Goal: Task Accomplishment & Management: Manage account settings

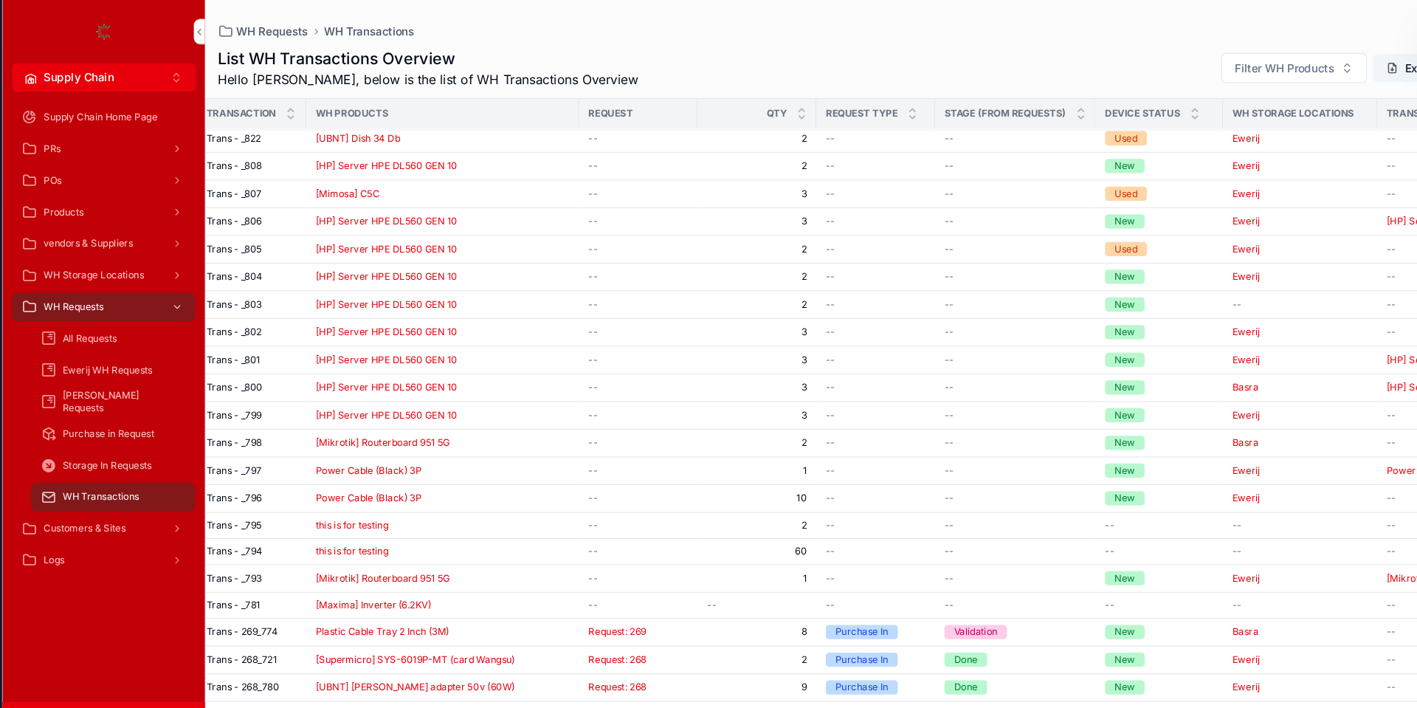
scroll to position [561, 0]
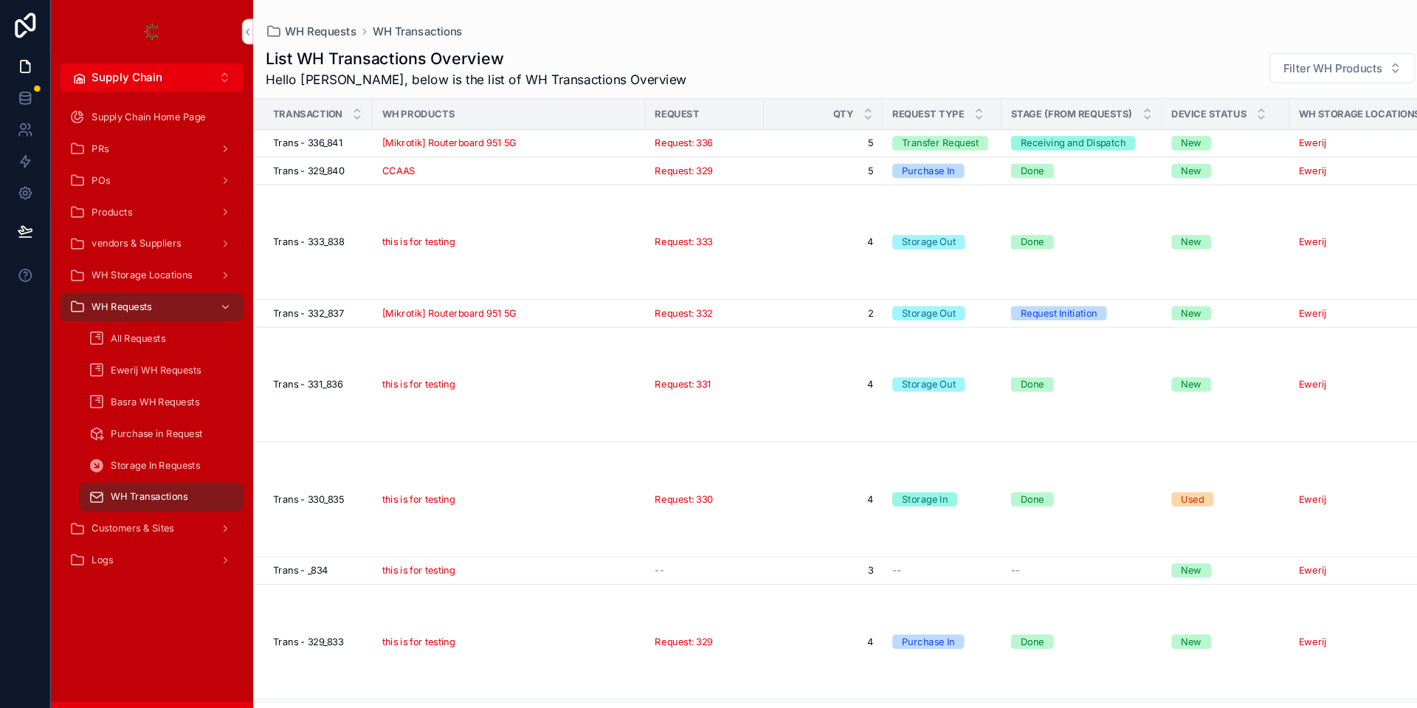
click at [129, 317] on span "All Requests" at bounding box center [128, 316] width 51 height 12
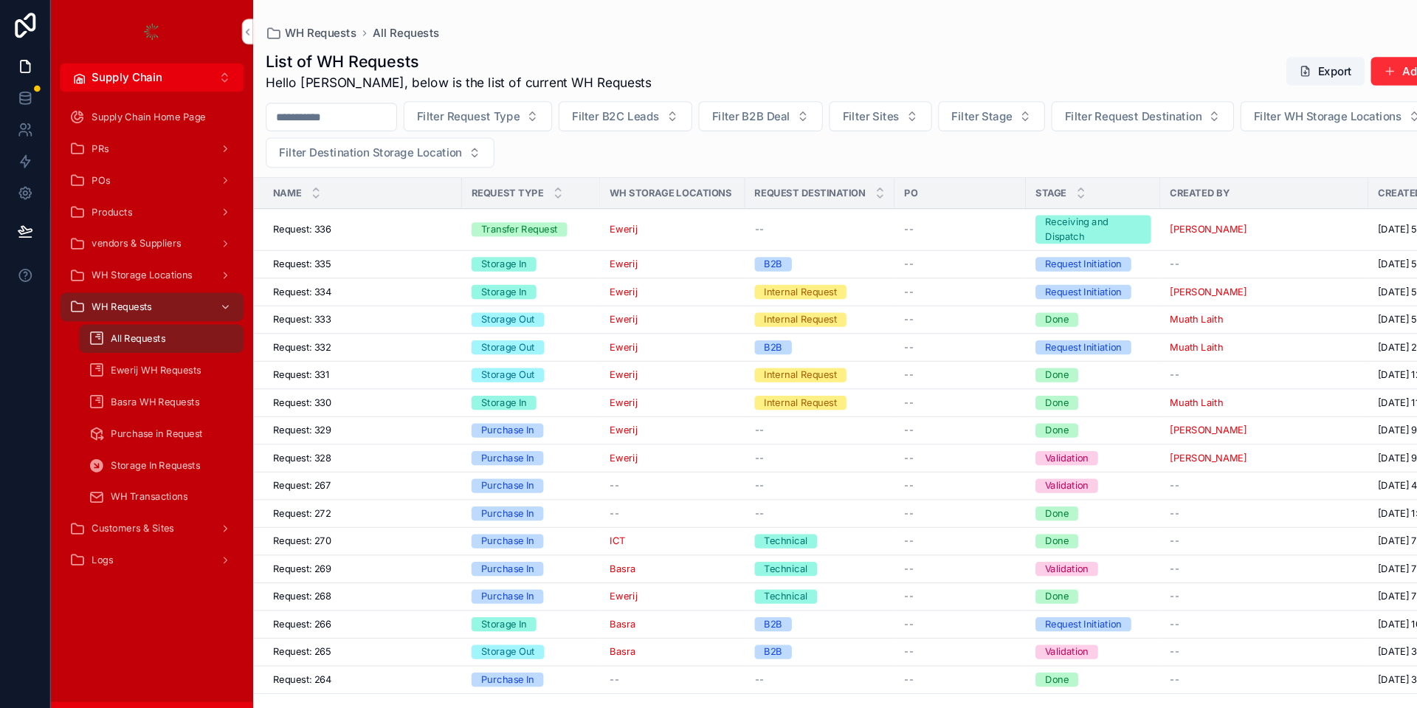
click at [317, 210] on div "Request: 336 Request: 336" at bounding box center [338, 214] width 167 height 12
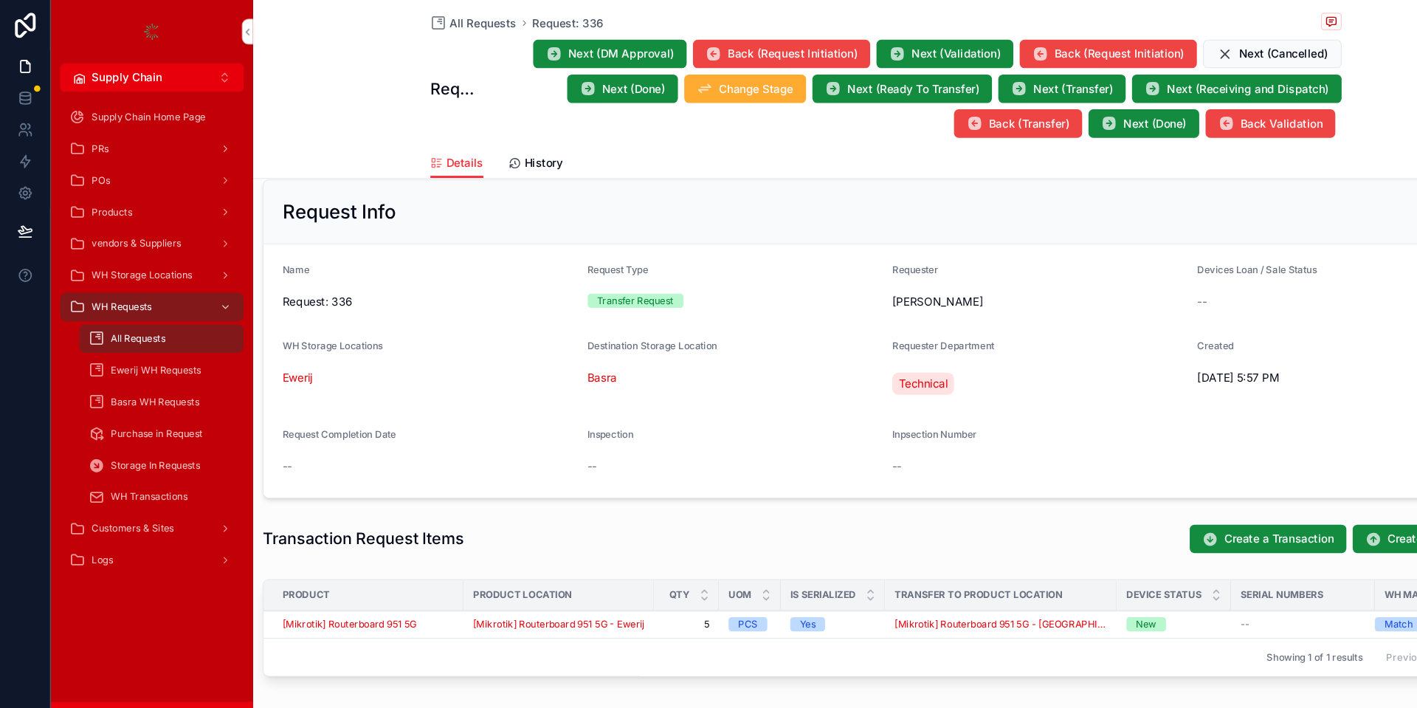
scroll to position [354, 0]
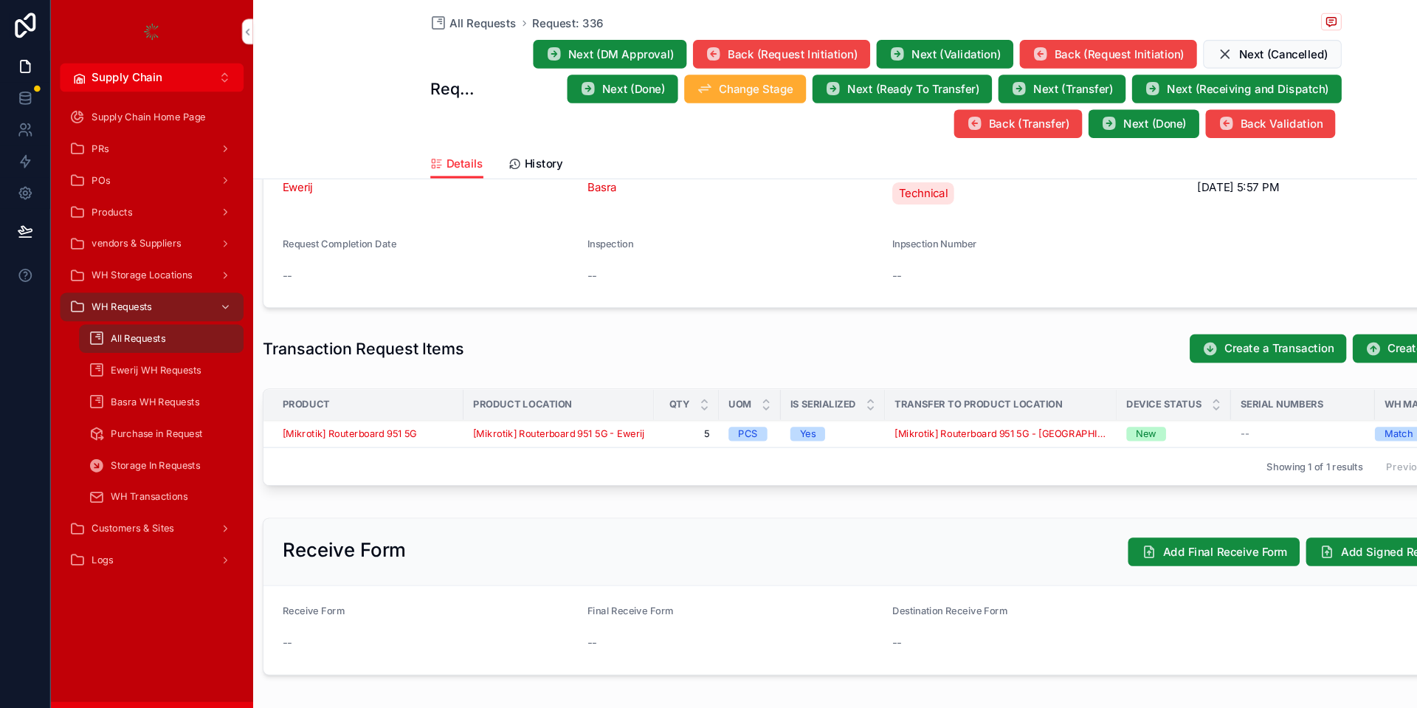
click at [179, 463] on div "WH Transactions" at bounding box center [151, 464] width 136 height 24
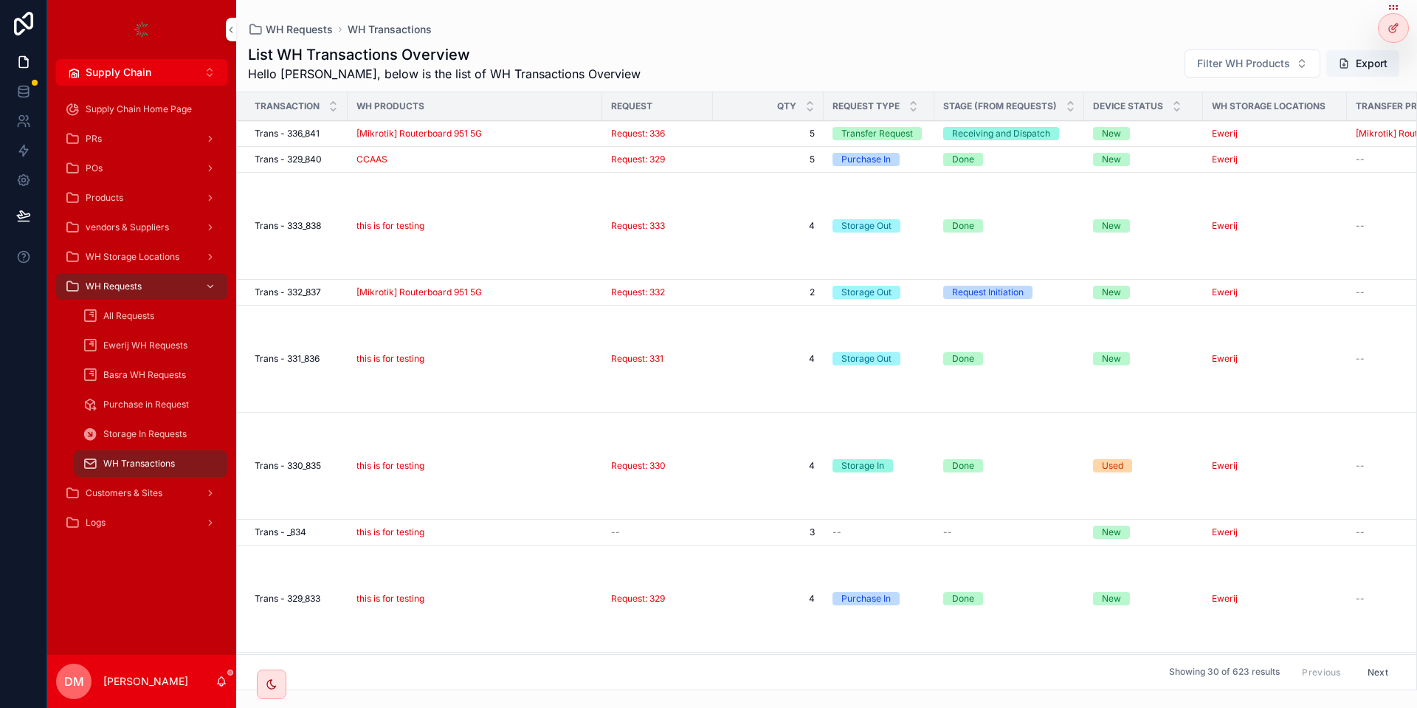
click at [1392, 26] on icon at bounding box center [1392, 29] width 7 height 7
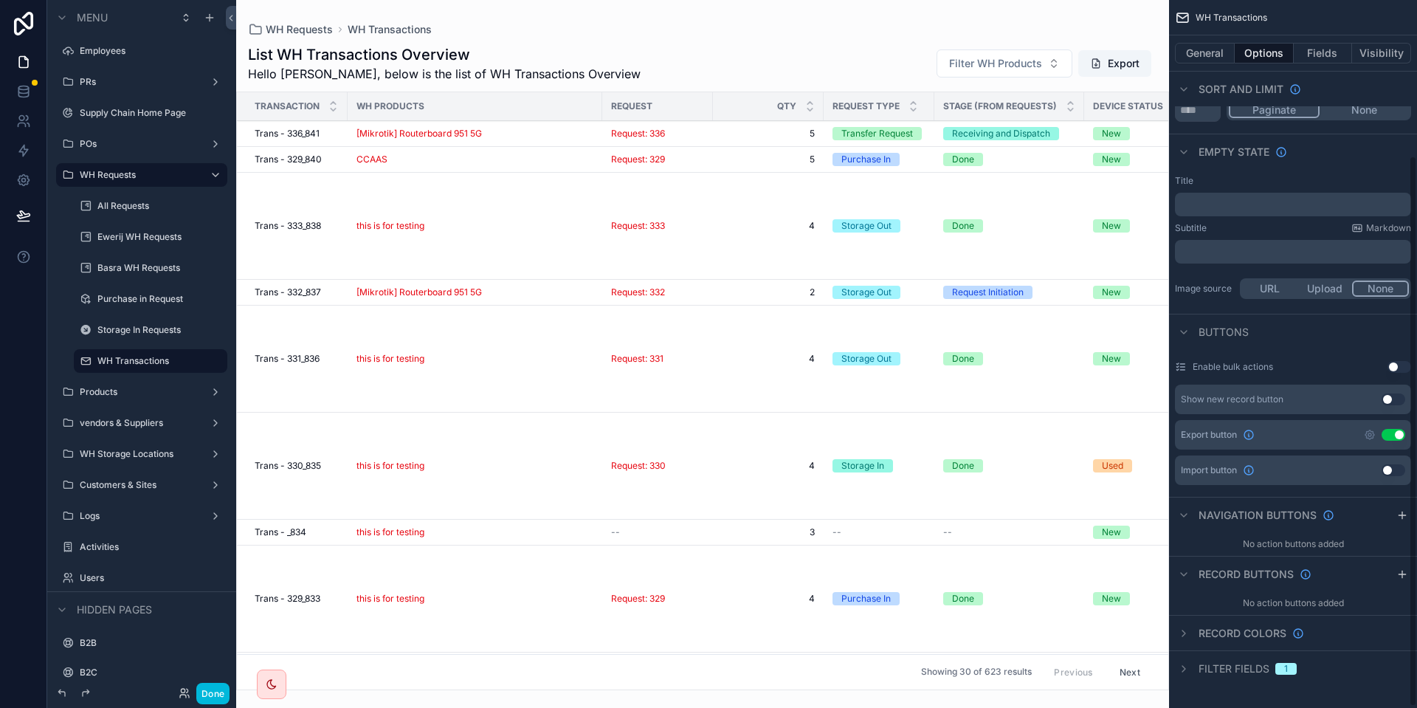
scroll to position [201, 0]
click at [1217, 661] on span "Filter fields" at bounding box center [1233, 667] width 71 height 15
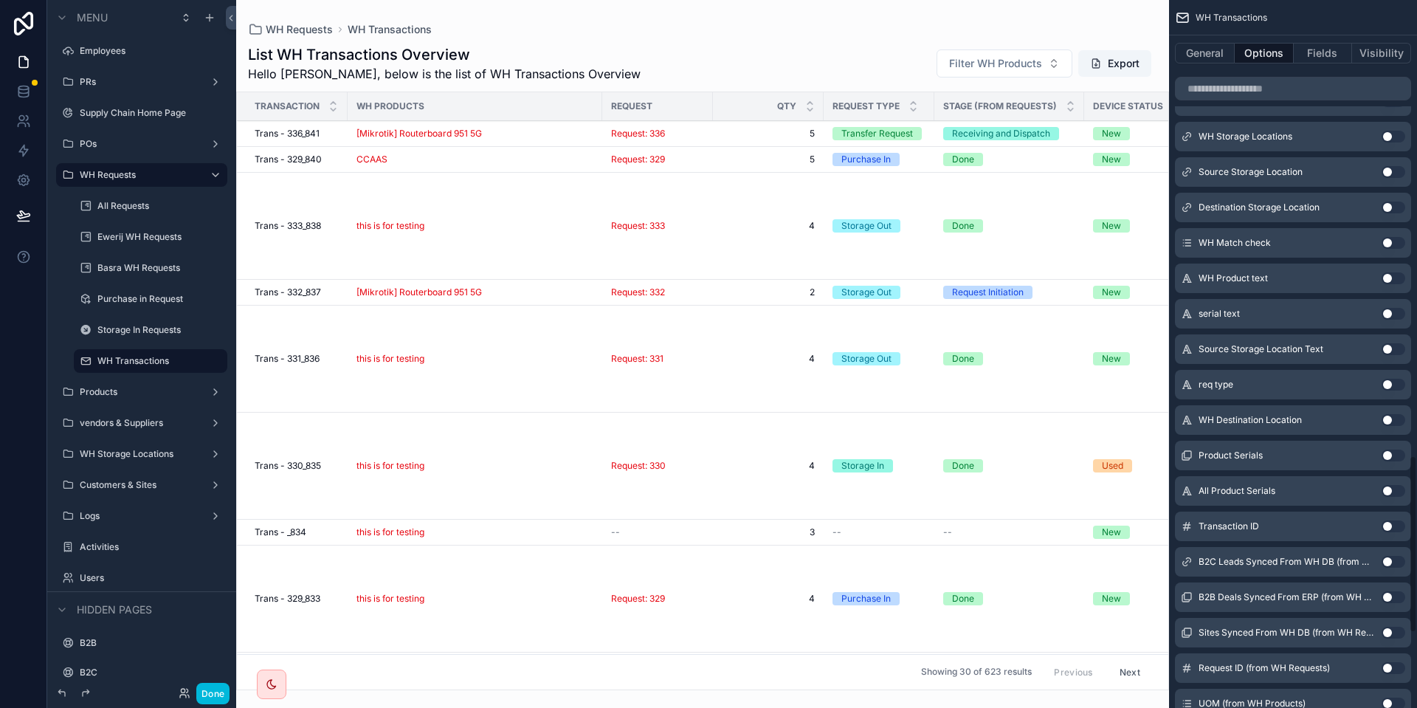
scroll to position [1819, 0]
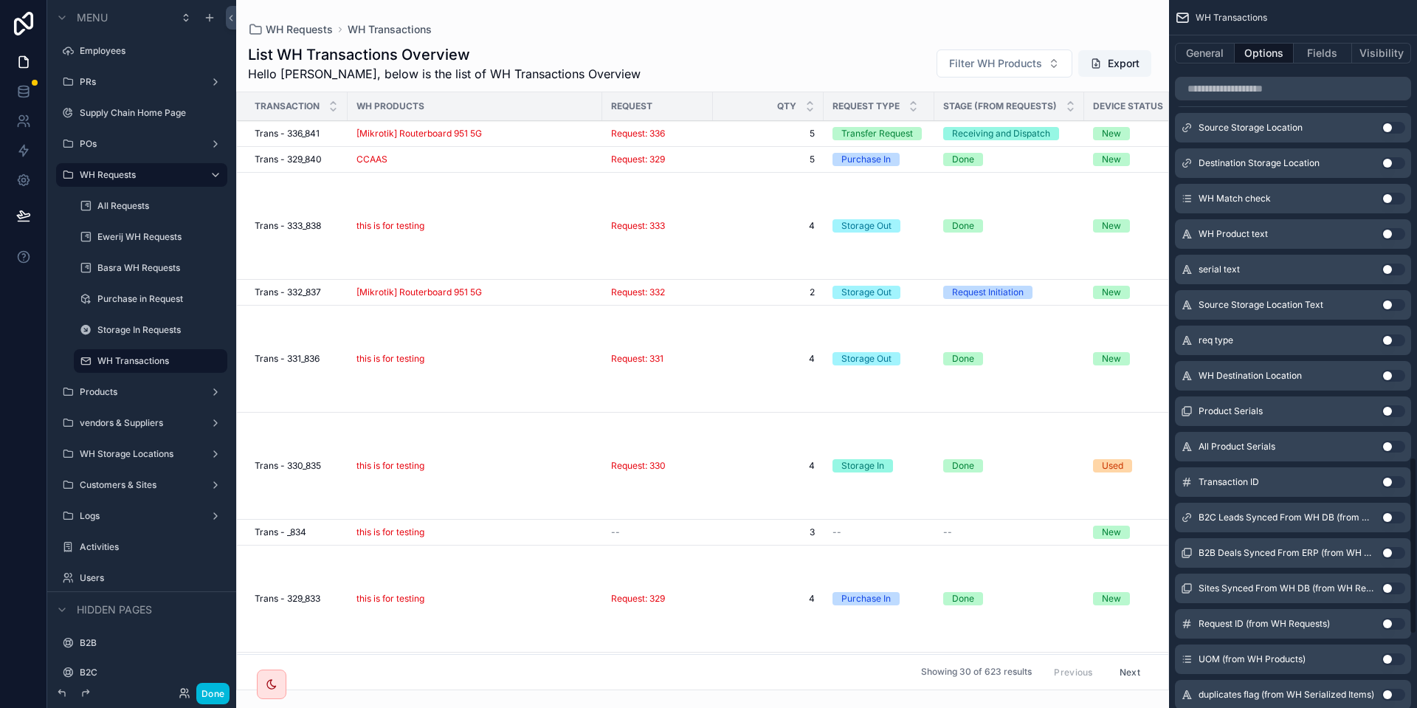
click at [1398, 522] on button "Use setting" at bounding box center [1393, 517] width 24 height 12
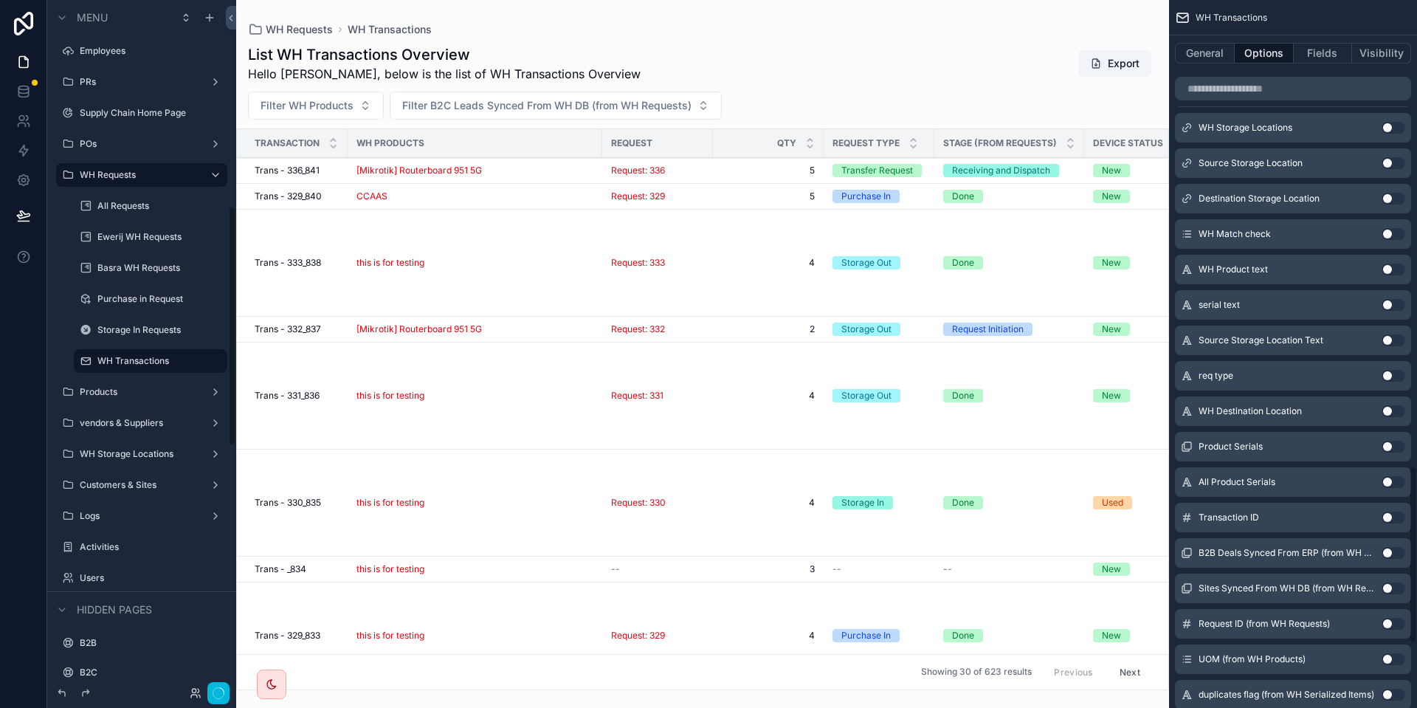
click at [1395, 547] on button "Use setting" at bounding box center [1393, 553] width 24 height 12
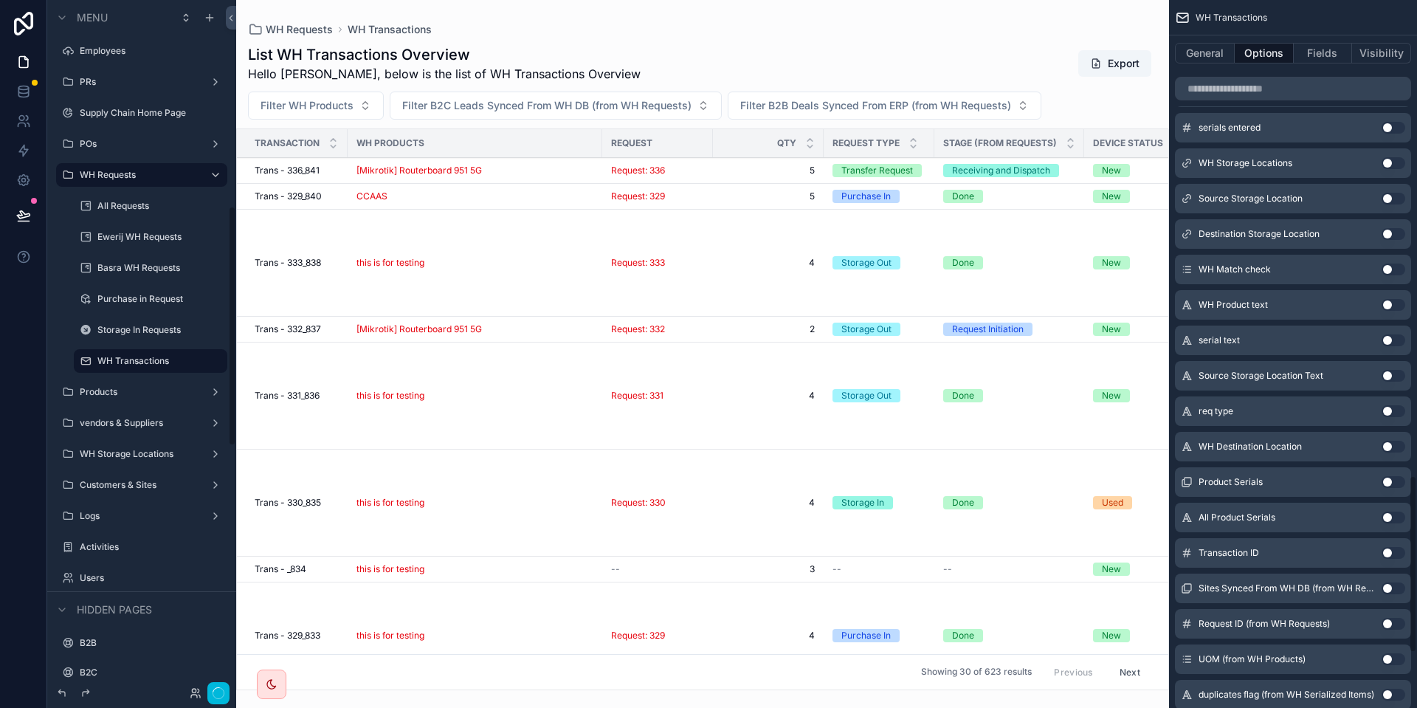
scroll to position [591, 0]
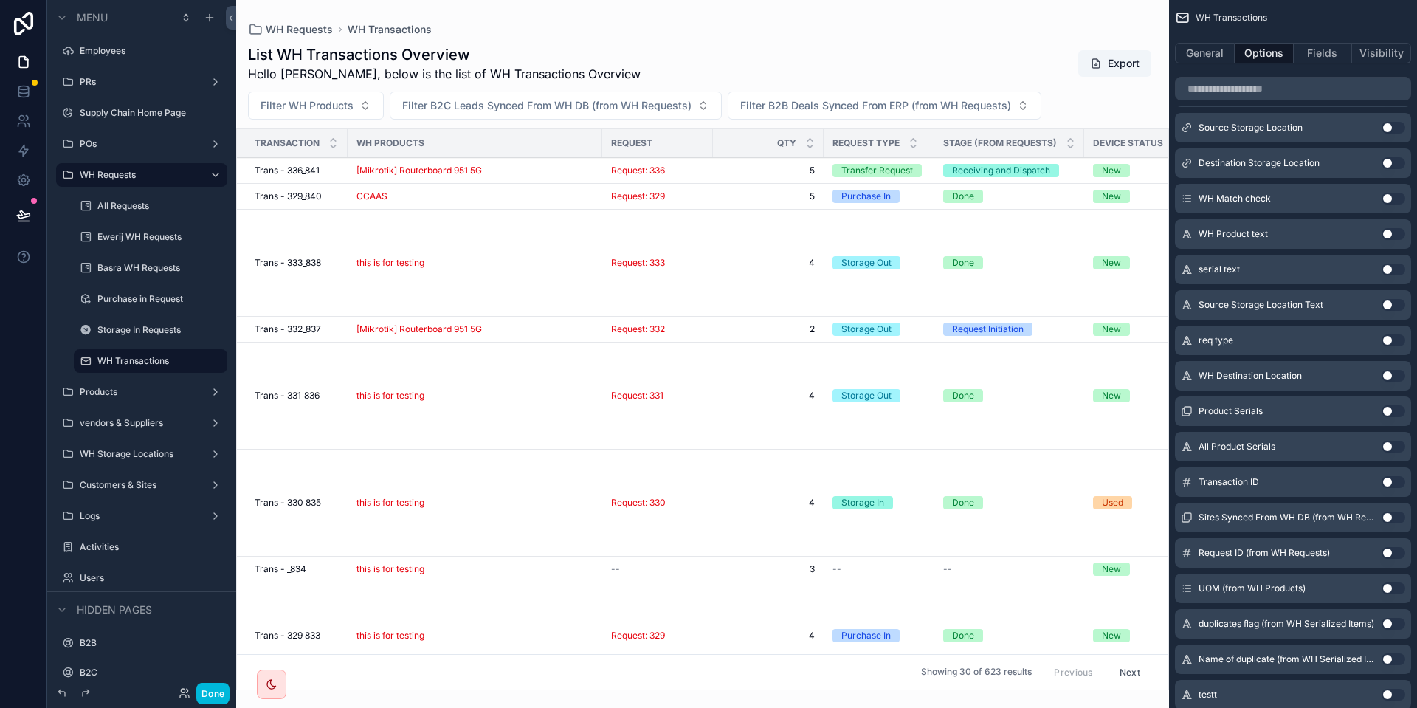
click at [1392, 514] on button "Use setting" at bounding box center [1393, 517] width 24 height 12
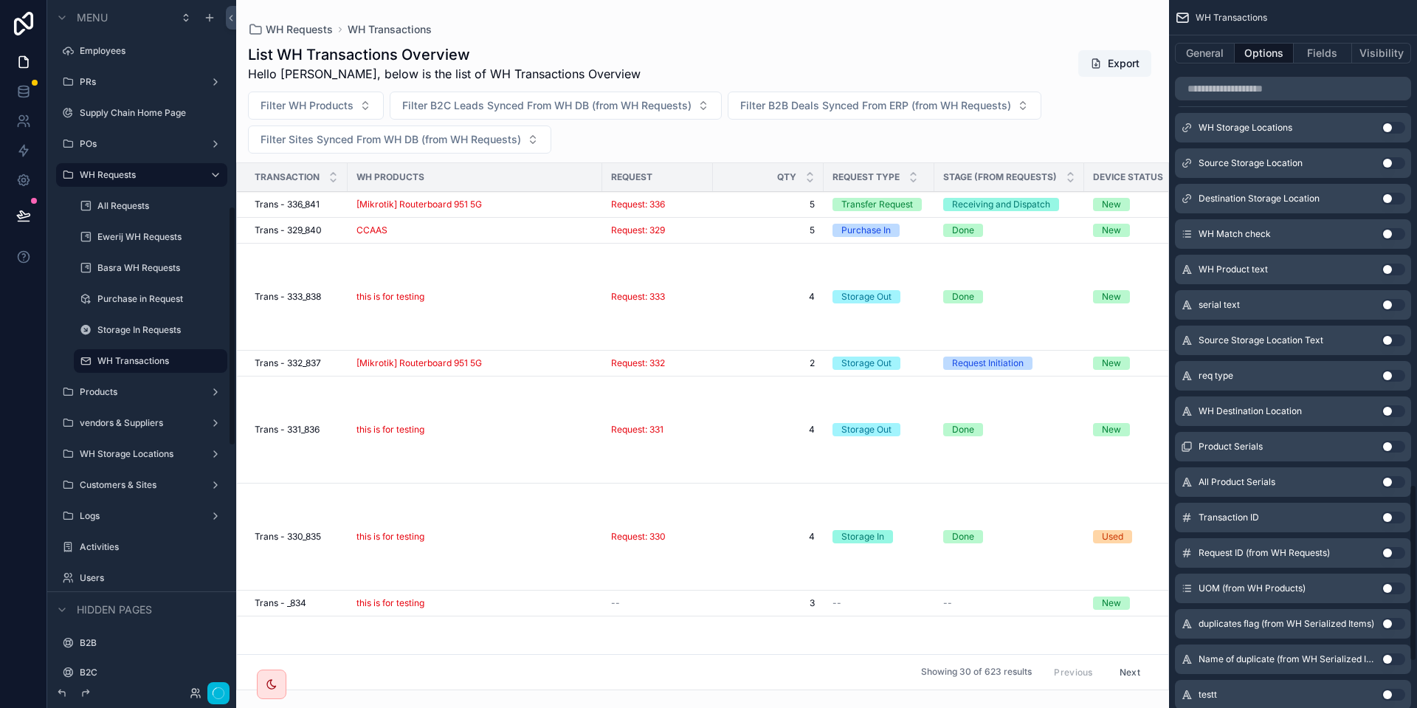
scroll to position [590, 0]
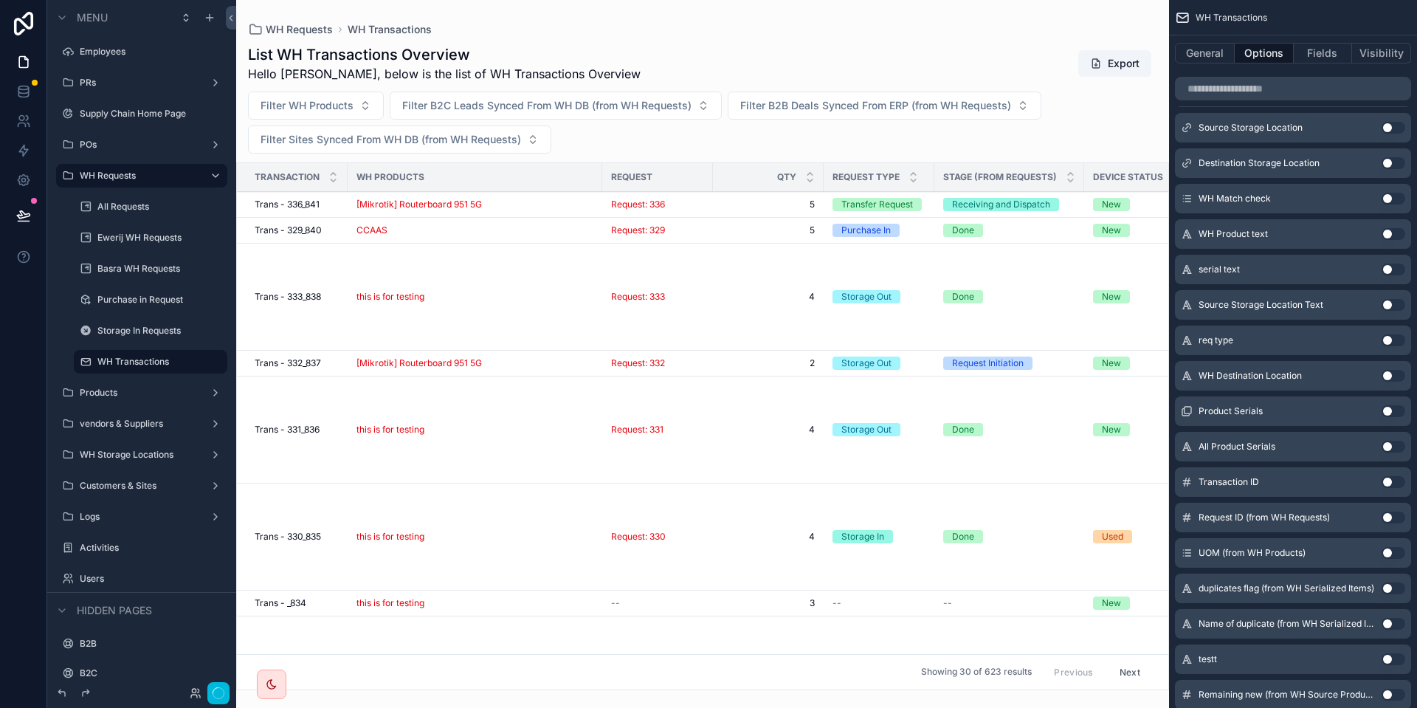
click at [349, 103] on div "scrollable content" at bounding box center [702, 354] width 933 height 708
click at [358, 108] on button "Filter WH Products" at bounding box center [316, 105] width 136 height 28
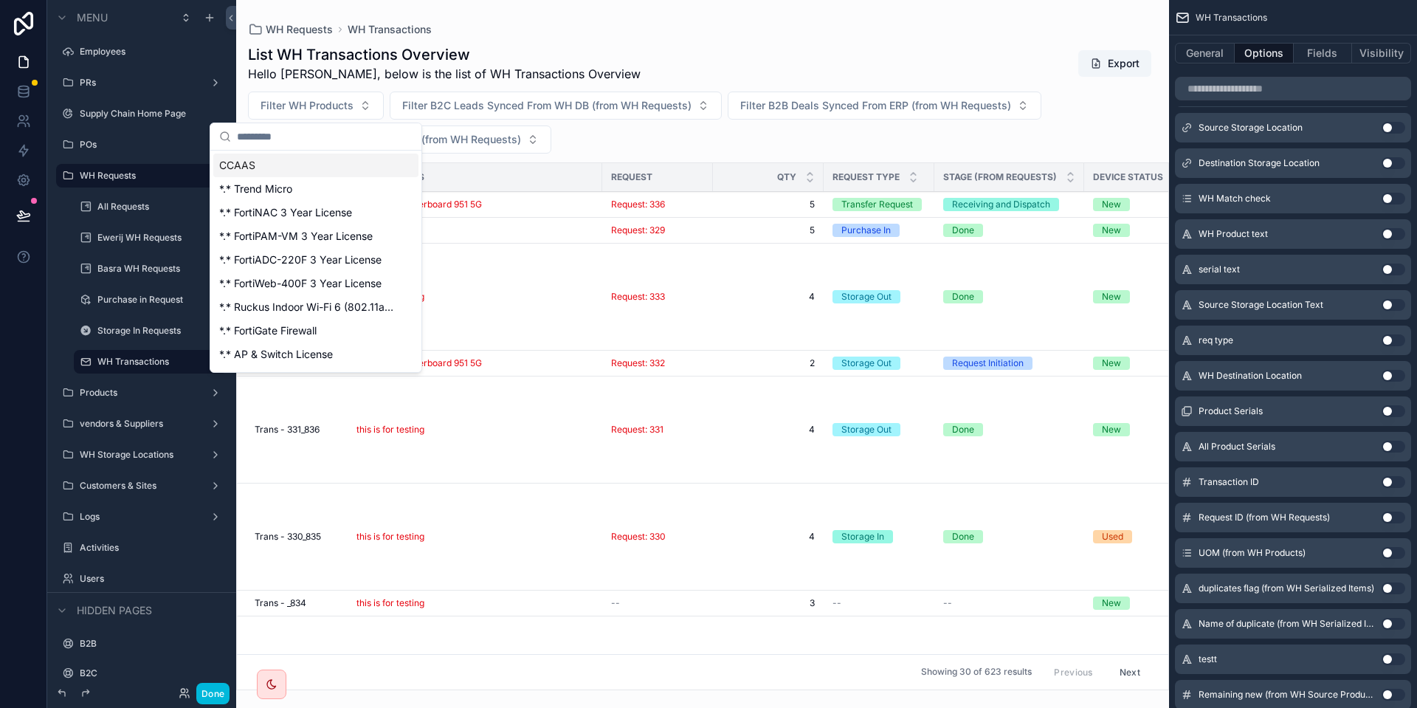
click at [490, 97] on button "Filter B2C Leads Synced From WH DB (from WH Requests)" at bounding box center [556, 105] width 332 height 28
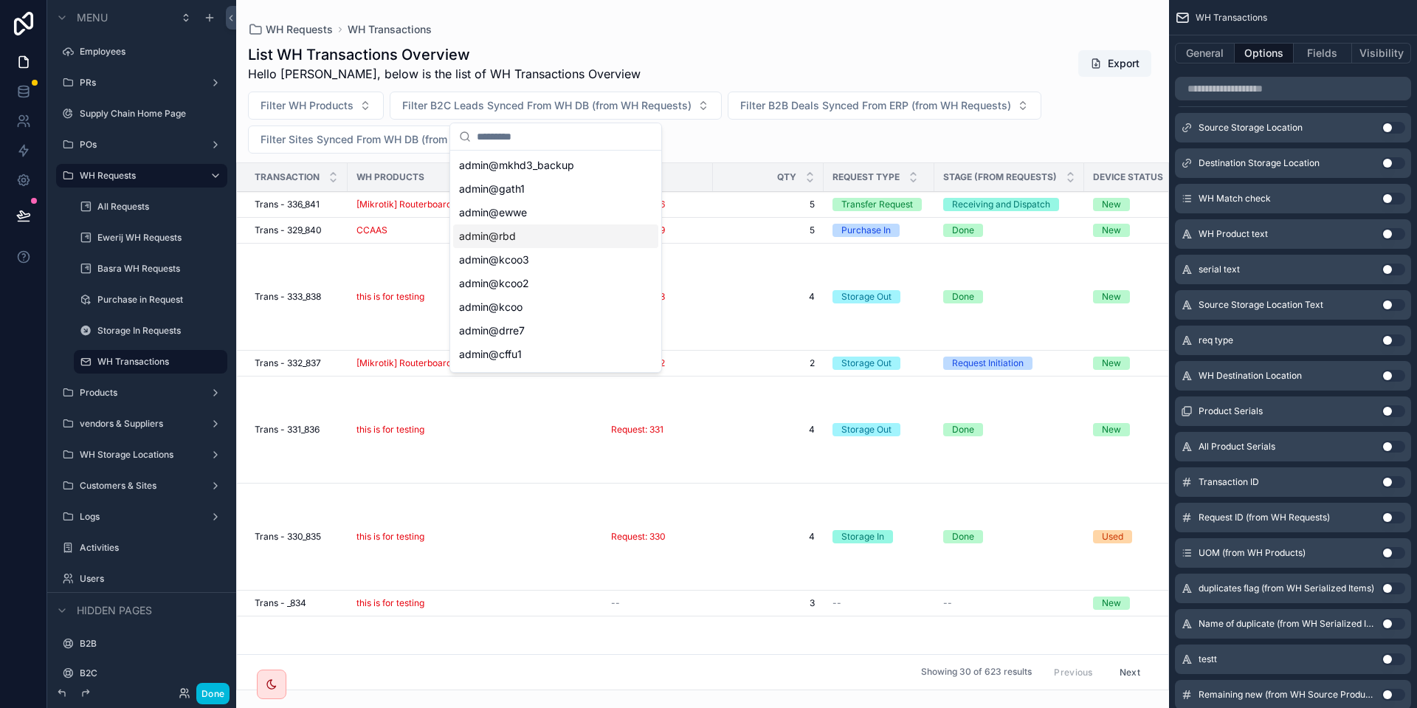
scroll to position [354, 0]
click at [834, 111] on span "Filter B2B Deals Synced From ERP (from WH Requests)" at bounding box center [875, 105] width 271 height 15
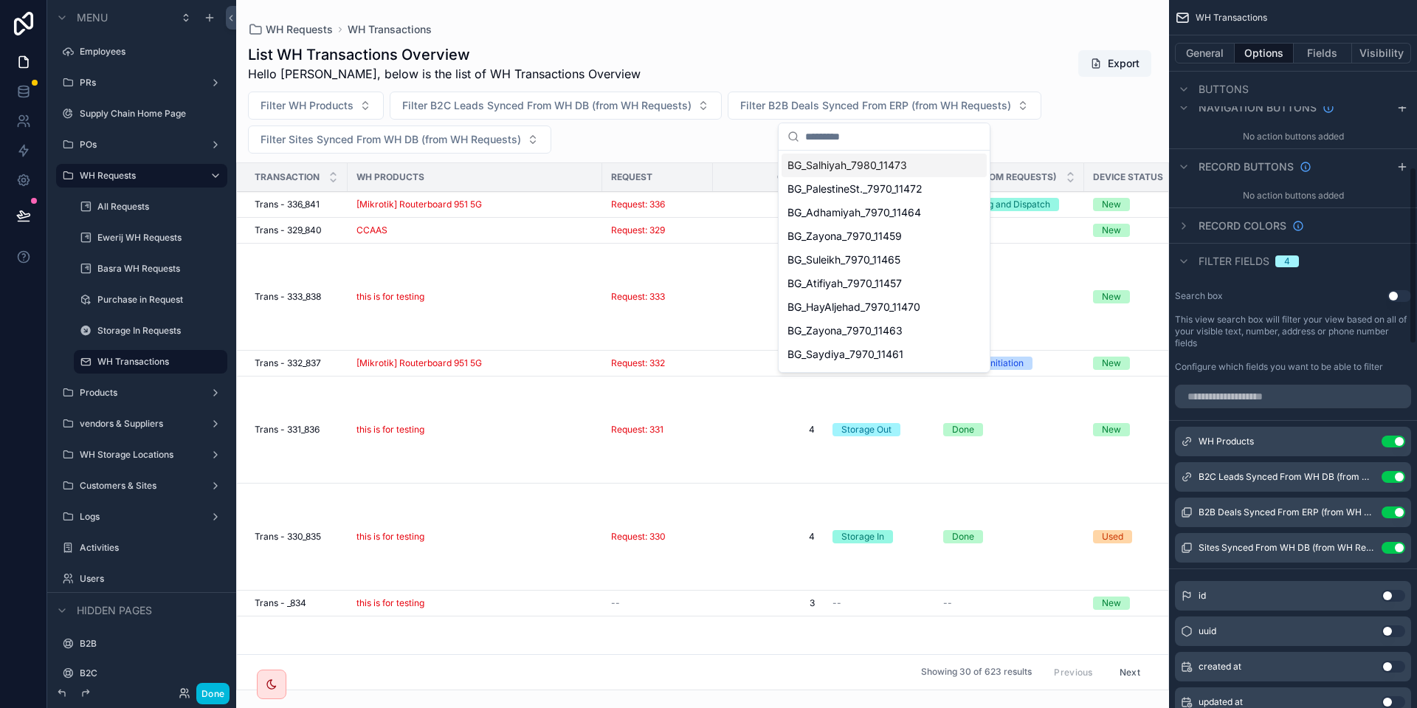
scroll to position [663, 0]
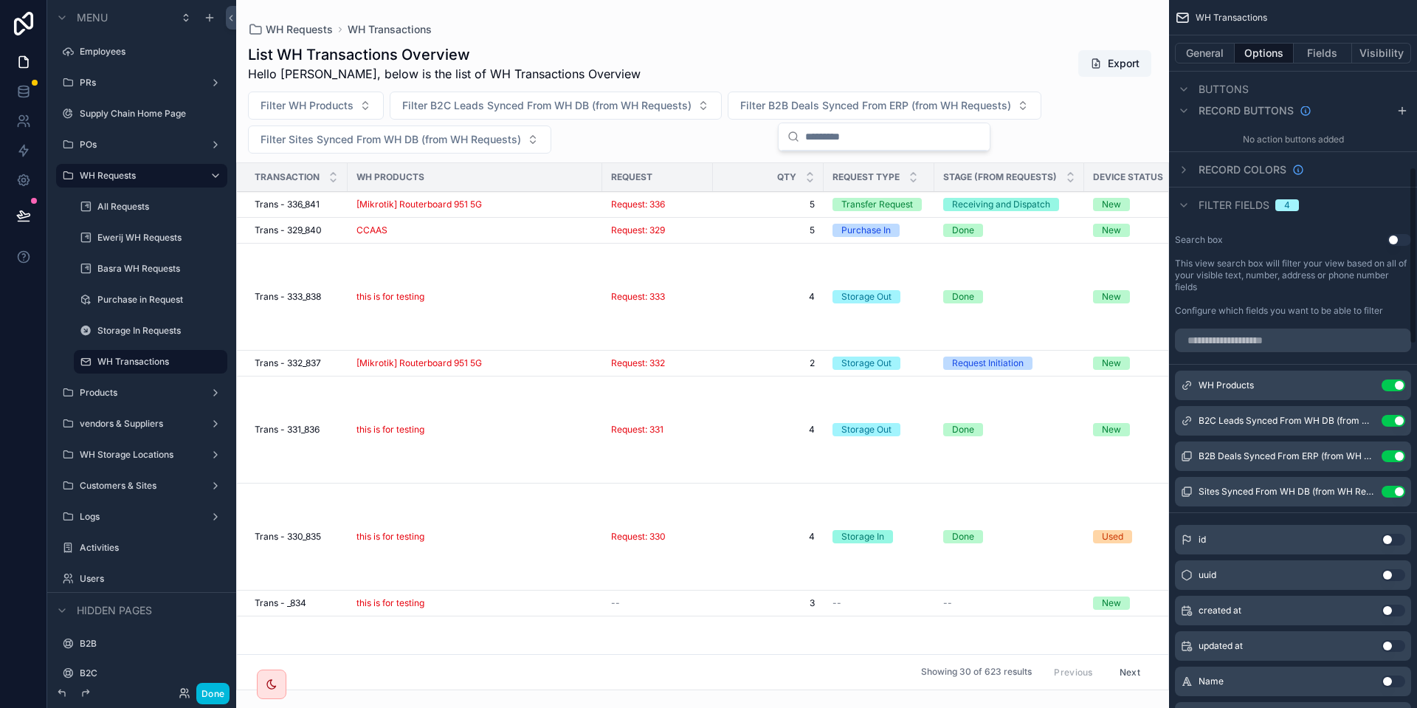
click at [1301, 410] on div "B2C Leads Synced From WH DB (from WH Requests) Use setting" at bounding box center [1293, 421] width 236 height 30
click at [0, 0] on icon "scrollable content" at bounding box center [0, 0] width 0 height 0
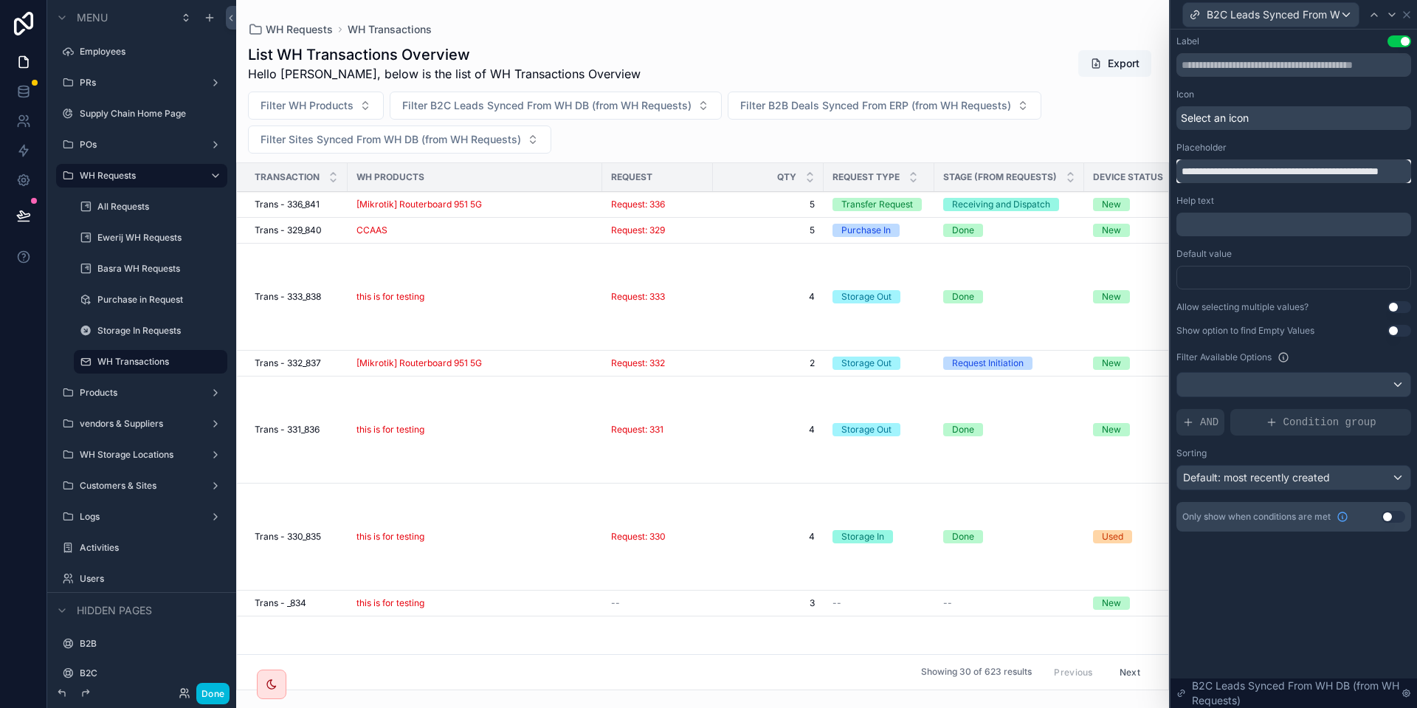
scroll to position [0, 63]
drag, startPoint x: 1293, startPoint y: 176, endPoint x: 1416, endPoint y: 166, distance: 123.6
click at [1411, 166] on input "**********" at bounding box center [1293, 171] width 235 height 24
type input "**********"
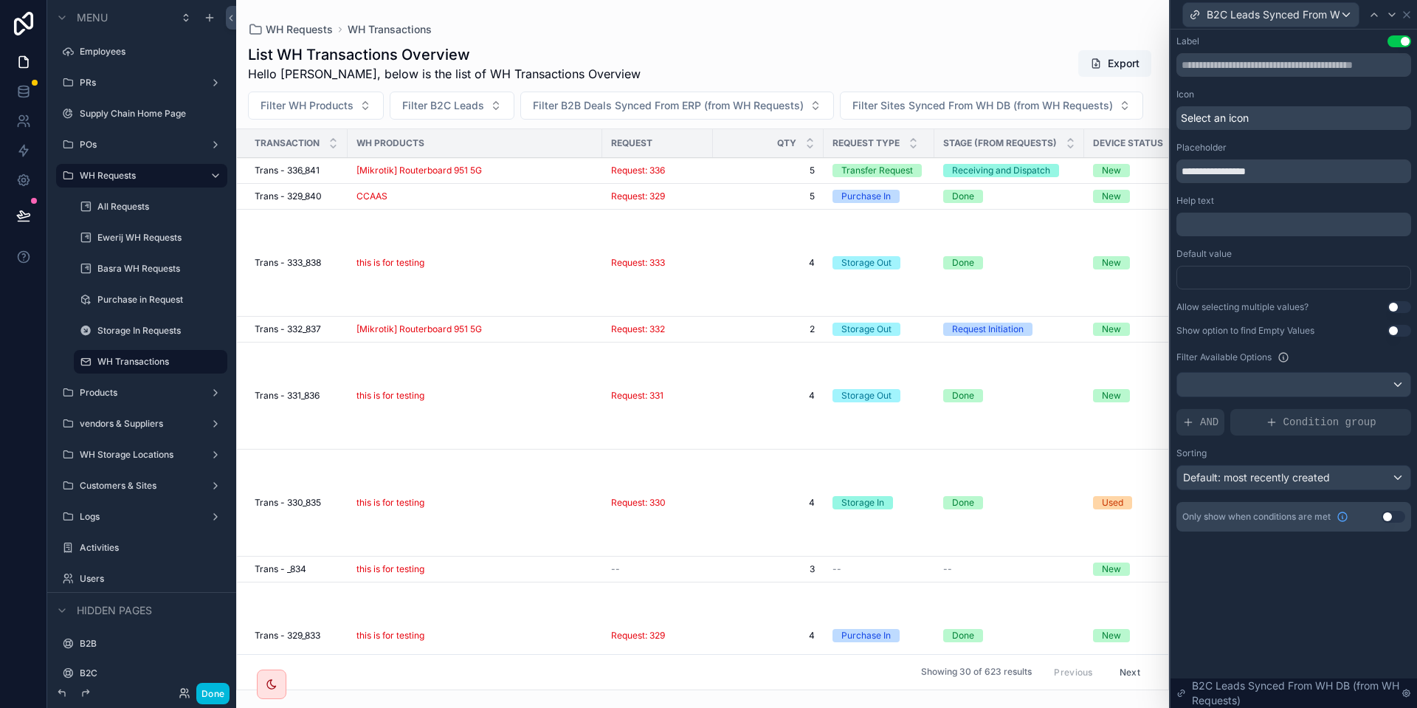
click at [1391, 16] on icon at bounding box center [1392, 15] width 12 height 12
drag, startPoint x: 1262, startPoint y: 174, endPoint x: 1416, endPoint y: 172, distance: 154.2
click at [1411, 172] on input "**********" at bounding box center [1293, 171] width 235 height 24
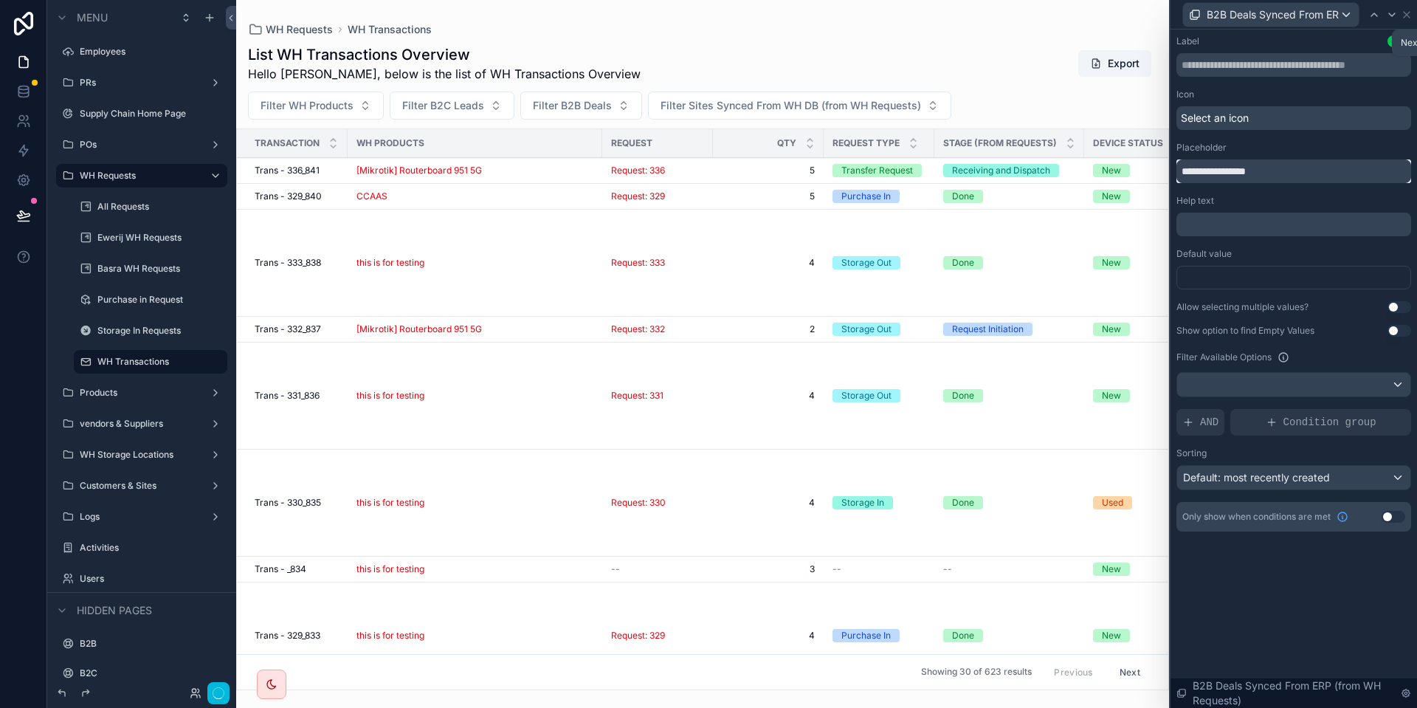
type input "**********"
click at [1389, 15] on icon at bounding box center [1392, 15] width 12 height 12
drag, startPoint x: 1237, startPoint y: 171, endPoint x: 1416, endPoint y: 166, distance: 179.4
click at [1411, 166] on input "**********" at bounding box center [1293, 171] width 235 height 24
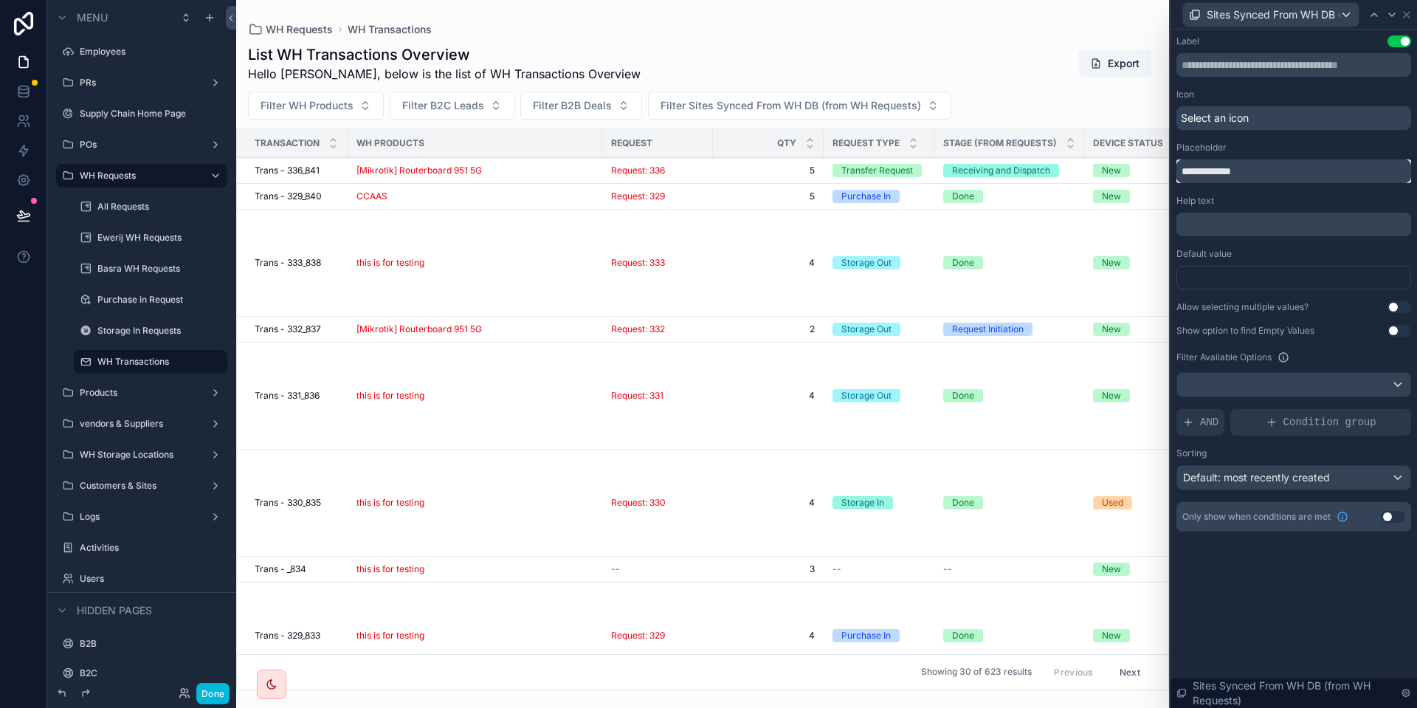
scroll to position [0, 0]
type input "**********"
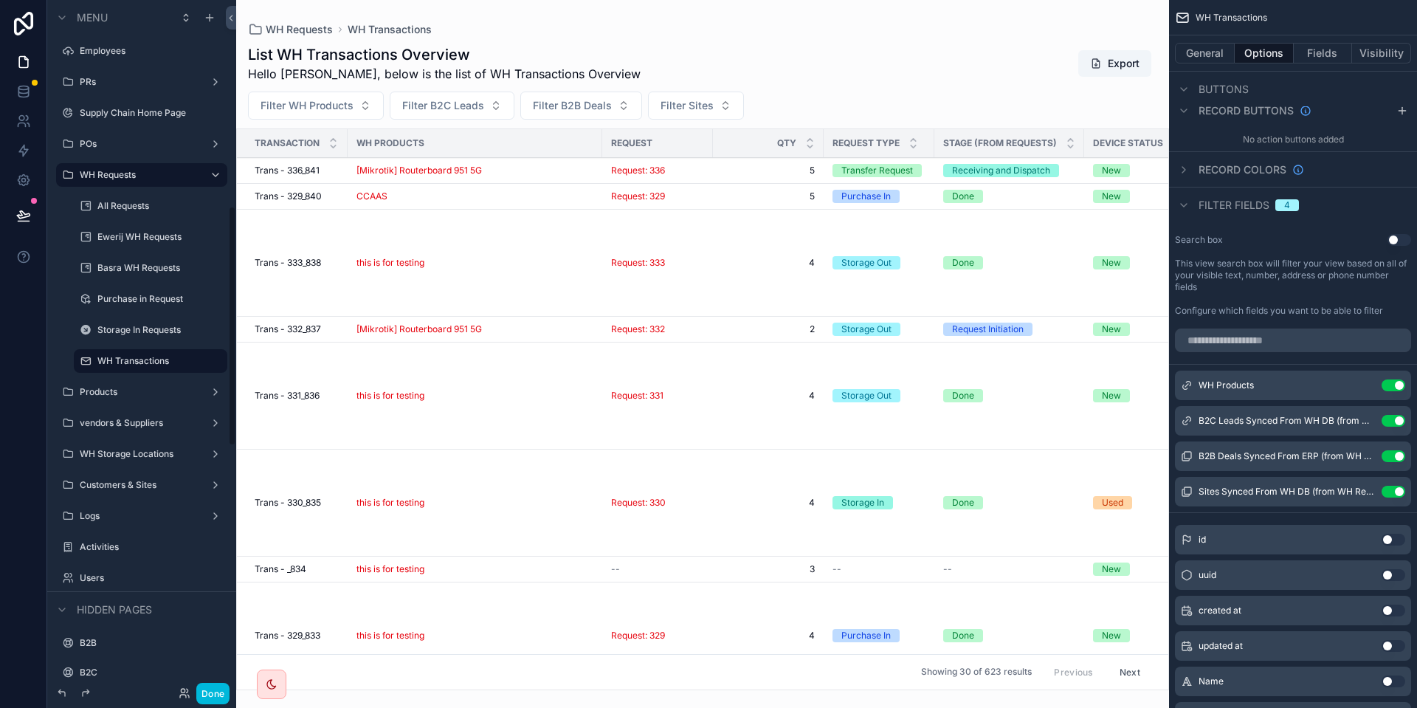
click at [220, 691] on button "Done" at bounding box center [212, 692] width 33 height 21
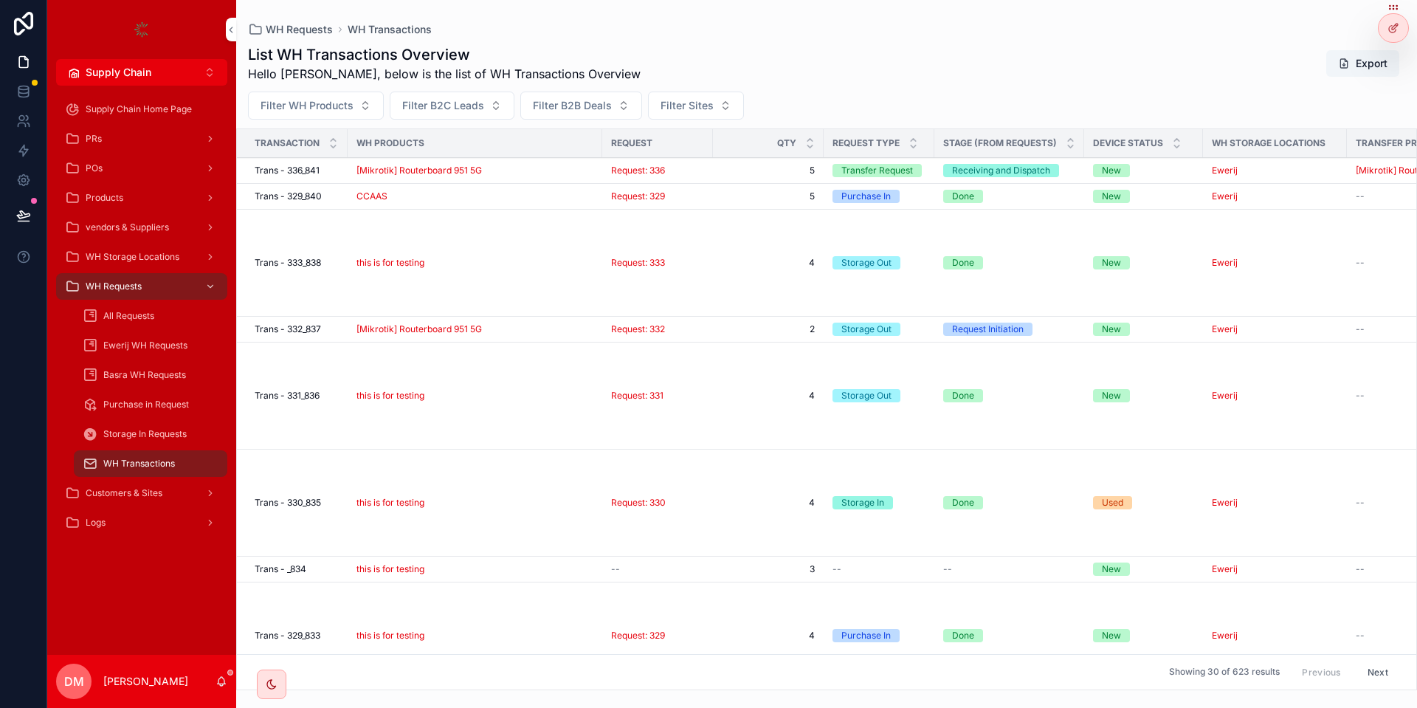
click at [452, 113] on button "Filter B2C Leads" at bounding box center [452, 105] width 125 height 28
type input "****"
click at [403, 189] on div "Test IT" at bounding box center [450, 189] width 205 height 24
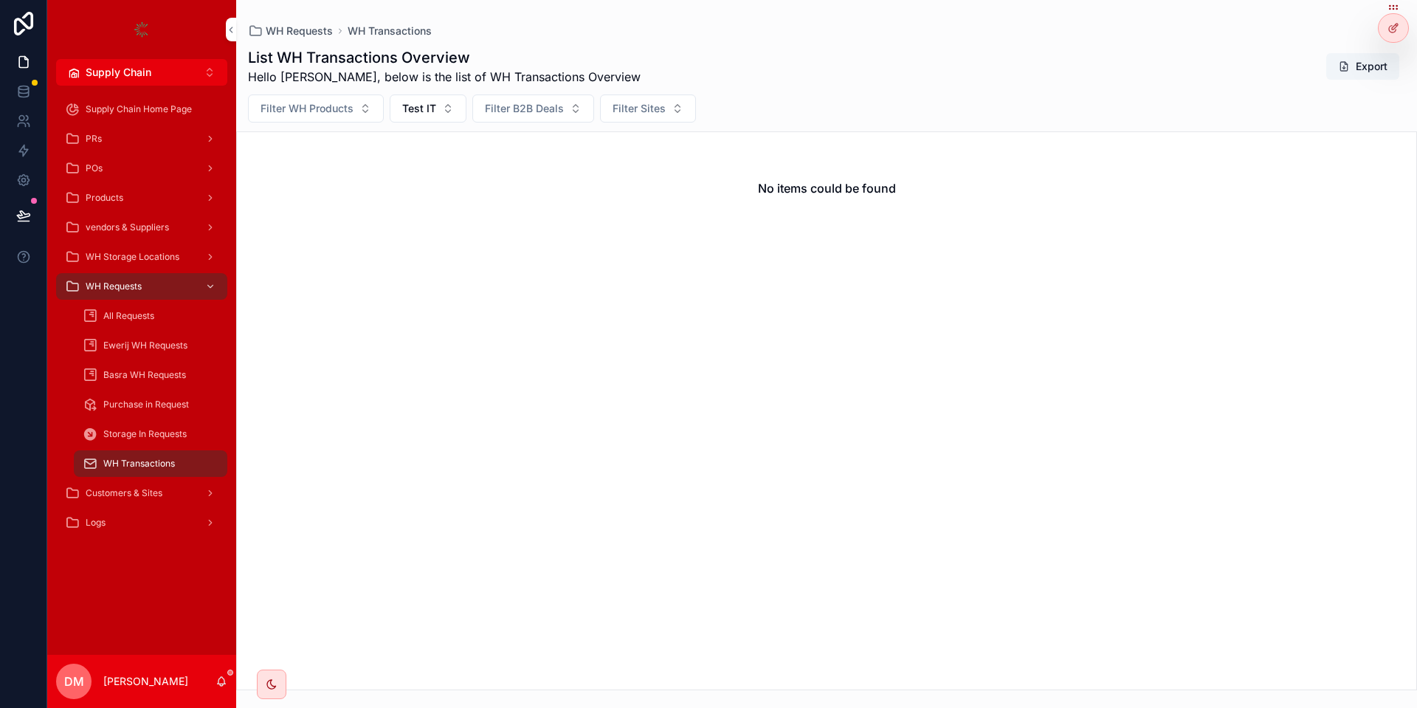
click at [421, 100] on button "Test IT" at bounding box center [428, 108] width 77 height 28
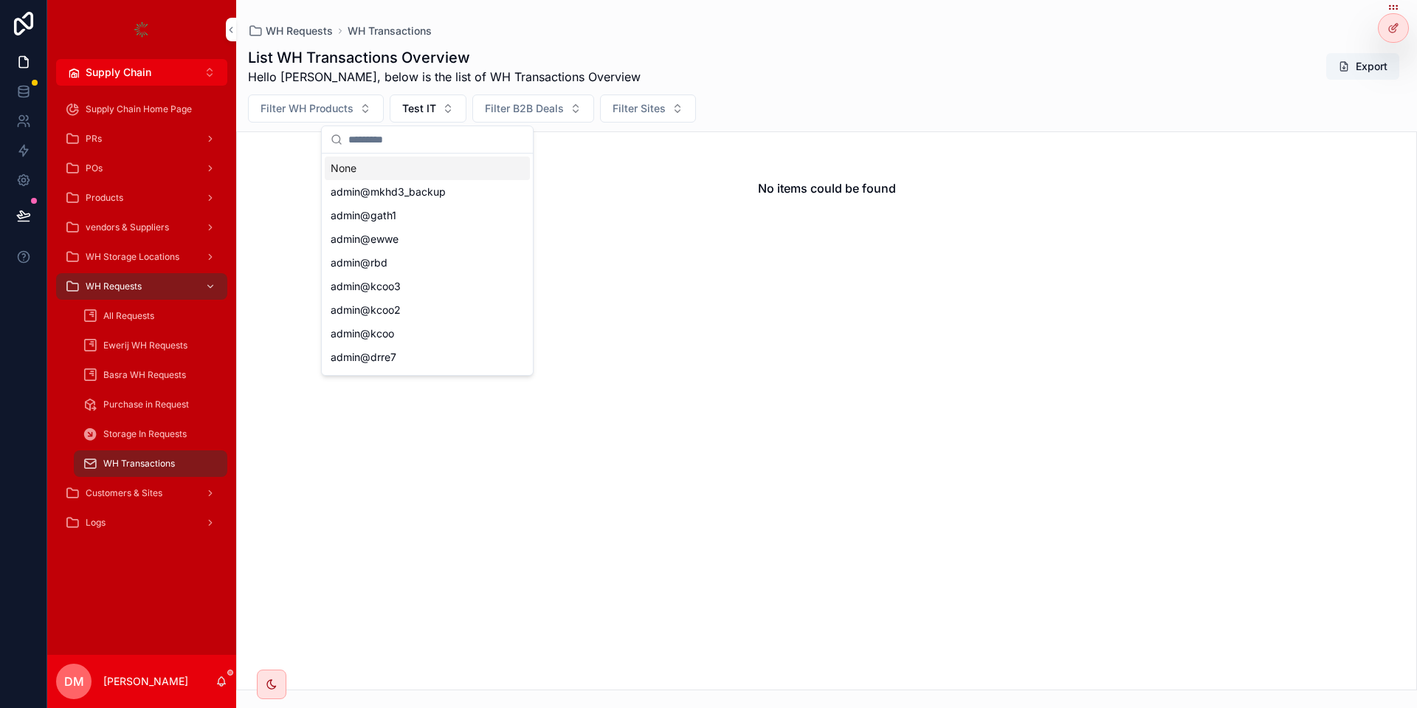
click at [439, 100] on button "Test IT" at bounding box center [428, 108] width 77 height 28
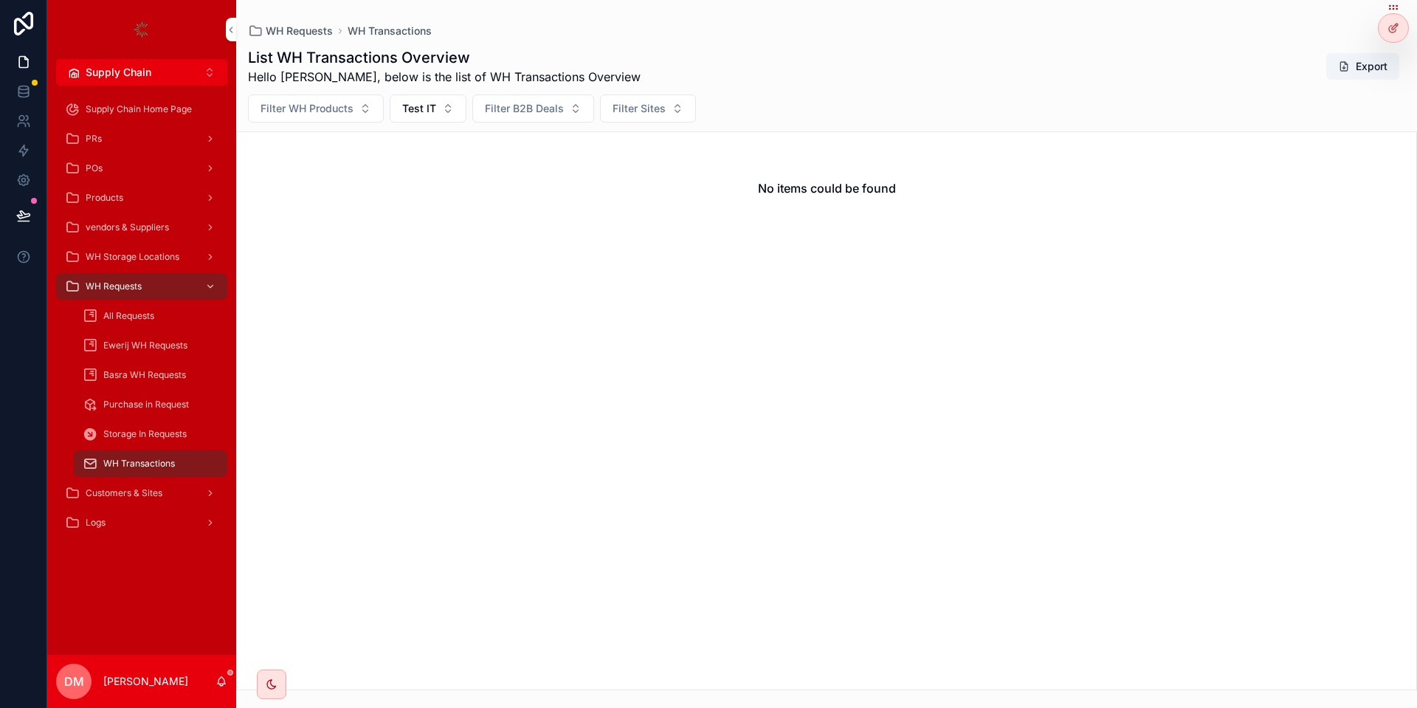
click at [439, 100] on button "Test IT" at bounding box center [428, 108] width 77 height 28
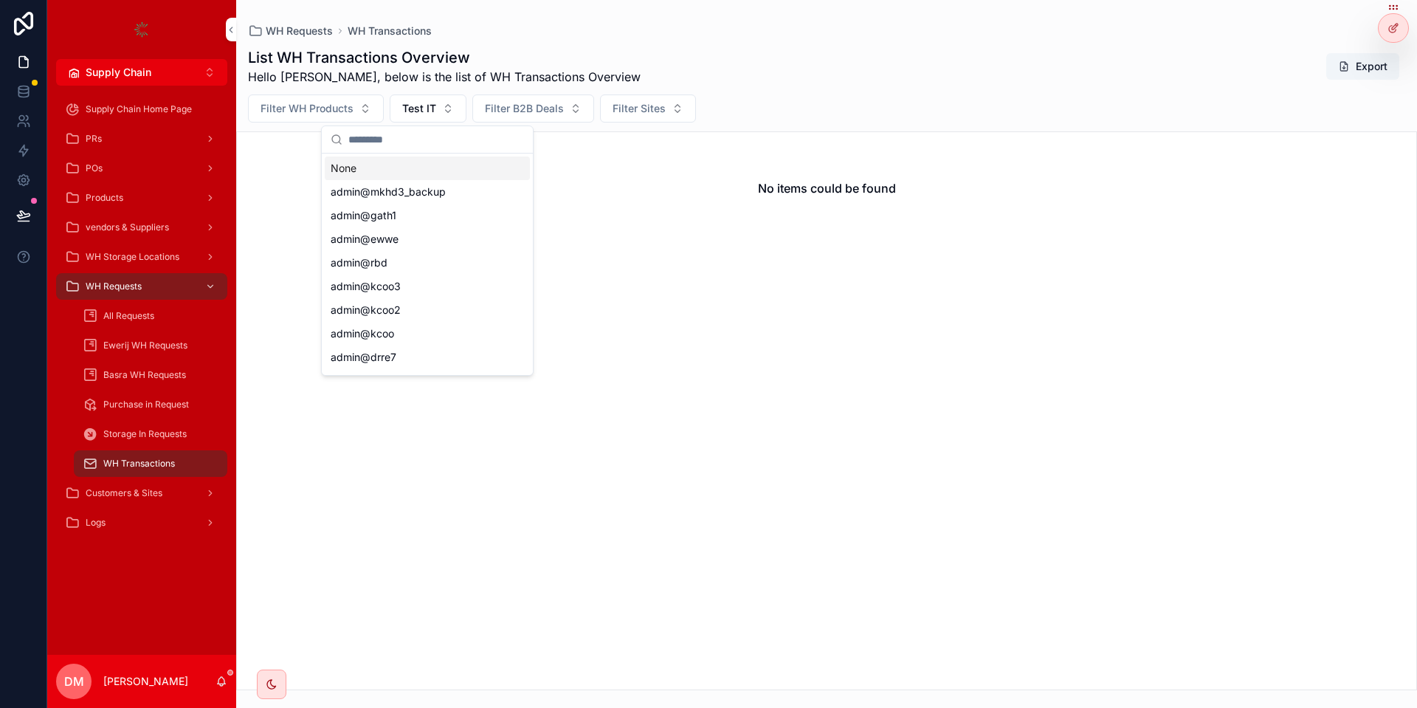
click at [374, 167] on div "None" at bounding box center [427, 168] width 205 height 24
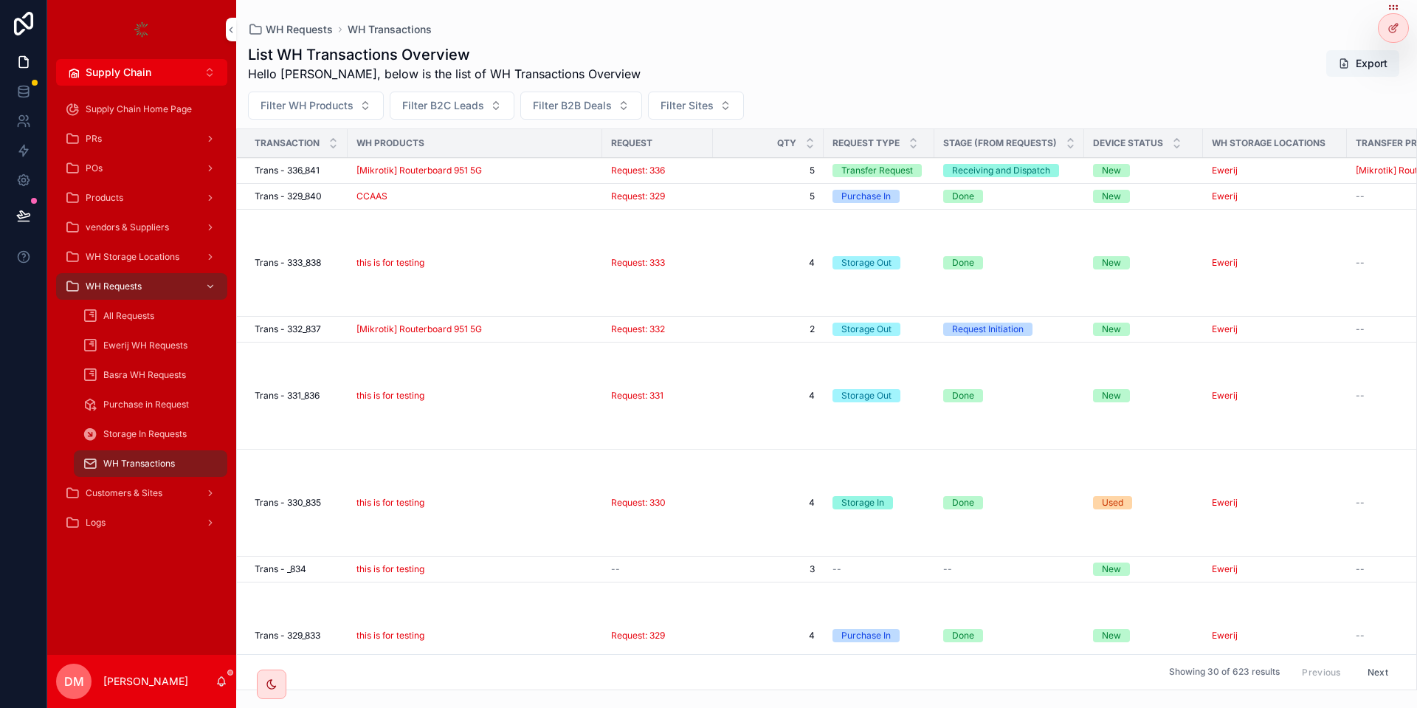
click at [556, 98] on span "Filter B2B Deals" at bounding box center [572, 105] width 79 height 15
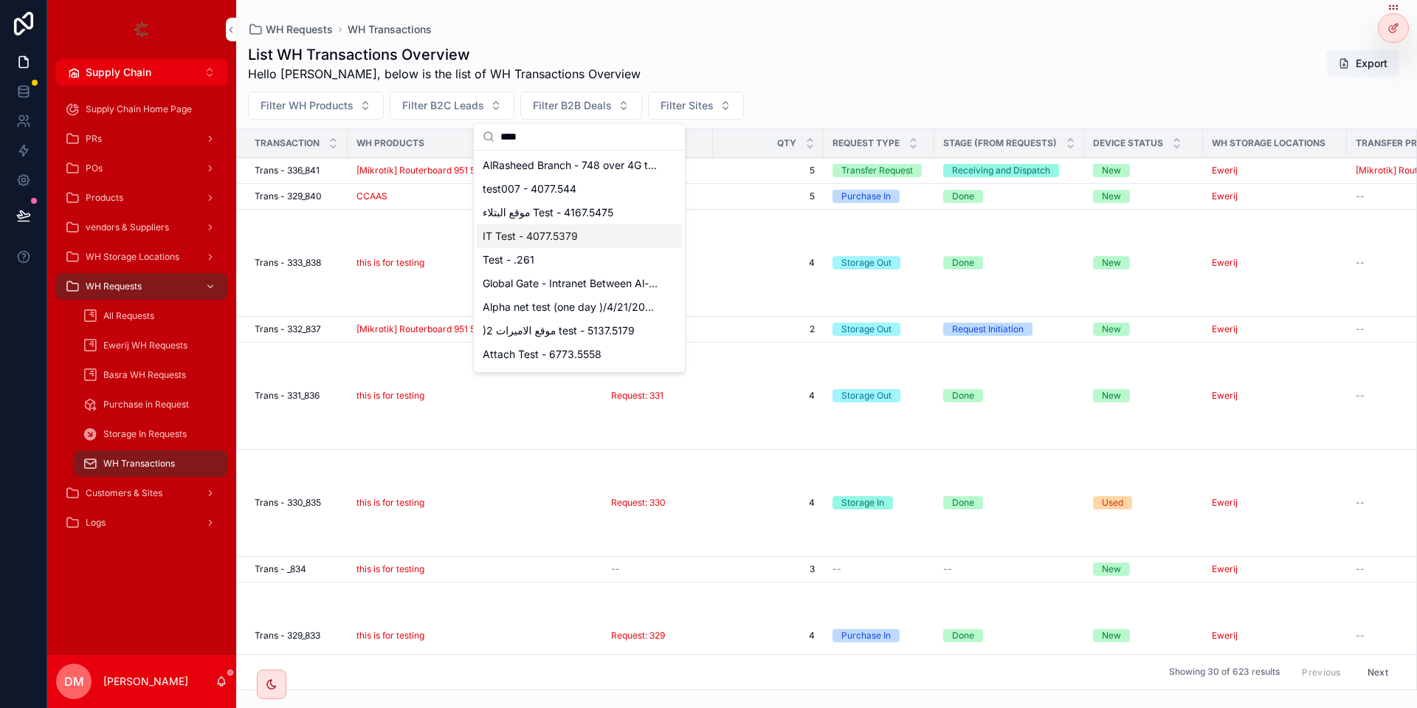
type input "****"
click at [538, 233] on span "IT Test - 4077.5379" at bounding box center [530, 236] width 95 height 15
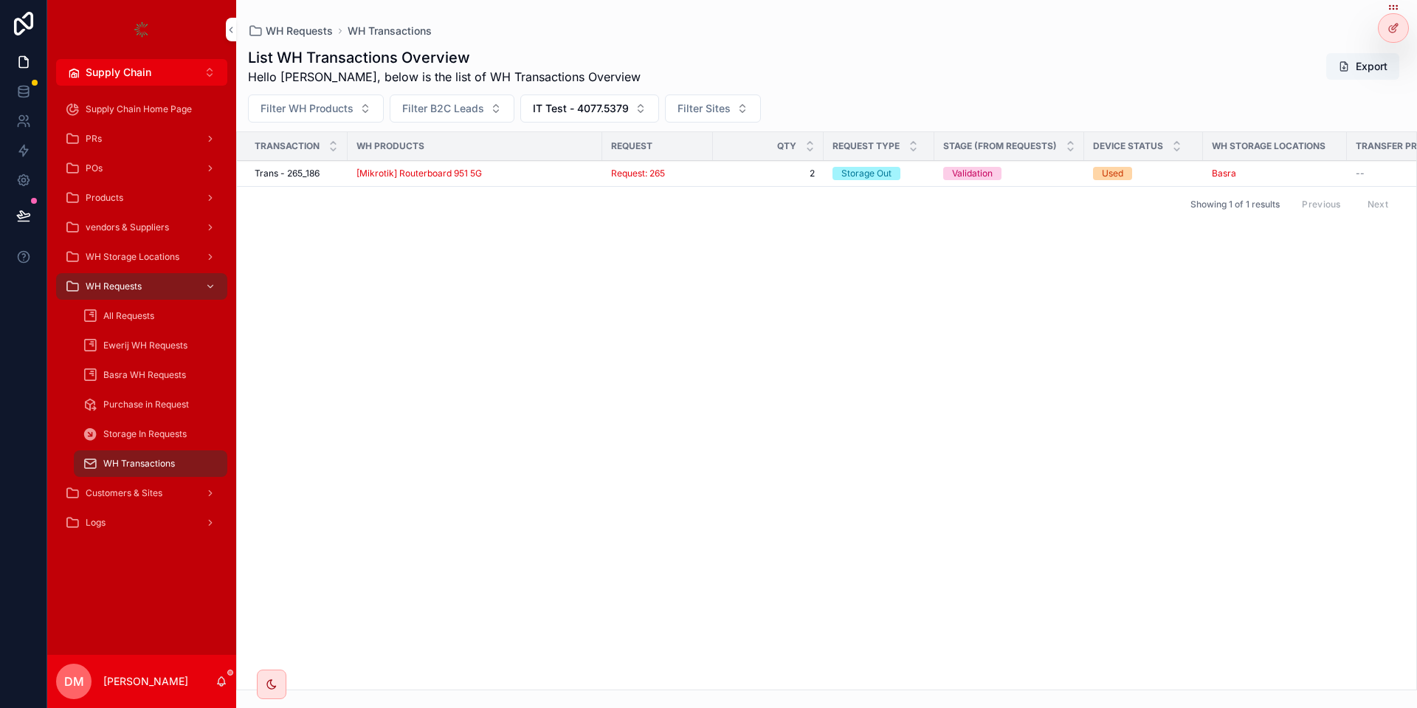
click at [23, 211] on icon at bounding box center [23, 215] width 15 height 15
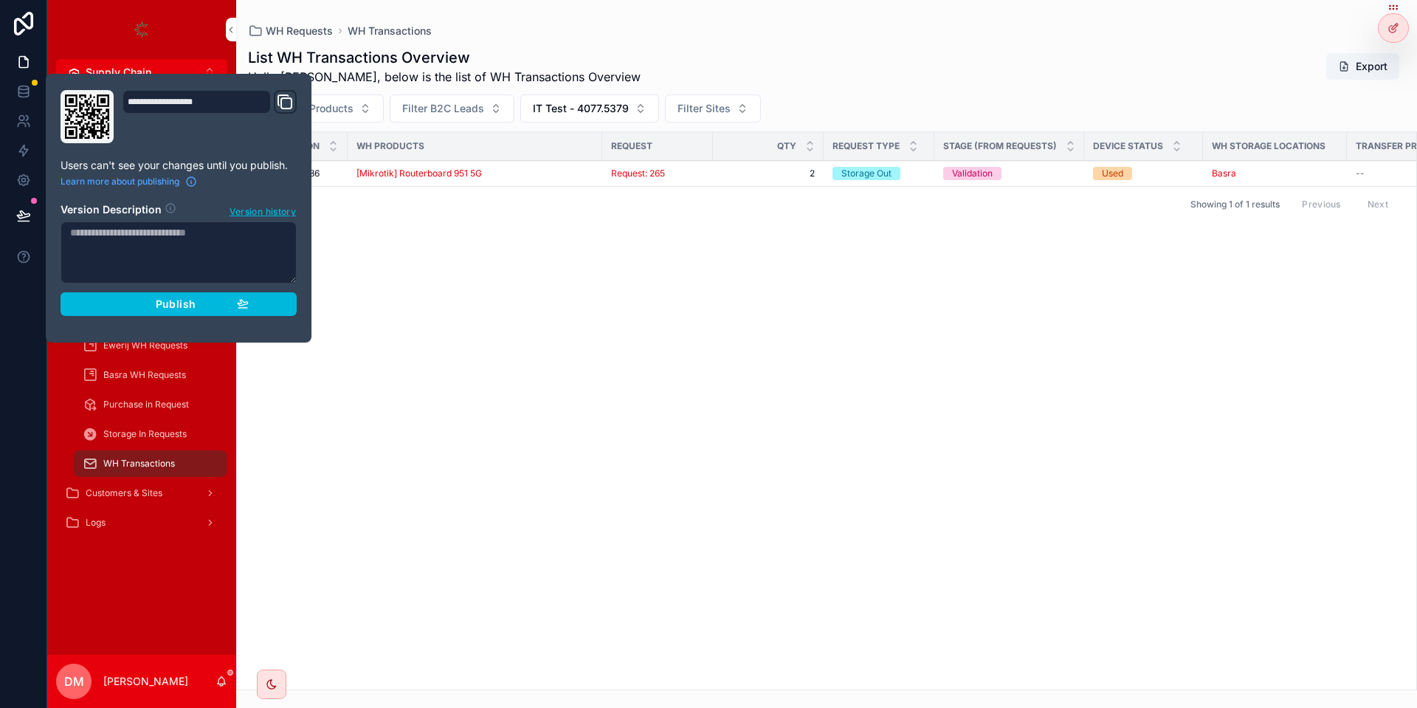
click at [1071, 67] on div "List WH Transactions Overview Hello Danya, below is the list of WH Transactions…" at bounding box center [826, 66] width 1157 height 38
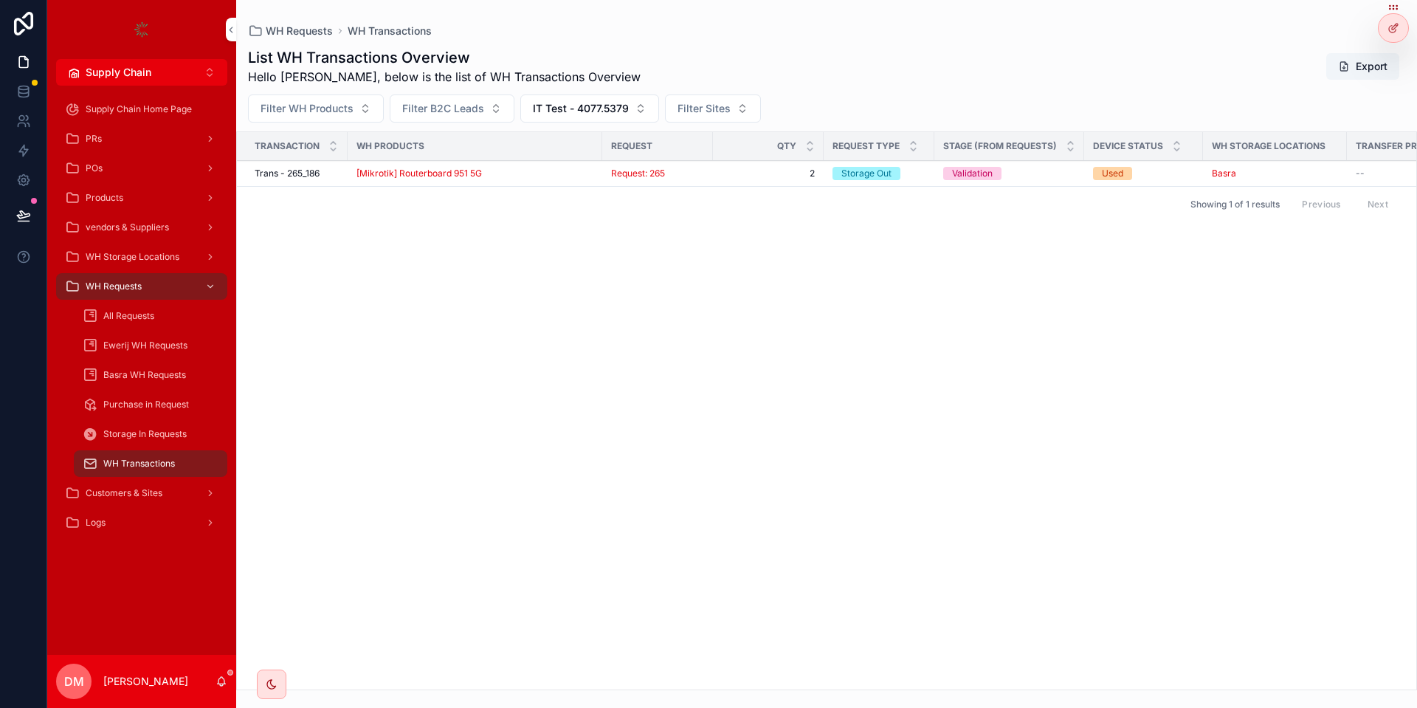
click at [1406, 20] on div at bounding box center [1393, 21] width 31 height 41
click at [1383, 19] on div at bounding box center [1393, 28] width 30 height 28
click at [829, 65] on div "List WH Transactions Overview Hello Danya, below is the list of WH Transactions…" at bounding box center [826, 66] width 1157 height 38
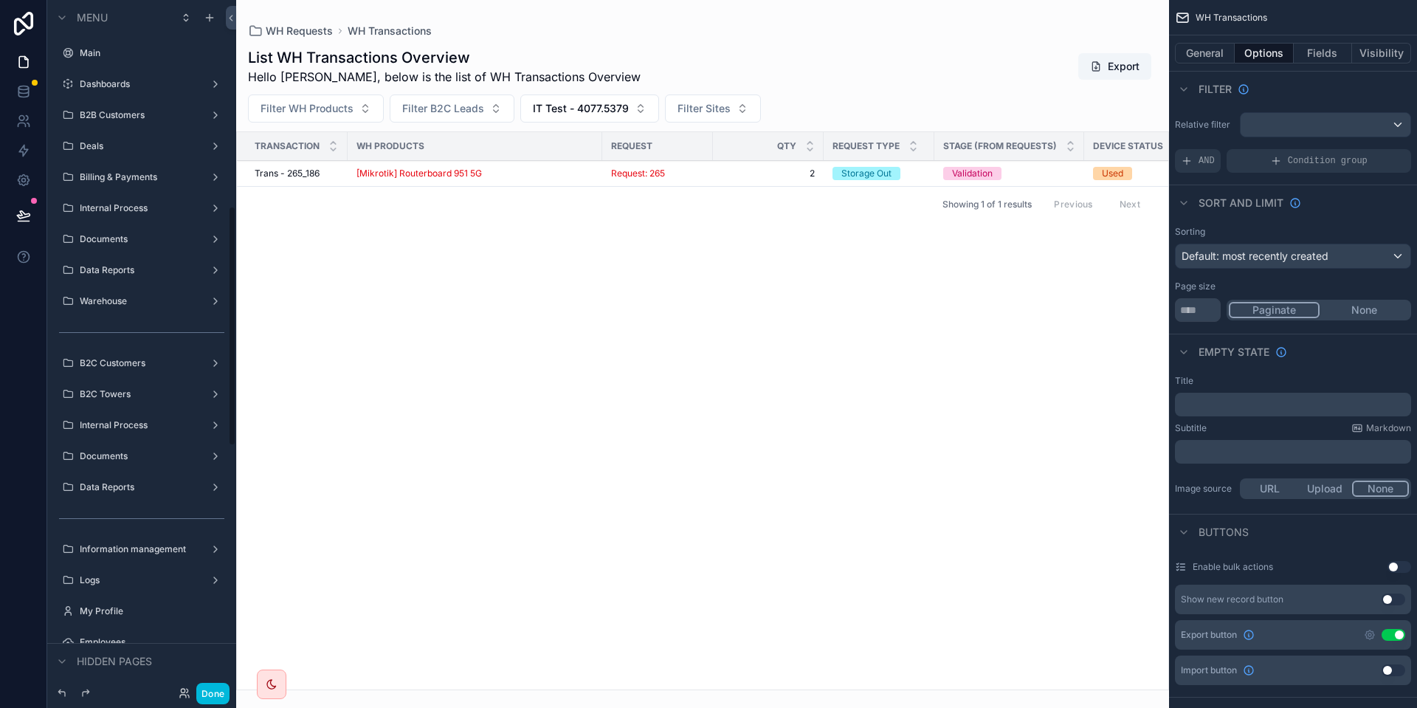
scroll to position [591, 0]
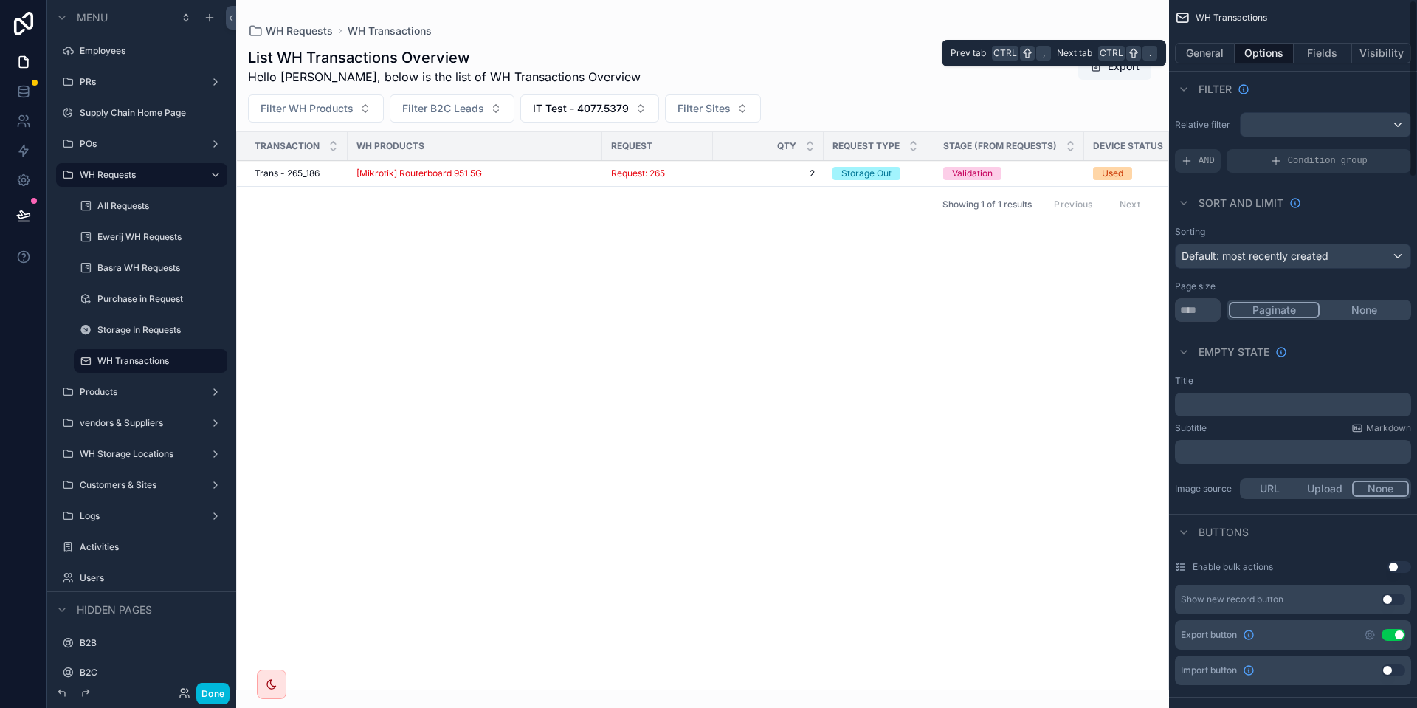
click at [1216, 61] on button "General" at bounding box center [1205, 53] width 60 height 21
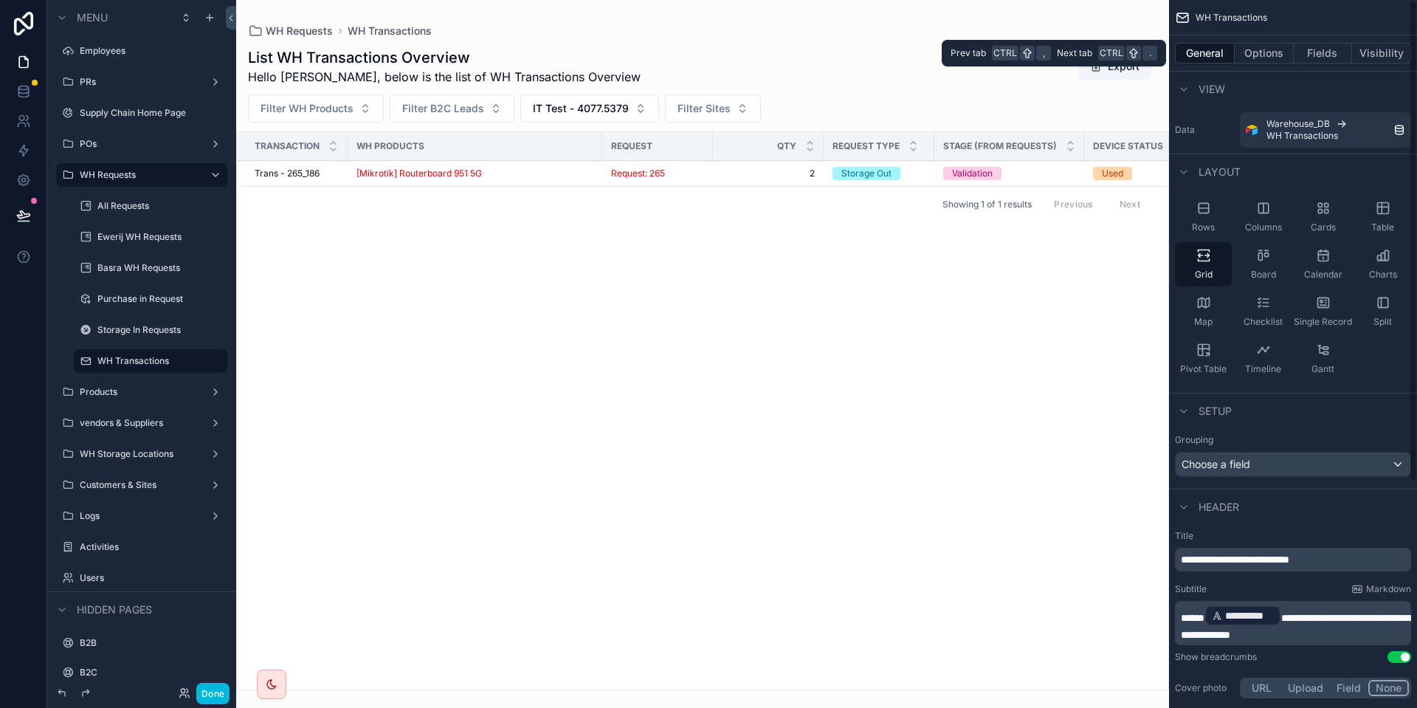
click at [1258, 54] on button "Options" at bounding box center [1263, 53] width 59 height 21
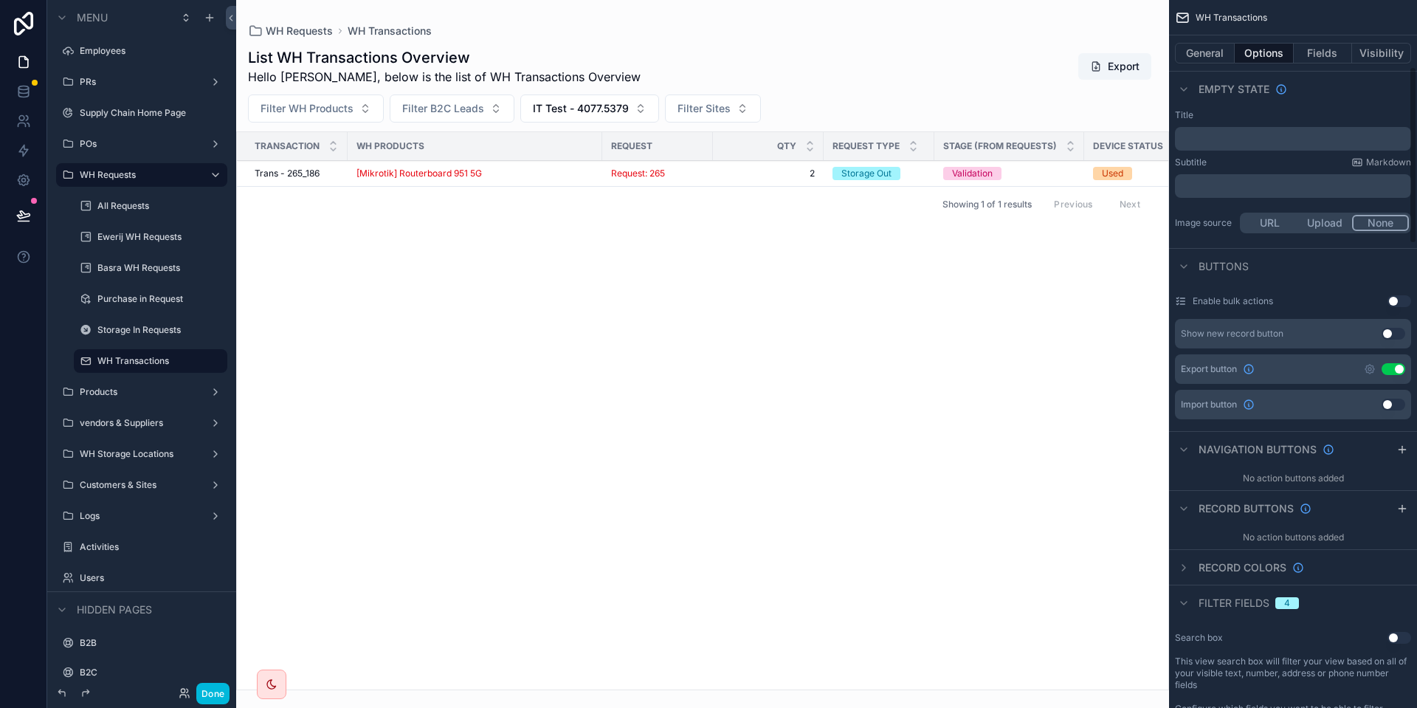
click at [1237, 607] on span "Filter fields" at bounding box center [1233, 602] width 71 height 15
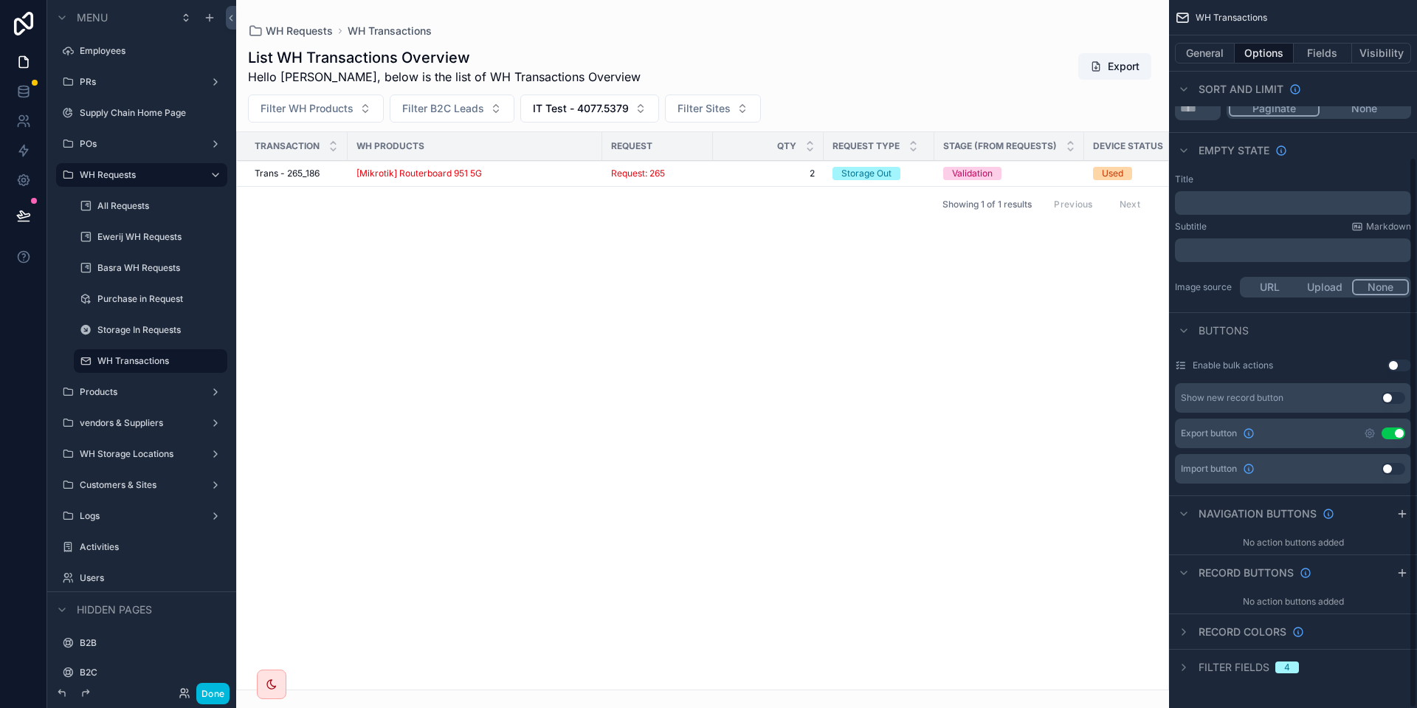
click at [1214, 666] on span "Filter fields" at bounding box center [1233, 667] width 71 height 15
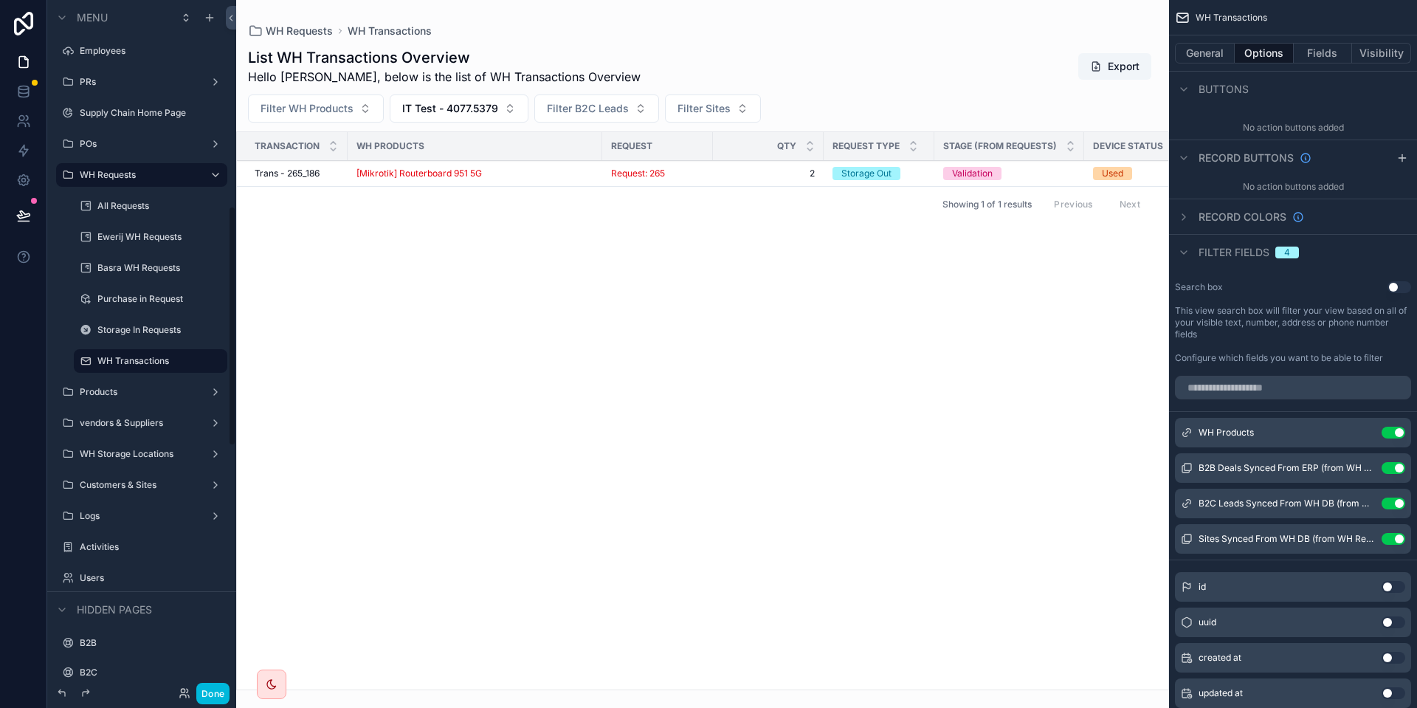
scroll to position [590, 0]
click at [218, 683] on button "Done" at bounding box center [212, 692] width 33 height 21
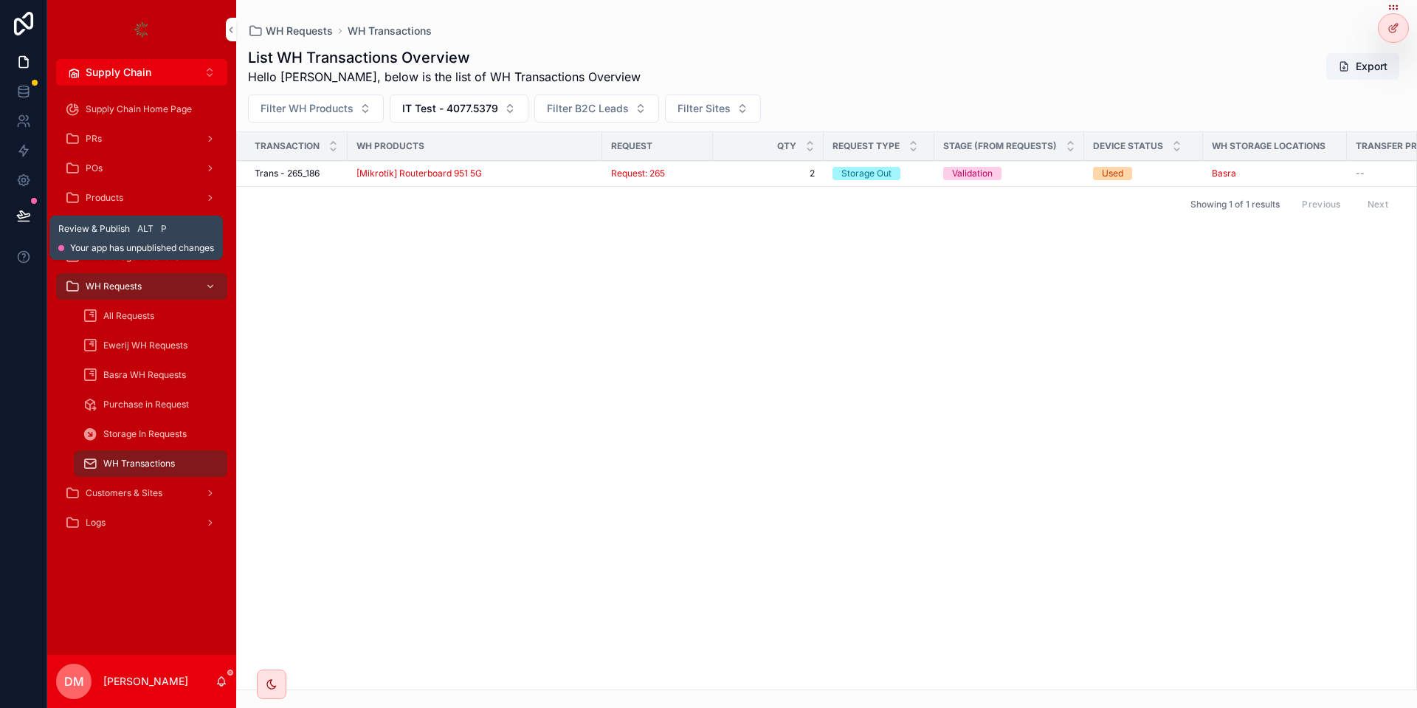
click at [21, 214] on icon at bounding box center [23, 214] width 13 height 7
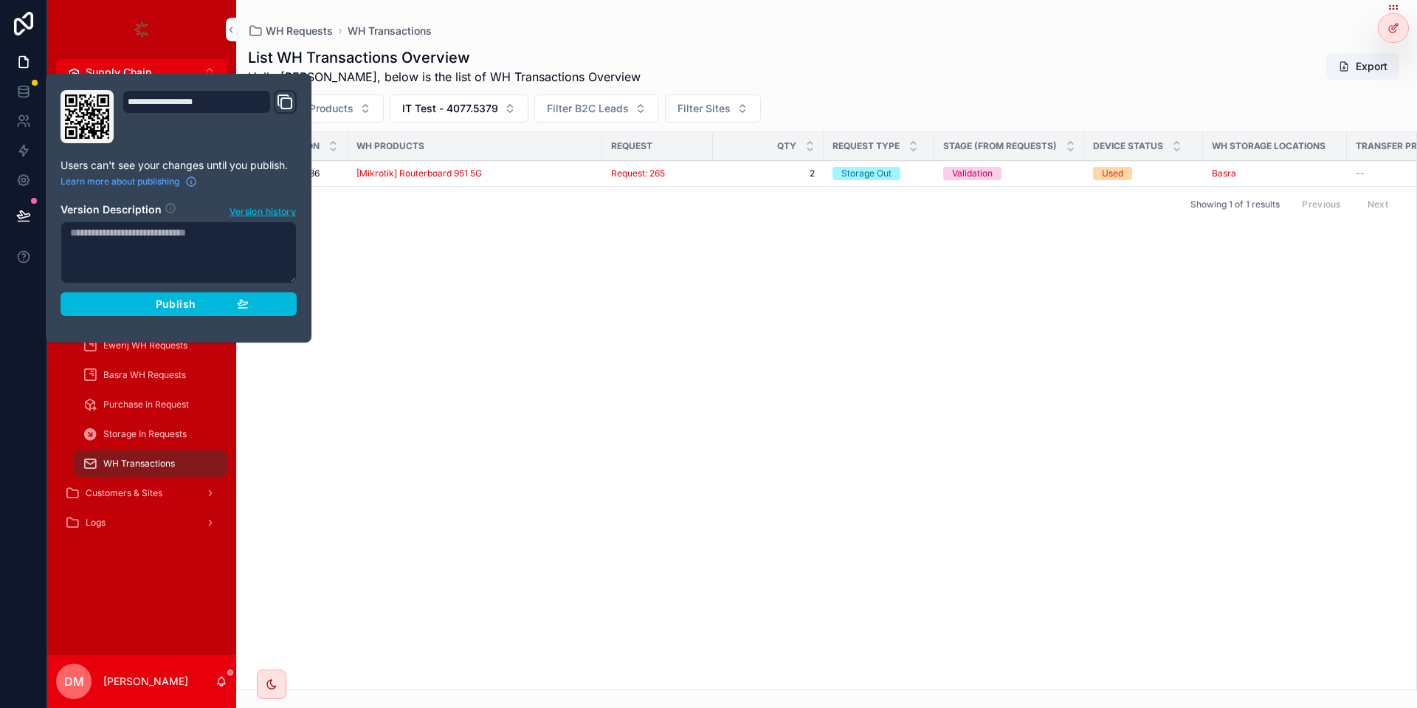
click at [231, 320] on div "**********" at bounding box center [179, 208] width 248 height 236
click at [237, 308] on icon "button" at bounding box center [243, 303] width 12 height 12
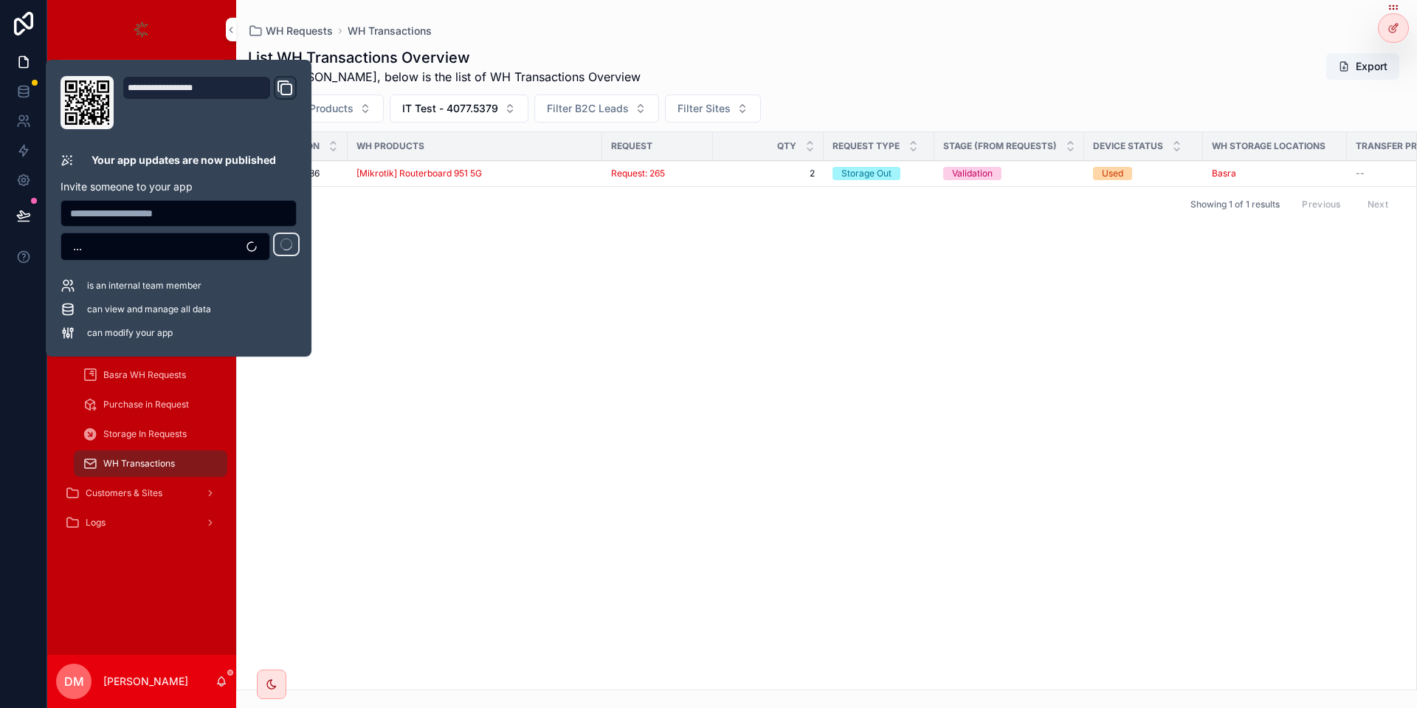
click at [519, 107] on button "IT Test - 4077.5379" at bounding box center [459, 108] width 139 height 28
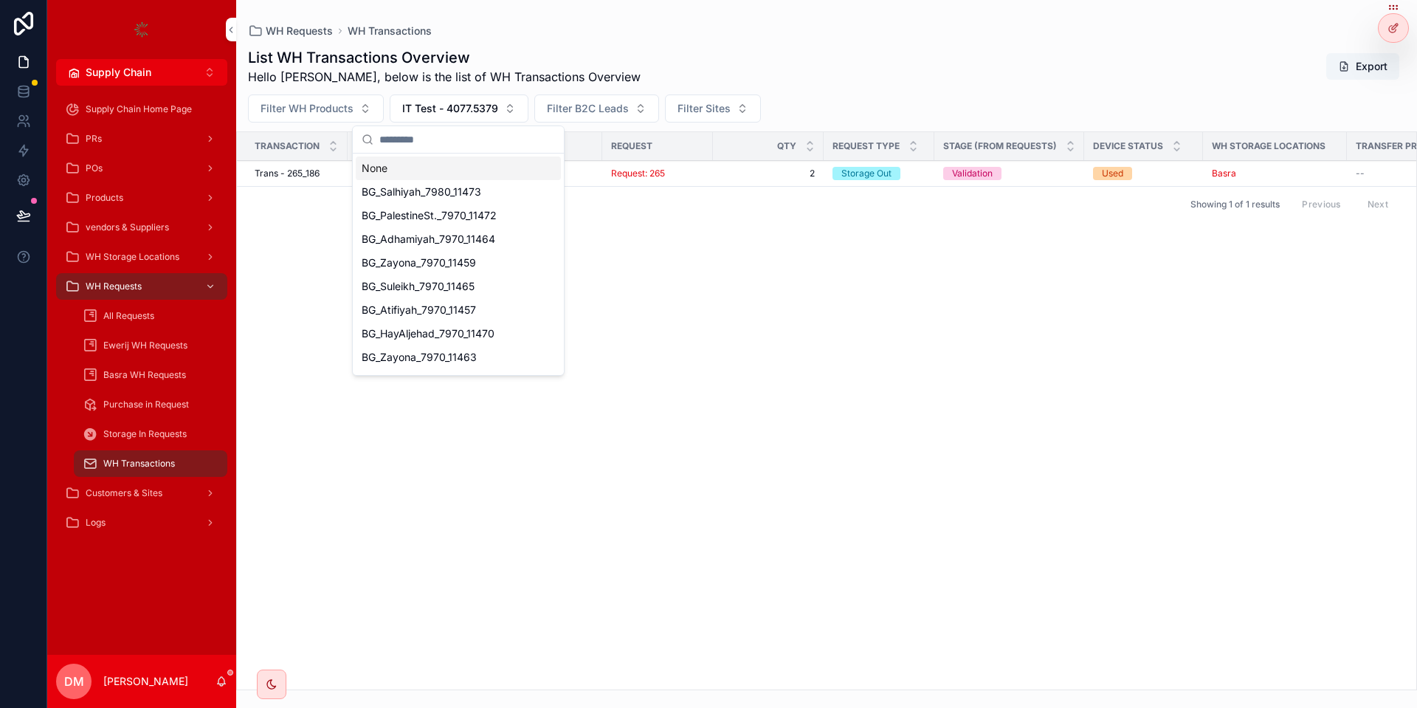
click at [317, 115] on span "Filter WH Products" at bounding box center [306, 108] width 93 height 15
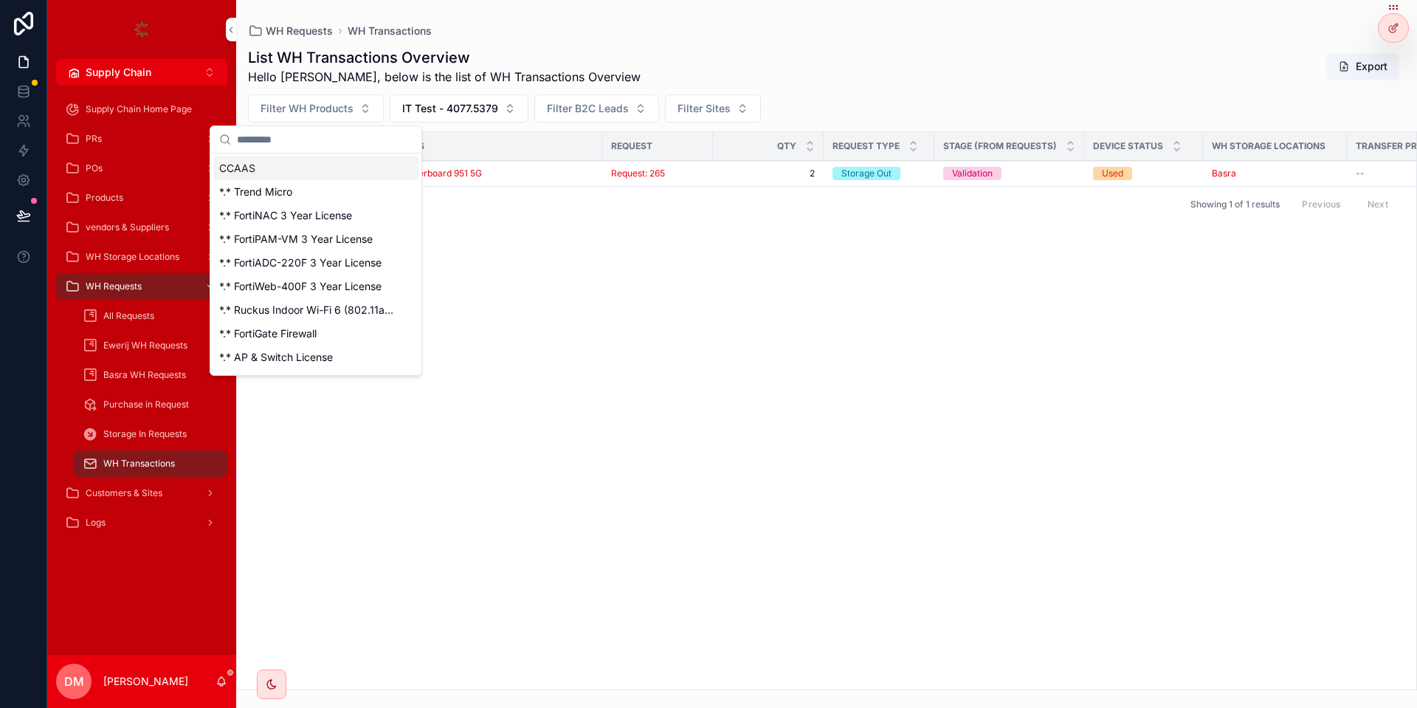
click at [475, 115] on span "IT Test - 4077.5379" at bounding box center [450, 108] width 96 height 15
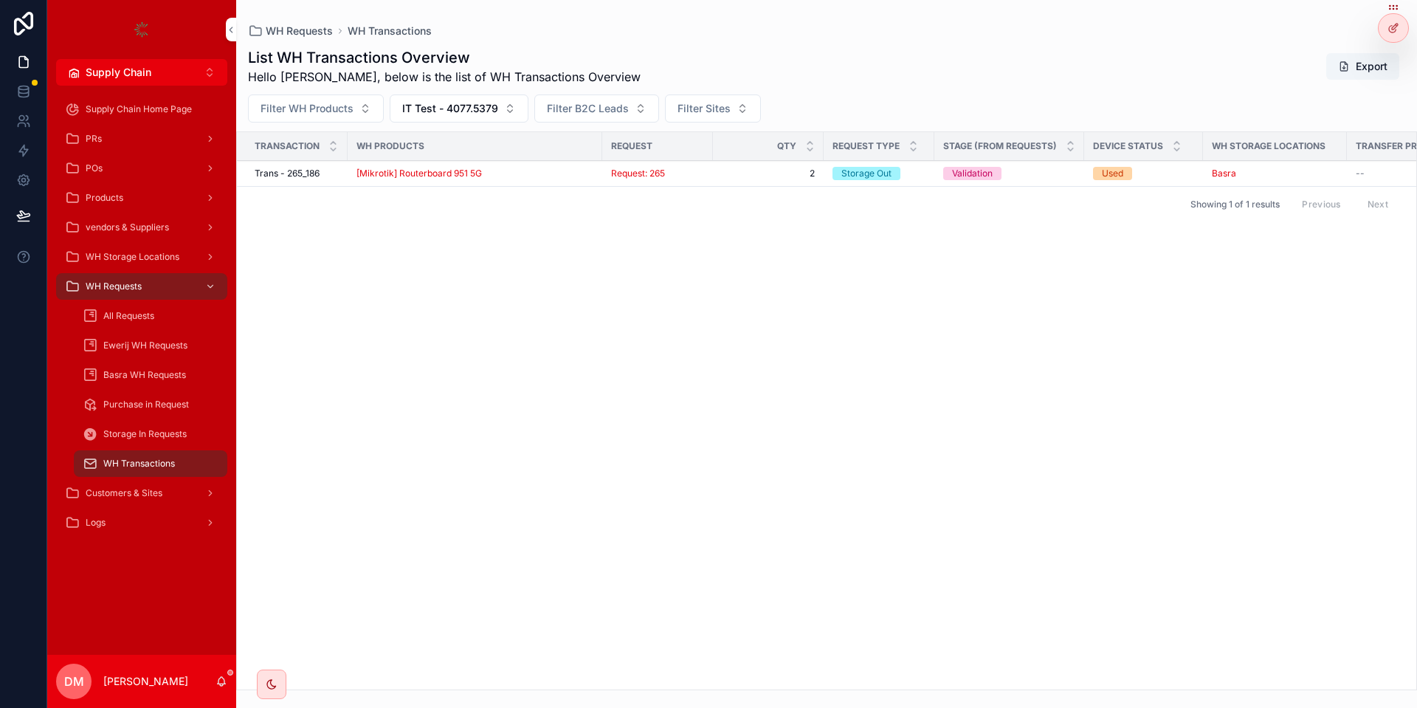
click at [314, 111] on span "Filter WH Products" at bounding box center [306, 108] width 93 height 15
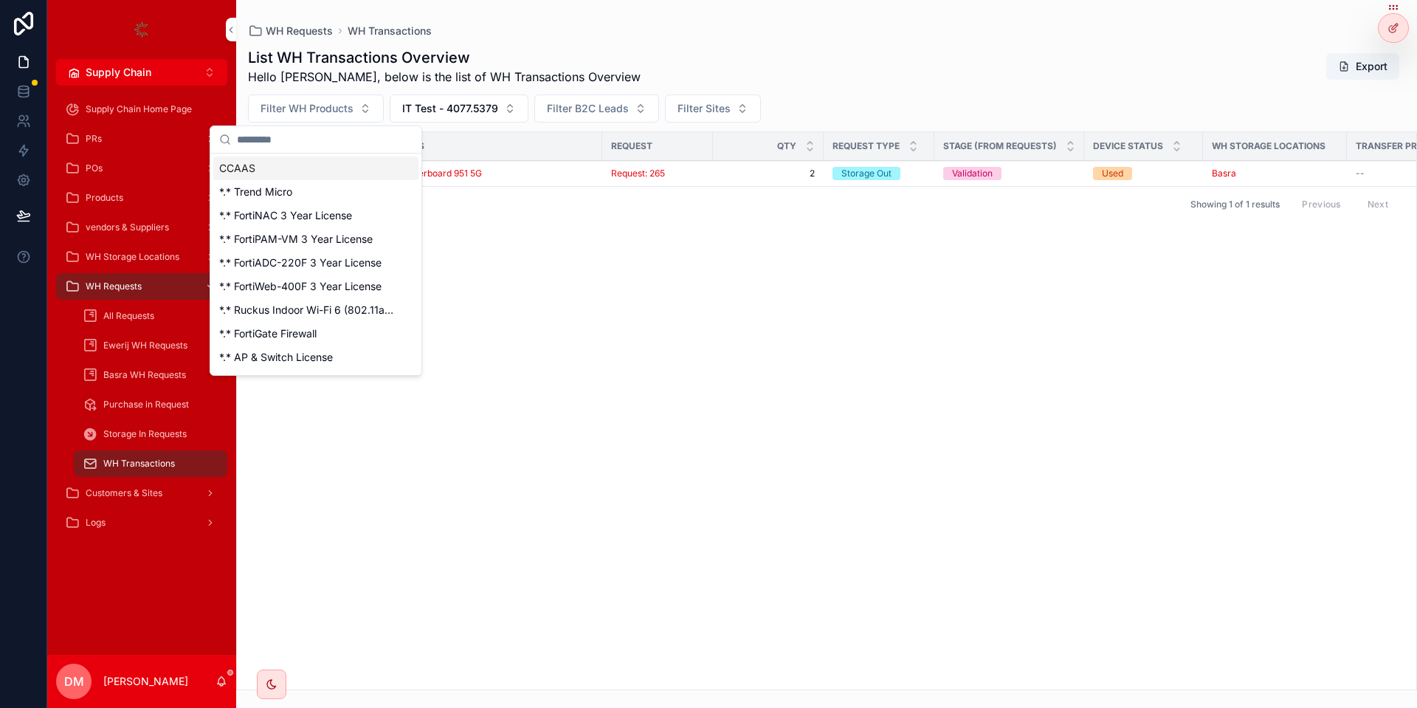
click at [480, 119] on button "IT Test - 4077.5379" at bounding box center [459, 108] width 139 height 28
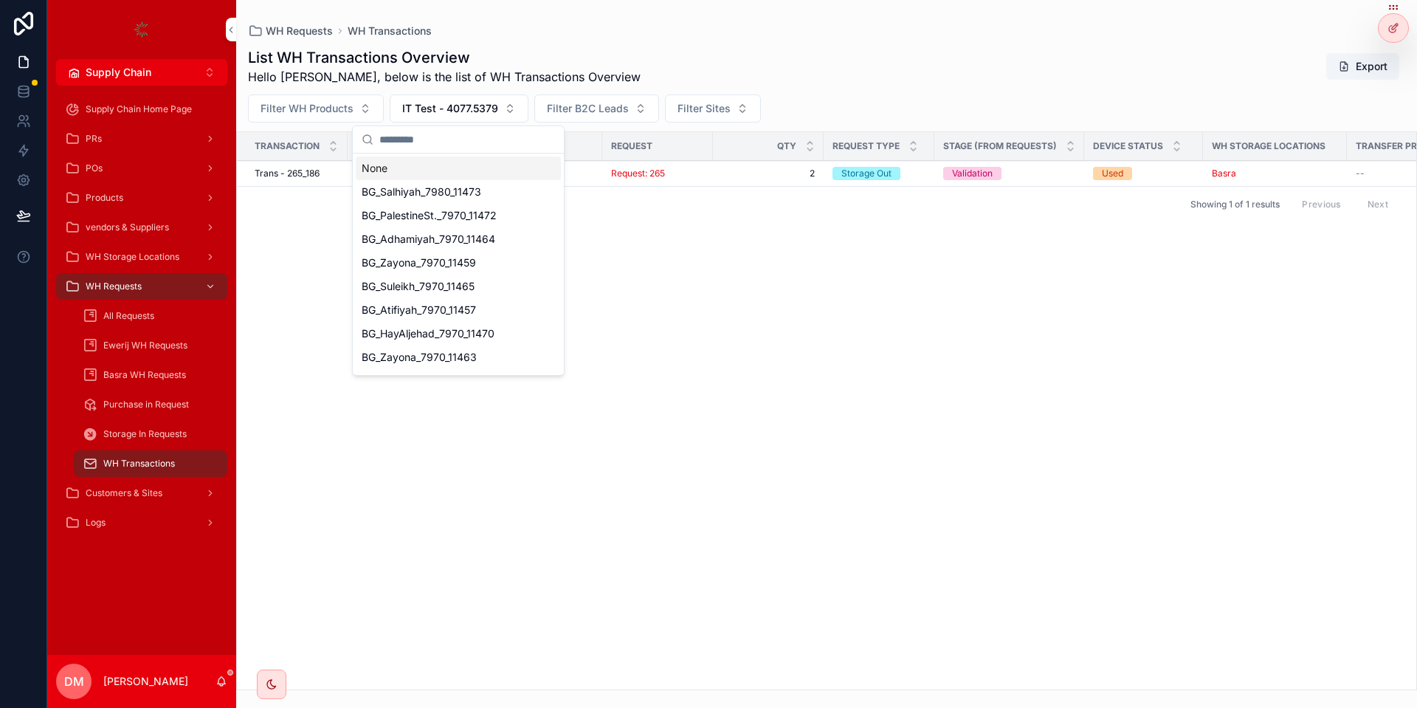
click at [446, 176] on div "None" at bounding box center [458, 168] width 205 height 24
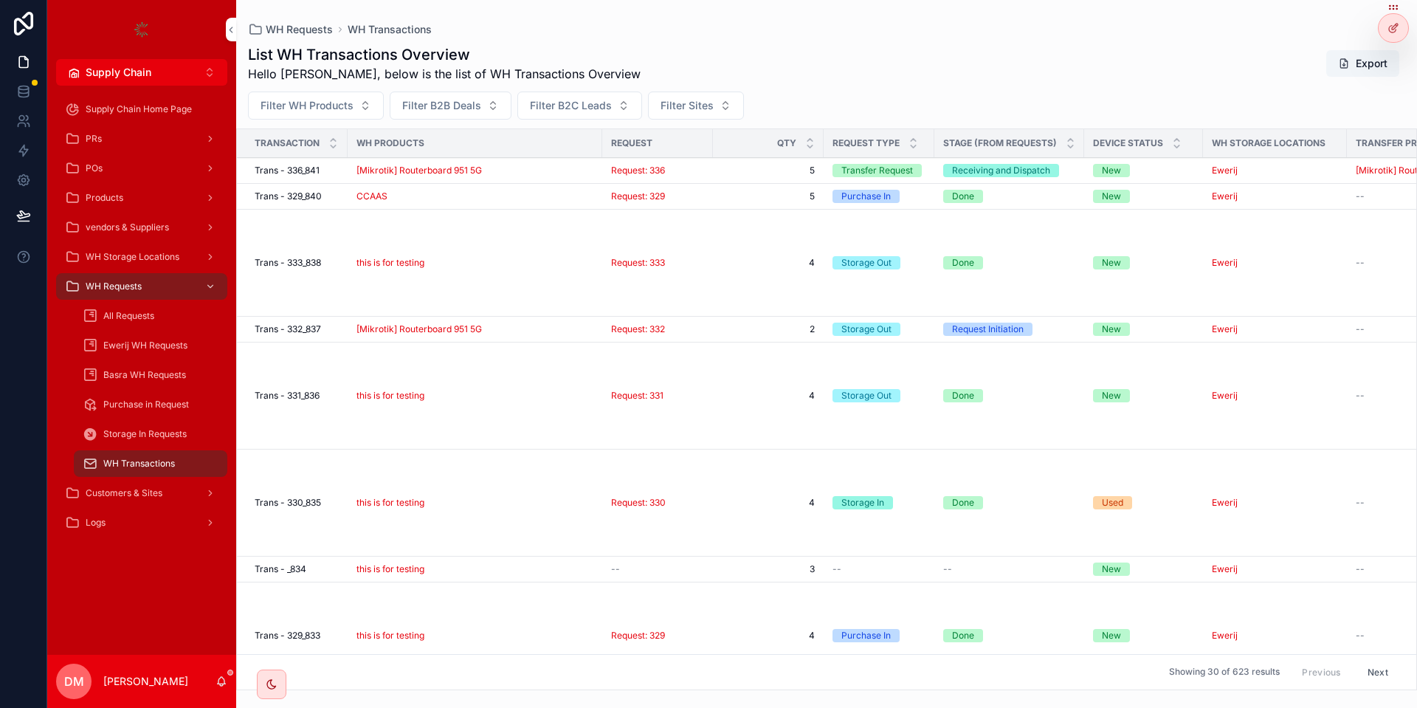
click at [332, 114] on button "Filter WH Products" at bounding box center [316, 105] width 136 height 28
type input "****"
click at [285, 169] on span "this is for testing" at bounding box center [259, 165] width 80 height 15
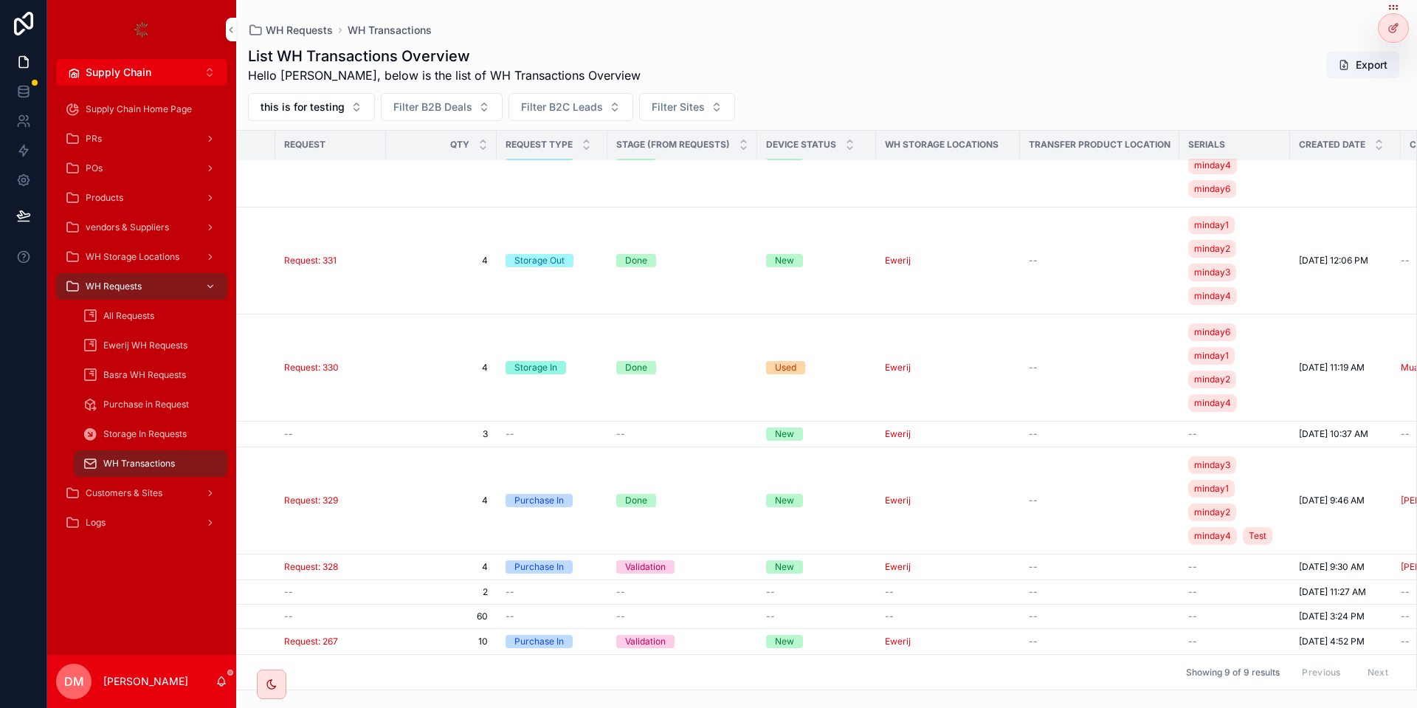
scroll to position [59, 328]
click at [358, 115] on button "this is for testing" at bounding box center [311, 107] width 127 height 28
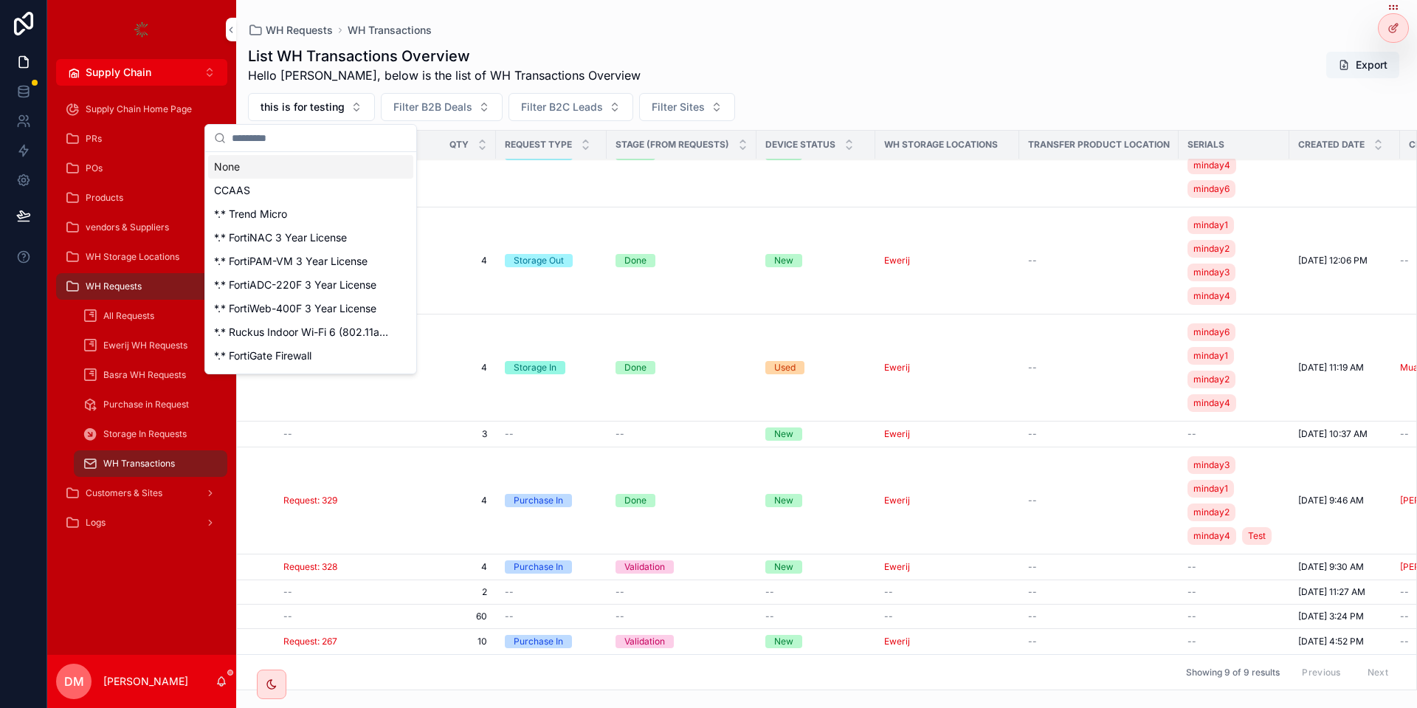
click at [288, 176] on div "None" at bounding box center [310, 167] width 205 height 24
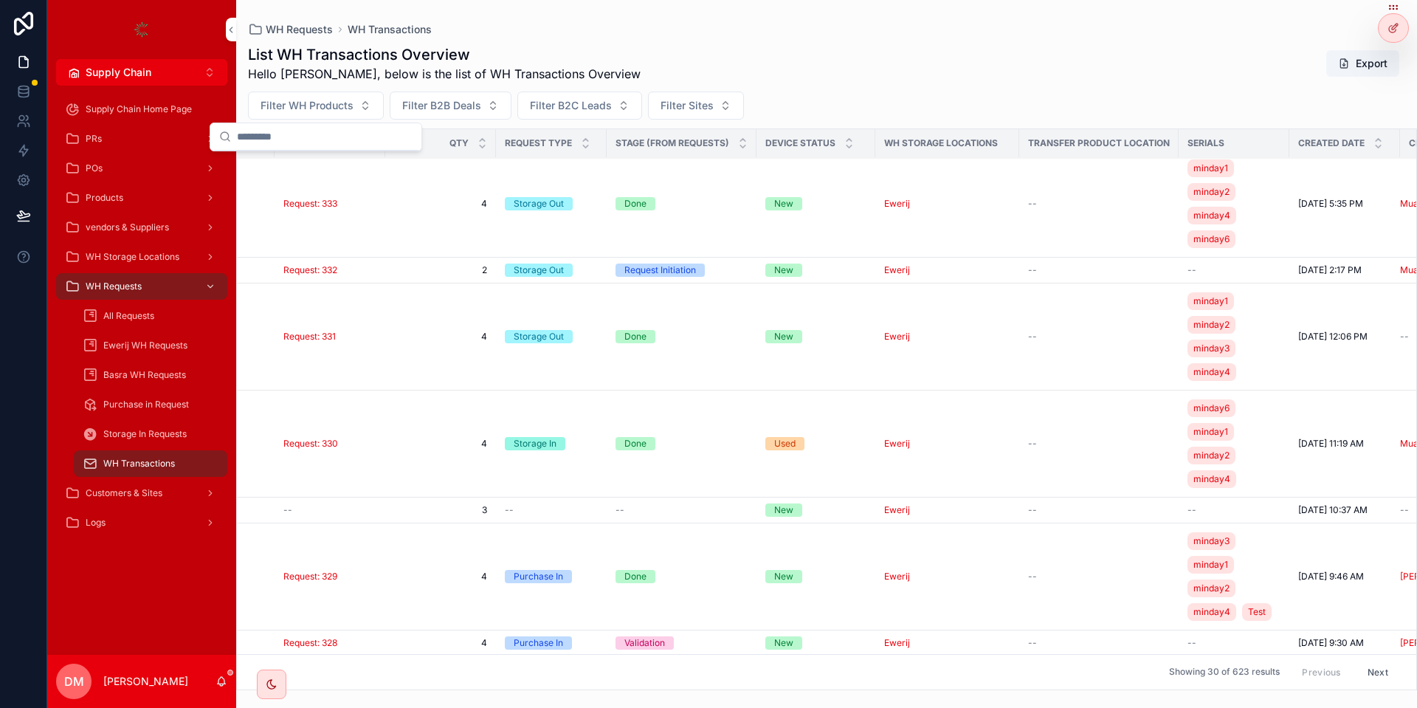
scroll to position [0, 328]
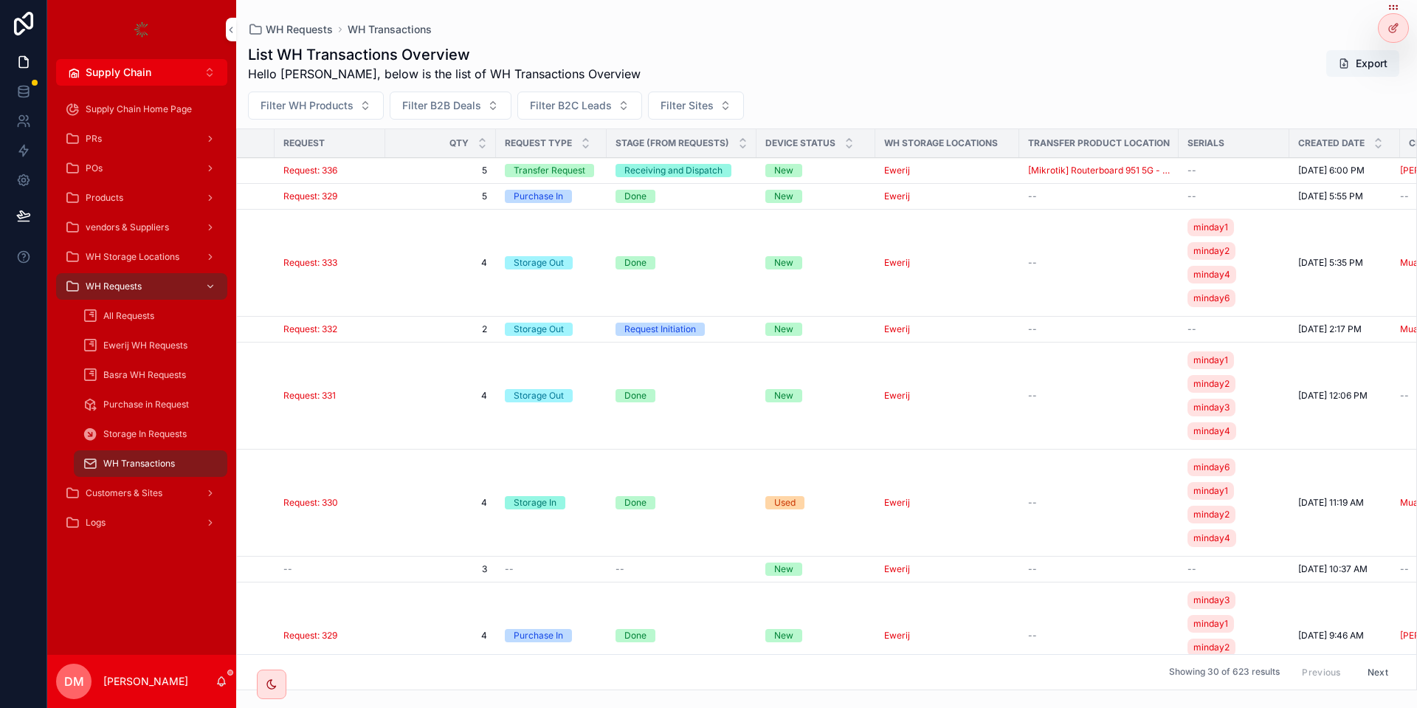
click at [417, 90] on div "List WH Transactions Overview Hello Danya, below is the list of WH Transactions…" at bounding box center [826, 362] width 1181 height 654
click at [424, 97] on button "Filter B2B Deals" at bounding box center [451, 105] width 122 height 28
type input "****"
click at [434, 164] on span "IT Test - 4077.5379" at bounding box center [400, 165] width 95 height 15
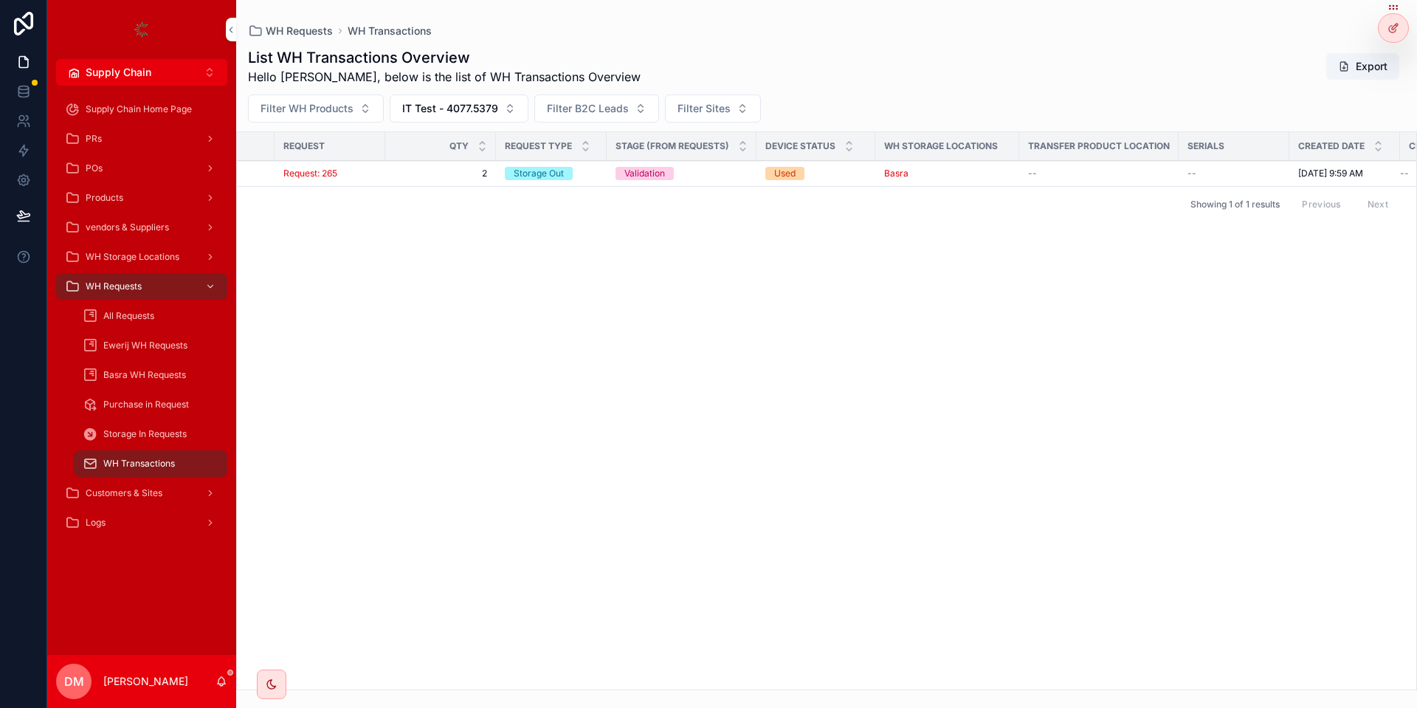
click at [642, 103] on button "Filter B2C Leads" at bounding box center [596, 108] width 125 height 28
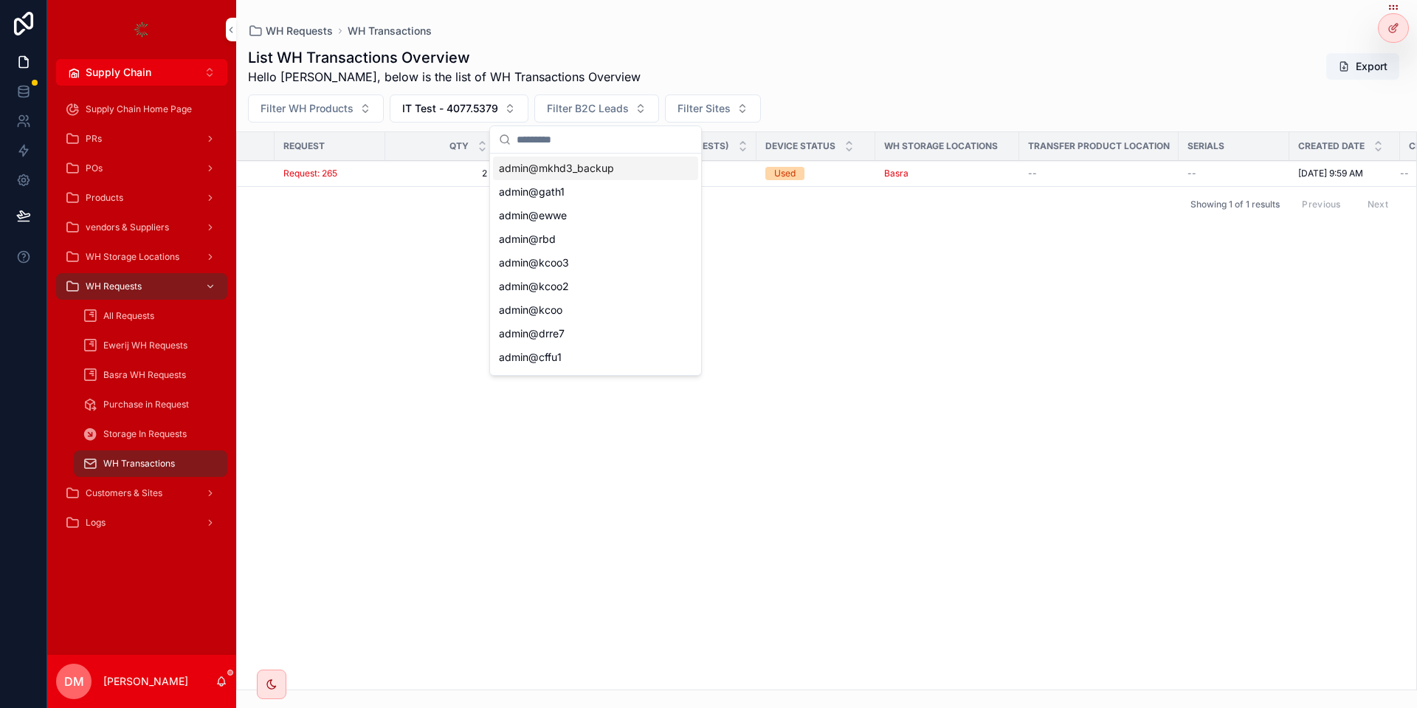
click at [851, 65] on div "List WH Transactions Overview Hello Danya, below is the list of WH Transactions…" at bounding box center [826, 66] width 1157 height 38
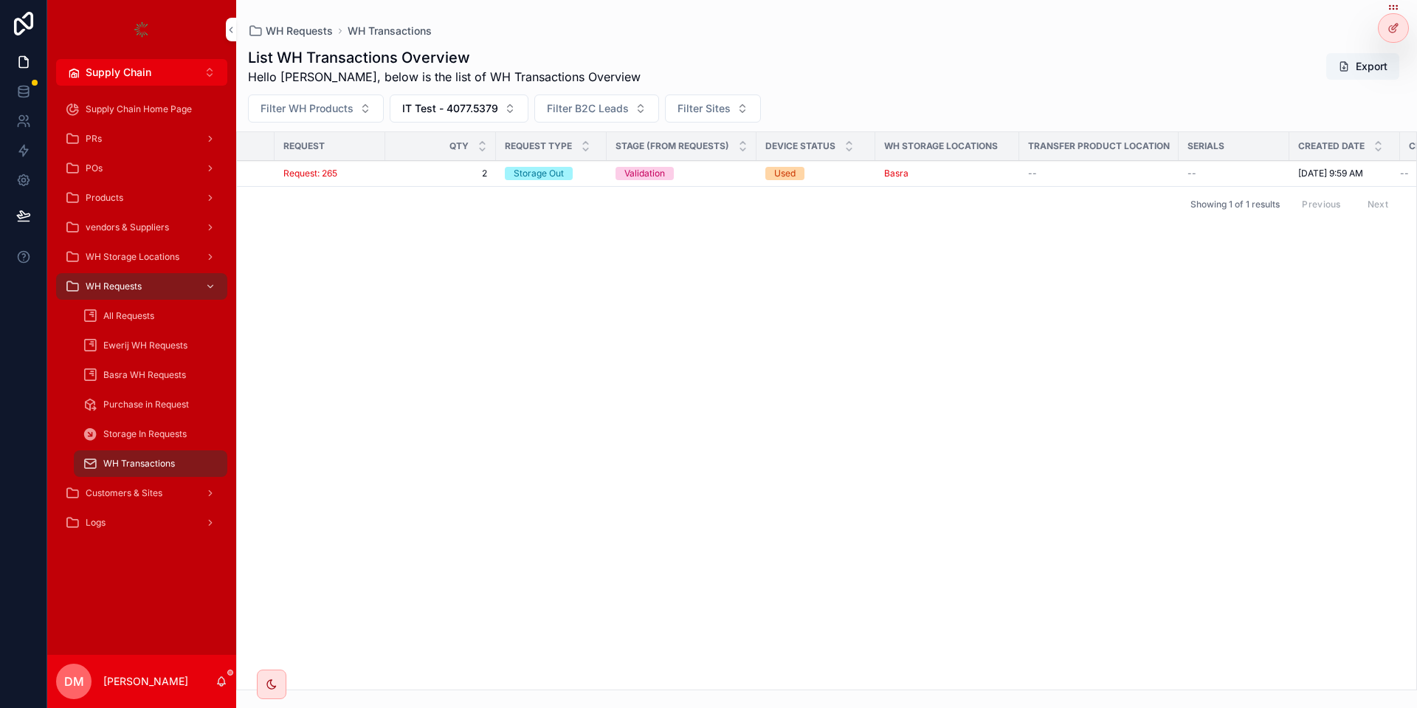
scroll to position [0, 421]
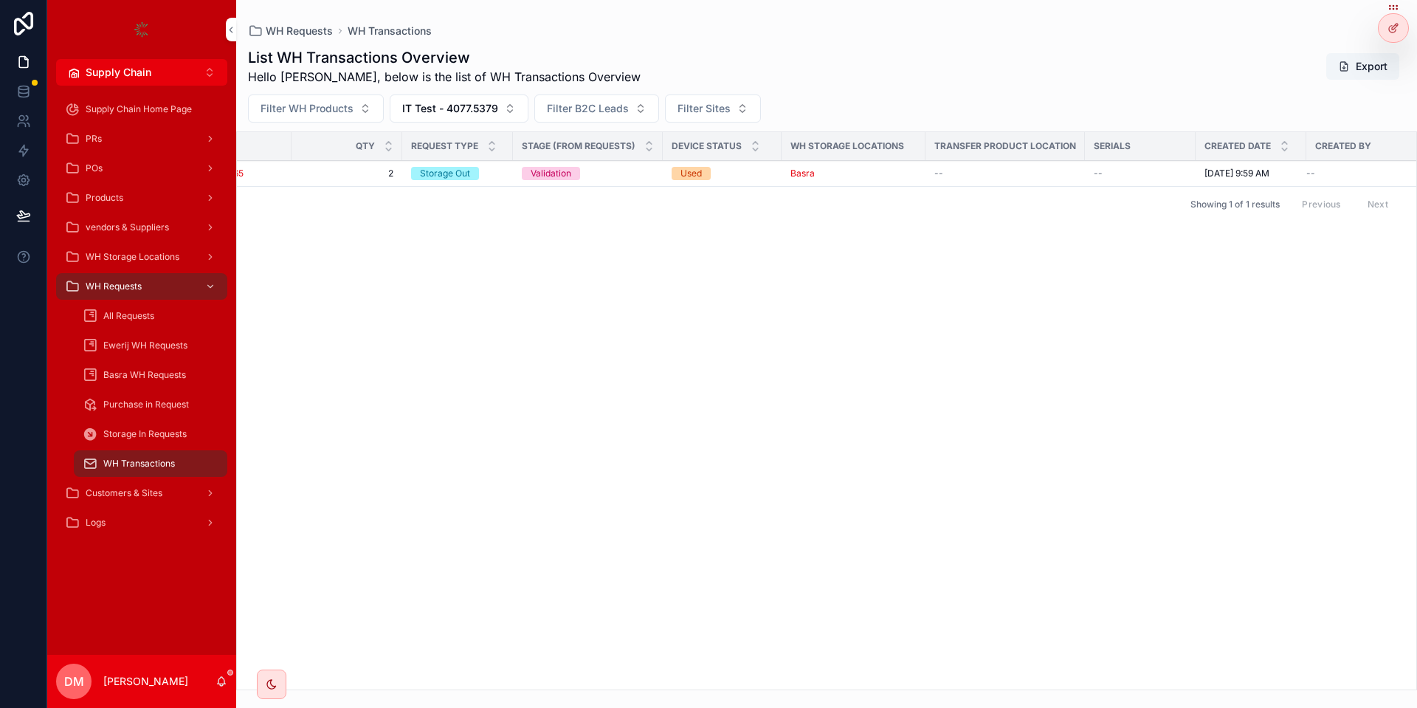
click at [1105, 167] on div "--" at bounding box center [1139, 173] width 93 height 12
click at [1102, 167] on div "--" at bounding box center [1139, 173] width 93 height 12
click at [1100, 172] on span "--" at bounding box center [1097, 173] width 9 height 12
click at [1099, 172] on span "--" at bounding box center [1097, 173] width 9 height 12
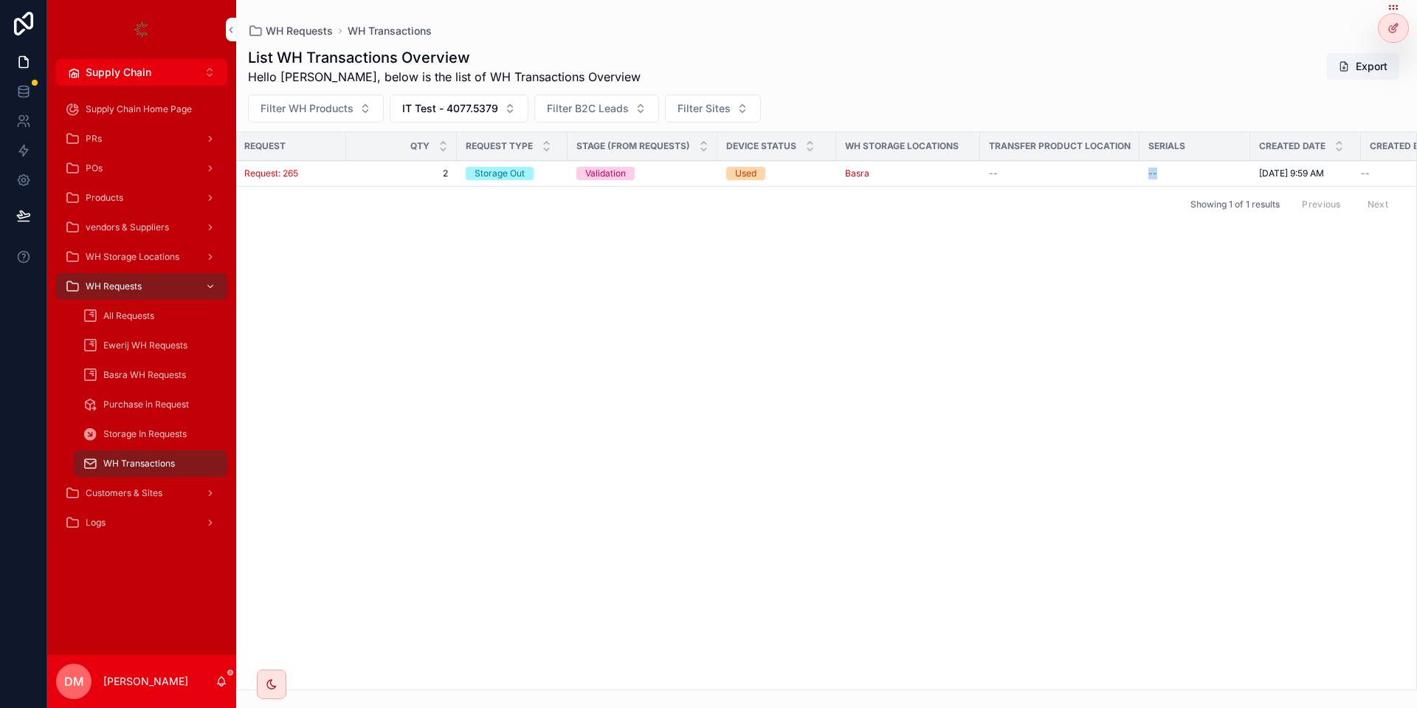
scroll to position [0, 366]
click at [1385, 25] on div at bounding box center [1393, 28] width 30 height 28
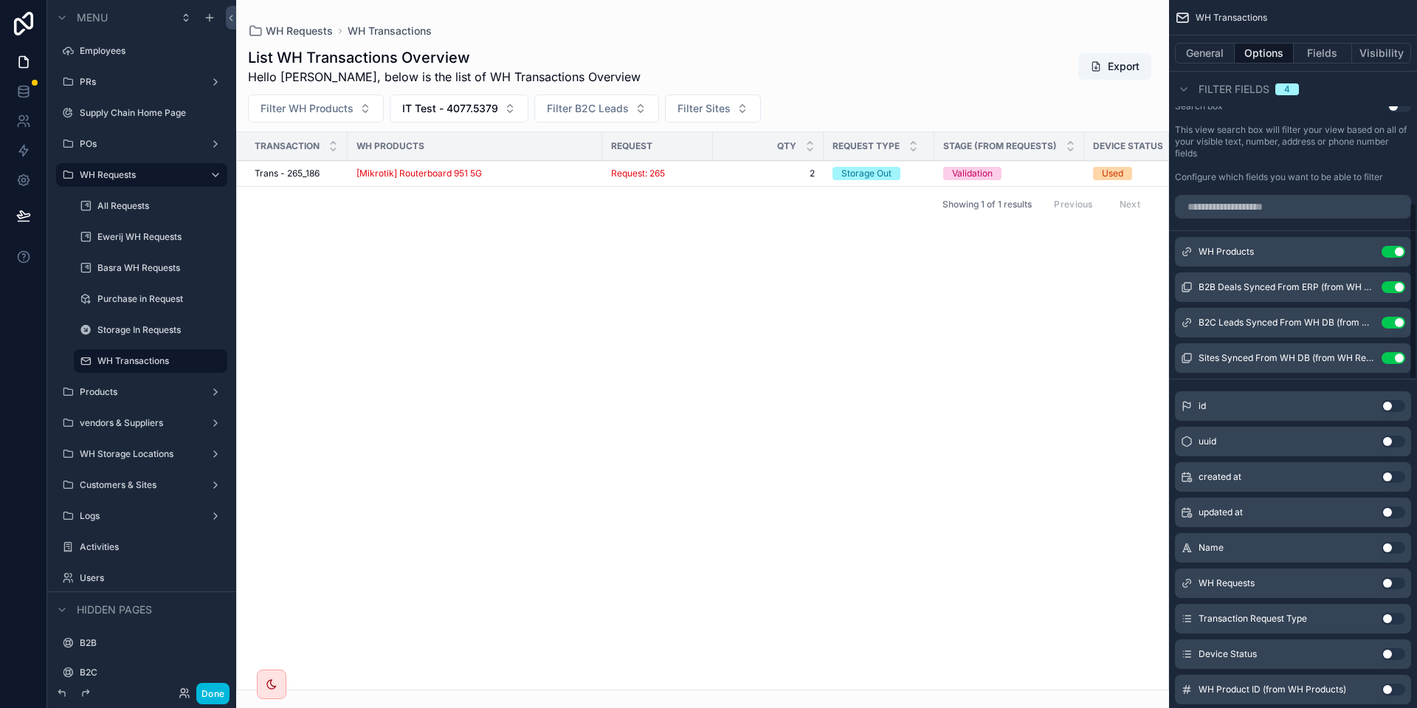
scroll to position [930, 0]
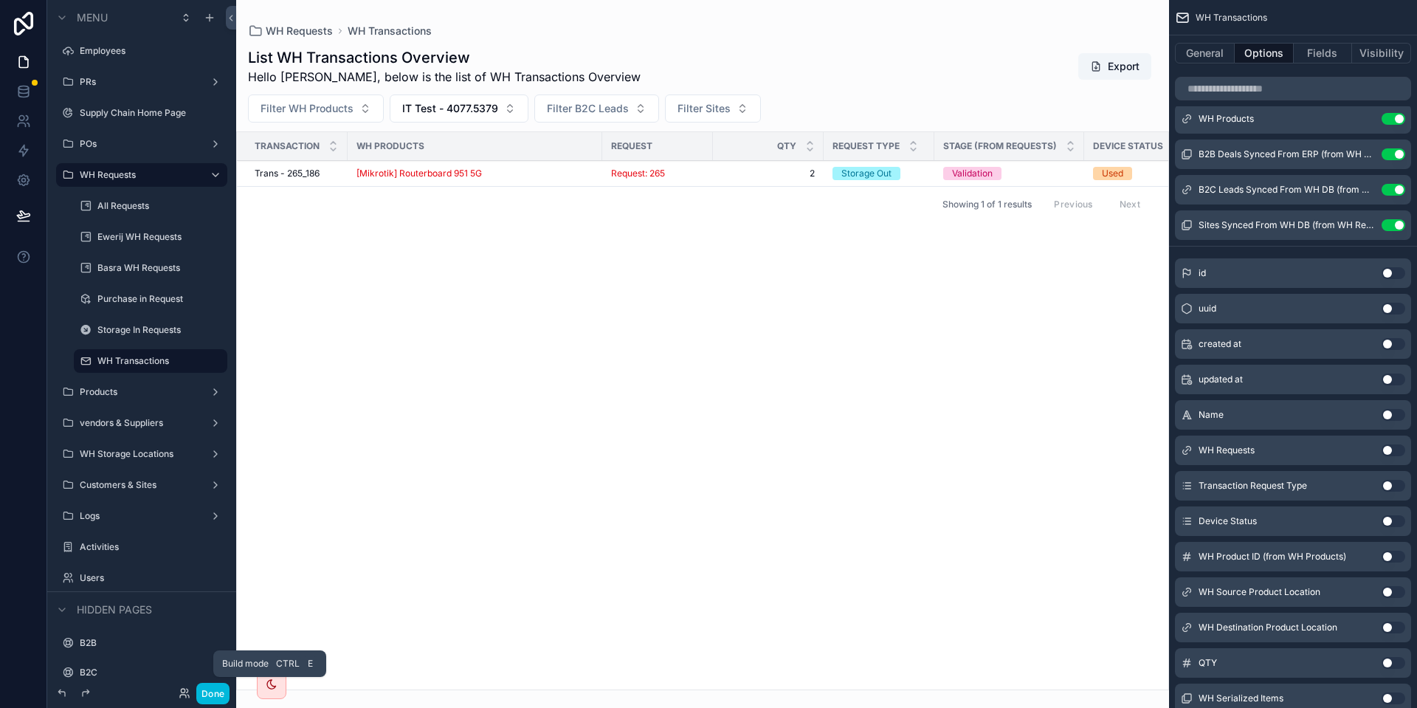
click at [205, 685] on button "Done" at bounding box center [212, 692] width 33 height 21
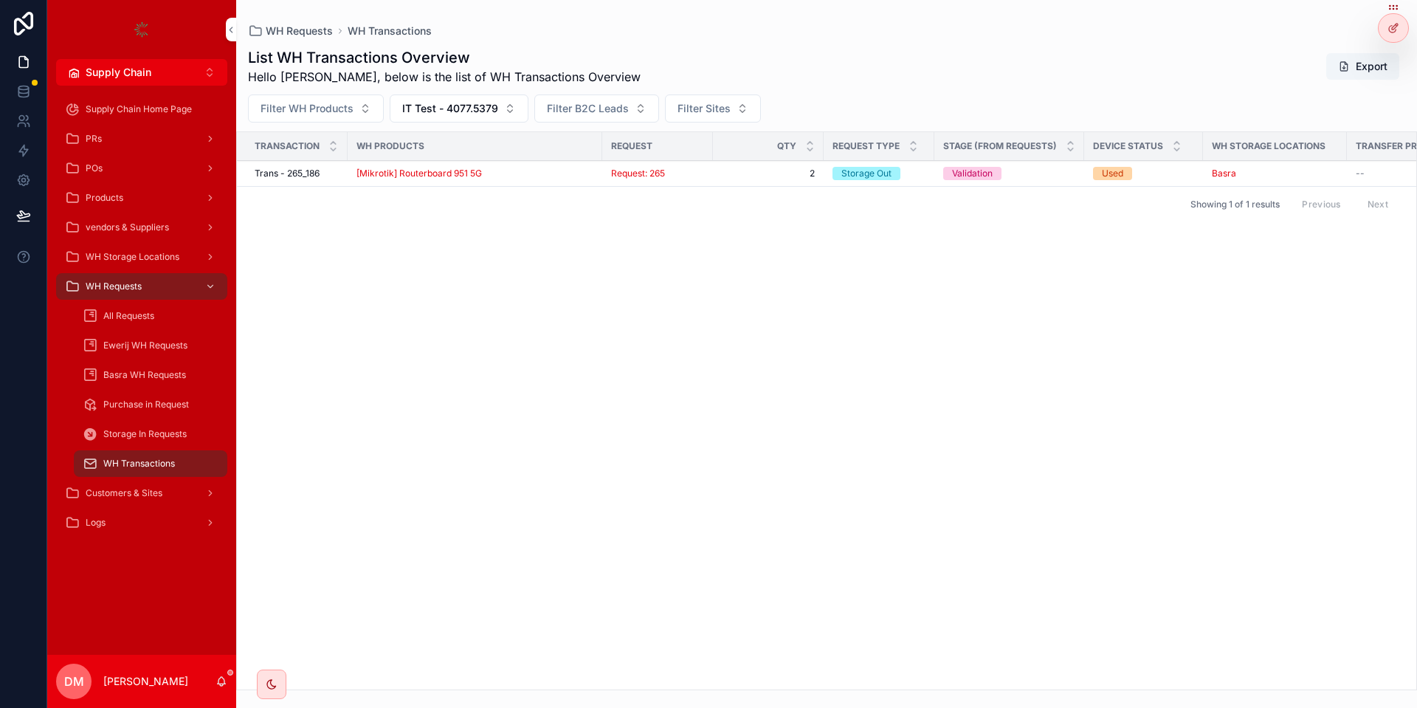
click at [583, 111] on span "Filter B2C Leads" at bounding box center [588, 108] width 82 height 15
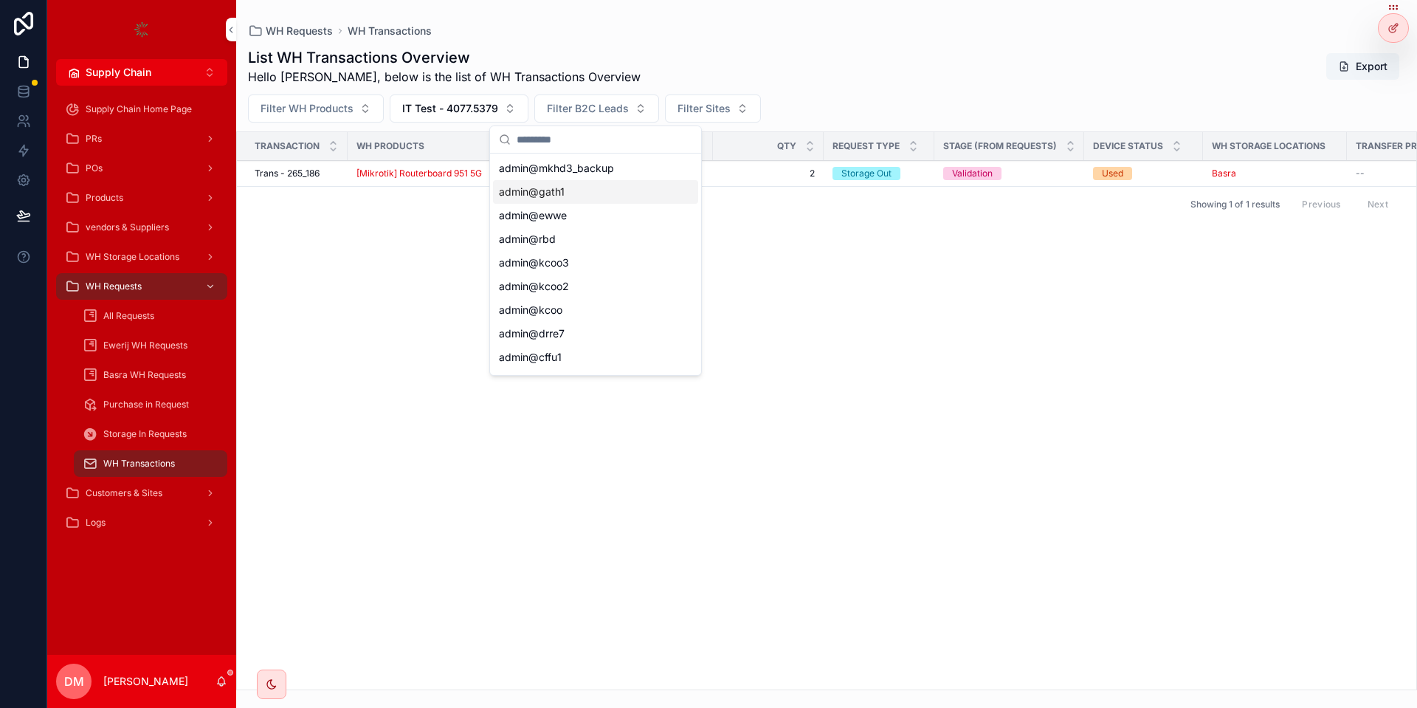
click at [539, 181] on div "admin@gath1" at bounding box center [595, 192] width 205 height 24
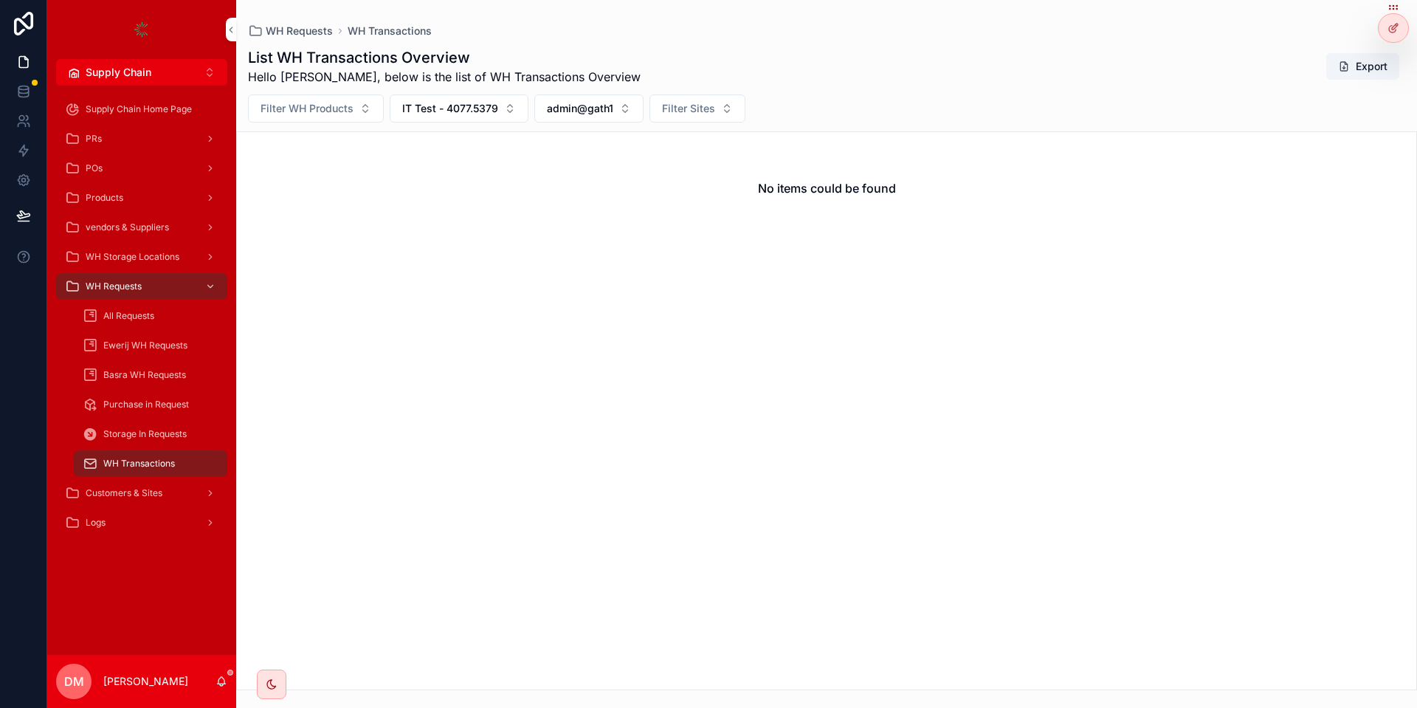
click at [581, 122] on button "admin@gath1" at bounding box center [588, 108] width 109 height 28
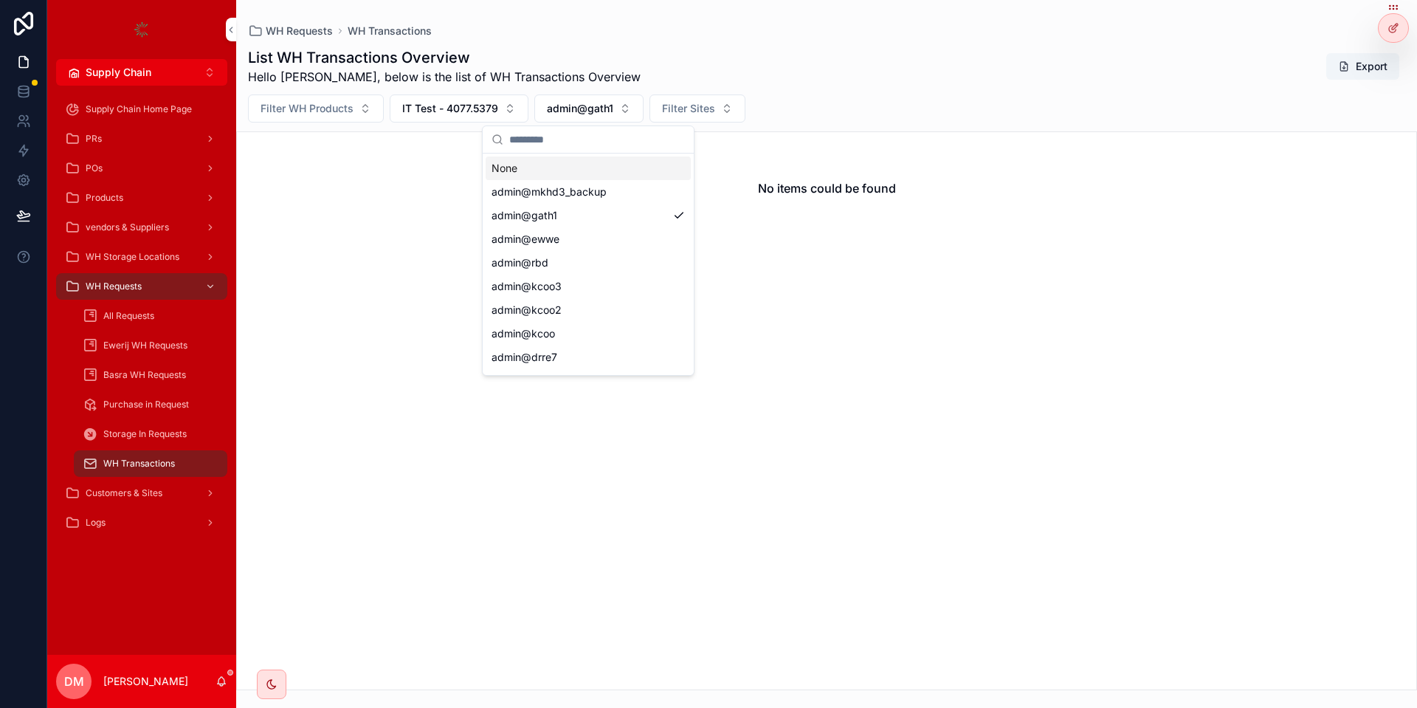
click at [536, 168] on div "None" at bounding box center [587, 168] width 205 height 24
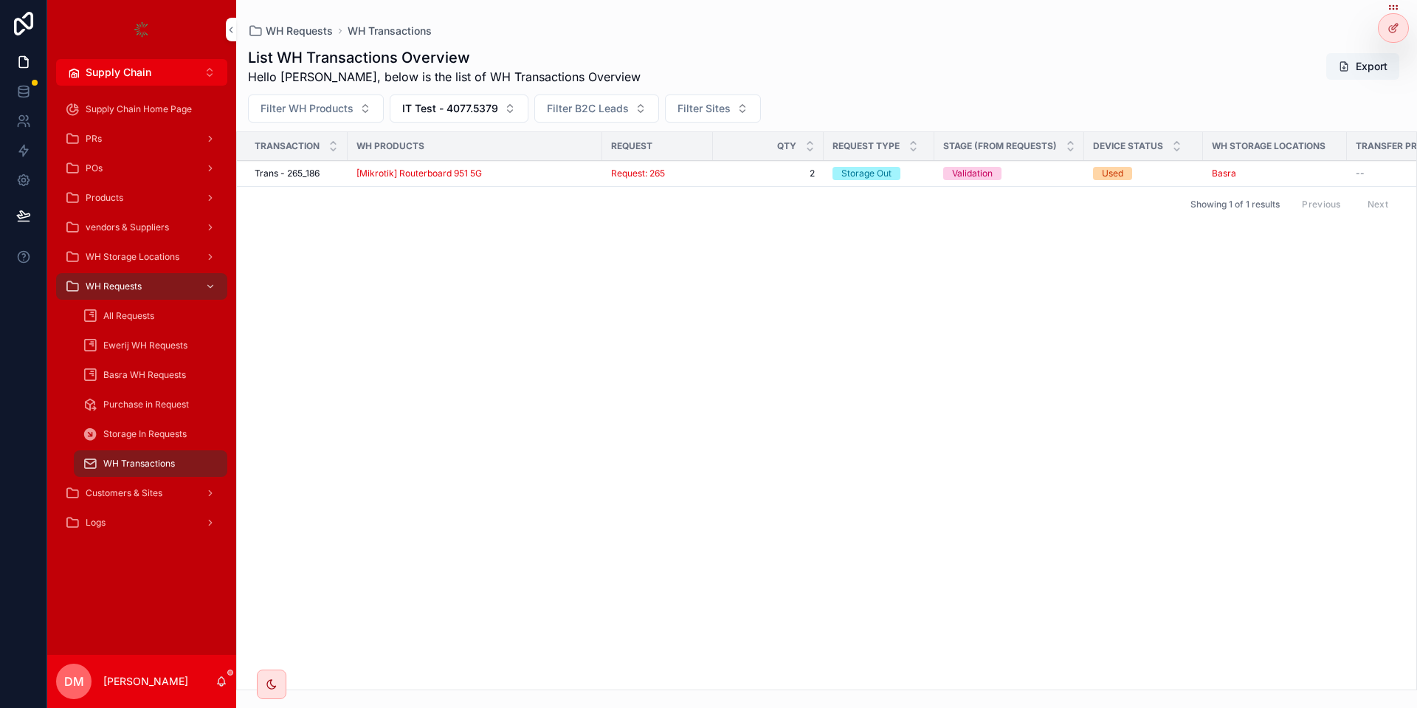
click at [469, 119] on button "IT Test - 4077.5379" at bounding box center [459, 108] width 139 height 28
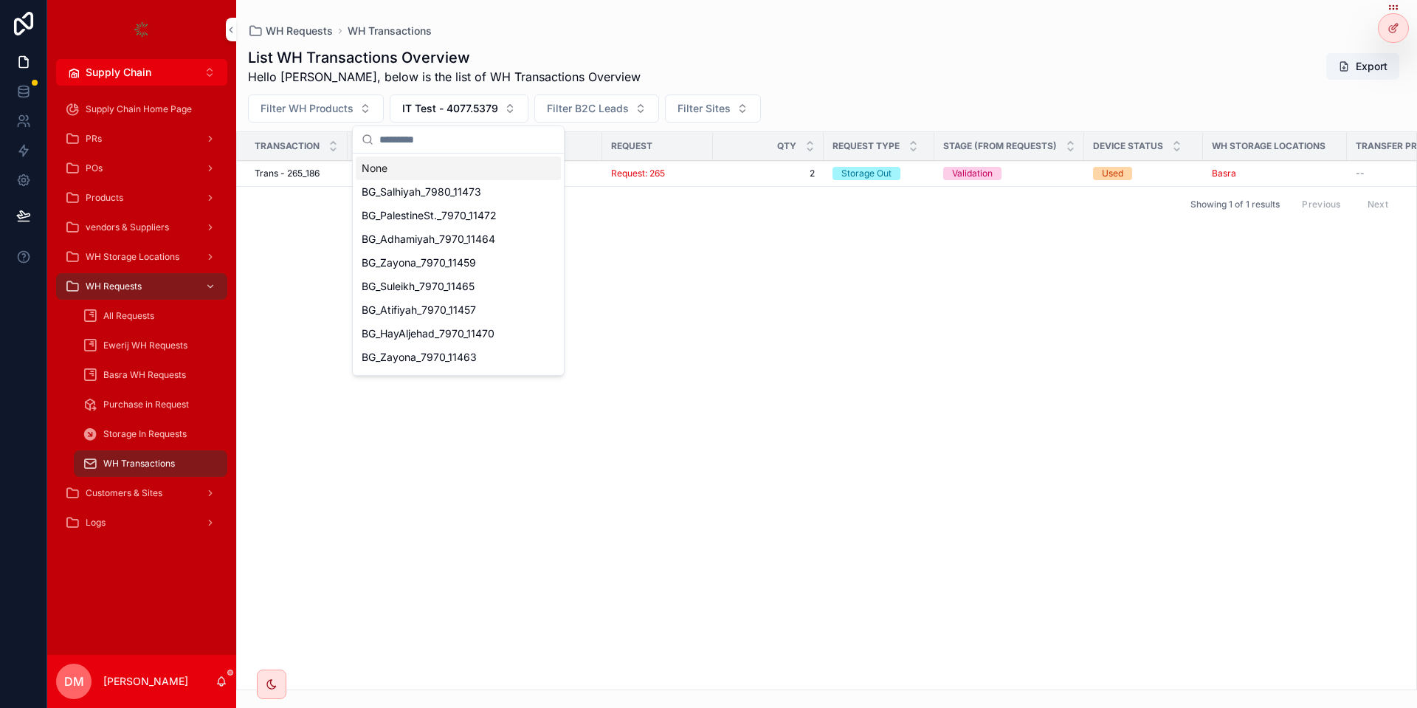
click at [467, 167] on div "None" at bounding box center [458, 168] width 205 height 24
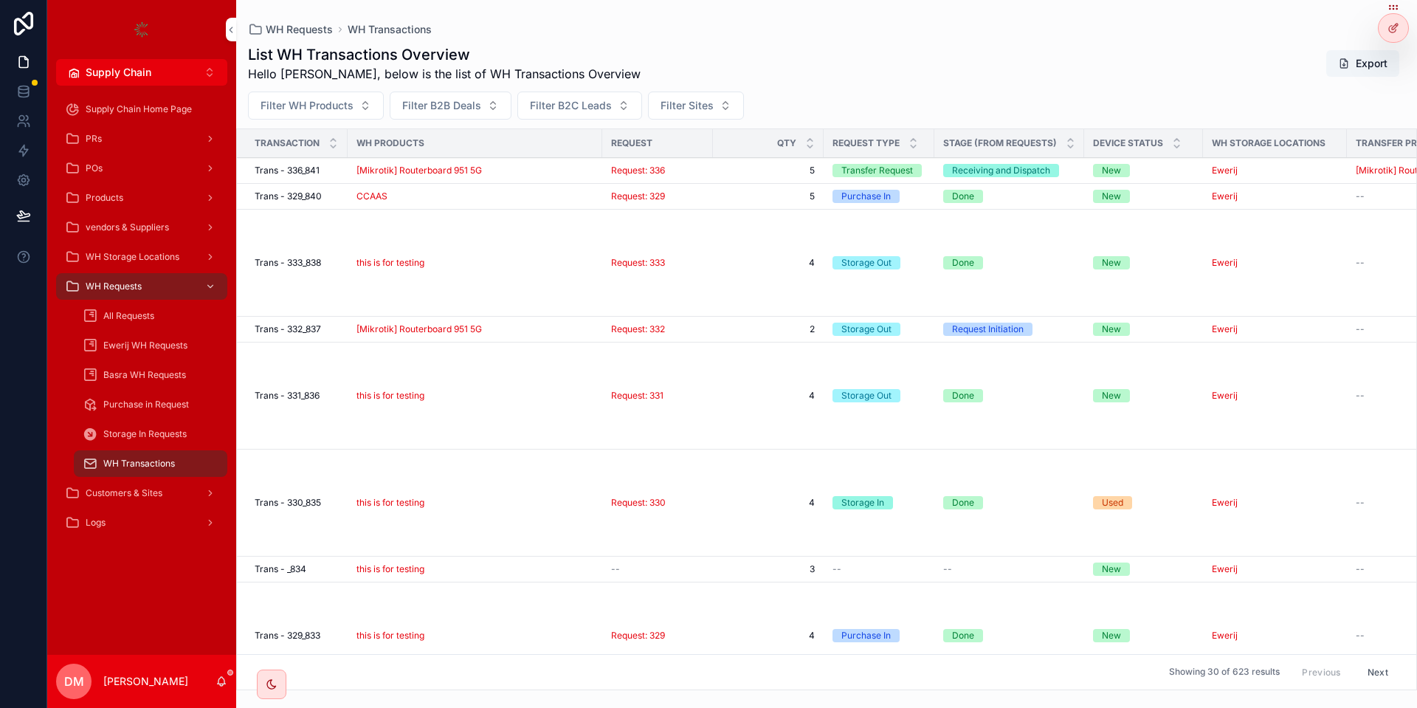
click at [322, 107] on span "Filter WH Products" at bounding box center [306, 105] width 93 height 15
type input "***"
click at [334, 161] on span "[Mikrotik] Routerboard 951 5G" at bounding box center [292, 165] width 146 height 15
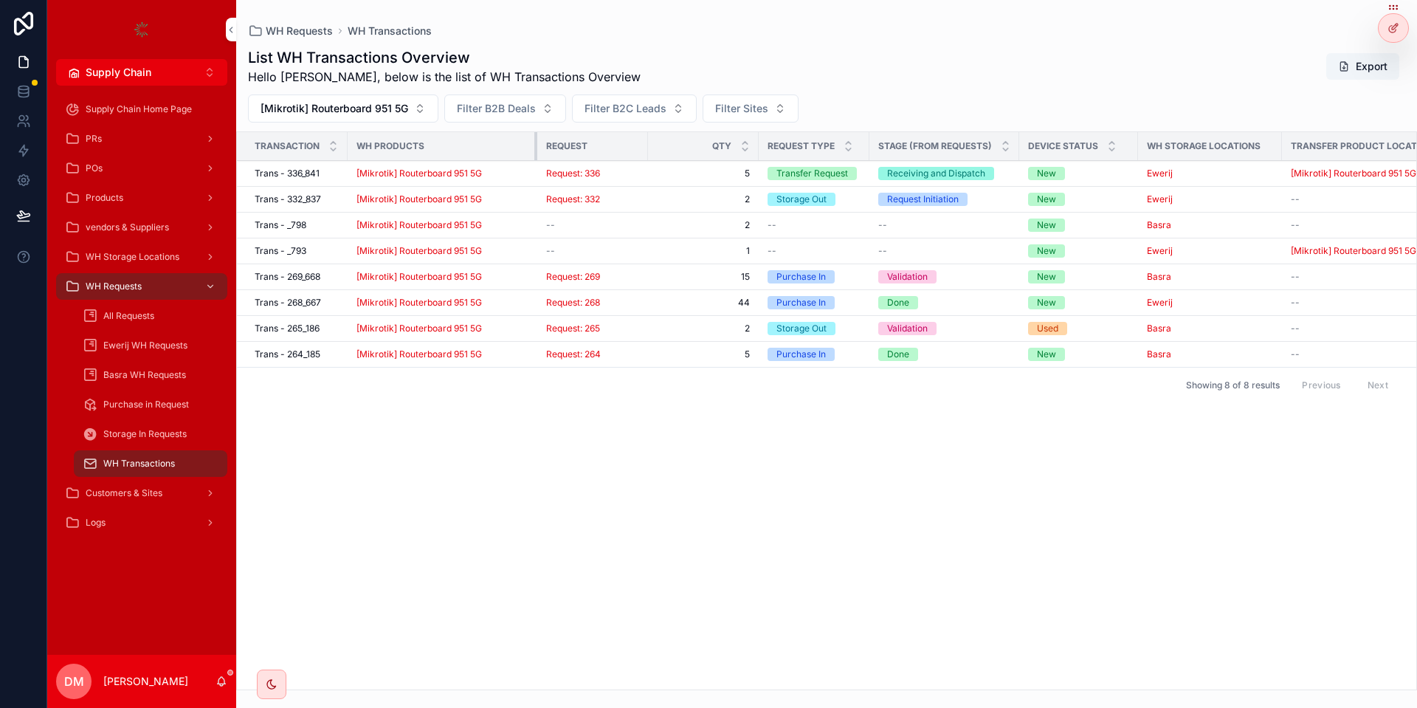
drag, startPoint x: 578, startPoint y: 149, endPoint x: 530, endPoint y: 149, distance: 48.0
click at [534, 149] on div "scrollable content" at bounding box center [537, 146] width 6 height 28
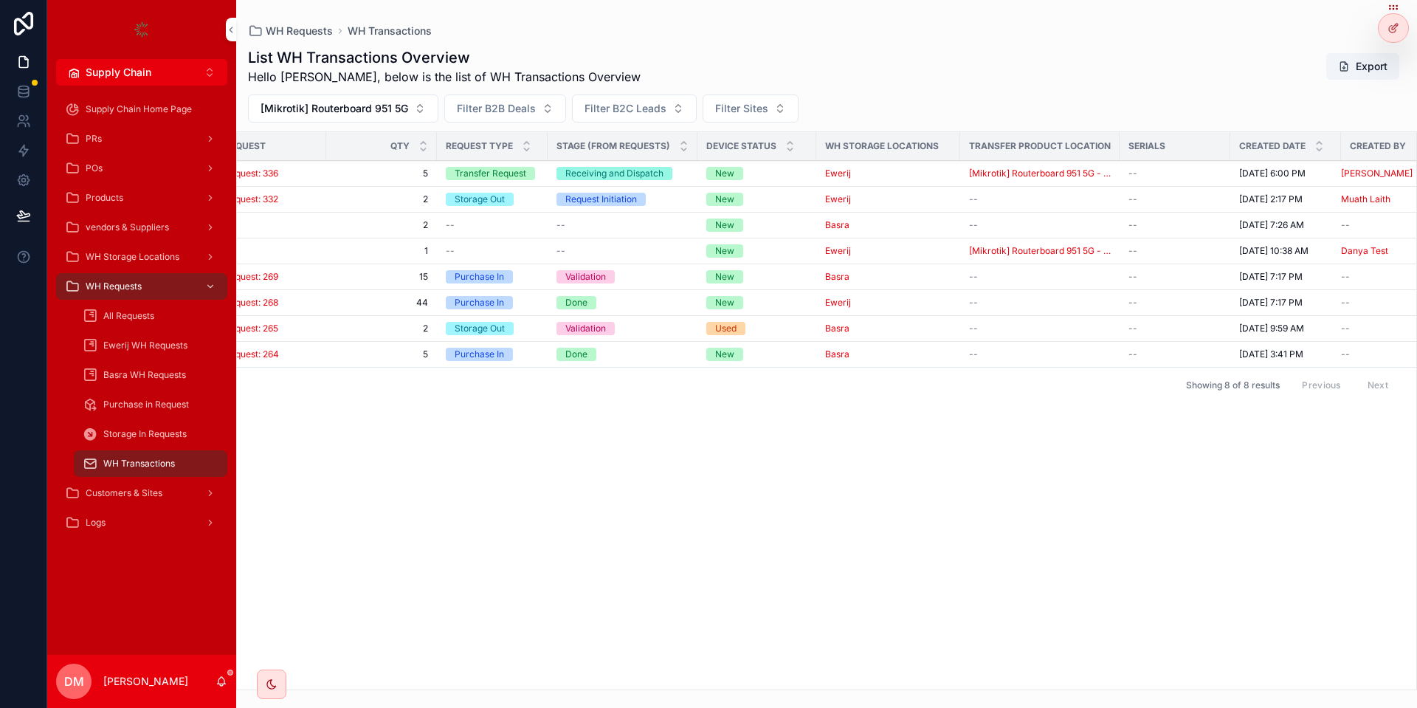
scroll to position [0, 351]
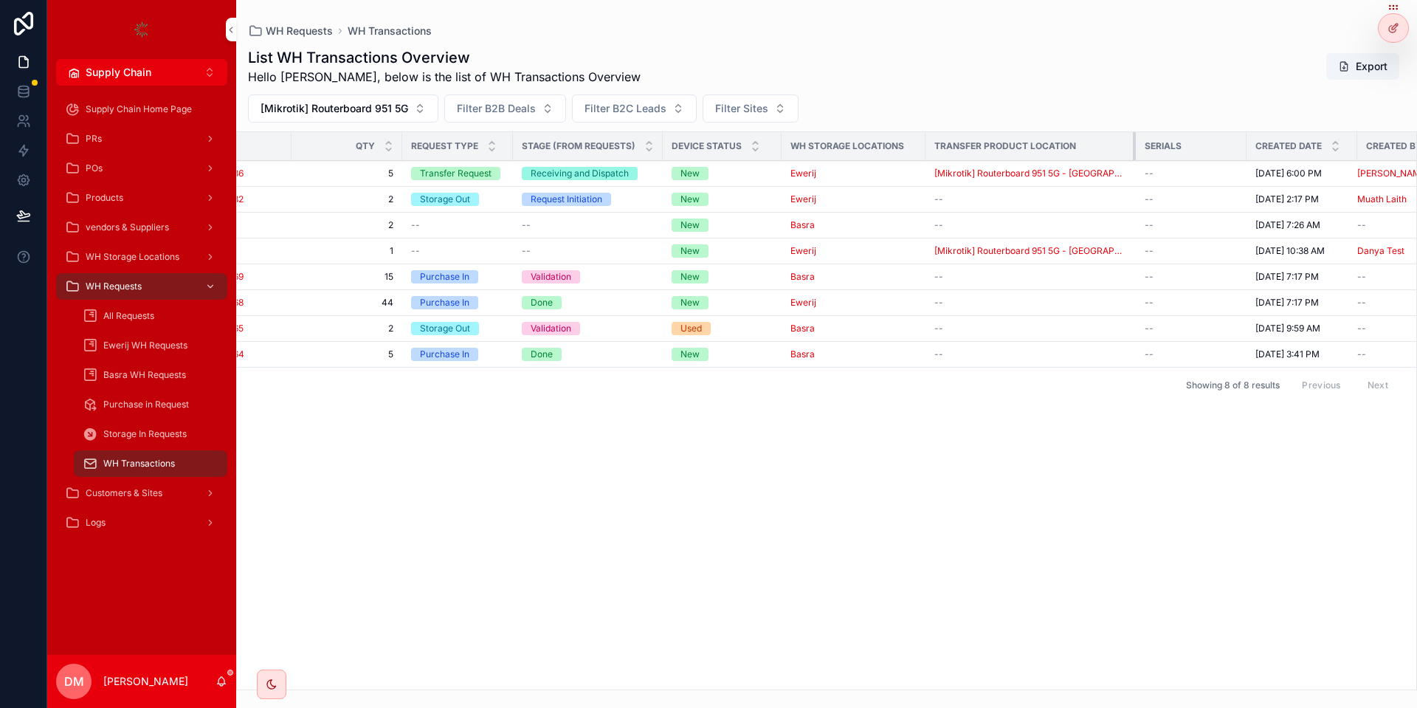
drag, startPoint x: 1082, startPoint y: 148, endPoint x: 1168, endPoint y: 145, distance: 85.6
click at [1168, 145] on tr "Transaction WH Products Request QTY Request Type Stage (from Requests) Device S…" at bounding box center [677, 146] width 1582 height 29
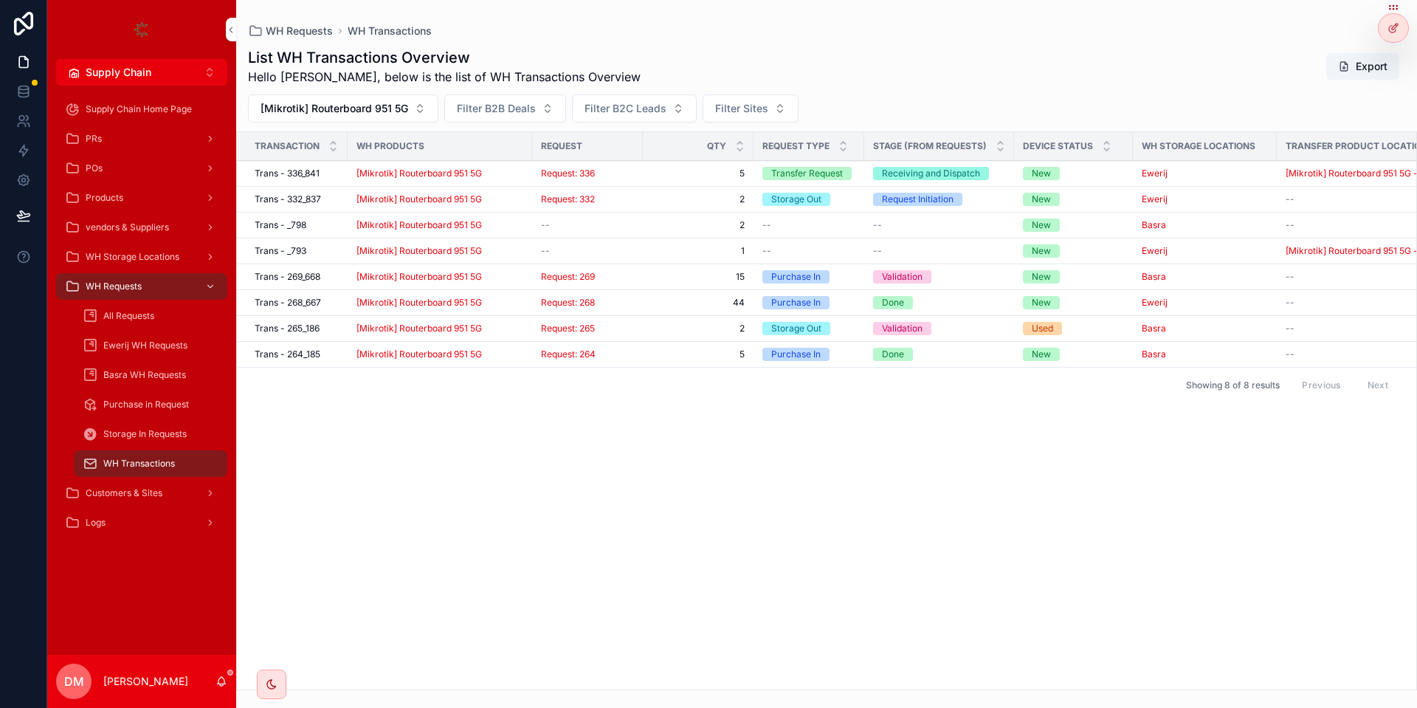
scroll to position [0, 389]
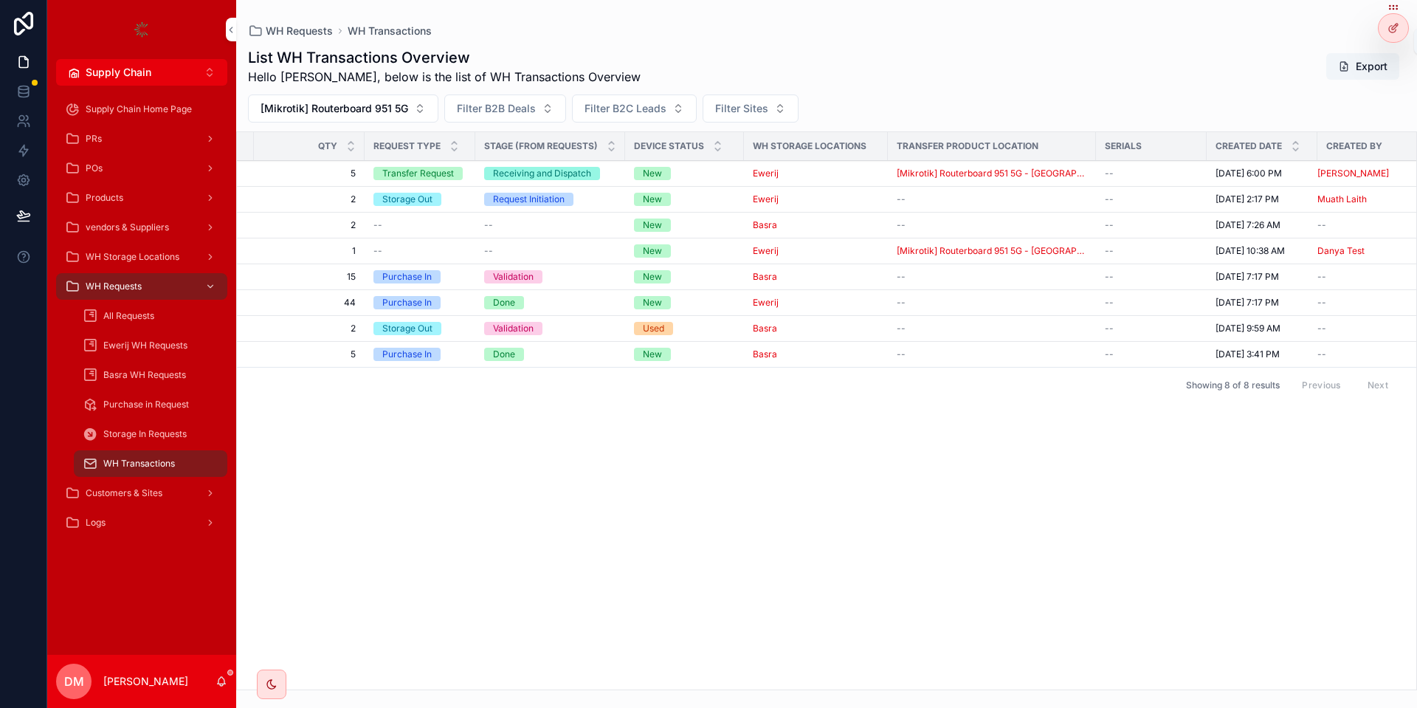
click at [1383, 23] on div at bounding box center [1393, 28] width 30 height 28
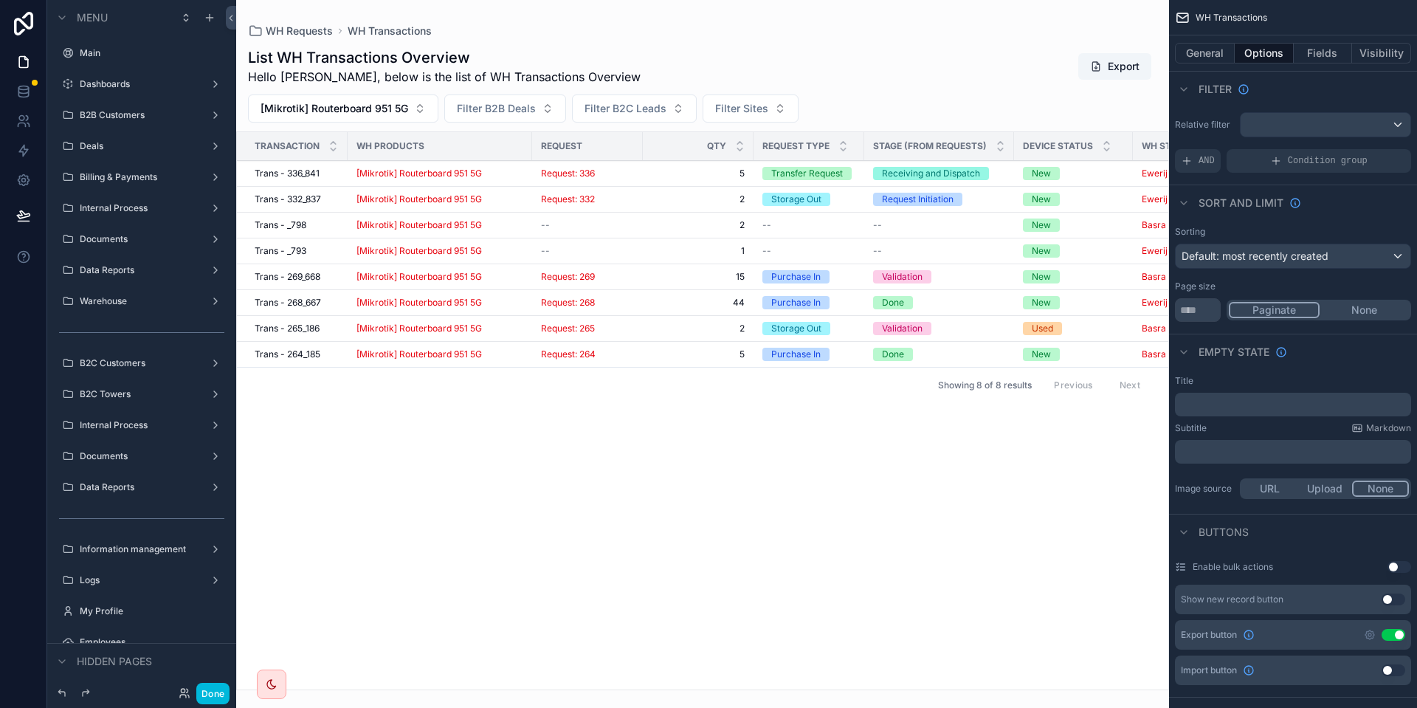
scroll to position [591, 0]
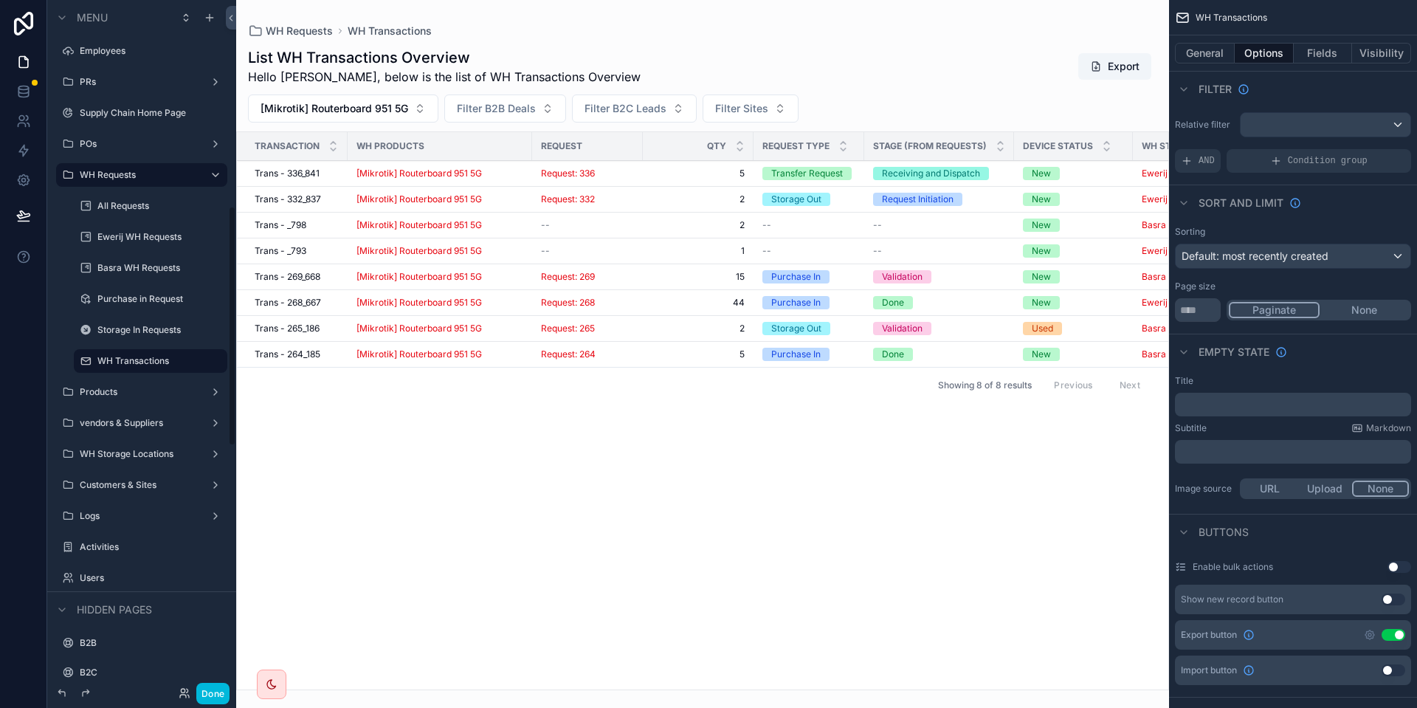
click at [212, 693] on button "Done" at bounding box center [212, 692] width 33 height 21
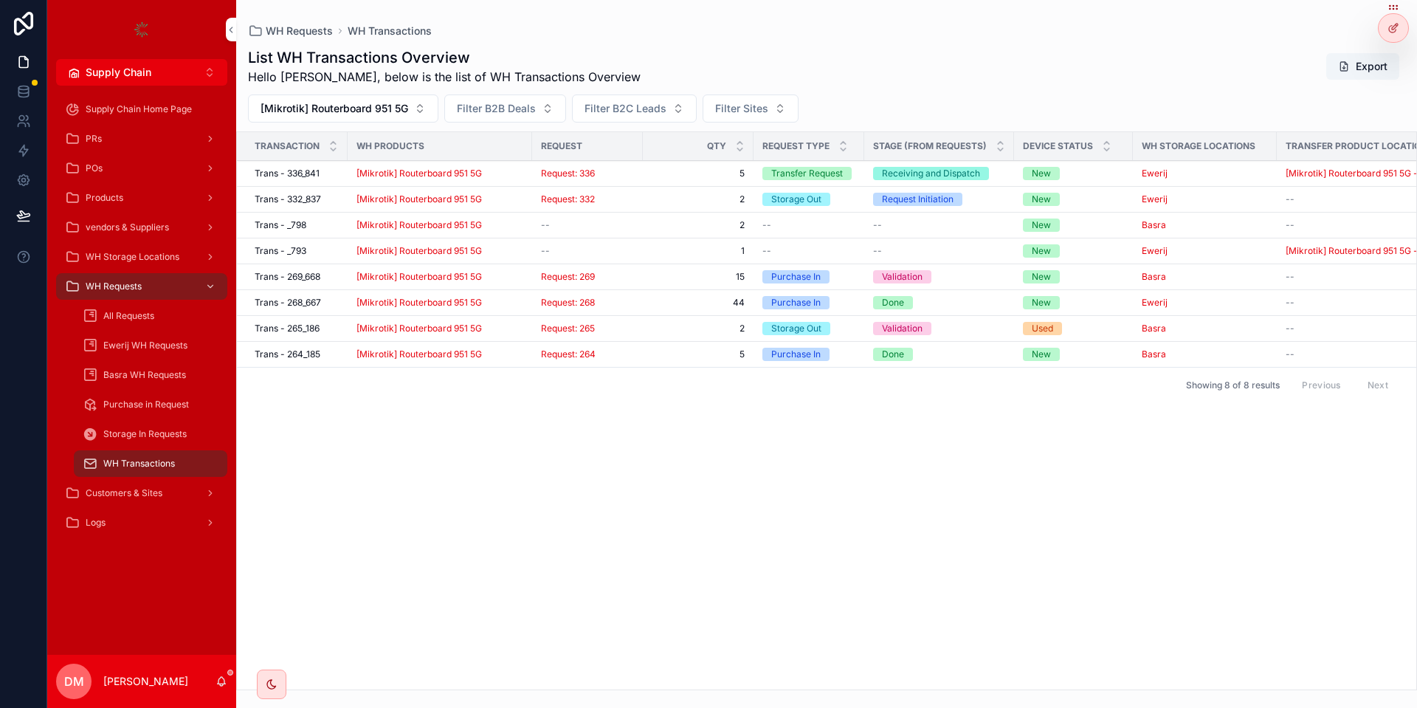
click at [154, 312] on span "All Requests" at bounding box center [128, 316] width 51 height 12
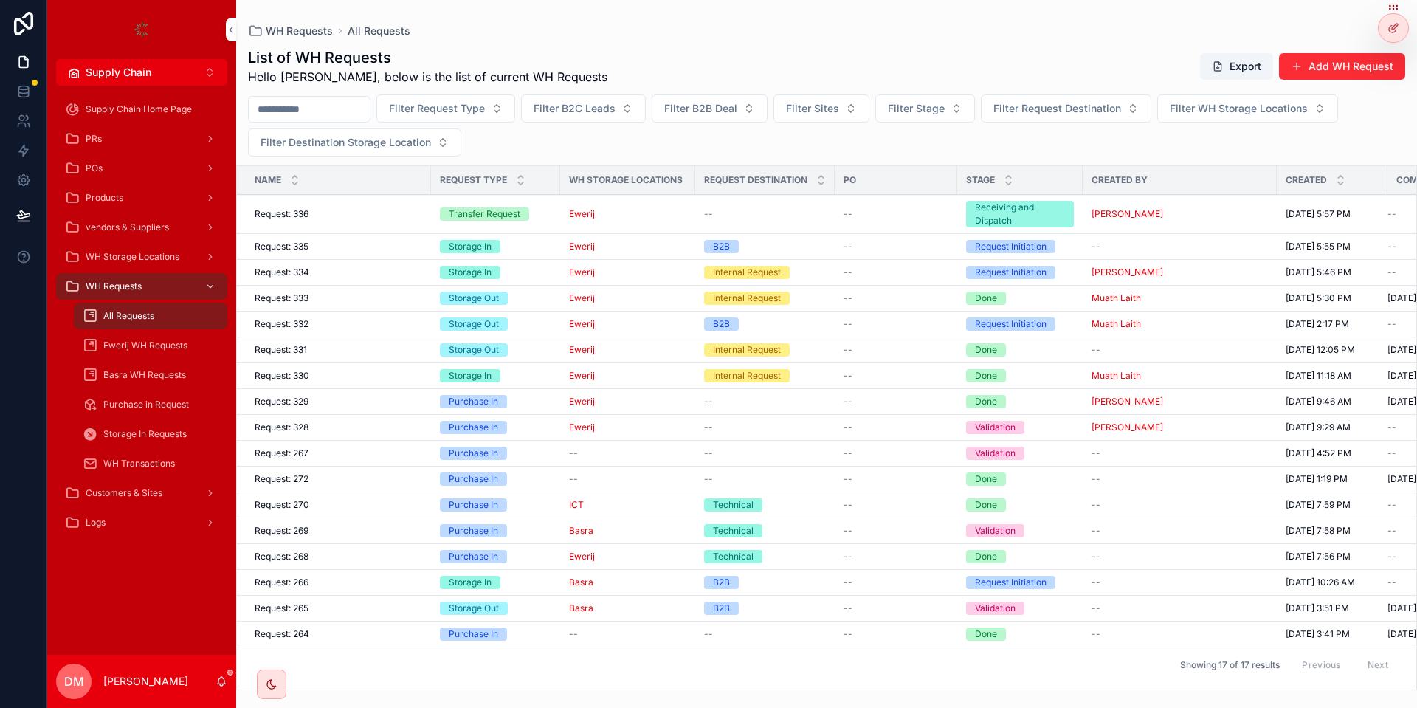
click at [397, 219] on div "Request: 336 Request: 336" at bounding box center [338, 214] width 167 height 12
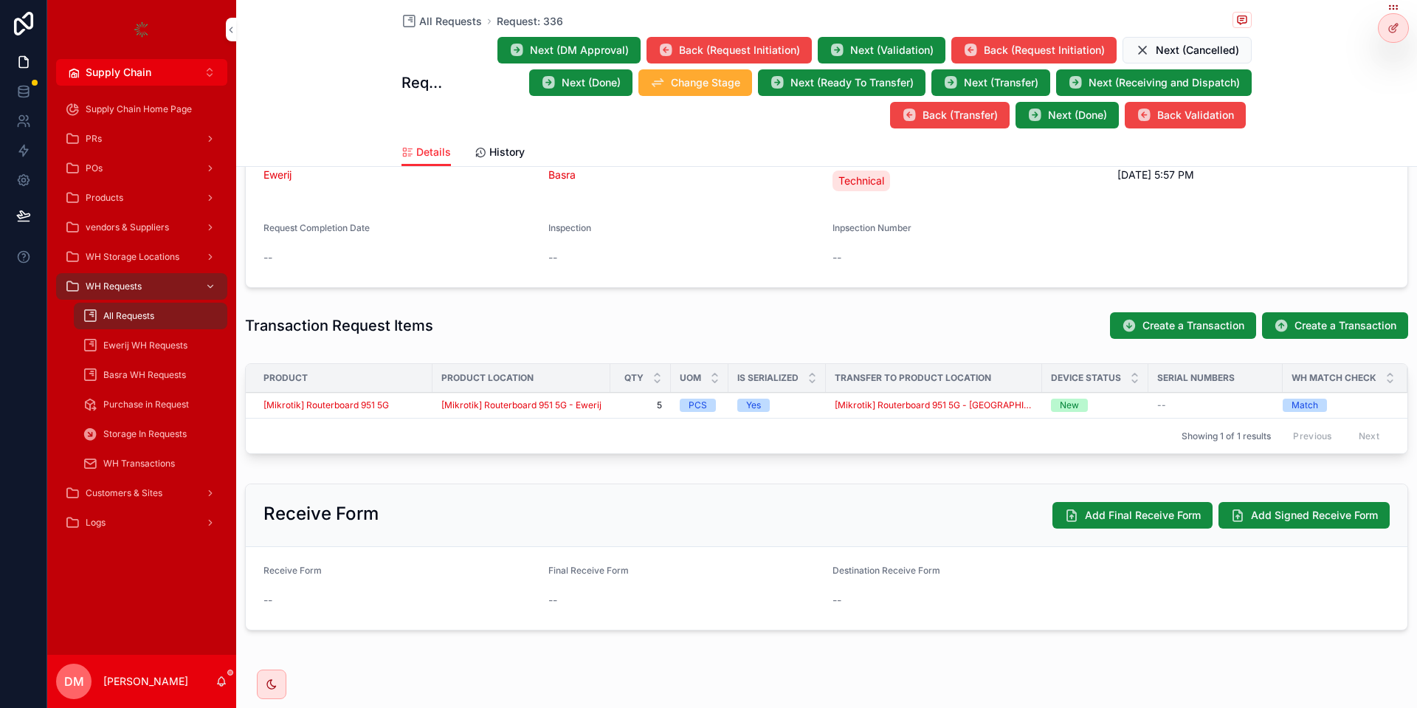
scroll to position [354, 0]
click at [185, 196] on div "Products" at bounding box center [141, 198] width 153 height 24
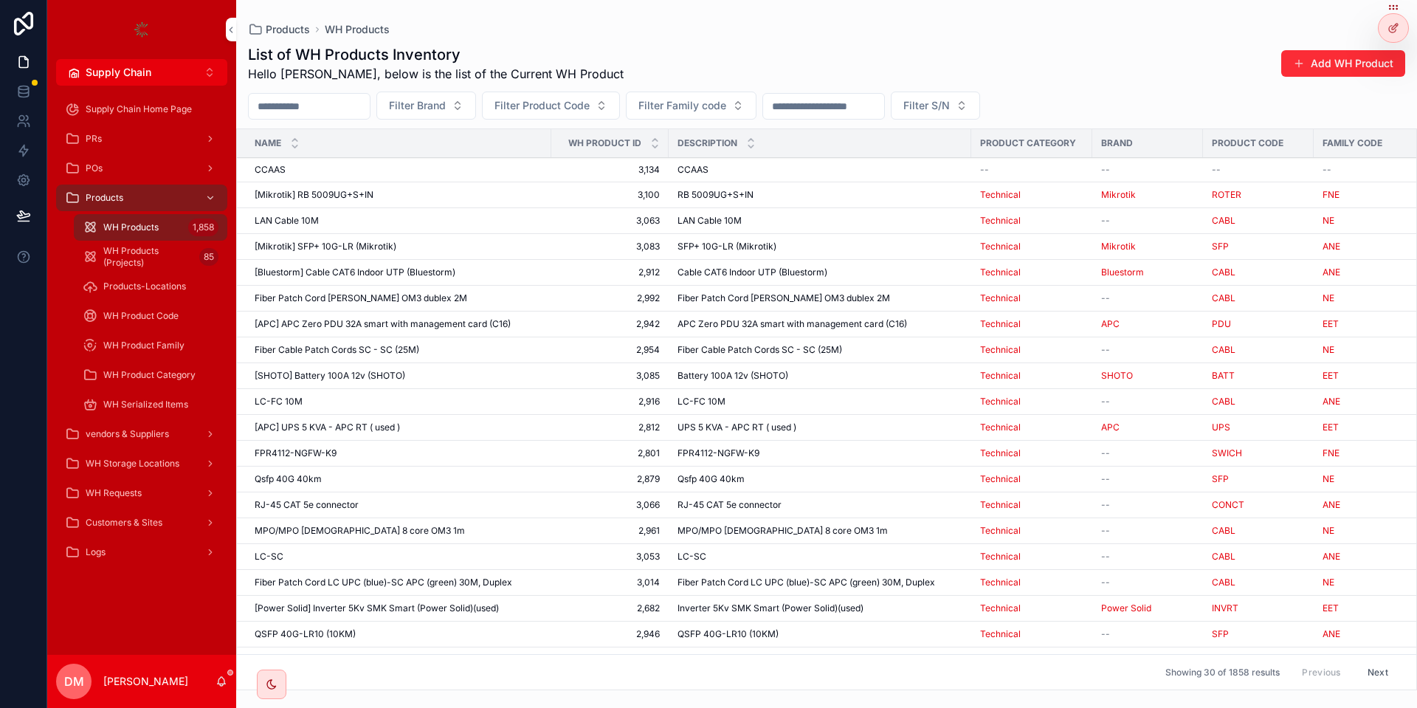
click at [142, 404] on span "WH Serialized Items" at bounding box center [145, 404] width 85 height 12
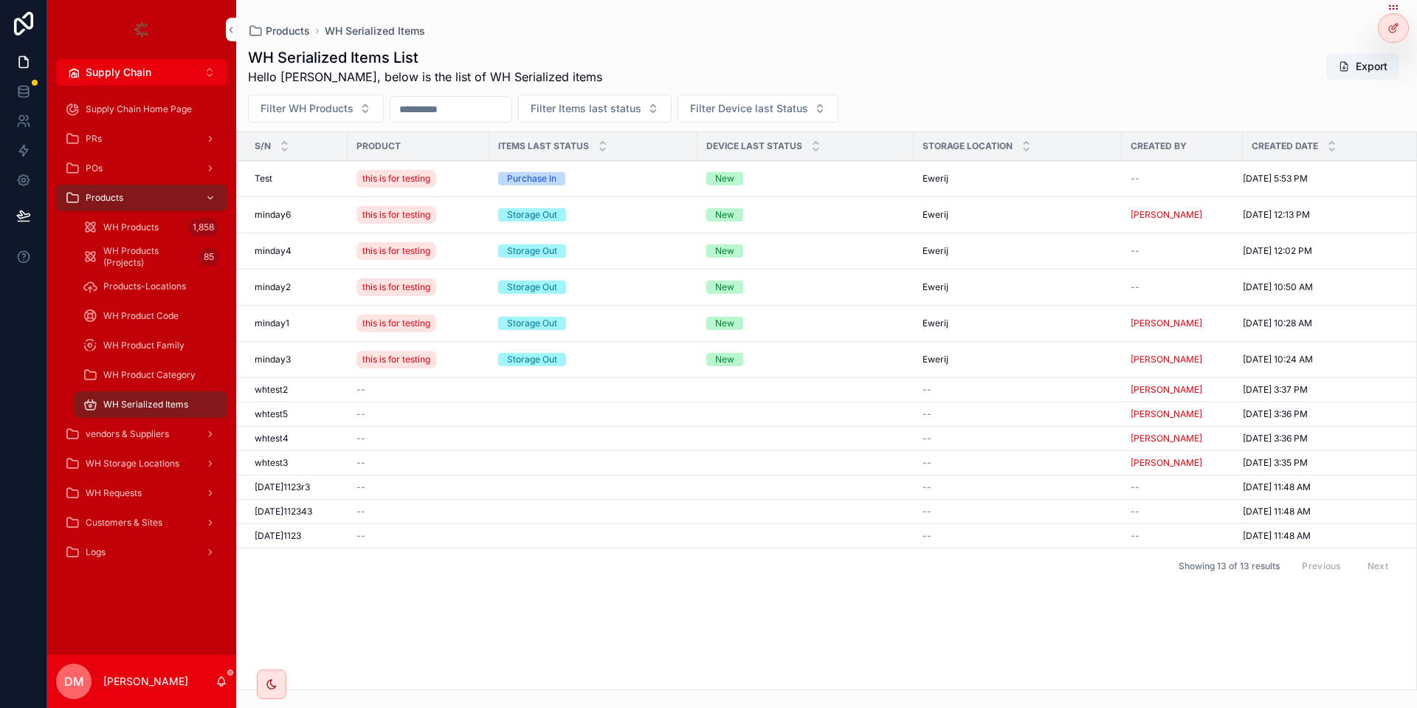
click at [472, 112] on input "scrollable content" at bounding box center [450, 109] width 121 height 21
click at [291, 291] on div "minday2 minday2" at bounding box center [297, 287] width 84 height 12
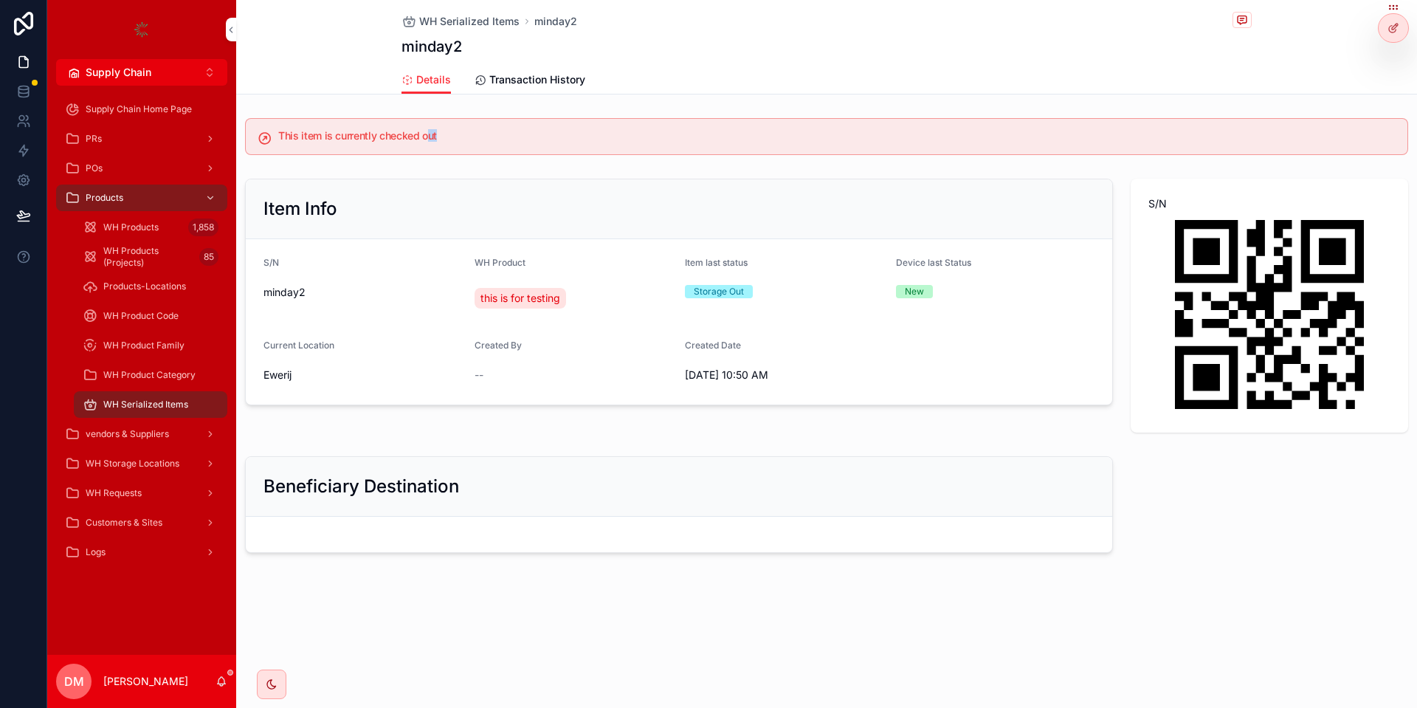
drag, startPoint x: 429, startPoint y: 136, endPoint x: 636, endPoint y: 136, distance: 206.6
click at [636, 136] on h5 "This item is currently checked out" at bounding box center [836, 136] width 1117 height 10
click at [597, 153] on div "This item is currently checked out" at bounding box center [826, 136] width 1163 height 37
click at [312, 343] on span "Current Location" at bounding box center [298, 344] width 71 height 11
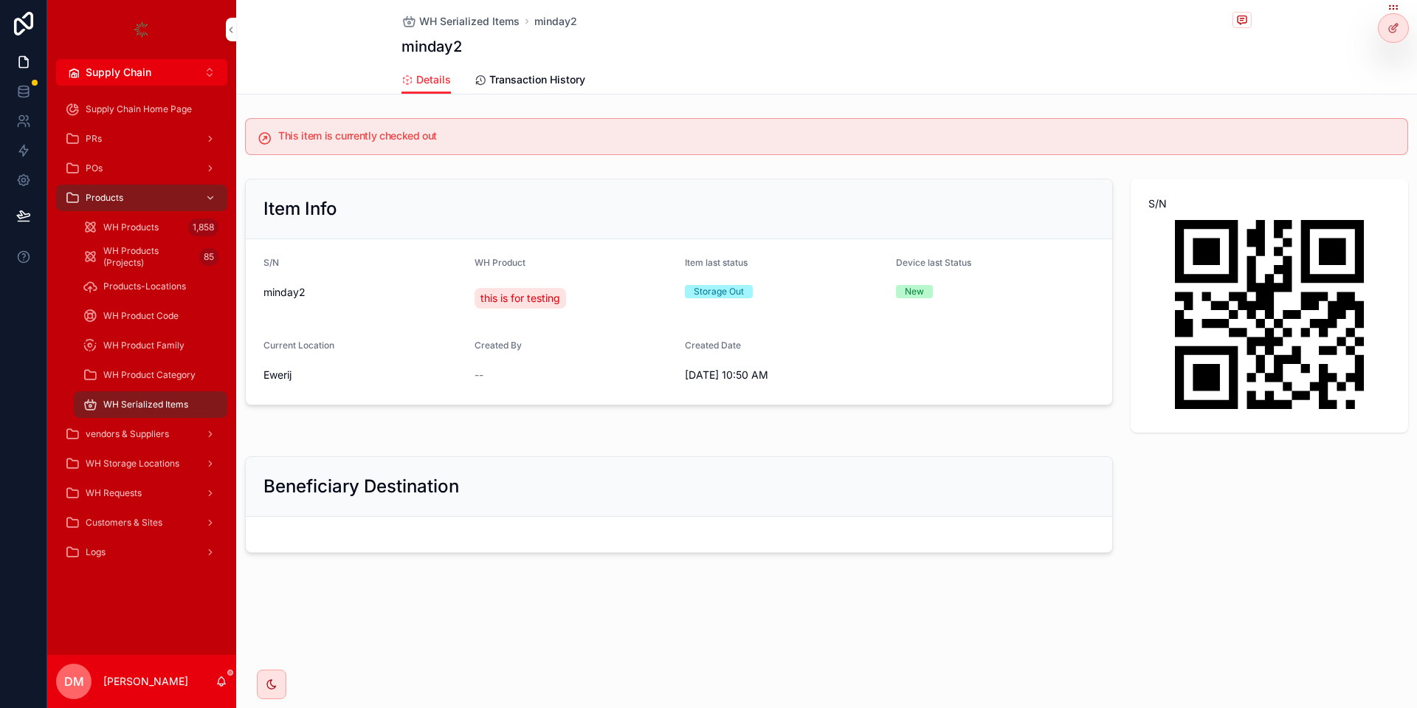
click at [302, 375] on span "Ewerij" at bounding box center [362, 374] width 199 height 15
click at [1397, 26] on icon at bounding box center [1393, 28] width 12 height 12
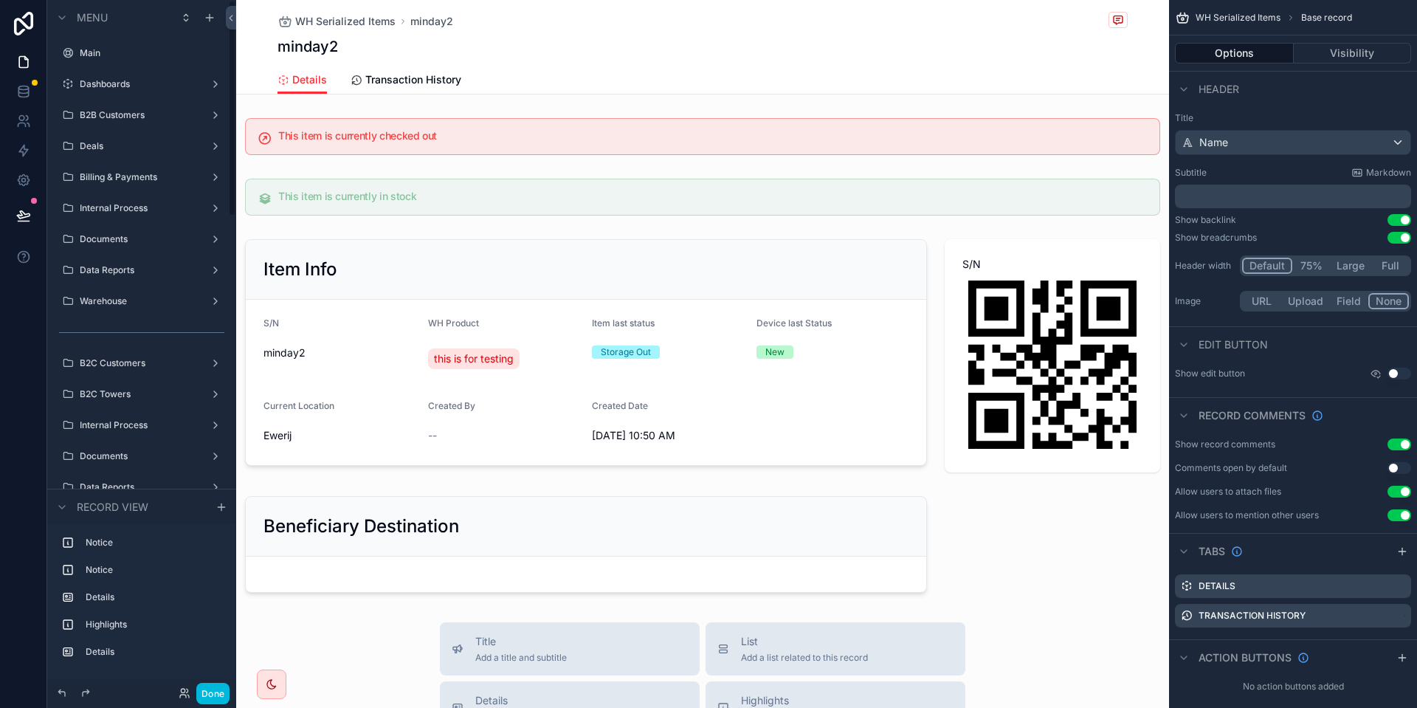
click at [211, 691] on button "Done" at bounding box center [212, 692] width 33 height 21
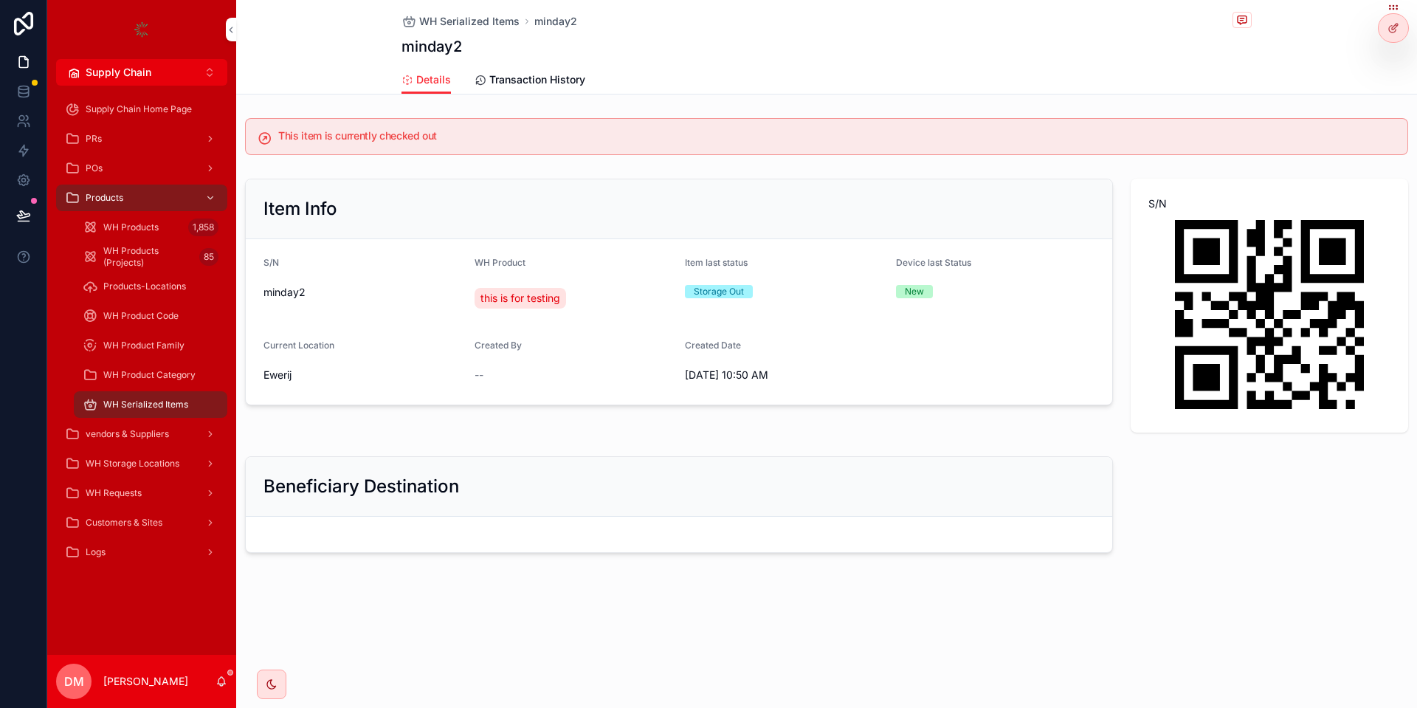
click at [1400, 22] on div at bounding box center [1393, 28] width 30 height 28
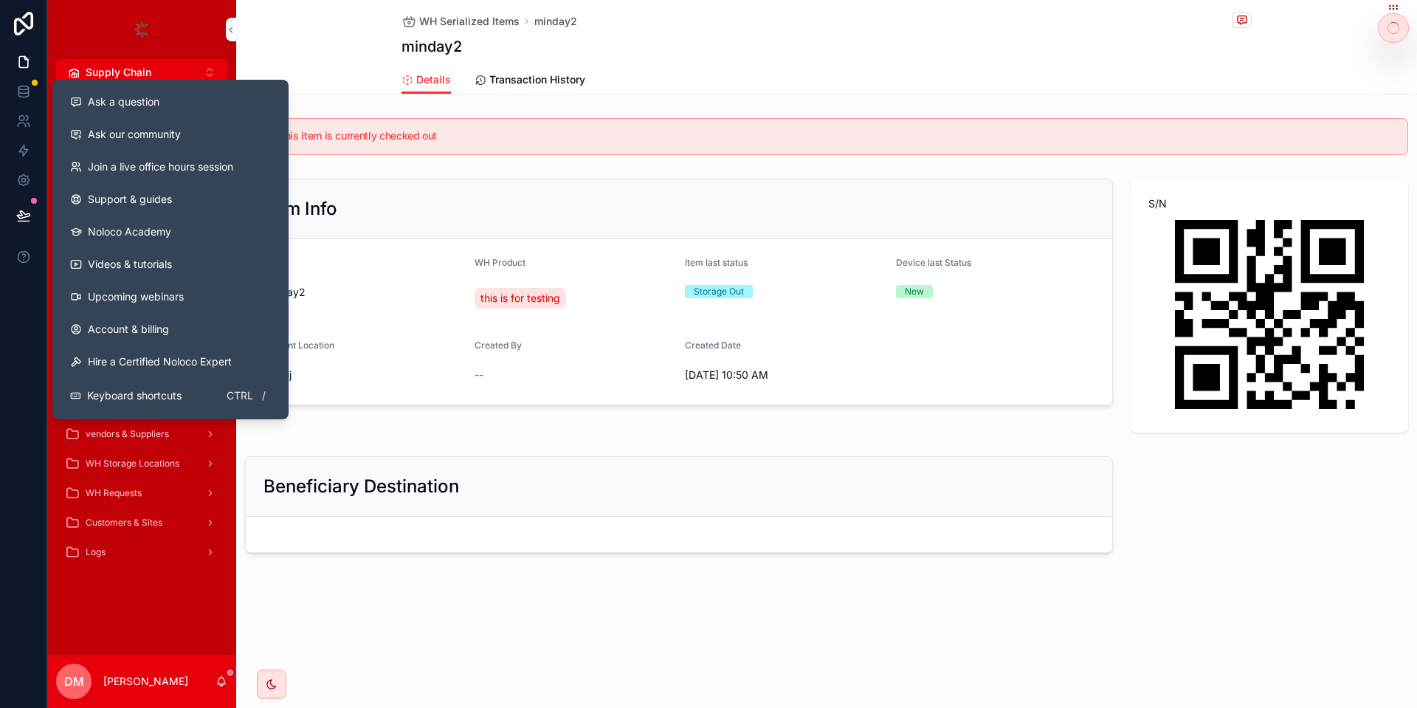
click at [171, 112] on button "Ask a question" at bounding box center [170, 102] width 224 height 32
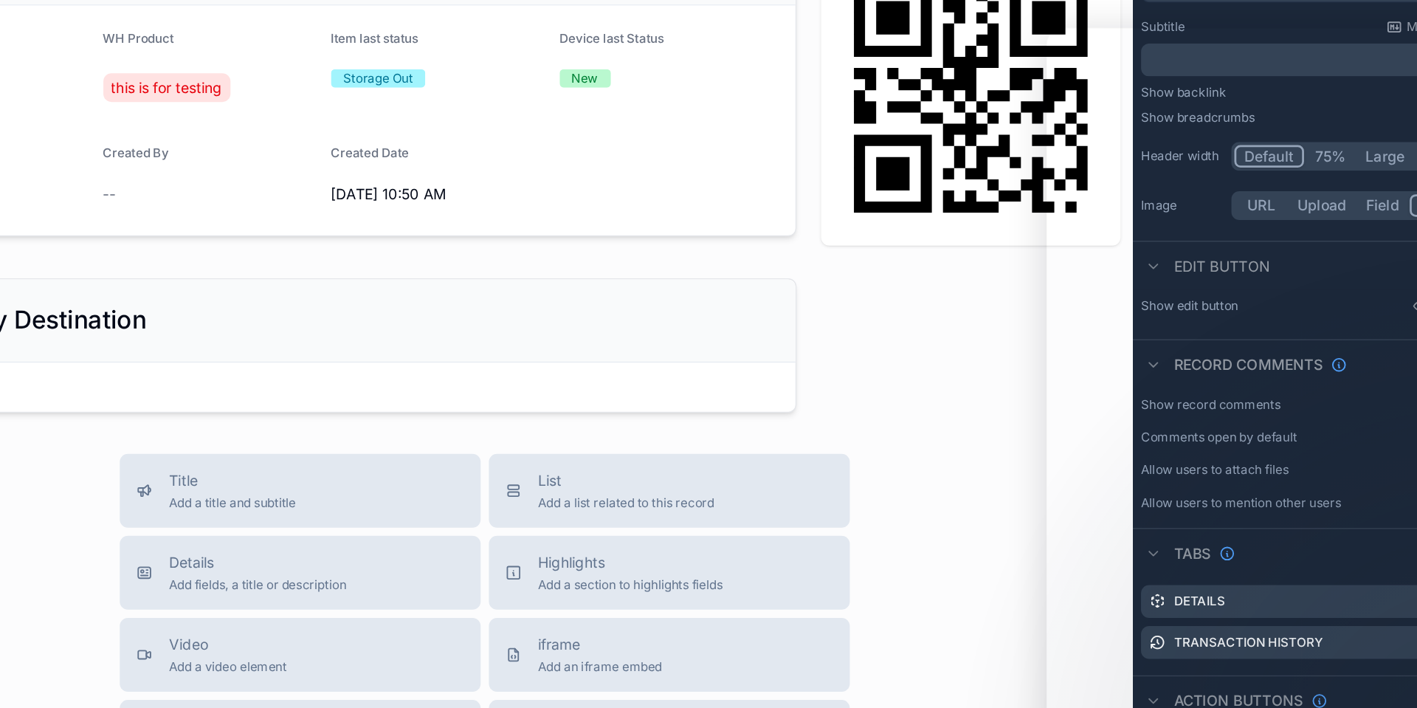
scroll to position [176, 0]
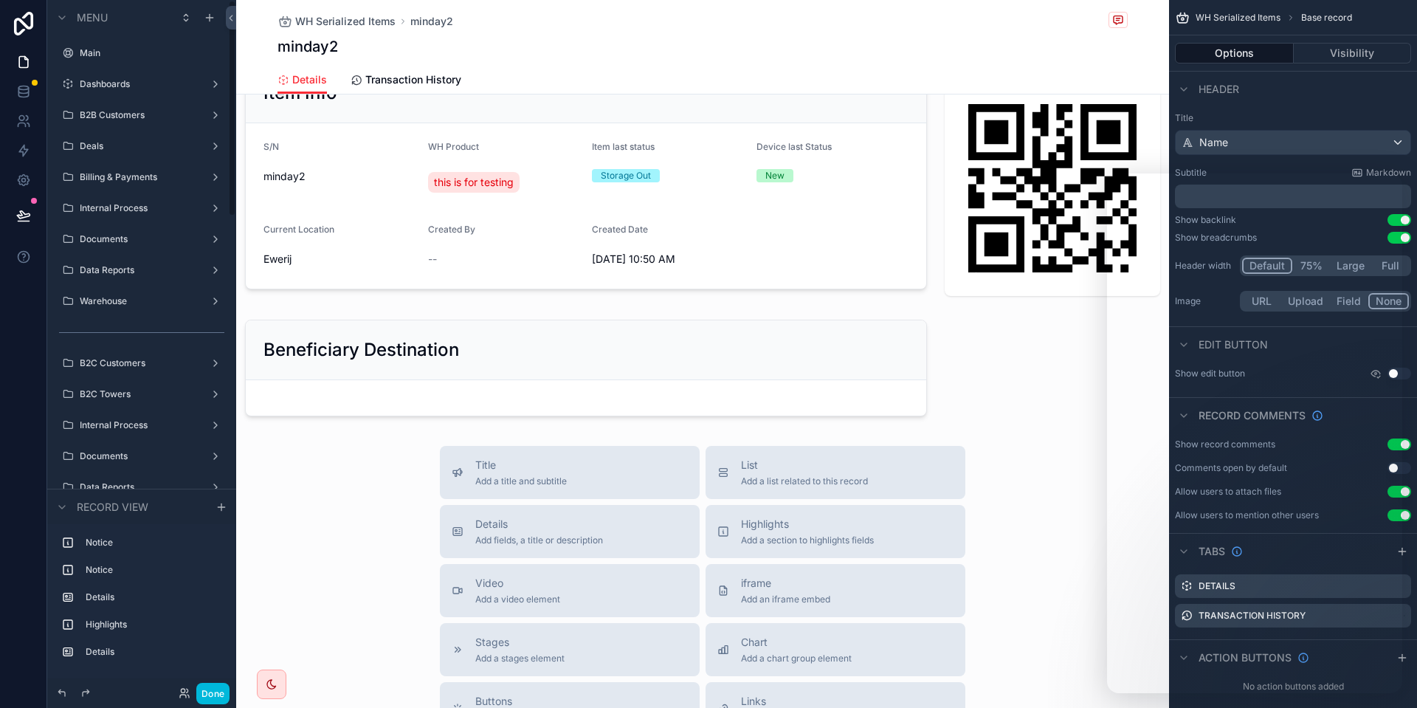
click at [204, 697] on button "Done" at bounding box center [212, 692] width 33 height 21
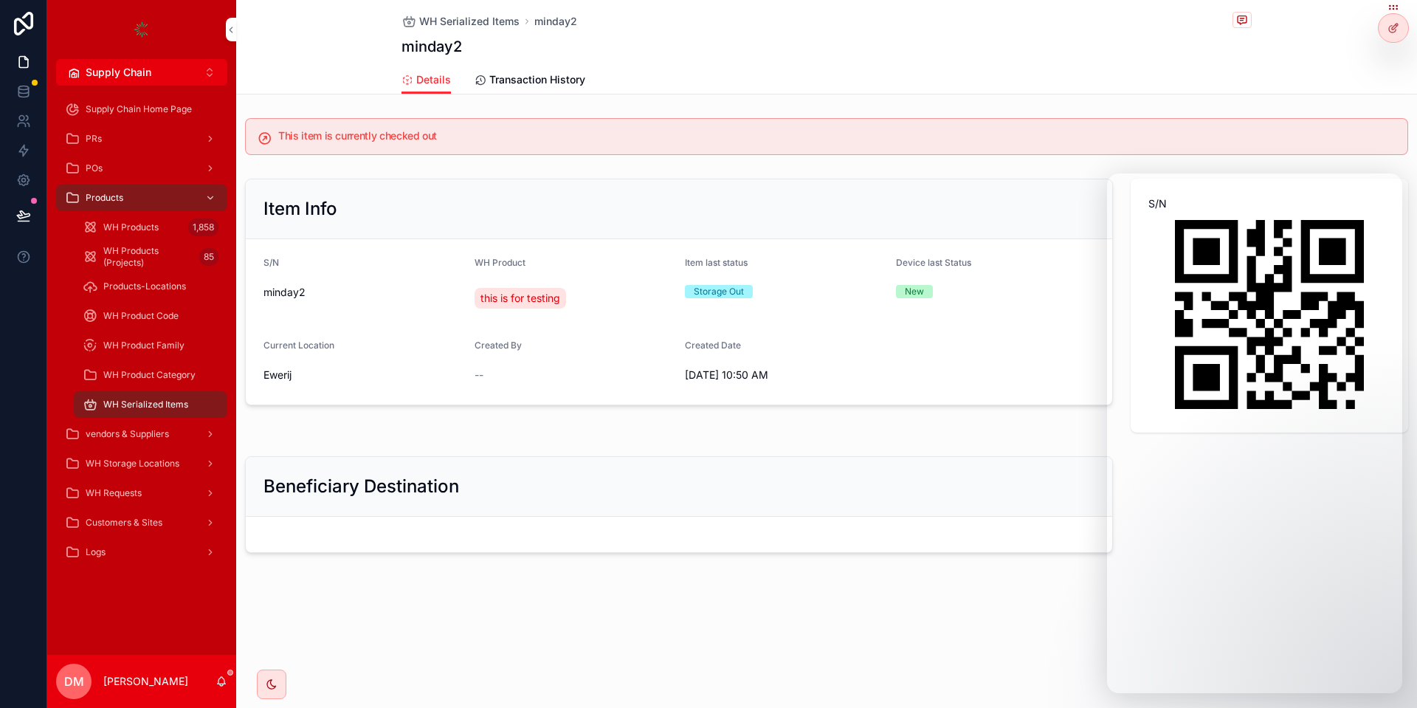
scroll to position [0, 0]
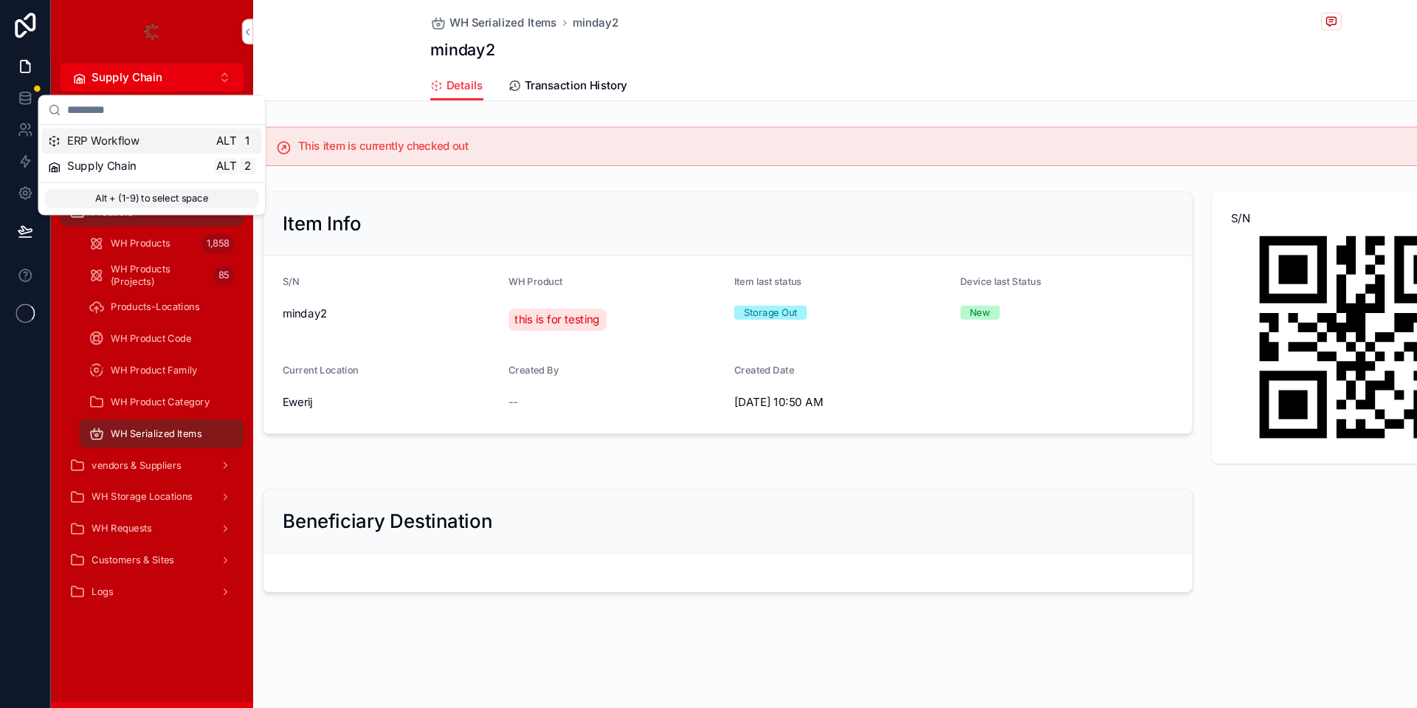
click at [139, 130] on div "ERP Workflow Alt 1" at bounding box center [141, 131] width 193 height 15
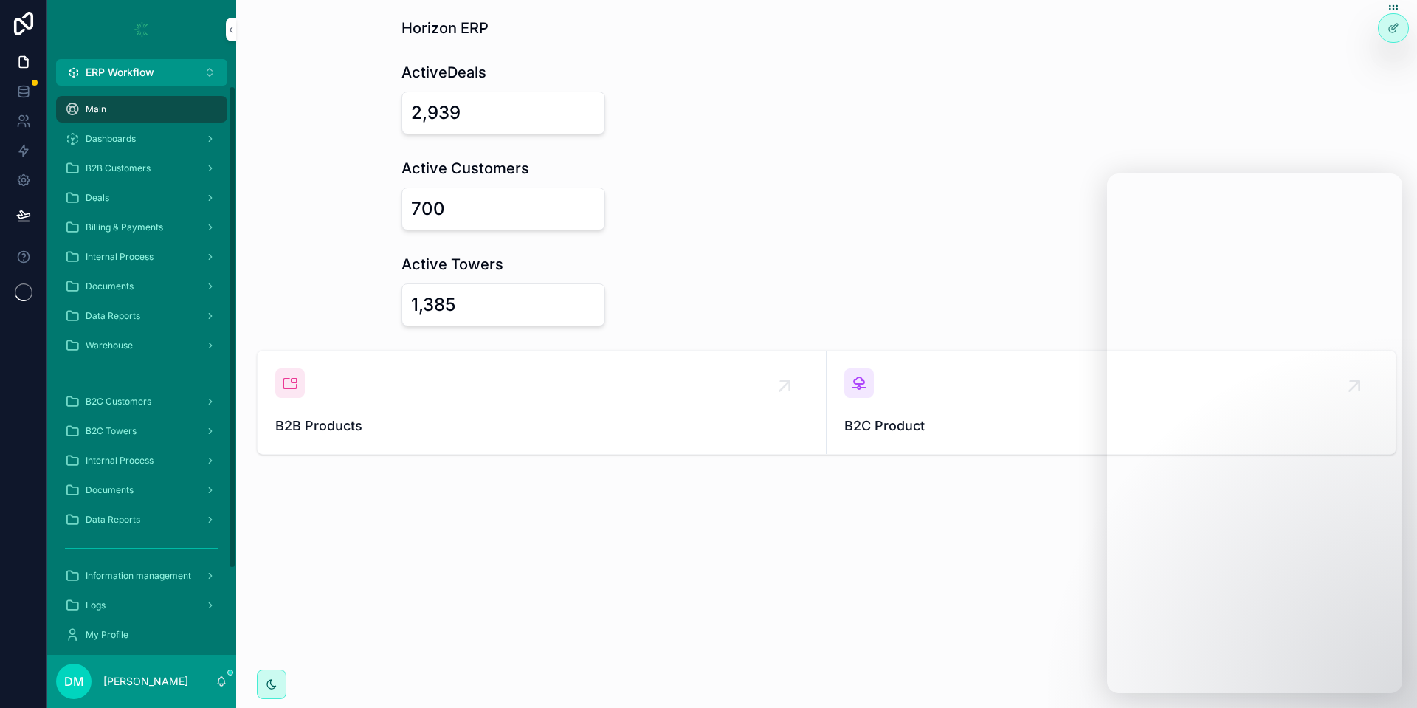
click at [152, 167] on div "B2B Customers" at bounding box center [141, 168] width 153 height 24
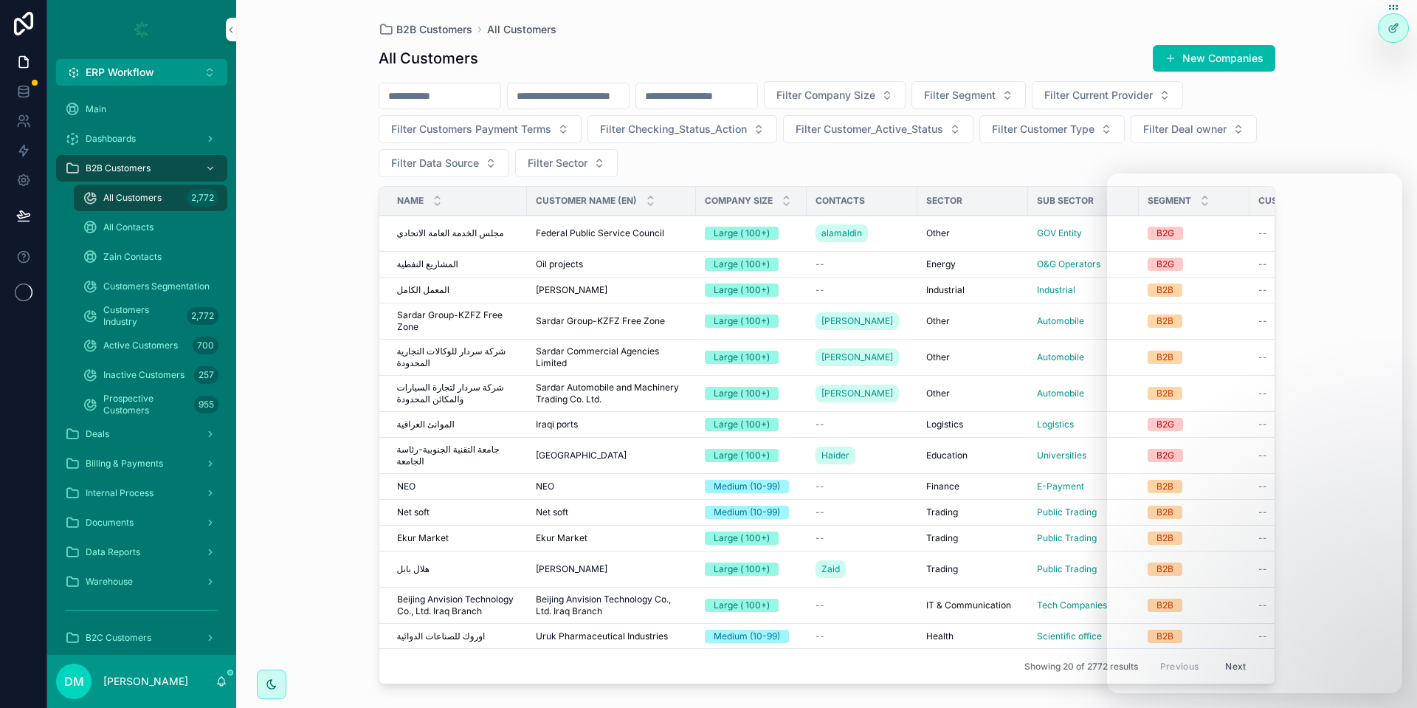
click at [488, 94] on input "scrollable content" at bounding box center [439, 96] width 121 height 21
type input "****"
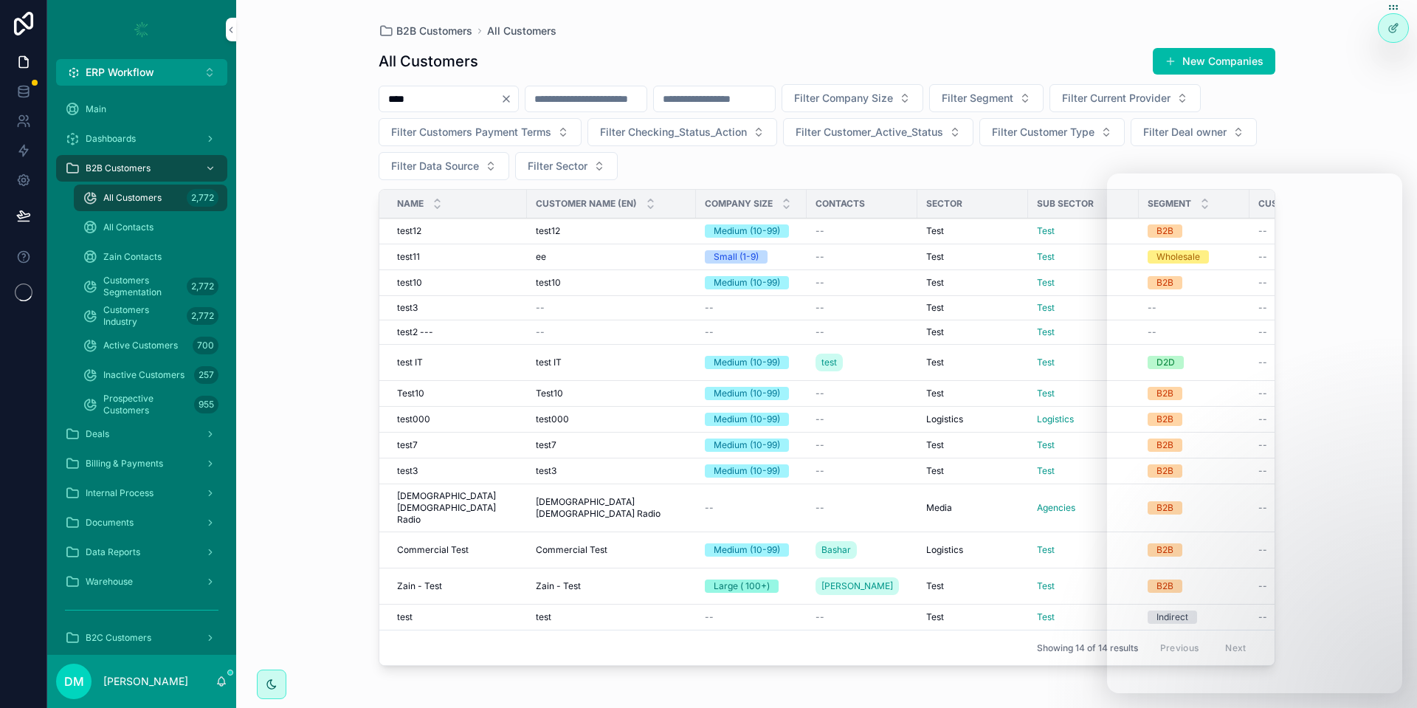
click at [465, 544] on span "Commercial Test" at bounding box center [433, 550] width 72 height 12
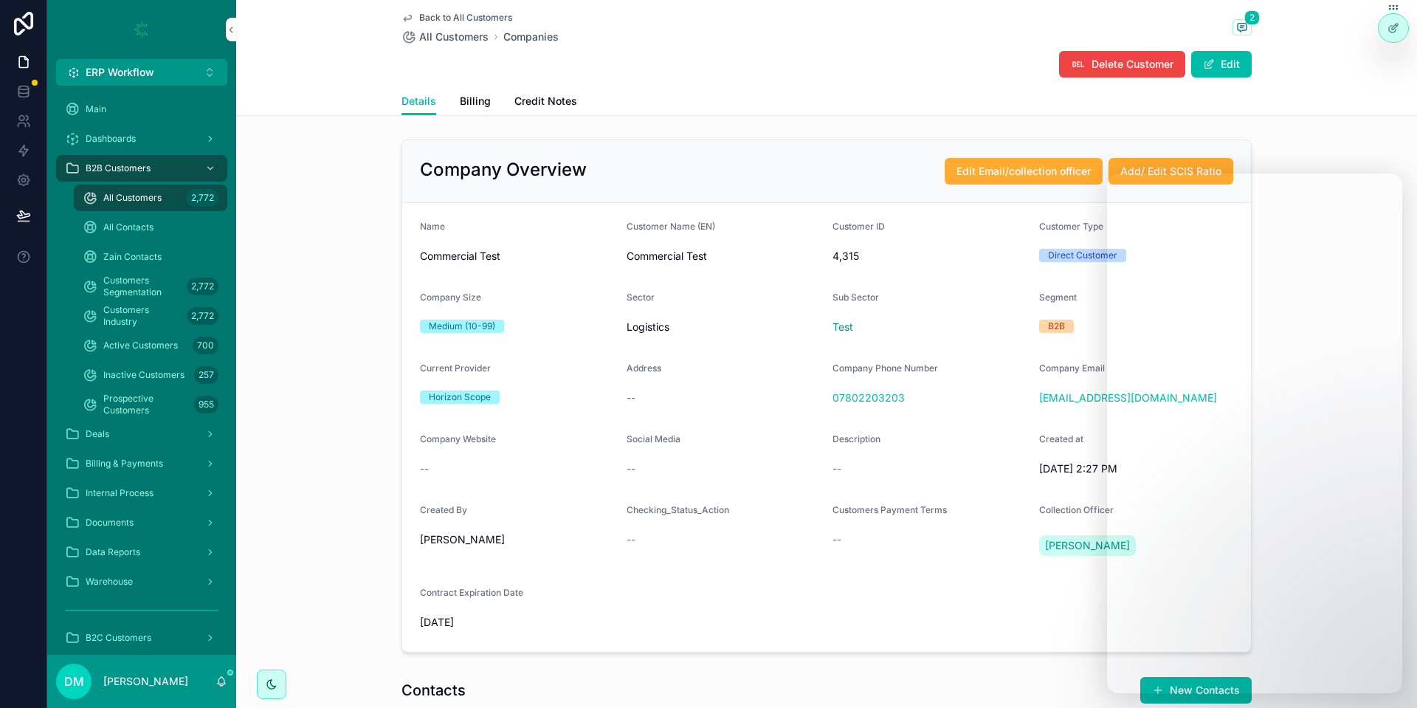
click at [851, 248] on div "4,315" at bounding box center [929, 256] width 195 height 24
click at [851, 249] on span "4,315" at bounding box center [929, 256] width 195 height 15
click at [851, 252] on span "4,315" at bounding box center [929, 256] width 195 height 15
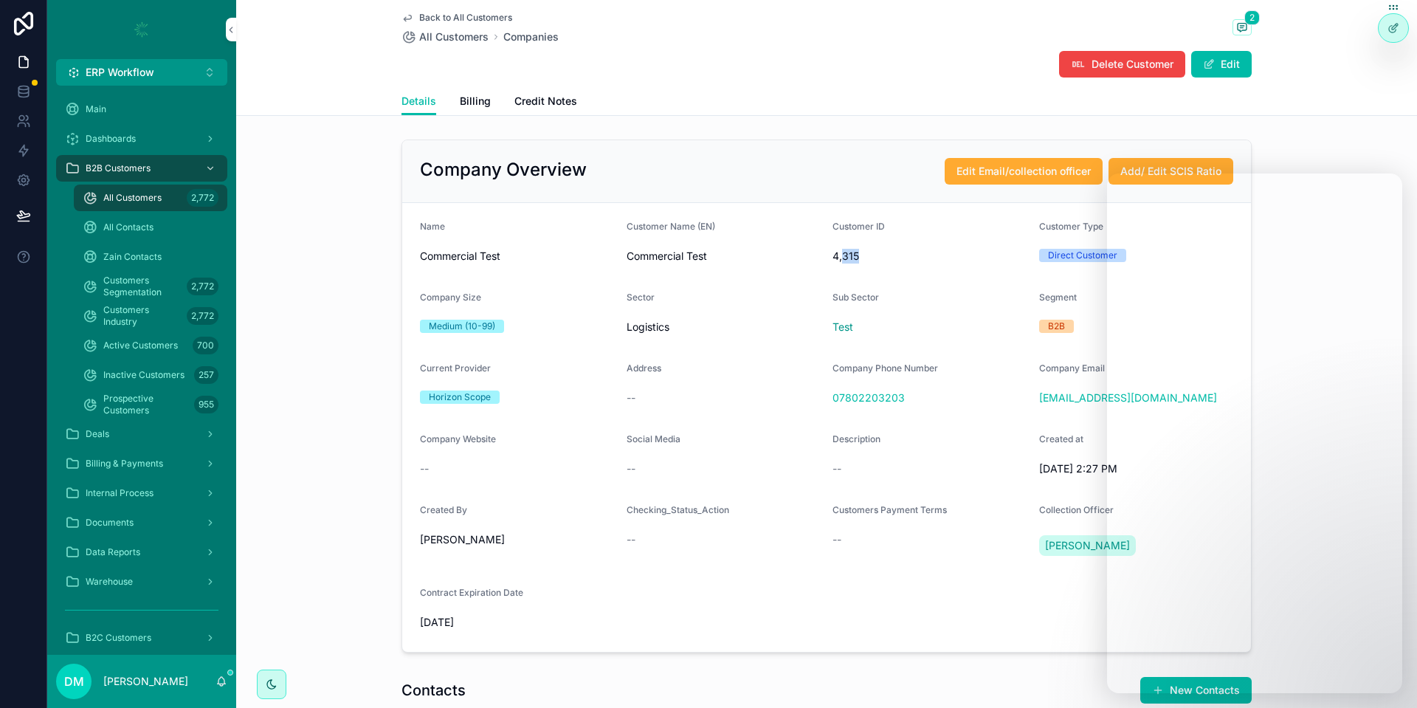
click at [851, 252] on span "4,315" at bounding box center [929, 256] width 195 height 15
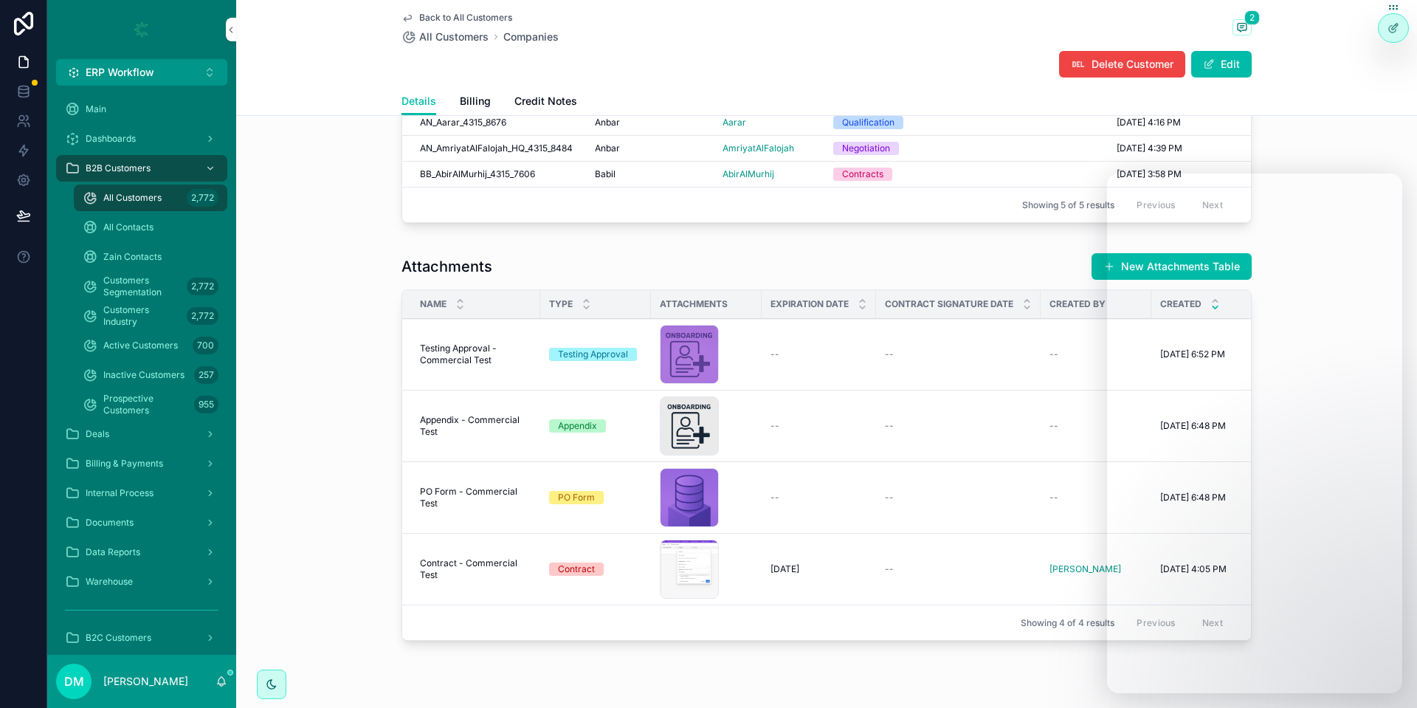
scroll to position [879, 0]
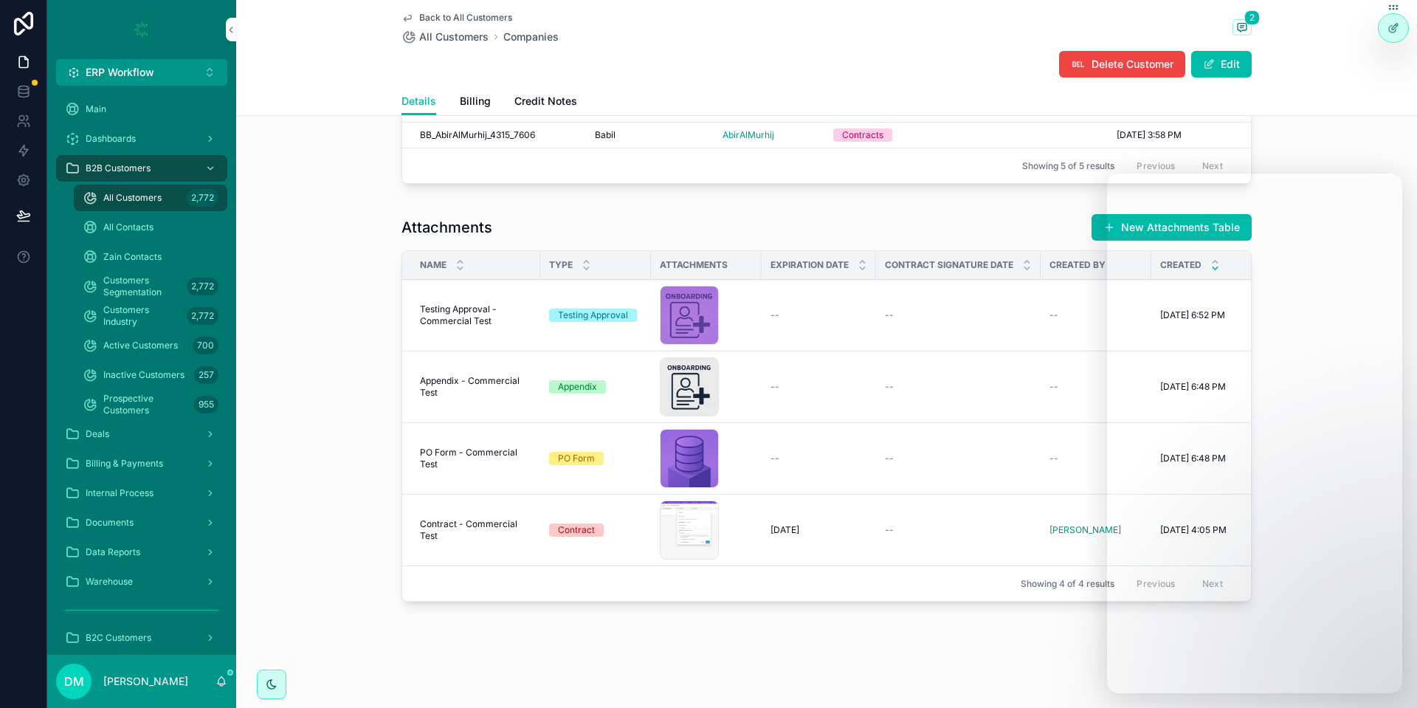
click at [678, 452] on div "ChatGPT-Image-Oct-6,-2025,-12_56_10-PM-modified .png" at bounding box center [689, 458] width 59 height 59
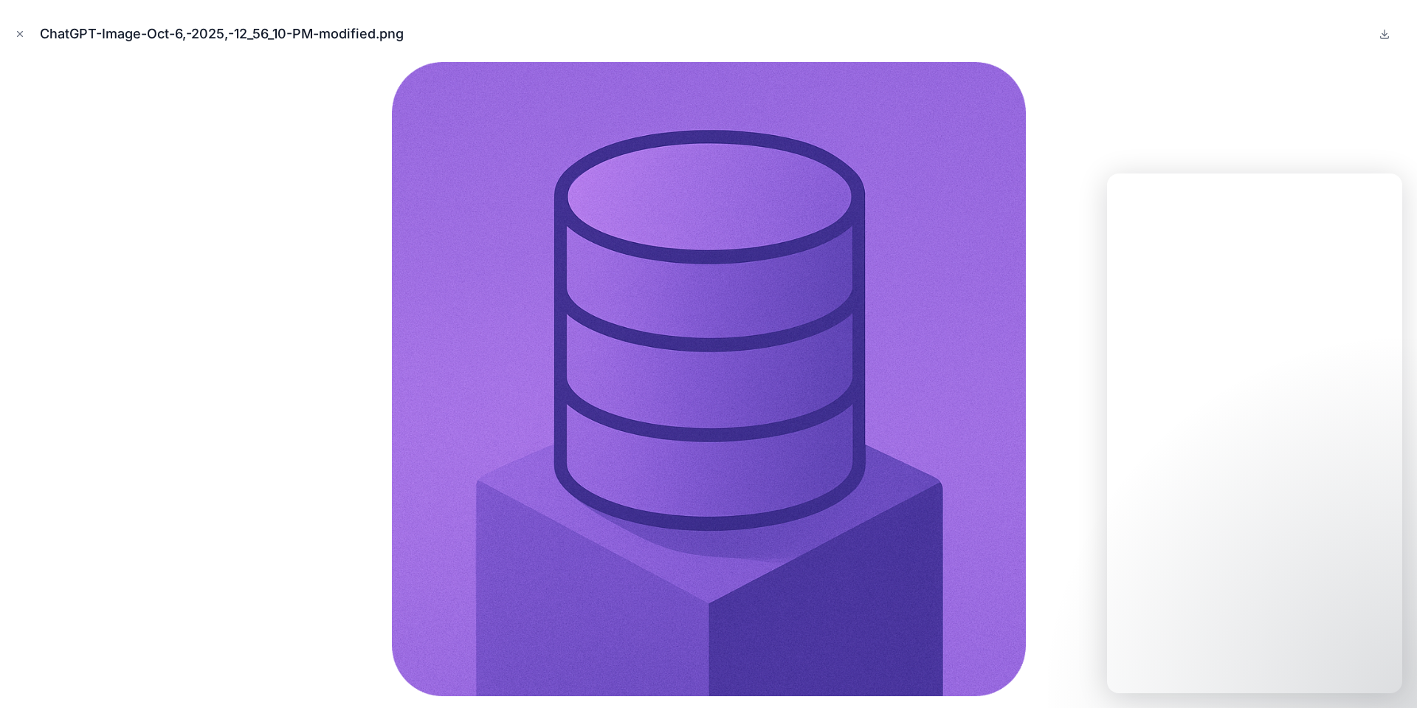
click at [1333, 61] on div "ChatGPT-Image-Oct-6,-2025,-12_56_10-PM-modified.png" at bounding box center [708, 354] width 1417 height 708
click at [14, 37] on button "Close modal" at bounding box center [20, 34] width 16 height 16
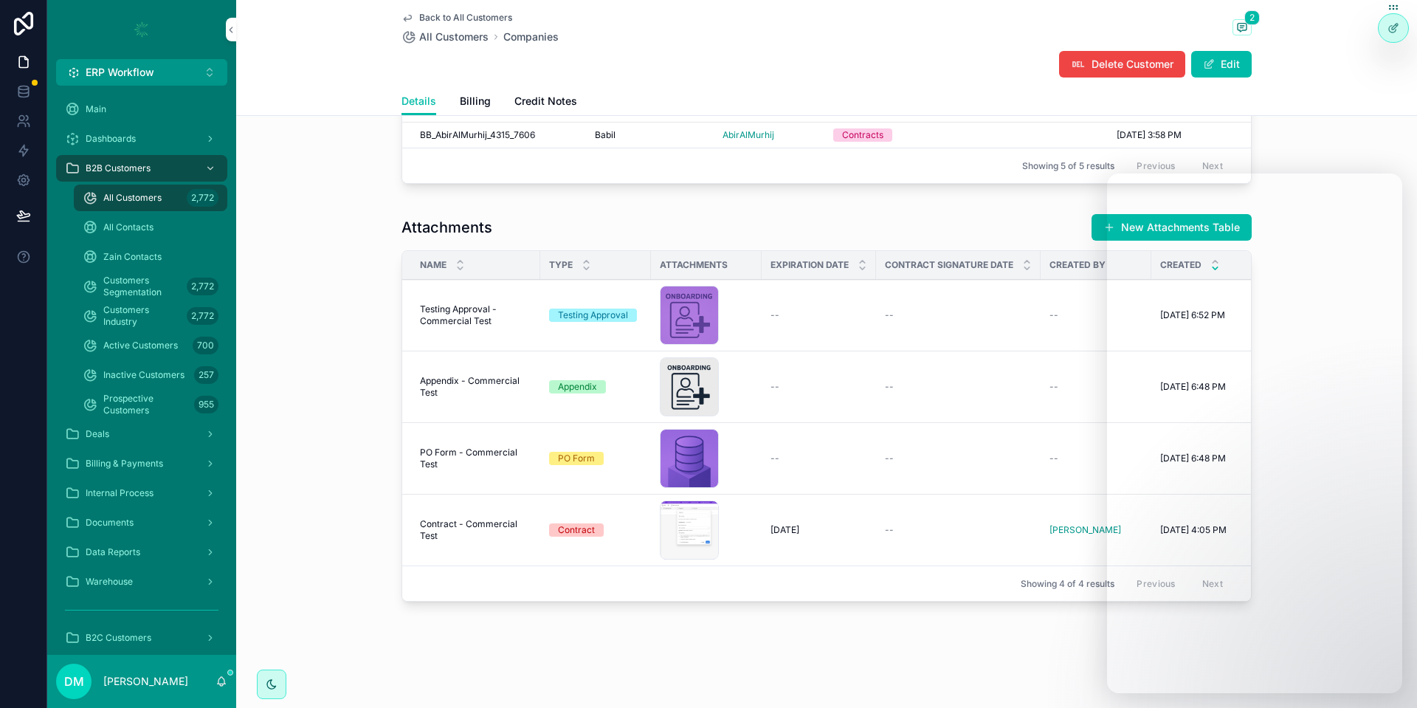
click at [671, 311] on div "ChatGPT-Image-Oct-6,-2025,-12_59_49-PM .png" at bounding box center [689, 315] width 59 height 59
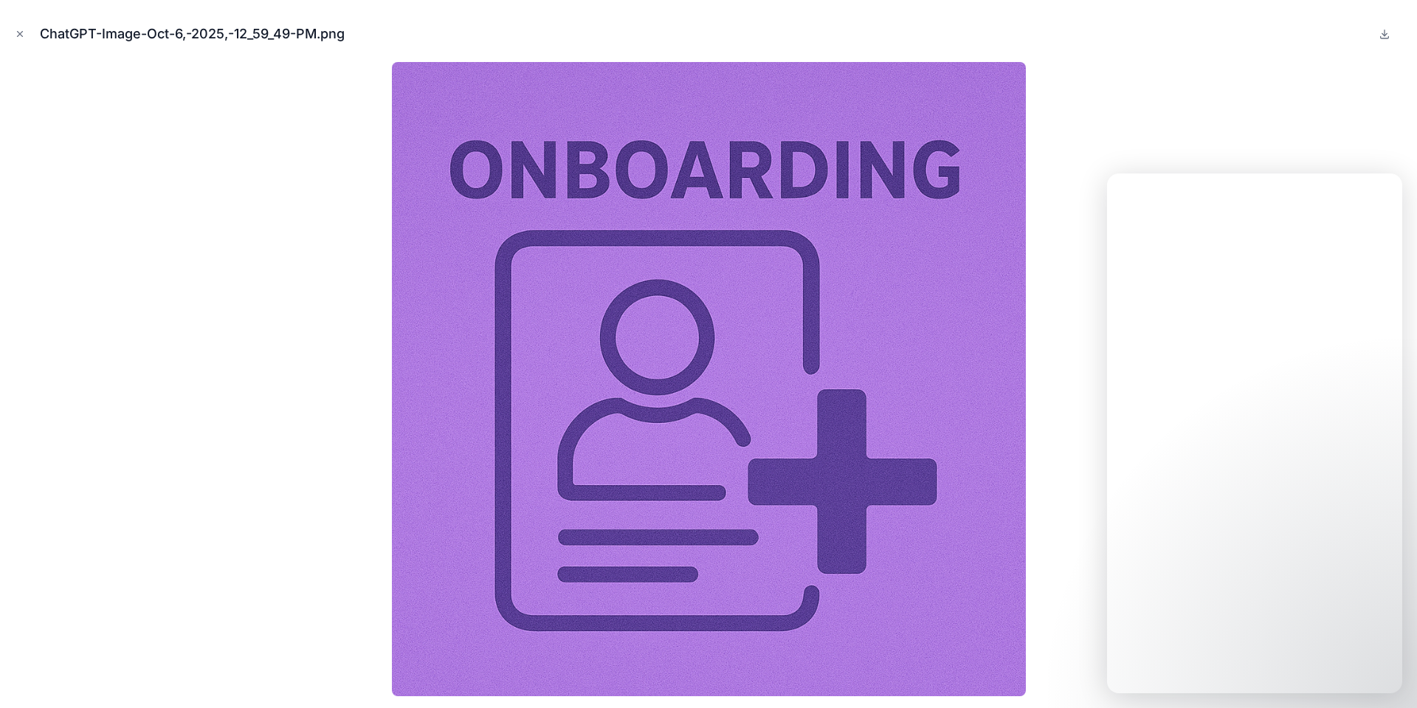
click at [0, 98] on div "ChatGPT-Image-Oct-6,-2025,-12_59_49-PM.png" at bounding box center [708, 354] width 1417 height 708
click at [27, 39] on button "Close modal" at bounding box center [20, 34] width 16 height 16
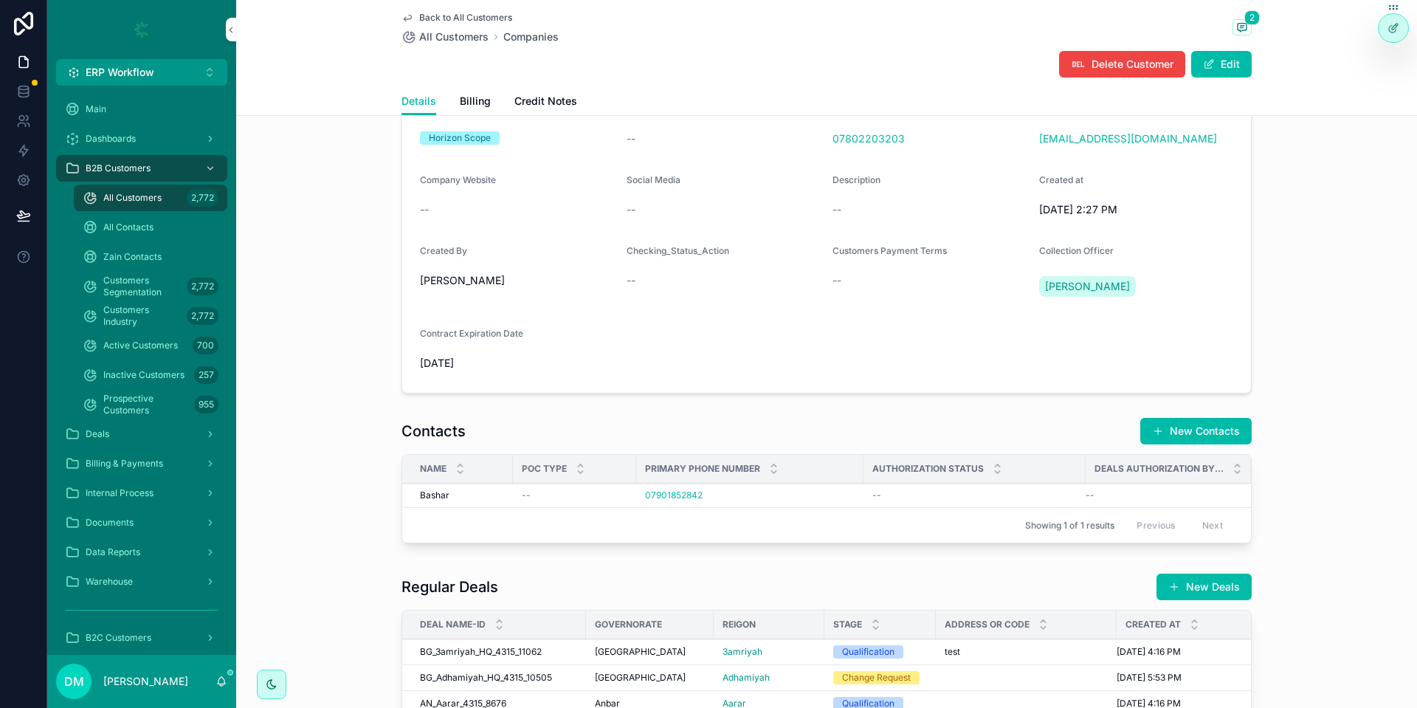
scroll to position [879, 0]
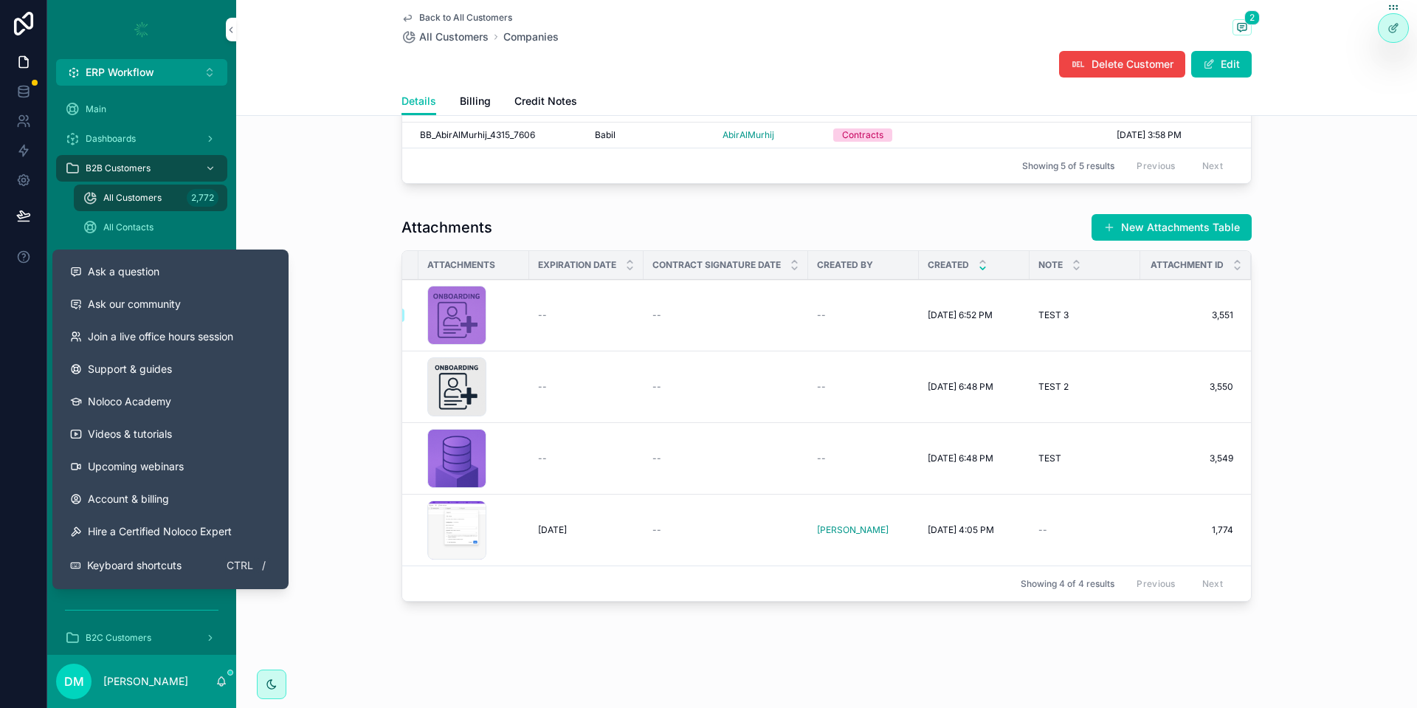
click at [111, 264] on span "Ask a question" at bounding box center [124, 271] width 72 height 15
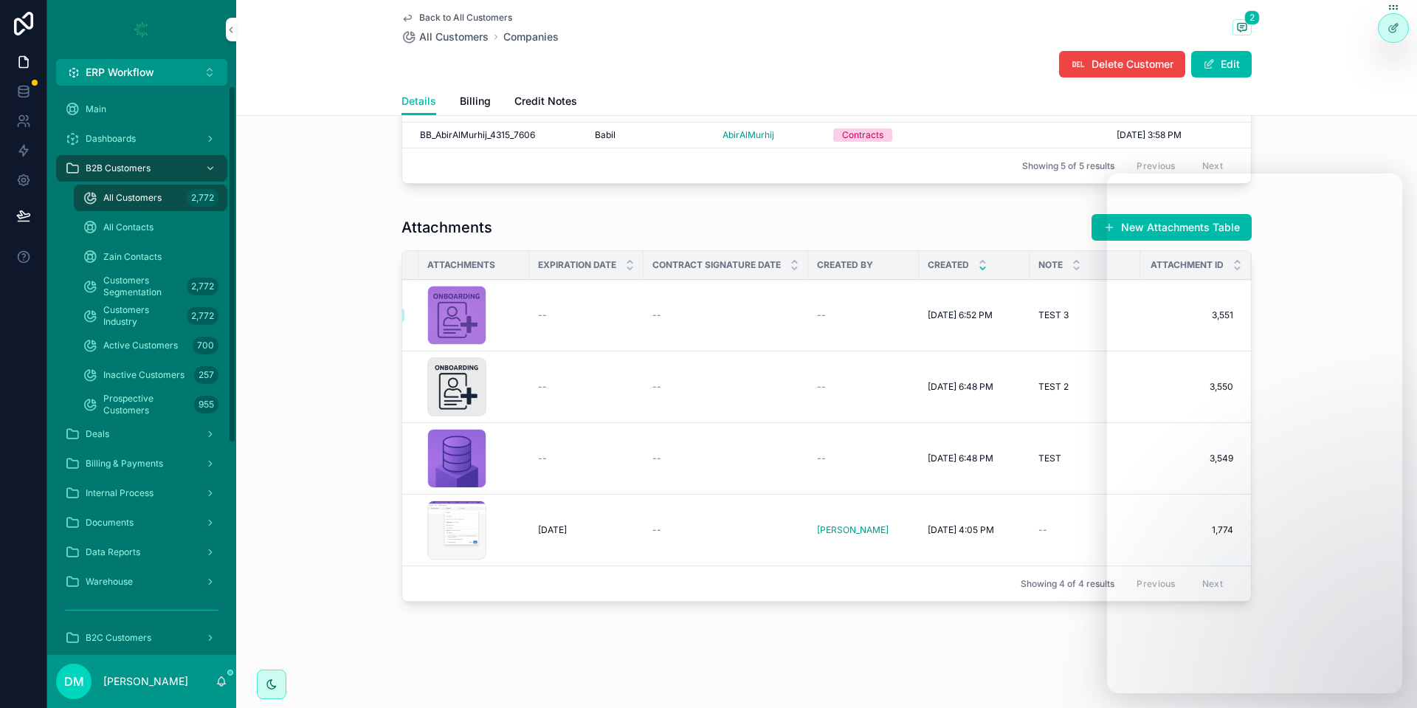
click at [153, 82] on button "ERP Workflow Alt 1" at bounding box center [141, 72] width 171 height 27
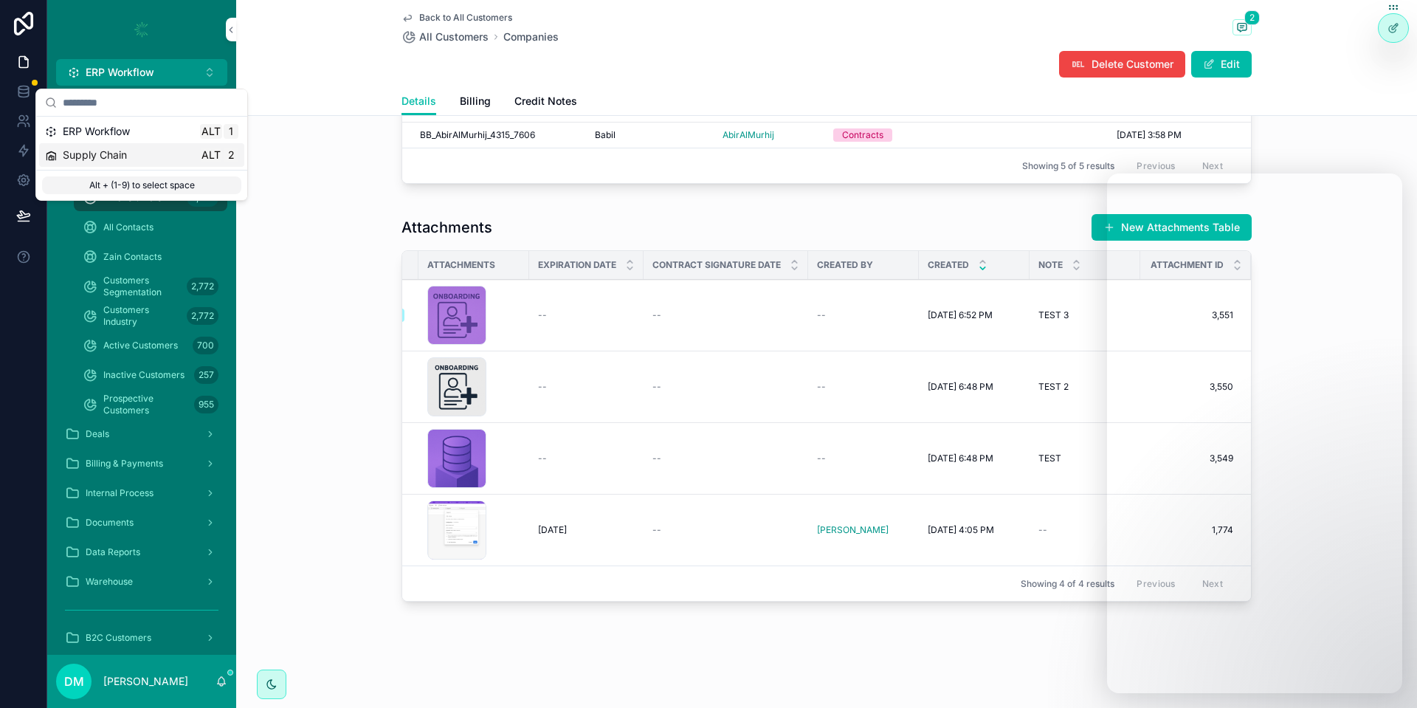
click at [162, 148] on div "Supply Chain Alt 2" at bounding box center [141, 155] width 193 height 15
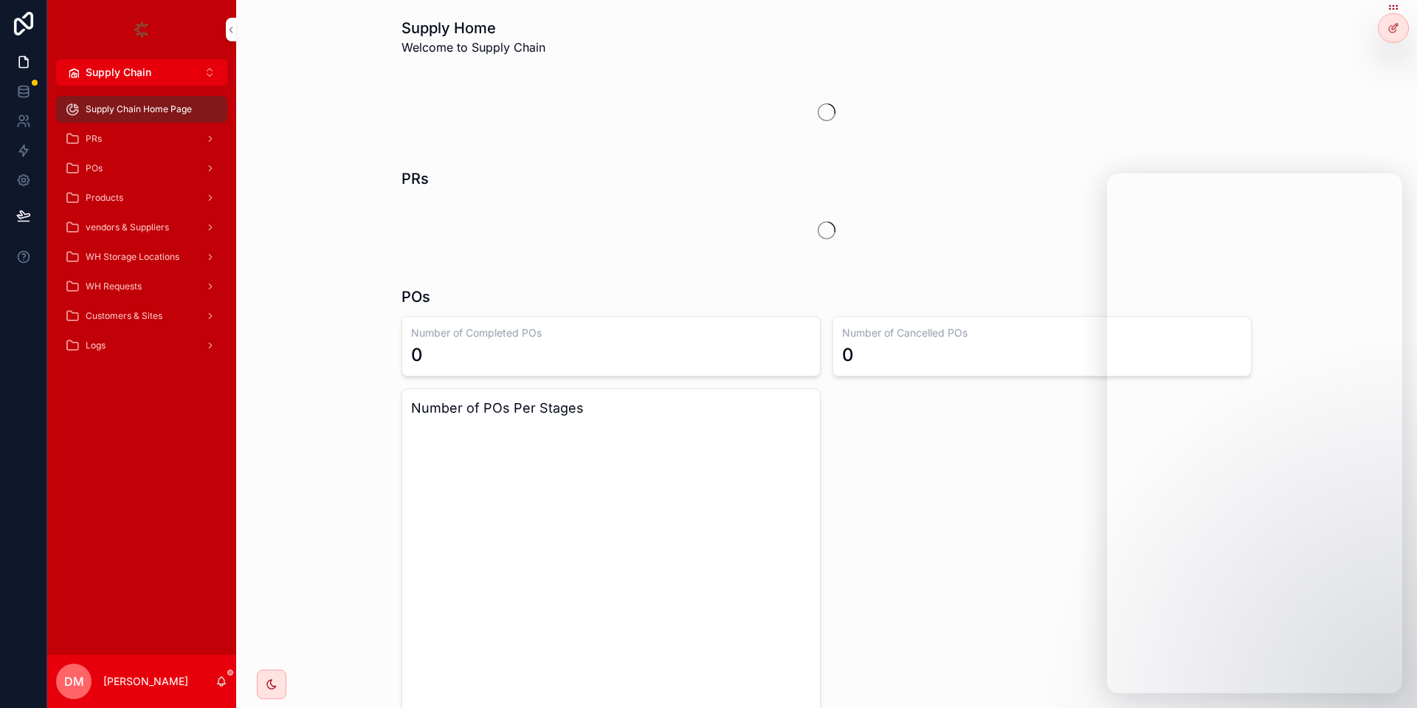
click at [174, 291] on div "WH Requests" at bounding box center [141, 286] width 153 height 24
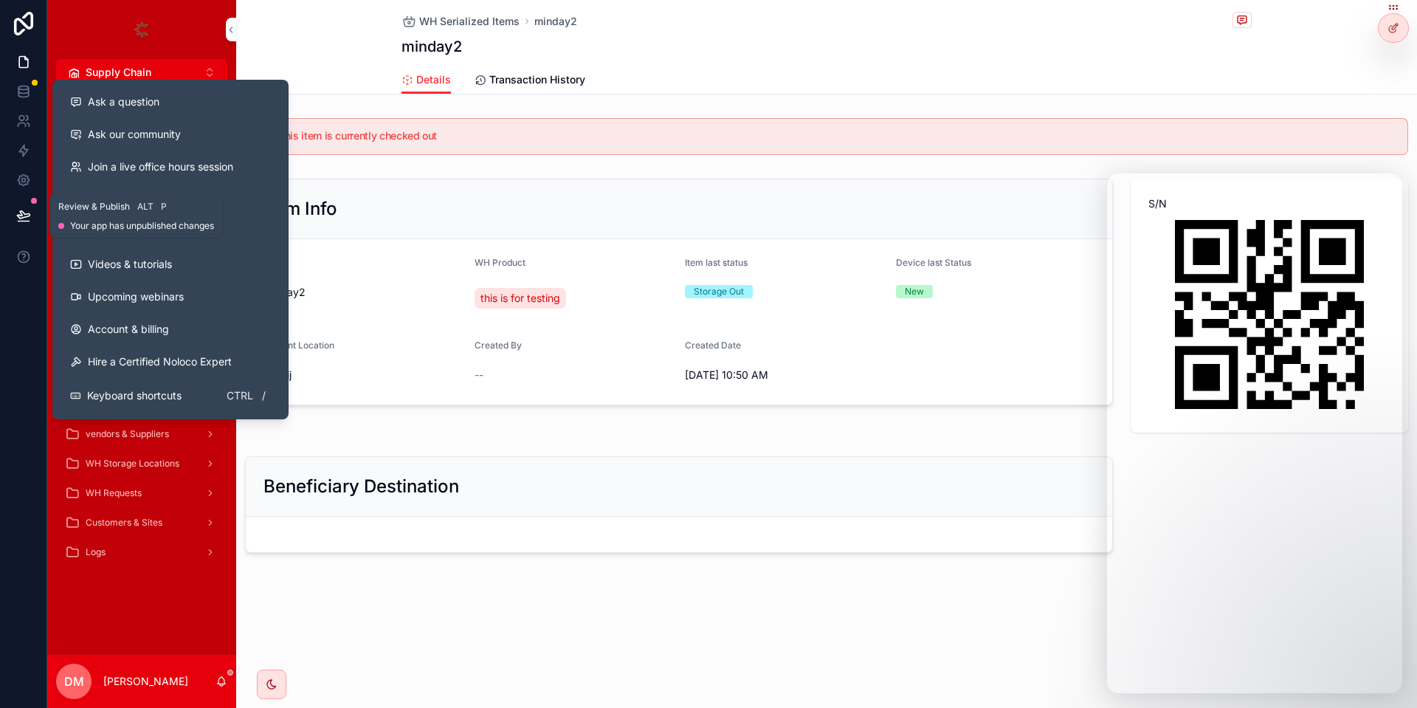
click at [14, 206] on button at bounding box center [23, 215] width 32 height 41
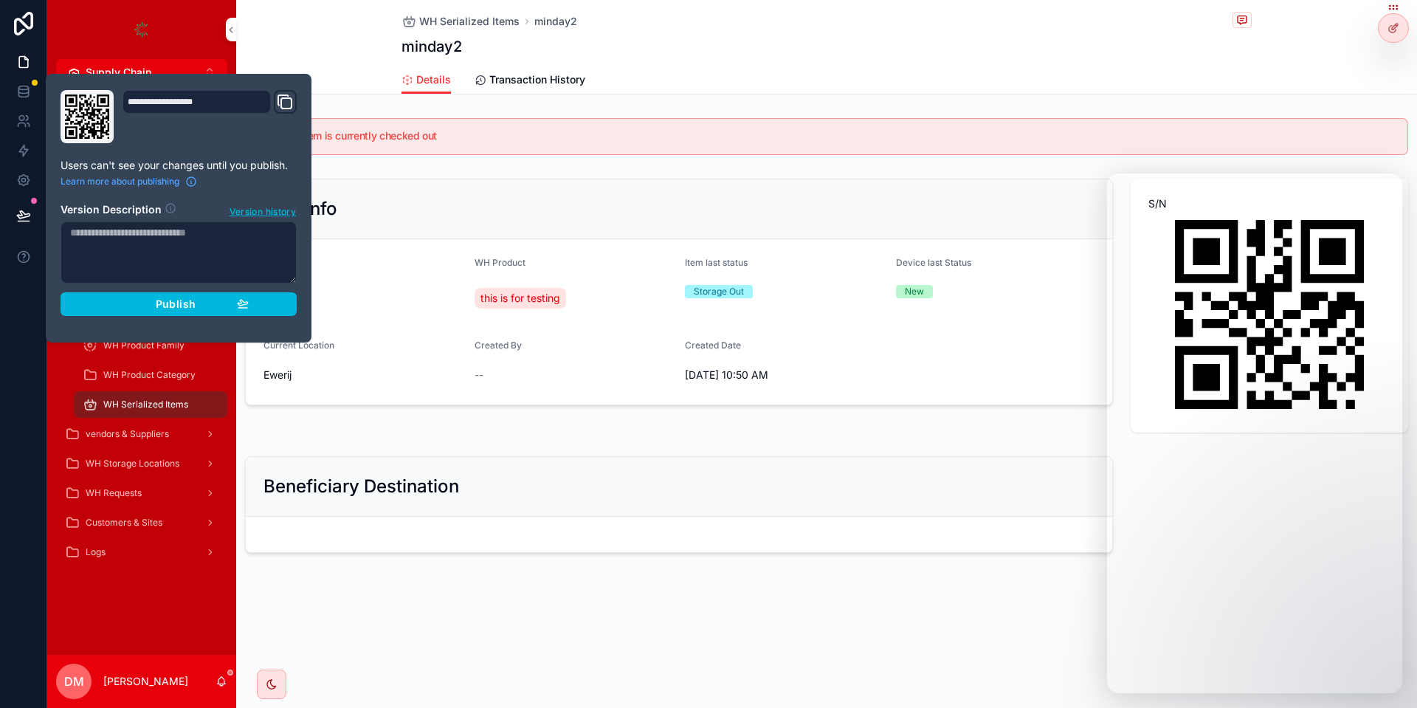
click at [239, 294] on button "Publish" at bounding box center [179, 304] width 236 height 24
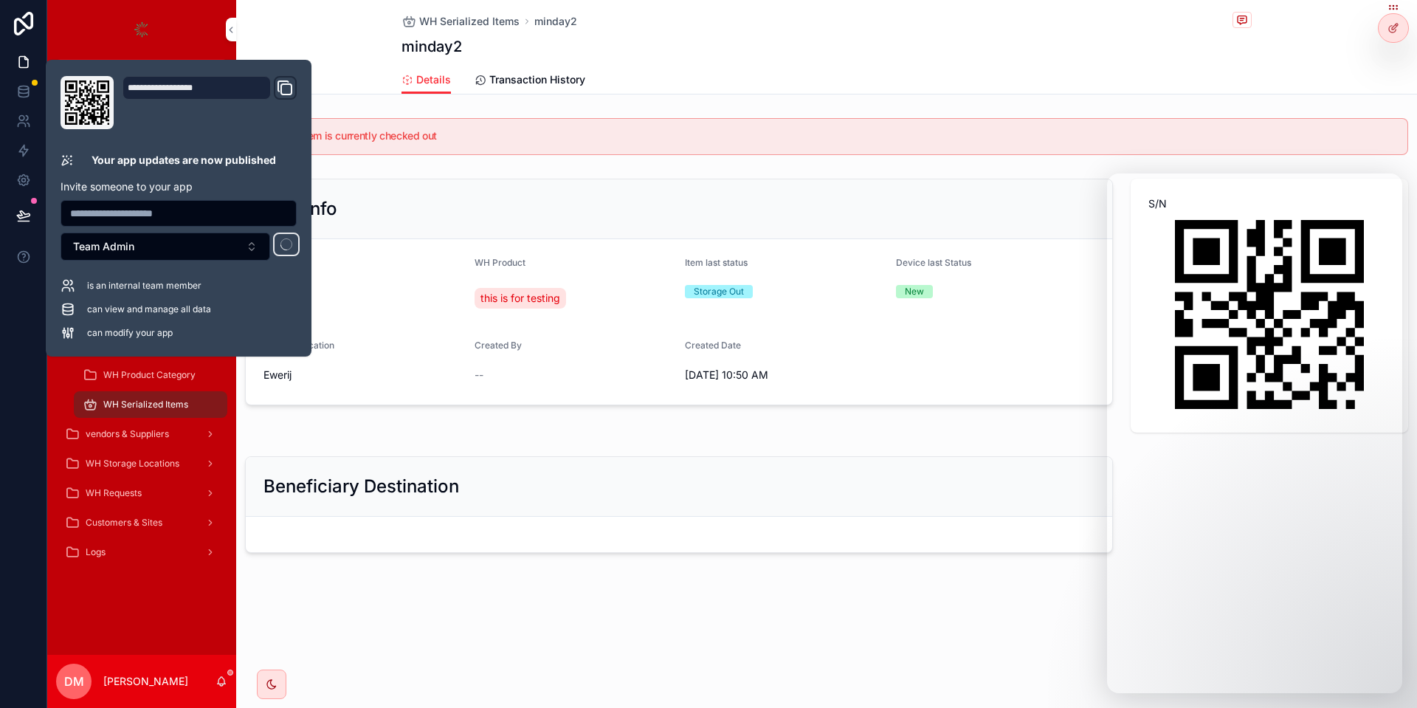
click at [898, 199] on div "Item Info" at bounding box center [678, 209] width 831 height 24
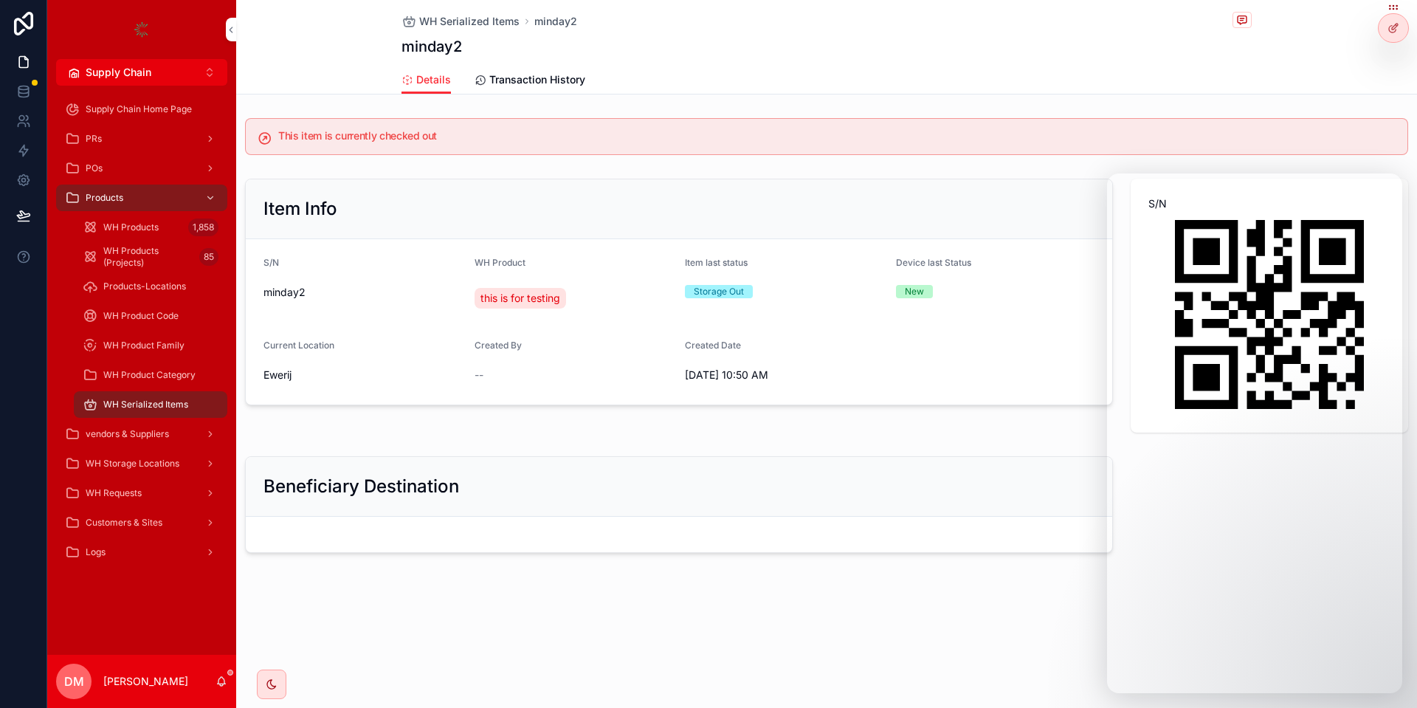
click at [136, 169] on div "POs" at bounding box center [141, 168] width 153 height 24
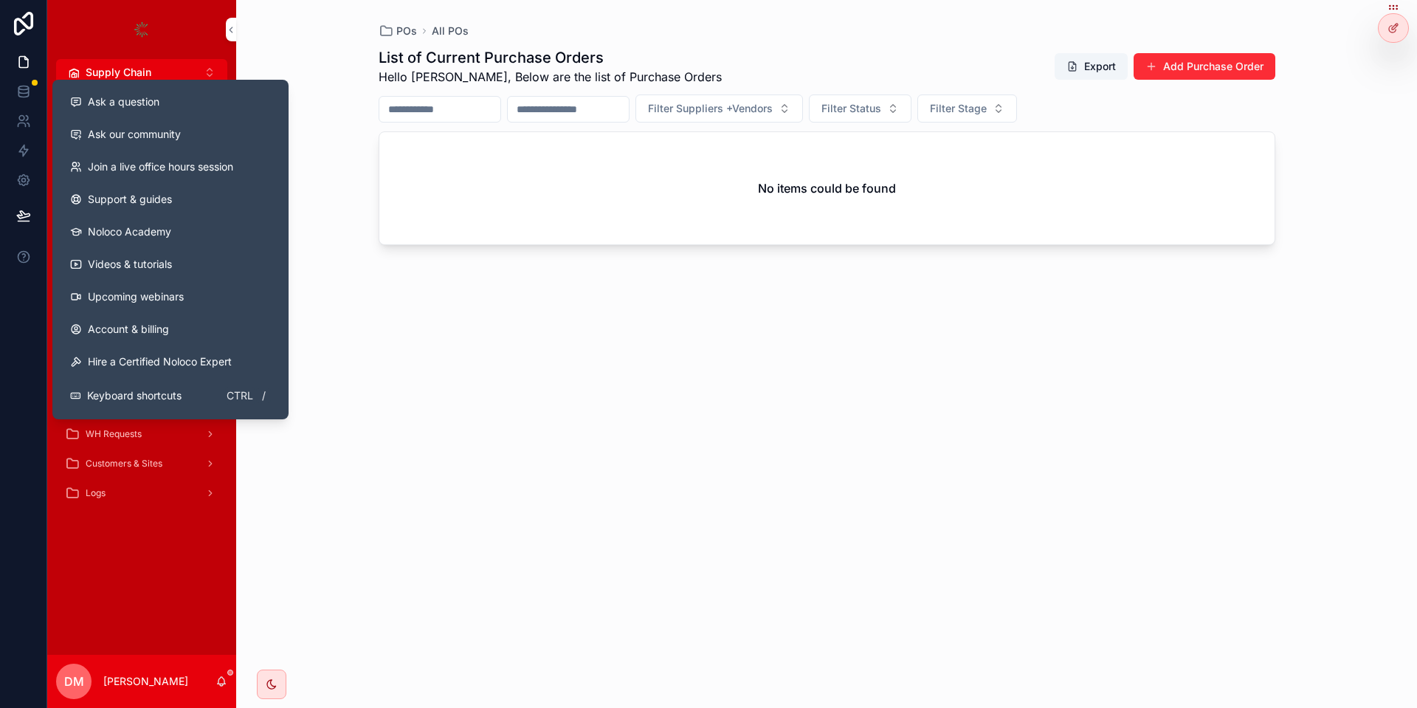
click at [325, 515] on div "POs All POs List of Current Purchase Orders Hello Danya, Below are the list of …" at bounding box center [826, 354] width 1181 height 708
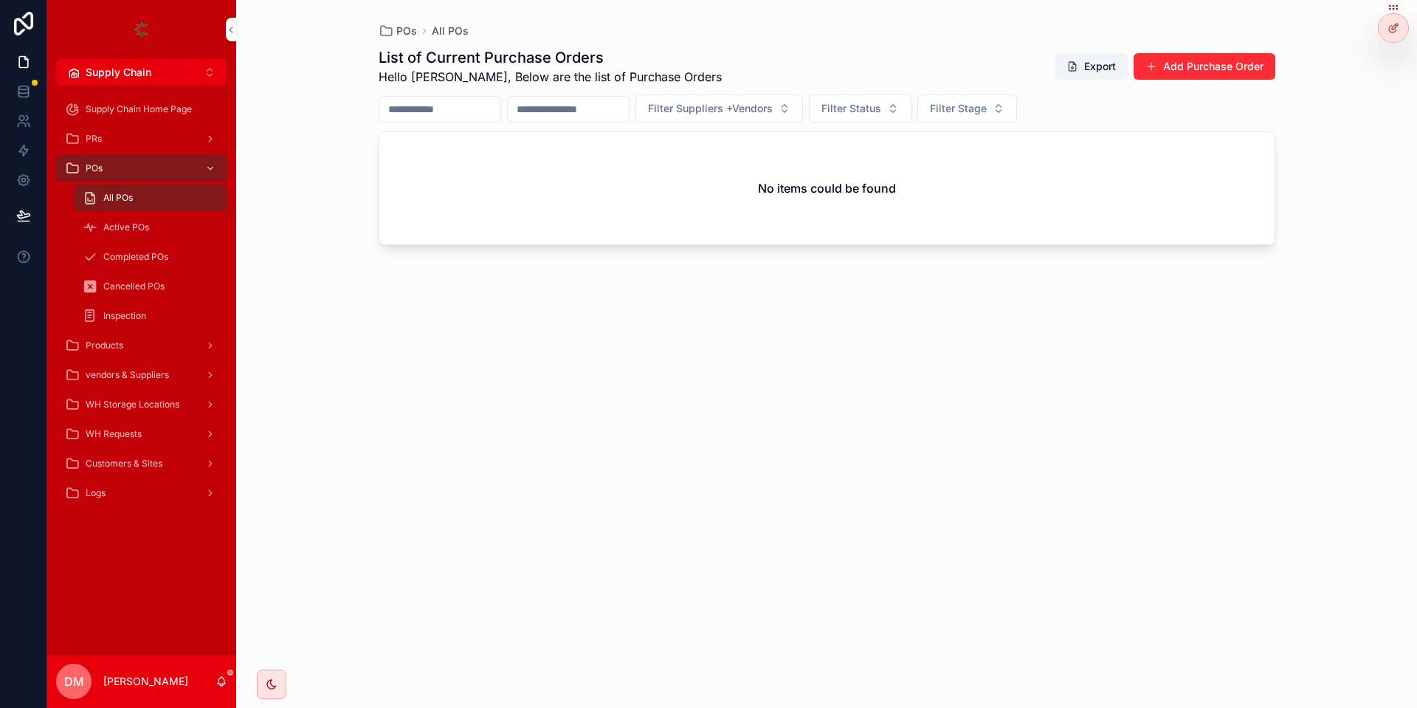
click at [157, 421] on link "WH Requests" at bounding box center [141, 434] width 171 height 27
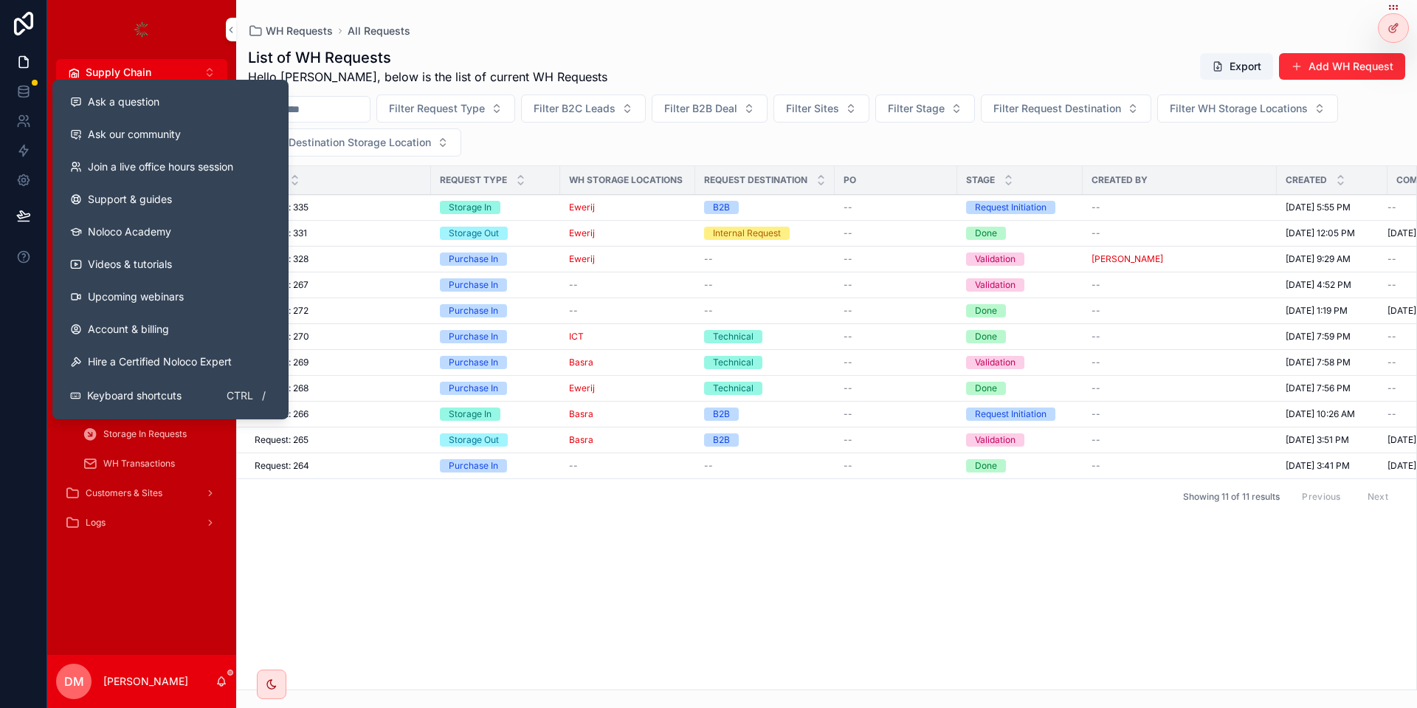
click at [227, 101] on div "Ask a question" at bounding box center [170, 101] width 201 height 15
click at [207, 103] on div "Ask a question" at bounding box center [170, 101] width 201 height 15
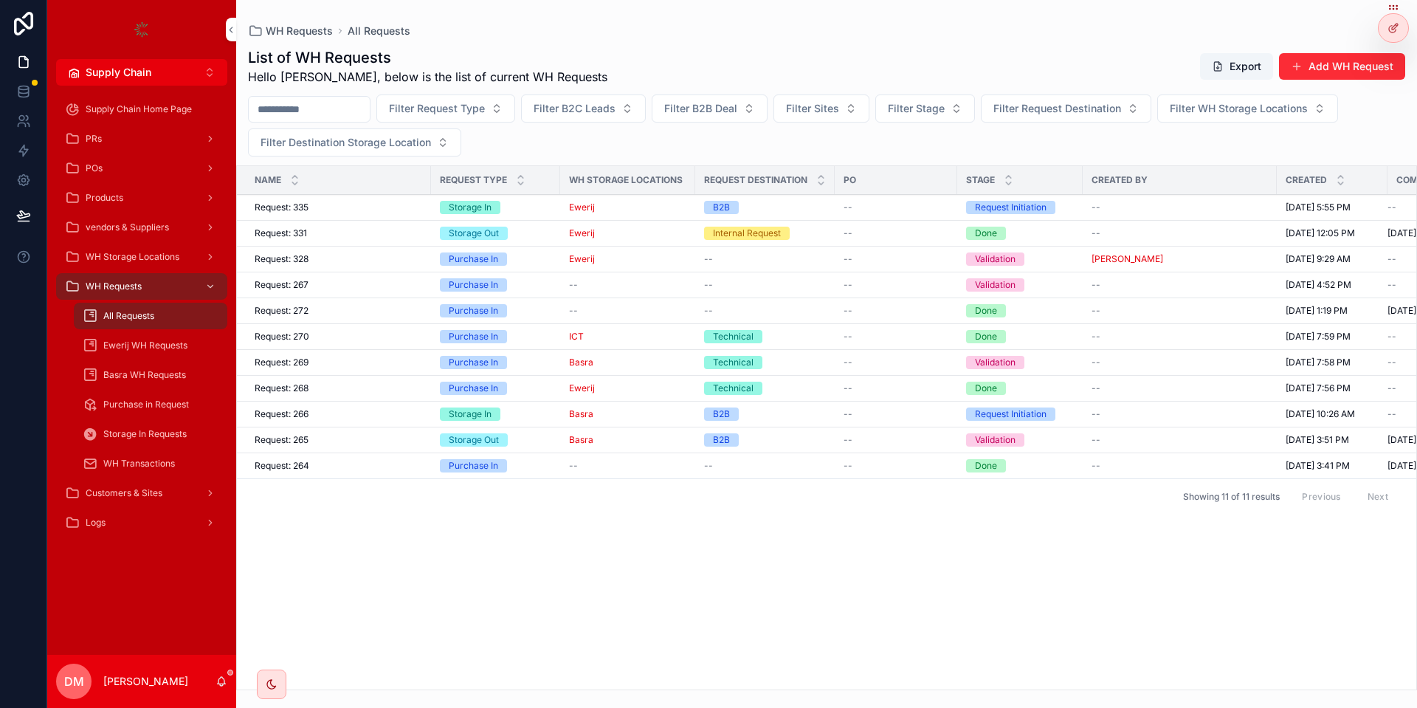
click at [1350, 66] on button "Add WH Request" at bounding box center [1342, 66] width 126 height 27
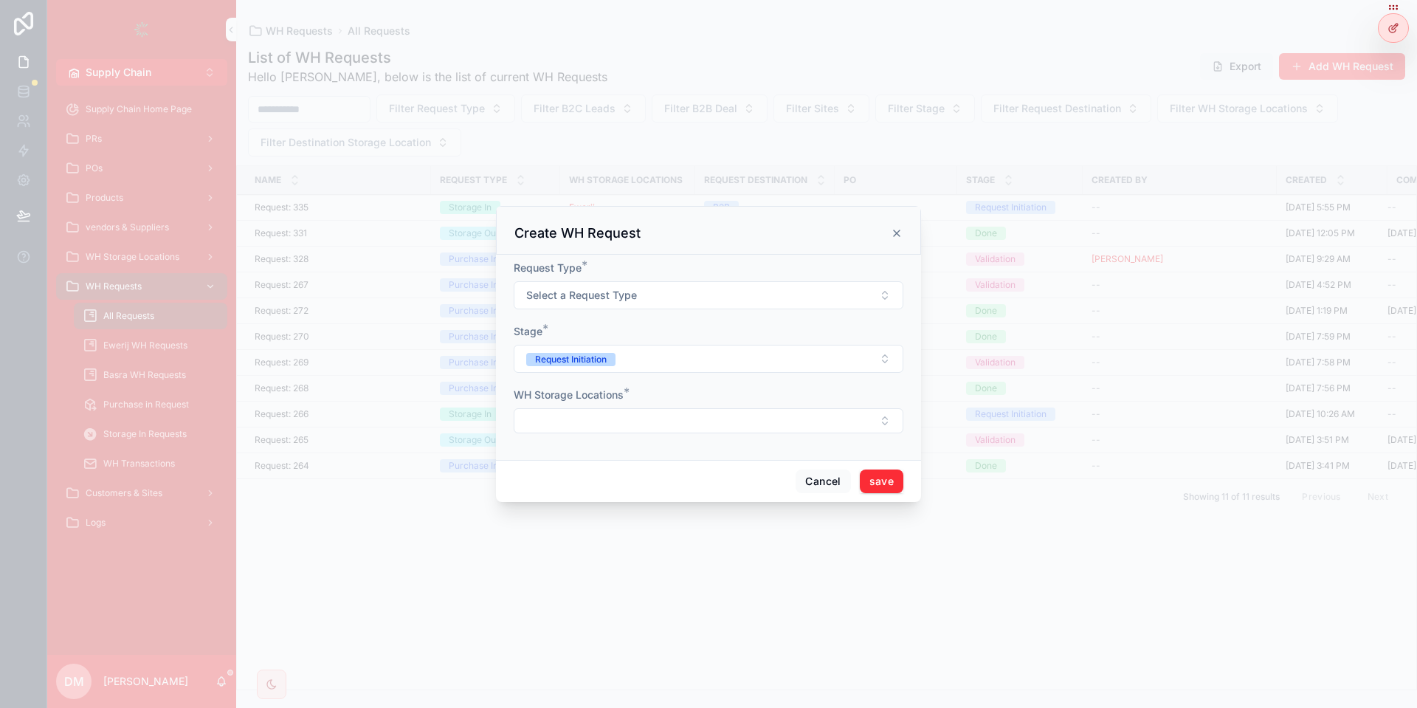
click at [607, 293] on span "Select a Request Type" at bounding box center [581, 295] width 111 height 15
click at [662, 426] on div "Transfer Request" at bounding box center [657, 420] width 72 height 13
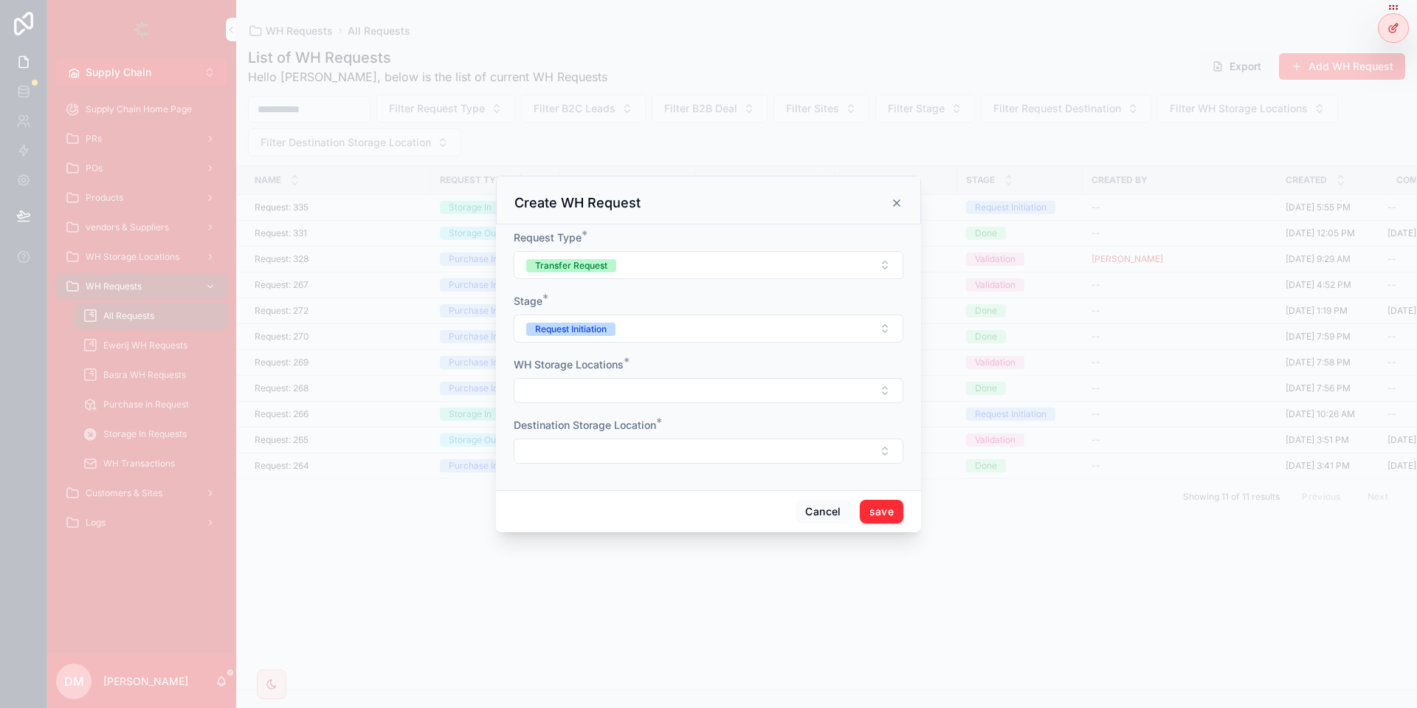
click at [615, 380] on button "Select Button" at bounding box center [709, 390] width 390 height 25
click at [660, 521] on div "Ewerij" at bounding box center [708, 520] width 205 height 24
click at [664, 457] on button "Select Button" at bounding box center [709, 452] width 390 height 25
click at [642, 556] on div "Basra" at bounding box center [708, 558] width 205 height 24
click at [888, 510] on button "save" at bounding box center [882, 514] width 44 height 24
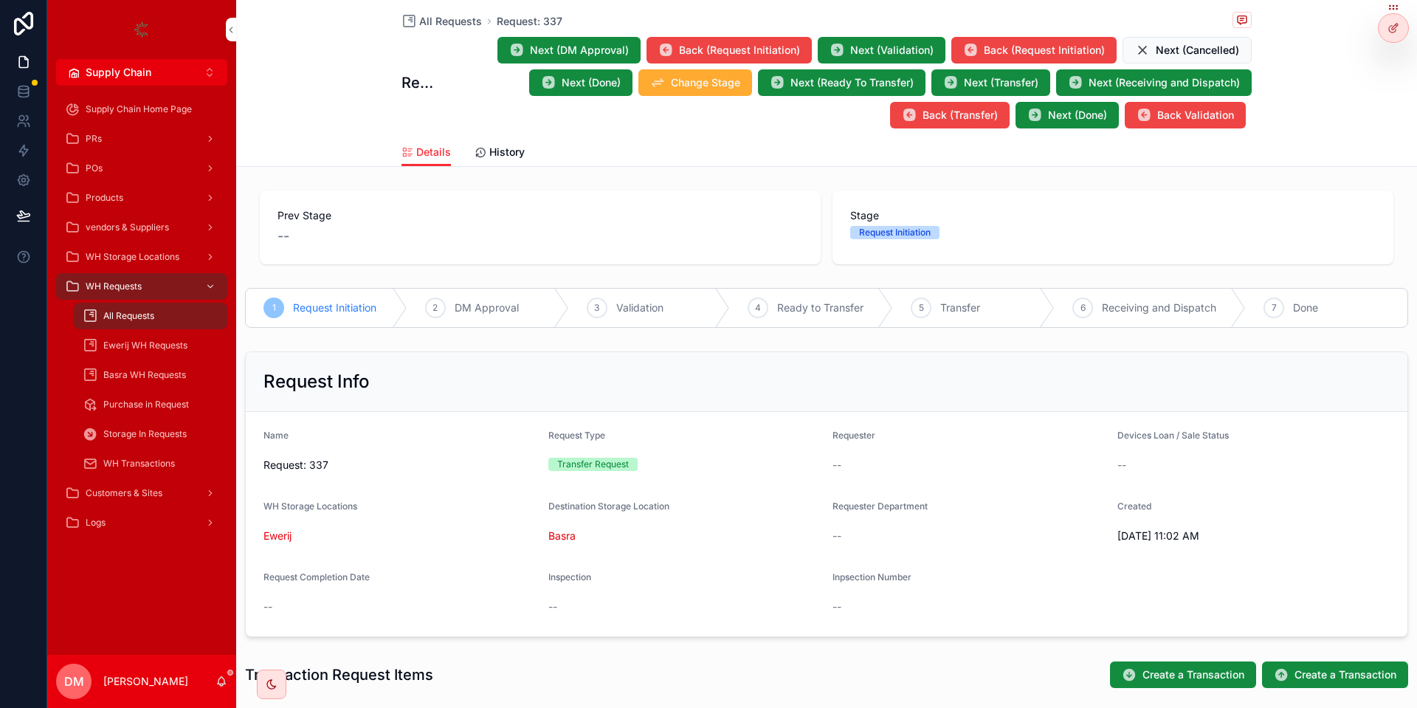
click at [1388, 25] on icon at bounding box center [1393, 28] width 12 height 12
click at [1383, 25] on div at bounding box center [1393, 28] width 30 height 28
click at [533, 259] on div "Prev Stage --" at bounding box center [540, 227] width 561 height 74
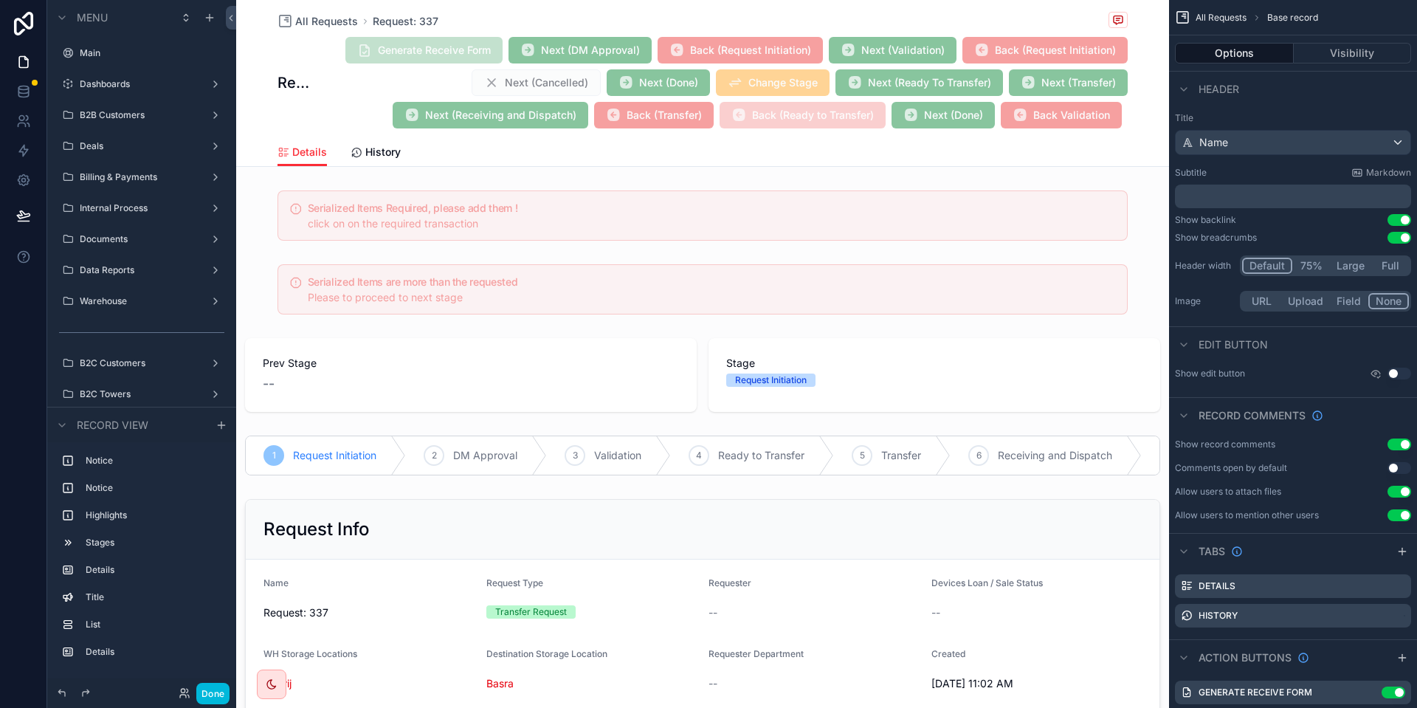
scroll to position [436, 0]
click at [718, 458] on div "scrollable content" at bounding box center [702, 455] width 933 height 52
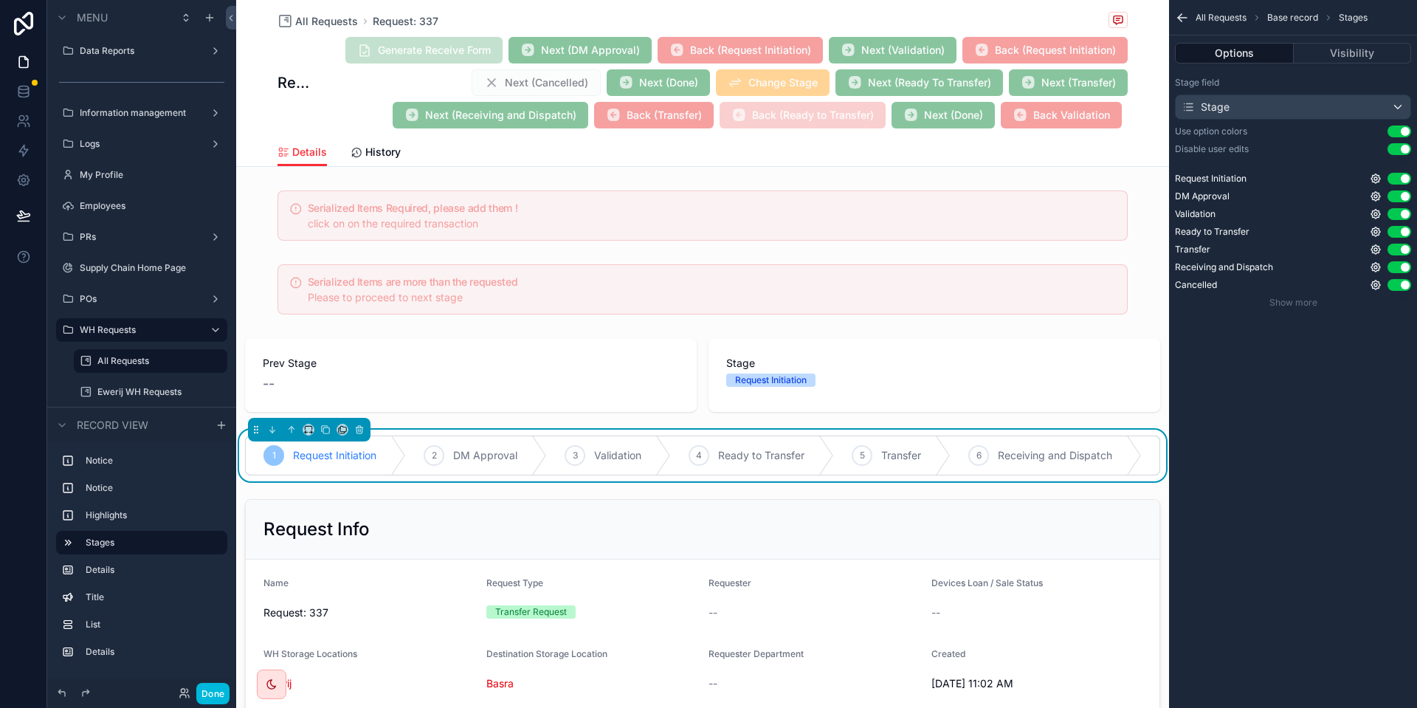
click at [871, 100] on div "Generate Receive Form Next (DM Approval) Back (Request Initiation) Next (Valida…" at bounding box center [719, 82] width 815 height 93
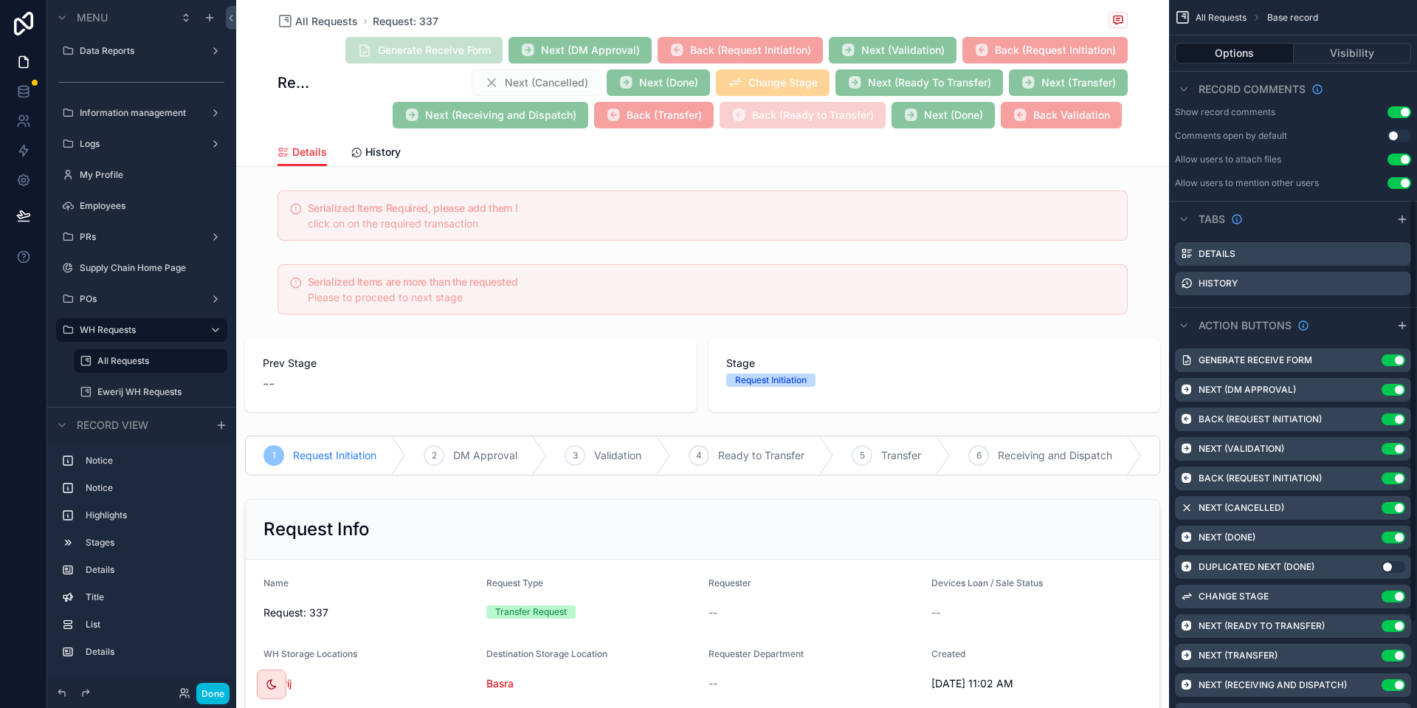
scroll to position [398, 0]
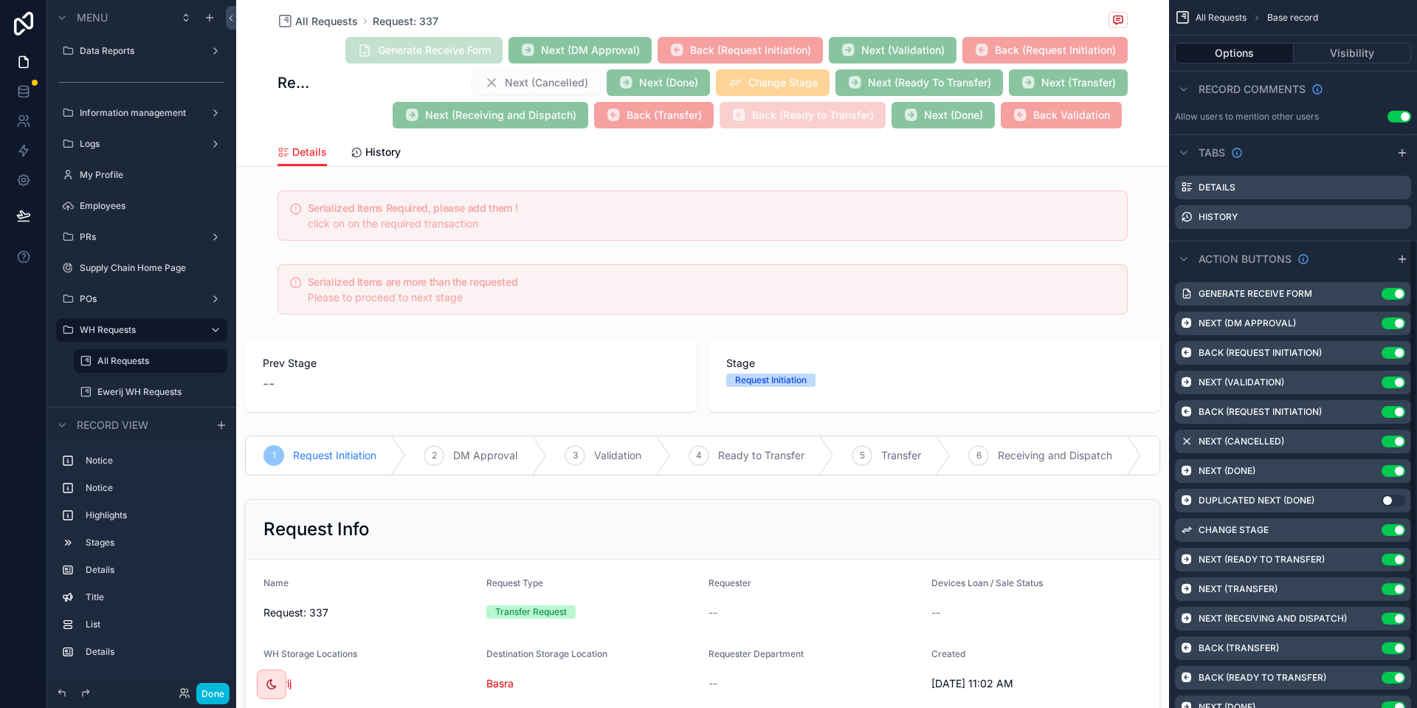
click at [0, 0] on icon "scrollable content" at bounding box center [0, 0] width 0 height 0
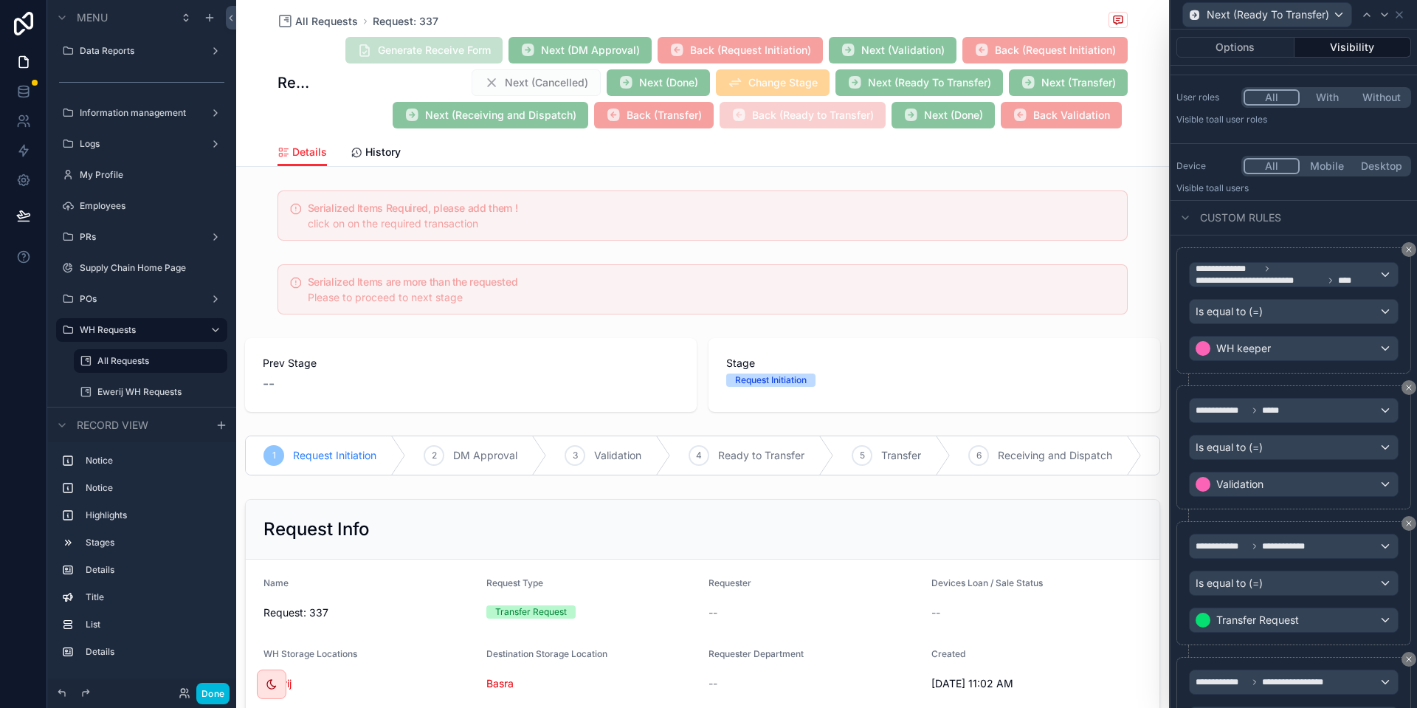
scroll to position [266, 0]
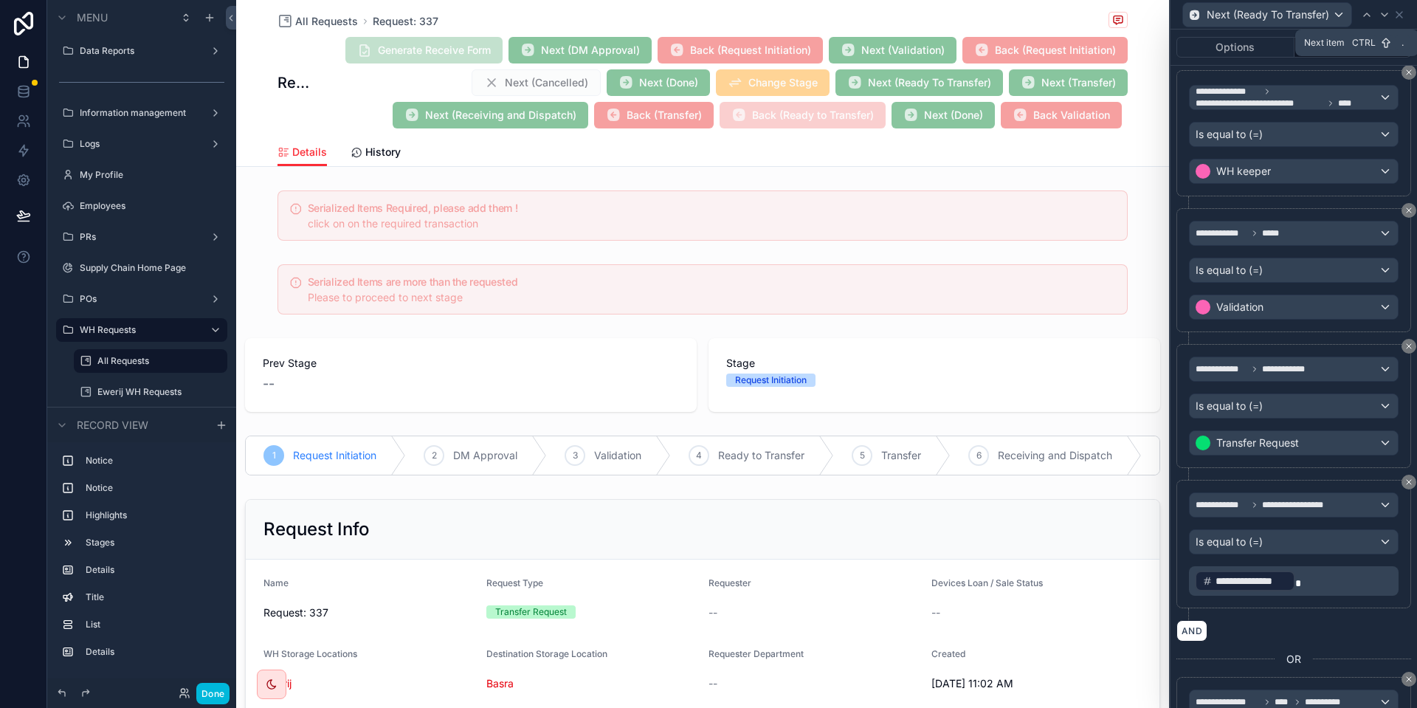
click at [1384, 14] on icon at bounding box center [1384, 15] width 12 height 12
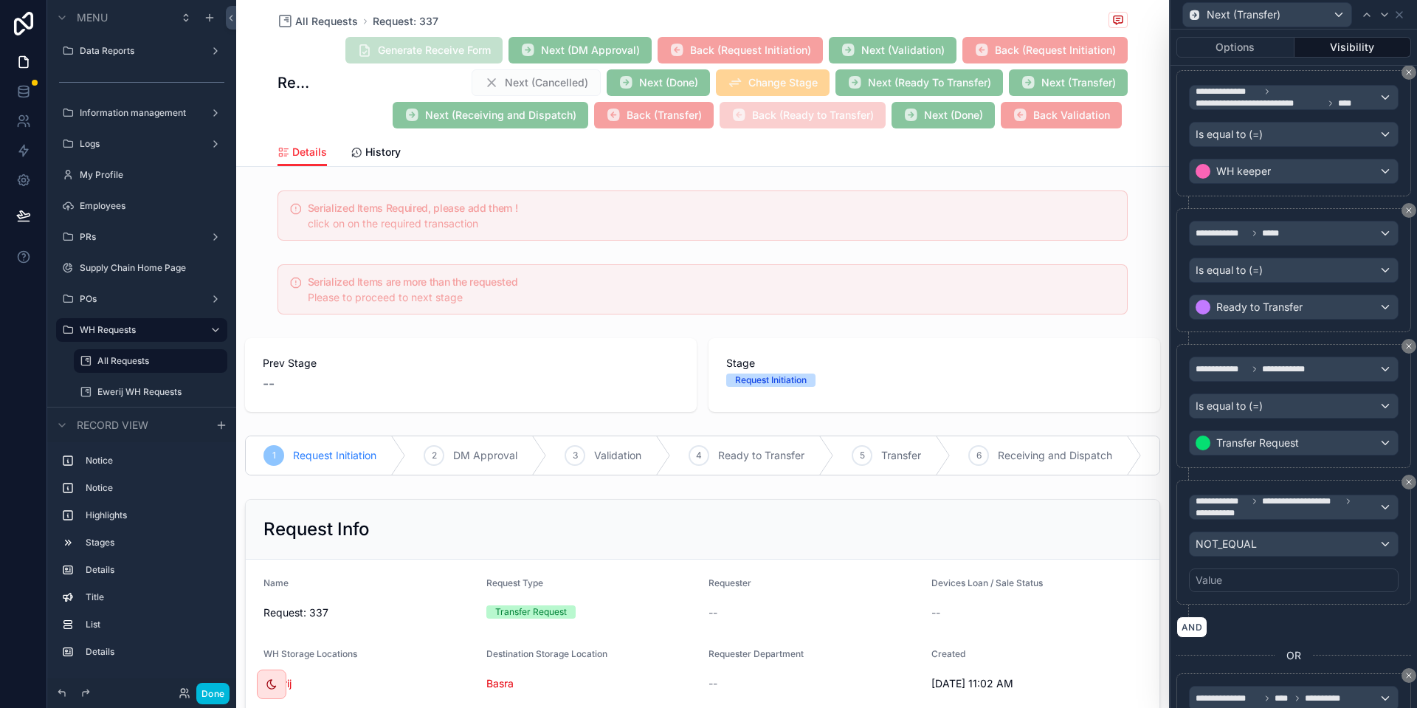
click at [221, 692] on button "Done" at bounding box center [212, 692] width 33 height 21
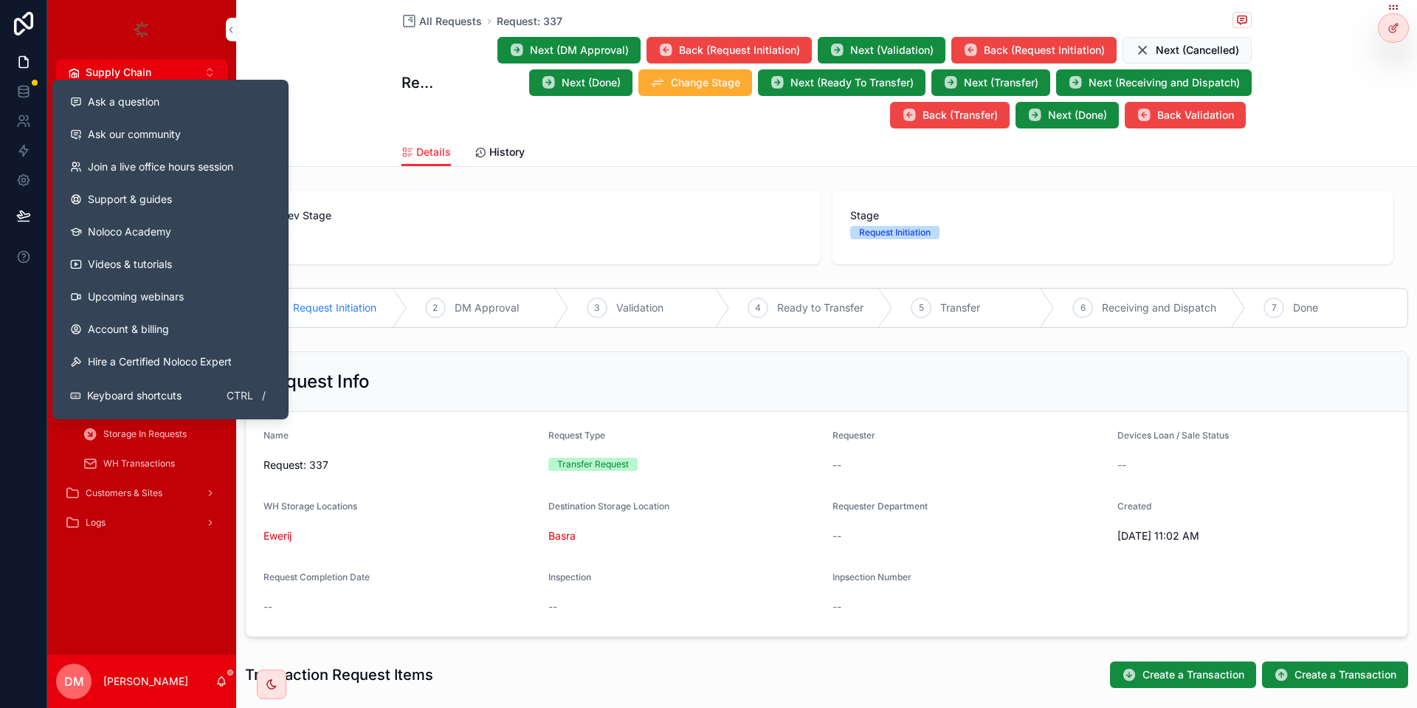
drag, startPoint x: 135, startPoint y: 106, endPoint x: 888, endPoint y: 136, distance: 753.2
click at [136, 106] on span "Ask a question" at bounding box center [124, 101] width 72 height 15
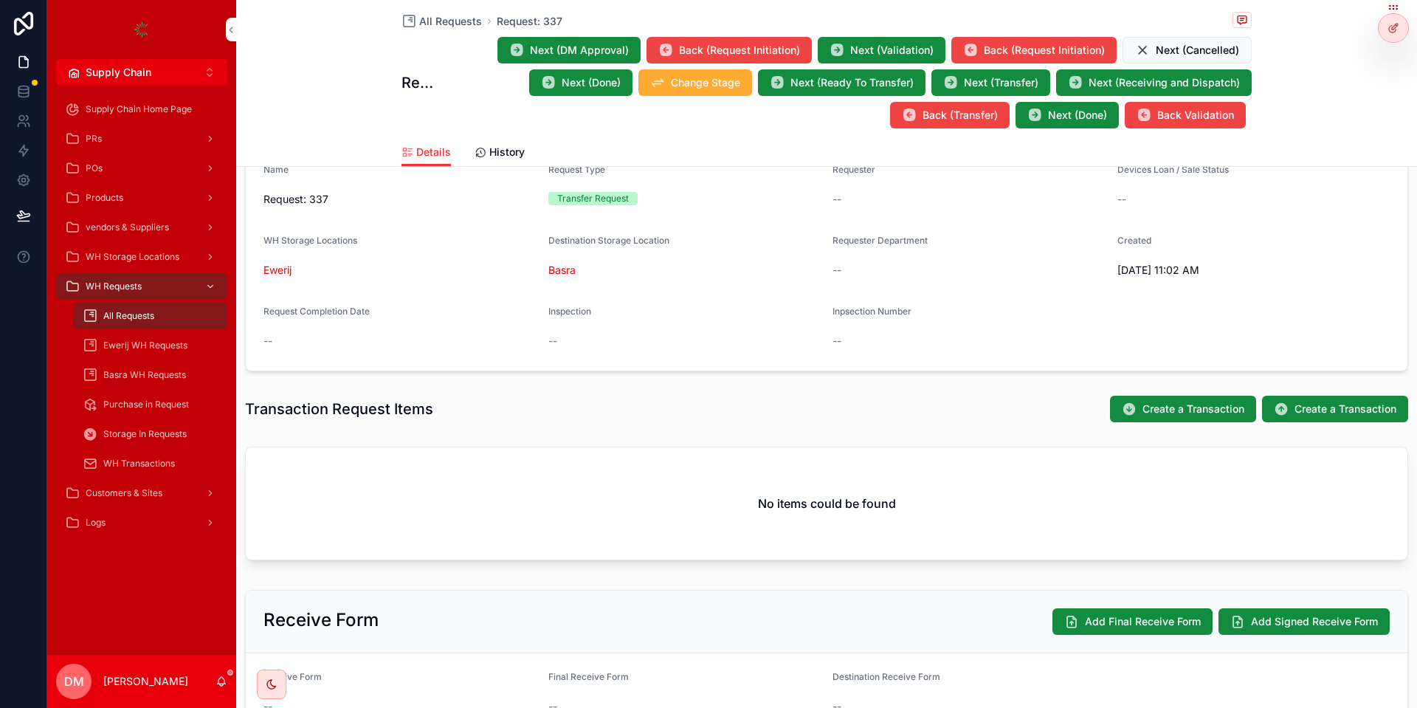
click at [1176, 407] on span "Create a Transaction" at bounding box center [1193, 408] width 102 height 15
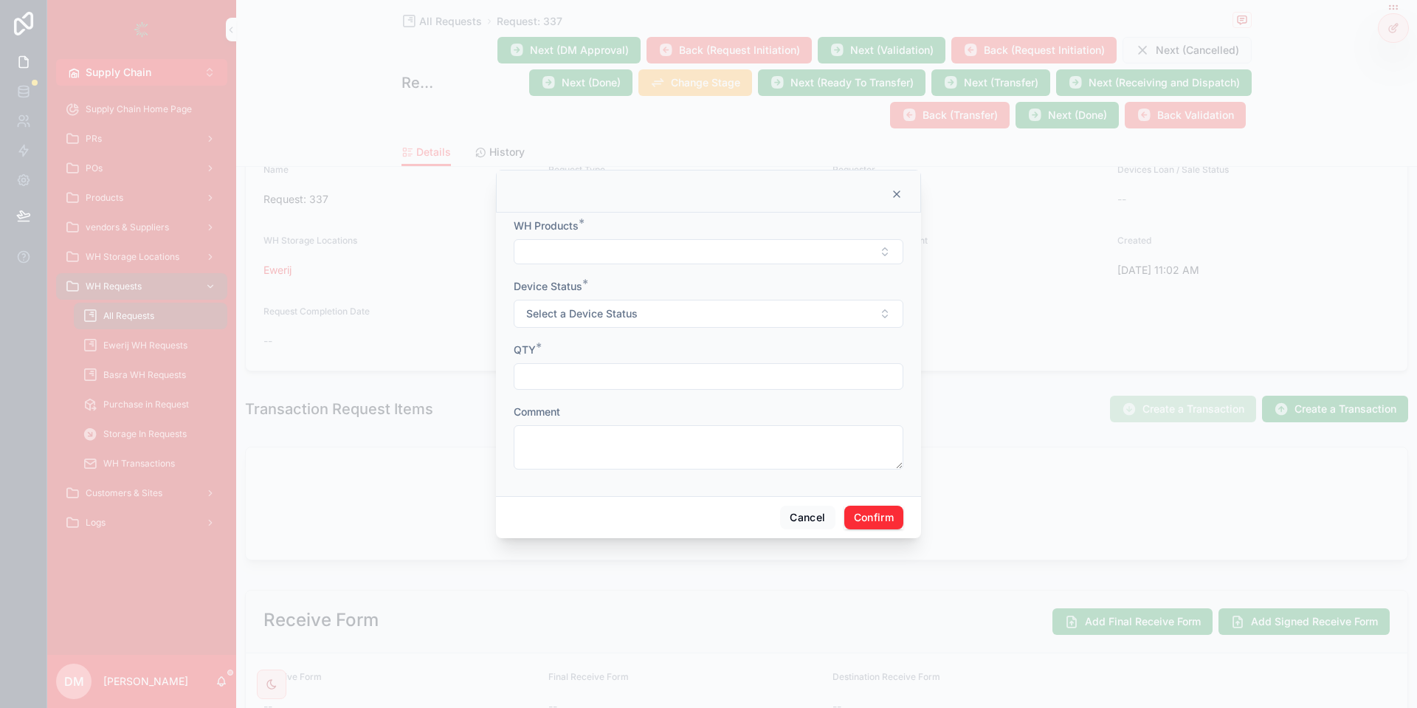
click at [658, 245] on button "Select Button" at bounding box center [709, 251] width 390 height 25
type input "****"
click at [687, 303] on span "this is for testing" at bounding box center [652, 310] width 80 height 15
click at [615, 305] on button "Select a Device Status" at bounding box center [709, 315] width 390 height 28
click at [645, 369] on span "New" at bounding box center [630, 373] width 37 height 13
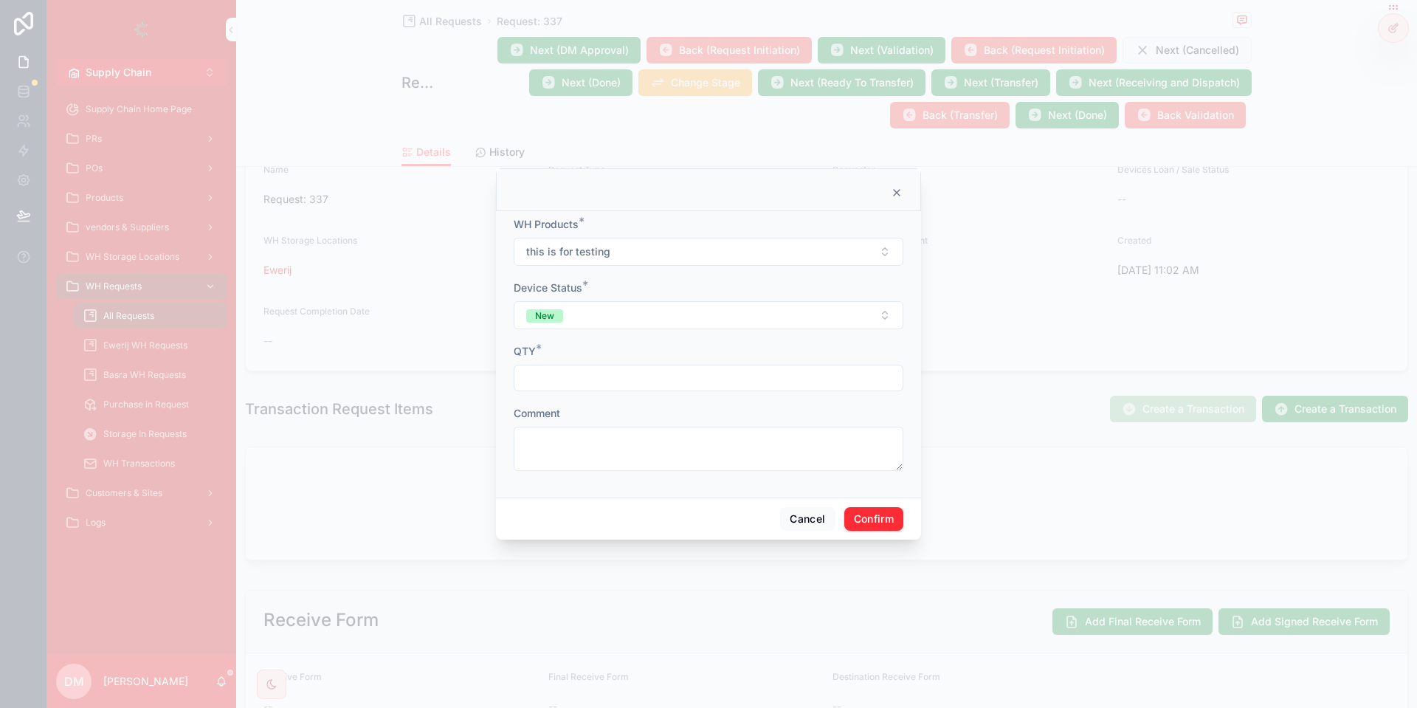
click at [611, 376] on input "text" at bounding box center [708, 377] width 388 height 21
type input "*"
click at [879, 513] on button "Confirm" at bounding box center [873, 519] width 59 height 24
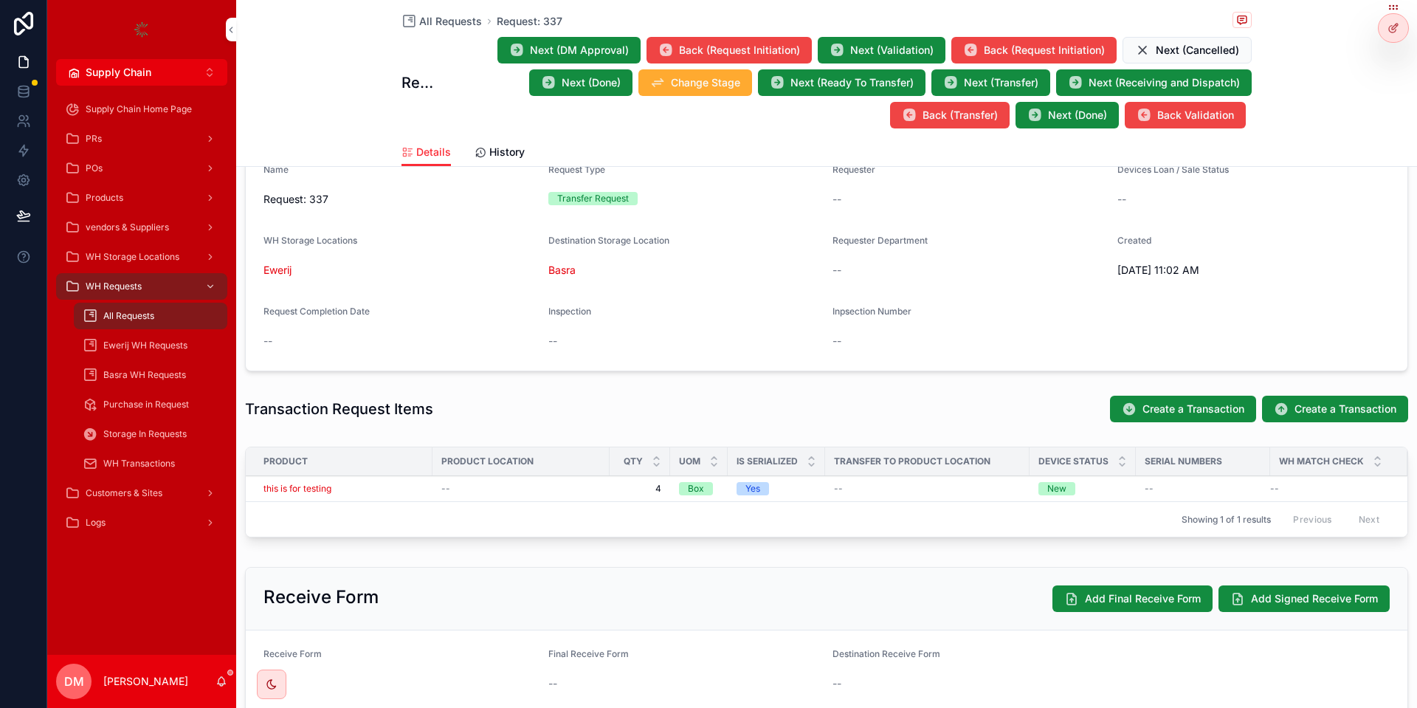
click at [857, 56] on span "Next (Validation)" at bounding box center [891, 50] width 83 height 15
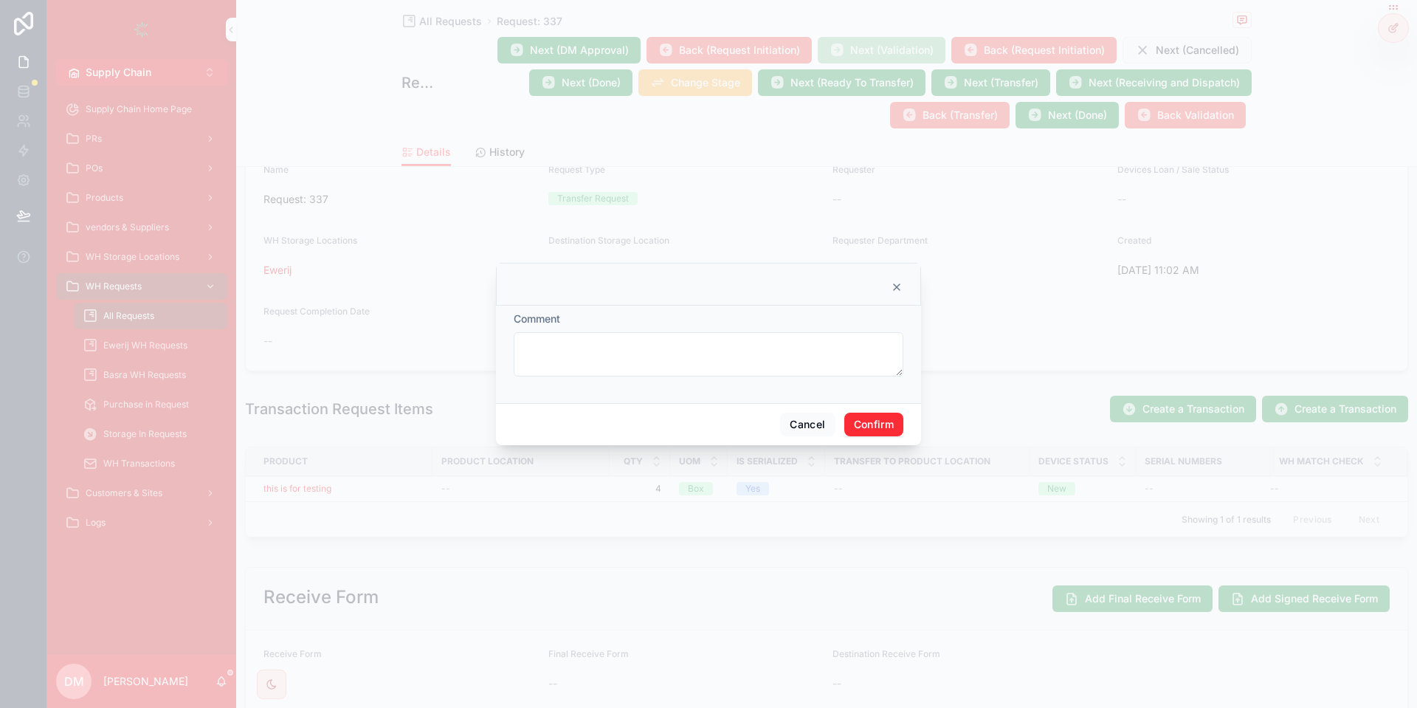
click at [890, 416] on button "Confirm" at bounding box center [873, 424] width 59 height 24
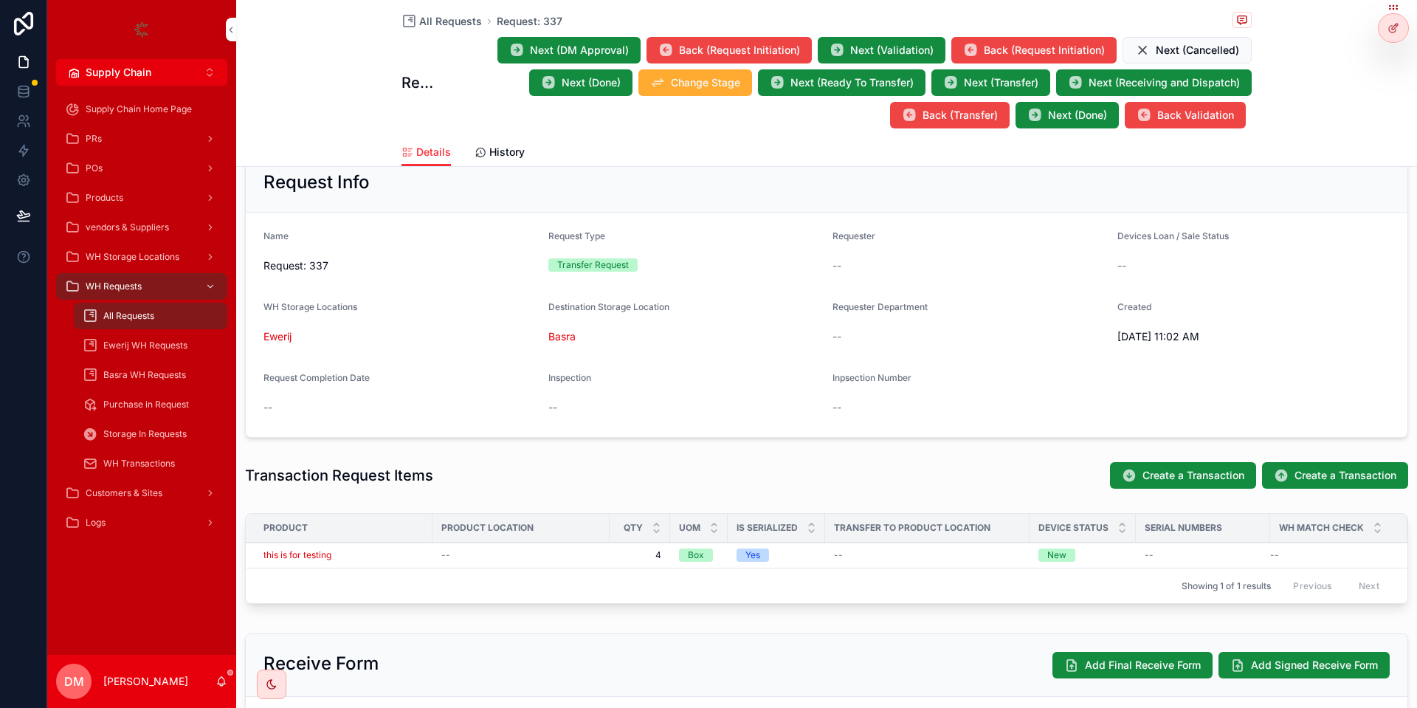
scroll to position [339, 0]
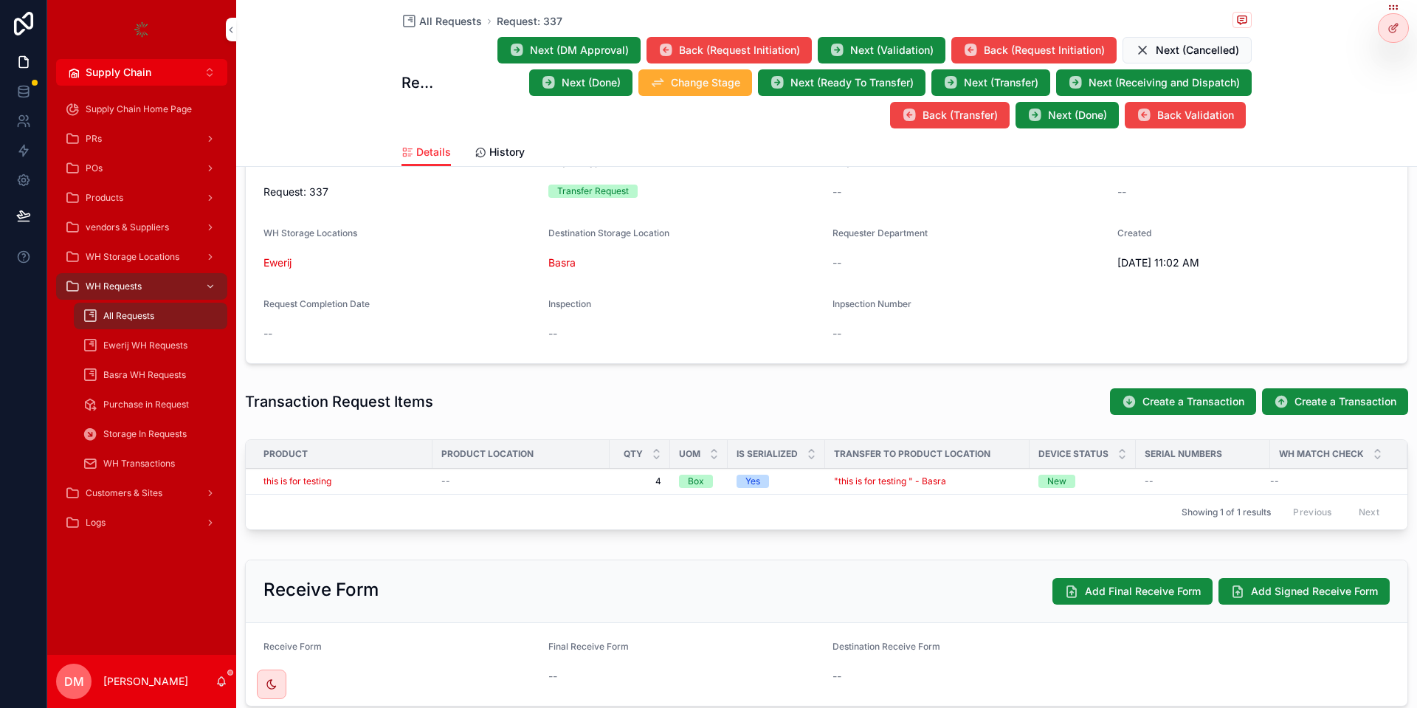
click at [1288, 409] on button "Create a Transaction" at bounding box center [1335, 401] width 146 height 27
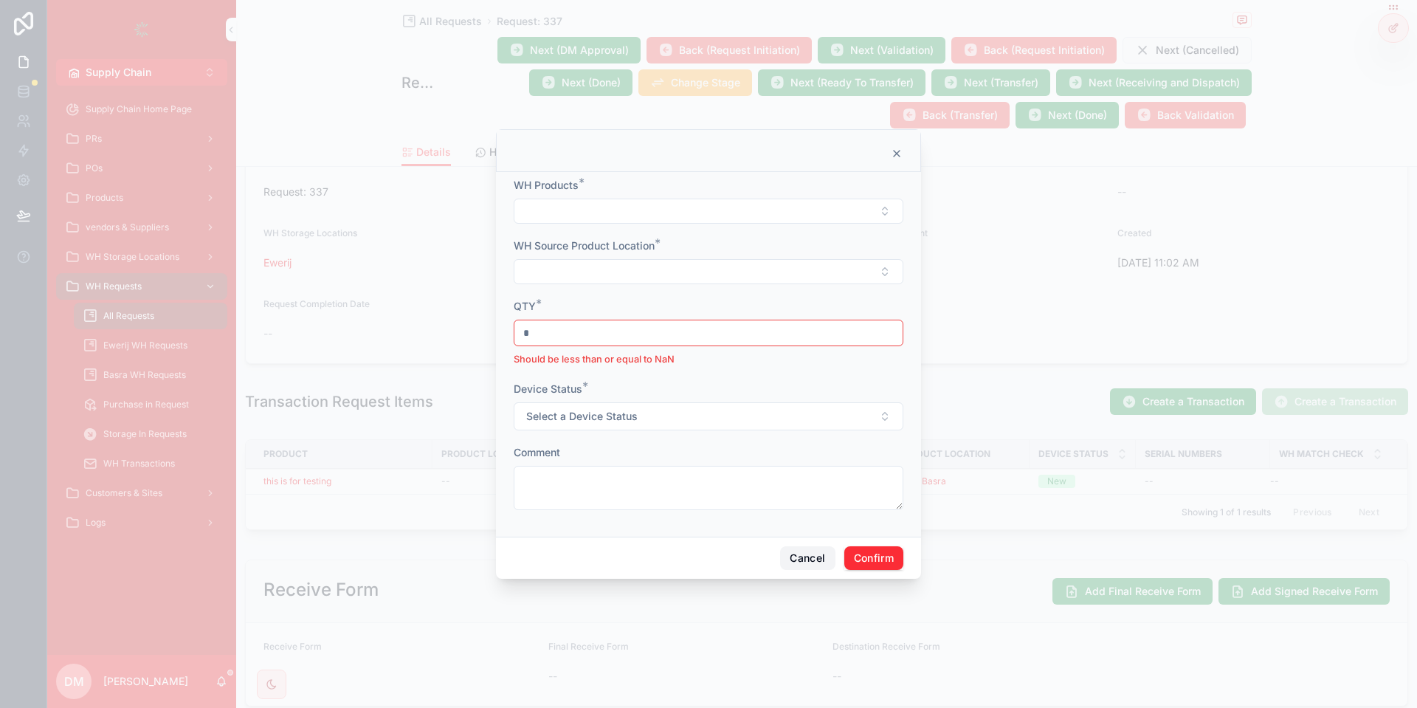
click at [815, 569] on button "Cancel" at bounding box center [807, 558] width 55 height 24
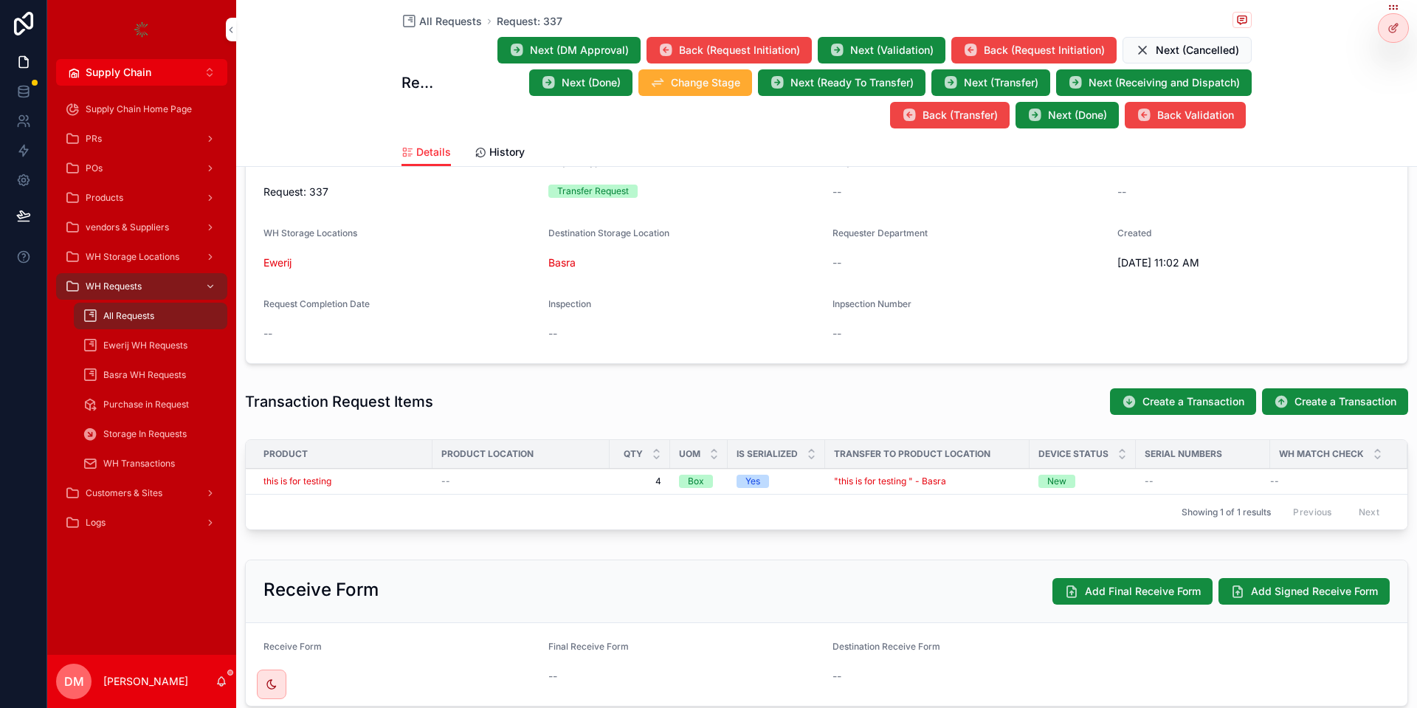
click at [142, 288] on div "WH Requests" at bounding box center [141, 286] width 153 height 24
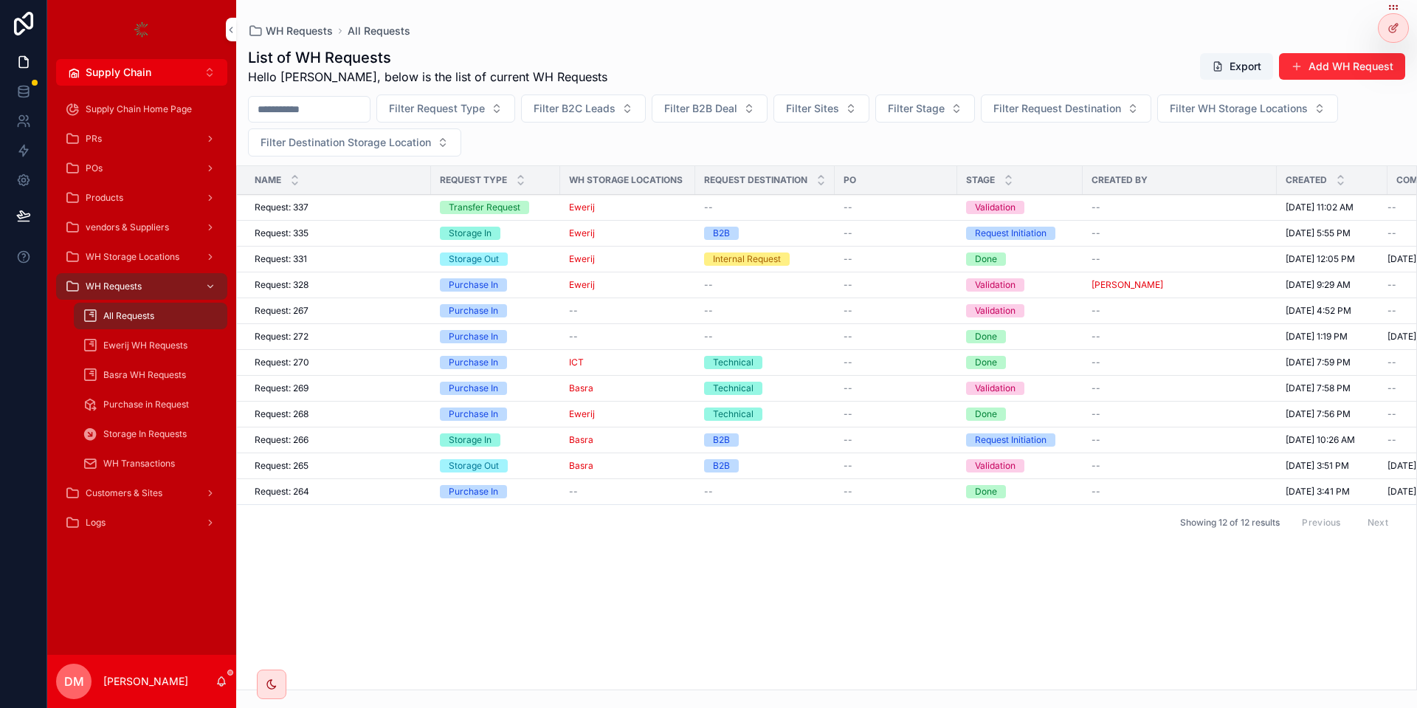
click at [1319, 63] on button "Add WH Request" at bounding box center [1342, 66] width 126 height 27
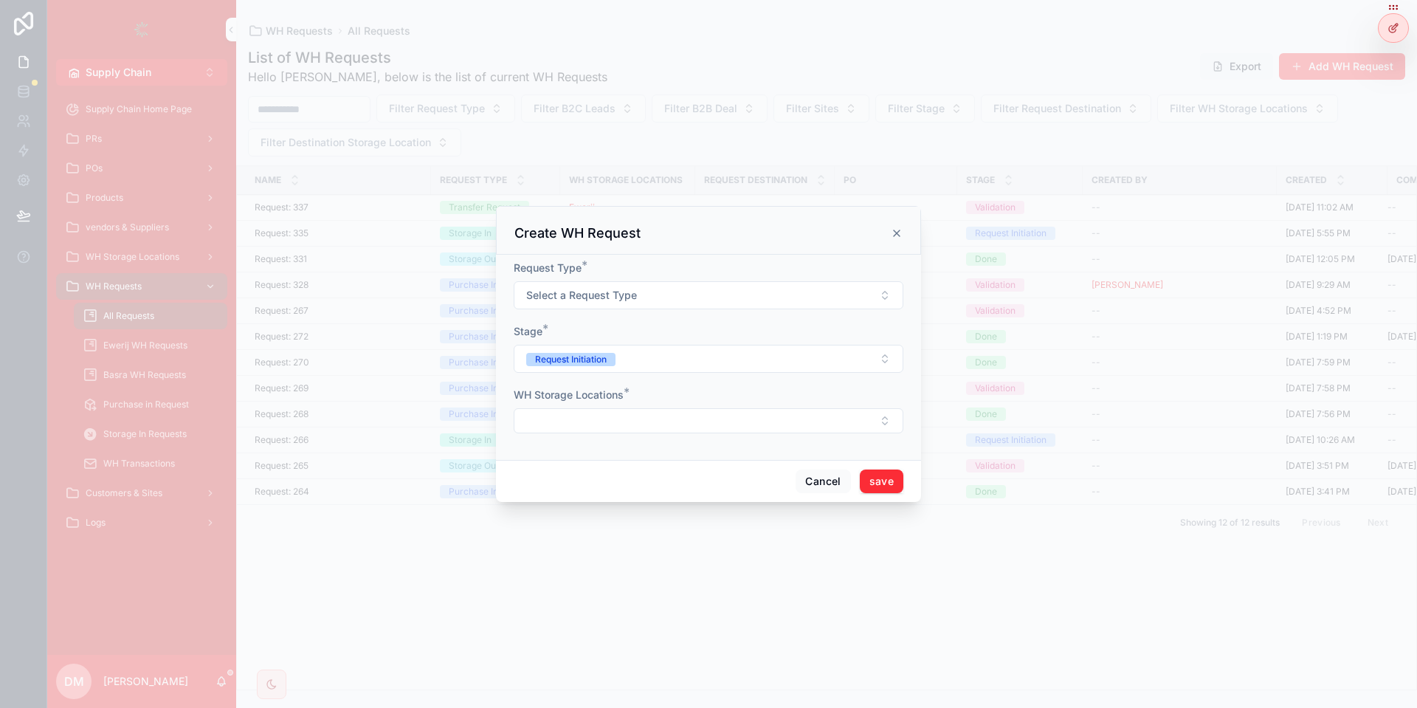
click at [577, 301] on span "Select a Request Type" at bounding box center [581, 295] width 111 height 15
click at [671, 417] on div "Transfer Request" at bounding box center [657, 420] width 72 height 13
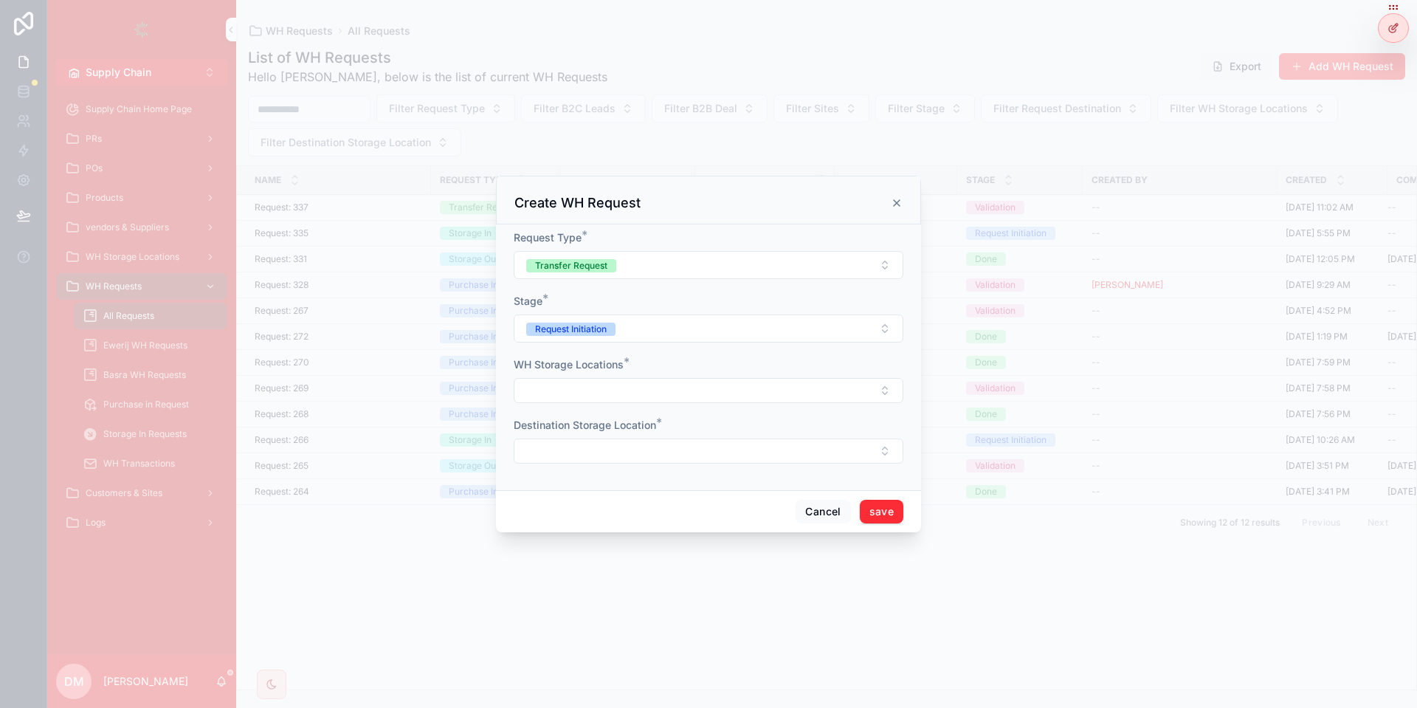
click at [627, 328] on button "Request Initiation" at bounding box center [709, 328] width 390 height 28
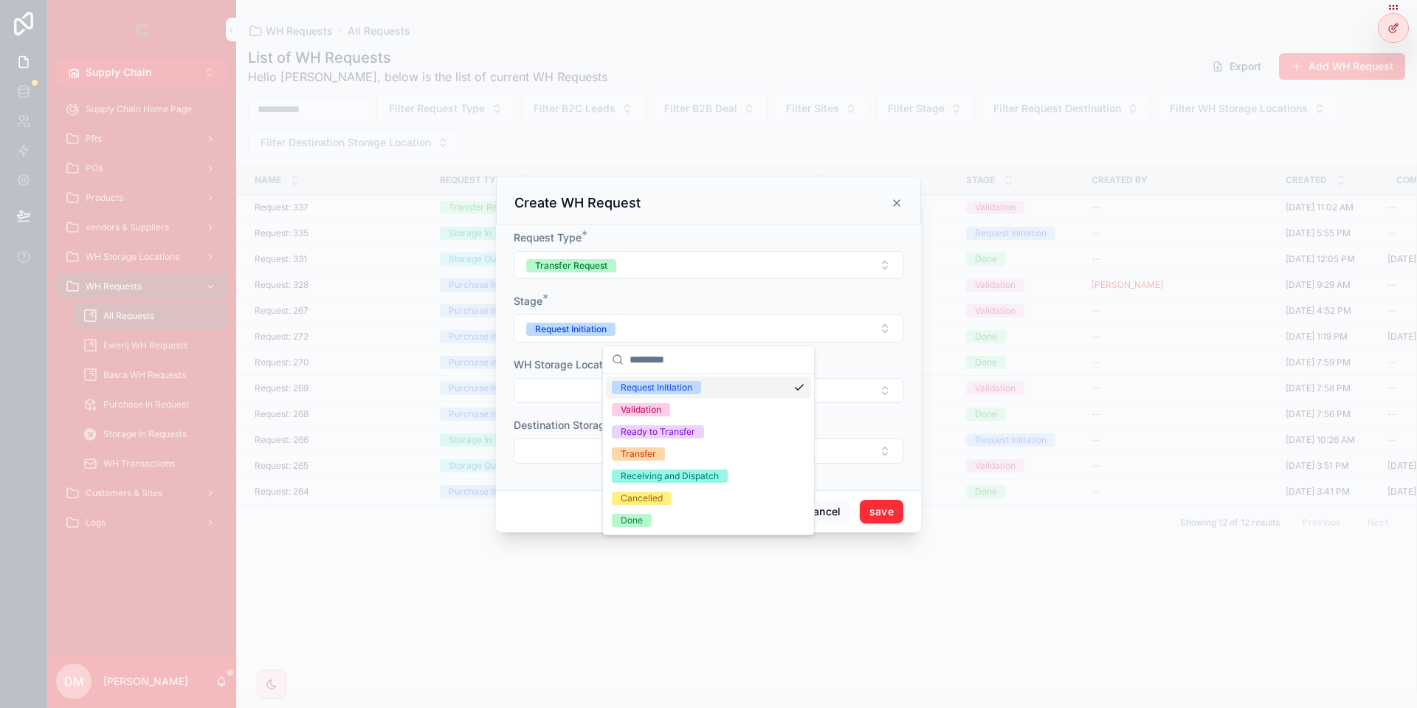
click at [552, 390] on button "Select Button" at bounding box center [709, 390] width 390 height 25
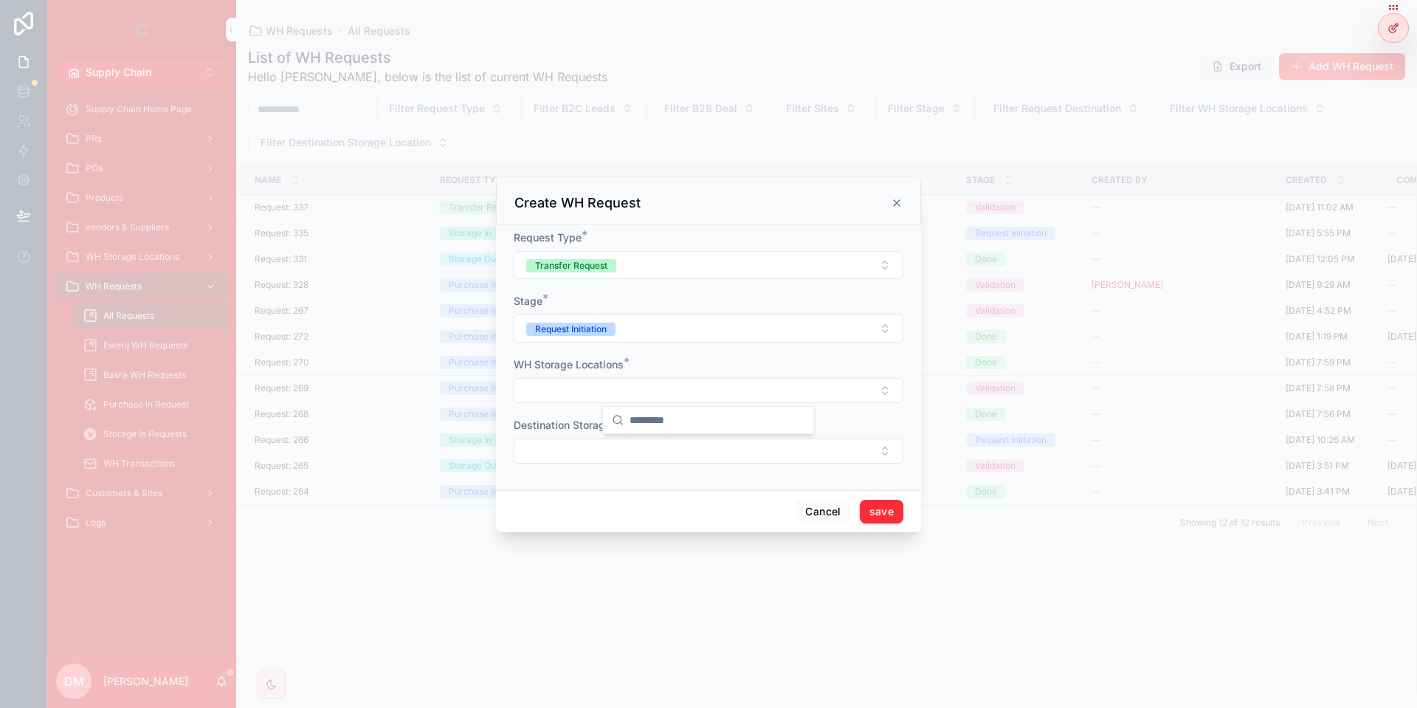
click at [662, 332] on button "Request Initiation" at bounding box center [709, 328] width 390 height 28
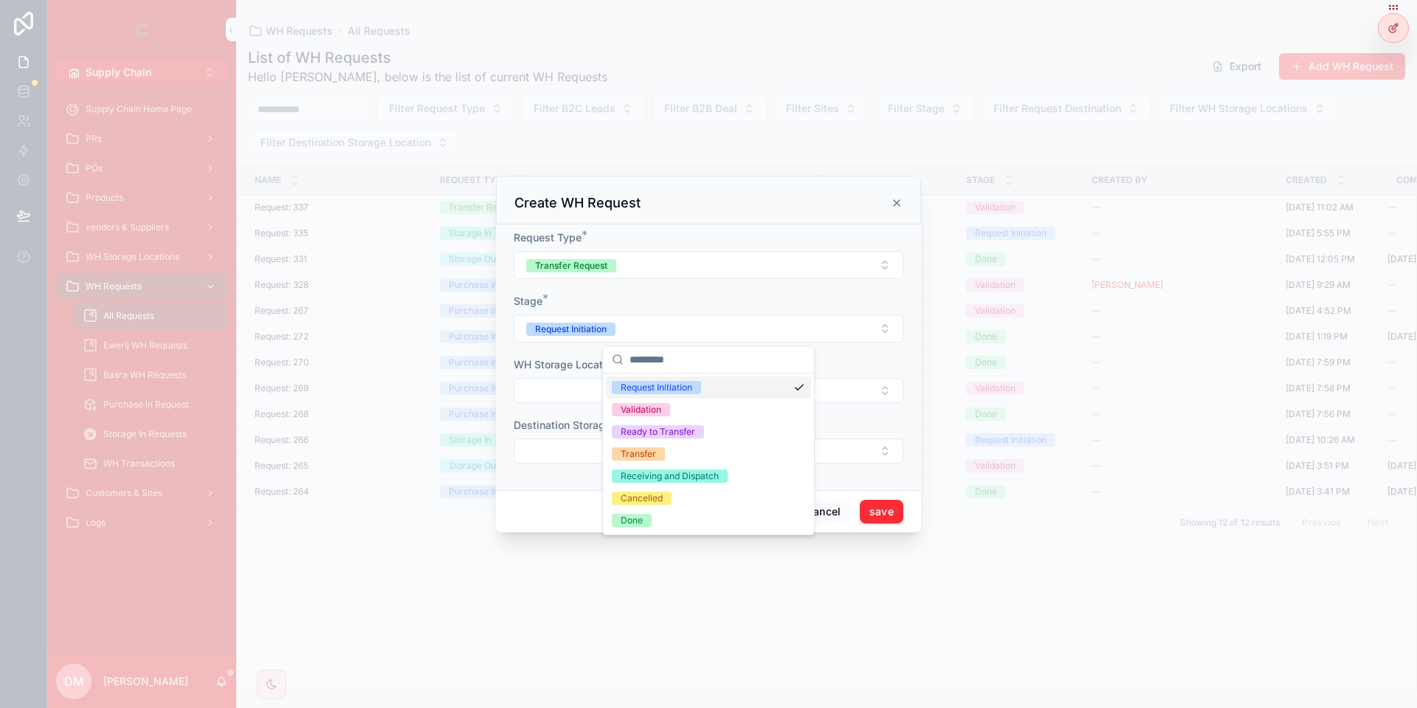
click at [695, 285] on form "Request Type * Transfer Request Stage * Request Initiation WH Storage Locations…" at bounding box center [709, 354] width 390 height 248
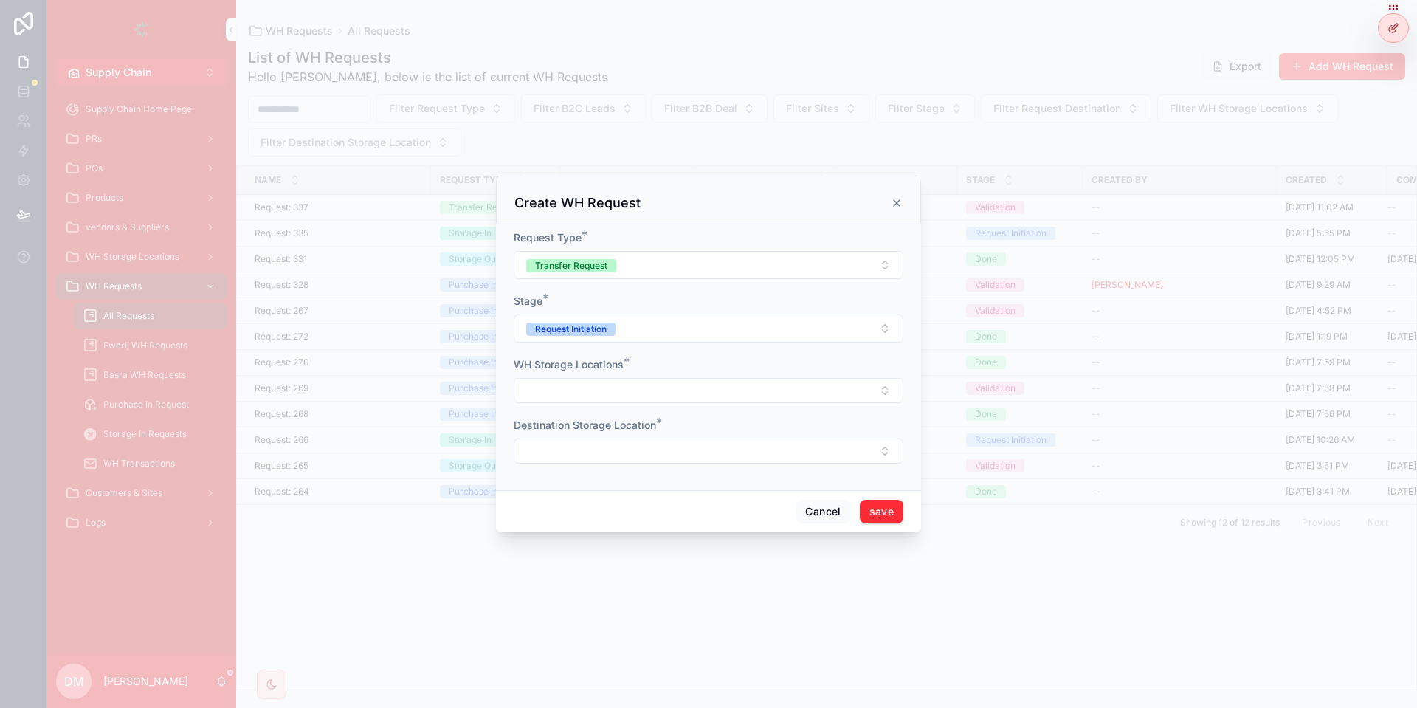
click at [640, 341] on button "Request Initiation" at bounding box center [709, 328] width 390 height 28
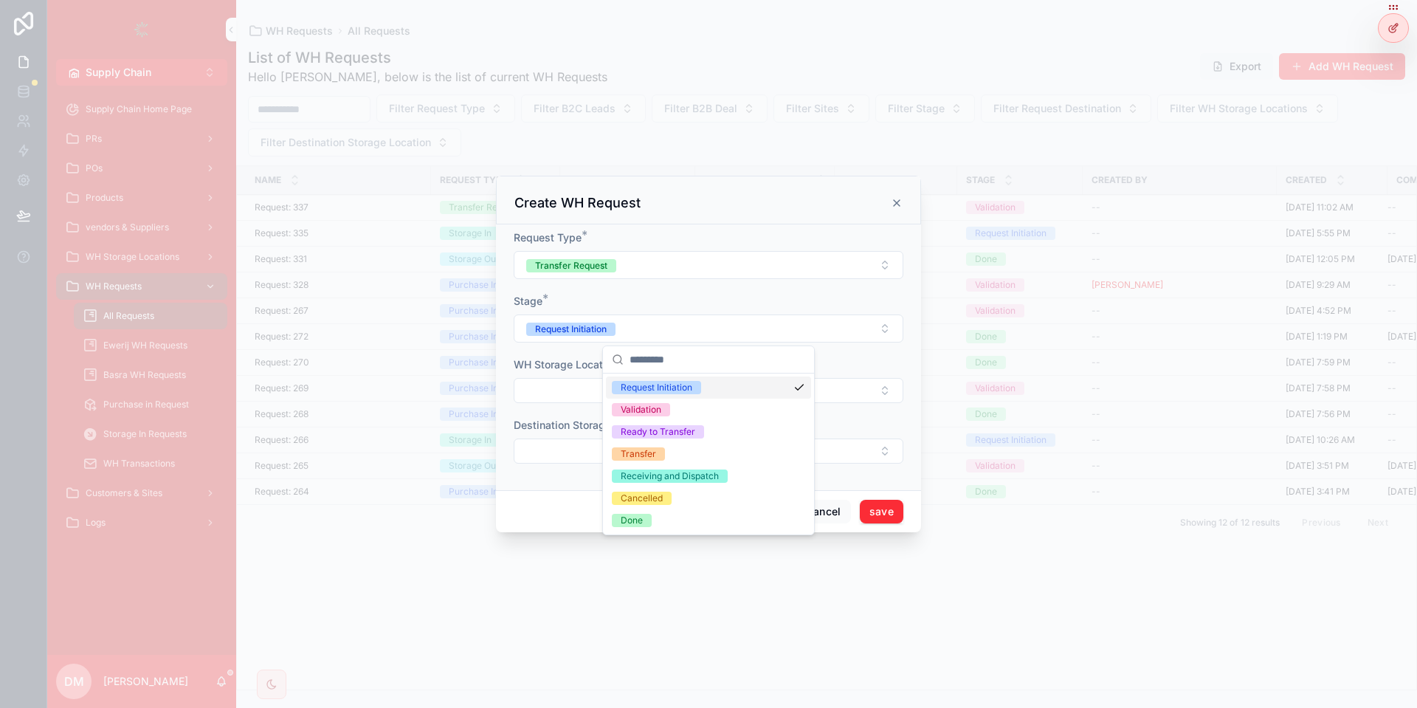
click at [605, 300] on div "Stage *" at bounding box center [709, 301] width 390 height 15
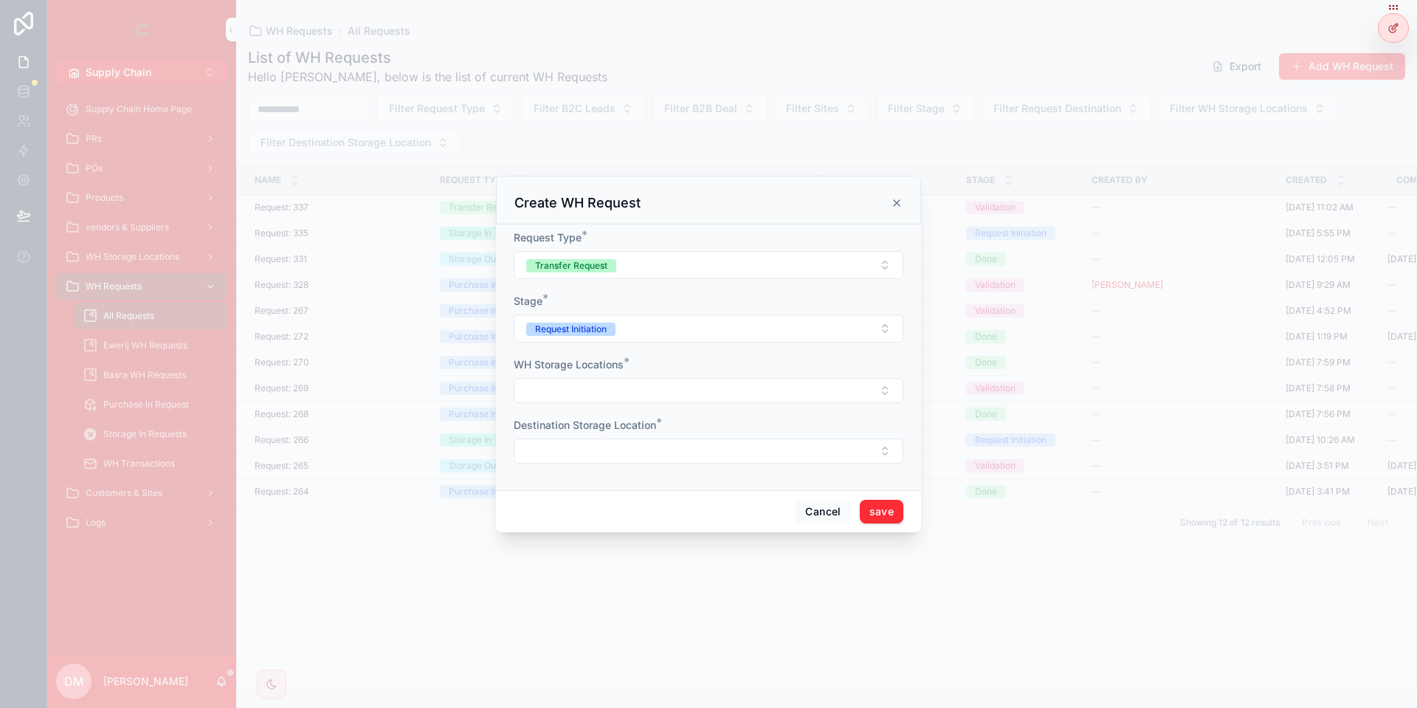
click at [616, 379] on button "Select Button" at bounding box center [709, 390] width 390 height 25
drag, startPoint x: 651, startPoint y: 508, endPoint x: 651, endPoint y: 516, distance: 8.1
click at [651, 516] on div "Ewerij" at bounding box center [708, 520] width 205 height 24
click at [651, 516] on div "Cancel save" at bounding box center [708, 512] width 425 height 42
click at [642, 454] on button "Select Button" at bounding box center [709, 452] width 390 height 25
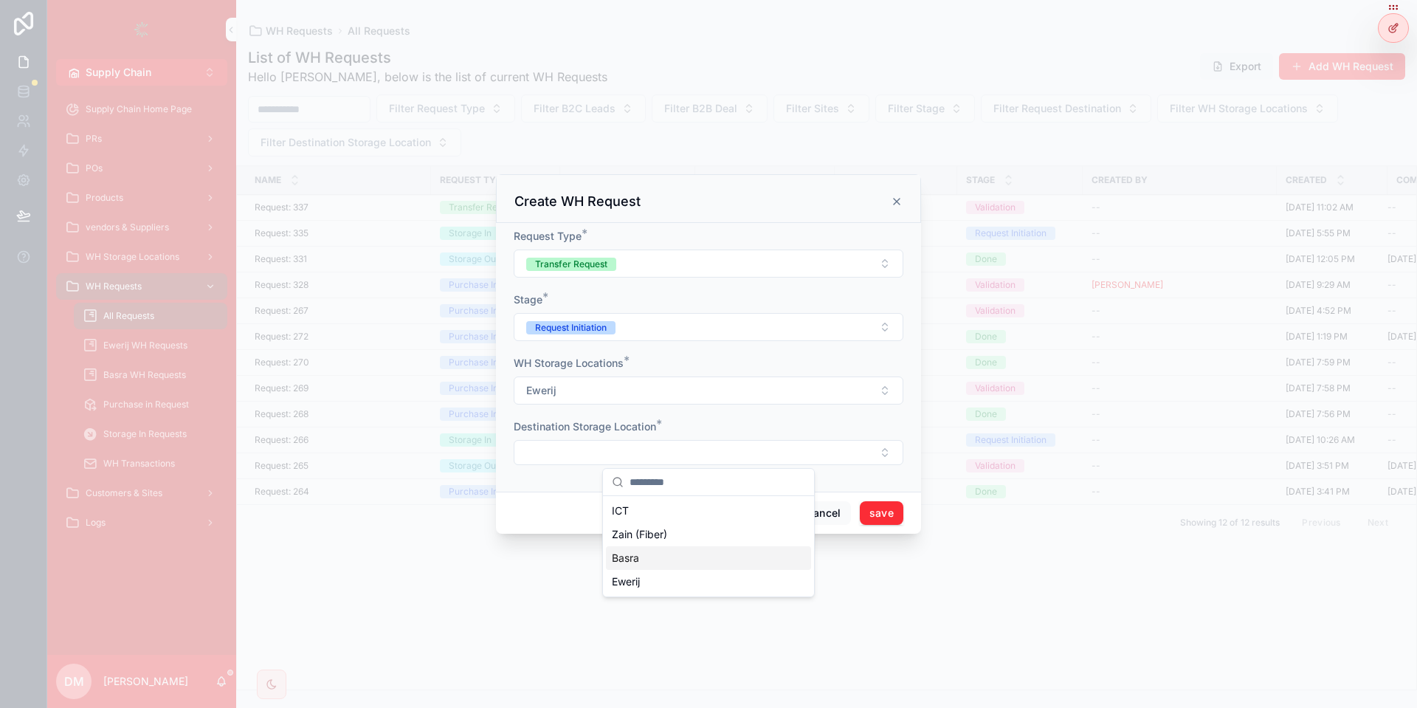
click at [654, 561] on div "Basra" at bounding box center [708, 558] width 205 height 24
click at [880, 523] on button "save" at bounding box center [882, 514] width 44 height 24
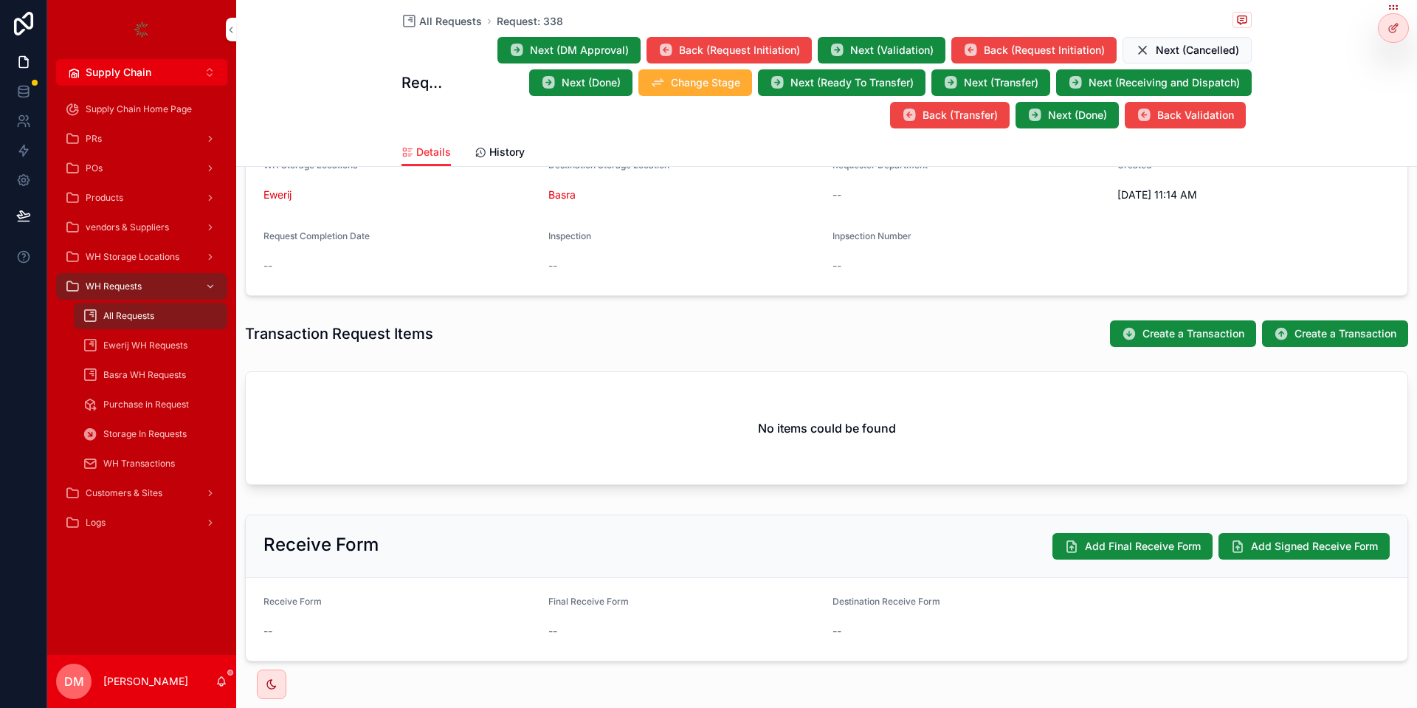
scroll to position [354, 0]
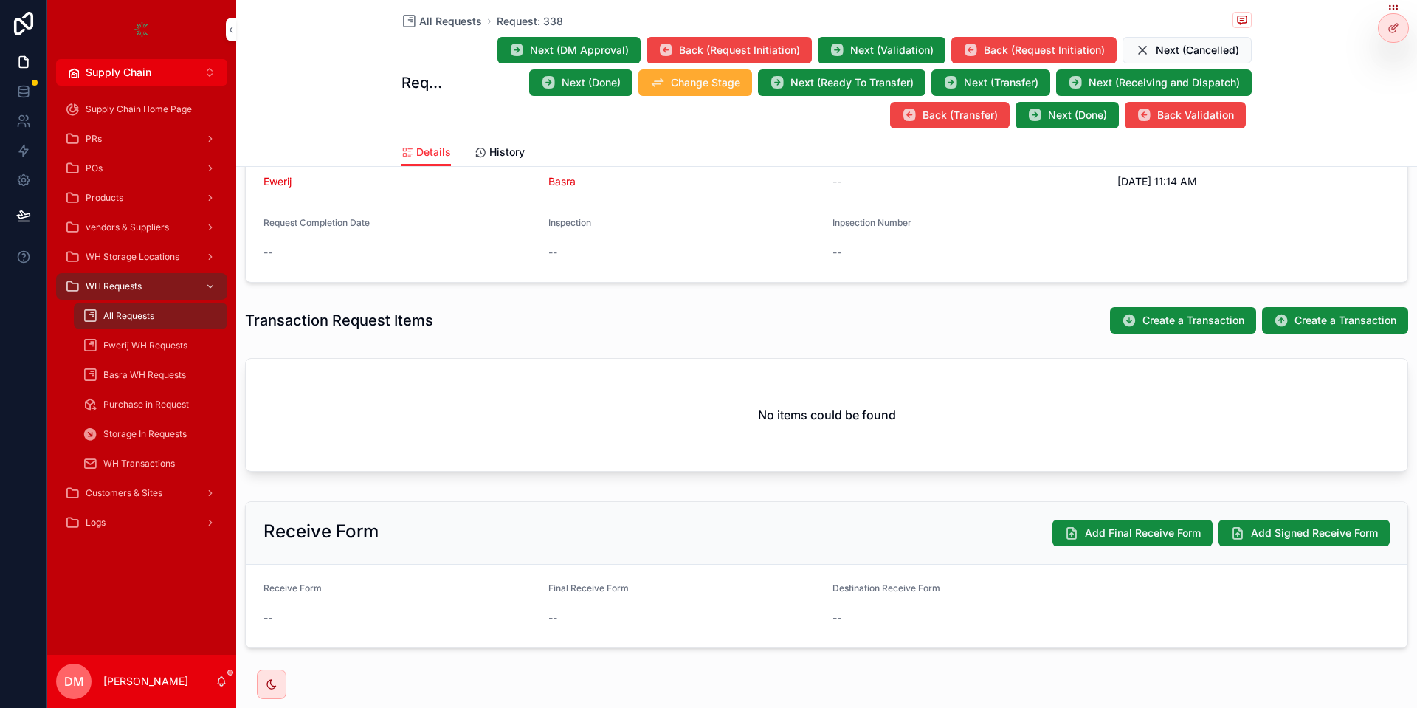
click at [1305, 322] on span "Create a Transaction" at bounding box center [1345, 320] width 102 height 15
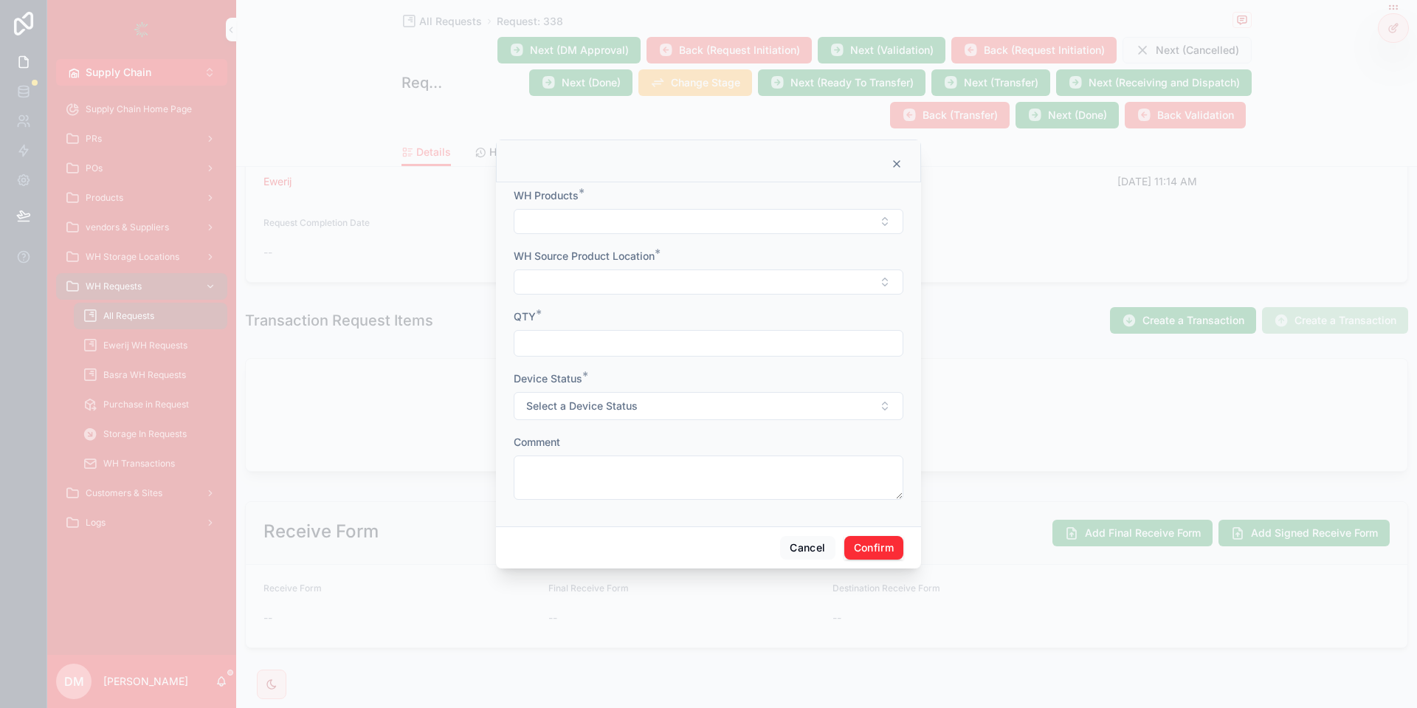
click at [649, 194] on div "WH Products *" at bounding box center [709, 195] width 390 height 15
click at [635, 205] on div "WH Products *" at bounding box center [709, 211] width 390 height 46
click at [631, 218] on button "Select Button" at bounding box center [709, 221] width 390 height 25
type input "****"
click at [690, 277] on span "this is for testing" at bounding box center [652, 279] width 80 height 15
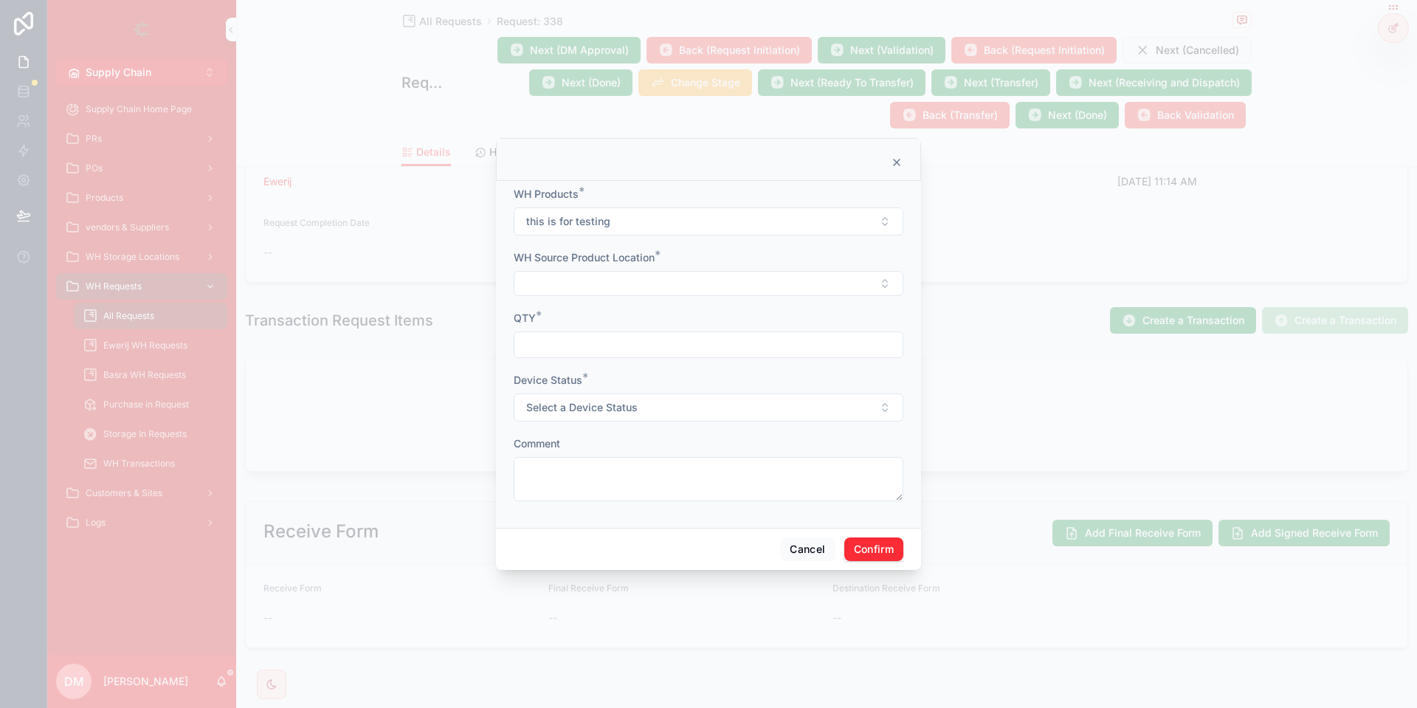
click at [631, 280] on button "Select Button" at bounding box center [709, 283] width 390 height 25
click at [673, 341] on span ""this is for testing " - Ewerij" at bounding box center [677, 341] width 131 height 15
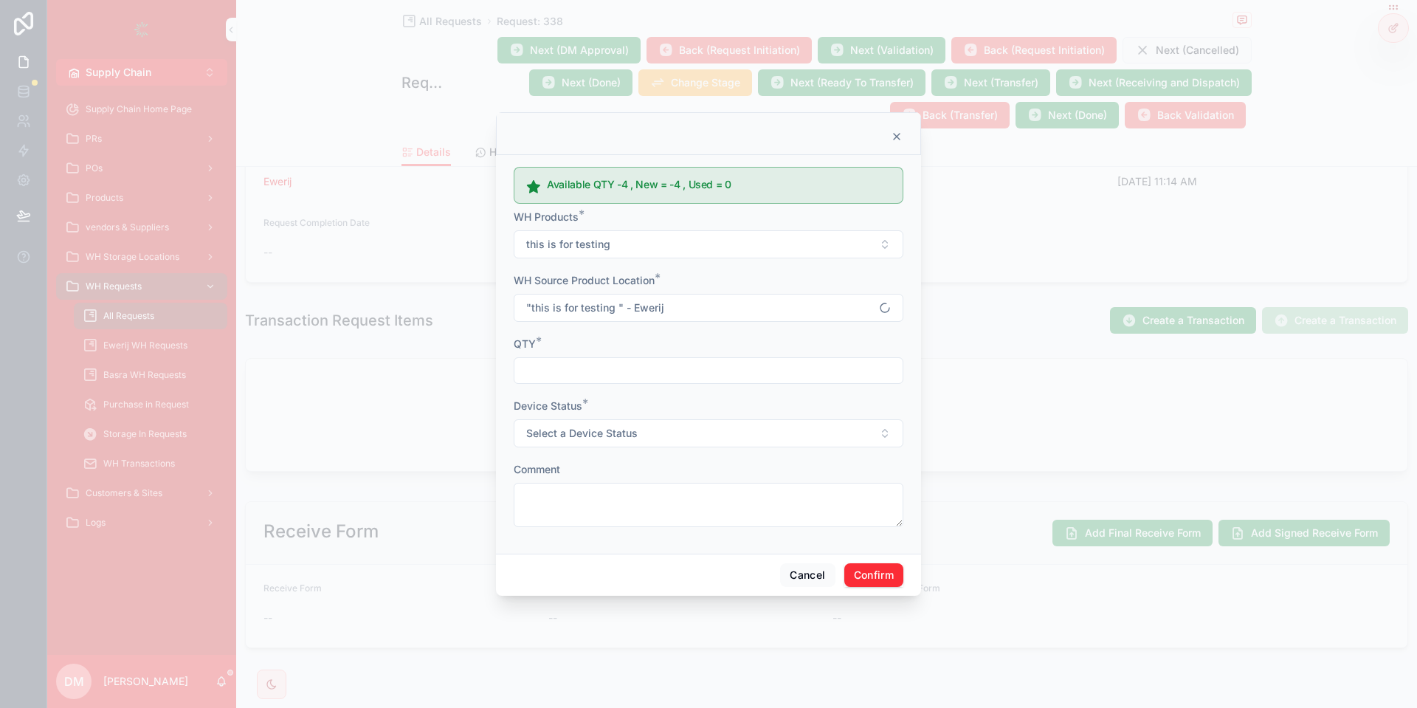
click at [564, 372] on input "text" at bounding box center [708, 370] width 388 height 21
click at [808, 582] on button "Cancel" at bounding box center [807, 575] width 55 height 24
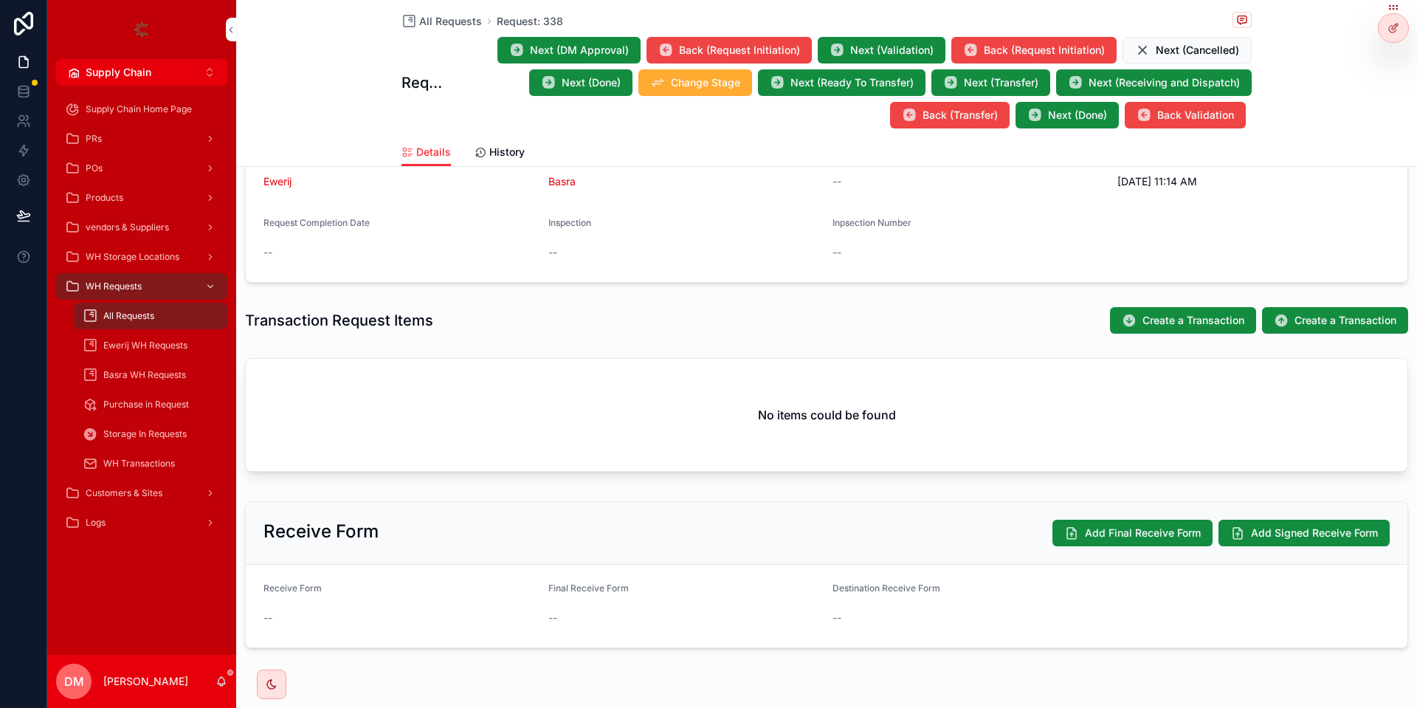
click at [1322, 325] on span "Create a Transaction" at bounding box center [1345, 320] width 102 height 15
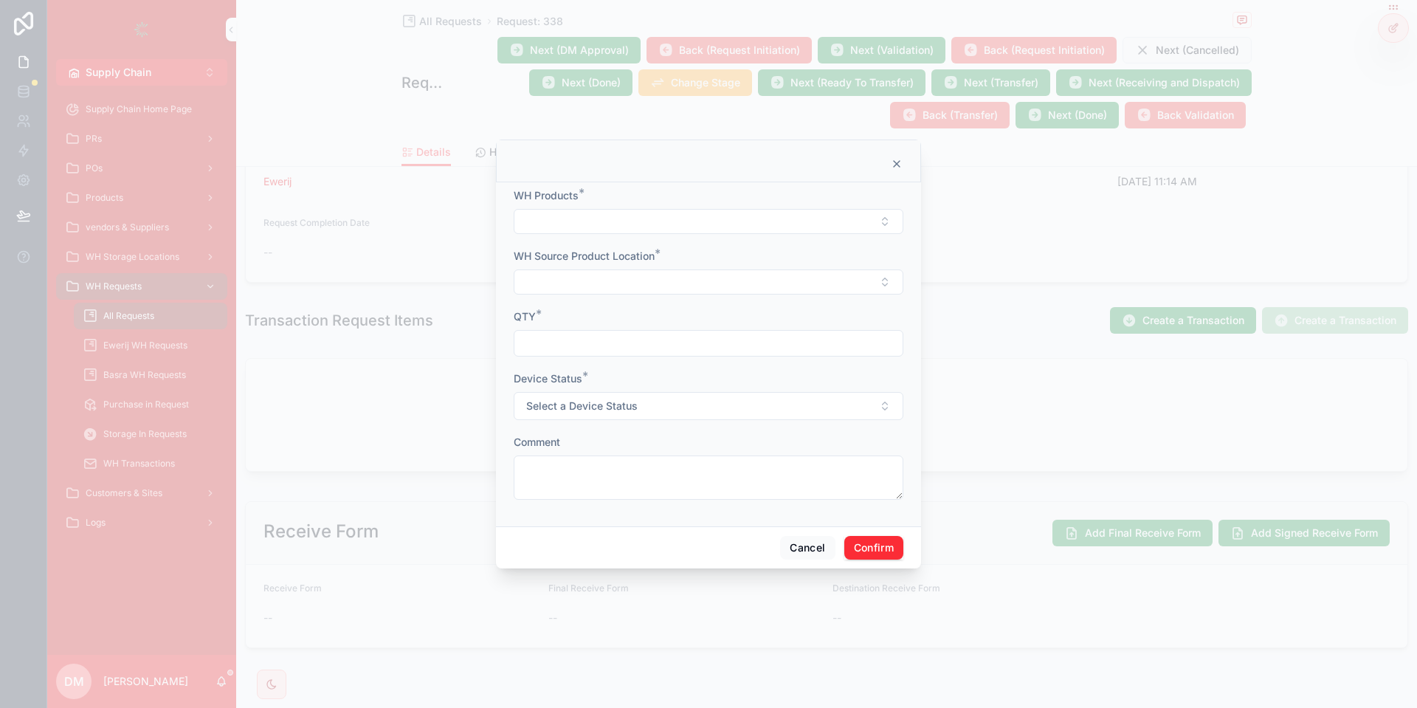
click at [595, 209] on div "WH Products *" at bounding box center [709, 211] width 390 height 46
click at [602, 203] on div "WH Products *" at bounding box center [709, 195] width 390 height 15
click at [607, 245] on form "WH Products * WH Source Product Location * QTY * Device Status * Select a Devic…" at bounding box center [709, 351] width 390 height 326
click at [622, 230] on button "Select Button" at bounding box center [709, 221] width 390 height 25
type input "***"
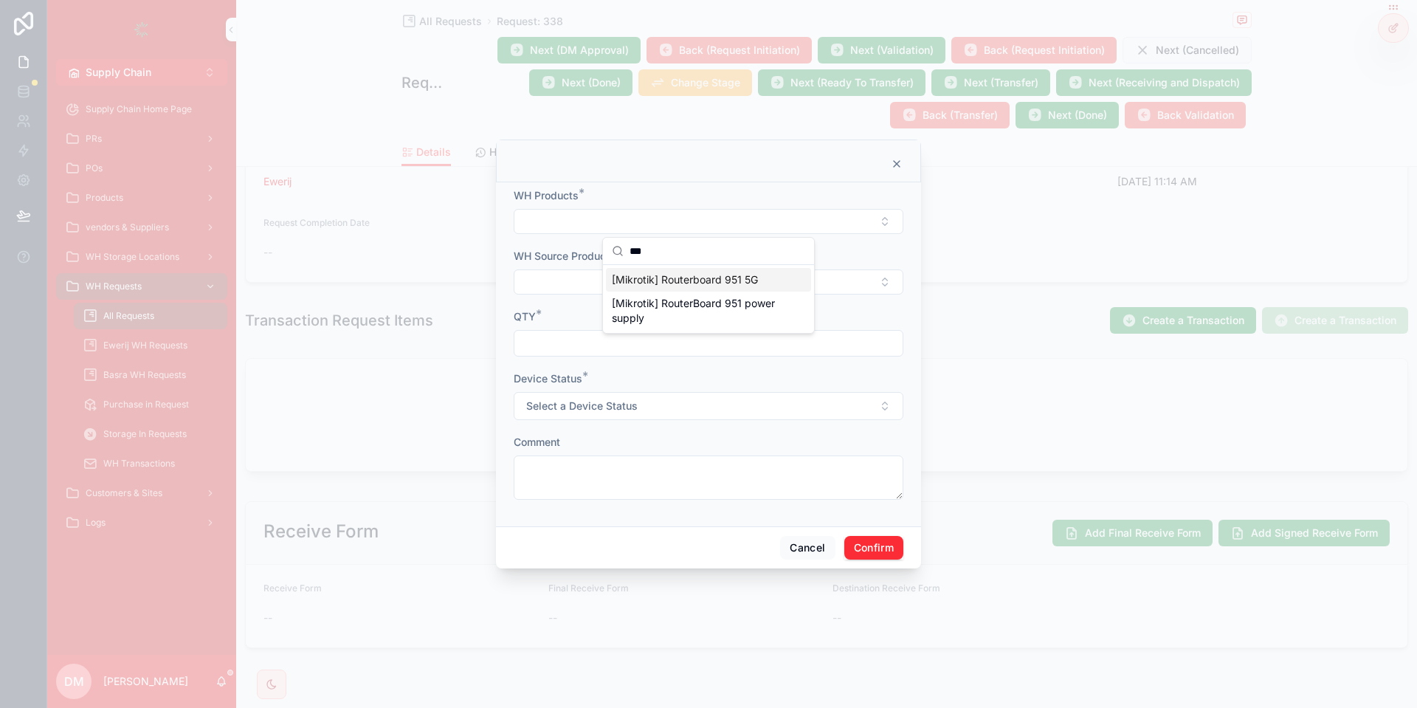
click at [725, 274] on span "[Mikrotik] Routerboard 951 5G" at bounding box center [685, 279] width 146 height 15
click at [670, 280] on button "Select Button" at bounding box center [709, 283] width 390 height 25
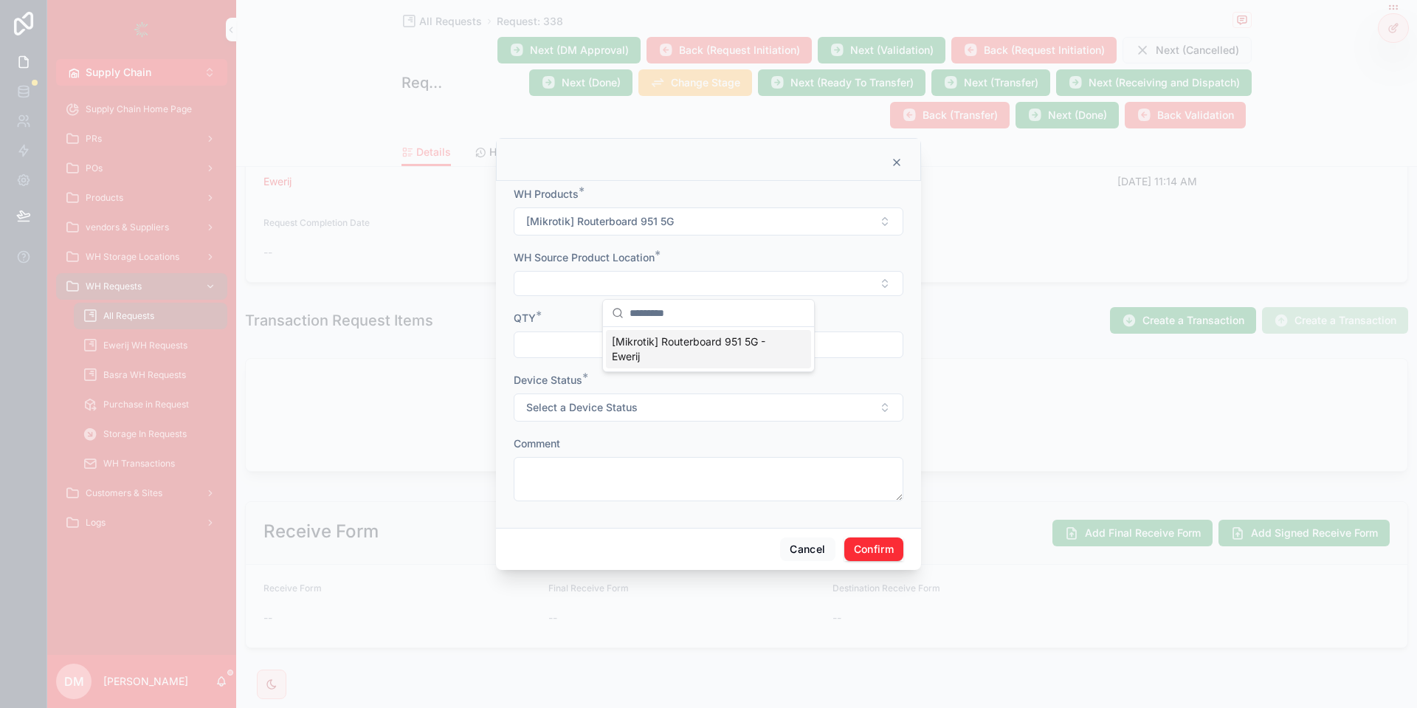
click at [668, 349] on span "[Mikrotik] Routerboard 951 5G - Ewerij" at bounding box center [700, 349] width 176 height 30
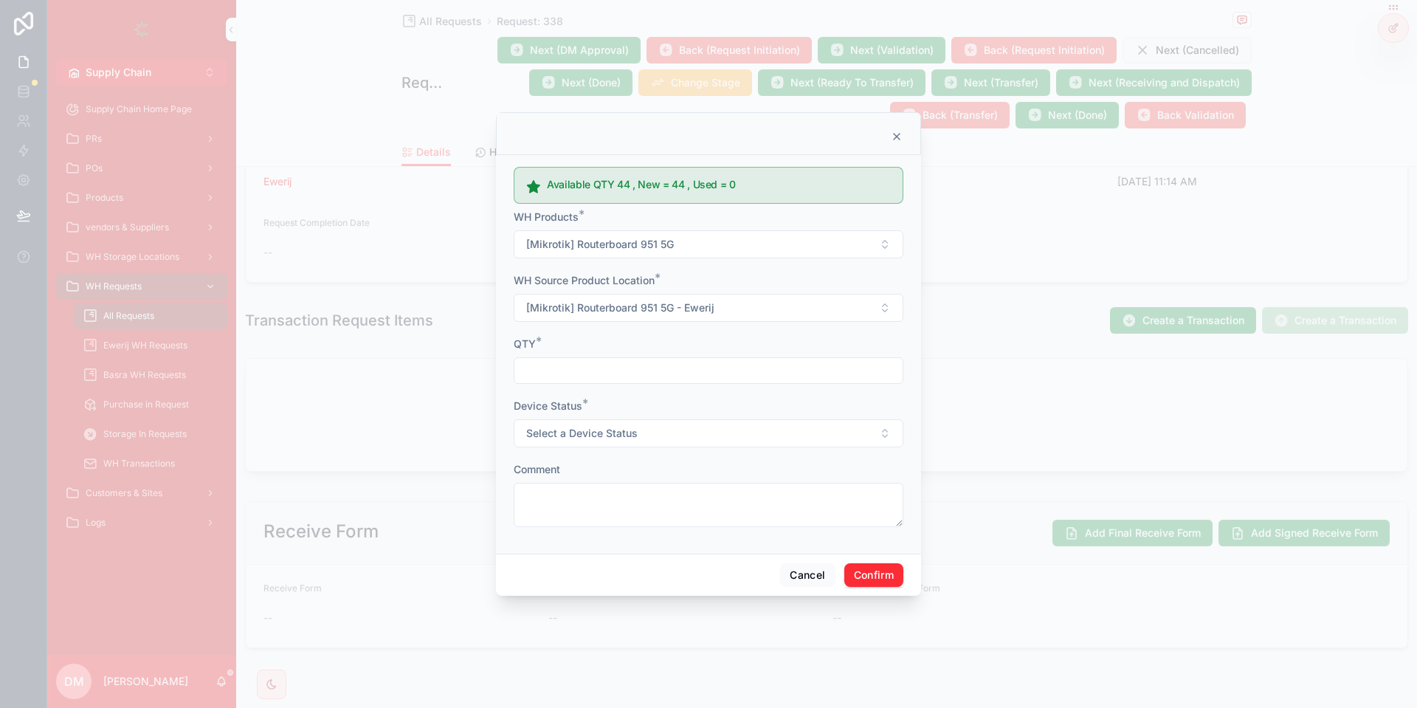
click at [581, 325] on form "Available QTY 44 , New = 44 , Used = 0 WH Products * [Mikrotik] Routerboard 951…" at bounding box center [709, 351] width 390 height 381
click at [565, 364] on input "text" at bounding box center [708, 370] width 388 height 21
type input "*"
click at [559, 450] on form "Available QTY 44 , New = 44 , Used = 0 WH Products * [Mikrotik] Routerboard 951…" at bounding box center [709, 351] width 390 height 381
click at [572, 438] on span "Select a Device Status" at bounding box center [581, 433] width 111 height 15
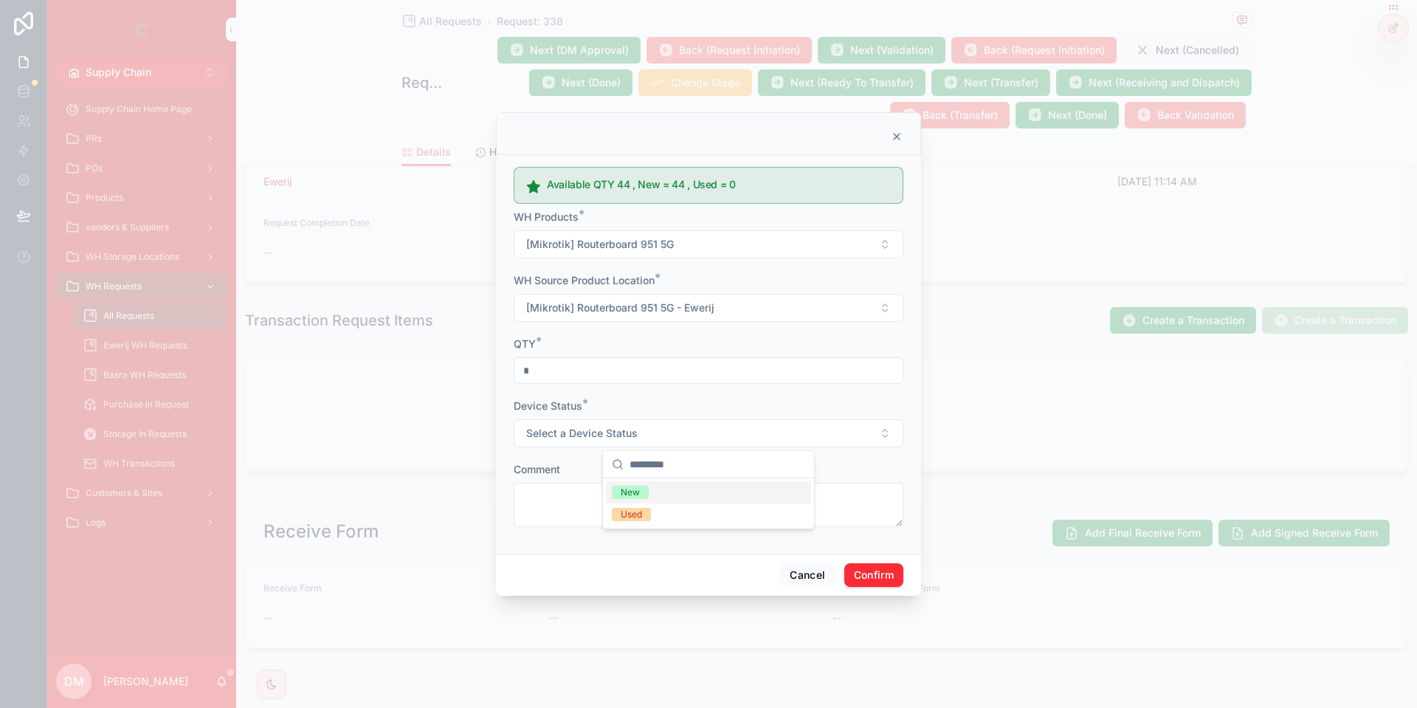
click at [760, 492] on div "New" at bounding box center [708, 492] width 205 height 22
click at [878, 571] on button "Confirm" at bounding box center [873, 575] width 59 height 24
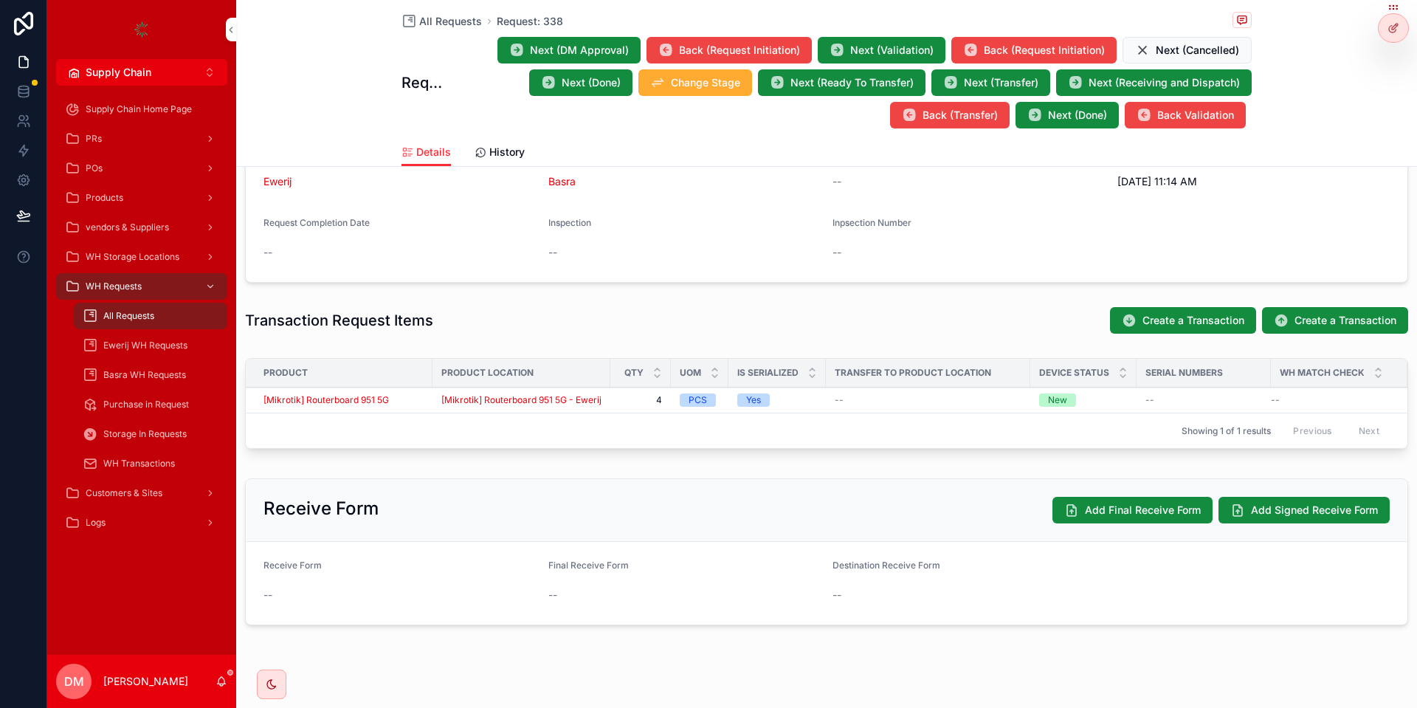
click at [897, 48] on span "Next (Validation)" at bounding box center [891, 50] width 83 height 15
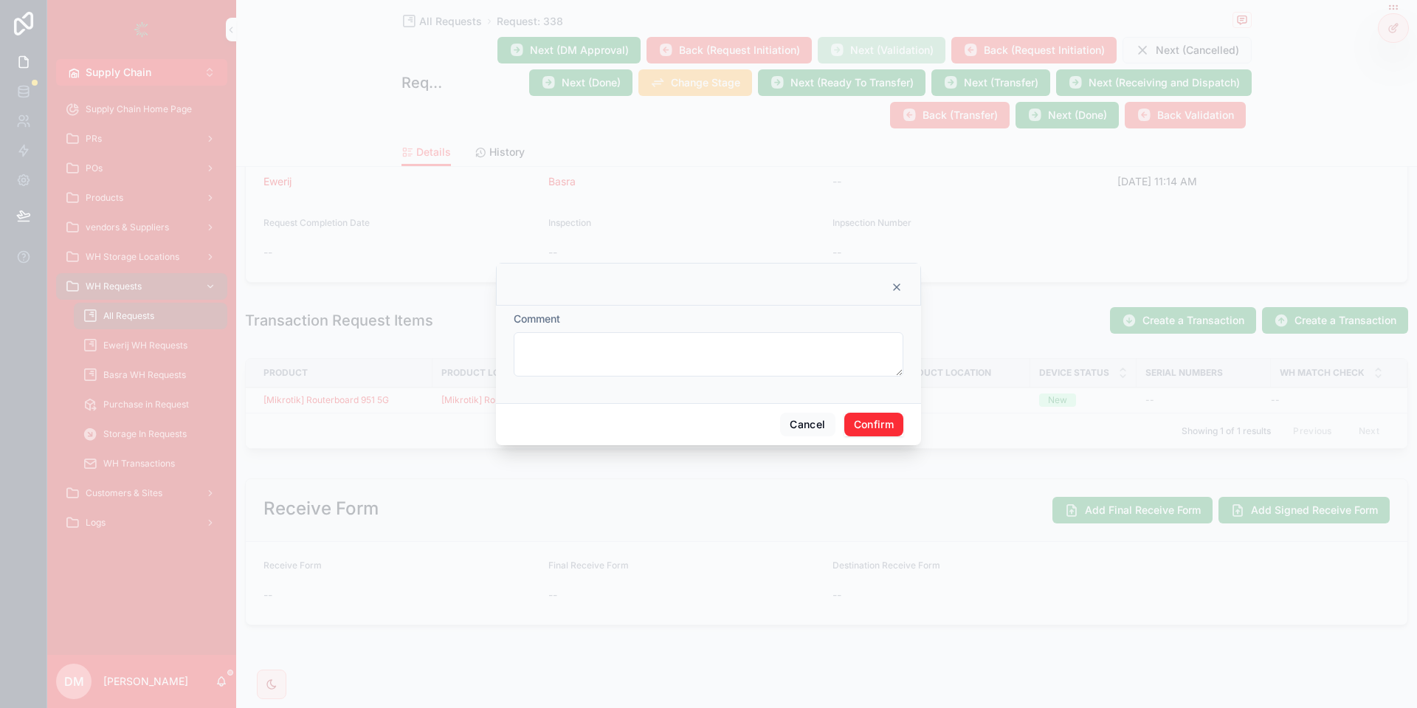
click at [898, 414] on button "Confirm" at bounding box center [873, 424] width 59 height 24
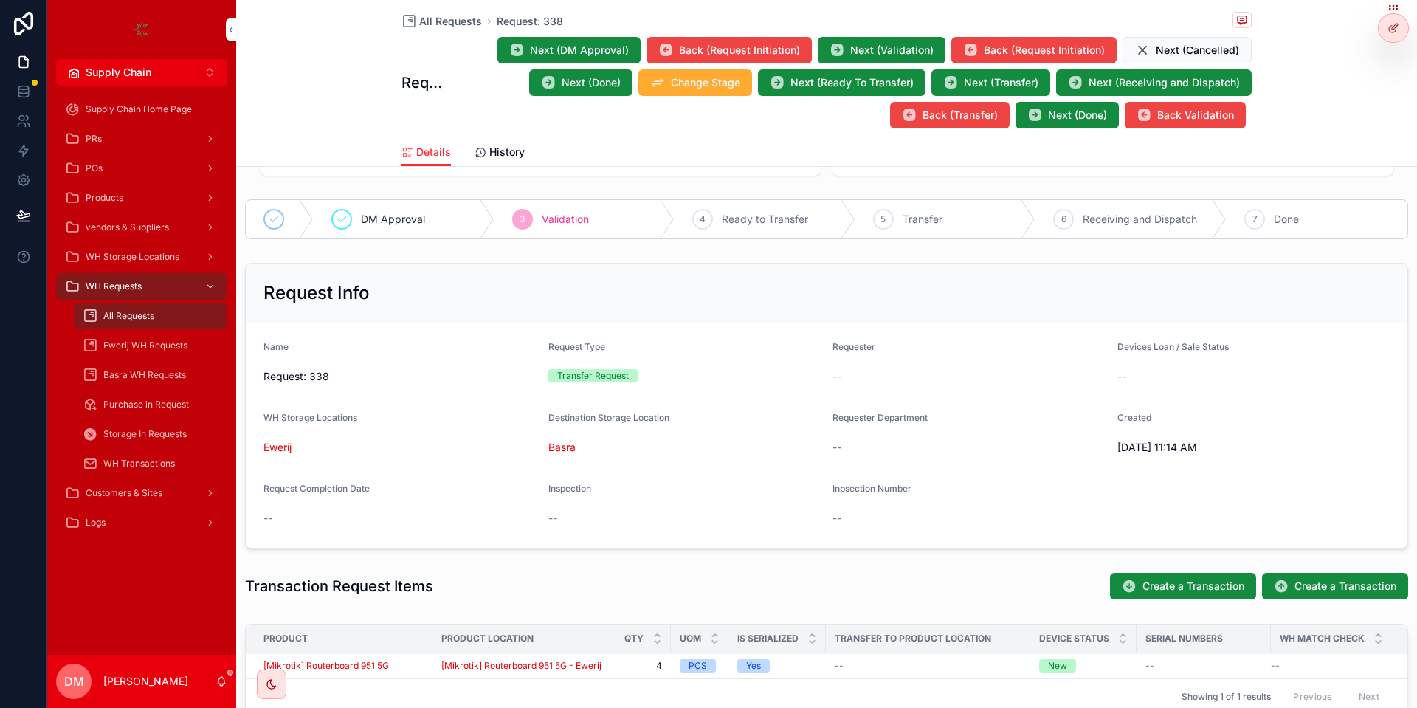
scroll to position [243, 0]
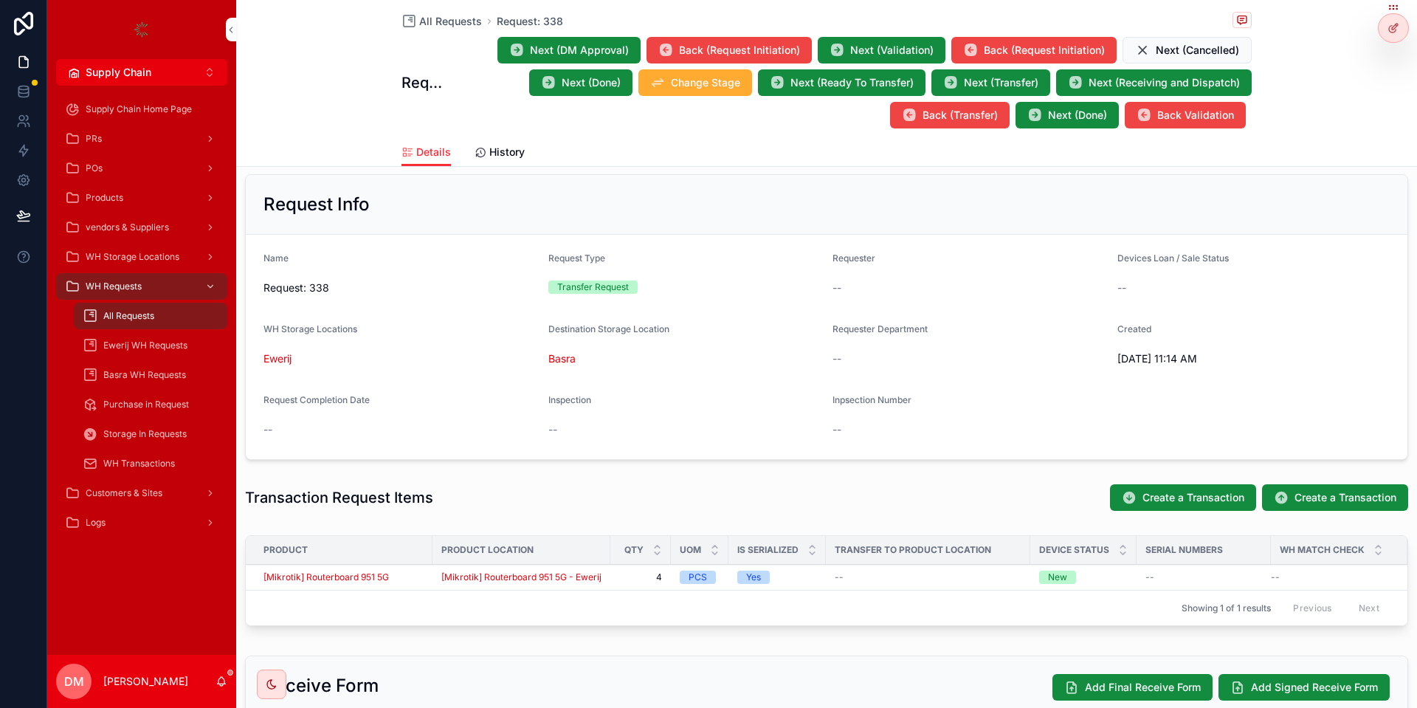
click at [141, 314] on span "All Requests" at bounding box center [128, 316] width 51 height 12
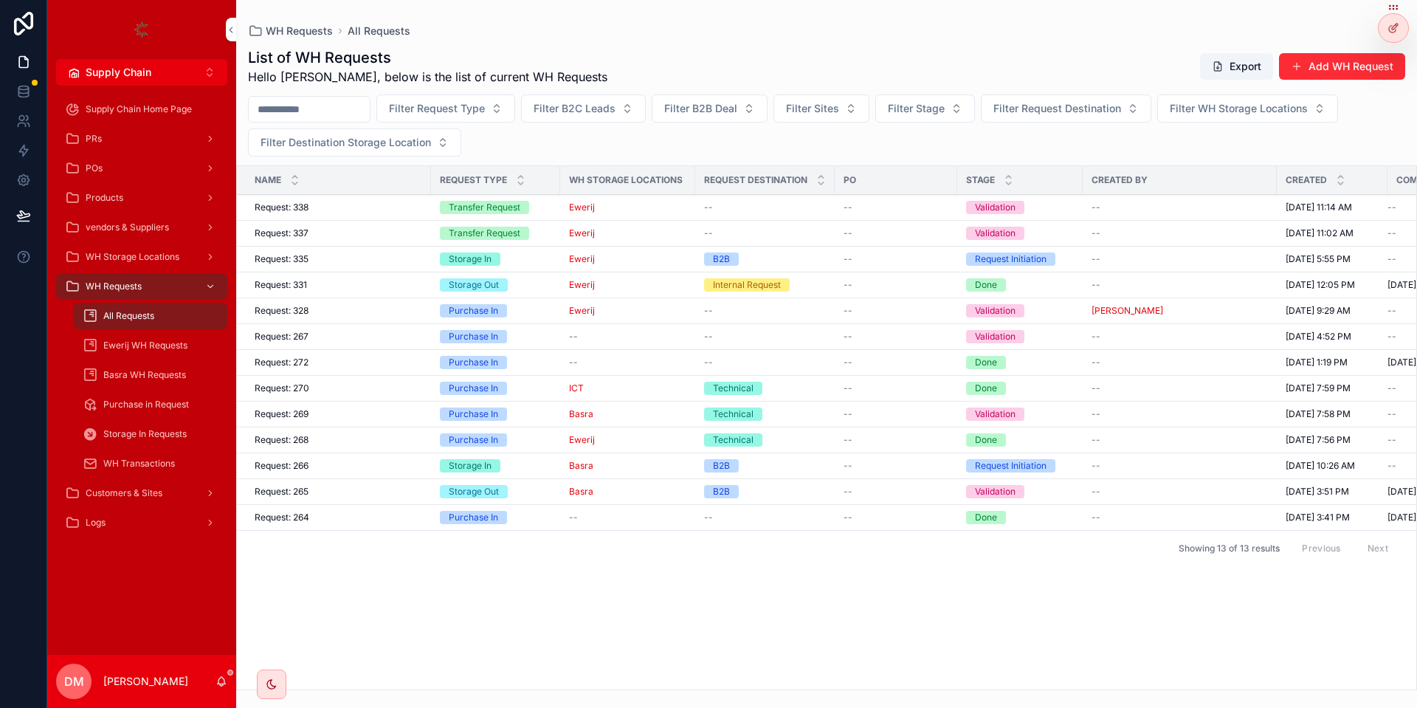
click at [1391, 58] on button "Add WH Request" at bounding box center [1342, 66] width 126 height 27
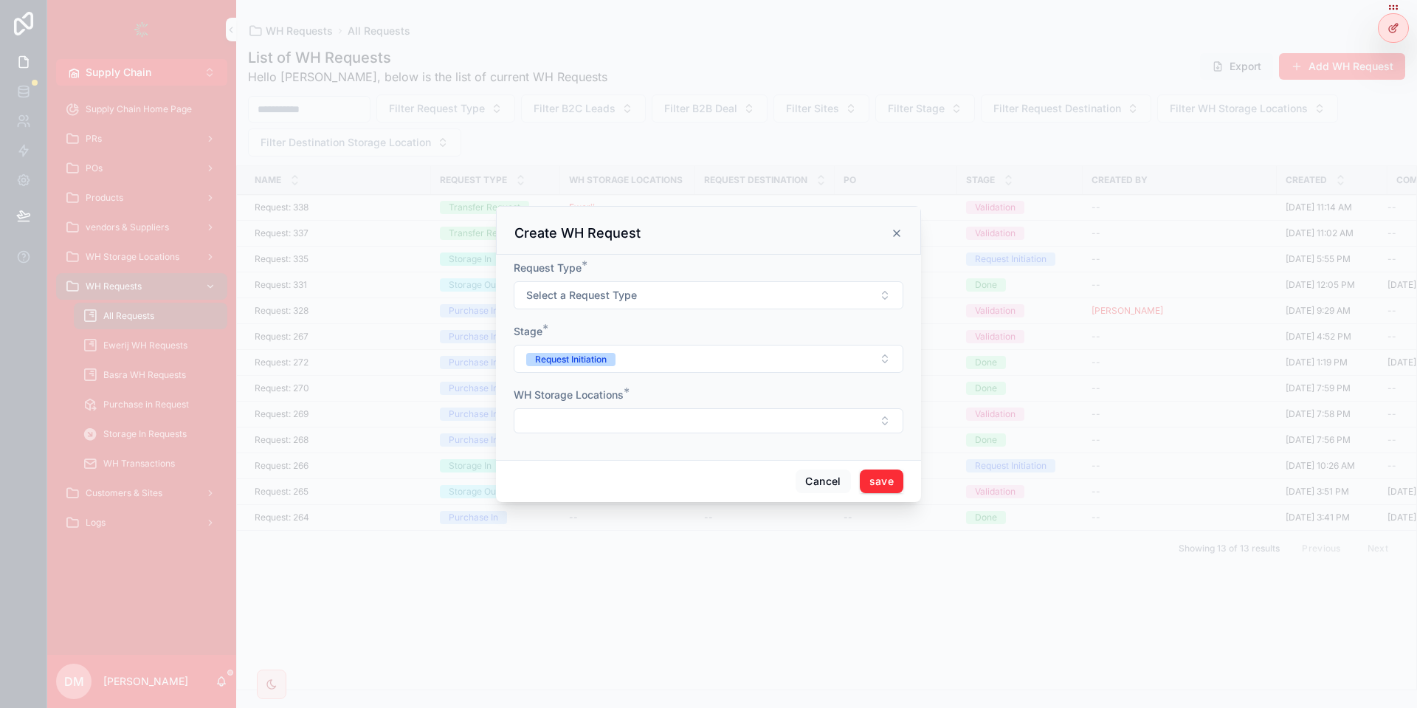
click at [691, 100] on div "scrollable content" at bounding box center [708, 354] width 1417 height 708
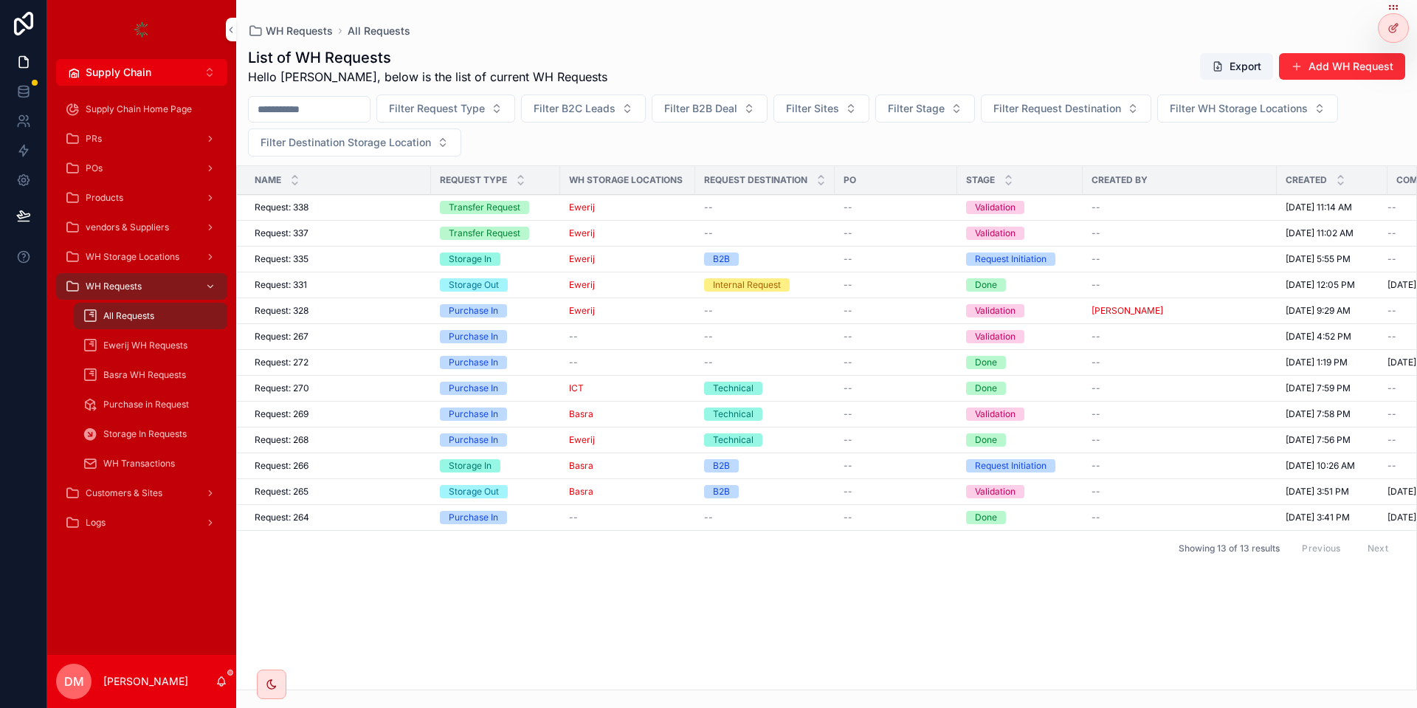
click at [0, 0] on icon at bounding box center [0, 0] width 0 height 0
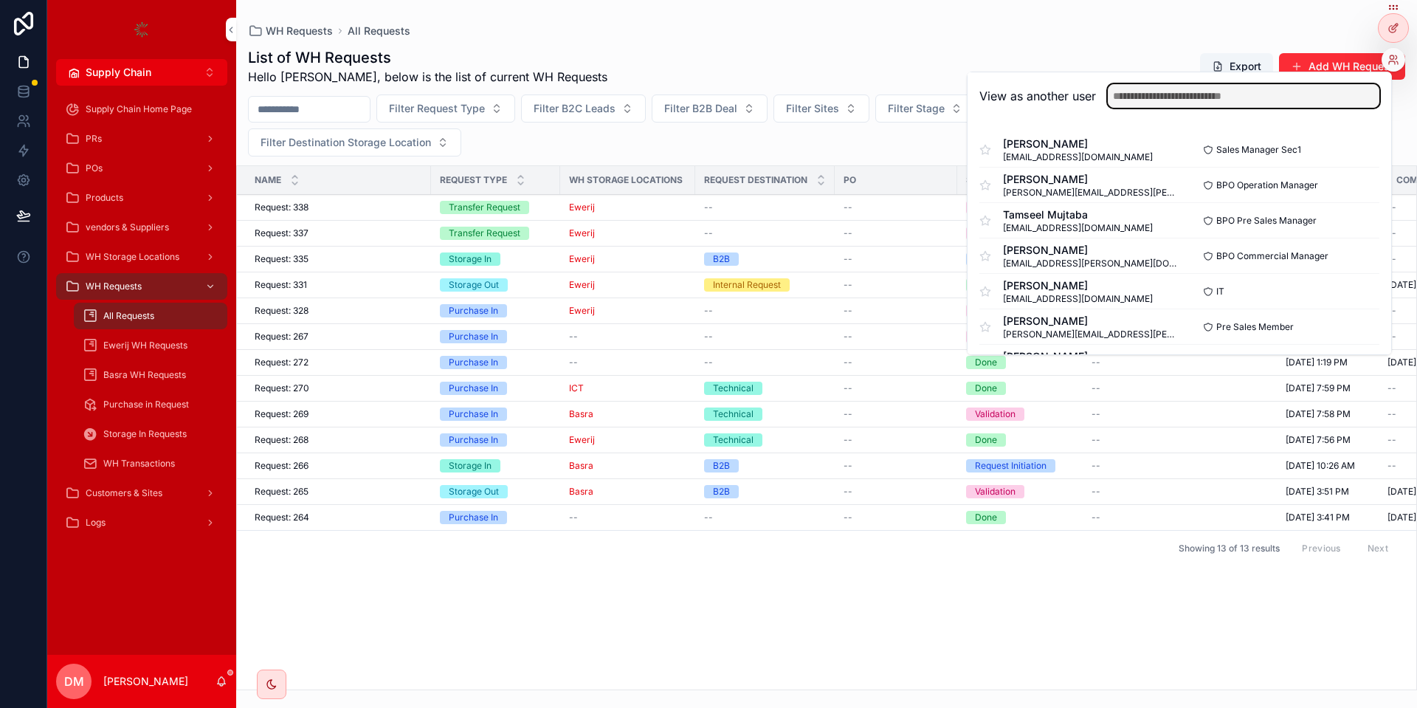
click at [1229, 93] on input "text" at bounding box center [1243, 96] width 272 height 24
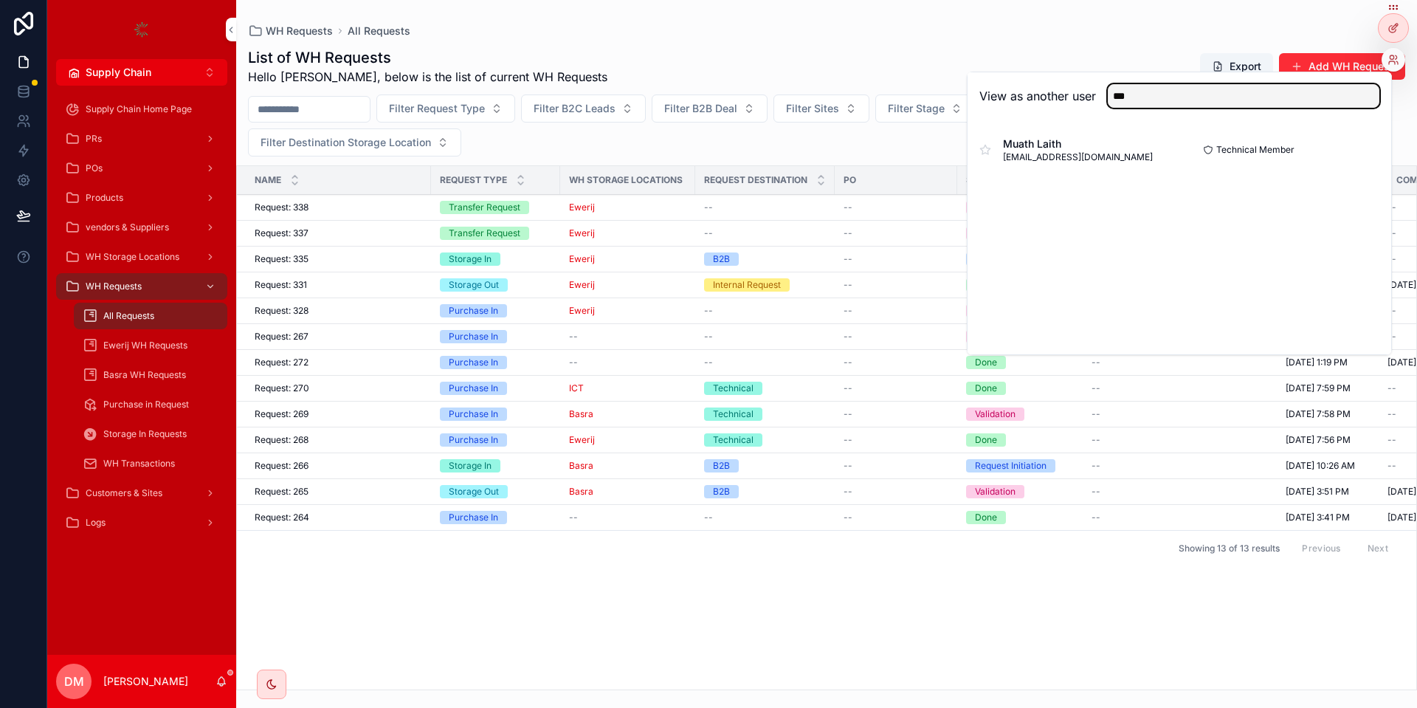
type input "***"
click at [0, 0] on button "Select" at bounding box center [0, 0] width 0 height 0
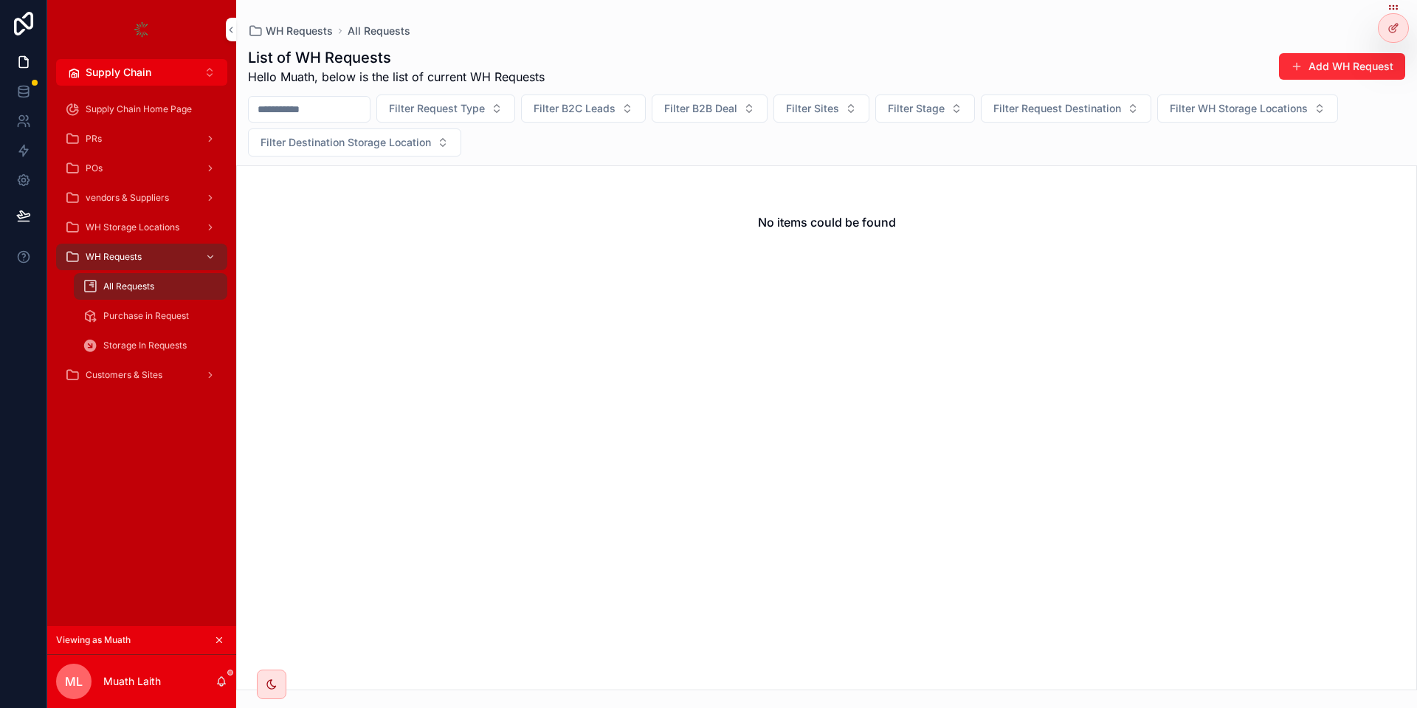
click at [1257, 57] on div "List of WH Requests Hello Muath, below is the list of current WH Requests Add W…" at bounding box center [826, 66] width 1157 height 38
click at [1311, 67] on button "Add WH Request" at bounding box center [1342, 66] width 126 height 27
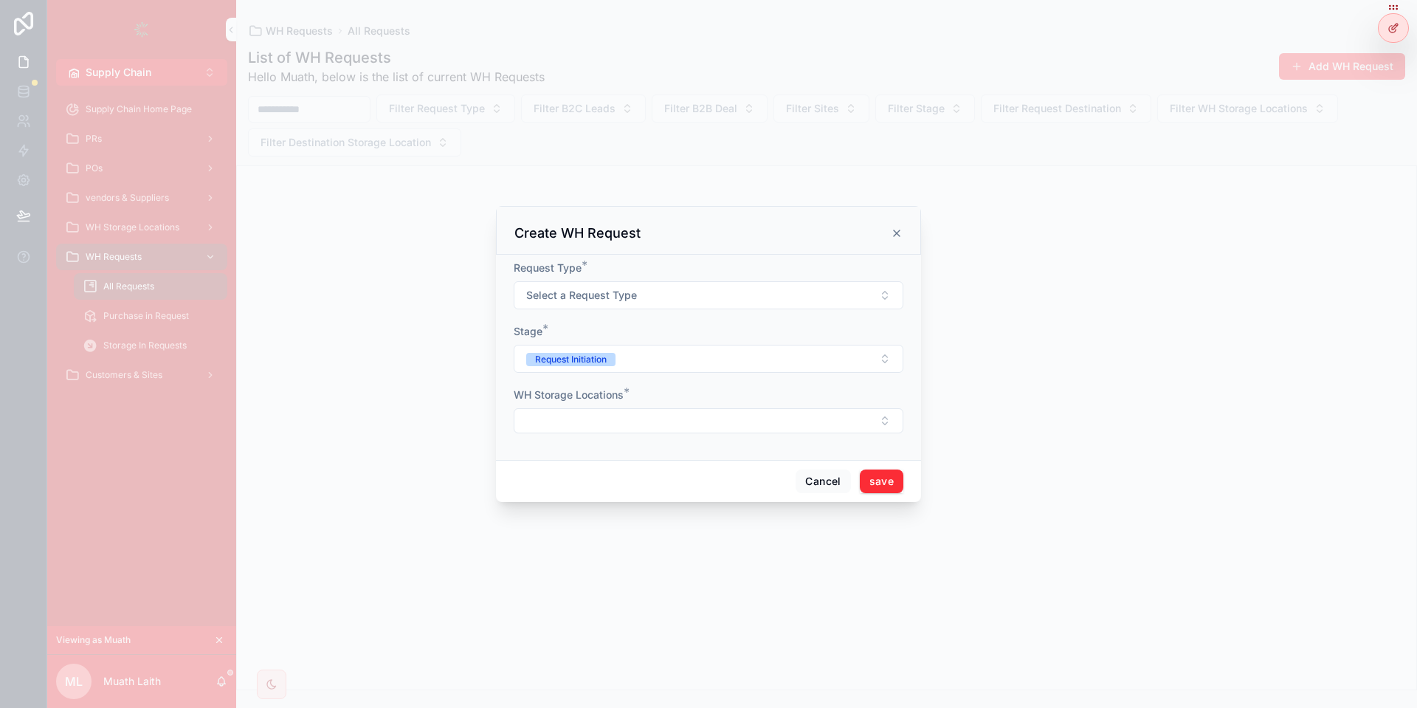
drag, startPoint x: 713, startPoint y: 258, endPoint x: 660, endPoint y: 278, distance: 56.7
click at [684, 273] on div "Request Type * Select a Request Type Stage * Request Initiation WH Storage Loca…" at bounding box center [708, 357] width 425 height 205
click at [660, 278] on div "Request Type * Select a Request Type" at bounding box center [709, 284] width 390 height 49
click at [646, 297] on button "Select a Request Type" at bounding box center [709, 295] width 390 height 28
click at [665, 414] on div "Transfer Request" at bounding box center [657, 420] width 72 height 13
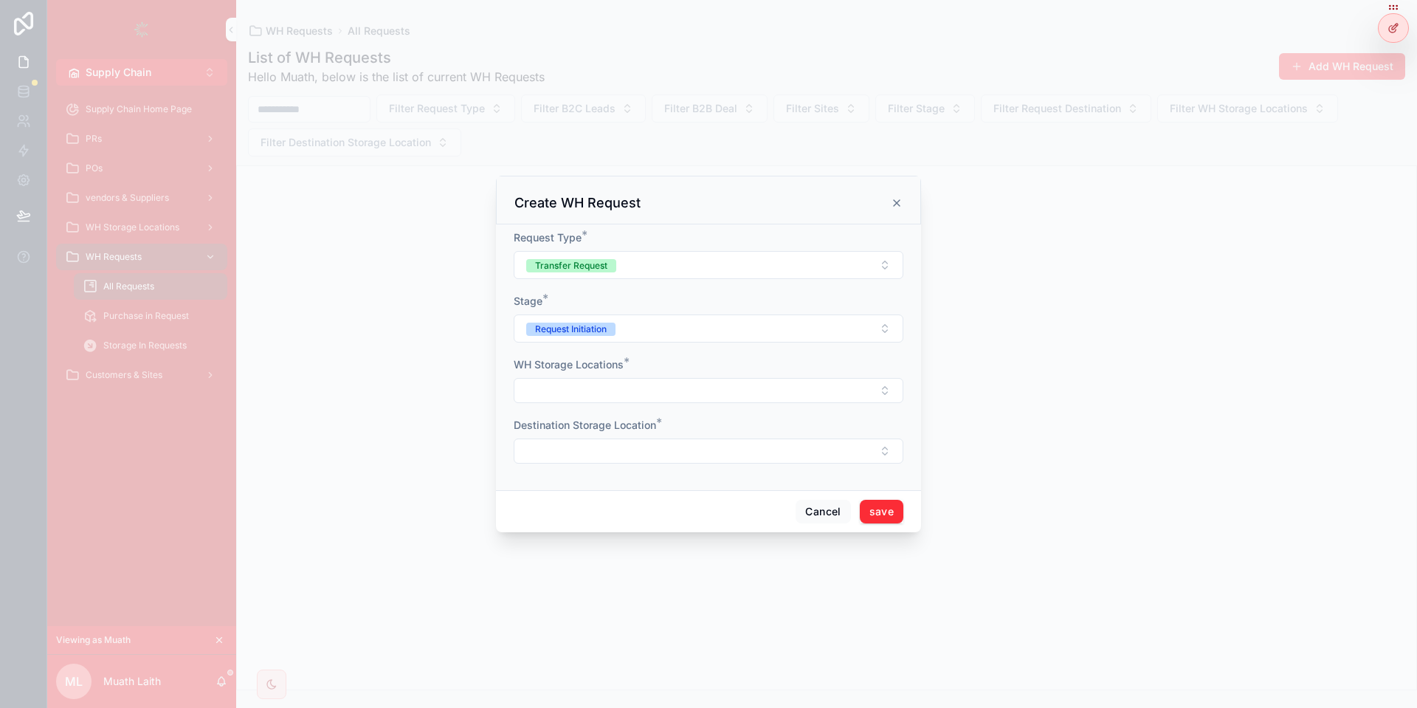
click at [586, 393] on button "Select Button" at bounding box center [709, 390] width 390 height 25
click at [537, 305] on span "Stage" at bounding box center [528, 300] width 29 height 13
drag, startPoint x: 549, startPoint y: 300, endPoint x: 510, endPoint y: 302, distance: 39.1
click at [510, 302] on div "Request Type * Transfer Request Stage * Request Initiation WH Storage Locations…" at bounding box center [708, 357] width 425 height 266
click at [652, 393] on button "Select Button" at bounding box center [709, 390] width 390 height 25
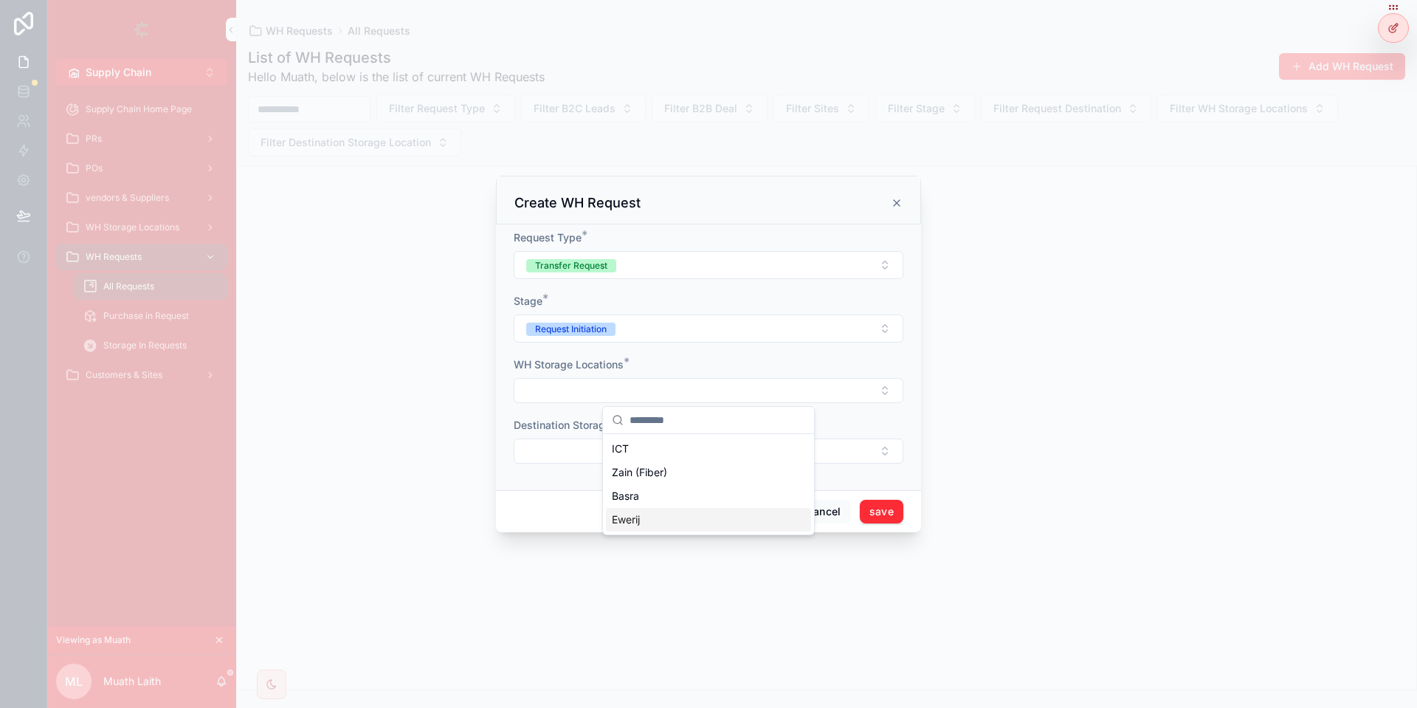
click at [655, 516] on div "Ewerij" at bounding box center [708, 520] width 205 height 24
click at [594, 456] on button "Select Button" at bounding box center [709, 452] width 390 height 25
click at [675, 557] on div "Basra" at bounding box center [708, 558] width 205 height 24
click at [891, 515] on button "save" at bounding box center [882, 514] width 44 height 24
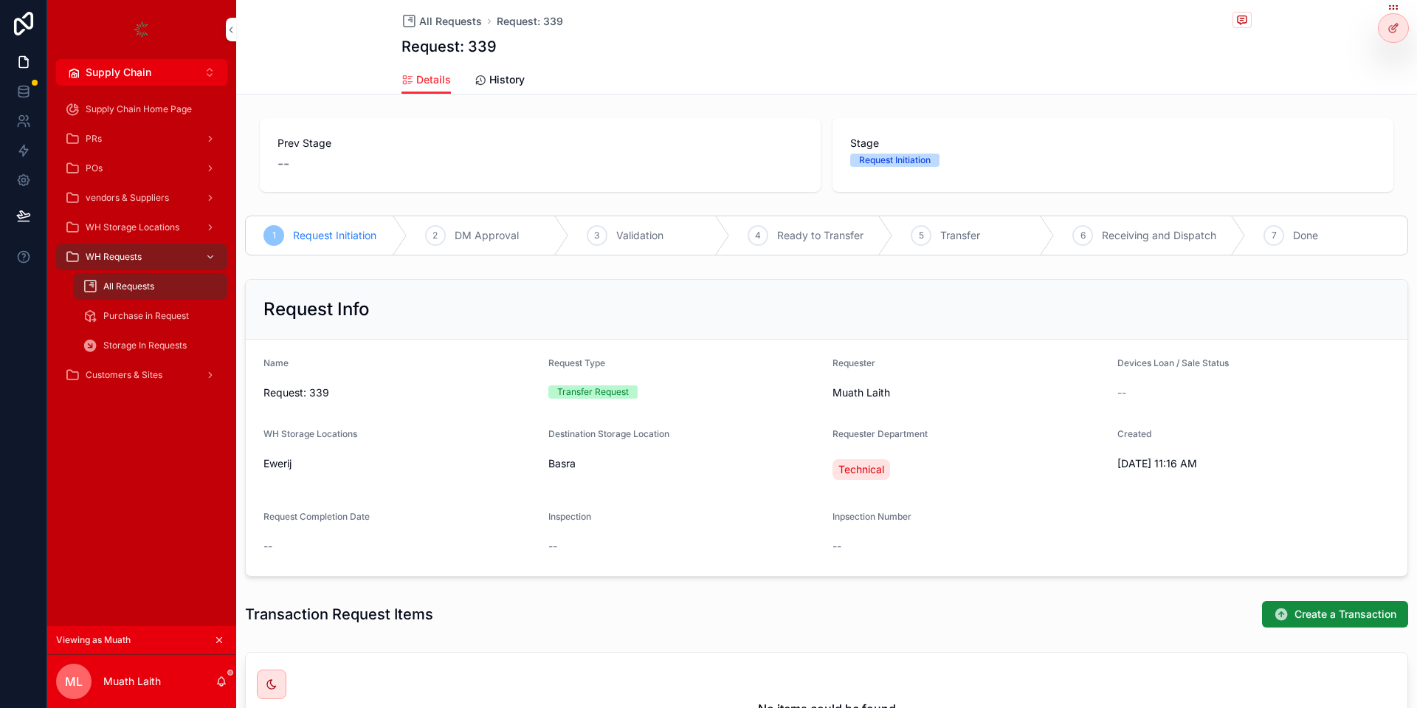
scroll to position [177, 0]
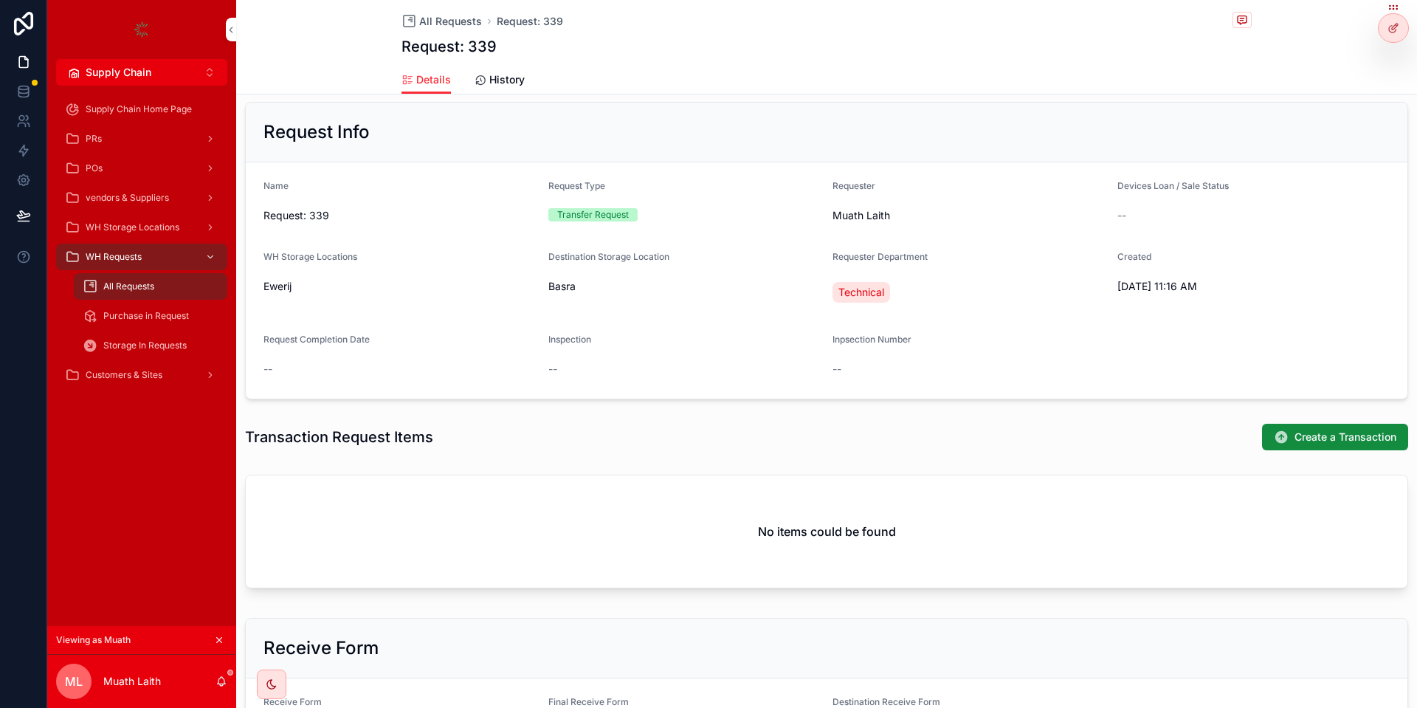
click at [1373, 446] on button "Create a Transaction" at bounding box center [1335, 437] width 146 height 27
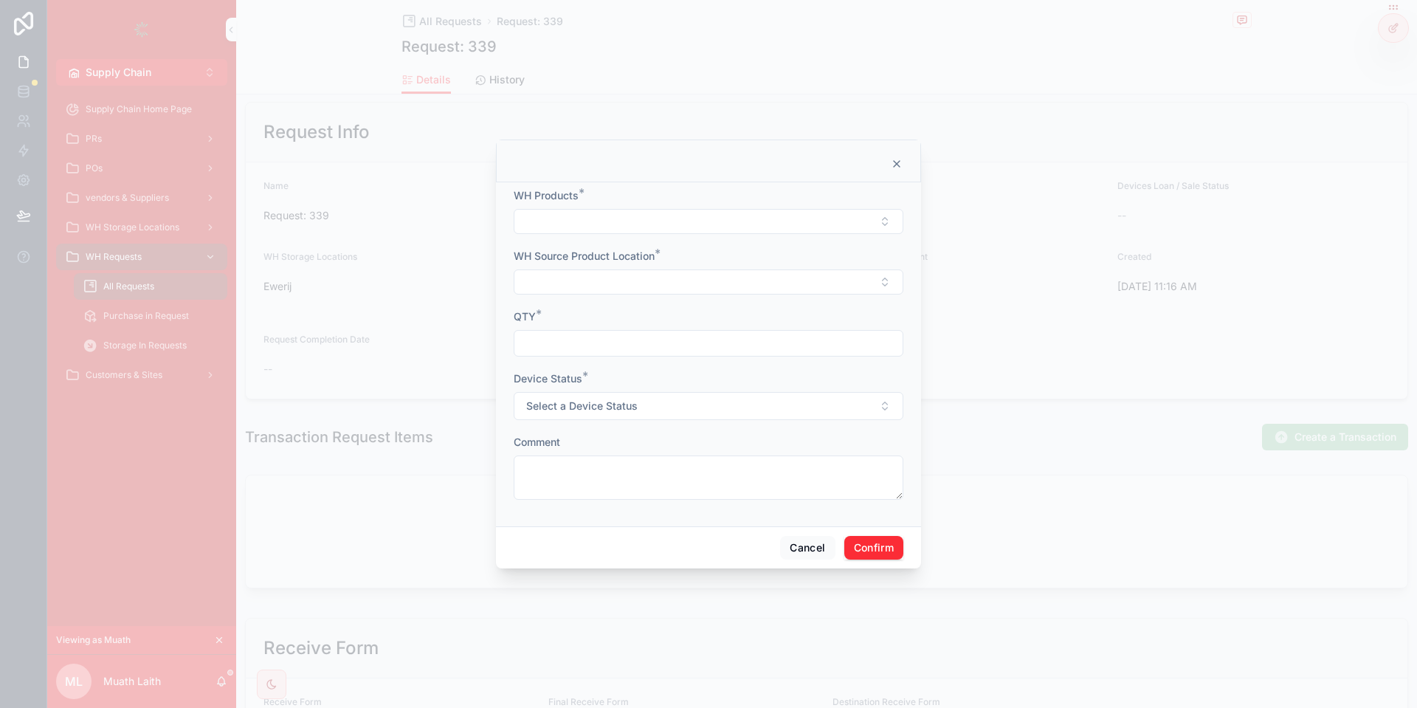
click at [664, 221] on button "Select Button" at bounding box center [709, 221] width 390 height 25
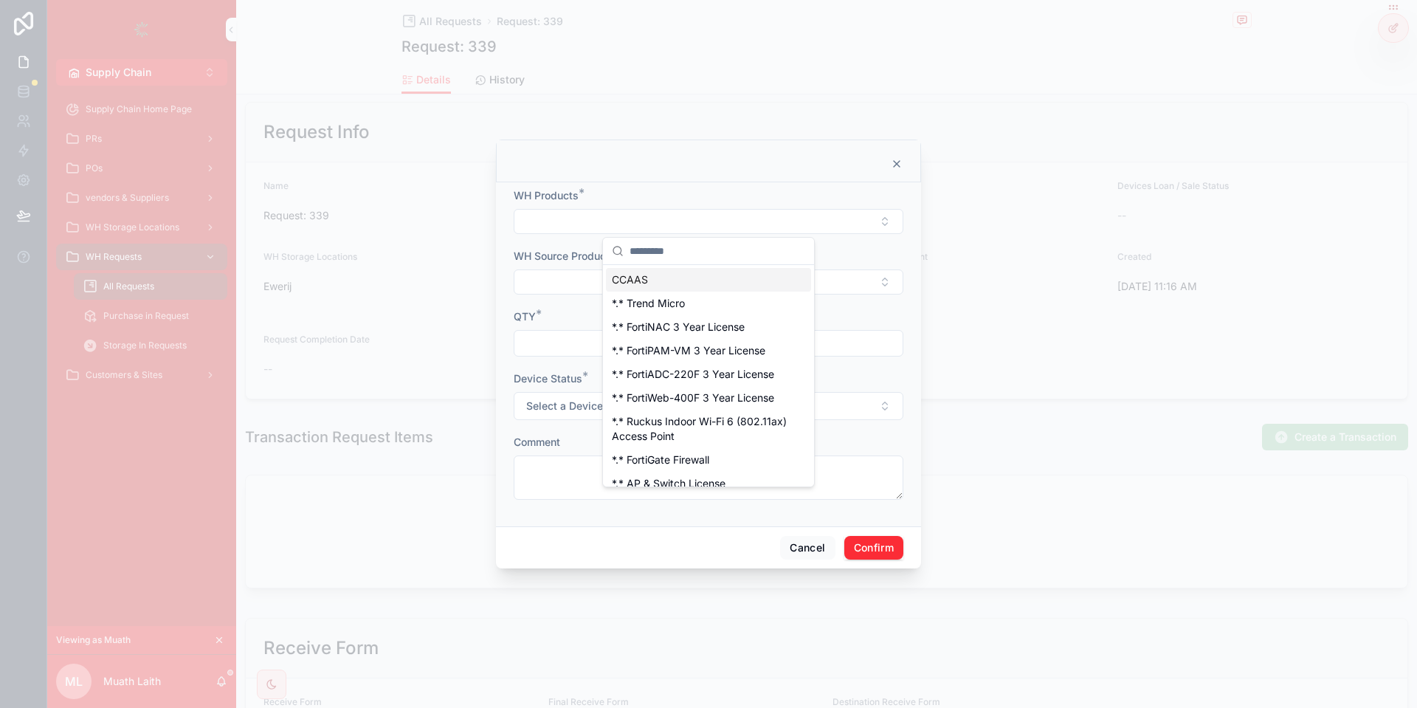
click at [716, 246] on input "text" at bounding box center [717, 251] width 176 height 27
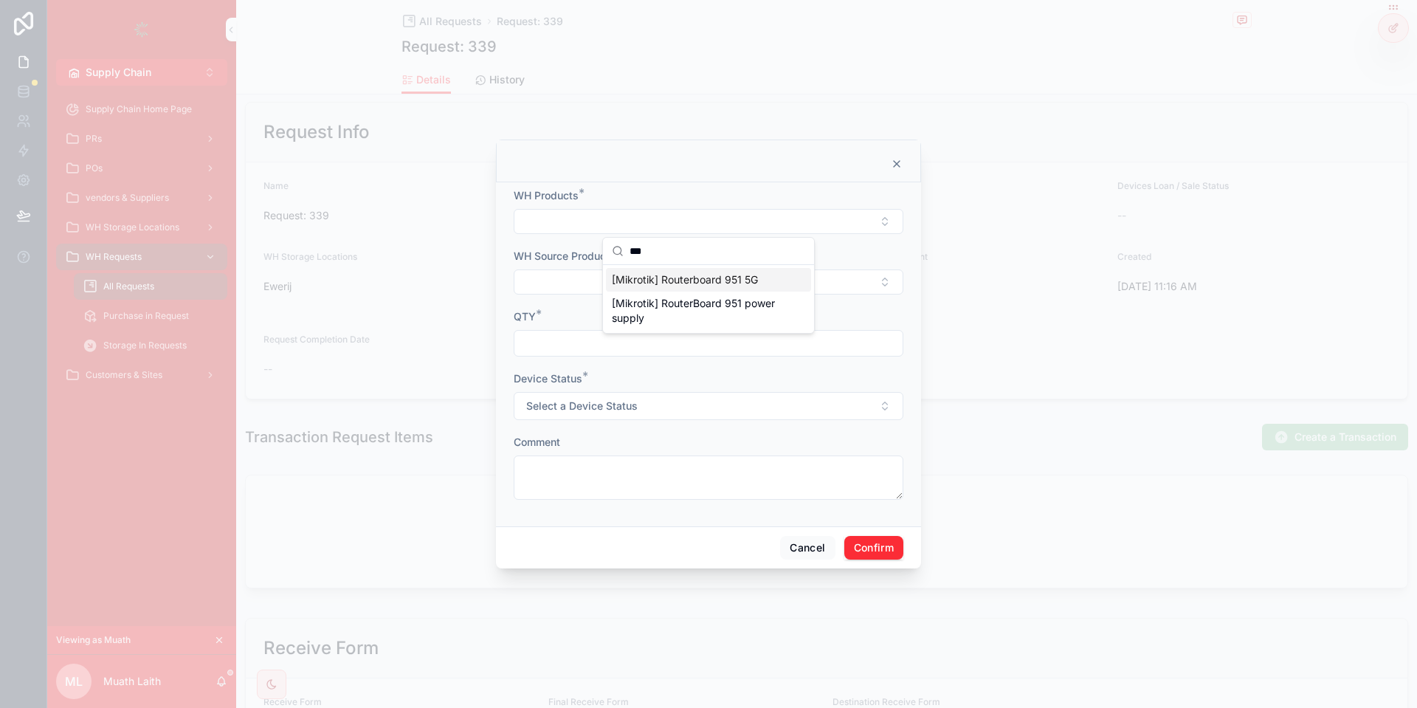
type input "***"
click at [710, 277] on span "[Mikrotik] Routerboard 951 5G" at bounding box center [685, 279] width 146 height 15
click at [608, 281] on button "Select Button" at bounding box center [709, 283] width 390 height 25
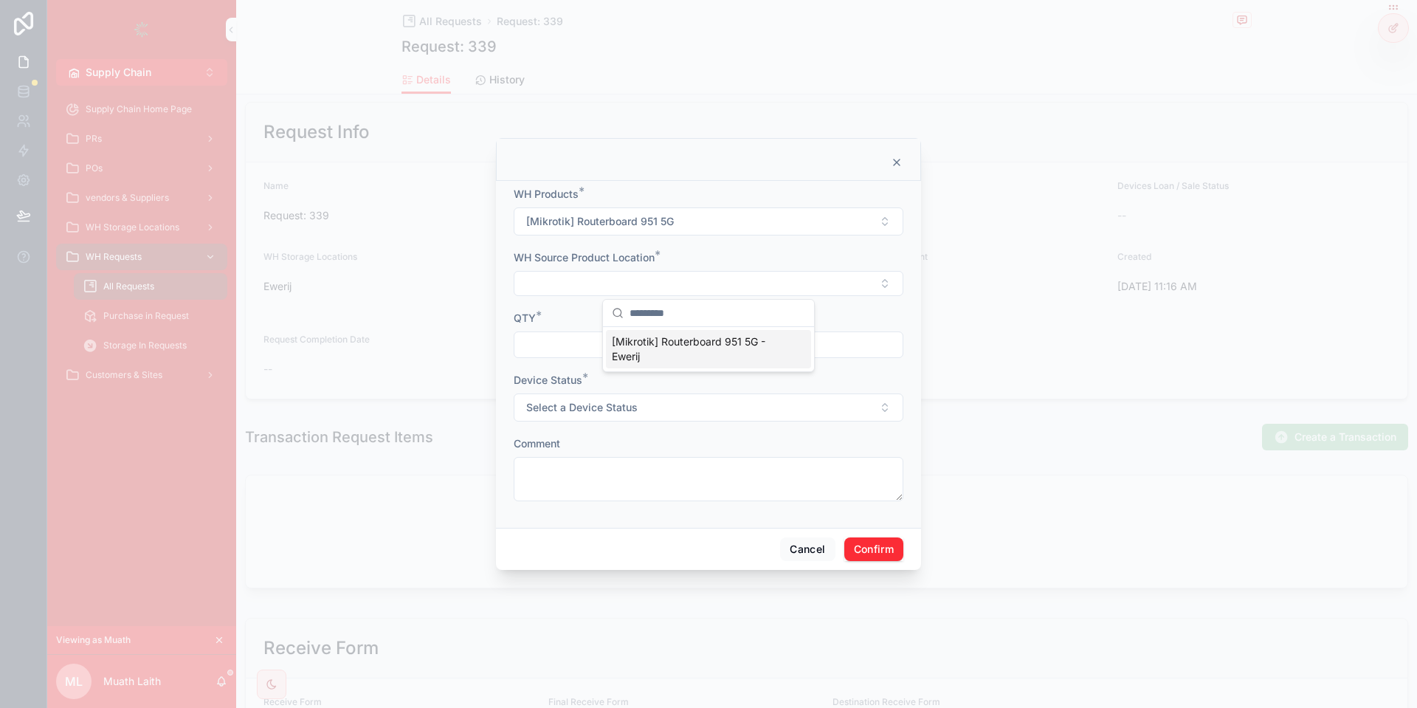
click at [690, 345] on span "[Mikrotik] Routerboard 951 5G - Ewerij" at bounding box center [700, 349] width 176 height 30
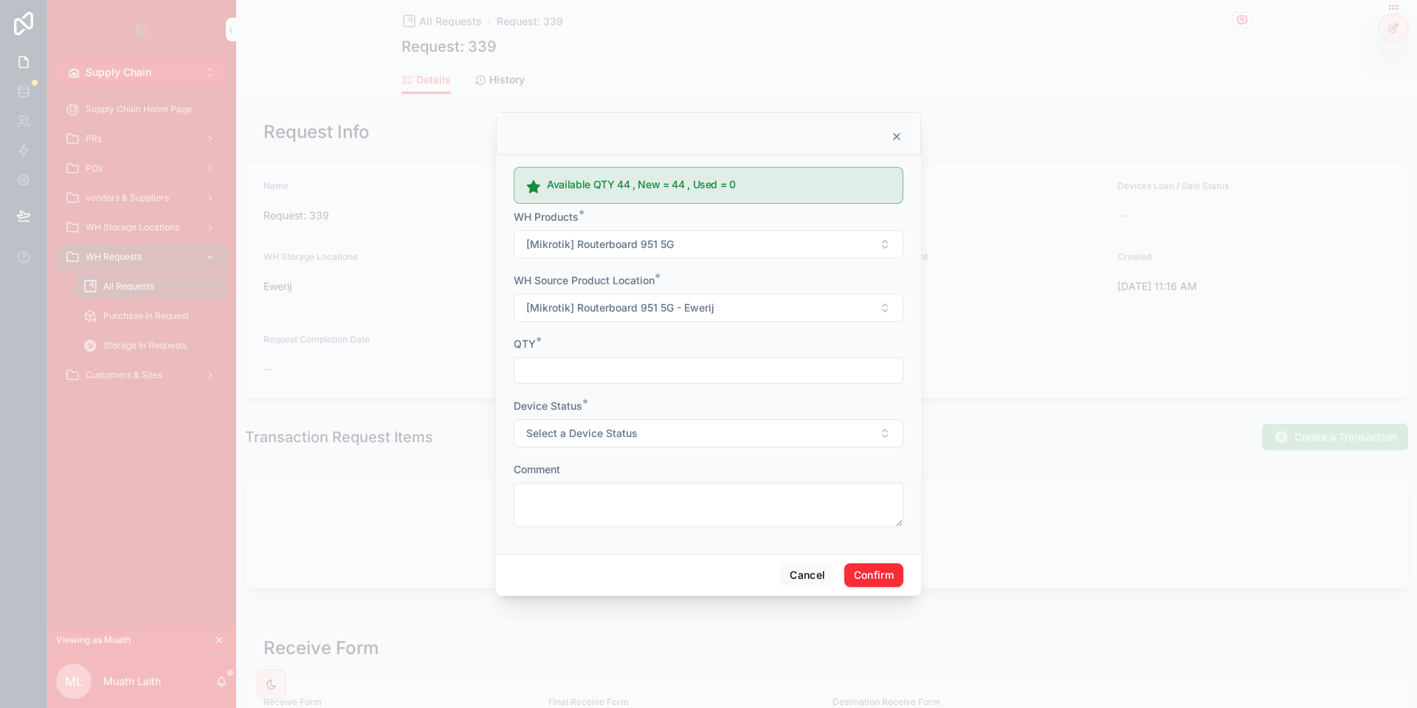
click at [585, 371] on input "text" at bounding box center [708, 370] width 388 height 21
type input "*"
click at [629, 443] on button "Select a Device Status" at bounding box center [709, 433] width 390 height 28
click at [667, 491] on div "New" at bounding box center [708, 492] width 205 height 22
click at [812, 500] on textarea at bounding box center [709, 505] width 390 height 44
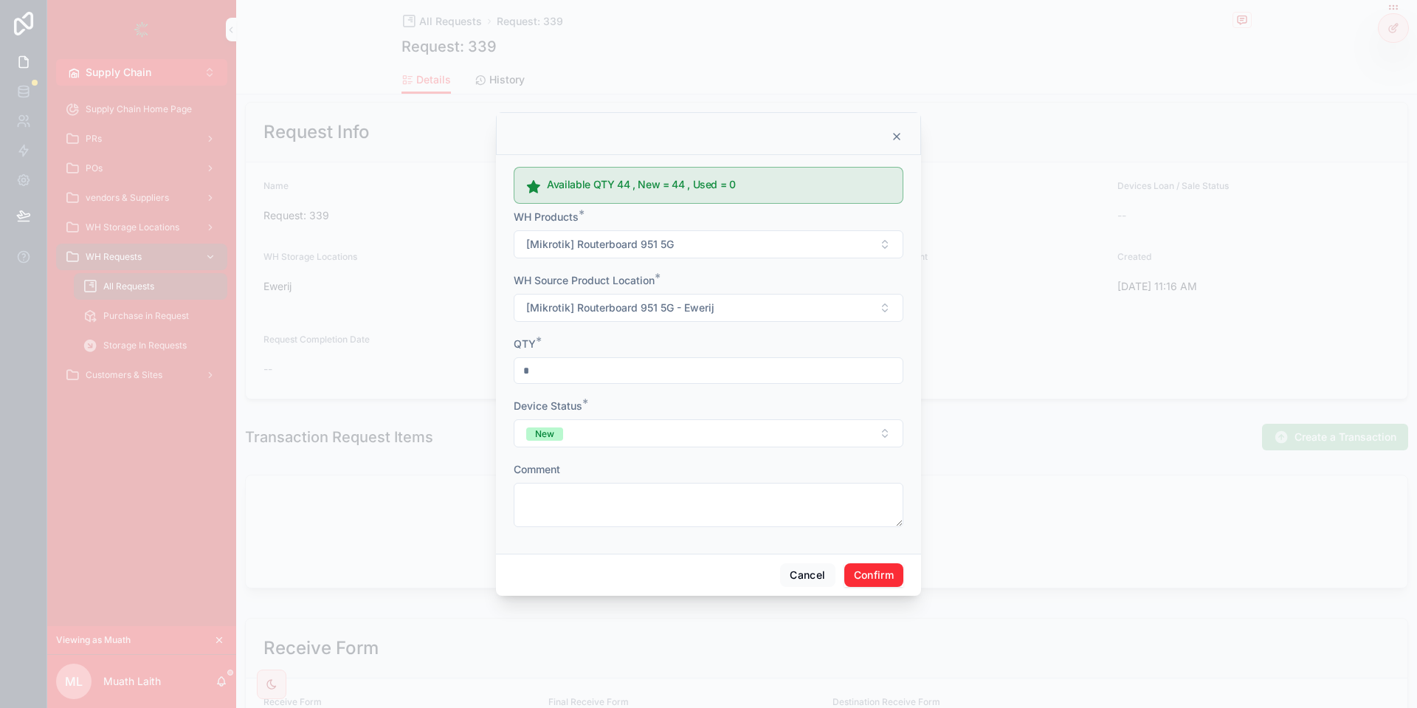
click at [882, 568] on button "Confirm" at bounding box center [873, 575] width 59 height 24
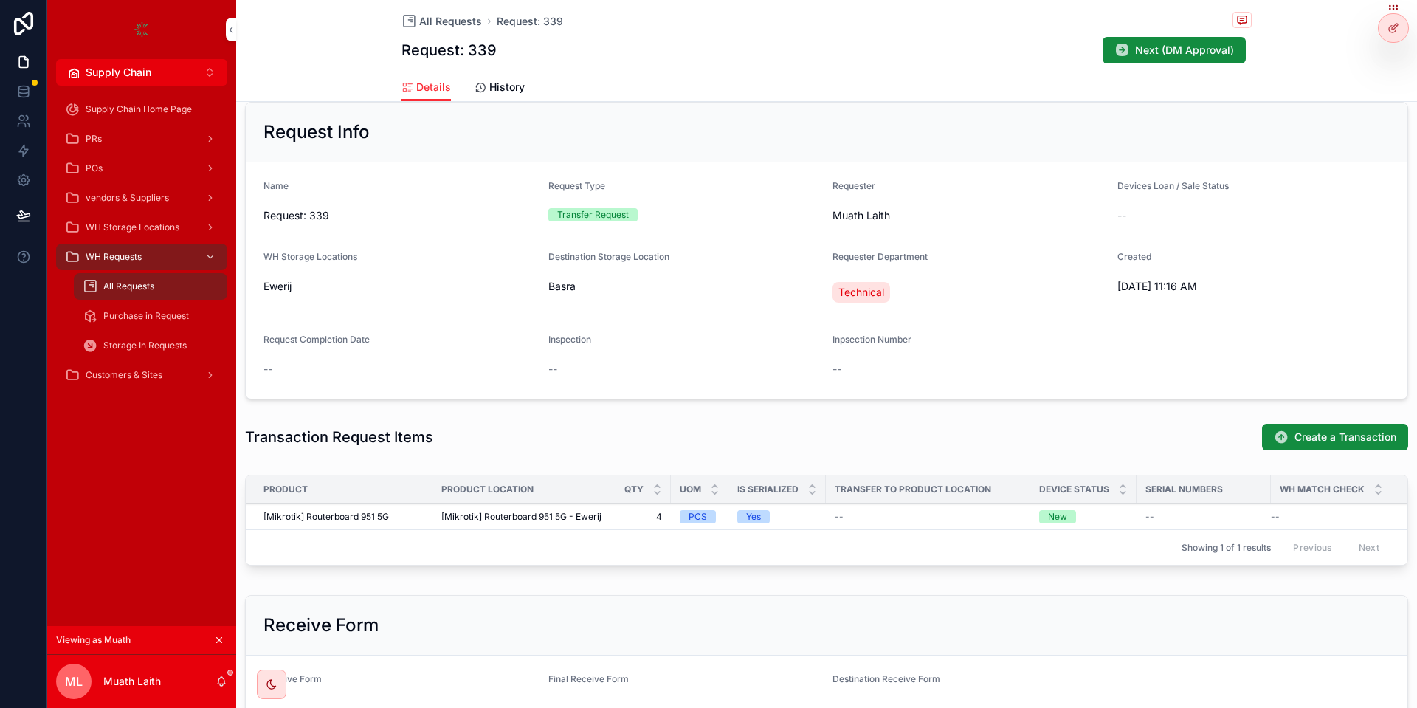
scroll to position [316, 0]
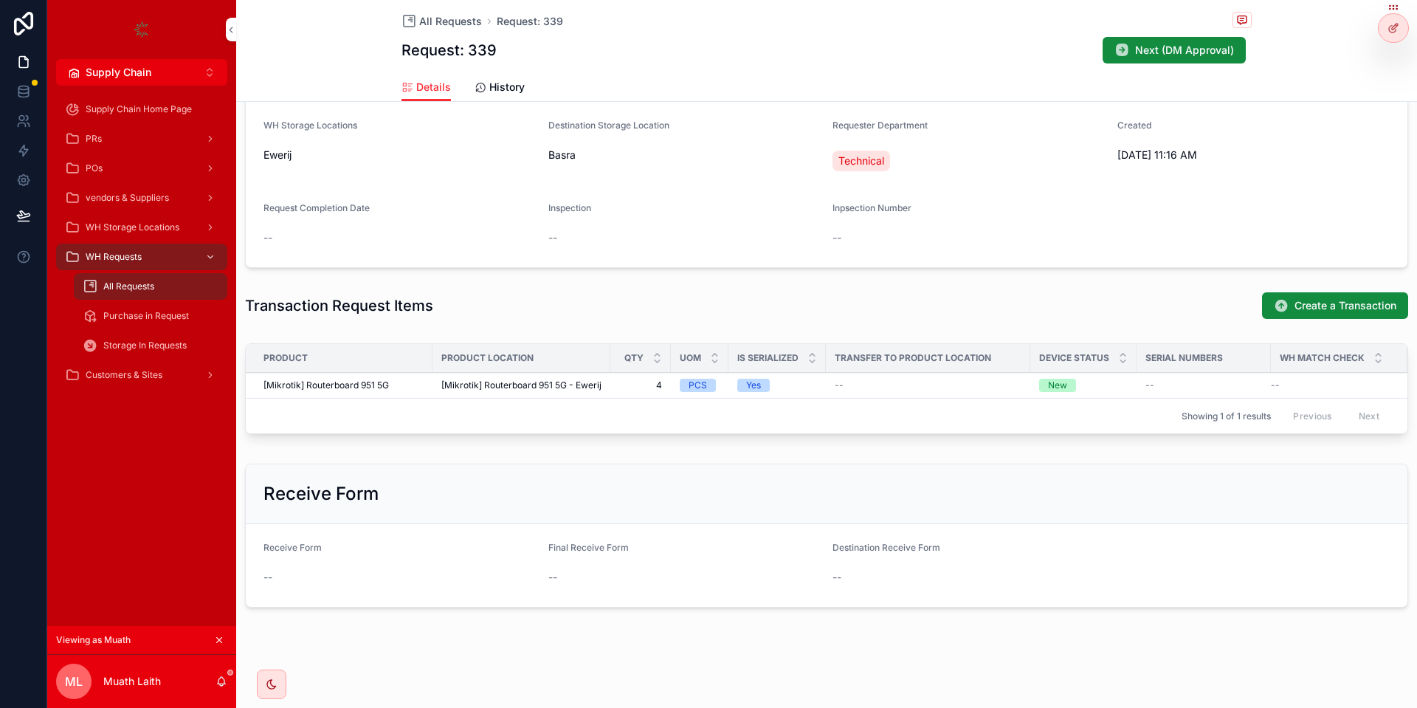
click at [1199, 46] on span "Next (DM Approval)" at bounding box center [1184, 50] width 99 height 15
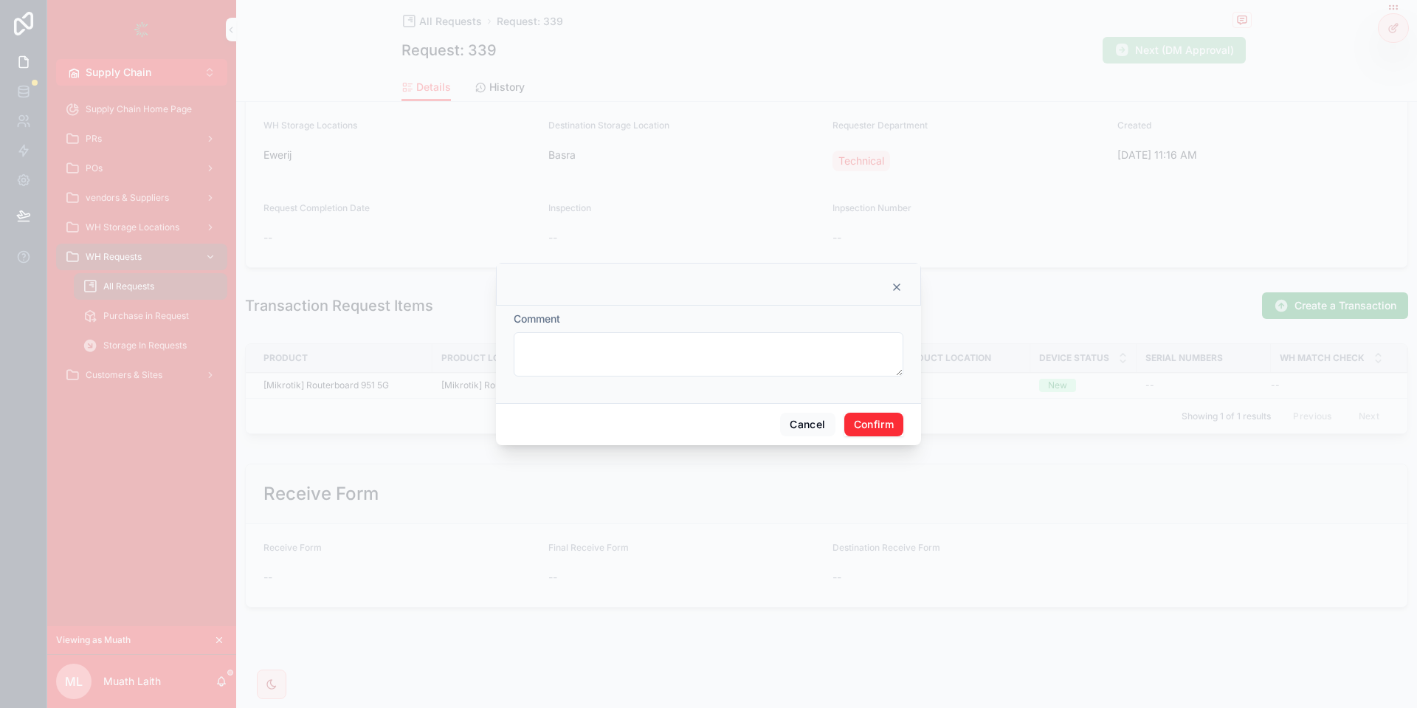
click at [880, 415] on button "Confirm" at bounding box center [873, 424] width 59 height 24
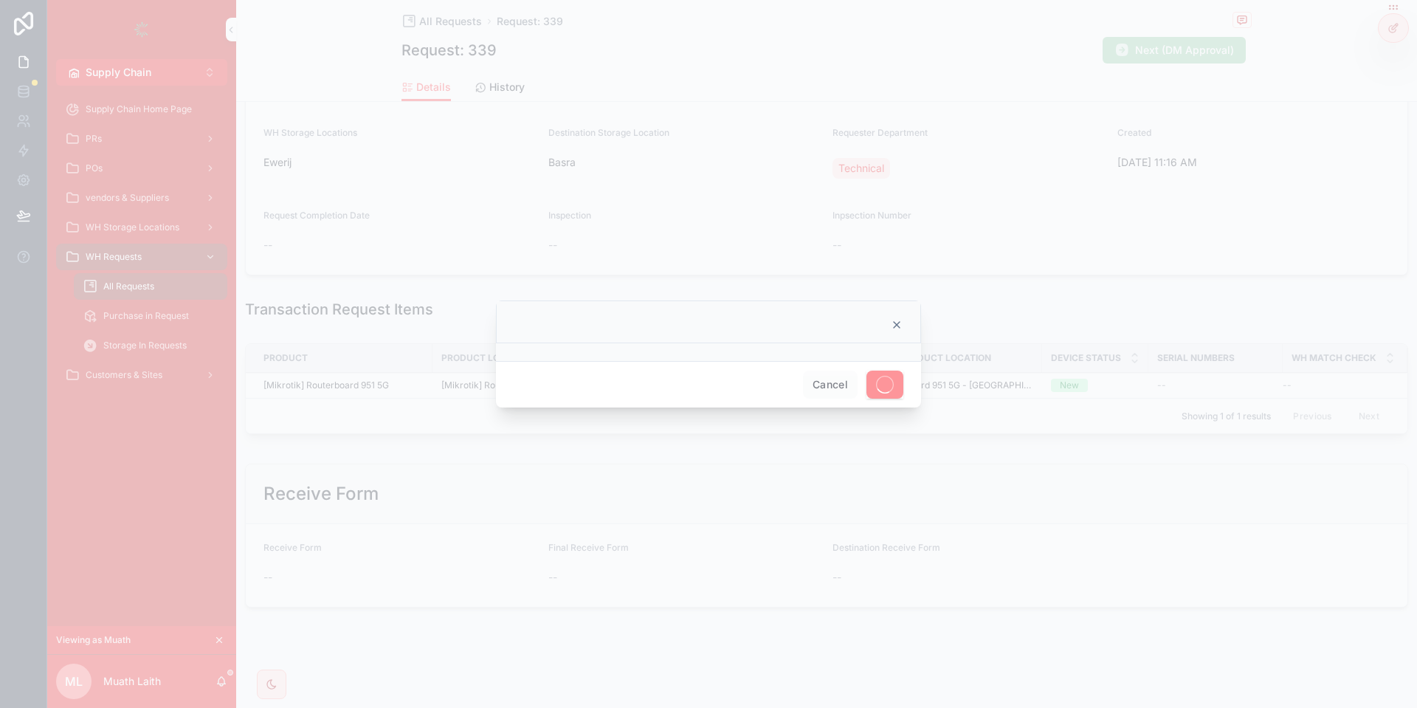
scroll to position [294, 0]
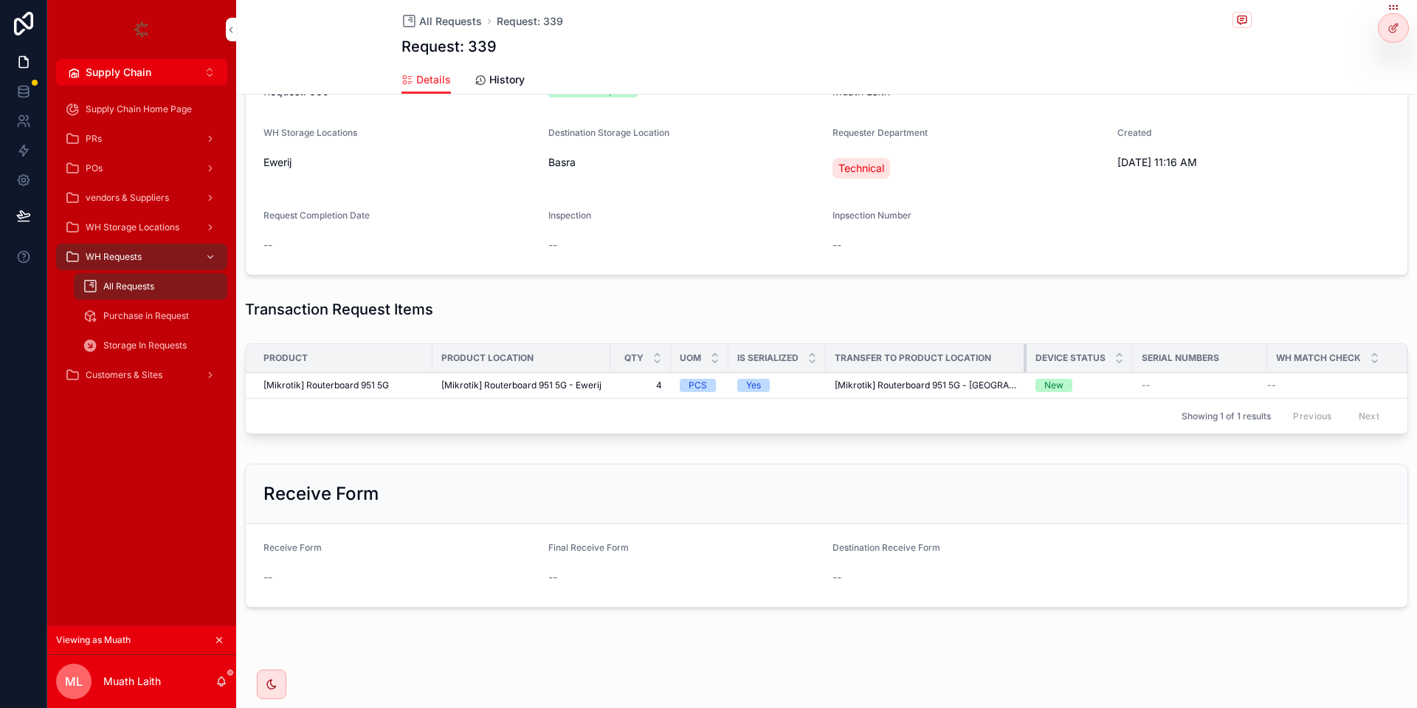
drag, startPoint x: 1029, startPoint y: 359, endPoint x: 1012, endPoint y: 359, distance: 17.7
click at [1023, 359] on div "scrollable content" at bounding box center [1026, 358] width 6 height 28
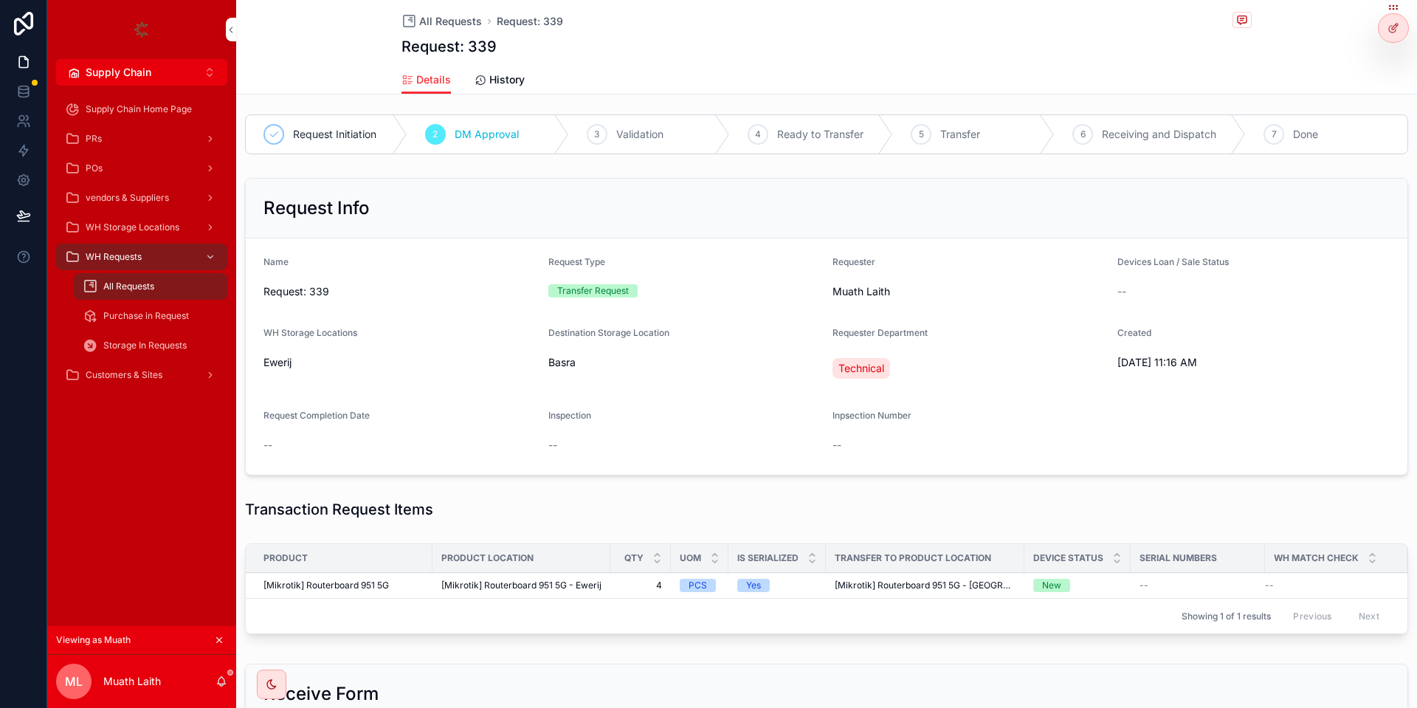
scroll to position [0, 0]
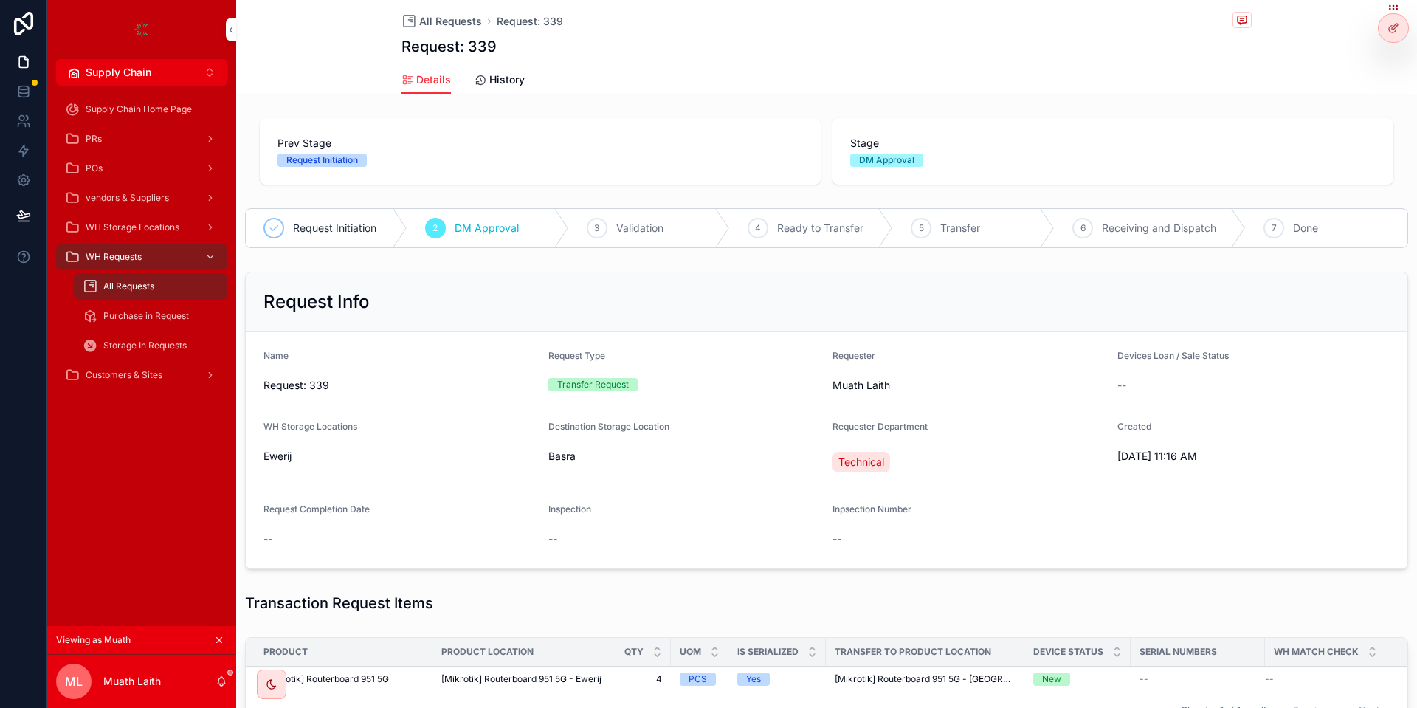
click at [0, 0] on icon at bounding box center [0, 0] width 0 height 0
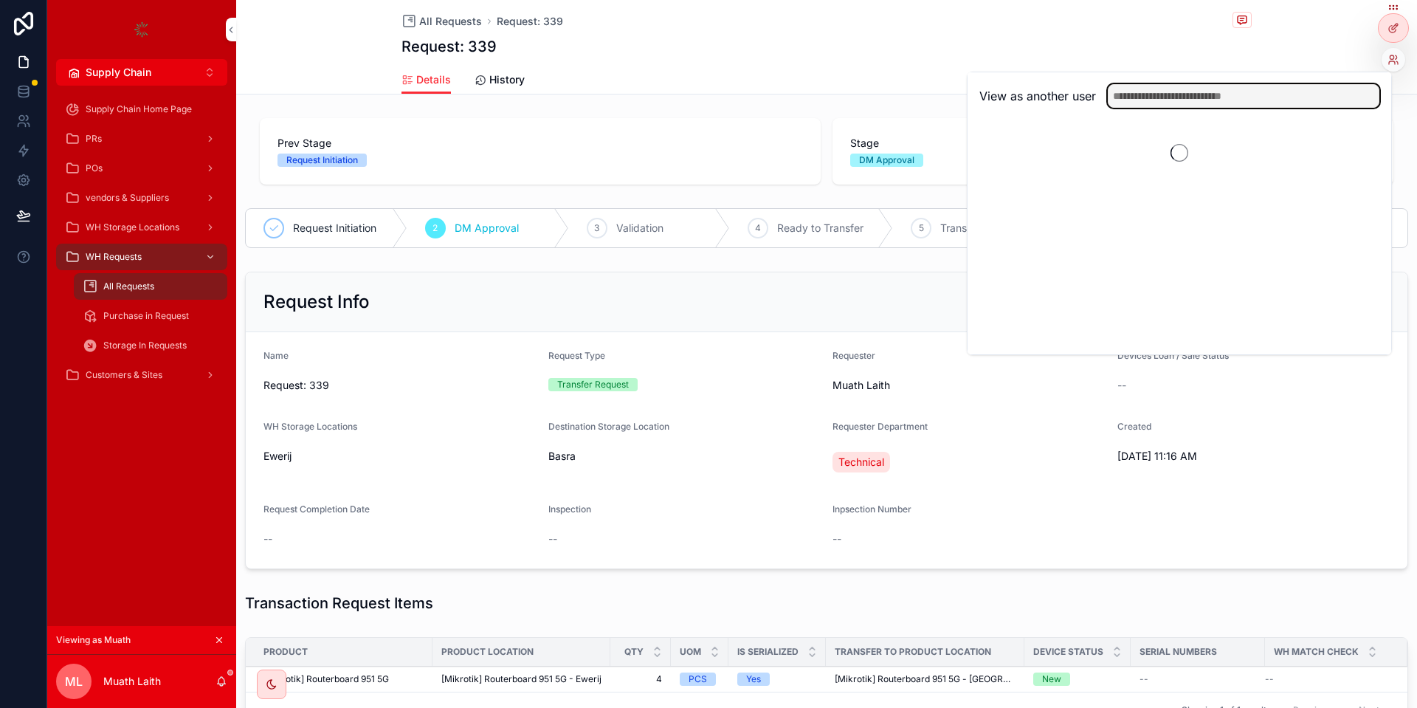
click at [1293, 91] on input "text" at bounding box center [1243, 96] width 272 height 24
type input "****"
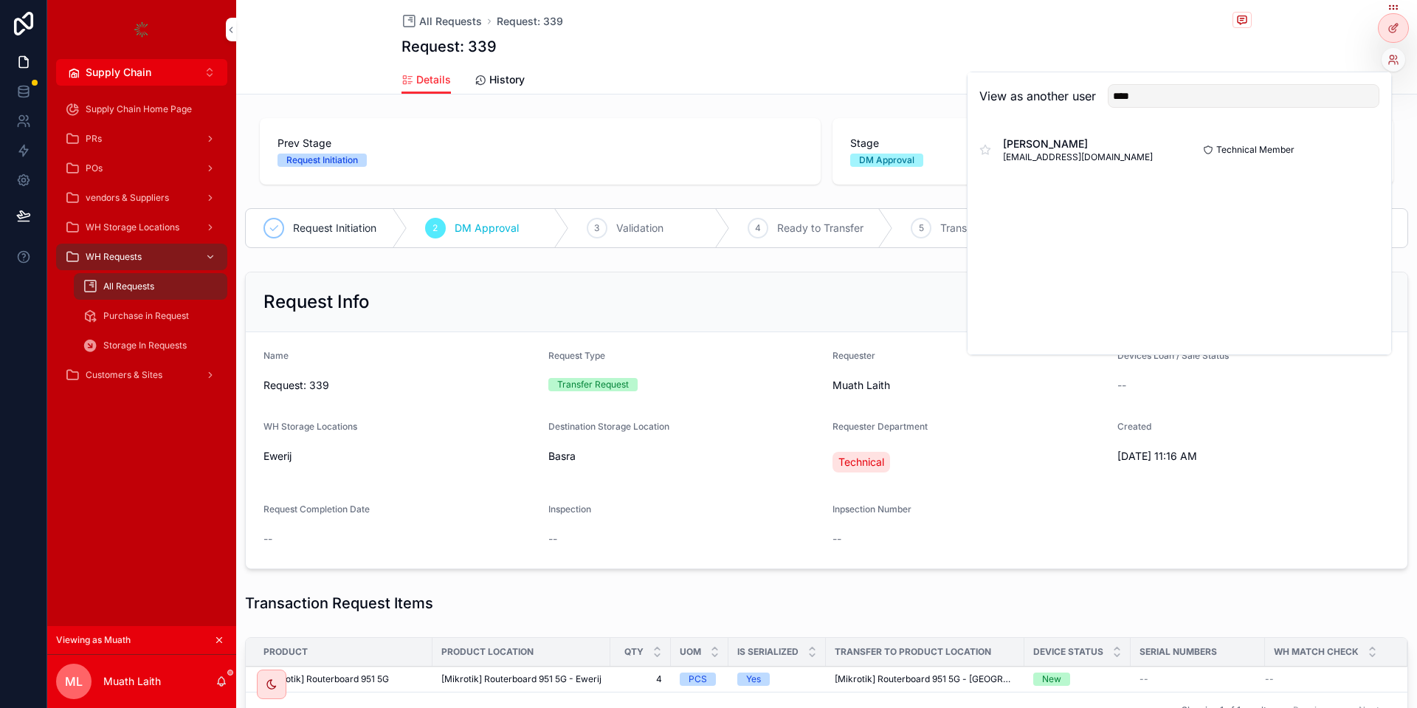
click at [1333, 163] on div "[PERSON_NAME] [EMAIL_ADDRESS][DOMAIN_NAME] Technical Member Select" at bounding box center [1179, 149] width 400 height 35
click at [0, 0] on button "Select" at bounding box center [0, 0] width 0 height 0
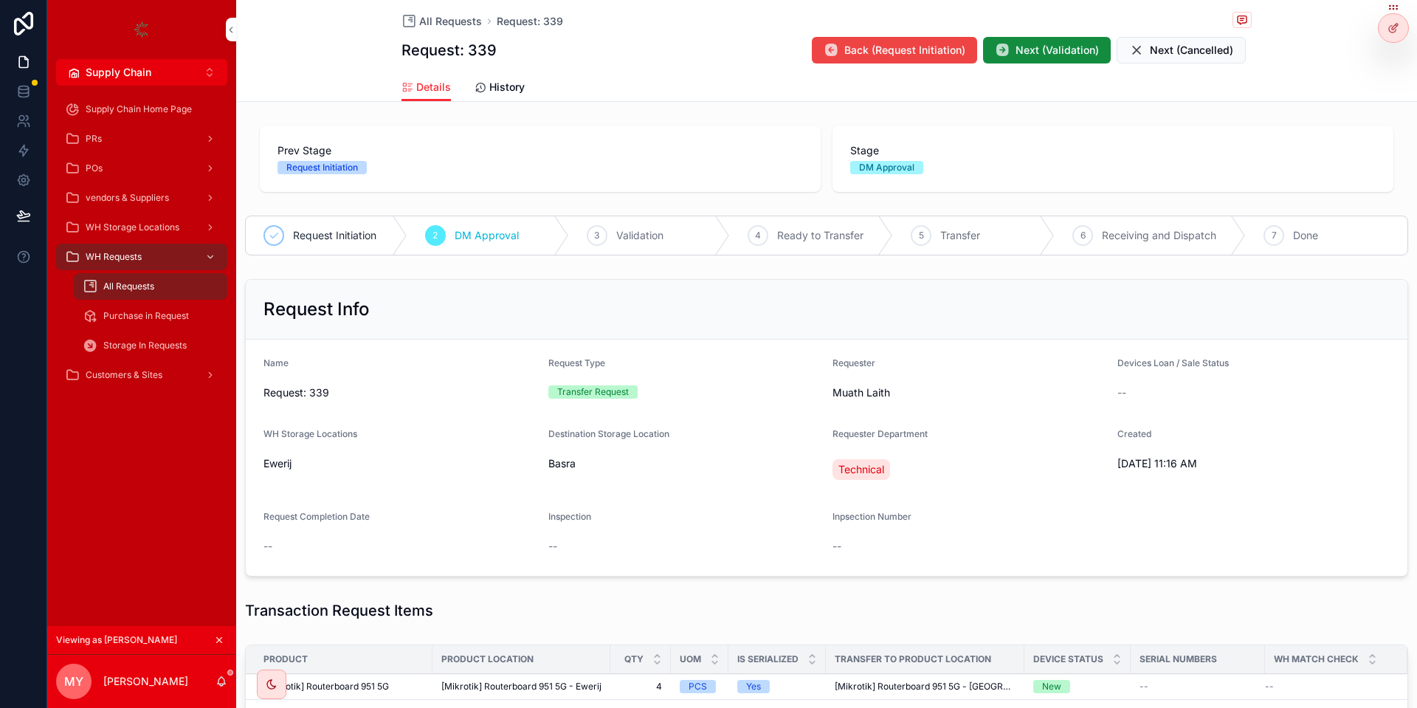
click at [1053, 42] on button "Next (Validation)" at bounding box center [1047, 50] width 128 height 27
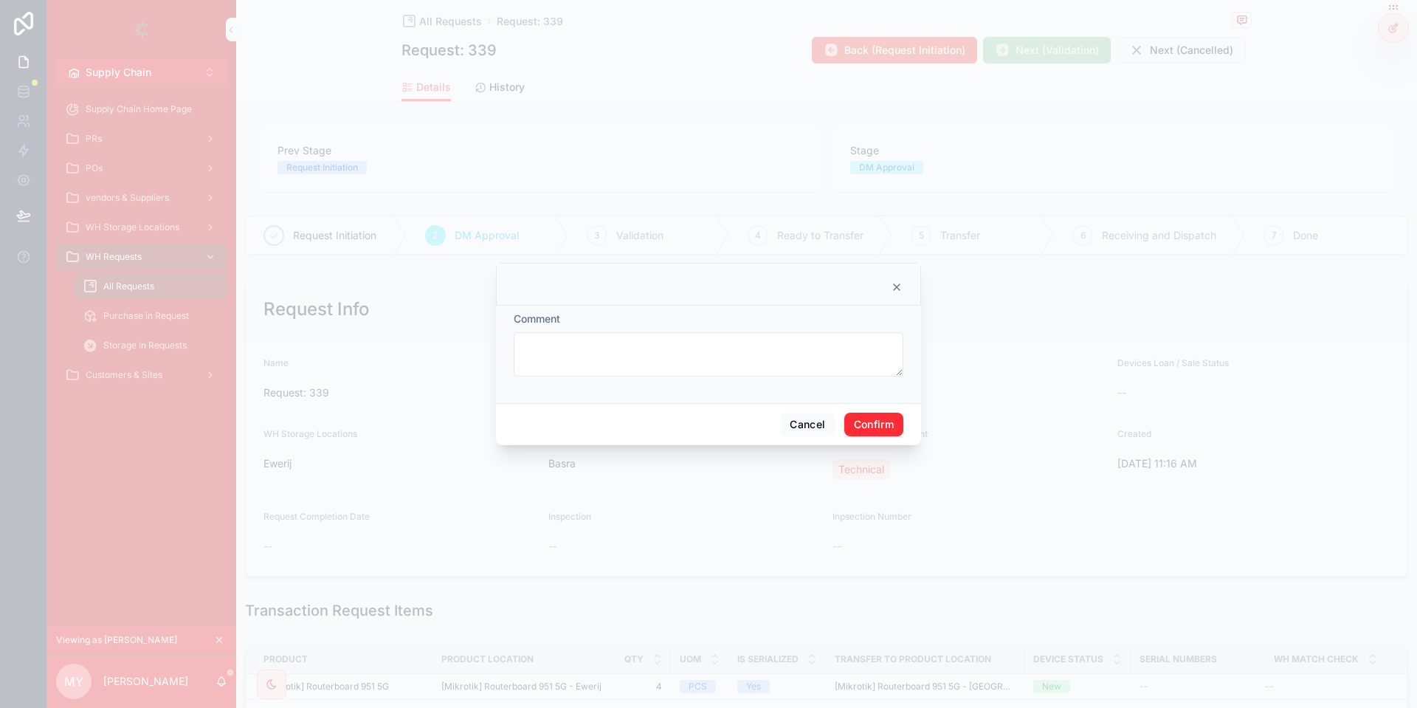
click at [871, 426] on button "Confirm" at bounding box center [873, 424] width 59 height 24
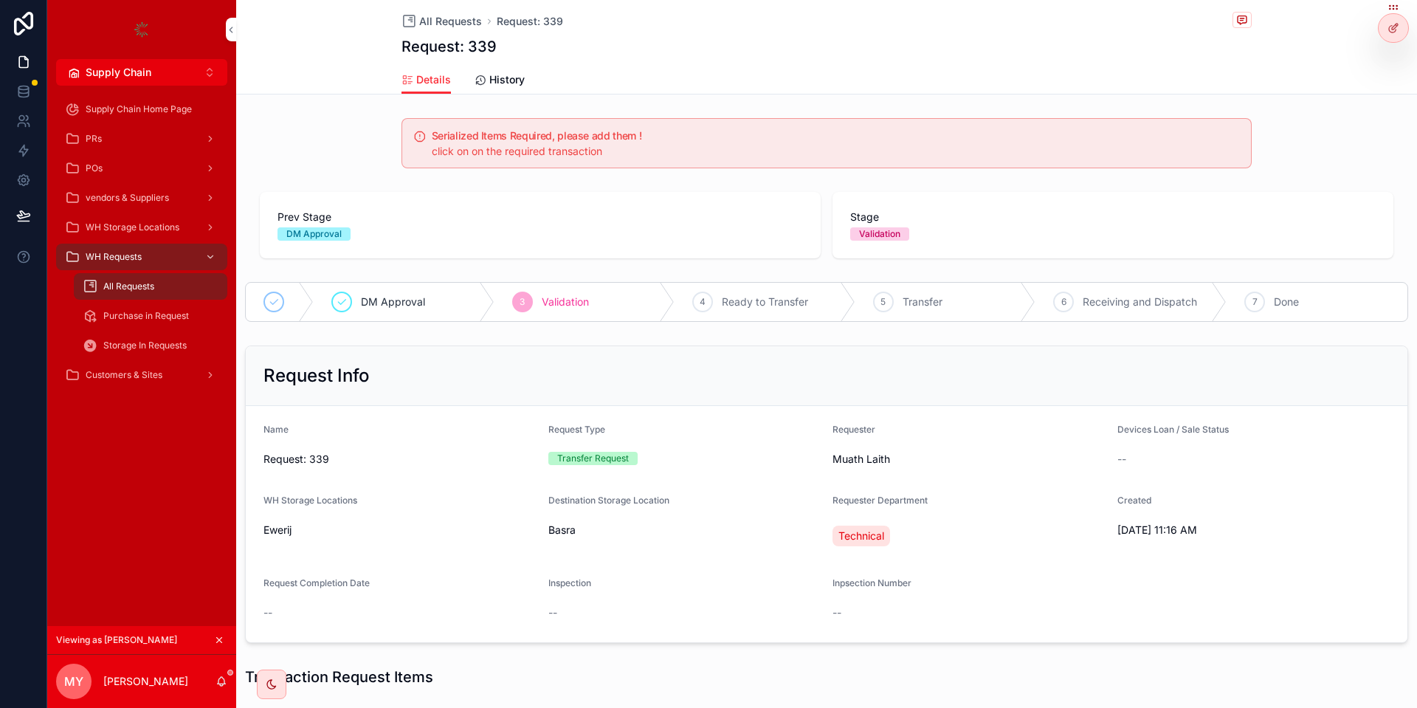
click at [0, 0] on icon at bounding box center [0, 0] width 0 height 0
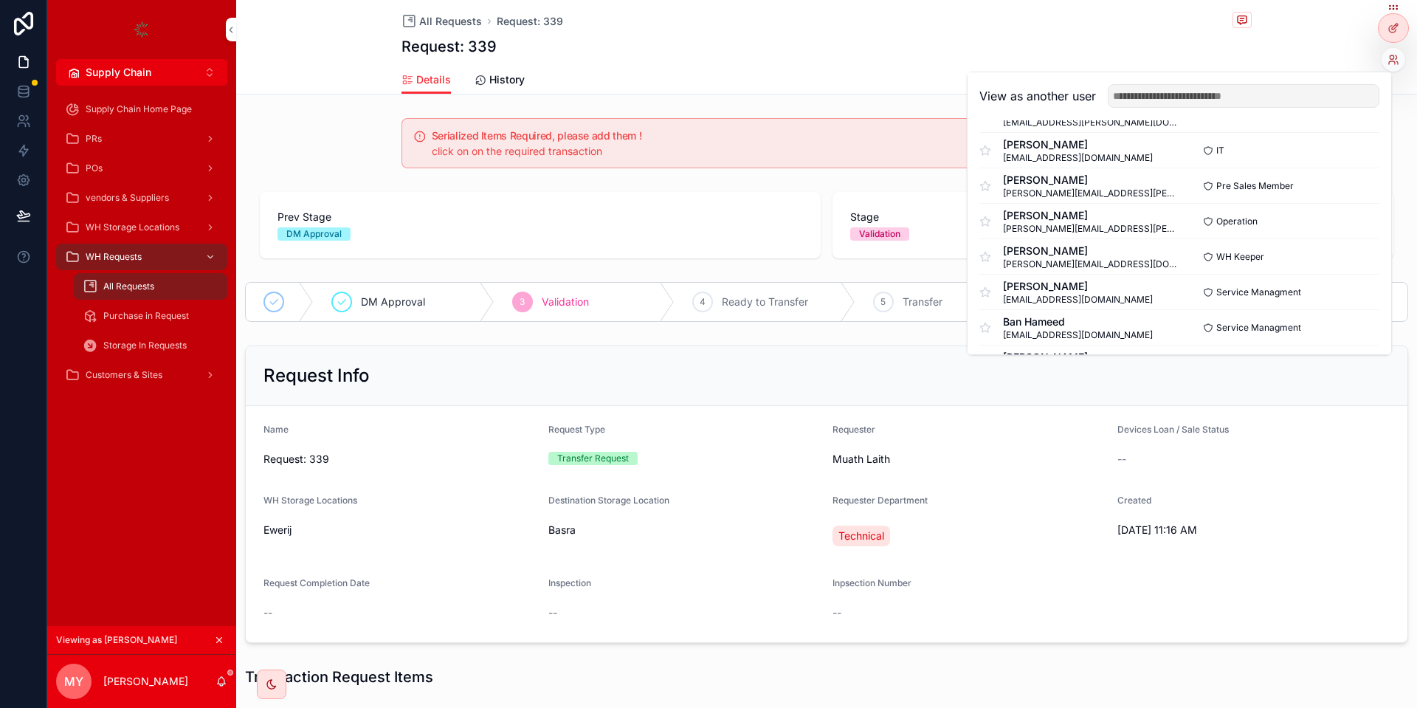
scroll to position [177, 0]
click at [0, 0] on button "Select" at bounding box center [0, 0] width 0 height 0
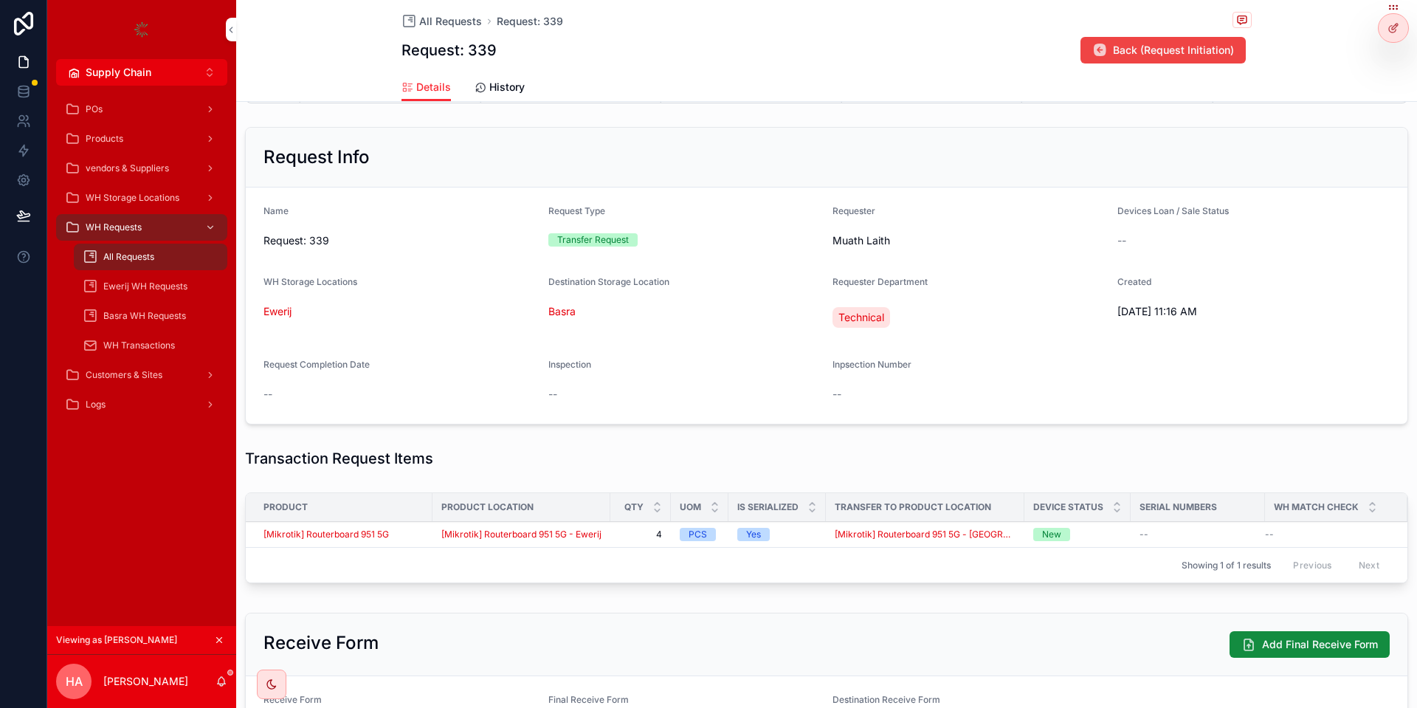
scroll to position [266, 0]
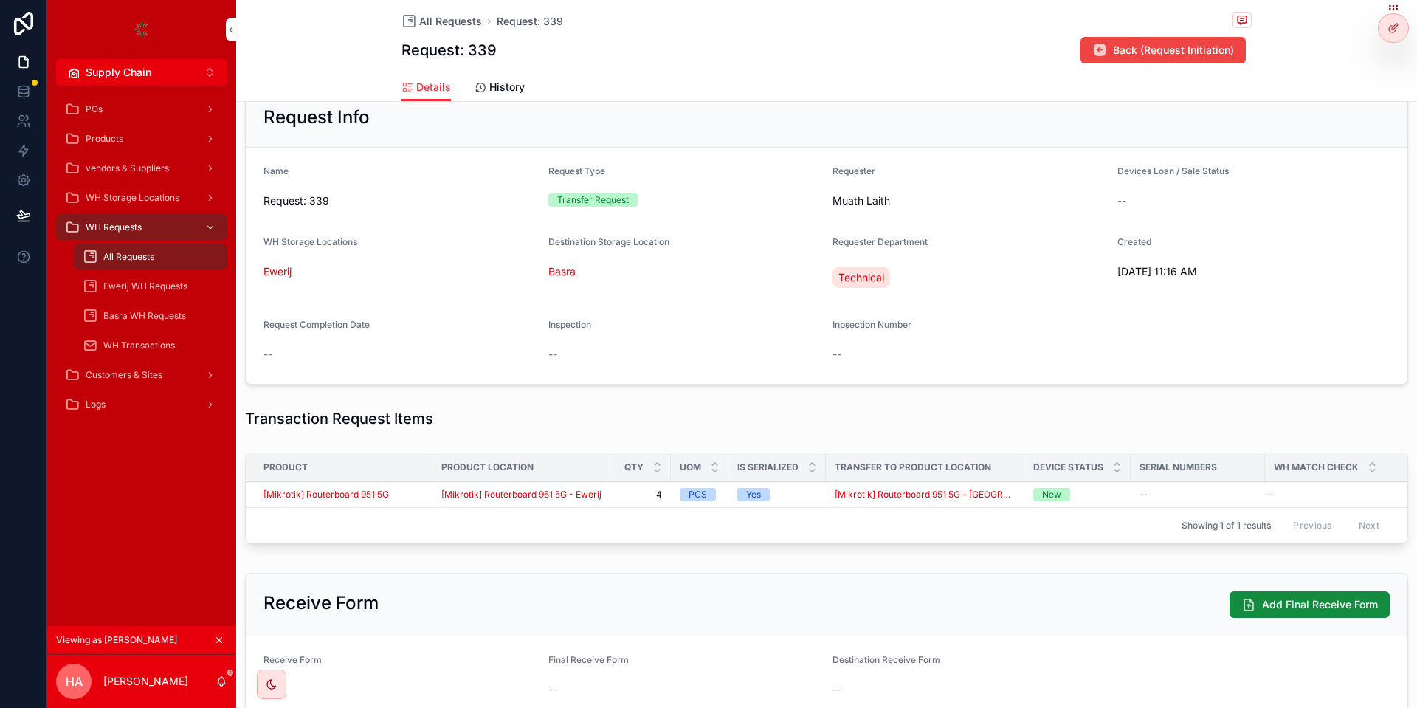
click at [419, 490] on div "[Mikrotik] Routerboard 951 5G" at bounding box center [343, 494] width 160 height 12
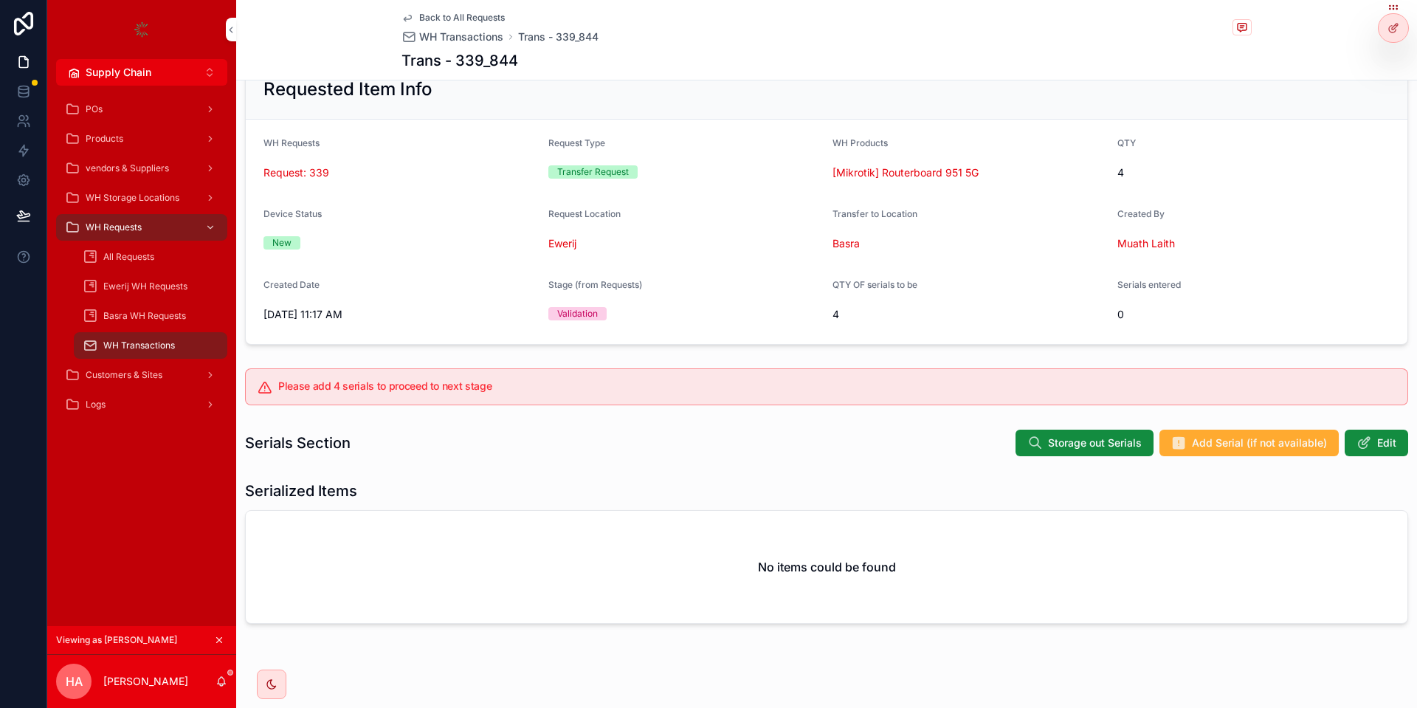
scroll to position [67, 0]
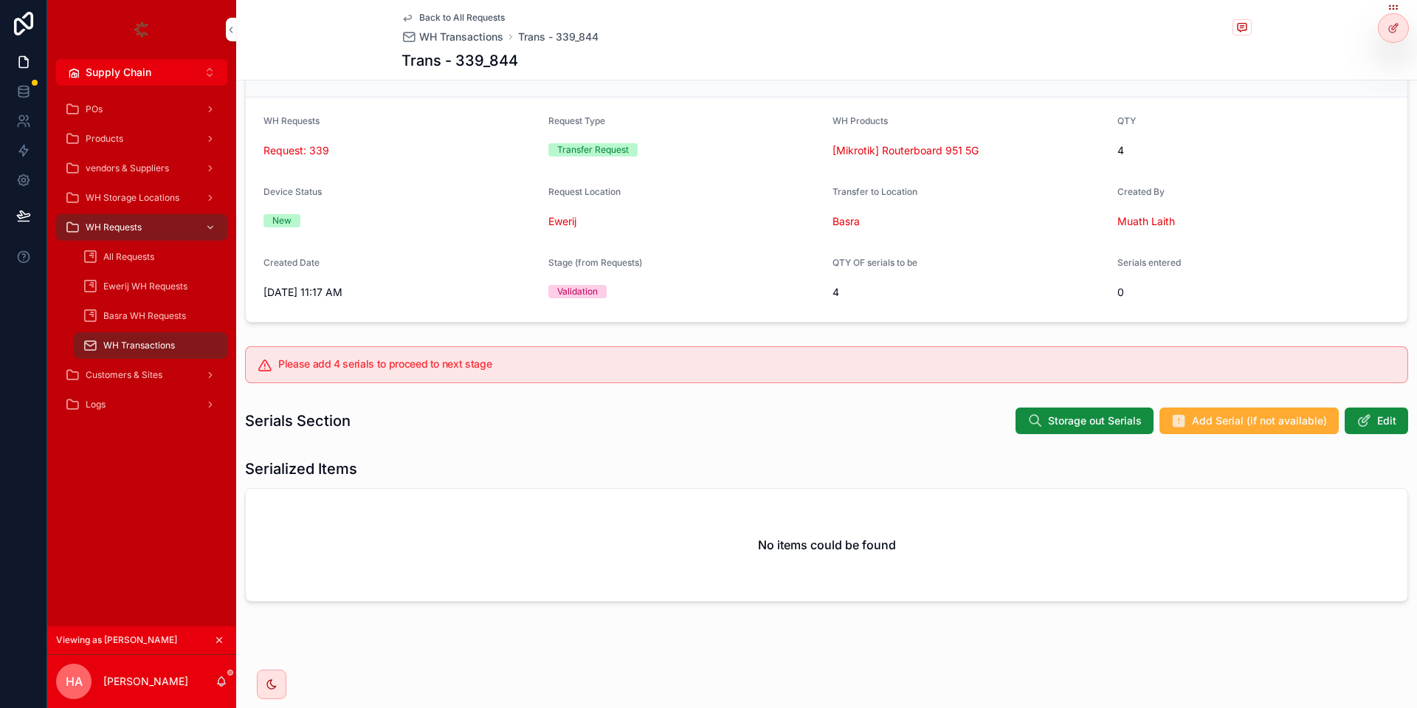
click at [1088, 412] on button "Storage out Serials" at bounding box center [1084, 420] width 138 height 27
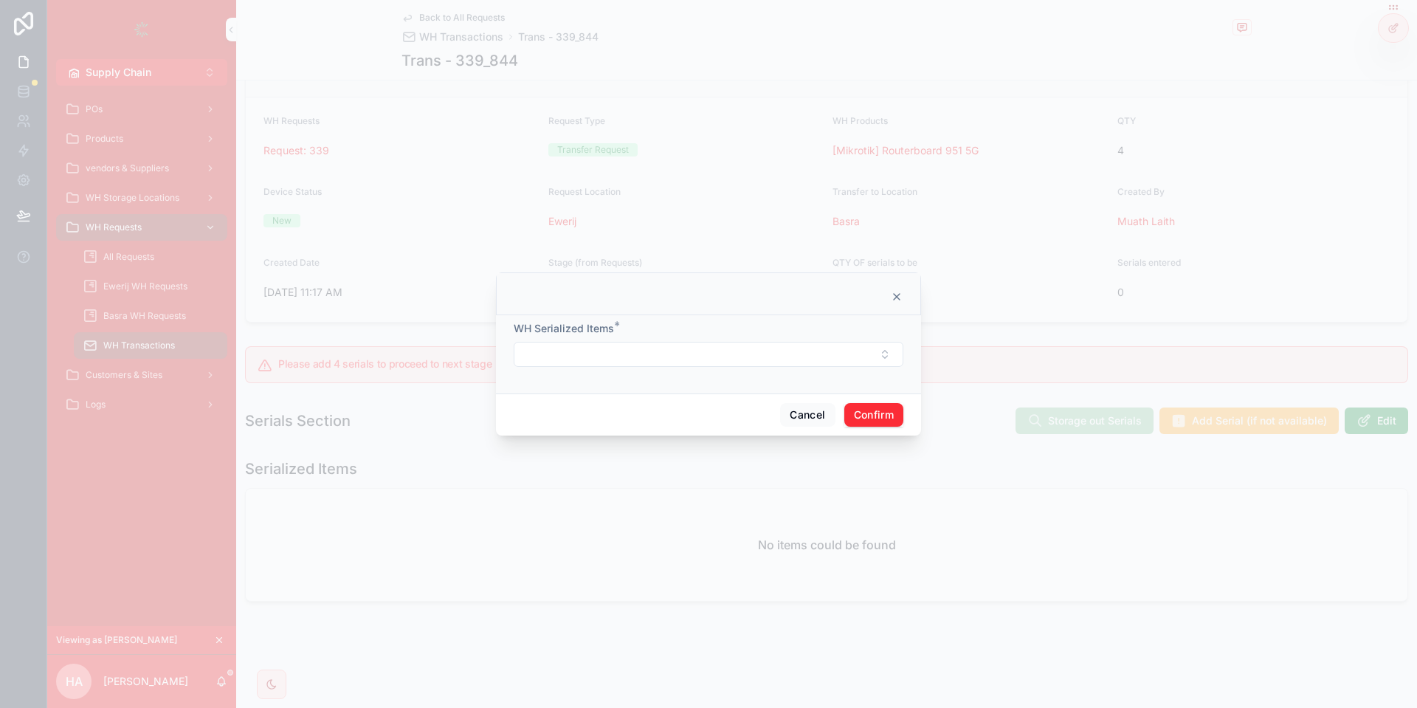
click at [654, 348] on button "Select Button" at bounding box center [709, 354] width 390 height 25
click at [758, 300] on div at bounding box center [708, 297] width 388 height 12
click at [820, 418] on button "Cancel" at bounding box center [807, 415] width 55 height 24
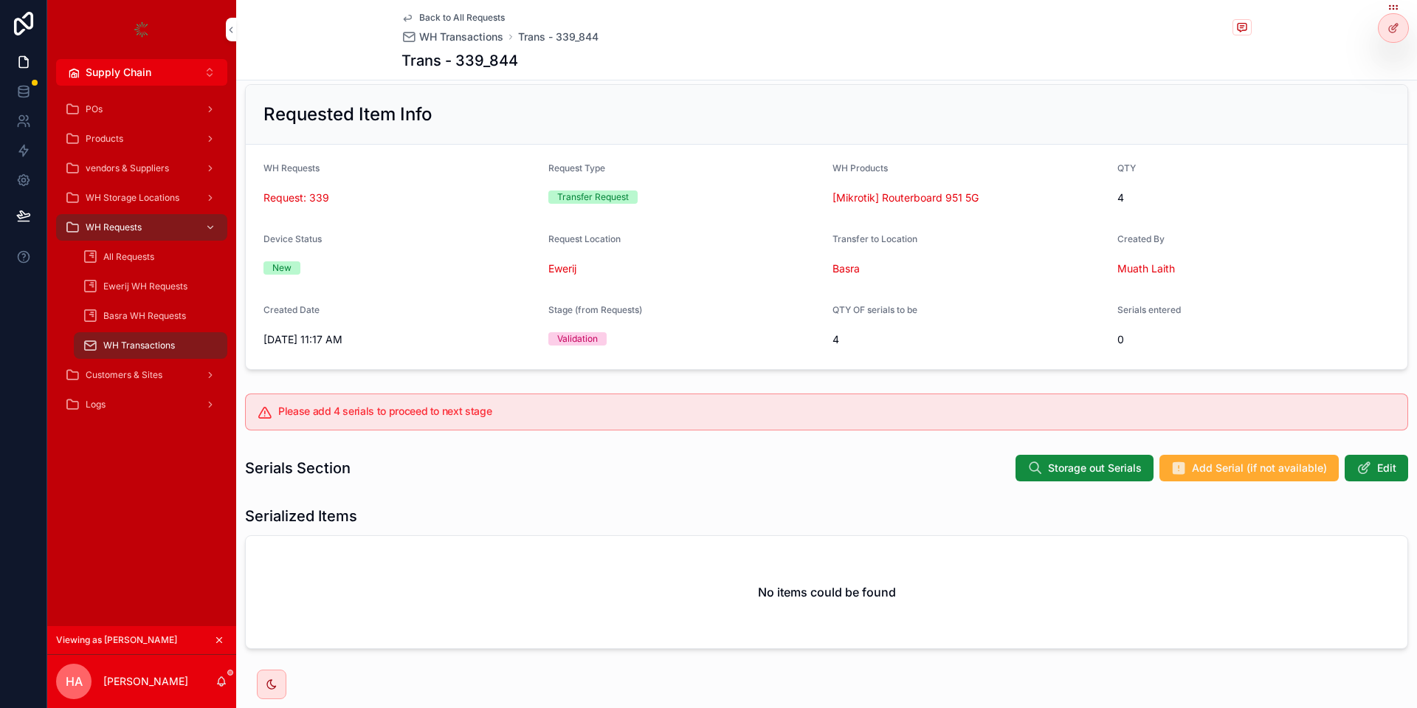
scroll to position [0, 0]
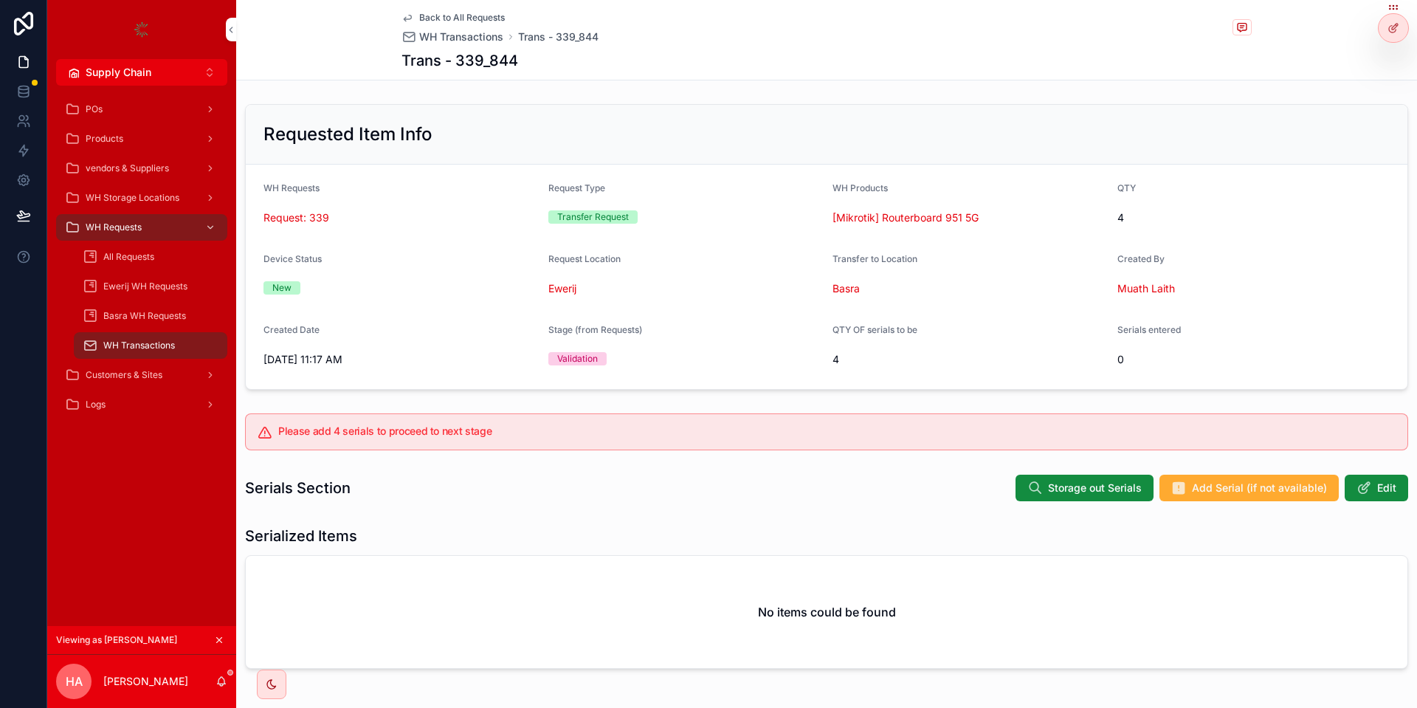
click at [467, 18] on span "Back to All Requests" at bounding box center [462, 18] width 86 height 12
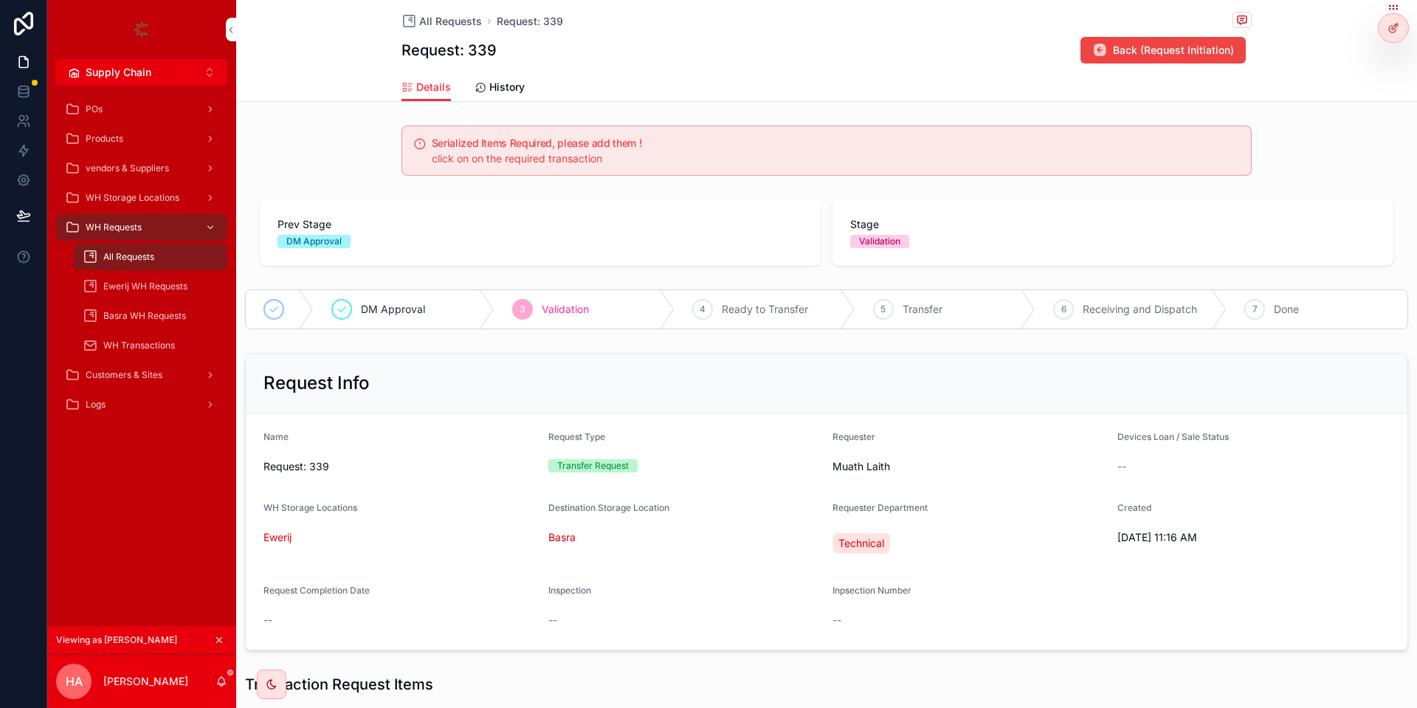
click at [583, 316] on span "Validation" at bounding box center [565, 309] width 47 height 15
click at [1105, 311] on span "Receiving and Dispatch" at bounding box center [1139, 309] width 114 height 15
click at [944, 314] on div "5 Transfer" at bounding box center [945, 309] width 181 height 38
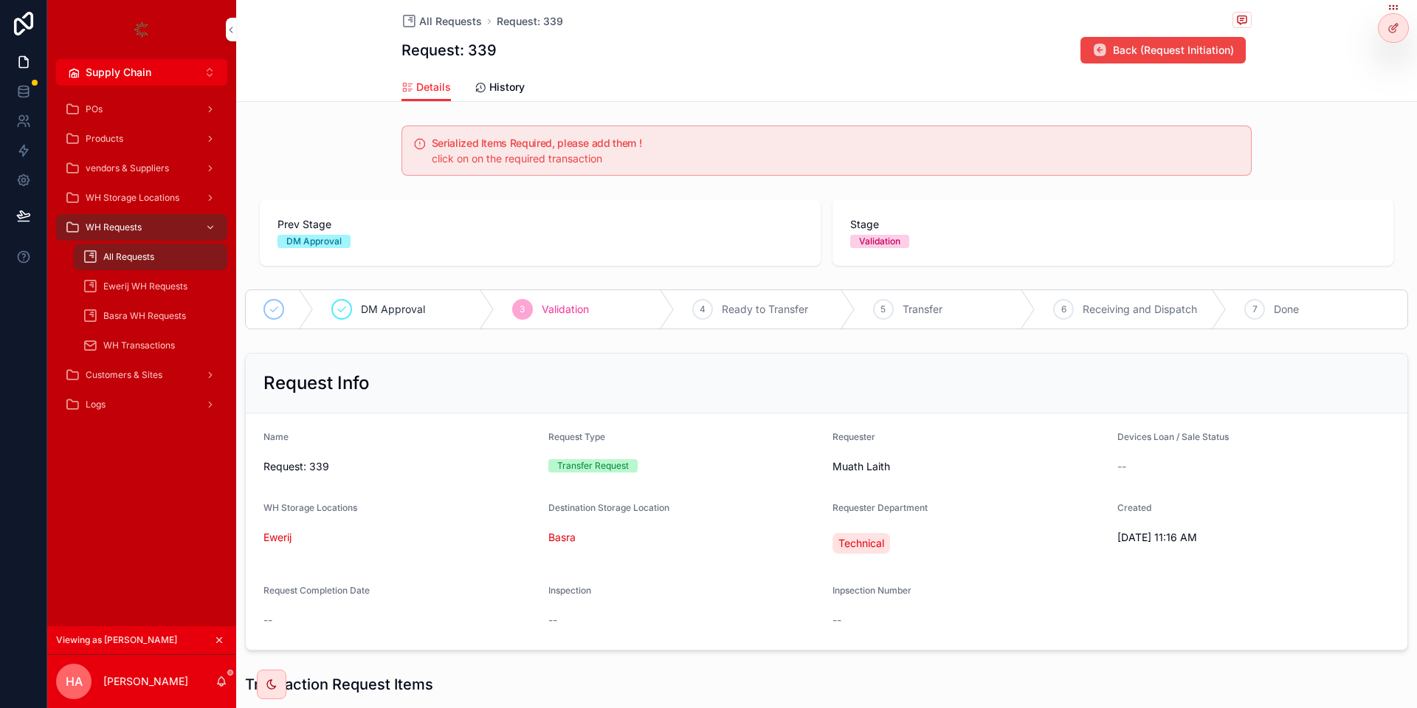
click at [944, 314] on div "5 Transfer" at bounding box center [945, 309] width 181 height 38
click at [1152, 347] on div "Request Info Name Request: 339 Request Type Transfer Request Requester Muath La…" at bounding box center [826, 501] width 1181 height 309
click at [1157, 305] on span "Receiving and Dispatch" at bounding box center [1139, 309] width 114 height 15
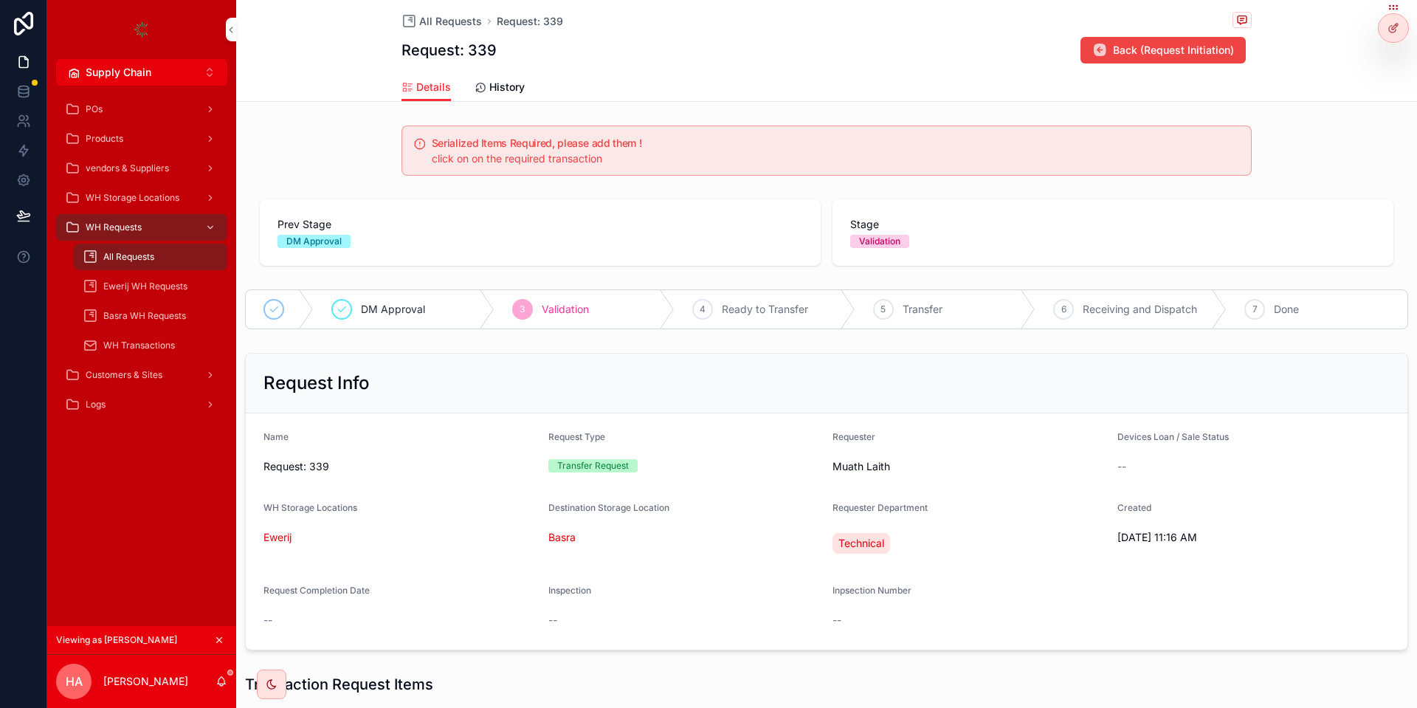
click at [1157, 305] on span "Receiving and Dispatch" at bounding box center [1139, 309] width 114 height 15
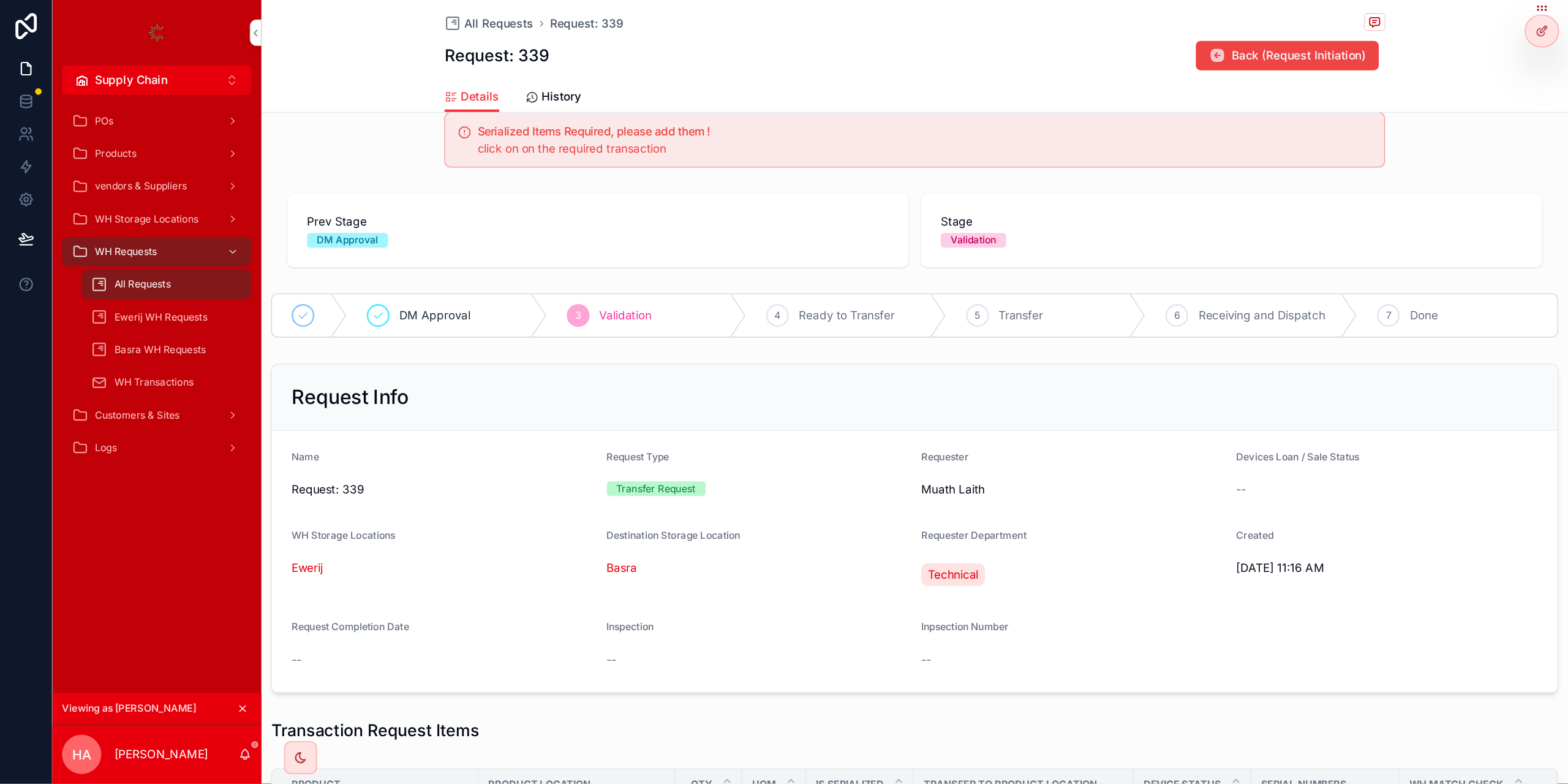
scroll to position [20, 0]
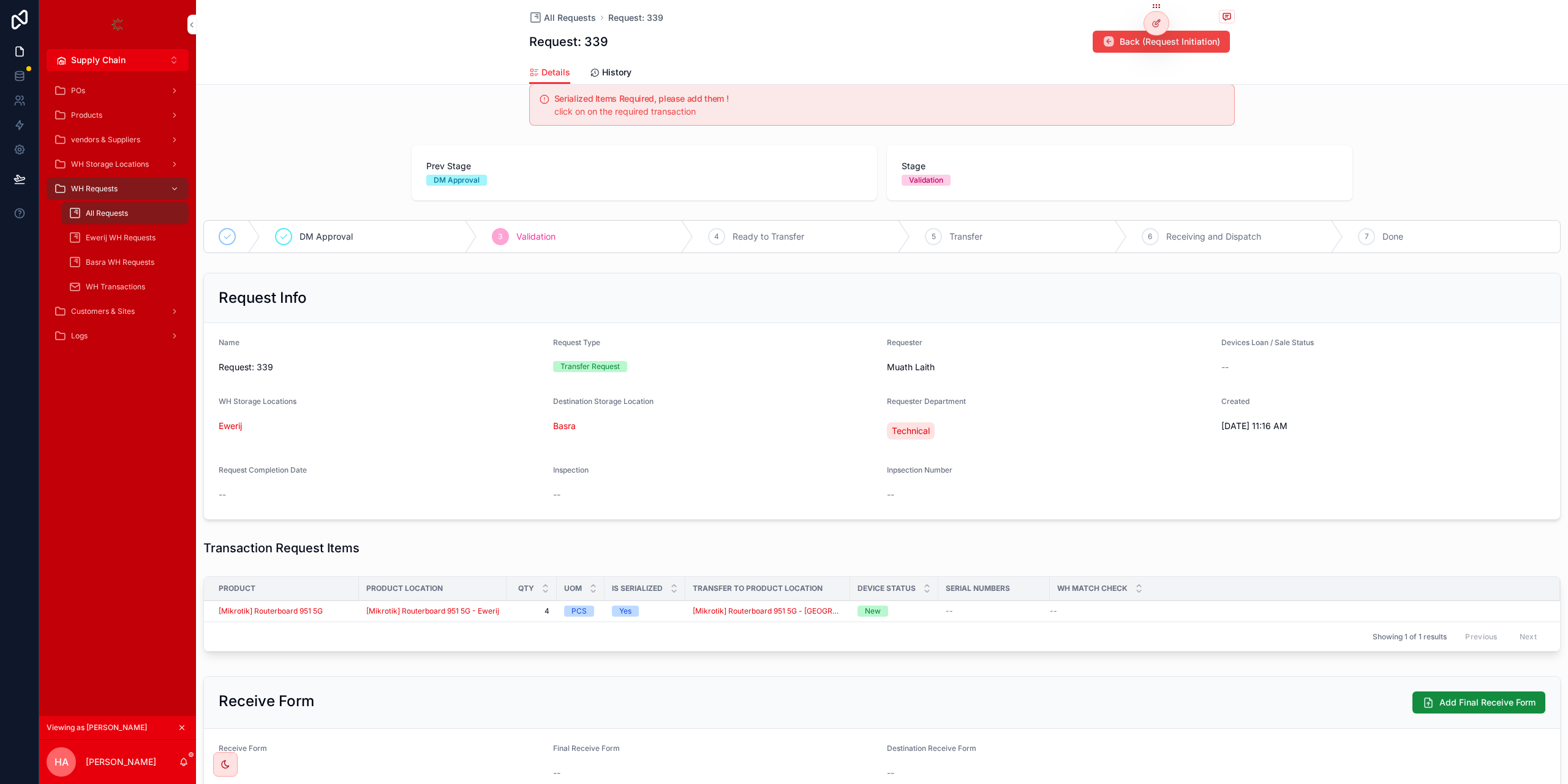
click at [987, 310] on div "Request Info" at bounding box center [882, 298] width 1356 height 50
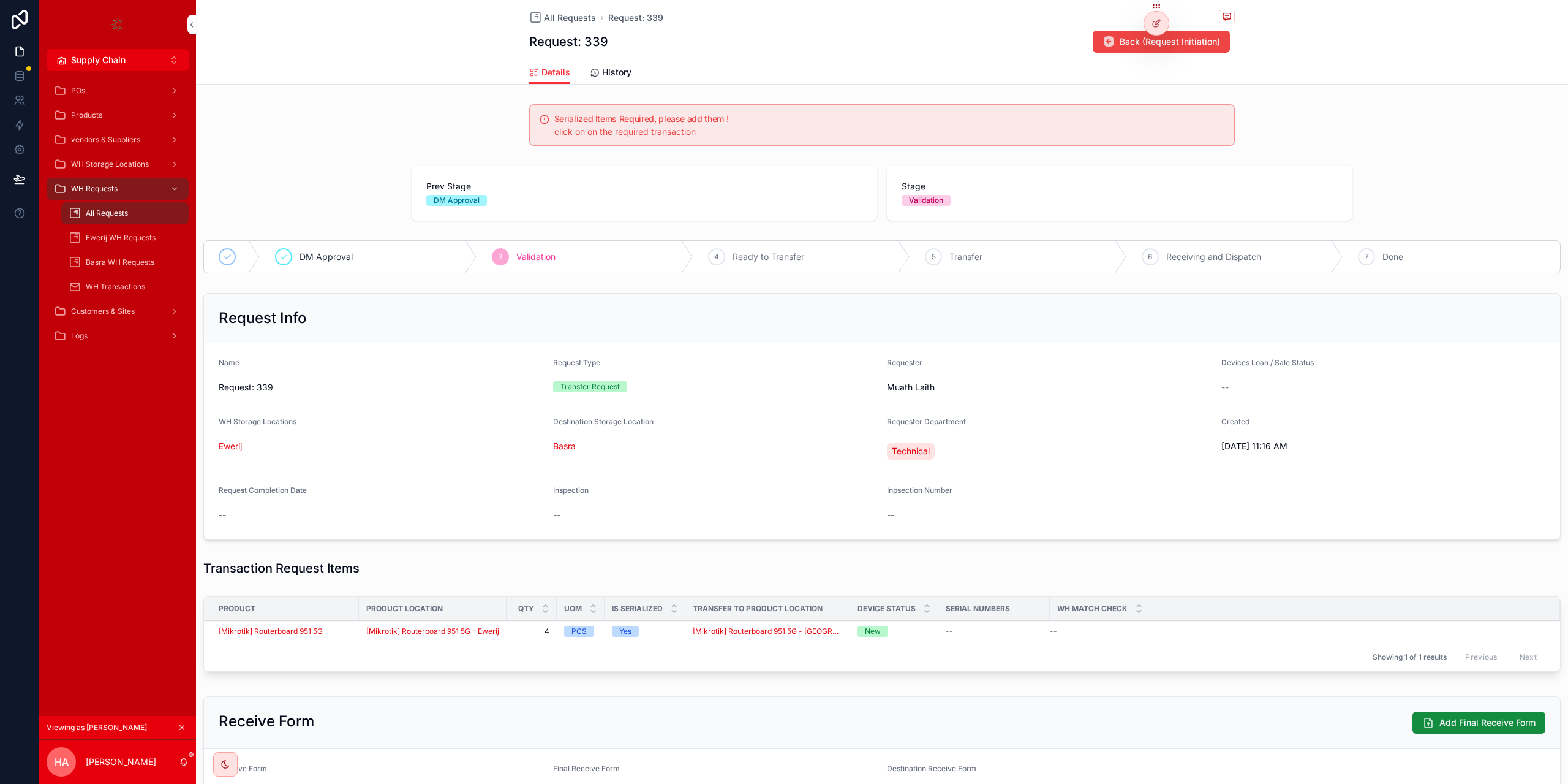
click at [0, 0] on icon at bounding box center [0, 0] width 0 height 0
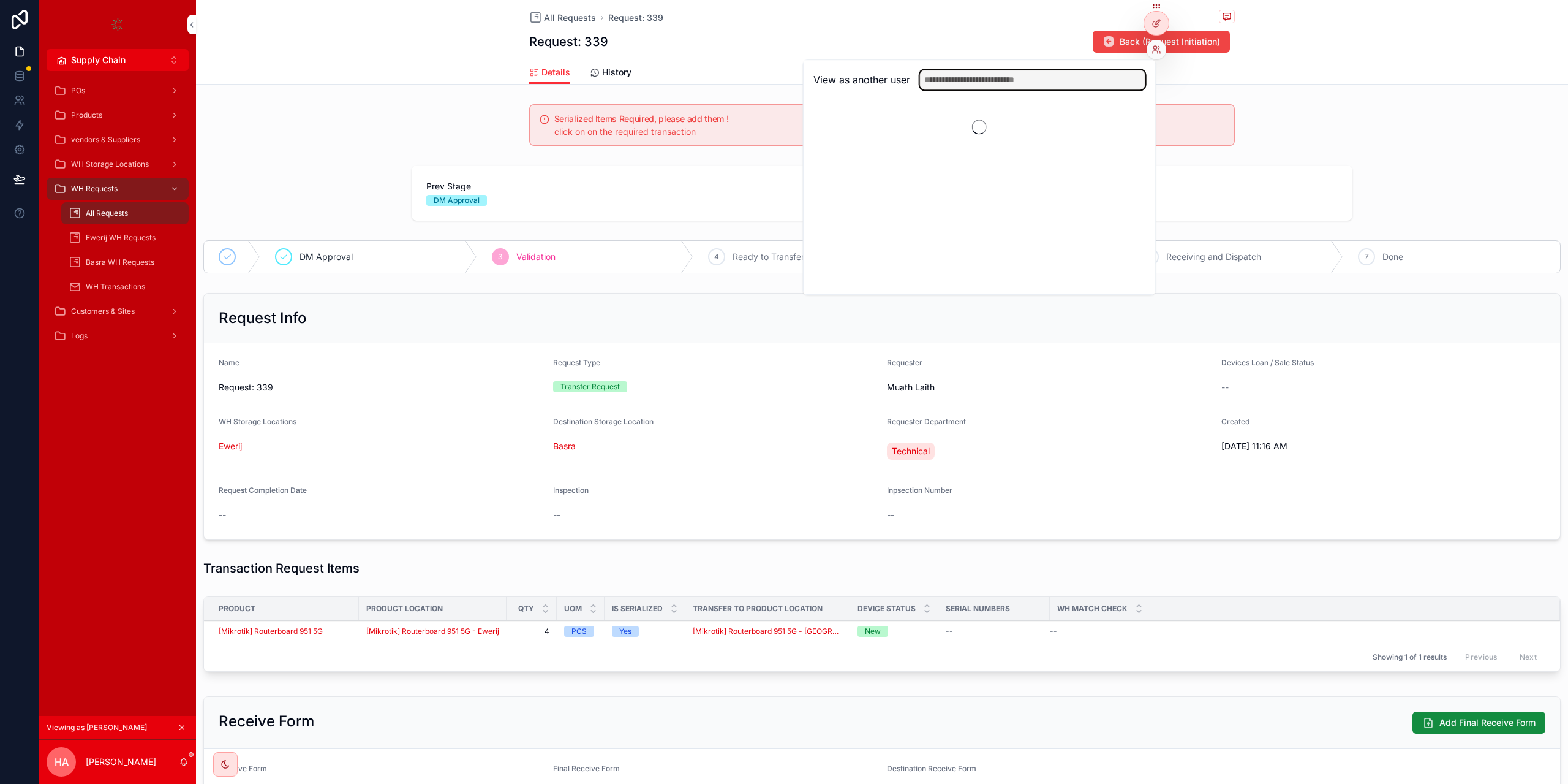
click at [1116, 81] on input "text" at bounding box center [1033, 80] width 226 height 20
type input "****"
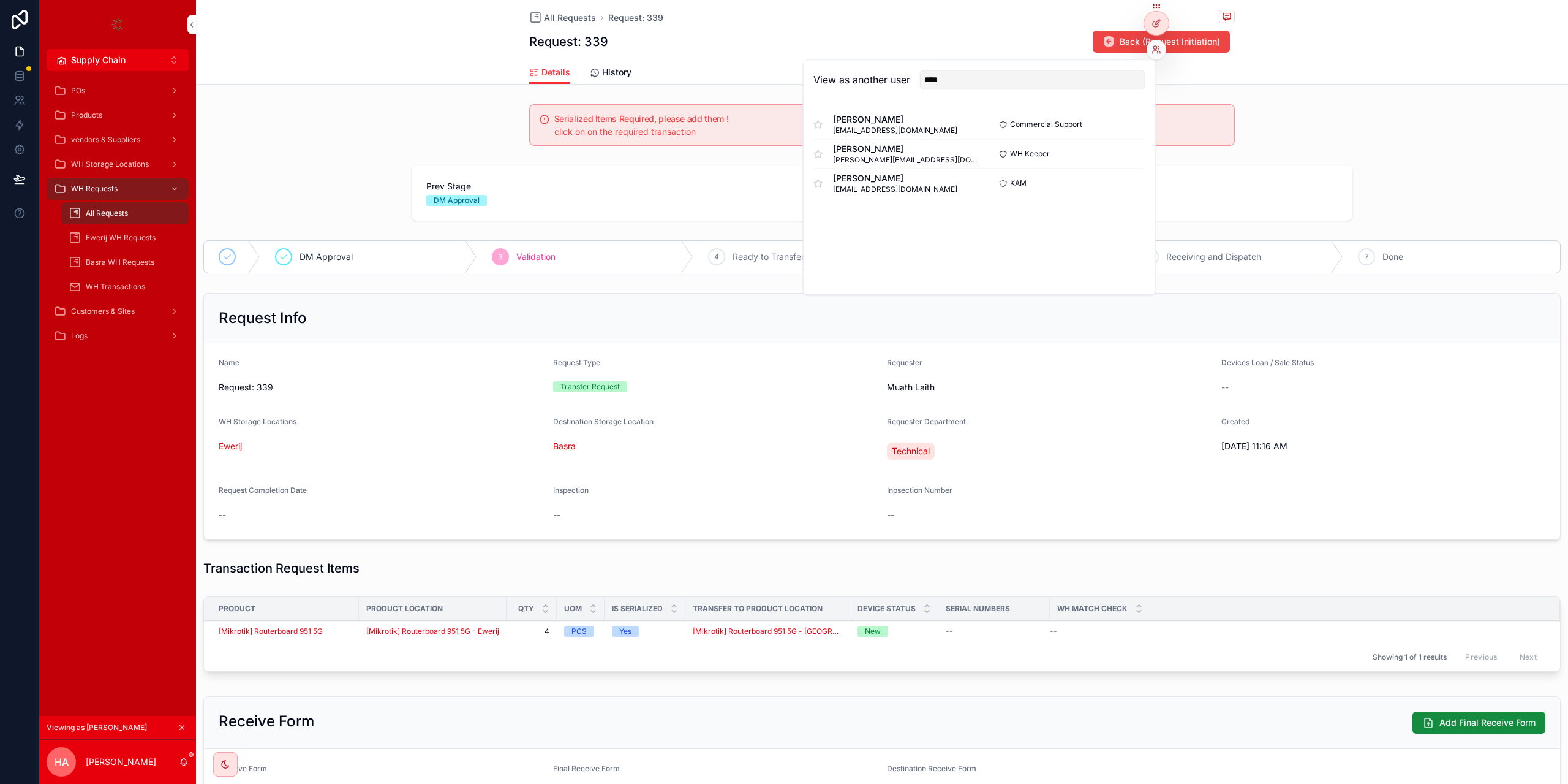
click at [0, 0] on button "Select" at bounding box center [0, 0] width 0 height 0
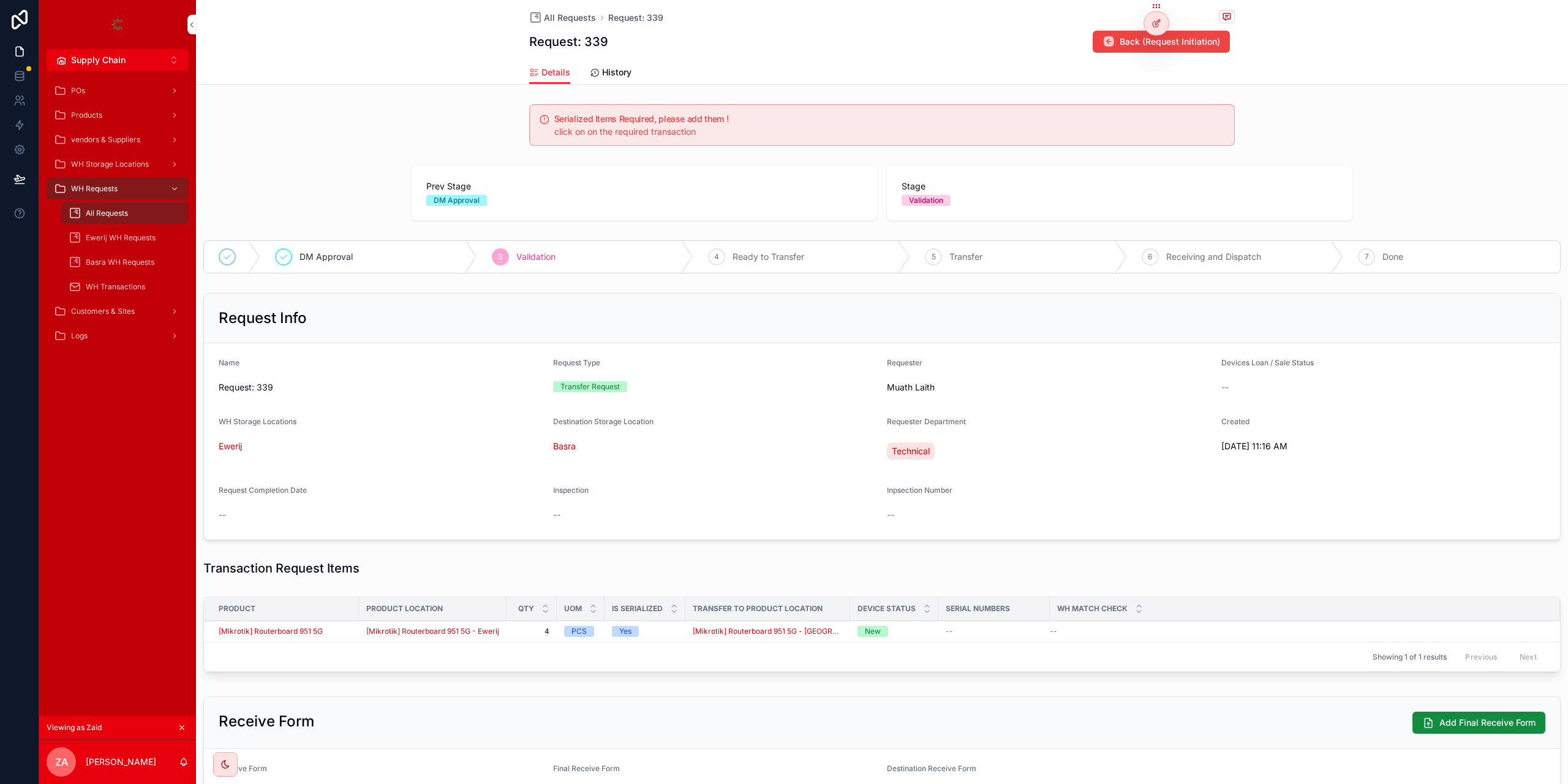
click at [150, 241] on span "Ewerij WH Requests" at bounding box center [120, 238] width 70 height 10
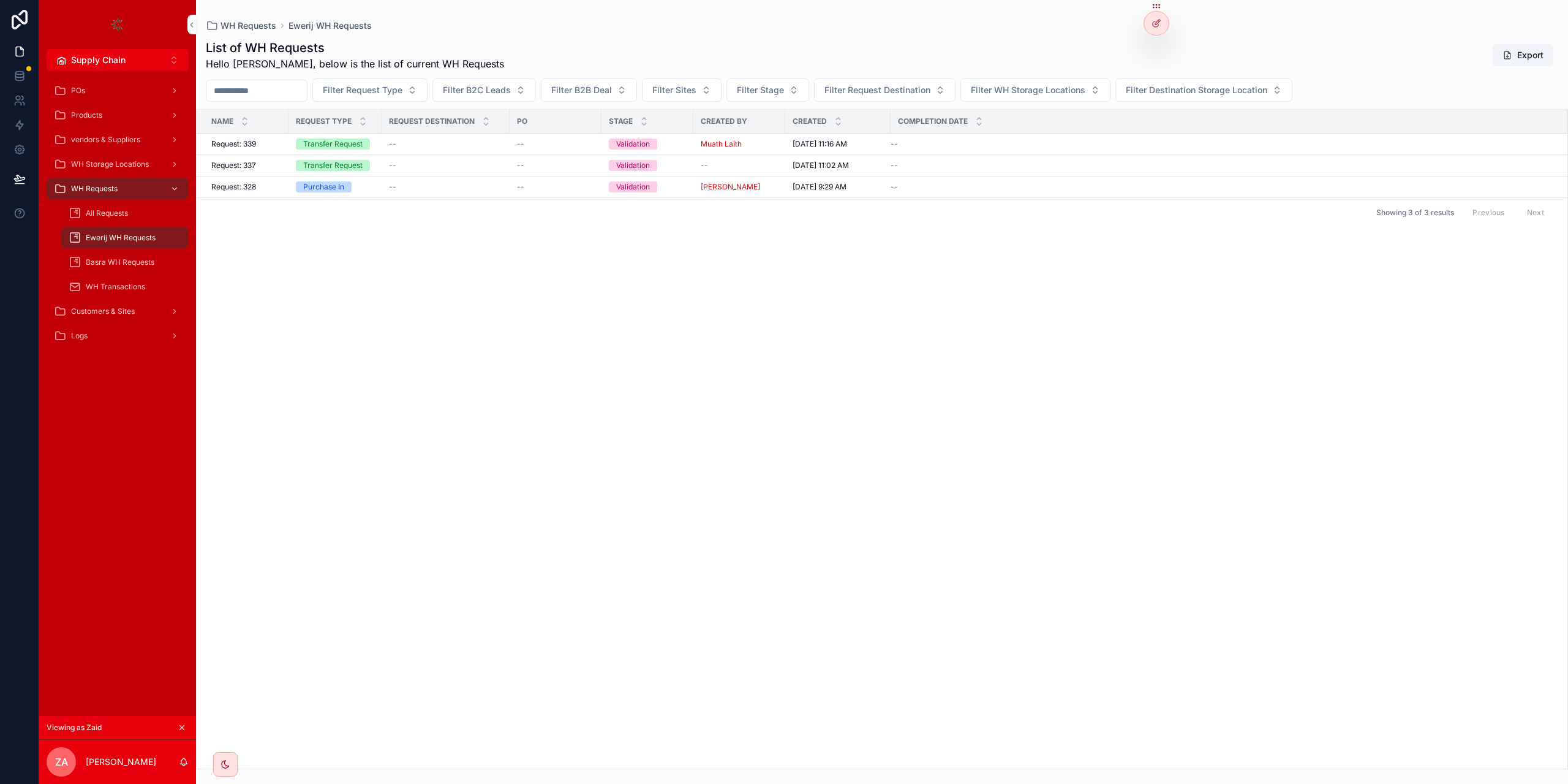
click at [280, 146] on div "Request: 339 Request: 339" at bounding box center [247, 144] width 70 height 10
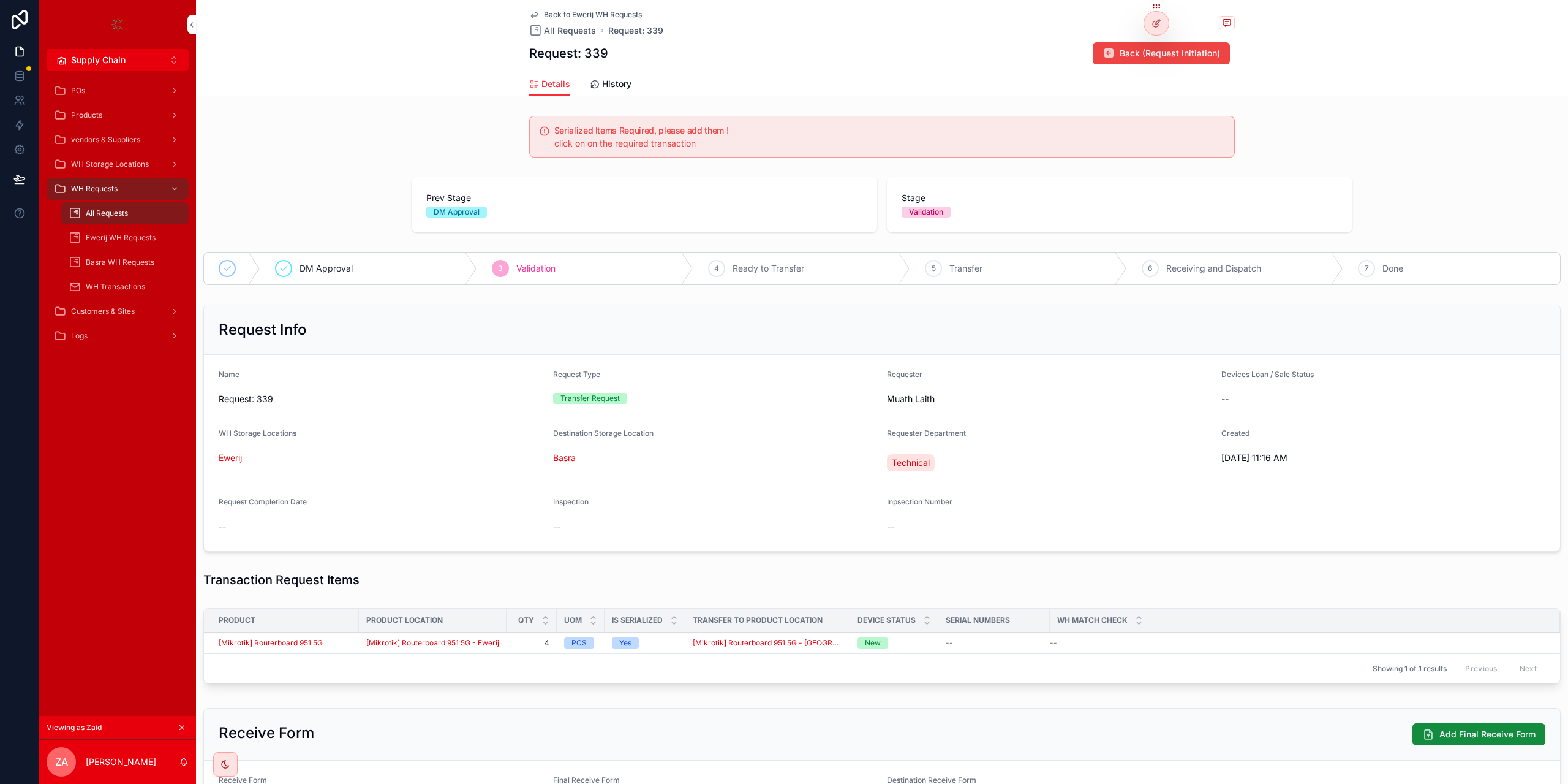
scroll to position [131, 0]
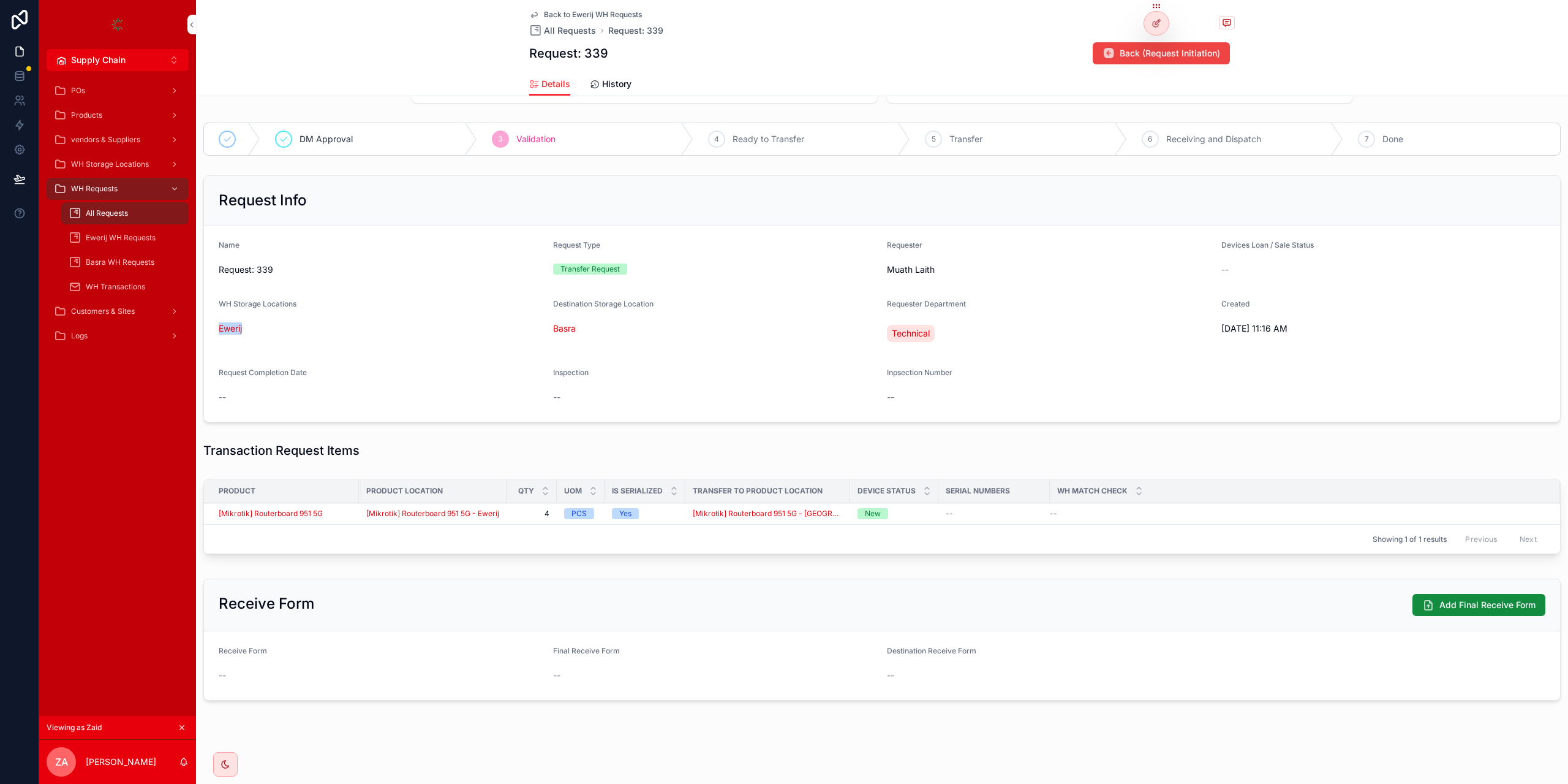
drag, startPoint x: 253, startPoint y: 321, endPoint x: 208, endPoint y: 328, distance: 45.5
click at [208, 328] on form "Name Request: 339 Request Type Transfer Request Requester Muath Laith Devices L…" at bounding box center [882, 324] width 1356 height 196
copy span "Ewerij"
click at [333, 510] on div "[Mikrotik] Routerboard 951 5G" at bounding box center [285, 513] width 133 height 10
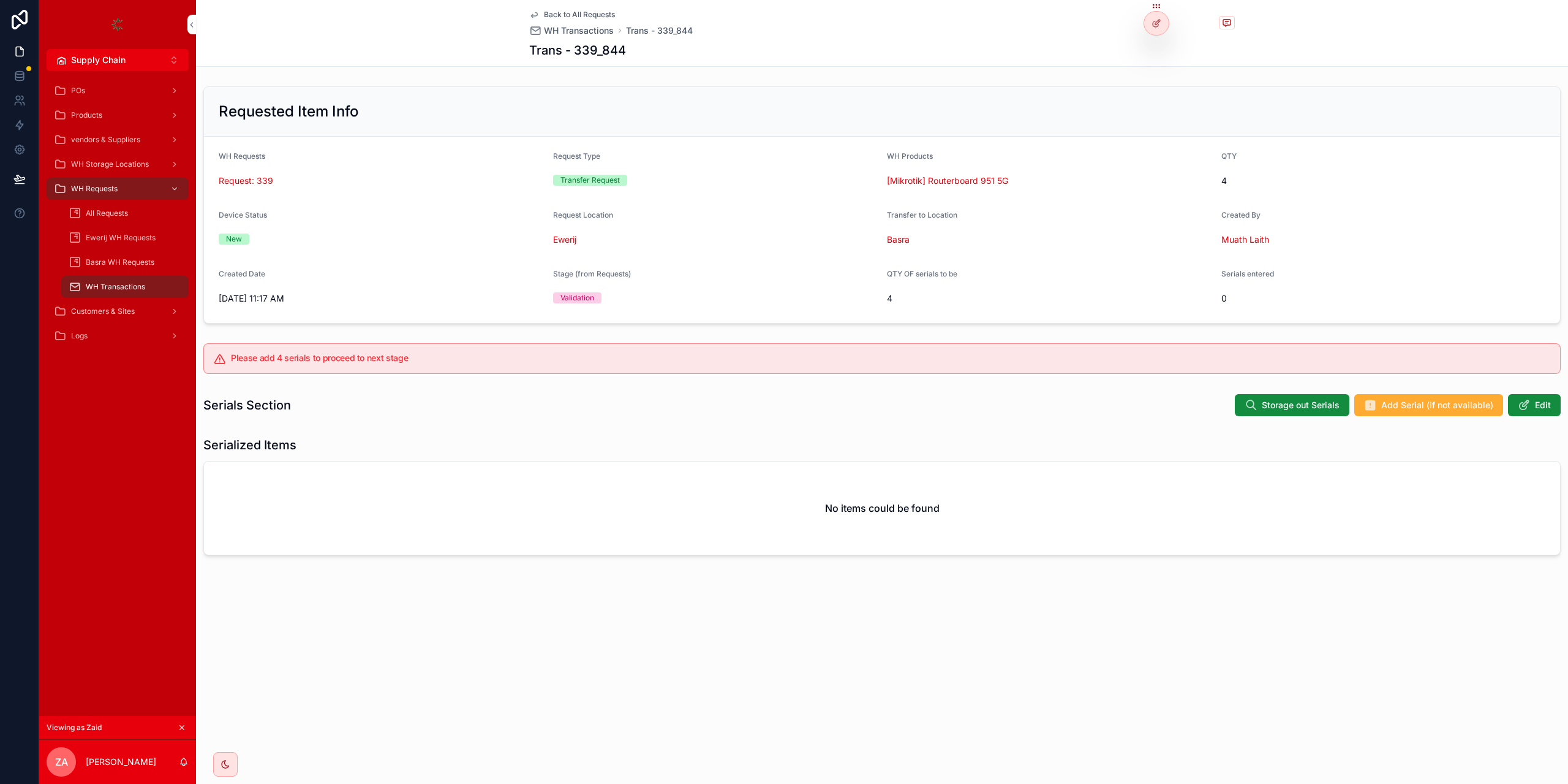
click at [1262, 401] on button "Storage out Serials" at bounding box center [1292, 404] width 115 height 22
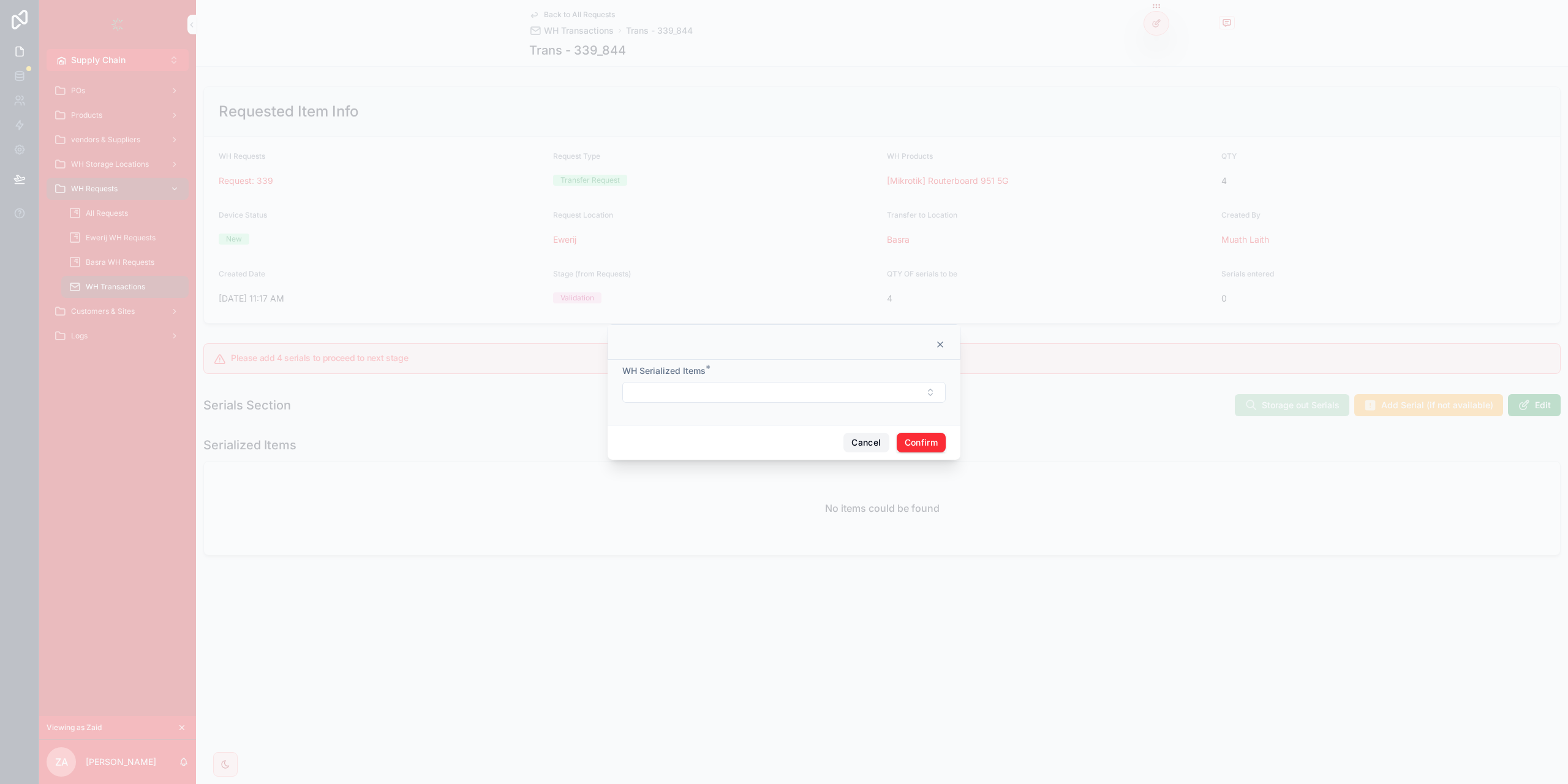
click at [861, 447] on button "Cancel" at bounding box center [866, 443] width 46 height 20
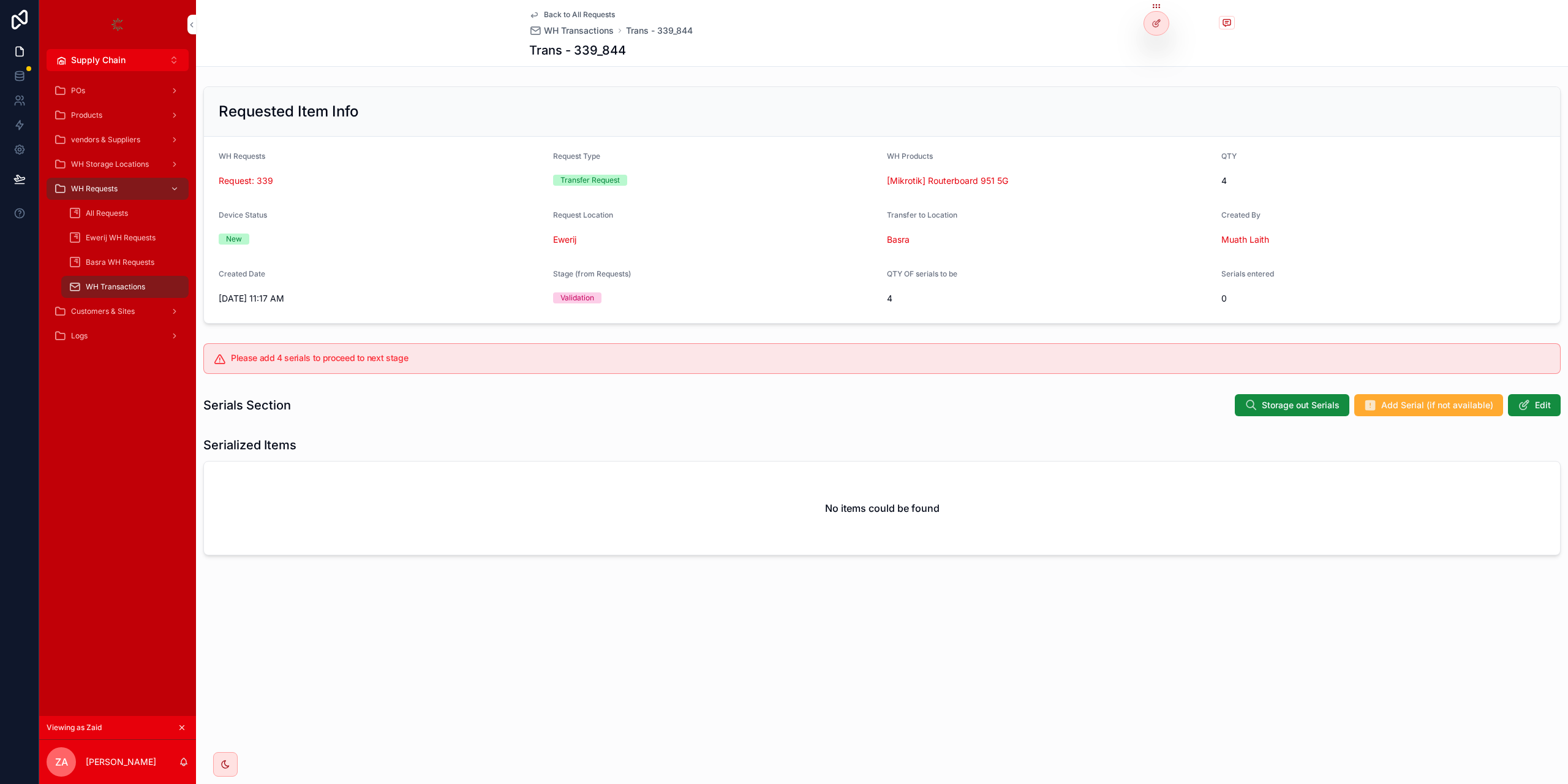
click at [1458, 402] on span "Add Serial (if not available)" at bounding box center [1437, 404] width 112 height 12
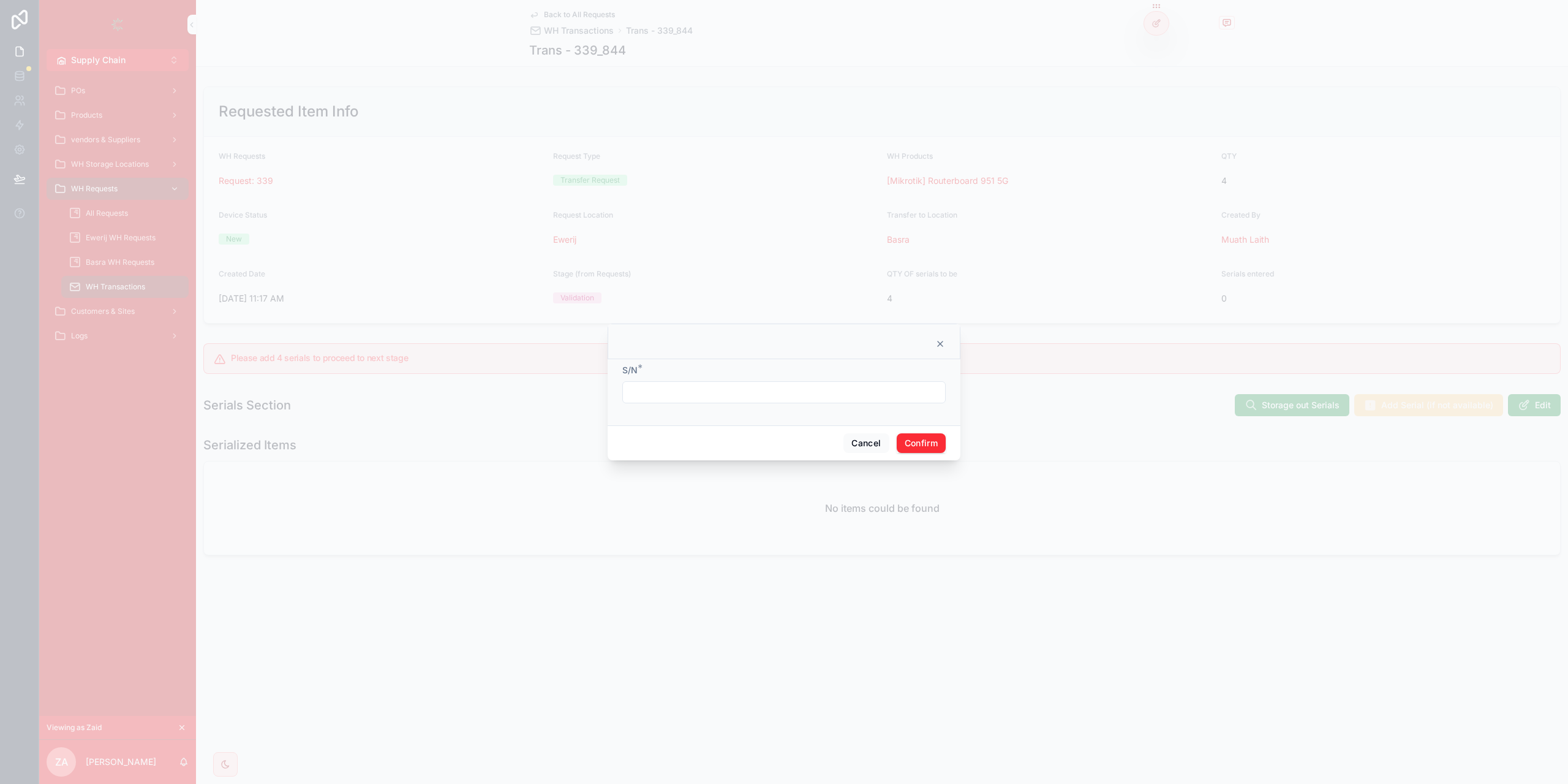
click at [732, 400] on div at bounding box center [784, 392] width 324 height 22
click at [732, 399] on input "text" at bounding box center [784, 392] width 322 height 17
type input "********"
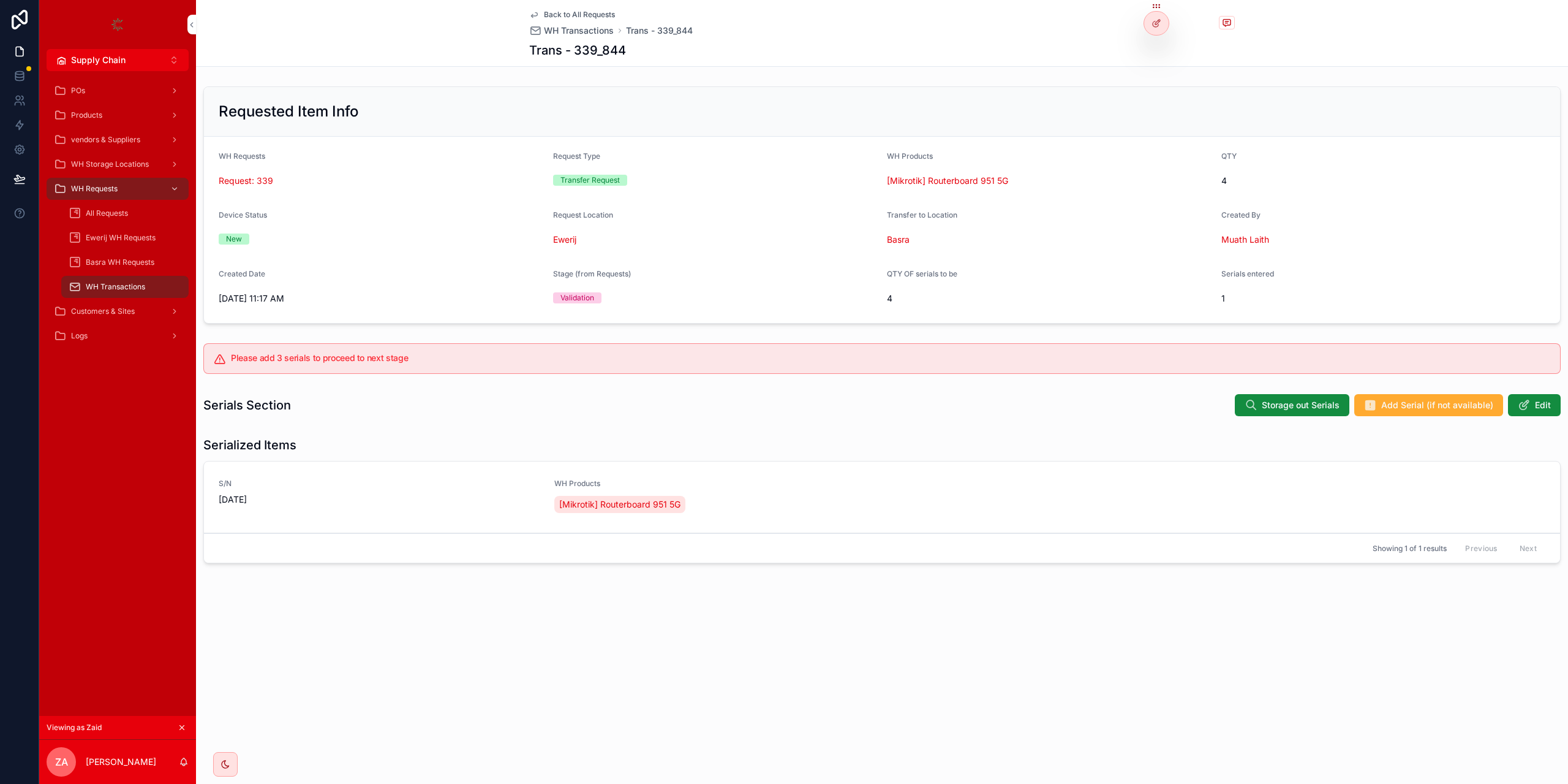
click at [1429, 393] on div "Serials Section Storage out Serials Add Serial (if not available) Edit" at bounding box center [882, 405] width 1372 height 33
click at [1420, 409] on span "Add Serial (if not available)" at bounding box center [1437, 404] width 112 height 12
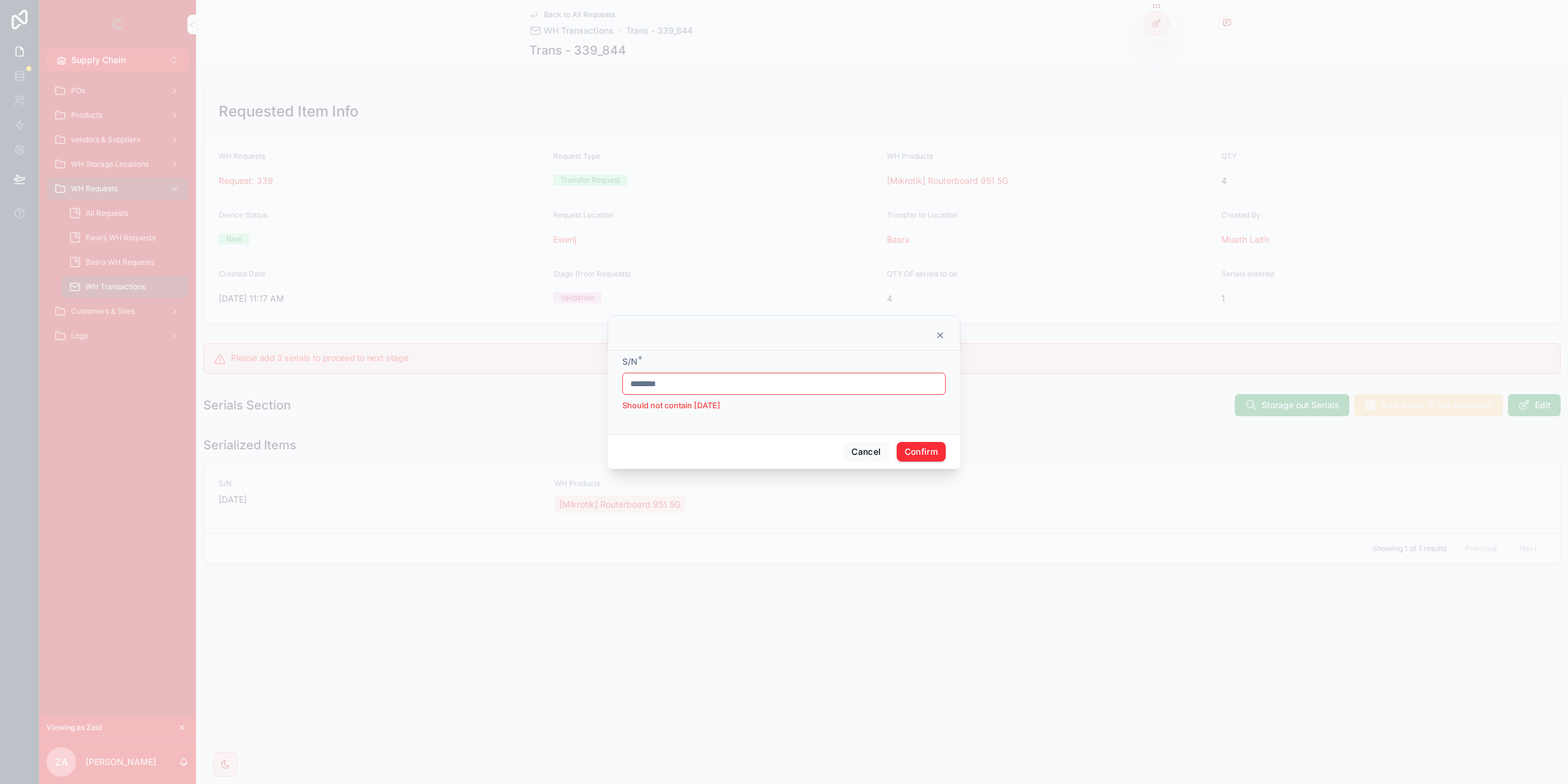
click at [772, 388] on input "********" at bounding box center [784, 384] width 322 height 17
type input "********"
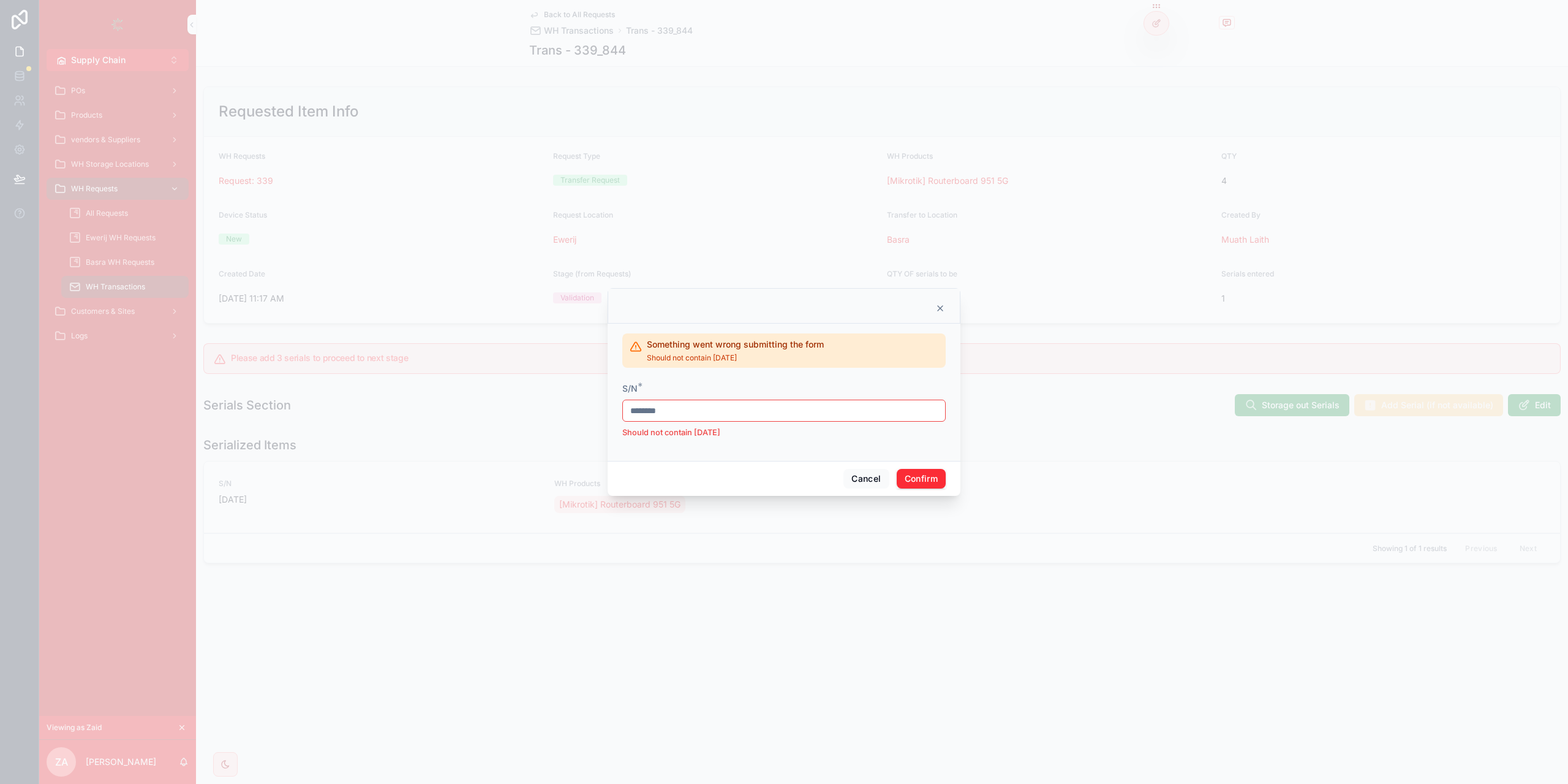
click at [730, 414] on input "********" at bounding box center [784, 410] width 322 height 17
click at [919, 470] on button "Confirm" at bounding box center [921, 478] width 49 height 20
click at [863, 466] on div "Cancel Confirm" at bounding box center [784, 478] width 353 height 35
click at [851, 473] on button "Cancel" at bounding box center [866, 478] width 46 height 20
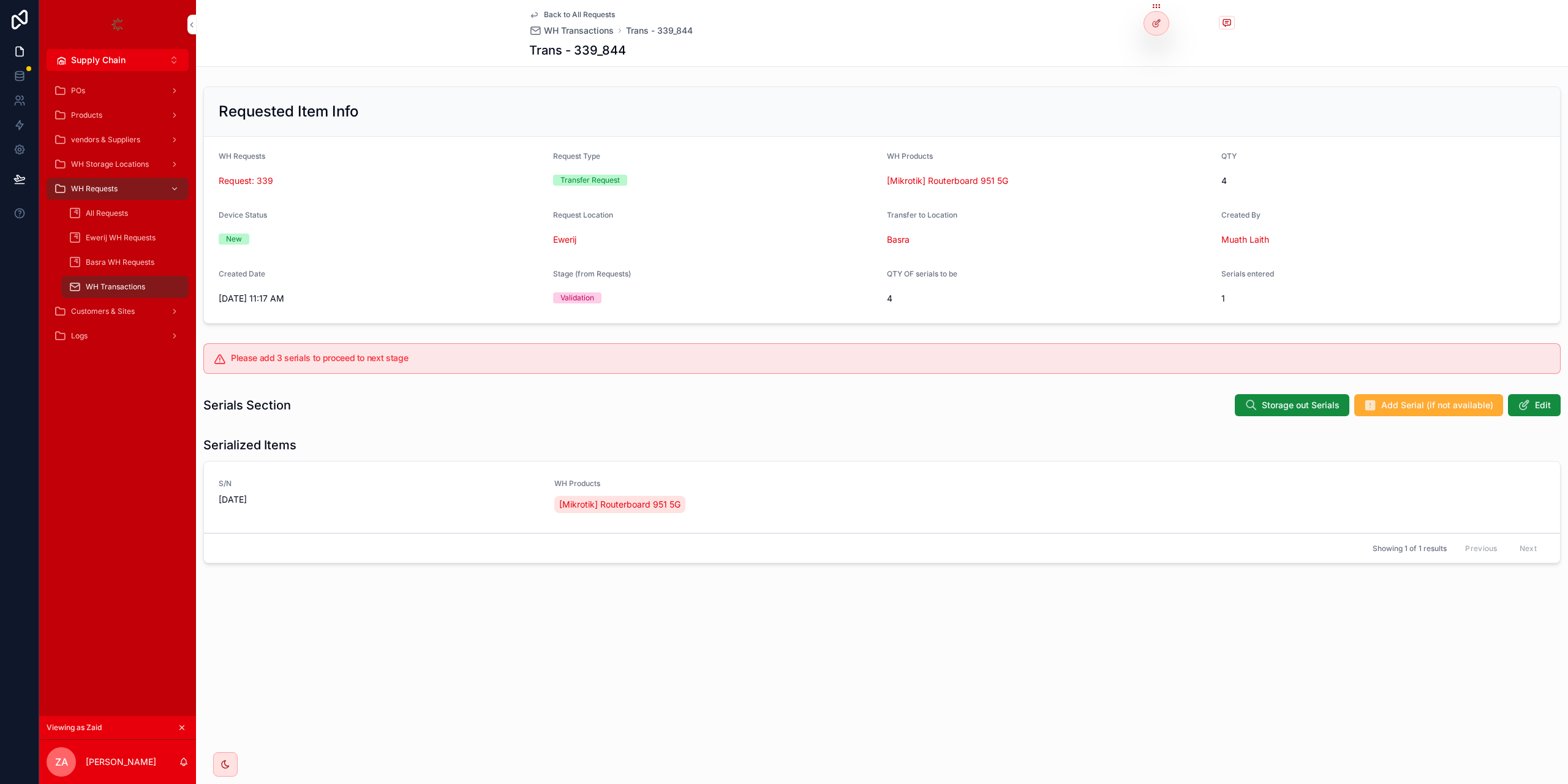
click at [1265, 405] on span "Storage out Serials" at bounding box center [1301, 404] width 78 height 12
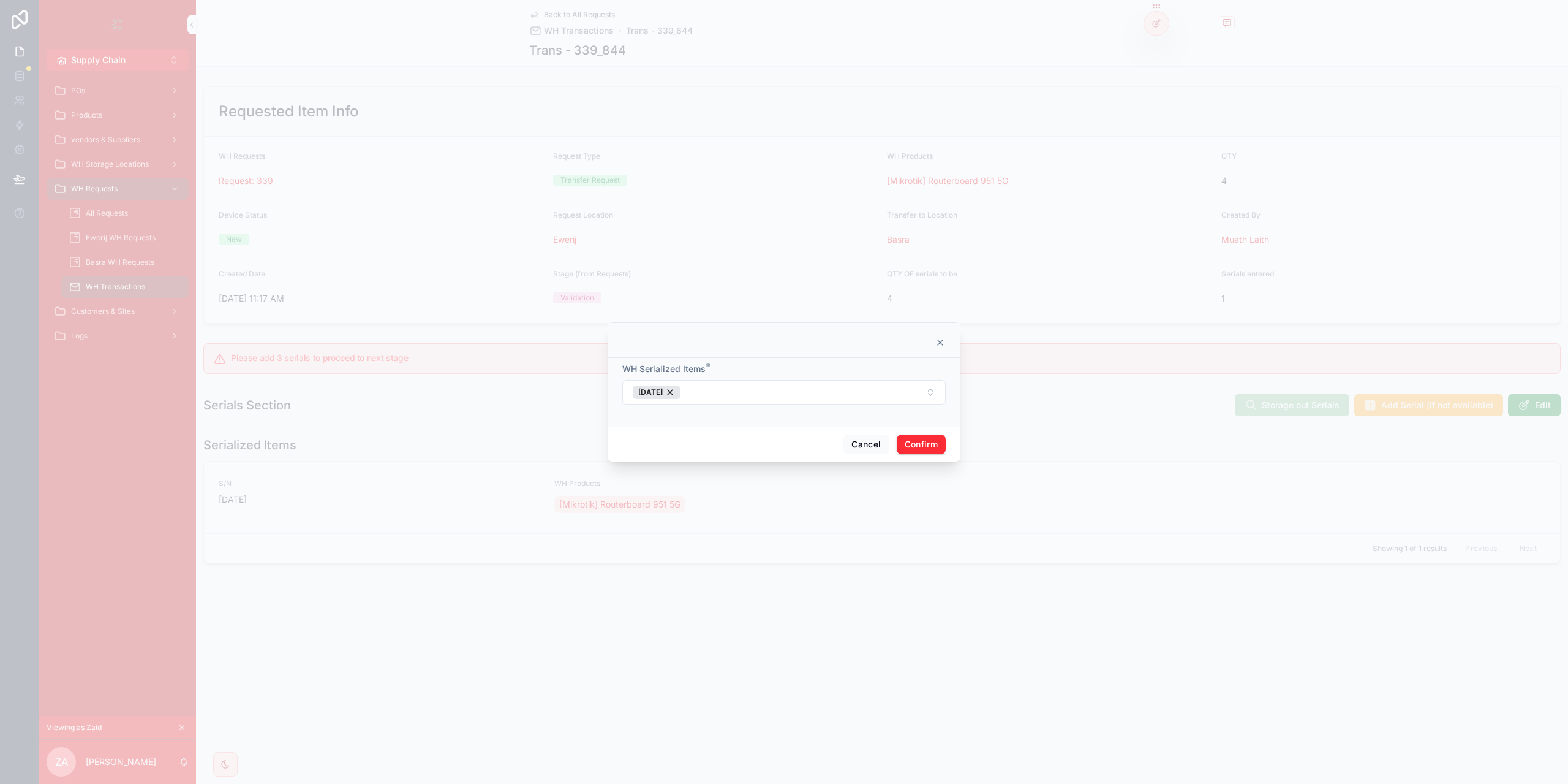
click at [753, 402] on button "[DATE]" at bounding box center [784, 392] width 324 height 25
click at [894, 336] on div at bounding box center [784, 340] width 353 height 36
click at [869, 446] on button "Cancel" at bounding box center [866, 444] width 46 height 20
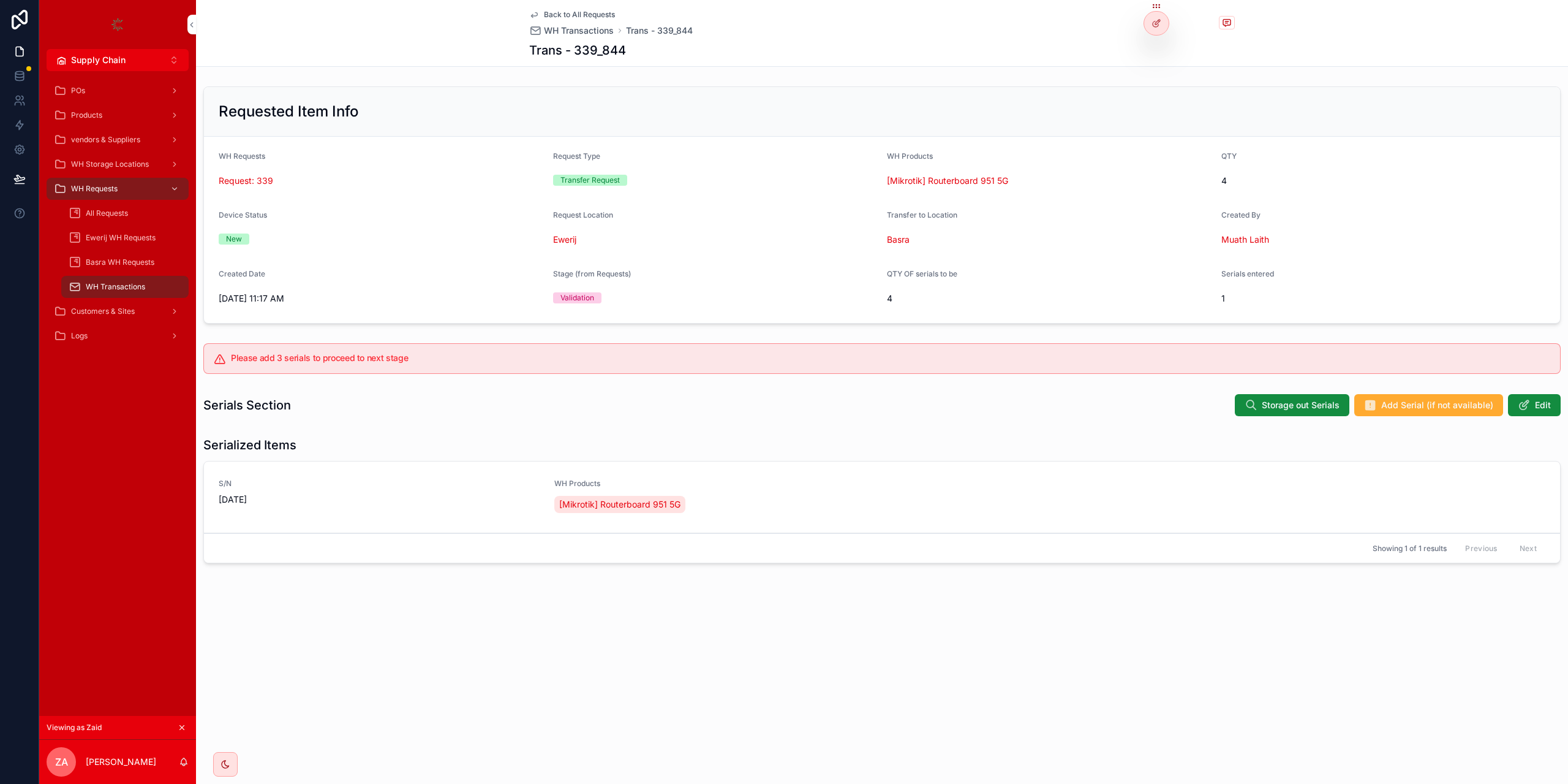
click at [1439, 416] on button "Add Serial (if not available)" at bounding box center [1428, 404] width 149 height 22
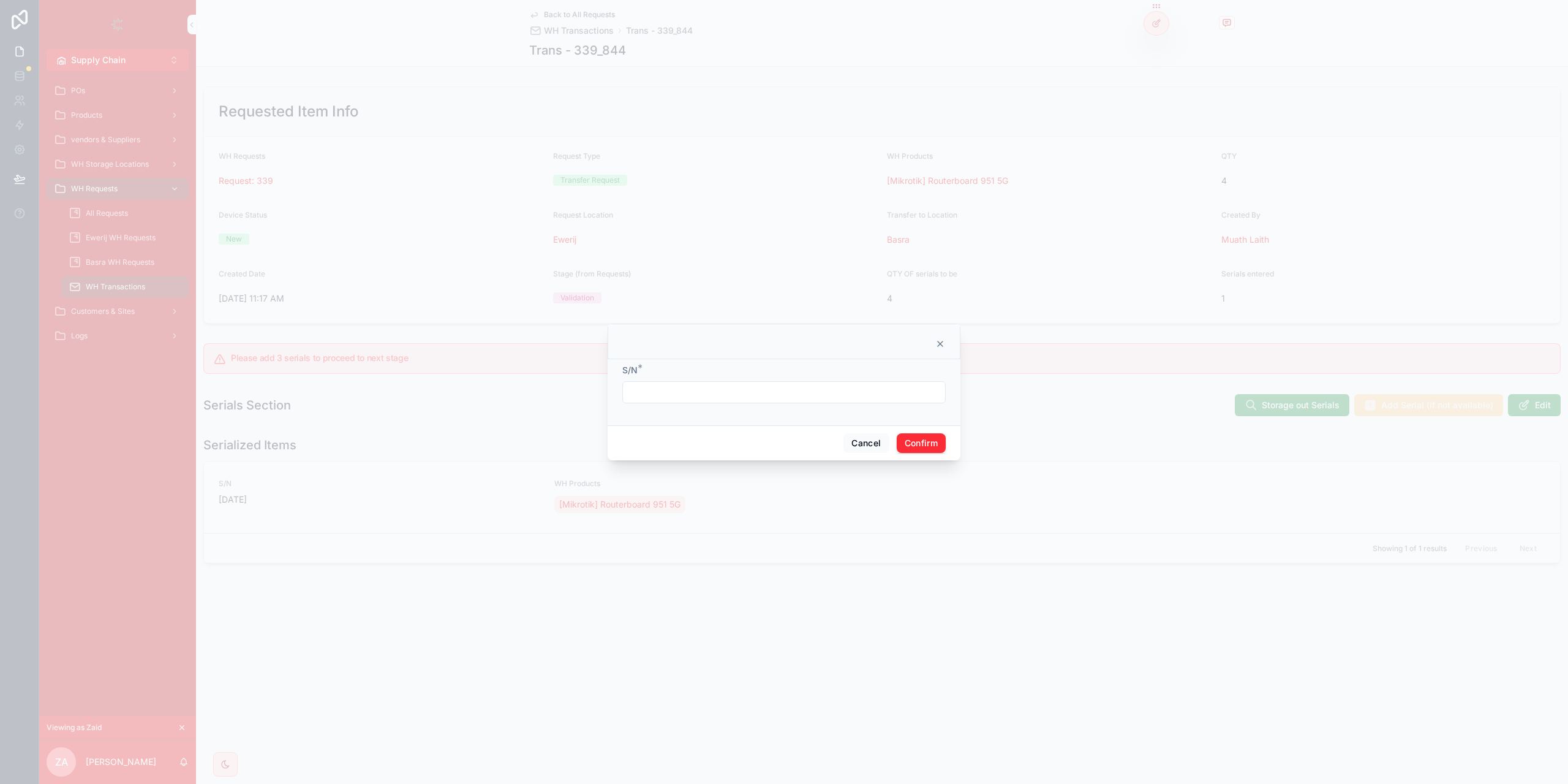
click at [748, 393] on input "text" at bounding box center [784, 392] width 322 height 17
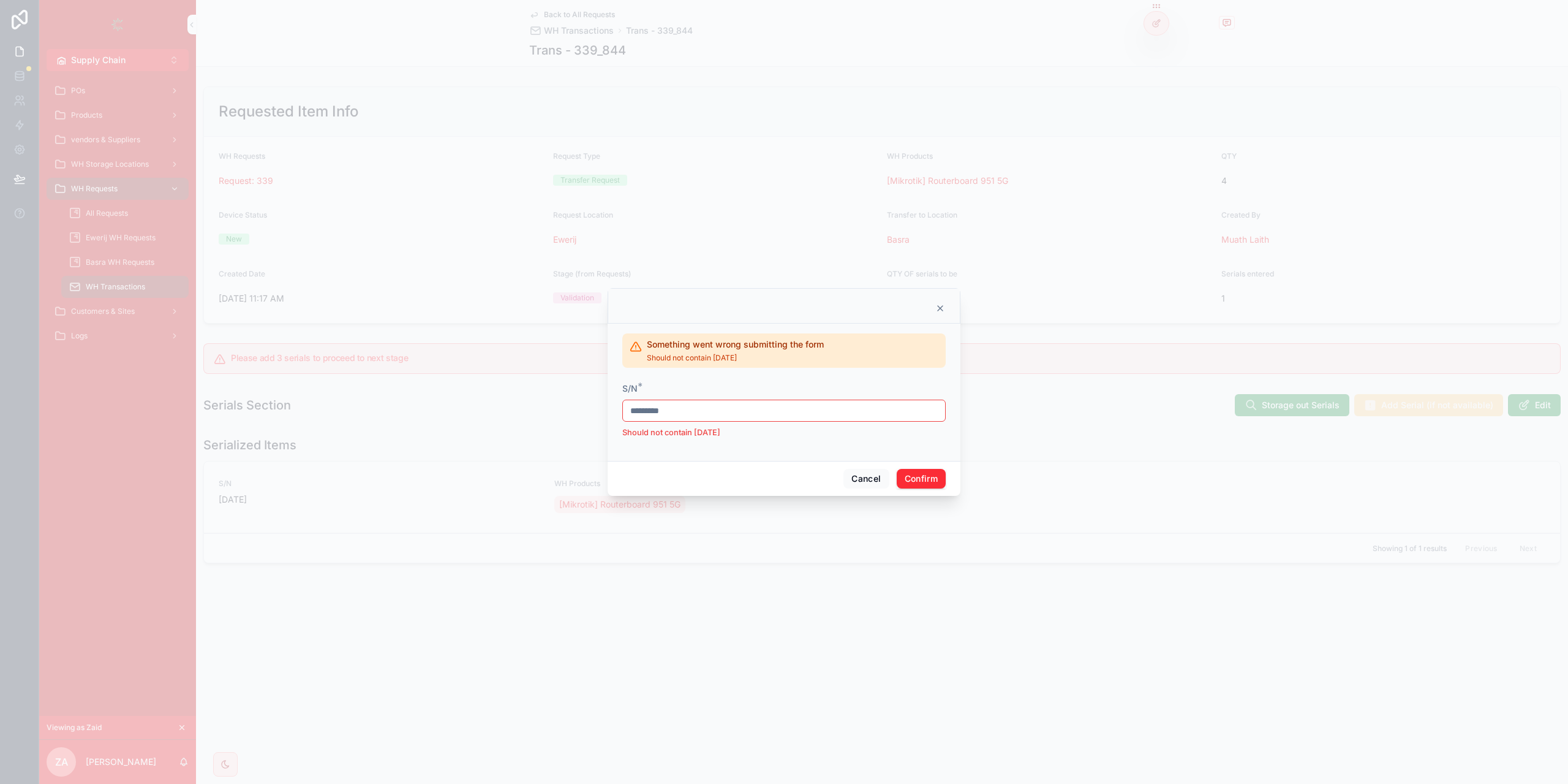
type input "*********"
click at [935, 468] on div "Cancel Confirm" at bounding box center [784, 478] width 353 height 35
click at [926, 480] on button "Confirm" at bounding box center [921, 478] width 49 height 20
click at [918, 468] on button "Confirm" at bounding box center [921, 478] width 49 height 20
click at [919, 478] on button "Confirm" at bounding box center [921, 478] width 49 height 20
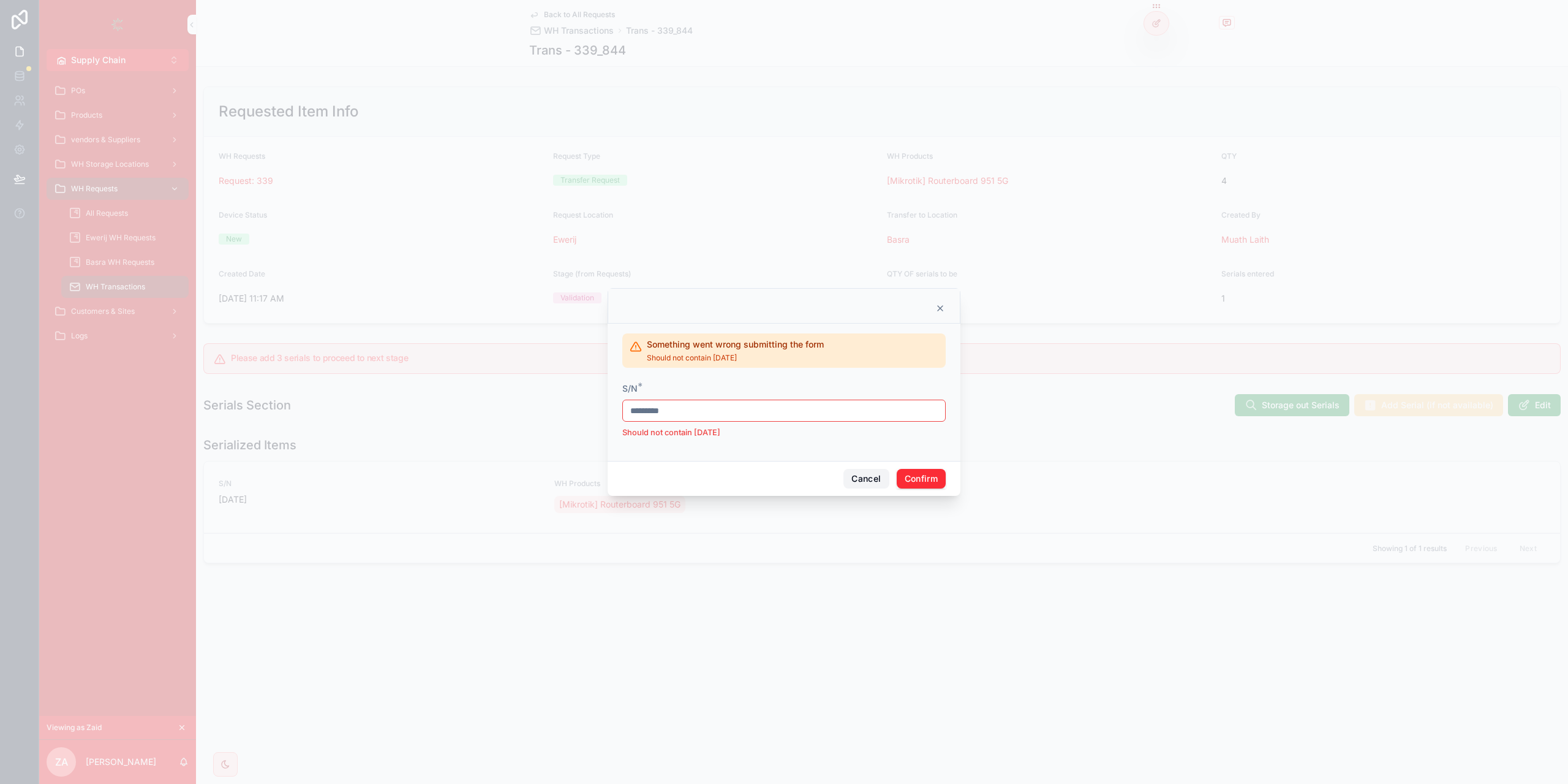
click at [848, 473] on button "Cancel" at bounding box center [866, 478] width 46 height 20
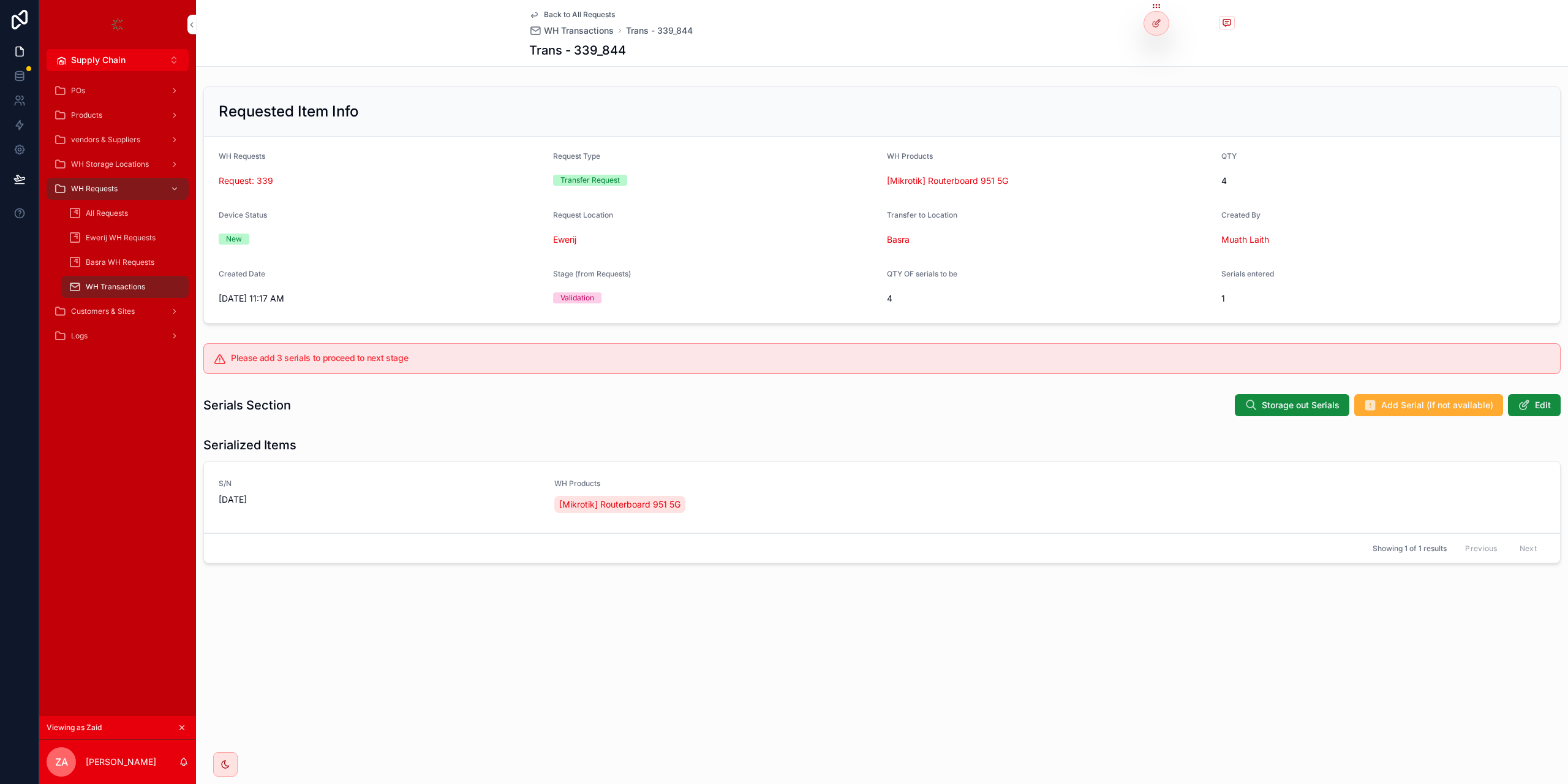
click at [1411, 410] on span "Add Serial (if not available)" at bounding box center [1437, 404] width 112 height 12
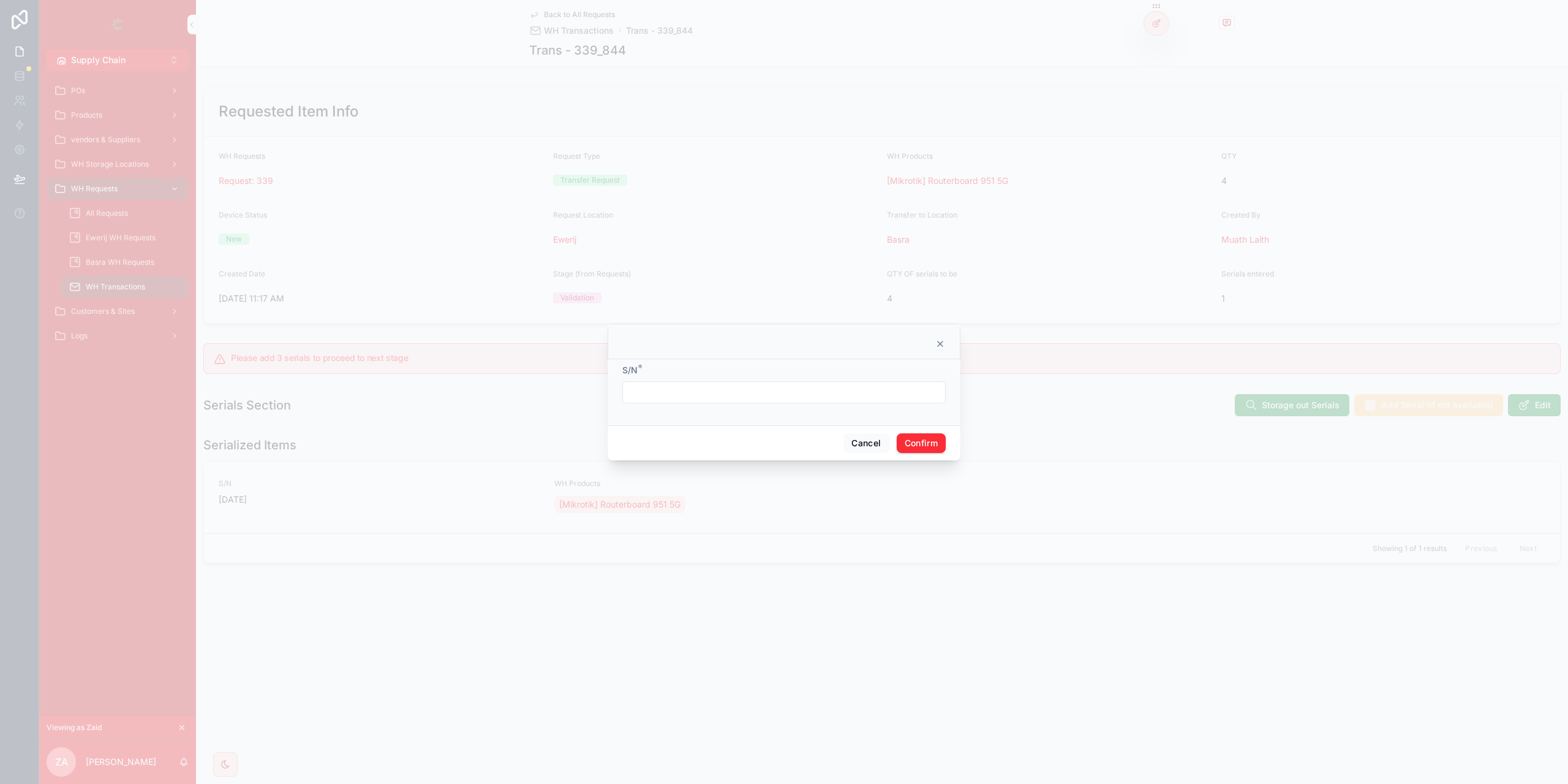
click at [769, 393] on input "text" at bounding box center [784, 392] width 322 height 17
click at [830, 434] on div "Cancel Confirm" at bounding box center [784, 443] width 353 height 35
click at [843, 434] on span "Cancel" at bounding box center [866, 443] width 46 height 20
click at [843, 434] on button "Cancel" at bounding box center [866, 443] width 46 height 20
click at [845, 436] on div "Serialized Items S/N [DATE] WH Products [Mikrotik] Routerboard 951 5G Delete Ed…" at bounding box center [882, 502] width 1372 height 141
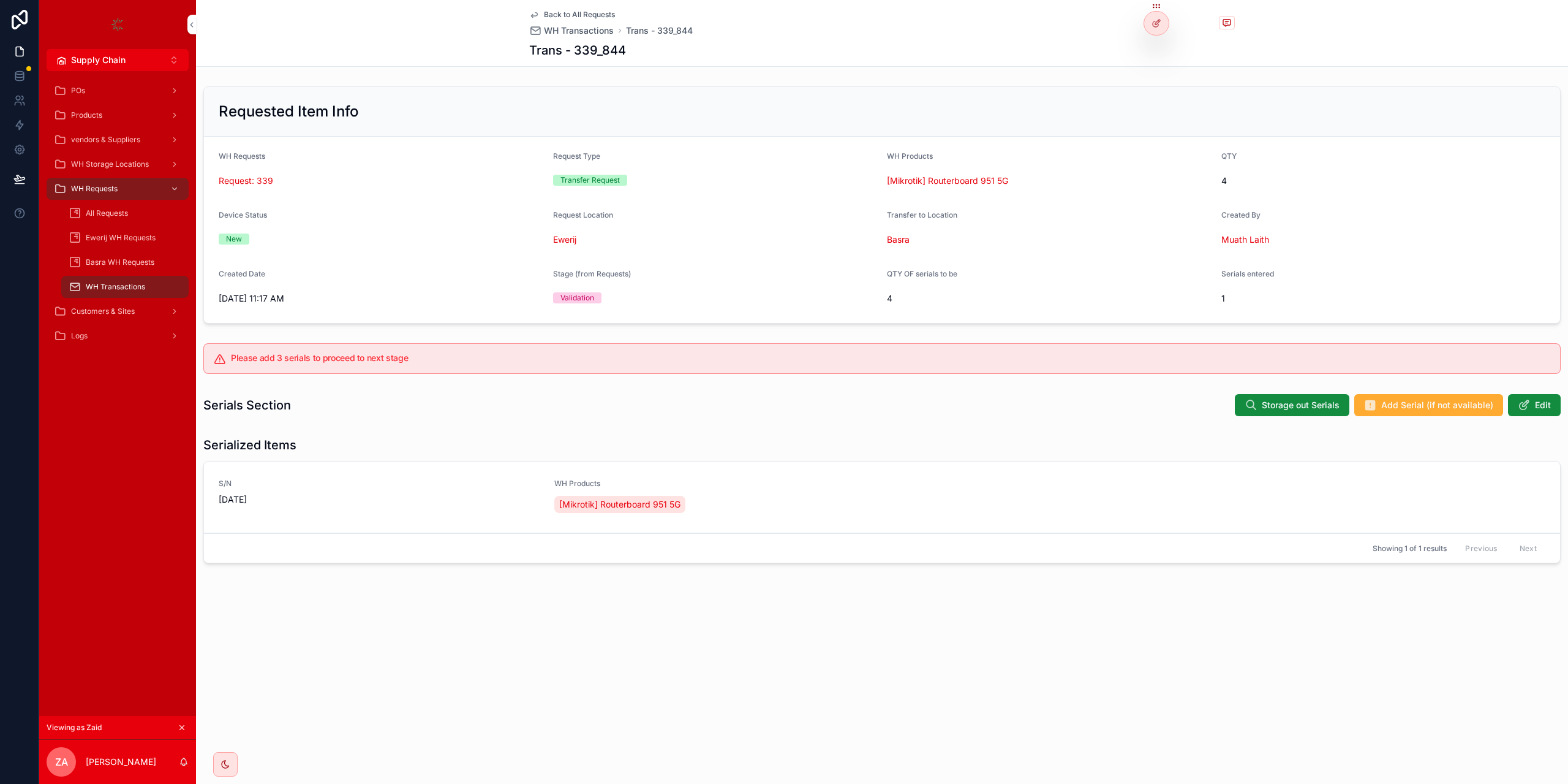
click at [1155, 17] on div at bounding box center [1156, 23] width 25 height 23
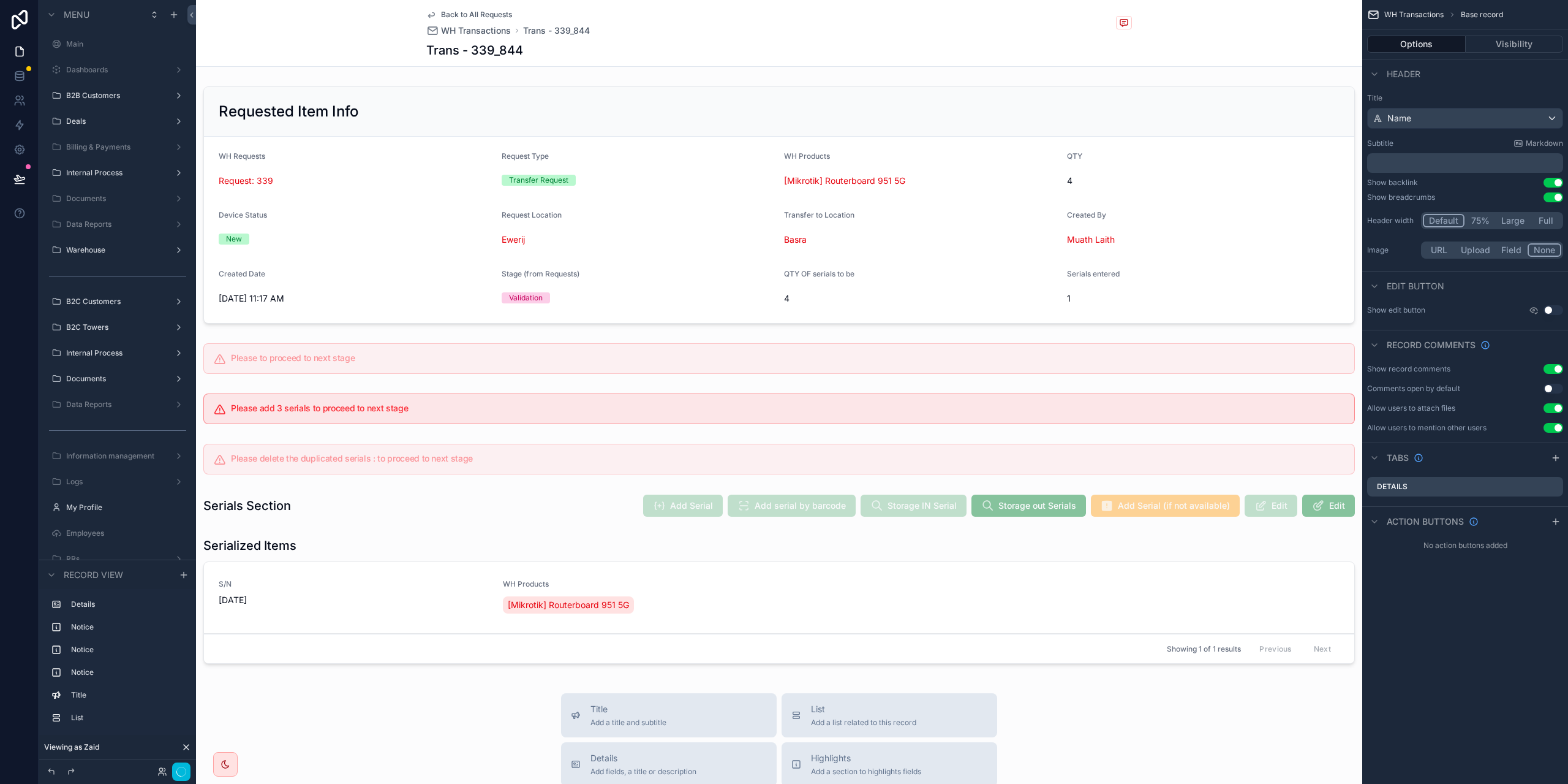
scroll to position [393, 0]
click at [1027, 517] on div "scrollable content" at bounding box center [779, 506] width 1166 height 33
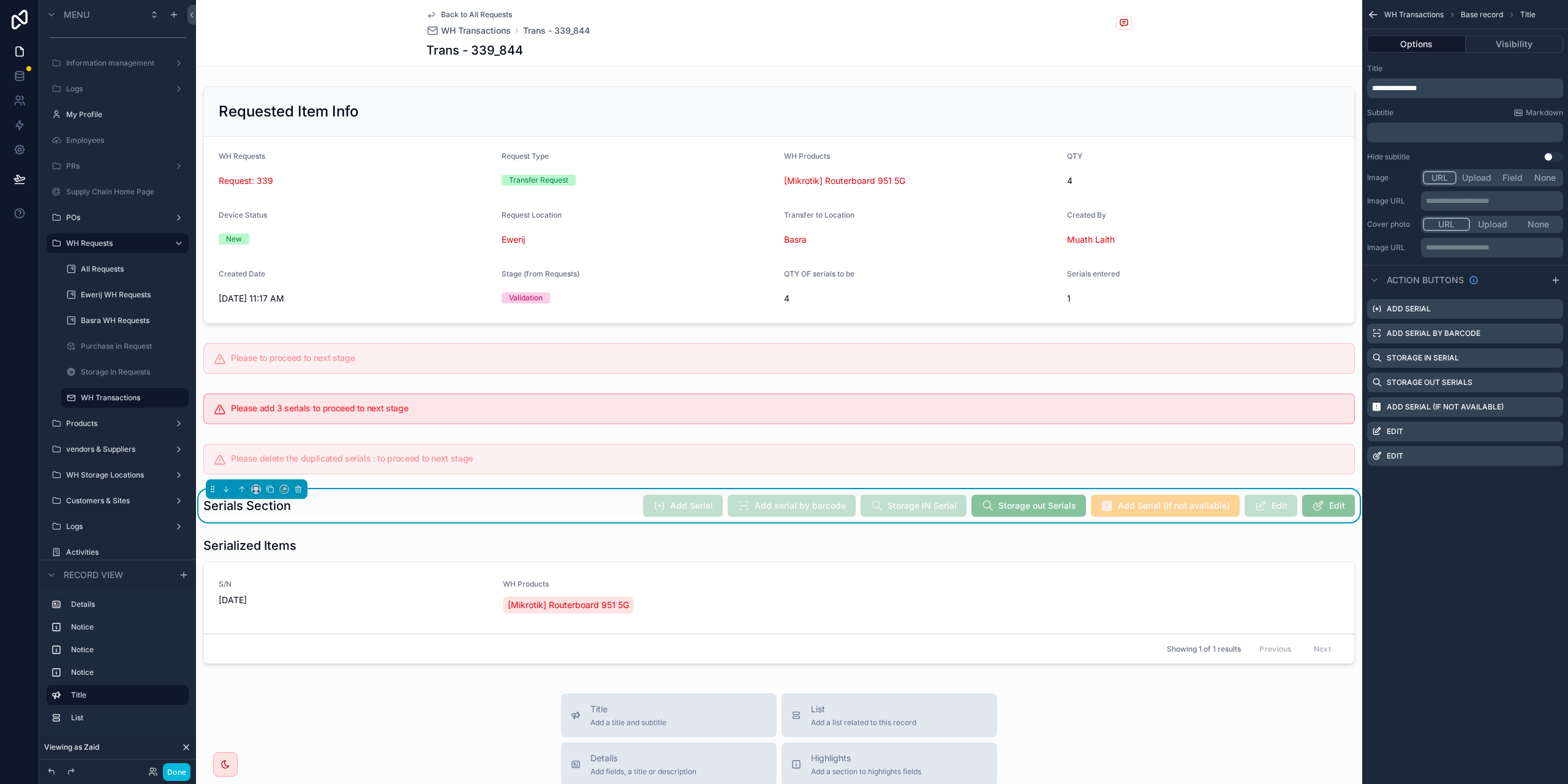
click at [0, 0] on icon "scrollable content" at bounding box center [0, 0] width 0 height 0
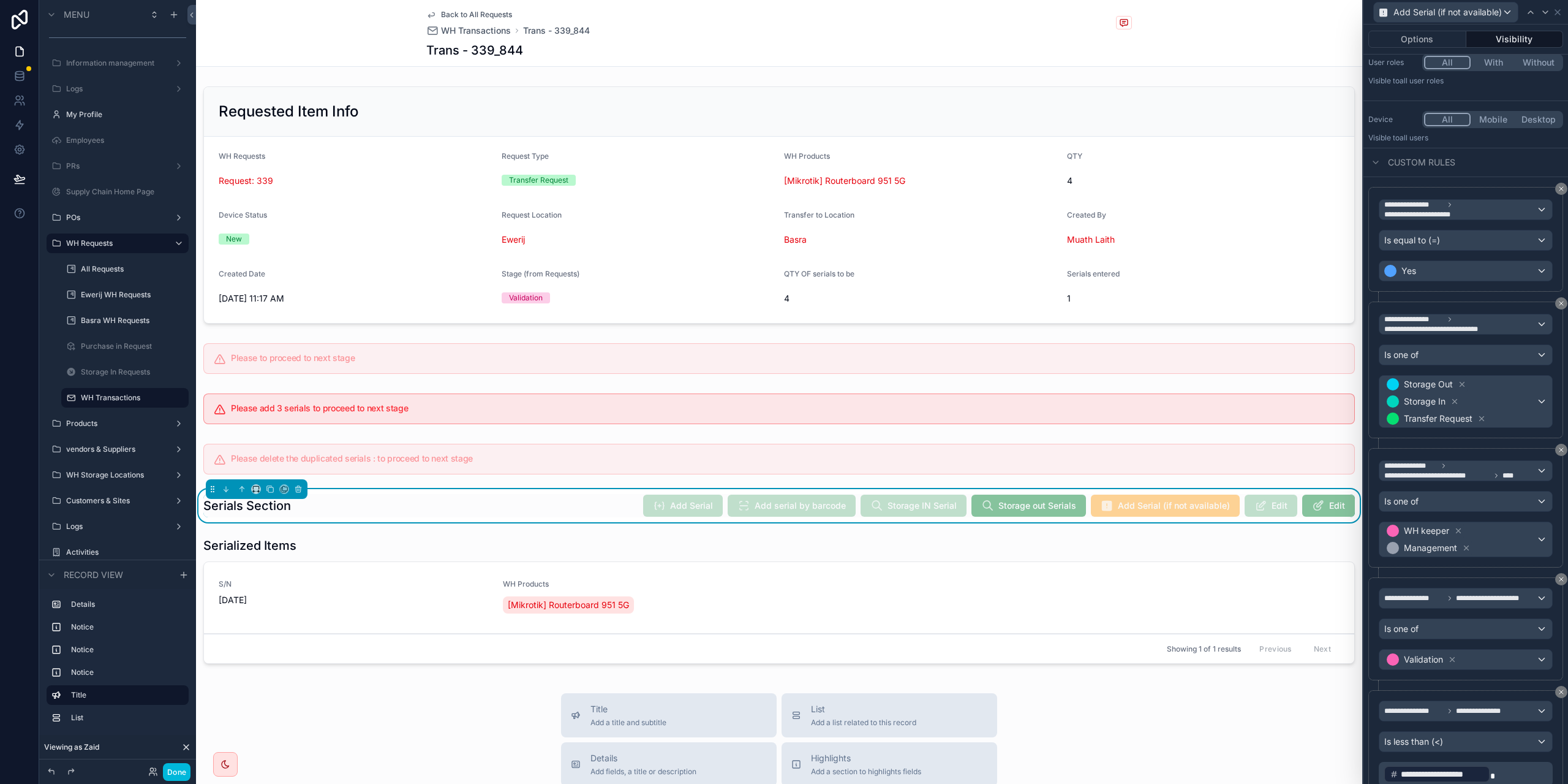
scroll to position [277, 0]
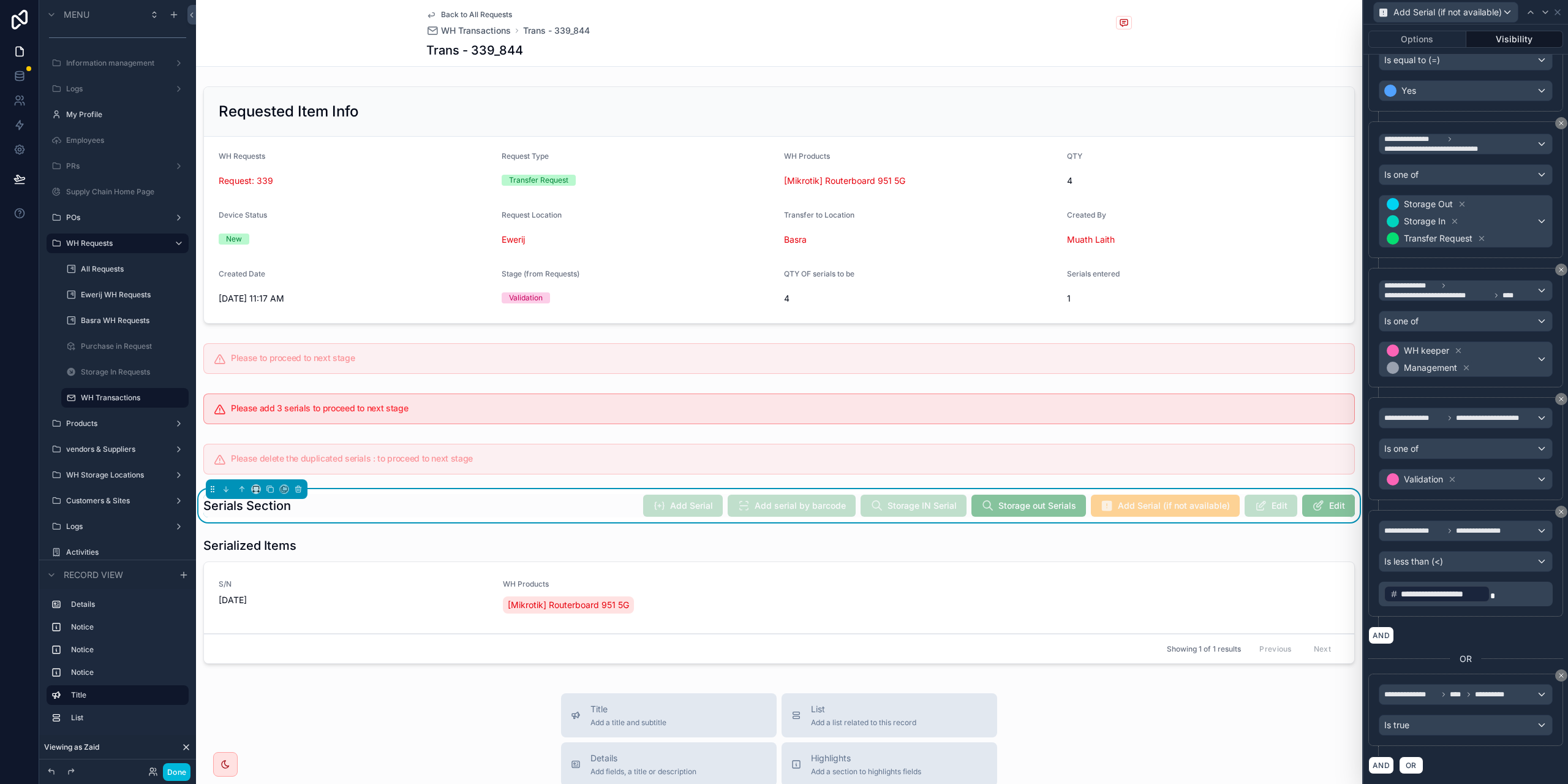
click at [1399, 37] on button "Options" at bounding box center [1417, 39] width 98 height 17
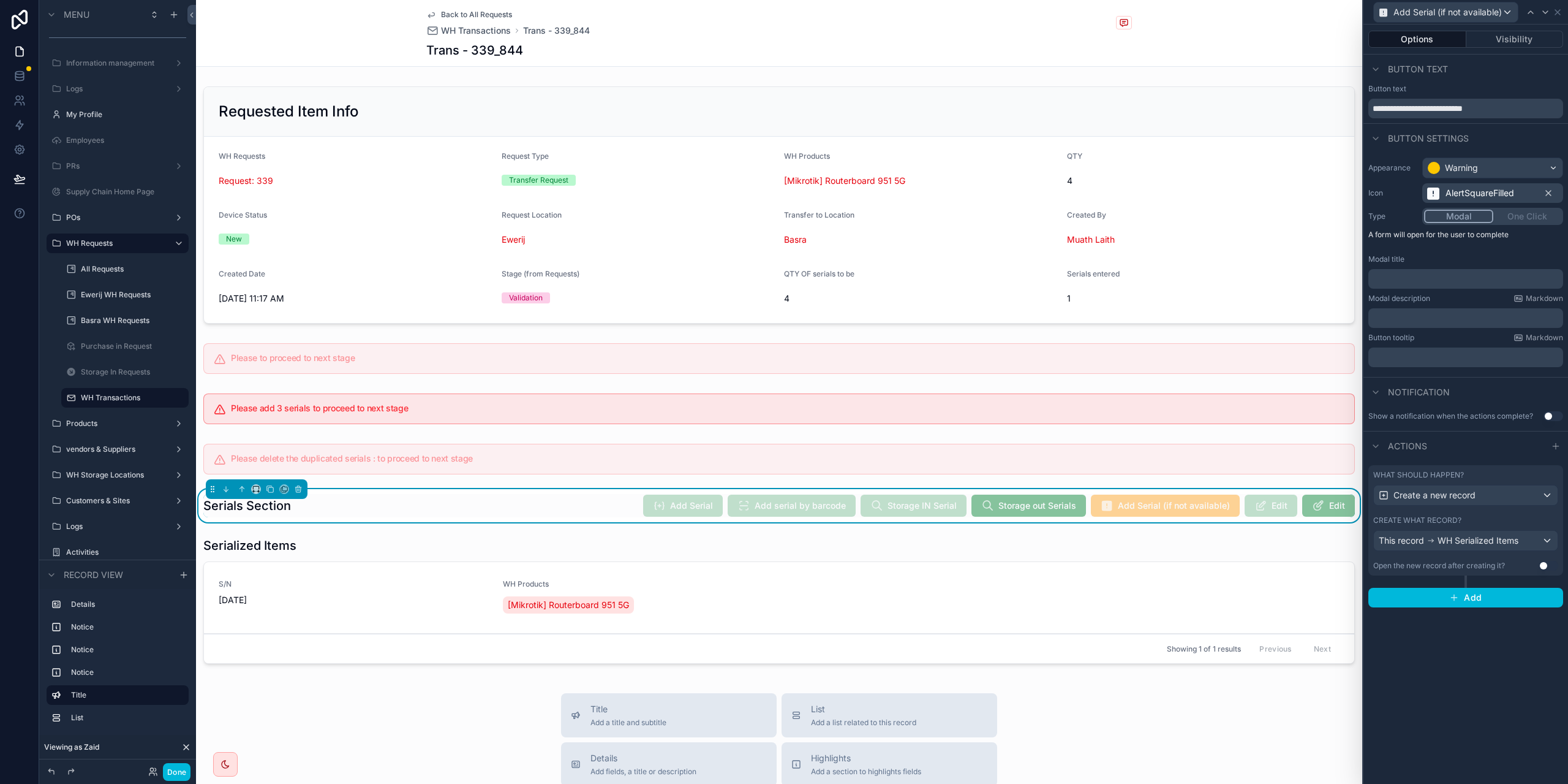
click at [1482, 510] on div "What should happen? Create a new record Create what record? This record WH Seri…" at bounding box center [1465, 520] width 195 height 110
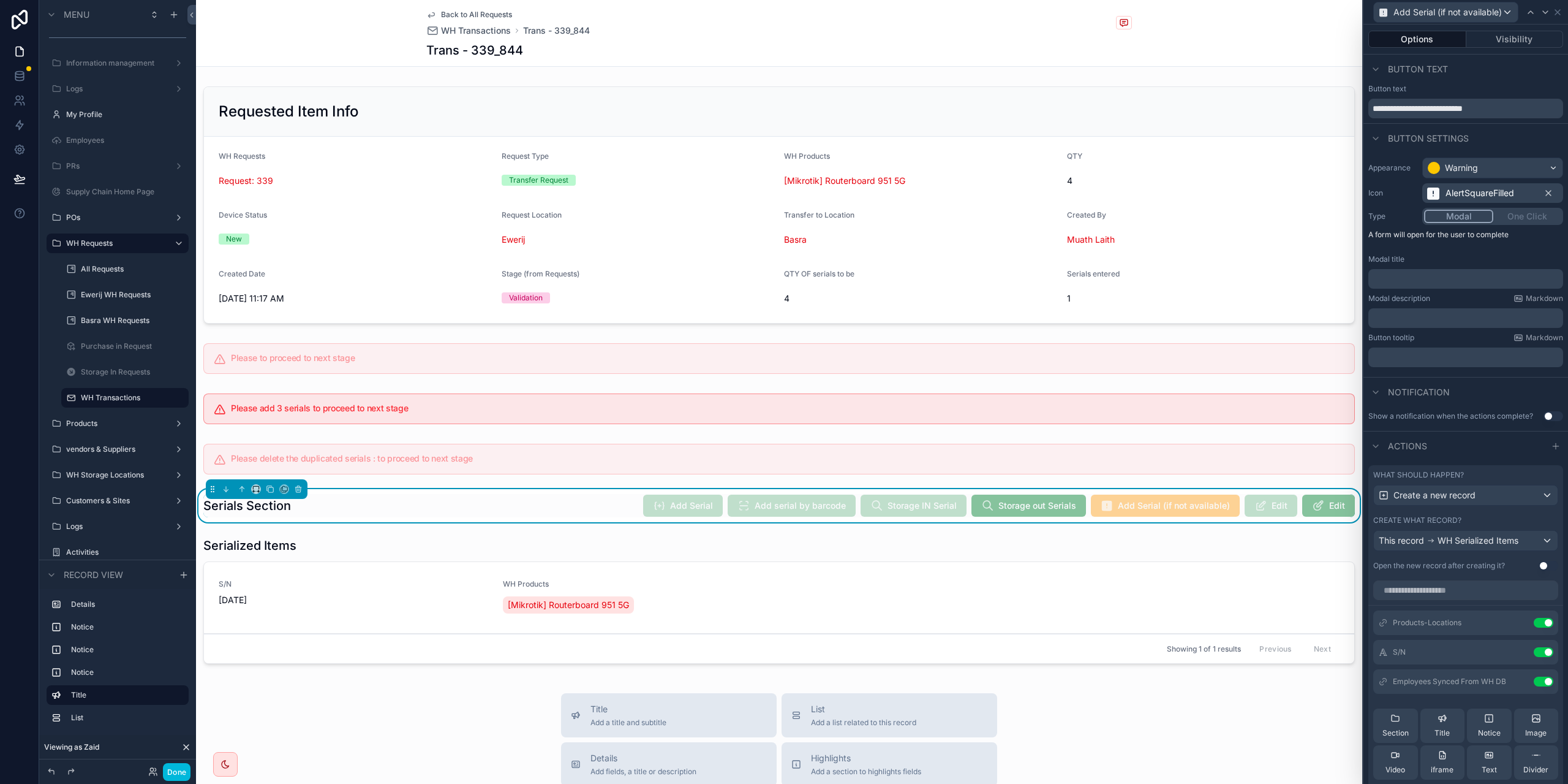
scroll to position [188, 0]
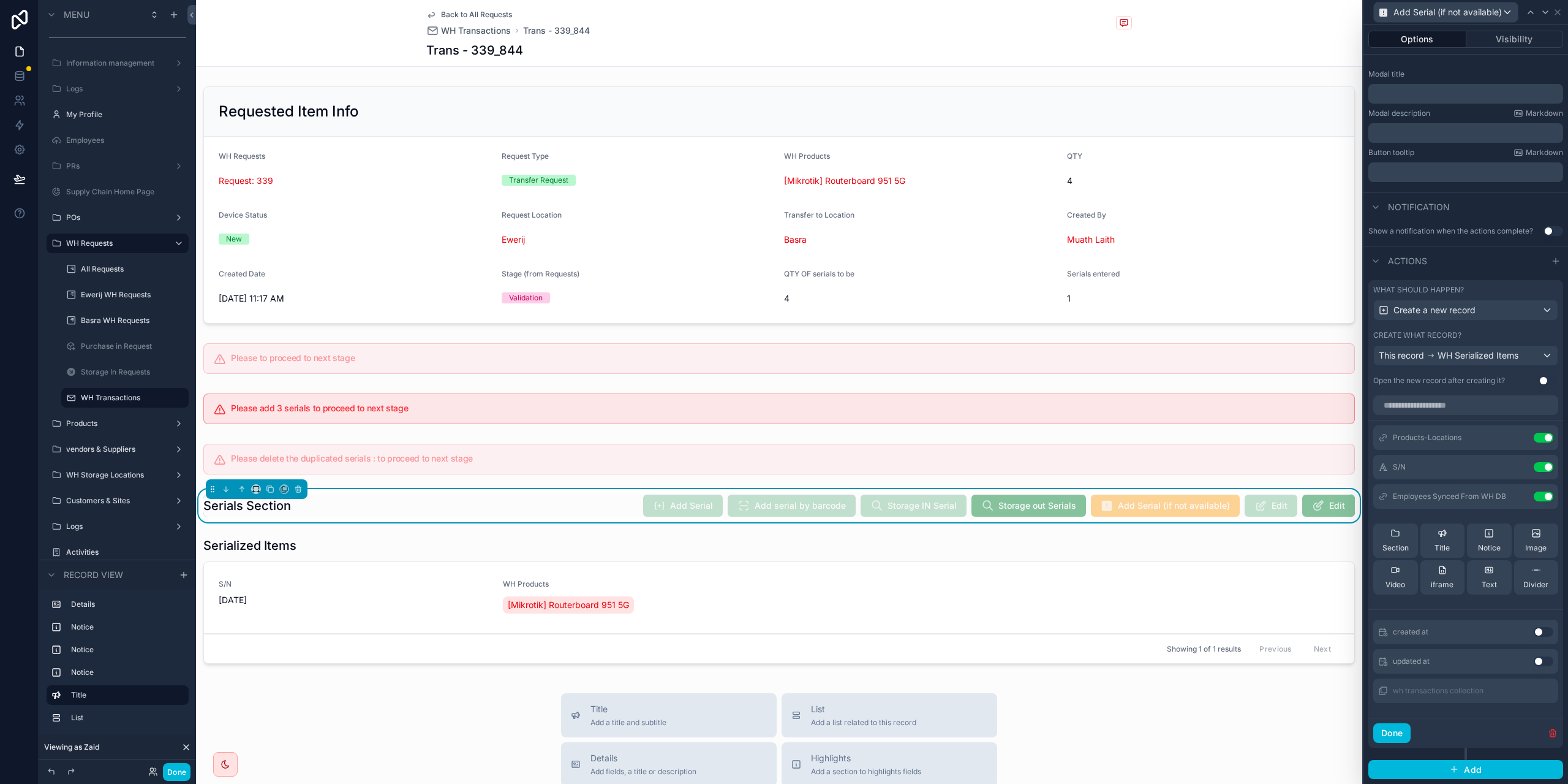
click at [0, 0] on icon at bounding box center [0, 0] width 0 height 0
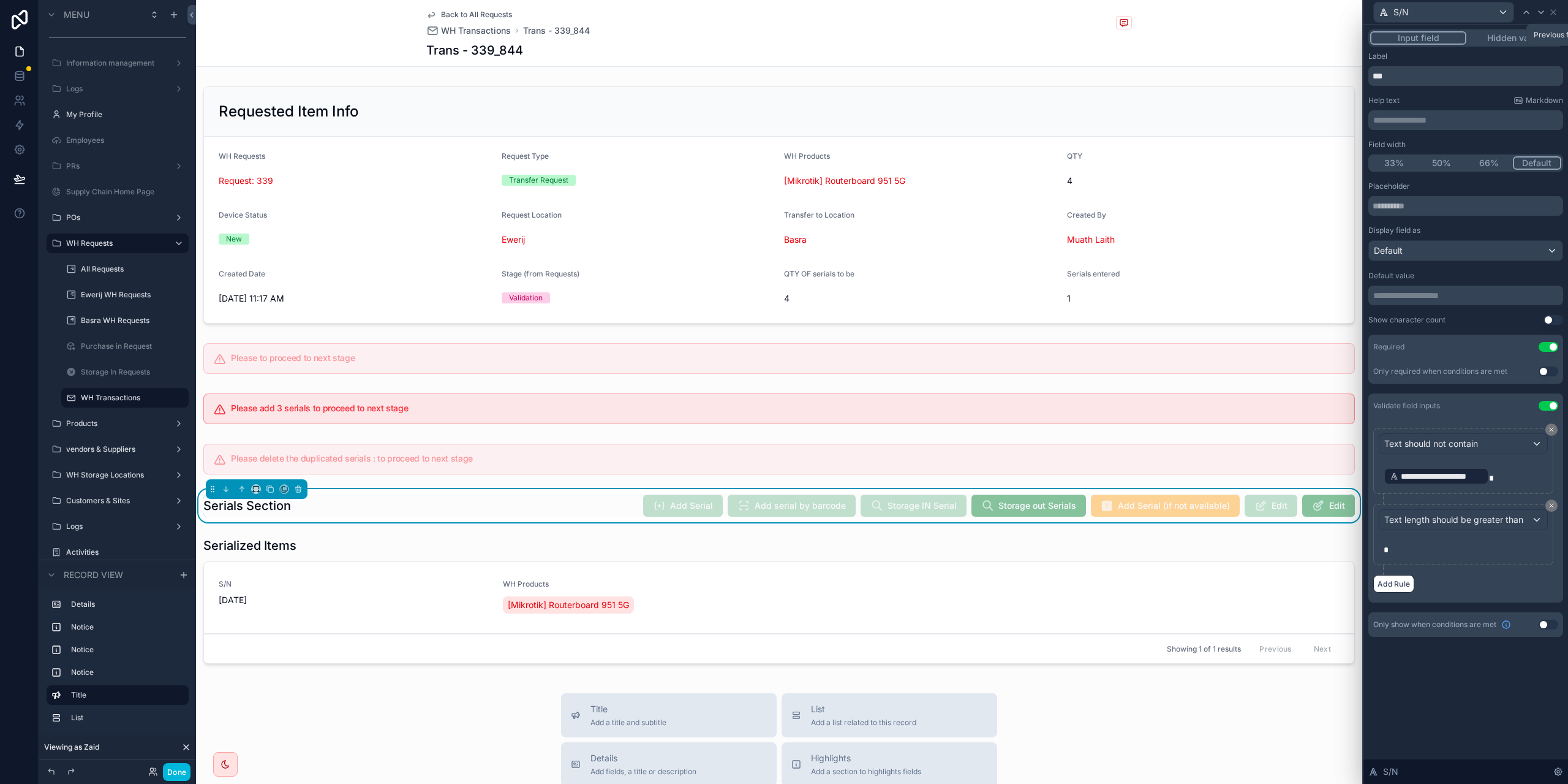
click at [1526, 15] on icon at bounding box center [1526, 12] width 10 height 10
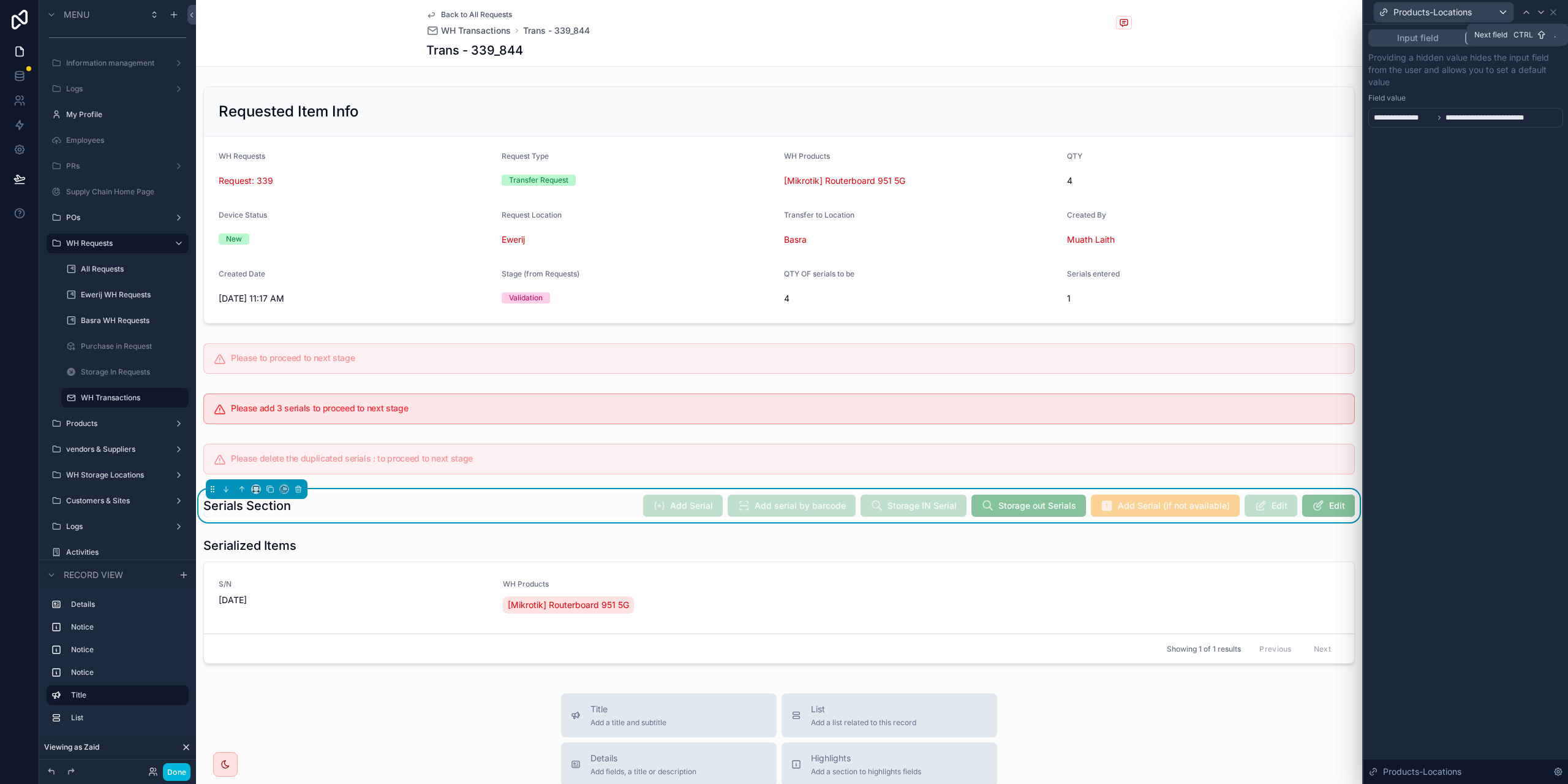
click at [1536, 17] on icon at bounding box center [1541, 12] width 10 height 10
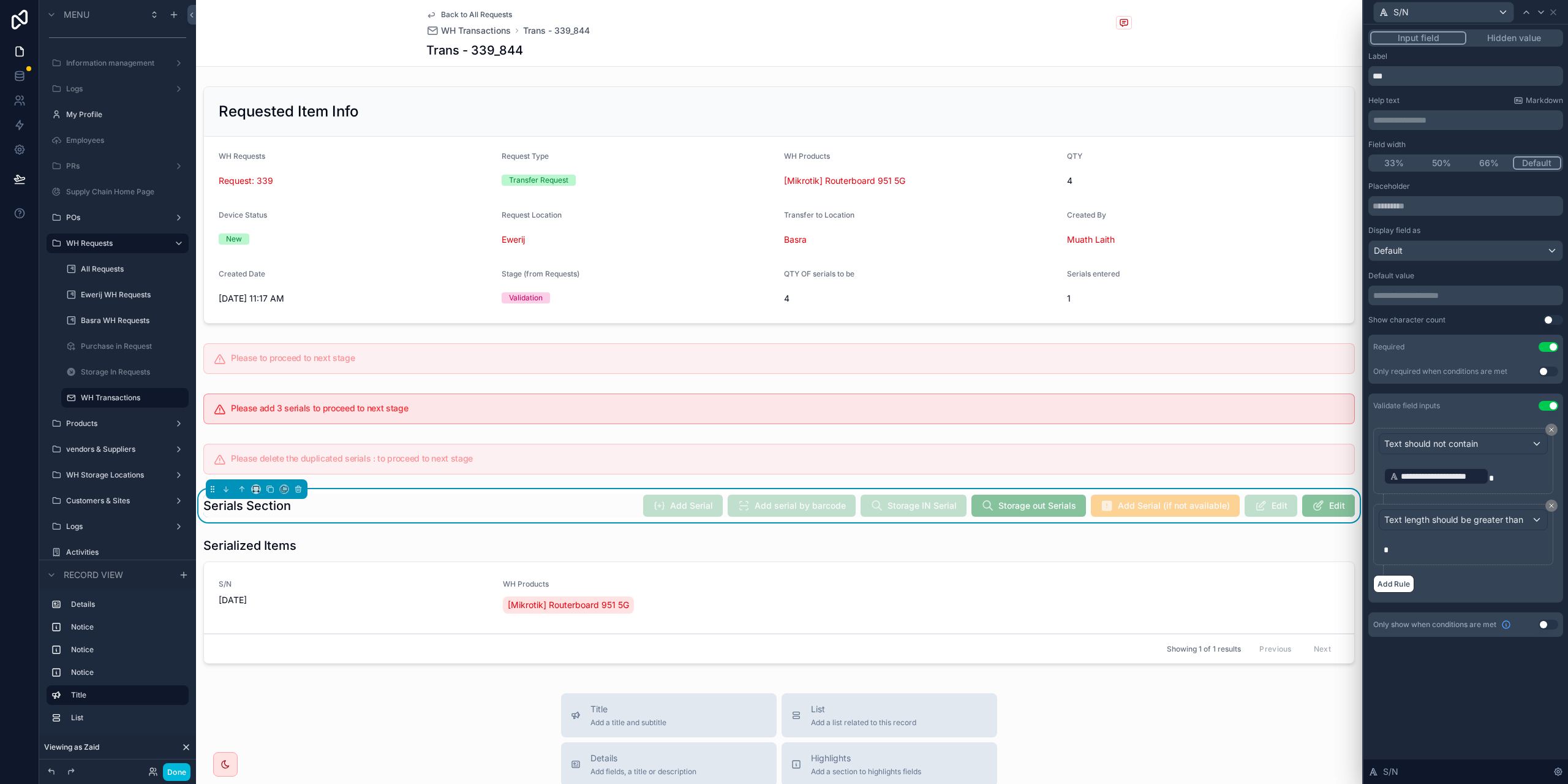
click at [167, 770] on button "Done" at bounding box center [176, 772] width 27 height 17
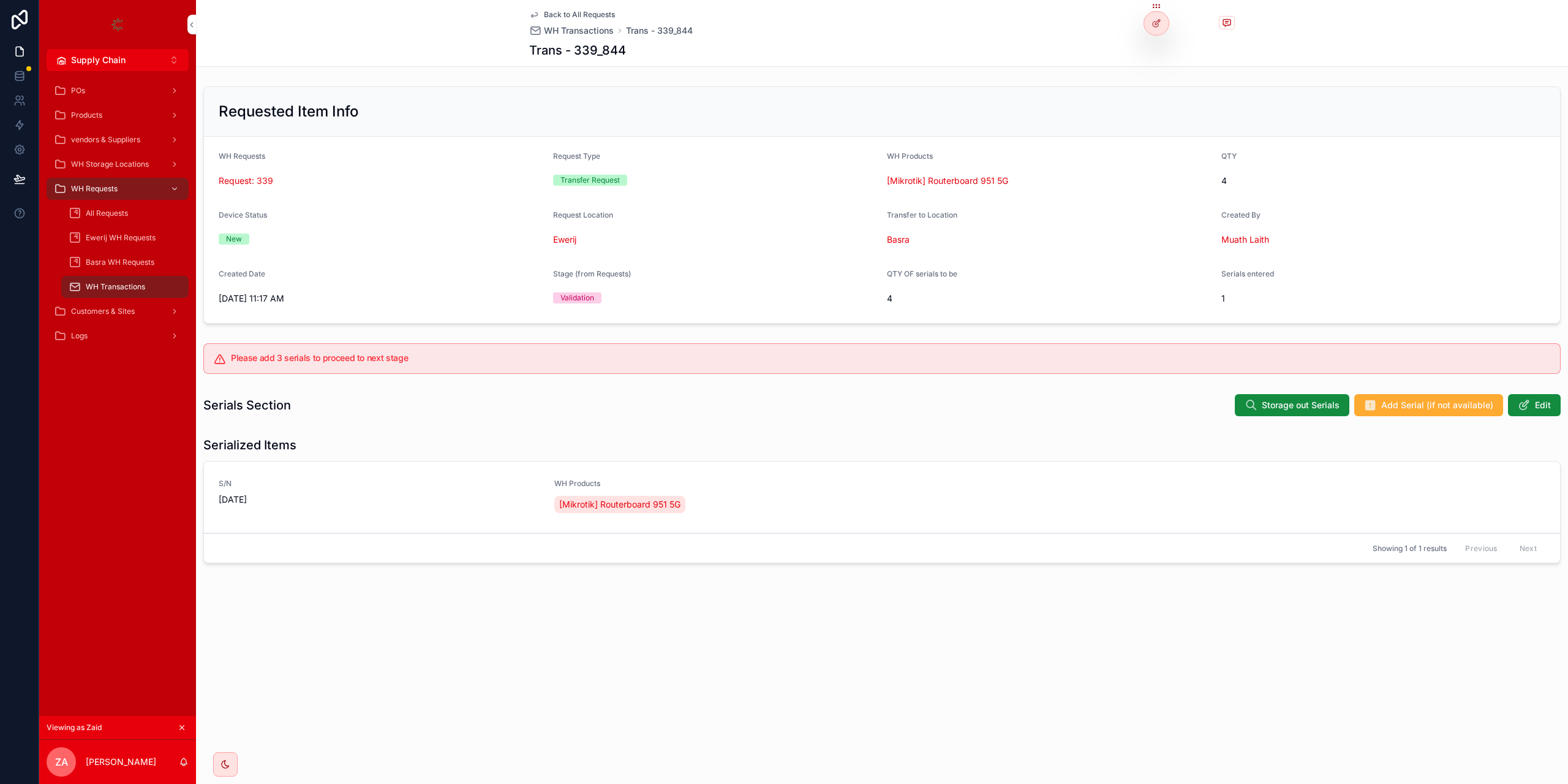
click at [0, 0] on button "Edit" at bounding box center [0, 0] width 0 height 0
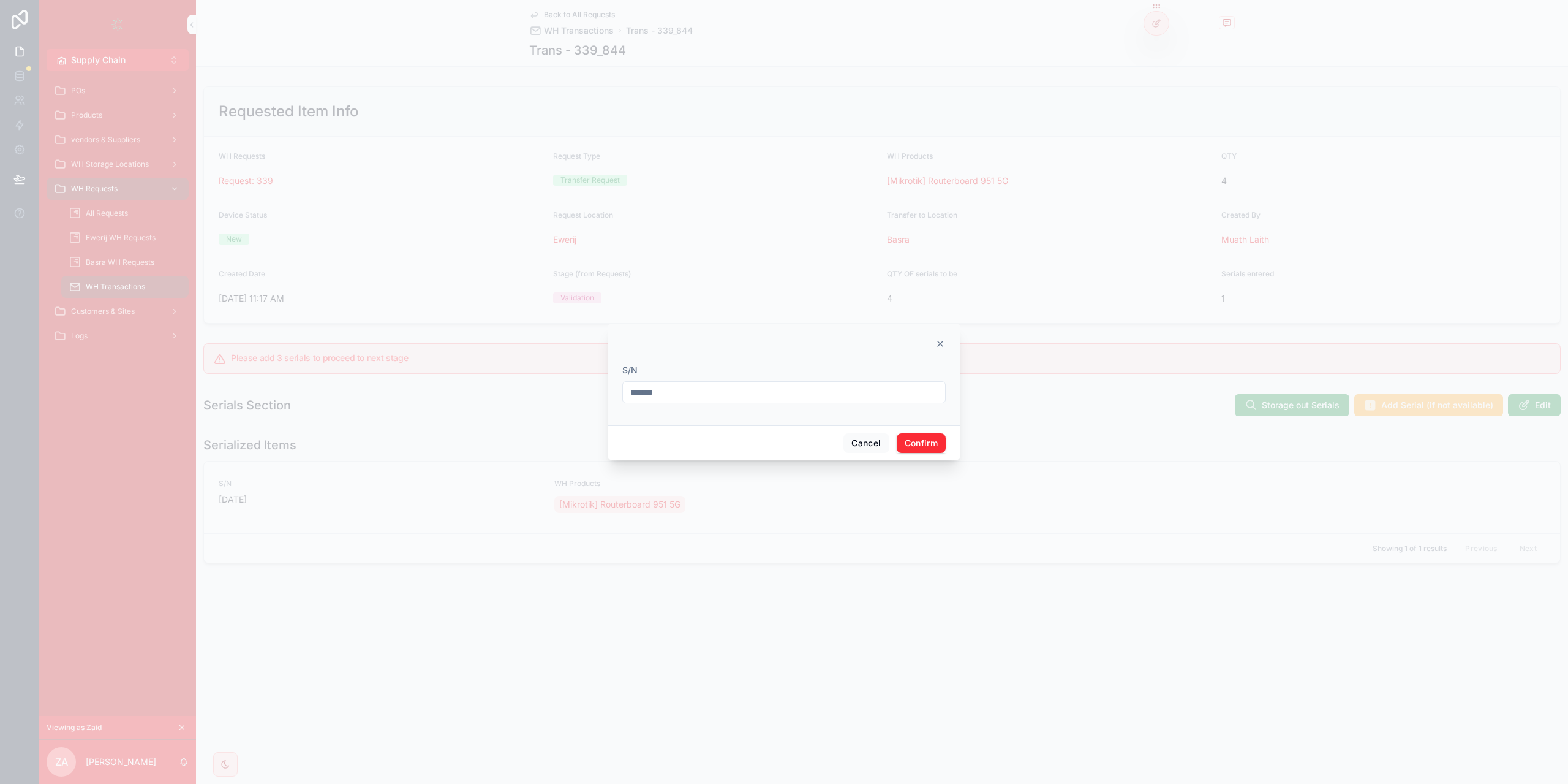
click at [700, 390] on input "*******" at bounding box center [784, 392] width 322 height 17
type input "********"
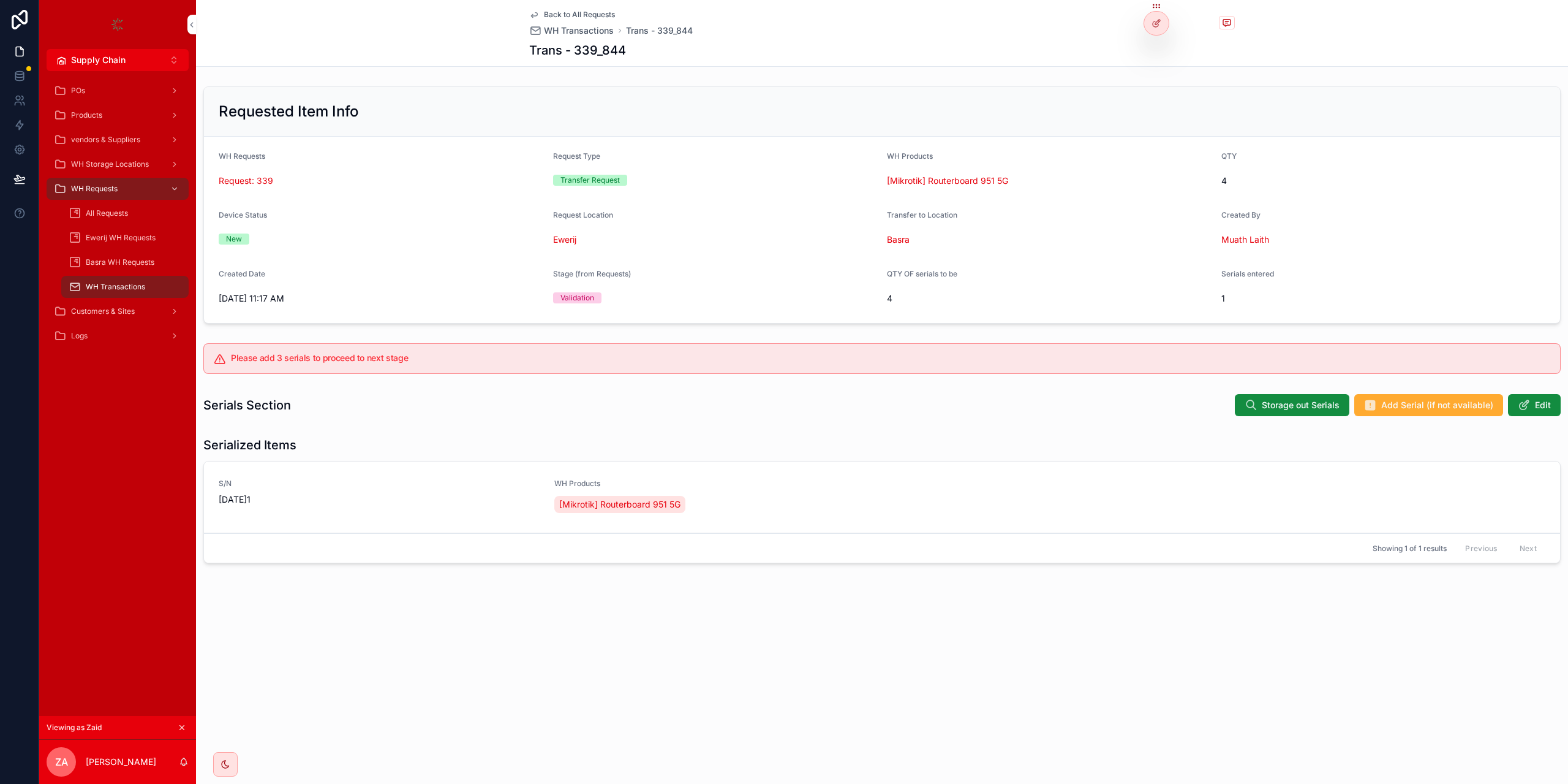
click at [1423, 416] on button "Add Serial (if not available)" at bounding box center [1428, 404] width 149 height 22
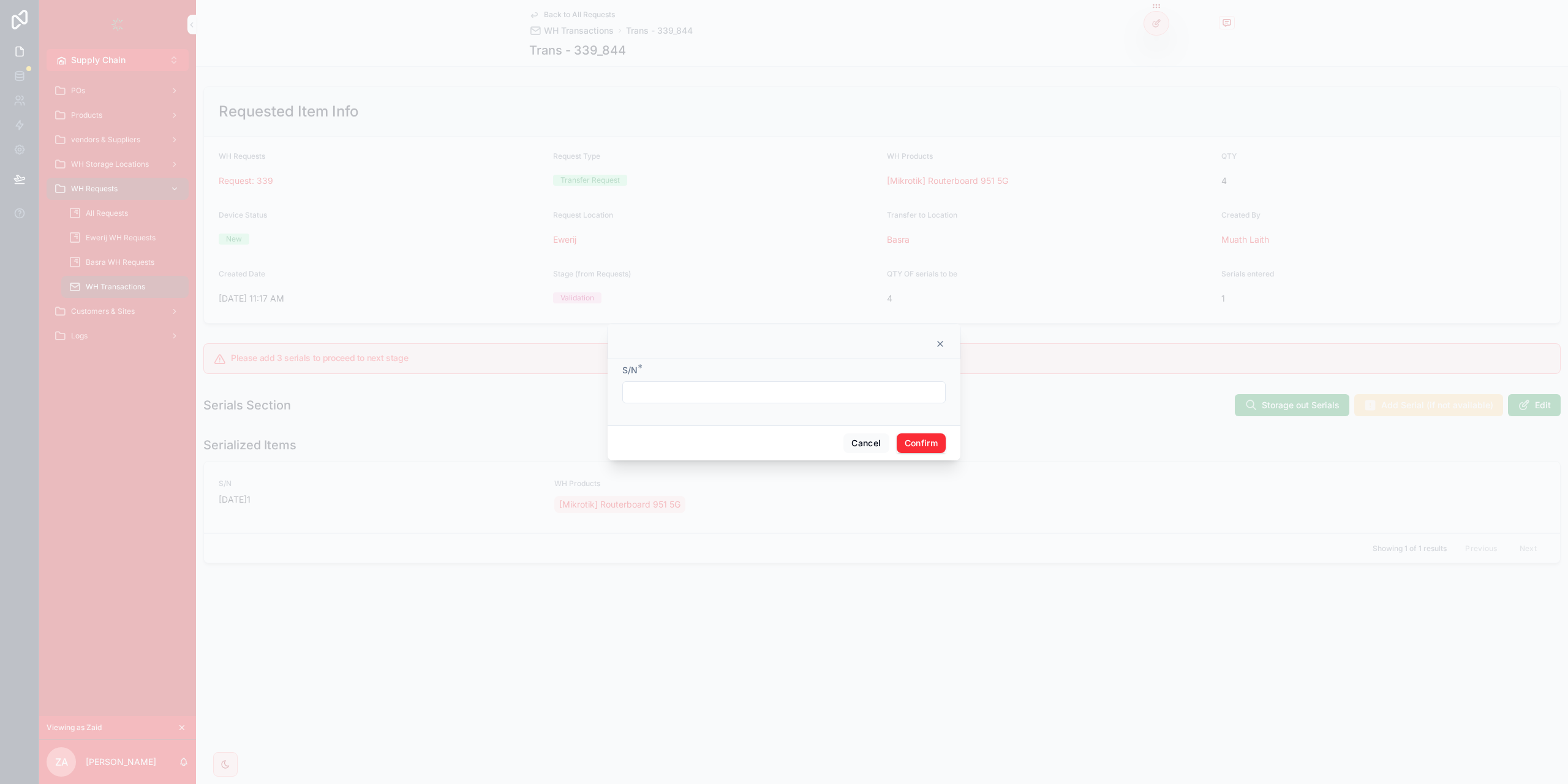
click at [767, 414] on div "S/N *" at bounding box center [784, 392] width 353 height 66
click at [757, 403] on form "S/N *" at bounding box center [784, 390] width 324 height 51
click at [757, 398] on input "text" at bounding box center [784, 392] width 322 height 17
click at [625, 385] on input "**********" at bounding box center [784, 384] width 322 height 17
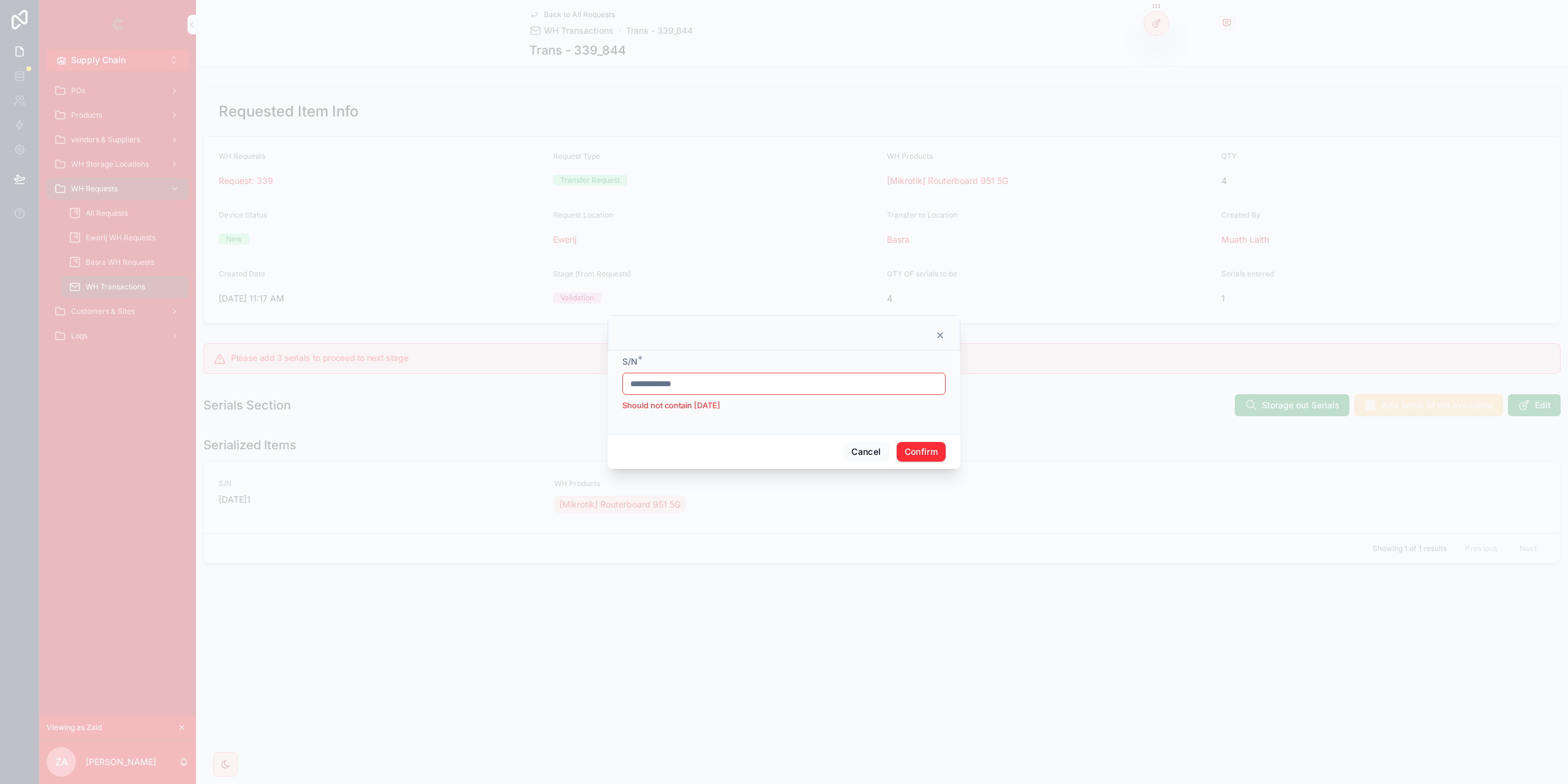
type input "**********"
click at [939, 453] on button "Confirm" at bounding box center [921, 452] width 49 height 20
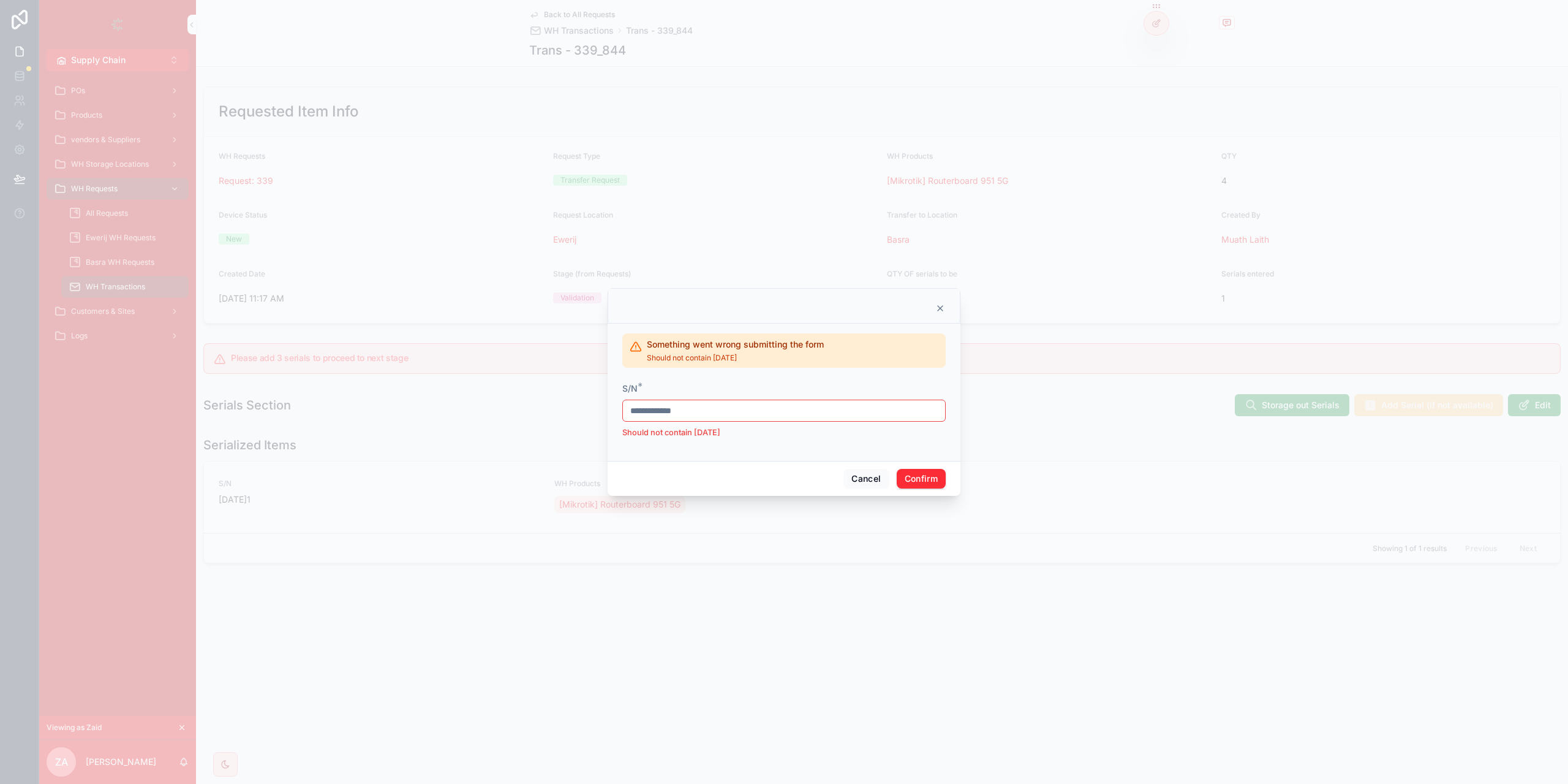
click at [716, 395] on div "**********" at bounding box center [784, 410] width 324 height 56
click at [688, 419] on input "**********" at bounding box center [784, 410] width 322 height 17
click at [688, 419] on input "**********" at bounding box center [784, 410] width 322 height 17
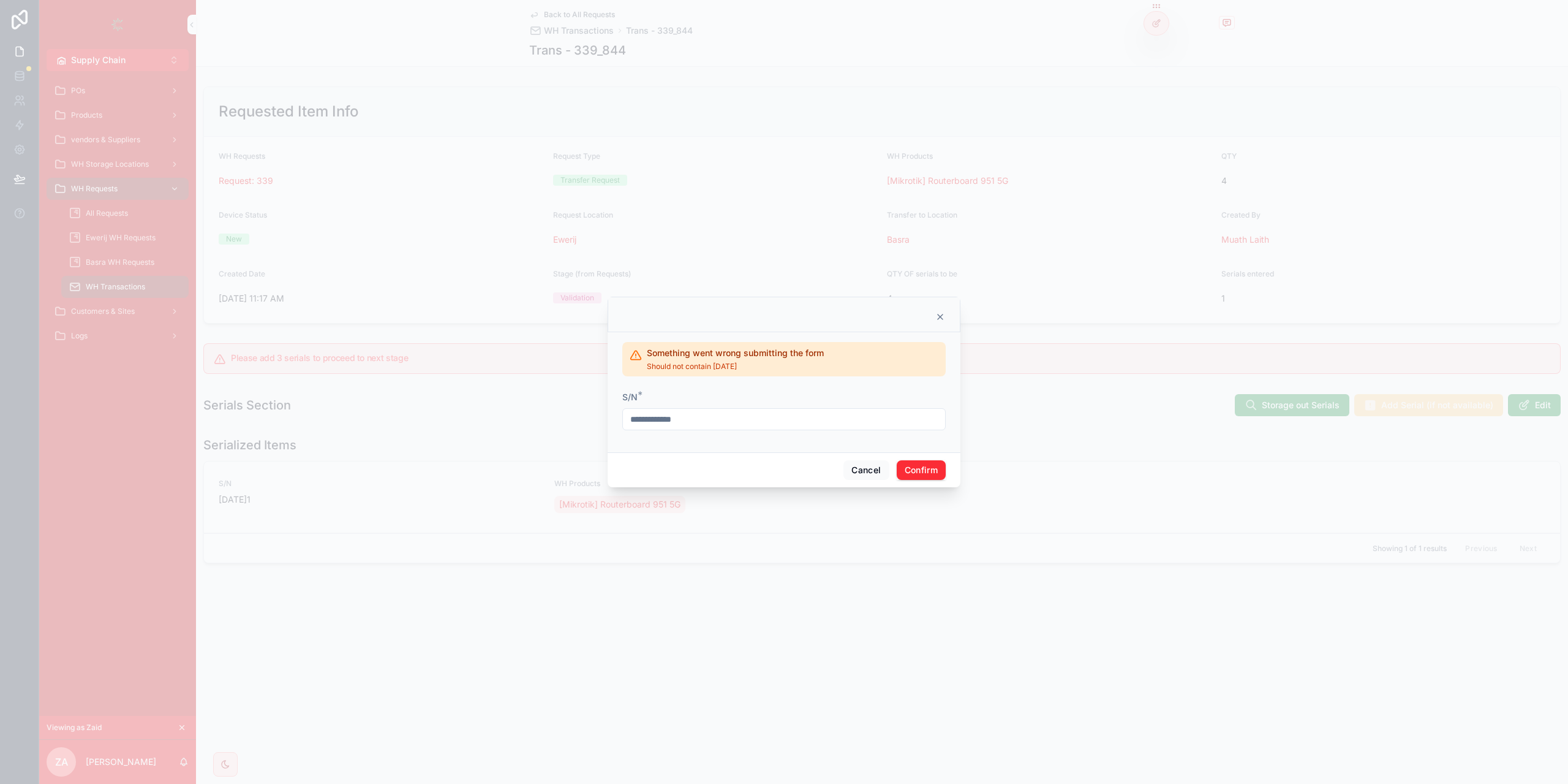
type input "**********"
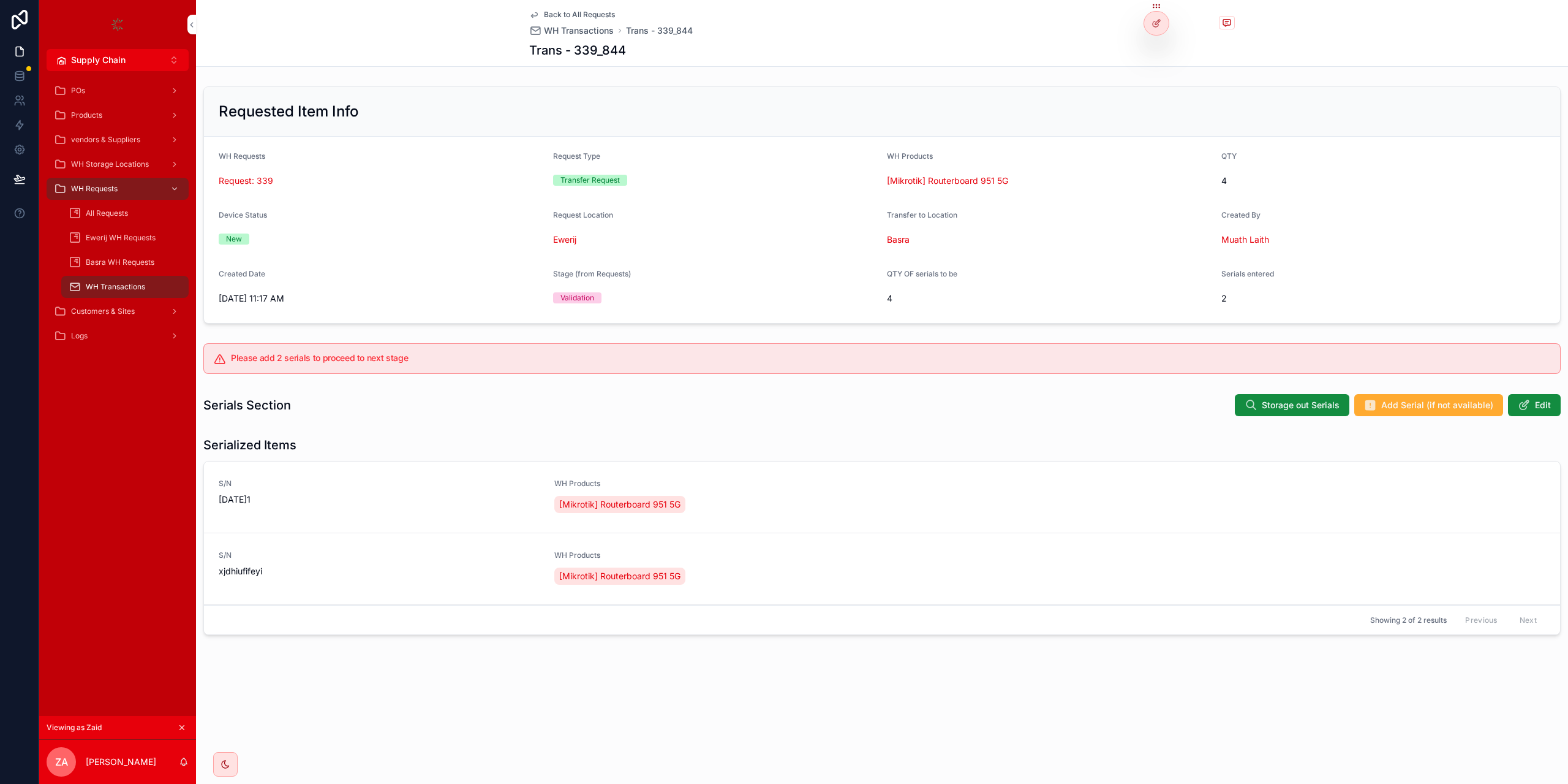
click at [1385, 415] on button "Add Serial (if not available)" at bounding box center [1428, 404] width 149 height 22
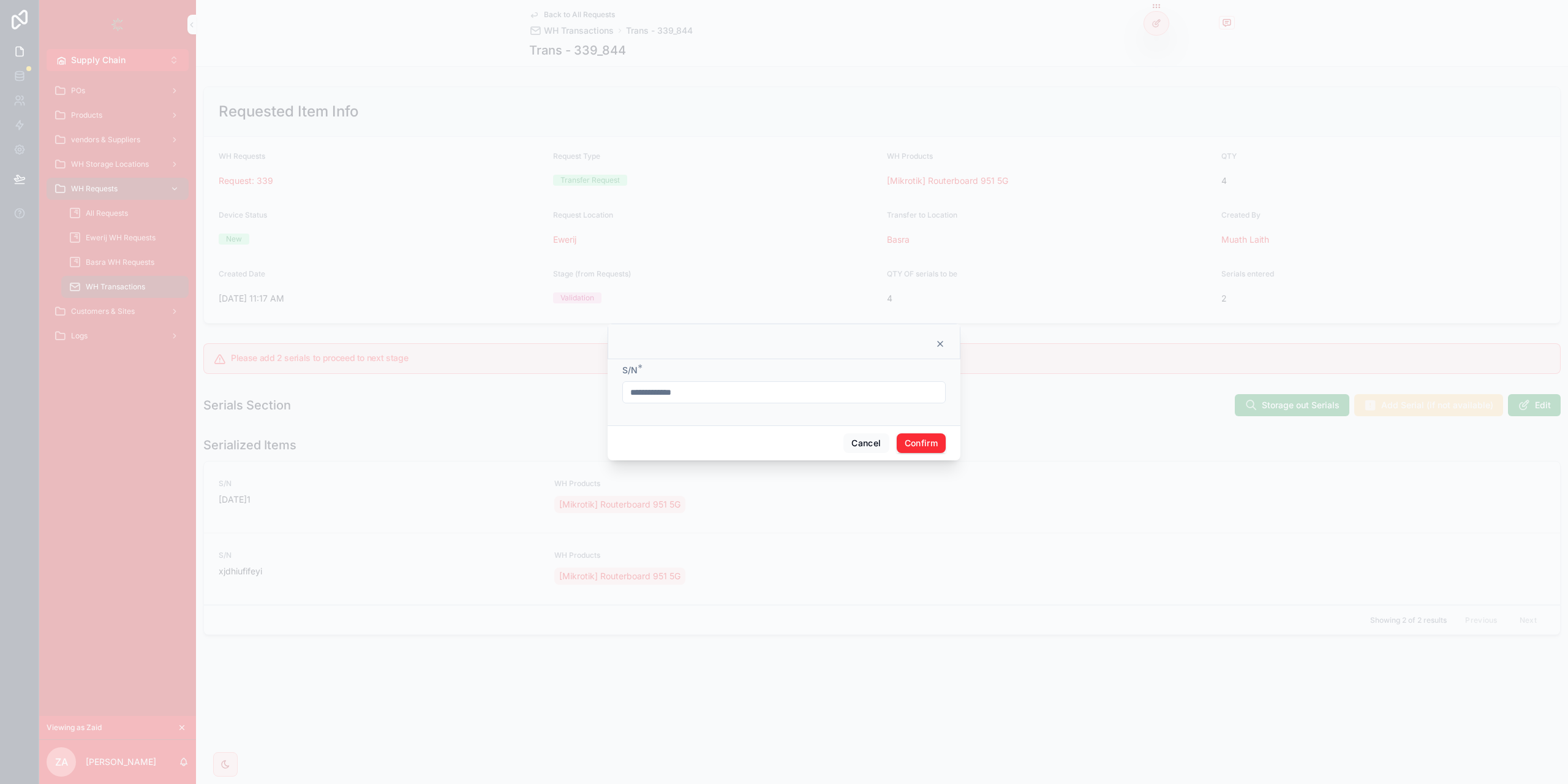
click at [742, 405] on form "**********" at bounding box center [784, 390] width 324 height 51
drag, startPoint x: 742, startPoint y: 405, endPoint x: 735, endPoint y: 399, distance: 9.2
click at [735, 399] on form "**********" at bounding box center [784, 390] width 324 height 51
click at [735, 399] on input "**********" at bounding box center [784, 392] width 322 height 17
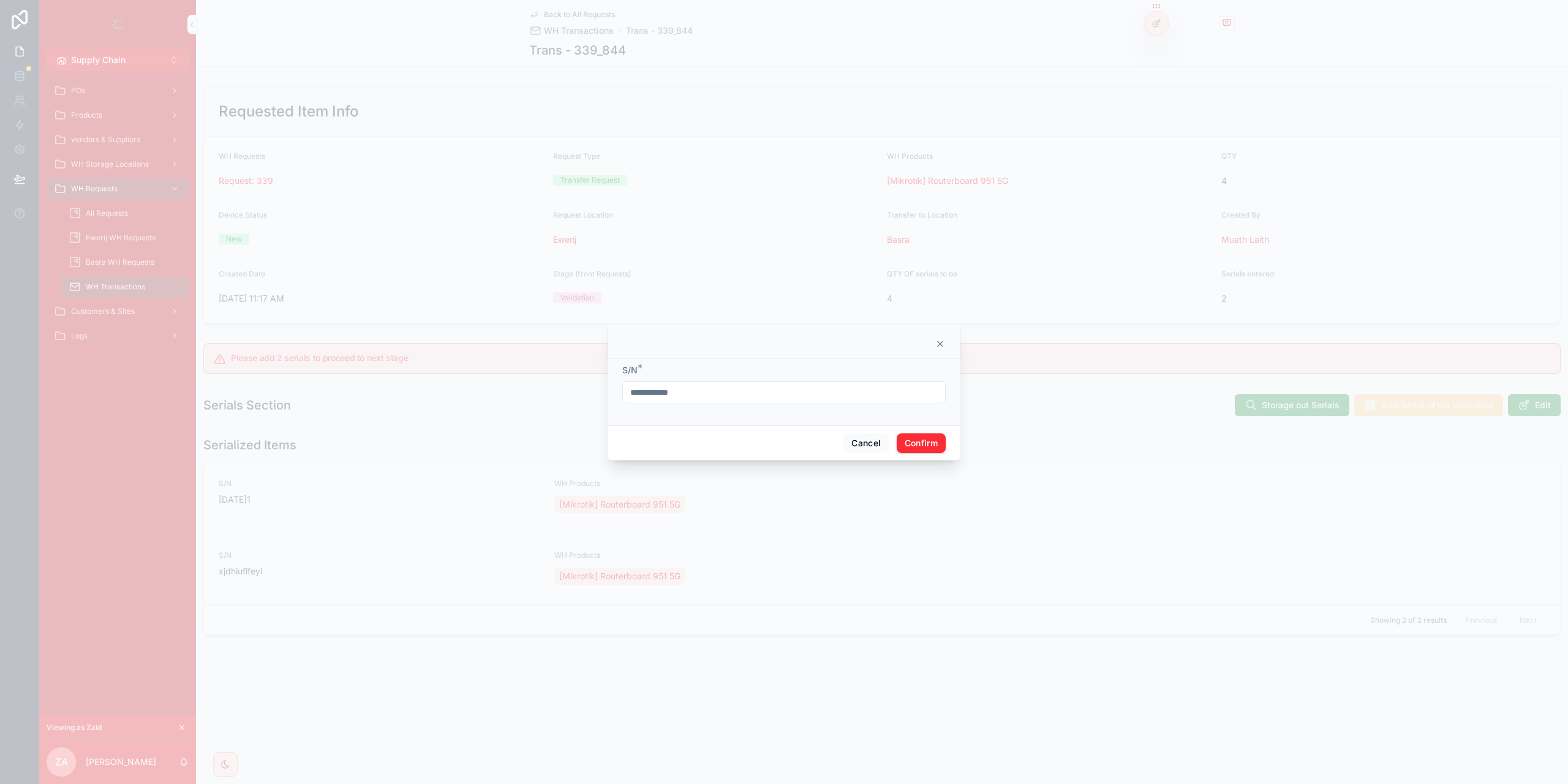
type input "**********"
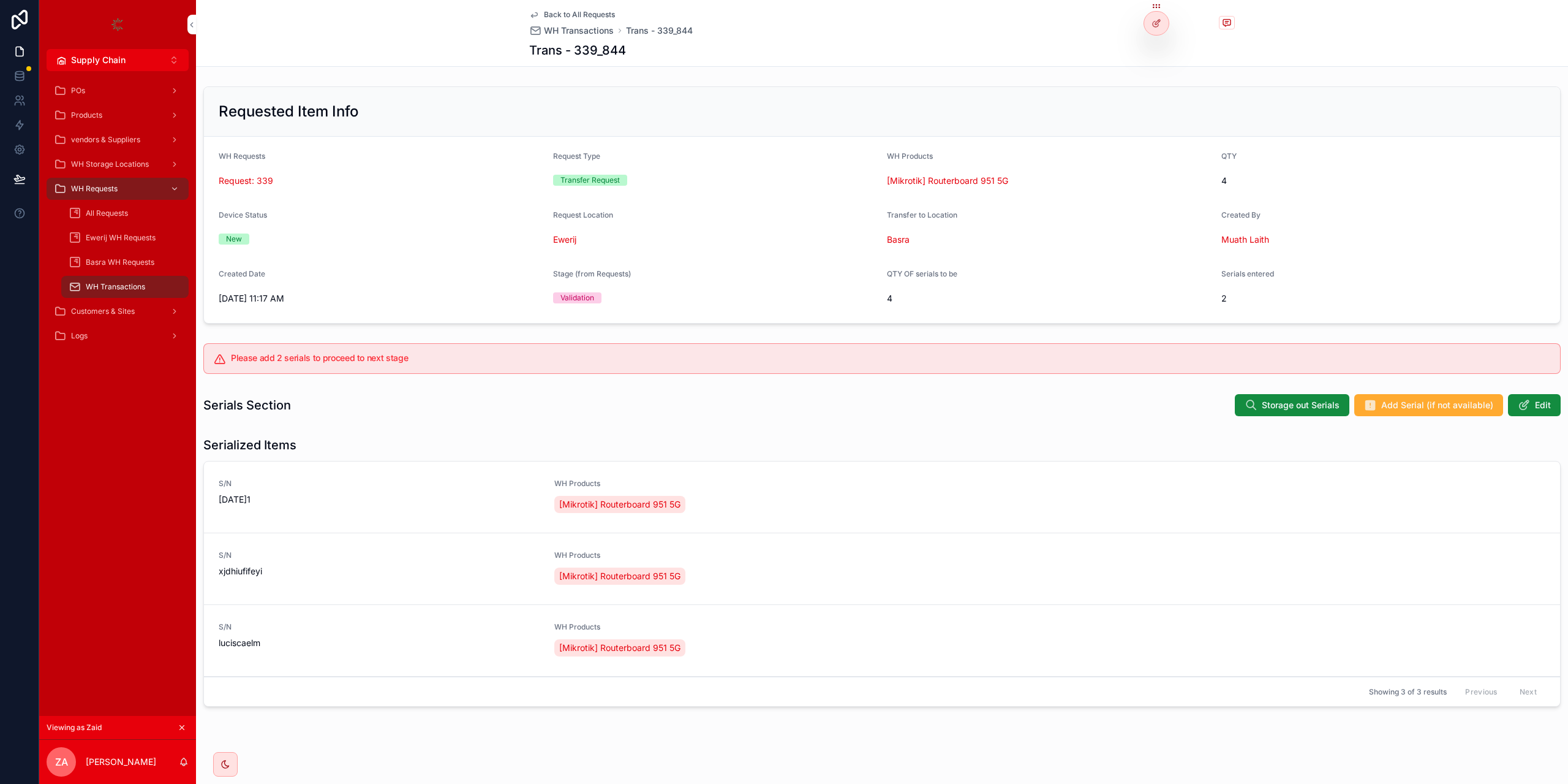
scroll to position [12, 0]
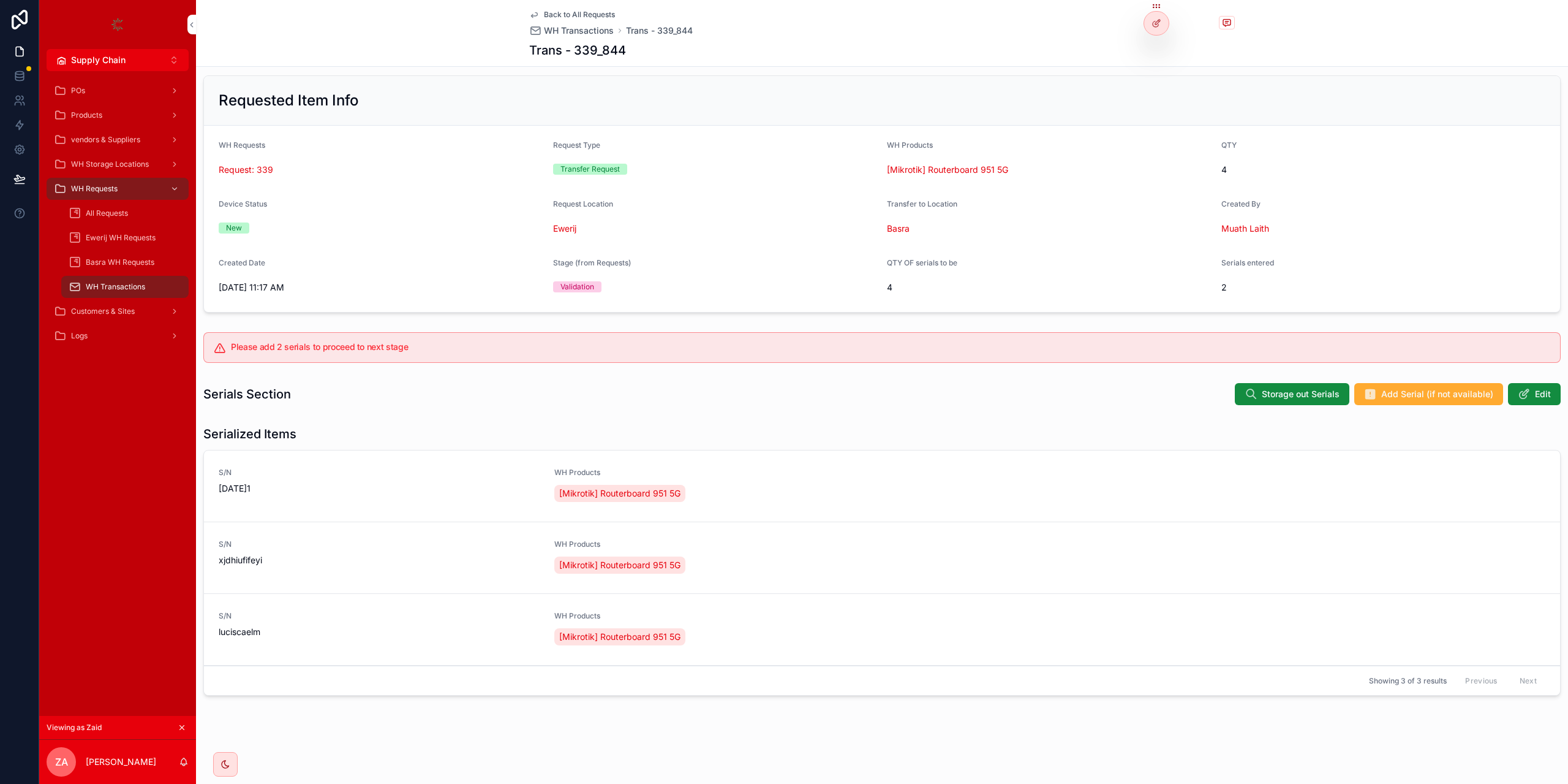
click at [1435, 387] on button "Add Serial (if not available)" at bounding box center [1428, 394] width 149 height 22
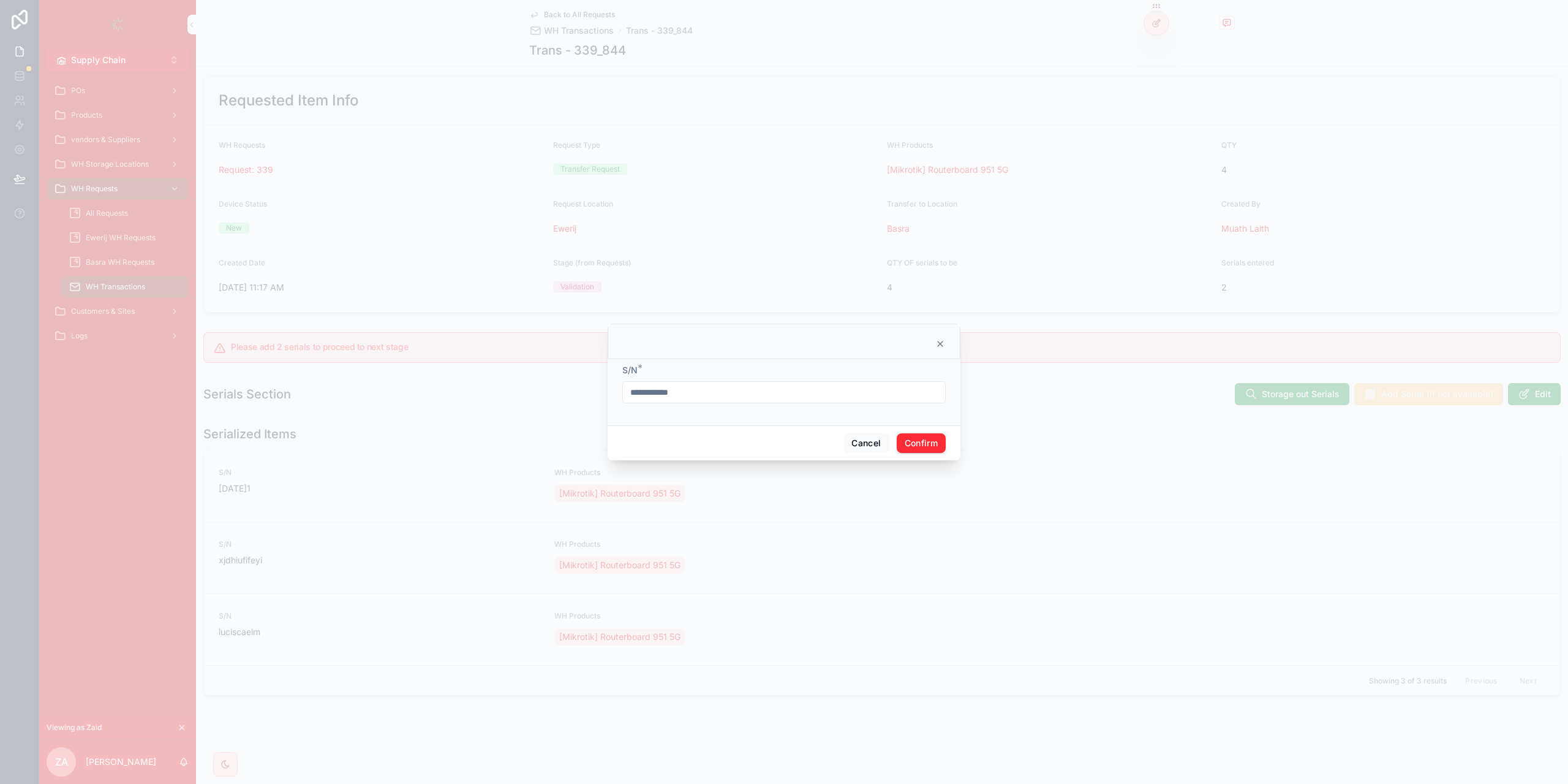
click at [708, 399] on input "**********" at bounding box center [784, 392] width 322 height 17
type input "**********"
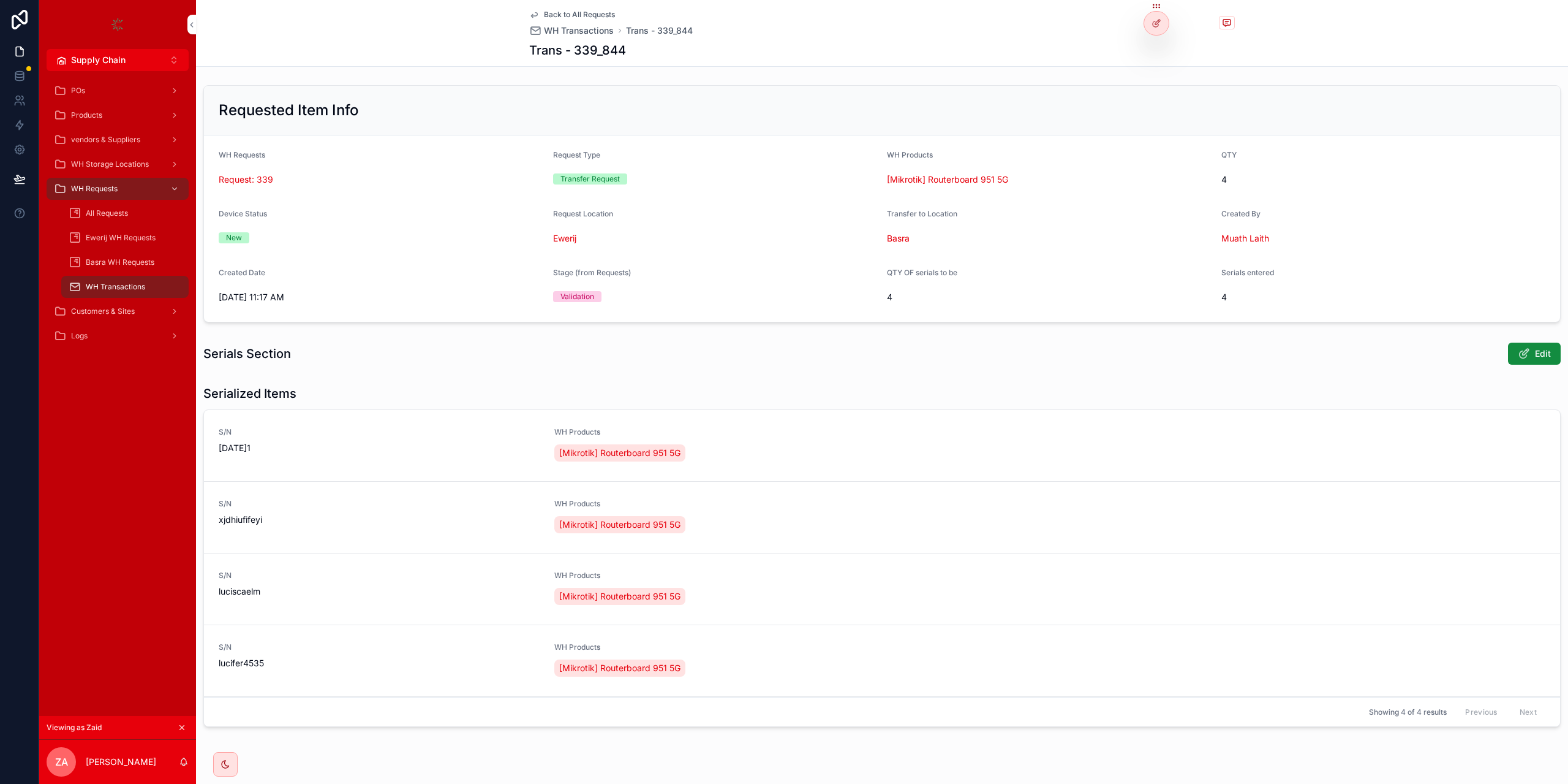
scroll to position [0, 0]
click at [571, 15] on span "Back to All Requests" at bounding box center [579, 15] width 71 height 10
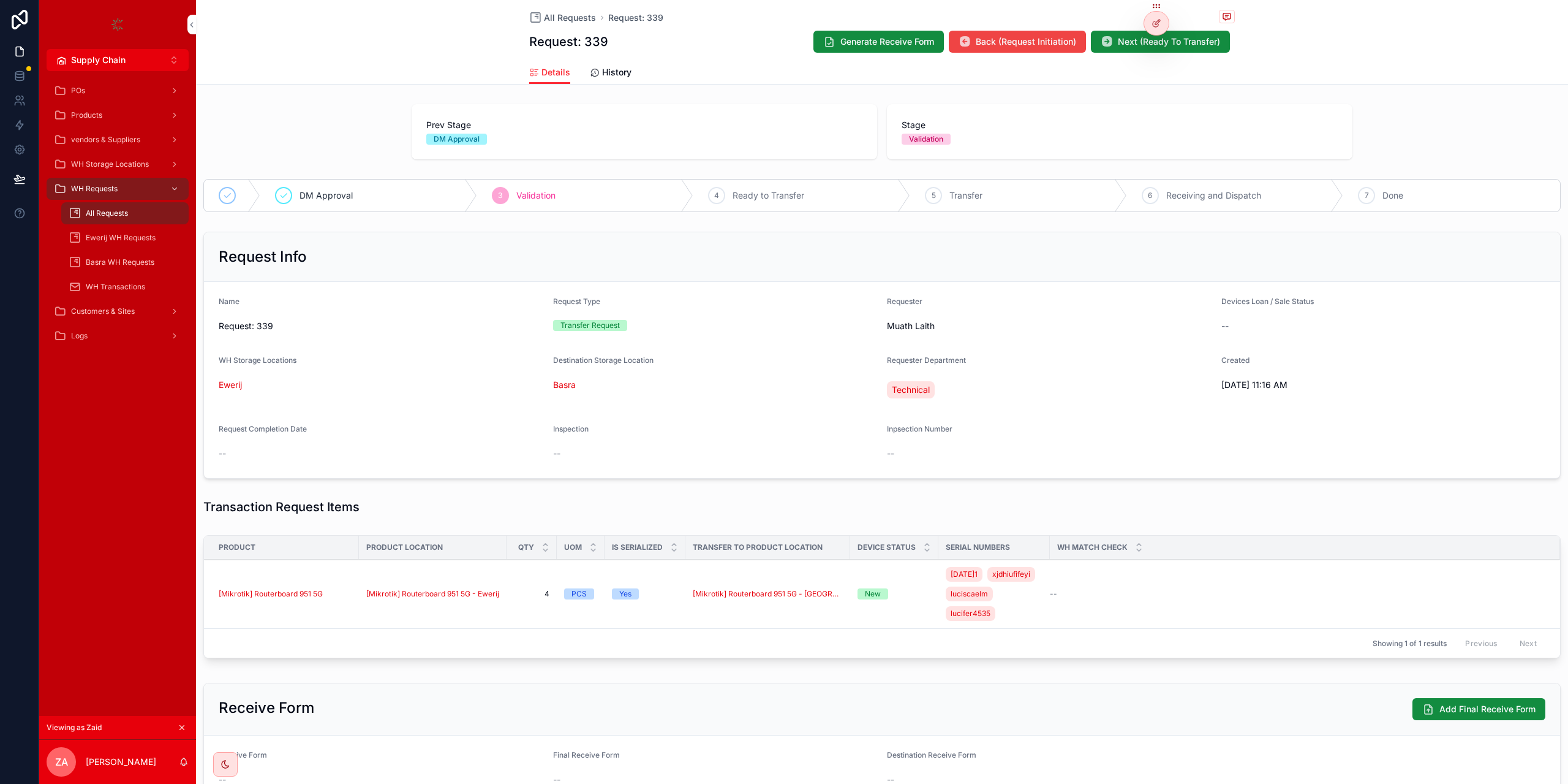
click at [1155, 7] on div at bounding box center [1156, 17] width 26 height 34
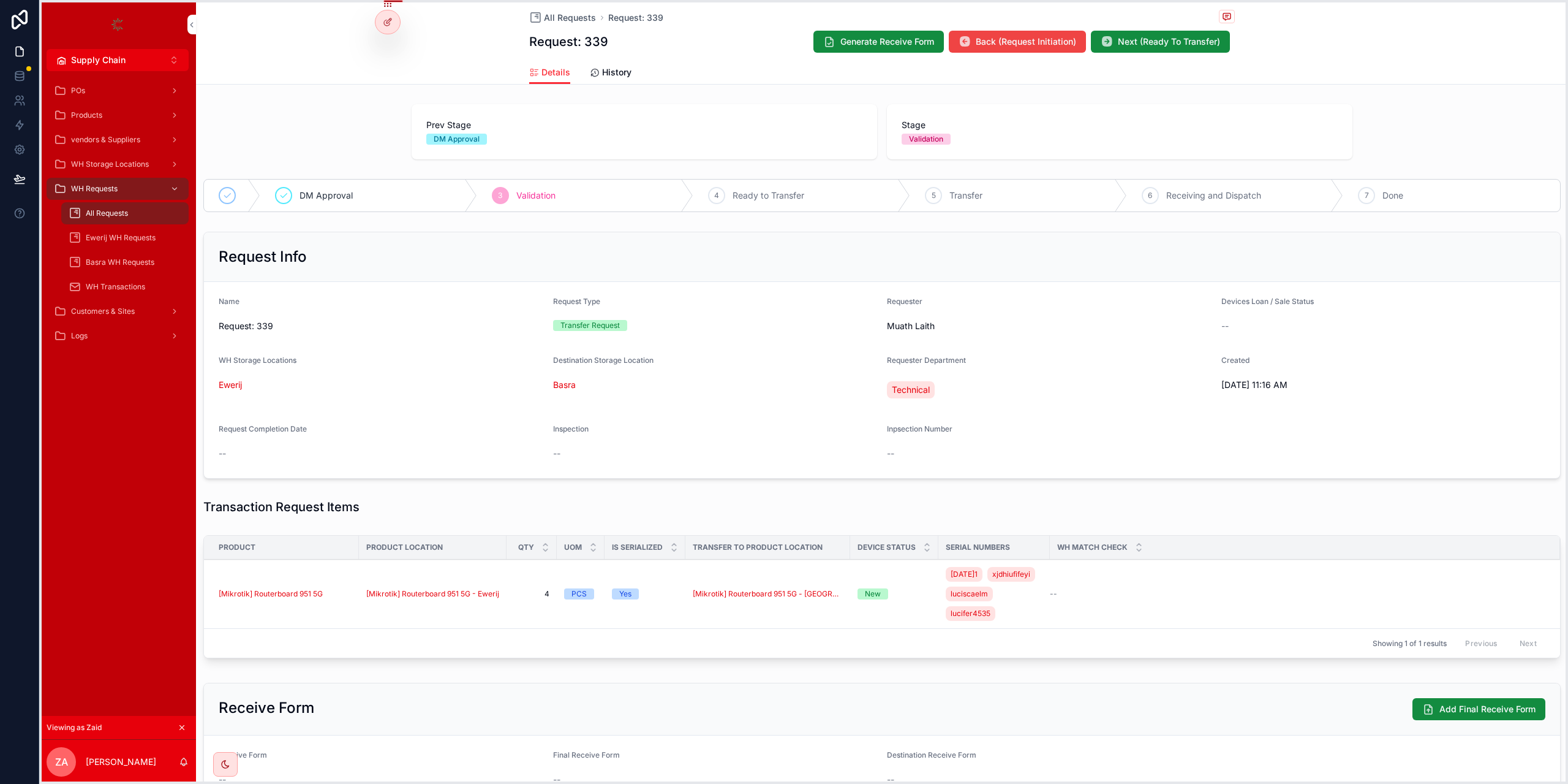
drag, startPoint x: 1155, startPoint y: 7, endPoint x: 387, endPoint y: -2, distance: 768.1
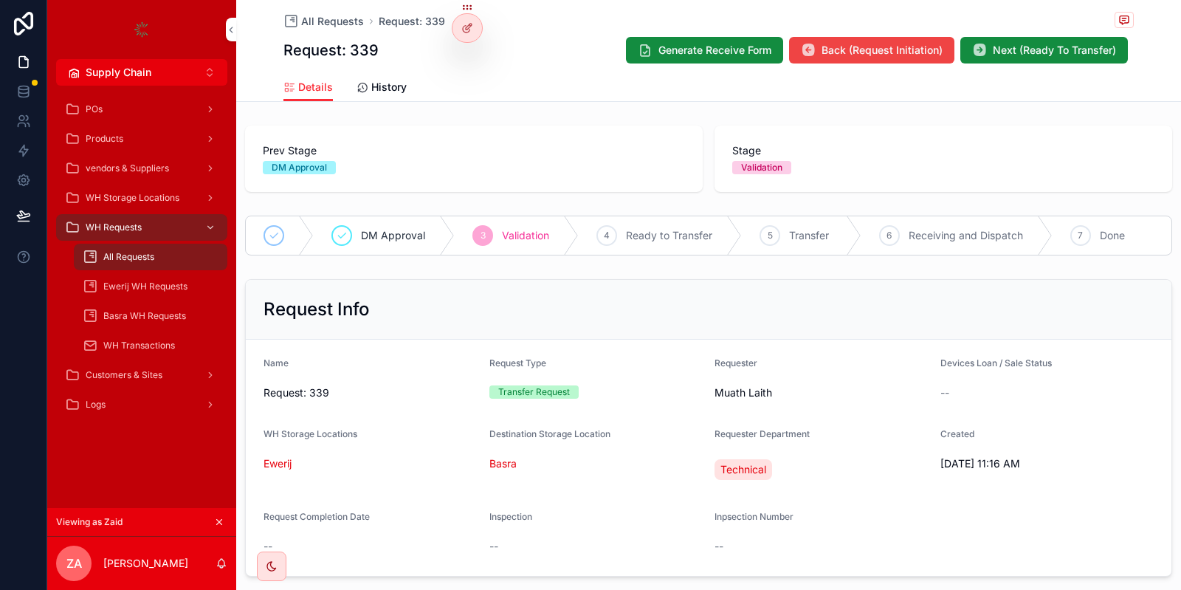
click at [785, 86] on div "Details History" at bounding box center [708, 87] width 850 height 28
click at [1043, 40] on button "Next (Ready To Transfer)" at bounding box center [1043, 50] width 167 height 27
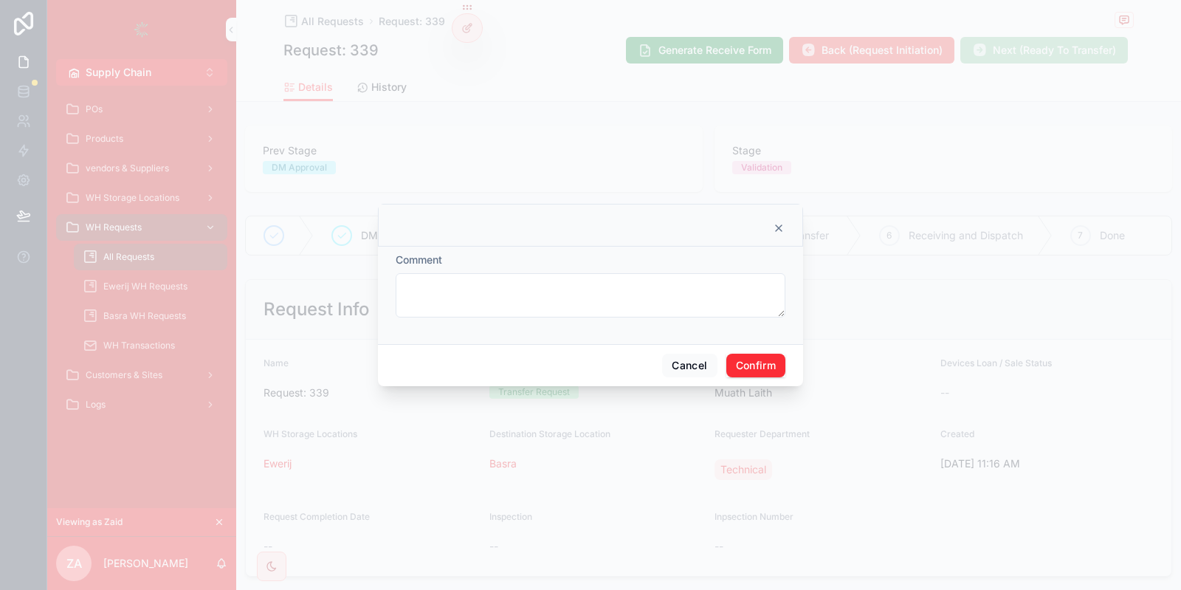
drag, startPoint x: 781, startPoint y: 312, endPoint x: 781, endPoint y: 269, distance: 42.8
click at [781, 273] on textarea at bounding box center [590, 295] width 390 height 44
click at [759, 360] on button "Confirm" at bounding box center [755, 365] width 59 height 24
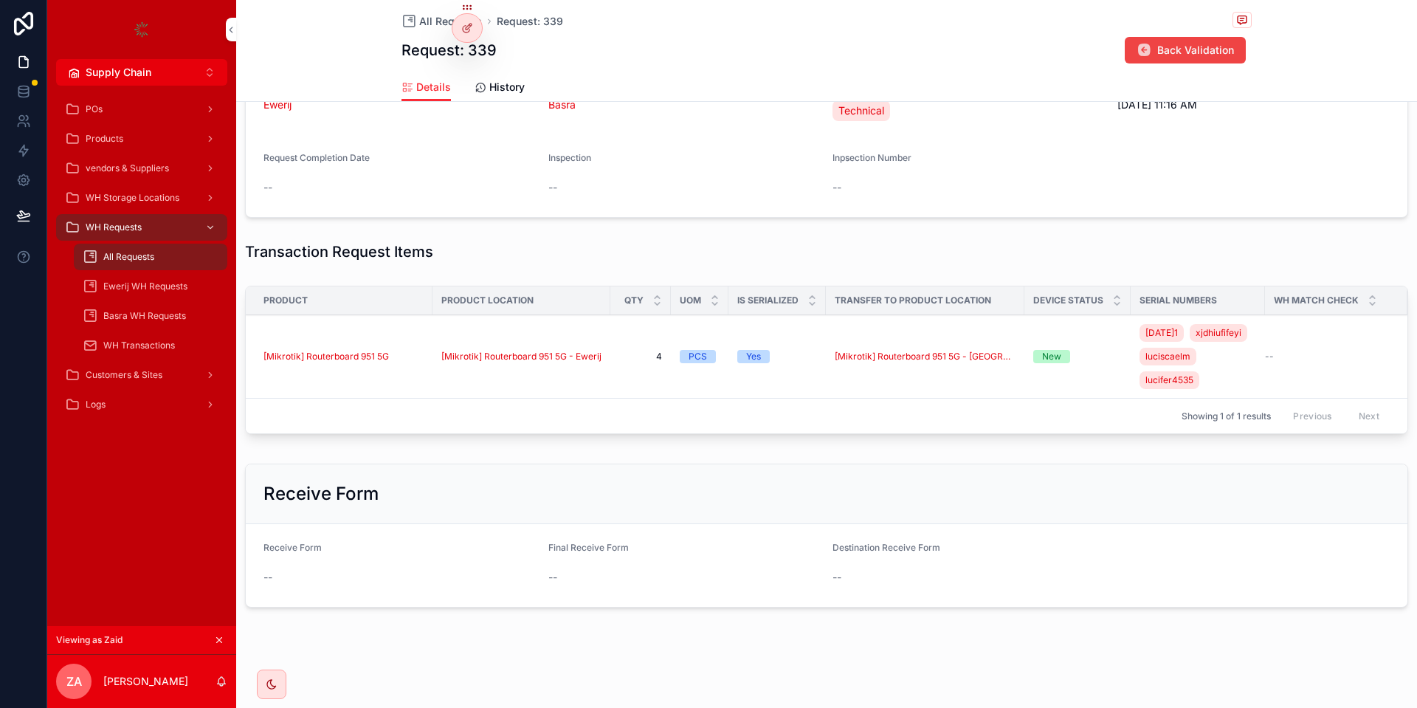
click at [884, 111] on form "Name Request: 339 Request Type Transfer Request Requester Muath Laith Devices L…" at bounding box center [826, 99] width 1161 height 236
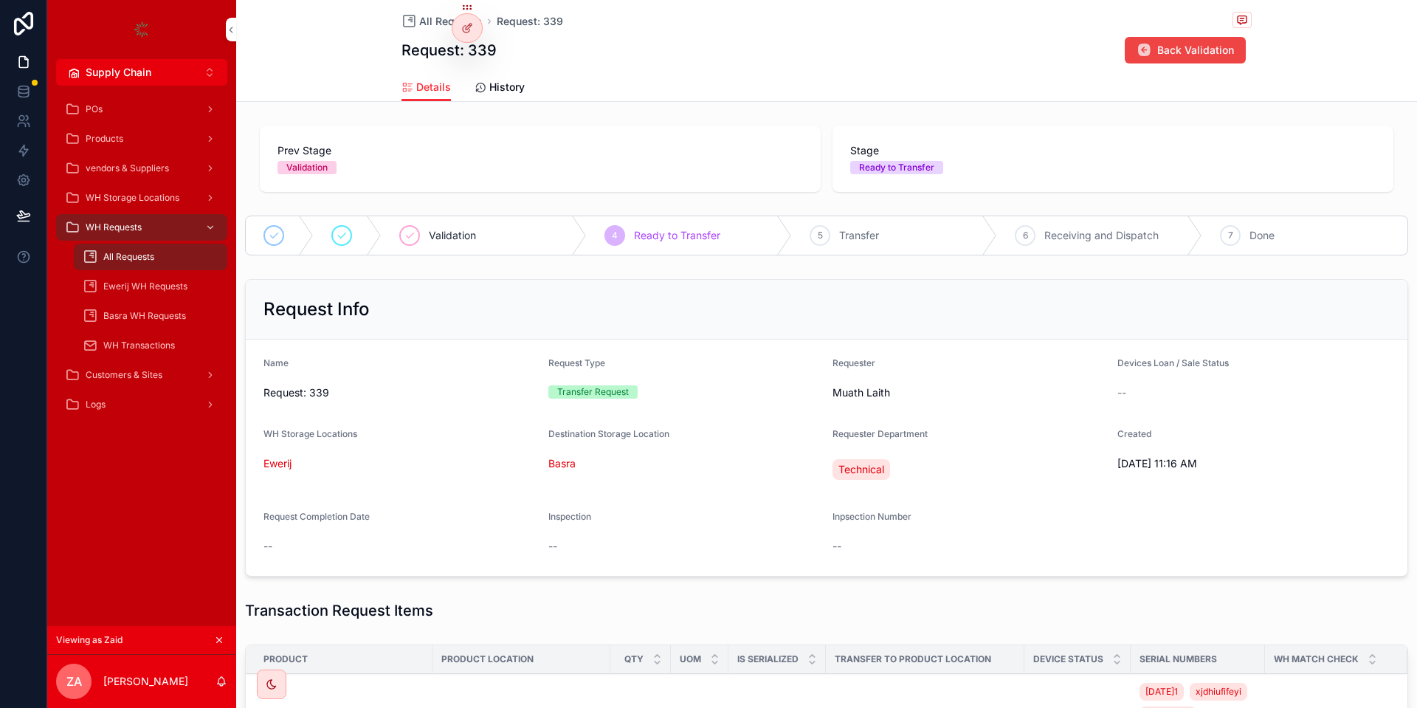
click at [0, 0] on icon at bounding box center [0, 0] width 0 height 0
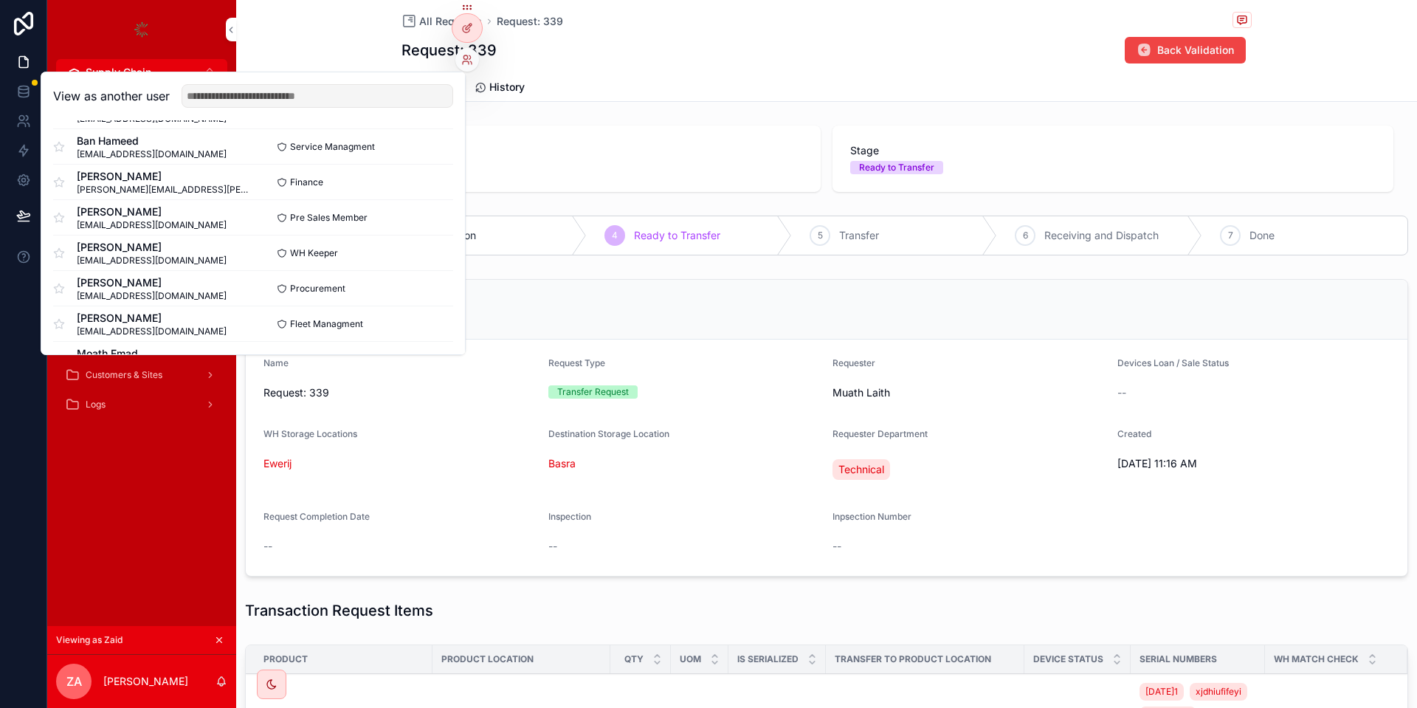
scroll to position [354, 0]
click at [0, 0] on button "Select" at bounding box center [0, 0] width 0 height 0
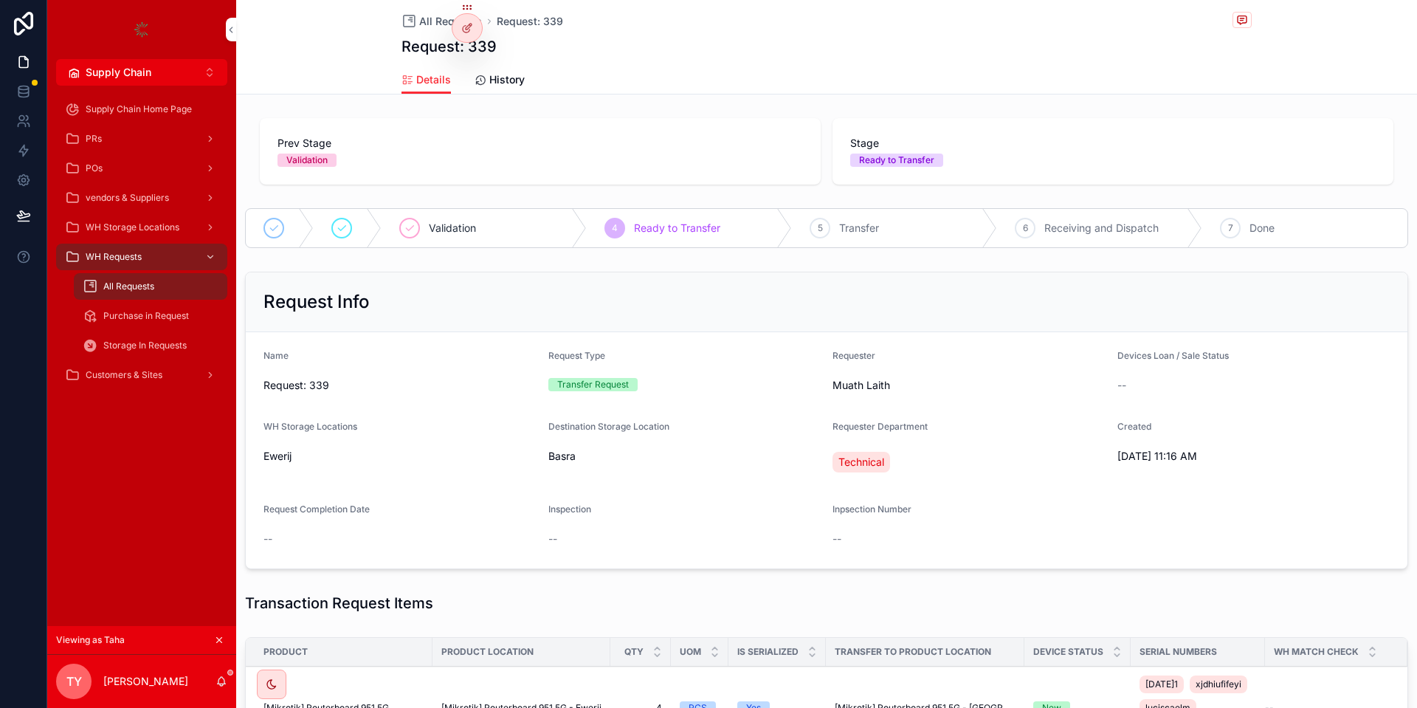
click at [221, 635] on icon "scrollable content" at bounding box center [219, 640] width 10 height 10
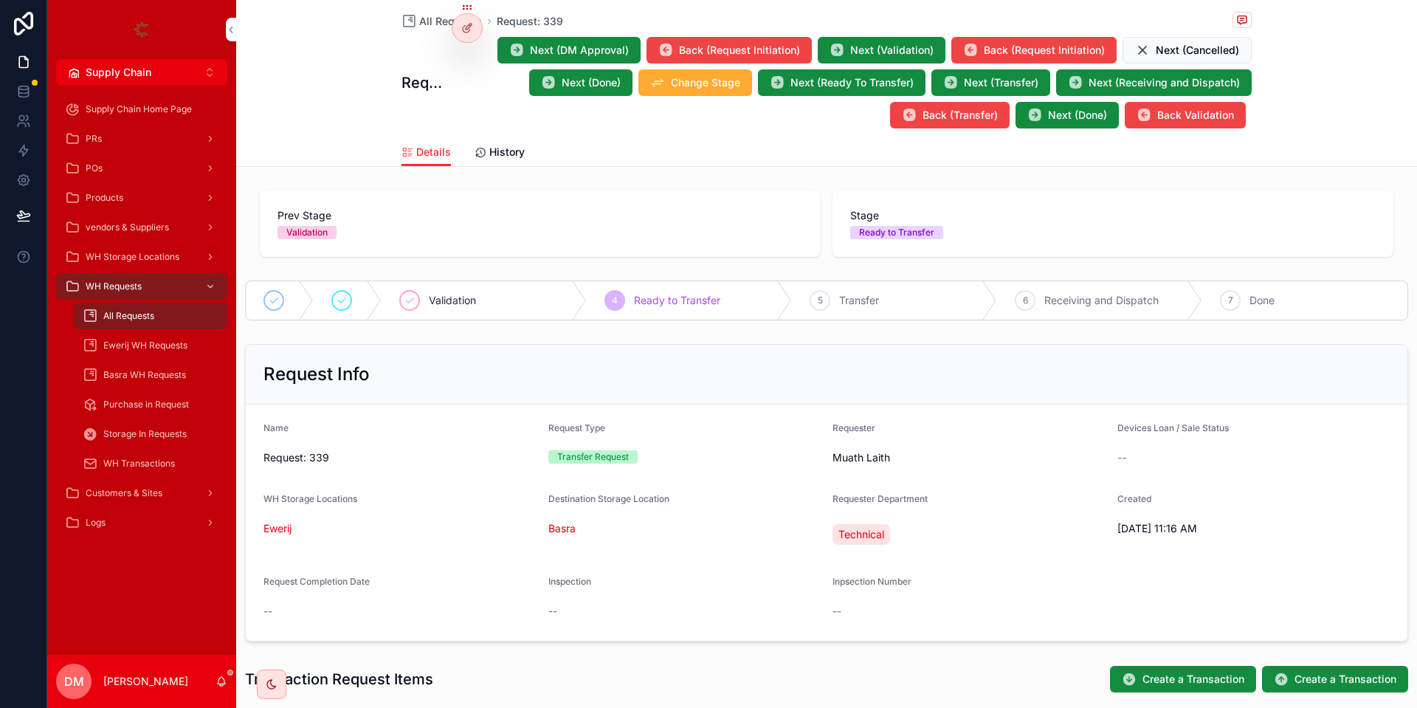
click at [462, 33] on icon at bounding box center [467, 28] width 12 height 12
click at [314, 63] on div "All Requests Request: 339 Request: 339 Next (DM Approval) Back (Request Initiat…" at bounding box center [826, 83] width 1181 height 167
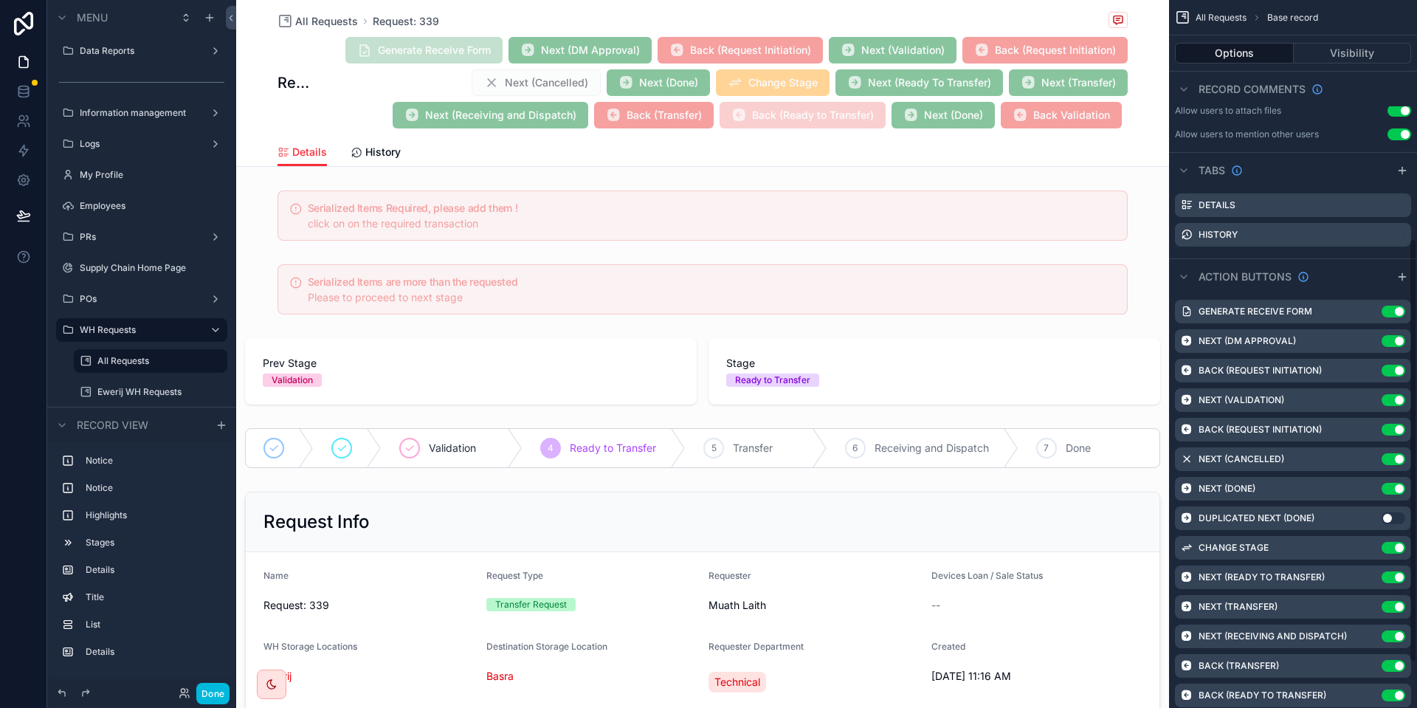
scroll to position [398, 0]
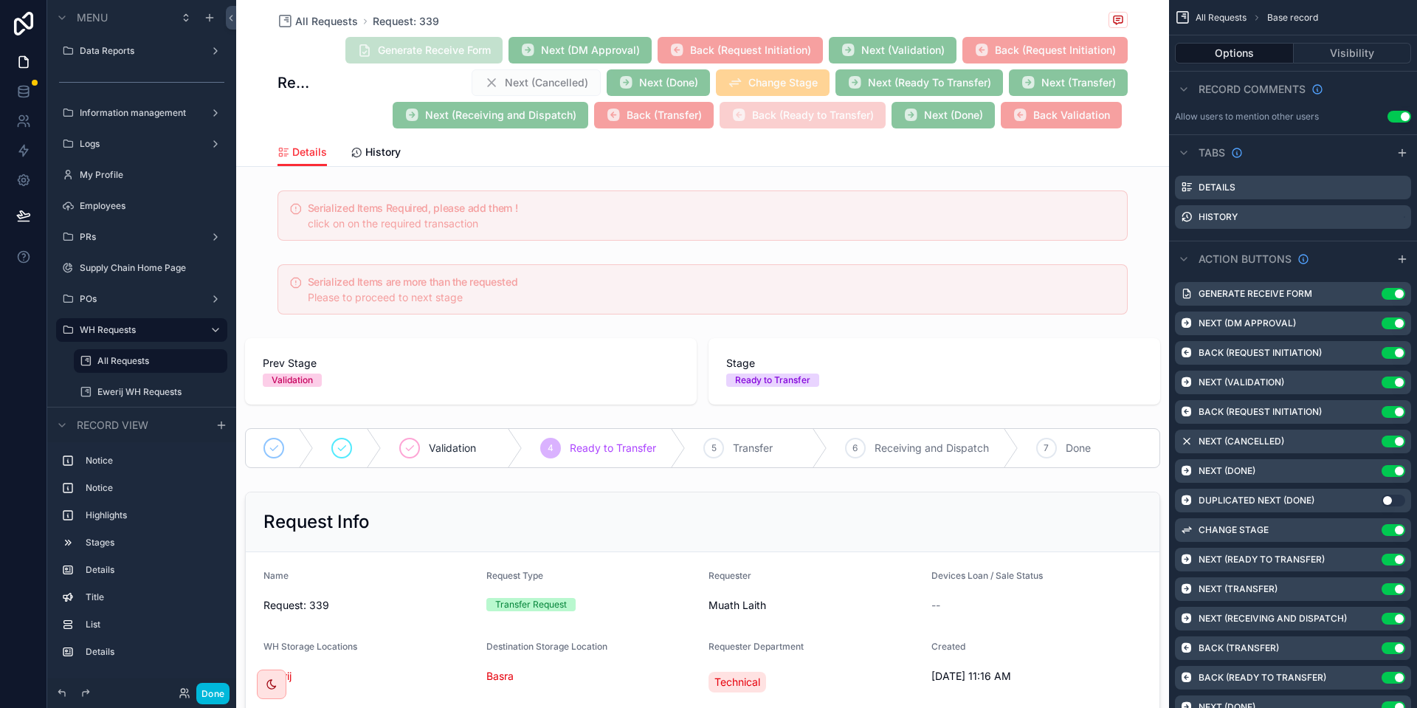
click at [0, 0] on icon "scrollable content" at bounding box center [0, 0] width 0 height 0
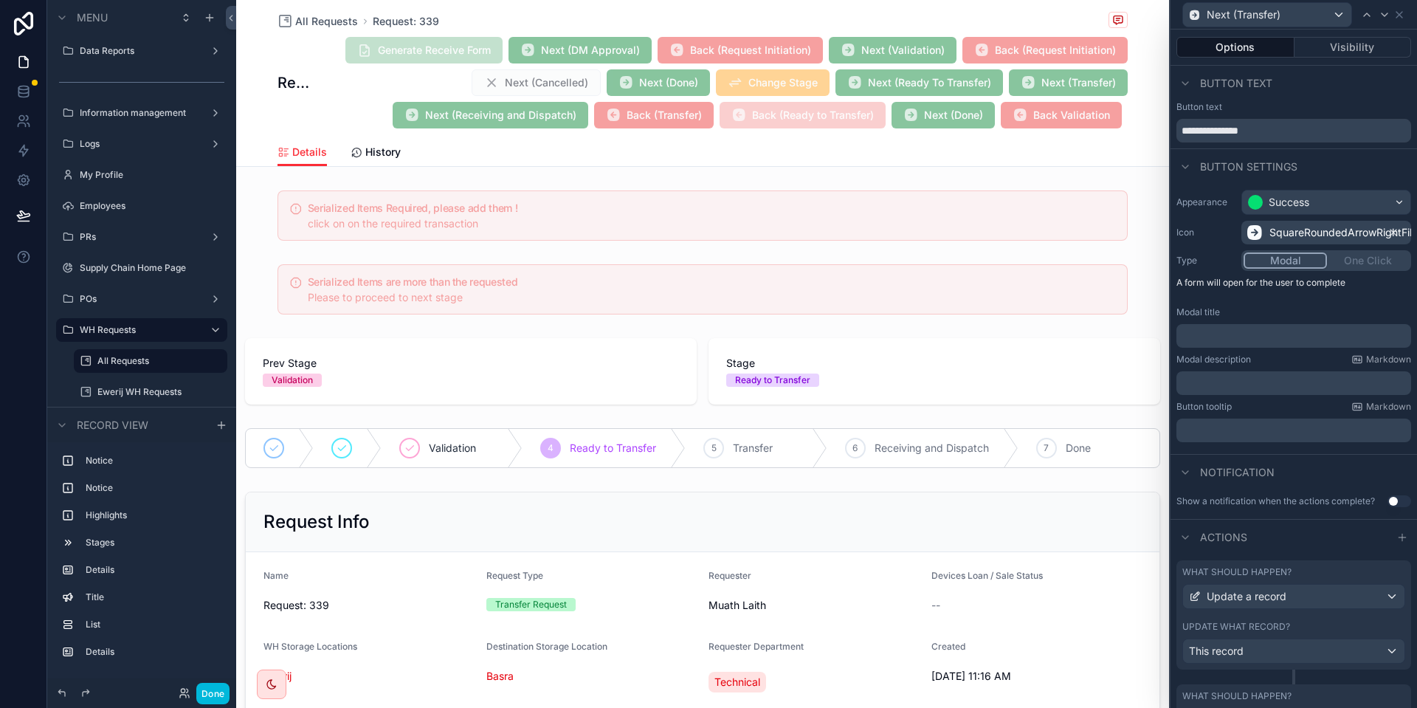
click at [1344, 46] on button "Visibility" at bounding box center [1352, 47] width 117 height 21
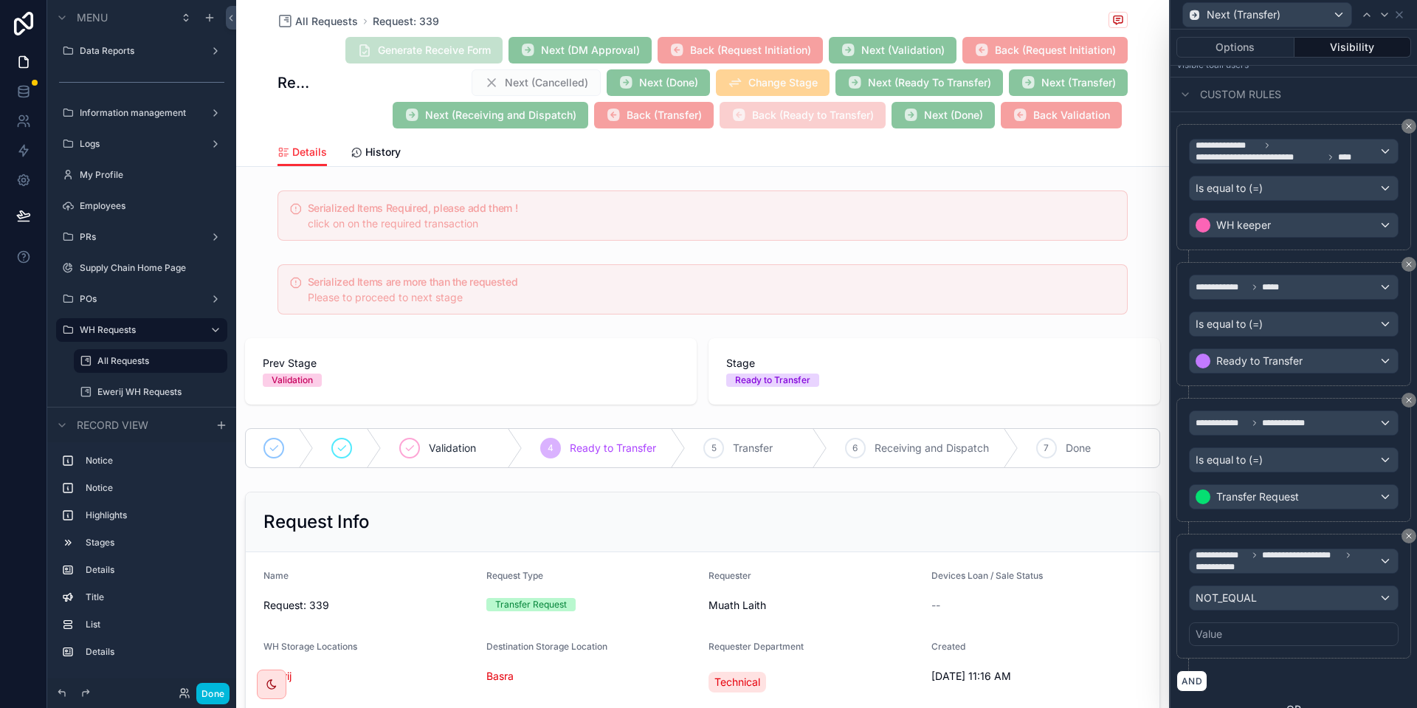
scroll to position [266, 0]
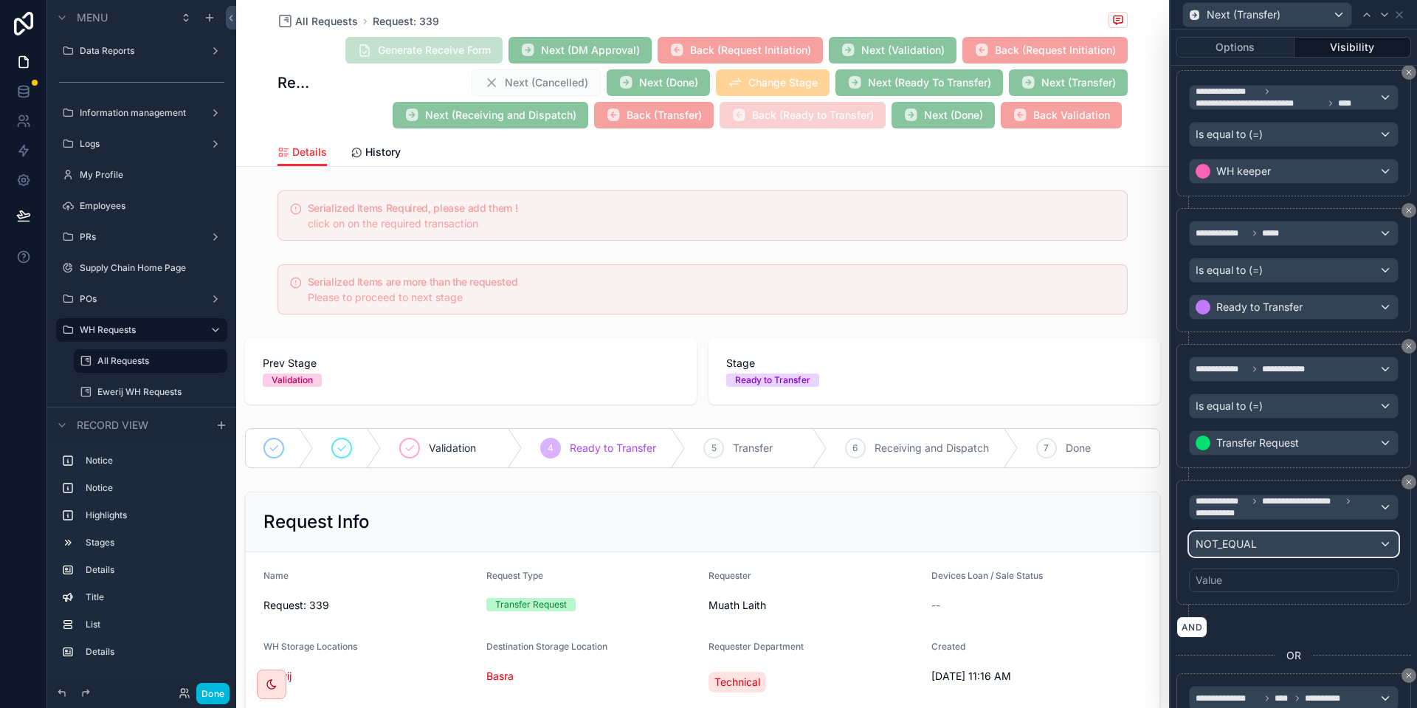
click at [1226, 550] on div "NOT_EQUAL" at bounding box center [1293, 544] width 208 height 24
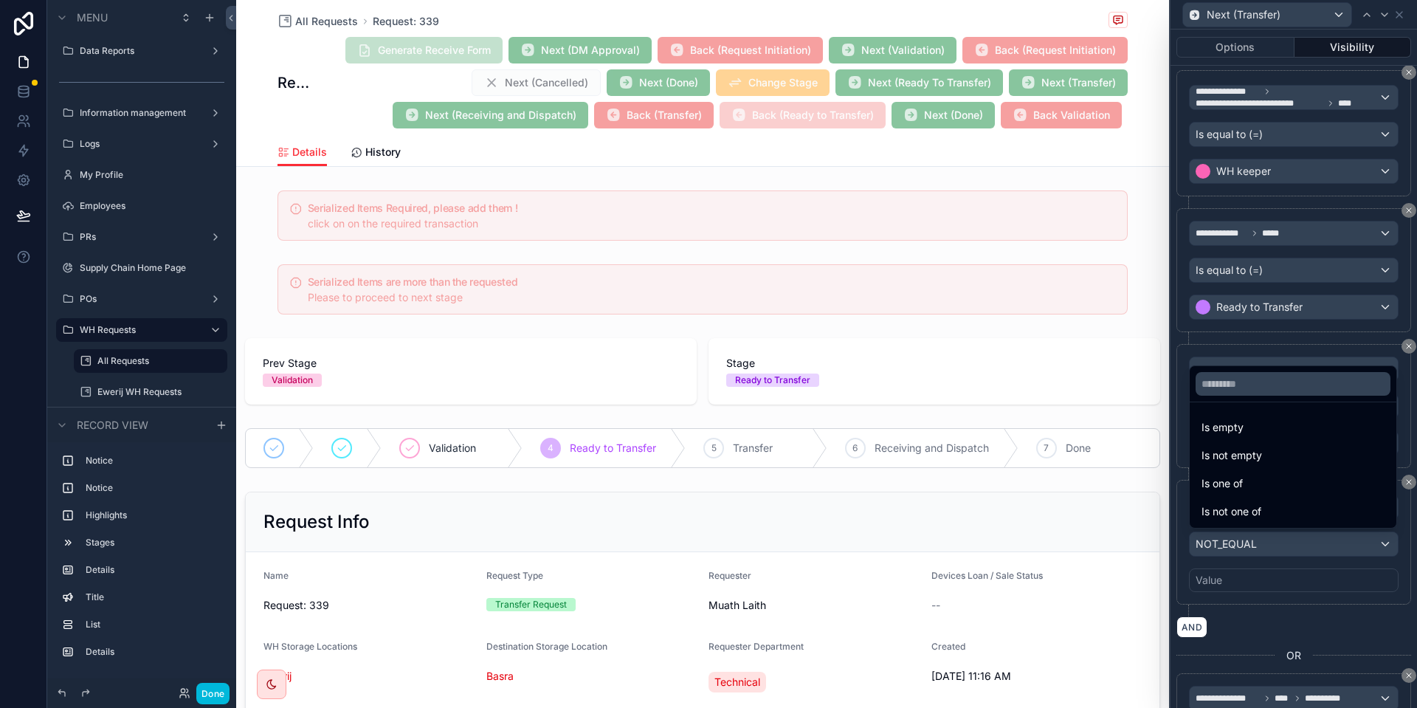
click at [1261, 346] on div at bounding box center [1293, 354] width 246 height 708
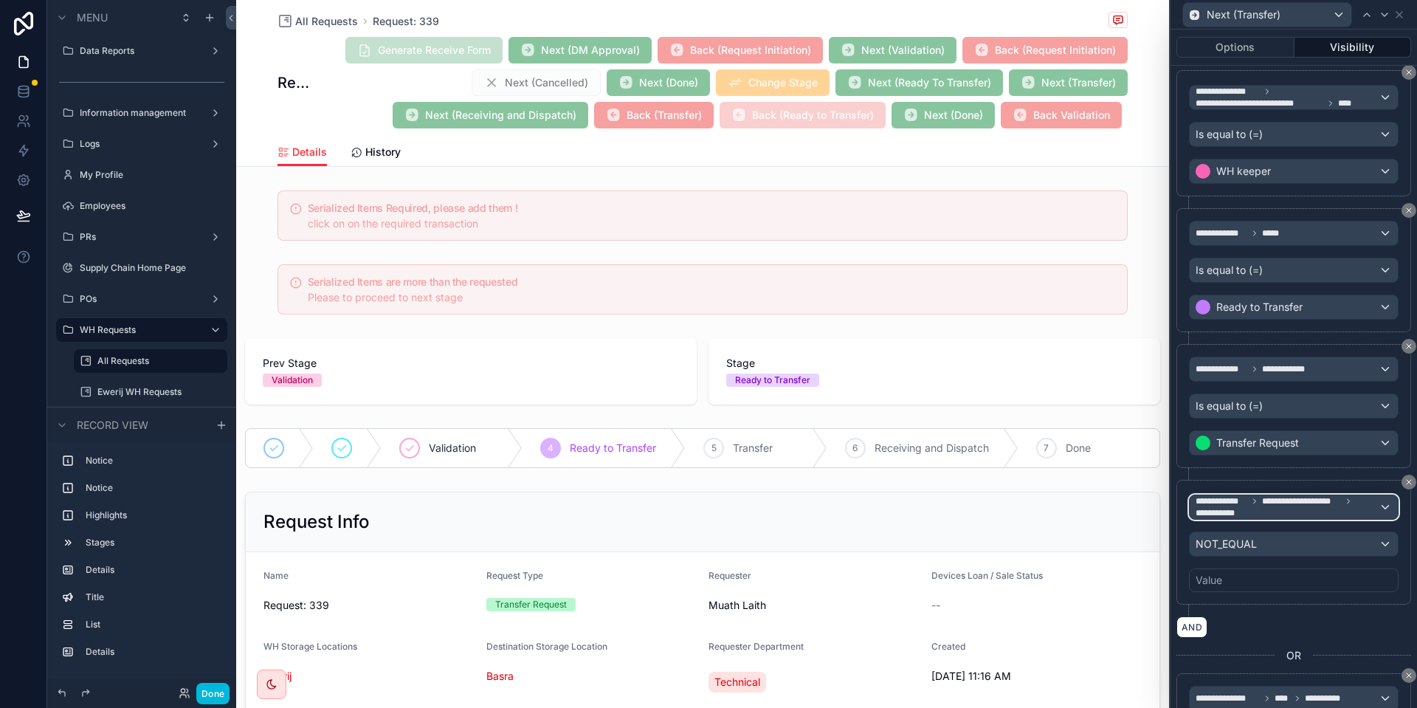
click at [1279, 512] on span "**********" at bounding box center [1286, 507] width 183 height 24
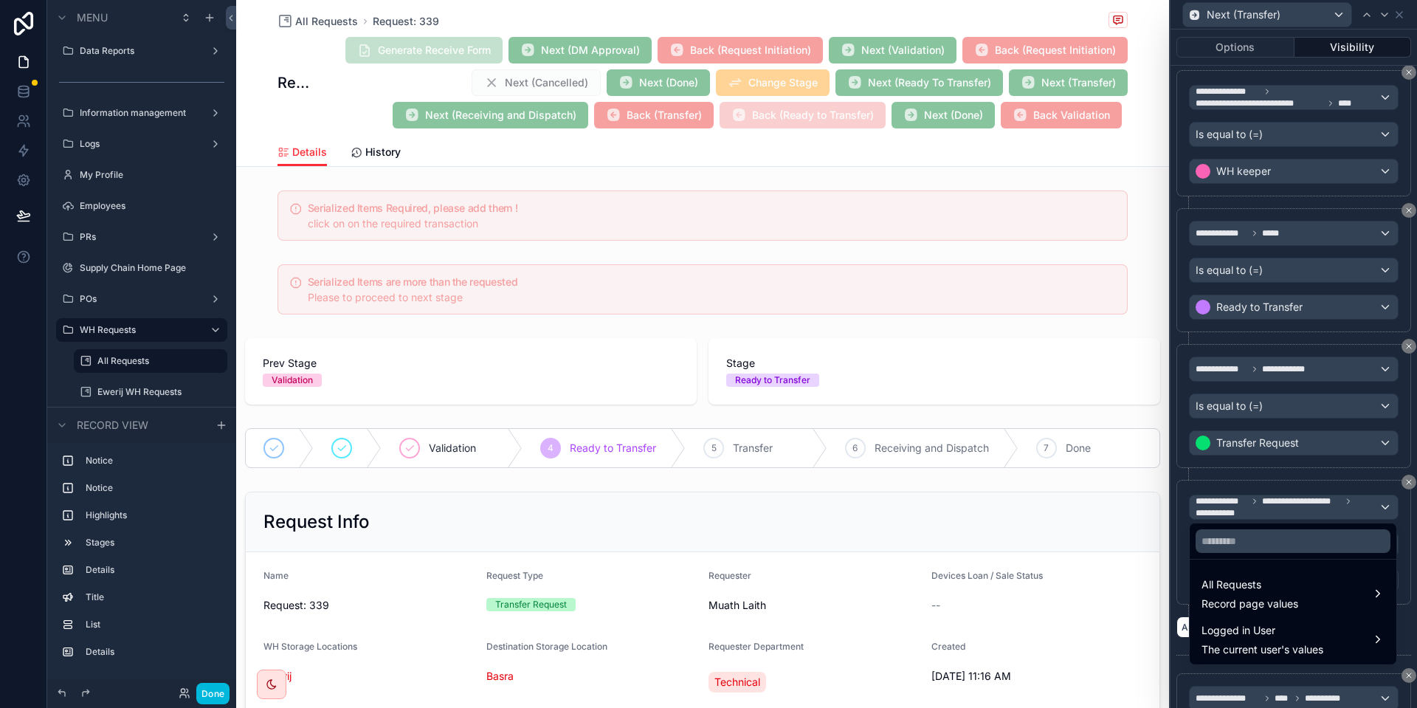
click at [1298, 587] on span "All Requests" at bounding box center [1249, 585] width 97 height 18
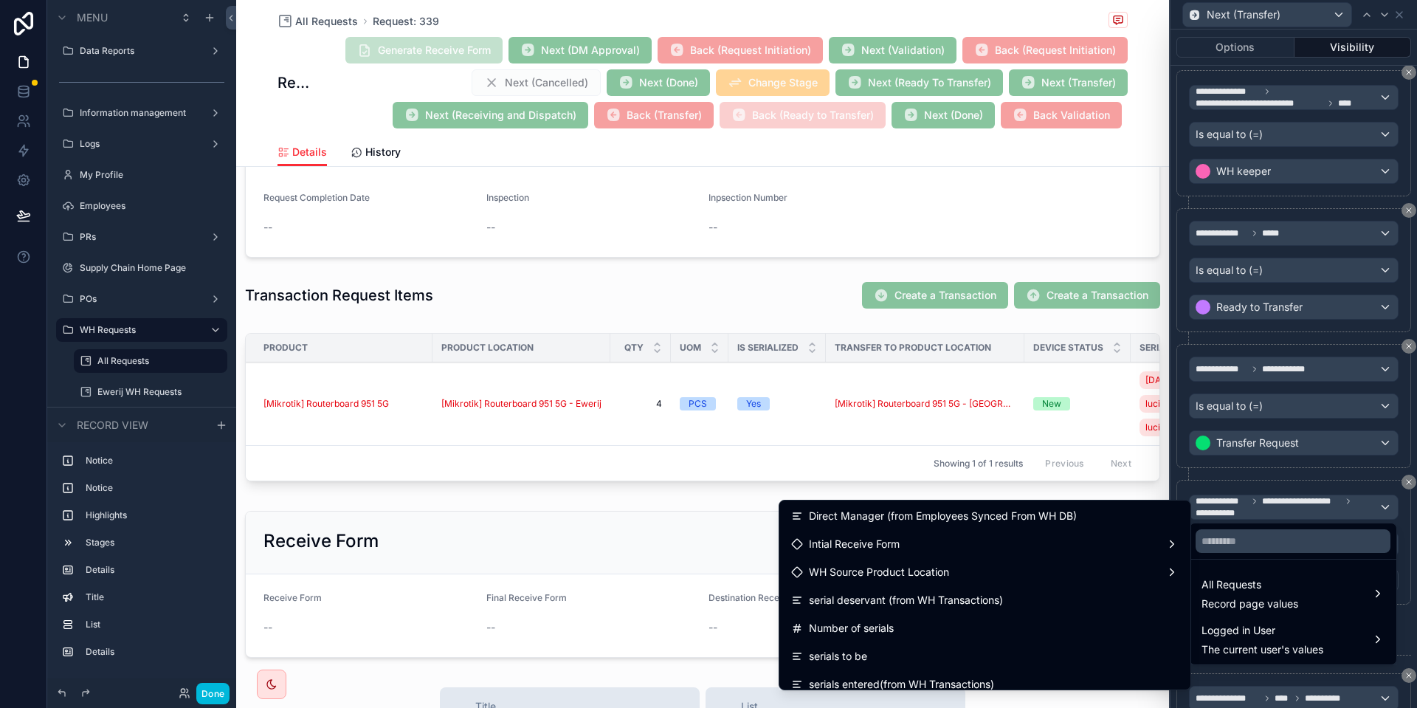
scroll to position [708, 0]
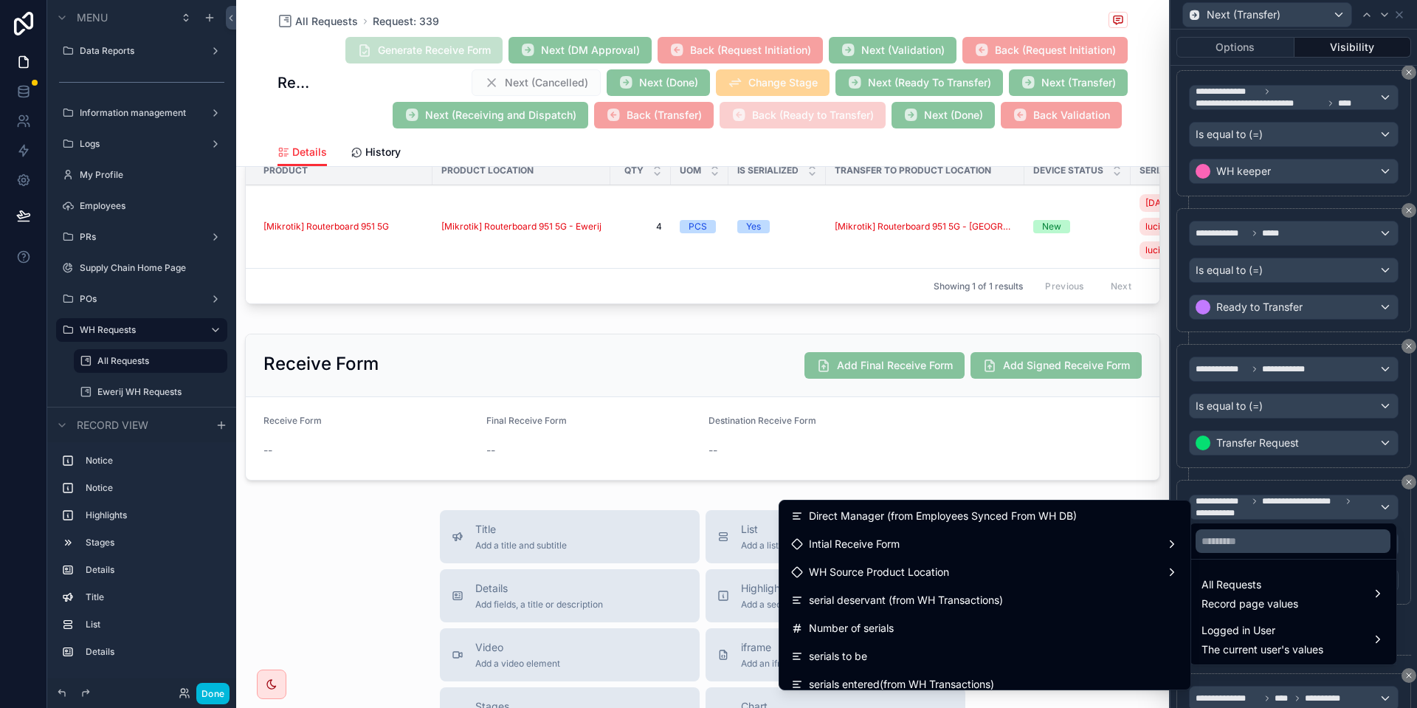
click at [892, 554] on div "Intial Receive Form" at bounding box center [984, 543] width 405 height 27
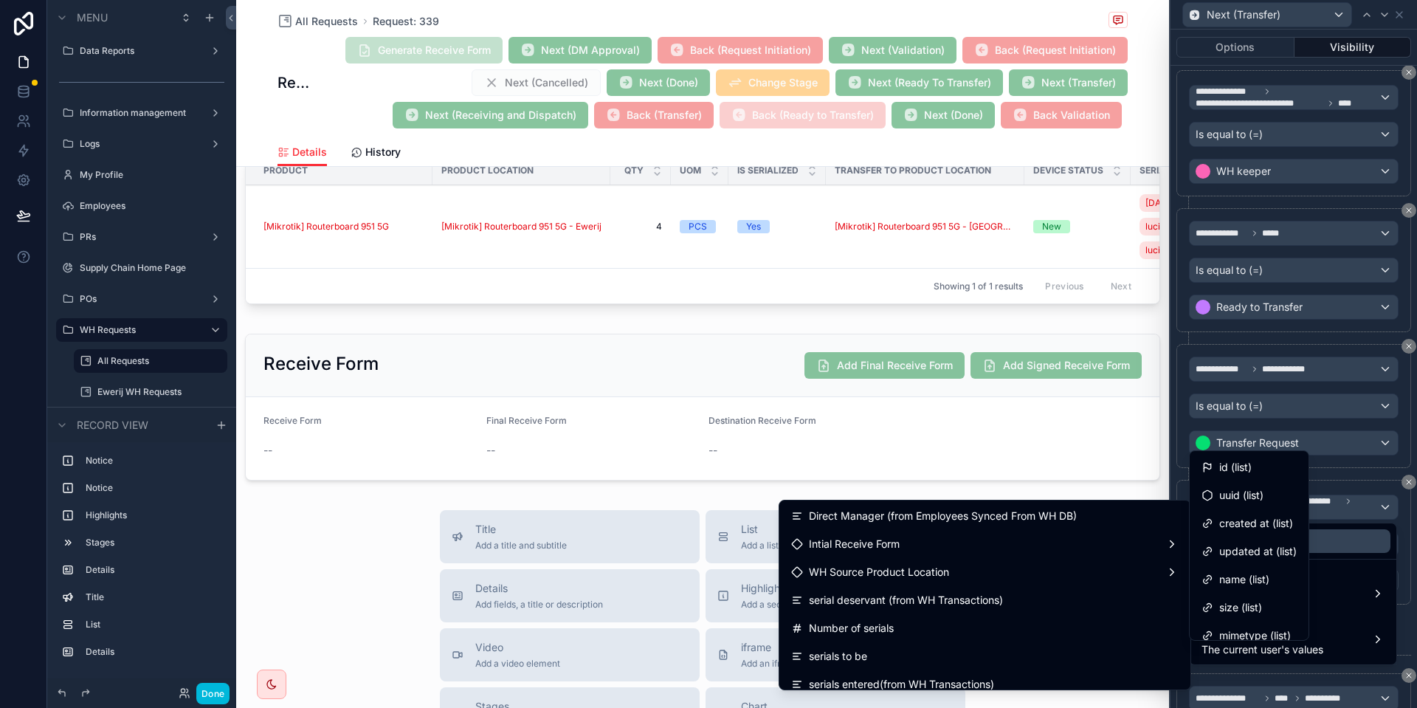
click at [1266, 471] on div "id (list)" at bounding box center [1248, 467] width 95 height 18
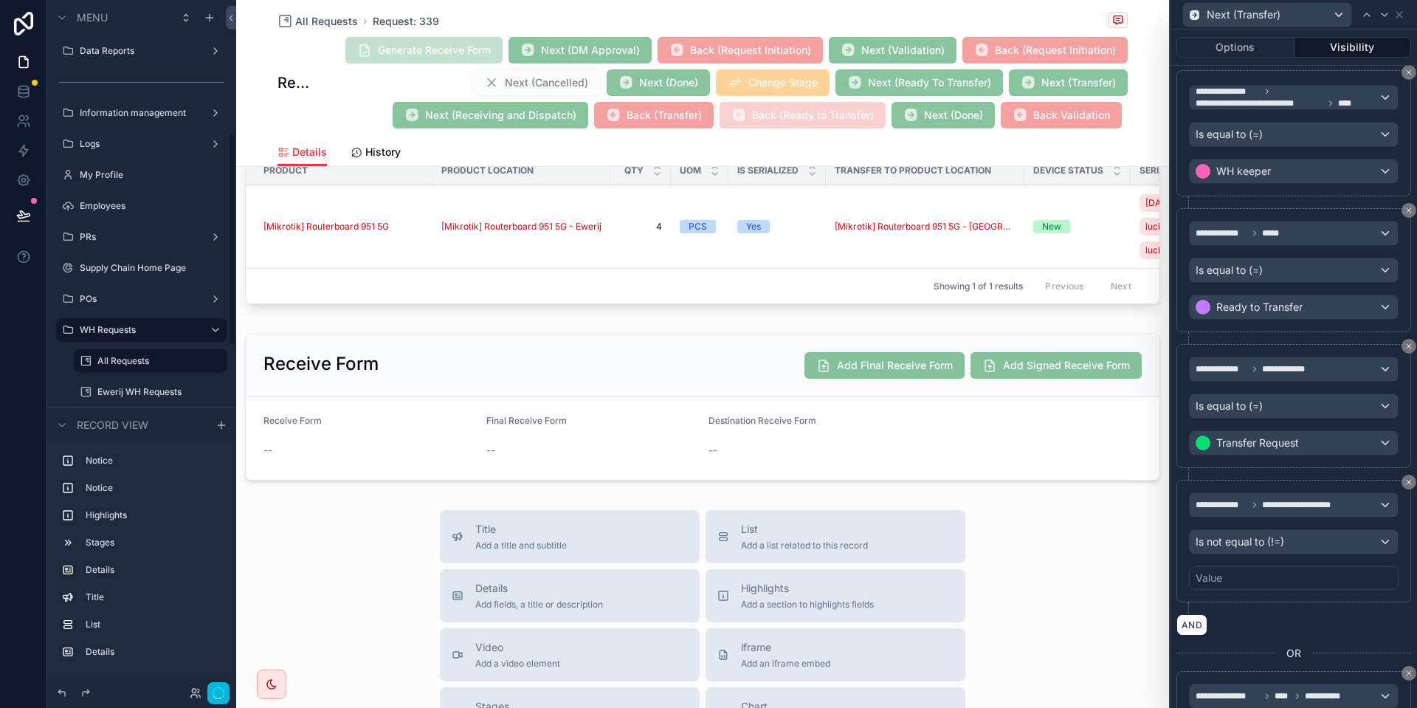
scroll to position [435, 0]
click at [1226, 534] on span "Is not equal to (!=)" at bounding box center [1239, 541] width 89 height 15
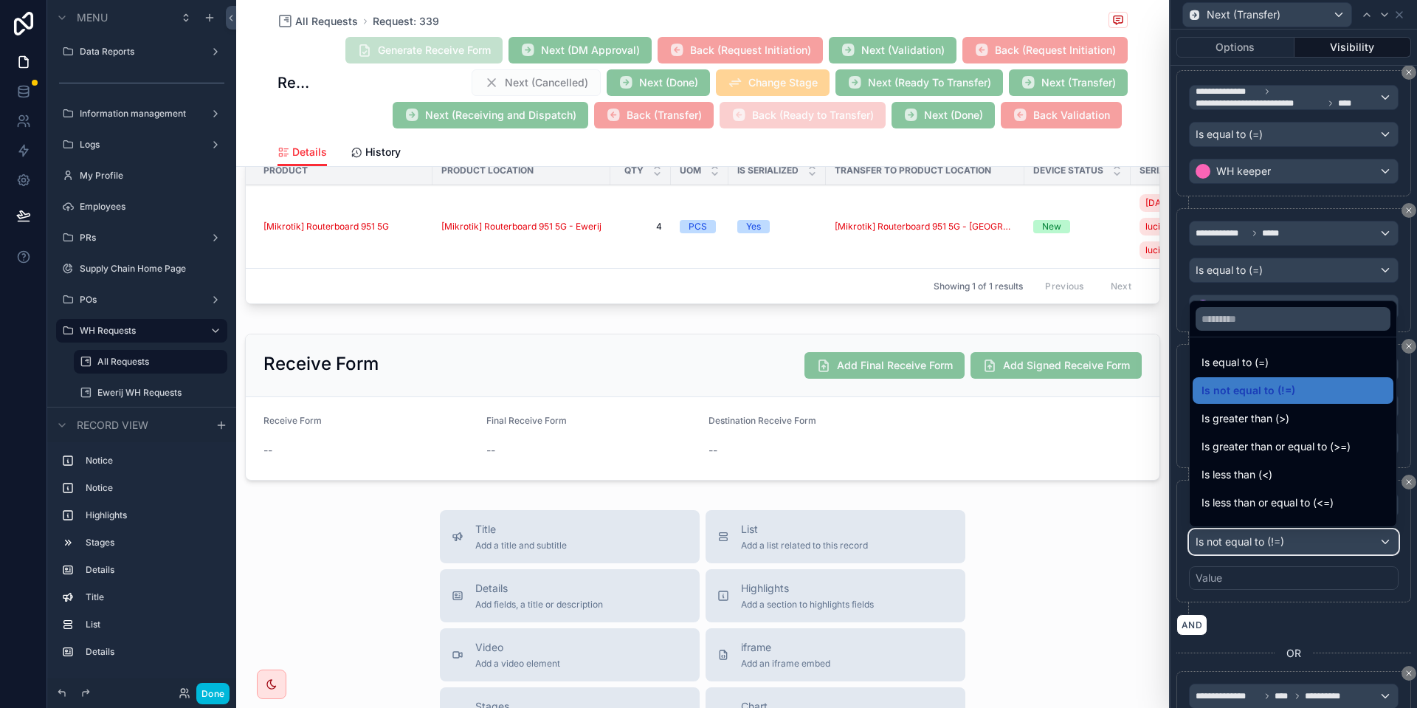
scroll to position [105, 0]
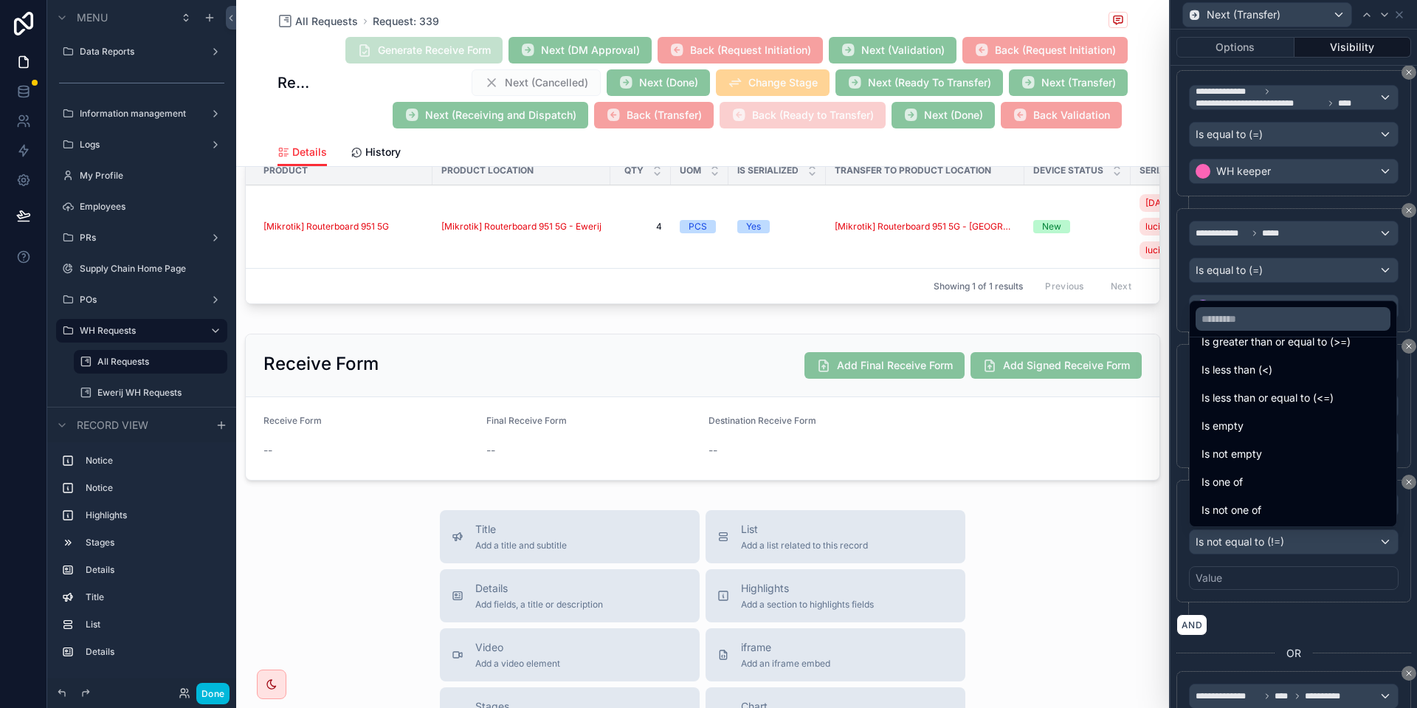
click at [1267, 448] on div "Is not empty" at bounding box center [1292, 454] width 183 height 18
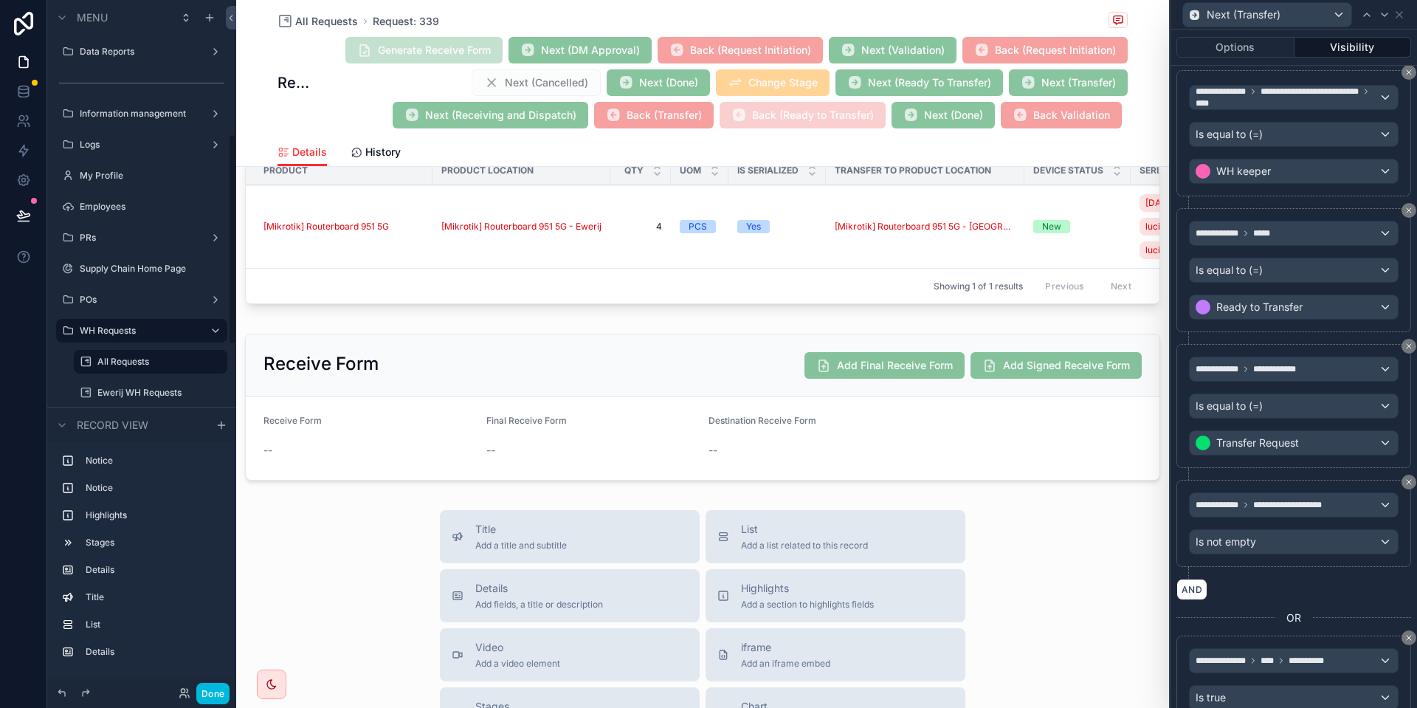
scroll to position [436, 0]
click at [215, 686] on button "Done" at bounding box center [212, 692] width 33 height 21
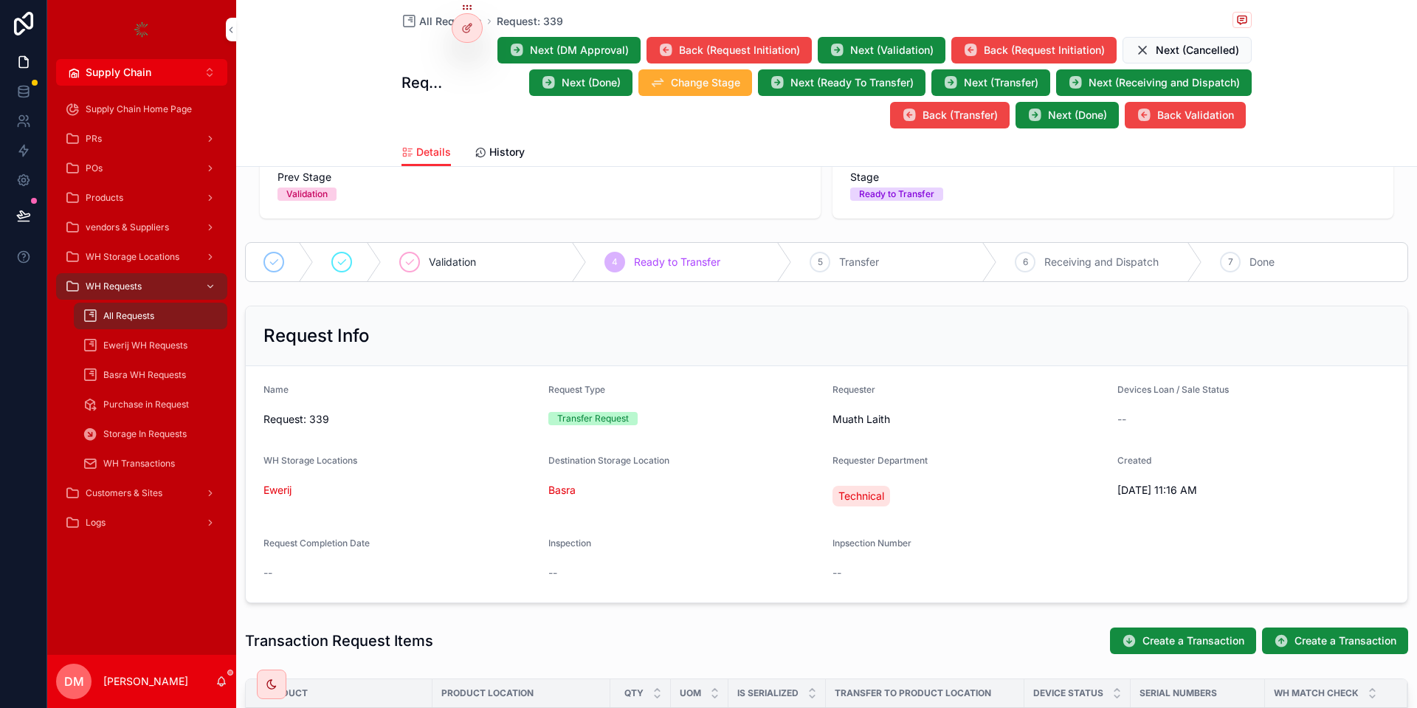
scroll to position [0, 0]
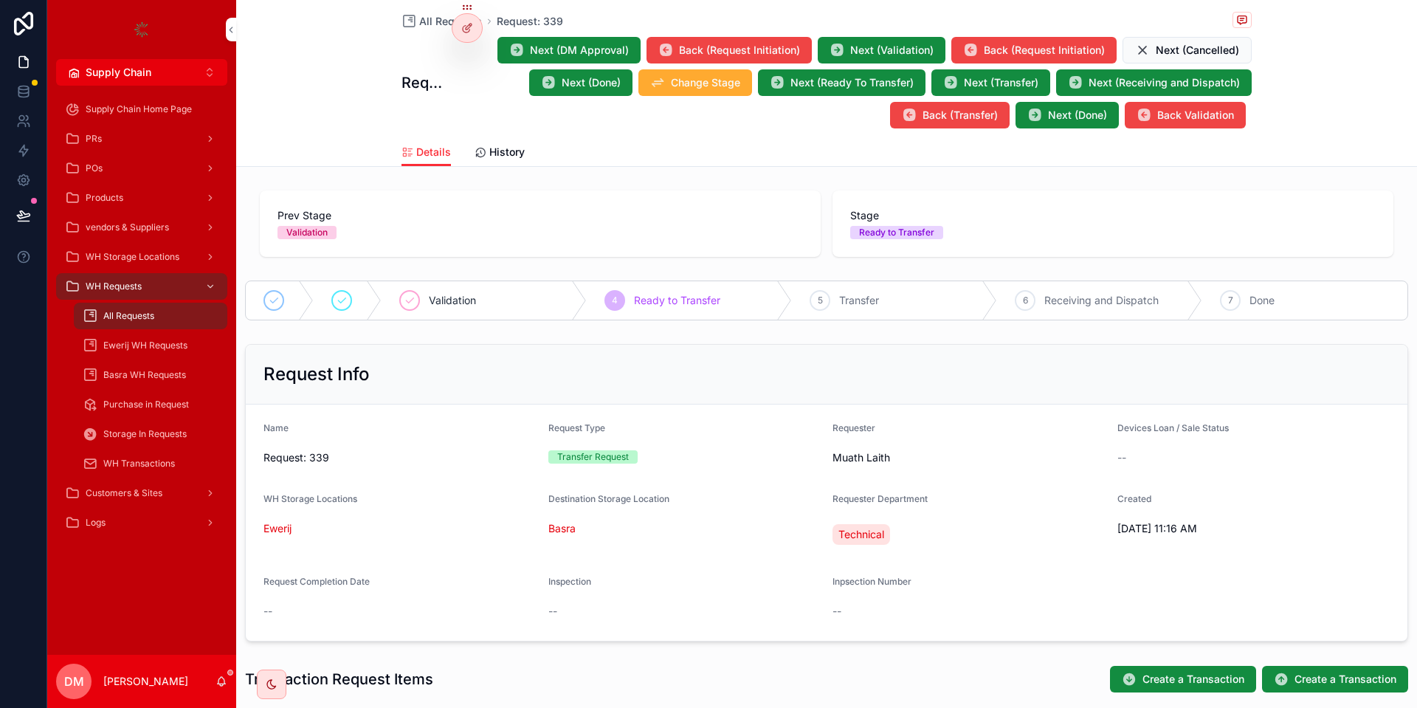
click at [677, 307] on span "Ready to Transfer" at bounding box center [677, 300] width 86 height 15
click at [861, 53] on span "Next (Validation)" at bounding box center [891, 50] width 83 height 15
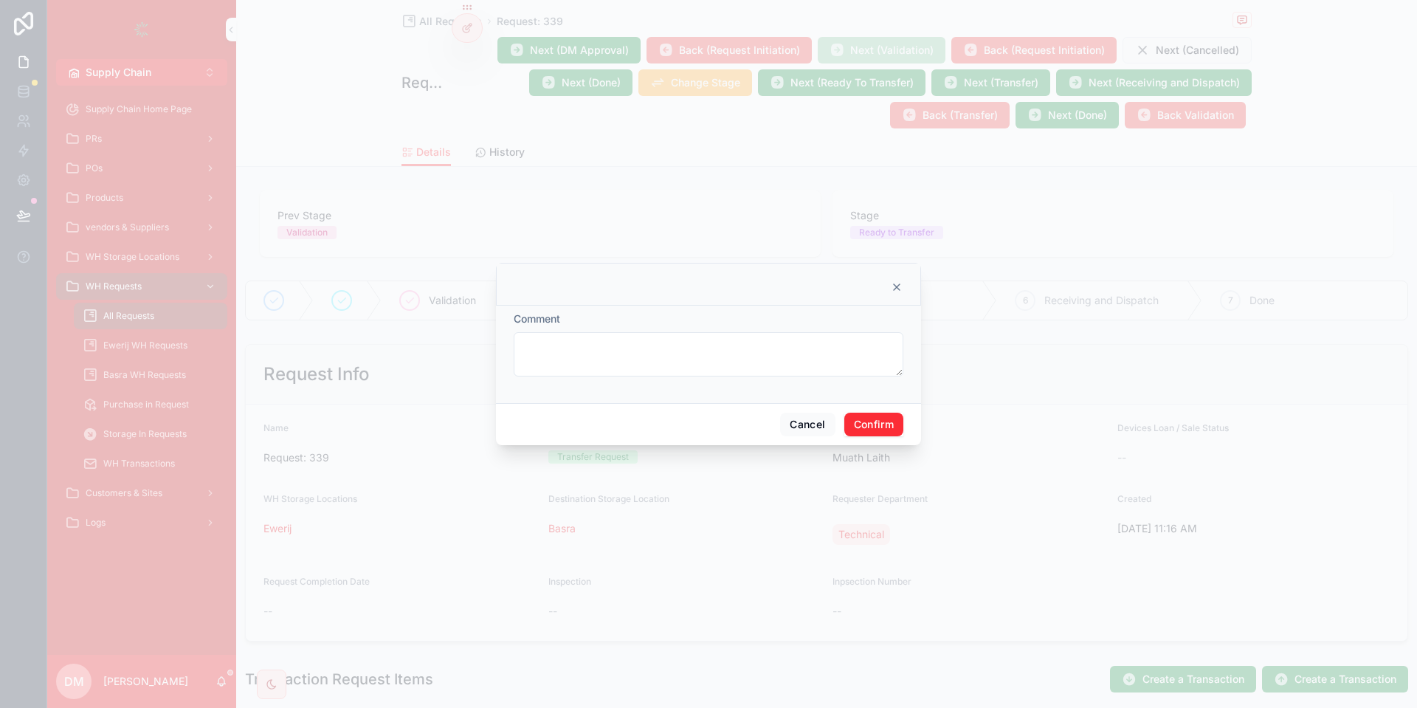
click at [896, 417] on button "Confirm" at bounding box center [873, 424] width 59 height 24
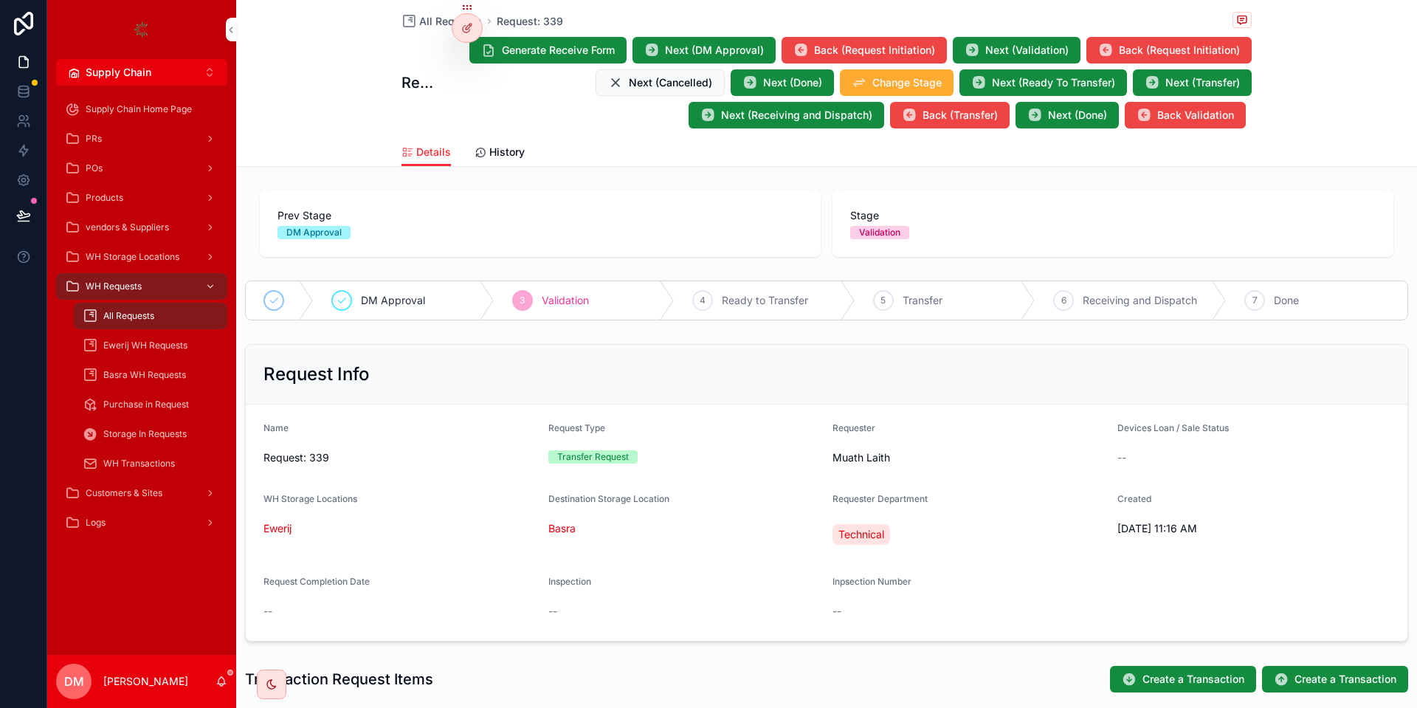
click at [470, 62] on div "Generate Receive Form Next (DM Approval) Back (Request Initiation) Next (Valida…" at bounding box center [845, 82] width 812 height 93
click at [0, 0] on icon at bounding box center [0, 0] width 0 height 0
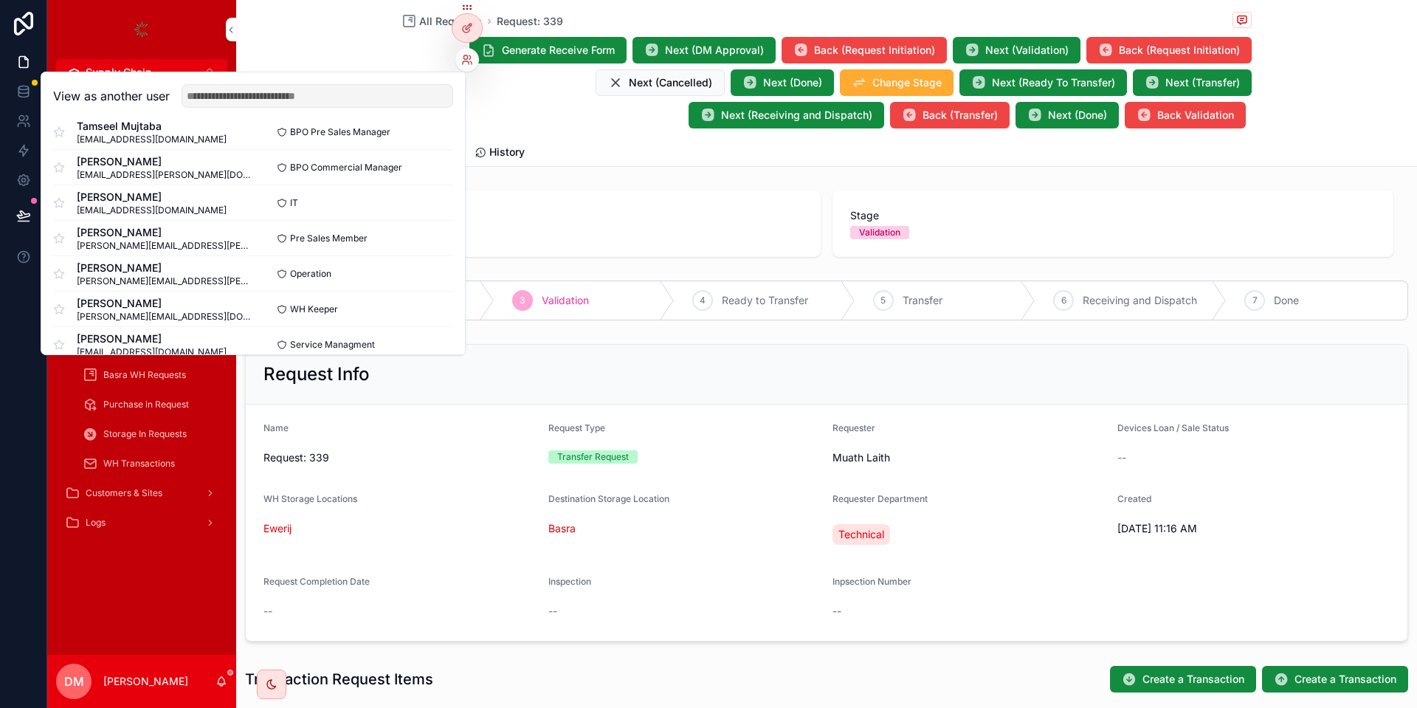
scroll to position [177, 0]
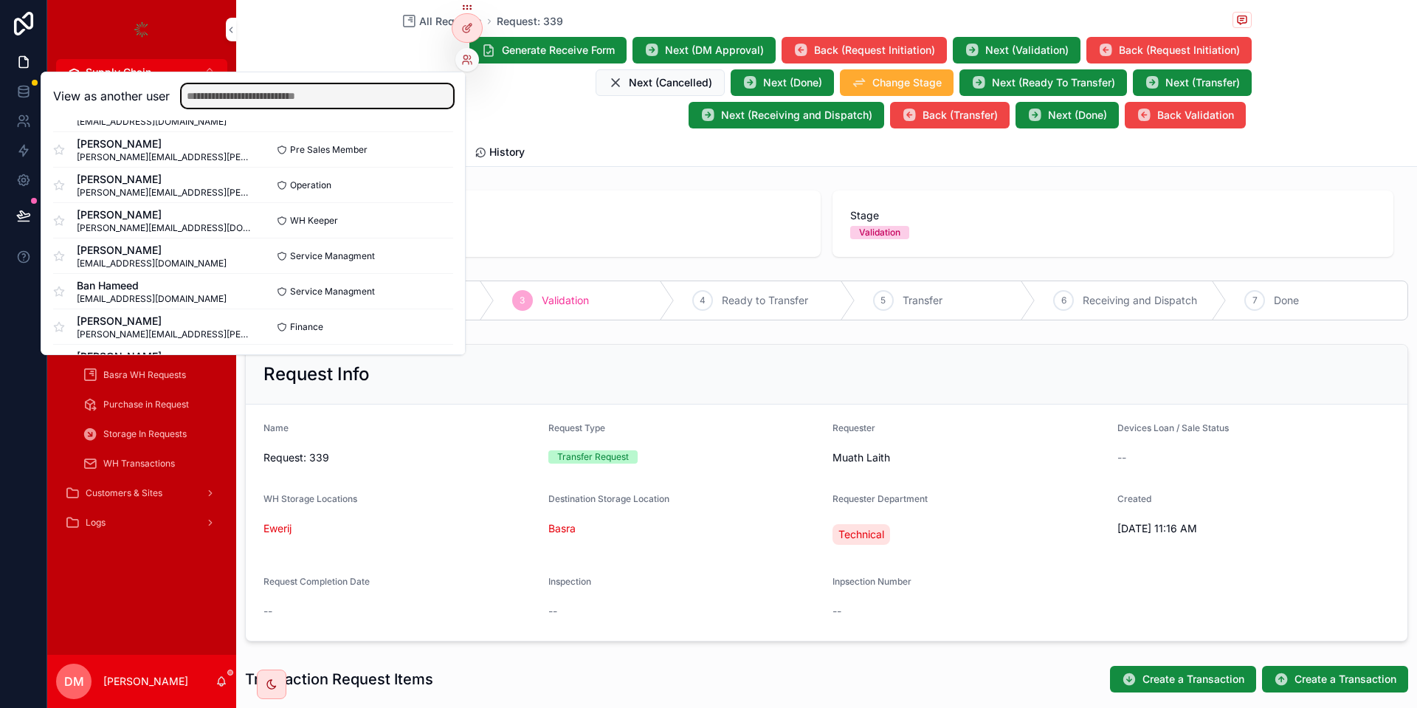
click at [345, 97] on input "text" at bounding box center [318, 96] width 272 height 24
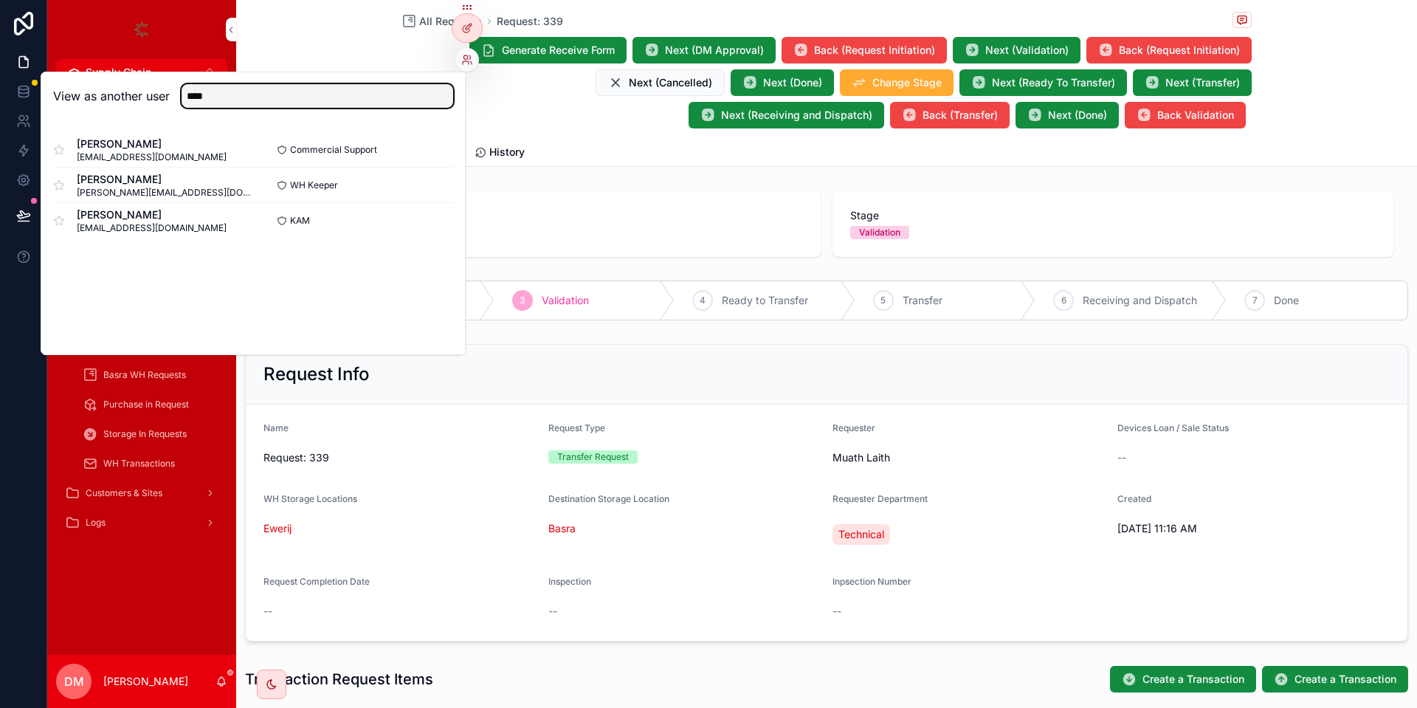
type input "****"
click at [0, 0] on button "Select" at bounding box center [0, 0] width 0 height 0
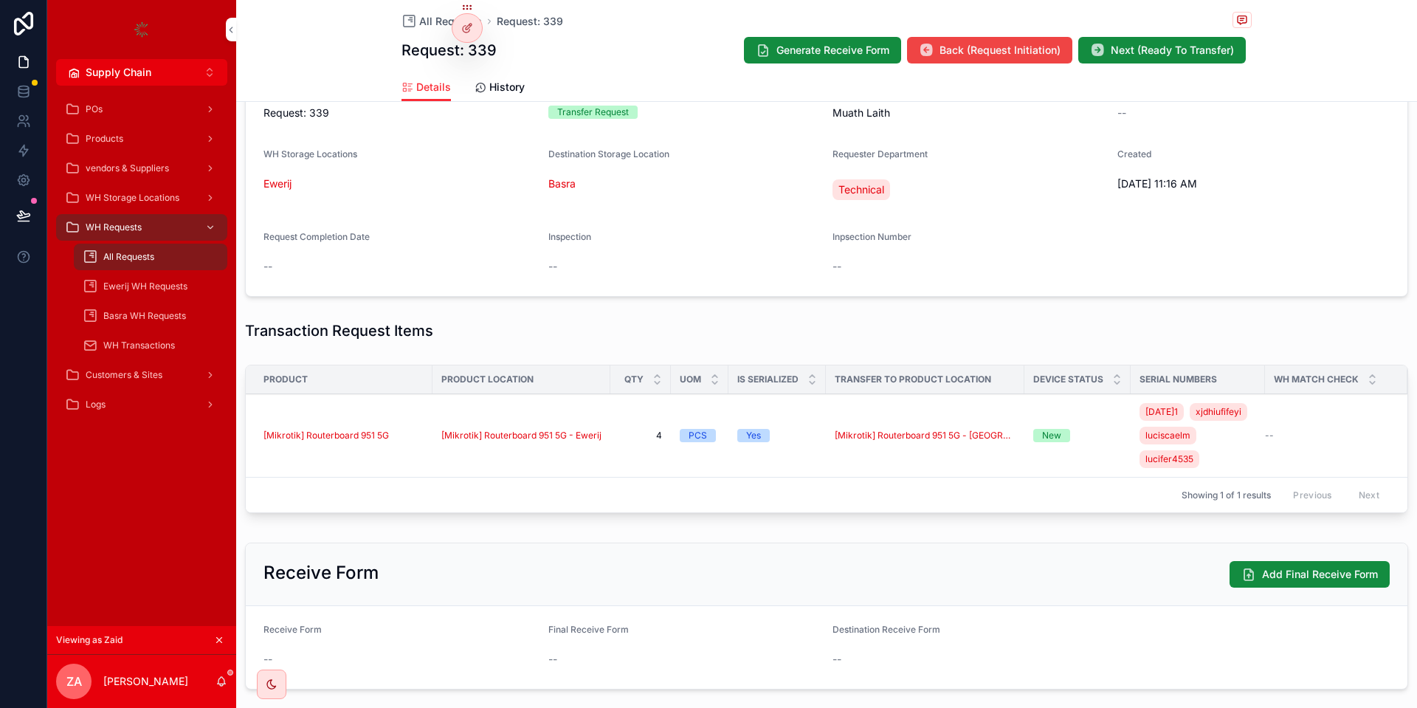
scroll to position [354, 0]
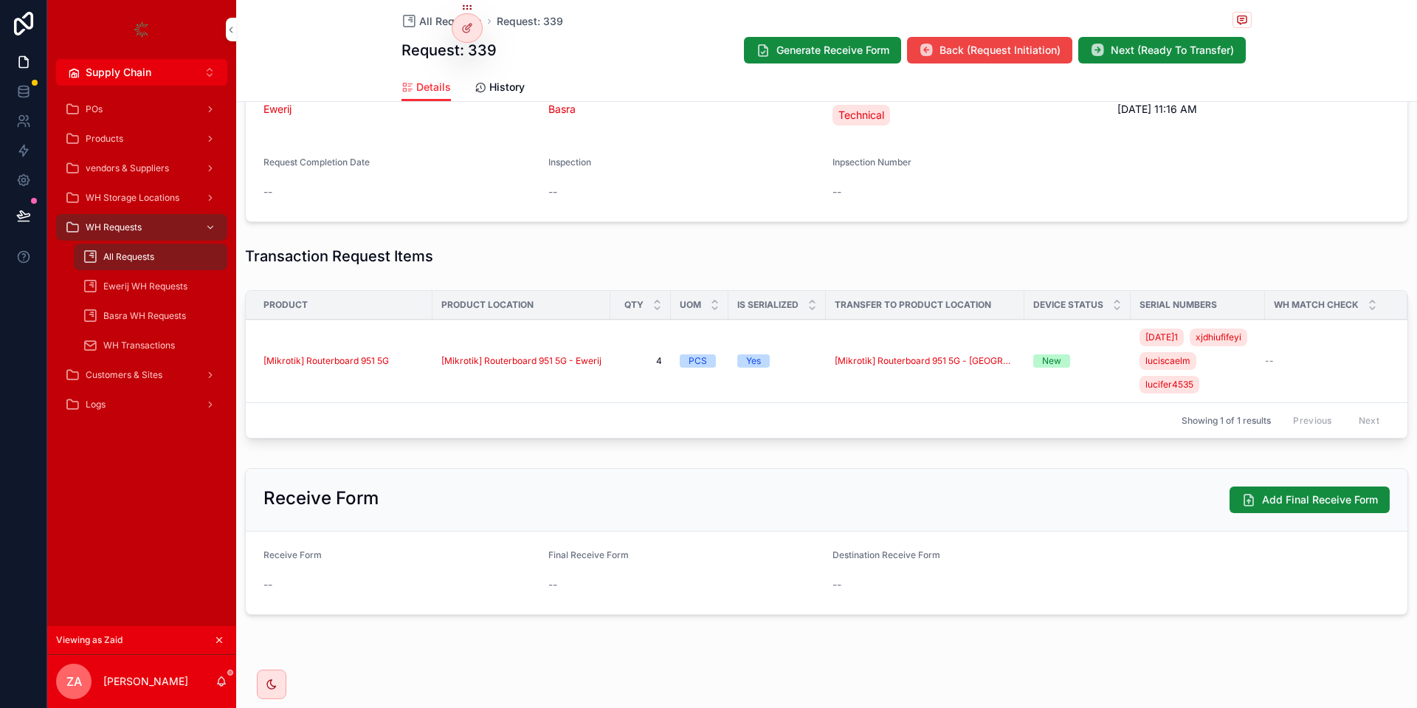
click at [474, 35] on div at bounding box center [467, 28] width 30 height 28
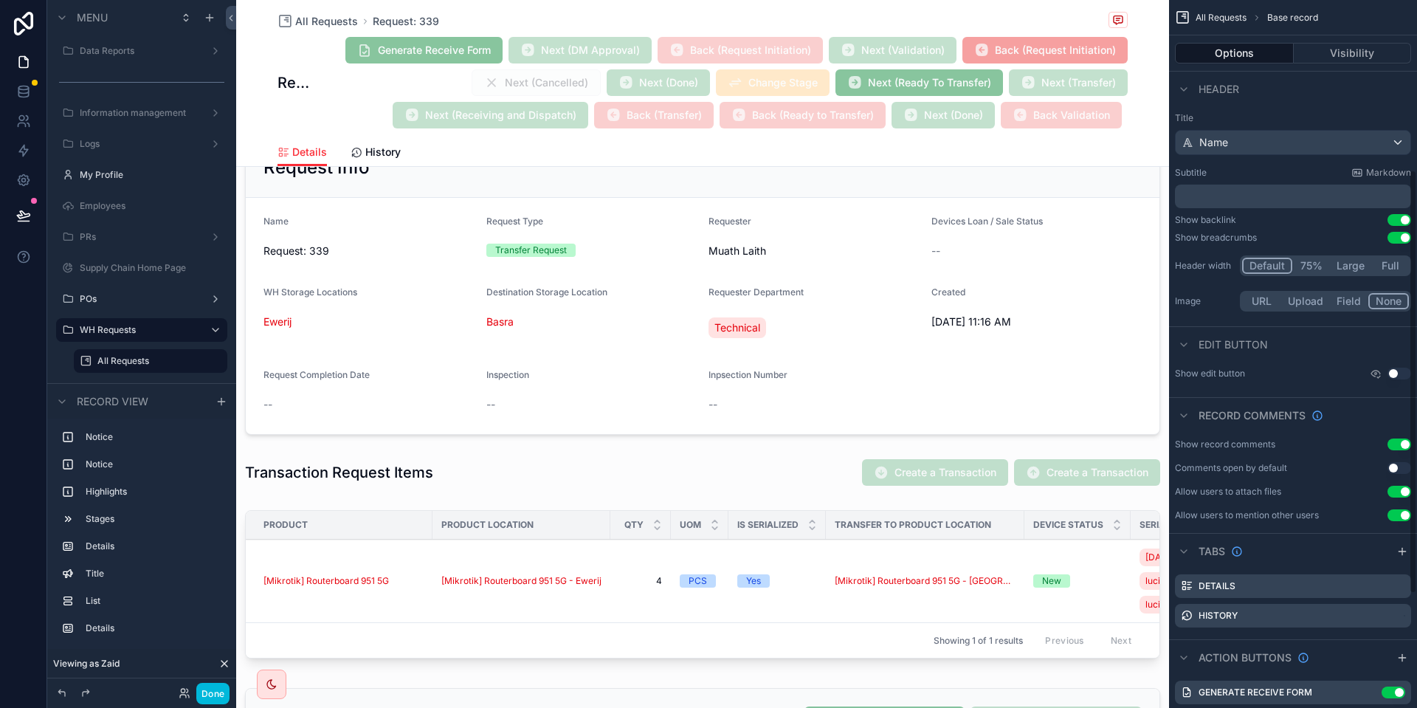
scroll to position [474, 0]
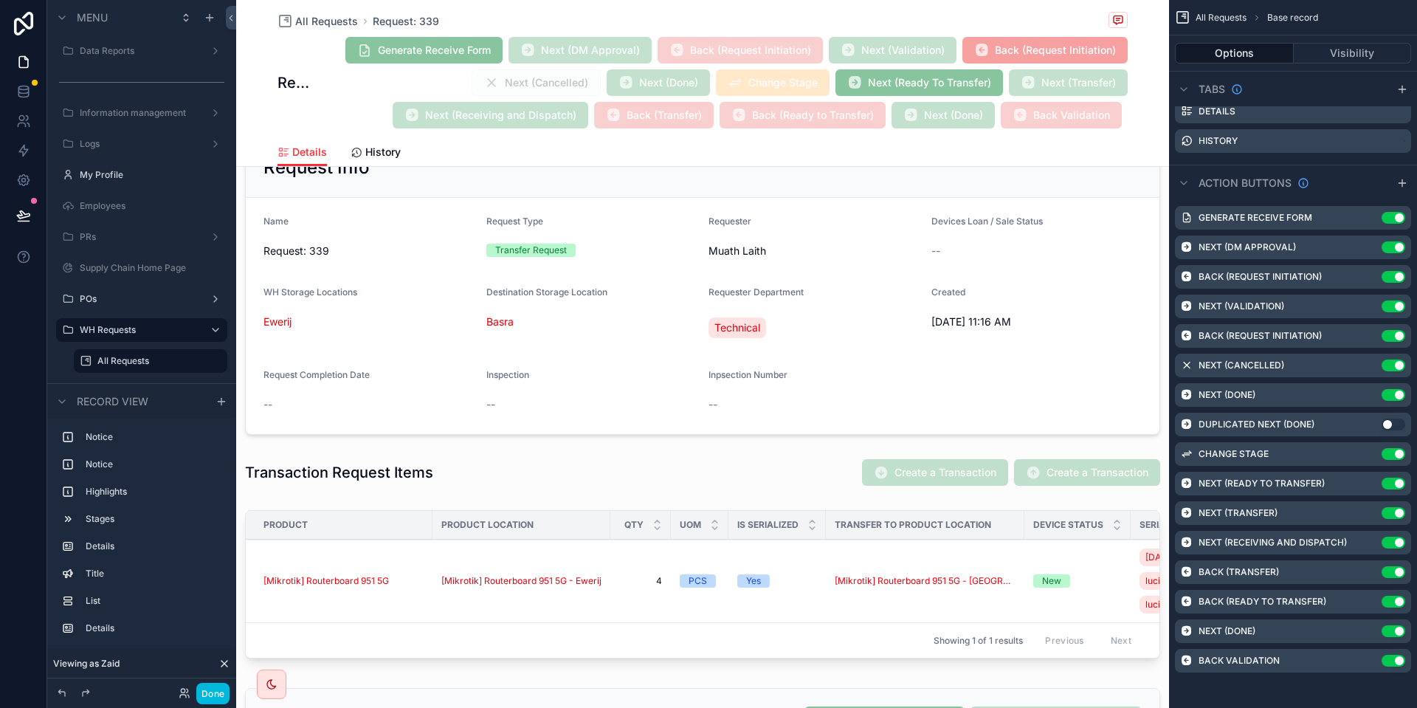
click at [0, 0] on icon "scrollable content" at bounding box center [0, 0] width 0 height 0
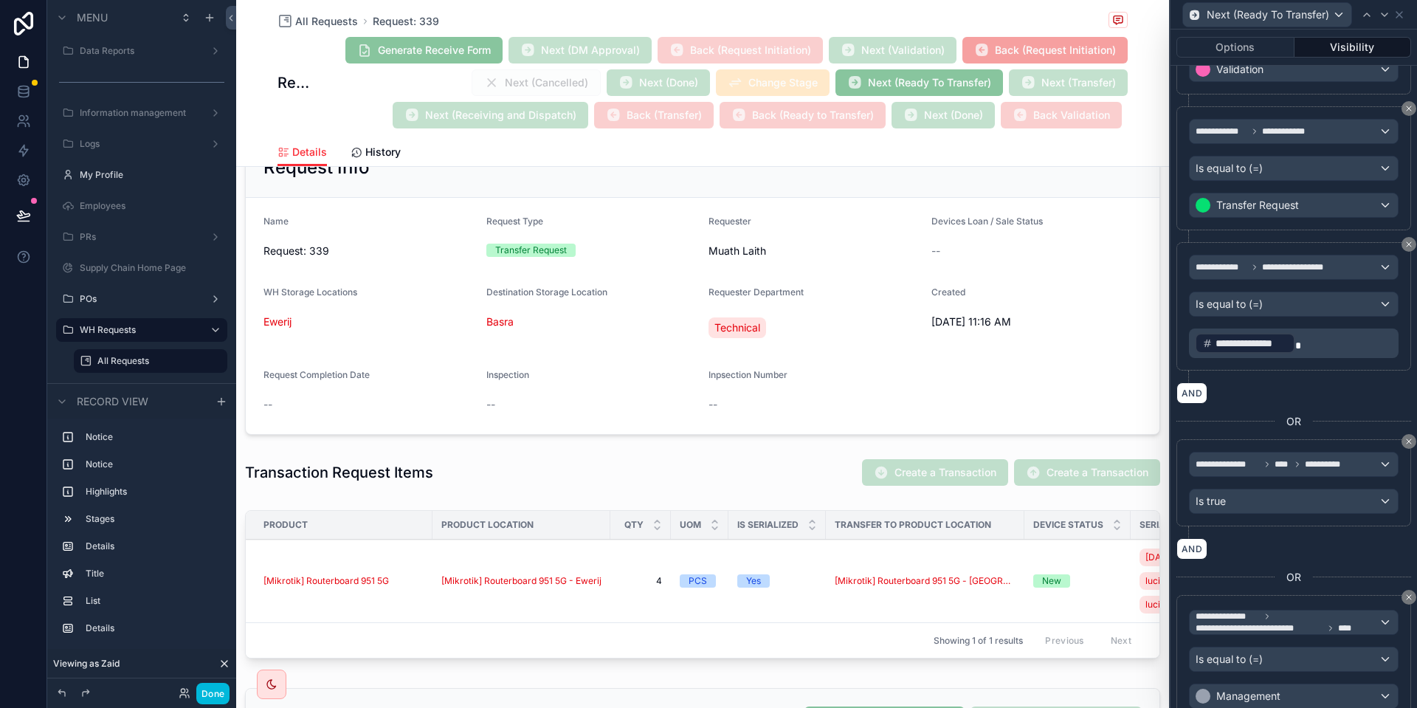
scroll to position [472, 0]
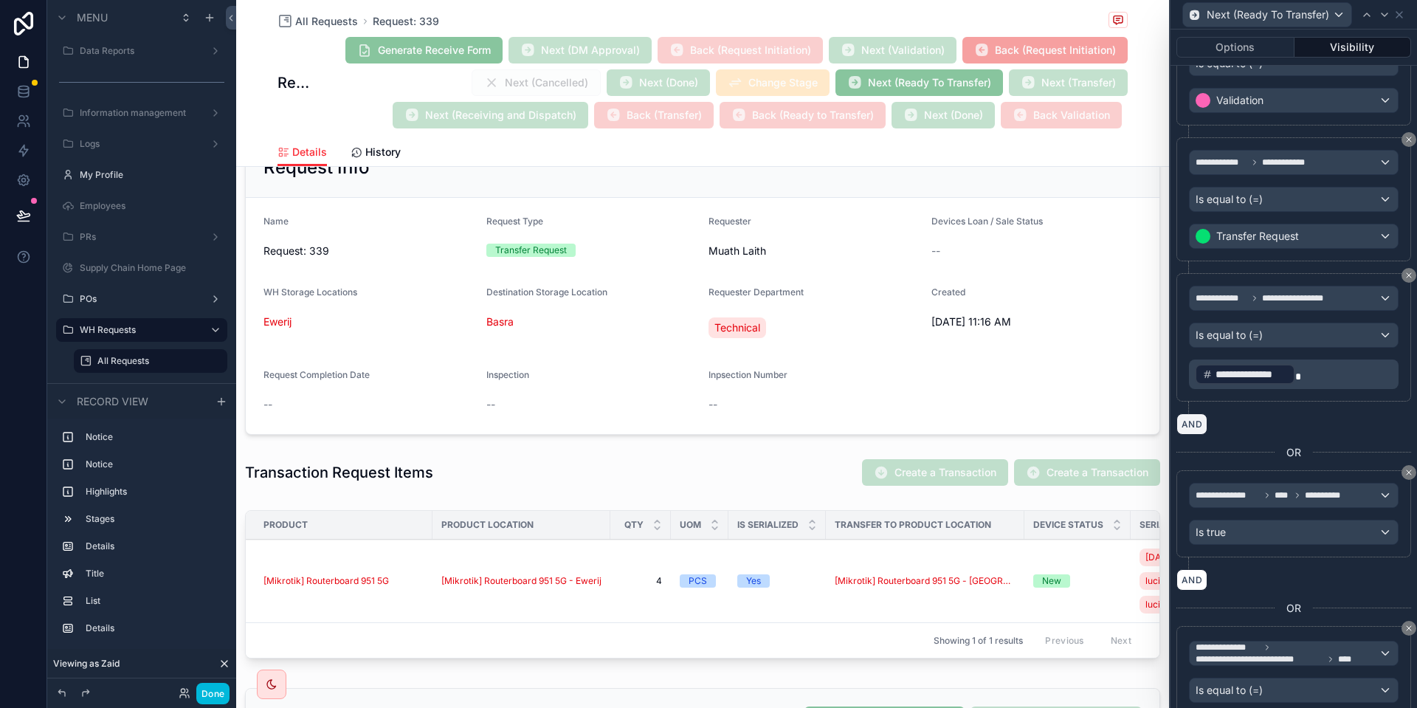
click at [1186, 423] on button "AND" at bounding box center [1191, 423] width 31 height 21
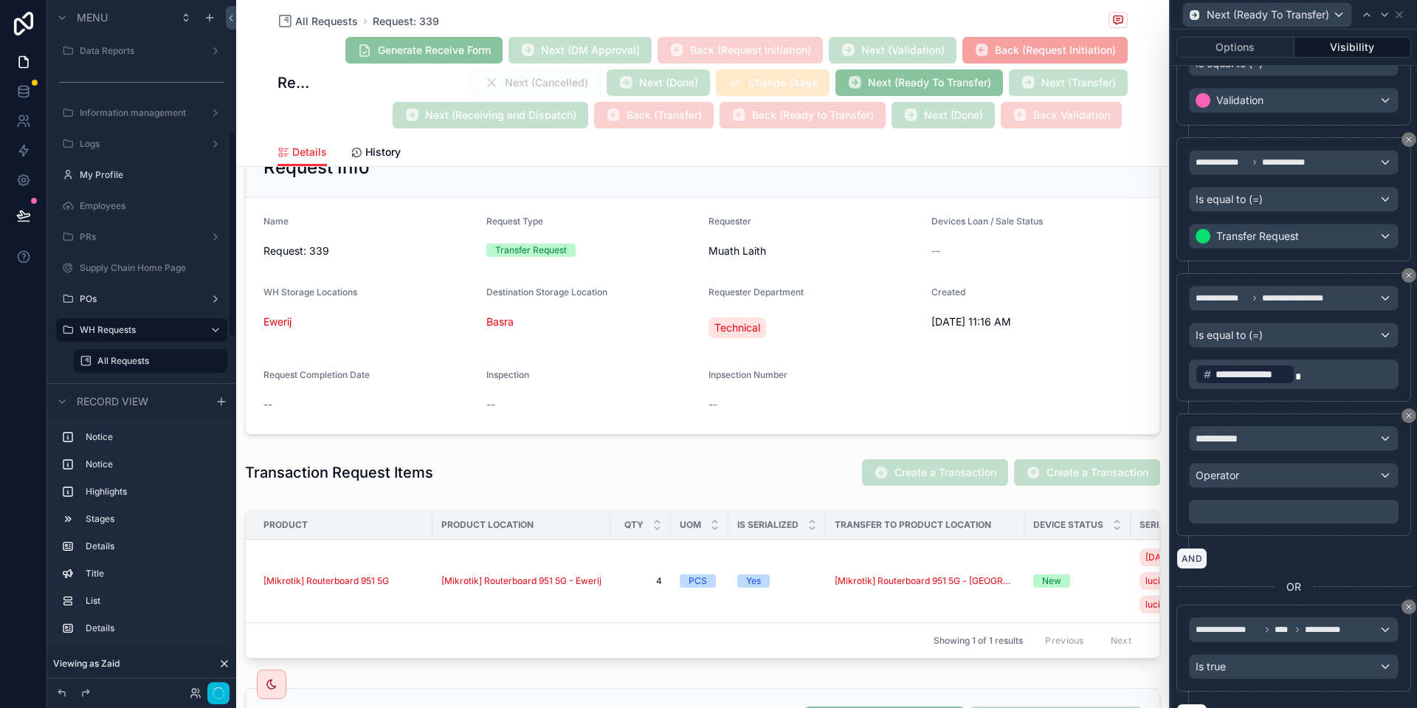
scroll to position [435, 0]
click at [1251, 439] on div "**********" at bounding box center [1293, 438] width 208 height 24
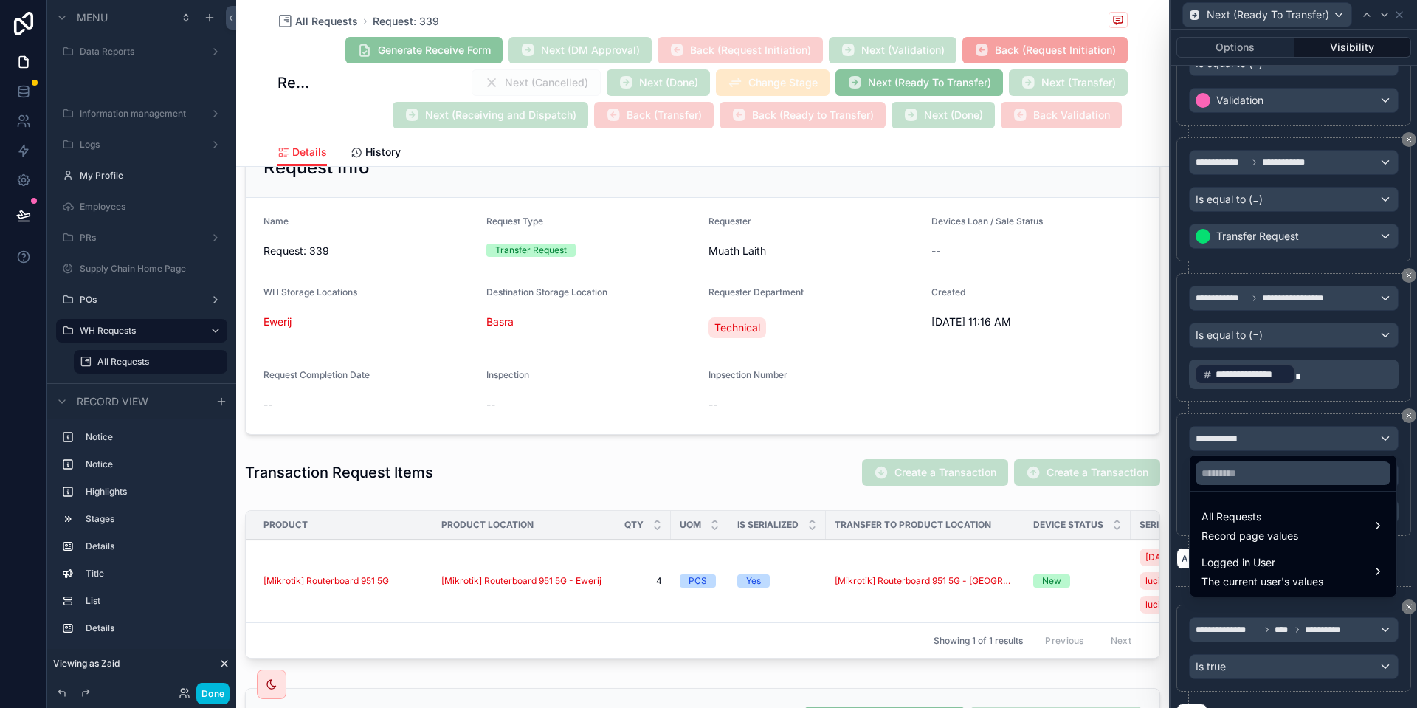
click at [1261, 514] on span "All Requests" at bounding box center [1249, 517] width 97 height 18
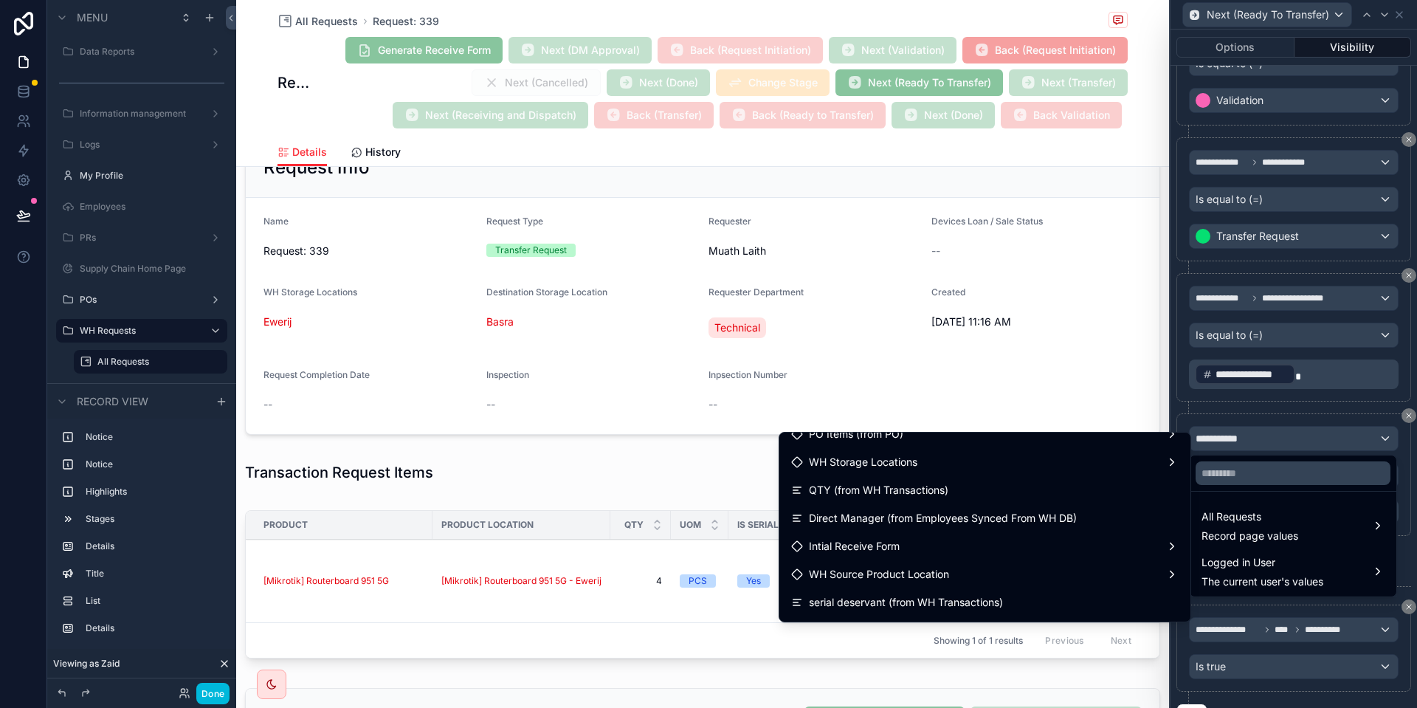
scroll to position [602, 0]
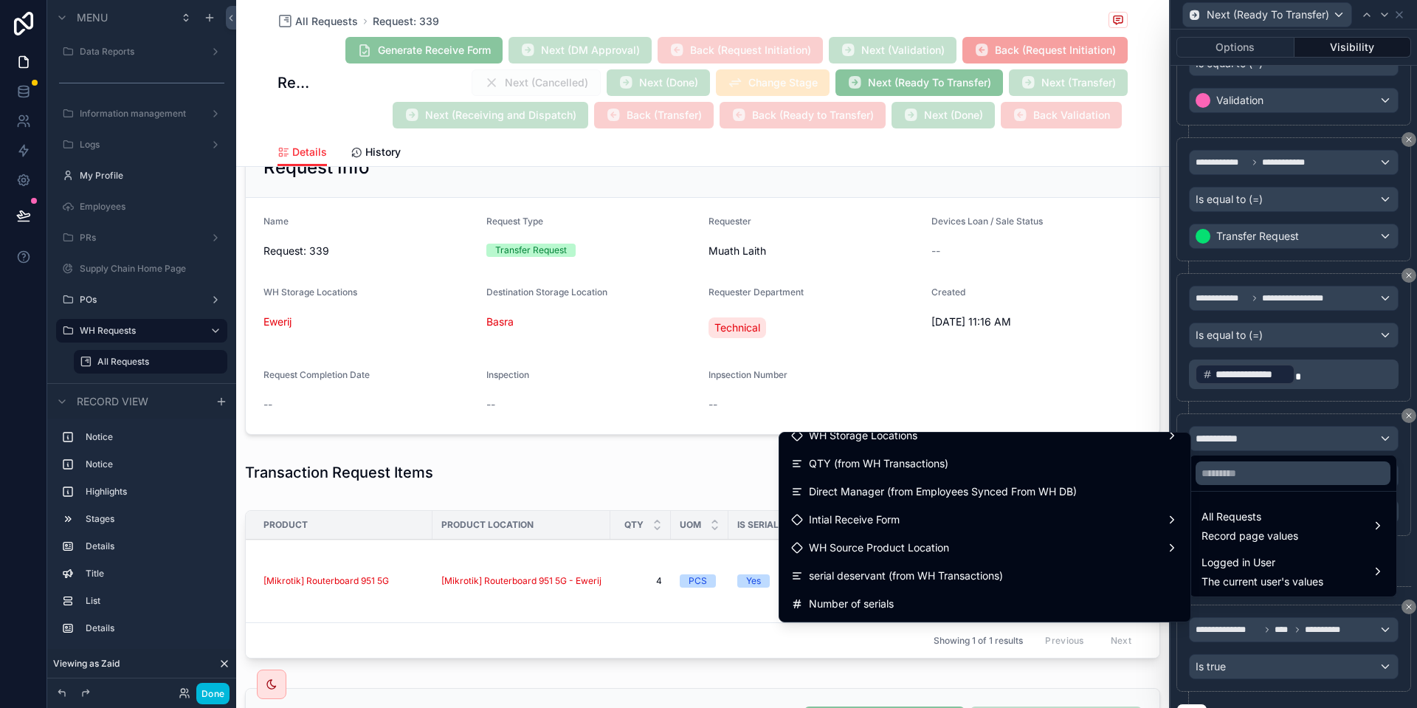
click at [961, 522] on div "Intial Receive Form" at bounding box center [984, 520] width 387 height 18
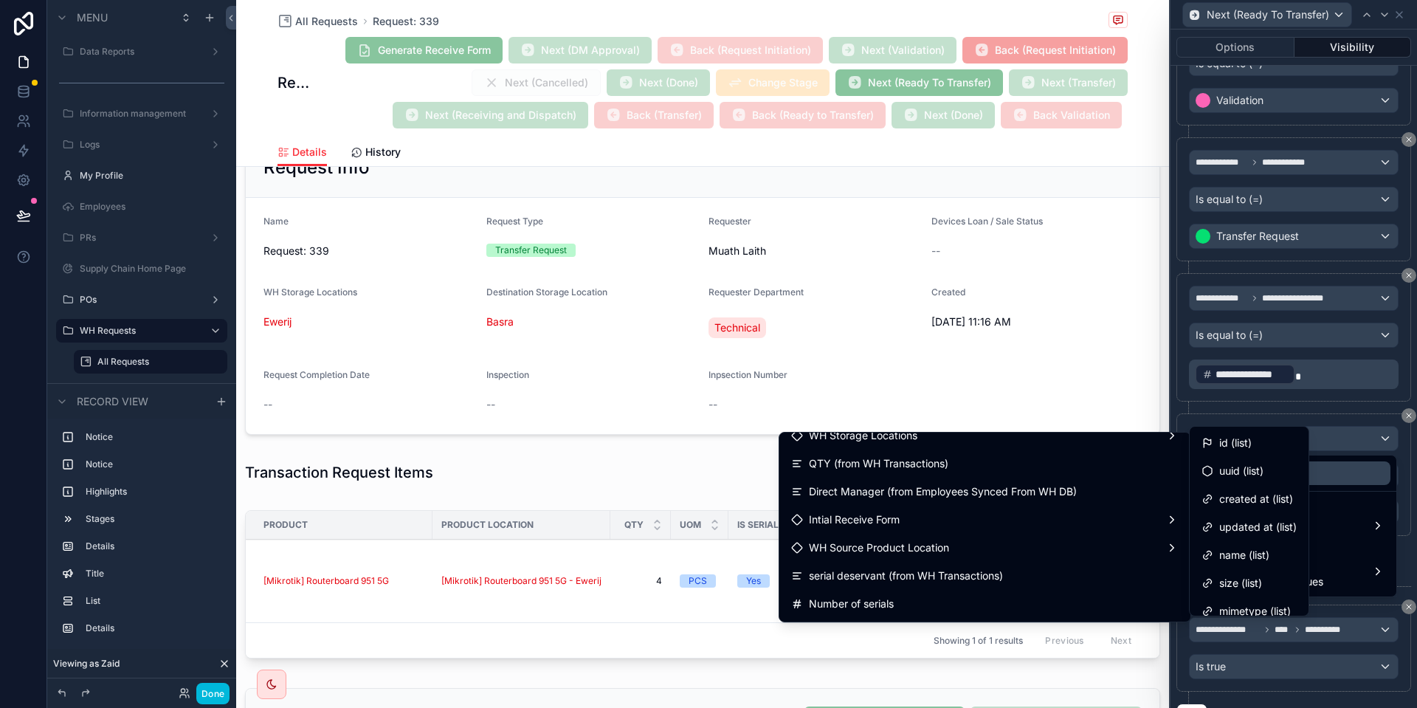
click at [1268, 438] on div "id (list)" at bounding box center [1248, 443] width 95 height 18
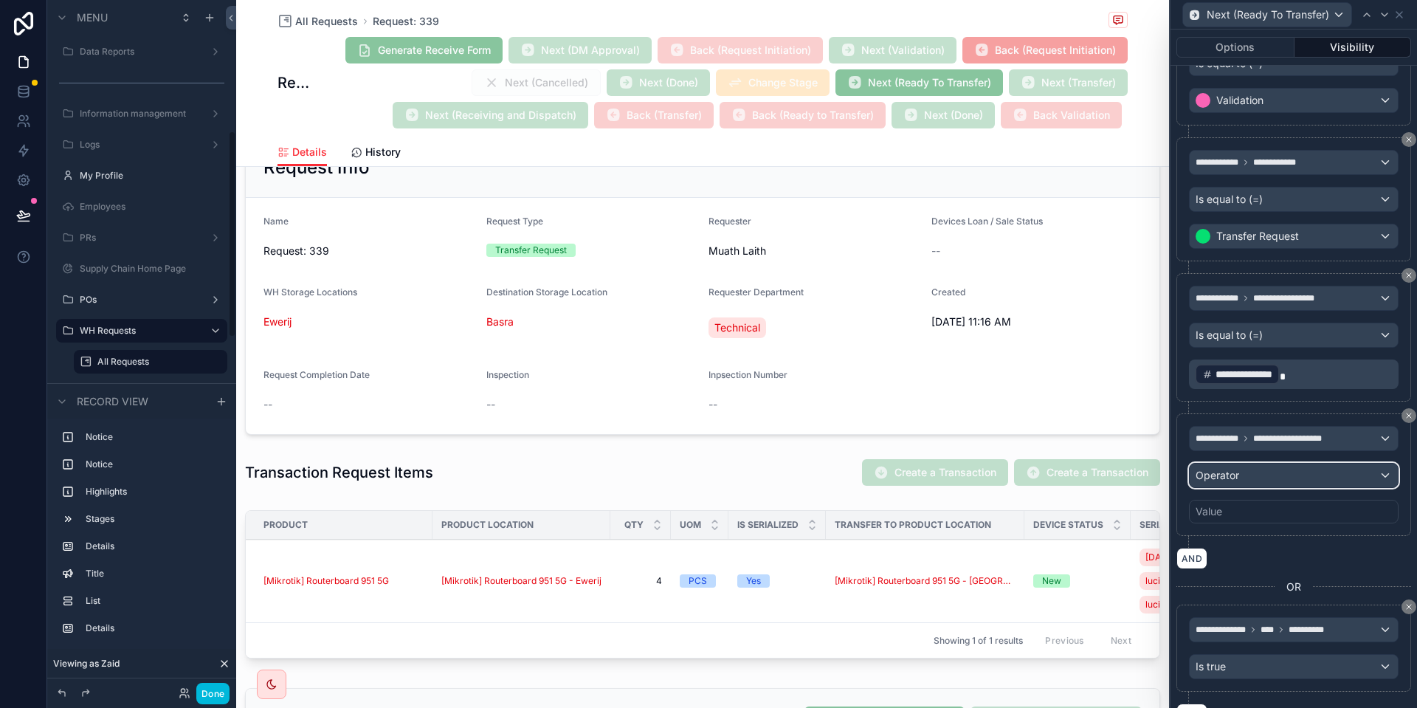
click at [1241, 480] on div "Operator" at bounding box center [1293, 475] width 208 height 24
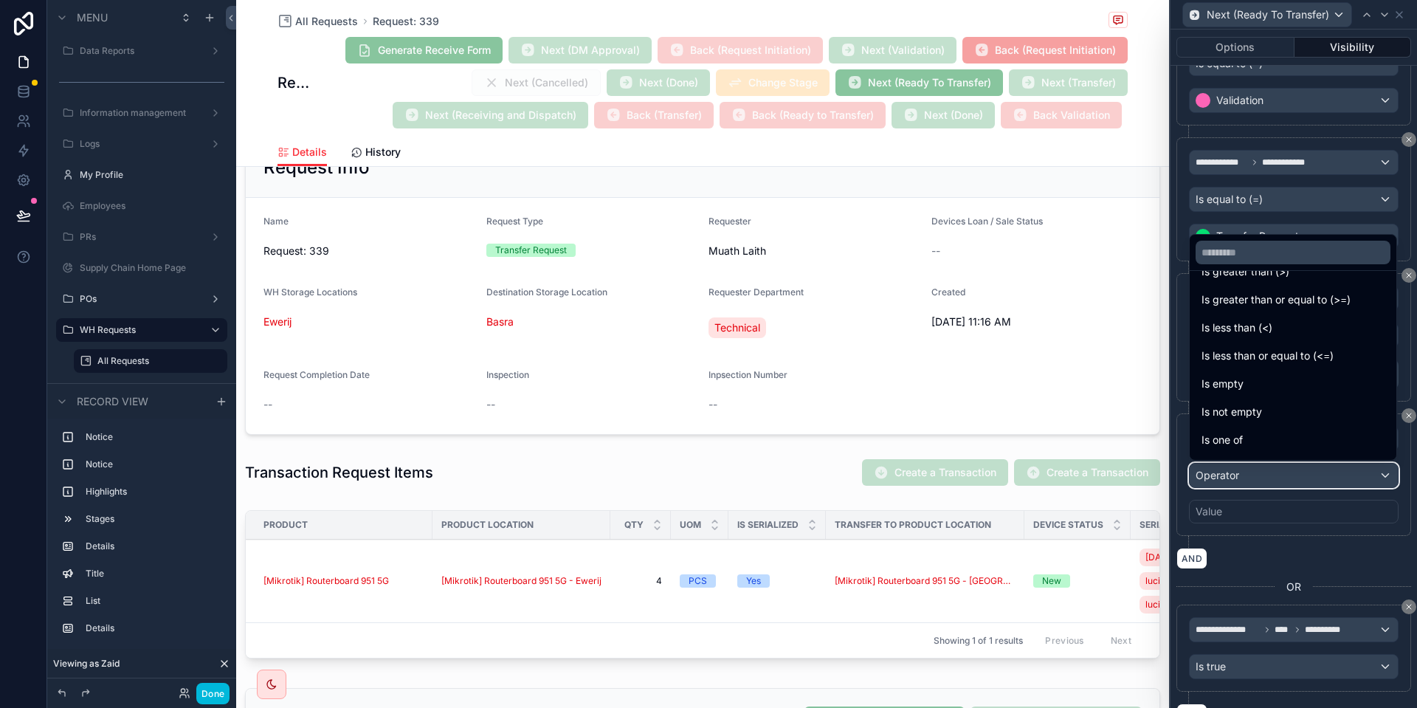
scroll to position [105, 0]
click at [1284, 374] on div "Is not empty" at bounding box center [1292, 387] width 201 height 27
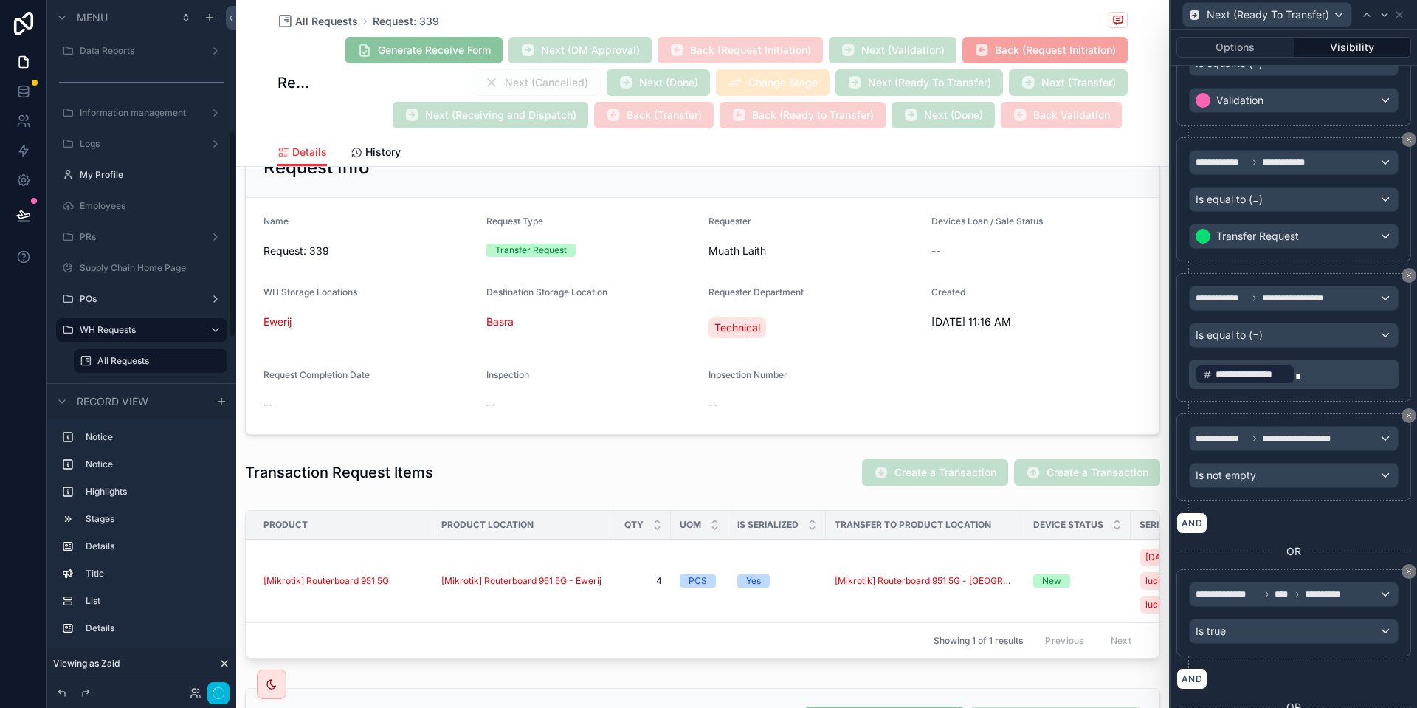
scroll to position [435, 0]
click at [210, 695] on button "Done" at bounding box center [212, 692] width 33 height 21
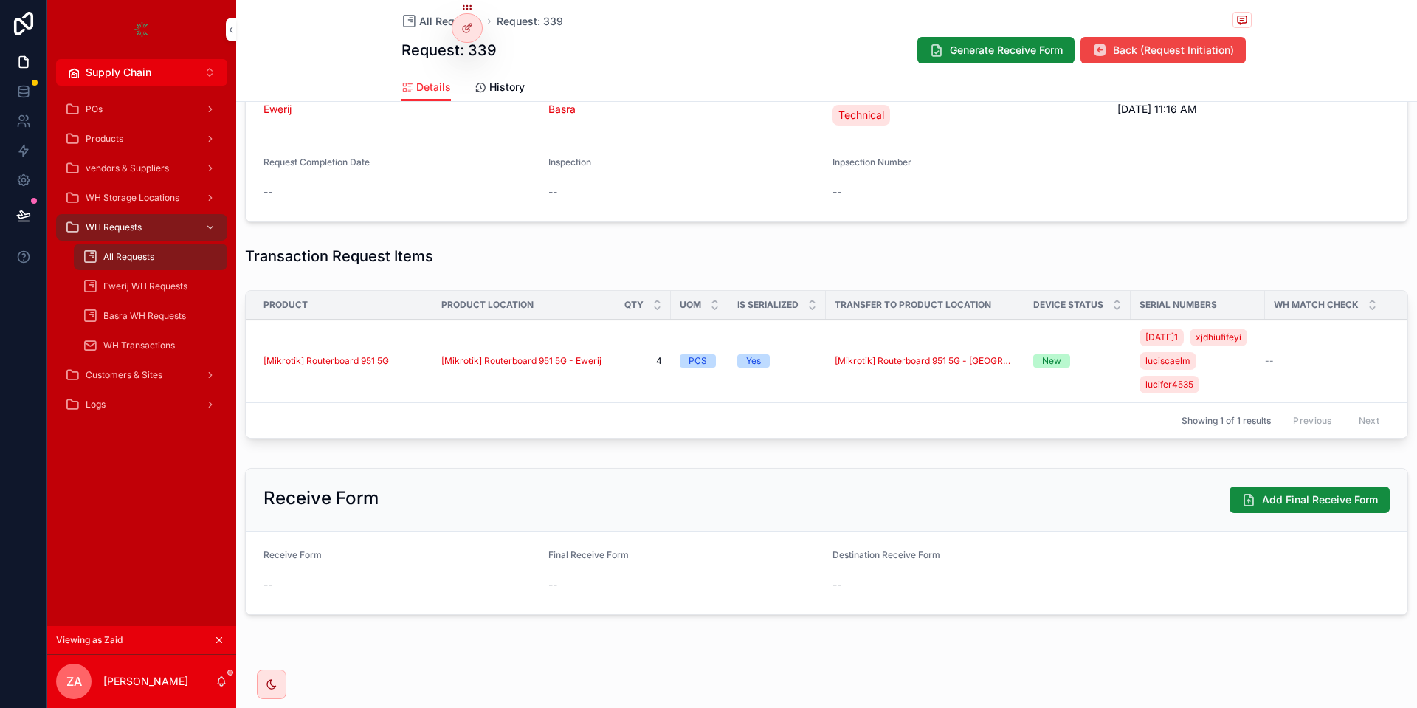
click at [1047, 49] on span "Generate Receive Form" at bounding box center [1006, 50] width 113 height 15
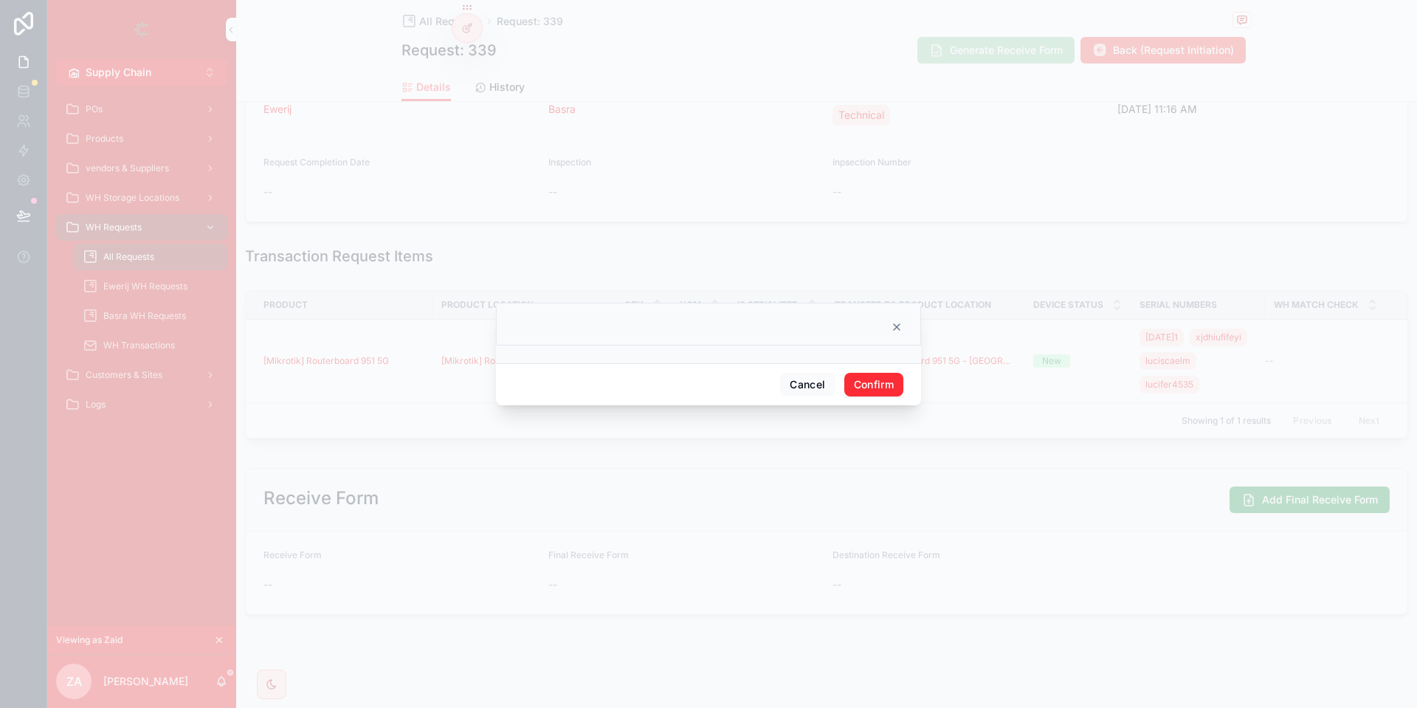
click at [886, 389] on button "Confirm" at bounding box center [873, 385] width 59 height 24
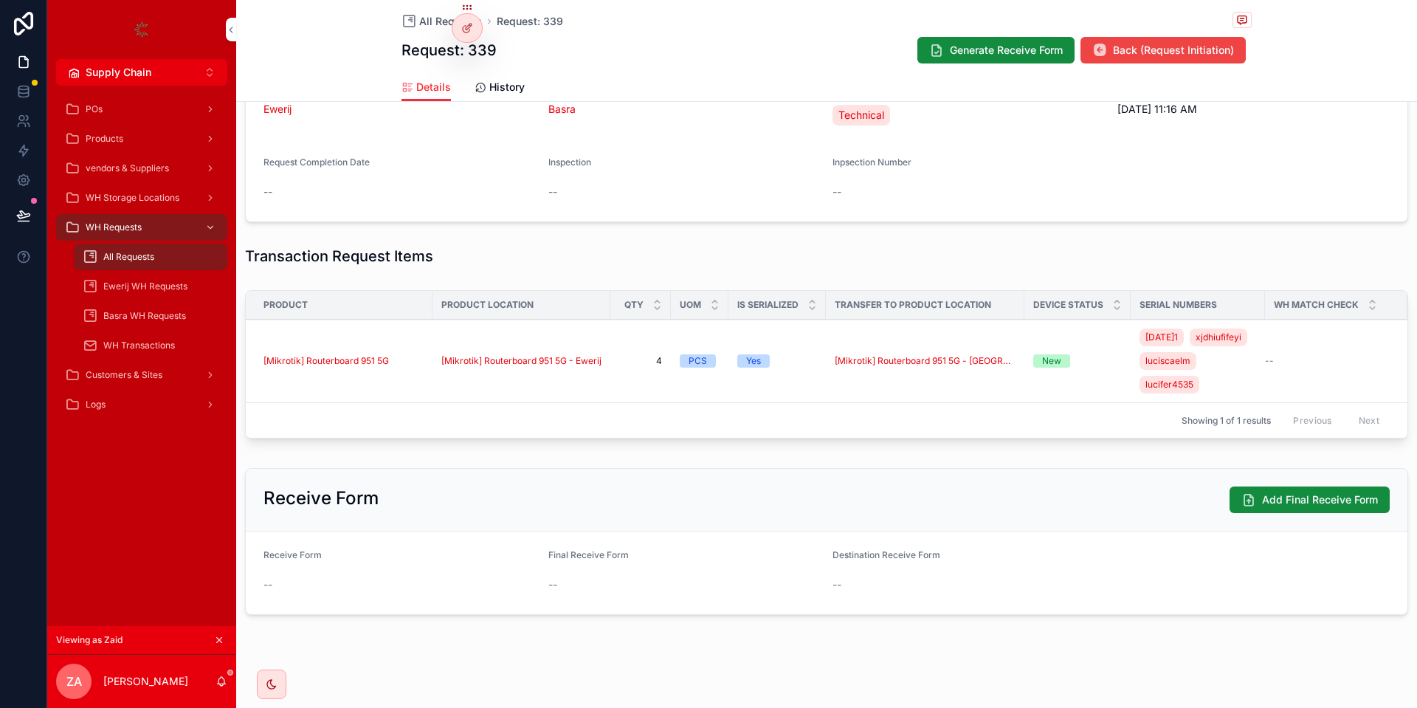
scroll to position [385, 0]
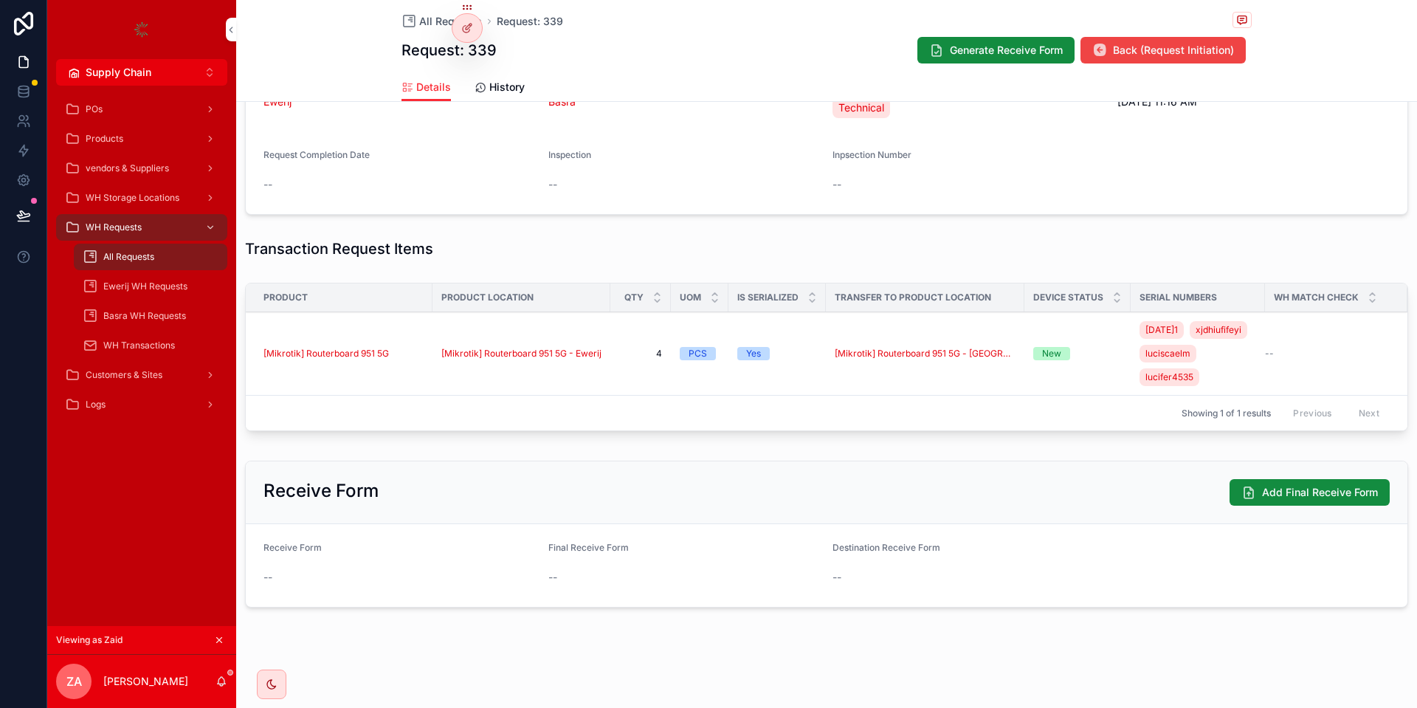
click at [286, 553] on span "Receive Form" at bounding box center [292, 547] width 58 height 11
click at [927, 60] on button "Generate Receive Form" at bounding box center [995, 50] width 157 height 27
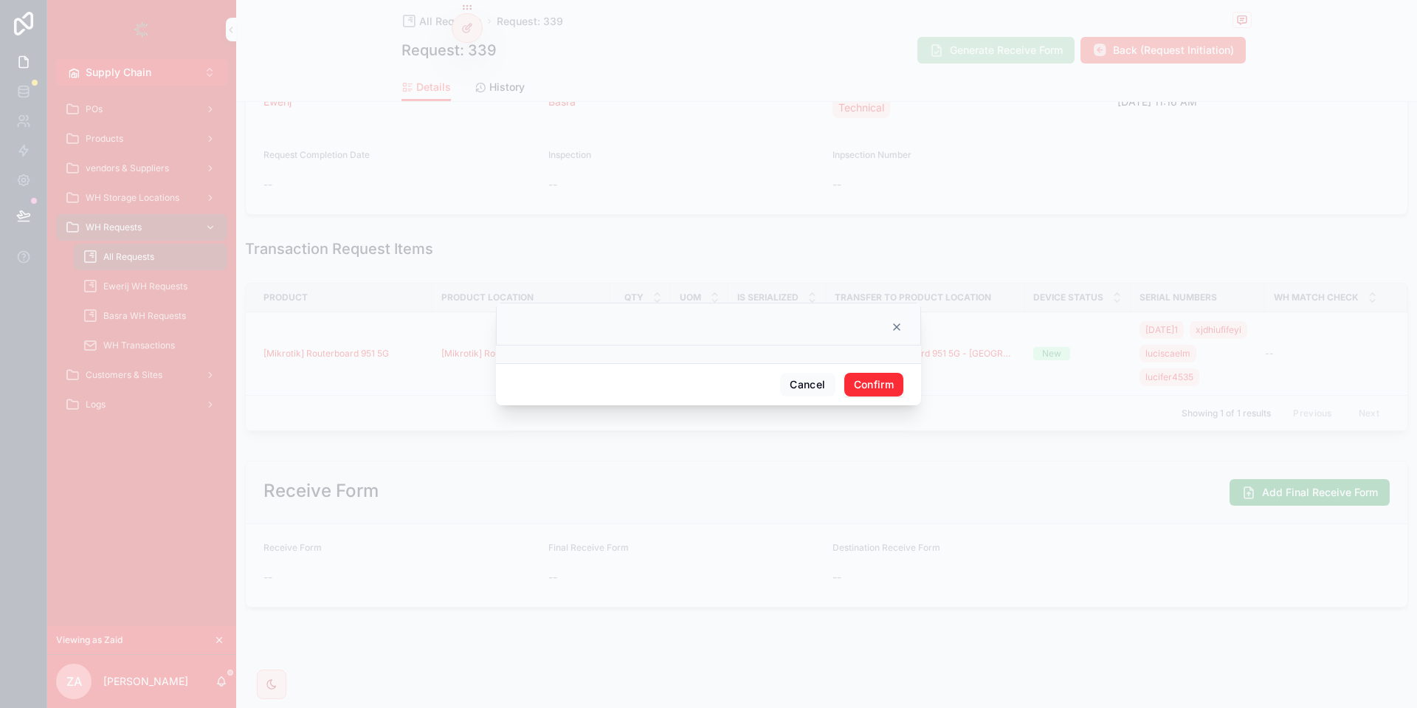
click at [873, 382] on button "Confirm" at bounding box center [873, 385] width 59 height 24
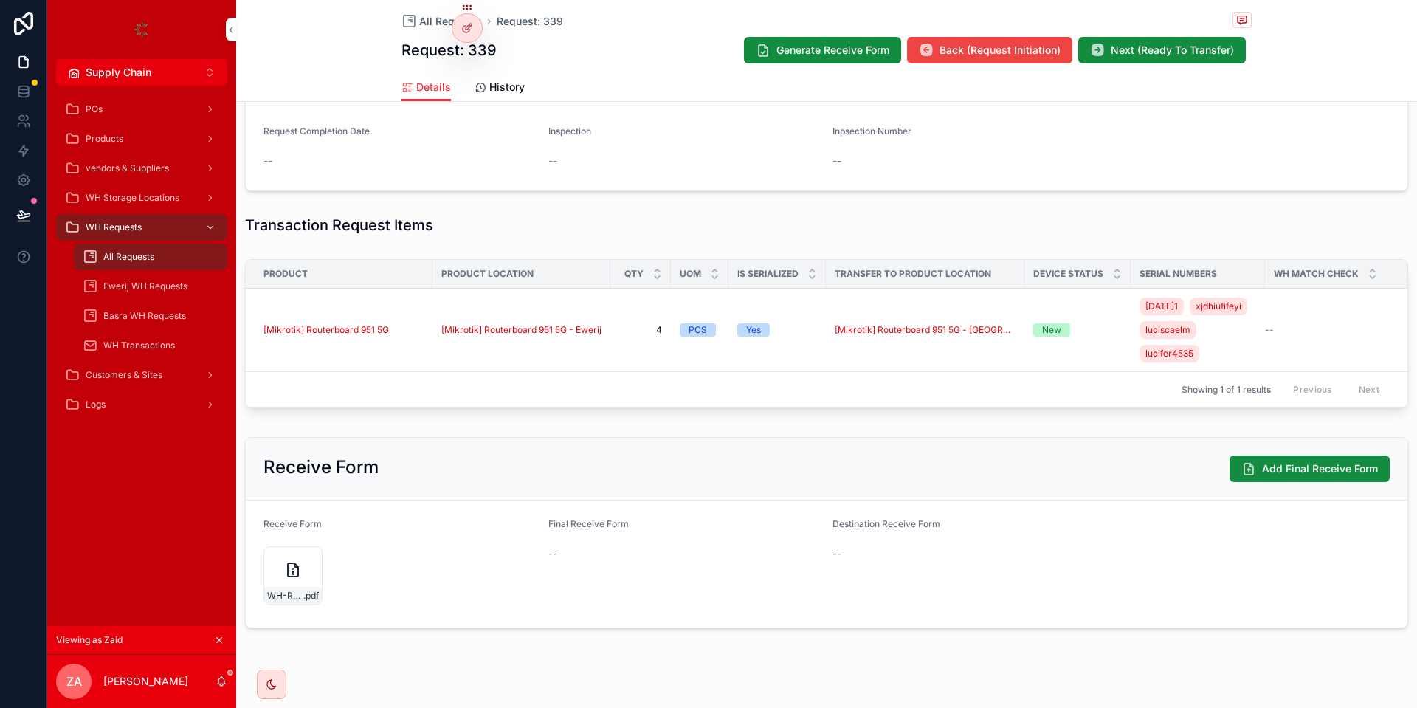
click at [296, 578] on icon "scrollable content" at bounding box center [293, 570] width 18 height 18
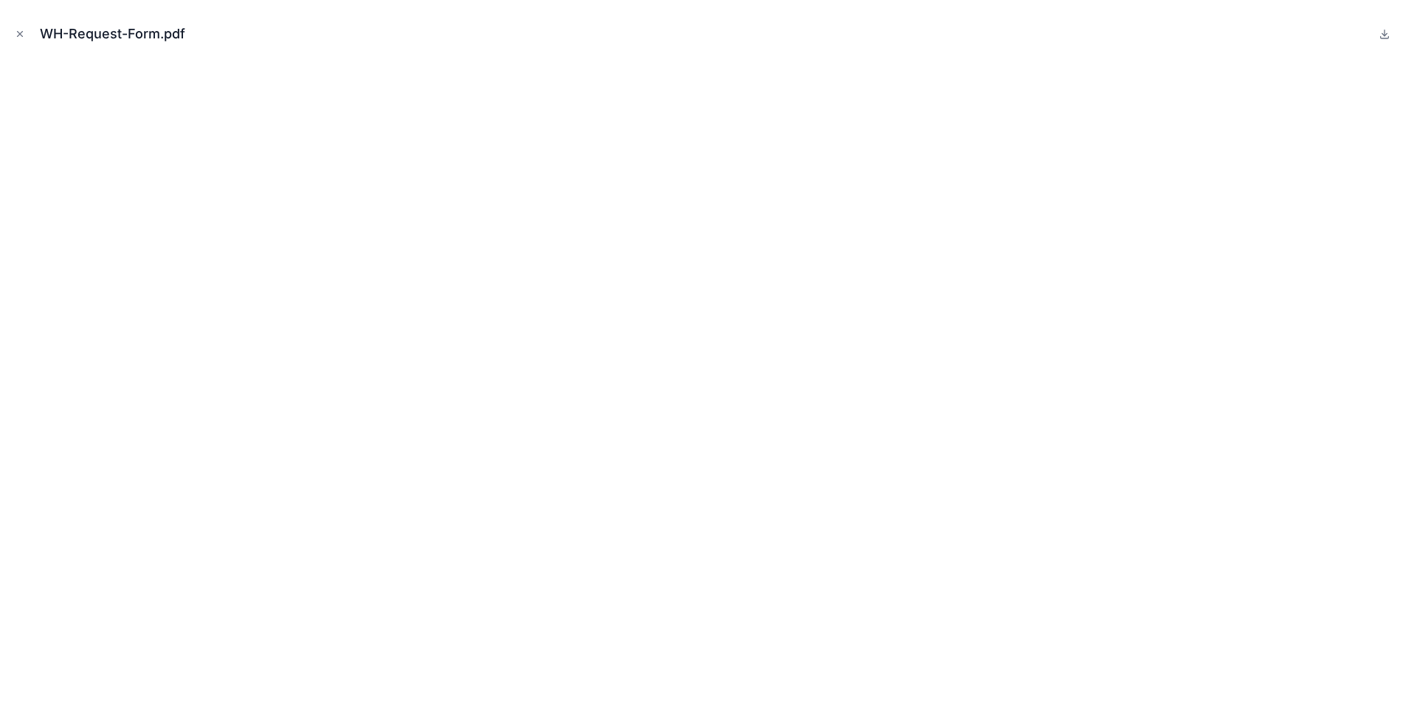
click at [15, 24] on div "WH-Request-Form.pdf" at bounding box center [708, 34] width 1393 height 44
click at [15, 29] on button "Close modal" at bounding box center [20, 34] width 16 height 16
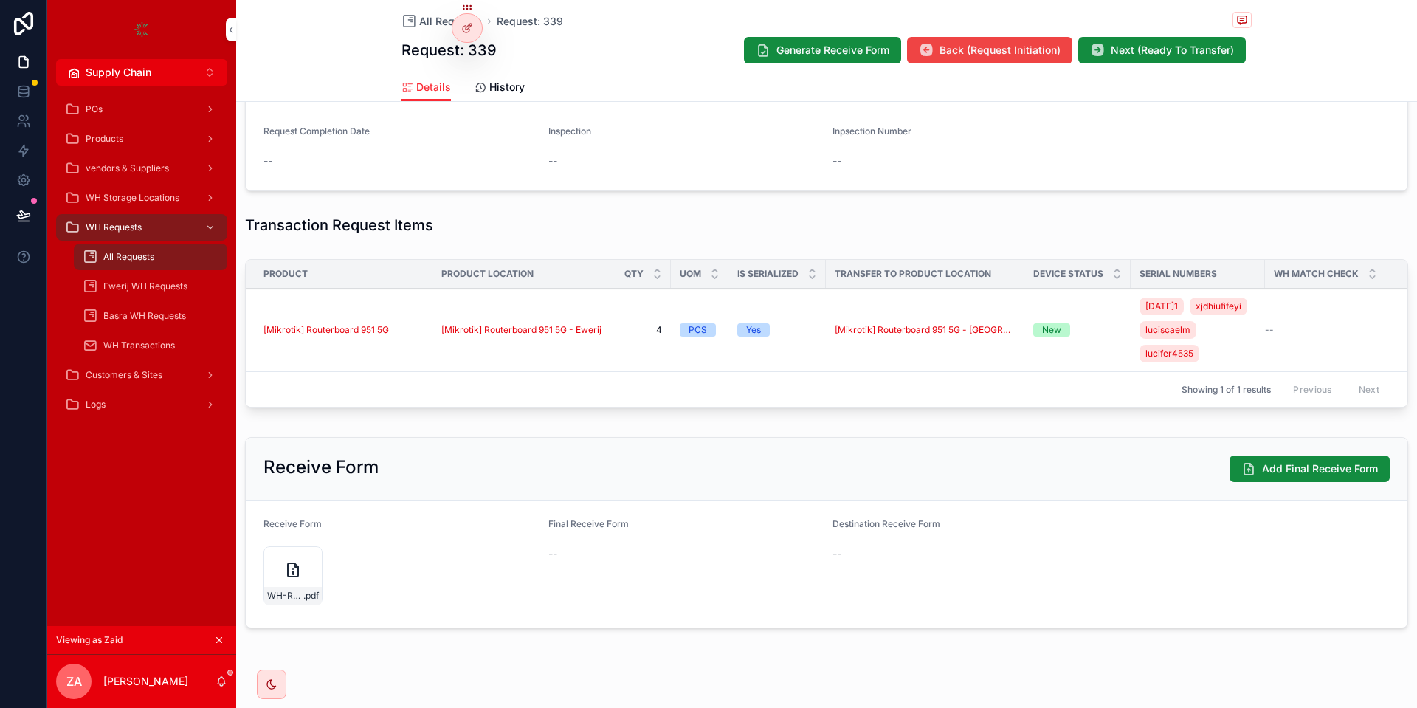
click at [477, 26] on div at bounding box center [467, 28] width 30 height 28
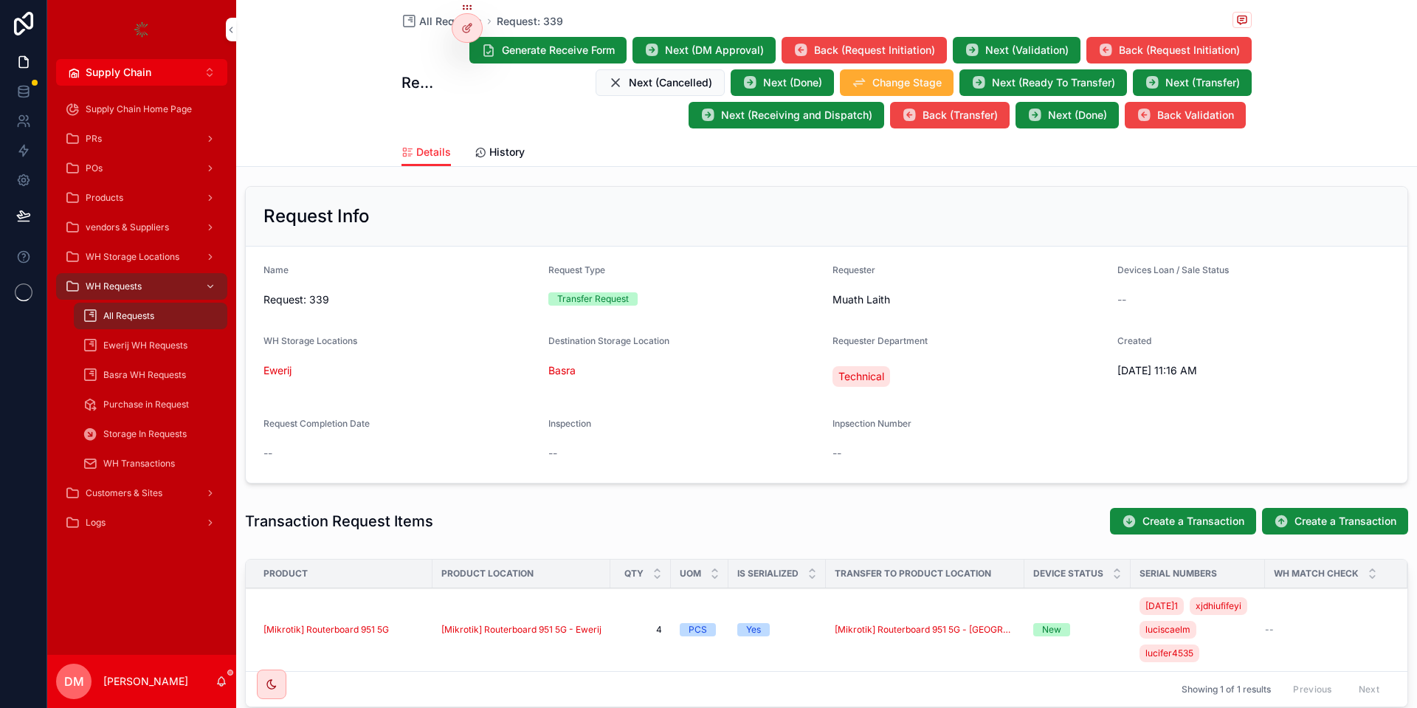
scroll to position [177, 0]
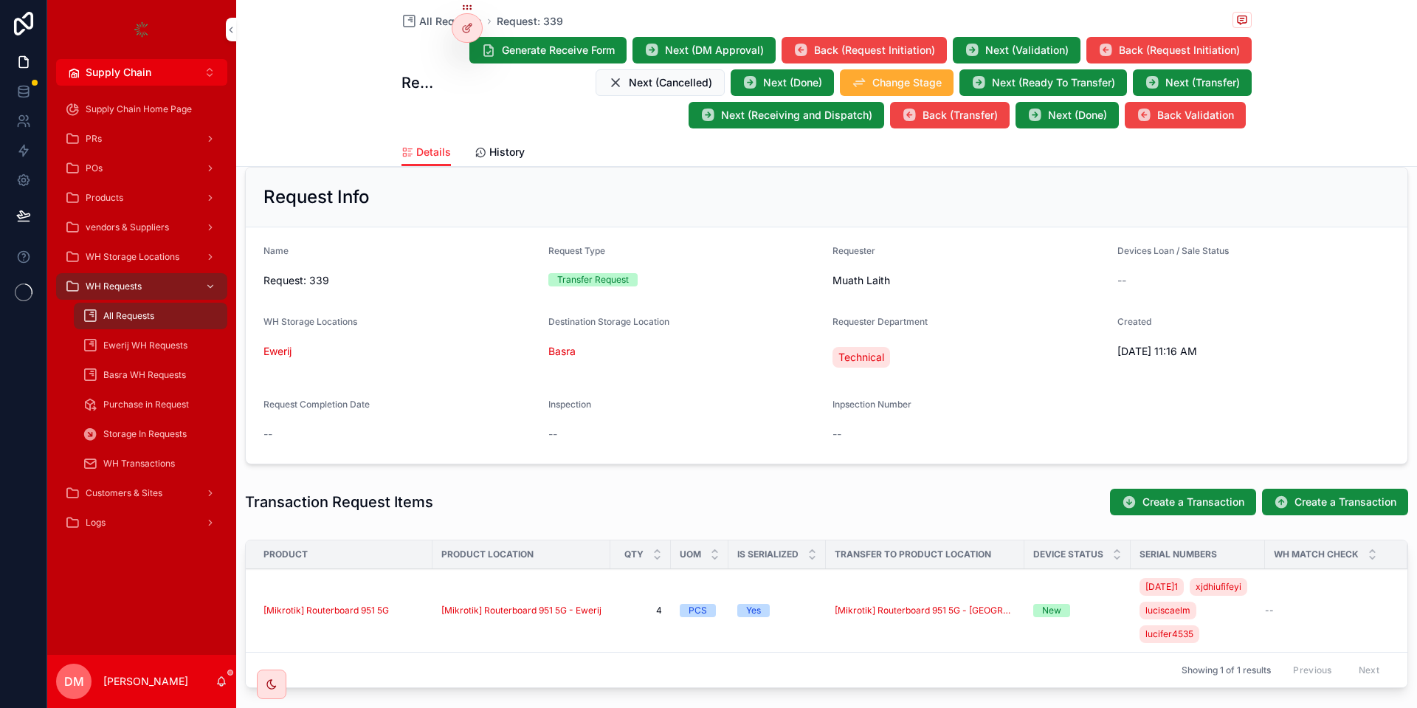
click at [0, 0] on div at bounding box center [0, 0] width 0 height 0
click at [477, 51] on button "Generate Receive Form" at bounding box center [547, 50] width 157 height 27
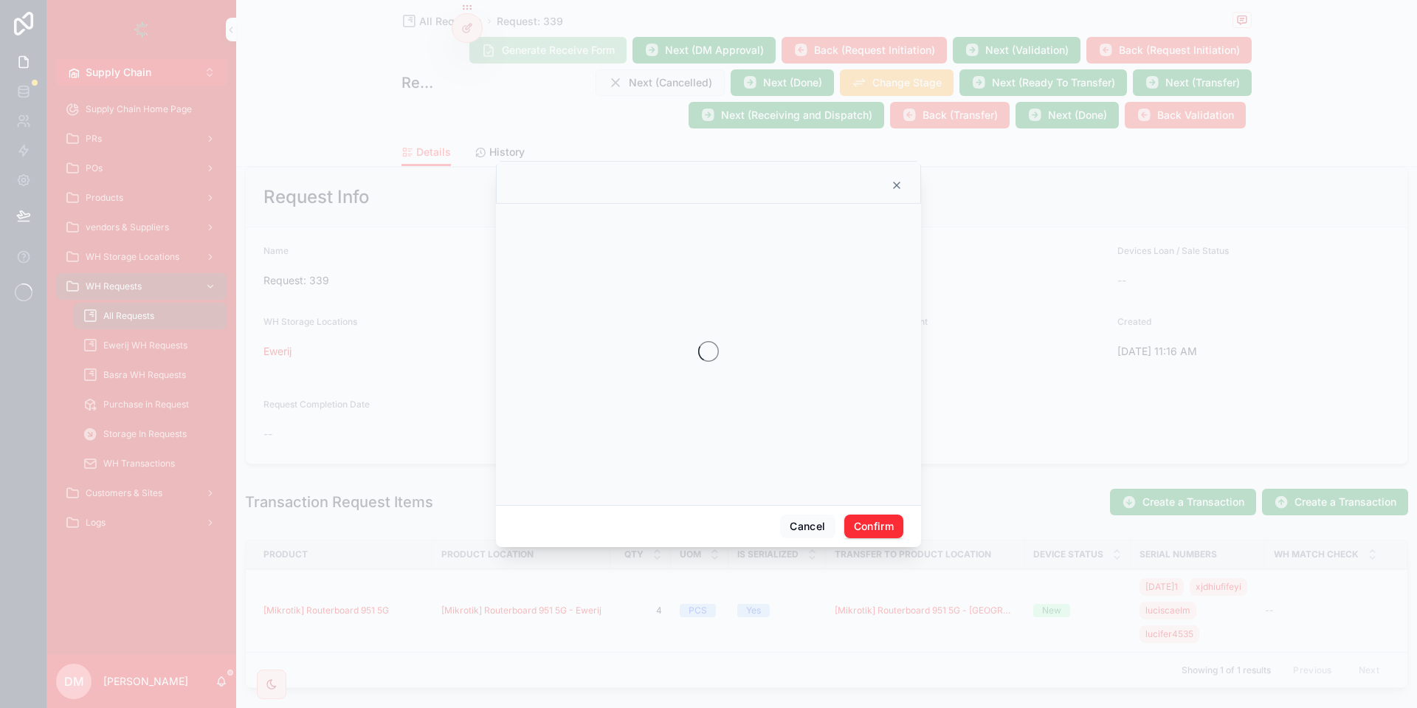
click at [803, 512] on div "Cancel Confirm" at bounding box center [708, 526] width 425 height 42
click at [803, 517] on button "Cancel" at bounding box center [807, 526] width 55 height 24
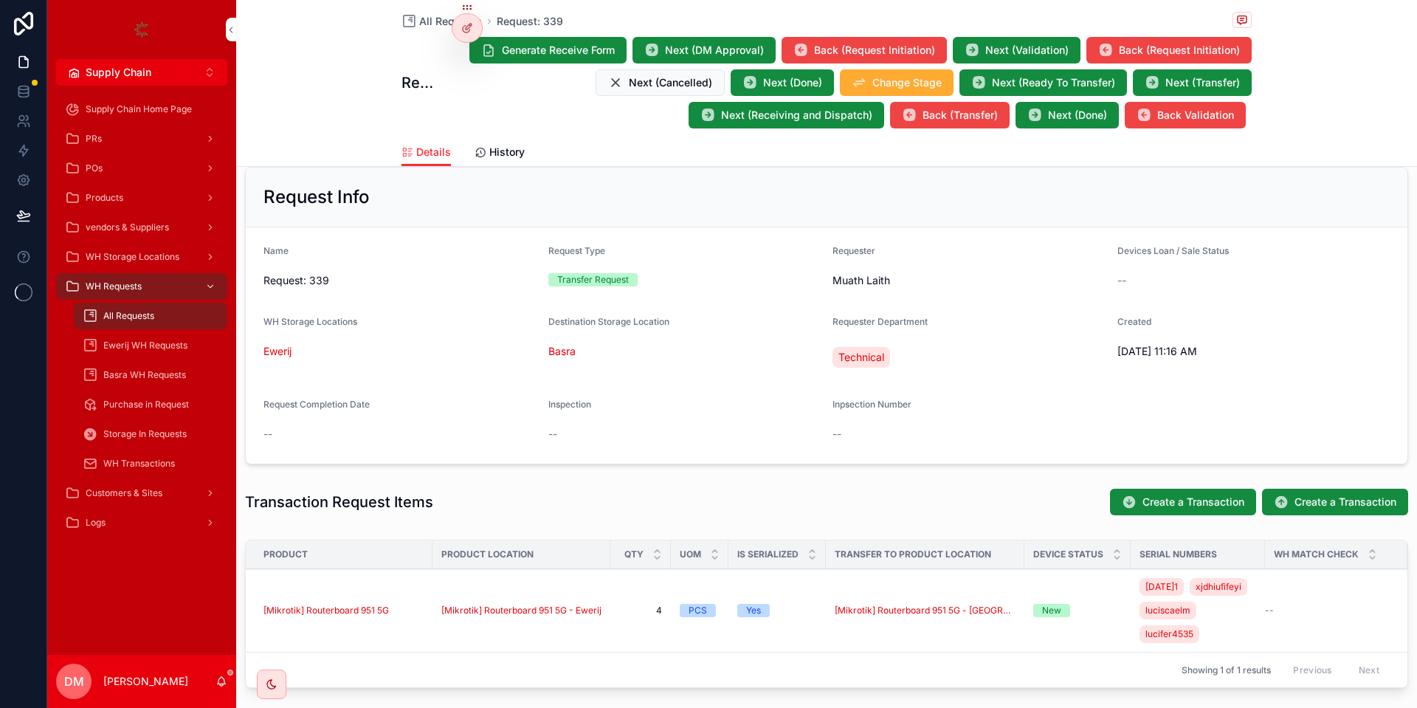
click at [0, 0] on icon at bounding box center [0, 0] width 0 height 0
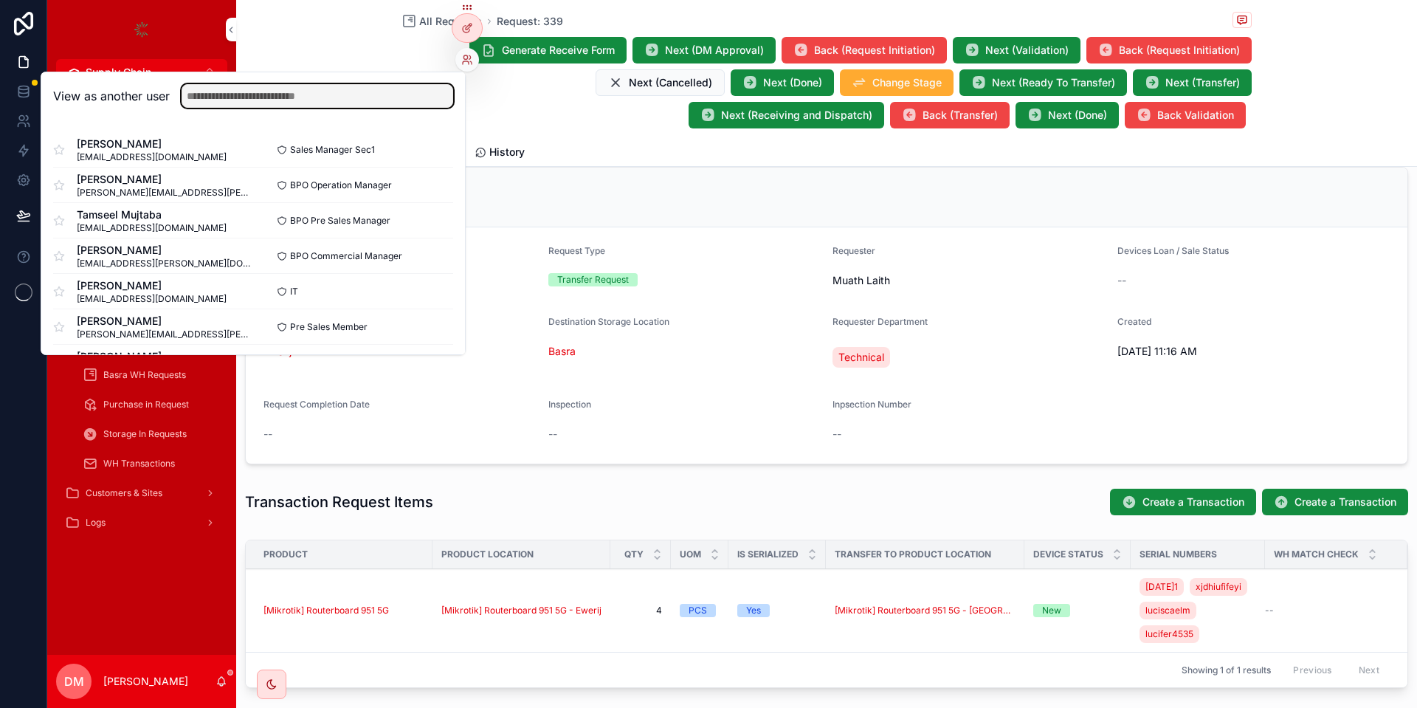
click at [367, 94] on input "text" at bounding box center [318, 96] width 272 height 24
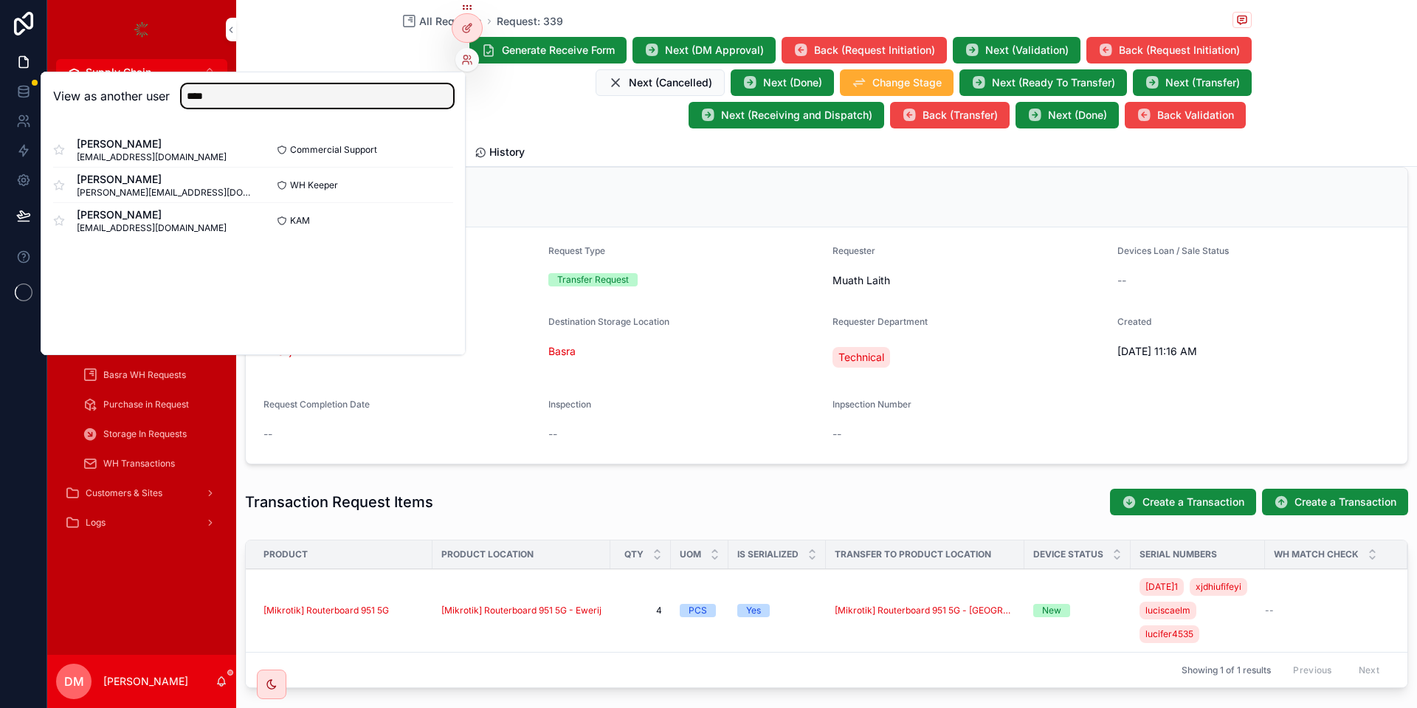
type input "****"
click at [0, 0] on button "Select" at bounding box center [0, 0] width 0 height 0
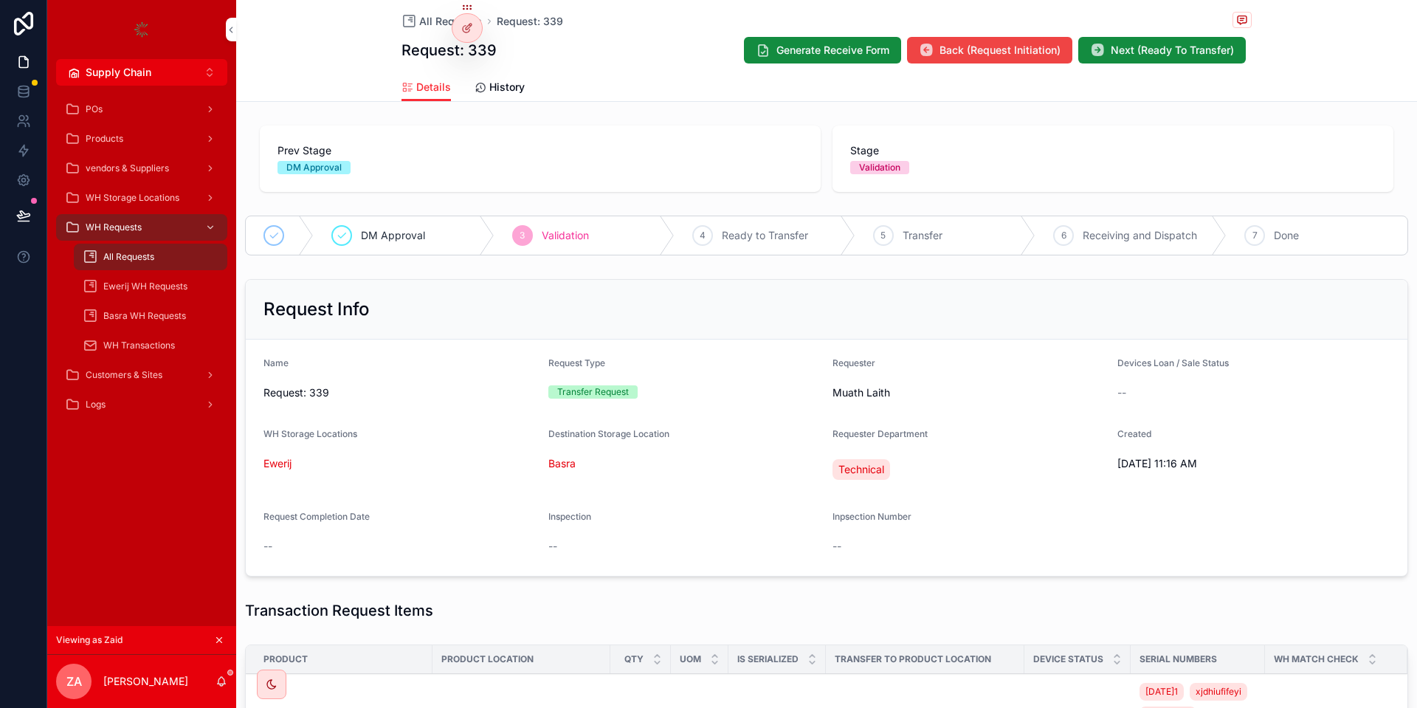
click at [1171, 38] on button "Next (Ready To Transfer)" at bounding box center [1161, 50] width 167 height 27
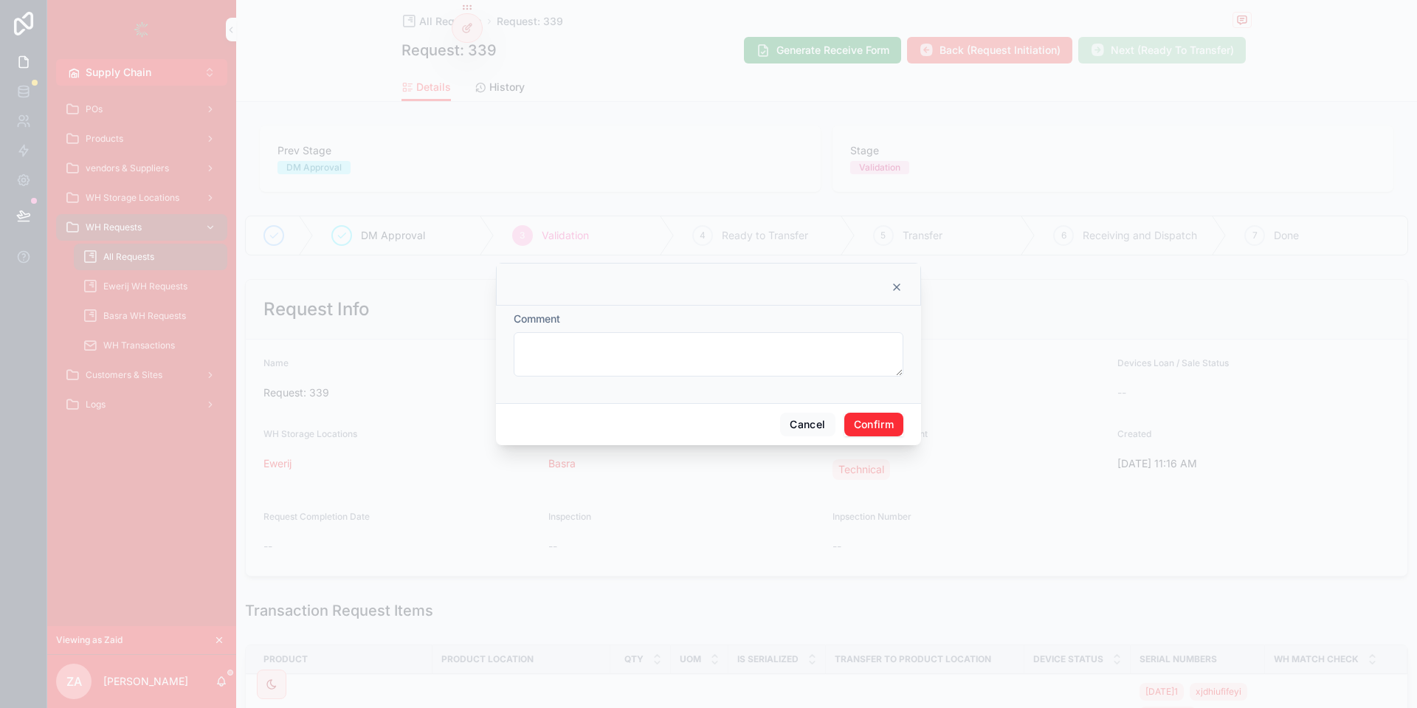
click at [894, 429] on button "Confirm" at bounding box center [873, 424] width 59 height 24
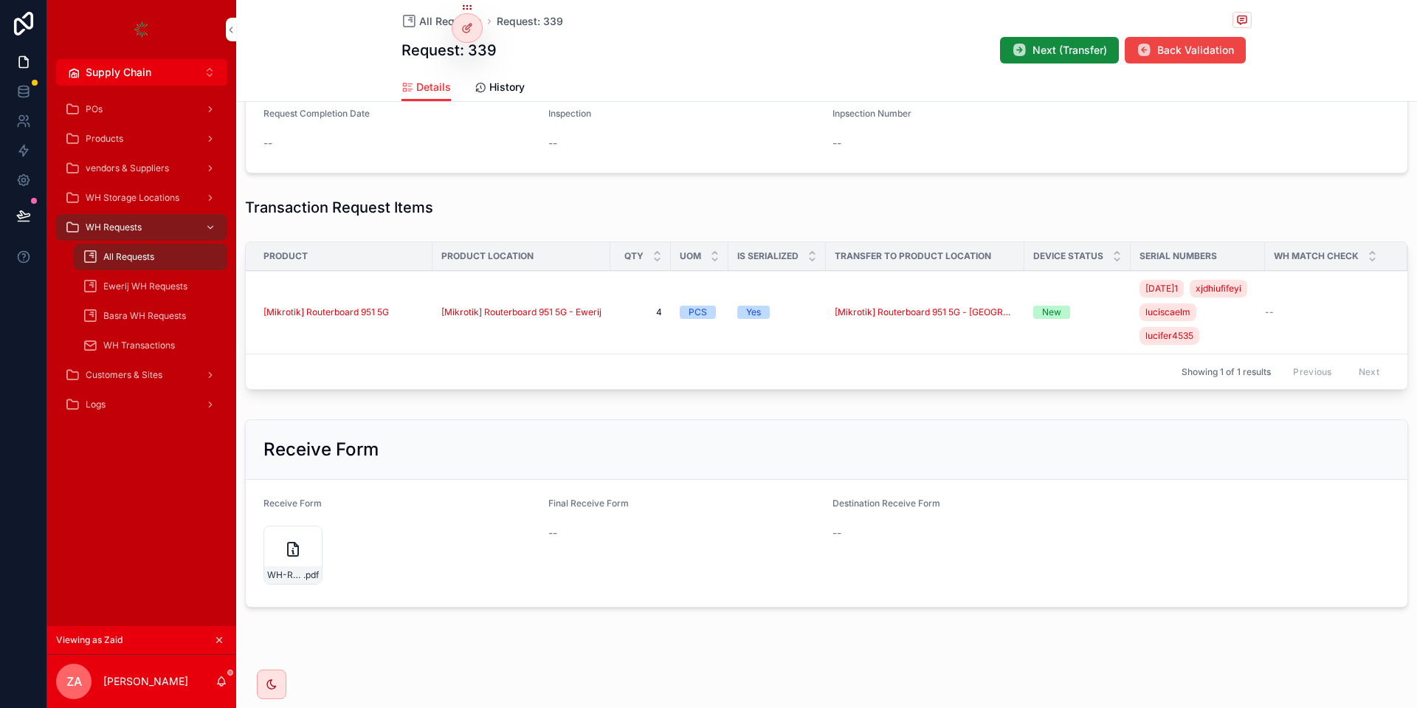
scroll to position [426, 0]
click at [463, 32] on icon at bounding box center [467, 28] width 12 height 12
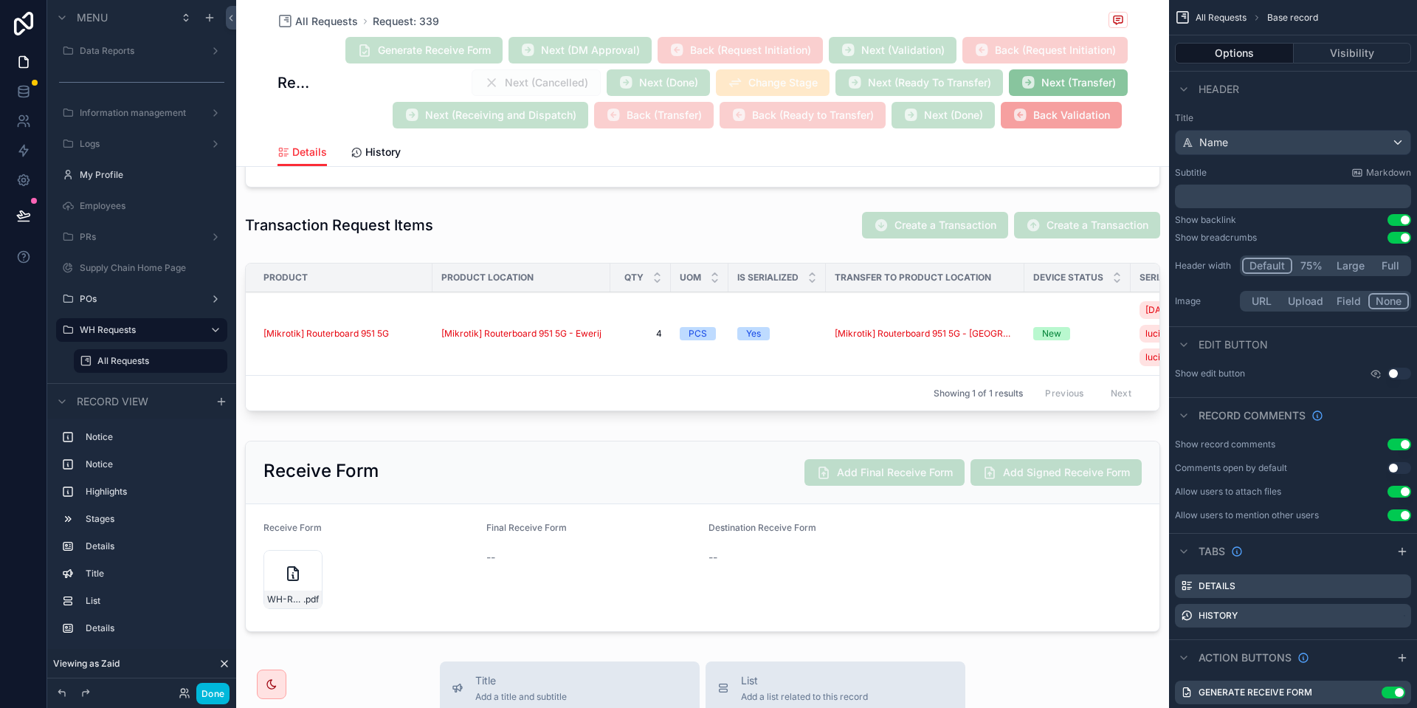
scroll to position [604, 0]
click at [884, 494] on div "scrollable content" at bounding box center [702, 533] width 933 height 203
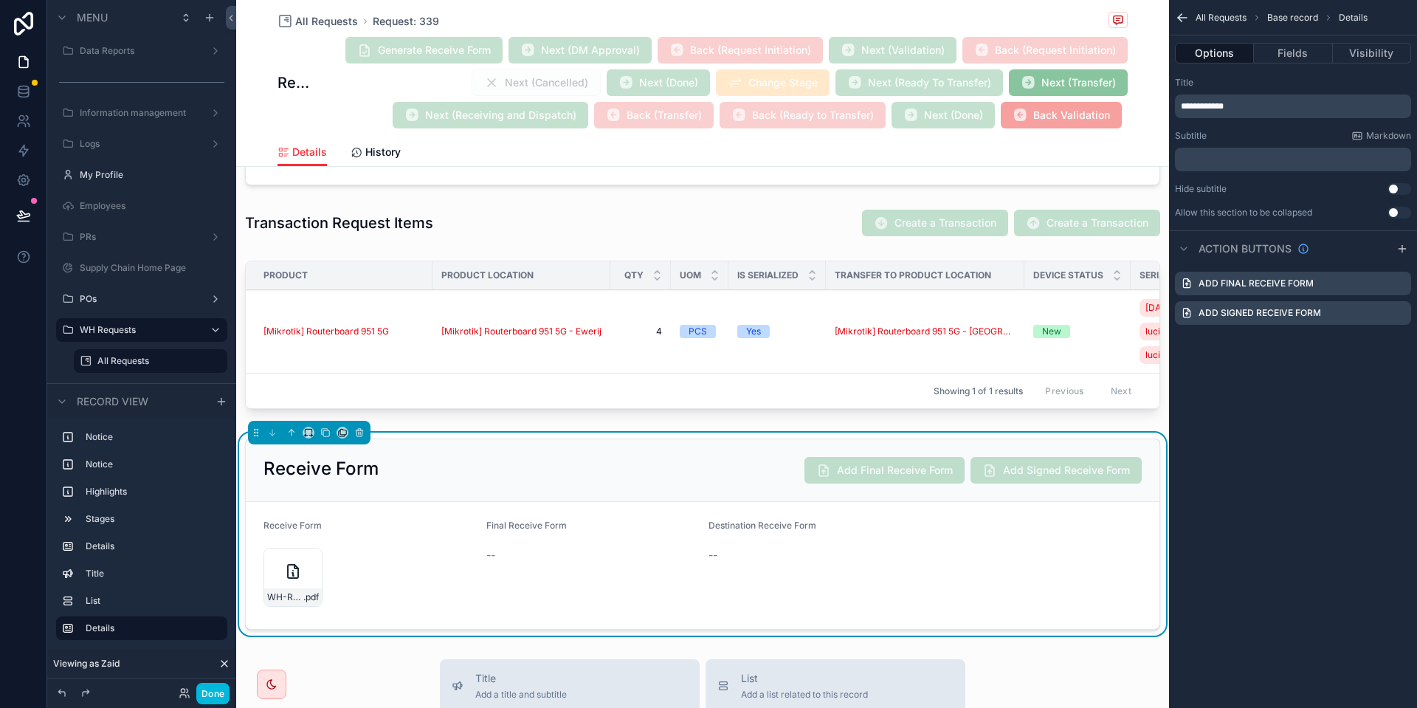
click at [0, 0] on icon "scrollable content" at bounding box center [0, 0] width 0 height 0
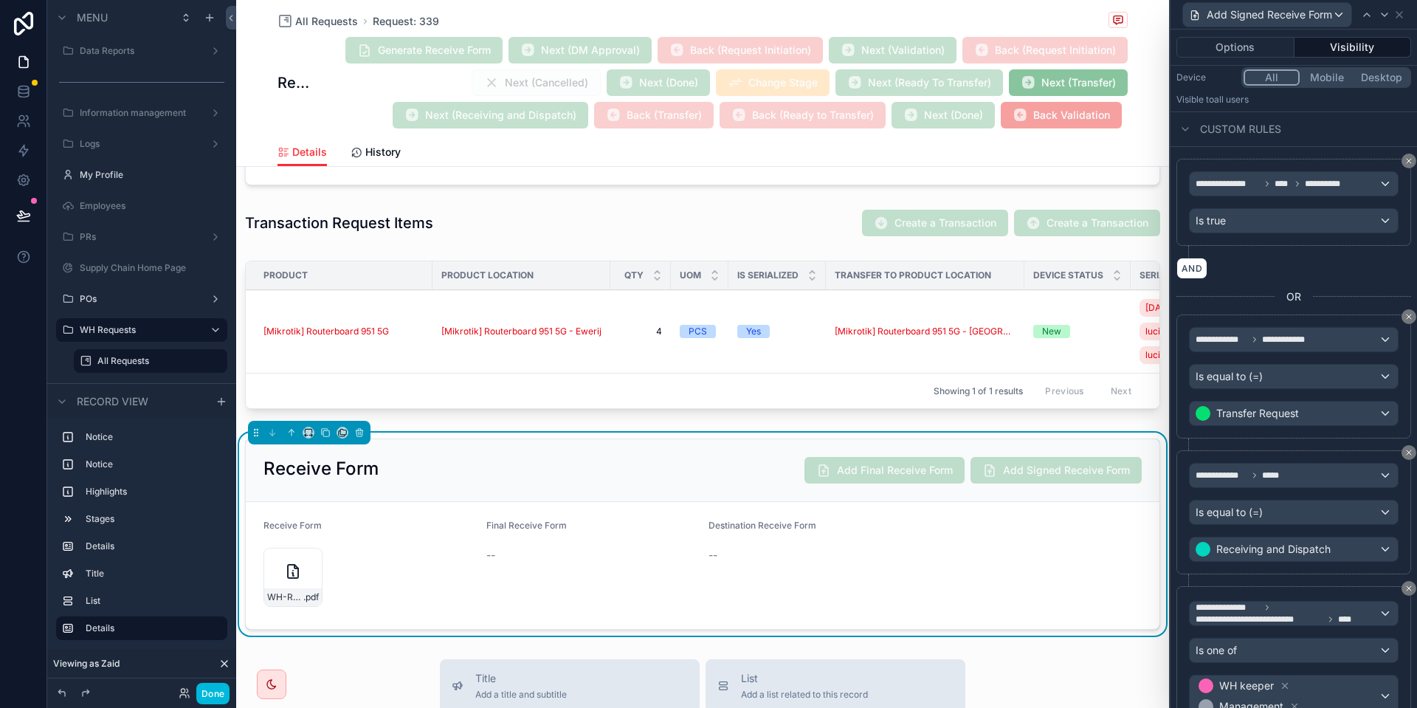
scroll to position [244, 0]
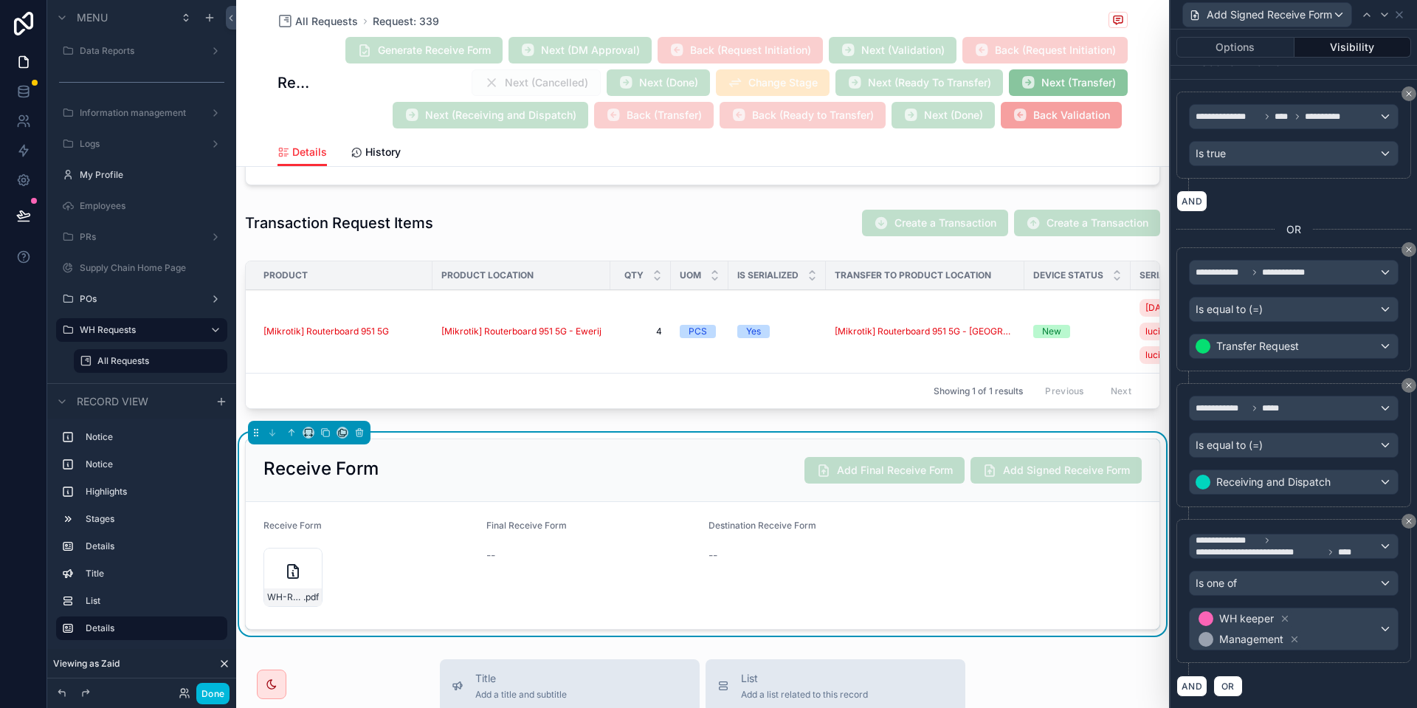
click at [1261, 46] on button "Options" at bounding box center [1235, 47] width 118 height 21
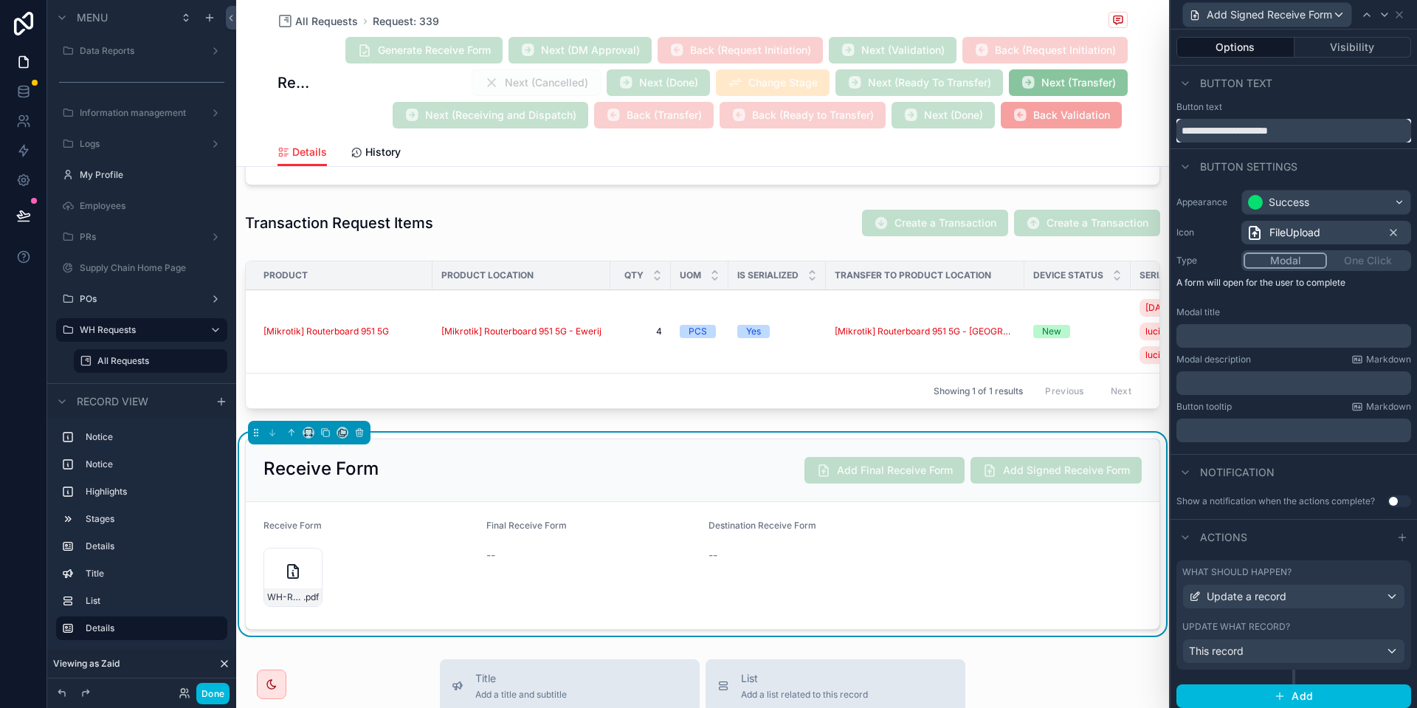
click at [1219, 125] on input "**********" at bounding box center [1293, 131] width 235 height 24
click at [1214, 139] on input "**********" at bounding box center [1293, 131] width 235 height 24
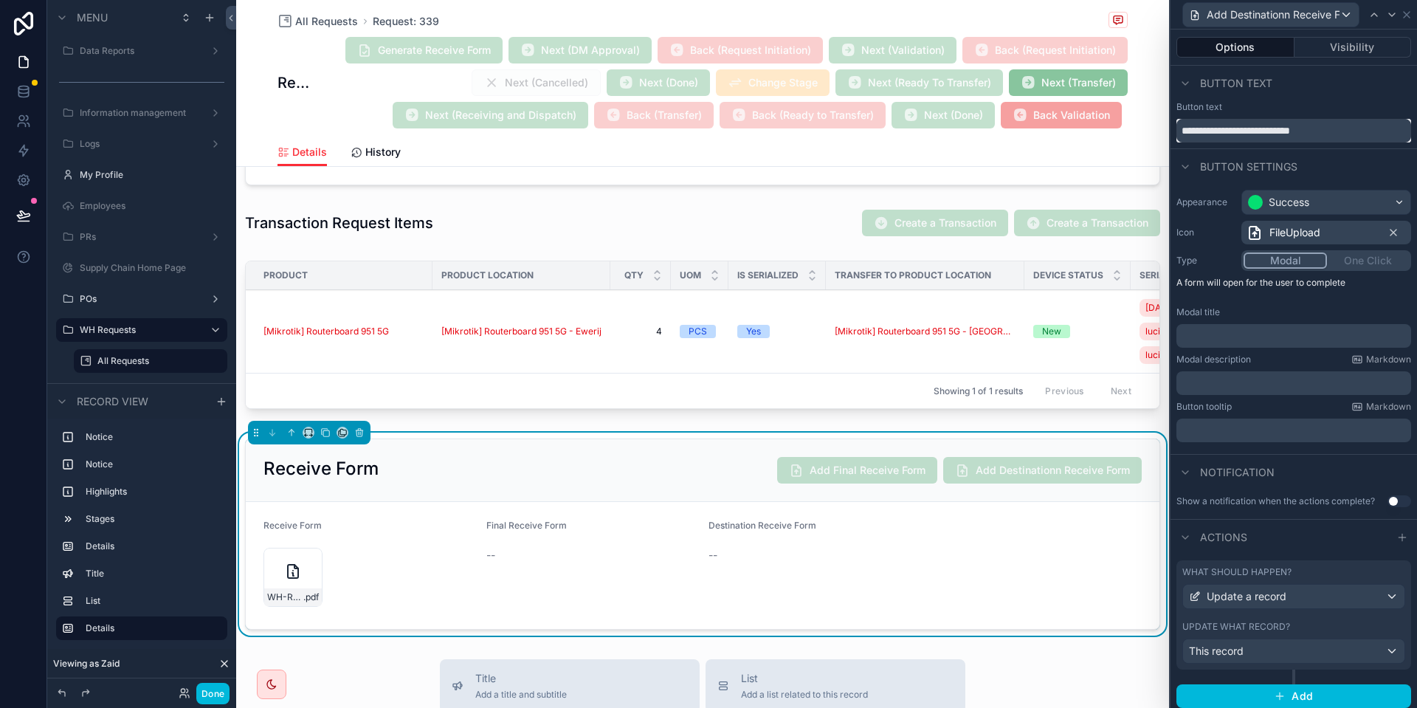
click at [1235, 129] on input "**********" at bounding box center [1293, 131] width 235 height 24
click at [1240, 131] on input "**********" at bounding box center [1293, 131] width 235 height 24
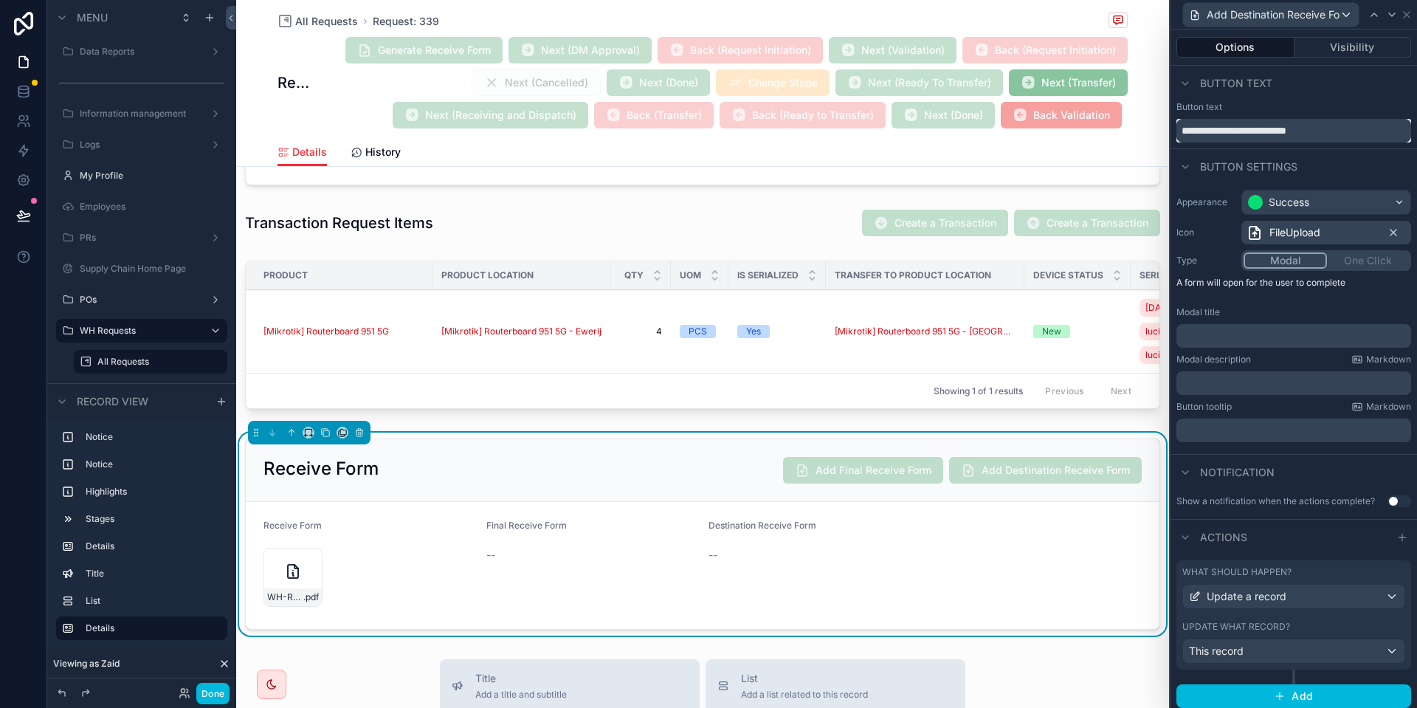
type input "**********"
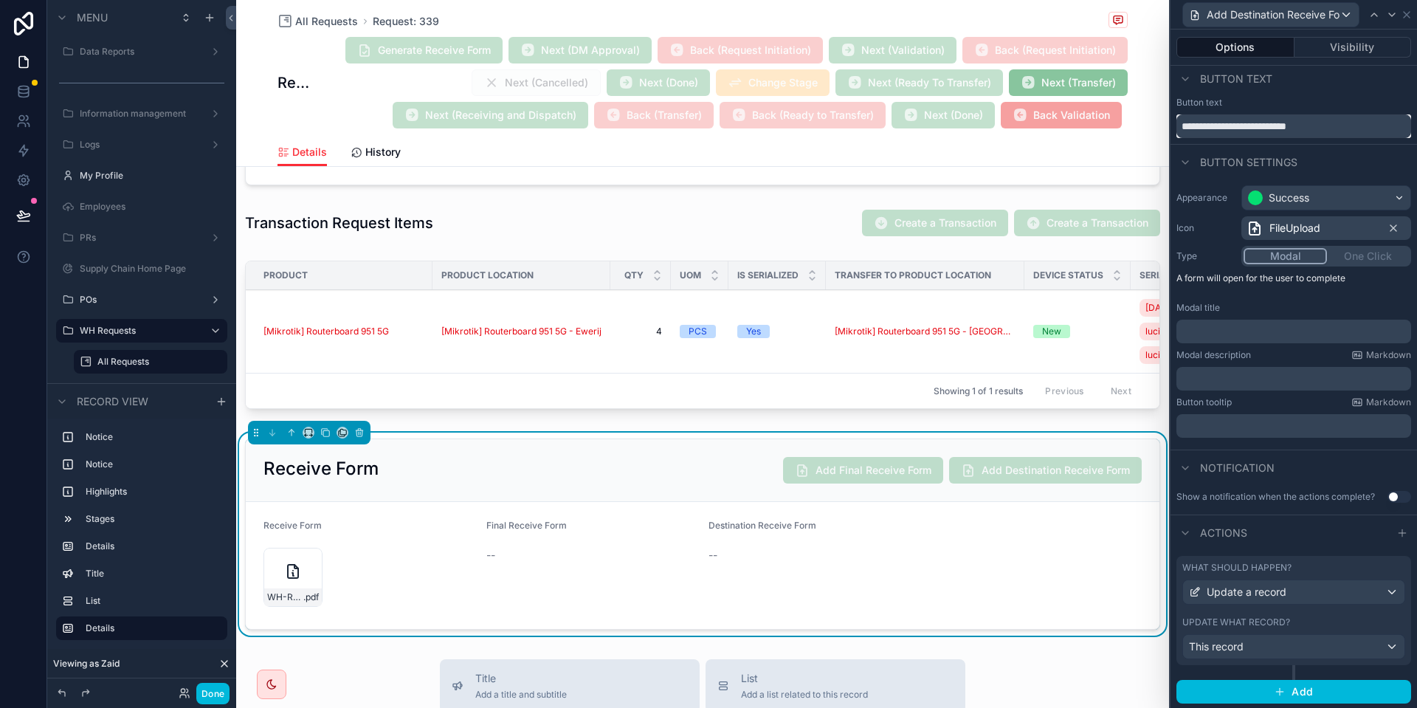
scroll to position [6, 0]
click at [1377, 11] on icon at bounding box center [1374, 15] width 12 height 12
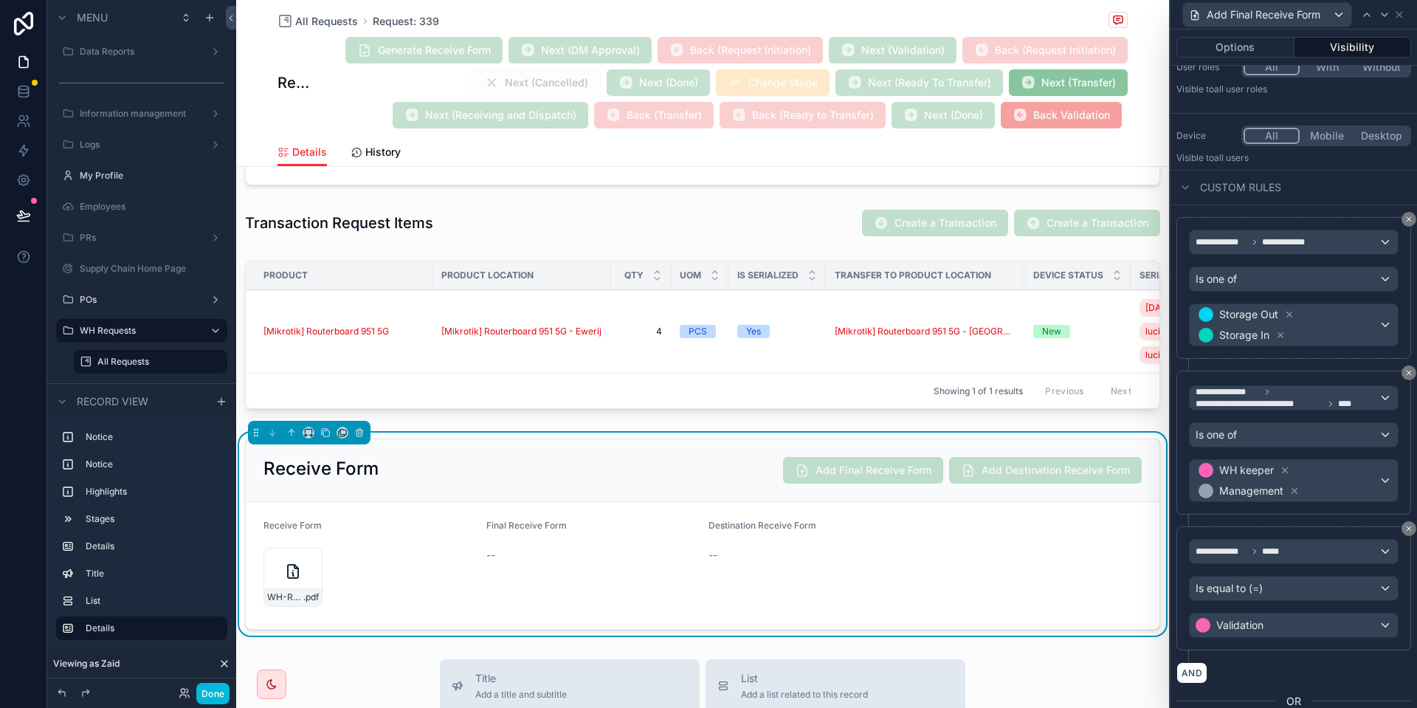
scroll to position [177, 0]
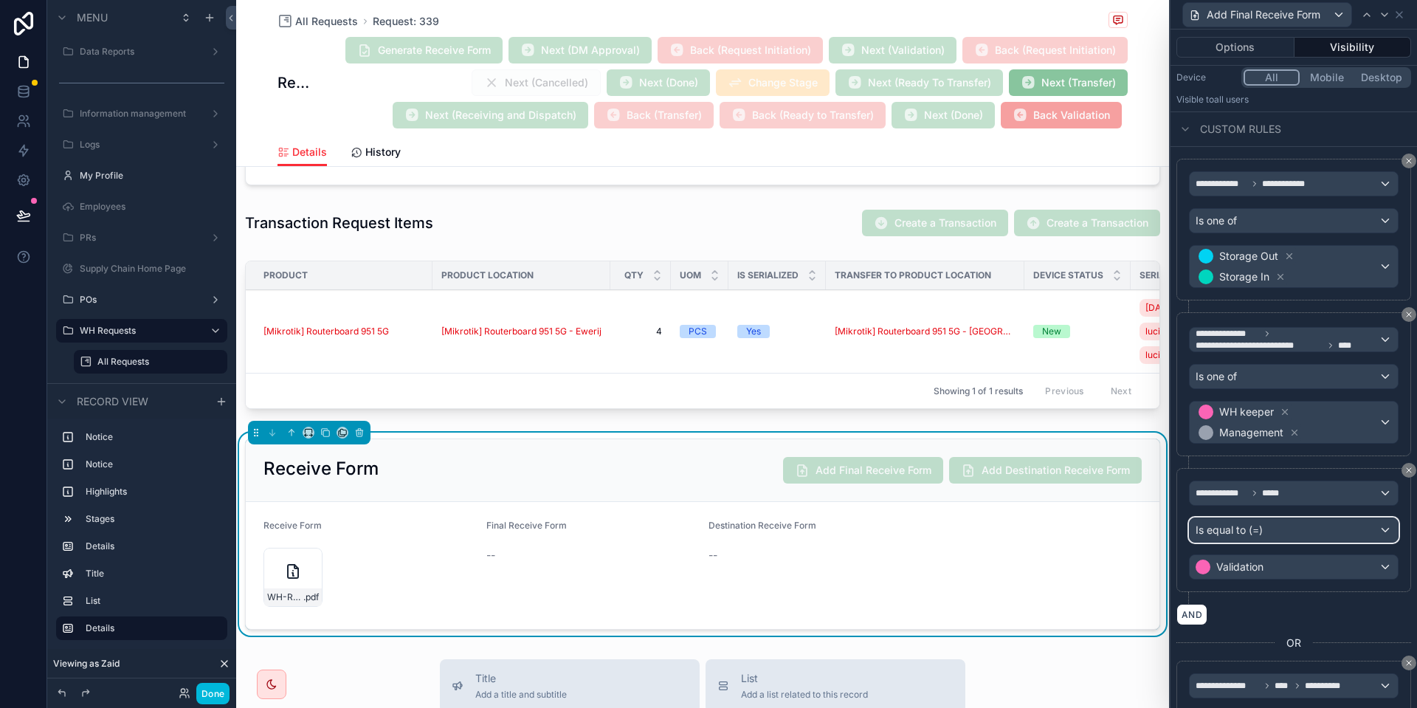
click at [1327, 539] on div "Is equal to (=)" at bounding box center [1293, 530] width 208 height 24
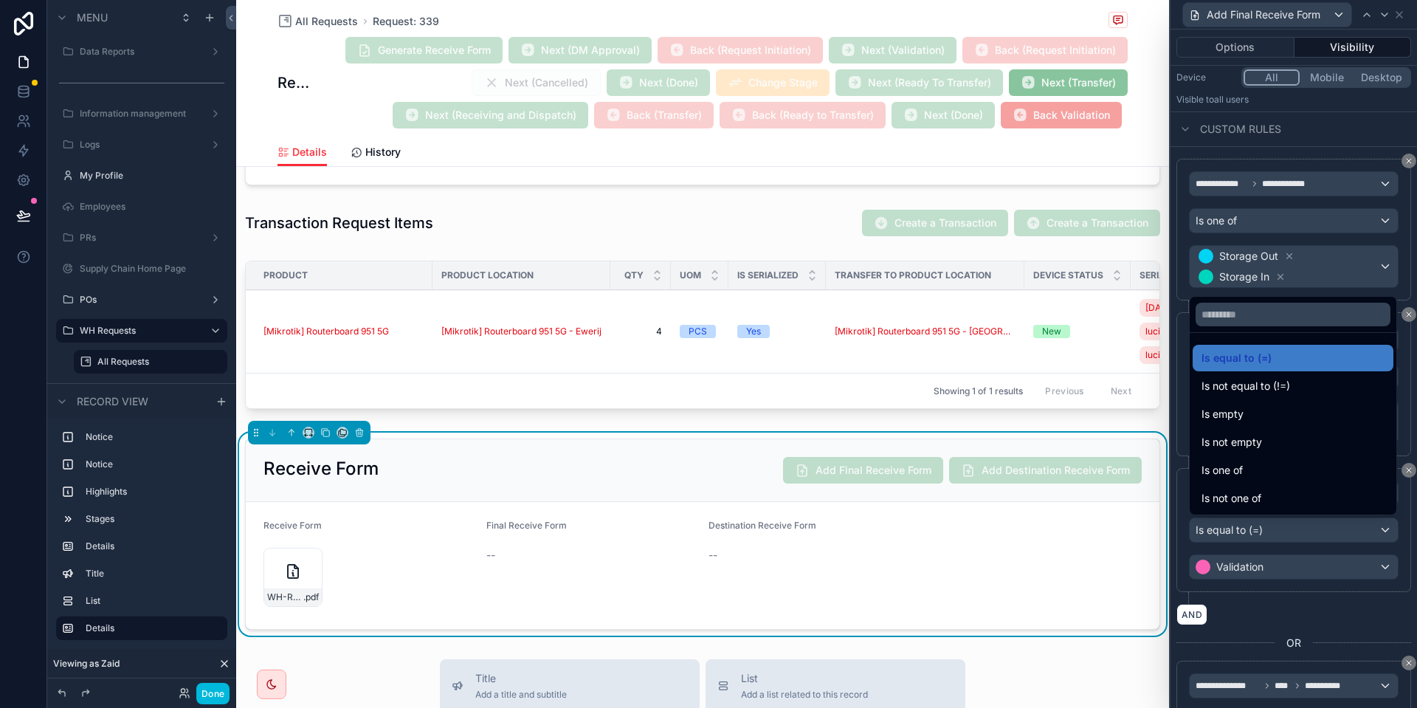
click at [1246, 573] on div at bounding box center [1293, 354] width 246 height 708
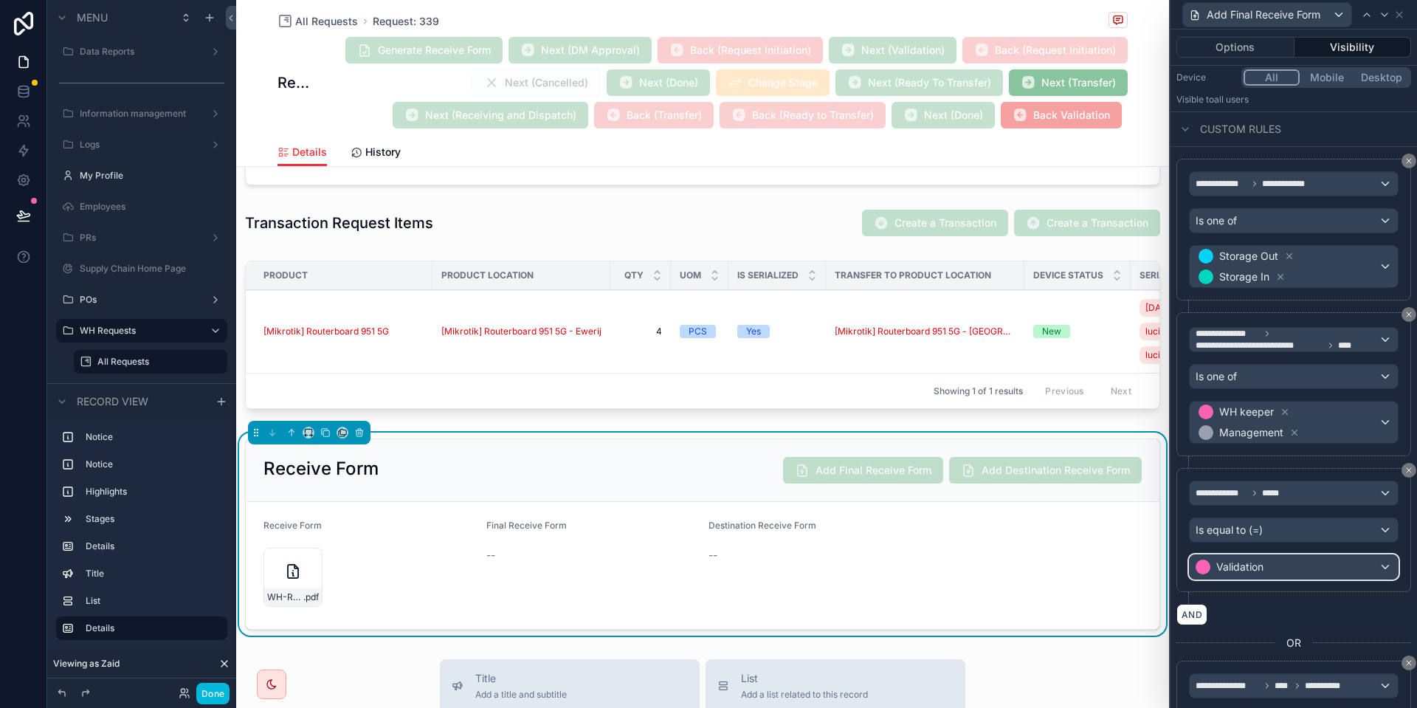
click at [1259, 573] on span "Validation" at bounding box center [1239, 566] width 47 height 15
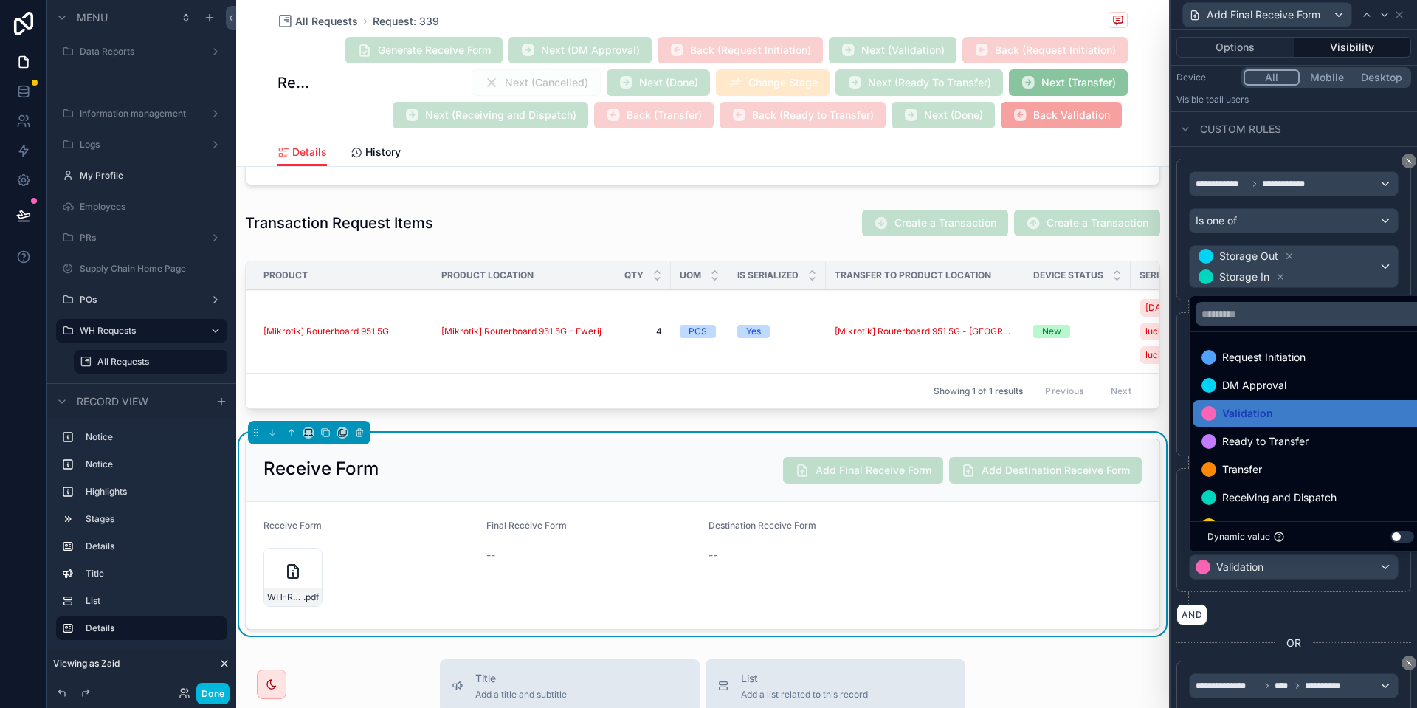
click at [1301, 439] on span "Ready to Transfer" at bounding box center [1265, 441] width 86 height 18
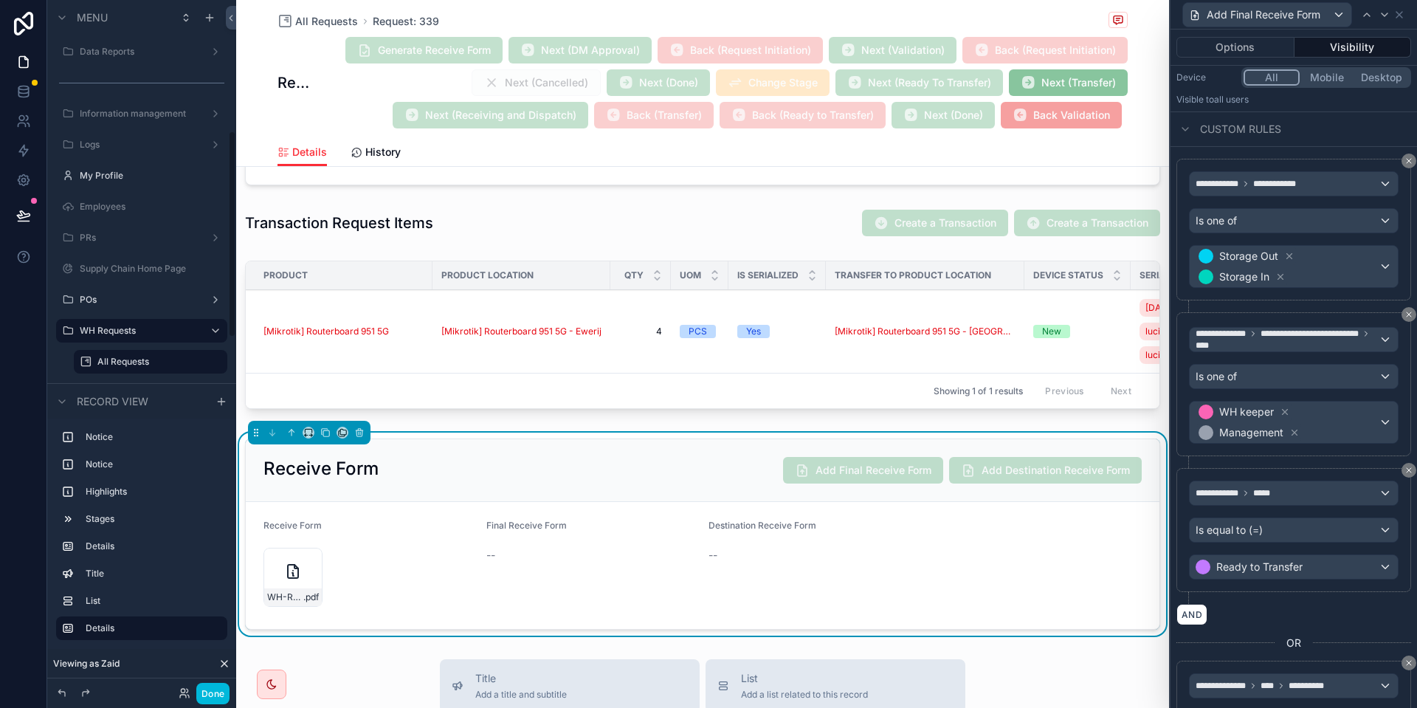
scroll to position [436, 0]
click at [224, 691] on button "Done" at bounding box center [212, 692] width 33 height 21
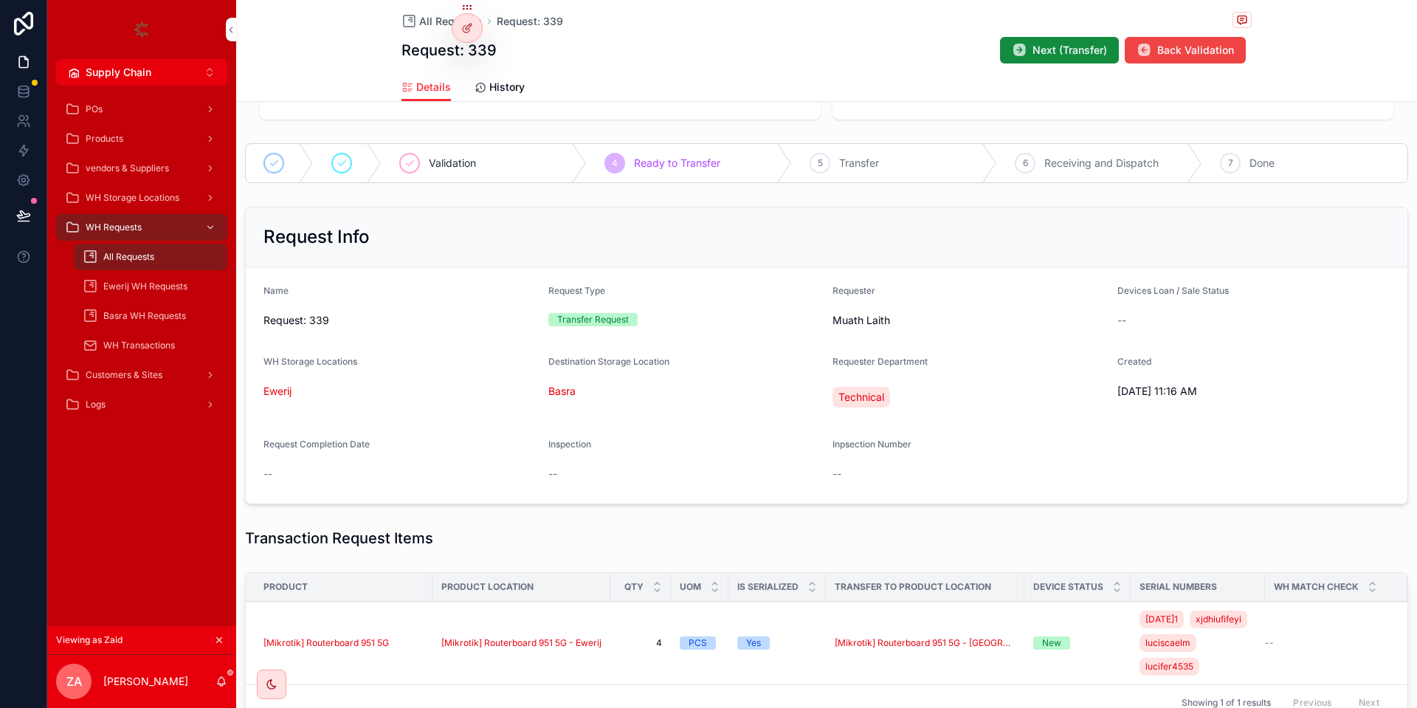
scroll to position [0, 0]
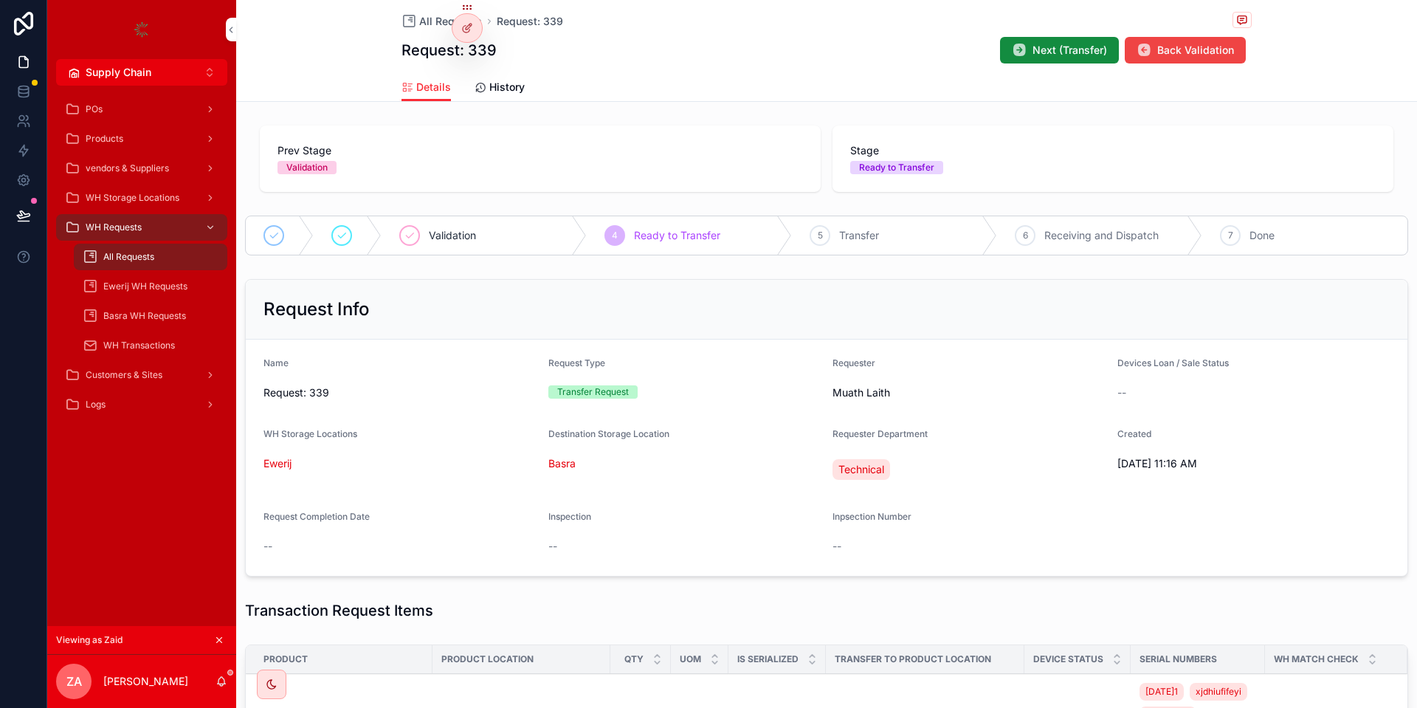
click at [468, 27] on icon at bounding box center [467, 28] width 12 height 12
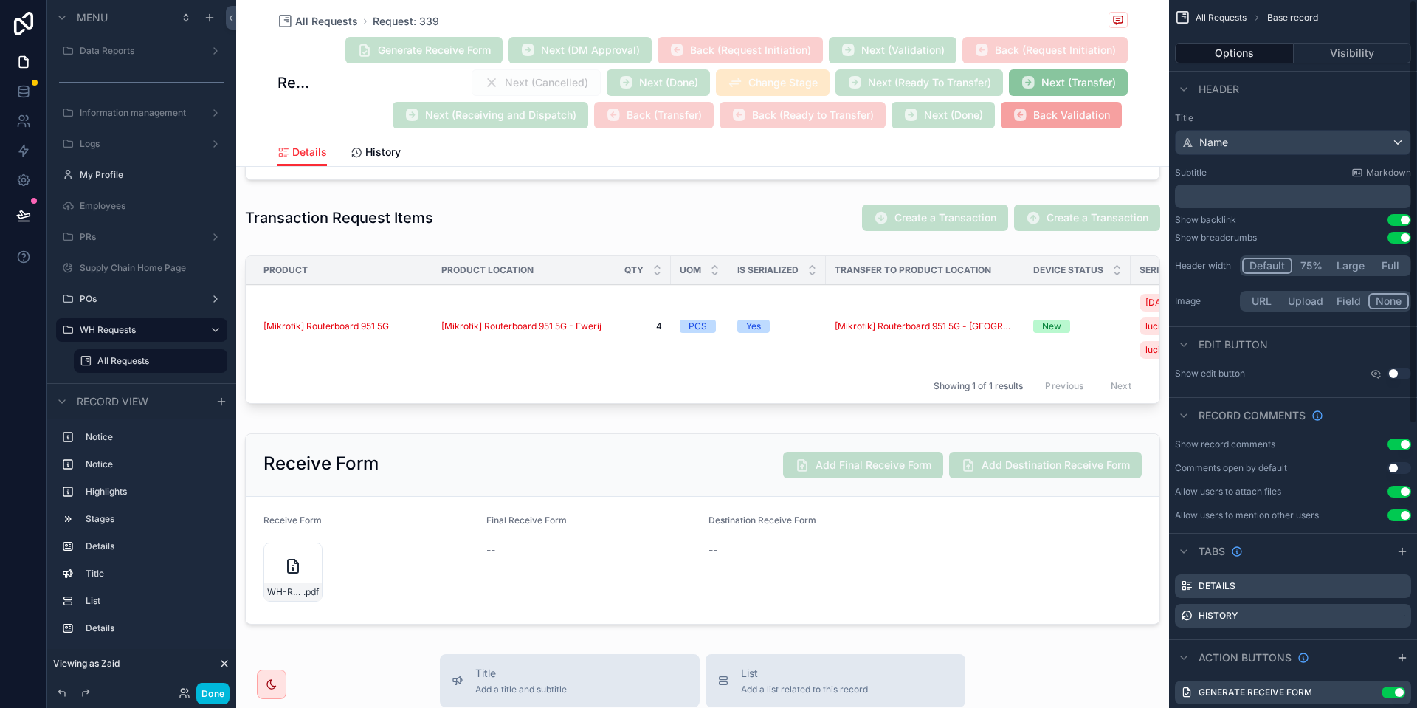
scroll to position [692, 0]
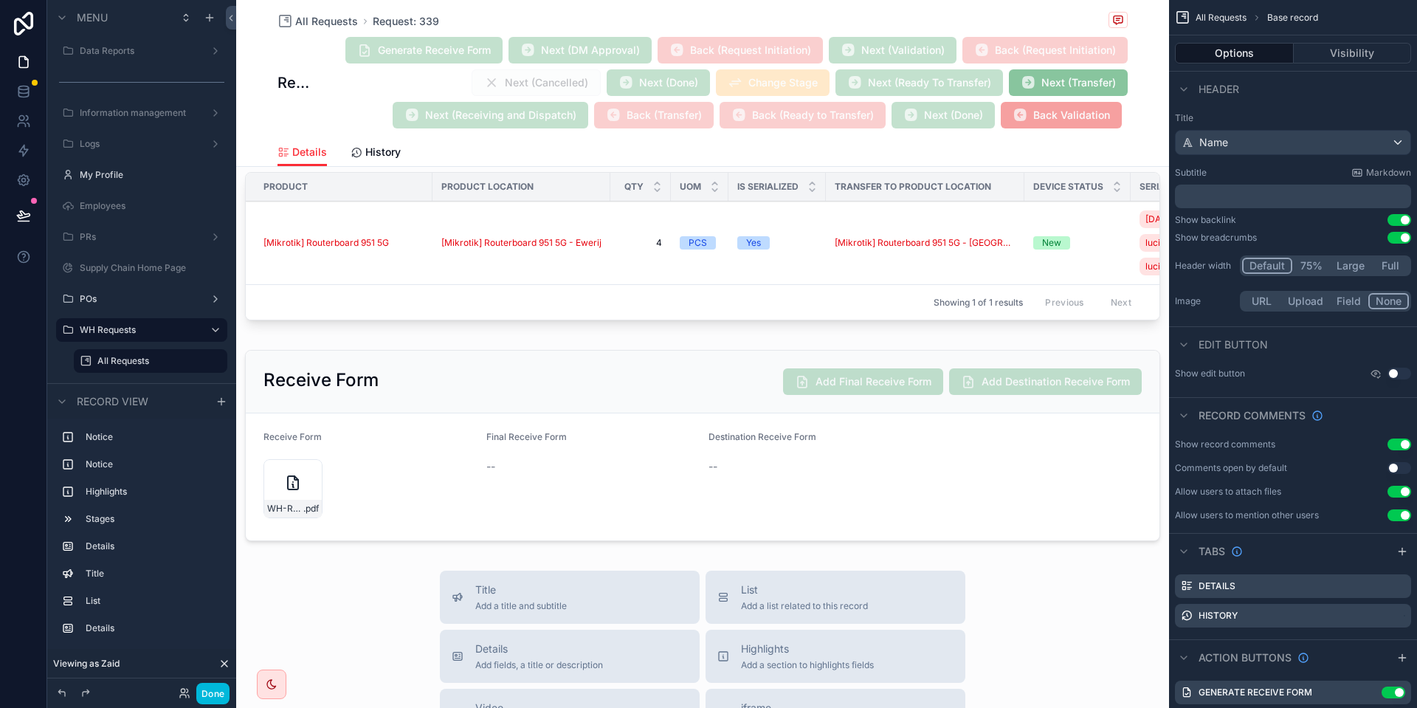
click at [856, 405] on div "scrollable content" at bounding box center [702, 445] width 933 height 203
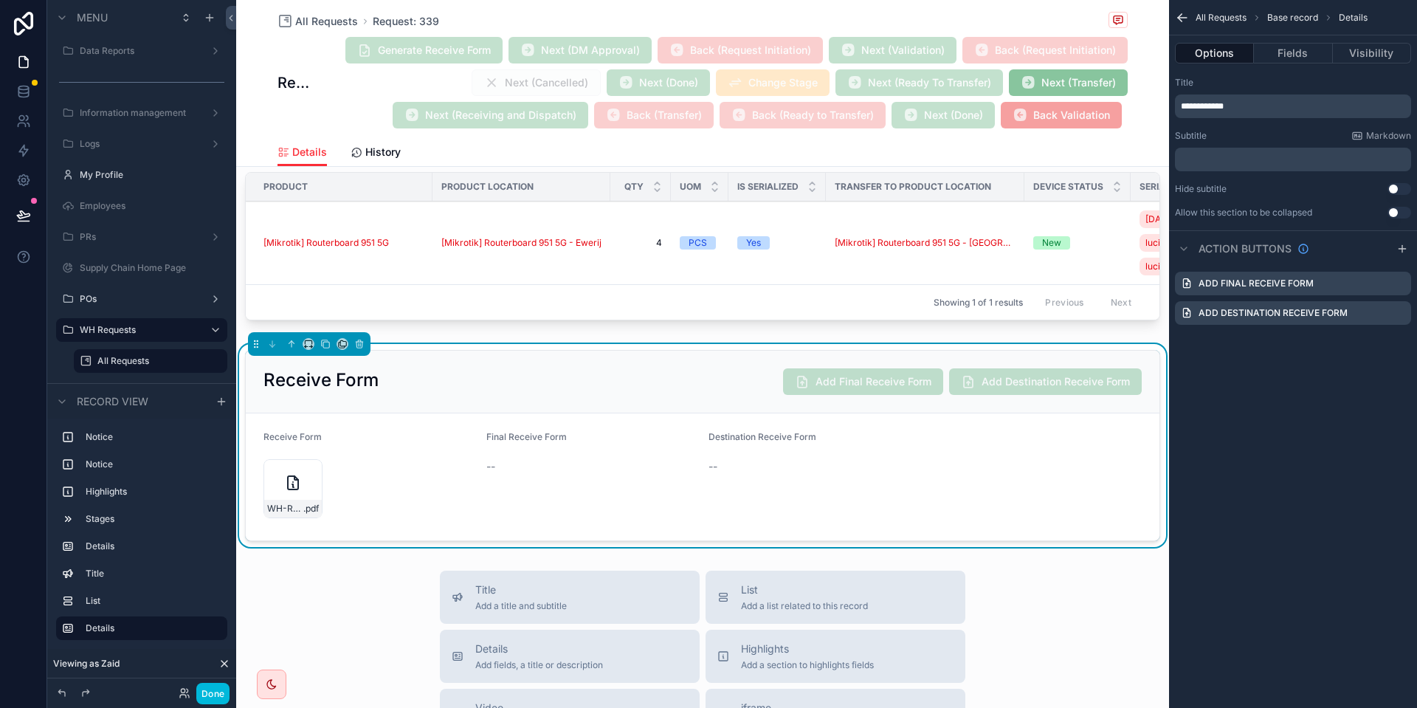
click at [0, 0] on icon "scrollable content" at bounding box center [0, 0] width 0 height 0
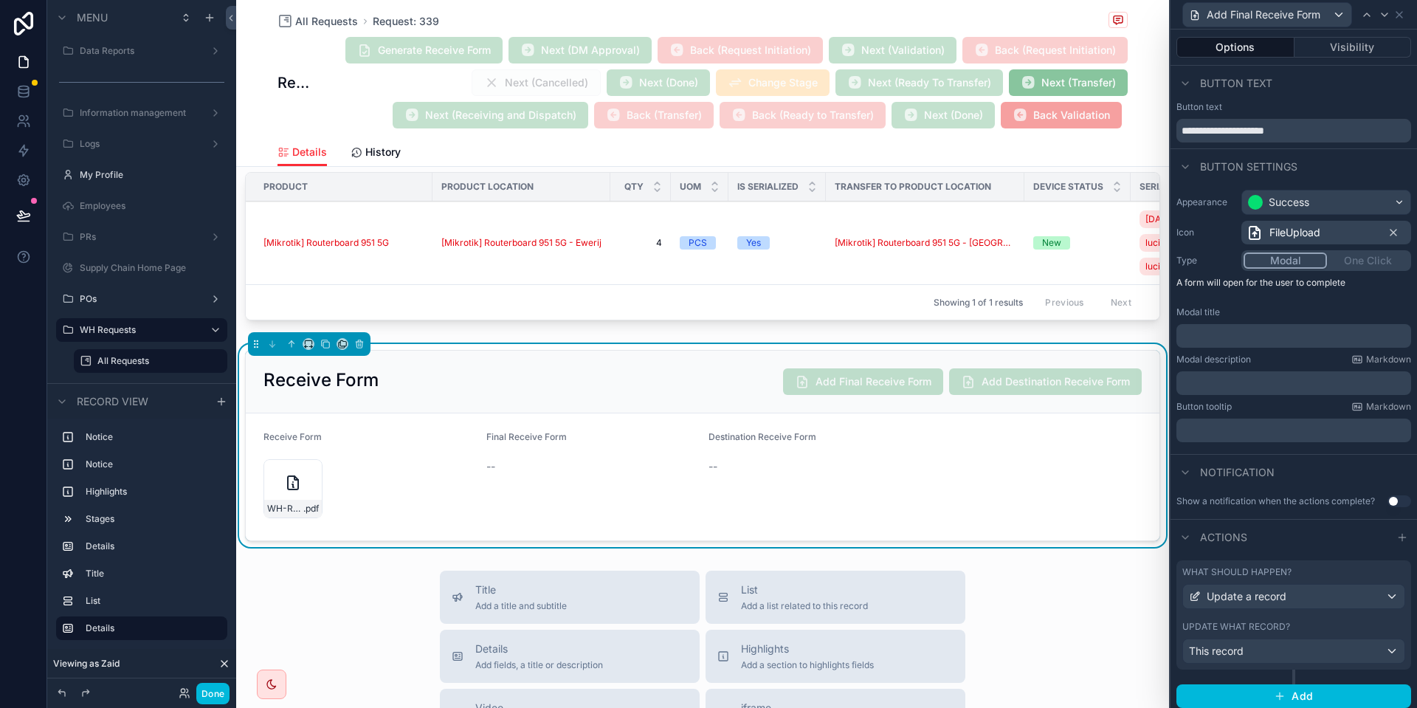
scroll to position [6, 0]
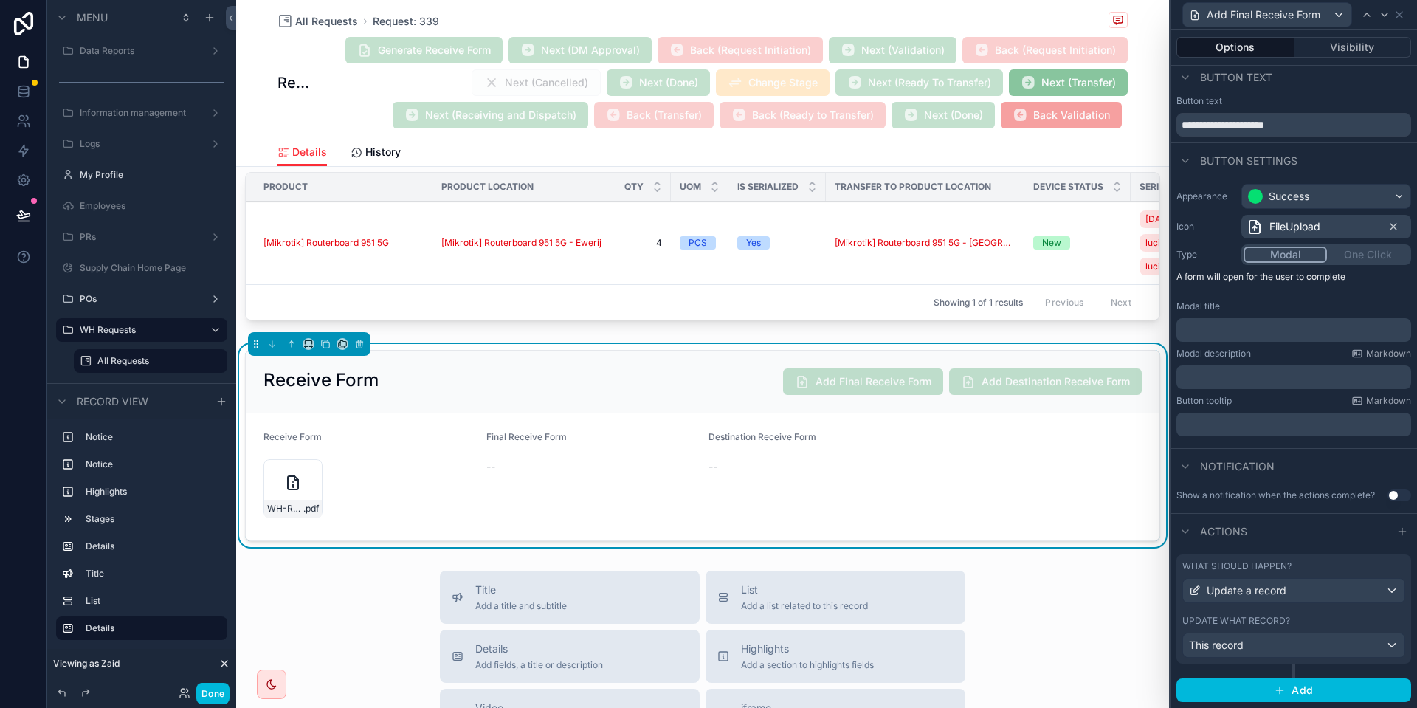
click at [1349, 49] on button "Visibility" at bounding box center [1352, 47] width 117 height 21
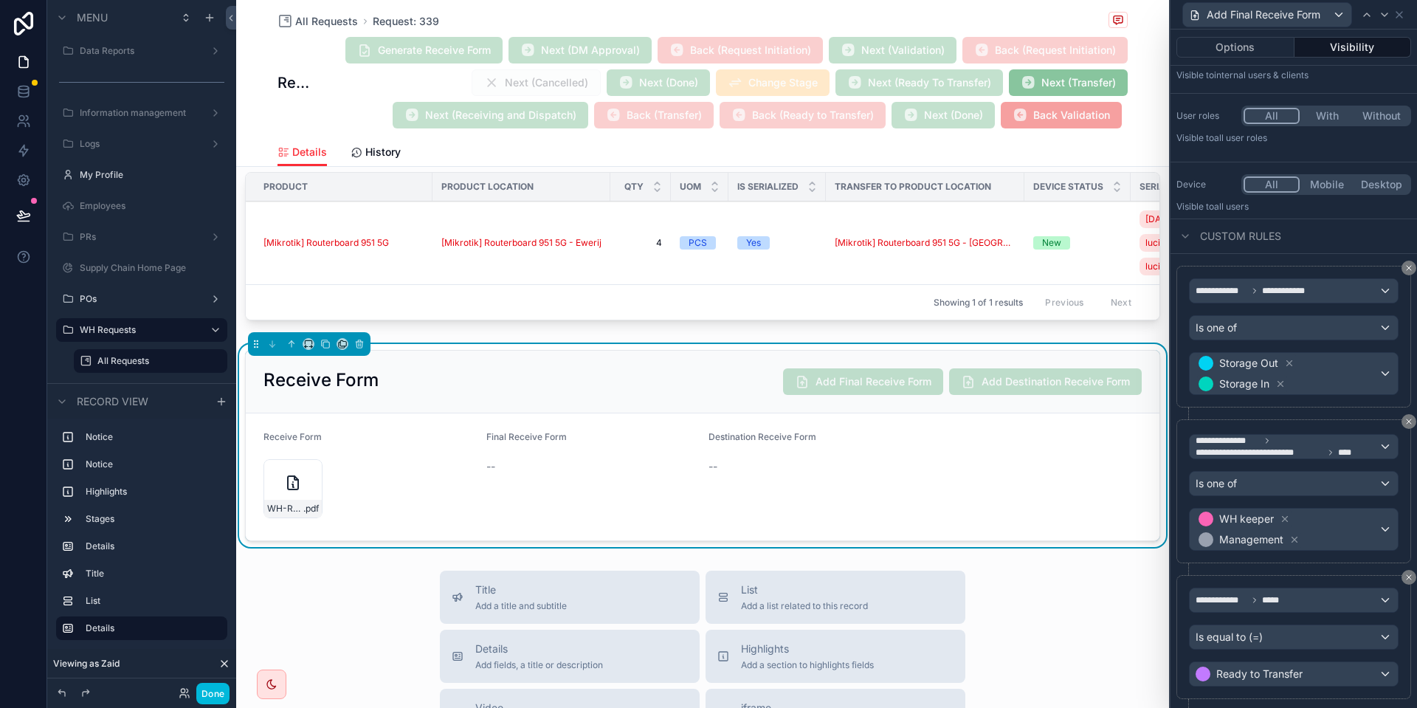
scroll to position [94, 0]
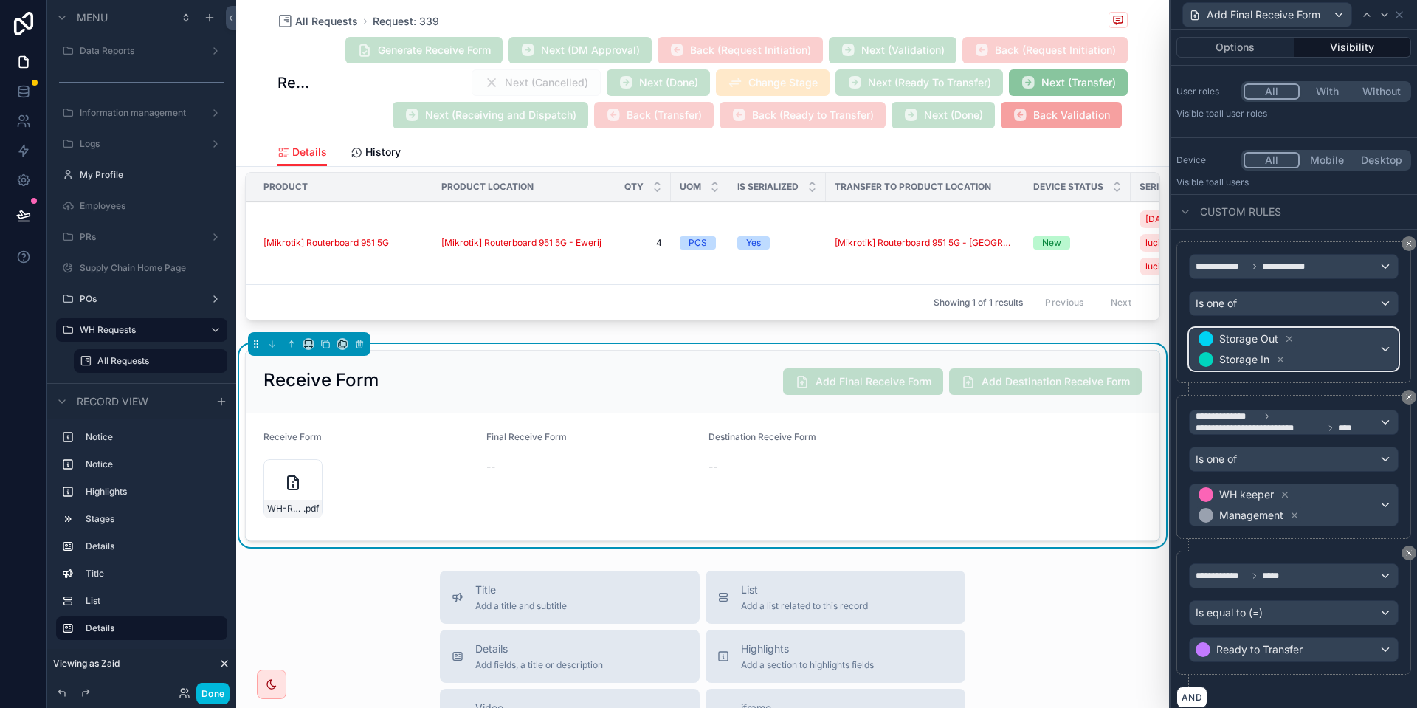
click at [1341, 351] on span "Storage Out Storage In" at bounding box center [1286, 348] width 183 height 41
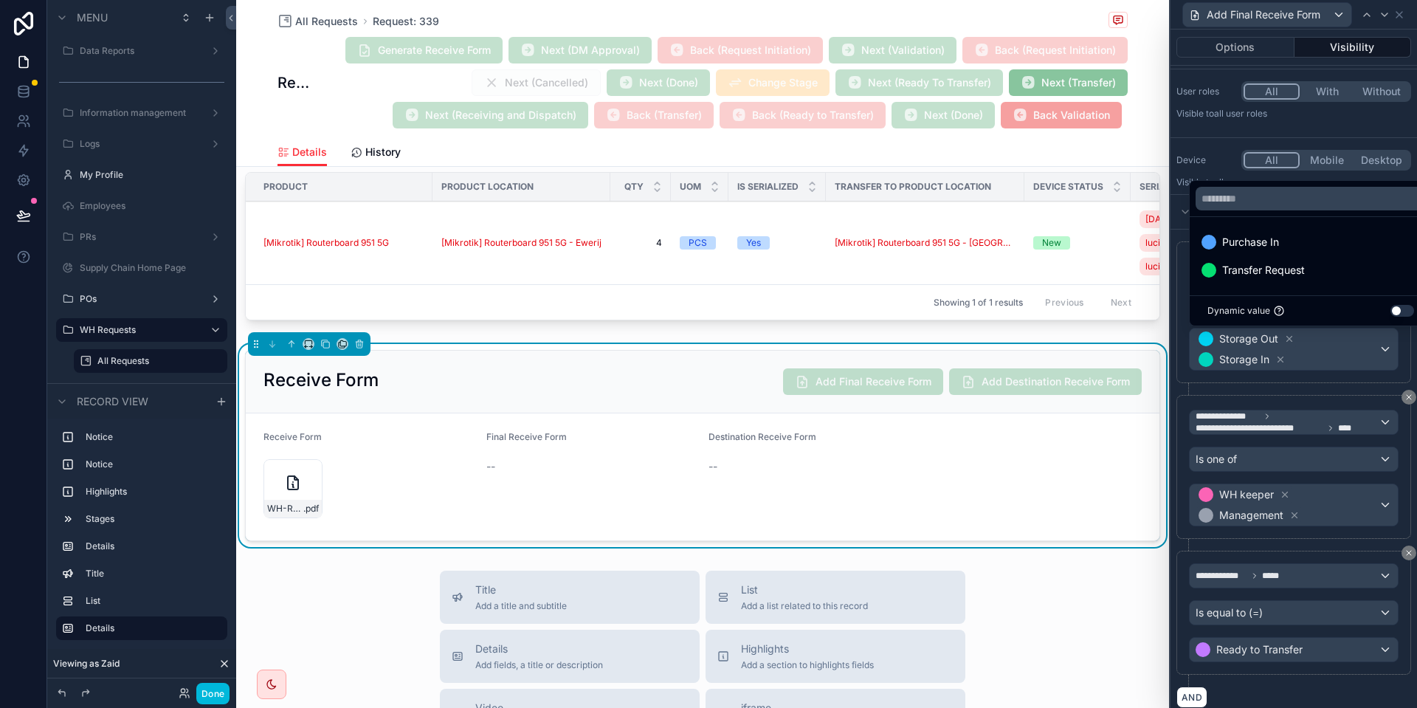
click at [1316, 278] on div "Transfer Request" at bounding box center [1310, 270] width 218 height 18
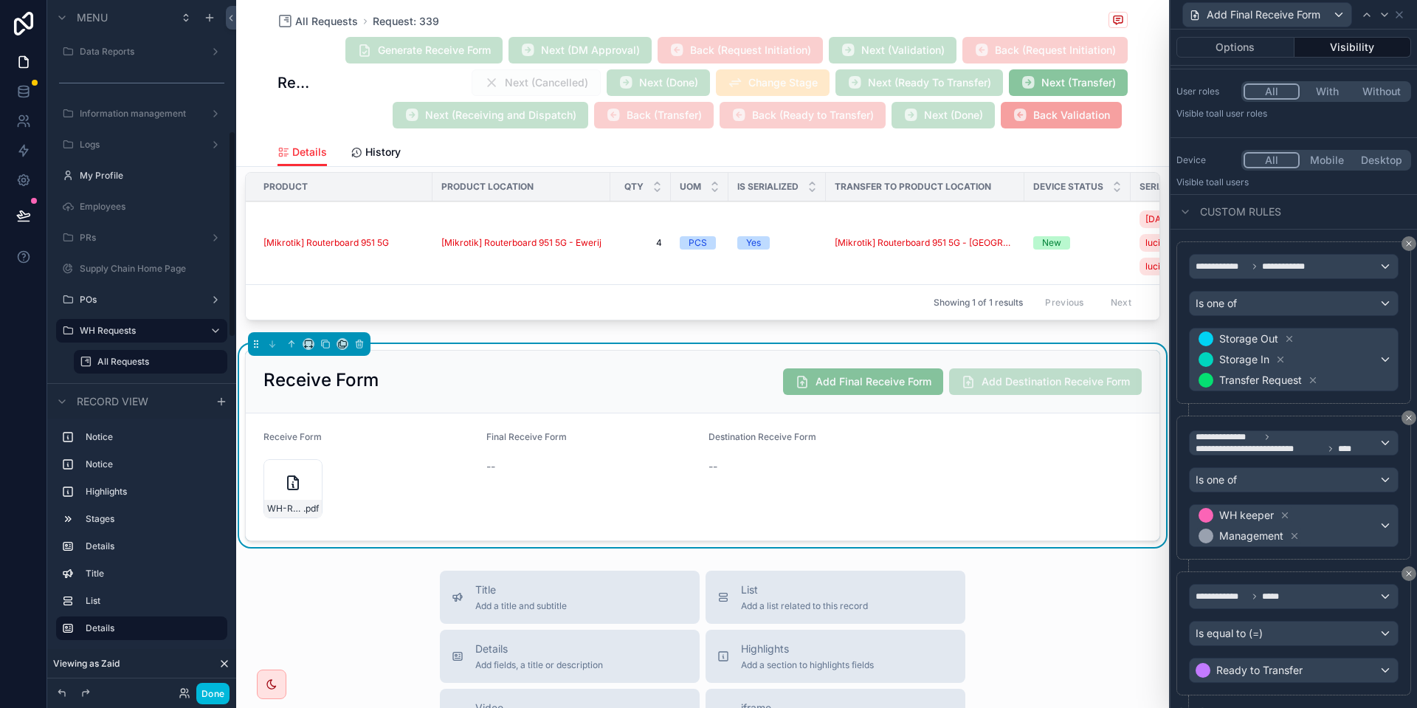
scroll to position [272, 0]
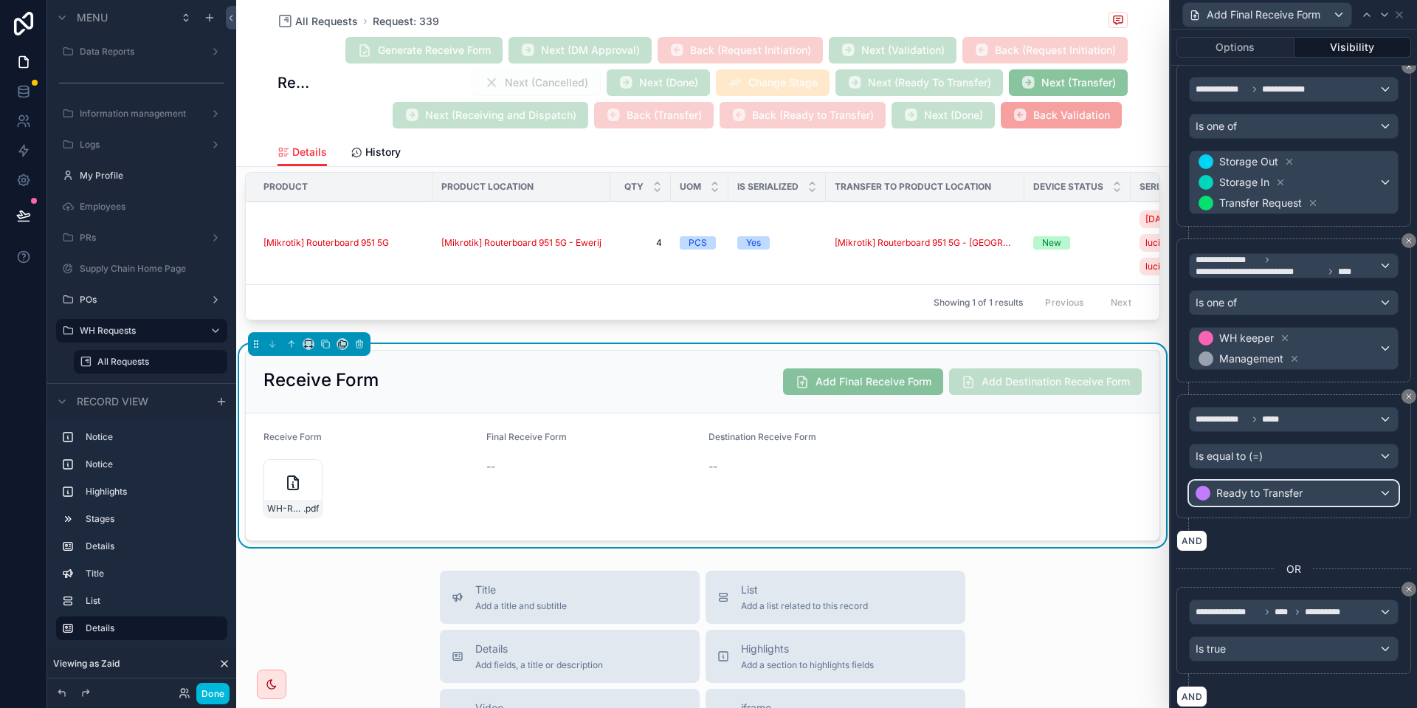
click at [1321, 500] on div "Ready to Transfer" at bounding box center [1293, 493] width 208 height 24
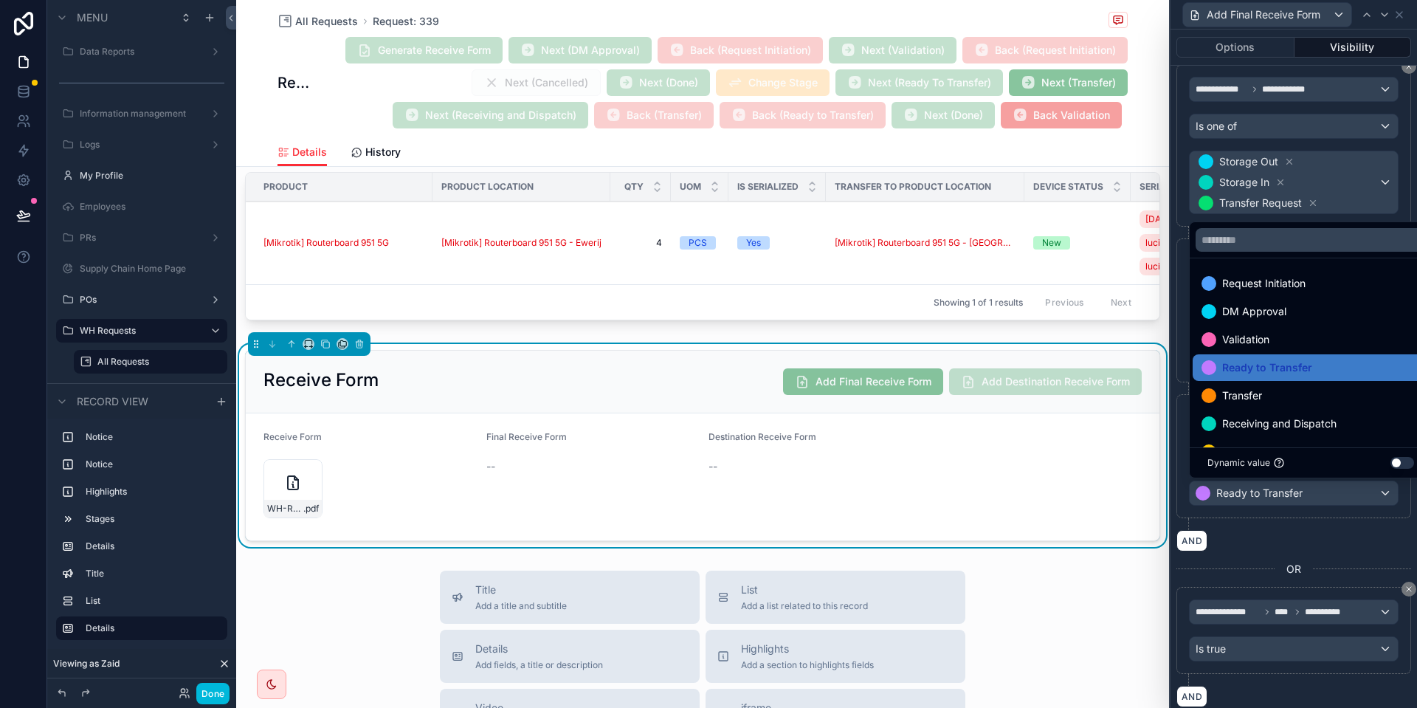
click at [1273, 347] on div "Validation" at bounding box center [1310, 340] width 218 height 18
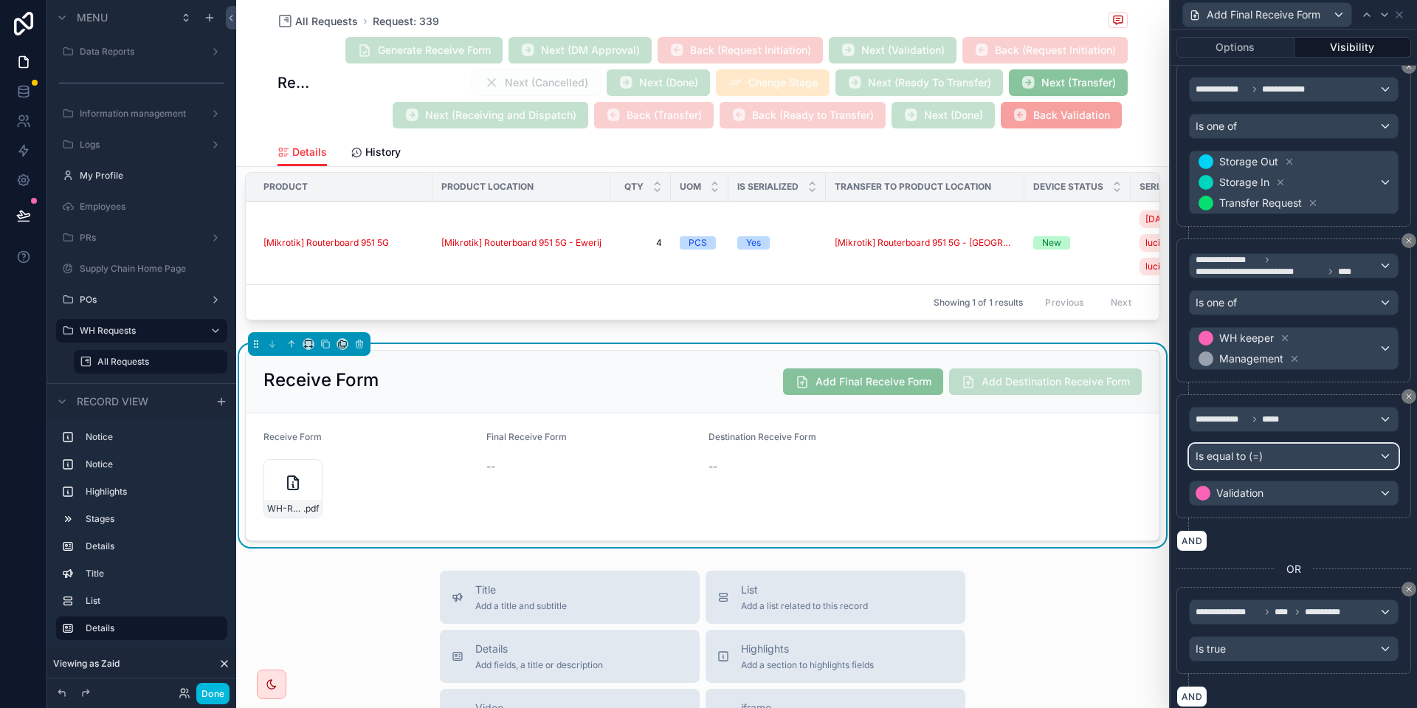
click at [1337, 463] on div "Is equal to (=)" at bounding box center [1293, 456] width 208 height 24
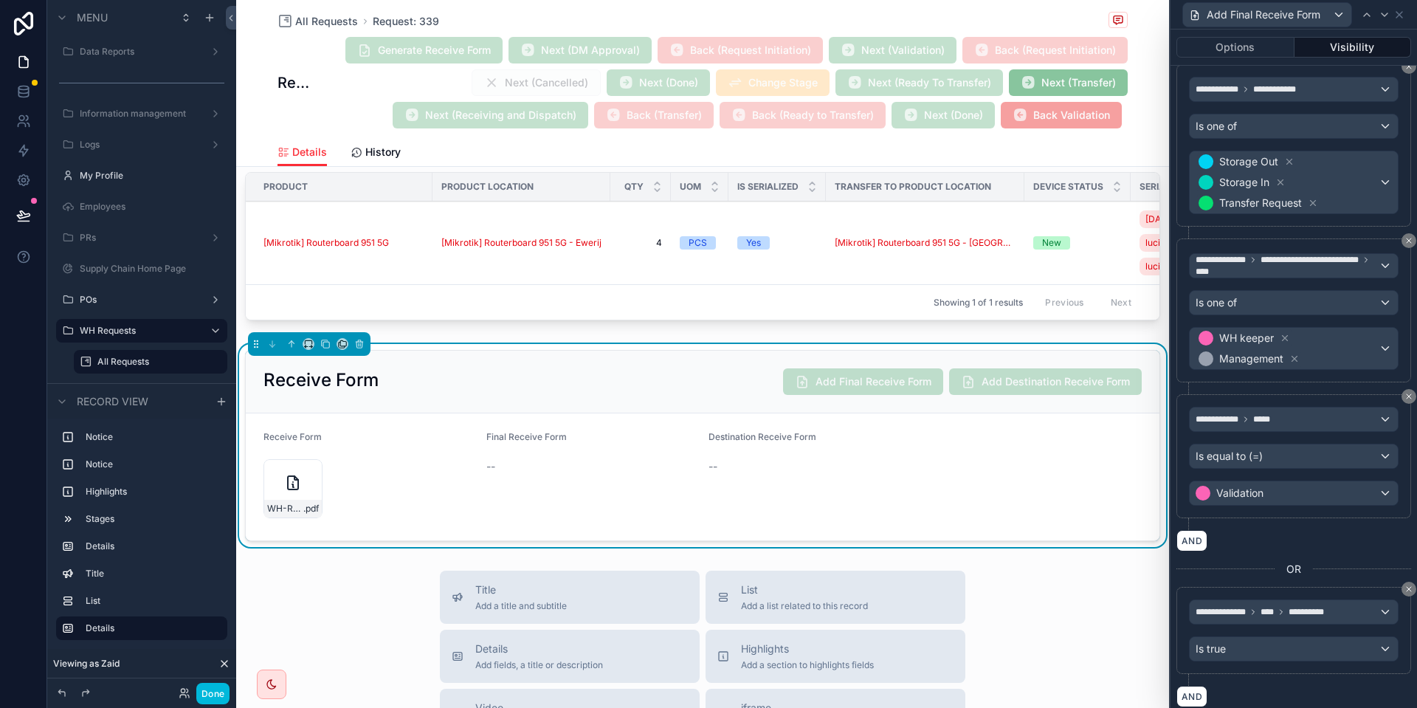
click at [1291, 452] on div at bounding box center [1293, 354] width 246 height 708
click at [1278, 456] on div "Is equal to (=)" at bounding box center [1293, 456] width 208 height 24
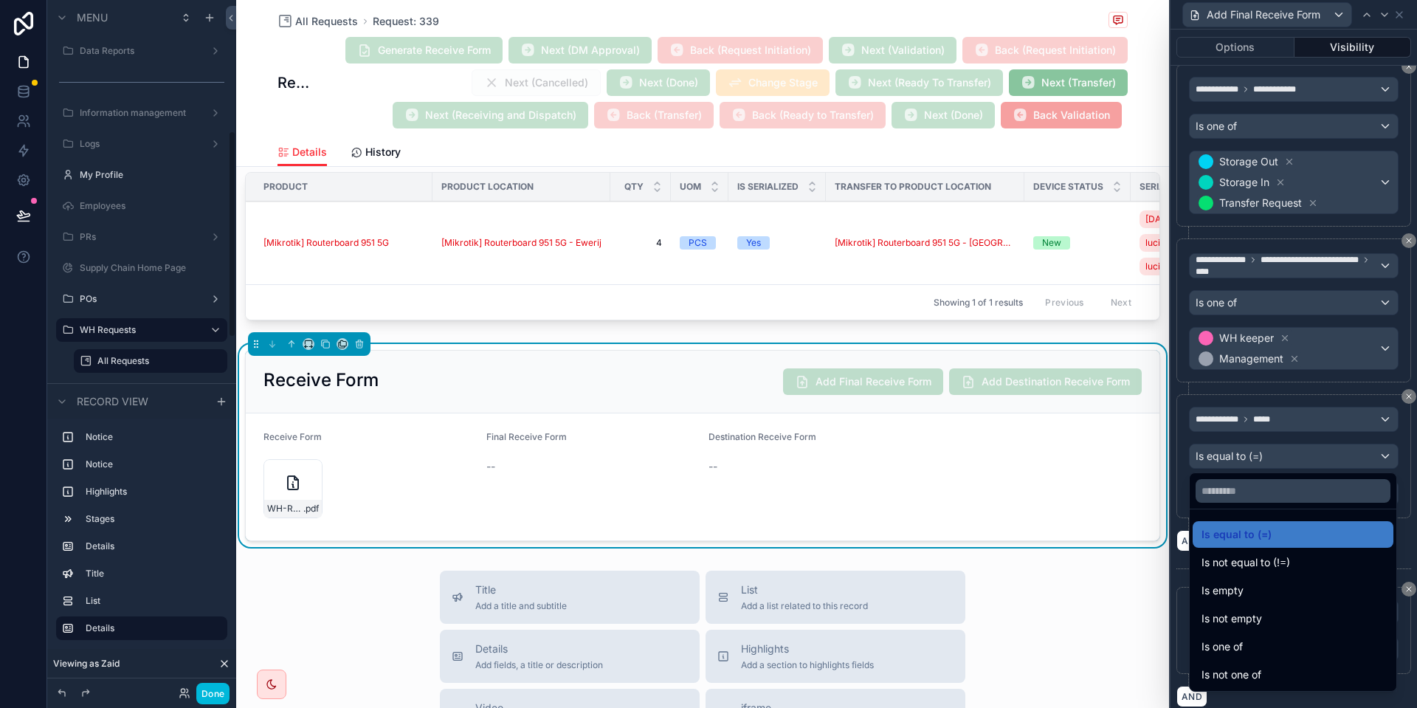
click at [1295, 457] on div at bounding box center [1293, 354] width 246 height 708
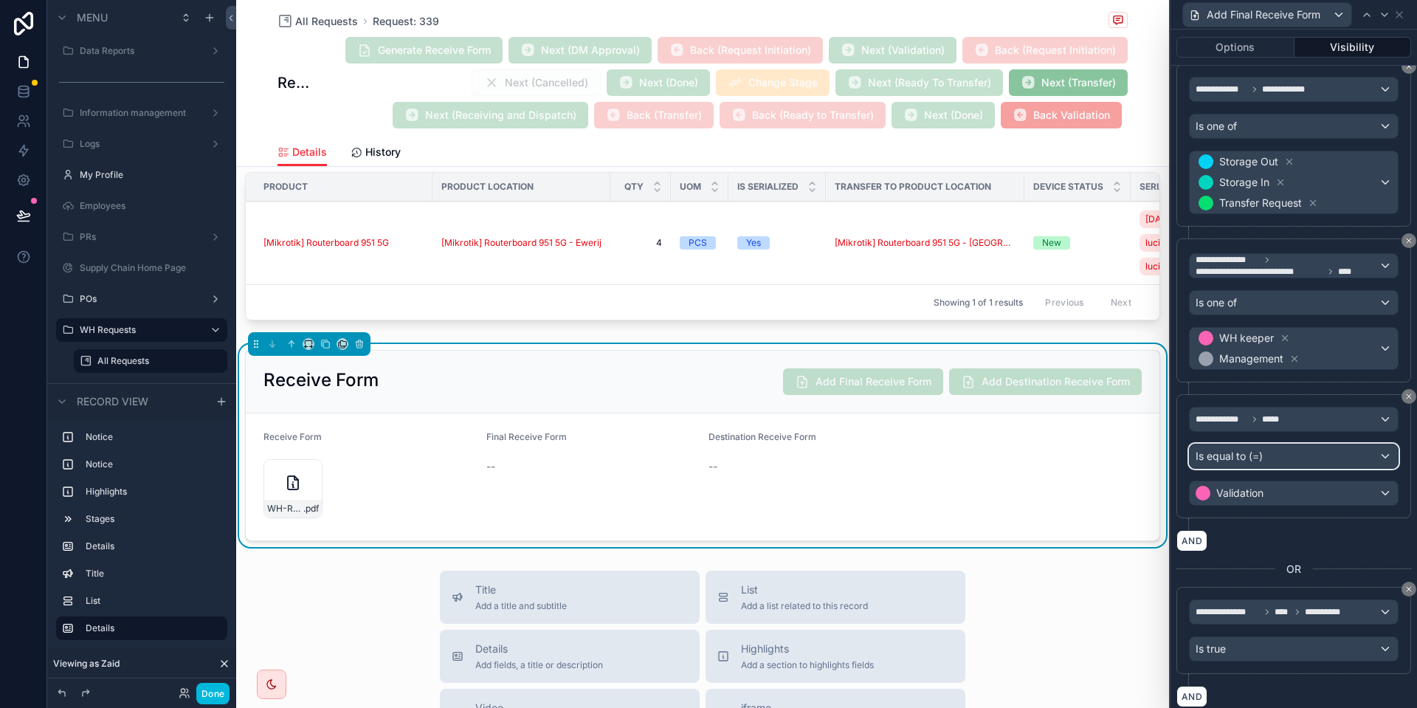
click at [1268, 453] on div "Is equal to (=)" at bounding box center [1293, 456] width 208 height 24
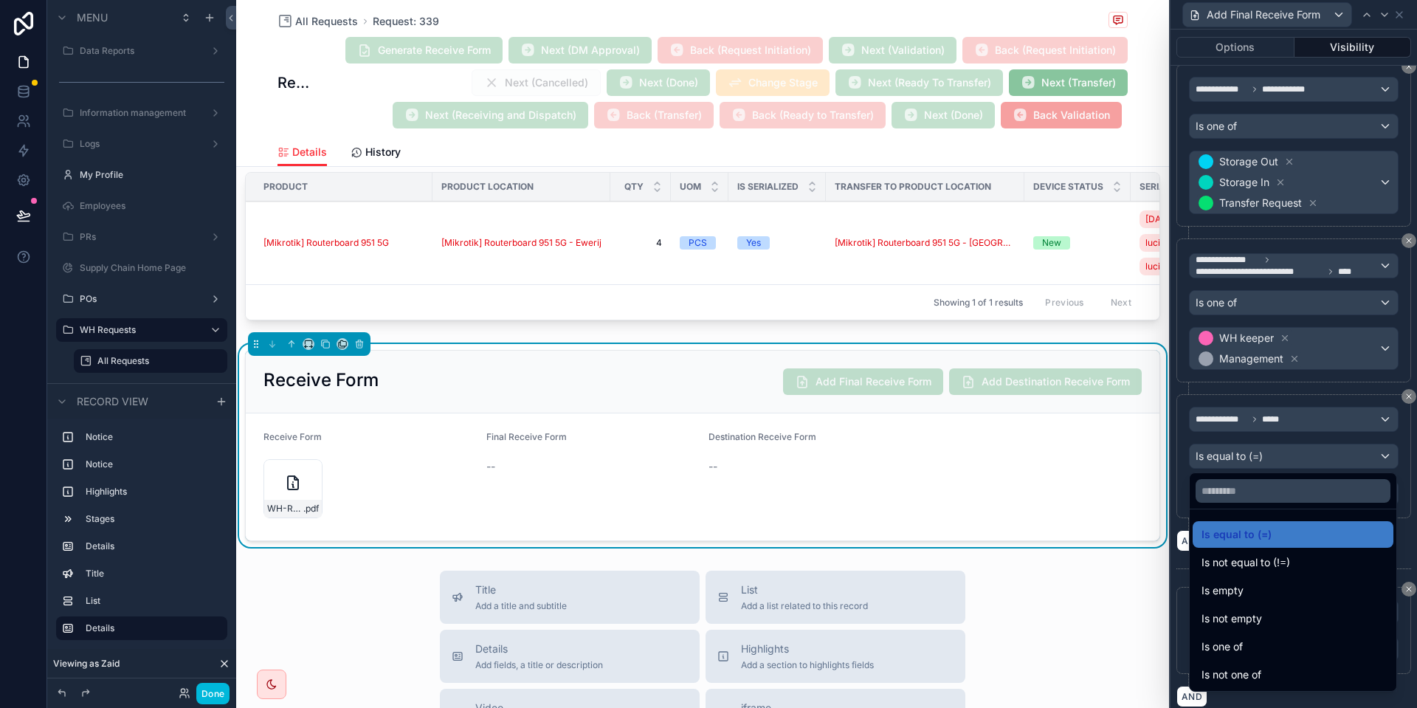
click at [1252, 635] on div "Is one of" at bounding box center [1292, 646] width 201 height 27
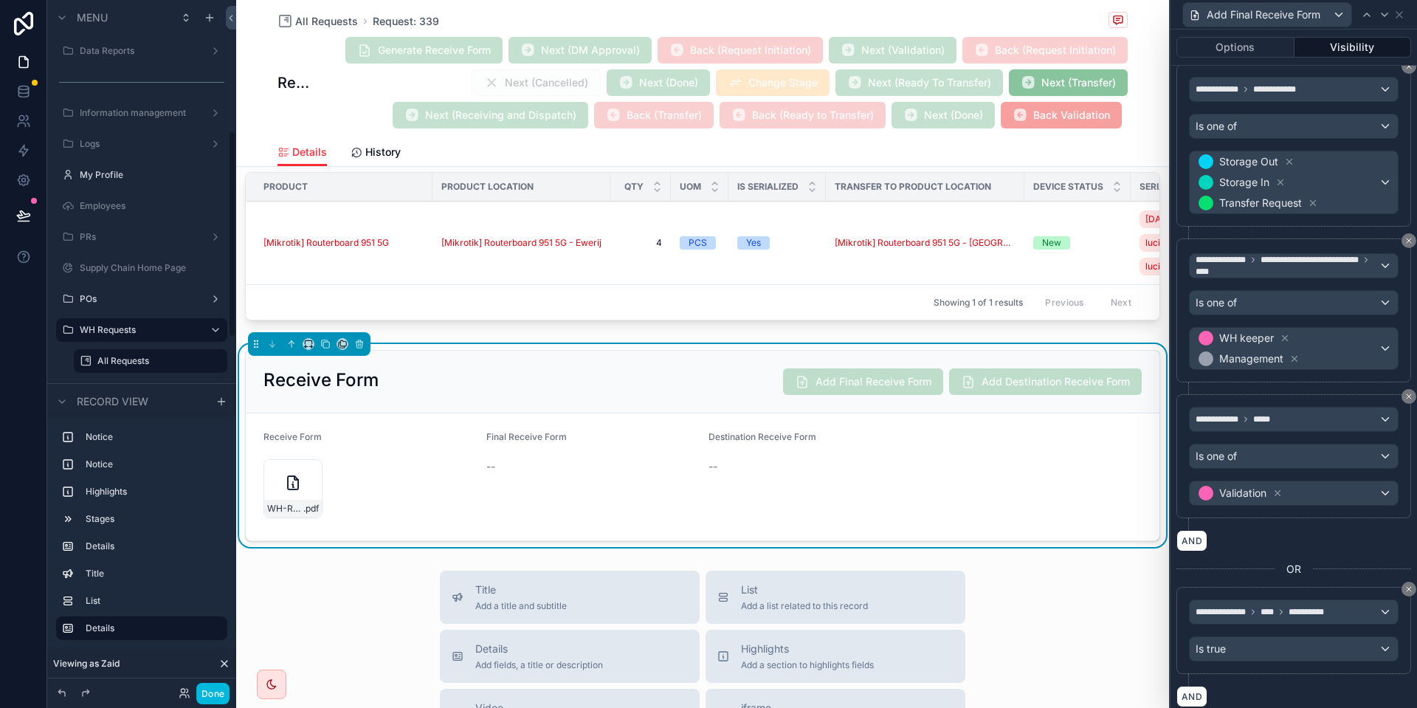
scroll to position [435, 0]
click at [1349, 491] on div "Validation" at bounding box center [1293, 493] width 208 height 24
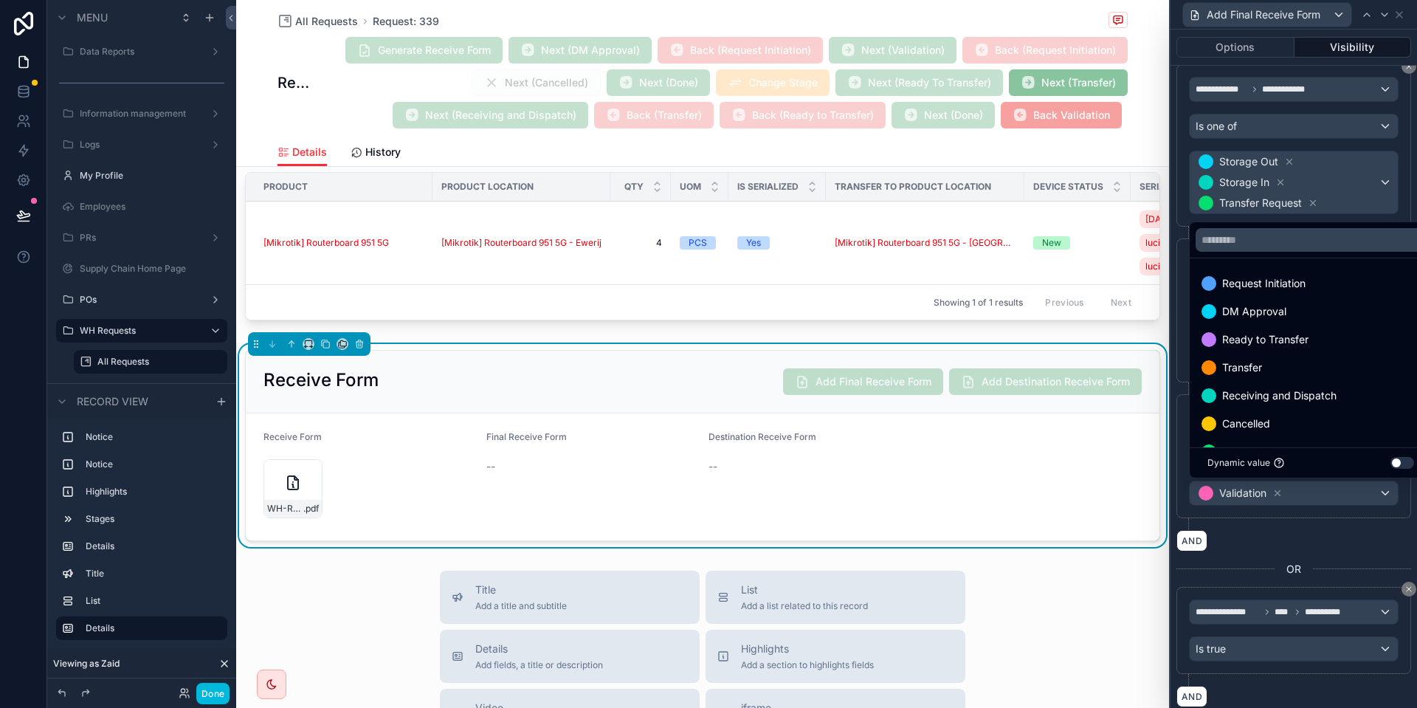
click at [1389, 345] on div "Ready to Transfer" at bounding box center [1310, 340] width 218 height 18
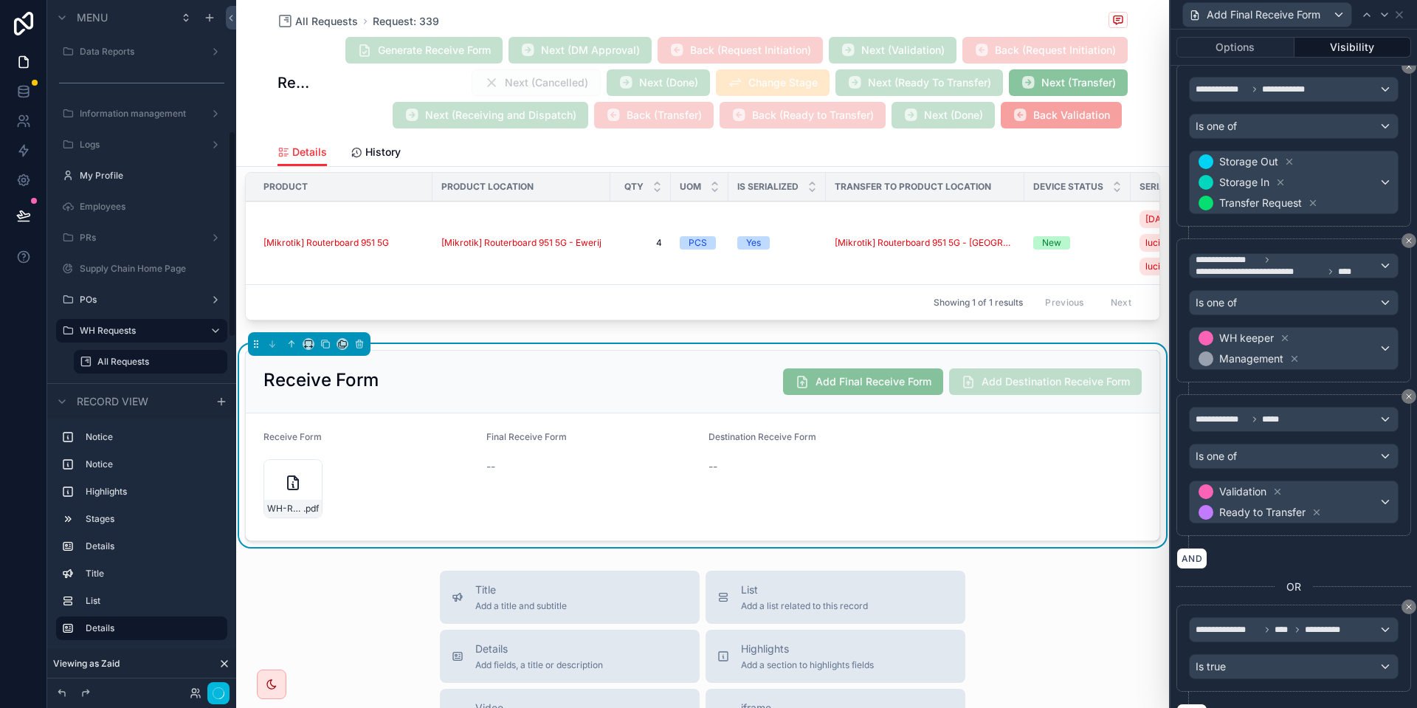
scroll to position [436, 0]
click at [216, 691] on button "Done" at bounding box center [212, 692] width 33 height 21
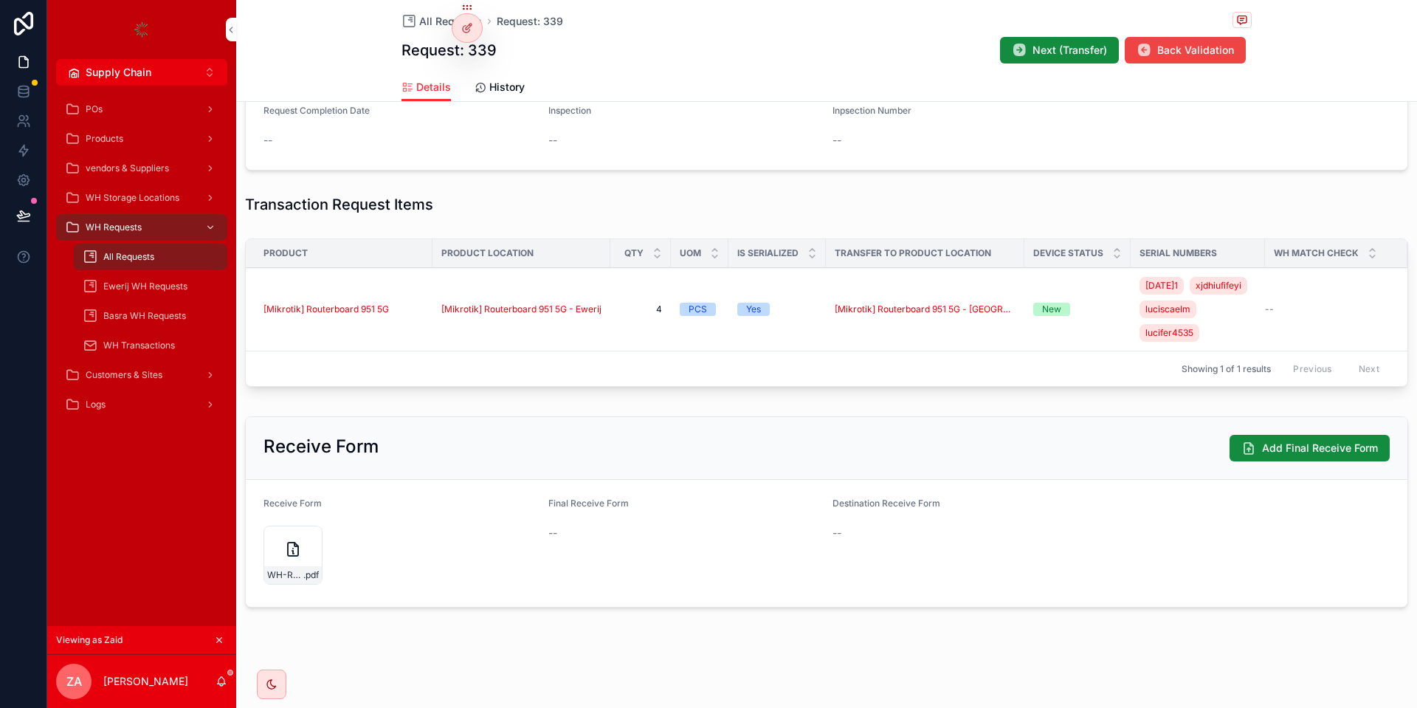
scroll to position [429, 0]
click at [464, 24] on icon at bounding box center [467, 28] width 12 height 12
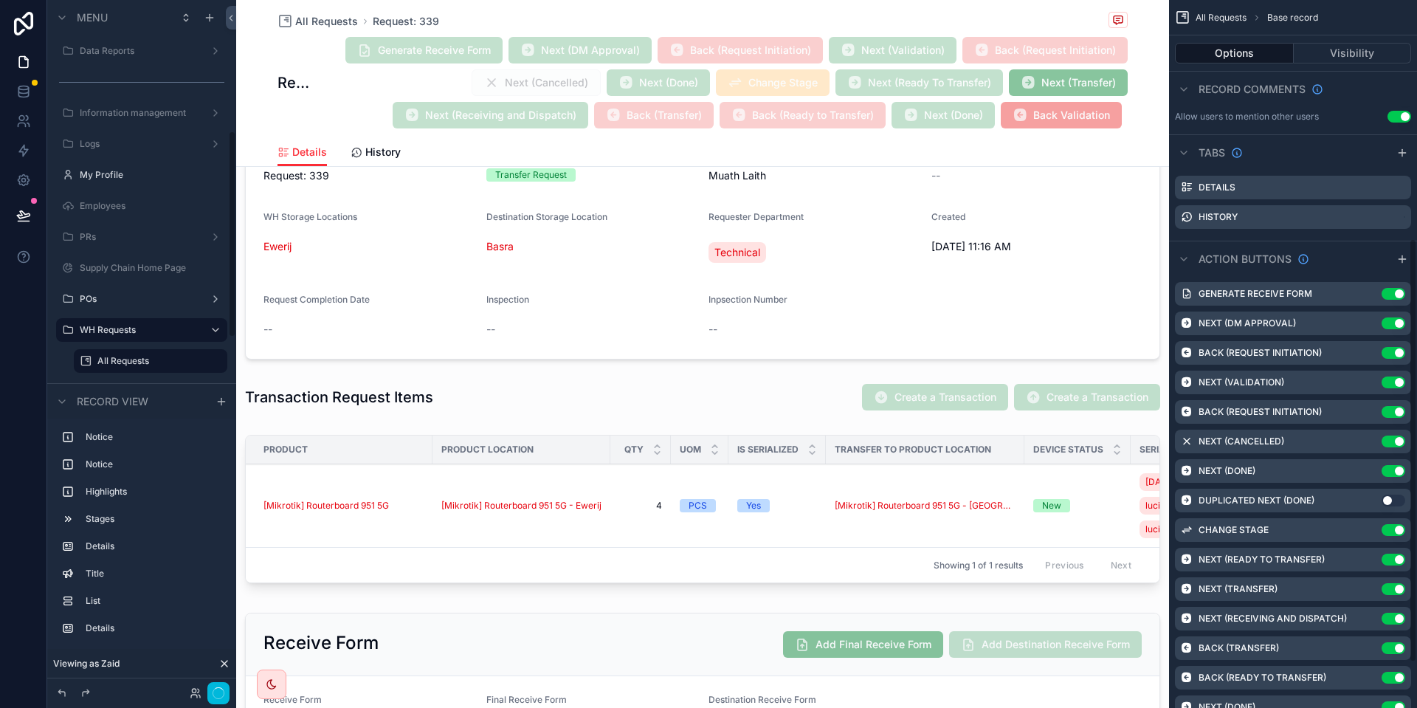
scroll to position [465, 0]
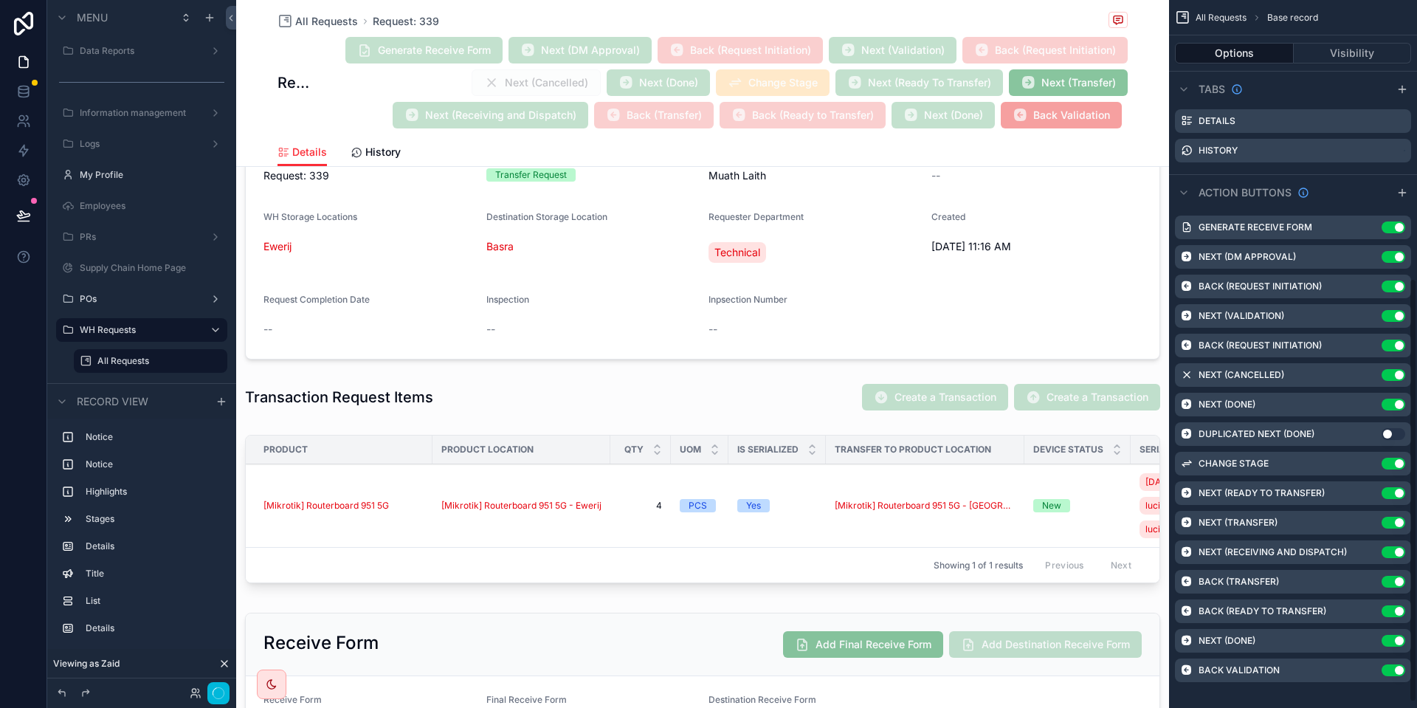
click at [0, 0] on icon "scrollable content" at bounding box center [0, 0] width 0 height 0
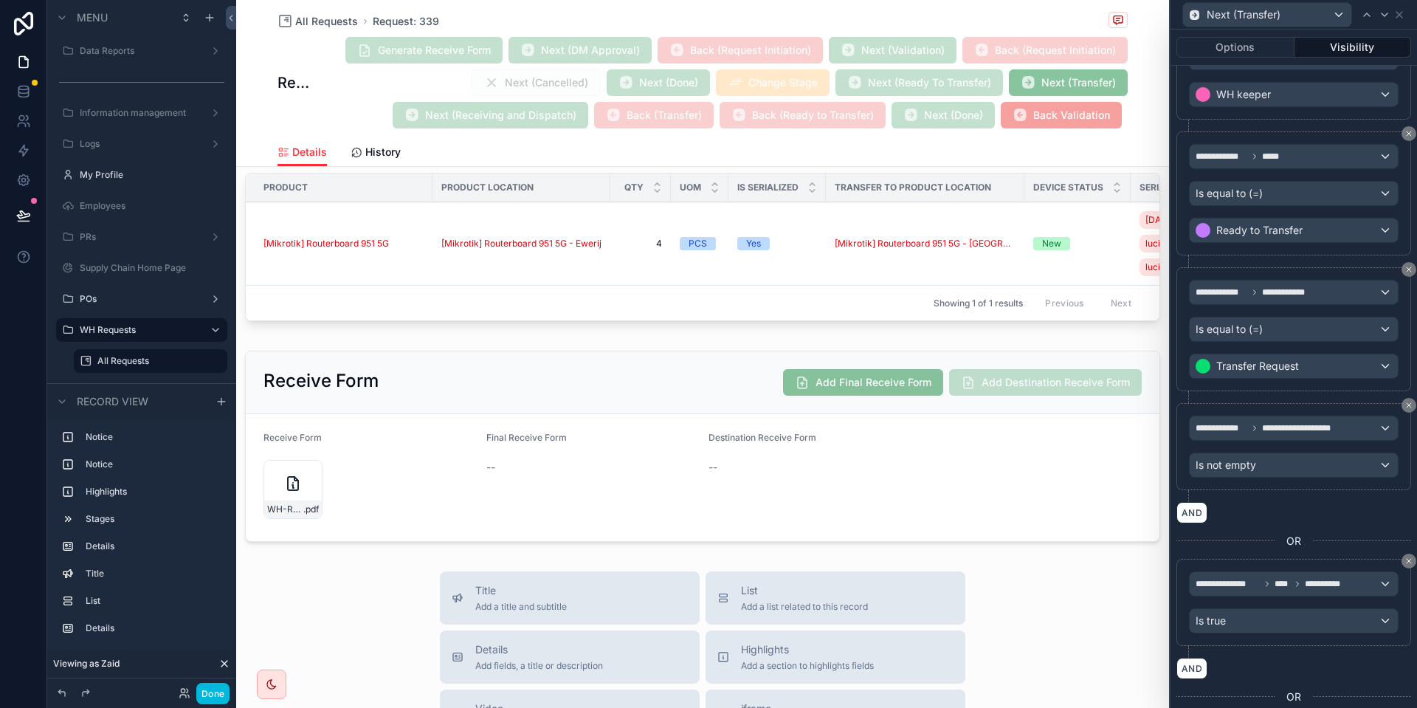
scroll to position [695, 0]
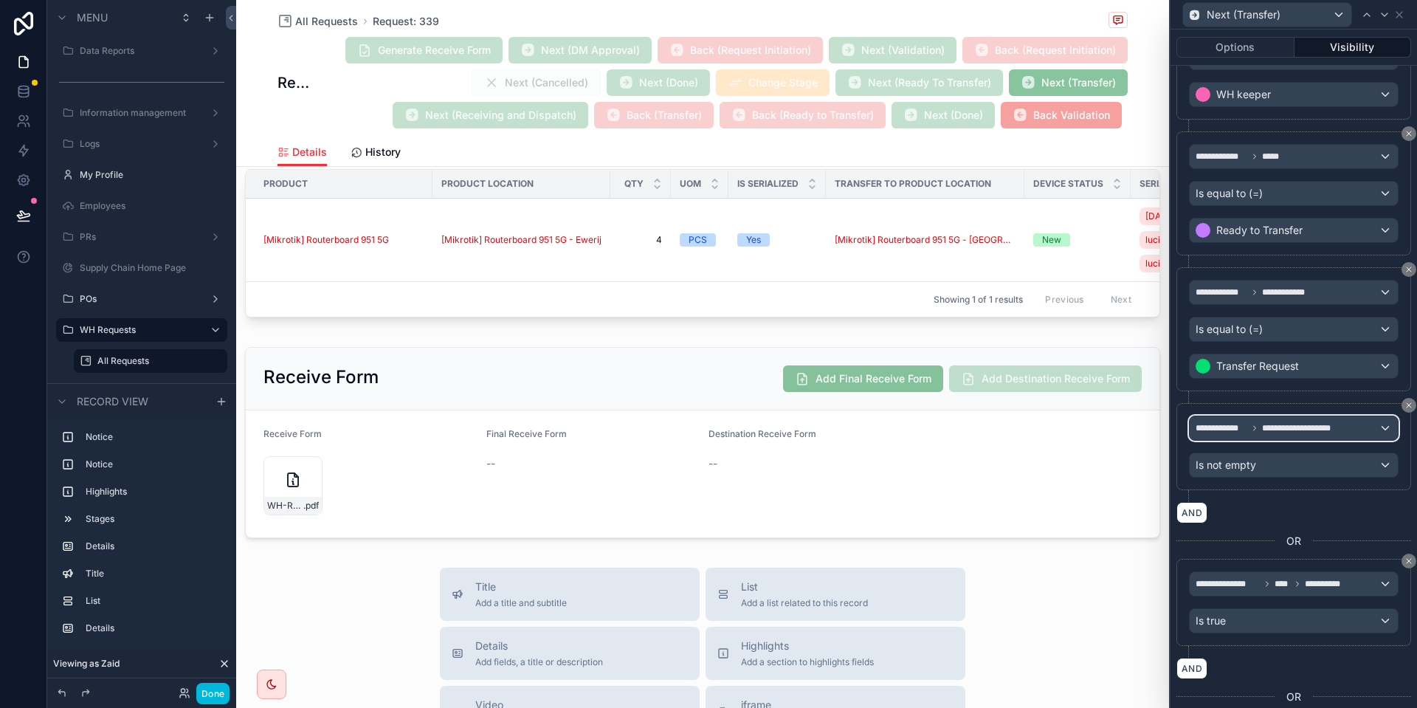
click at [1339, 429] on span "**********" at bounding box center [1301, 428] width 79 height 12
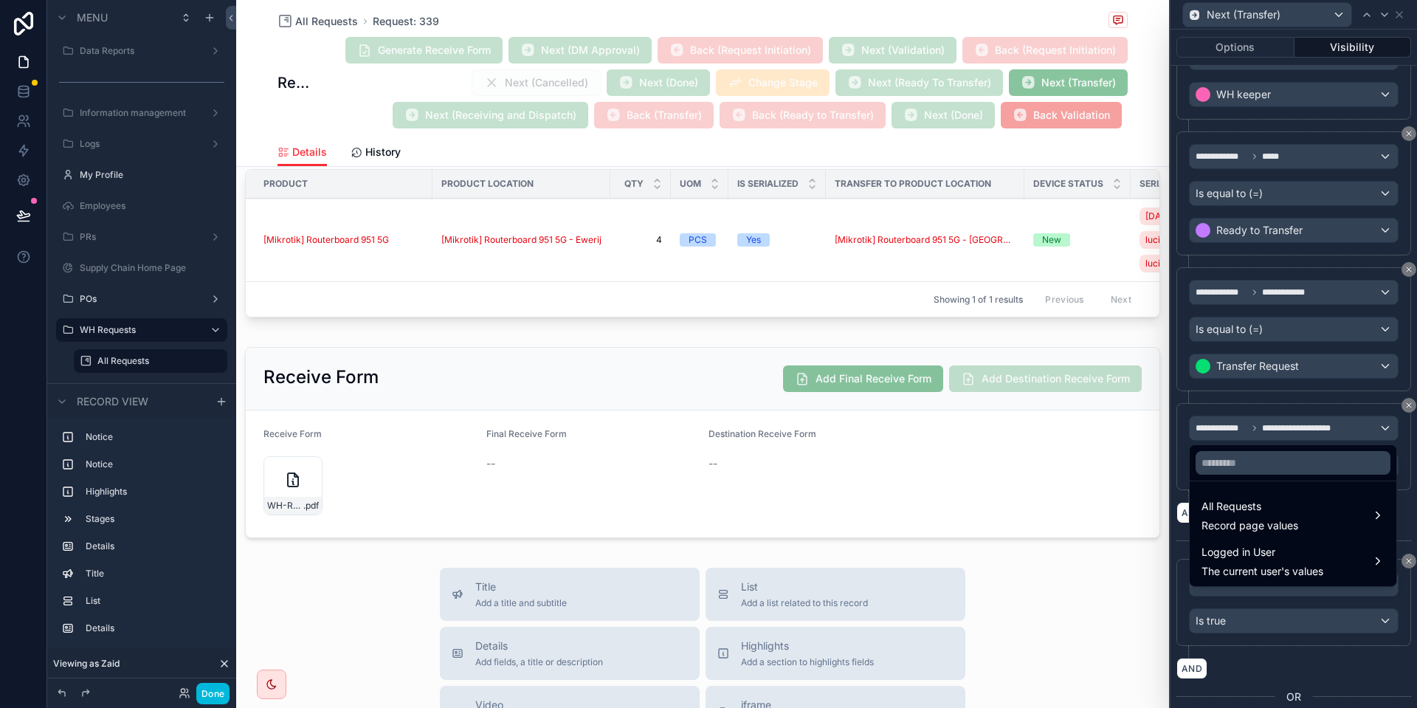
click at [1292, 426] on div at bounding box center [1293, 354] width 246 height 708
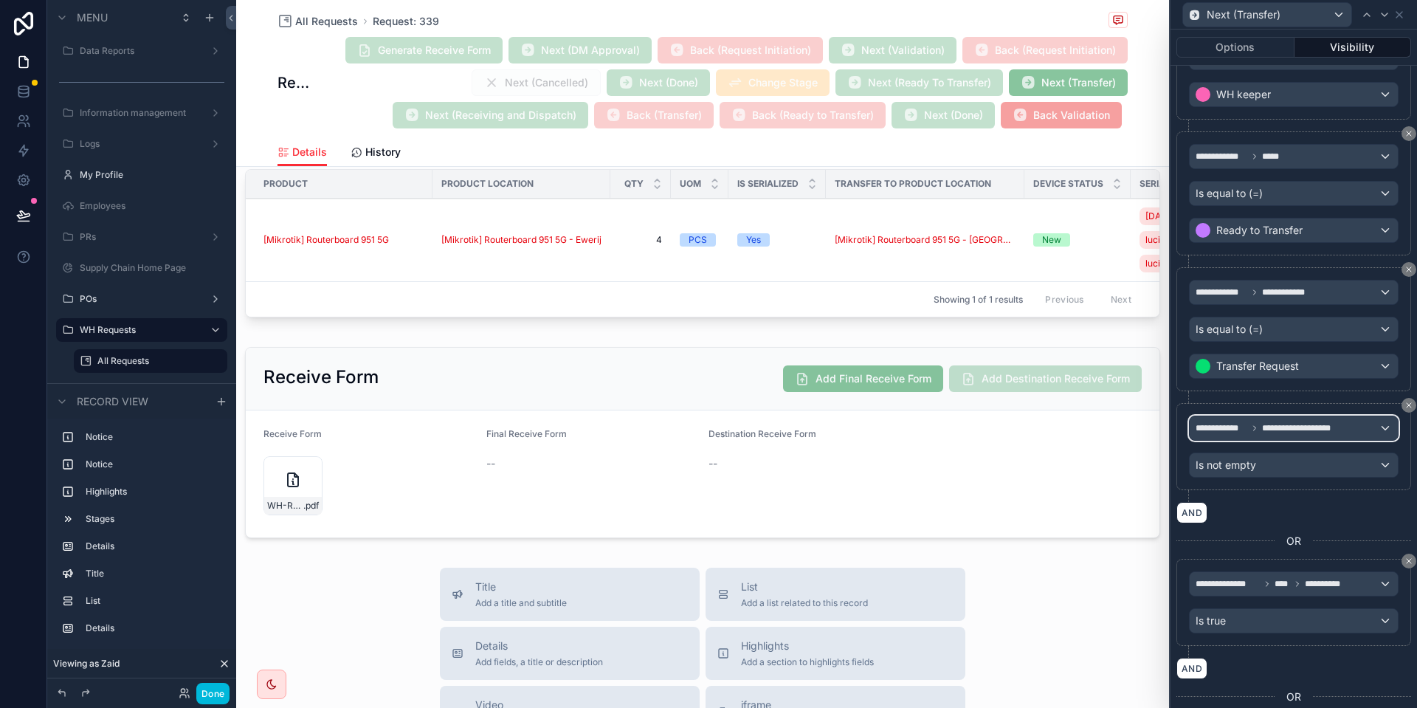
click at [1292, 426] on span "**********" at bounding box center [1301, 428] width 79 height 12
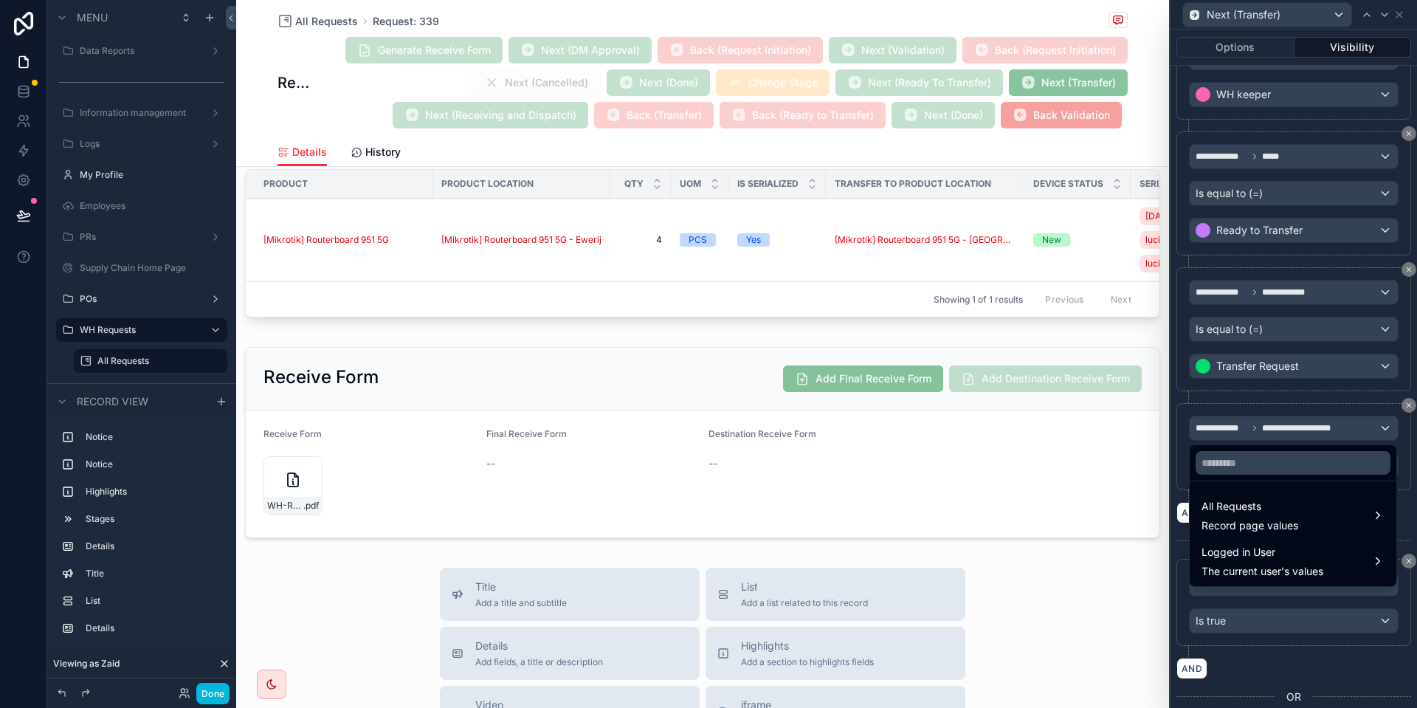
click at [1270, 507] on span "All Requests" at bounding box center [1249, 506] width 97 height 18
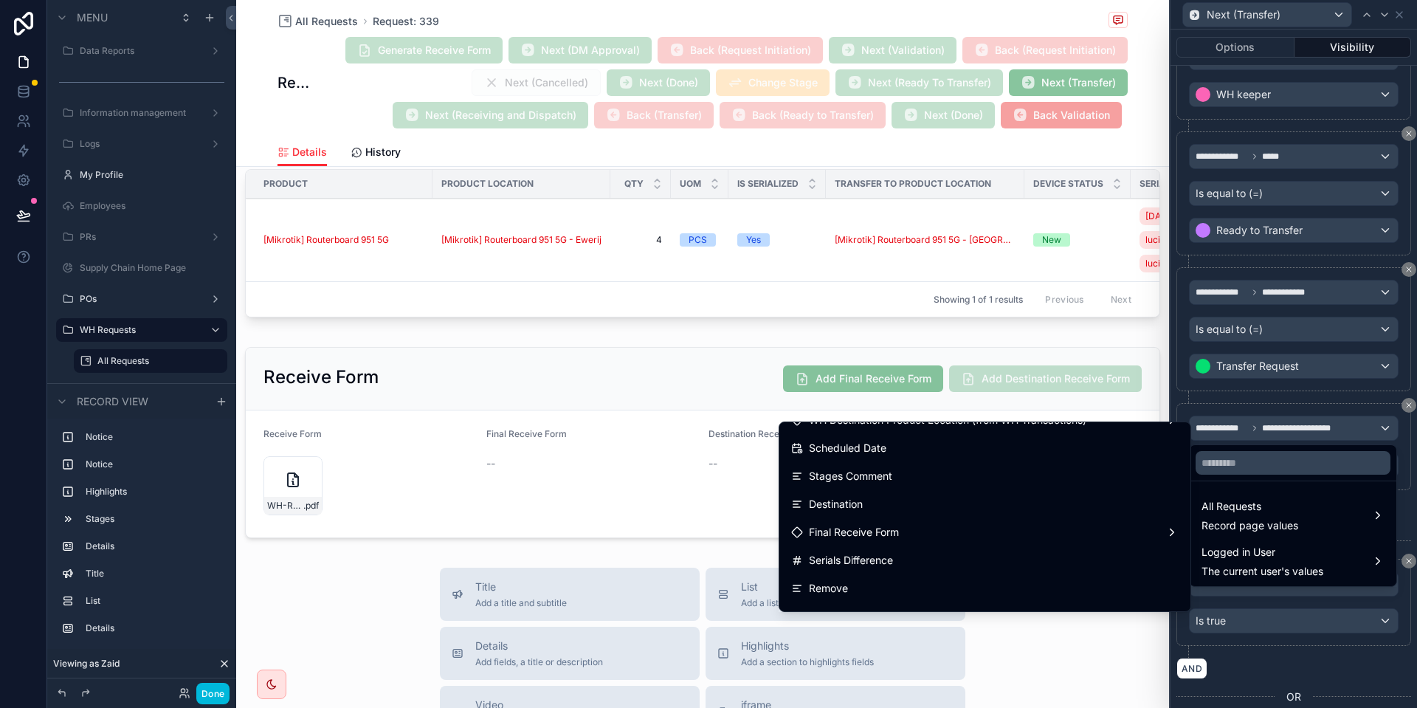
scroll to position [944, 0]
click at [908, 527] on div "Final Receive Form" at bounding box center [984, 531] width 387 height 18
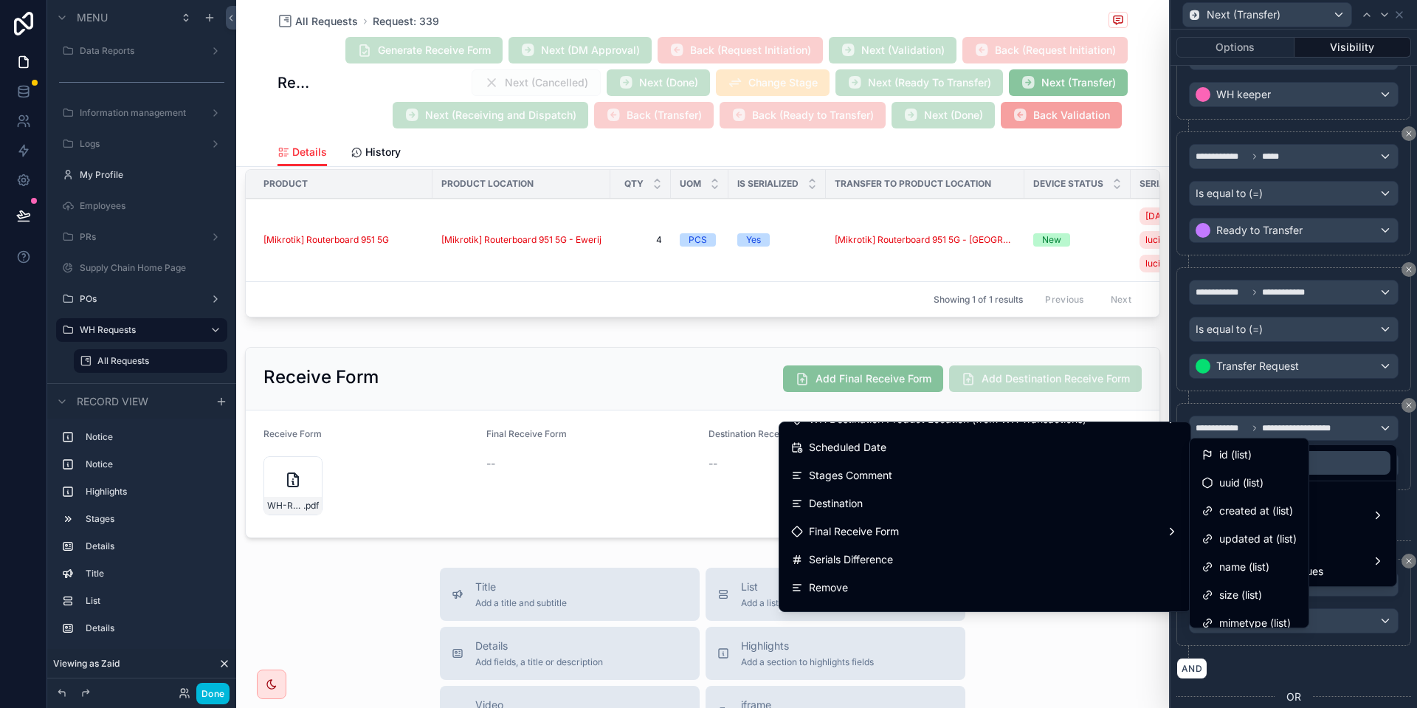
click at [1223, 464] on div "id (list)" at bounding box center [1248, 454] width 113 height 27
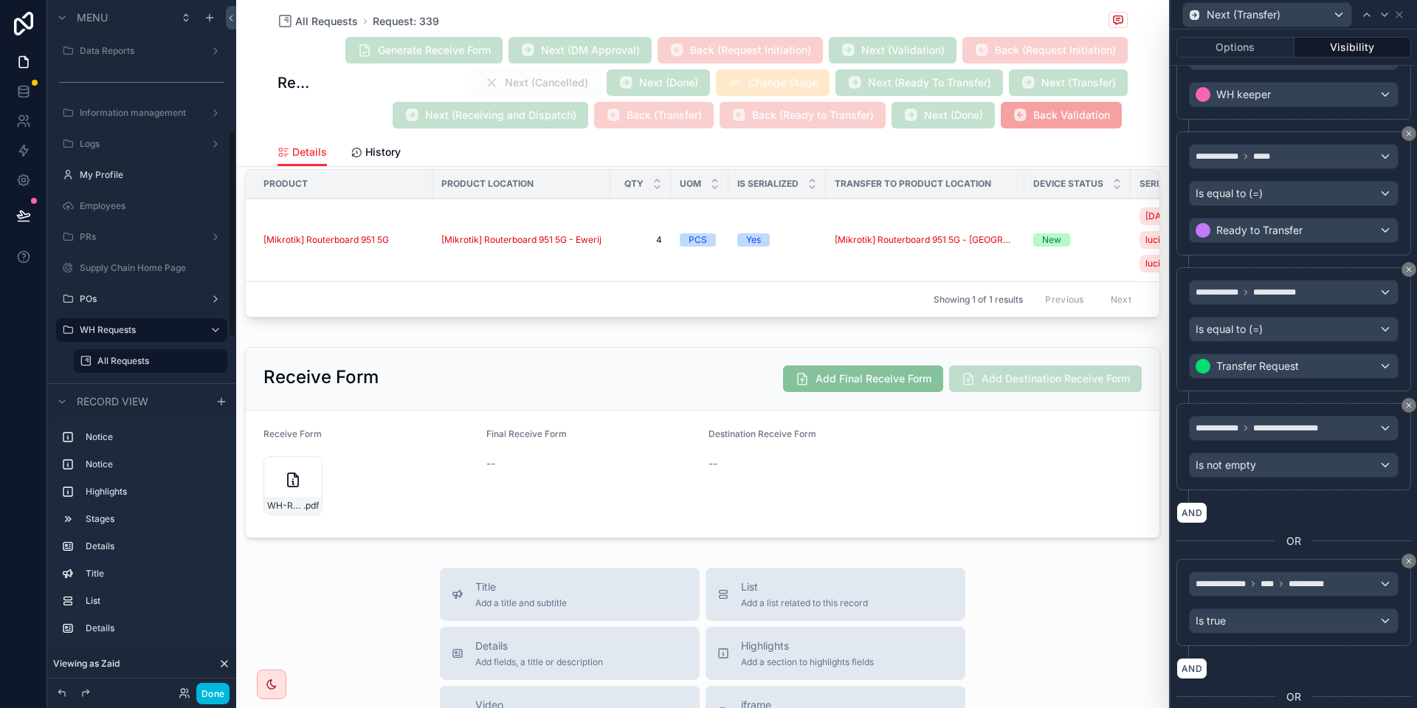
scroll to position [435, 0]
click at [212, 691] on button "Done" at bounding box center [212, 692] width 33 height 21
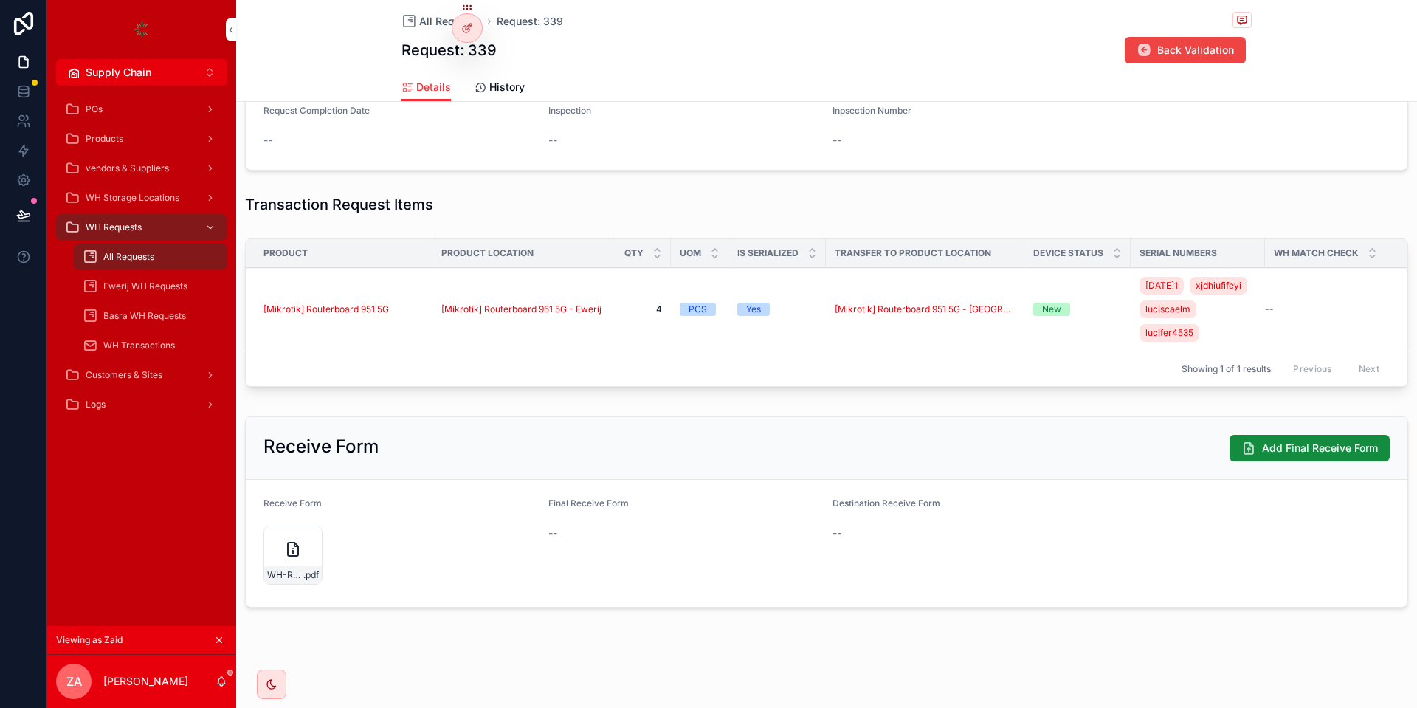
scroll to position [429, 0]
click at [1277, 442] on span "Add Final Receive Form" at bounding box center [1320, 447] width 116 height 15
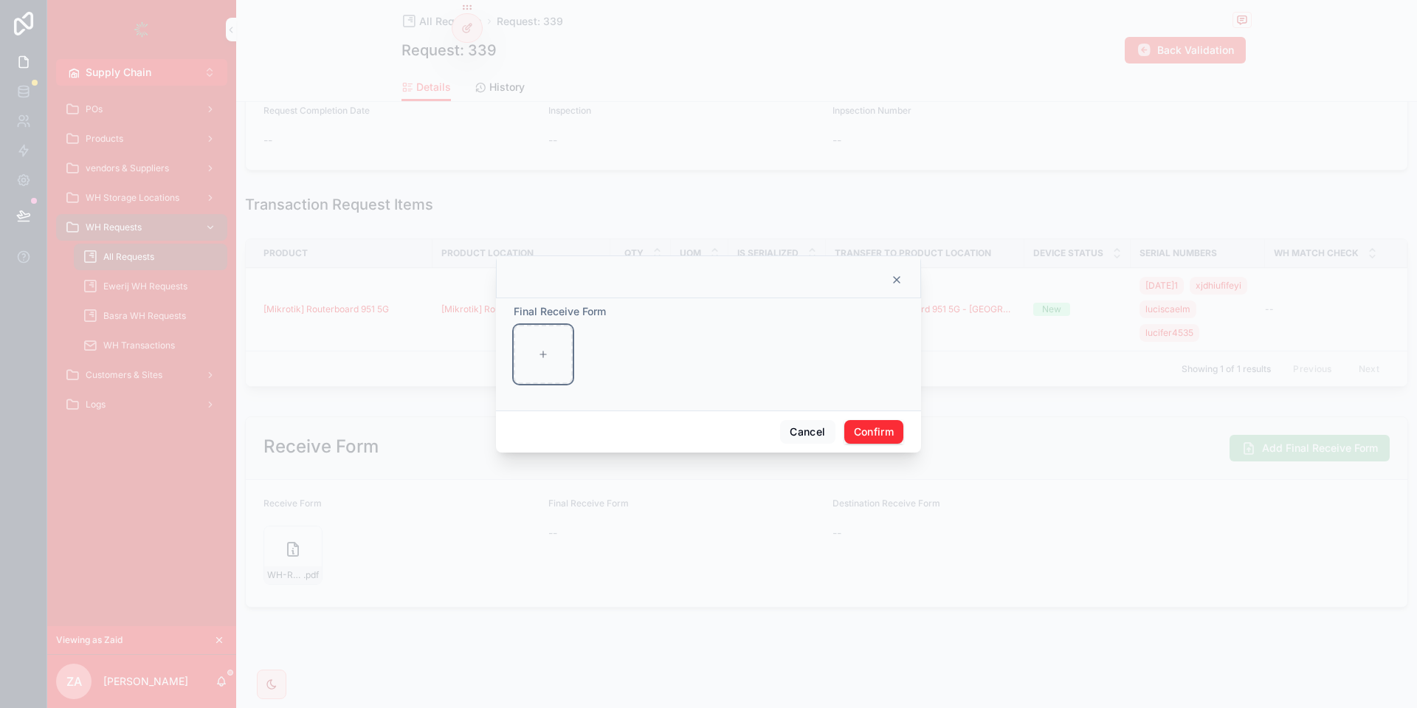
click at [552, 367] on div at bounding box center [543, 354] width 59 height 59
type input "**********"
click at [881, 415] on div "Cancel Confirm" at bounding box center [708, 431] width 425 height 42
click at [862, 435] on button "Confirm" at bounding box center [873, 432] width 59 height 24
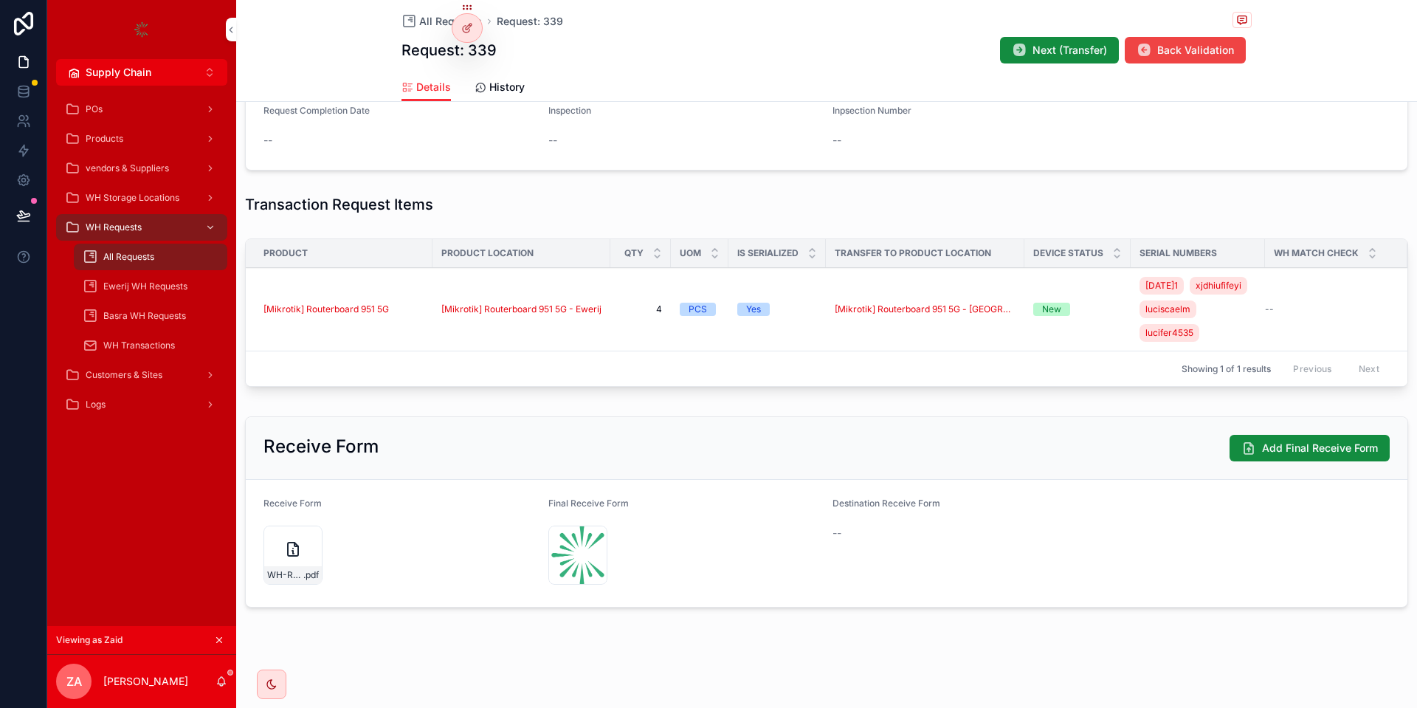
click at [1074, 45] on span "Next (Transfer)" at bounding box center [1069, 50] width 75 height 15
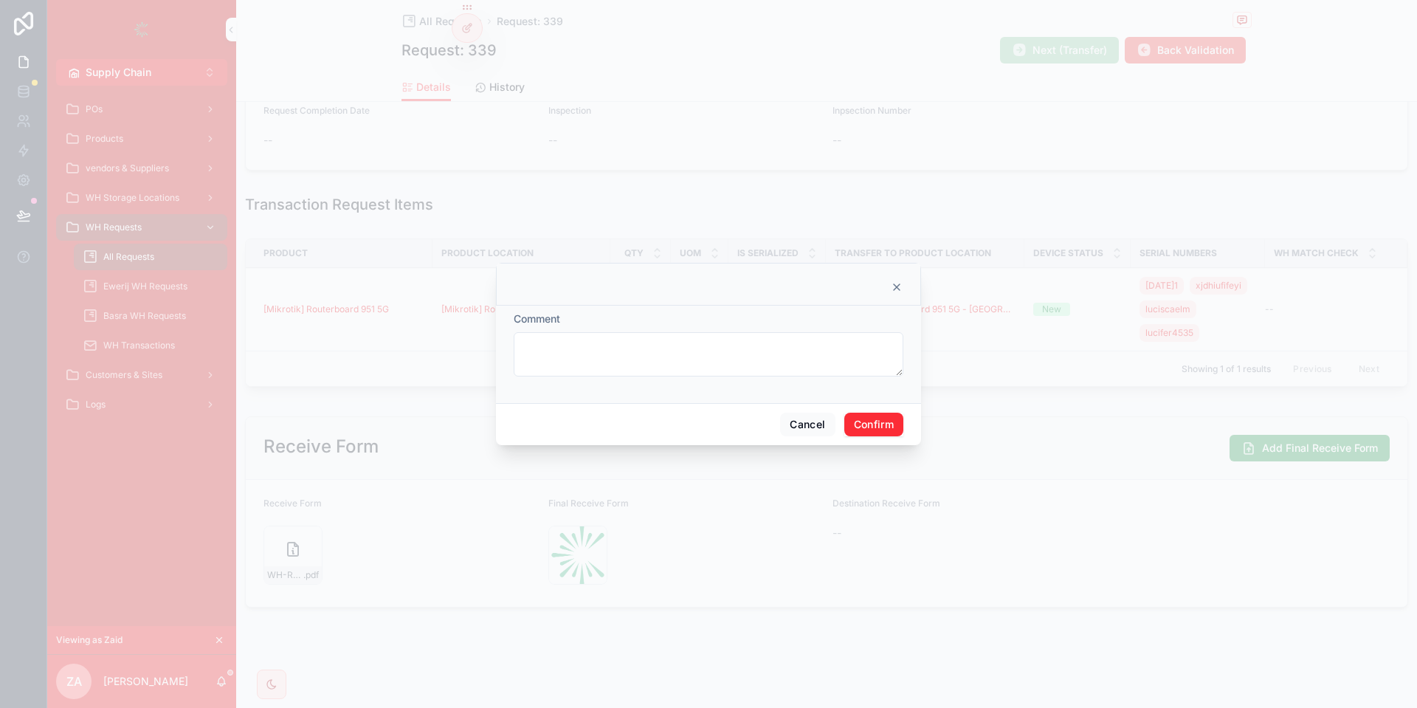
click at [869, 415] on button "Confirm" at bounding box center [873, 424] width 59 height 24
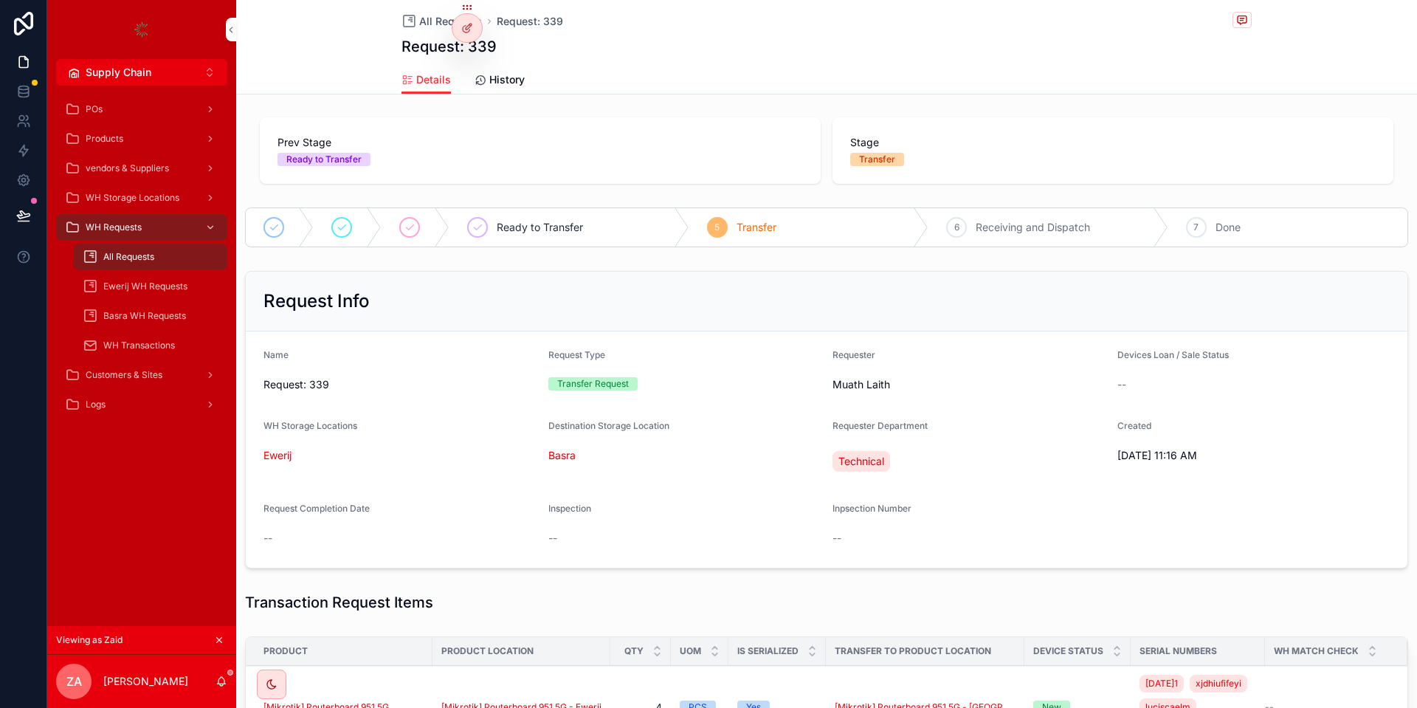
scroll to position [0, 0]
click at [0, 0] on icon at bounding box center [0, 0] width 0 height 0
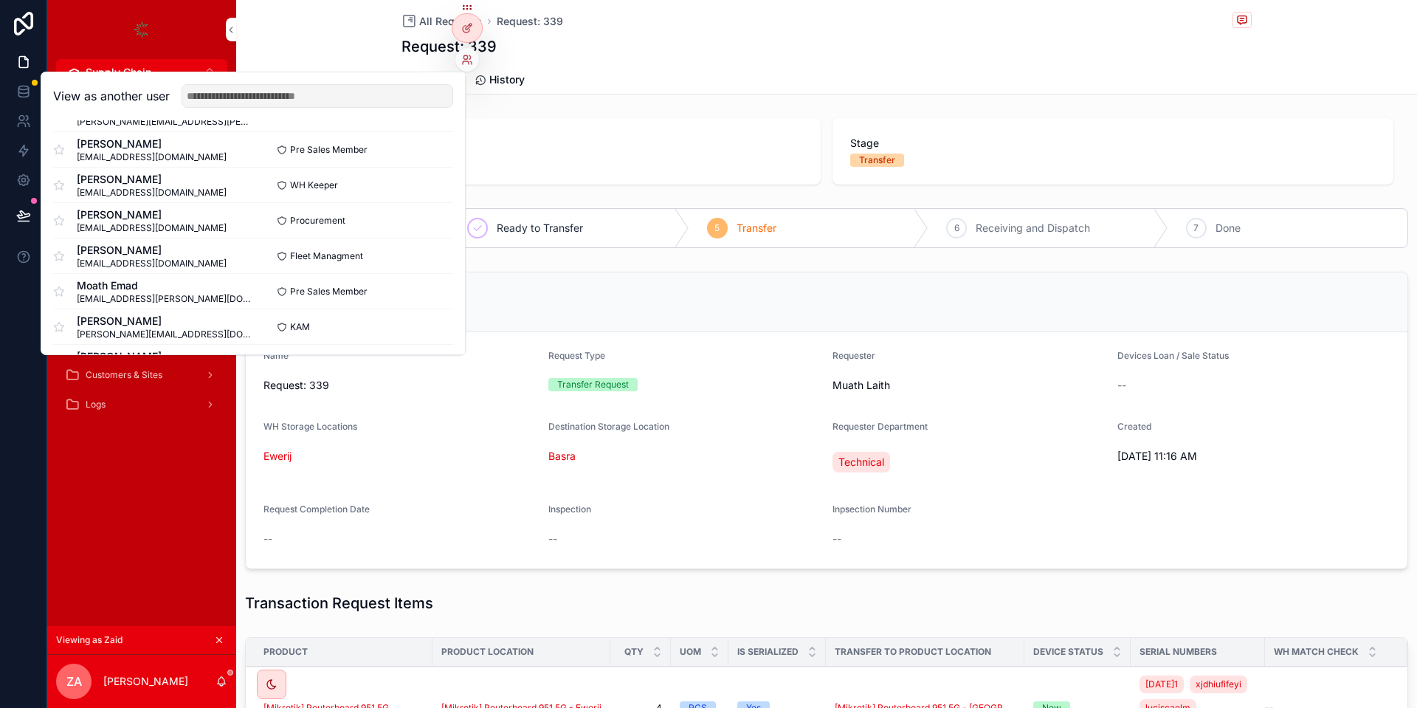
scroll to position [471, 0]
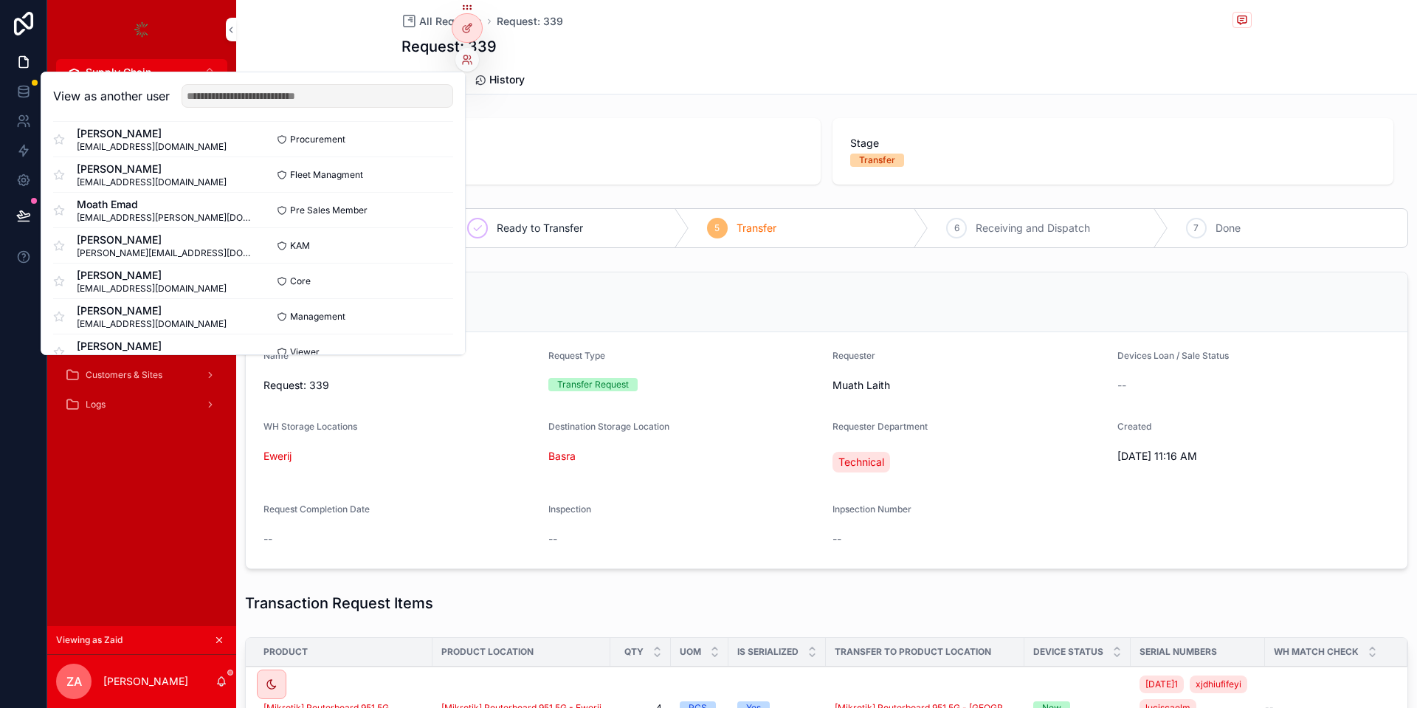
click at [0, 0] on button "Select" at bounding box center [0, 0] width 0 height 0
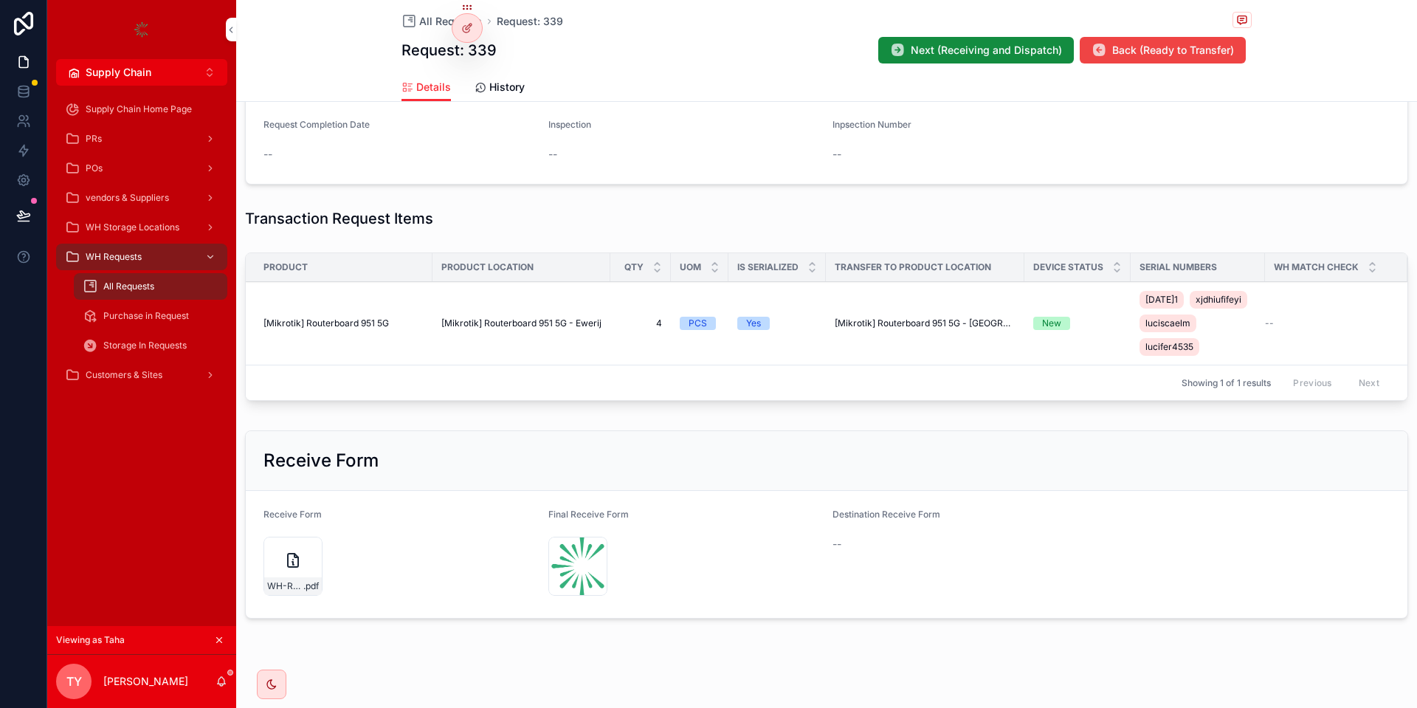
scroll to position [426, 0]
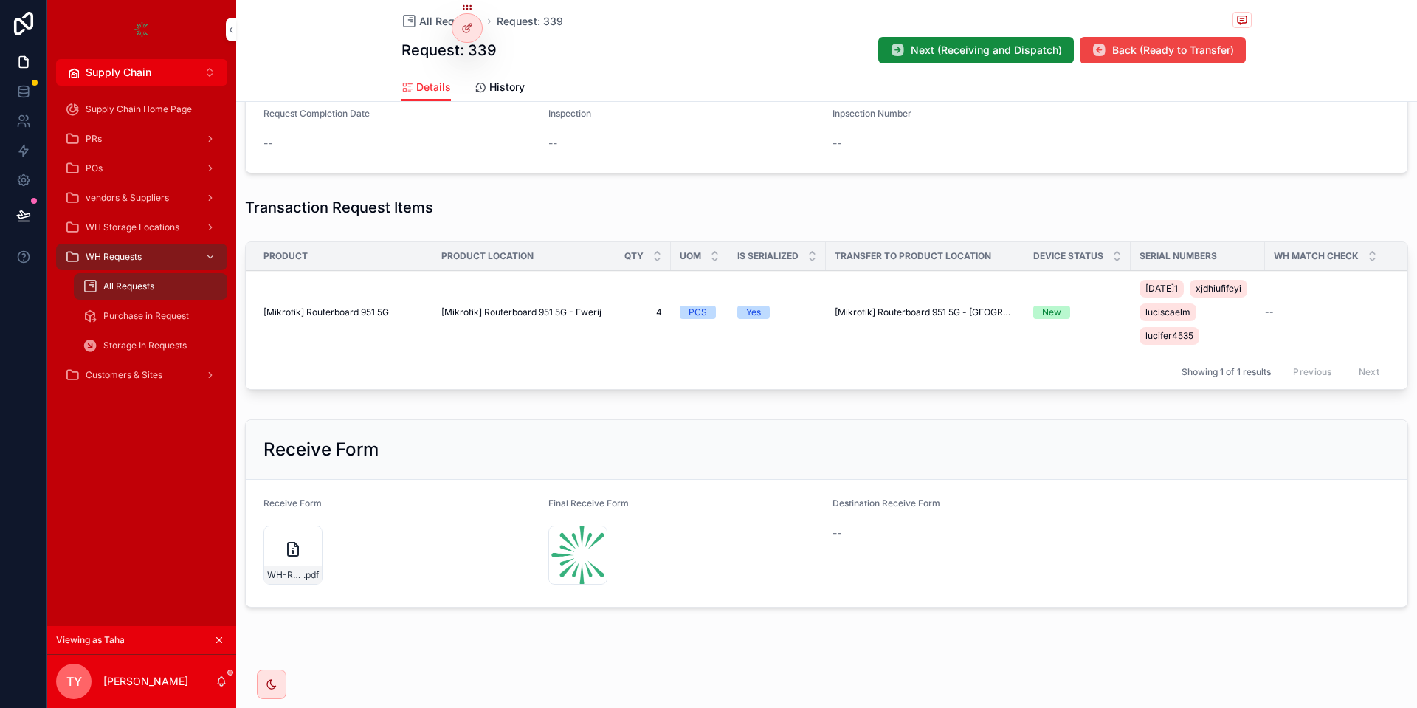
click at [1001, 40] on button "Next (Receiving and Dispatch)" at bounding box center [976, 50] width 196 height 27
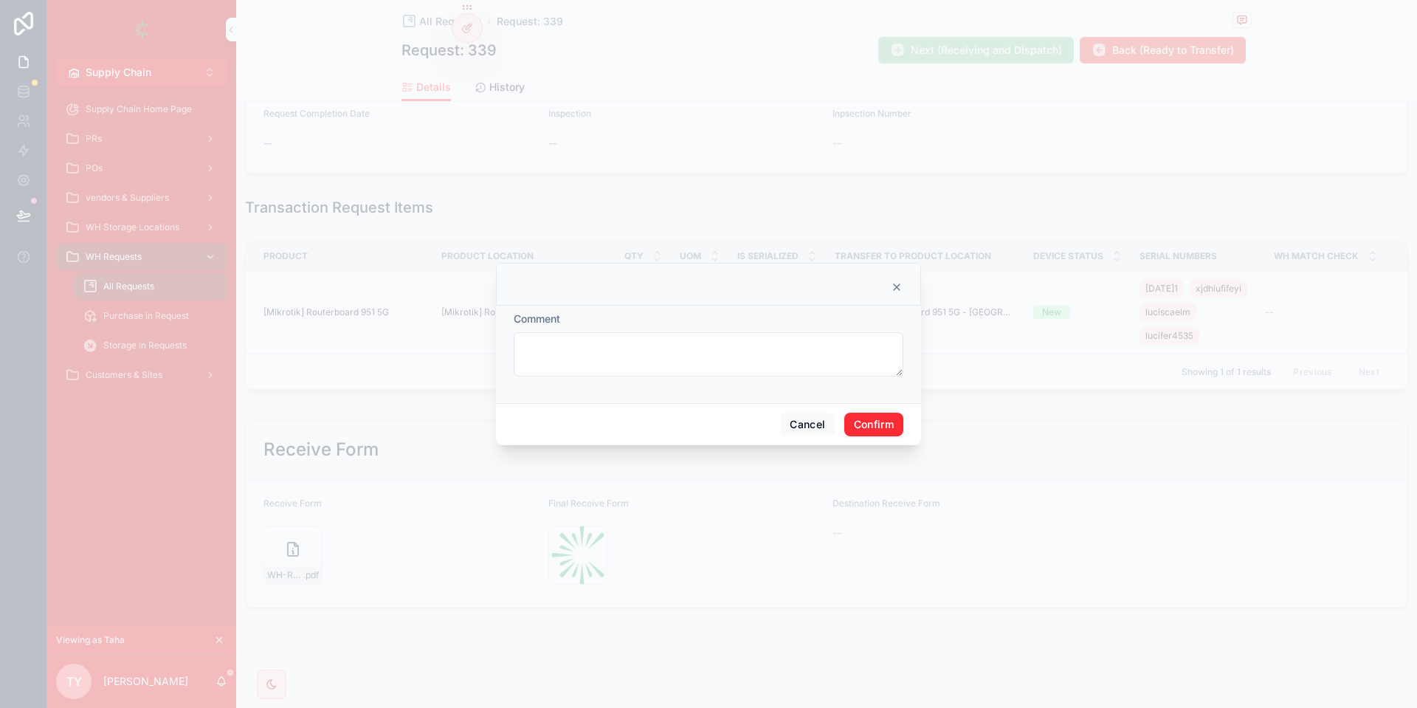
click at [901, 417] on button "Confirm" at bounding box center [873, 424] width 59 height 24
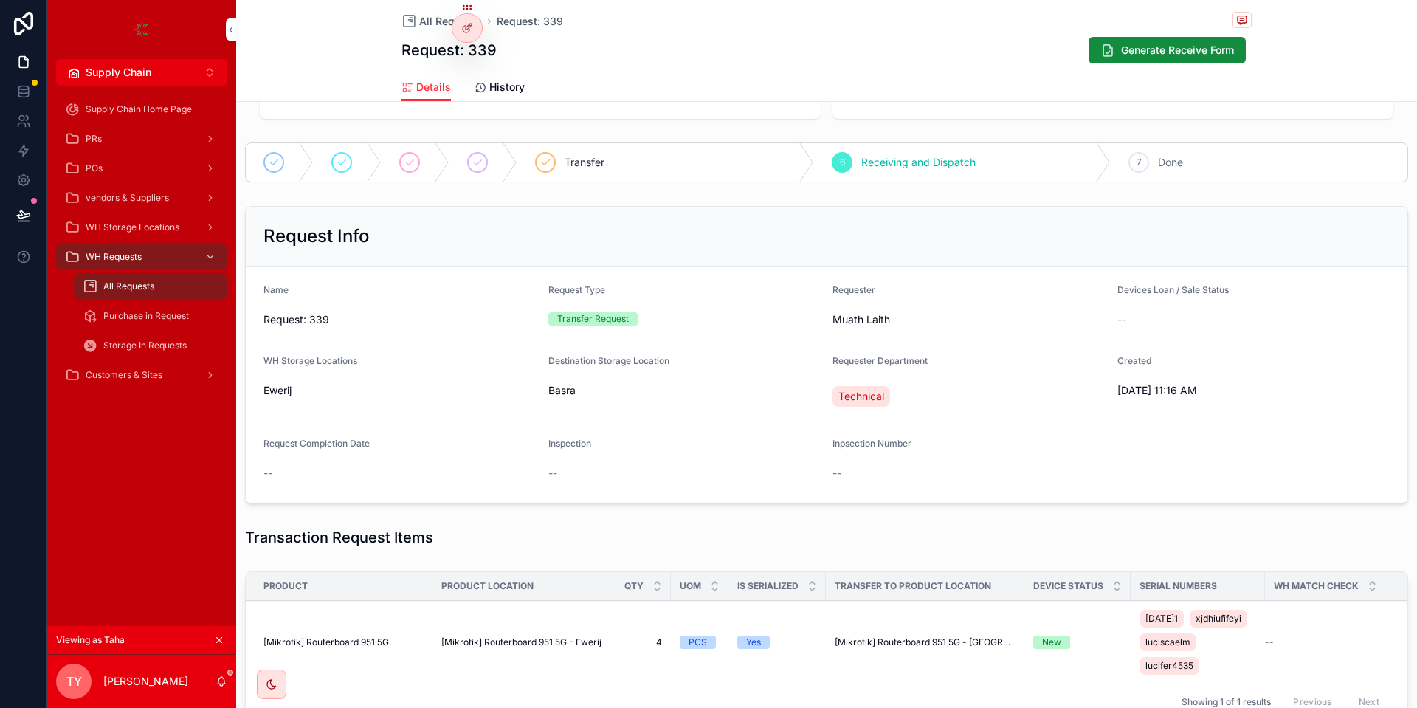
scroll to position [72, 0]
click at [467, 33] on icon at bounding box center [467, 28] width 12 height 12
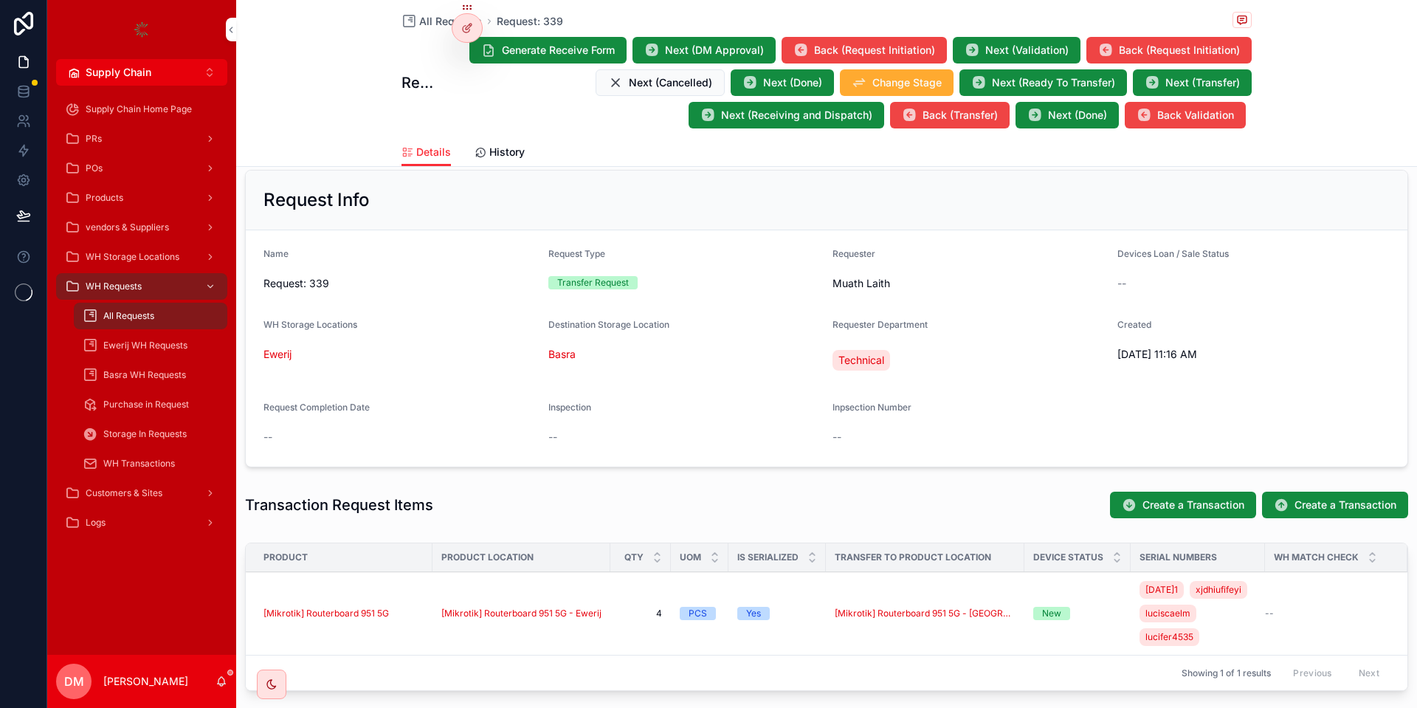
scroll to position [177, 0]
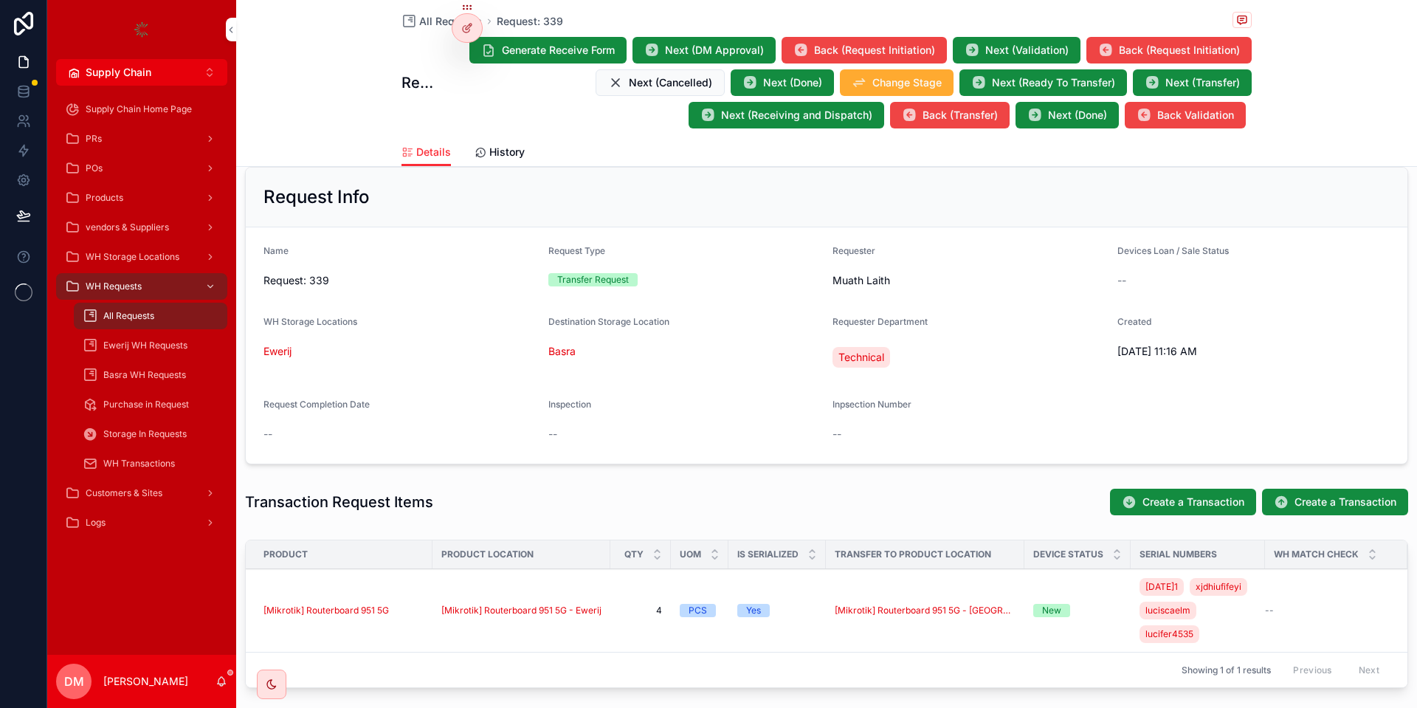
click at [0, 0] on icon at bounding box center [0, 0] width 0 height 0
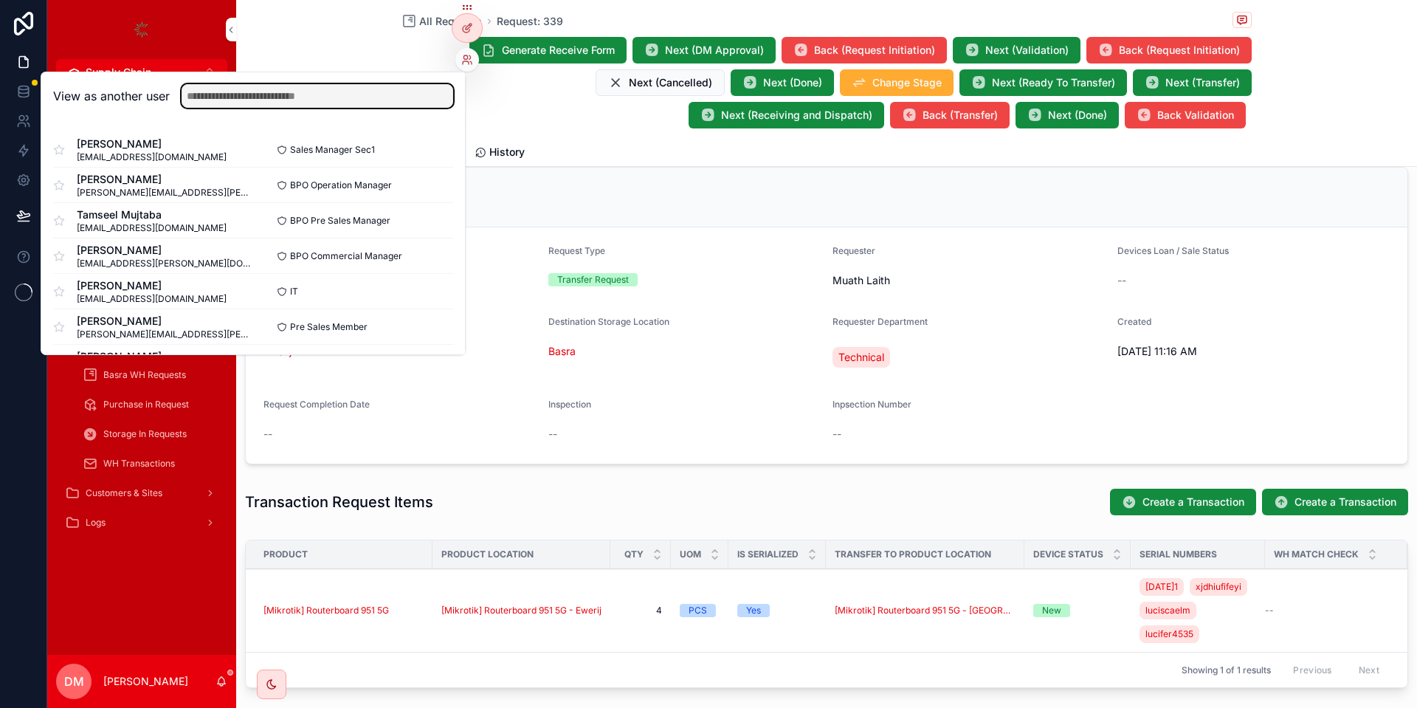
click at [396, 97] on input "text" at bounding box center [318, 96] width 272 height 24
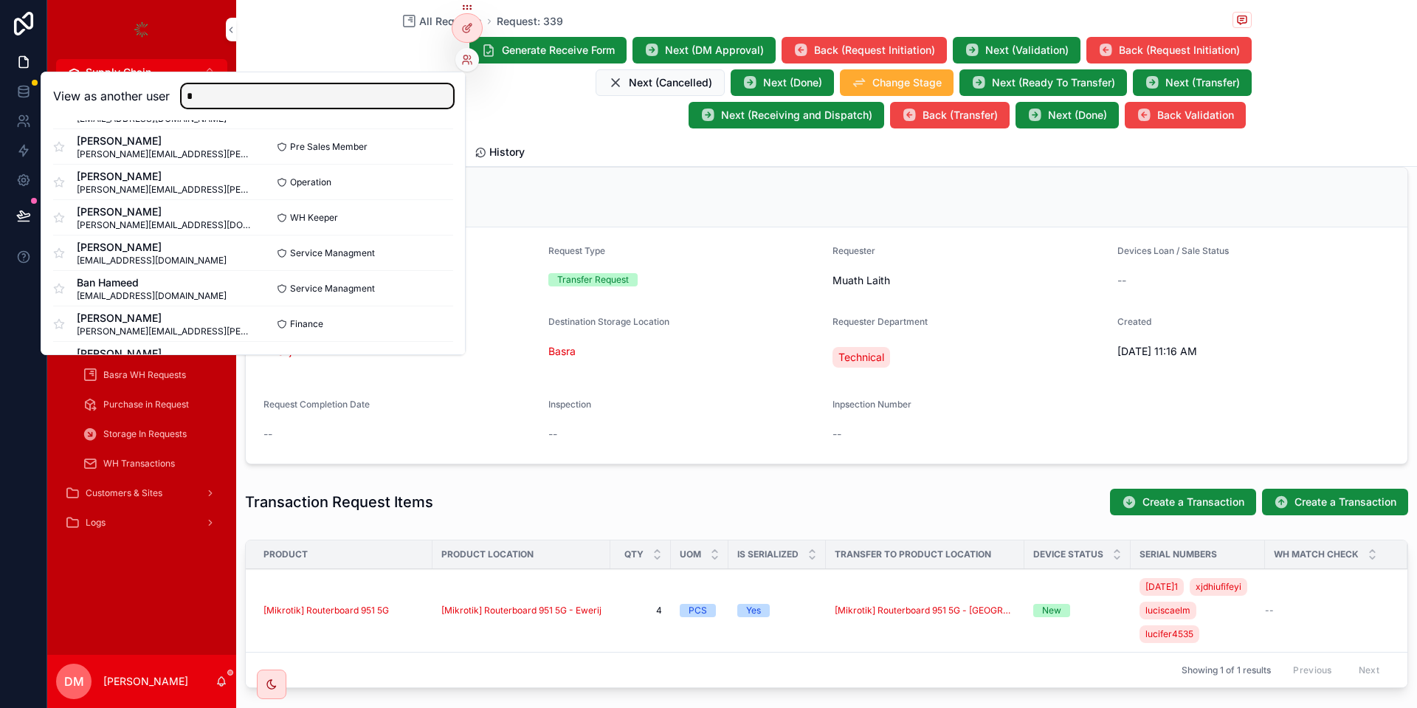
scroll to position [179, 0]
type input "*"
click at [0, 0] on button "Select" at bounding box center [0, 0] width 0 height 0
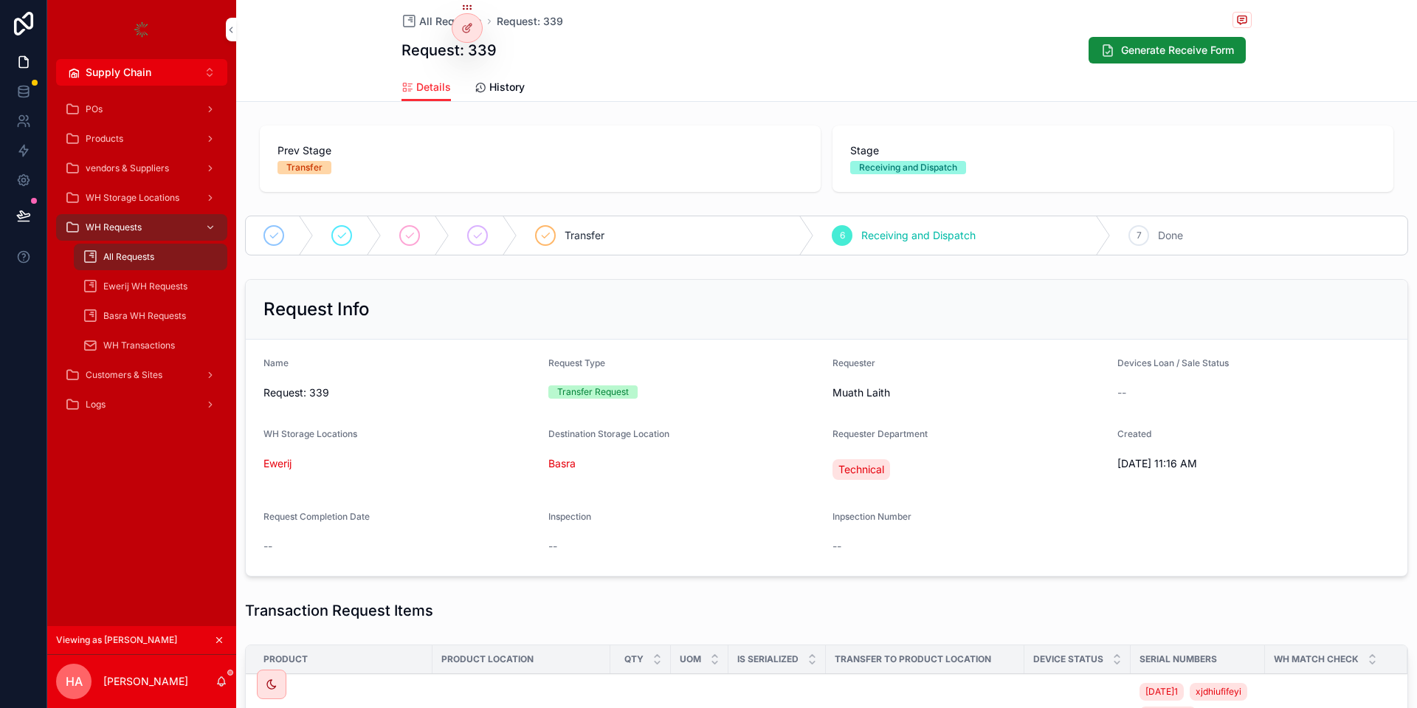
click at [894, 156] on span "Stage" at bounding box center [1112, 150] width 525 height 15
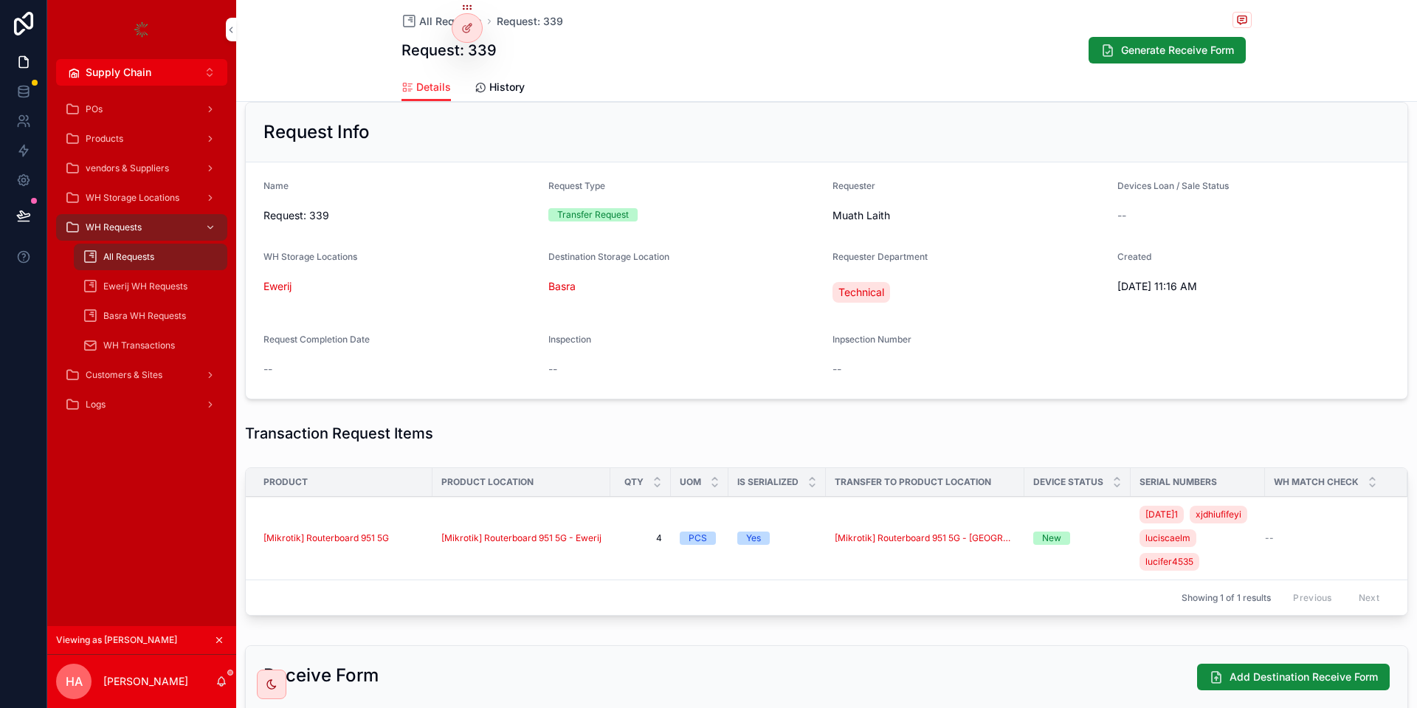
scroll to position [429, 0]
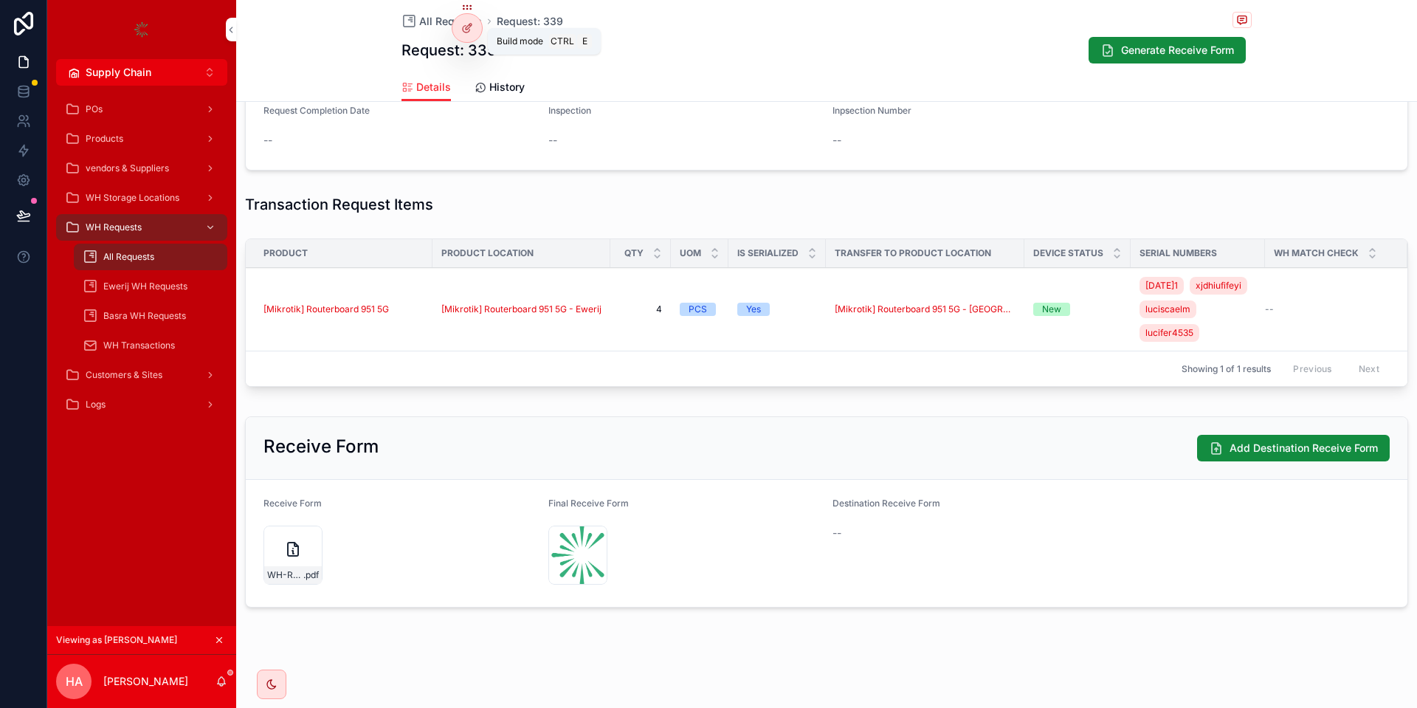
click at [463, 24] on icon at bounding box center [467, 28] width 12 height 12
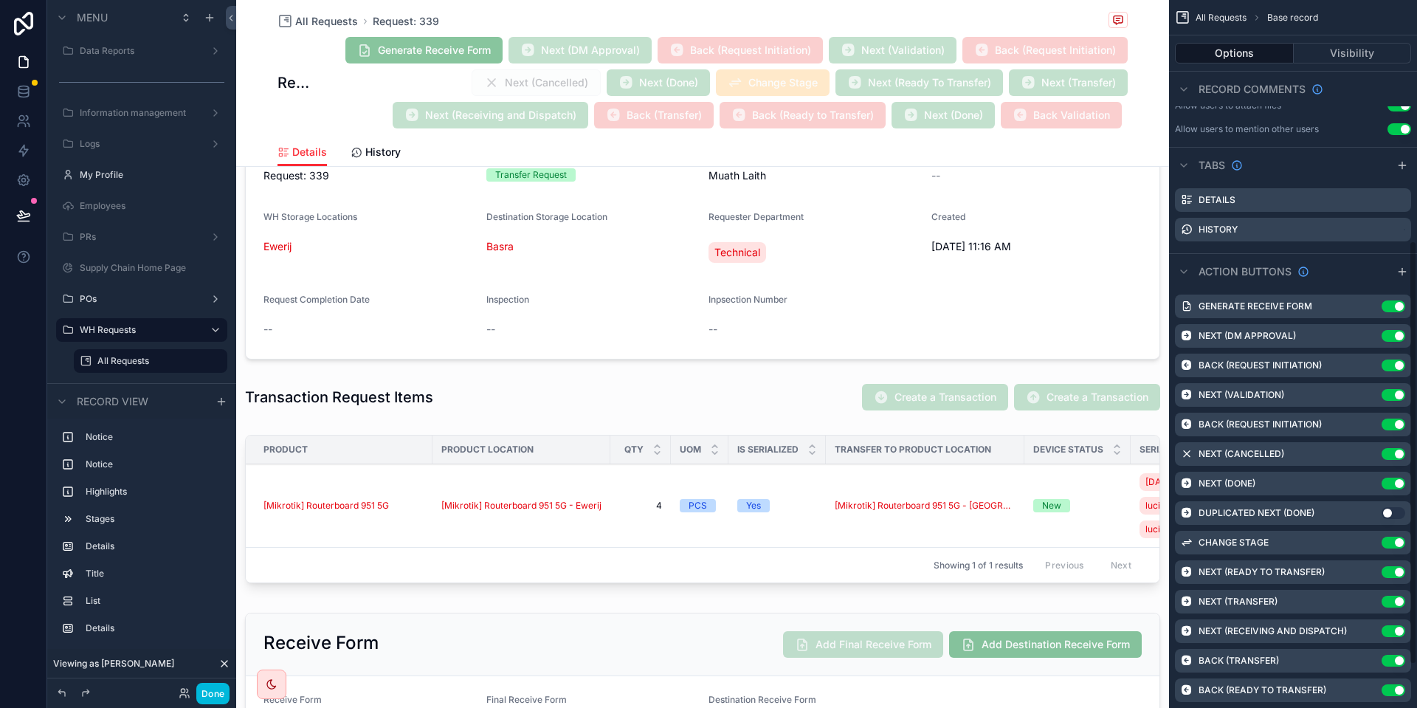
scroll to position [342, 0]
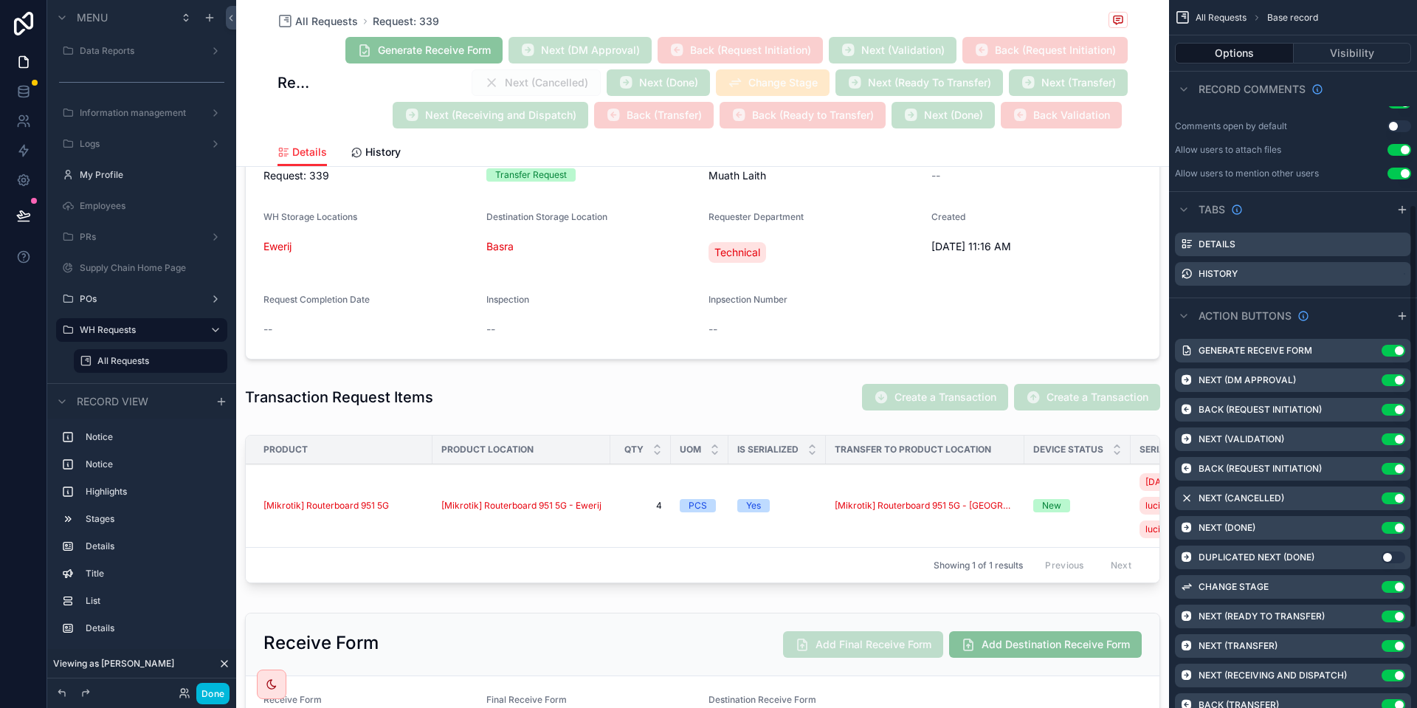
click at [0, 0] on icon "scrollable content" at bounding box center [0, 0] width 0 height 0
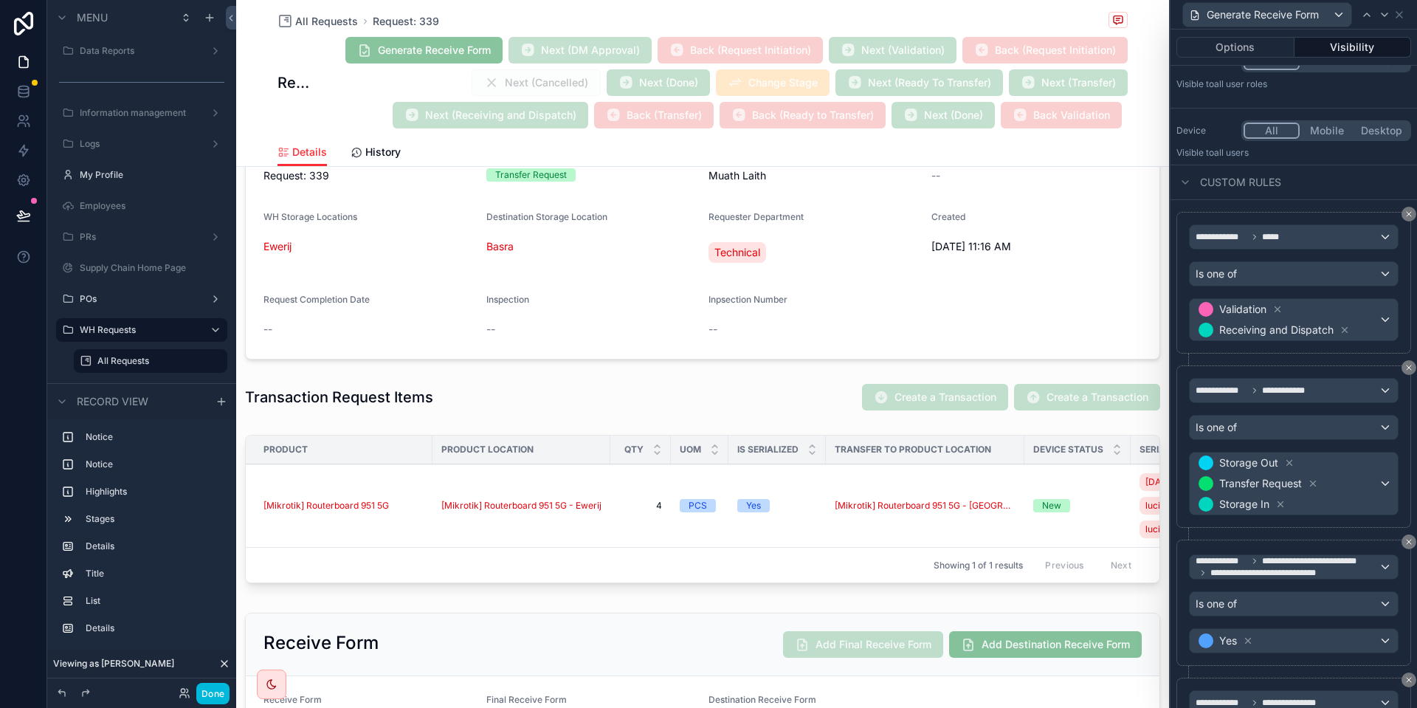
scroll to position [266, 0]
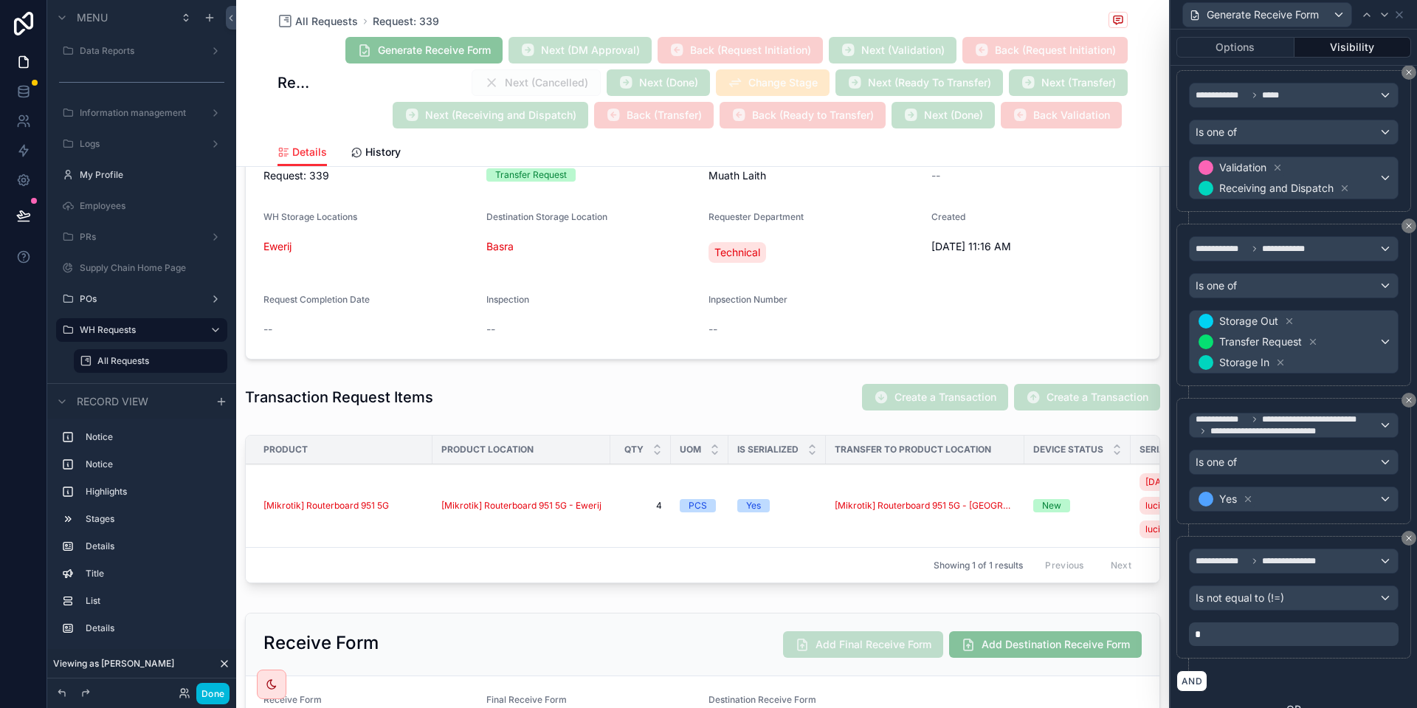
click at [1341, 187] on icon at bounding box center [1344, 188] width 10 height 10
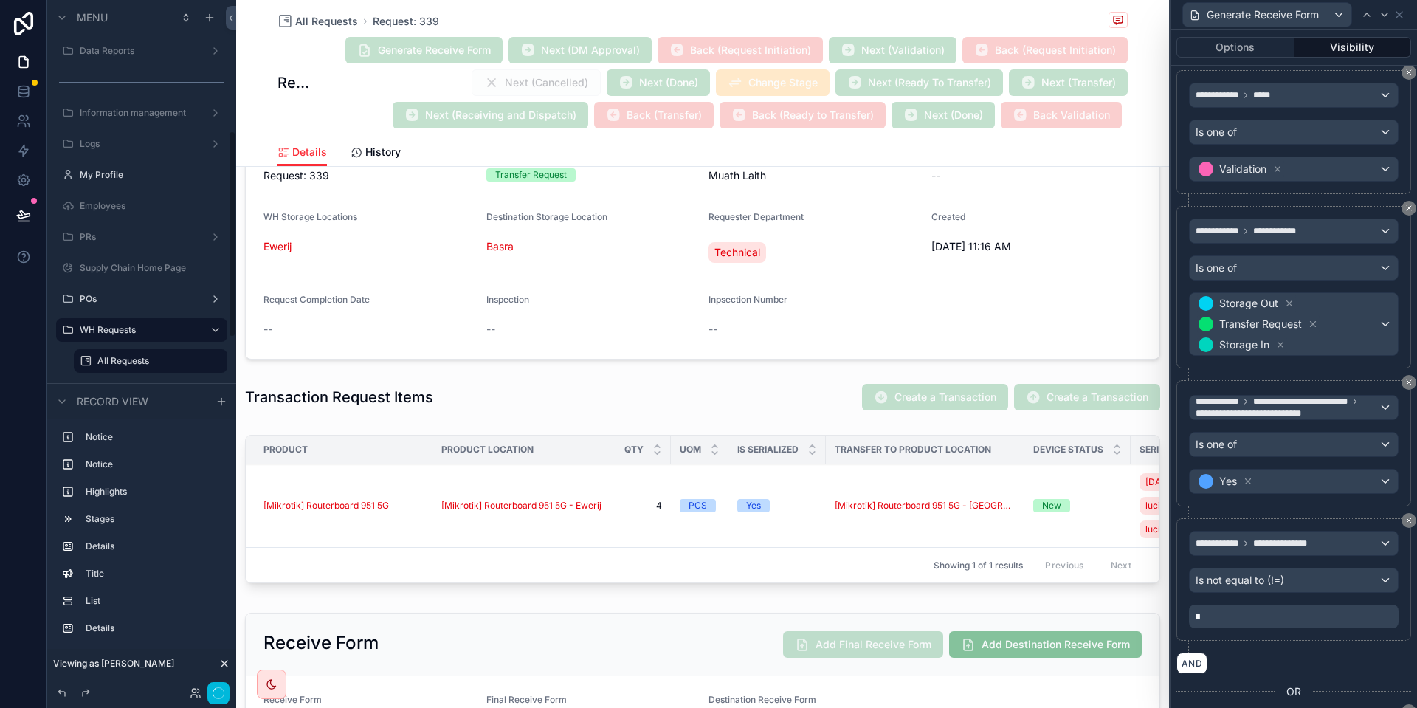
scroll to position [435, 0]
click at [218, 688] on button "Done" at bounding box center [212, 692] width 33 height 21
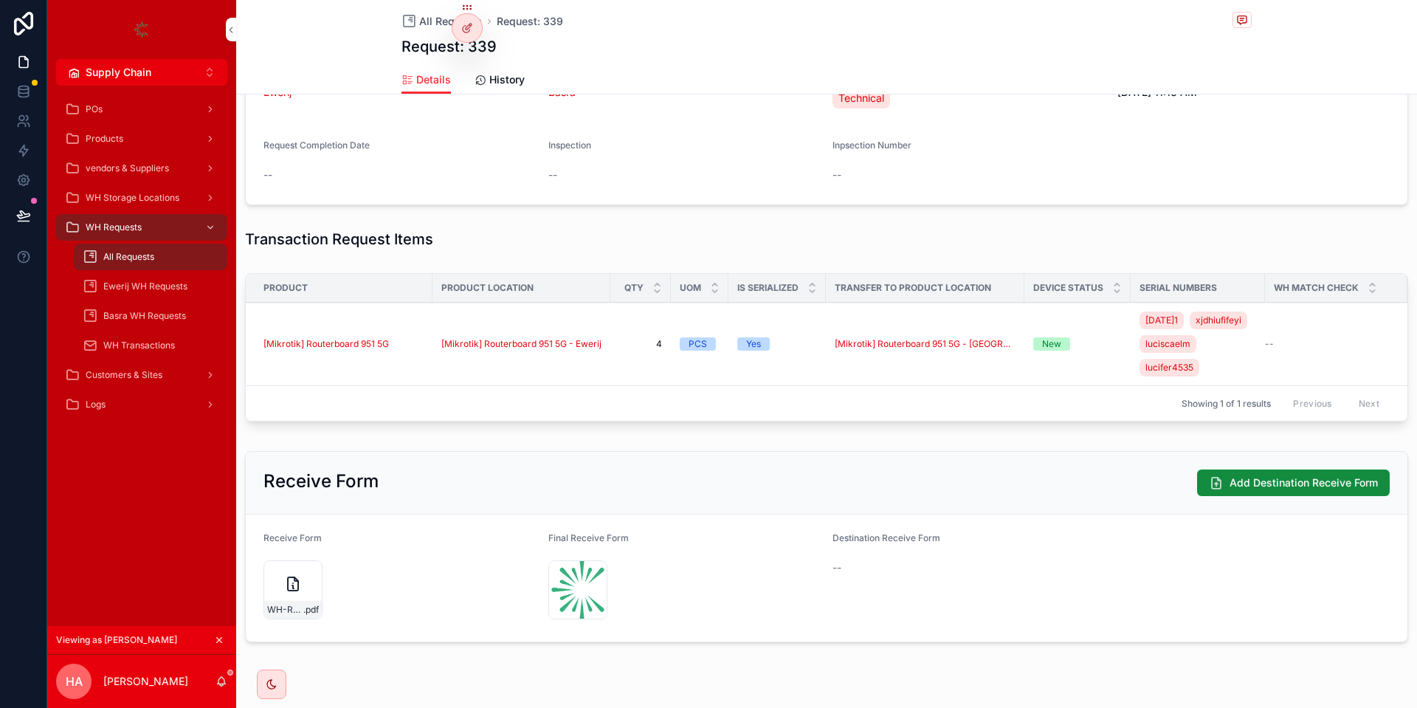
scroll to position [333, 0]
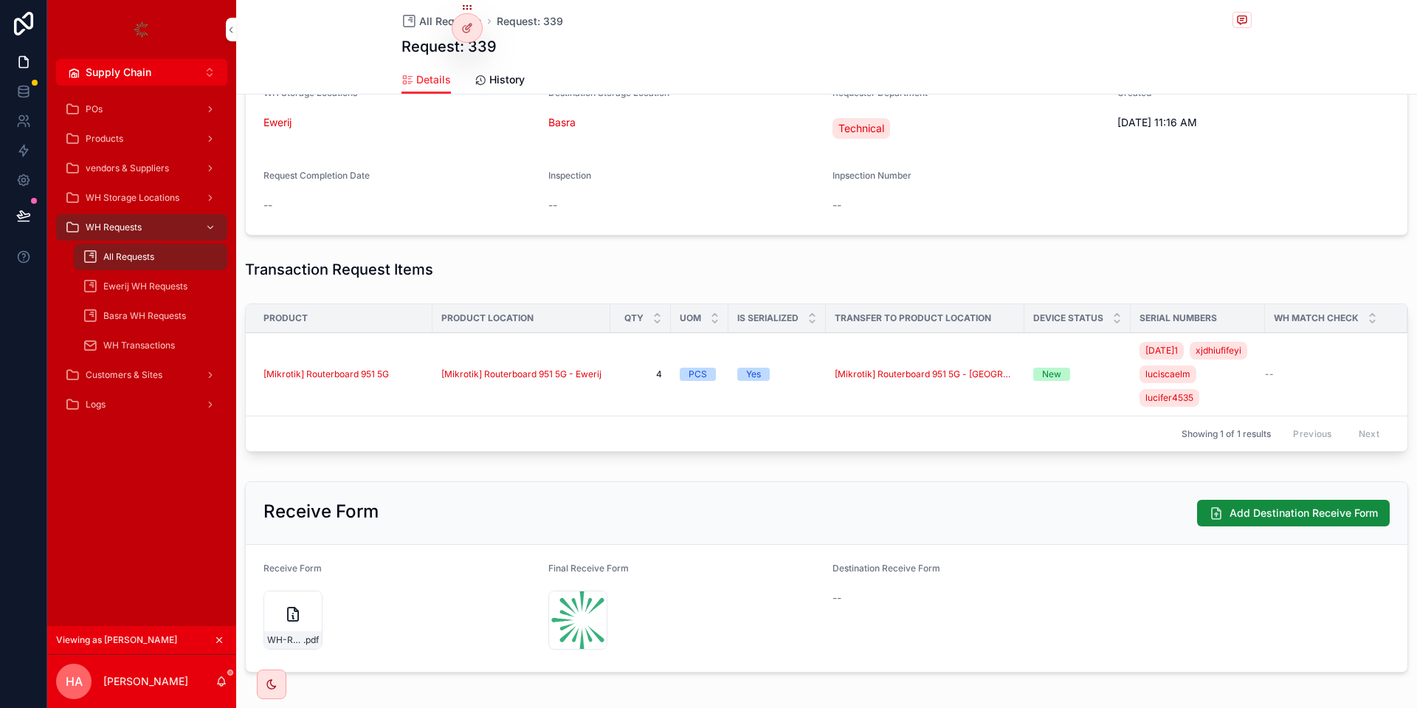
click at [0, 0] on span "Match Check" at bounding box center [0, 0] width 0 height 0
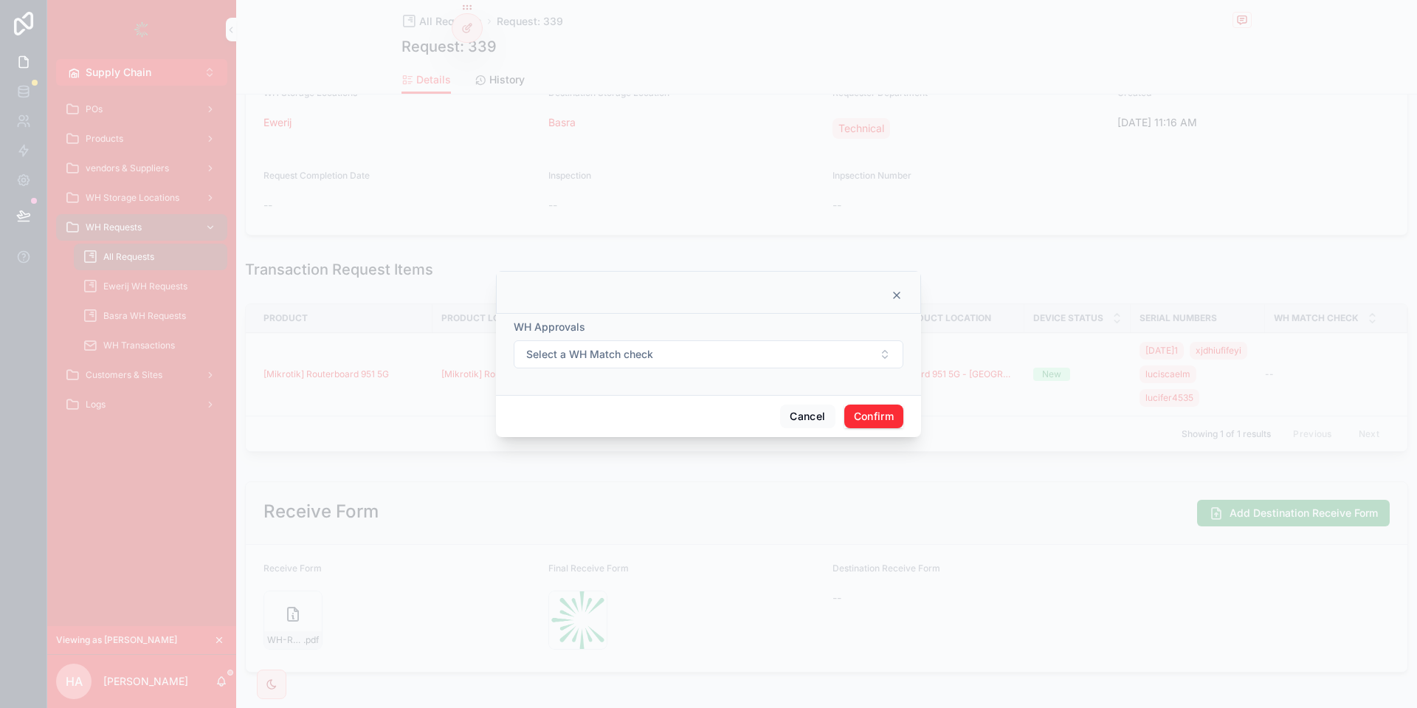
click at [634, 349] on span "Select a WH Match check" at bounding box center [589, 354] width 127 height 15
click at [675, 430] on div "Mismatch" at bounding box center [708, 435] width 205 height 22
click at [854, 411] on button "Confirm" at bounding box center [873, 416] width 59 height 24
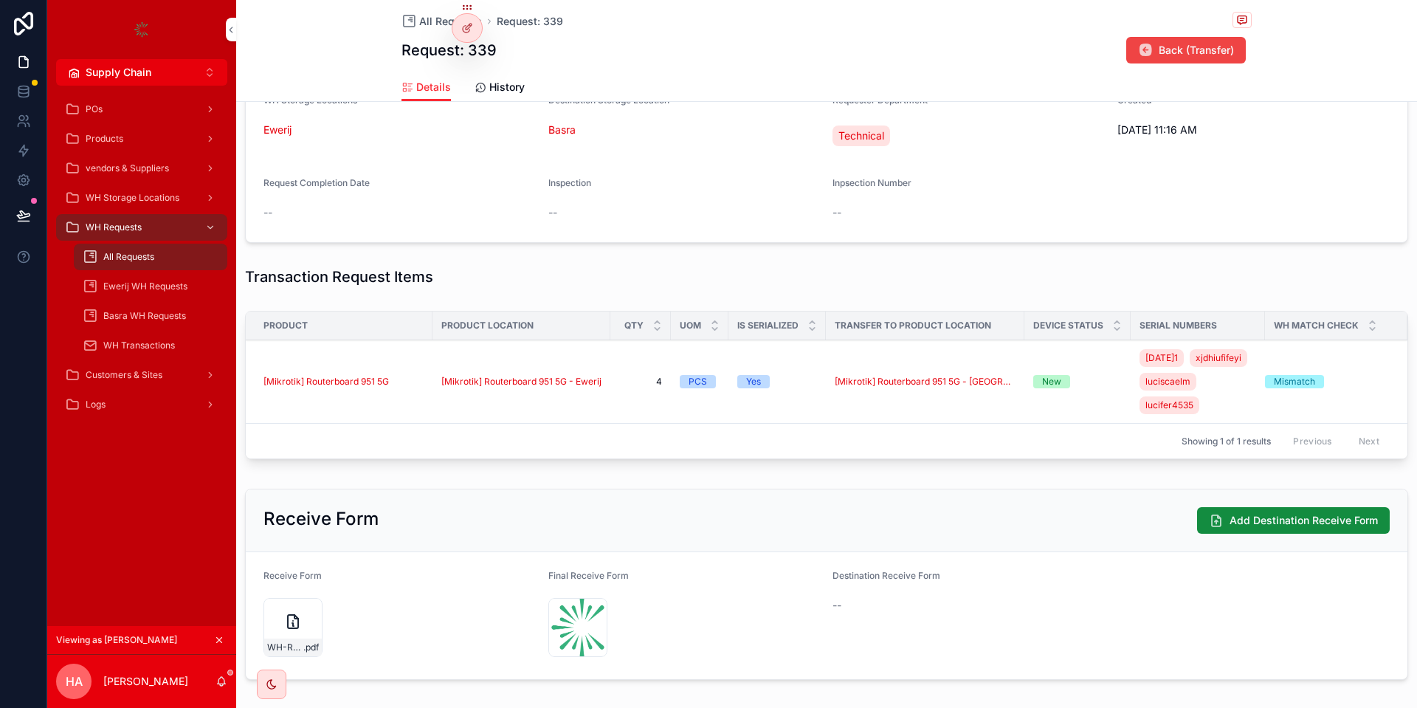
scroll to position [341, 0]
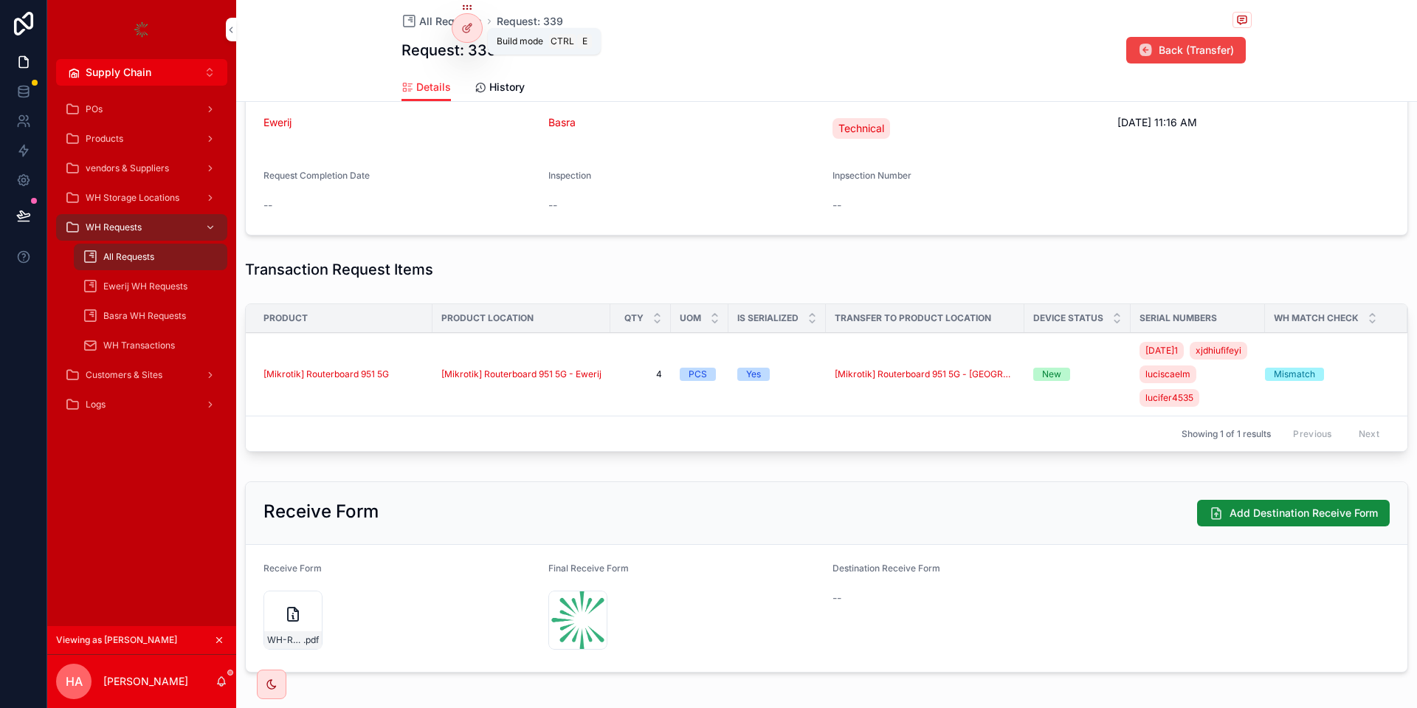
click at [474, 32] on div at bounding box center [467, 28] width 30 height 28
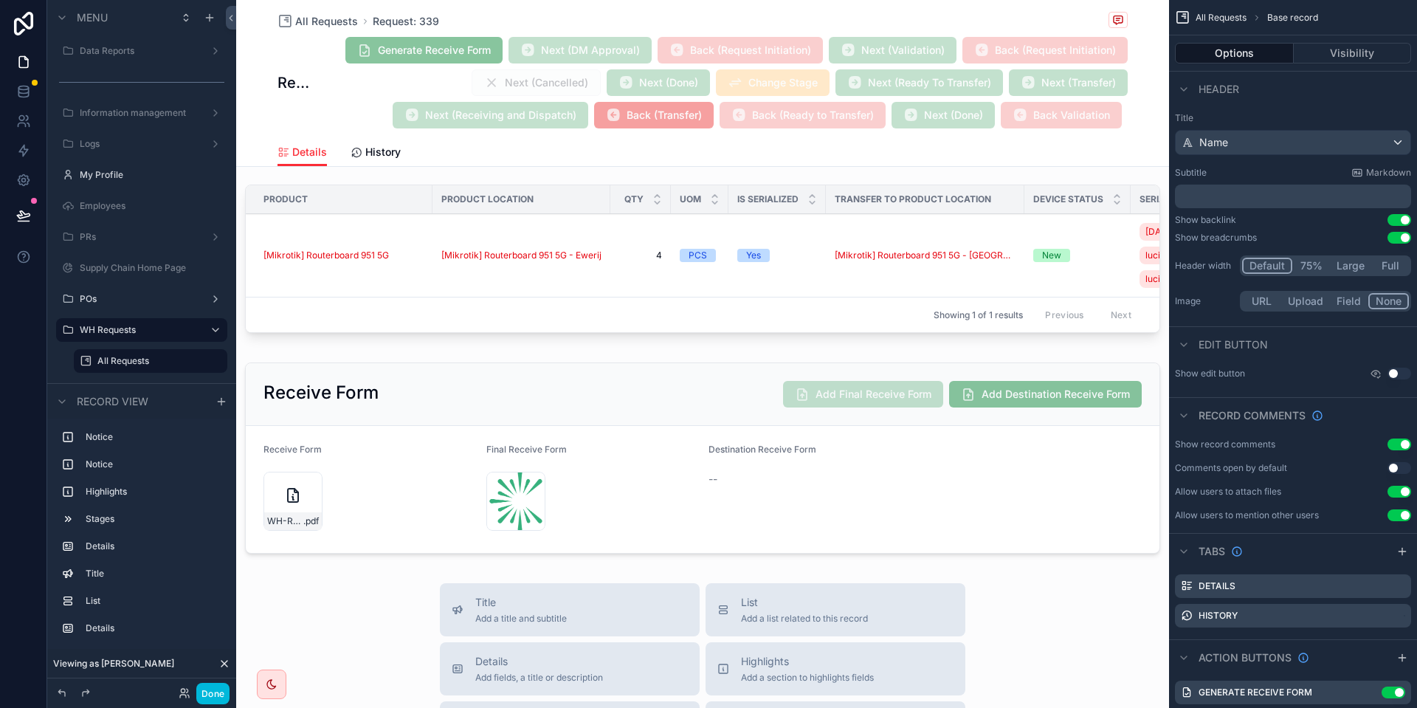
scroll to position [683, 0]
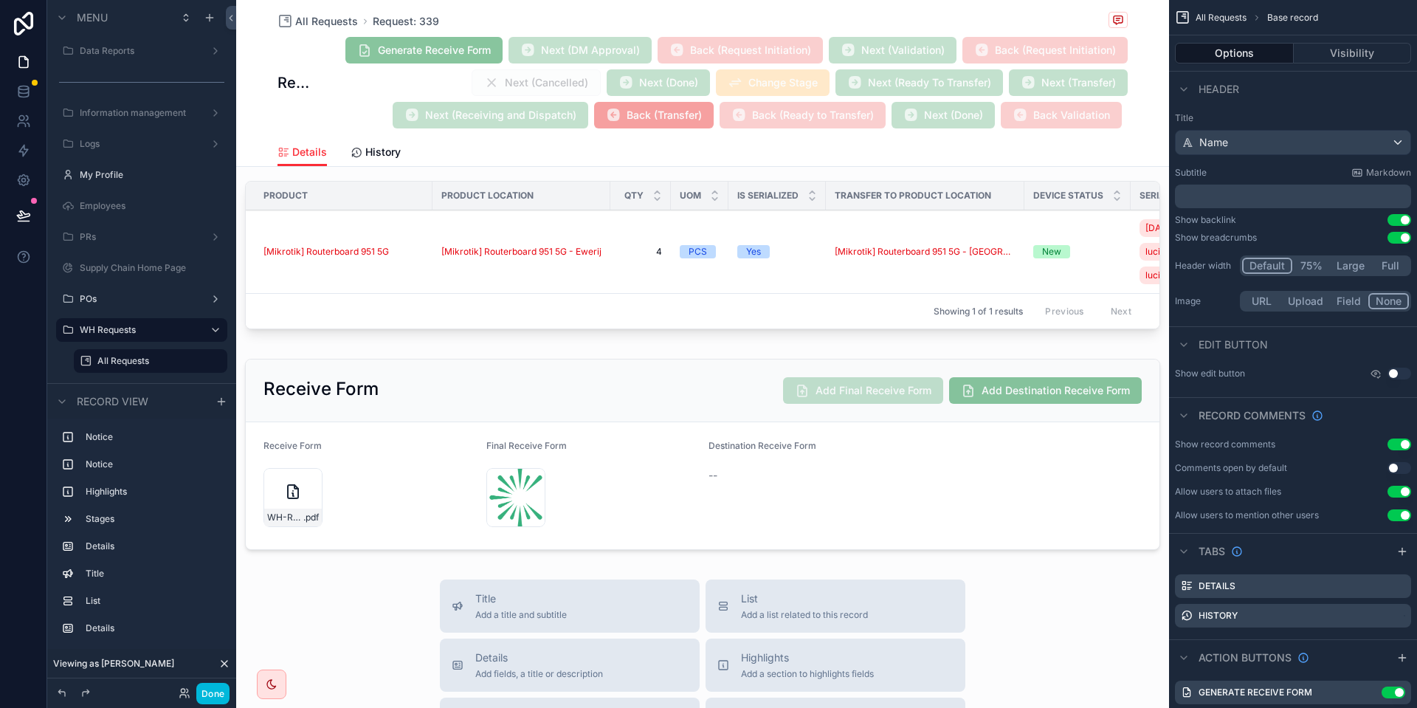
click at [982, 415] on div "scrollable content" at bounding box center [702, 454] width 933 height 203
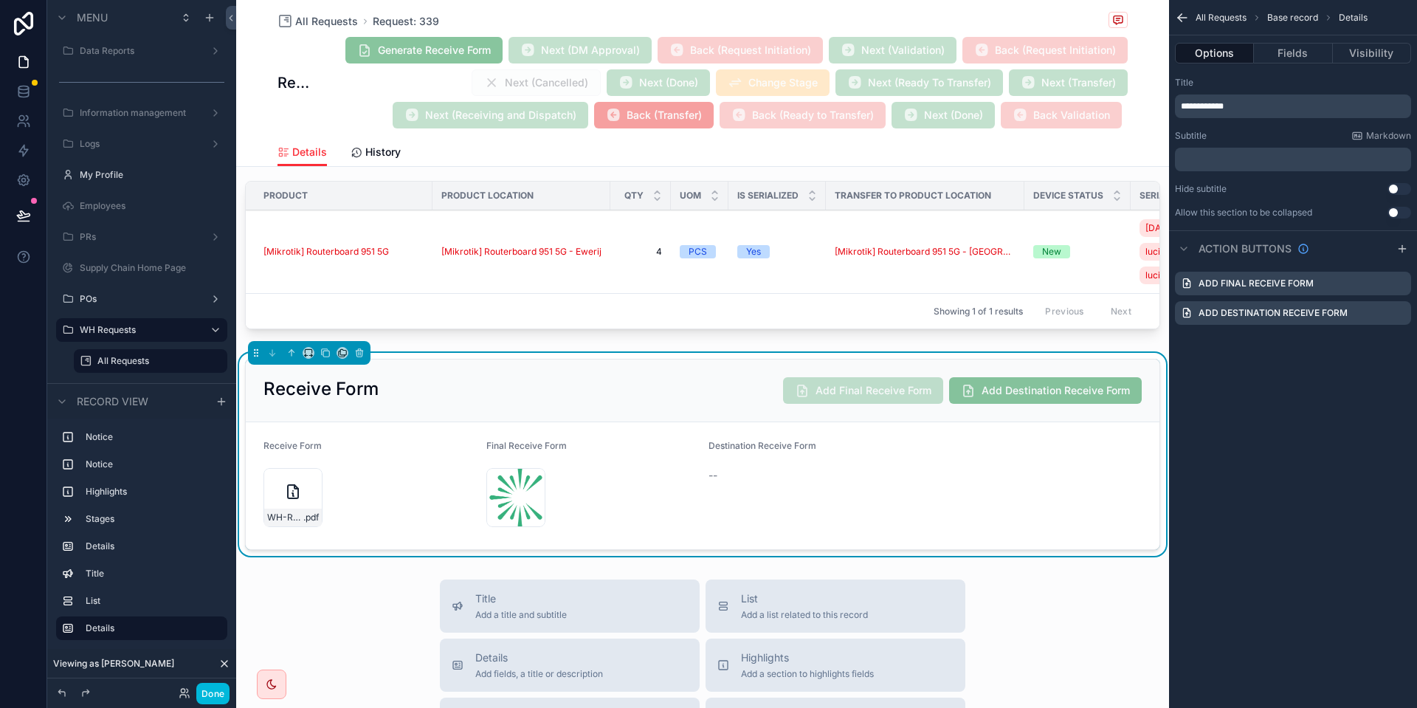
click at [0, 0] on icon "scrollable content" at bounding box center [0, 0] width 0 height 0
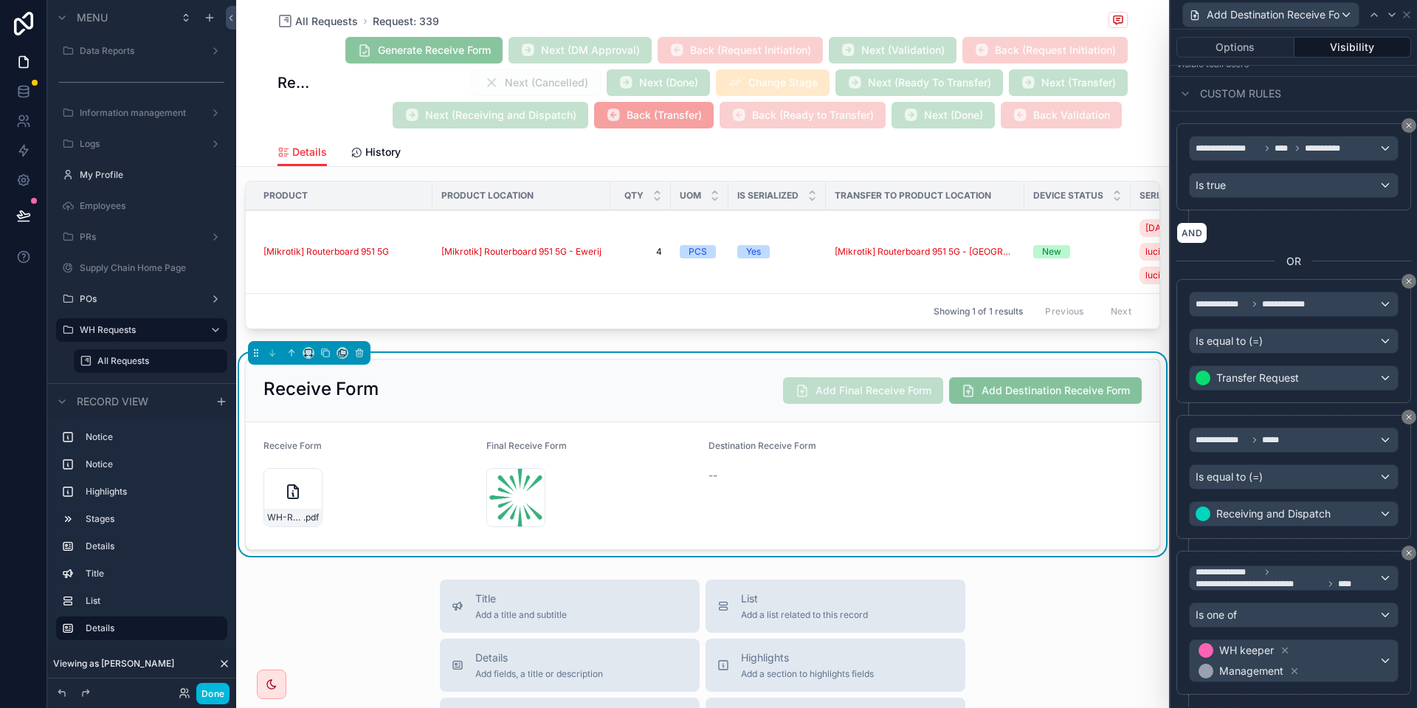
scroll to position [244, 0]
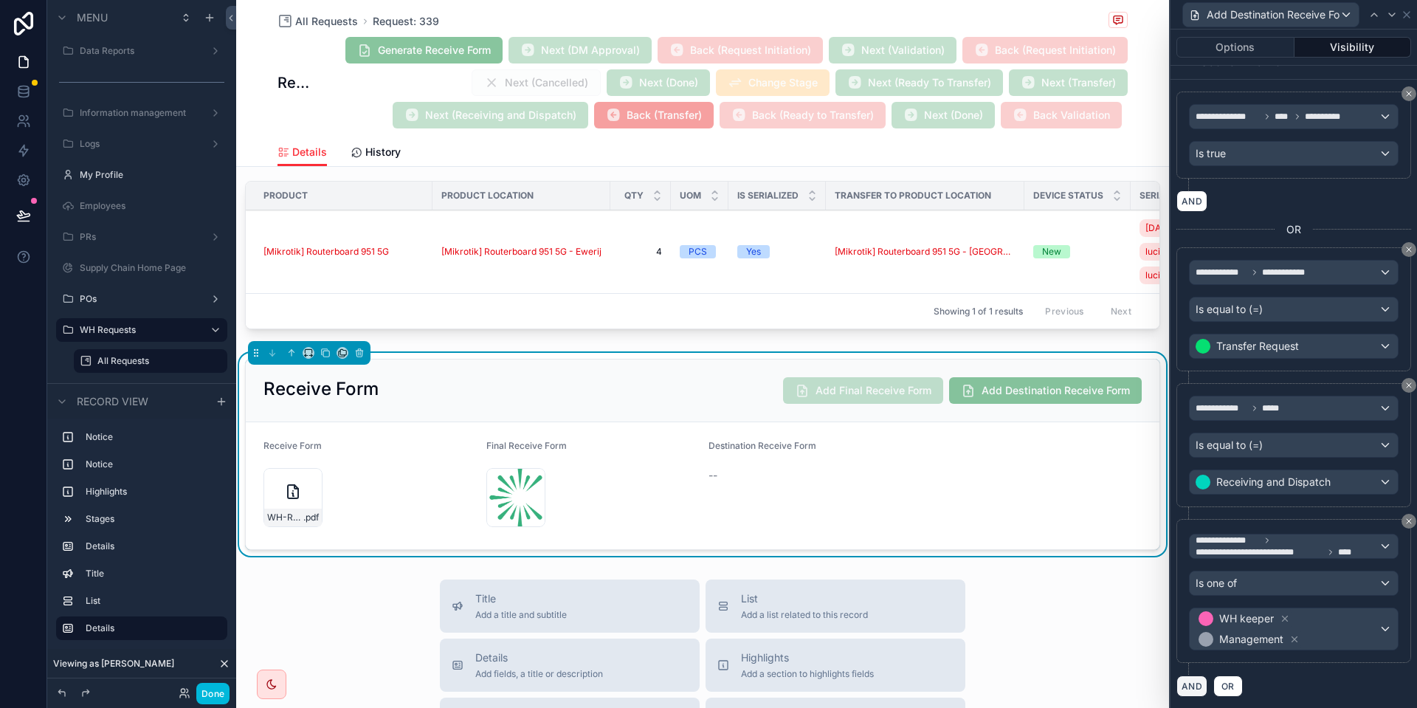
click at [1191, 683] on button "AND" at bounding box center [1191, 685] width 31 height 21
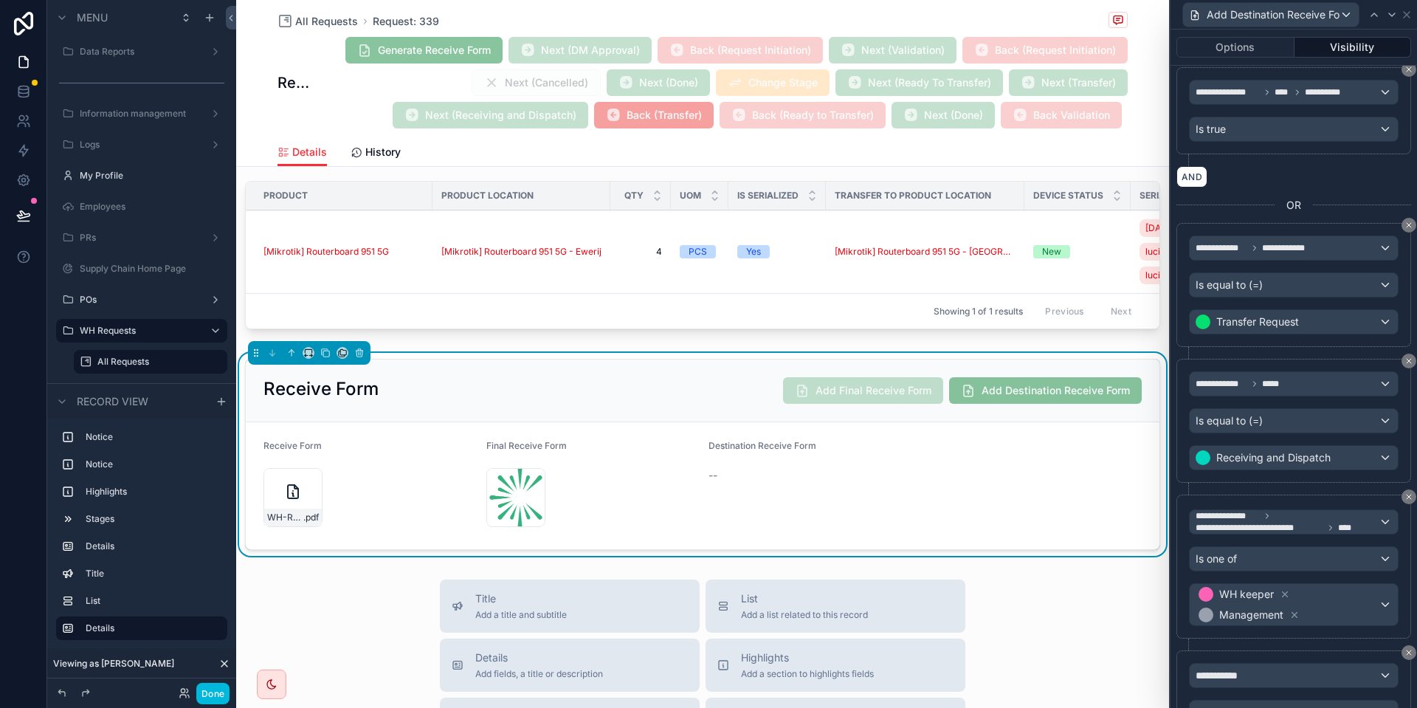
scroll to position [379, 0]
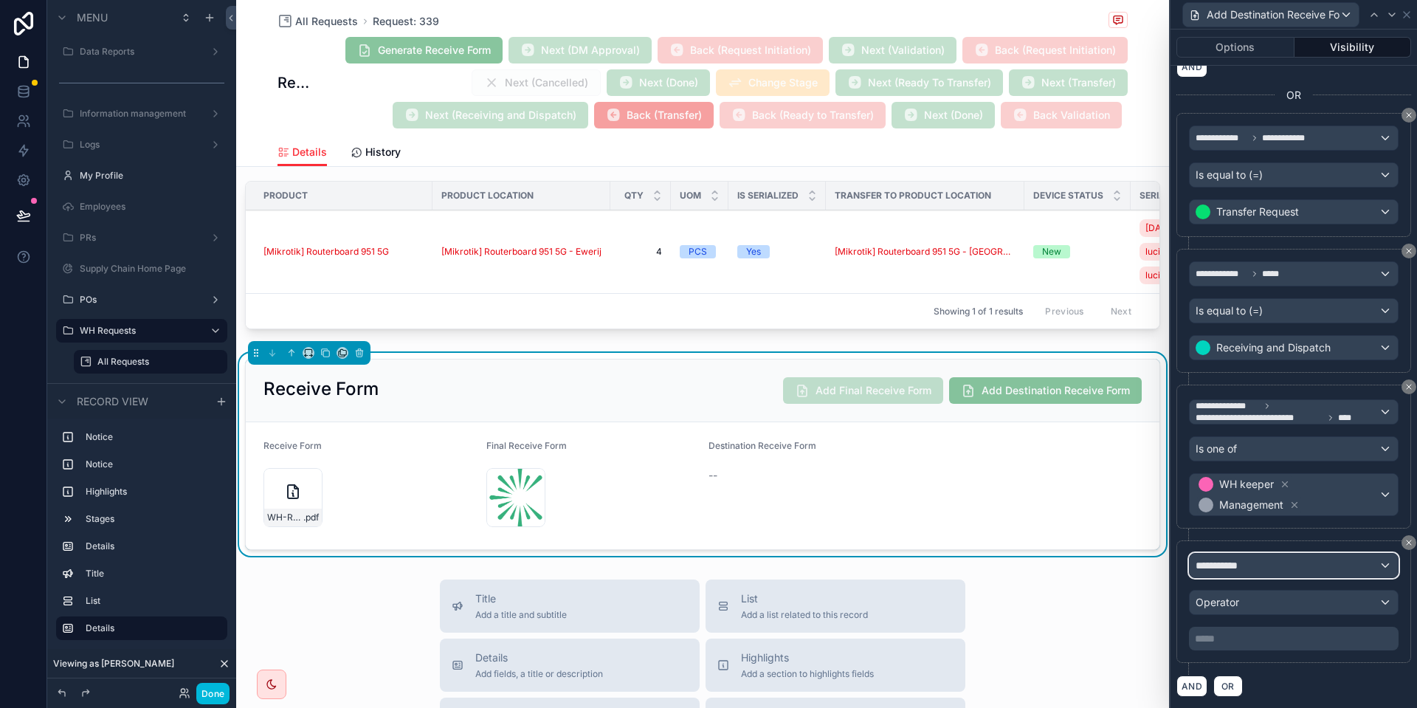
click at [1259, 553] on div "**********" at bounding box center [1293, 565] width 208 height 24
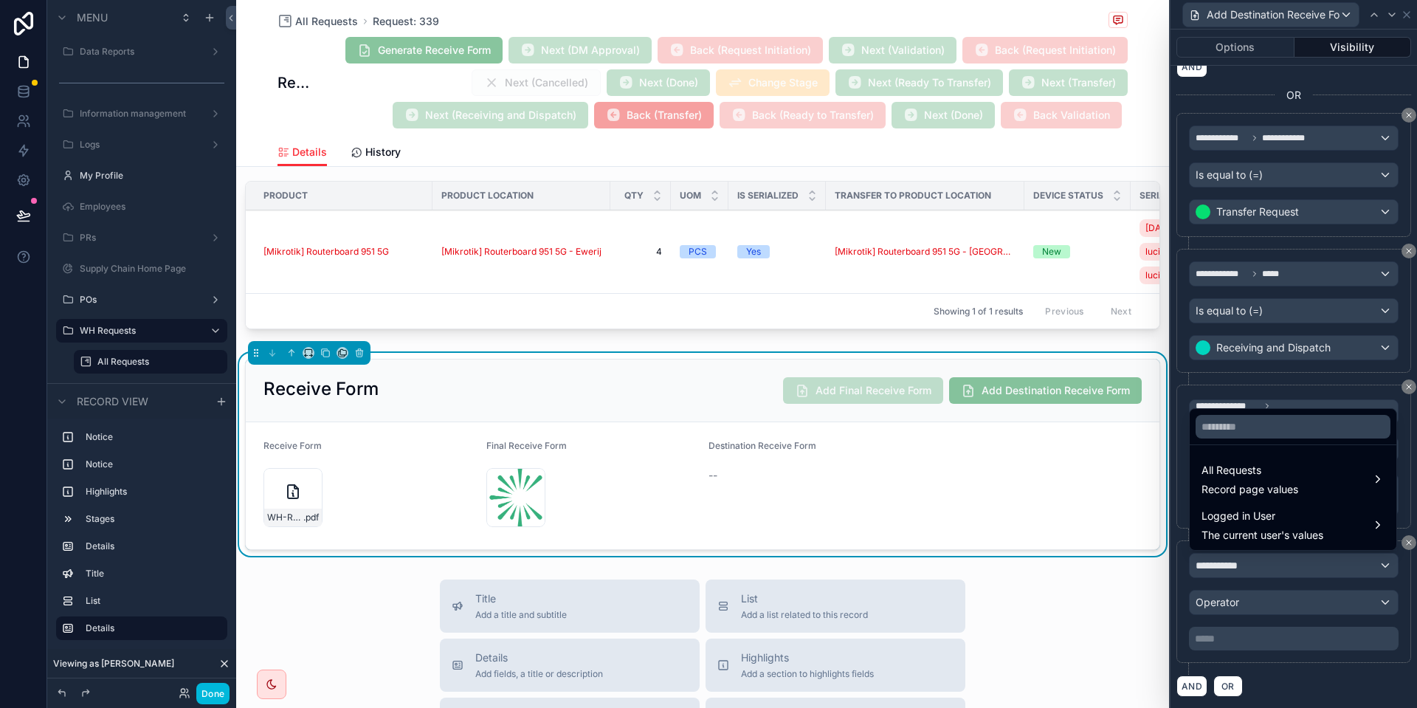
click at [1246, 459] on div "All Requests Record page values" at bounding box center [1292, 479] width 201 height 44
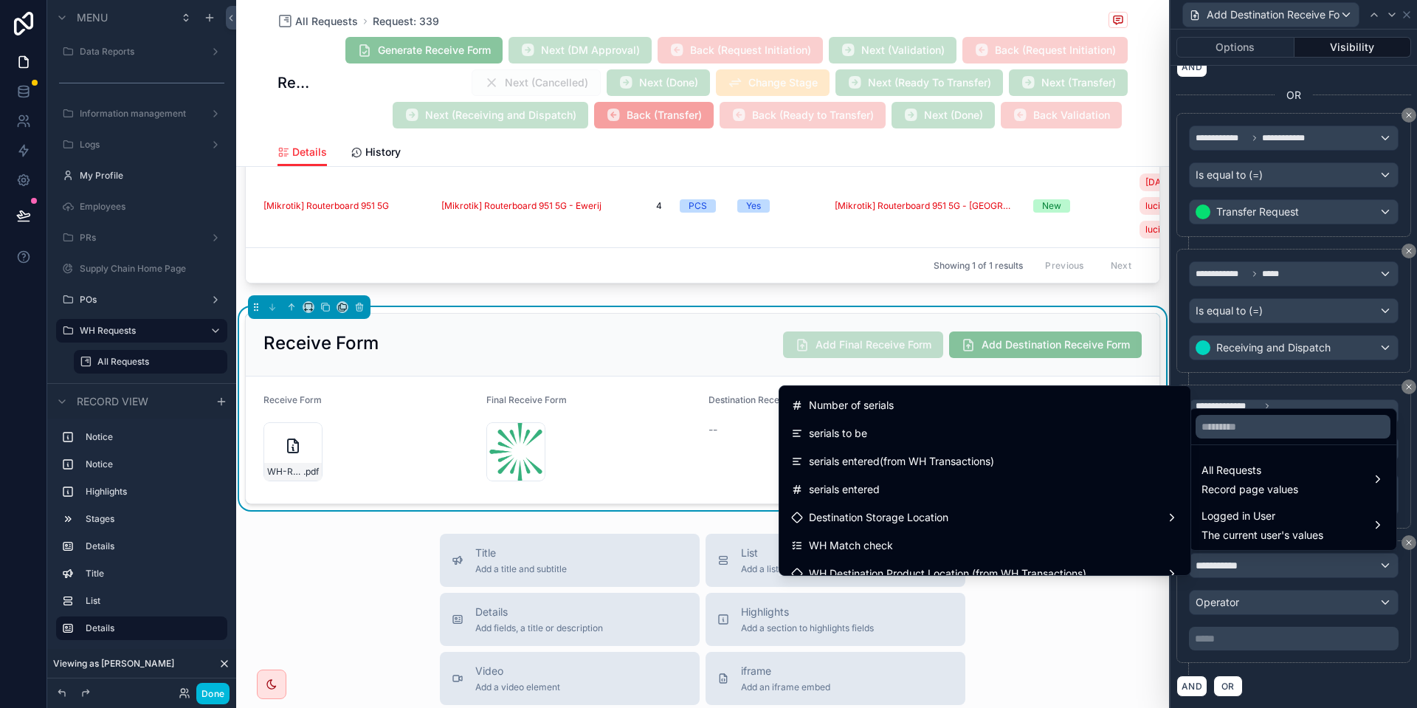
scroll to position [814, 0]
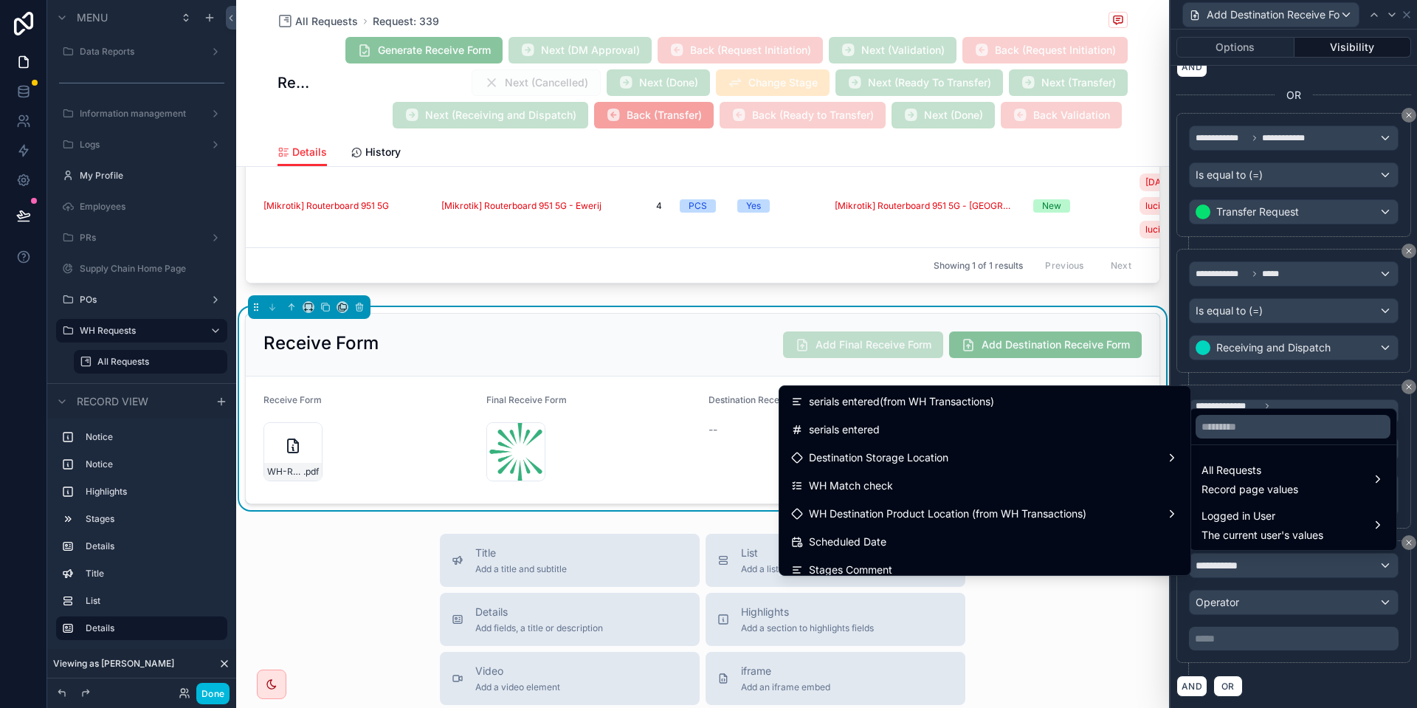
click at [920, 474] on div "WH Match check" at bounding box center [984, 485] width 405 height 27
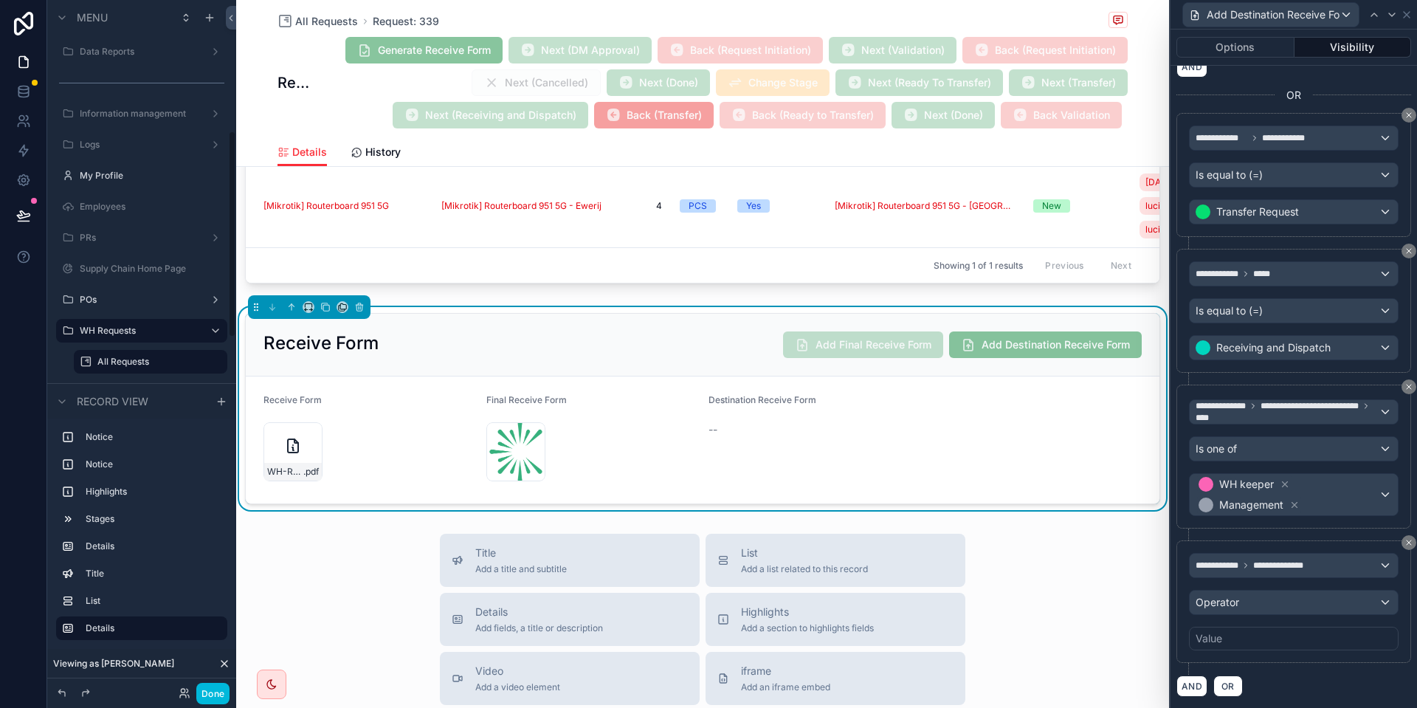
scroll to position [436, 0]
click at [1266, 601] on div "Operator" at bounding box center [1293, 602] width 208 height 24
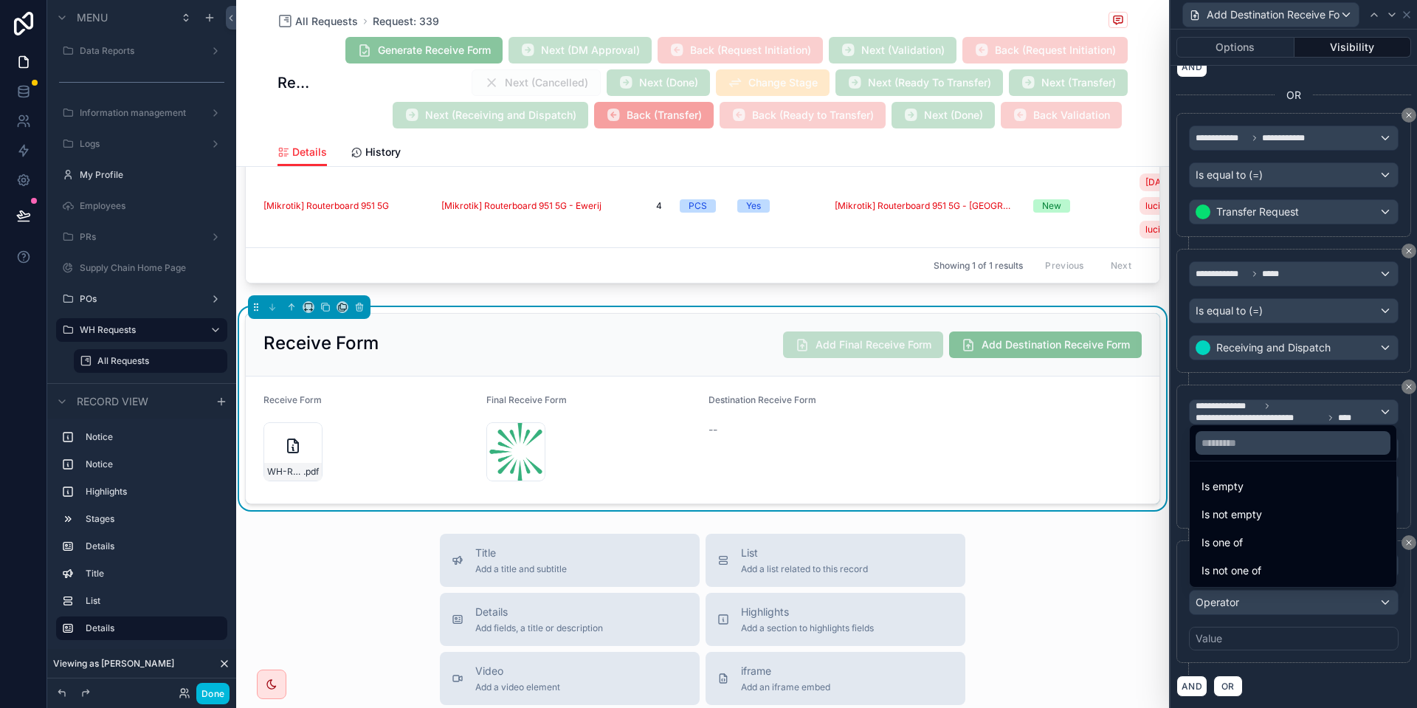
click at [1267, 550] on div "Is one of" at bounding box center [1292, 542] width 183 height 18
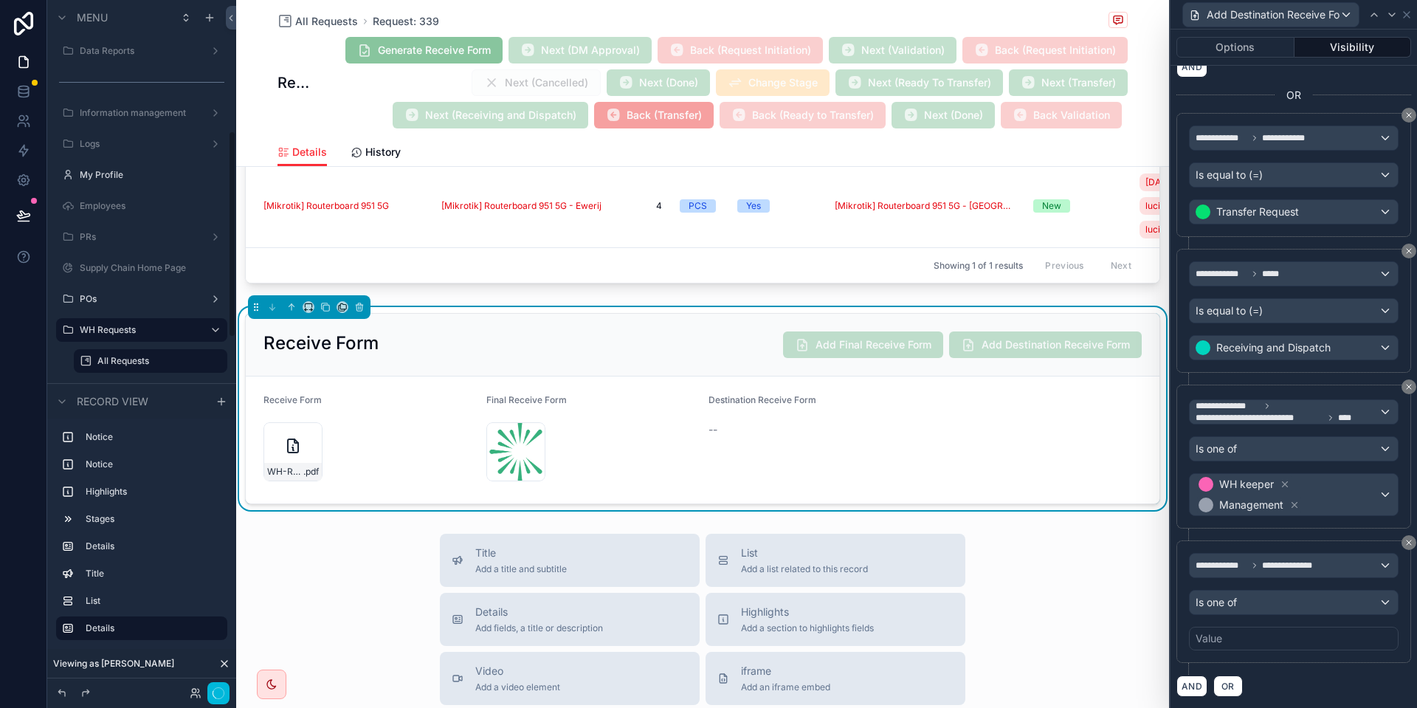
scroll to position [435, 0]
click at [1240, 613] on button "Is one of" at bounding box center [1294, 602] width 210 height 25
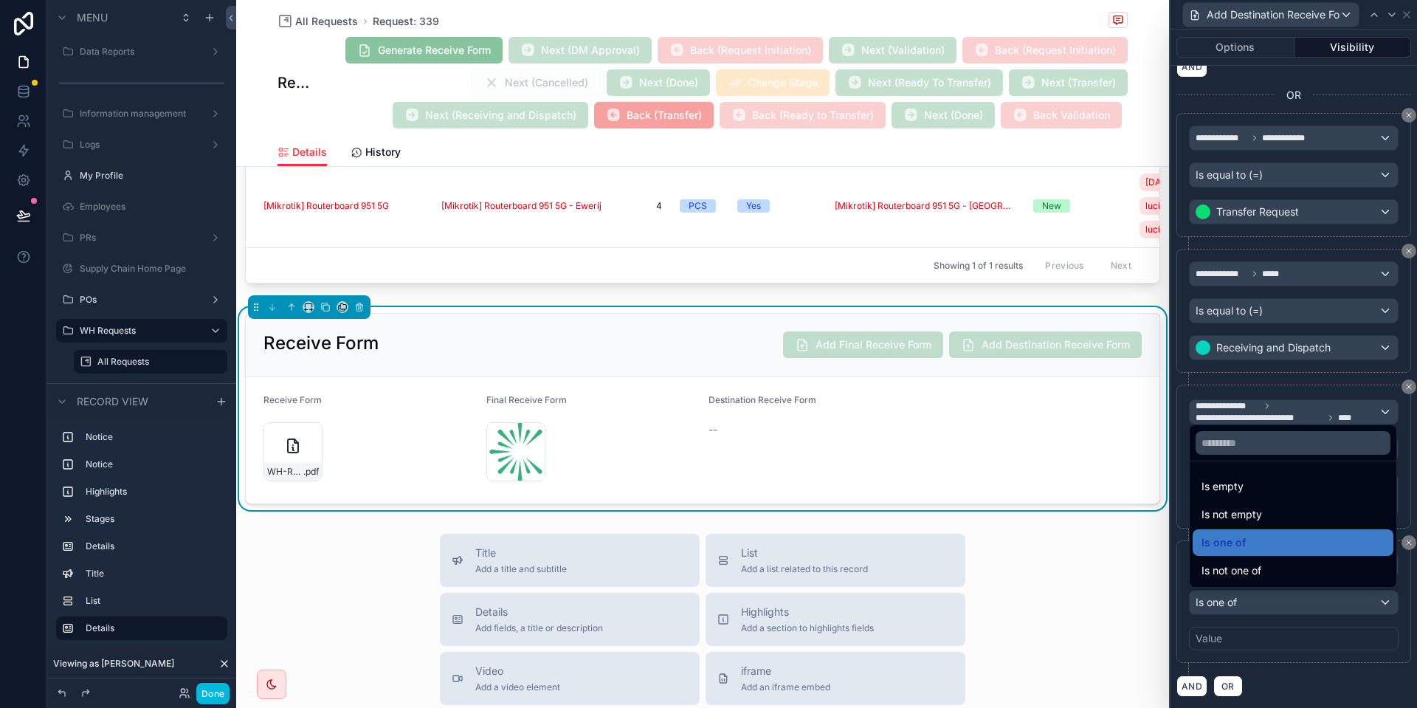
click at [1262, 579] on div "Is not one of" at bounding box center [1292, 570] width 201 height 27
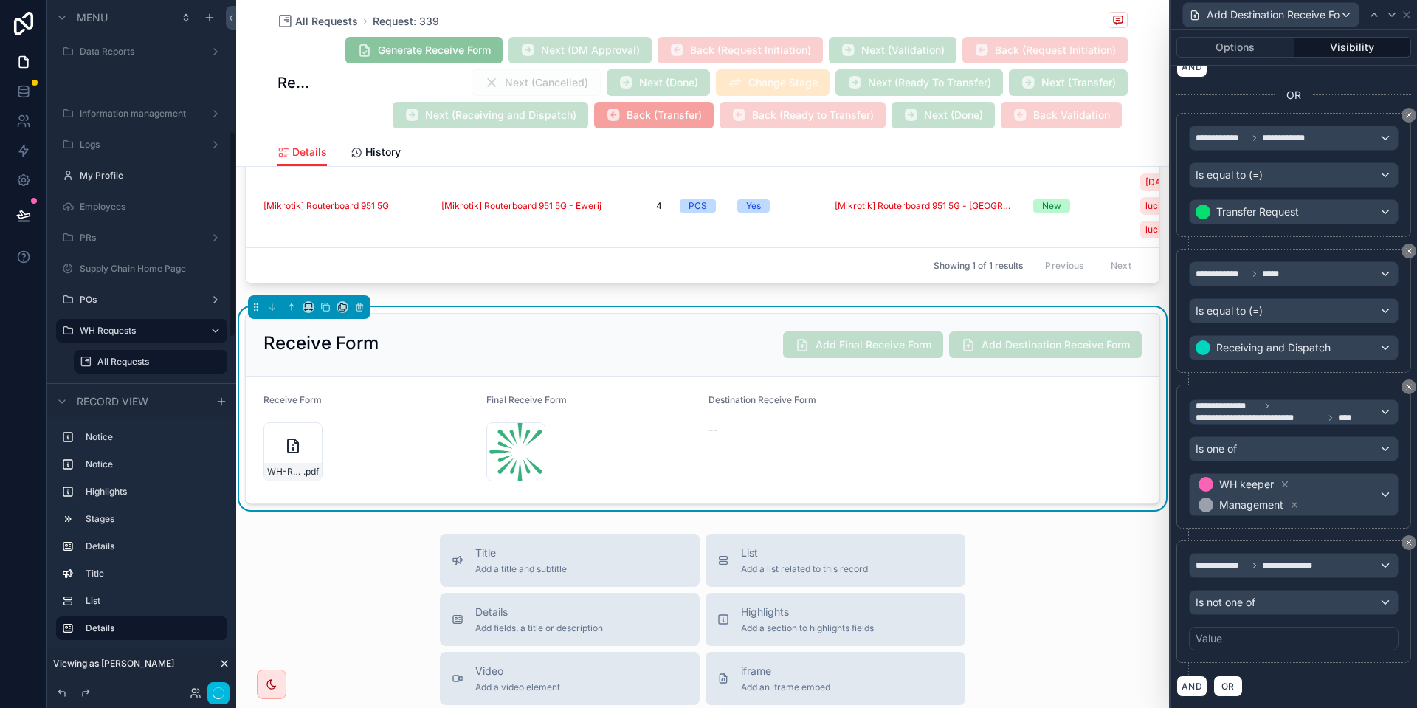
scroll to position [436, 0]
click at [1233, 651] on div "**********" at bounding box center [1293, 601] width 235 height 122
click at [1248, 645] on div "Value" at bounding box center [1294, 638] width 210 height 24
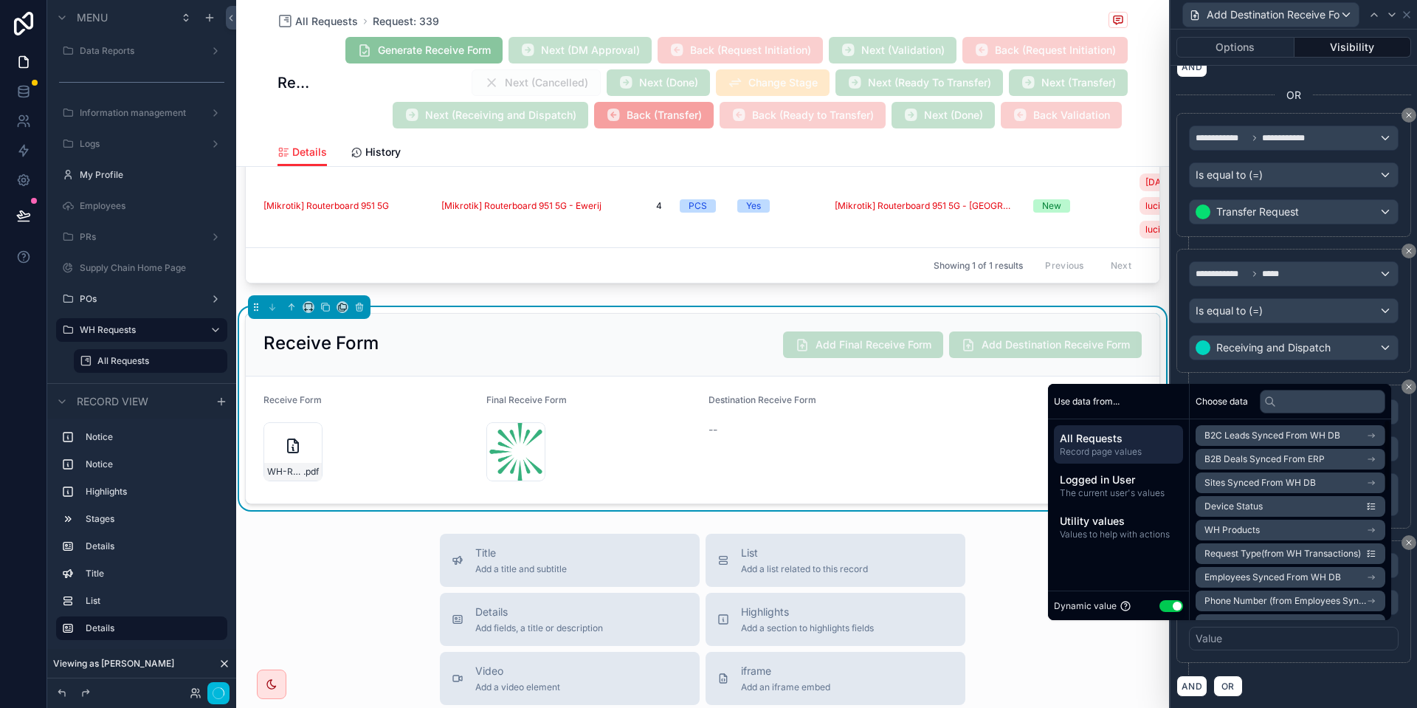
click at [1170, 608] on button "Use setting" at bounding box center [1171, 606] width 24 height 12
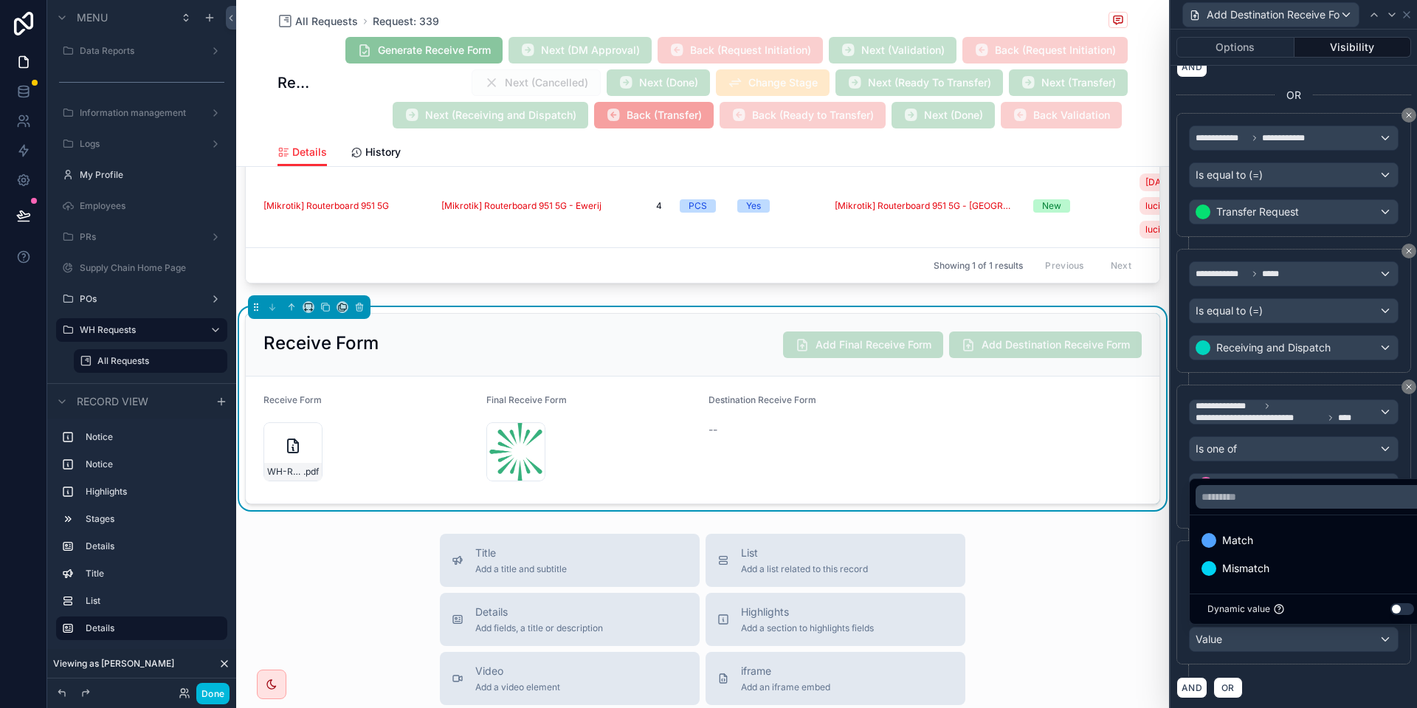
click at [1251, 576] on span "Mismatch" at bounding box center [1245, 568] width 47 height 18
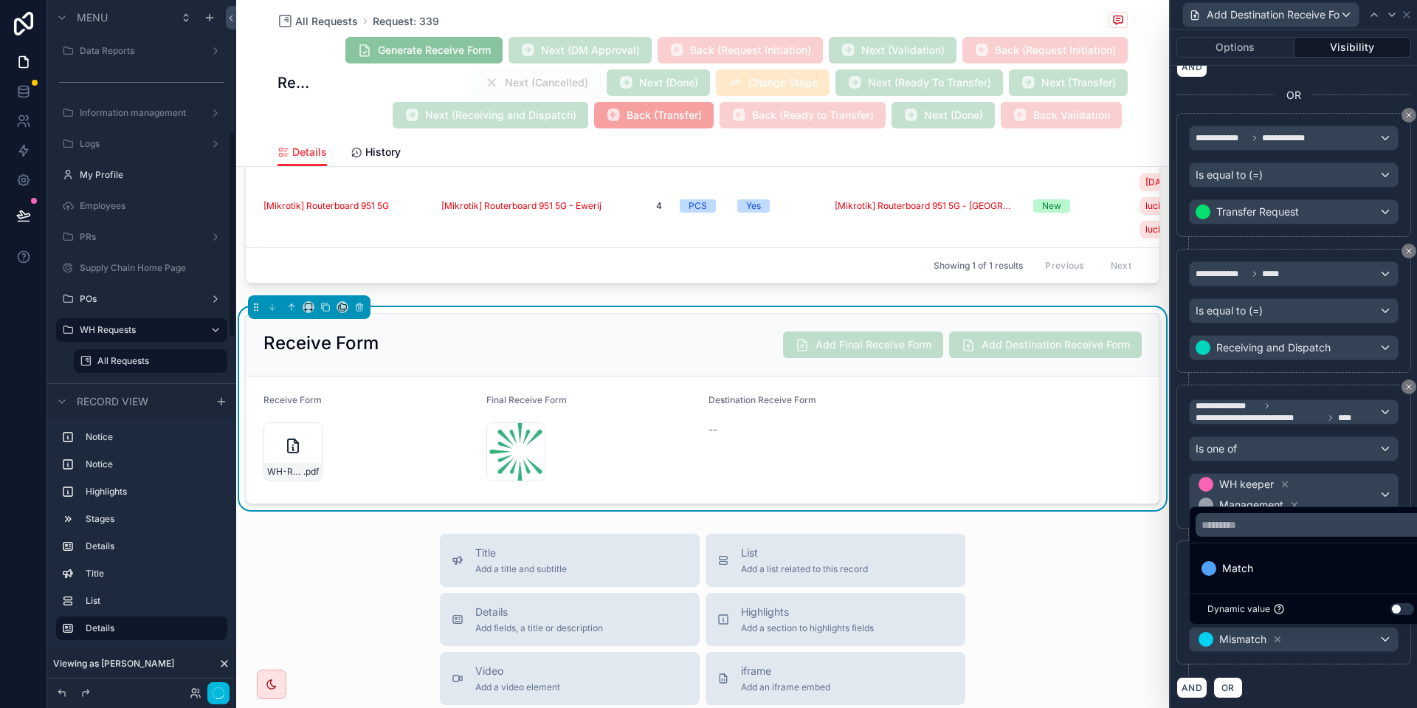
scroll to position [435, 0]
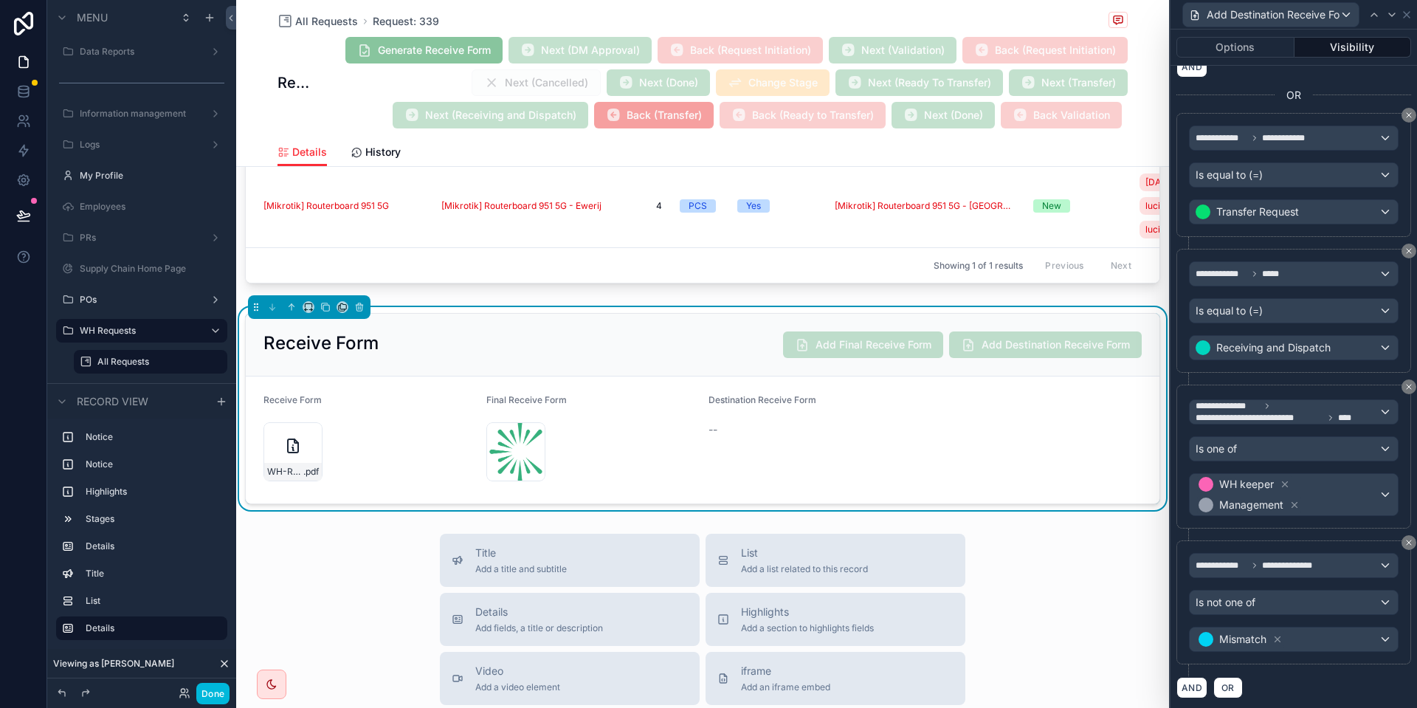
click at [217, 691] on button "Done" at bounding box center [212, 692] width 33 height 21
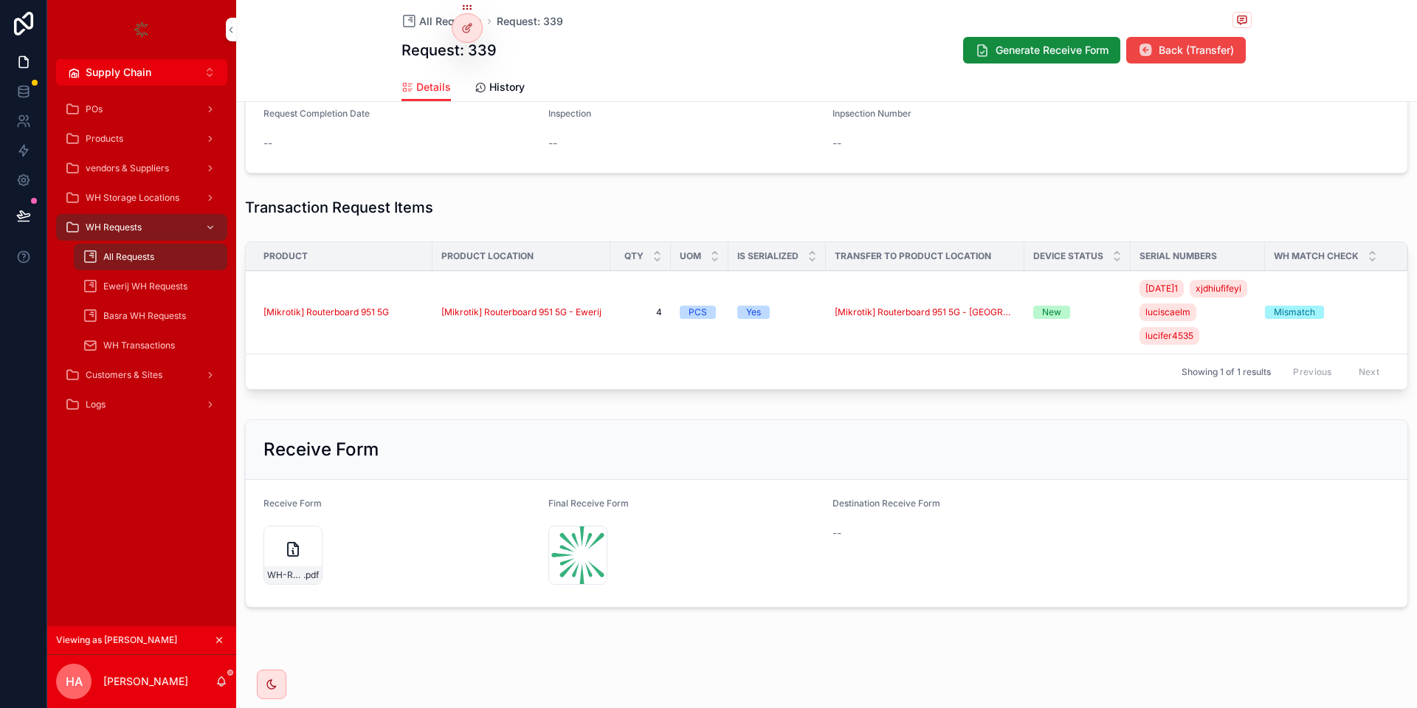
scroll to position [426, 0]
click at [463, 24] on icon at bounding box center [467, 28] width 12 height 12
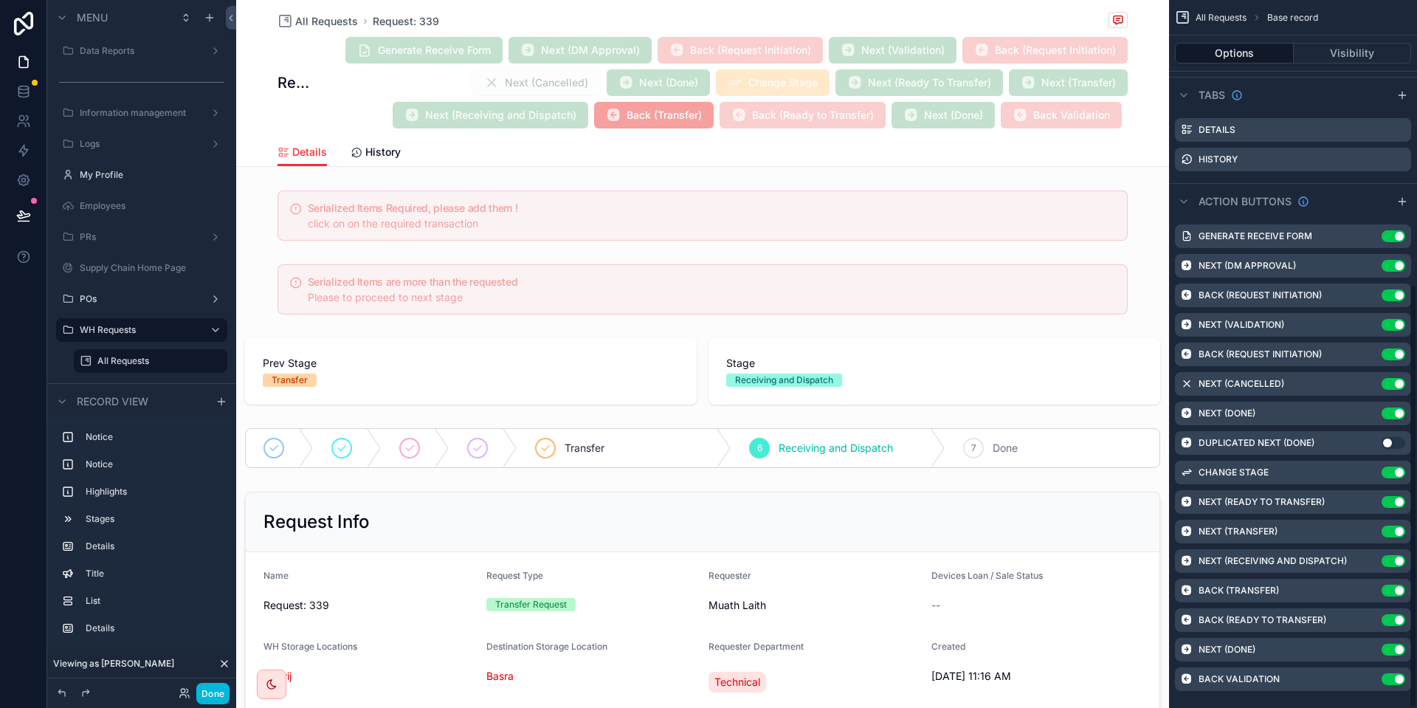
scroll to position [474, 0]
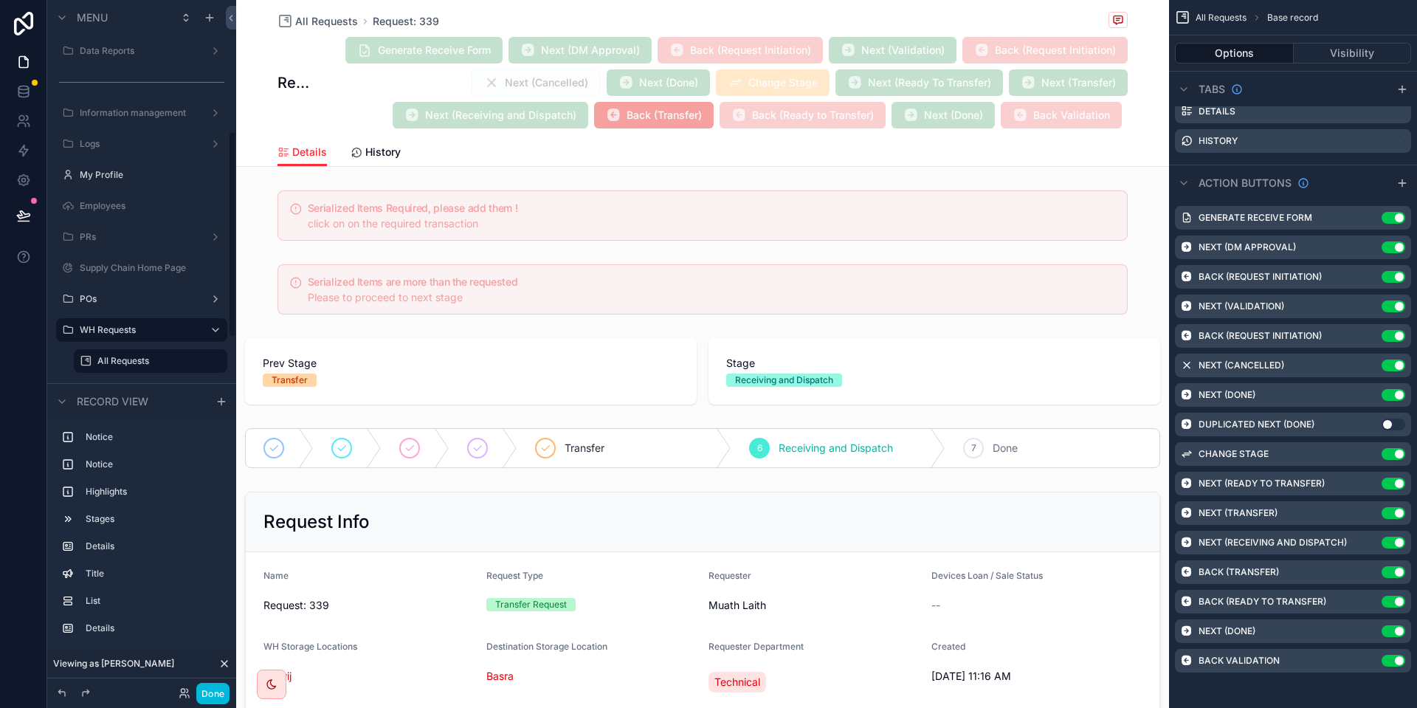
click at [221, 682] on button "Done" at bounding box center [212, 692] width 33 height 21
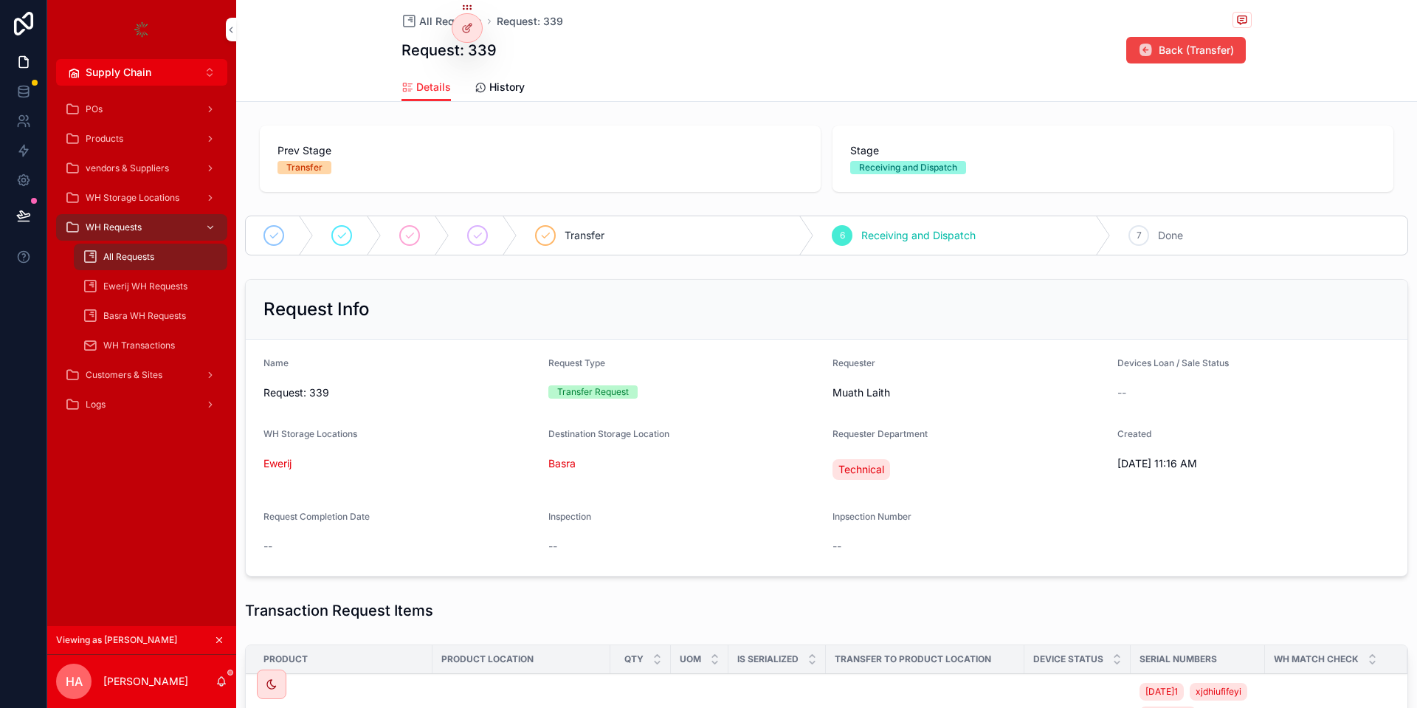
scroll to position [426, 0]
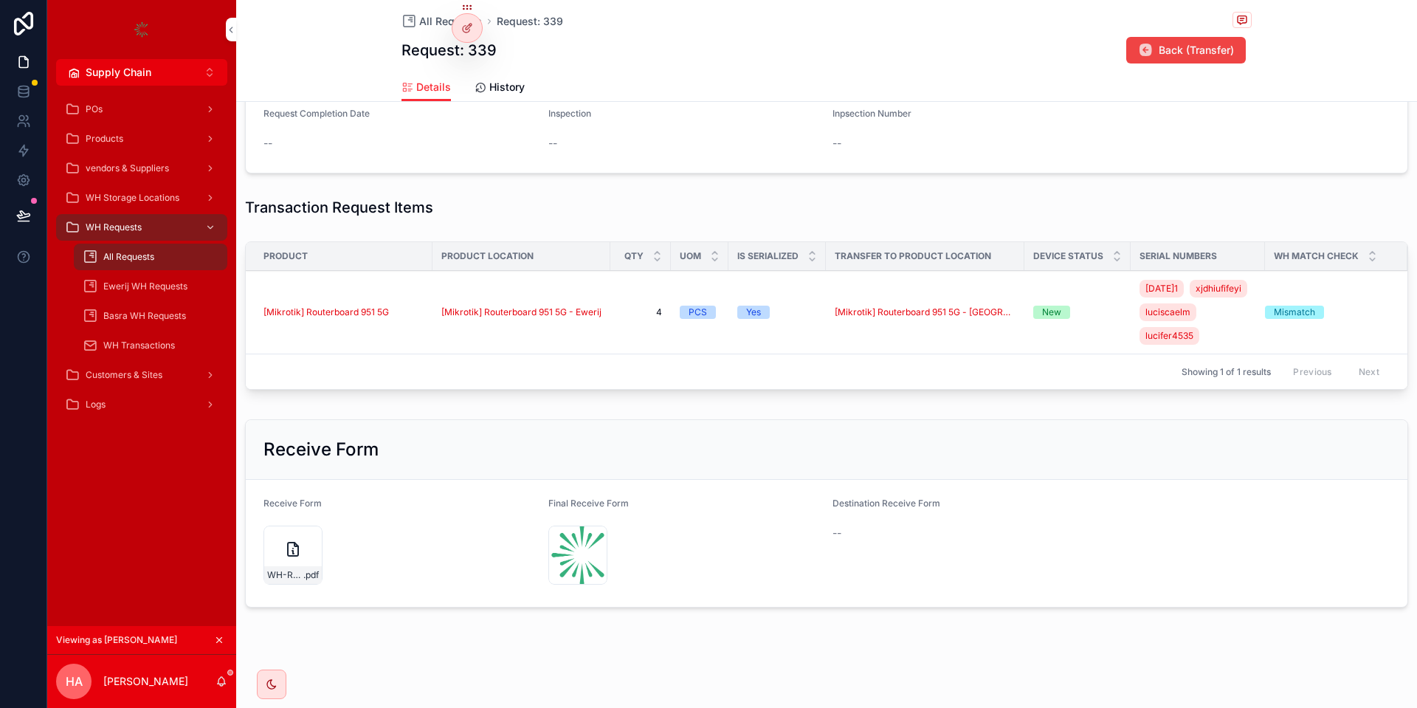
click at [0, 0] on span "Match Check" at bounding box center [0, 0] width 0 height 0
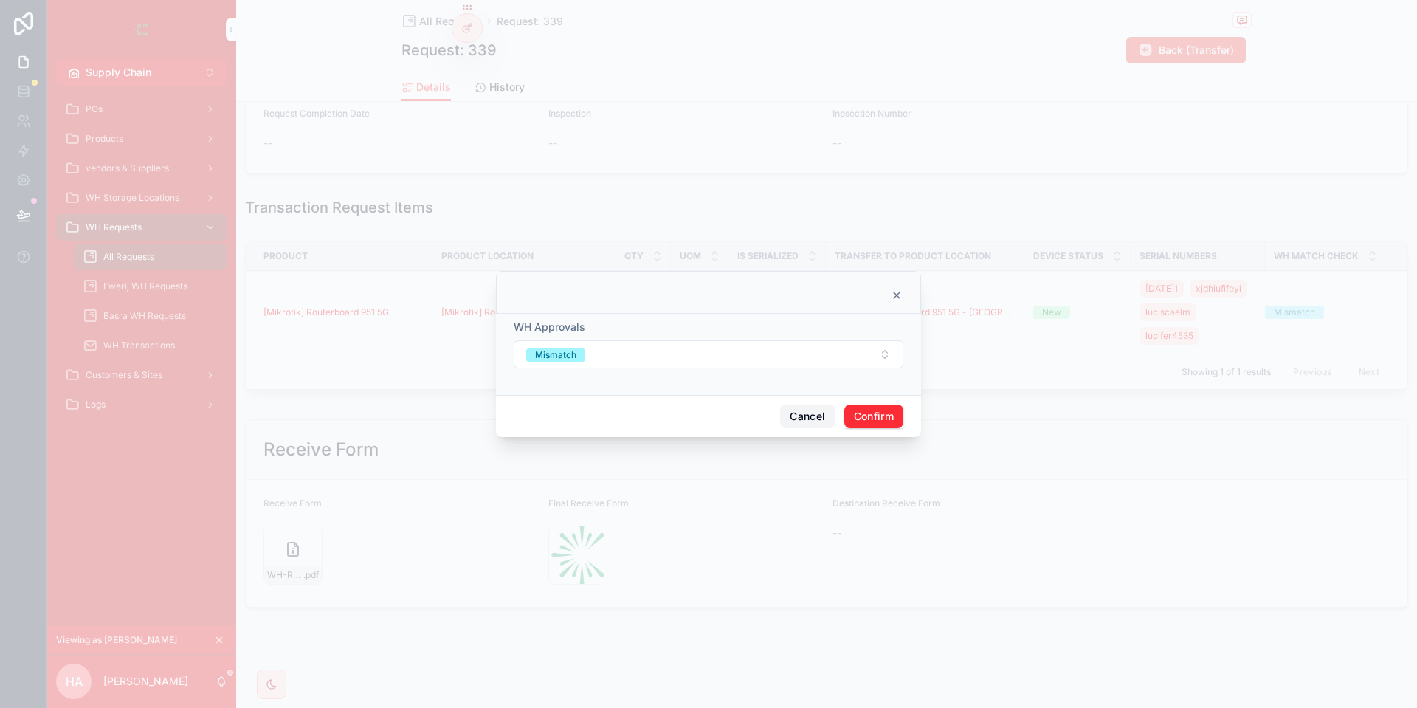
click at [803, 423] on button "Cancel" at bounding box center [807, 416] width 55 height 24
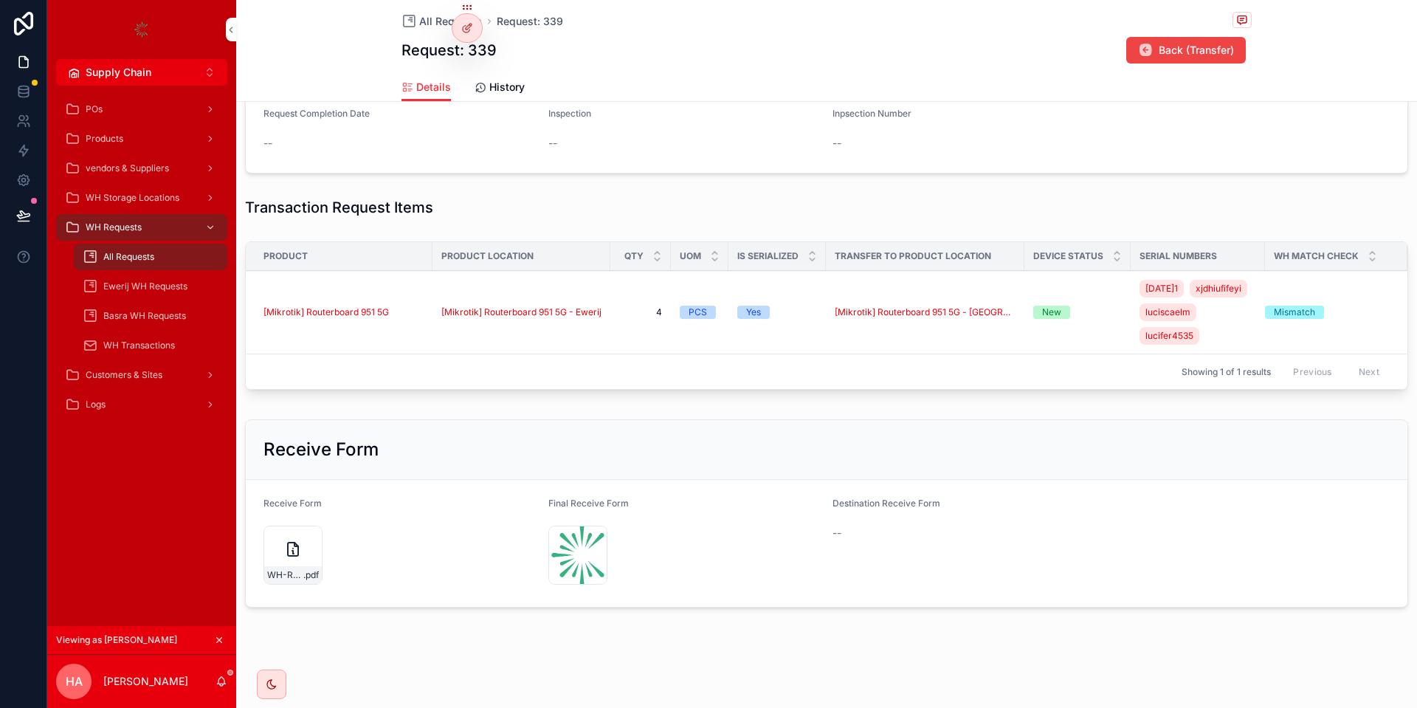
click at [0, 0] on button "Match Check" at bounding box center [0, 0] width 0 height 0
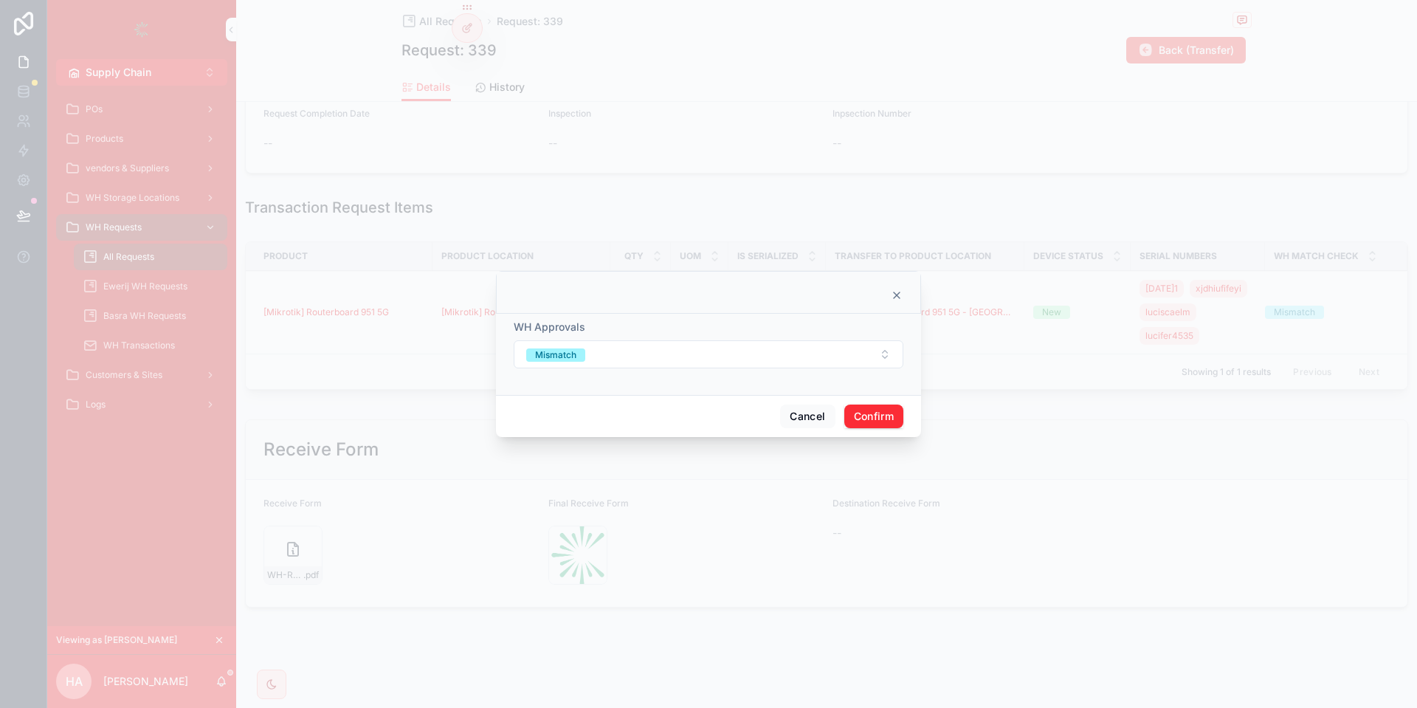
click at [648, 362] on button "Mismatch" at bounding box center [709, 354] width 390 height 28
click at [640, 431] on div "Match" at bounding box center [634, 435] width 27 height 13
click at [897, 424] on button "Confirm" at bounding box center [873, 416] width 59 height 24
click at [887, 420] on span at bounding box center [884, 416] width 37 height 28
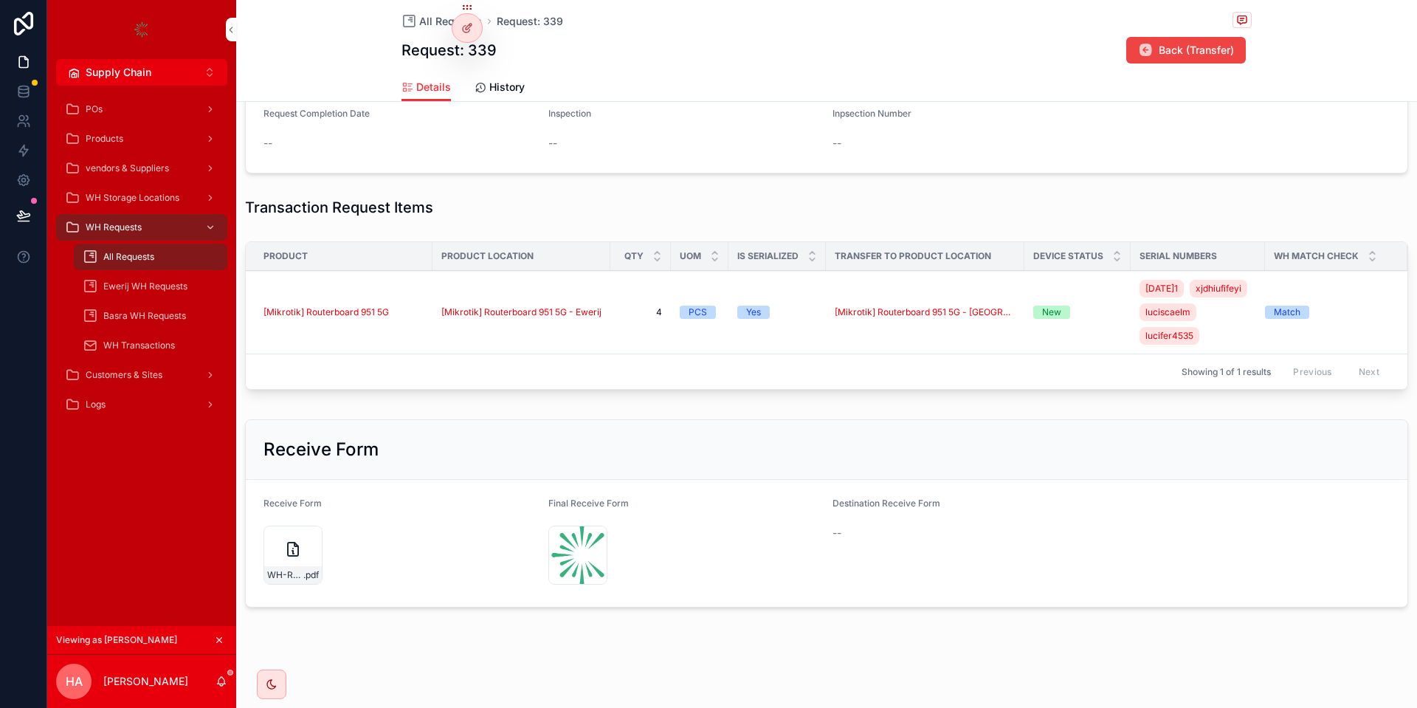
scroll to position [419, 0]
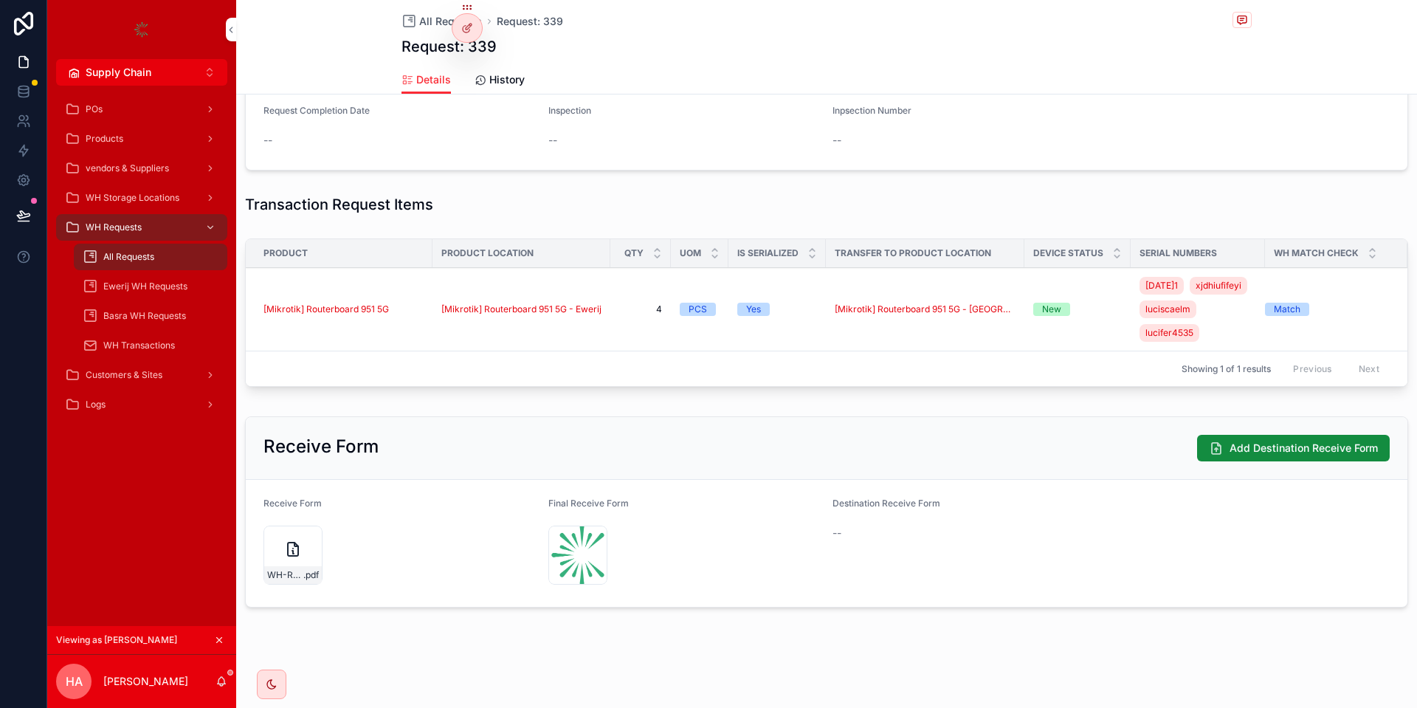
click at [1226, 459] on button "Add Destination Receive Form" at bounding box center [1293, 448] width 193 height 27
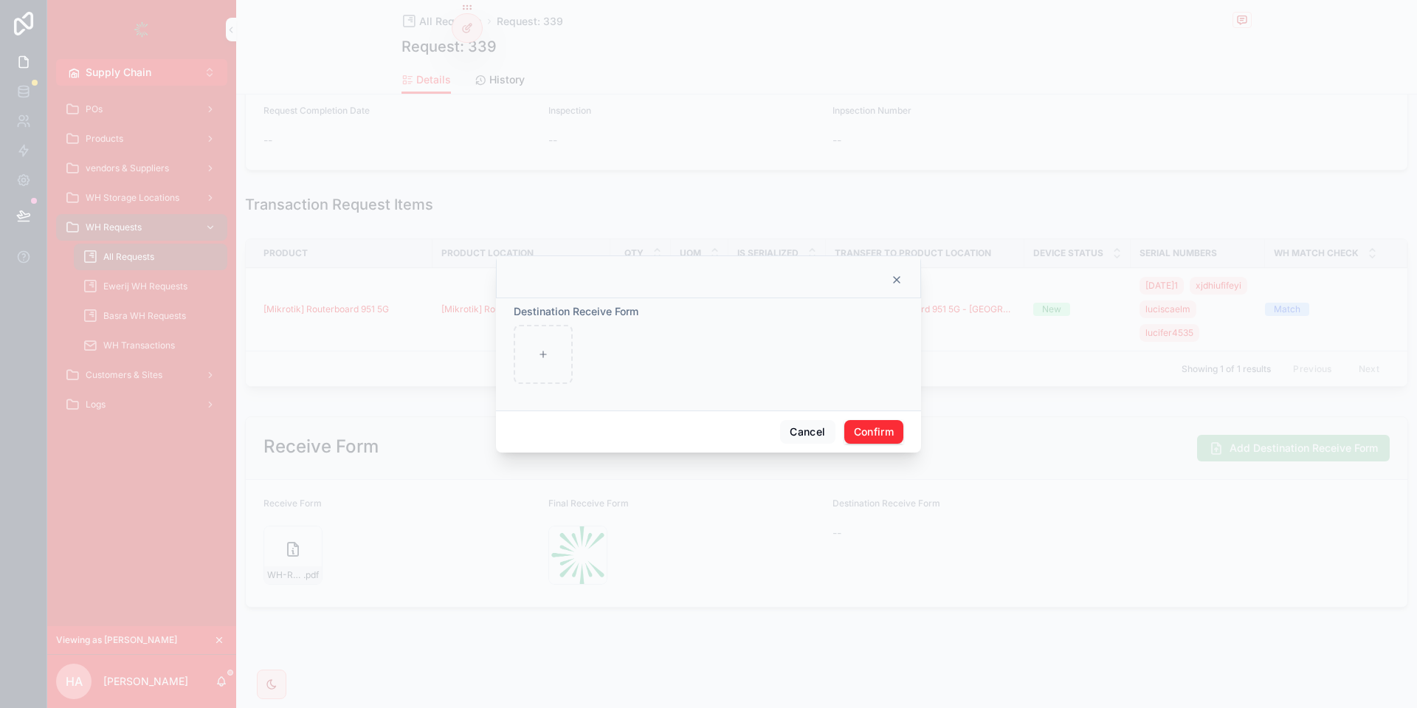
click at [479, 320] on div at bounding box center [708, 354] width 1417 height 708
click at [566, 368] on div at bounding box center [543, 354] width 59 height 59
type input "**********"
click at [882, 418] on div "Cancel Confirm" at bounding box center [708, 431] width 425 height 42
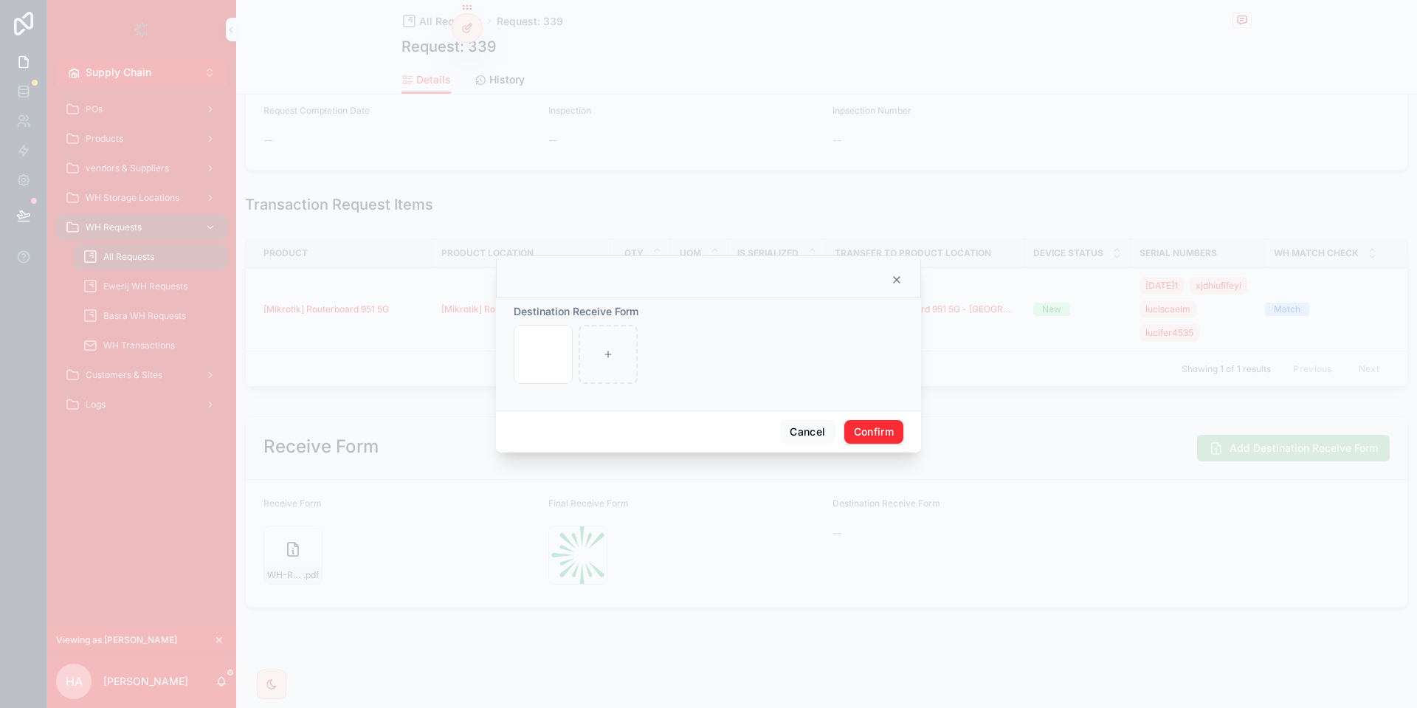
click at [880, 420] on div "Cancel Confirm" at bounding box center [708, 431] width 425 height 42
click at [881, 424] on button "Confirm" at bounding box center [873, 432] width 59 height 24
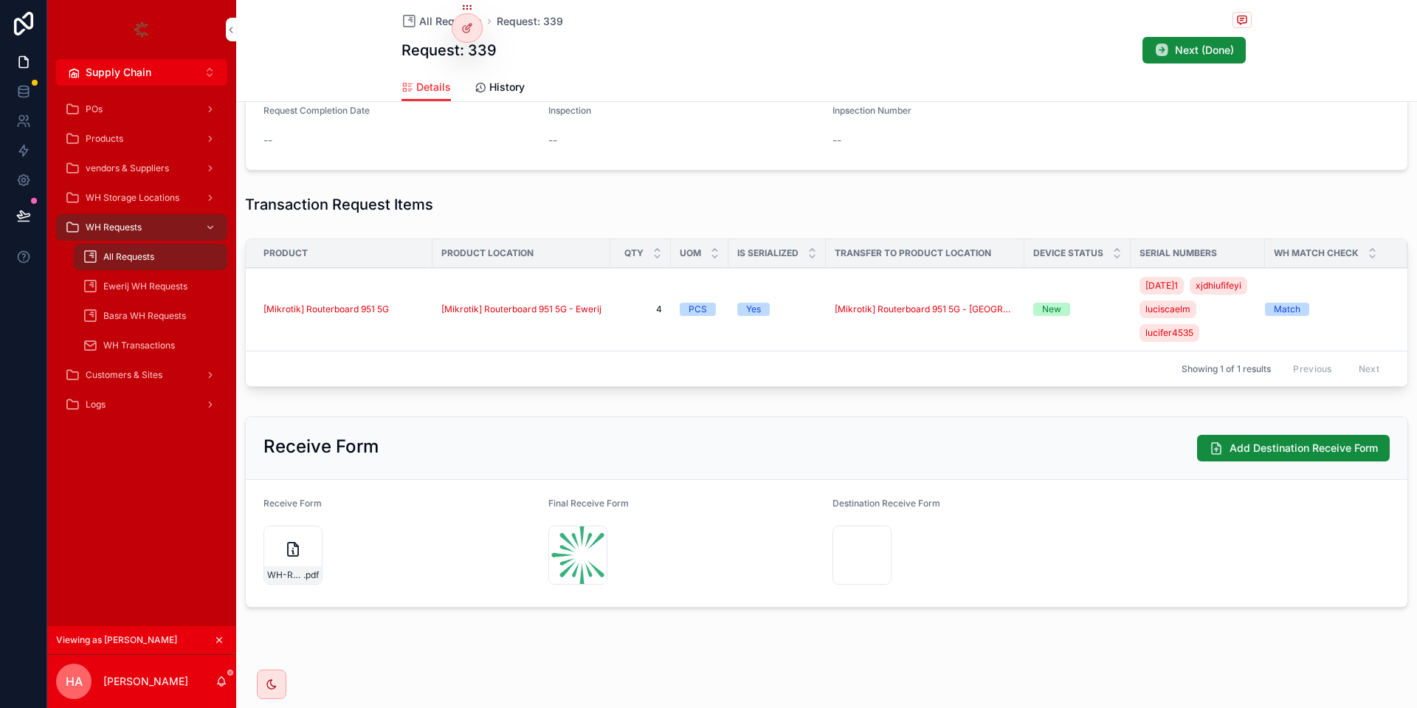
scroll to position [426, 0]
click at [1222, 54] on span "Next (Done)" at bounding box center [1204, 50] width 59 height 15
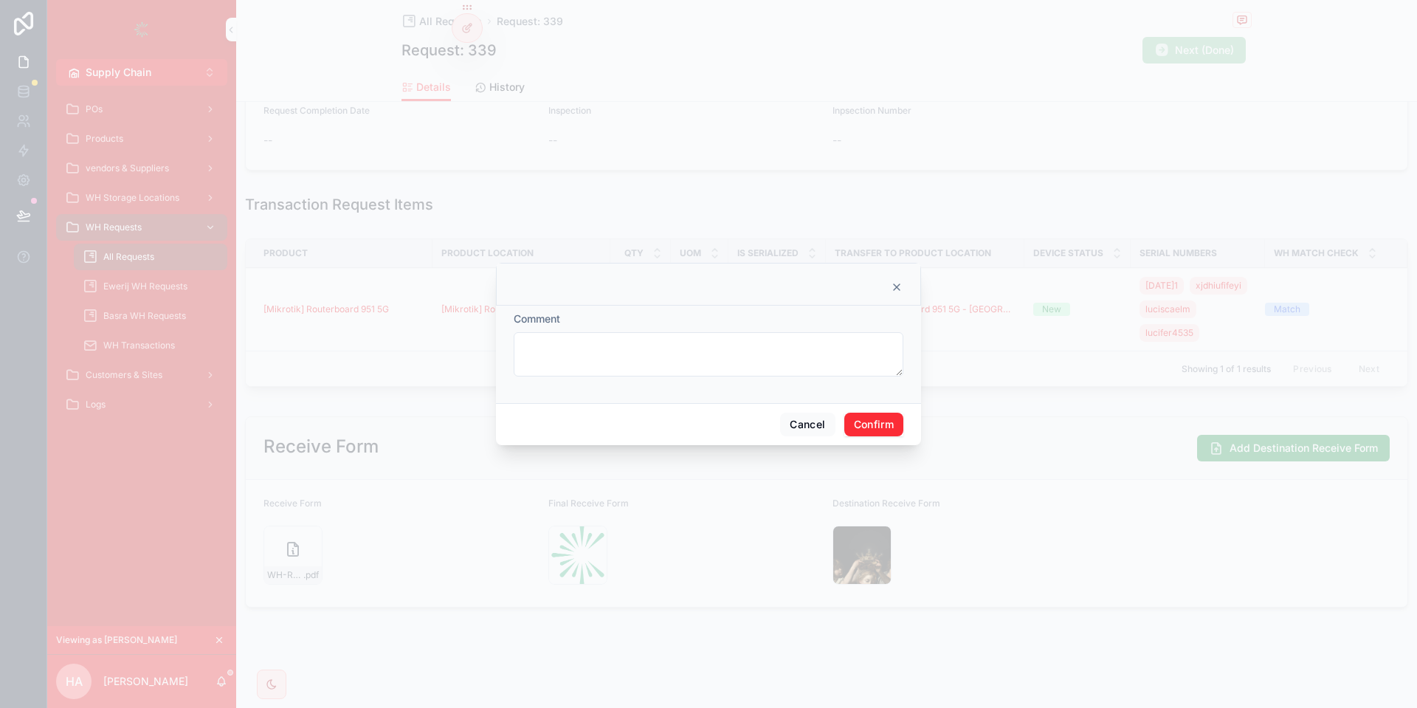
click at [889, 432] on button "Confirm" at bounding box center [873, 424] width 59 height 24
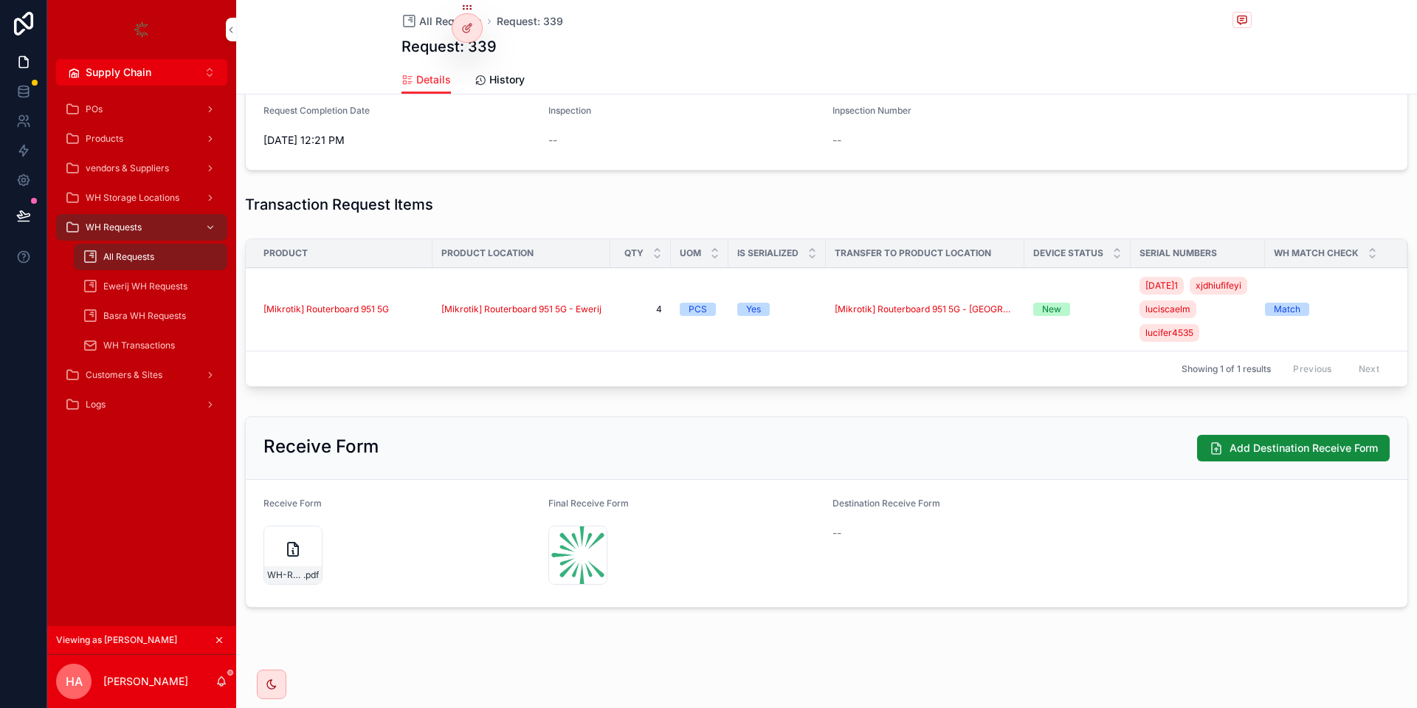
scroll to position [422, 0]
click at [1264, 439] on button "Add Destination Receive Form" at bounding box center [1293, 448] width 193 height 27
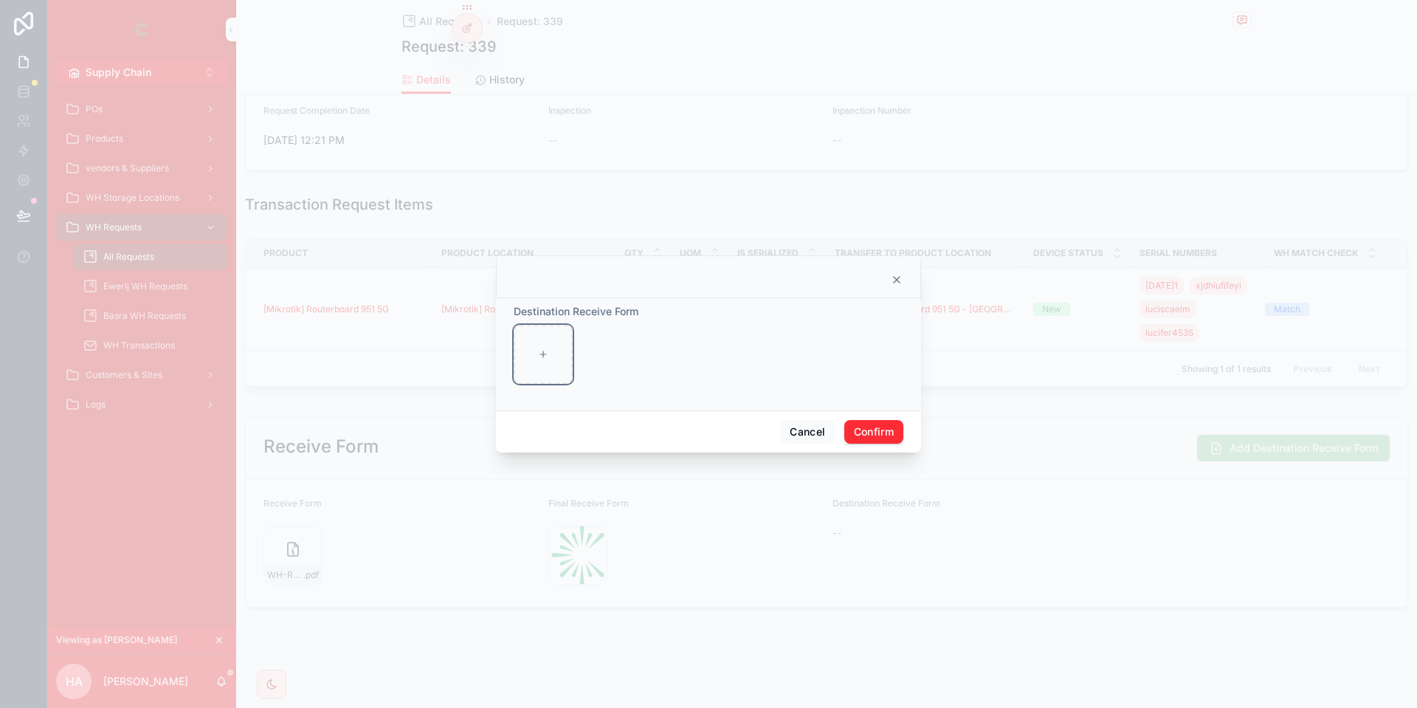
click at [561, 356] on div at bounding box center [543, 354] width 59 height 59
type input "**********"
click at [876, 421] on button "Confirm" at bounding box center [873, 432] width 59 height 24
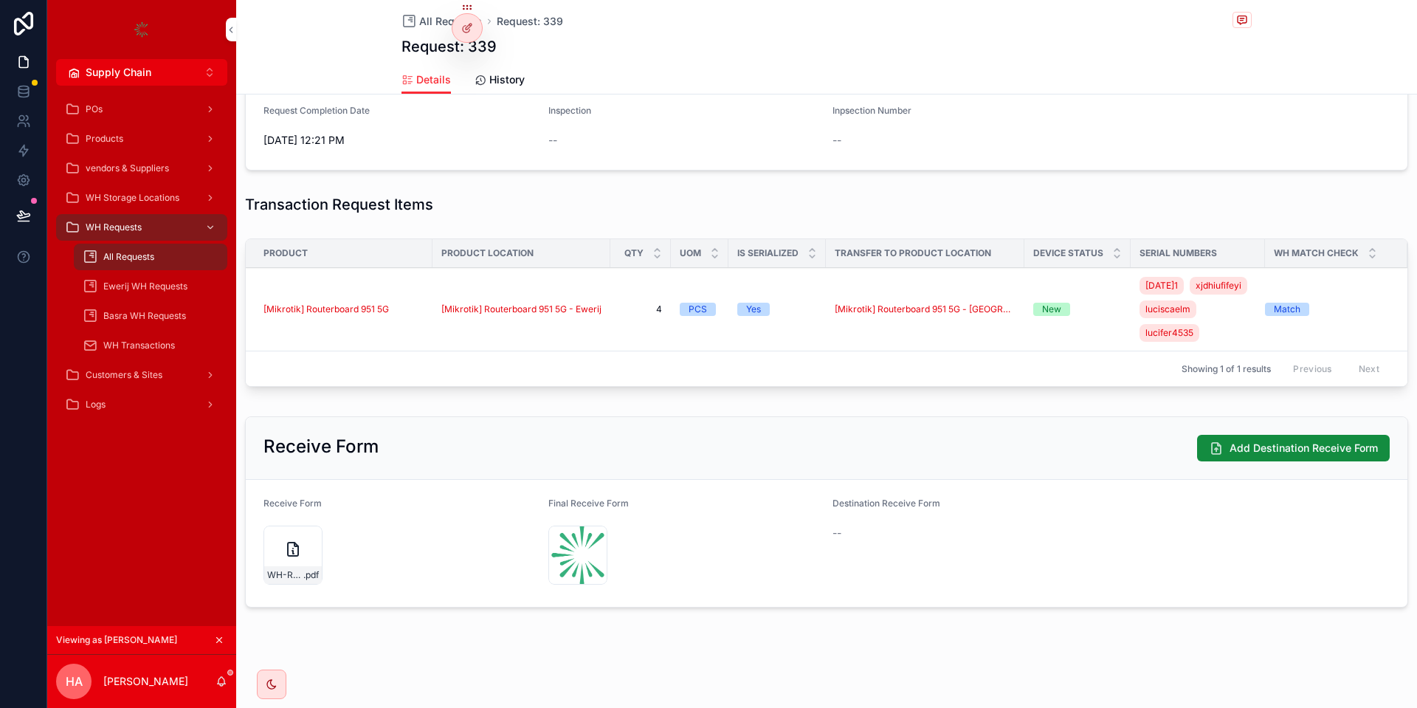
scroll to position [429, 0]
click at [1148, 15] on div "All Requests Request: 339" at bounding box center [826, 21] width 850 height 18
click at [1174, 43] on button "Next (Done)" at bounding box center [1193, 50] width 103 height 27
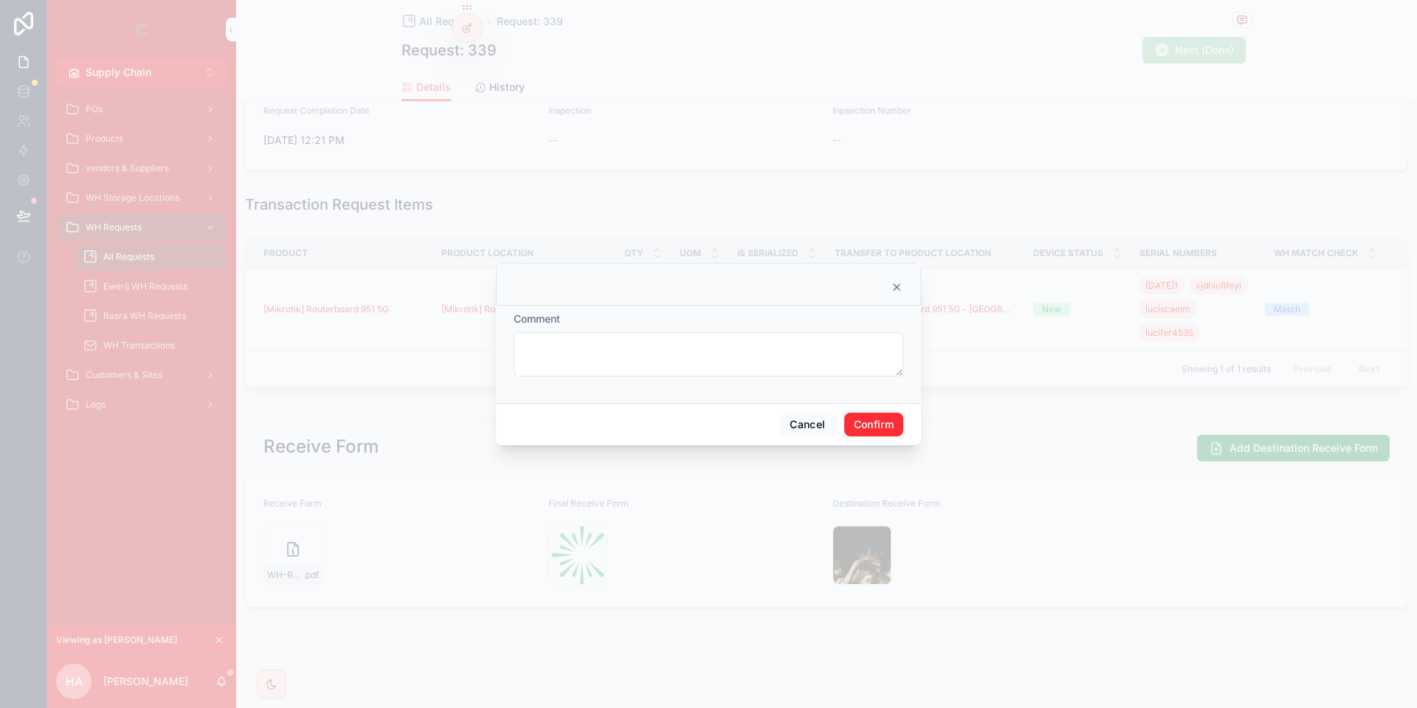
click at [869, 415] on button "Confirm" at bounding box center [873, 424] width 59 height 24
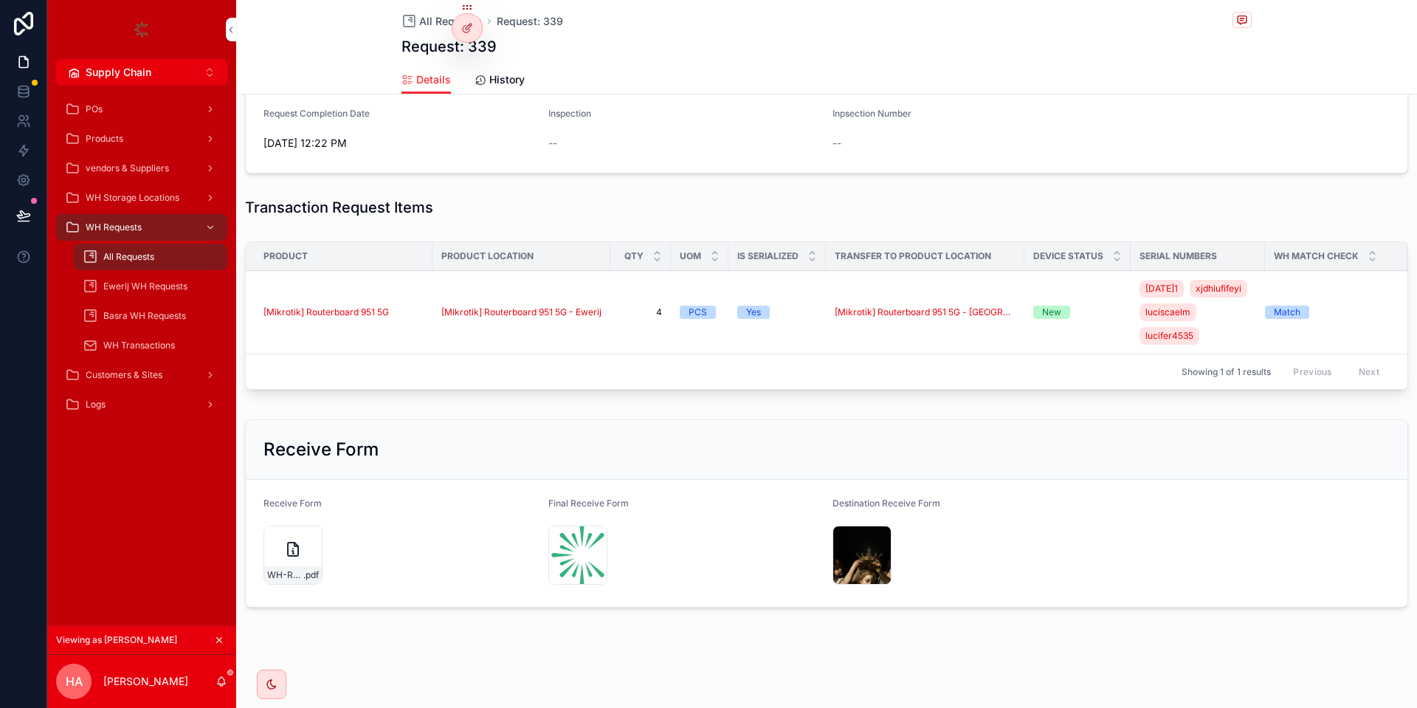
scroll to position [419, 0]
click at [115, 59] on button "Supply Chain Alt 2" at bounding box center [141, 72] width 171 height 27
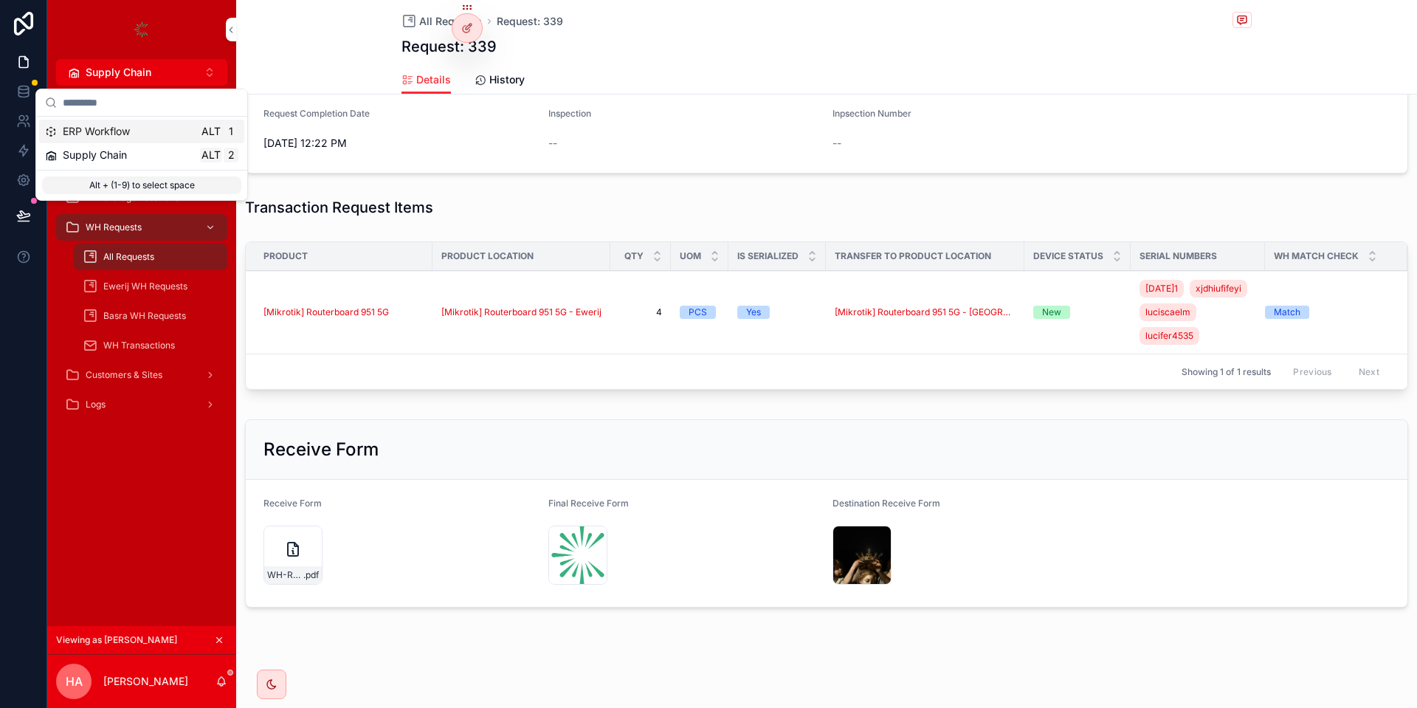
click at [114, 131] on span "ERP Workflow" at bounding box center [96, 131] width 67 height 15
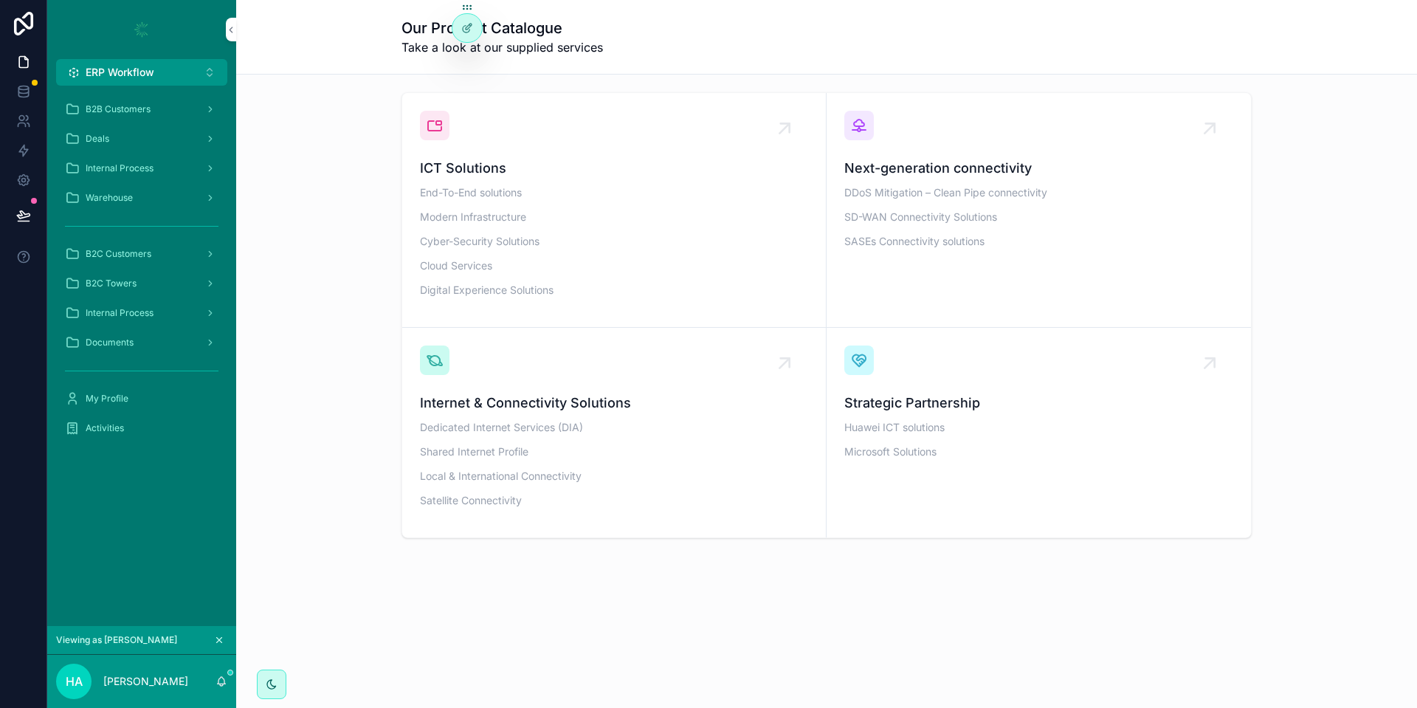
click at [218, 640] on icon "scrollable content" at bounding box center [219, 640] width 10 height 10
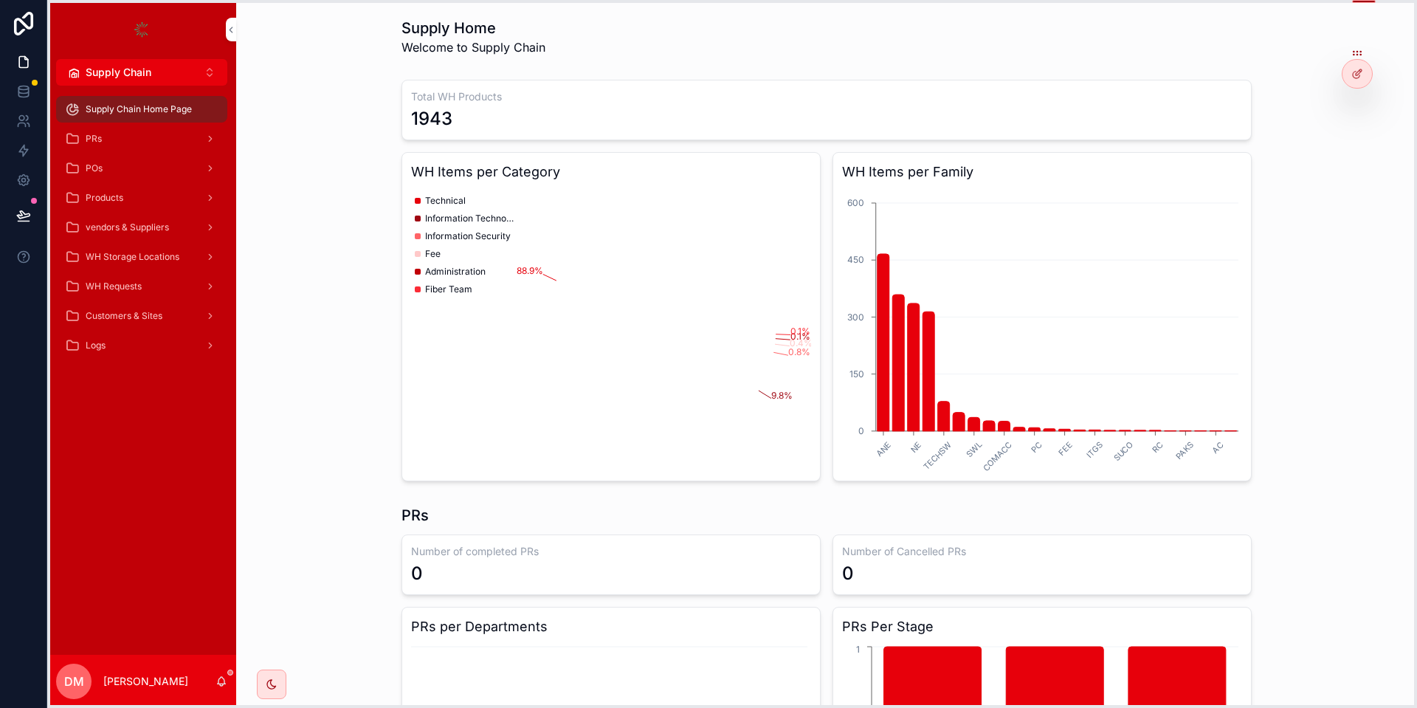
drag, startPoint x: 466, startPoint y: 9, endPoint x: 1356, endPoint y: 55, distance: 891.0
click at [1356, 55] on icon at bounding box center [1356, 54] width 1 height 1
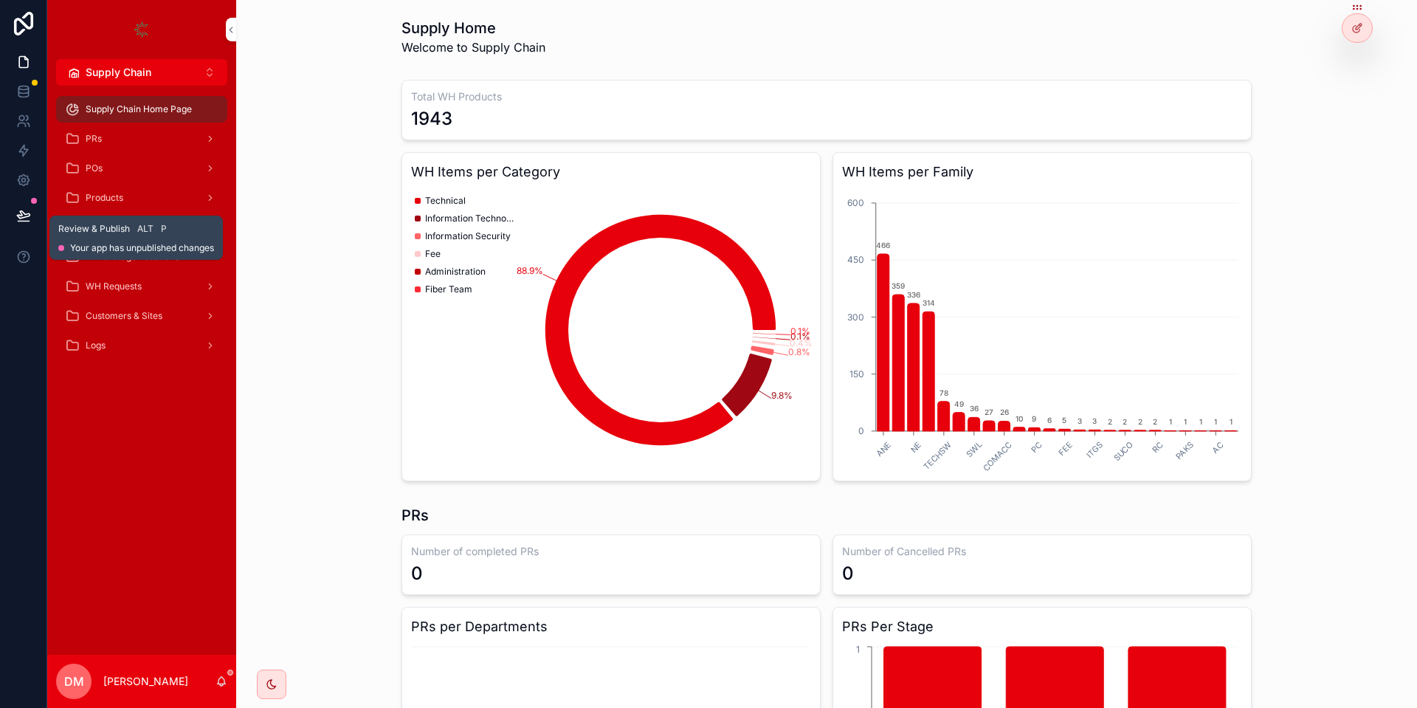
click at [7, 204] on div at bounding box center [23, 215] width 46 height 41
click at [24, 220] on icon at bounding box center [23, 215] width 15 height 15
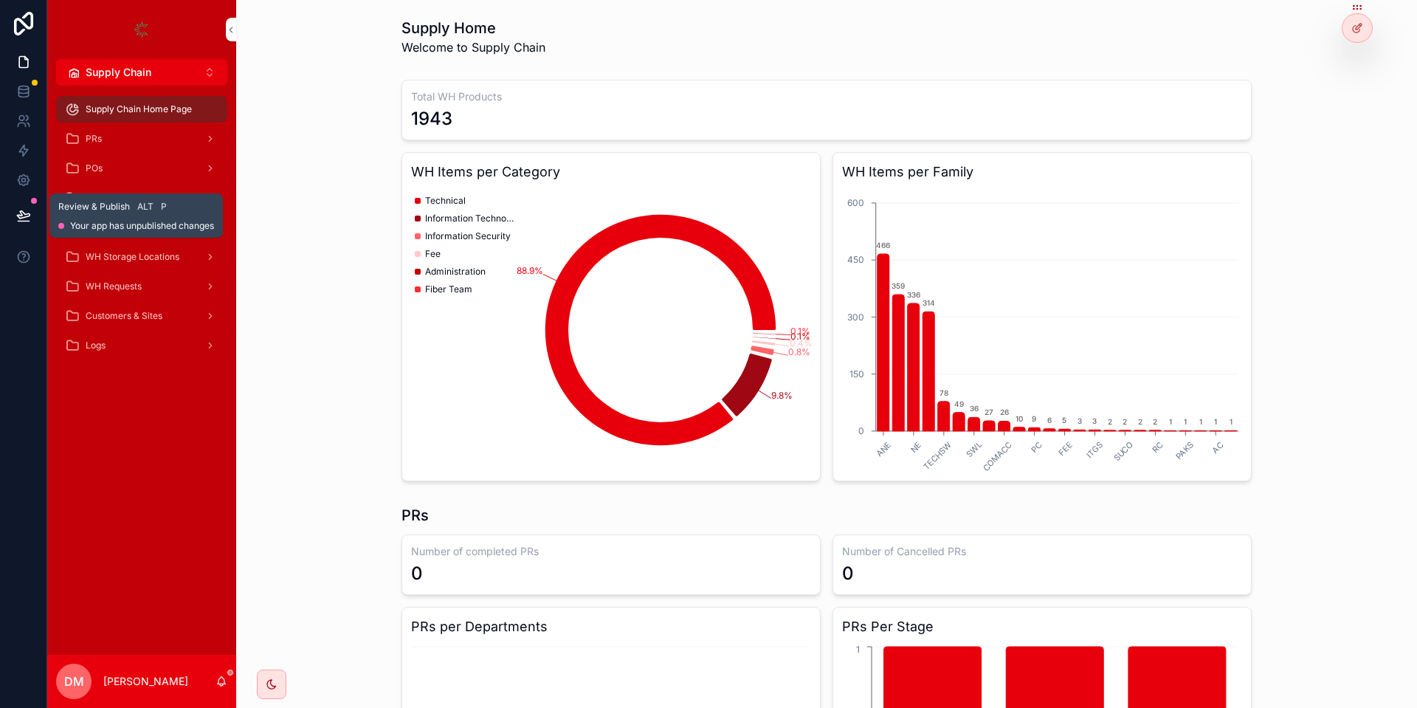
click at [38, 213] on button at bounding box center [23, 215] width 32 height 41
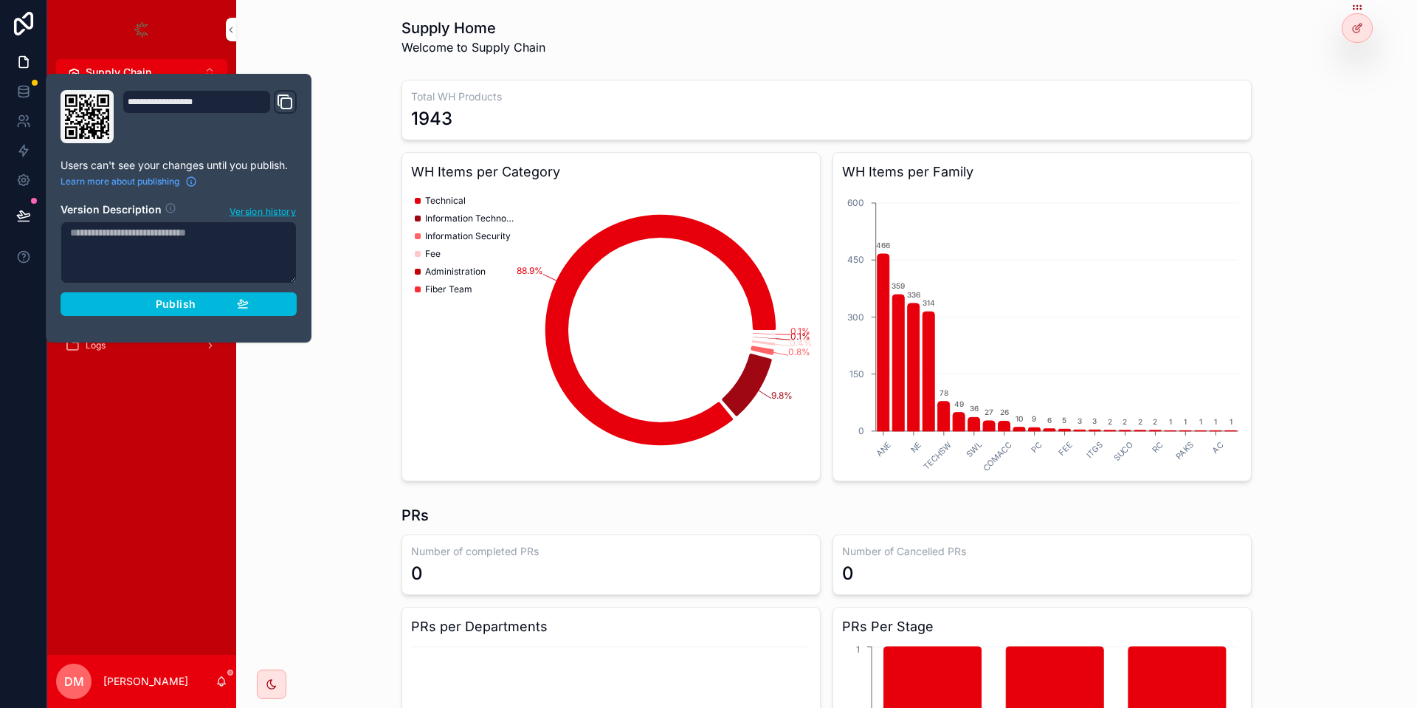
click at [154, 308] on div "Publish" at bounding box center [178, 303] width 140 height 13
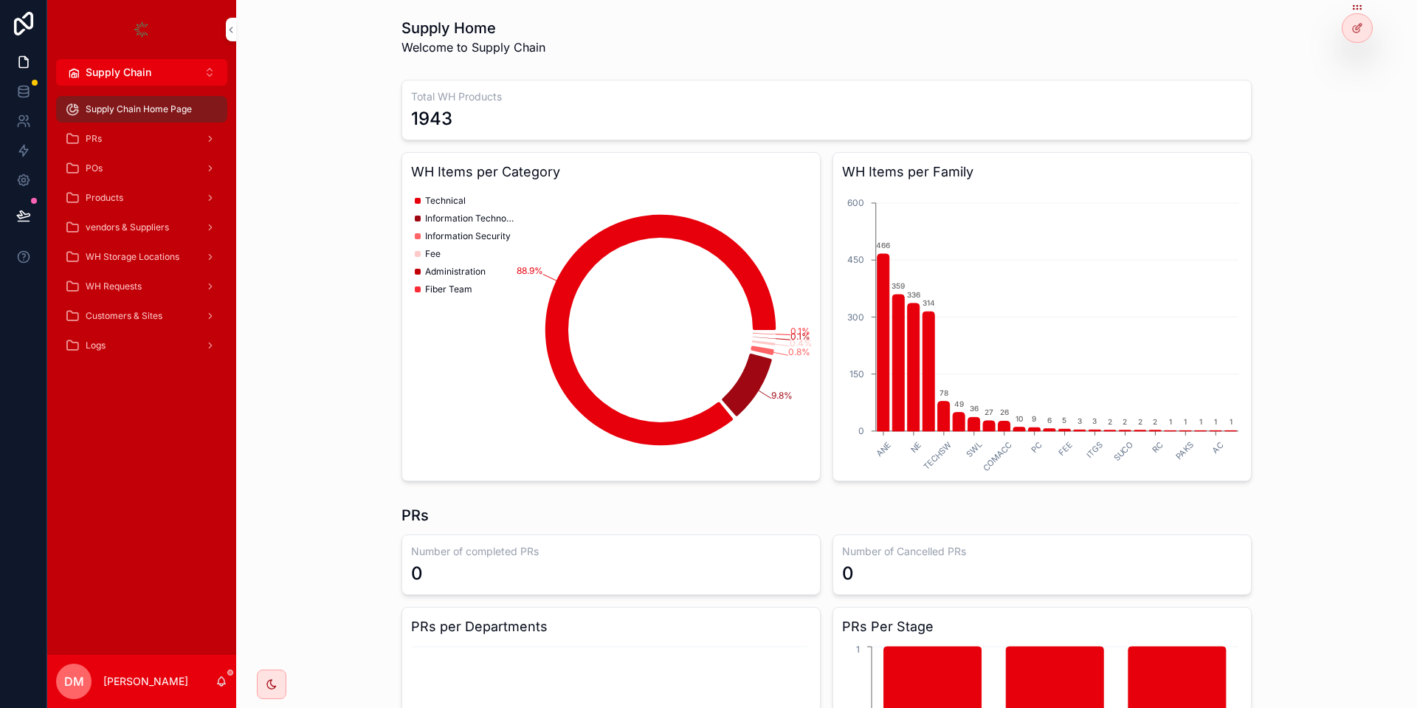
click at [327, 132] on div "Total WH Products 1943 WH Items per Category 88.9% 9.8% 0.8% 0.4% 0.1% 0.1% Tec…" at bounding box center [826, 280] width 1157 height 413
click at [435, 125] on div "1943" at bounding box center [431, 119] width 41 height 24
click at [144, 291] on div "WH Requests" at bounding box center [141, 286] width 153 height 24
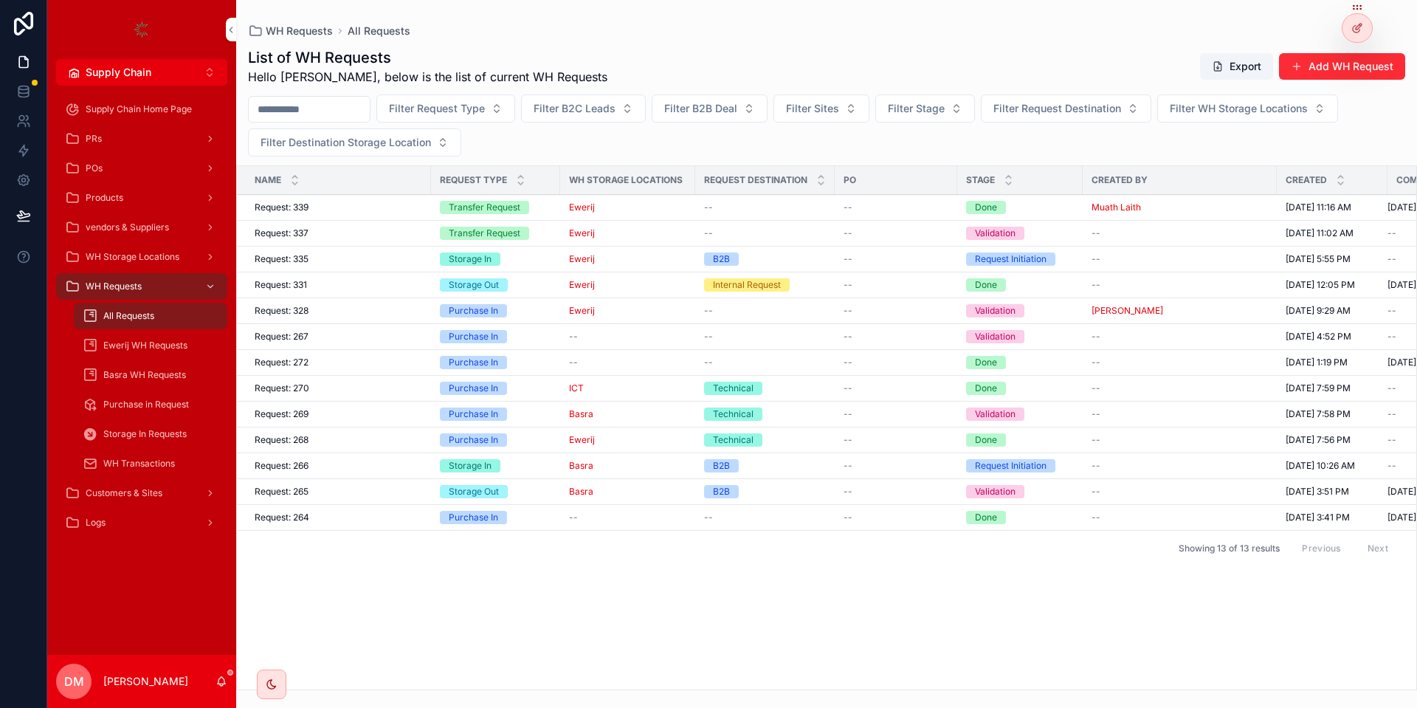
click at [132, 347] on span "Ewerij WH Requests" at bounding box center [145, 345] width 84 height 12
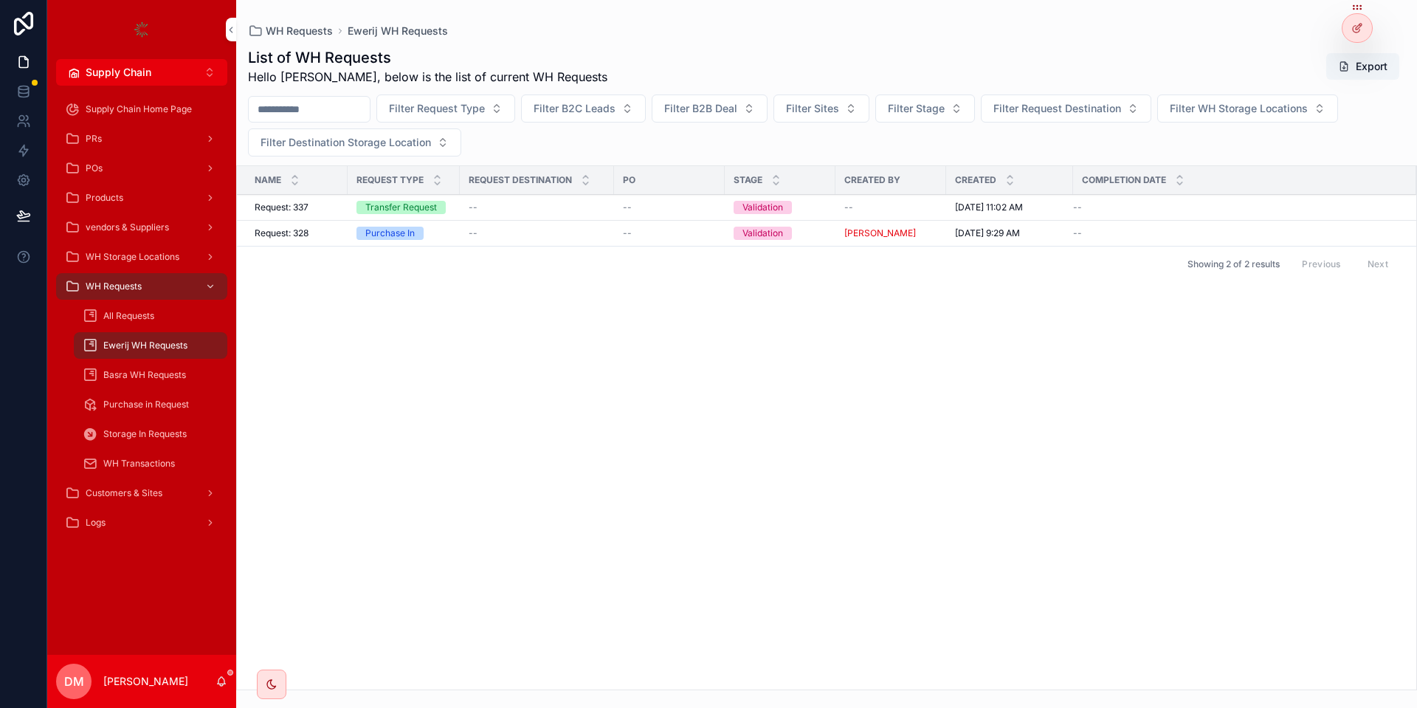
click at [583, 601] on div "Name Request Type Request Destination PO Stage Created By Created Completion Da…" at bounding box center [826, 427] width 1179 height 523
click at [143, 314] on span "All Requests" at bounding box center [128, 316] width 51 height 12
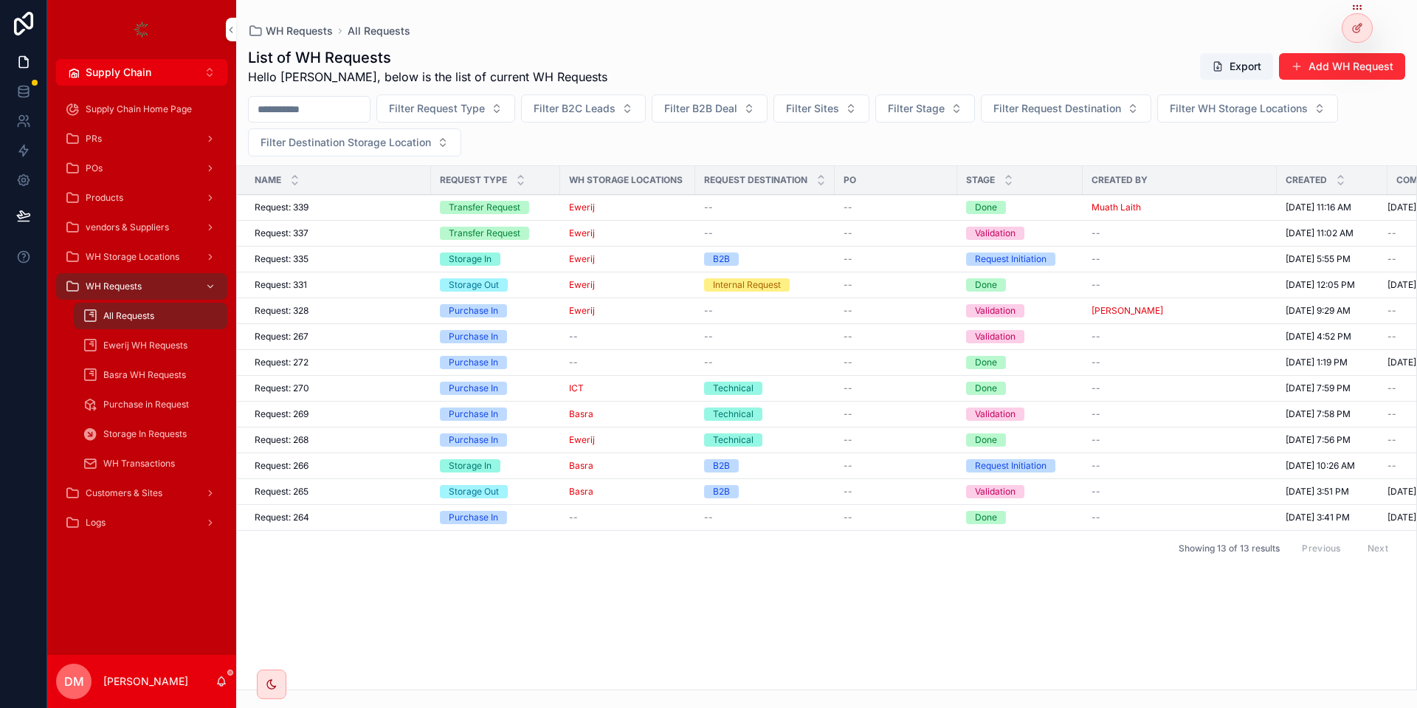
click at [1361, 27] on icon at bounding box center [1357, 28] width 12 height 12
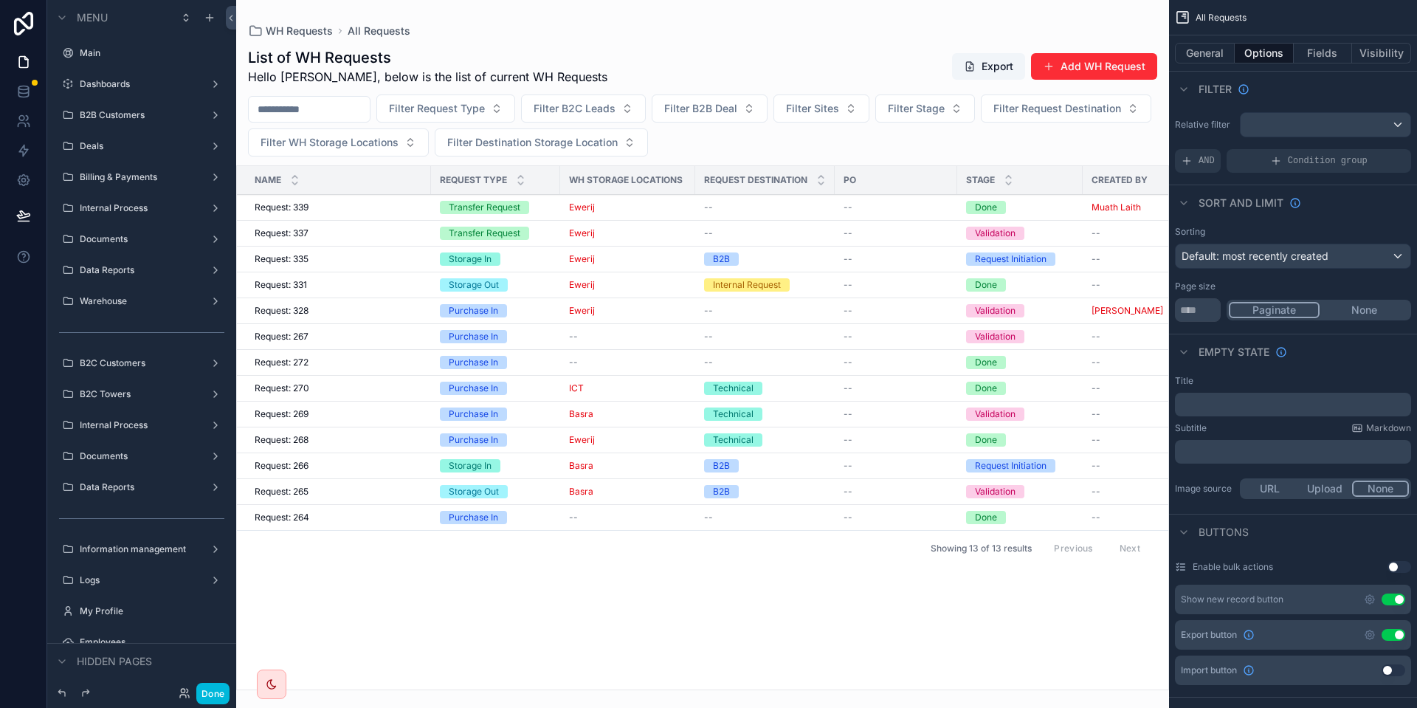
scroll to position [436, 0]
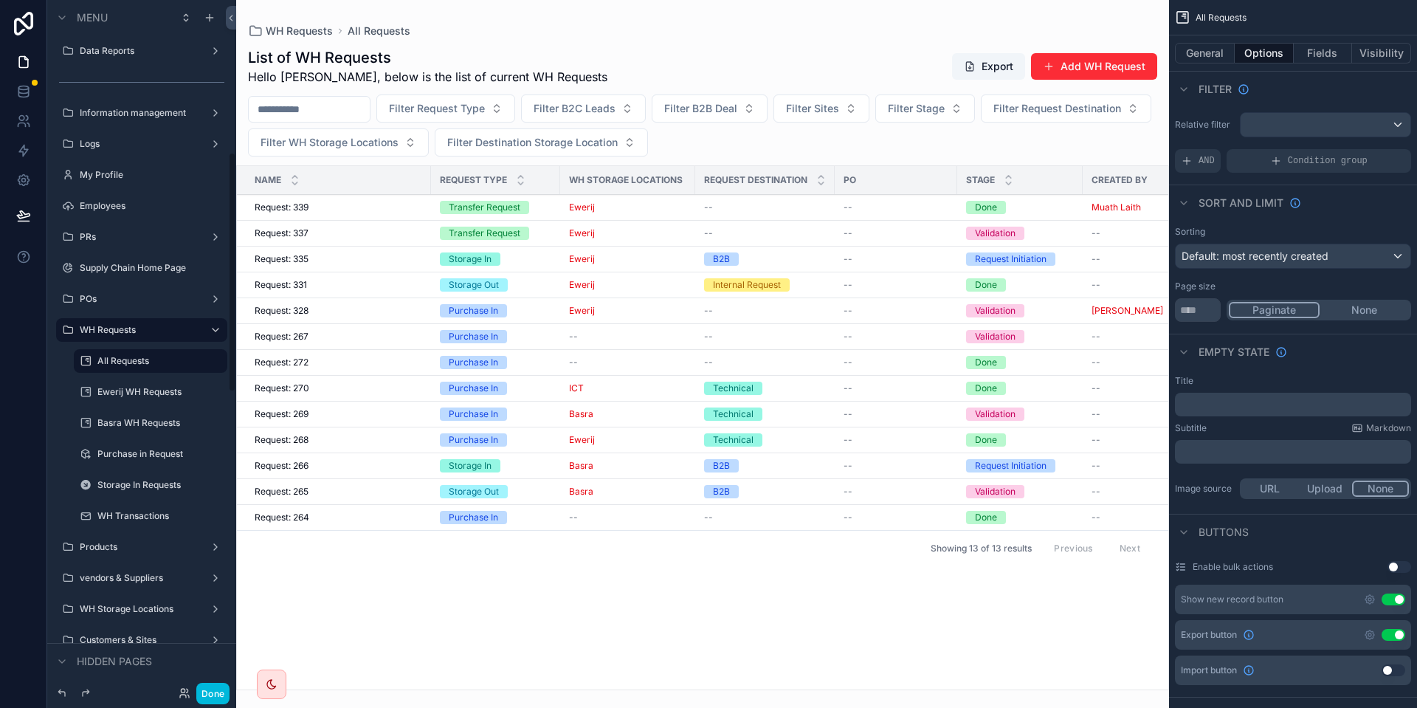
click at [215, 685] on button "Done" at bounding box center [212, 692] width 33 height 21
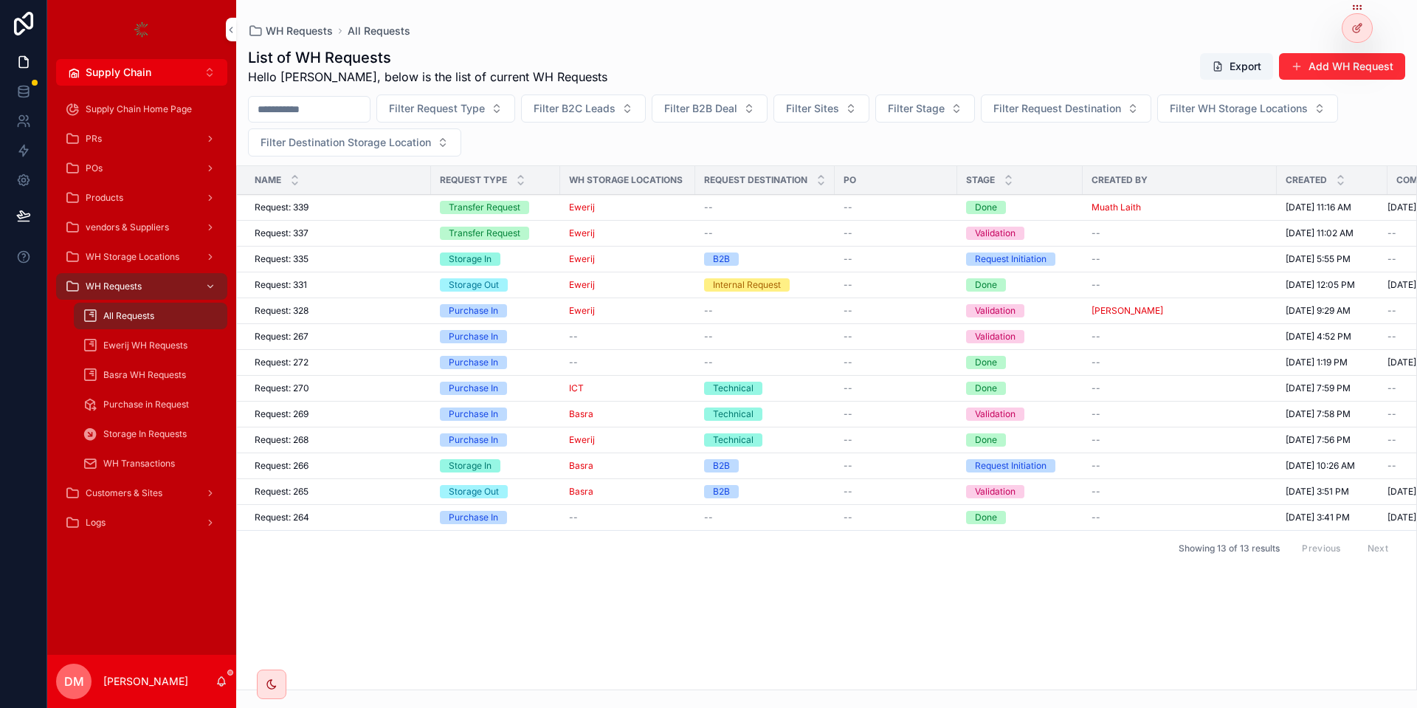
click at [388, 209] on div "Request: 339 Request: 339" at bounding box center [338, 207] width 167 height 12
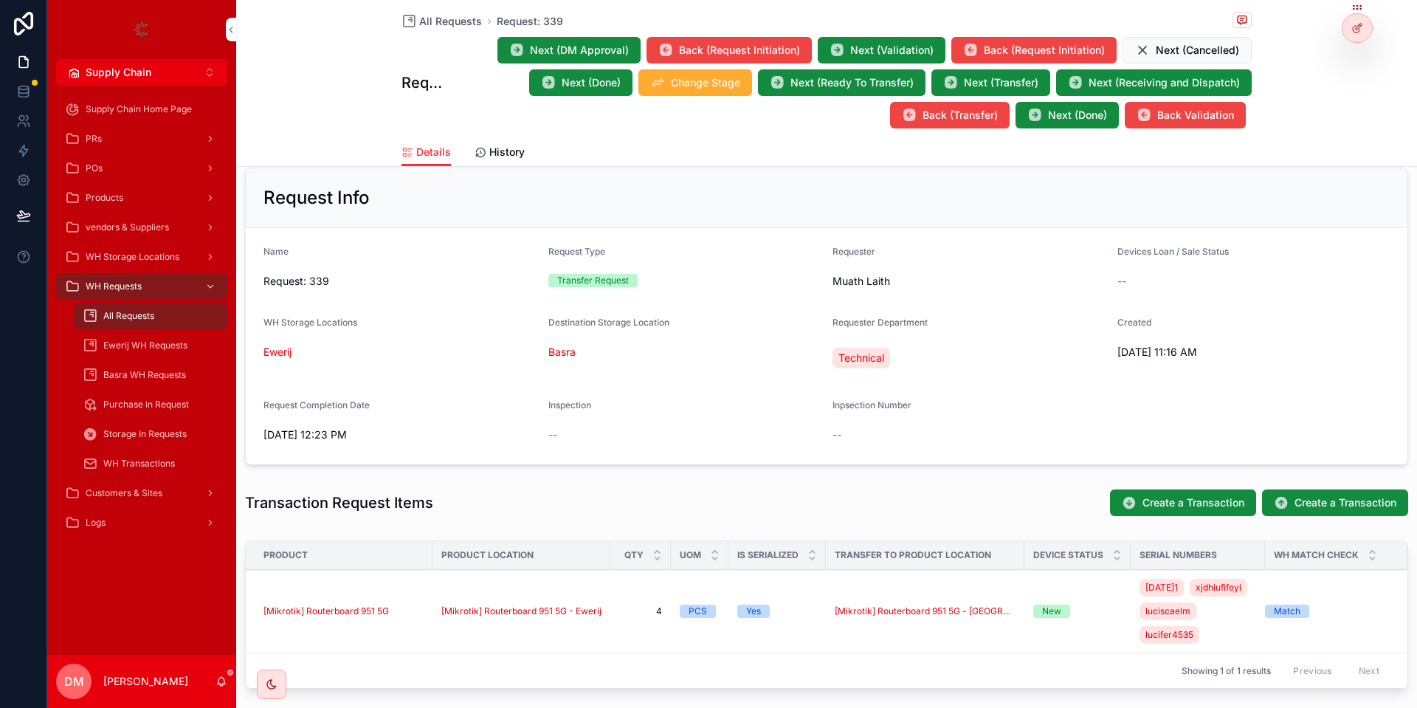
scroll to position [177, 0]
click at [1347, 37] on div at bounding box center [1357, 28] width 30 height 28
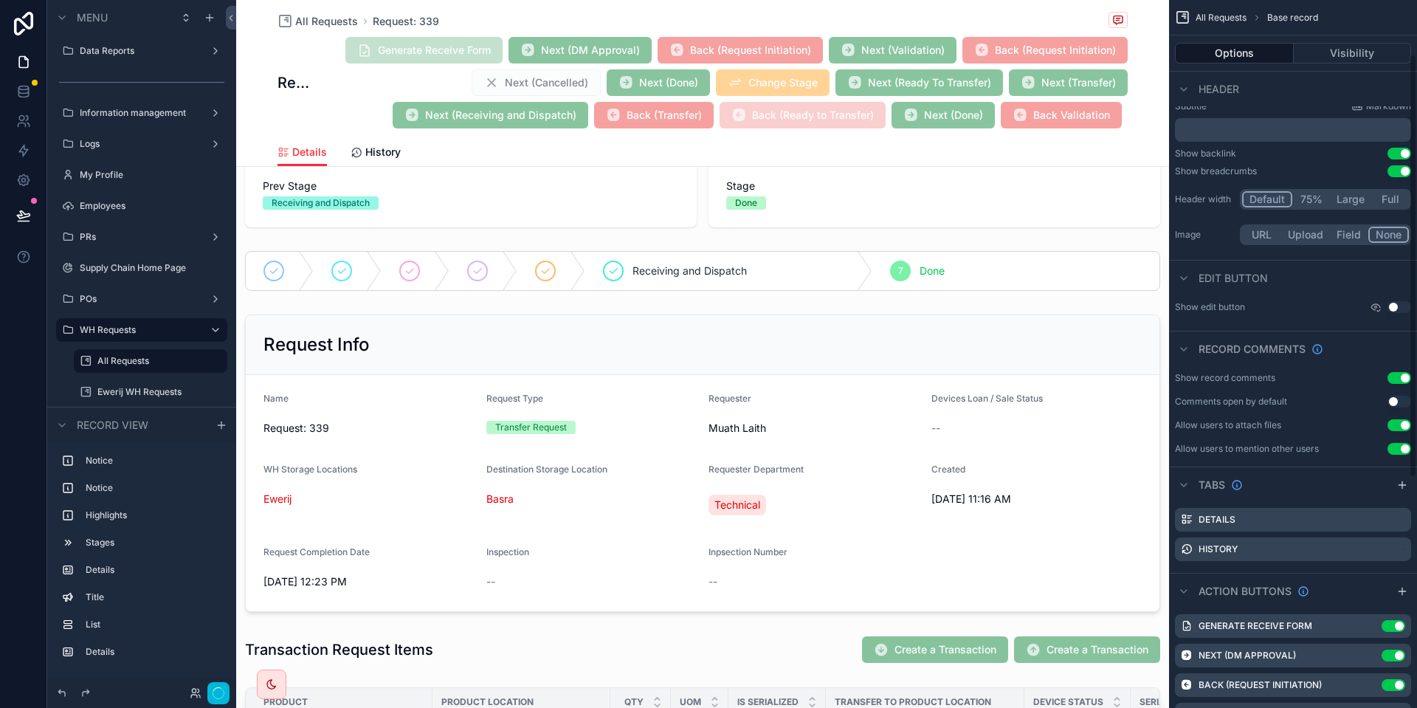
scroll to position [266, 0]
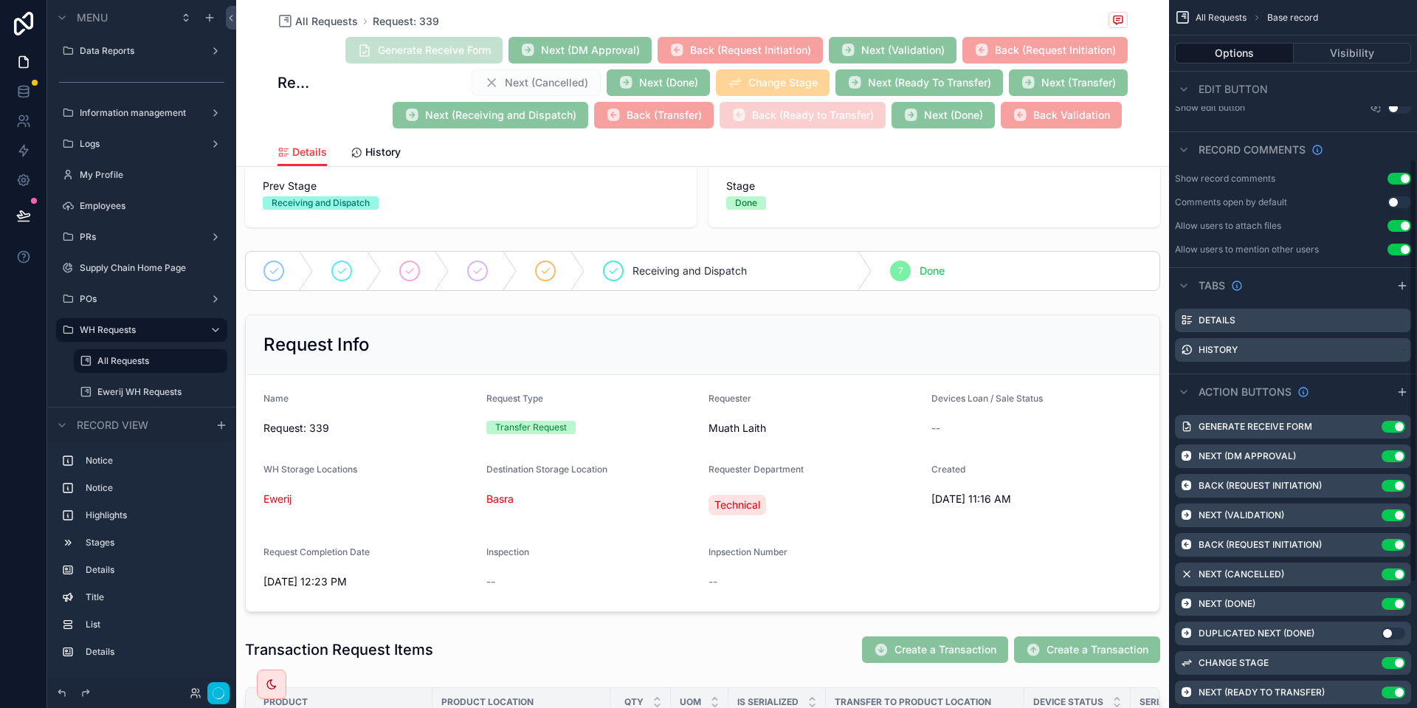
click at [0, 0] on icon "scrollable content" at bounding box center [0, 0] width 0 height 0
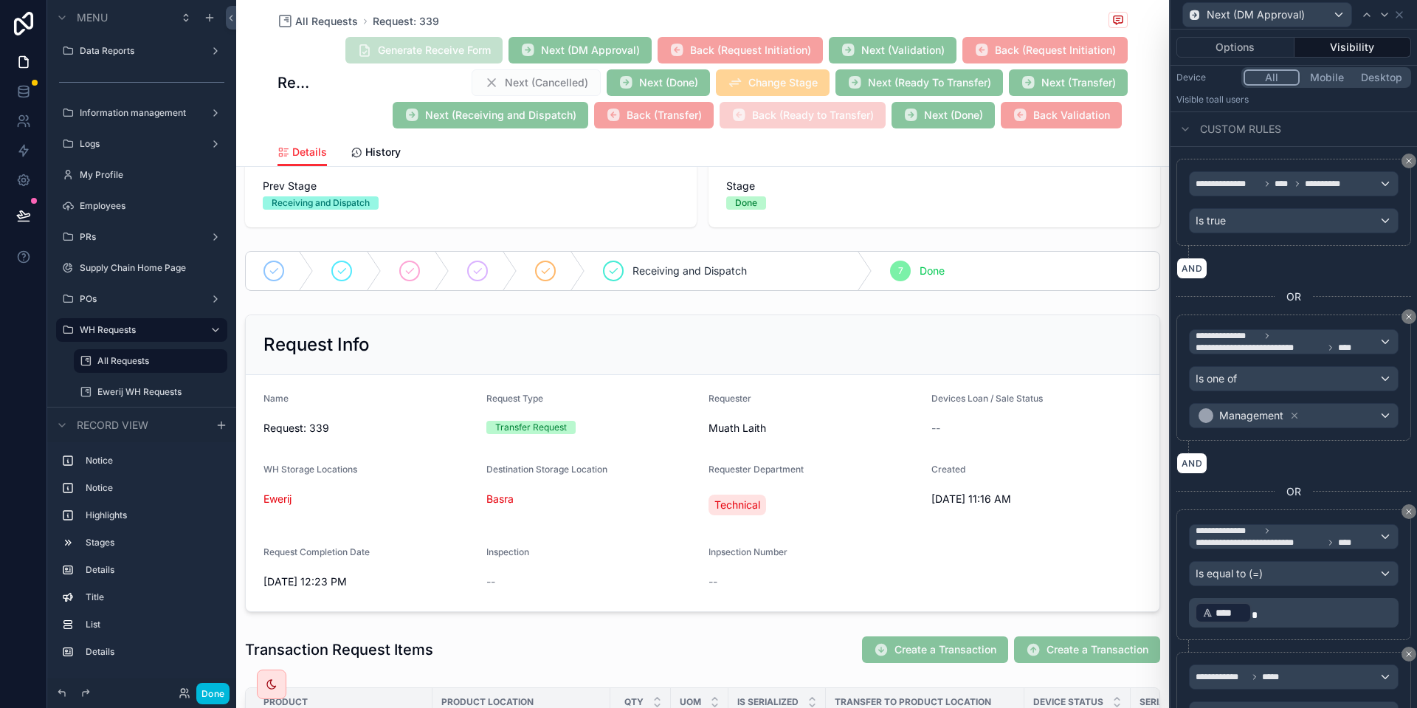
click at [1269, 50] on button "Options" at bounding box center [1235, 47] width 118 height 21
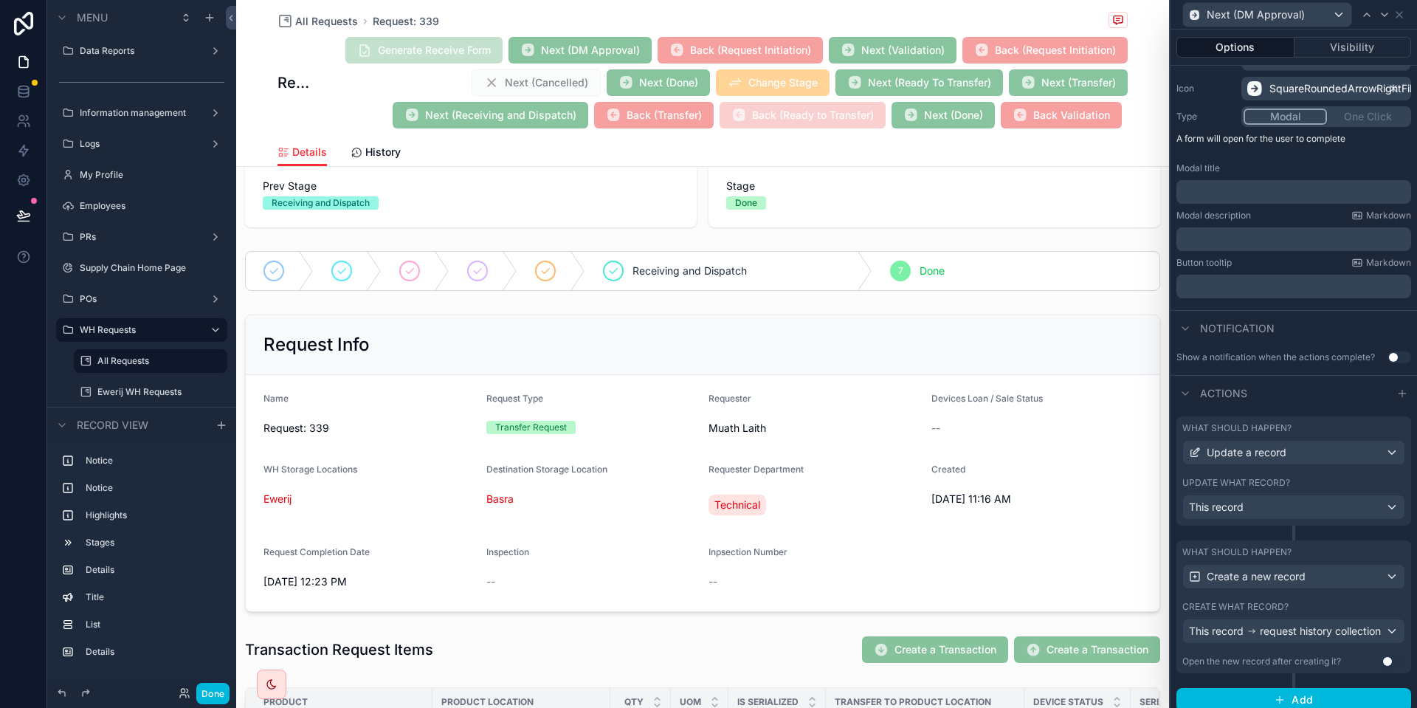
scroll to position [153, 0]
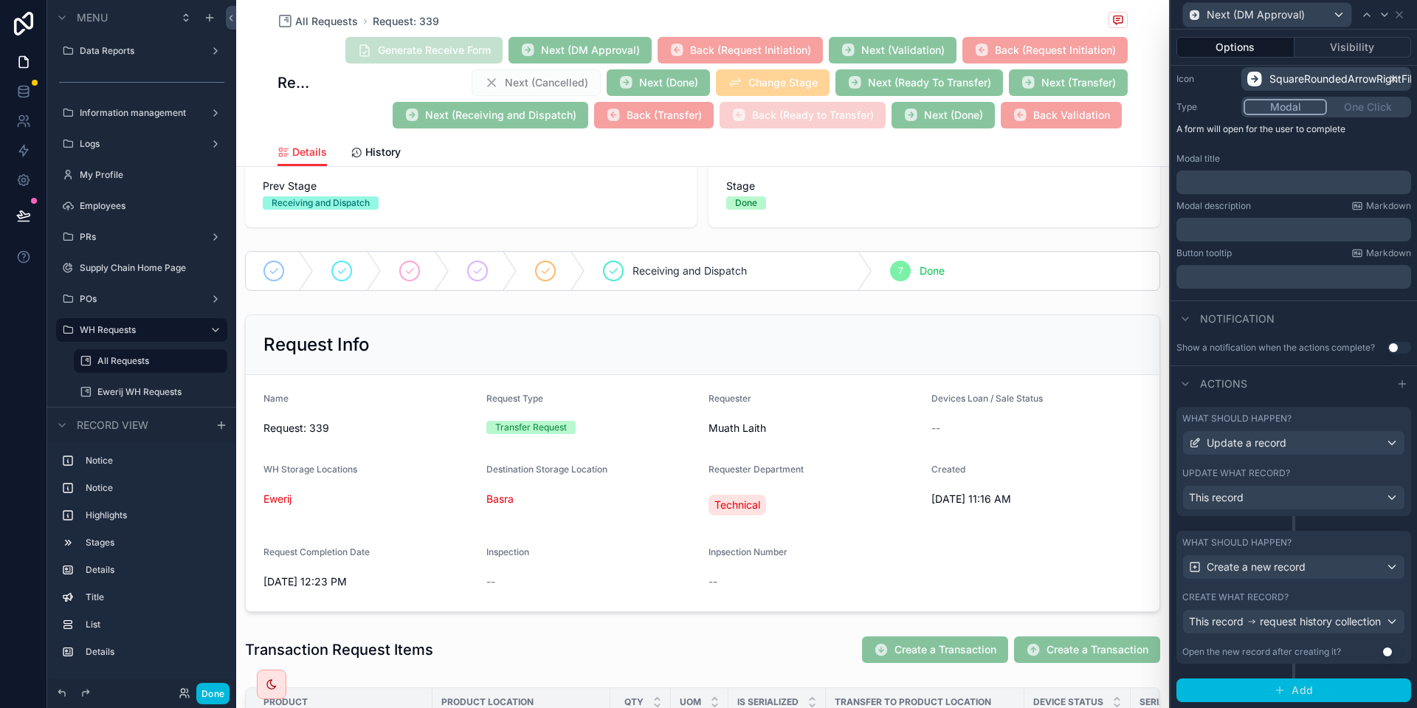
click at [1318, 688] on button "Add" at bounding box center [1293, 690] width 235 height 24
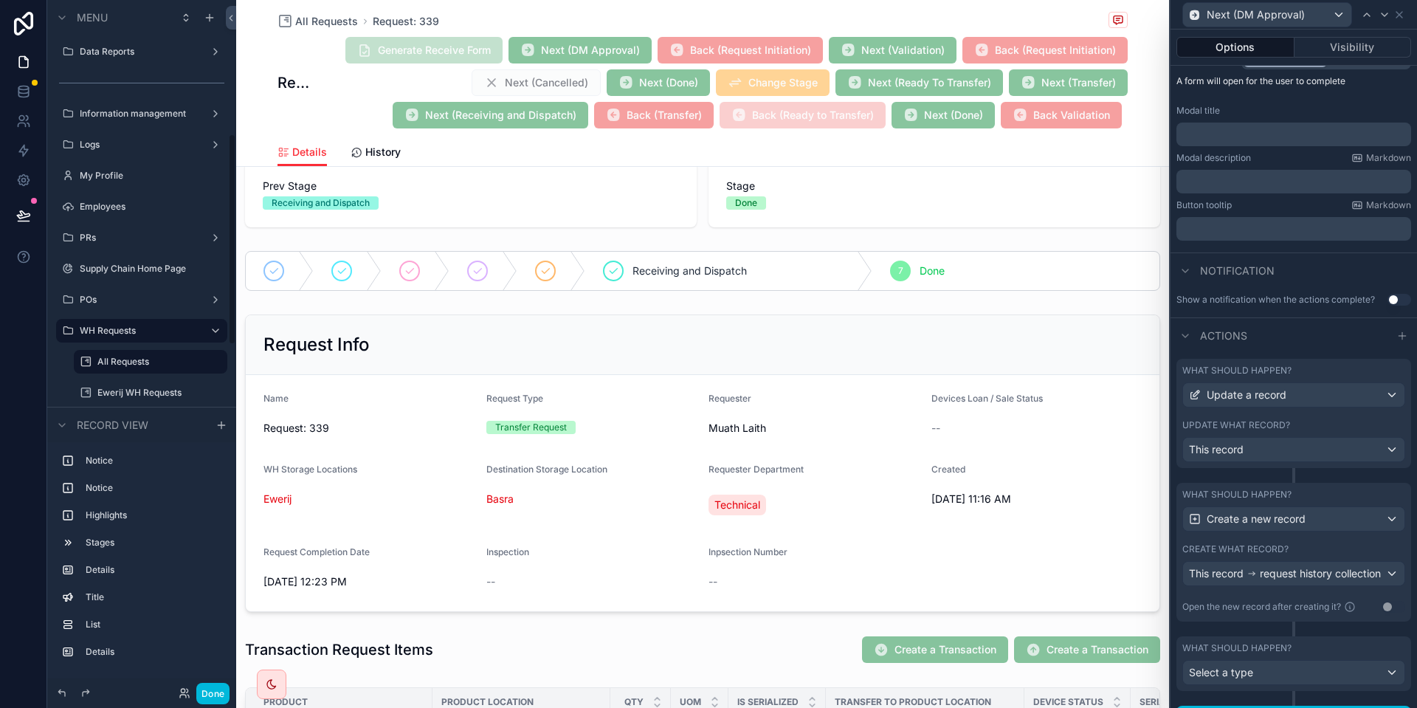
scroll to position [229, 0]
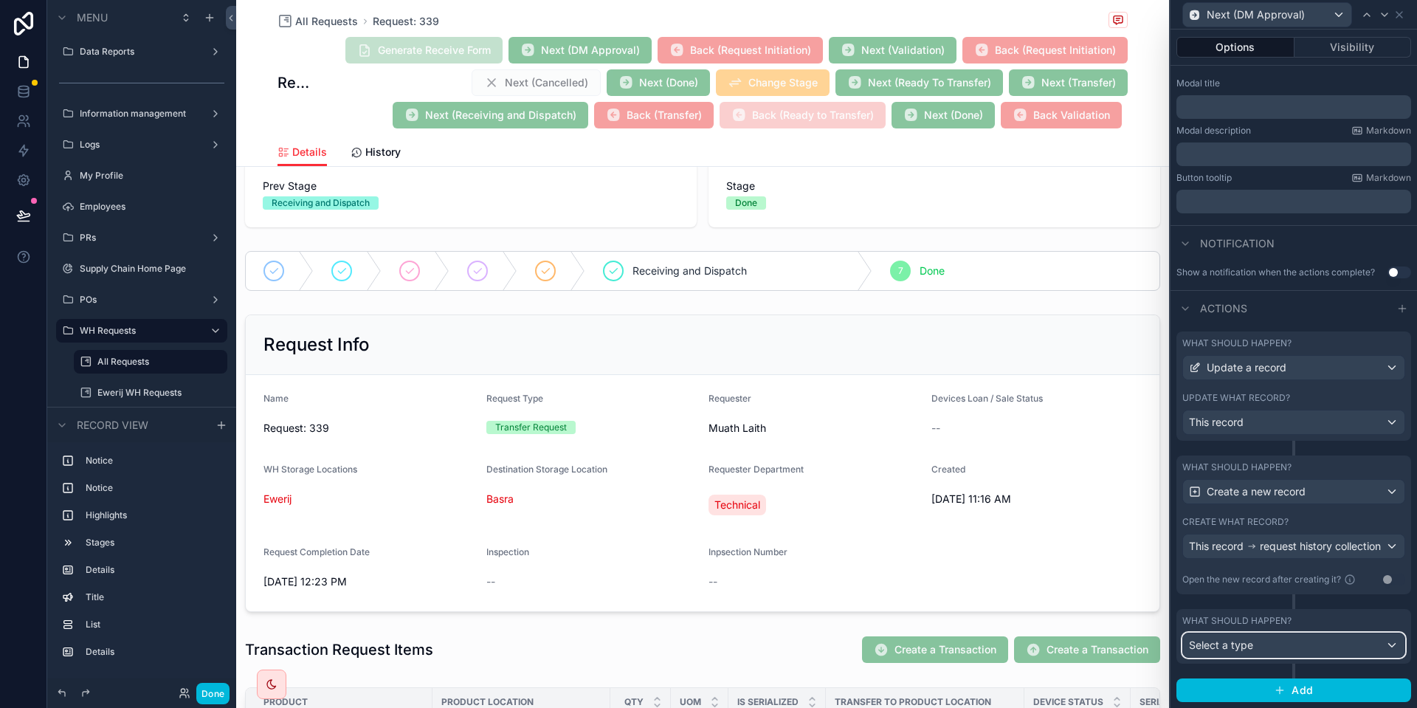
click at [1281, 643] on div "Select a type" at bounding box center [1293, 645] width 221 height 24
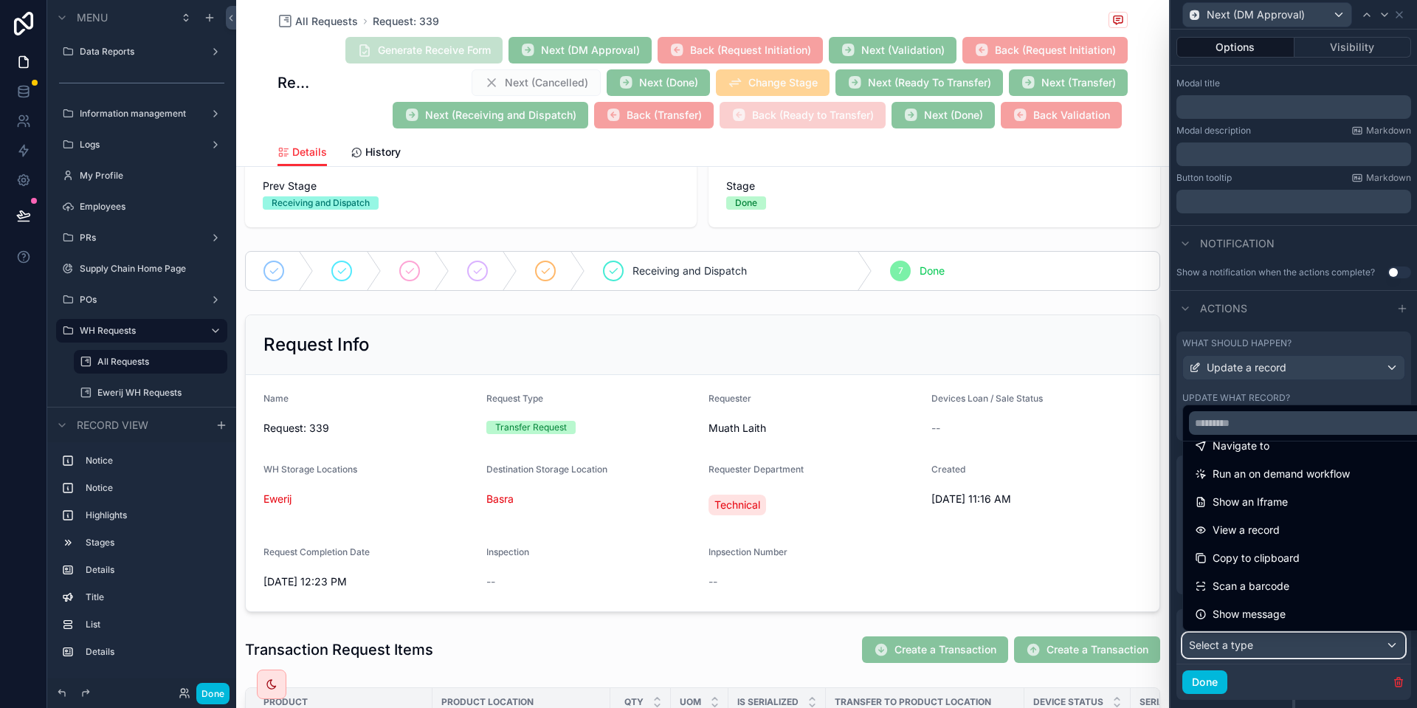
scroll to position [0, 0]
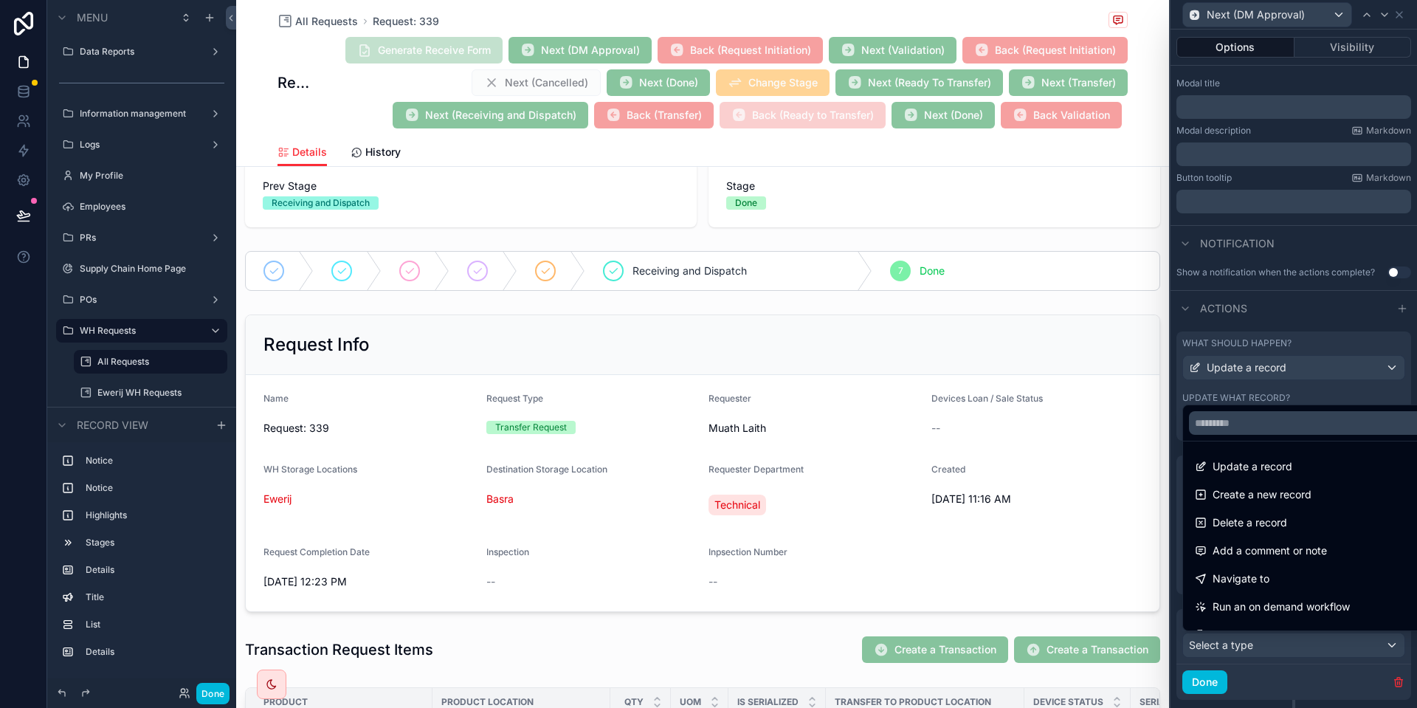
click at [1264, 607] on span "Run an on demand workflow" at bounding box center [1280, 607] width 137 height 18
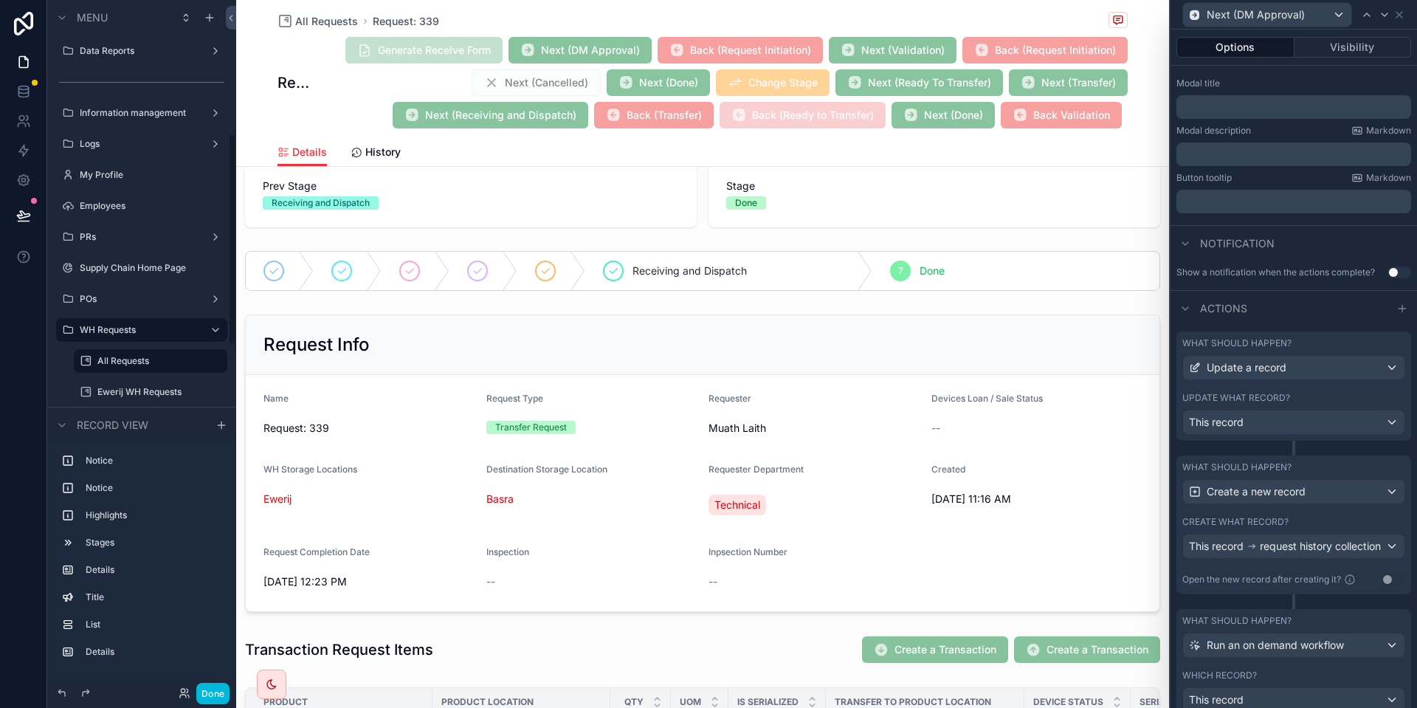
scroll to position [373, 0]
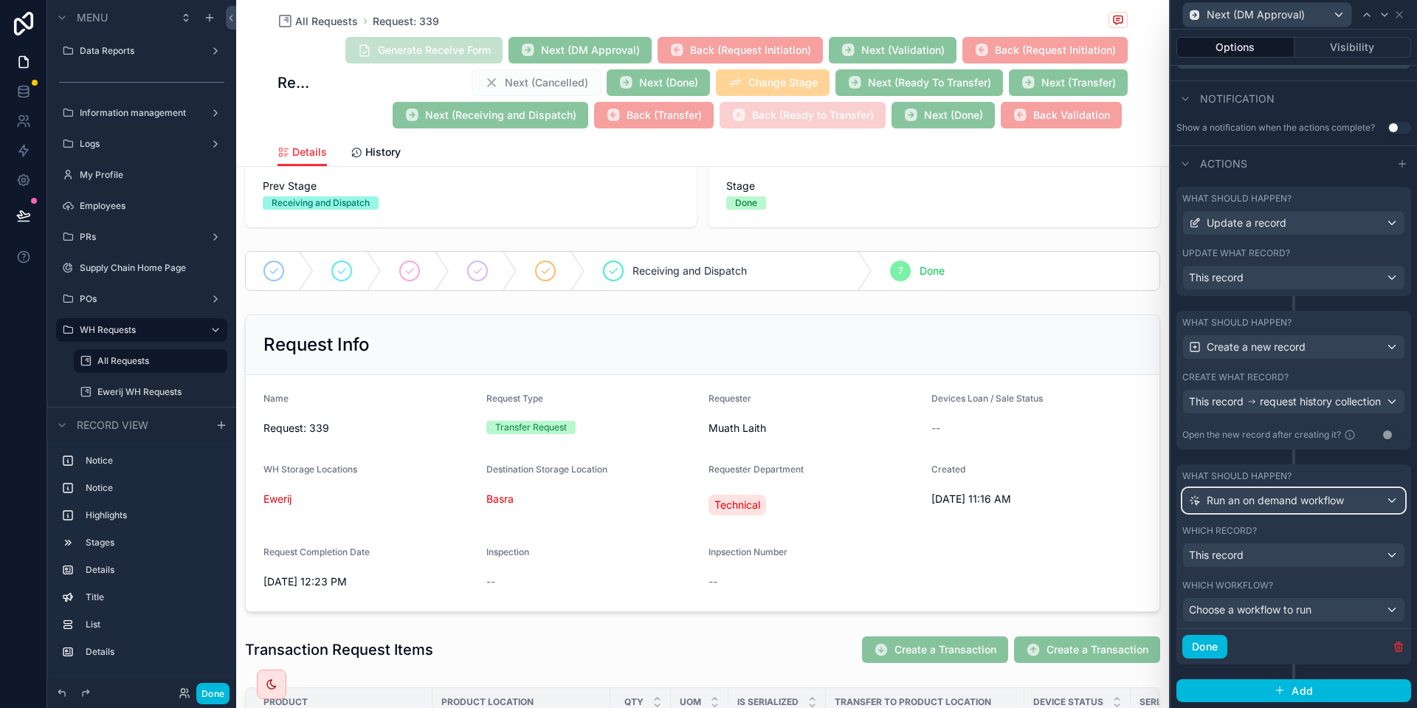
click at [1269, 509] on div "Run an on demand workflow" at bounding box center [1293, 500] width 221 height 24
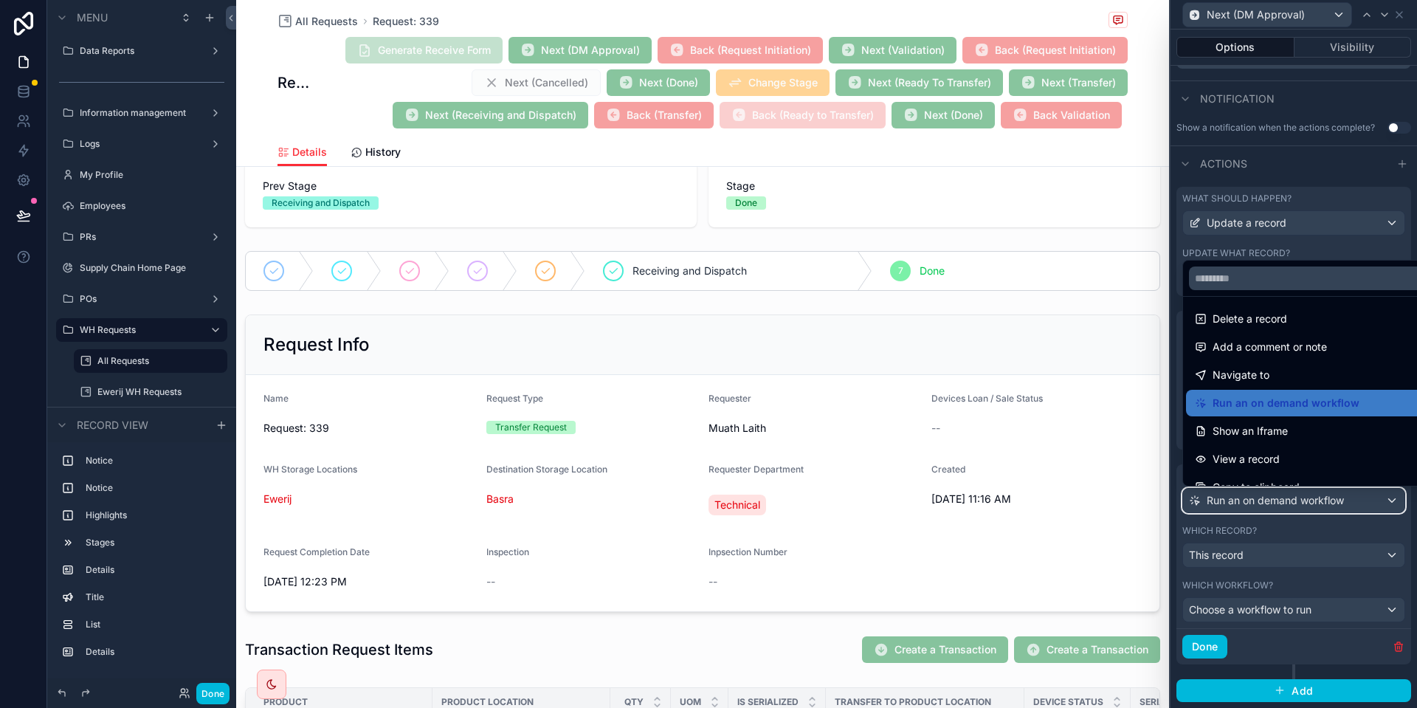
scroll to position [58, 0]
click at [1246, 353] on span "Add a comment or note" at bounding box center [1269, 348] width 114 height 18
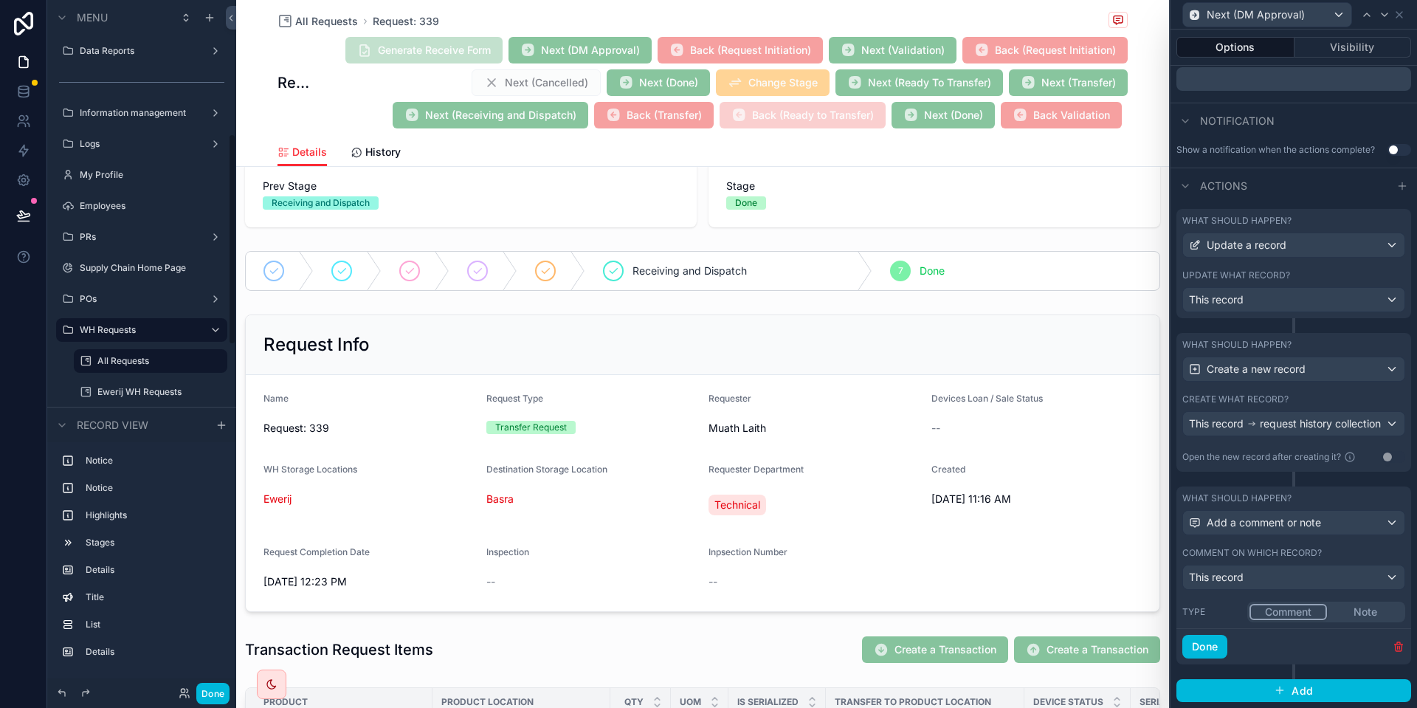
scroll to position [435, 0]
click at [1335, 609] on button "Note" at bounding box center [1365, 612] width 76 height 16
click at [1284, 609] on button "Comment" at bounding box center [1287, 612] width 77 height 16
click at [1204, 640] on button "Done" at bounding box center [1204, 647] width 45 height 24
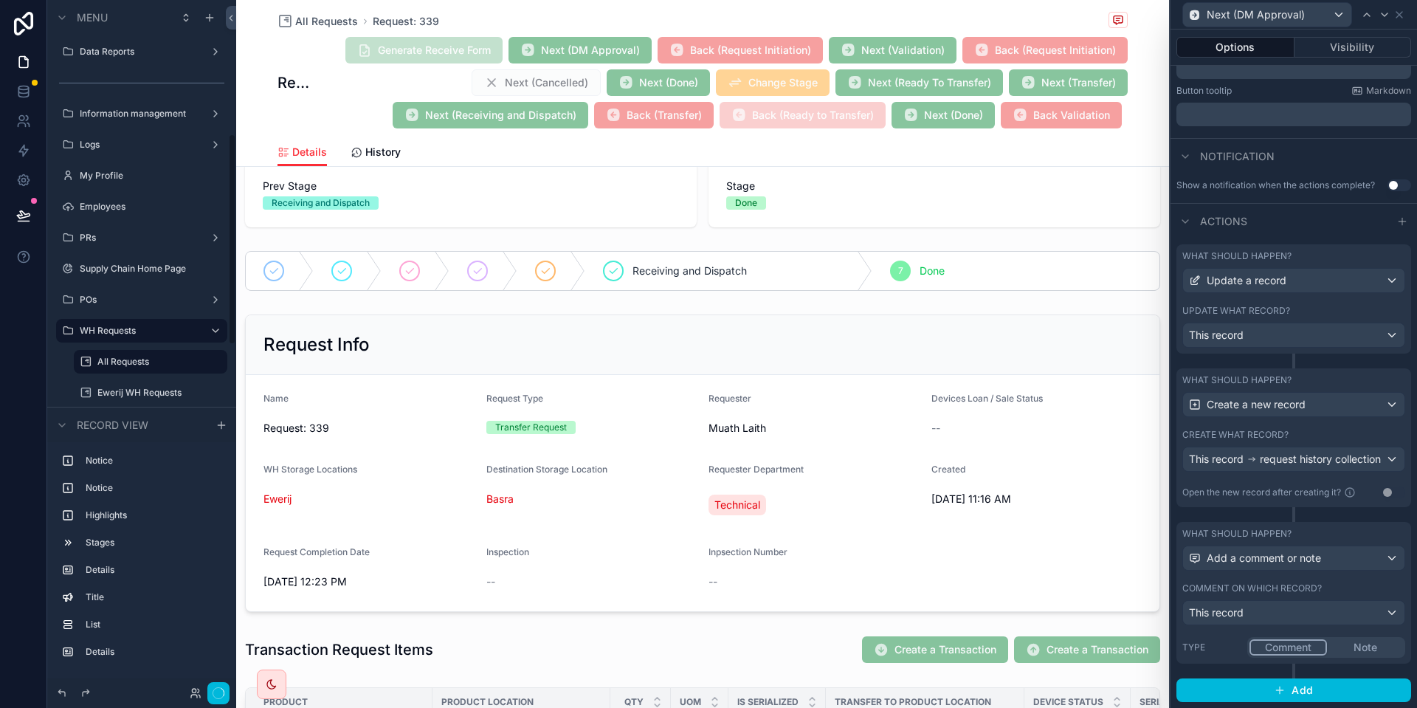
scroll to position [316, 0]
click at [1220, 640] on div "Type Comment Note" at bounding box center [1293, 647] width 223 height 21
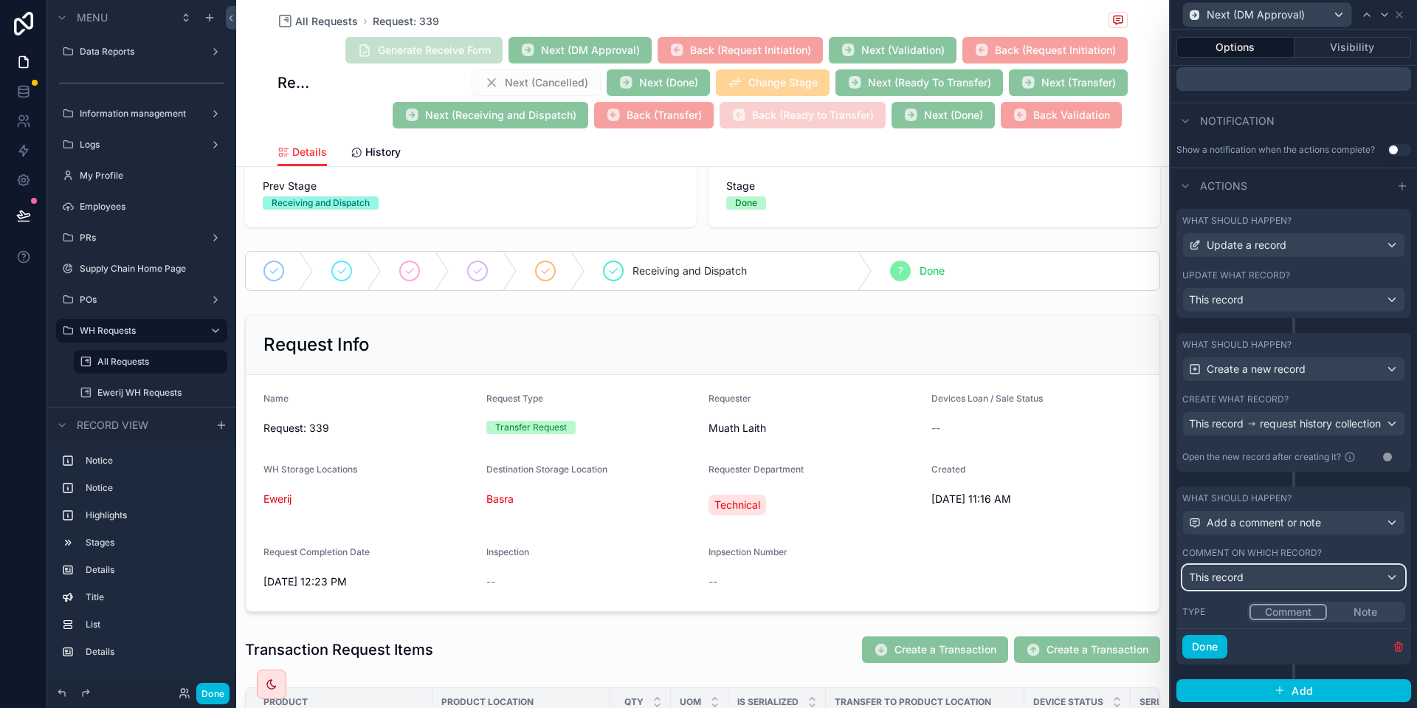
click at [1275, 579] on div "This record" at bounding box center [1293, 577] width 221 height 24
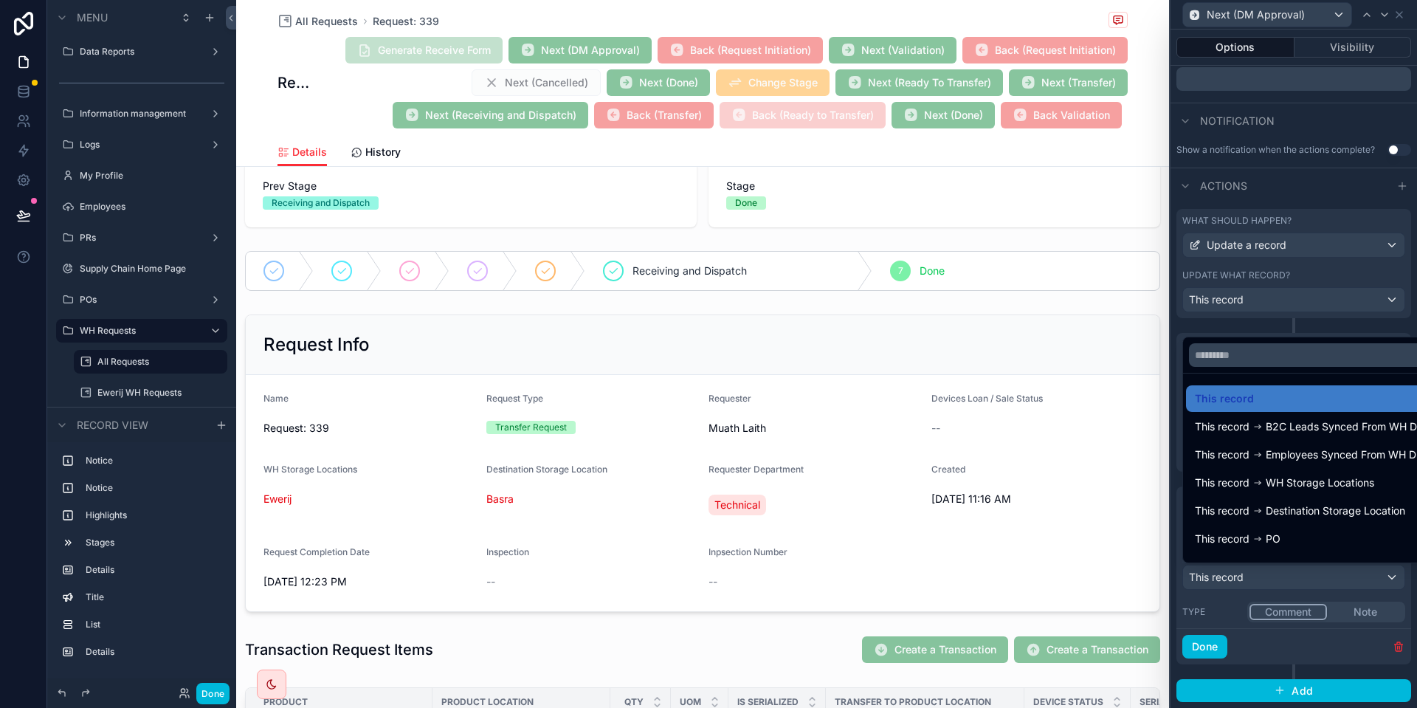
click at [1275, 579] on div at bounding box center [1293, 354] width 246 height 708
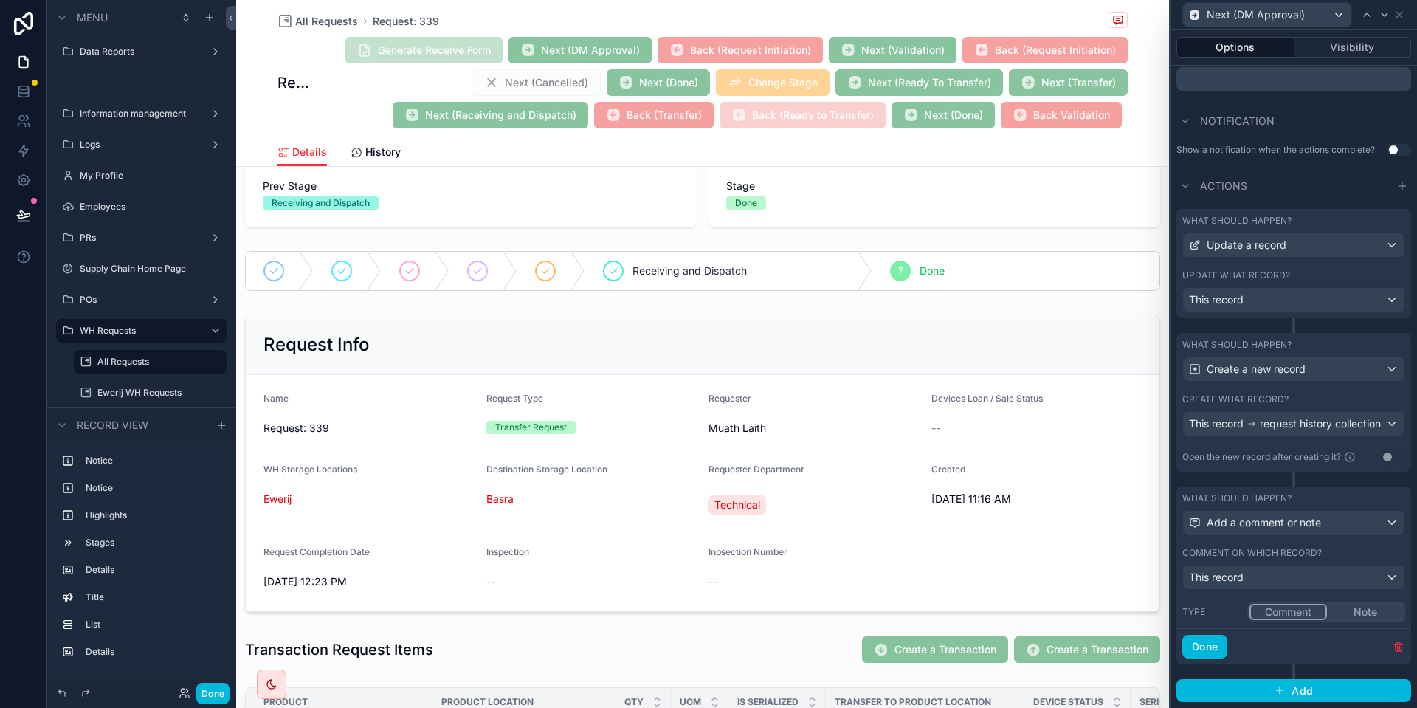
click at [1374, 618] on button "Note" at bounding box center [1365, 612] width 76 height 16
click at [1289, 607] on button "Comment" at bounding box center [1287, 612] width 76 height 16
click at [1206, 640] on button "Done" at bounding box center [1204, 647] width 45 height 24
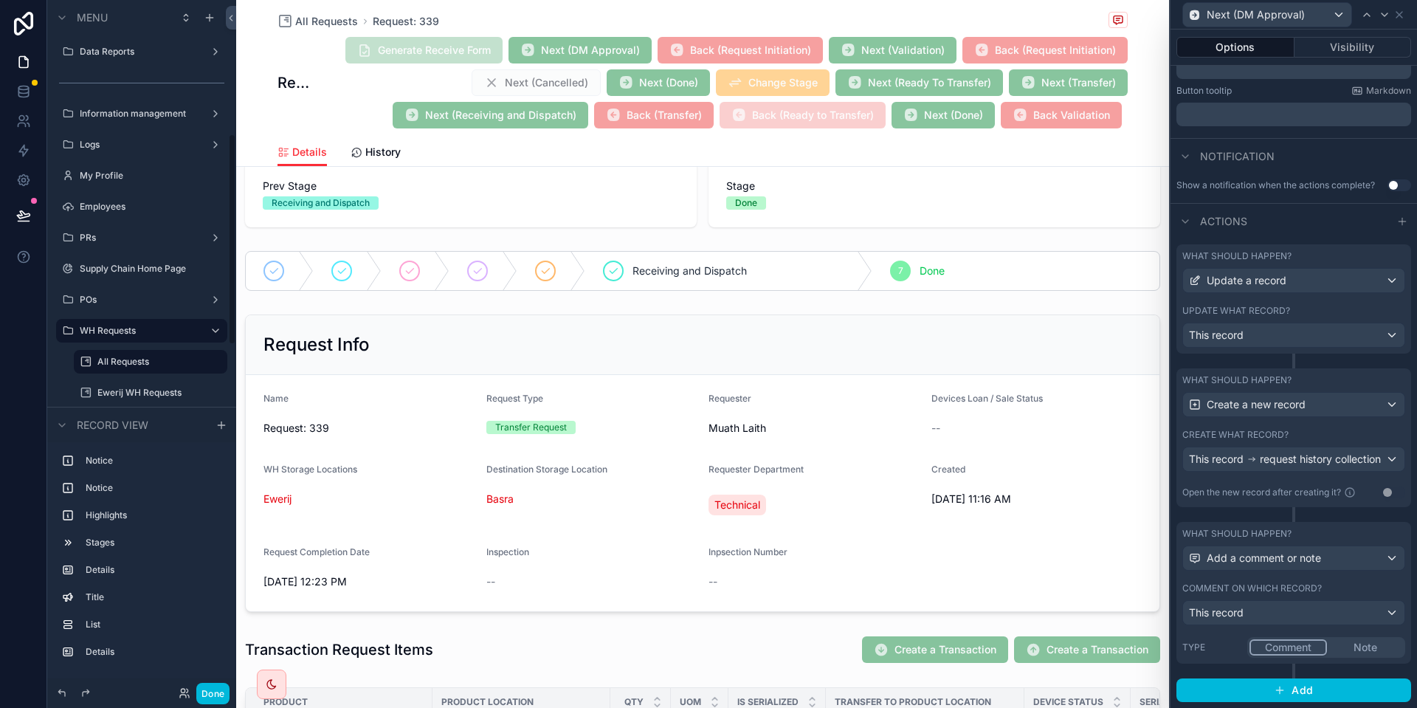
click at [220, 691] on button "Done" at bounding box center [212, 692] width 33 height 21
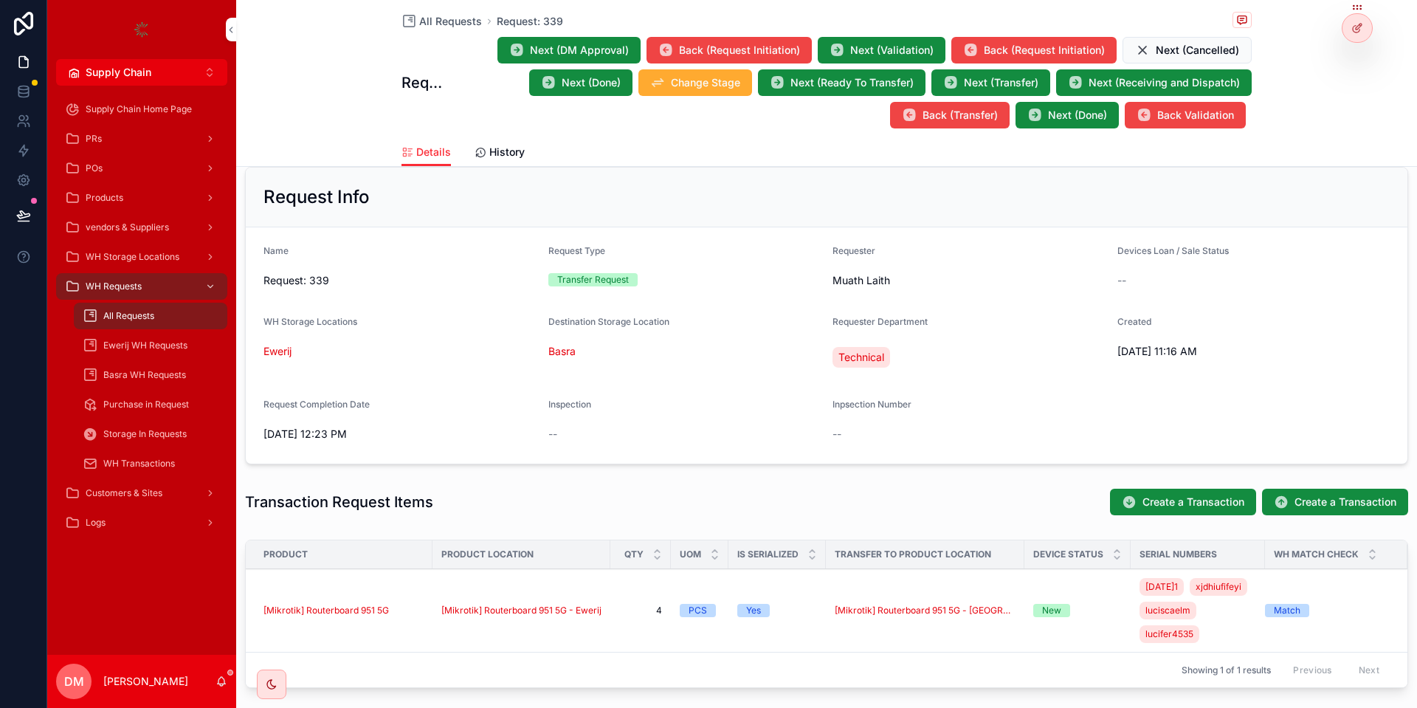
click at [616, 42] on button "Next (DM Approval)" at bounding box center [568, 50] width 143 height 27
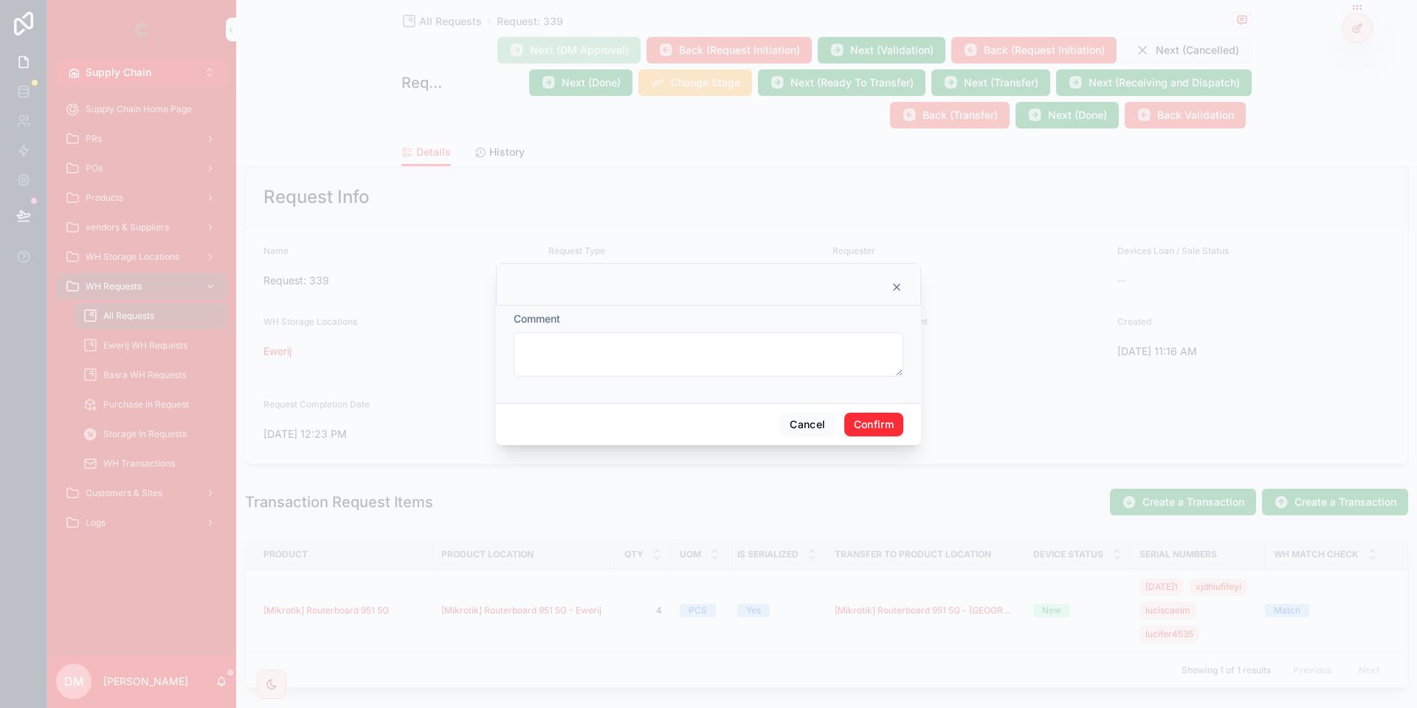
click at [885, 435] on button "Confirm" at bounding box center [873, 424] width 59 height 24
click at [648, 342] on p at bounding box center [711, 336] width 370 height 15
click at [874, 361] on label at bounding box center [879, 368] width 24 height 24
click at [0, 0] on input "file" at bounding box center [0, 0] width 0 height 0
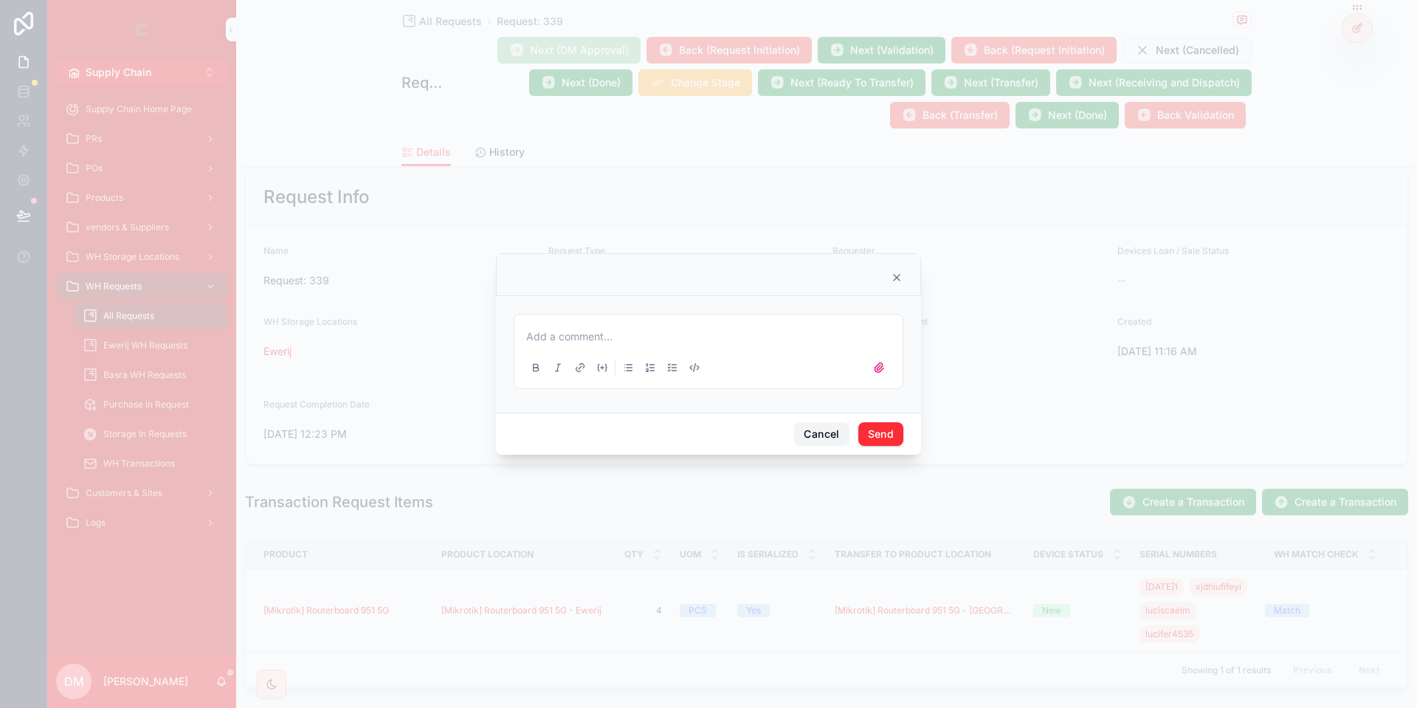
click at [837, 423] on button "Cancel" at bounding box center [821, 434] width 55 height 24
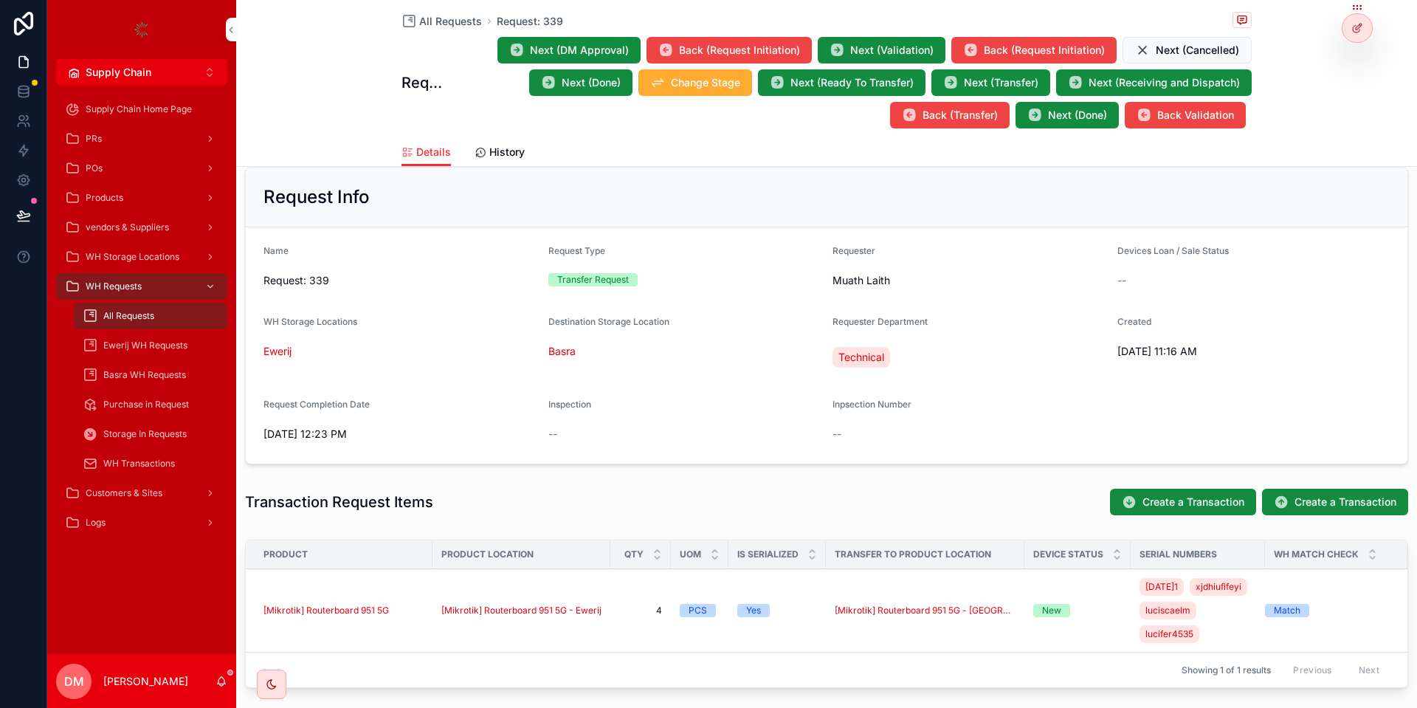
click at [1358, 33] on icon at bounding box center [1357, 28] width 12 height 12
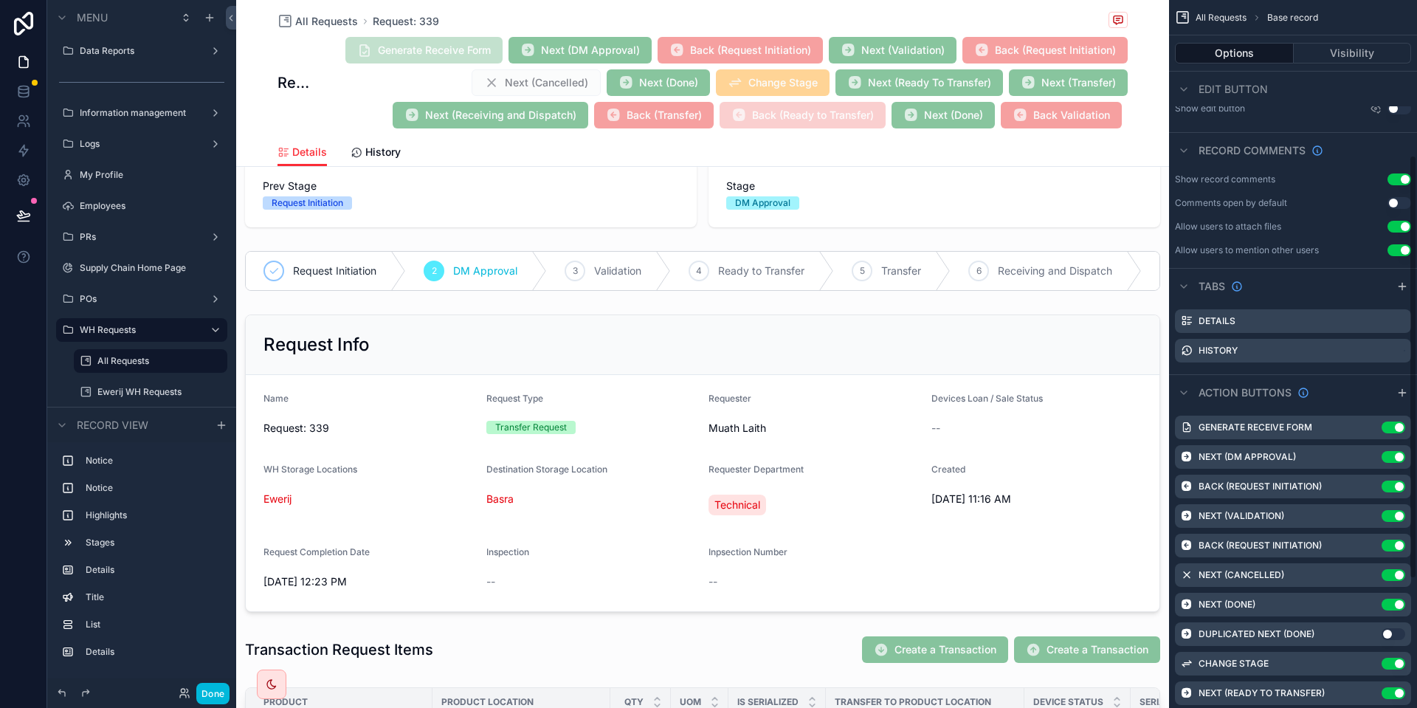
scroll to position [266, 0]
click at [0, 0] on icon "scrollable content" at bounding box center [0, 0] width 0 height 0
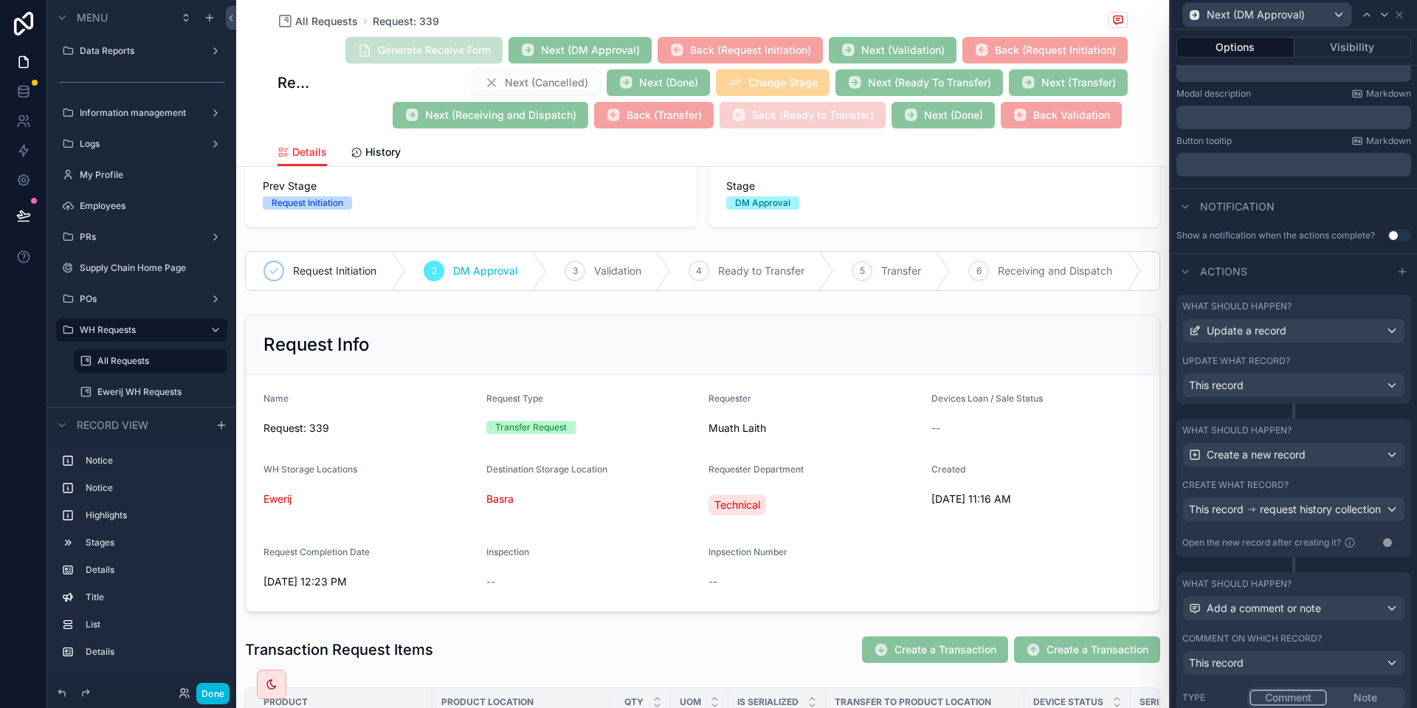
scroll to position [316, 0]
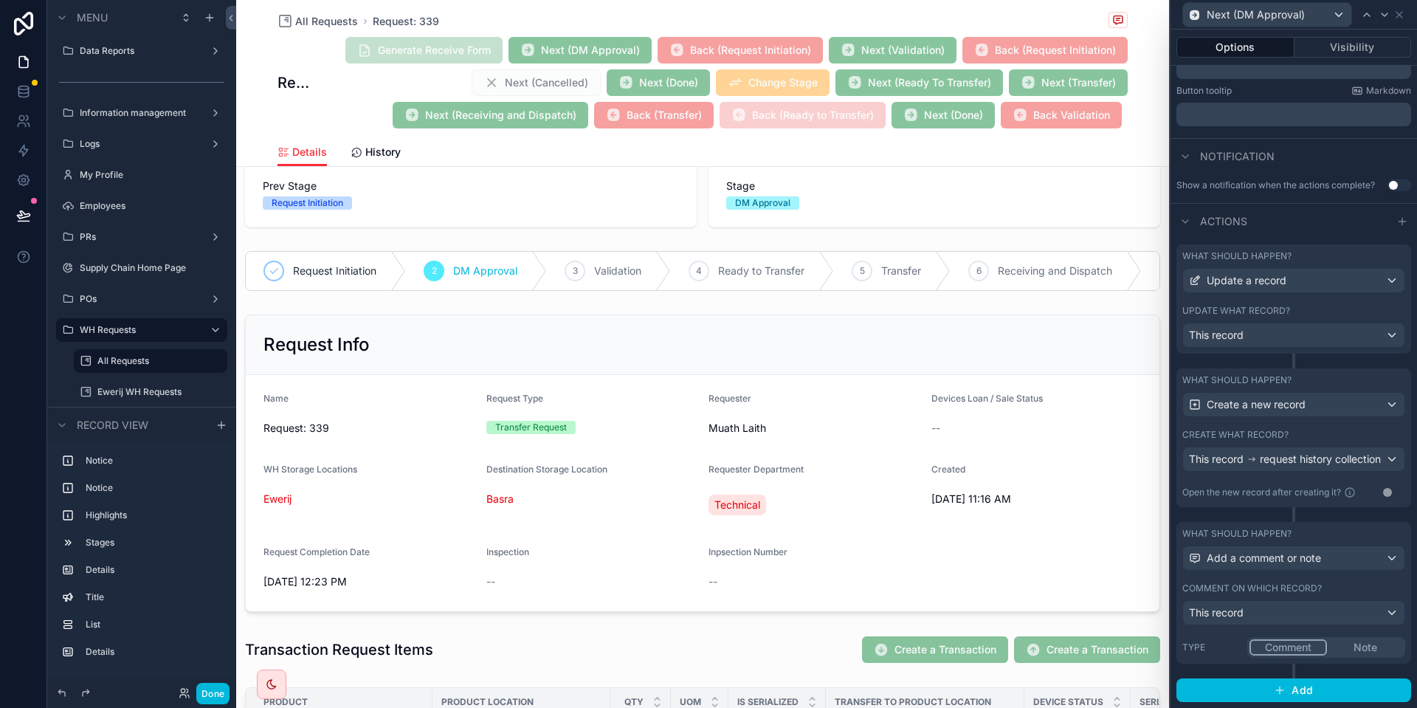
click at [1300, 585] on label "Comment on which record?" at bounding box center [1251, 588] width 139 height 12
click at [1345, 598] on div "Comment on which record? This record" at bounding box center [1293, 603] width 223 height 43
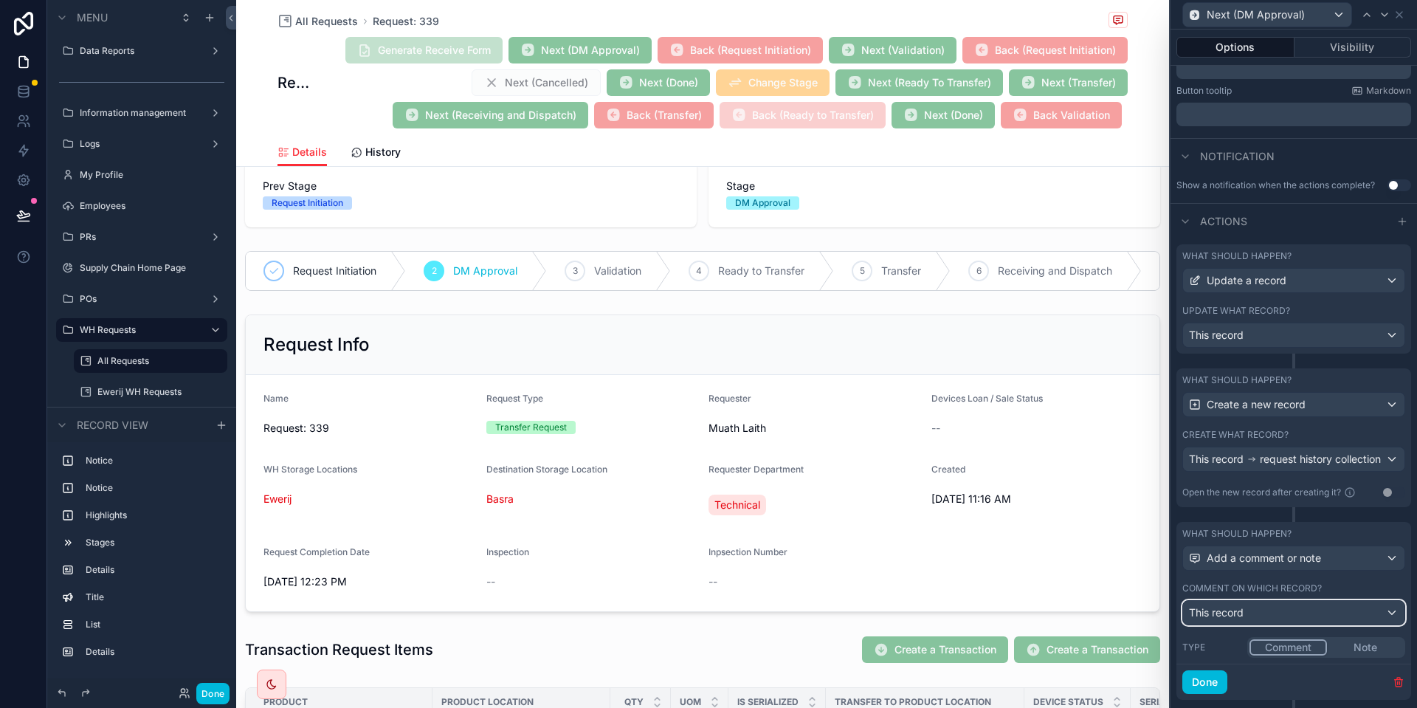
click at [1330, 618] on div "This record" at bounding box center [1293, 613] width 221 height 24
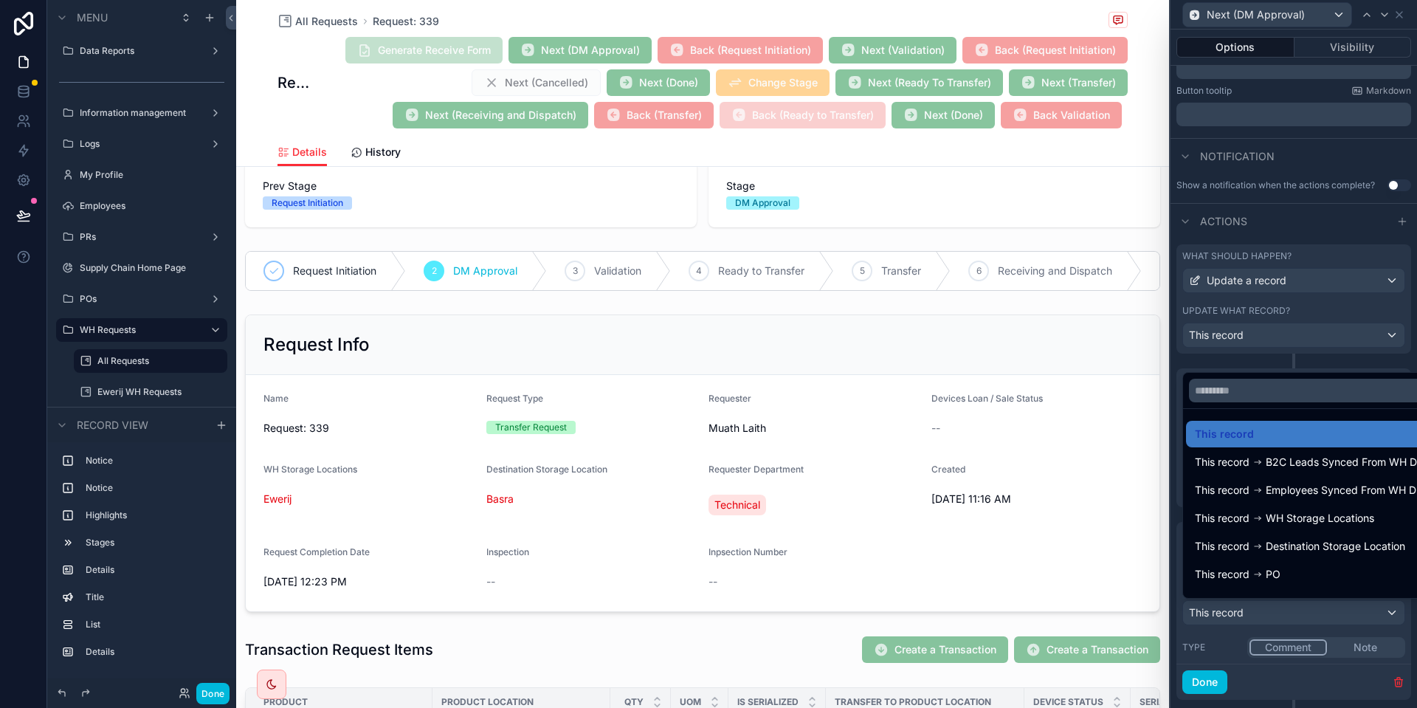
click at [1330, 618] on div at bounding box center [1293, 354] width 246 height 708
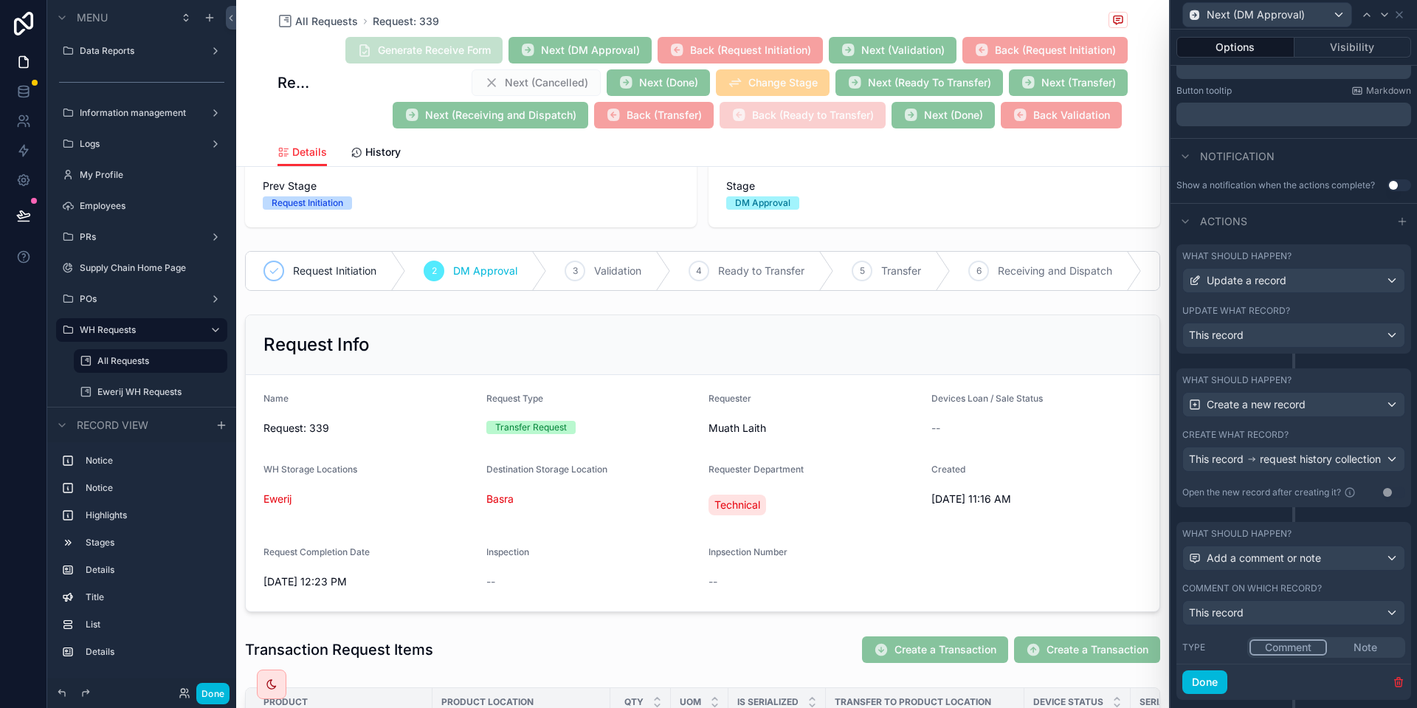
click at [1382, 634] on div "What should happen? Add a comment or note Comment on which record? This record …" at bounding box center [1293, 593] width 235 height 142
click at [1283, 648] on button "Comment" at bounding box center [1287, 647] width 77 height 16
click at [1202, 648] on span "Type" at bounding box center [1193, 646] width 23 height 11
drag, startPoint x: 1335, startPoint y: 650, endPoint x: 1321, endPoint y: 653, distance: 13.6
click at [1335, 650] on button "Note" at bounding box center [1365, 647] width 76 height 16
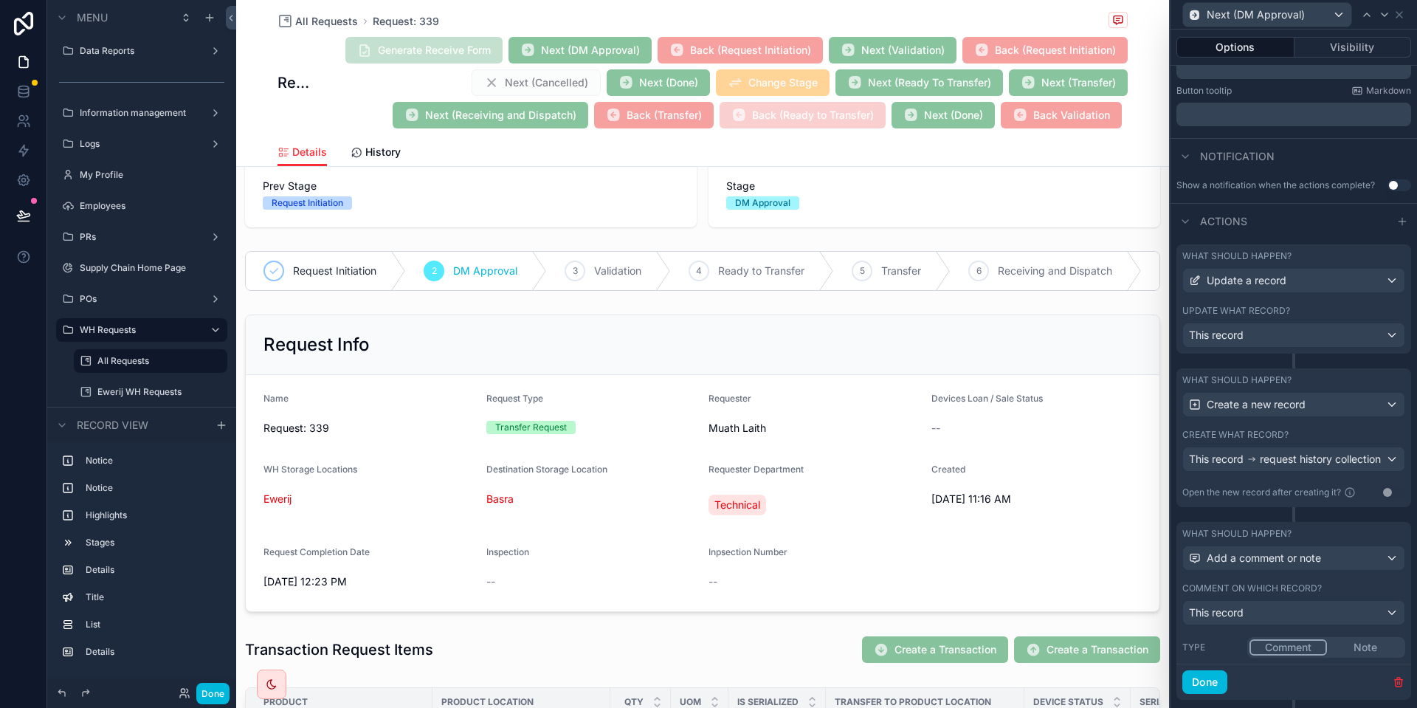
click at [1349, 654] on button "Note" at bounding box center [1365, 647] width 76 height 16
click at [1302, 653] on button "Comment" at bounding box center [1287, 647] width 76 height 16
click at [1186, 652] on span "Type" at bounding box center [1193, 646] width 23 height 11
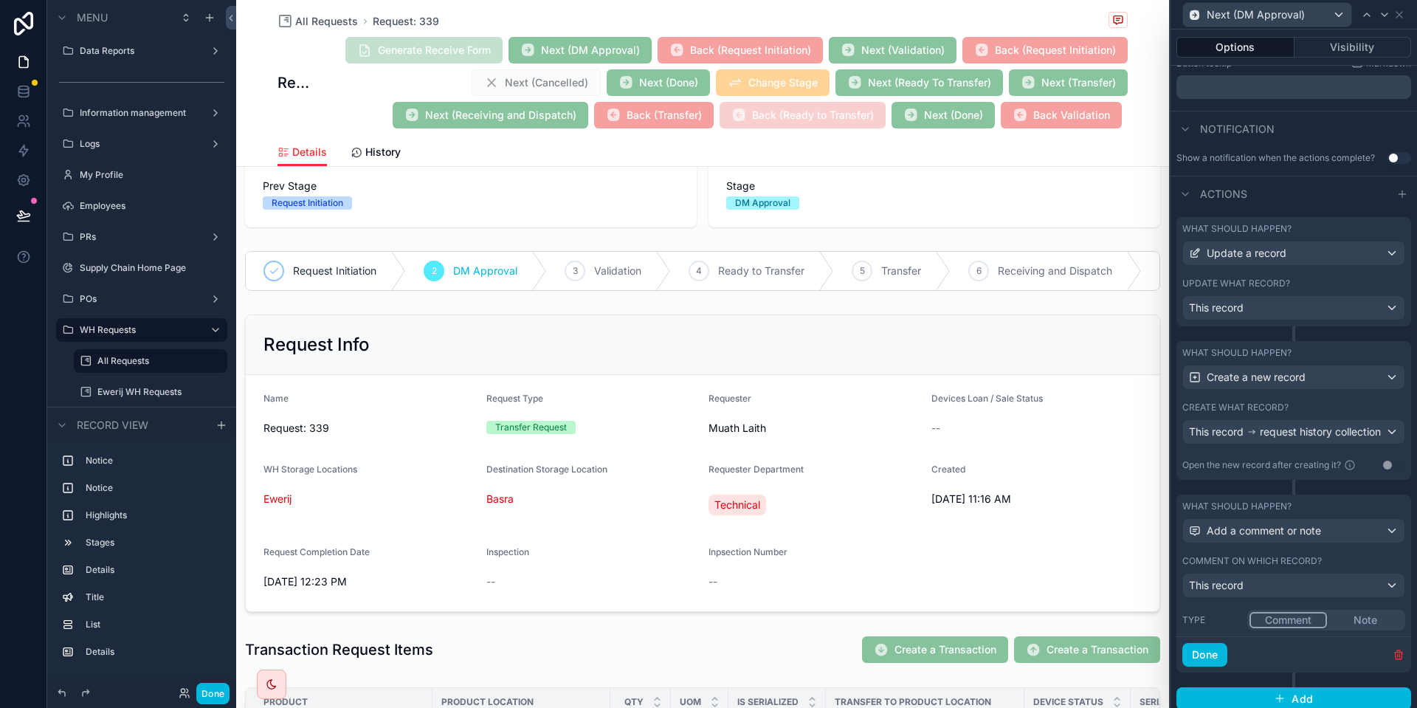
scroll to position [351, 0]
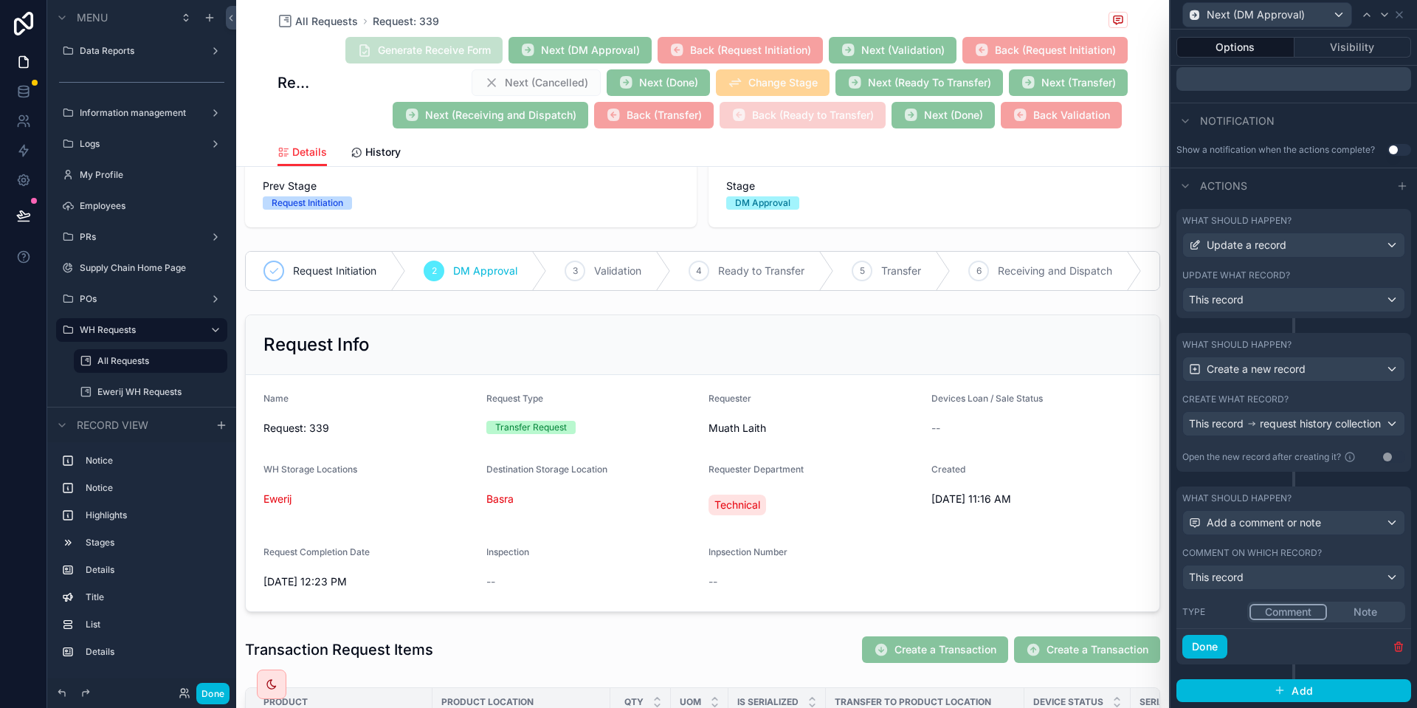
click at [1276, 538] on div "What should happen? Add a comment or note Comment on which record? This record …" at bounding box center [1293, 557] width 235 height 142
click at [1259, 573] on div "This record" at bounding box center [1293, 577] width 221 height 24
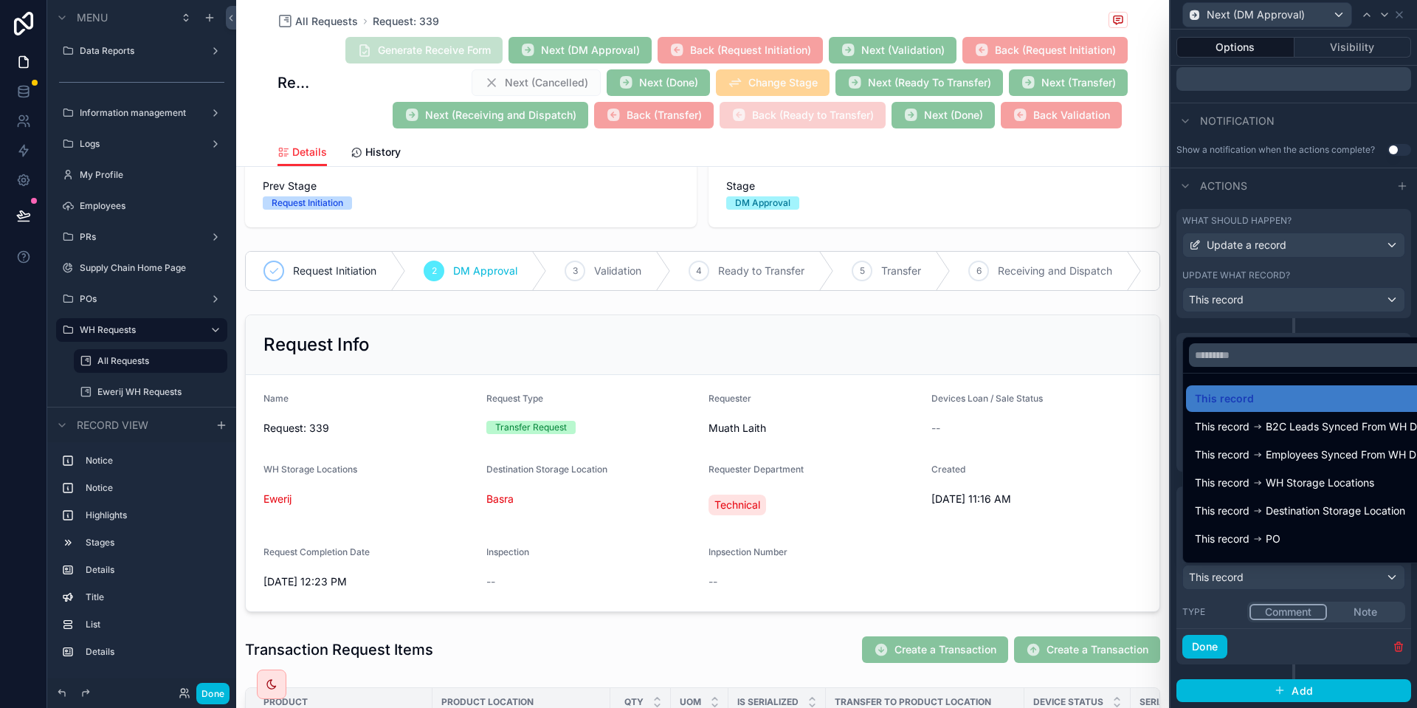
click at [1259, 573] on div at bounding box center [1293, 354] width 246 height 708
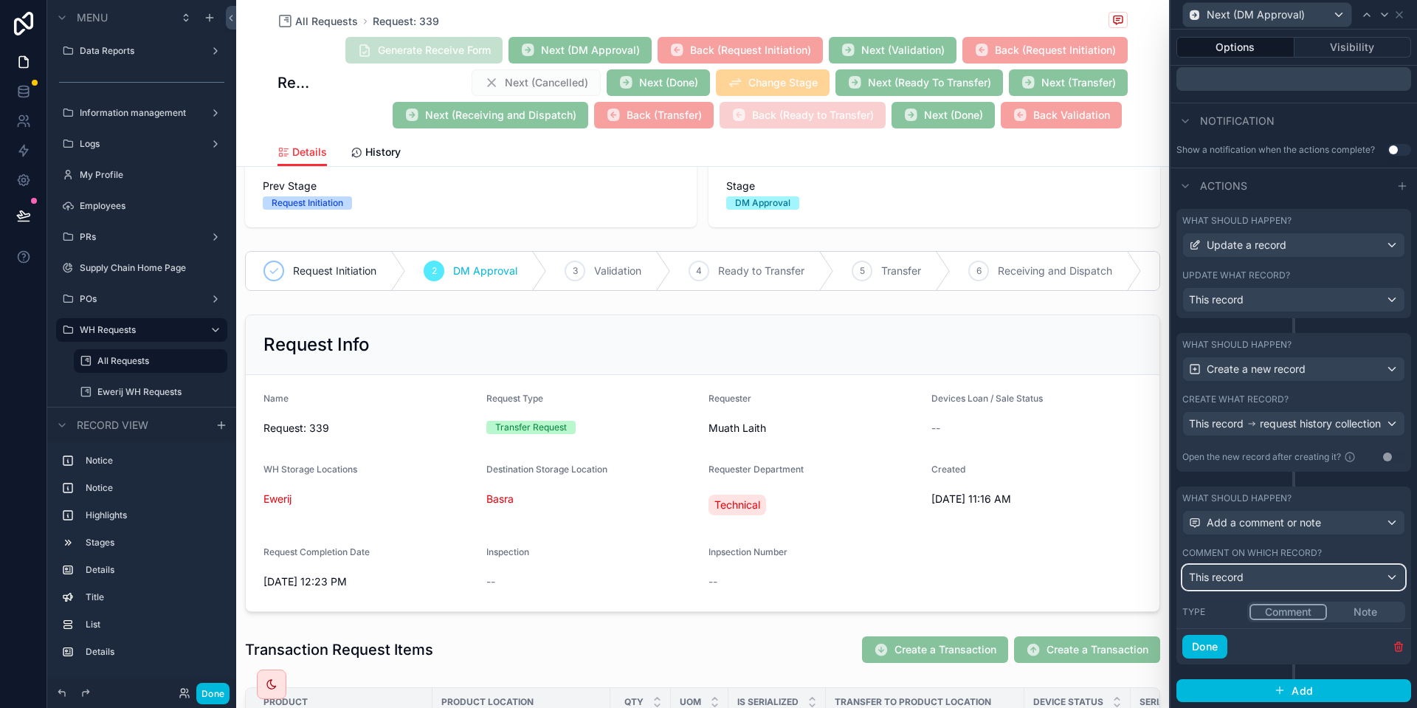
click at [1259, 573] on div "This record" at bounding box center [1293, 577] width 221 height 24
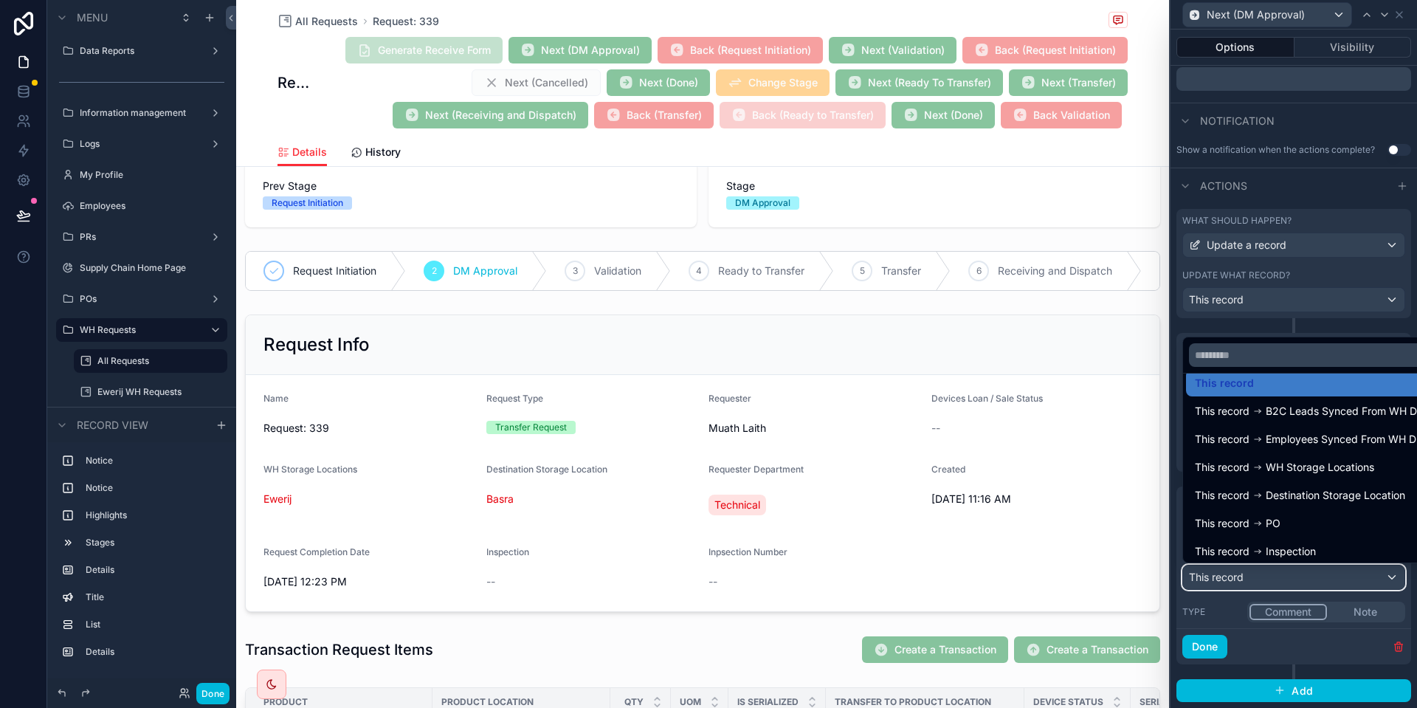
scroll to position [21, 0]
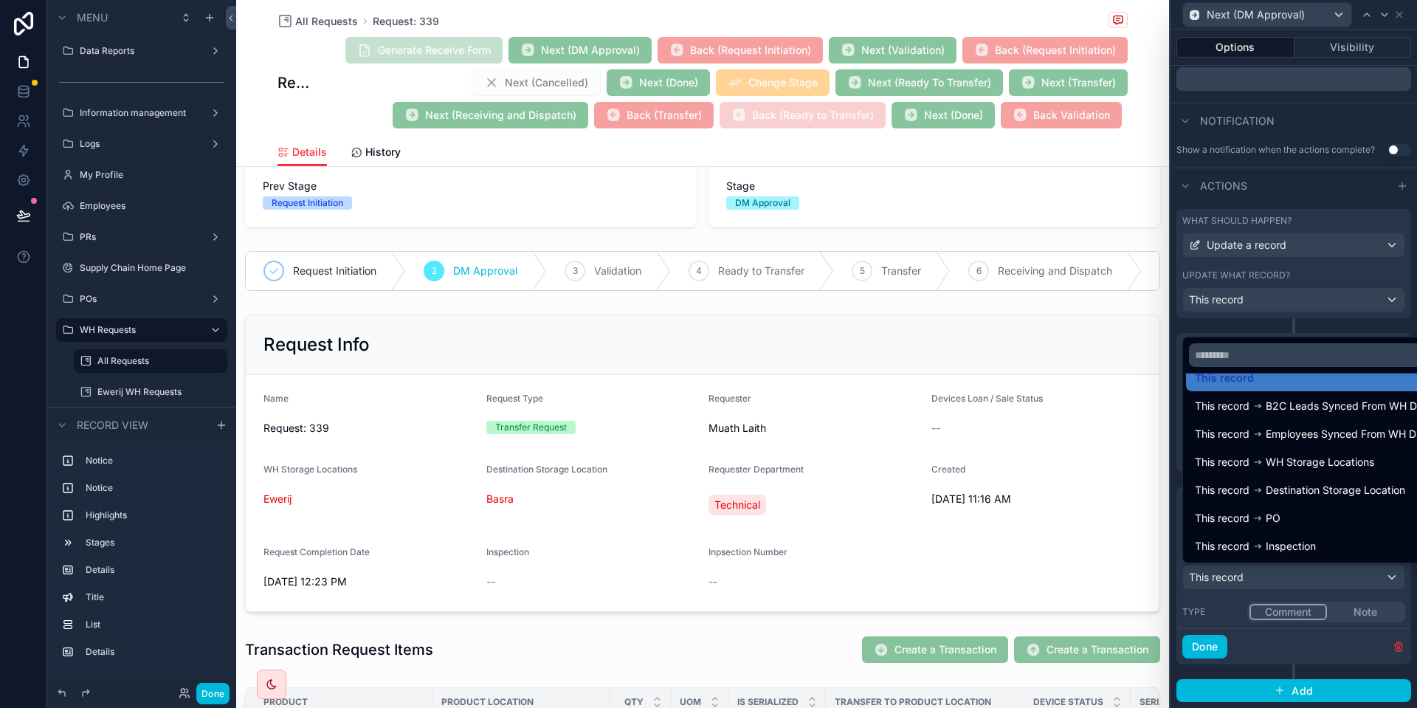
click at [1300, 595] on div at bounding box center [1293, 354] width 246 height 708
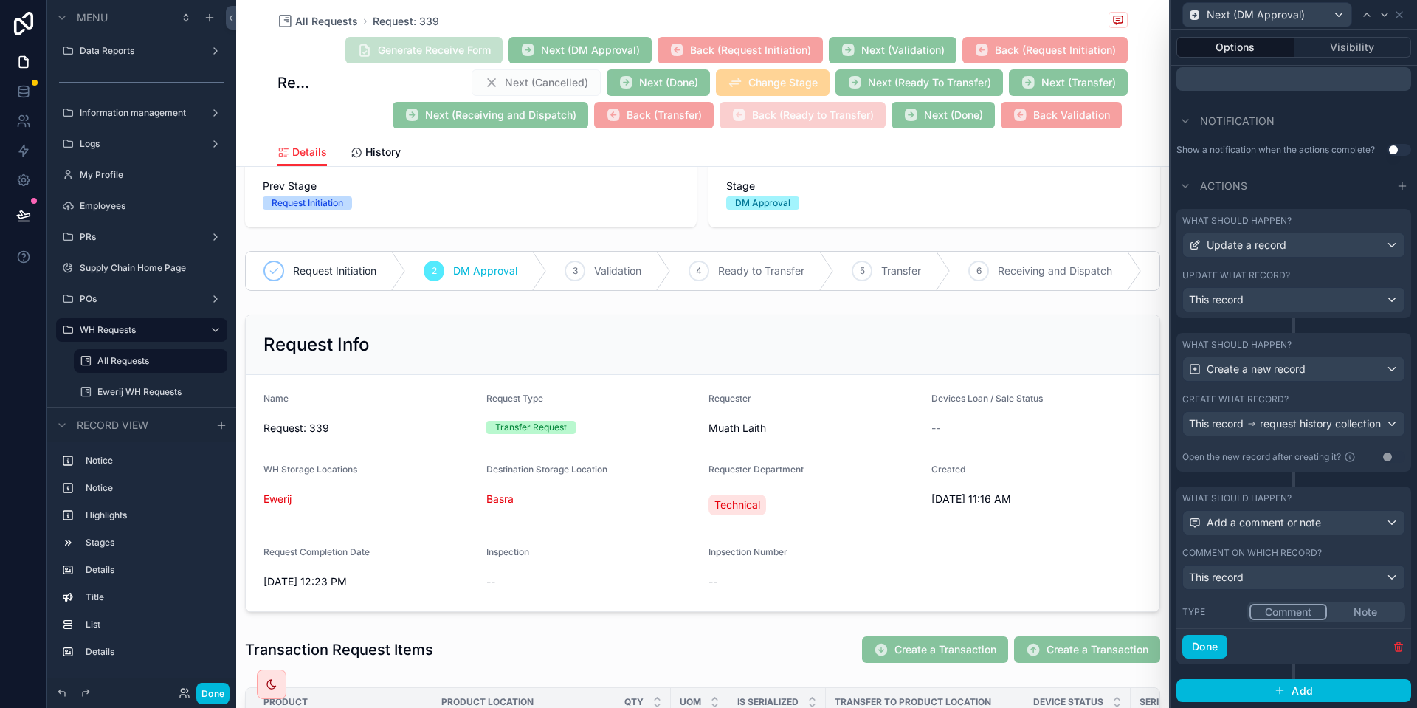
click at [214, 695] on button "Done" at bounding box center [212, 692] width 33 height 21
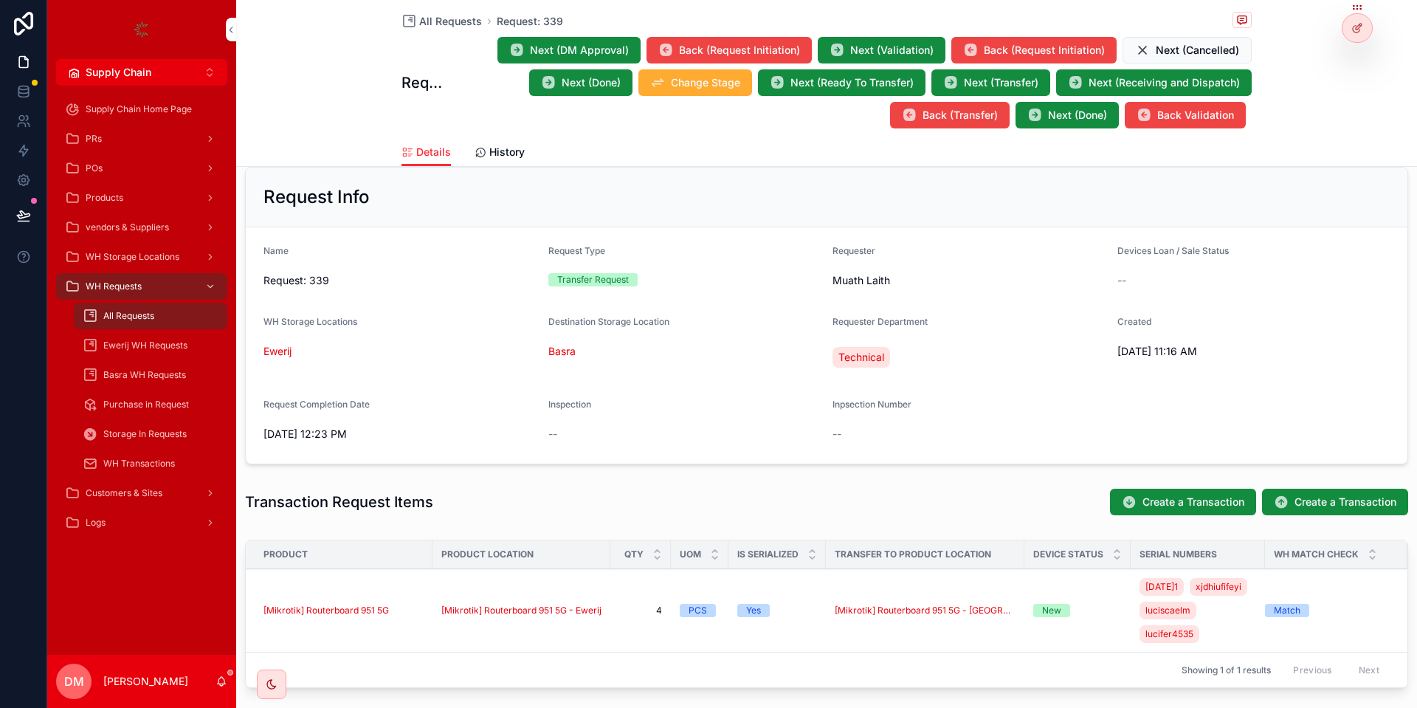
click at [587, 38] on button "Next (DM Approval)" at bounding box center [568, 50] width 143 height 27
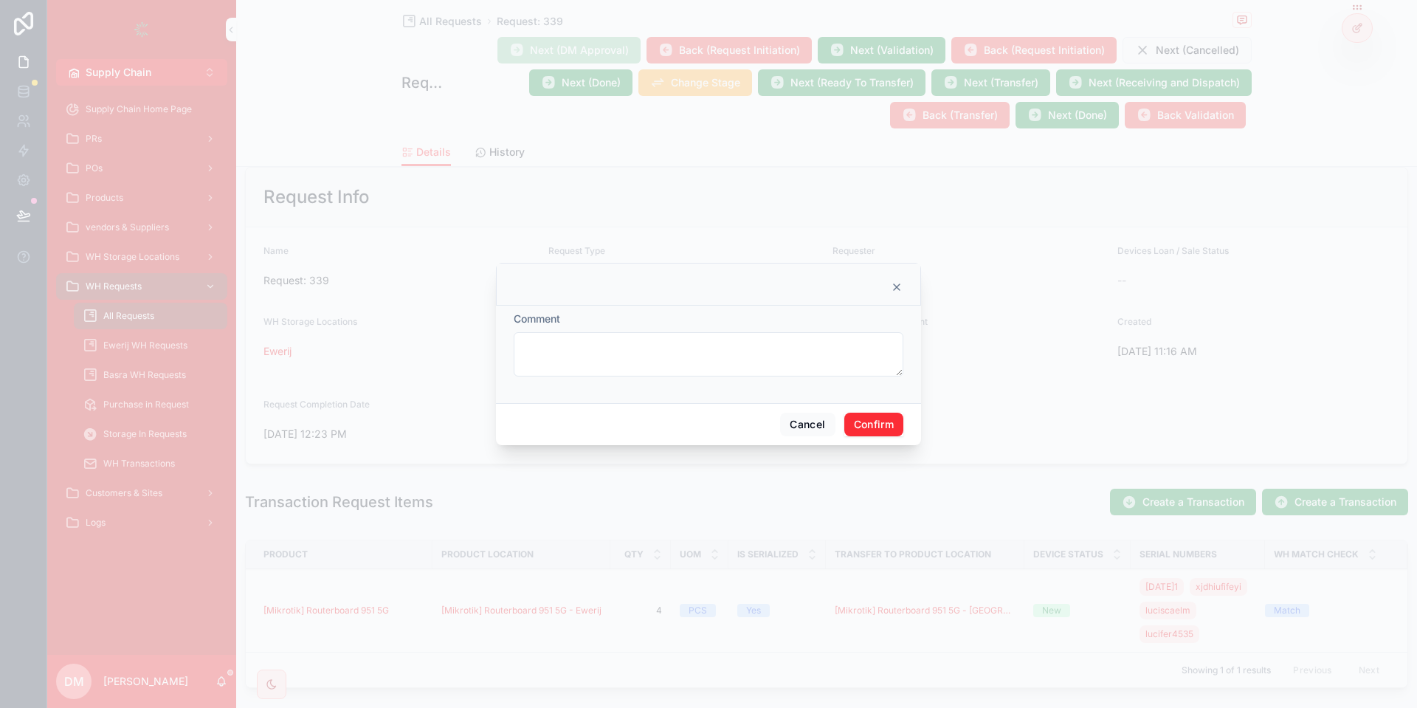
click at [885, 425] on button "Confirm" at bounding box center [873, 424] width 59 height 24
click at [880, 370] on icon at bounding box center [878, 367] width 9 height 9
click at [0, 0] on input "file" at bounding box center [0, 0] width 0 height 0
click at [636, 336] on p at bounding box center [711, 336] width 370 height 15
click at [625, 379] on div "*" at bounding box center [708, 351] width 388 height 74
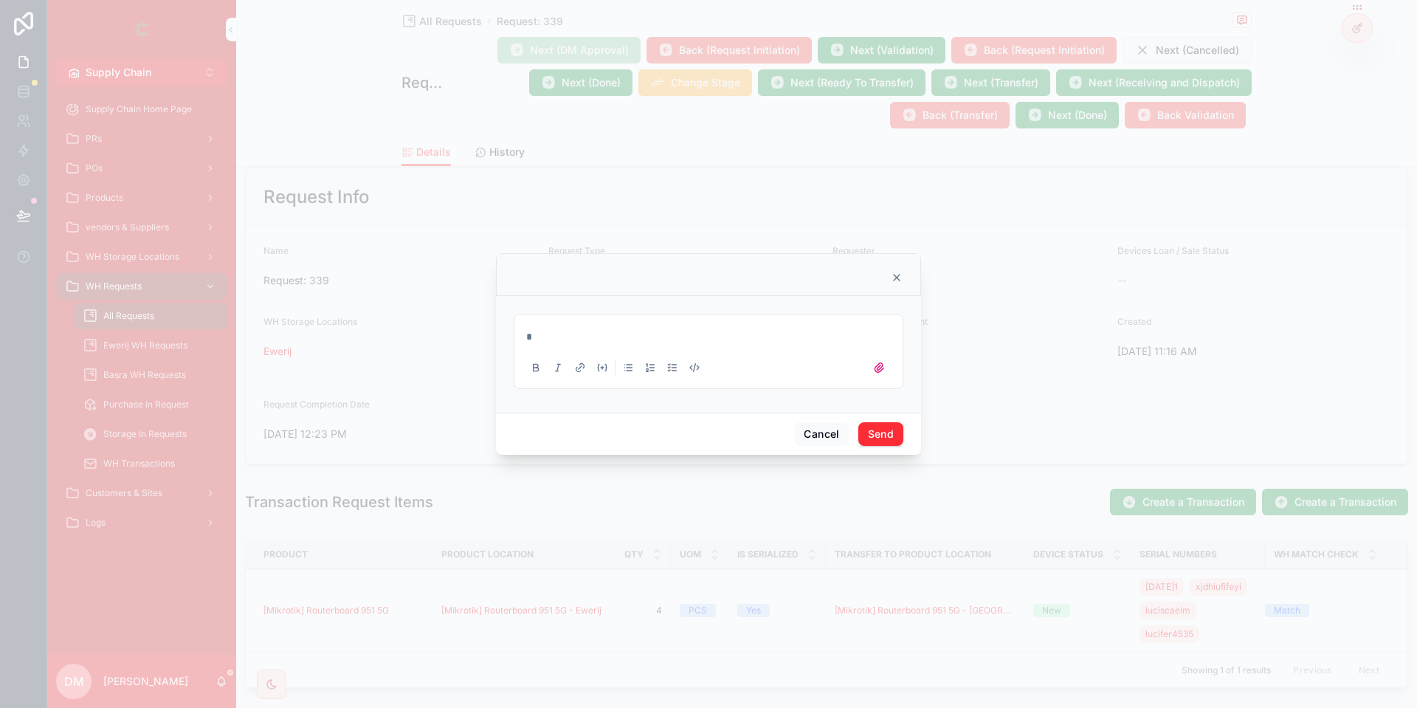
click at [584, 338] on p "*" at bounding box center [711, 336] width 370 height 15
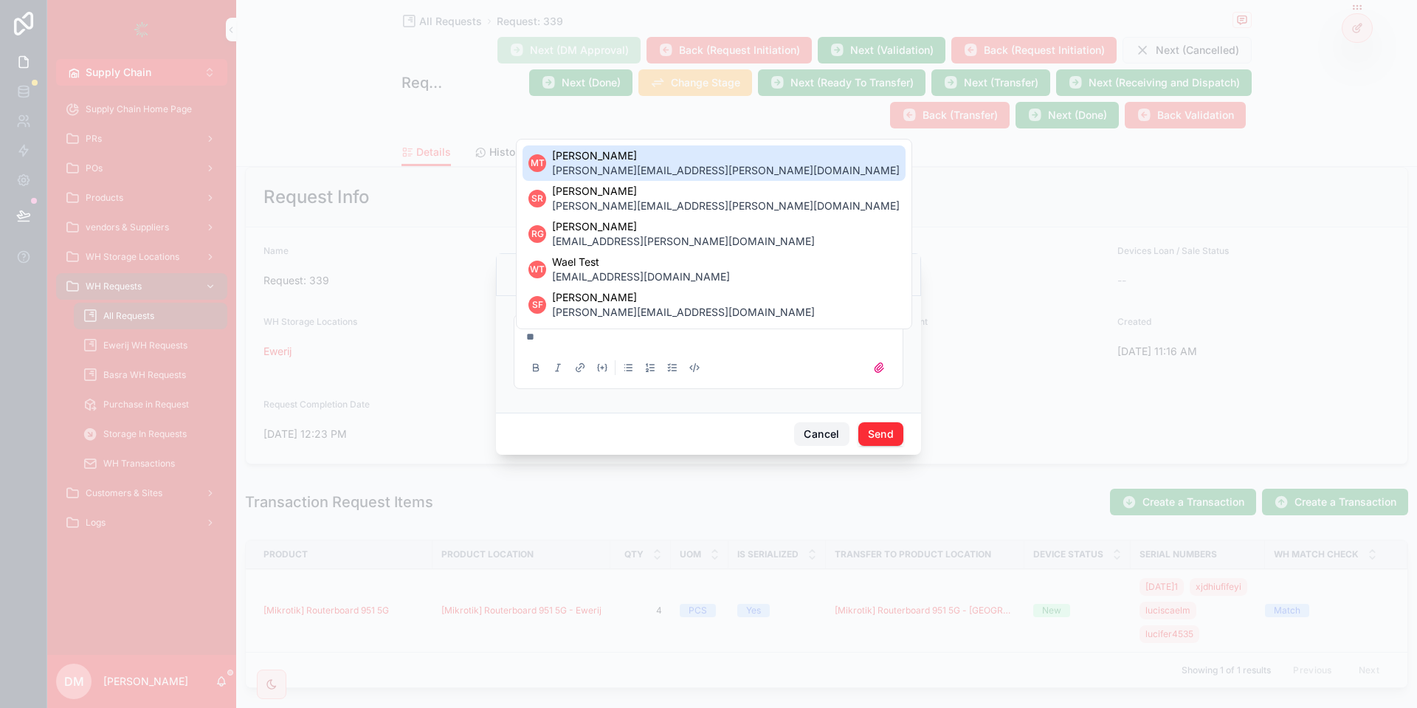
click at [839, 441] on button "Cancel" at bounding box center [821, 434] width 55 height 24
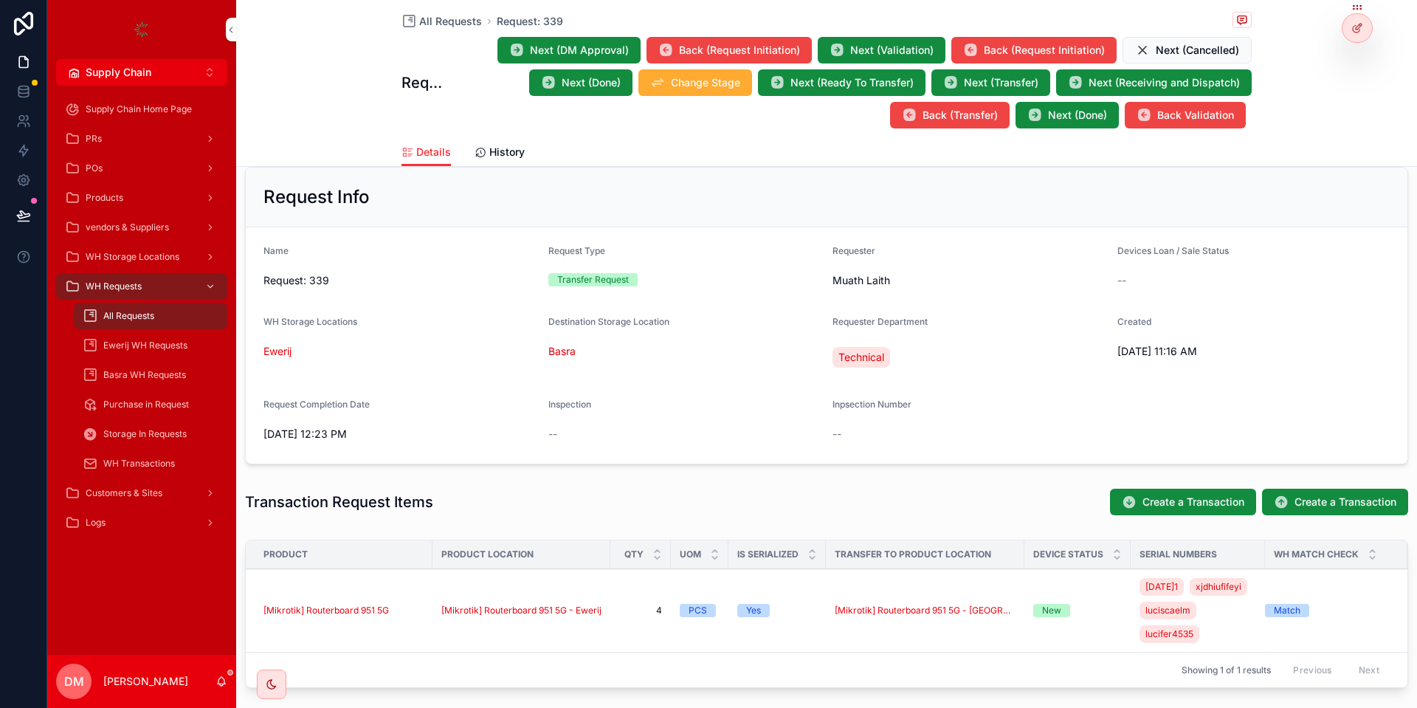
click at [1357, 24] on icon at bounding box center [1357, 28] width 12 height 12
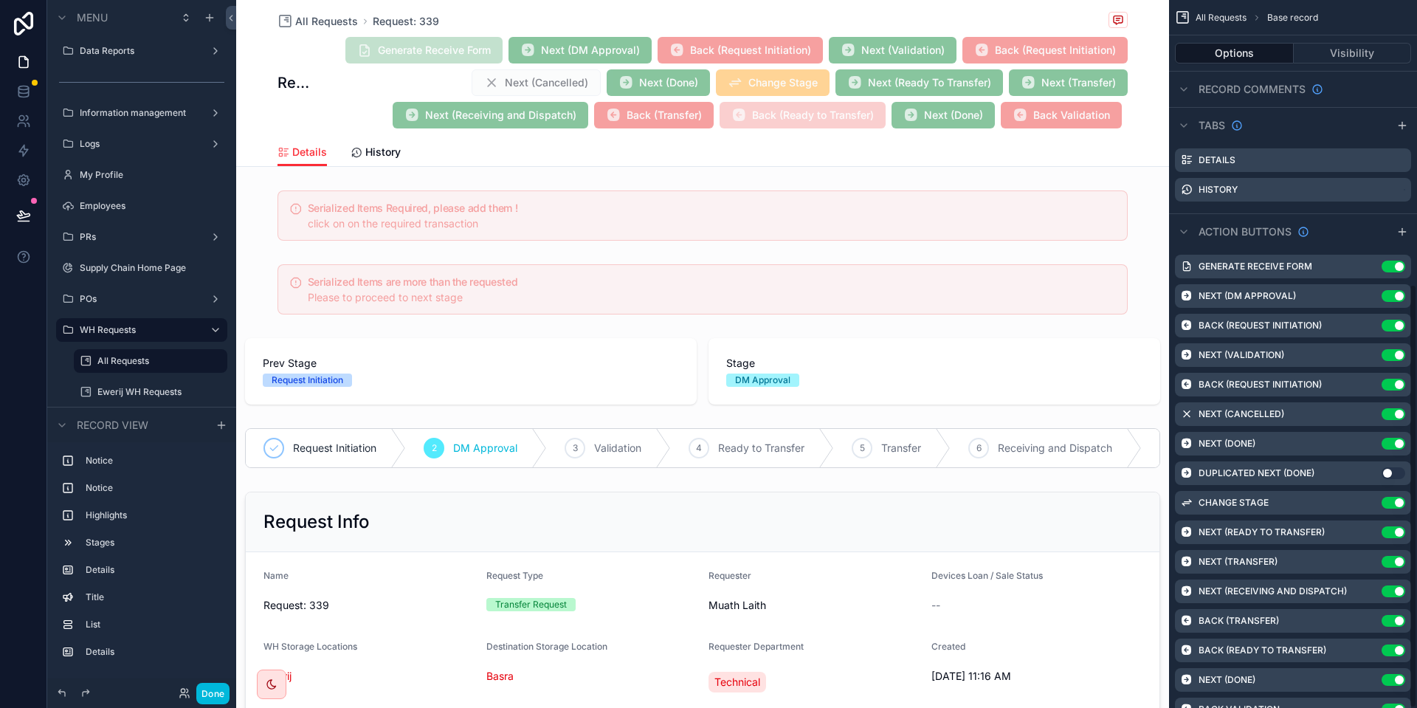
scroll to position [474, 0]
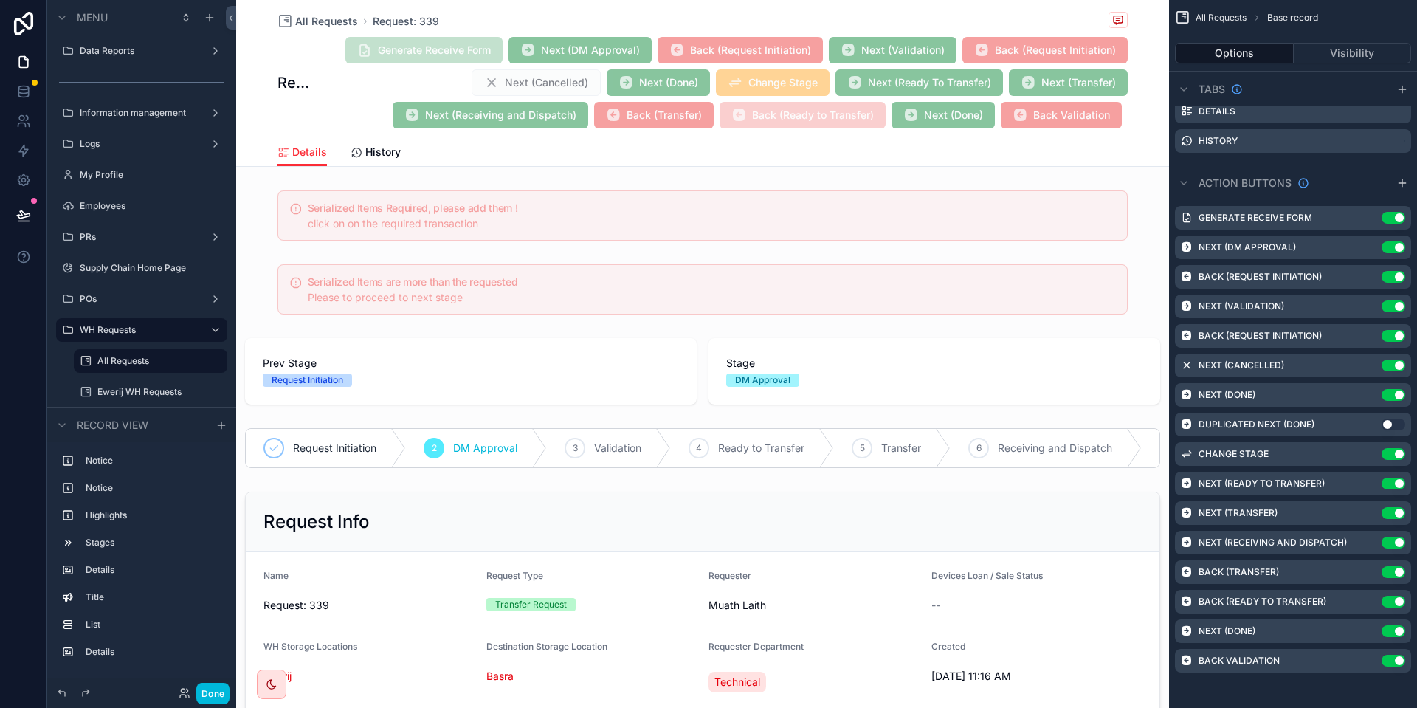
click at [0, 0] on icon "scrollable content" at bounding box center [0, 0] width 0 height 0
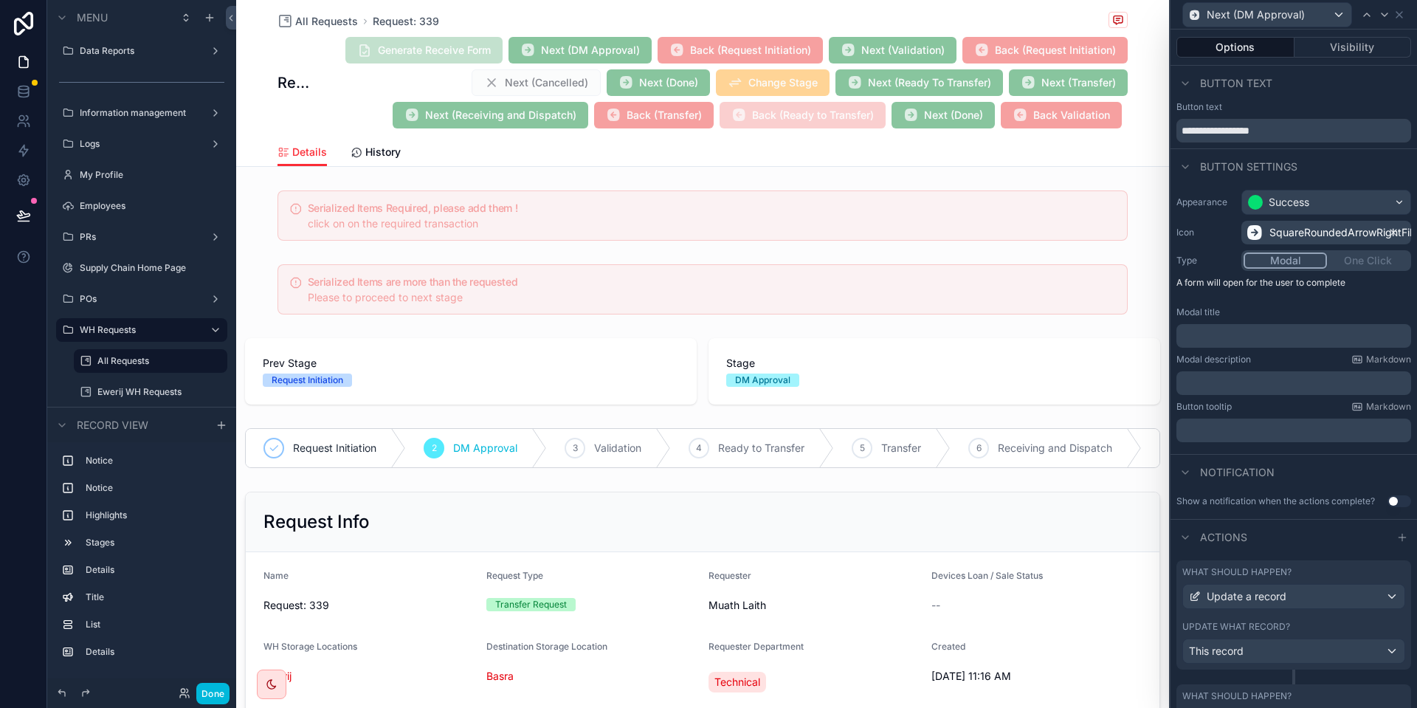
scroll to position [316, 0]
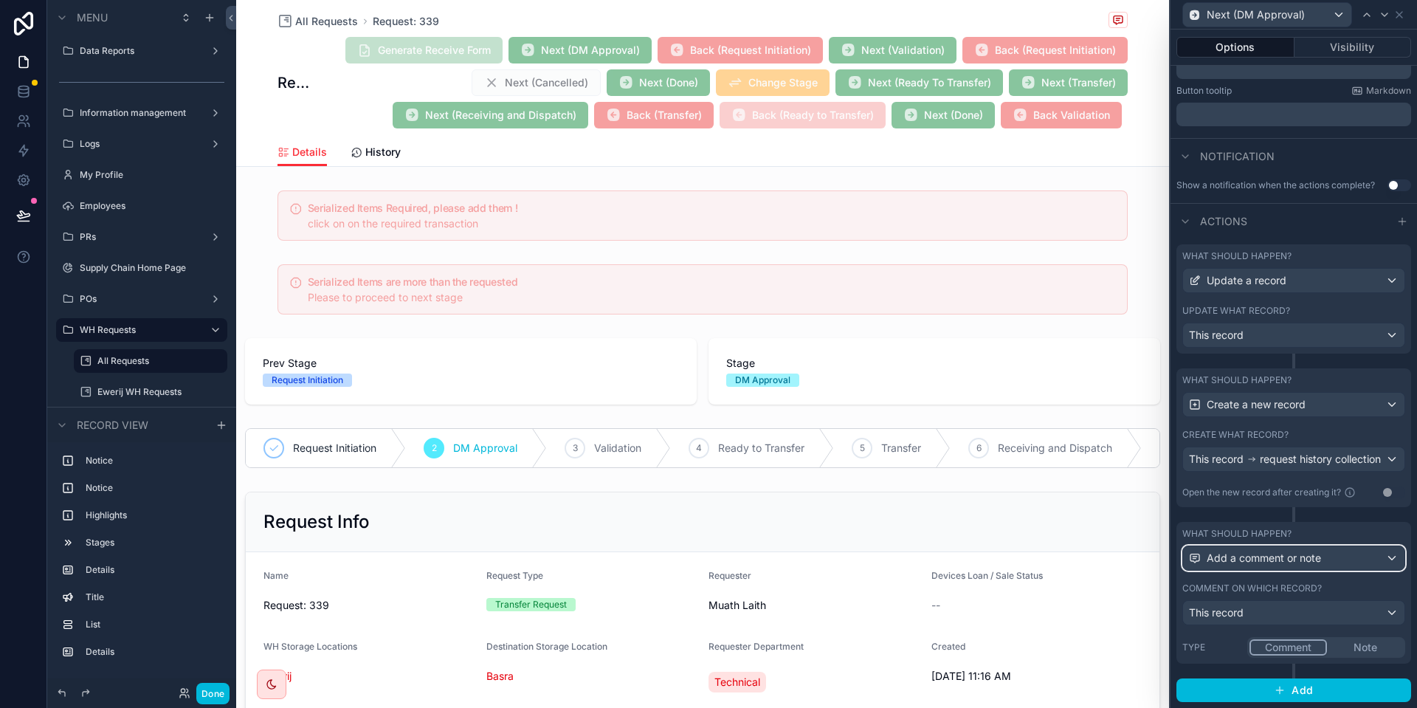
click at [1261, 559] on span "Add a comment or note" at bounding box center [1263, 557] width 114 height 15
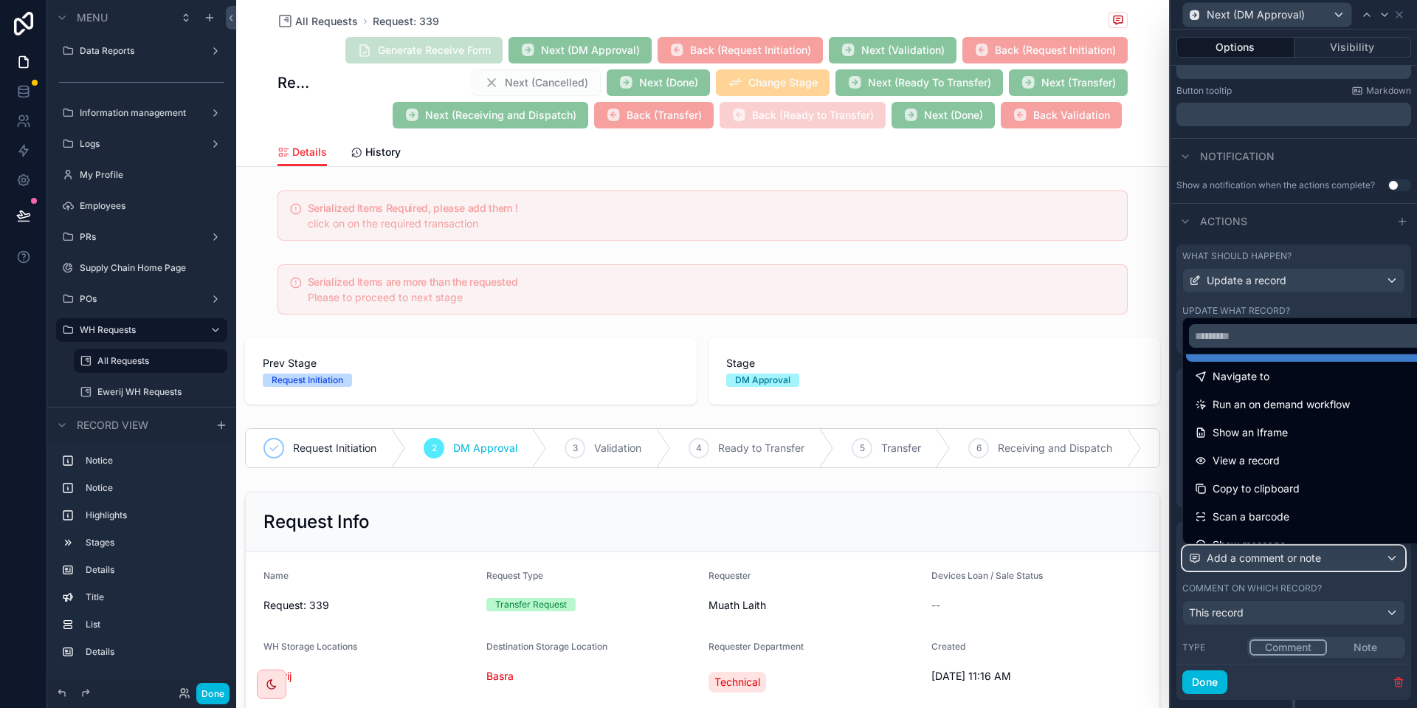
scroll to position [133, 0]
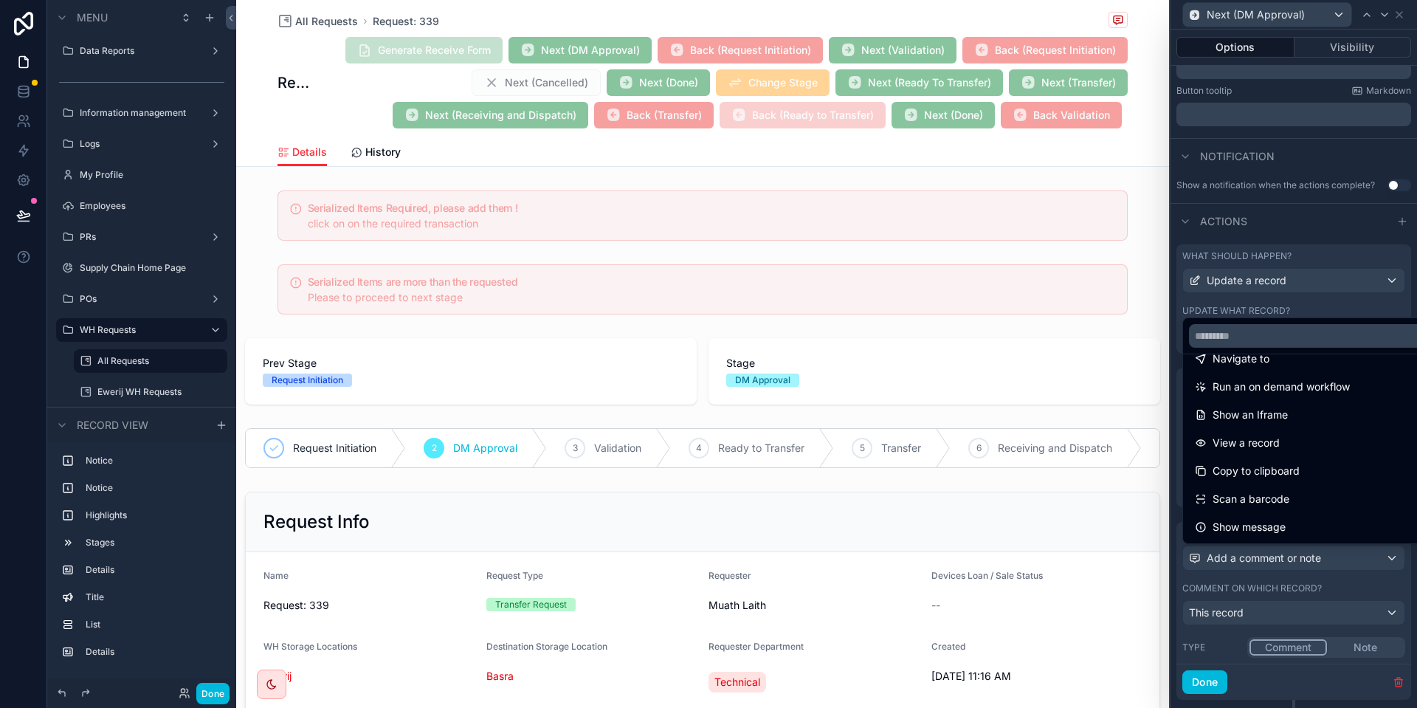
click at [1285, 581] on div at bounding box center [1293, 354] width 246 height 708
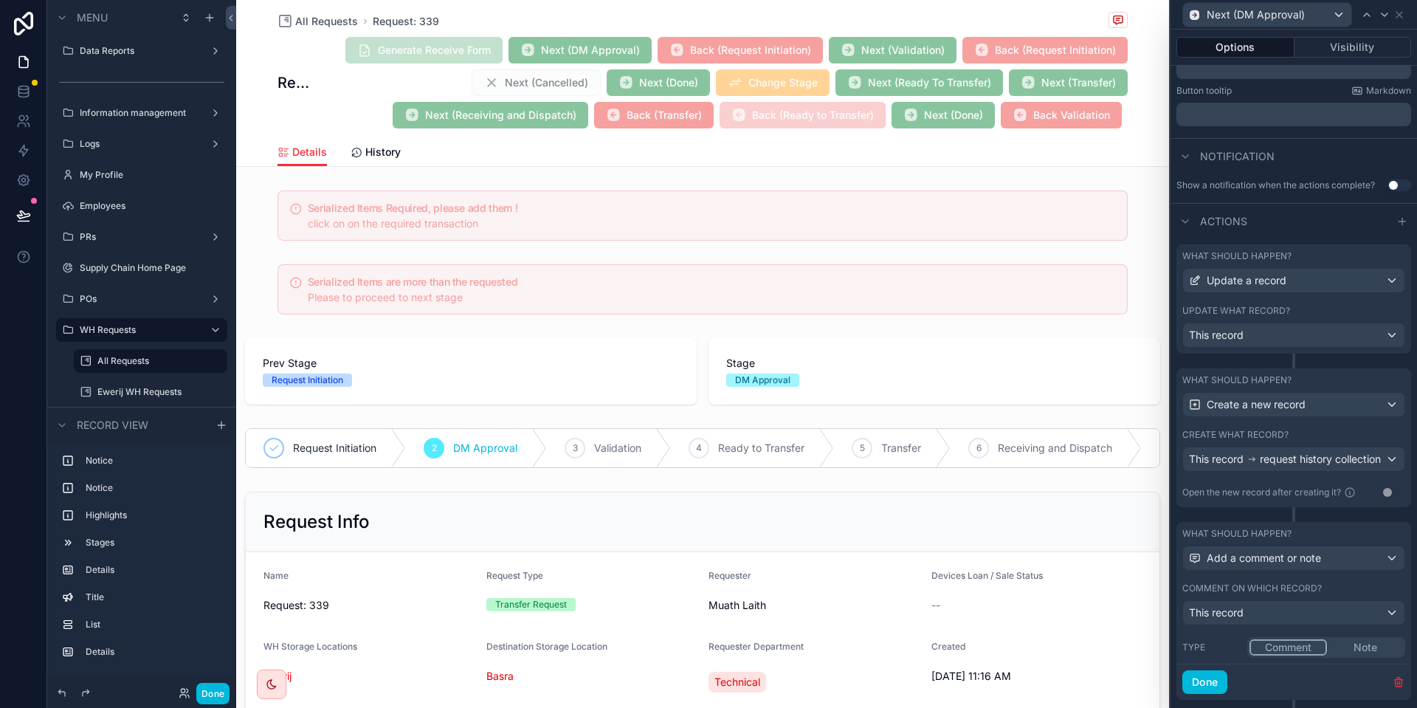
click at [1189, 645] on span "Type" at bounding box center [1193, 646] width 23 height 11
click at [1354, 646] on button "Note" at bounding box center [1365, 647] width 76 height 16
click at [1258, 648] on button "Comment" at bounding box center [1287, 647] width 76 height 16
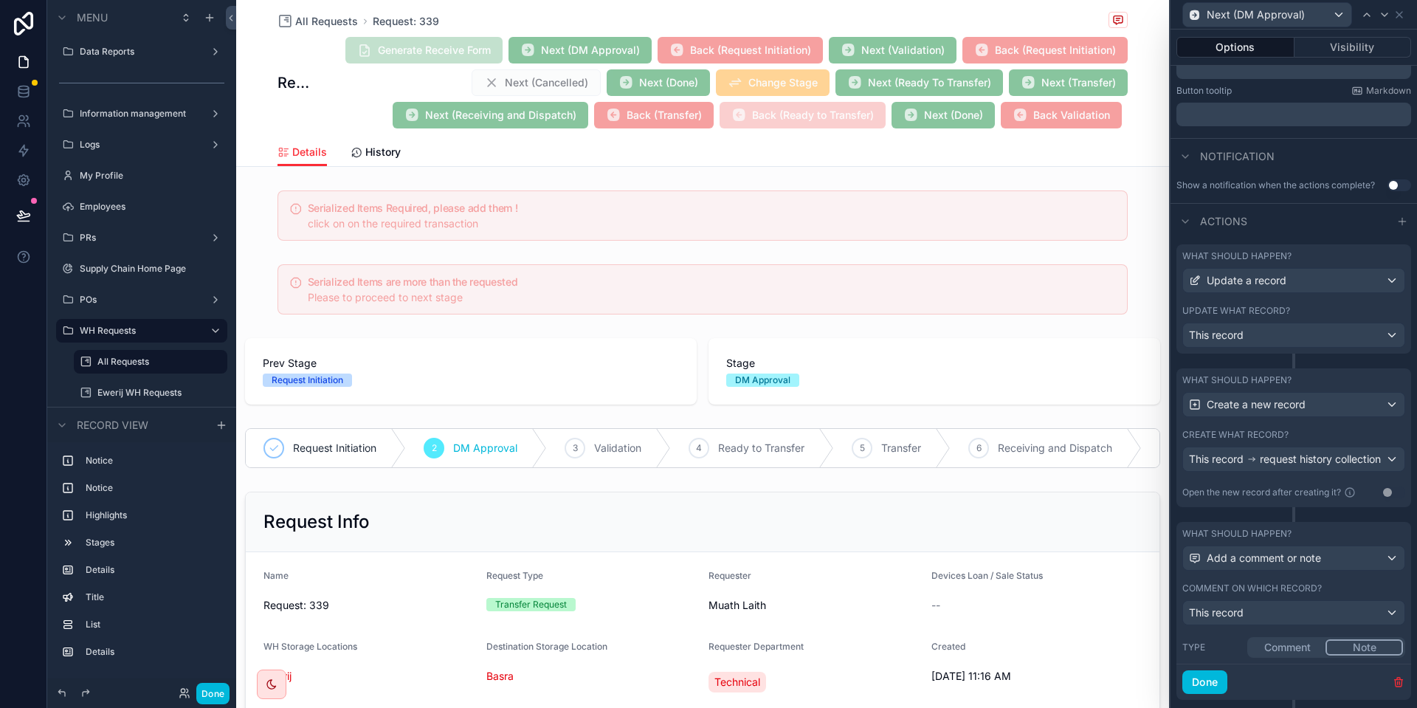
click at [1257, 648] on button "Comment" at bounding box center [1287, 647] width 76 height 16
click at [1215, 680] on button "Done" at bounding box center [1204, 682] width 45 height 24
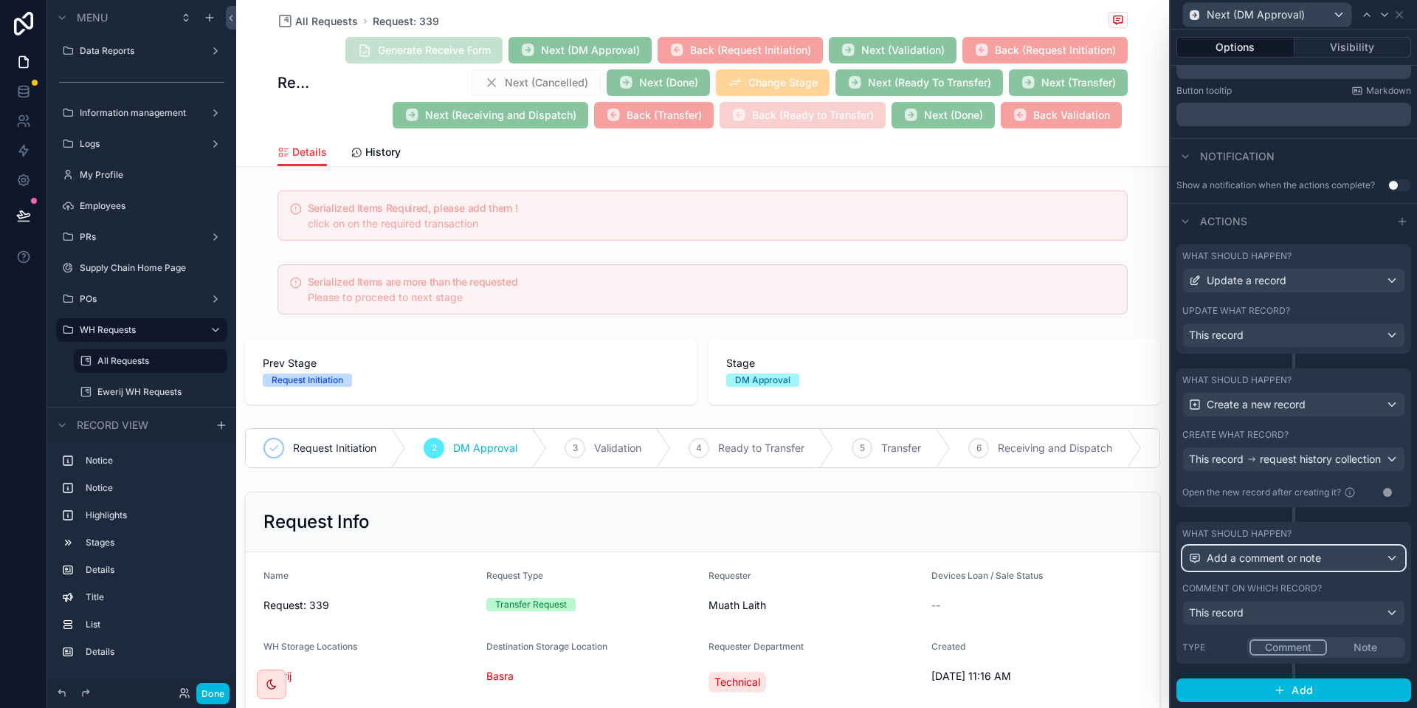
click at [1254, 561] on span "Add a comment or note" at bounding box center [1263, 557] width 114 height 15
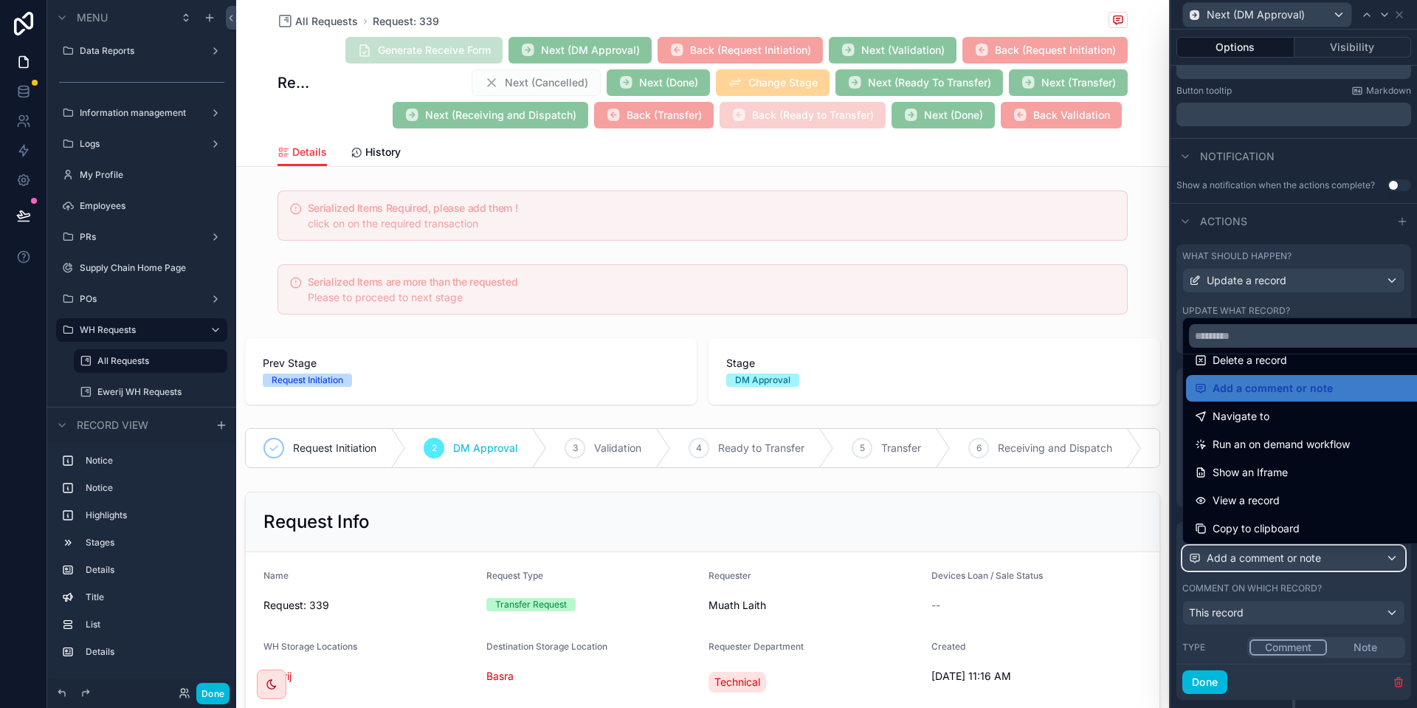
scroll to position [133, 0]
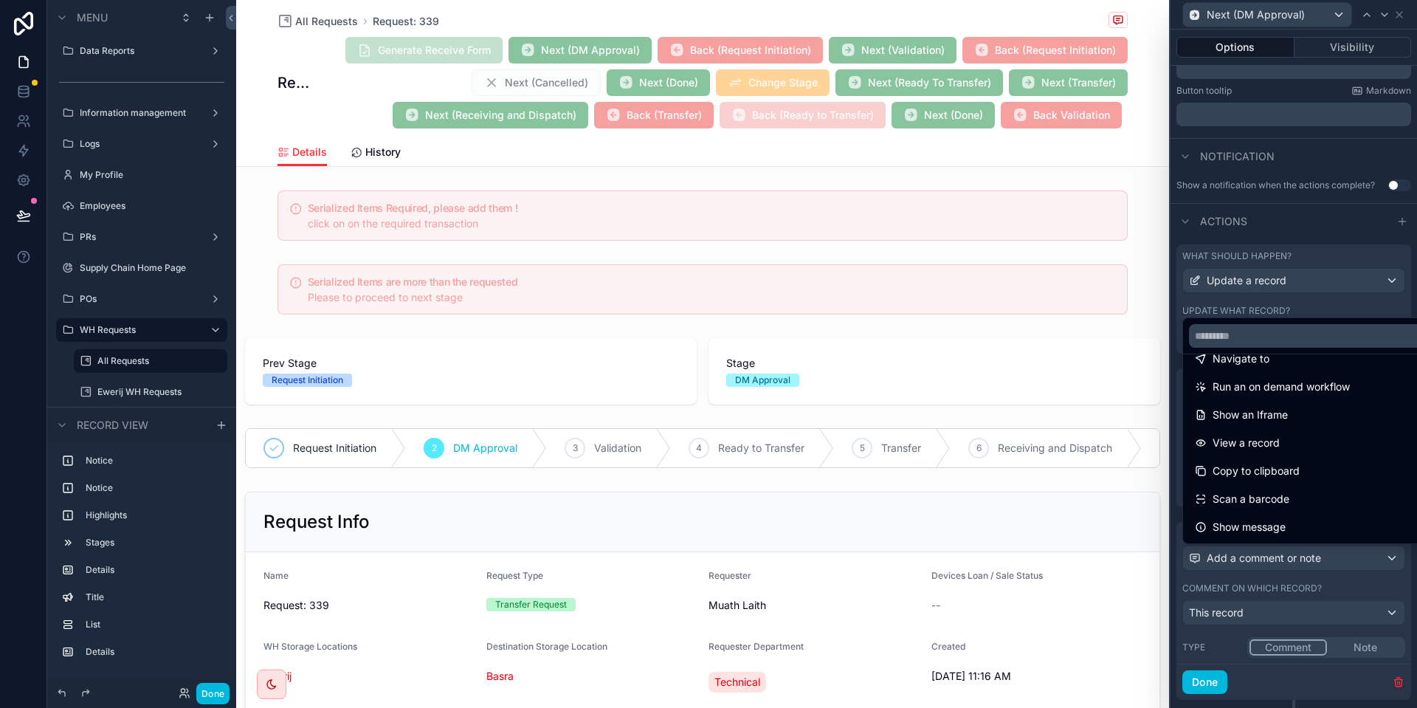
click at [1302, 594] on div at bounding box center [1293, 354] width 246 height 708
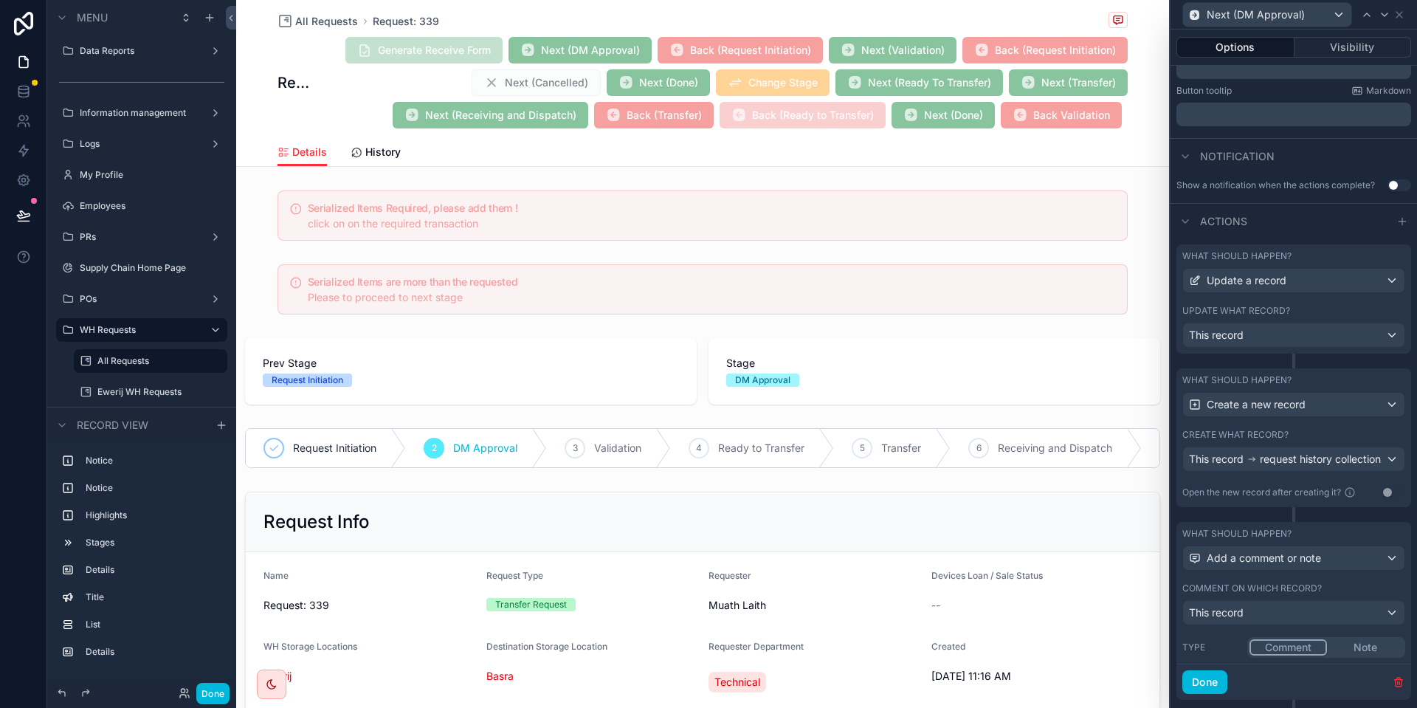
drag, startPoint x: 1394, startPoint y: 682, endPoint x: 1381, endPoint y: 558, distance: 124.7
click at [1396, 682] on icon "button" at bounding box center [1398, 682] width 12 height 12
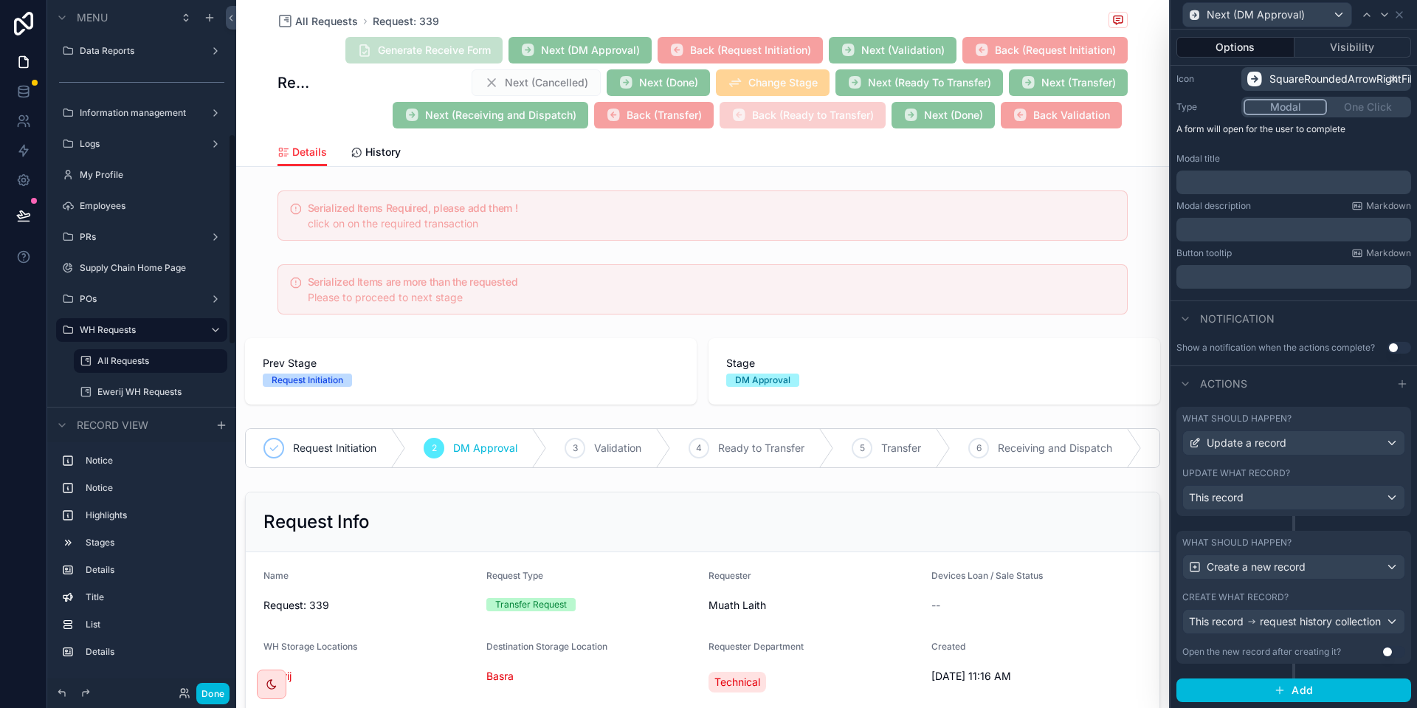
scroll to position [435, 0]
click at [226, 691] on button "Done" at bounding box center [212, 692] width 33 height 21
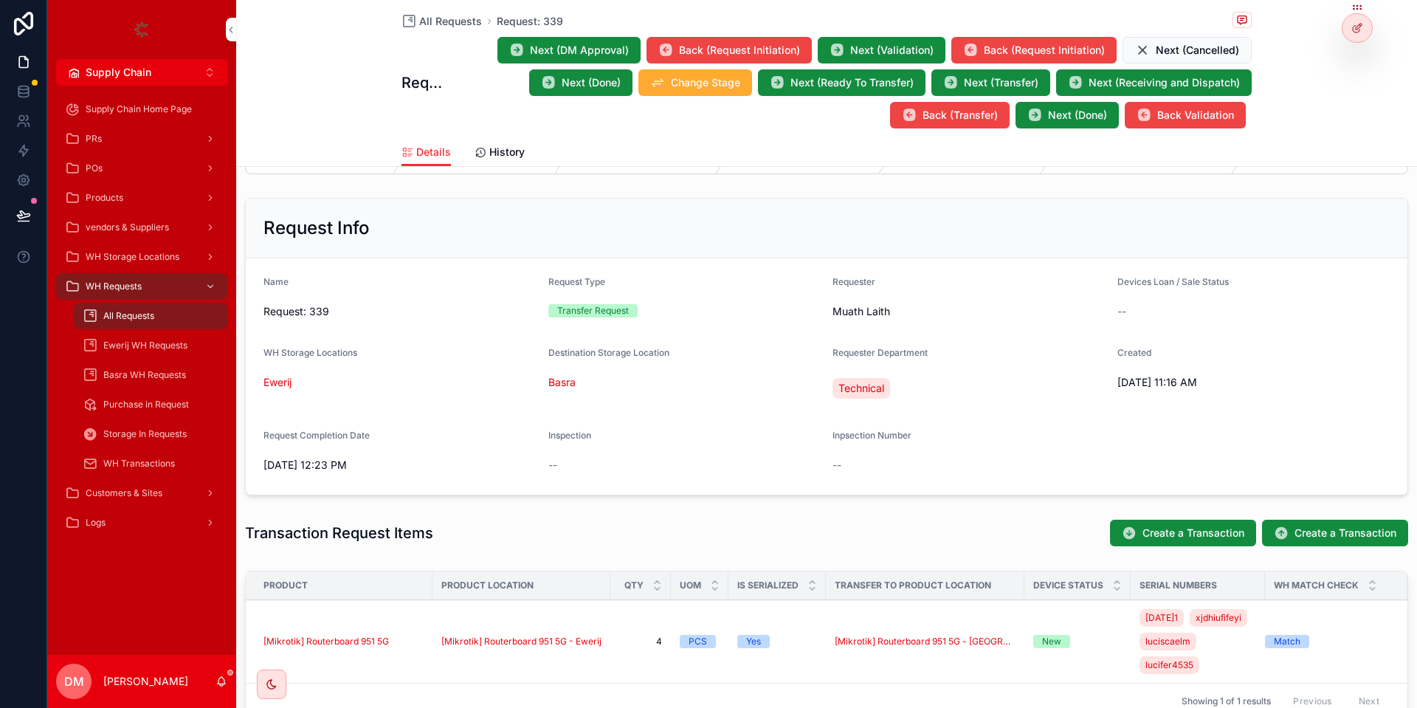
scroll to position [177, 0]
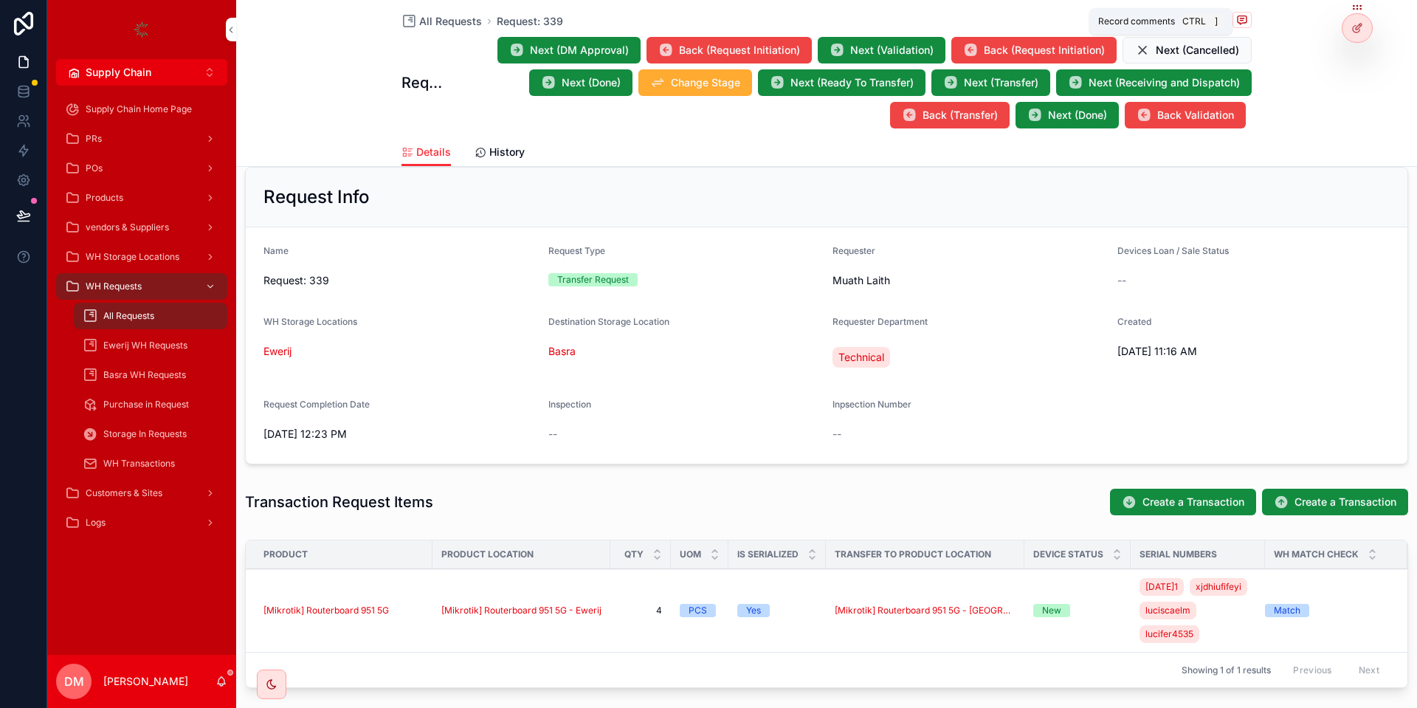
click at [1228, 18] on div "Record comments Ctrl ]" at bounding box center [1160, 21] width 143 height 27
click at [1234, 18] on span "scrollable content" at bounding box center [1241, 20] width 19 height 16
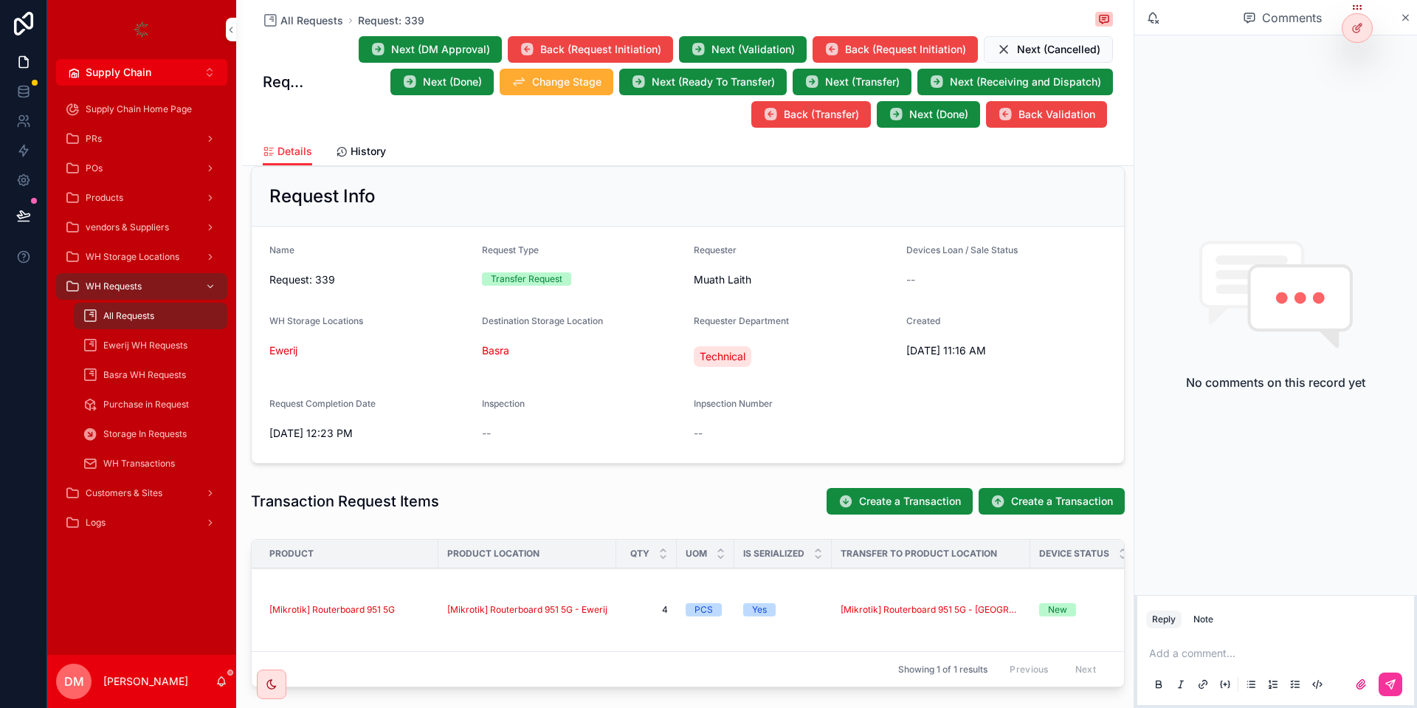
click at [1197, 629] on div "Reply Note" at bounding box center [1275, 619] width 277 height 24
click at [1200, 645] on div "Add a comment..." at bounding box center [1275, 668] width 259 height 62
click at [1200, 649] on p "scrollable content" at bounding box center [1278, 653] width 259 height 15
click at [1357, 687] on icon "scrollable content" at bounding box center [1360, 684] width 9 height 9
click at [0, 0] on input "scrollable content" at bounding box center [0, 0] width 0 height 0
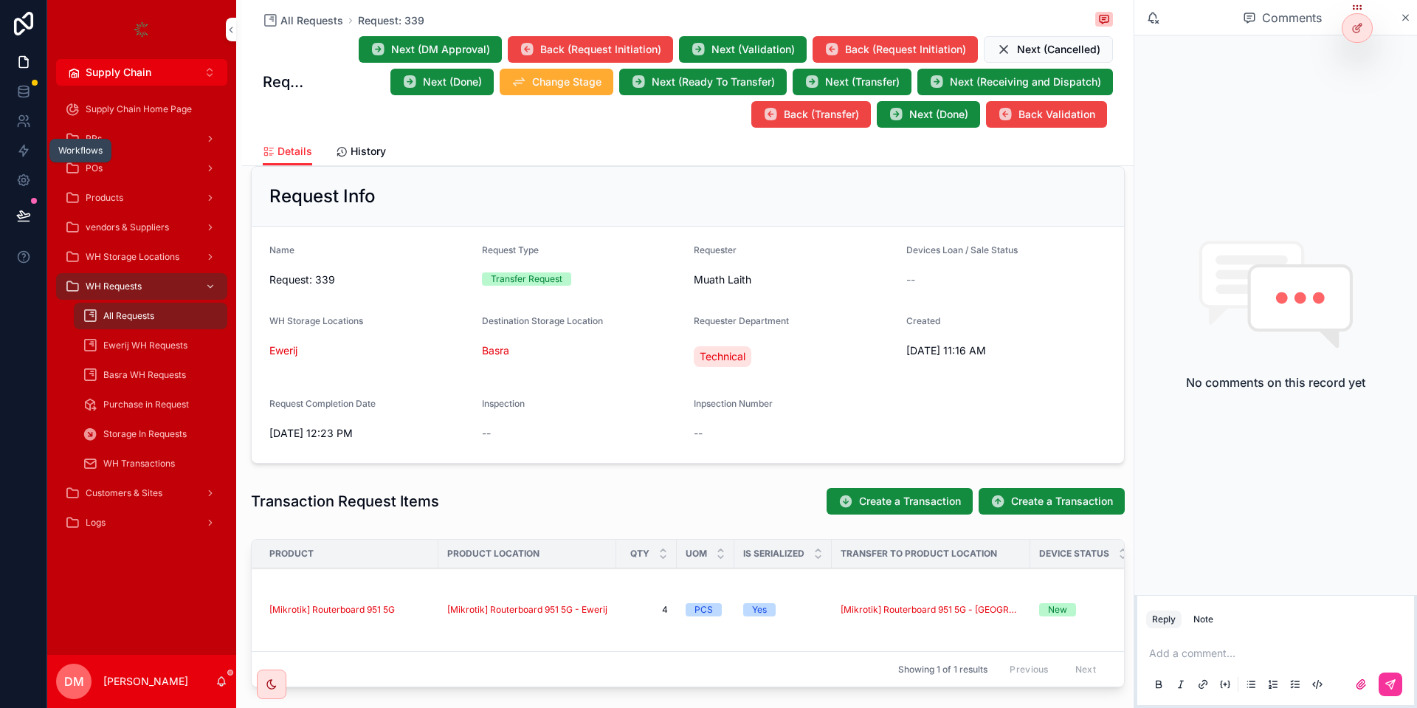
click at [30, 145] on icon at bounding box center [23, 150] width 15 height 15
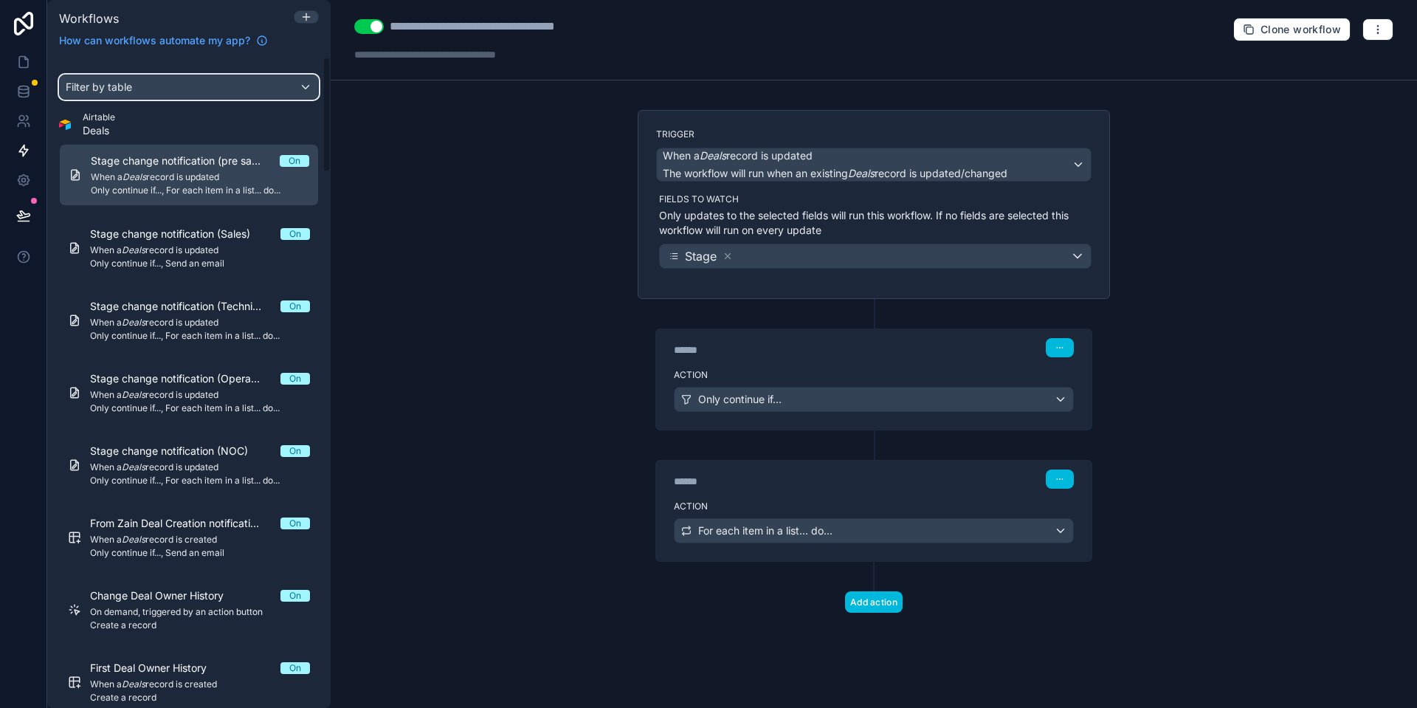
click at [161, 92] on div "Filter by table" at bounding box center [189, 87] width 258 height 24
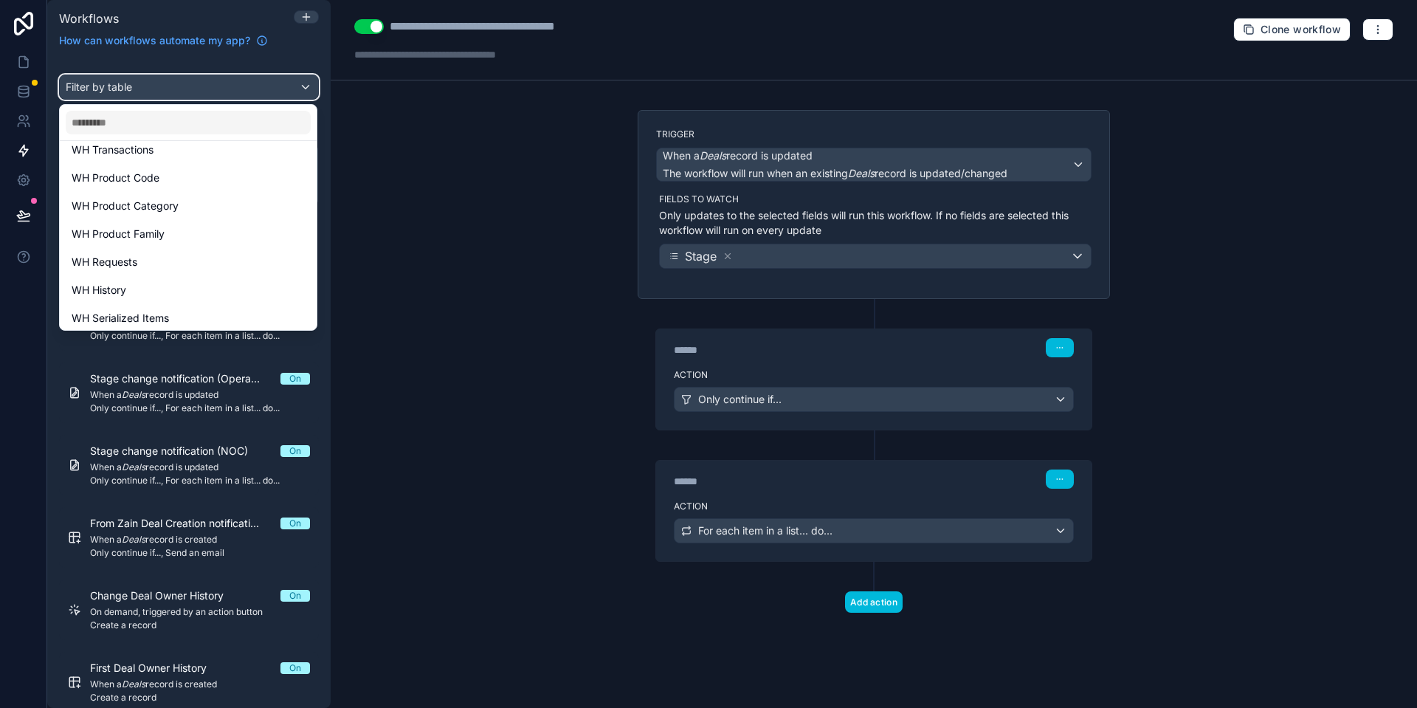
scroll to position [2386, 0]
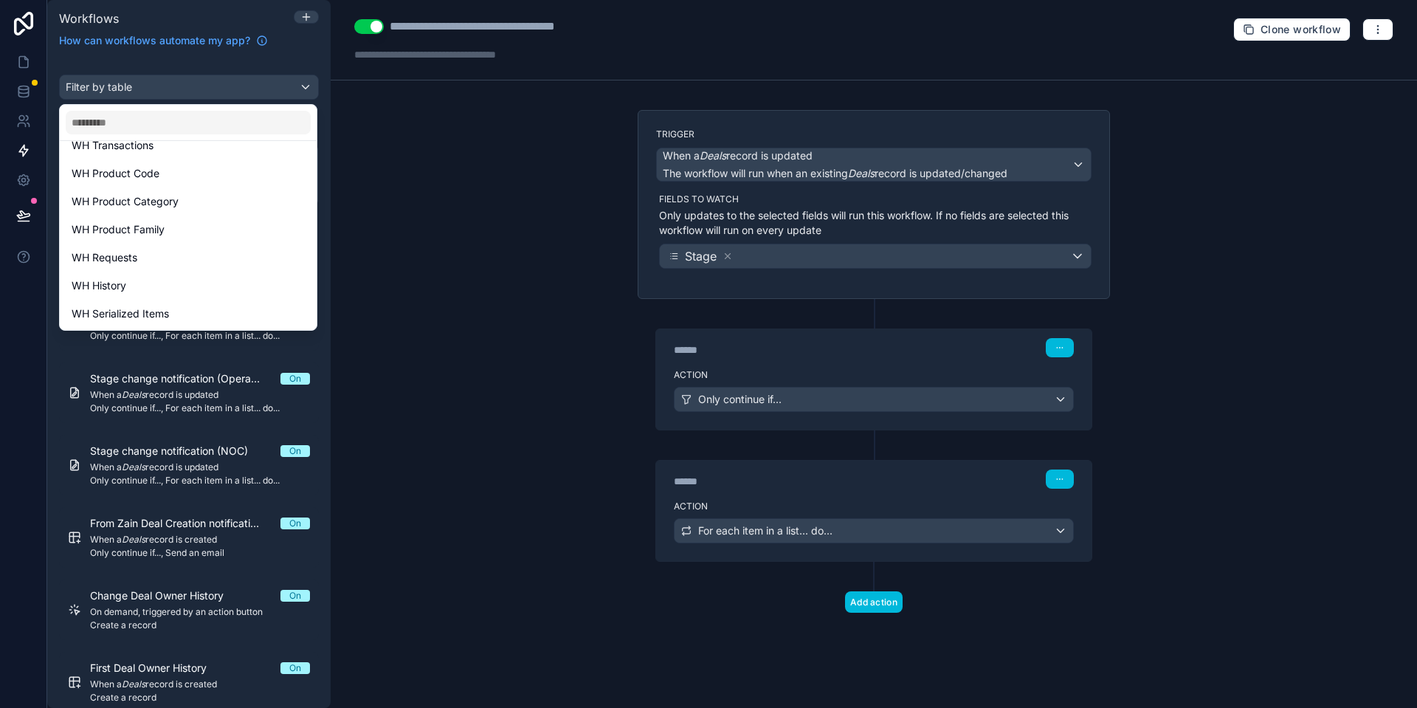
click at [153, 261] on div "WH Requests" at bounding box center [188, 258] width 233 height 18
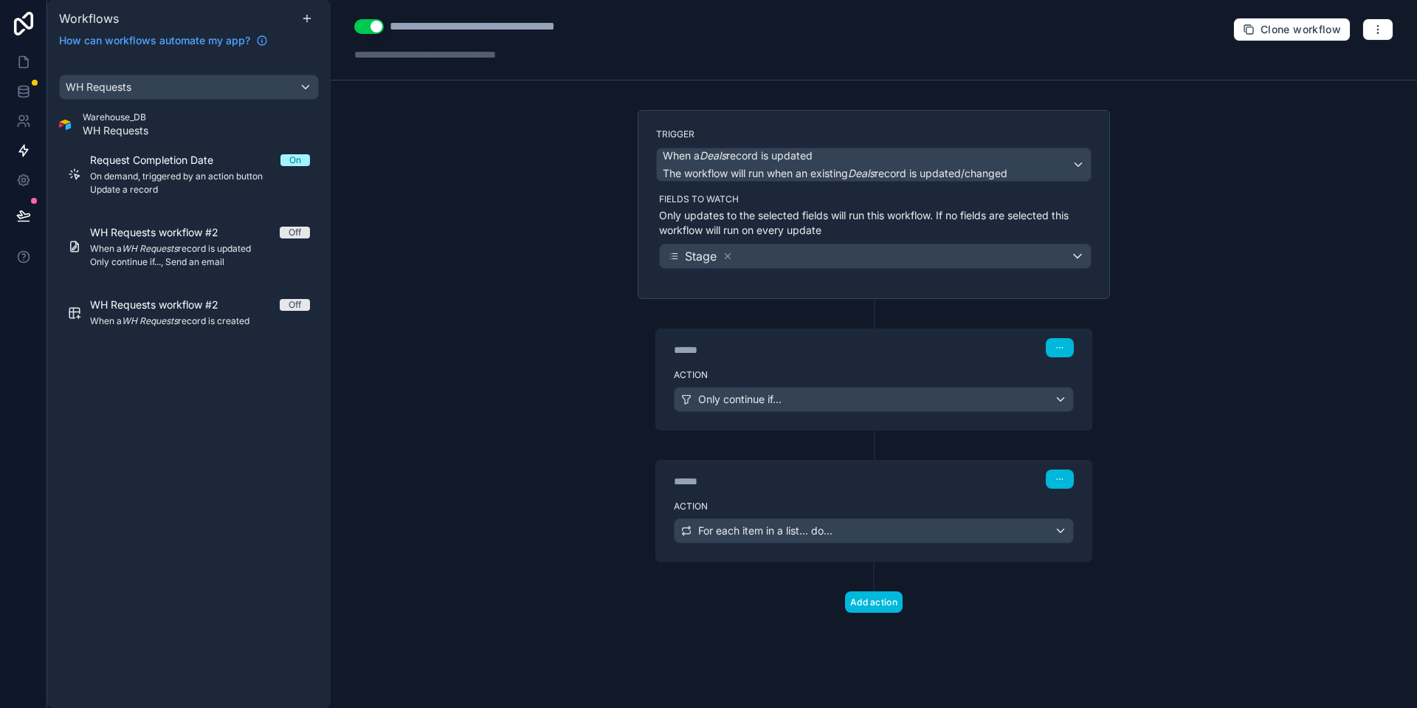
click at [170, 245] on em "WH Requests" at bounding box center [150, 248] width 56 height 11
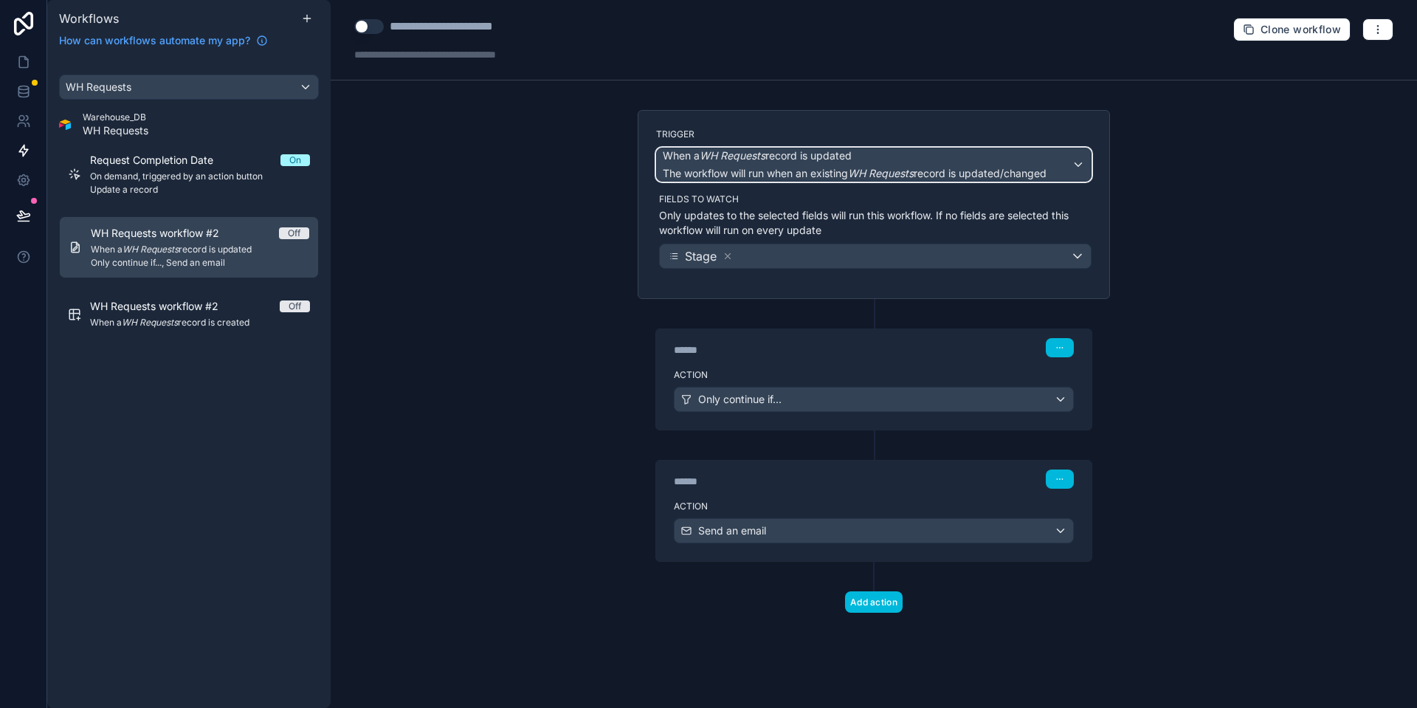
click at [832, 151] on span "When a WH Requests record is updated" at bounding box center [757, 155] width 189 height 15
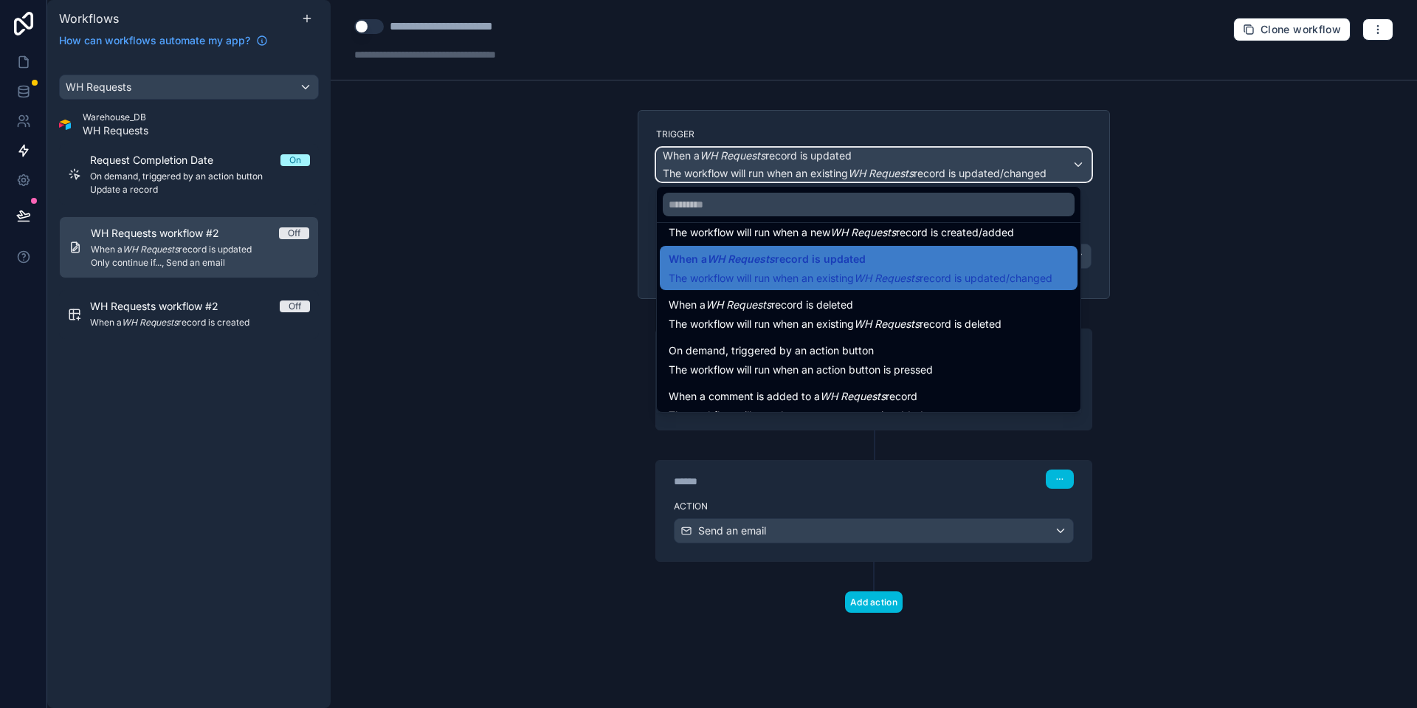
scroll to position [53, 0]
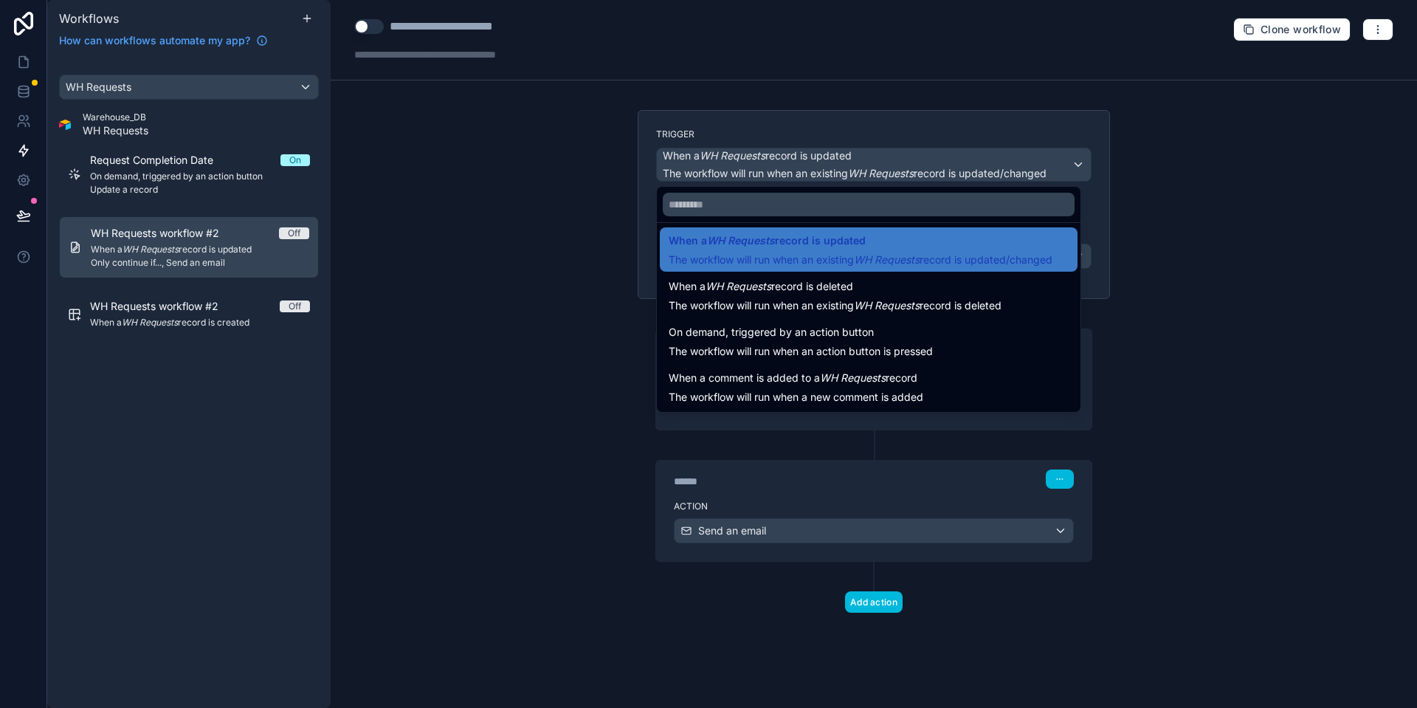
click at [847, 341] on div "On demand, triggered by an action button The workflow will run when an action b…" at bounding box center [800, 340] width 264 height 35
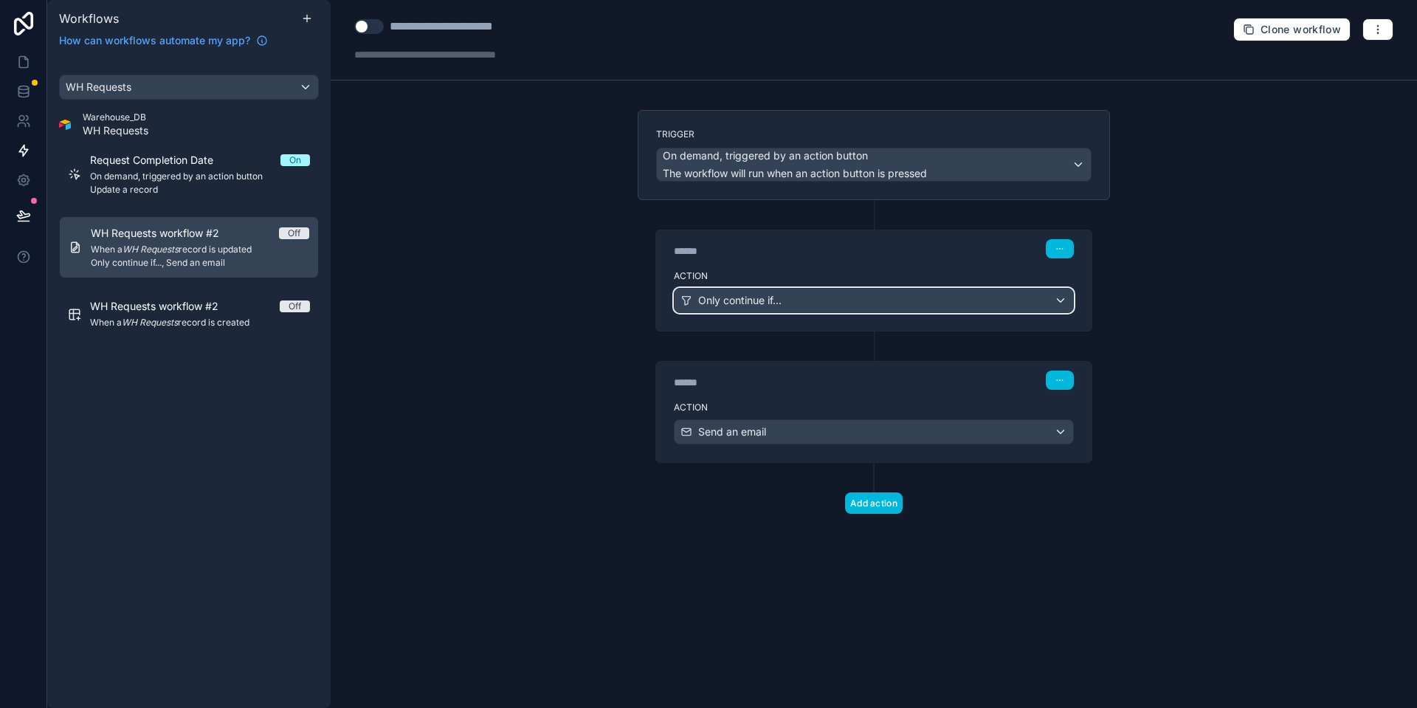
click at [829, 298] on div "Only continue if..." at bounding box center [873, 300] width 398 height 24
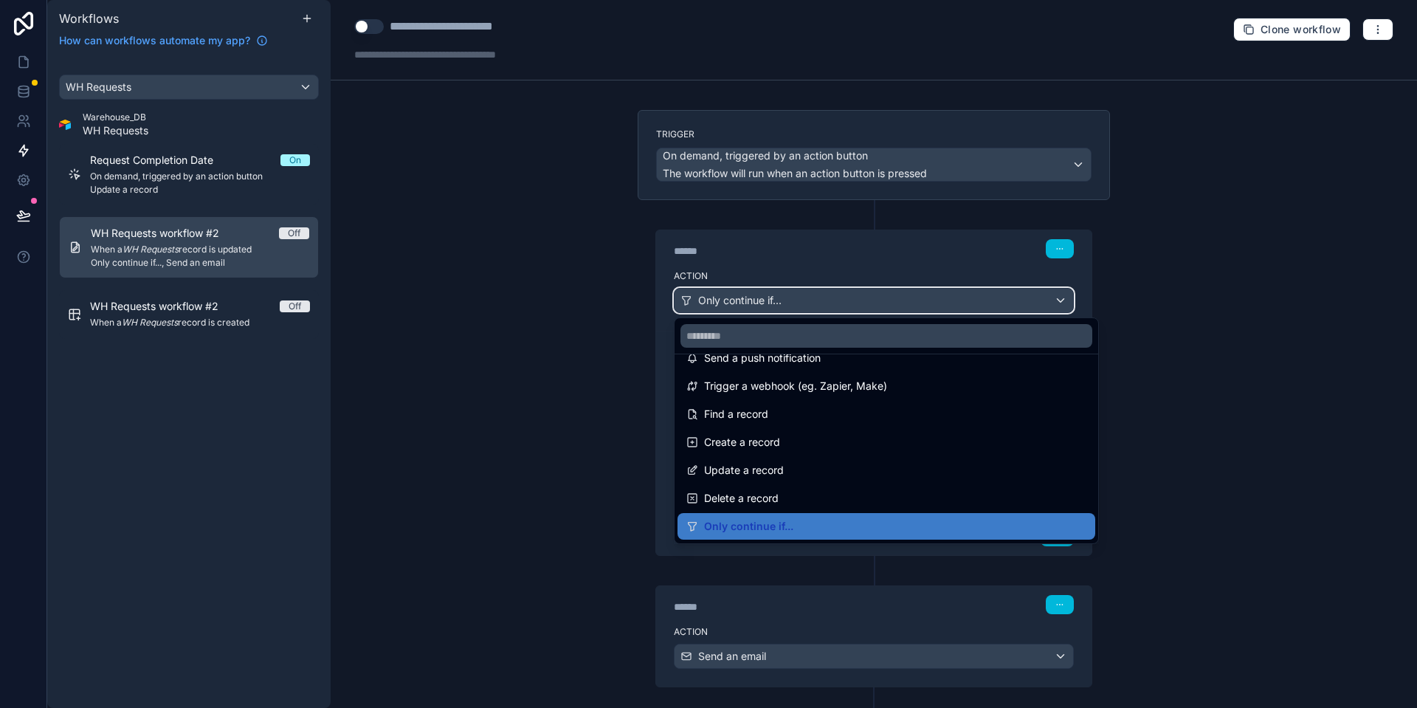
scroll to position [75, 0]
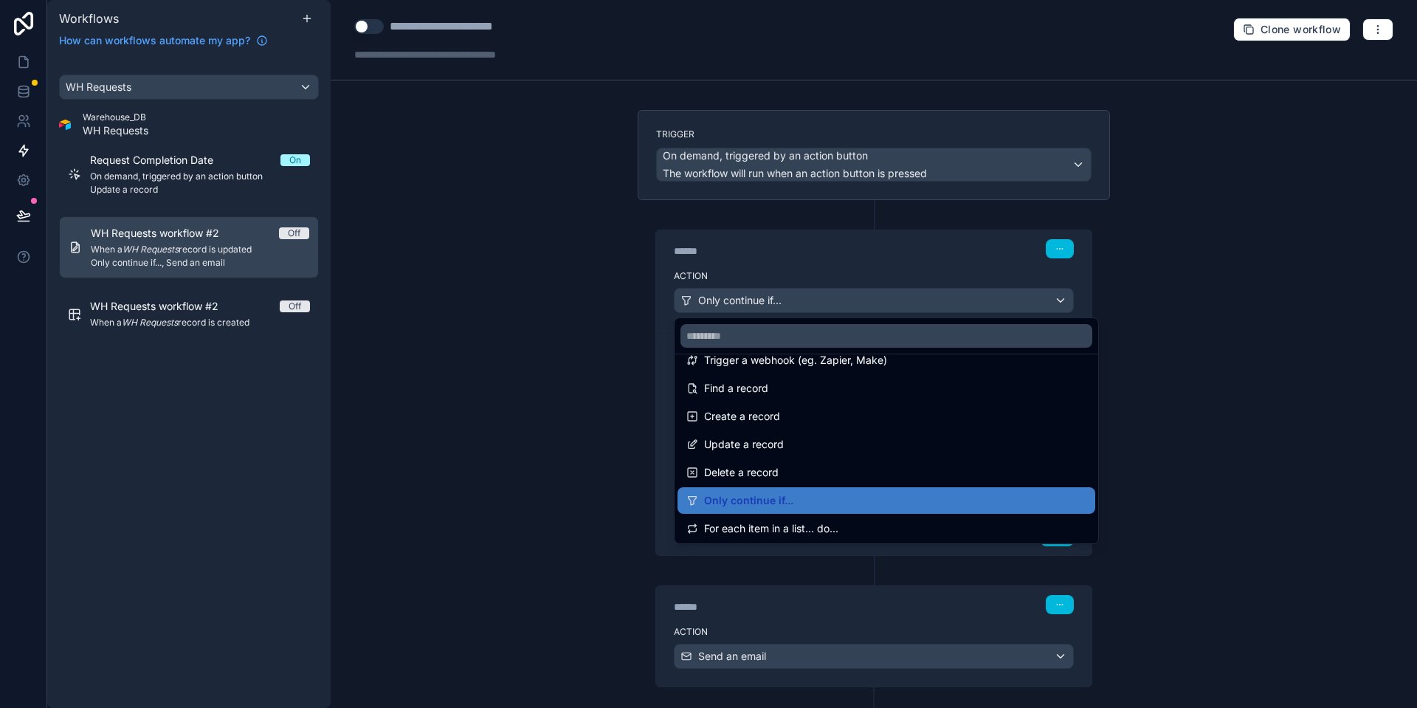
click at [782, 394] on div "Find a record" at bounding box center [886, 388] width 400 height 18
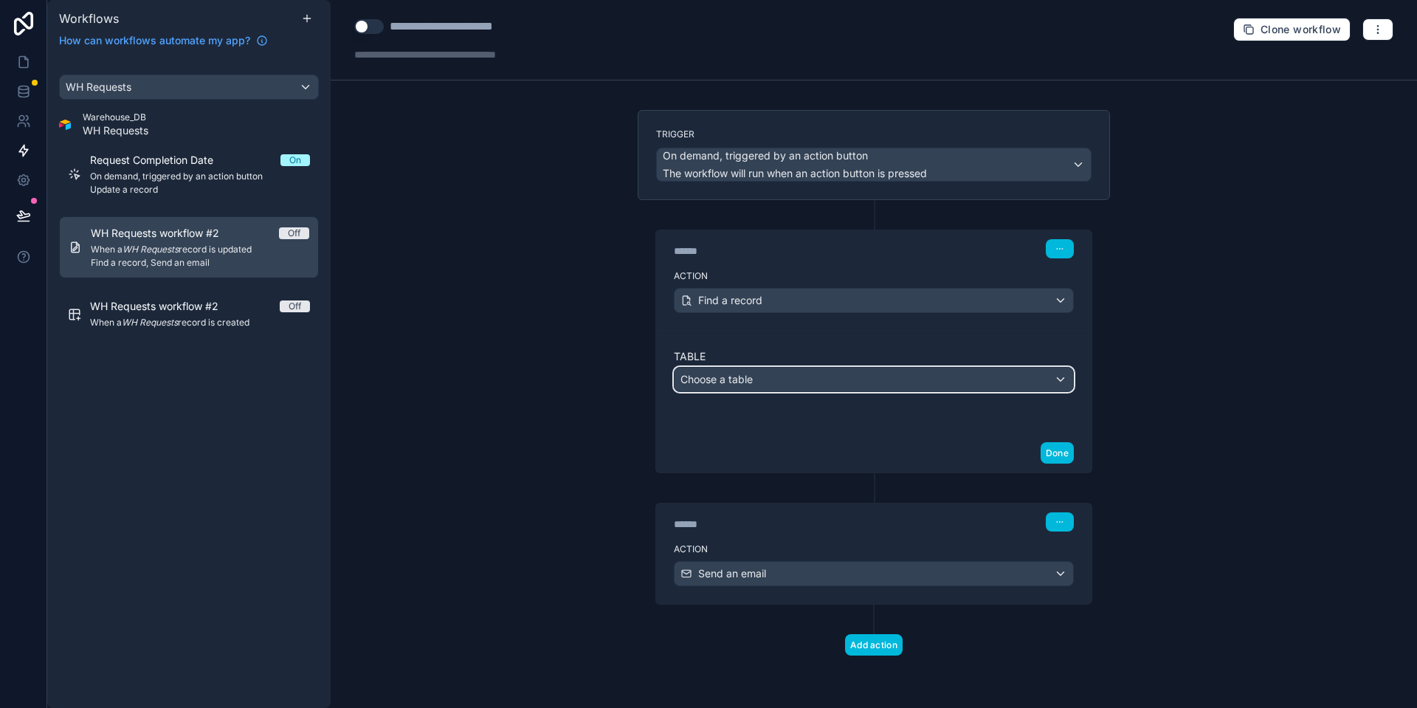
click at [764, 386] on div "Choose a table" at bounding box center [873, 379] width 398 height 24
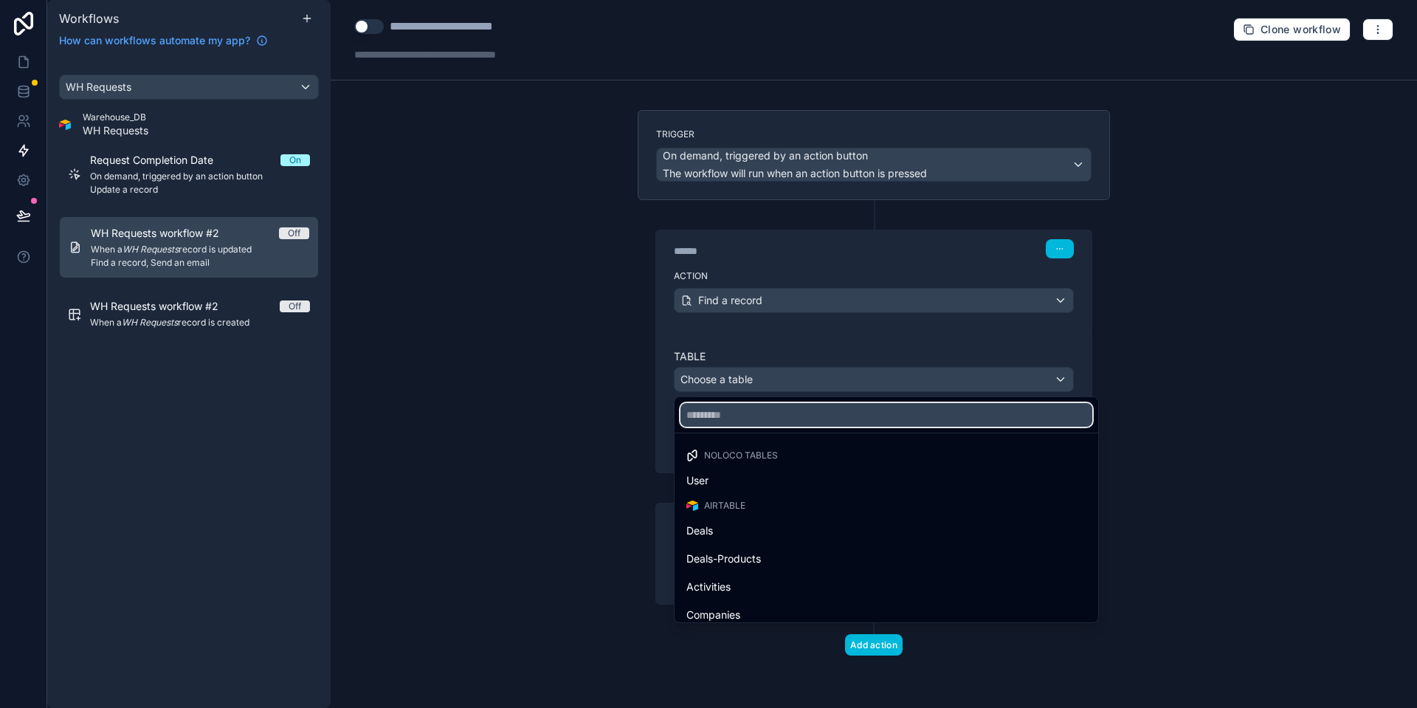
click at [785, 415] on input "text" at bounding box center [886, 415] width 412 height 24
type input "***"
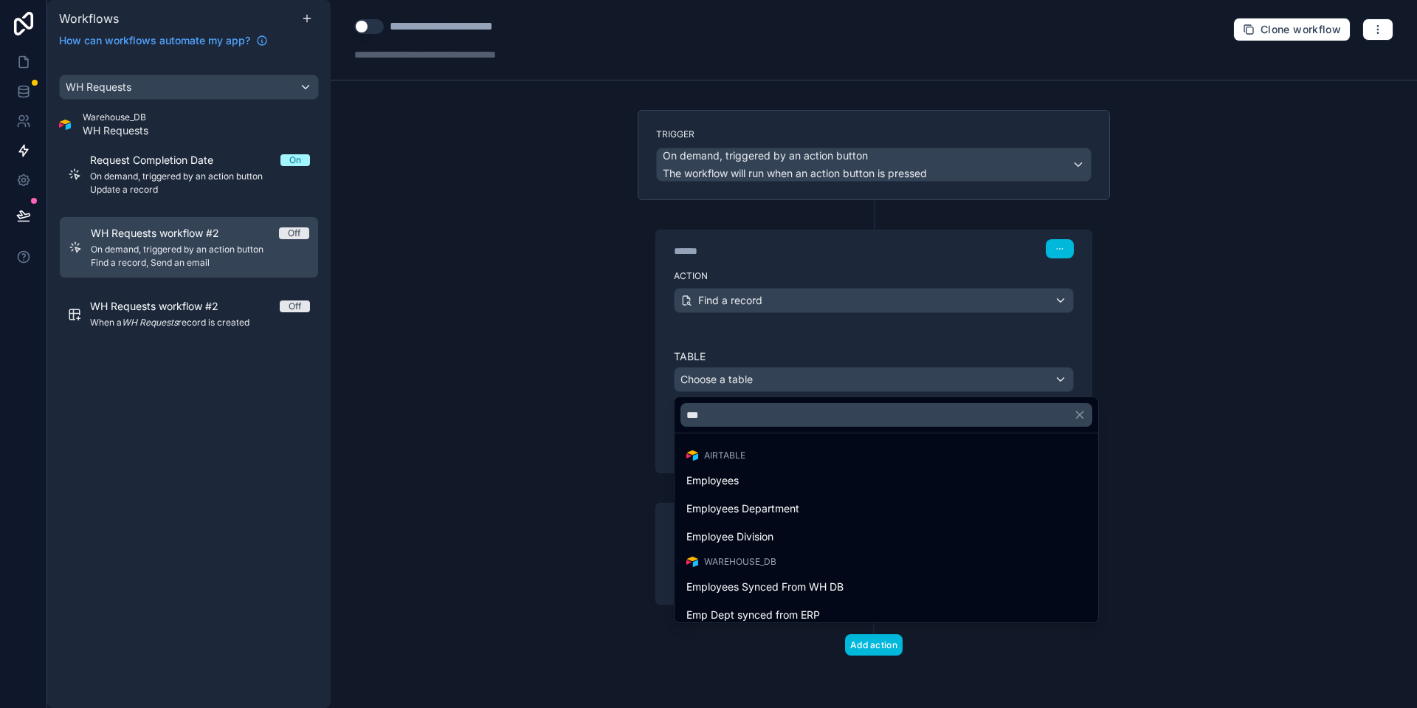
drag, startPoint x: 815, startPoint y: 577, endPoint x: 799, endPoint y: 581, distance: 16.8
click at [800, 581] on div "Employees Synced From WH DB" at bounding box center [886, 586] width 418 height 27
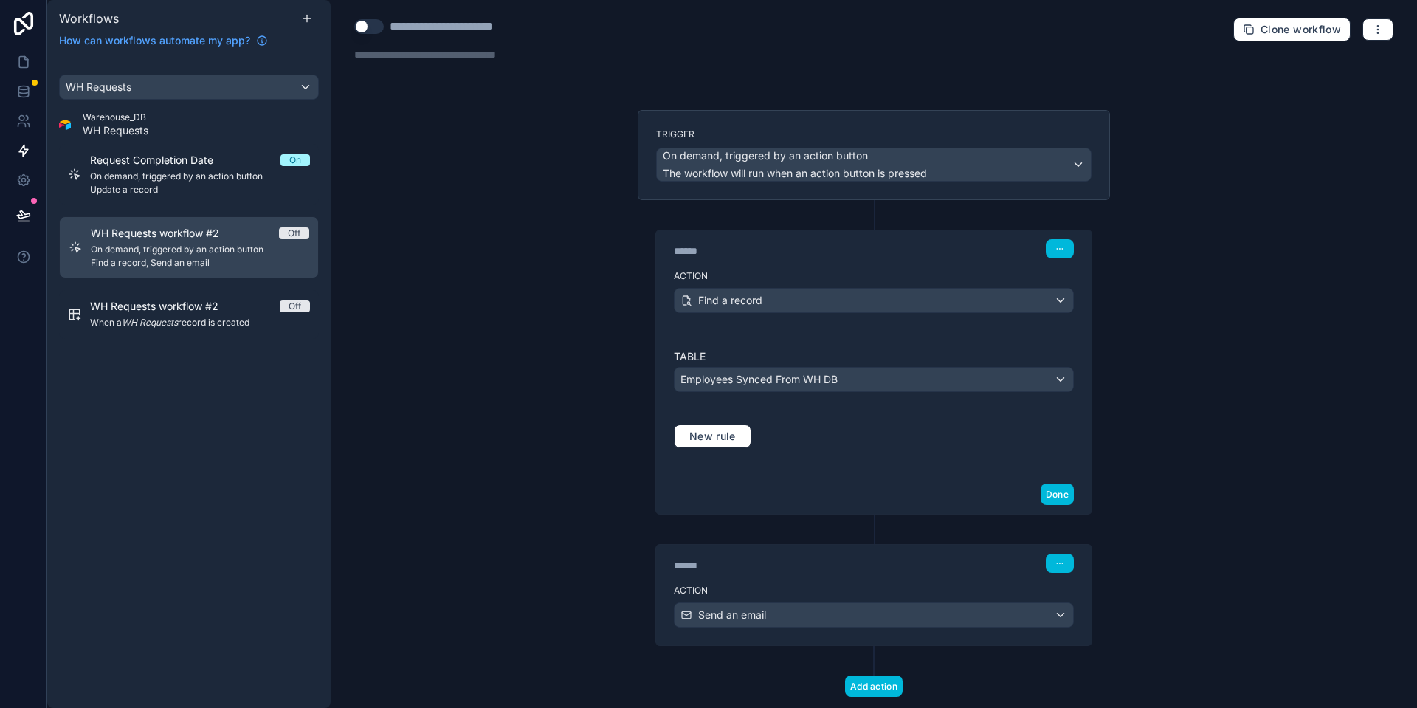
click at [799, 581] on div "Action Send an email" at bounding box center [873, 611] width 435 height 66
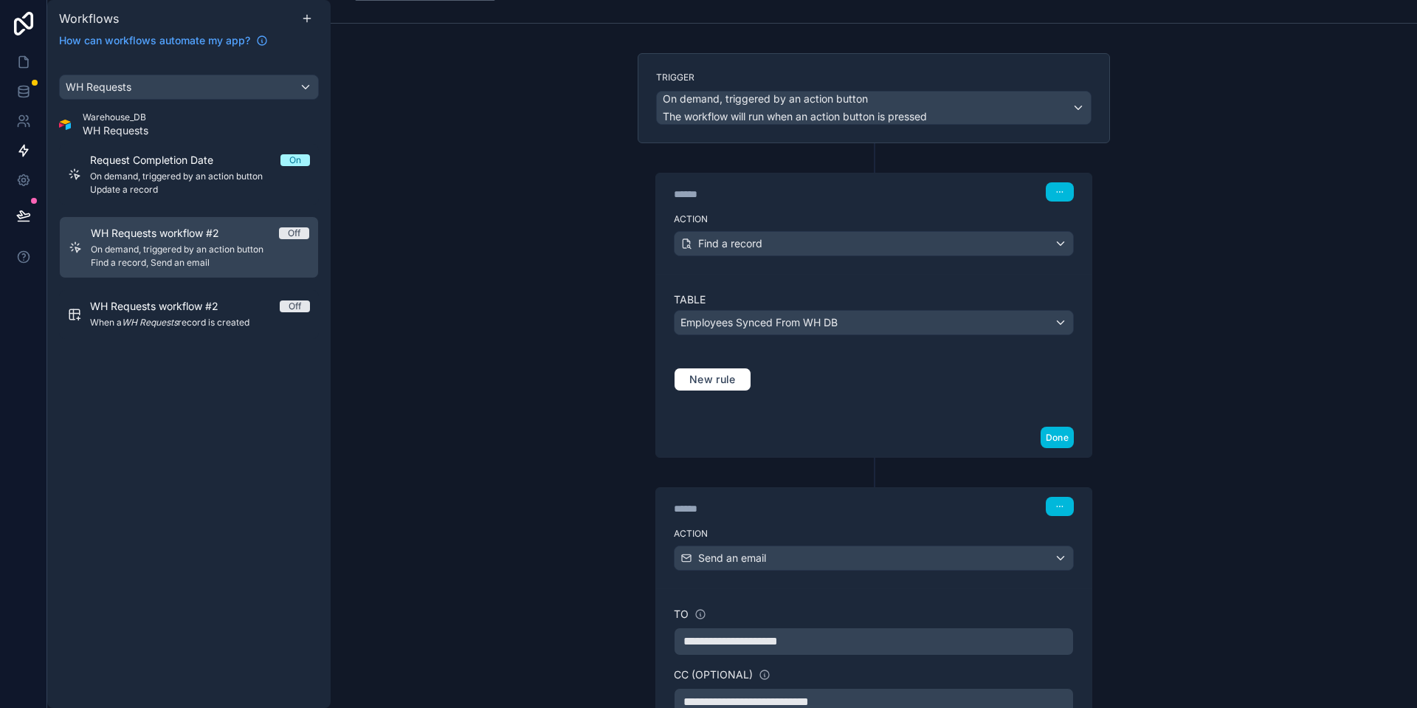
scroll to position [89, 0]
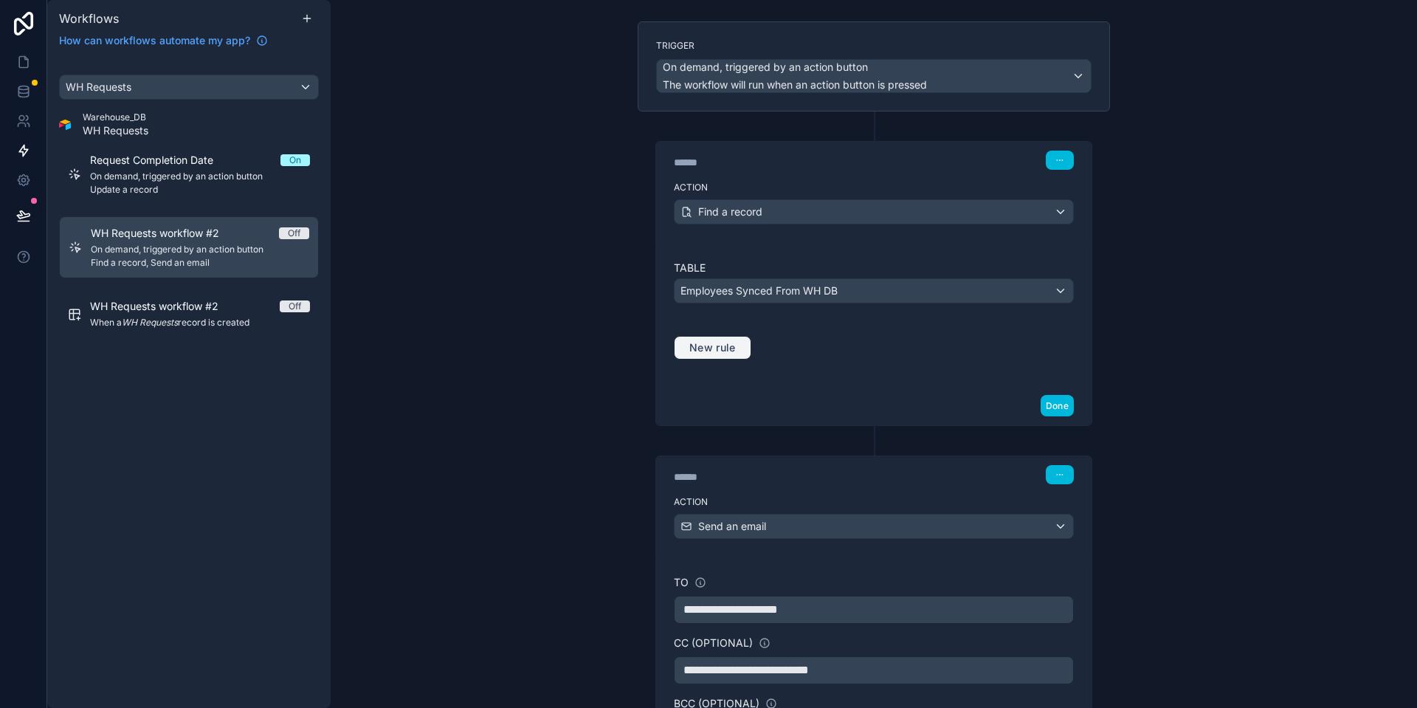
click at [722, 346] on span "New rule" at bounding box center [712, 347] width 58 height 13
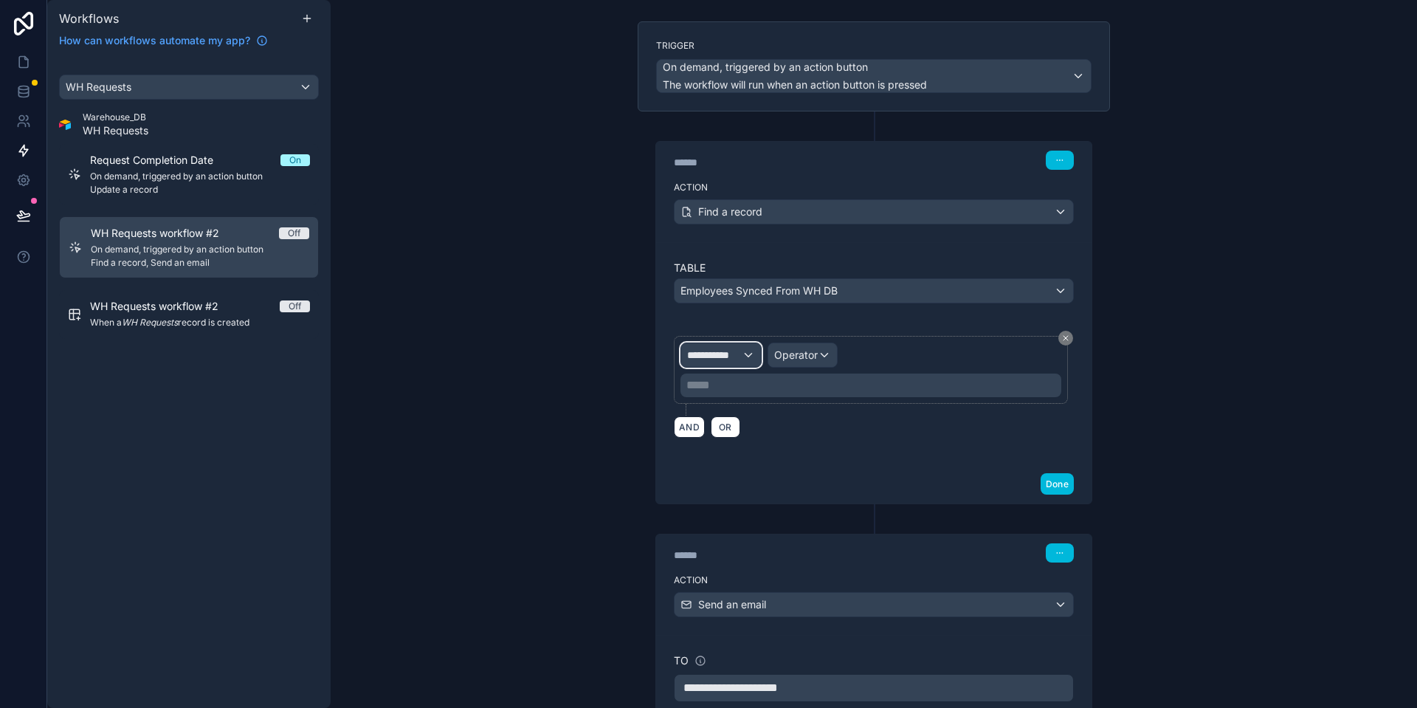
click at [750, 364] on div "**********" at bounding box center [721, 355] width 80 height 24
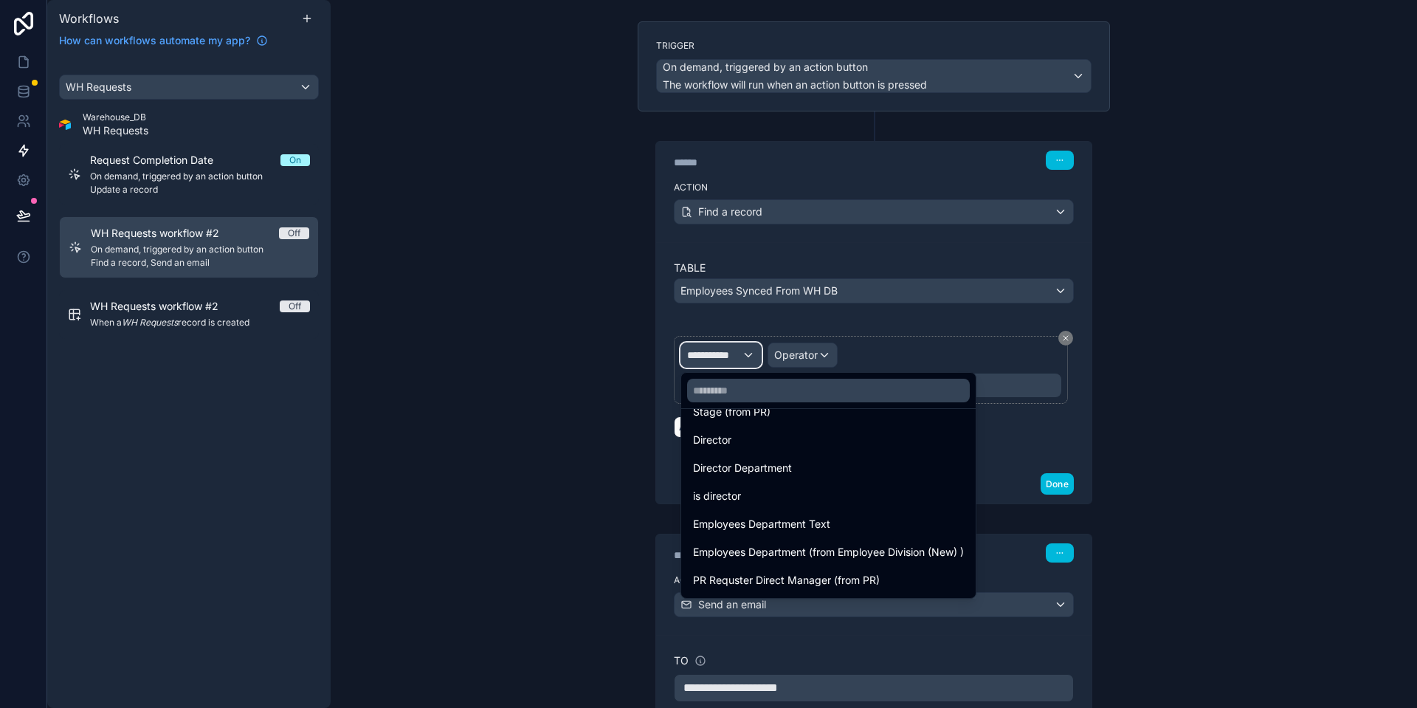
scroll to position [602, 0]
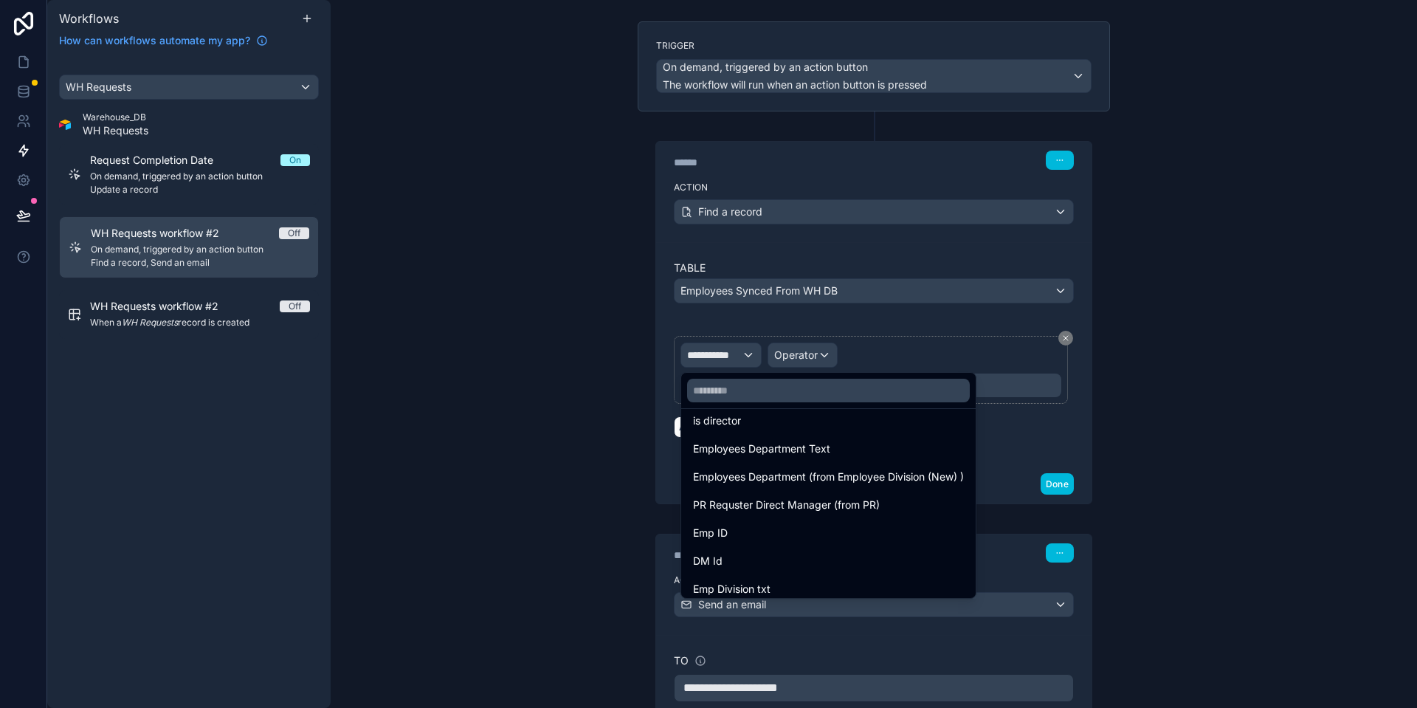
click at [832, 470] on span "Employees Department (from Employee Division (New) )" at bounding box center [828, 477] width 271 height 18
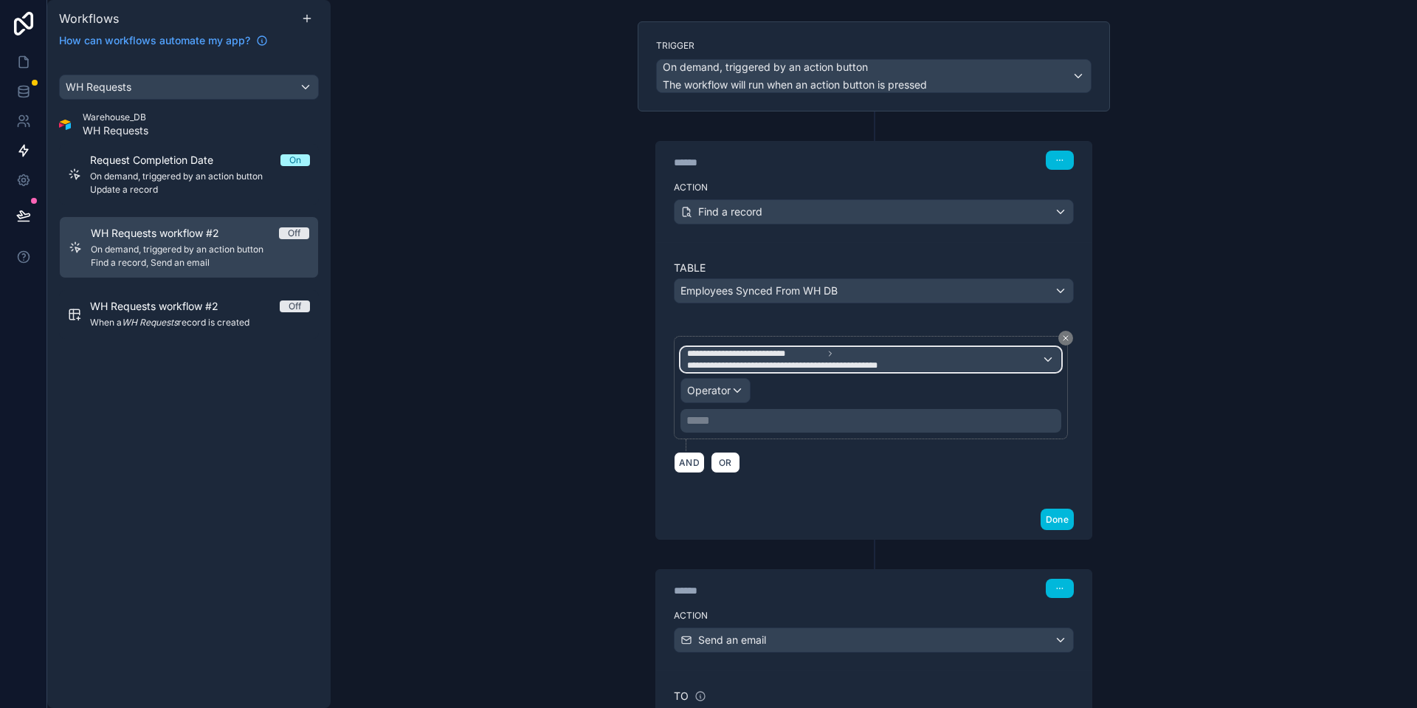
click at [841, 357] on span "**********" at bounding box center [864, 360] width 354 height 24
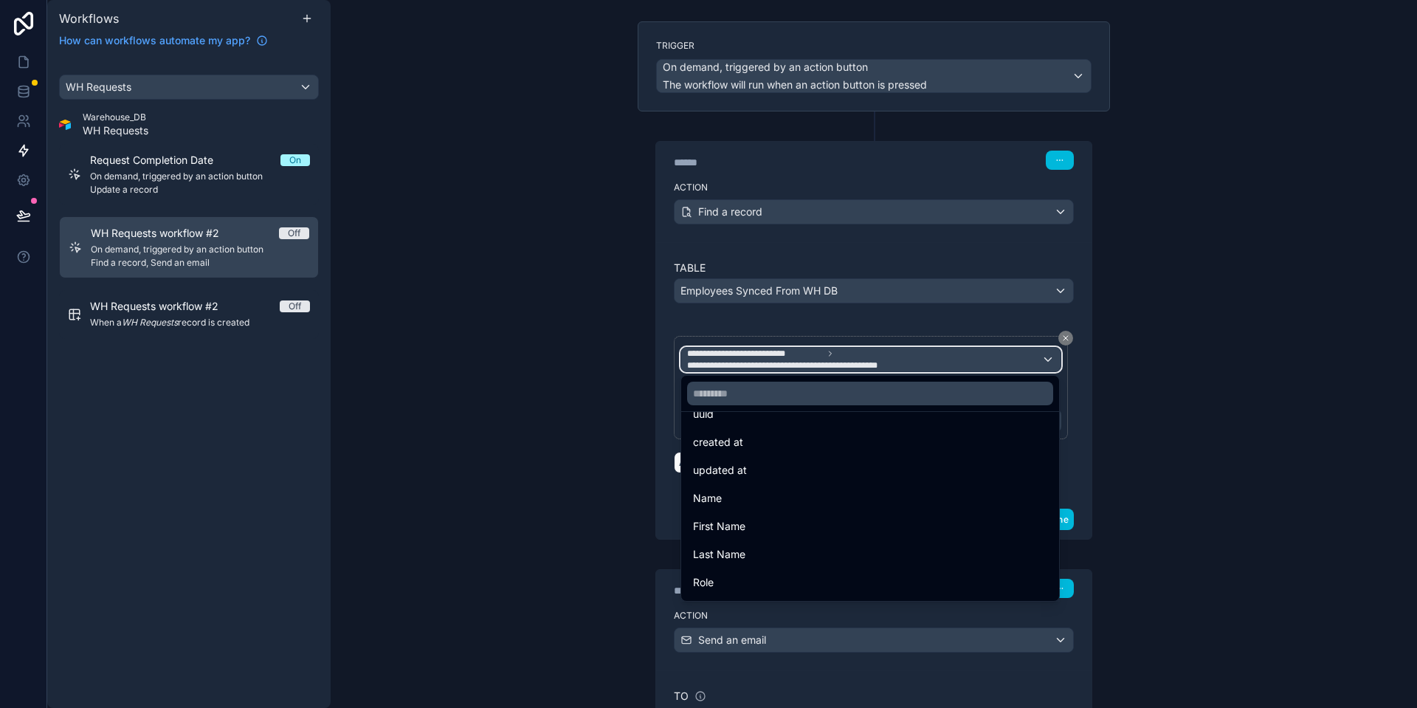
scroll to position [75, 0]
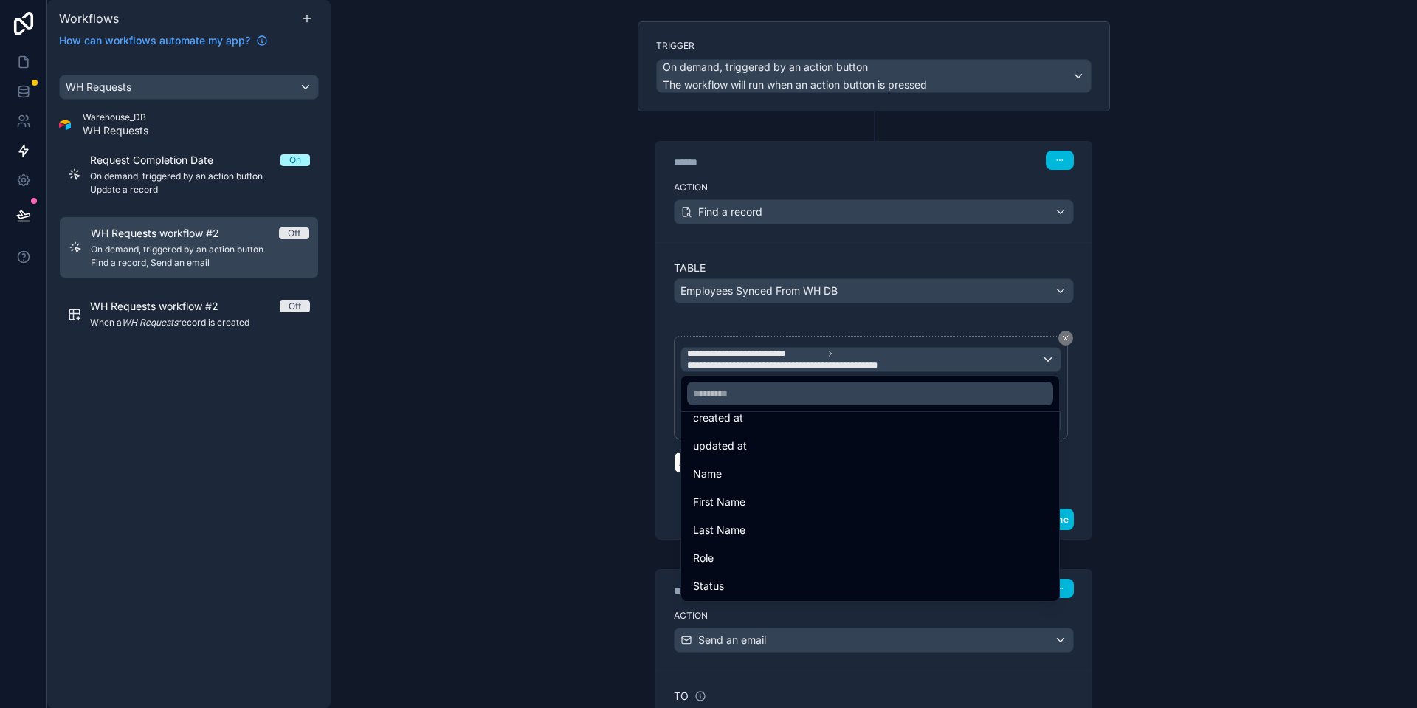
click at [746, 470] on div "Name" at bounding box center [870, 474] width 354 height 18
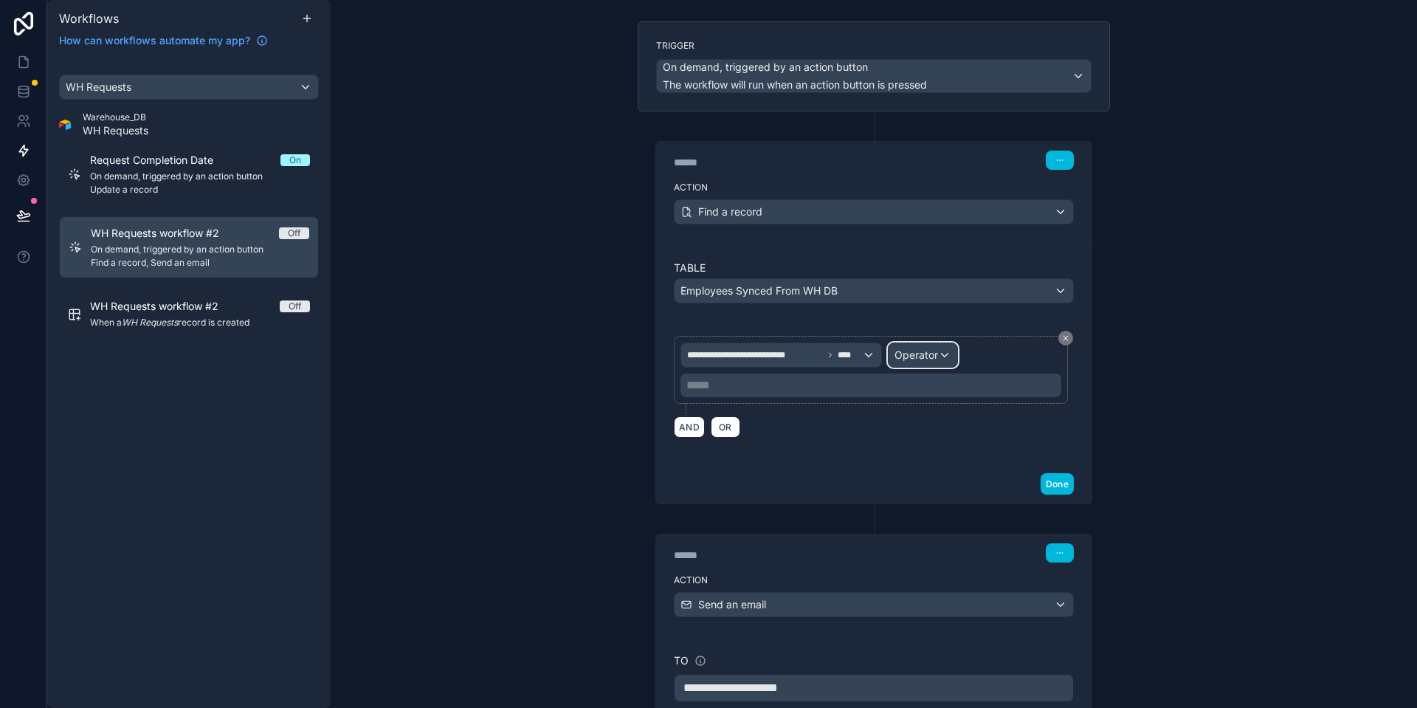
click at [912, 363] on div "Operator" at bounding box center [922, 355] width 69 height 24
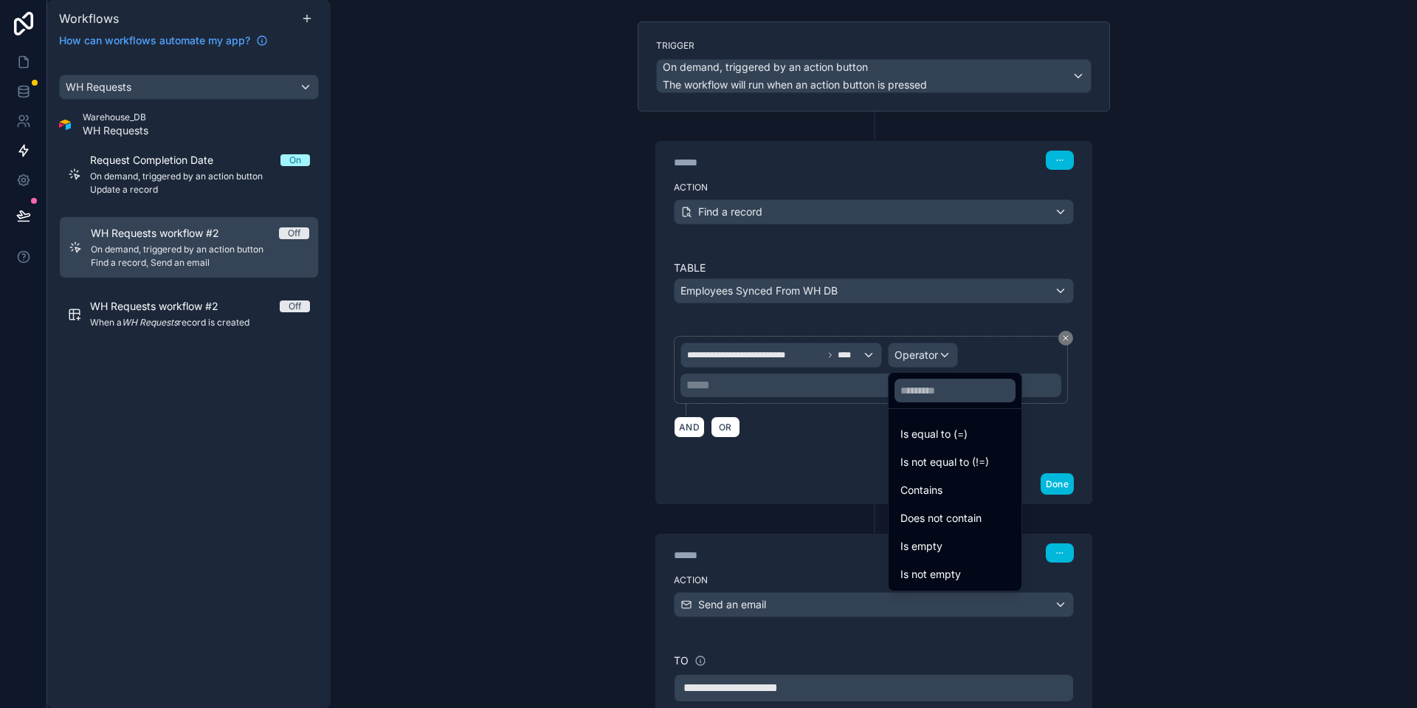
click at [944, 421] on div "Is equal to (=)" at bounding box center [954, 434] width 127 height 27
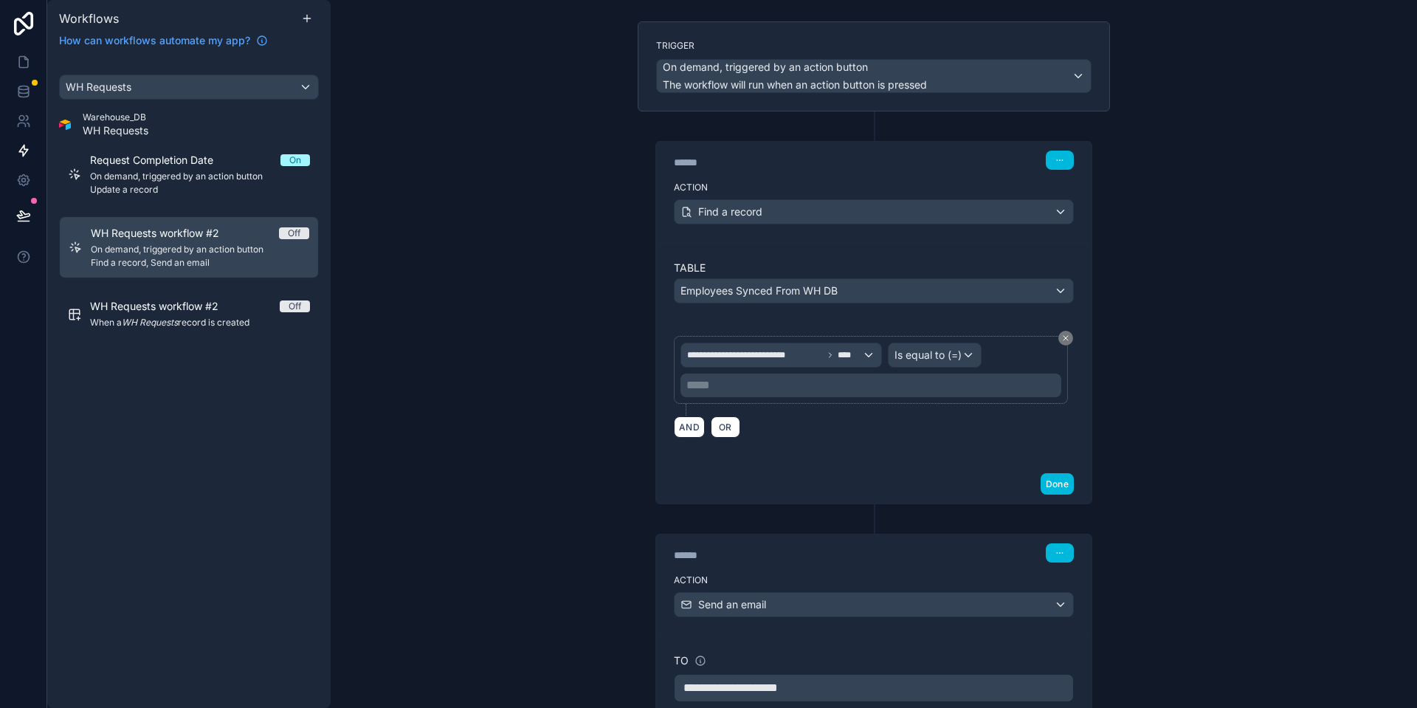
click at [747, 385] on p "***** ﻿" at bounding box center [872, 385] width 372 height 18
click at [769, 383] on p "***** ﻿" at bounding box center [872, 385] width 372 height 18
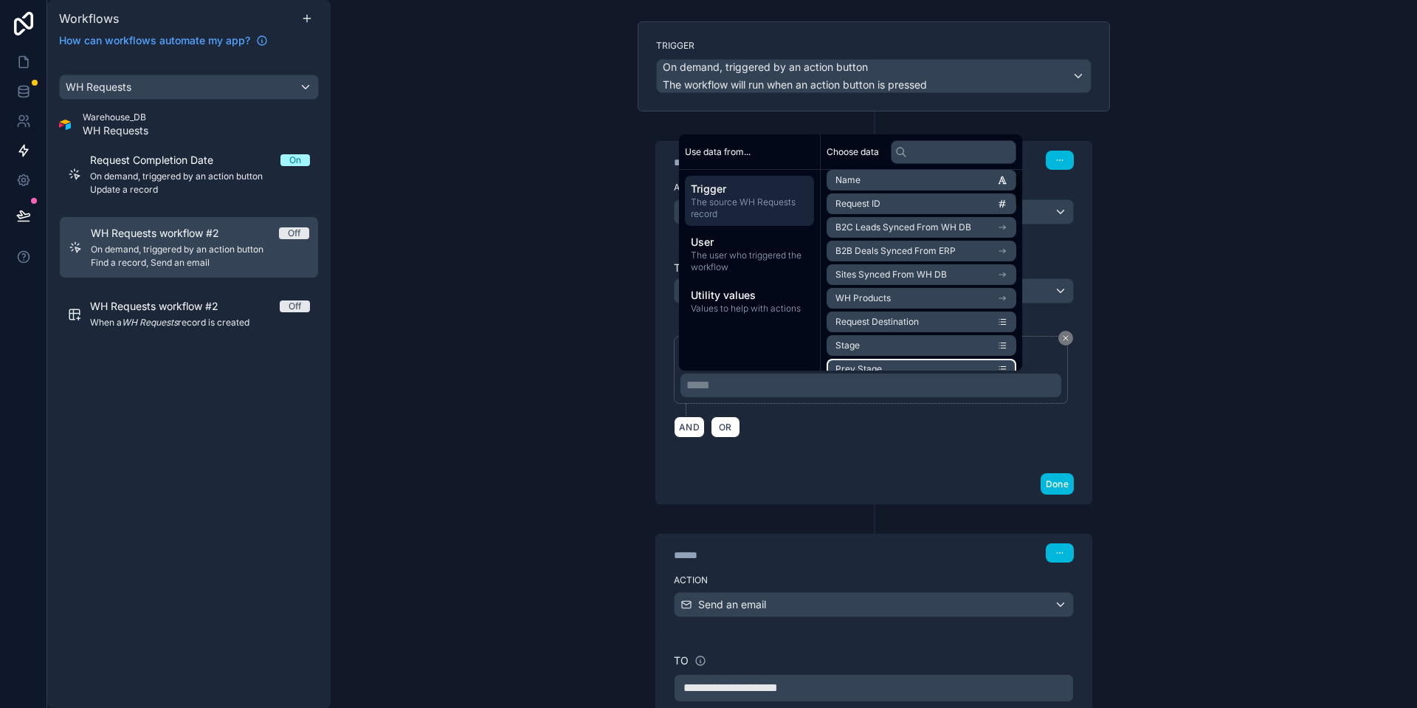
scroll to position [0, 0]
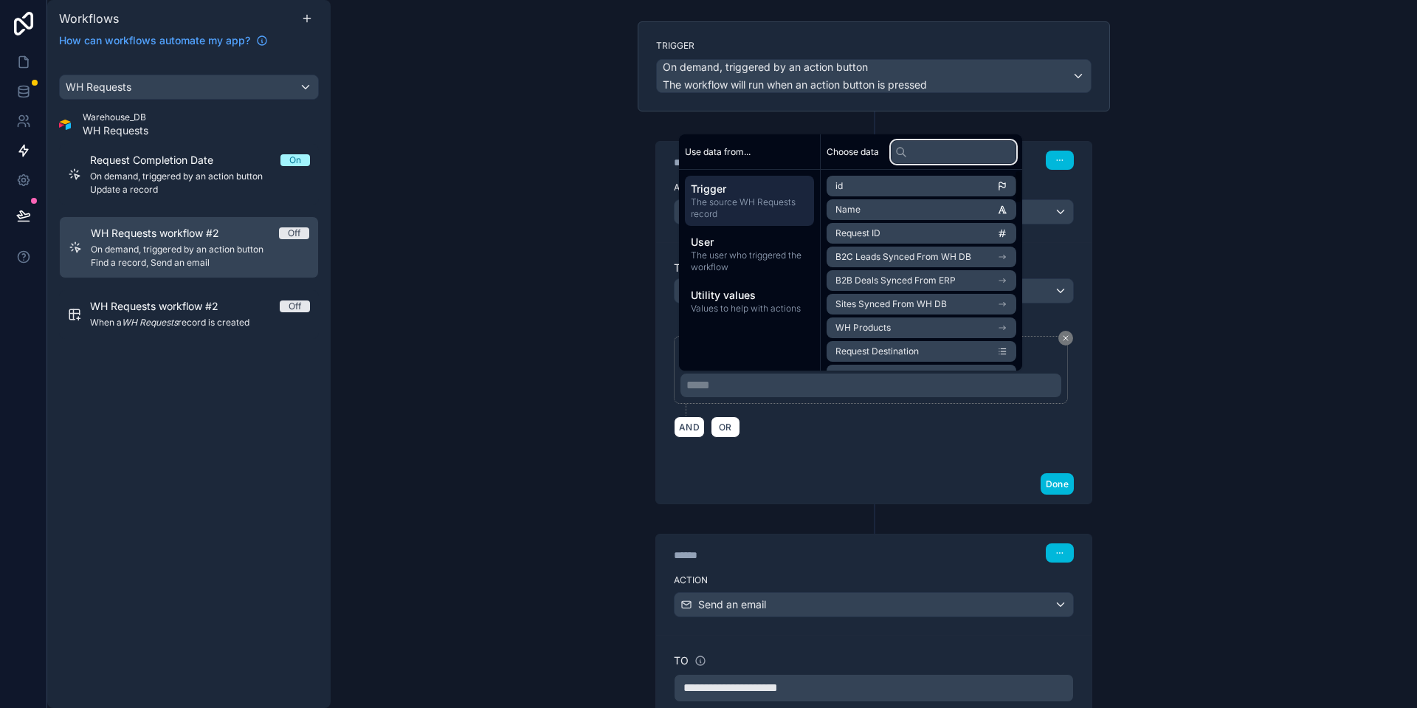
click at [936, 153] on input "text" at bounding box center [953, 152] width 125 height 24
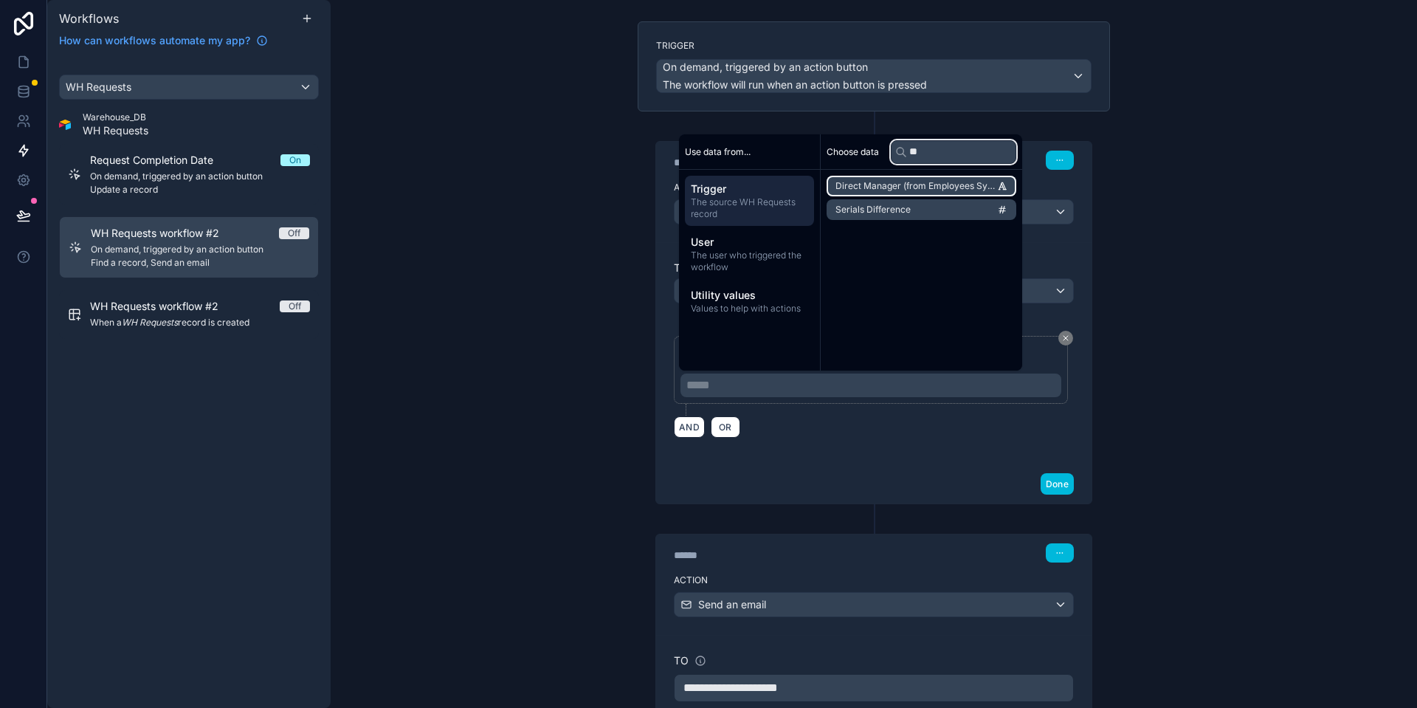
type input "**"
click at [919, 180] on span "Direct Manager (from Employees Synced From WH DB)" at bounding box center [916, 186] width 162 height 12
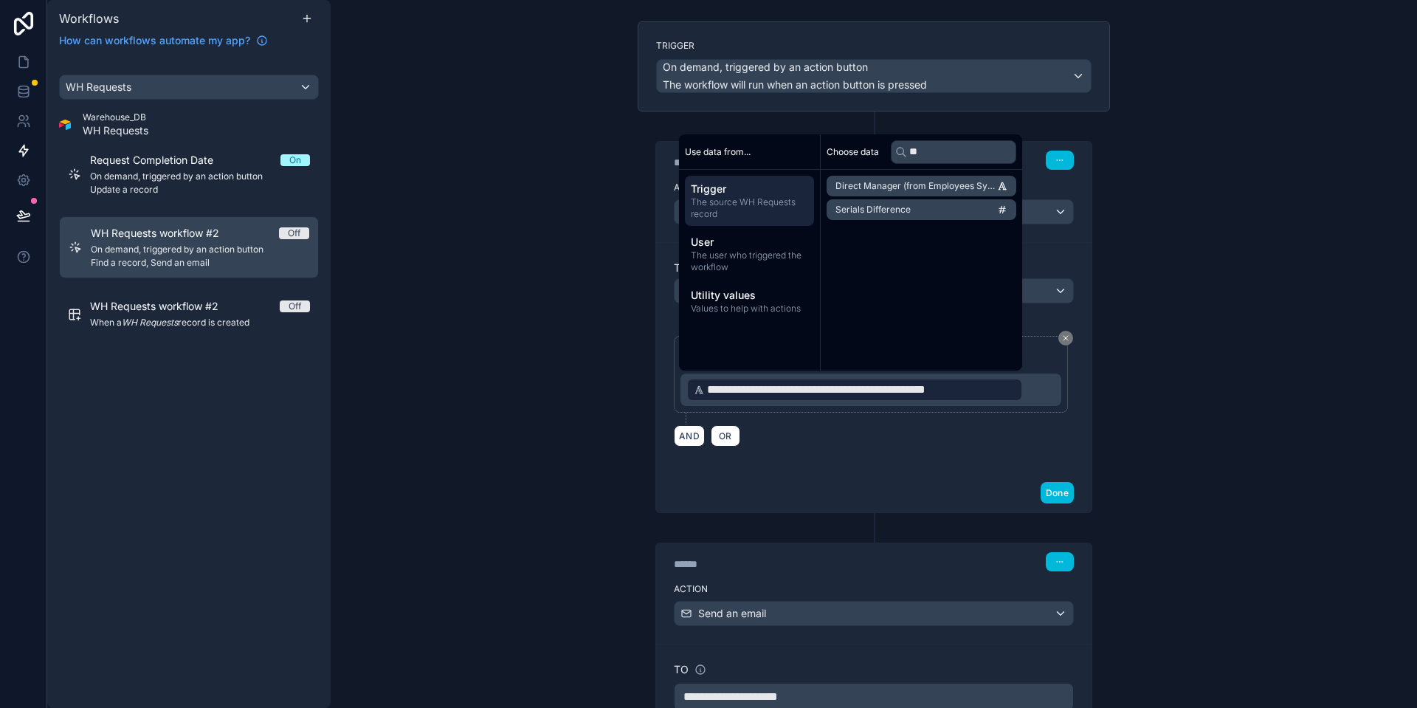
click at [832, 446] on div "**********" at bounding box center [874, 391] width 400 height 128
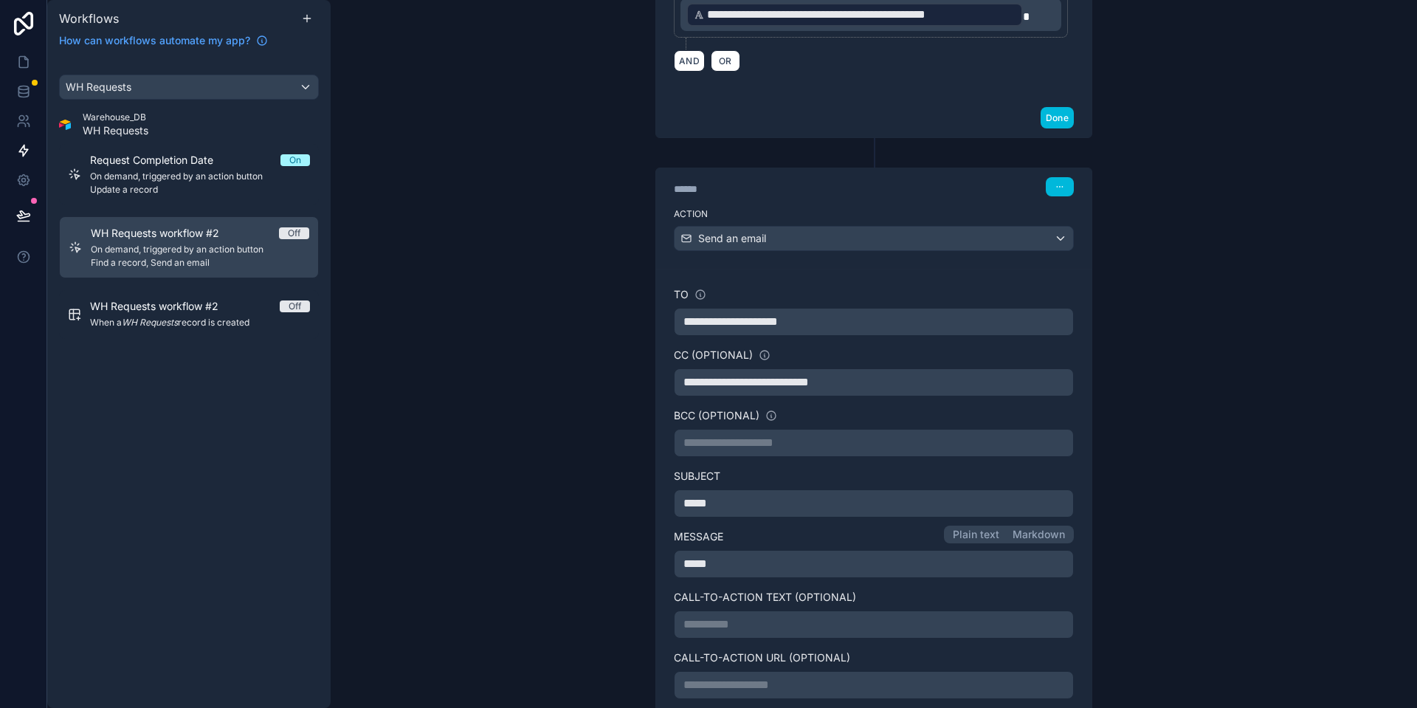
scroll to position [531, 0]
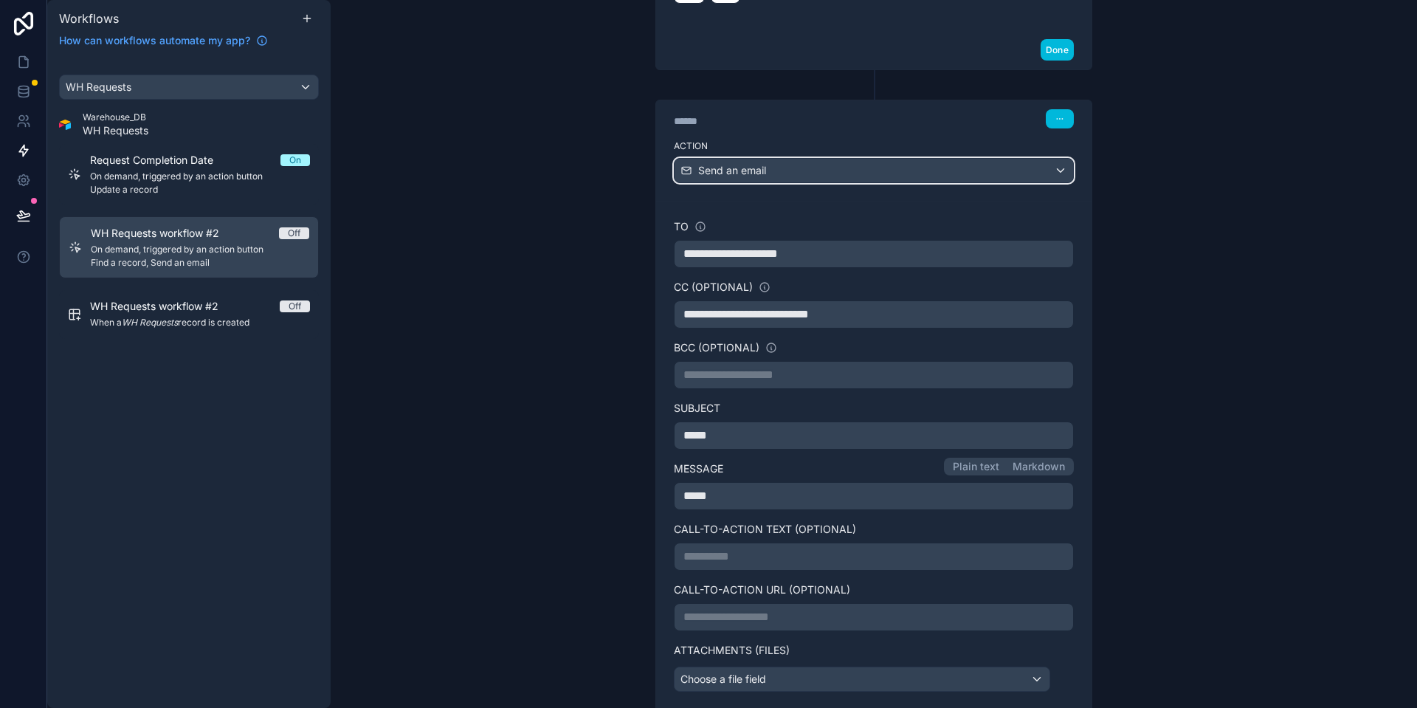
click at [771, 163] on div "Send an email" at bounding box center [873, 171] width 398 height 24
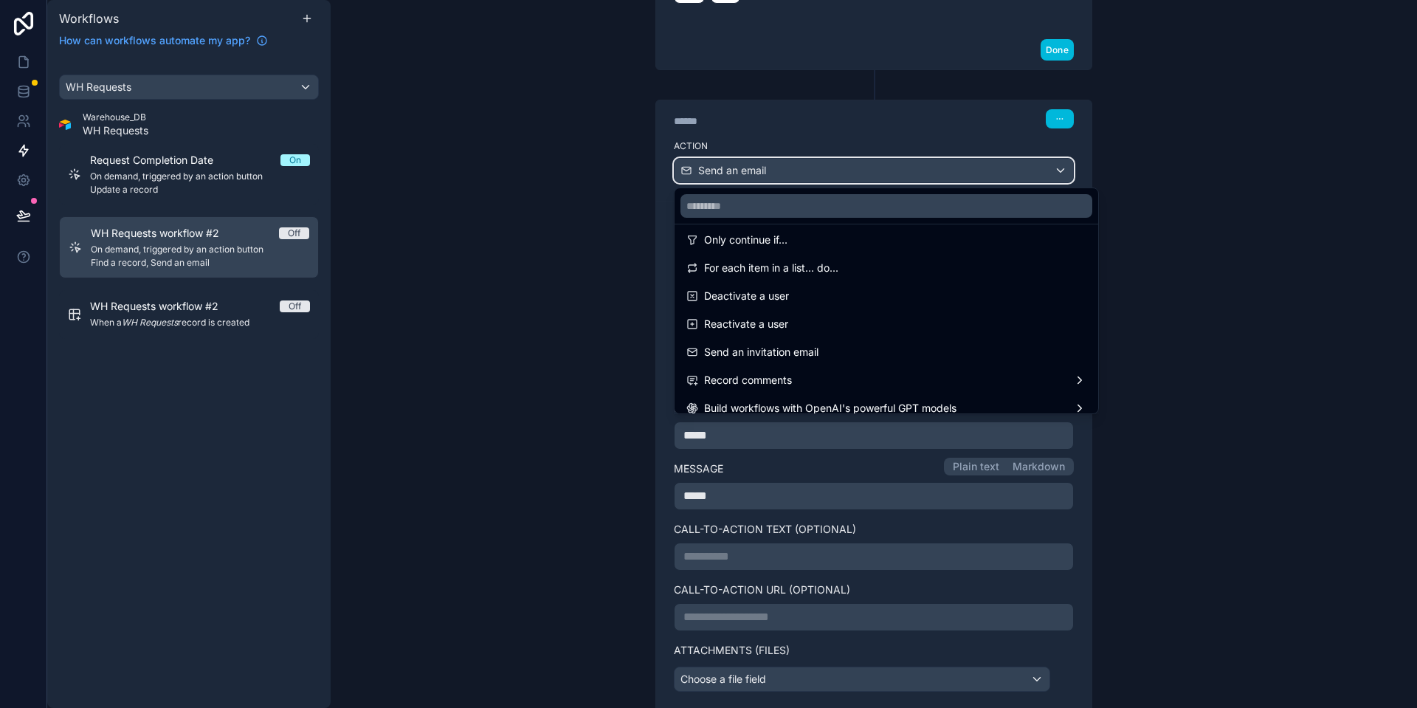
scroll to position [226, 0]
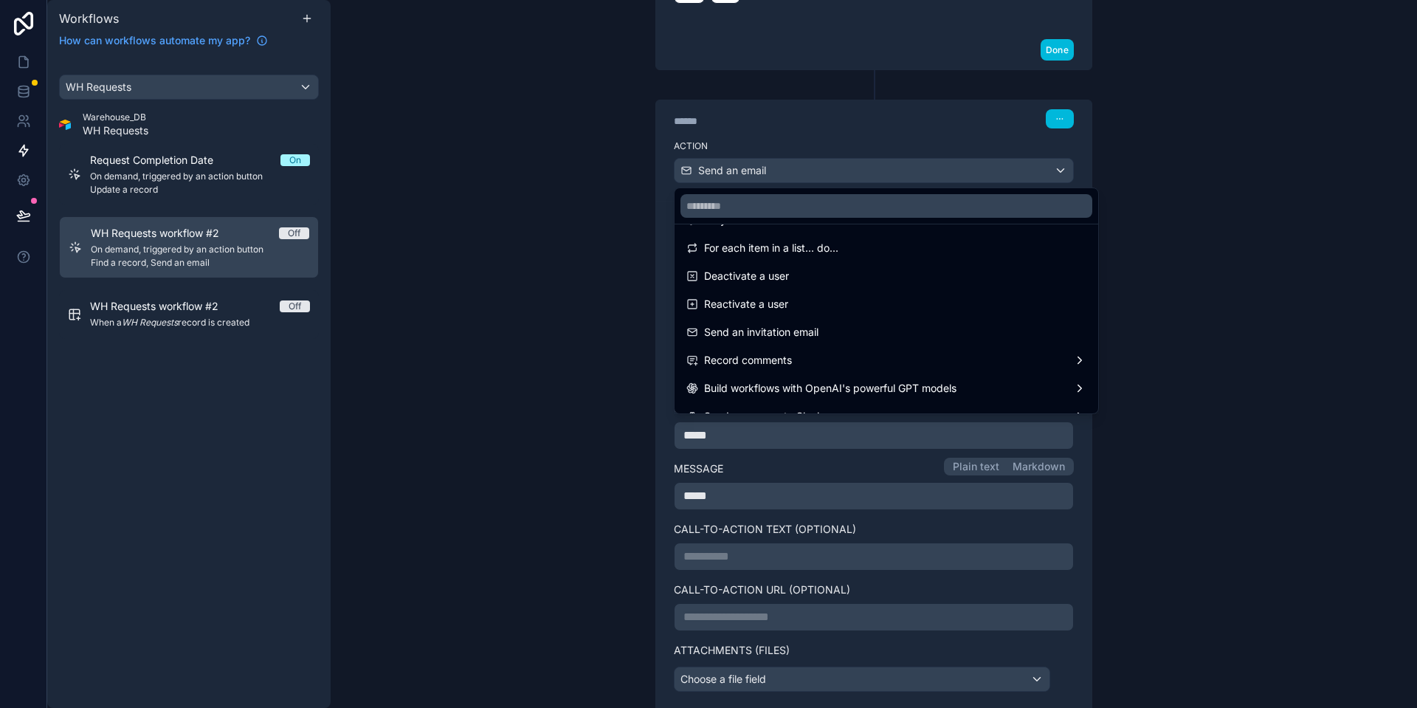
click at [798, 361] on div "Record comments" at bounding box center [886, 360] width 400 height 18
click at [1237, 360] on div "Add a comment to a record" at bounding box center [1184, 347] width 169 height 27
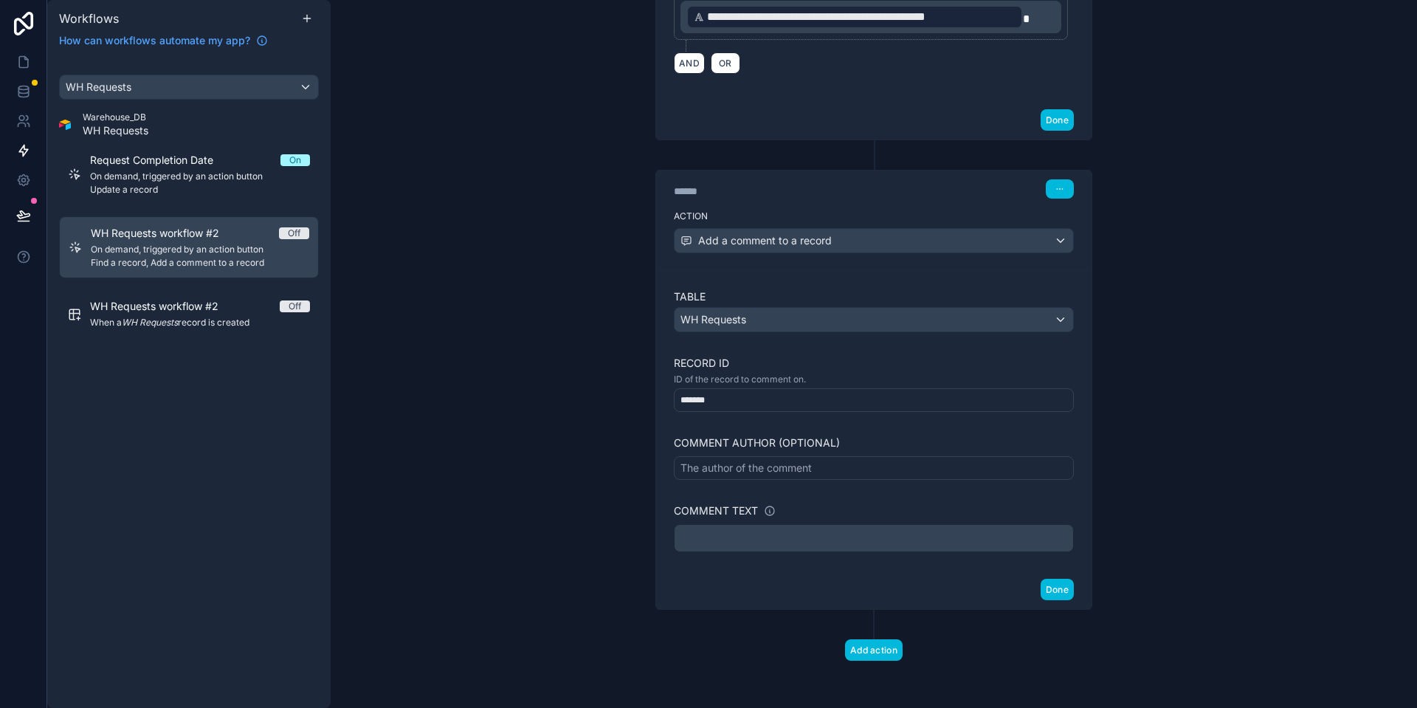
scroll to position [461, 0]
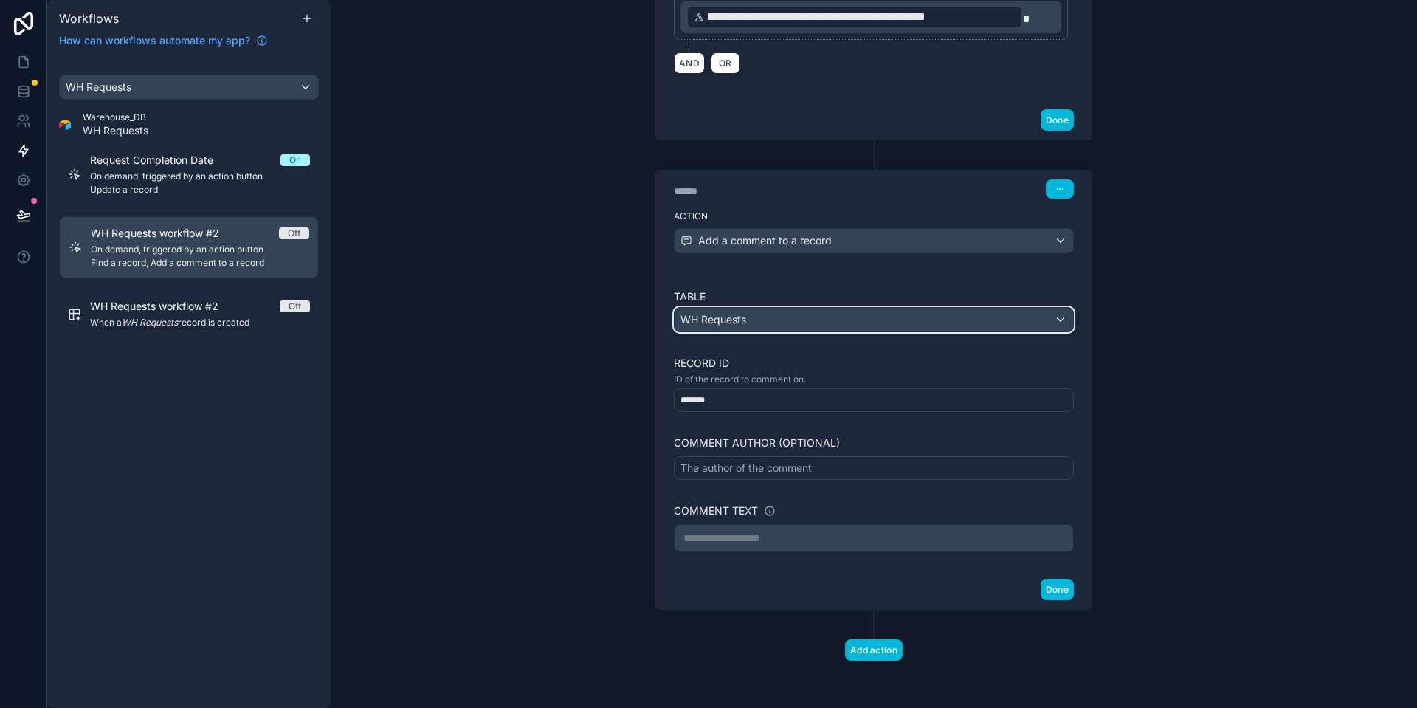
click at [779, 317] on div "WH Requests" at bounding box center [873, 320] width 398 height 24
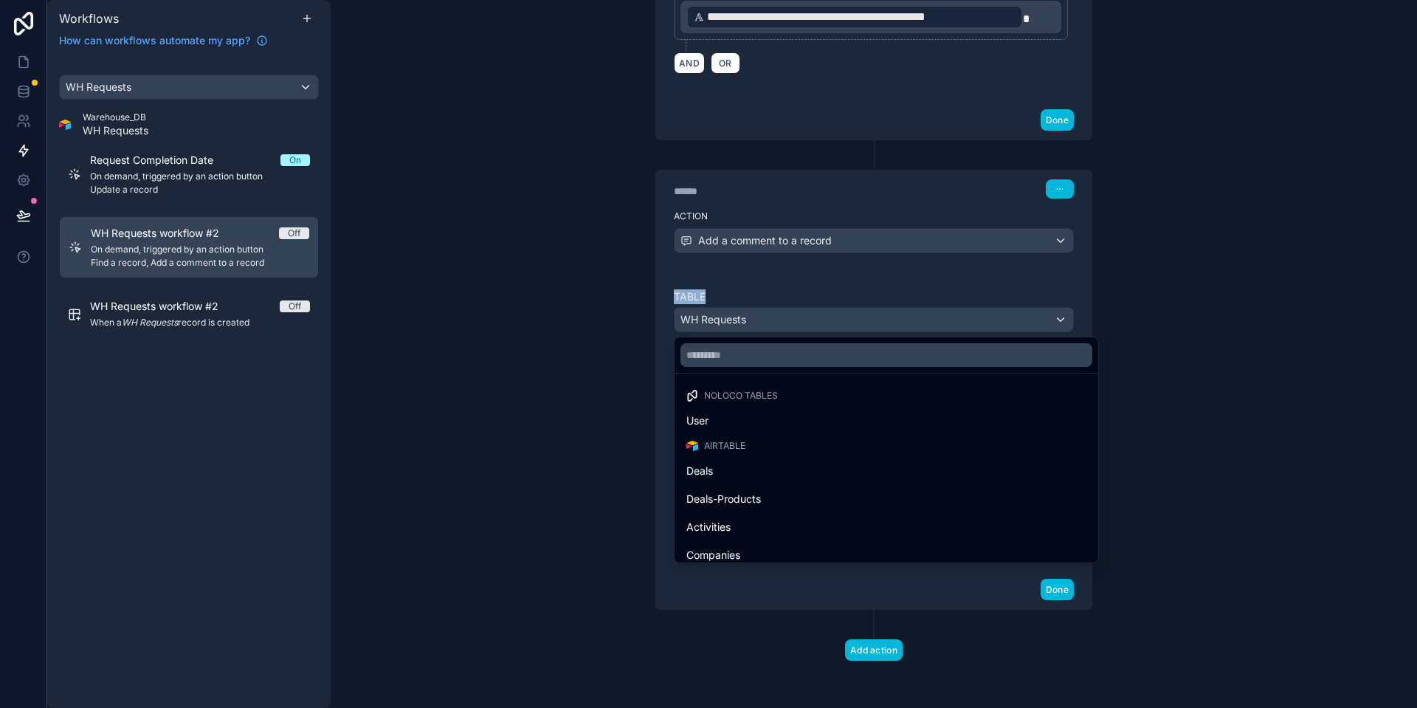
click at [779, 317] on div at bounding box center [708, 354] width 1417 height 708
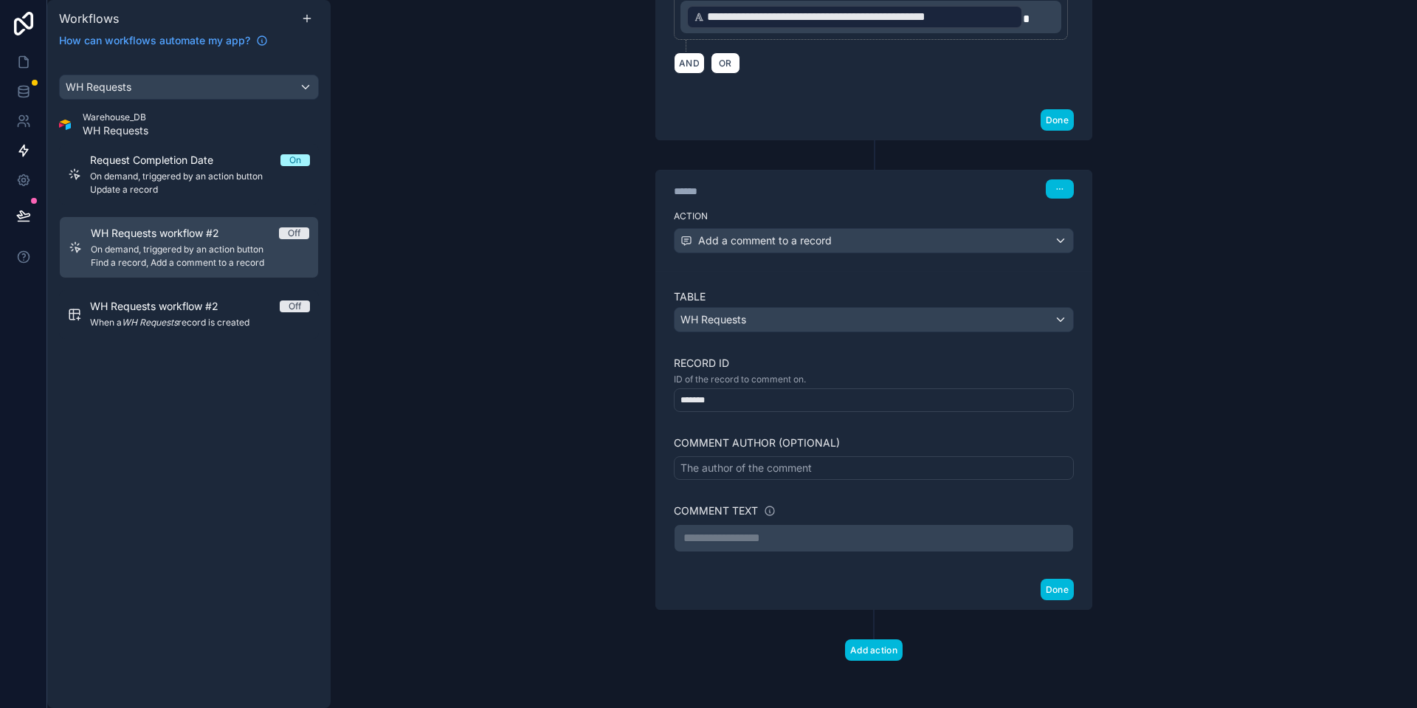
click at [820, 390] on div "*******" at bounding box center [874, 400] width 400 height 24
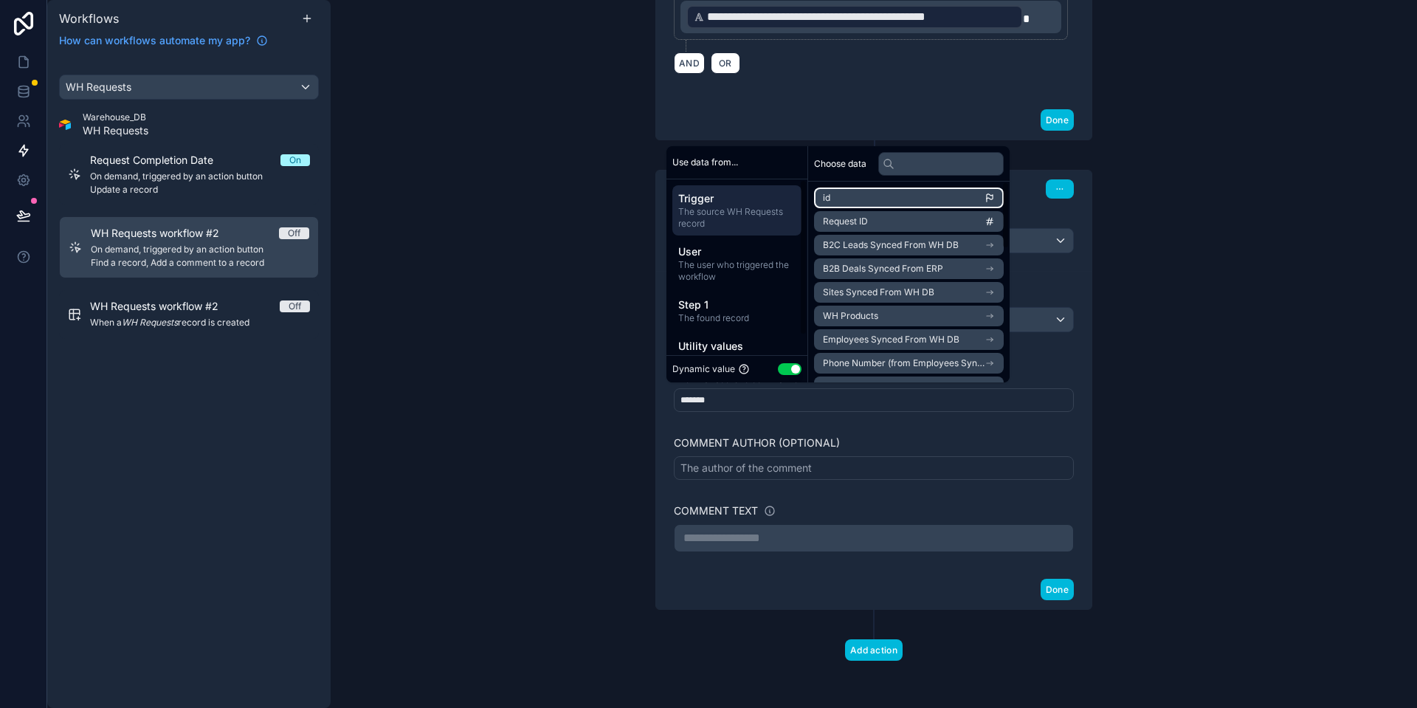
click at [896, 198] on li "id" at bounding box center [909, 197] width 190 height 21
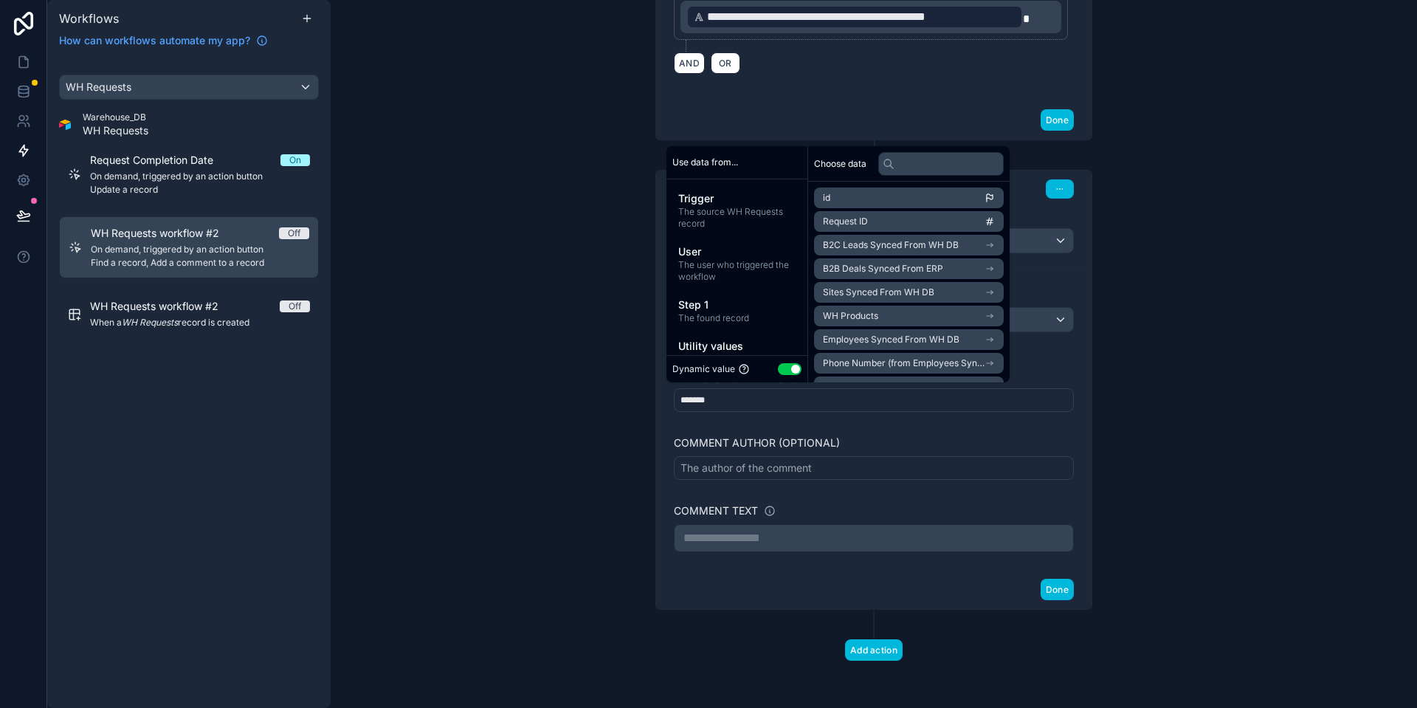
click at [737, 469] on div "The author of the comment" at bounding box center [745, 467] width 131 height 15
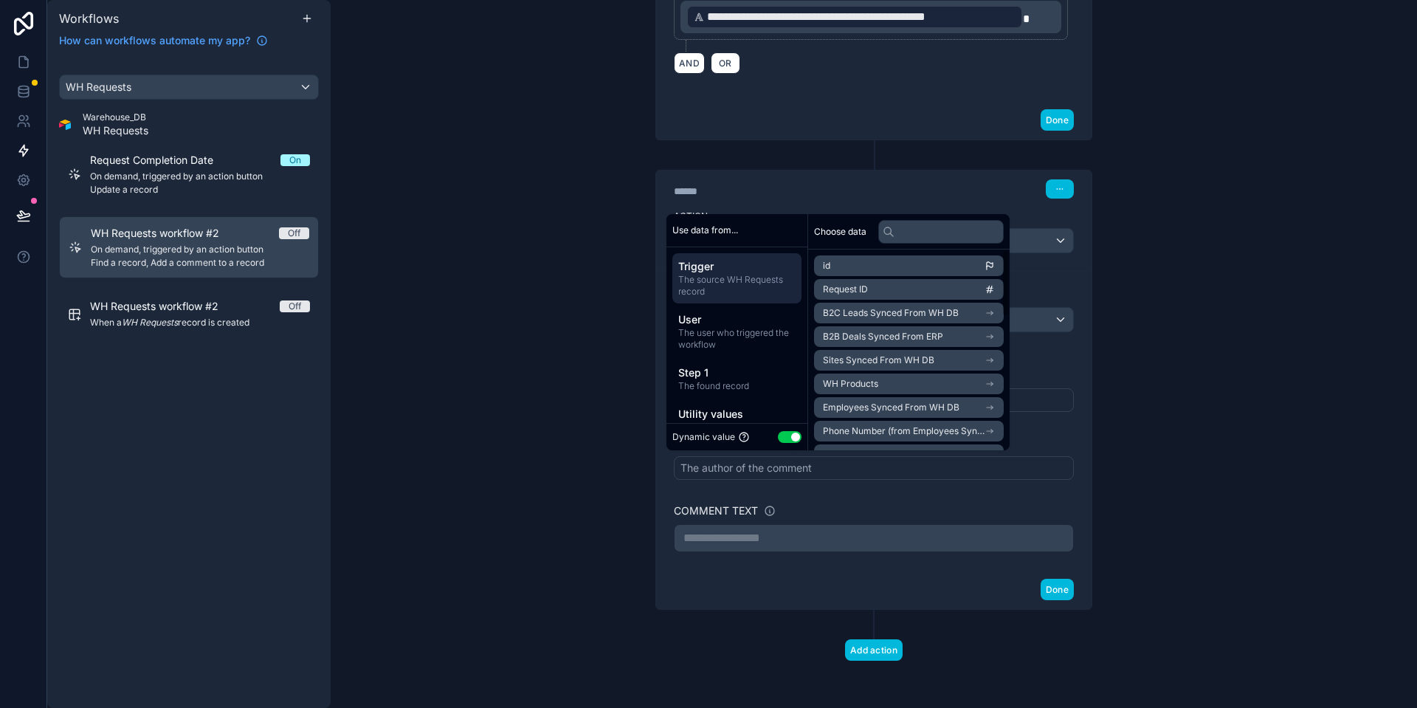
click at [825, 542] on p "**********" at bounding box center [873, 538] width 381 height 18
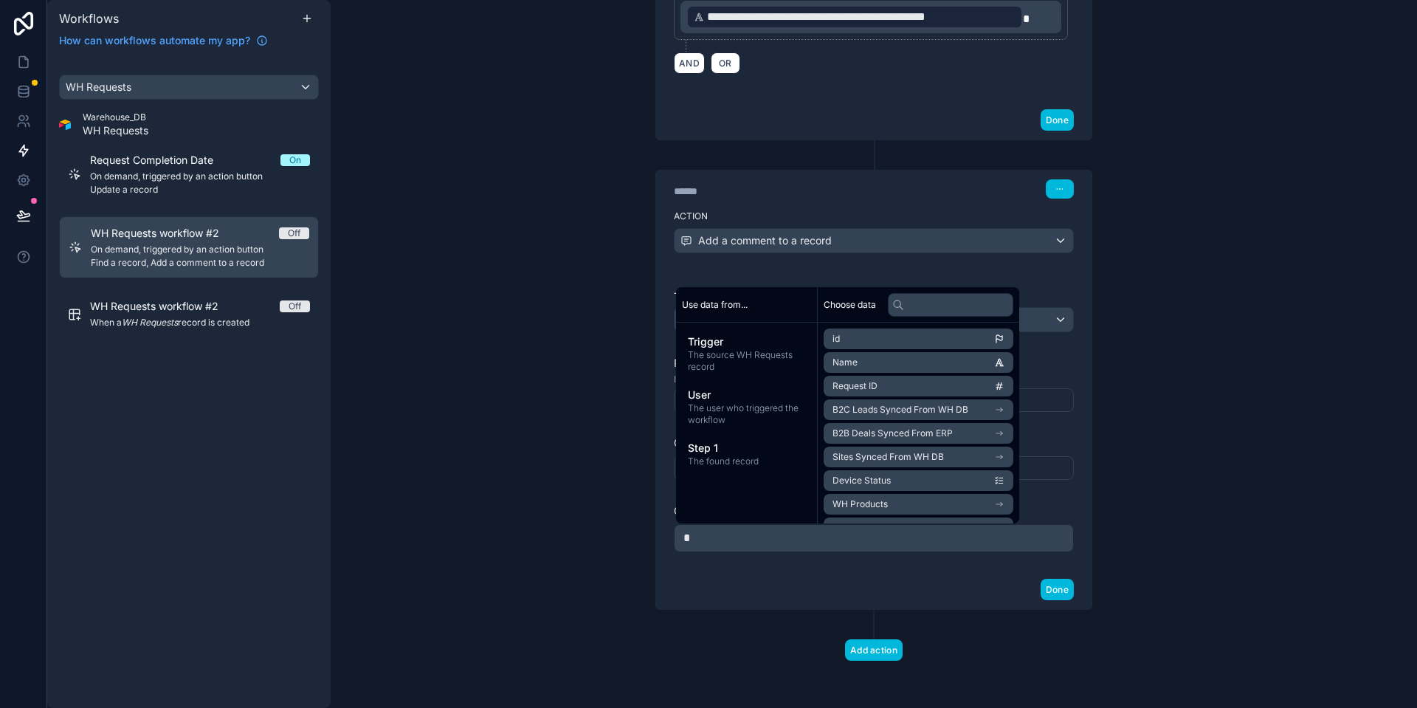
click at [748, 463] on span "The found record" at bounding box center [746, 461] width 117 height 12
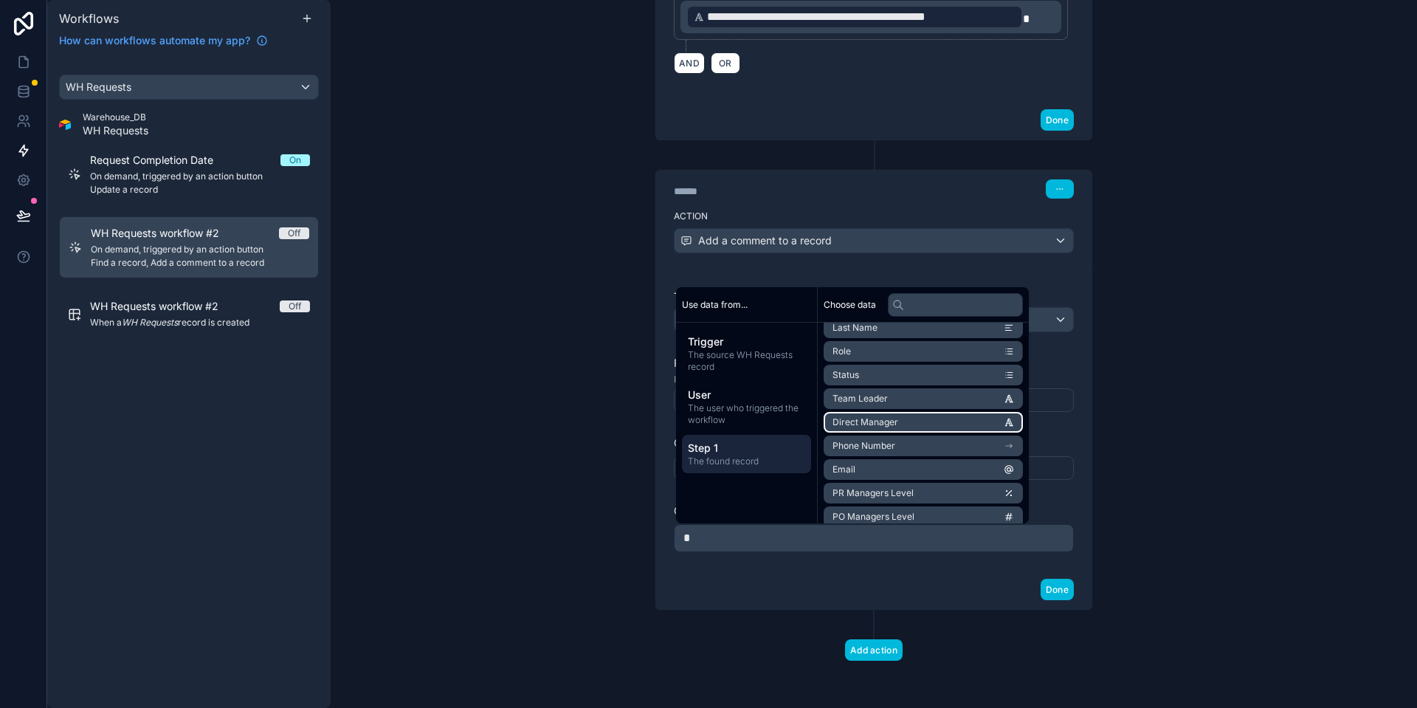
scroll to position [115, 0]
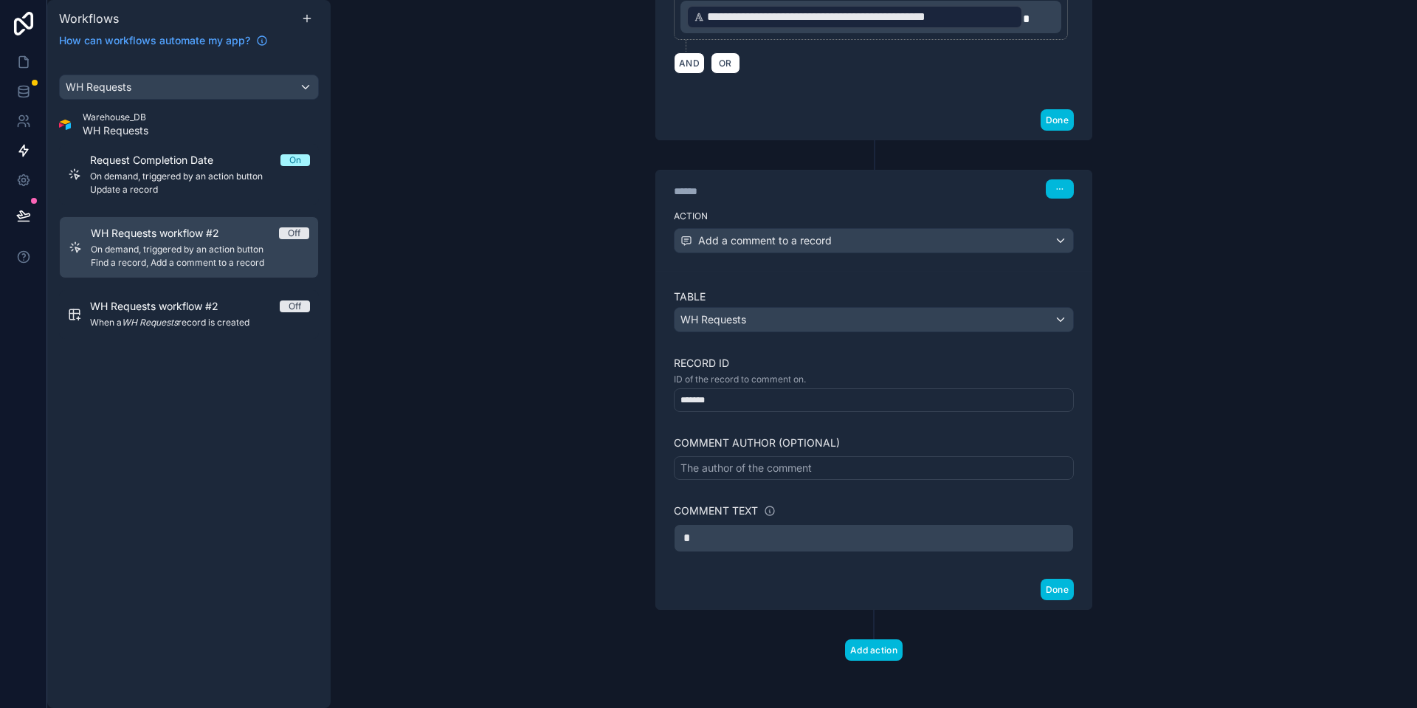
click at [902, 541] on p "*" at bounding box center [873, 538] width 381 height 18
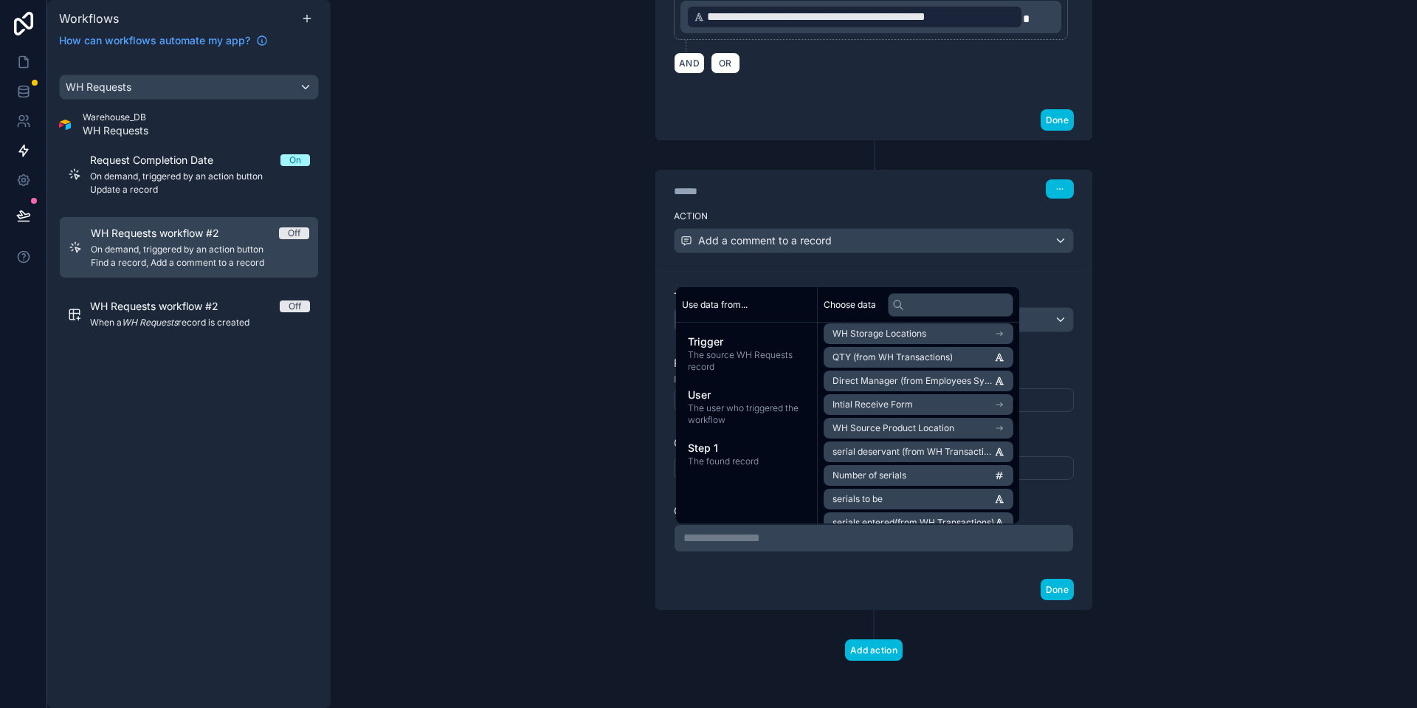
scroll to position [531, 0]
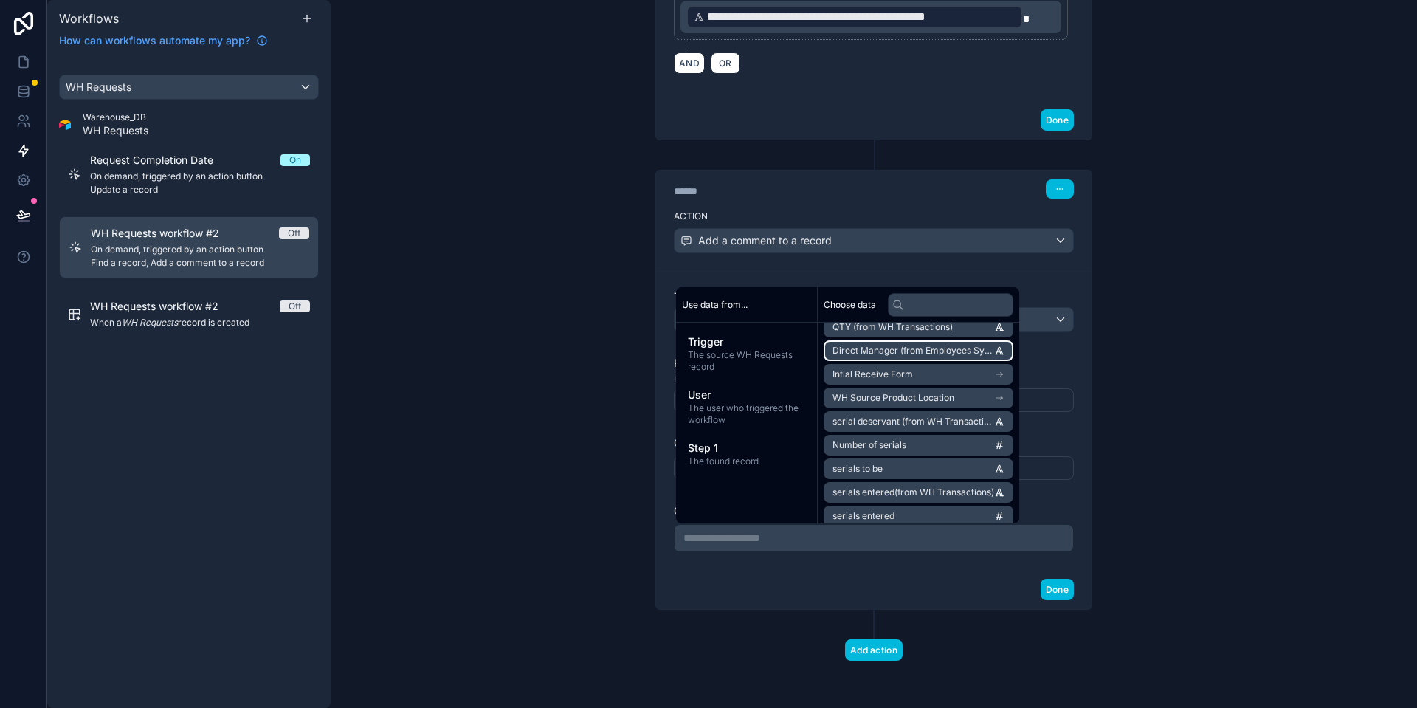
click at [936, 359] on li "Direct Manager (from Employees Synced From WH DB)" at bounding box center [918, 350] width 190 height 21
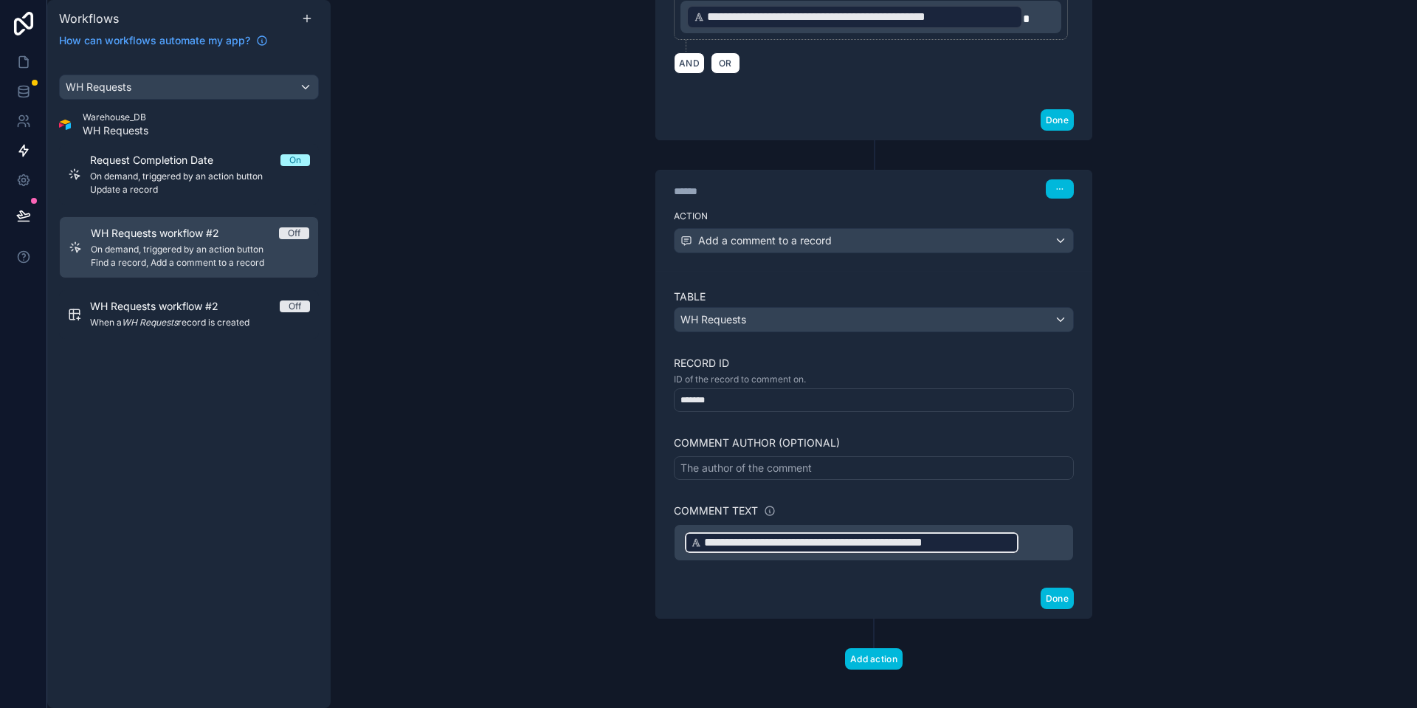
drag, startPoint x: 1041, startPoint y: 549, endPoint x: 651, endPoint y: 548, distance: 389.6
click at [655, 548] on div "**********" at bounding box center [873, 394] width 437 height 449
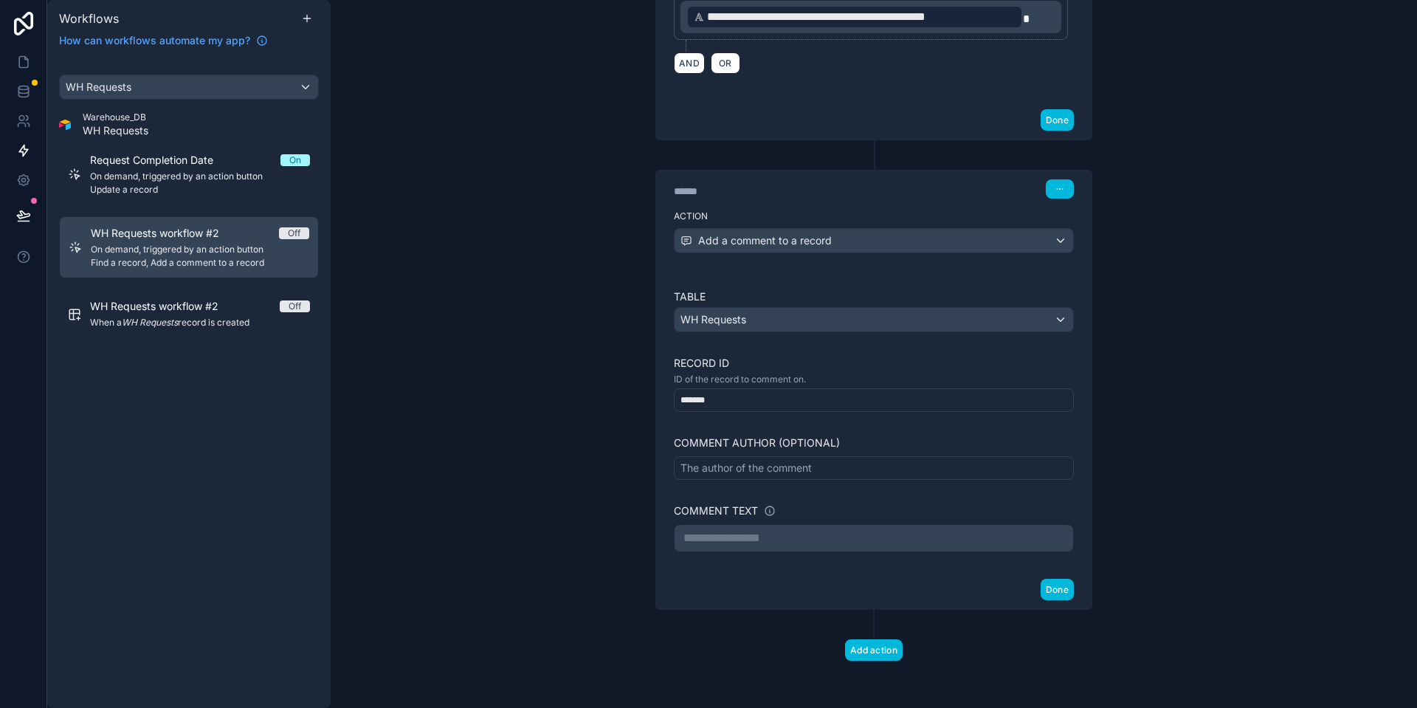
click at [753, 536] on p "**********" at bounding box center [873, 538] width 381 height 18
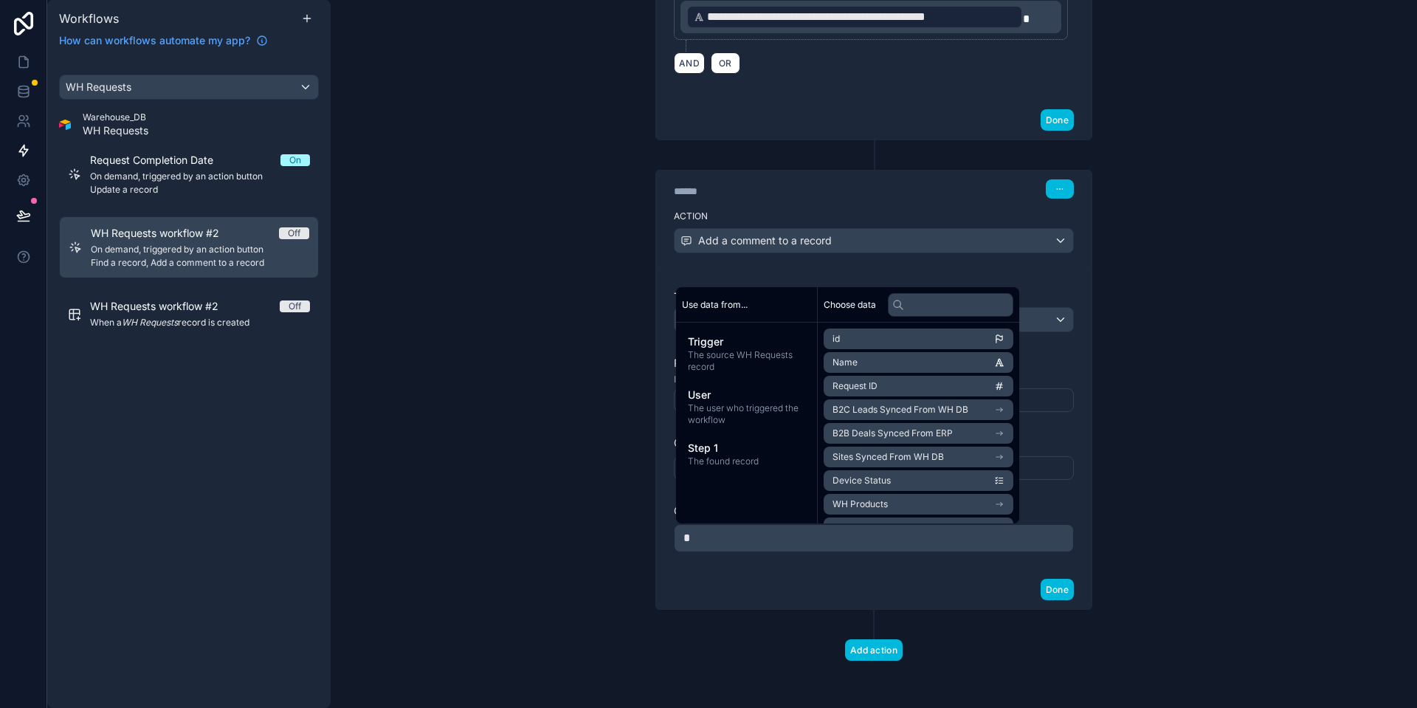
click at [764, 459] on span "The found record" at bounding box center [746, 461] width 117 height 12
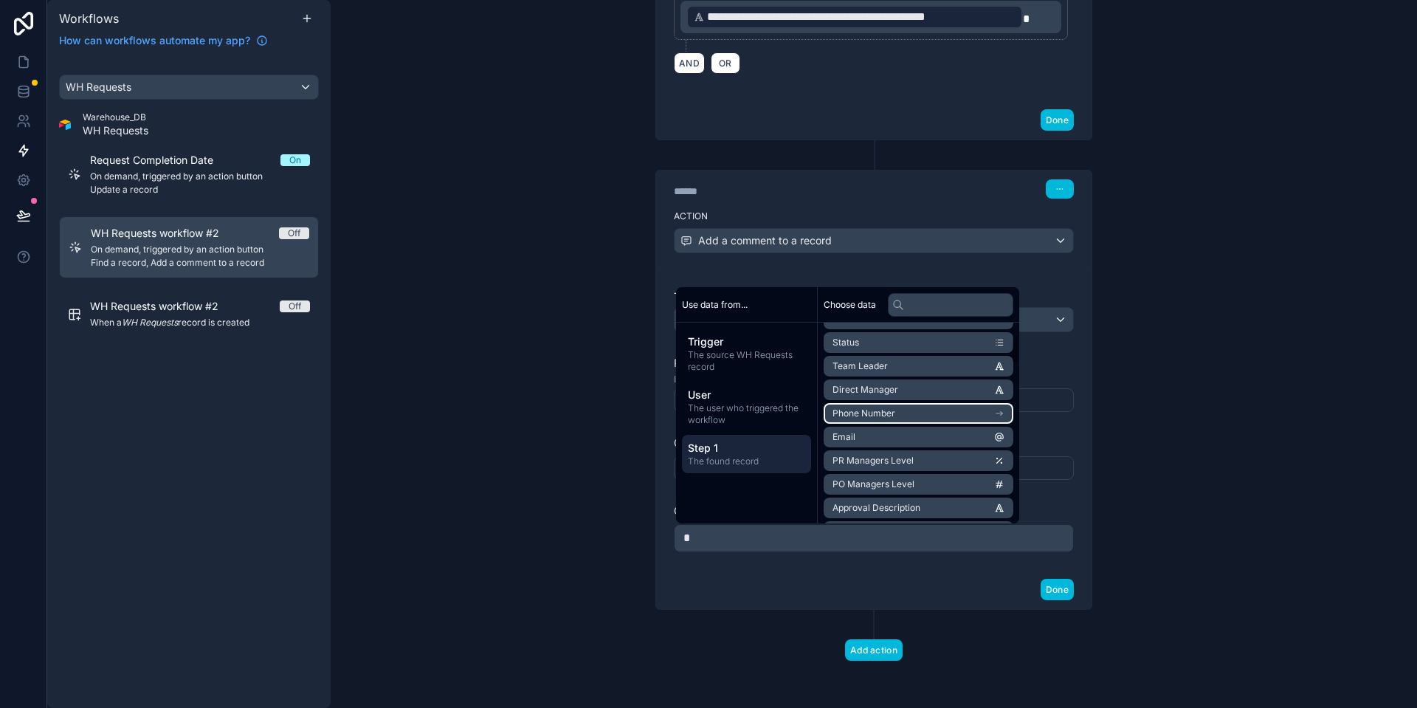
scroll to position [177, 0]
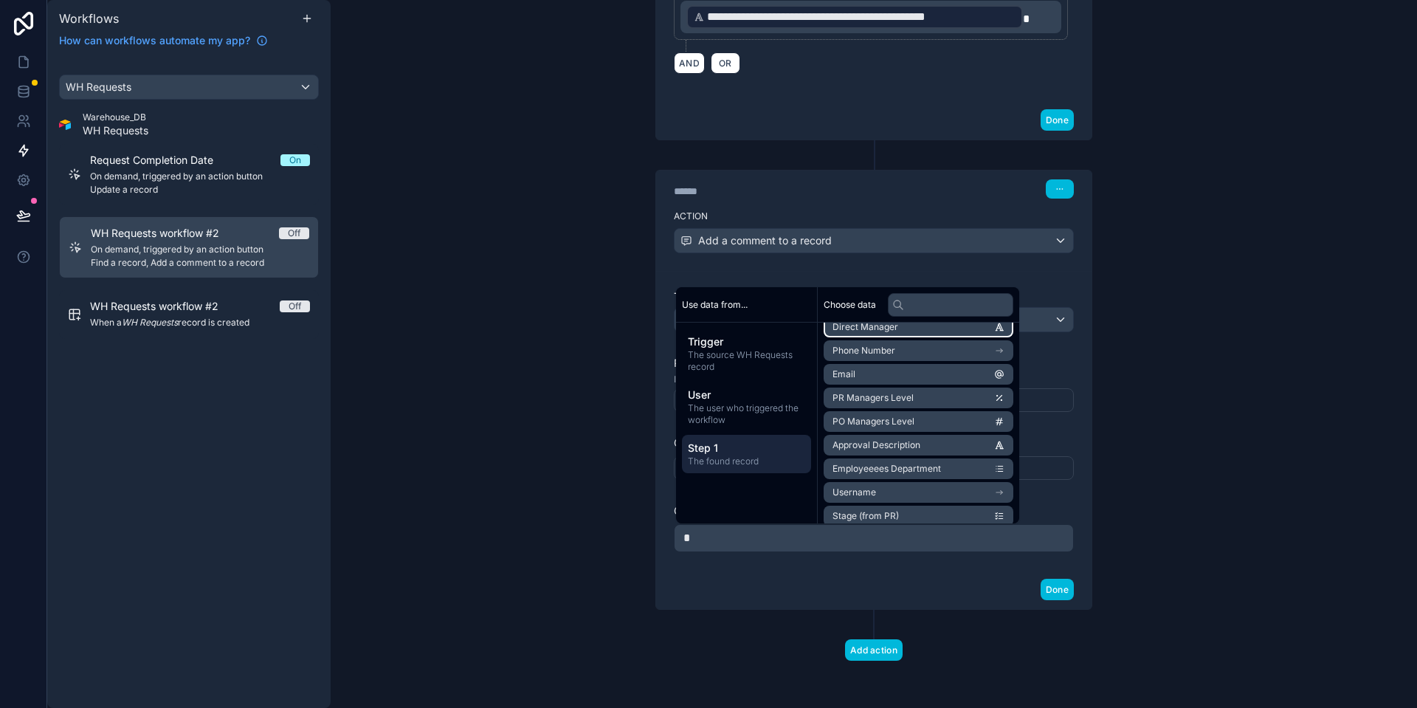
click at [958, 331] on li "Direct Manager" at bounding box center [918, 327] width 190 height 21
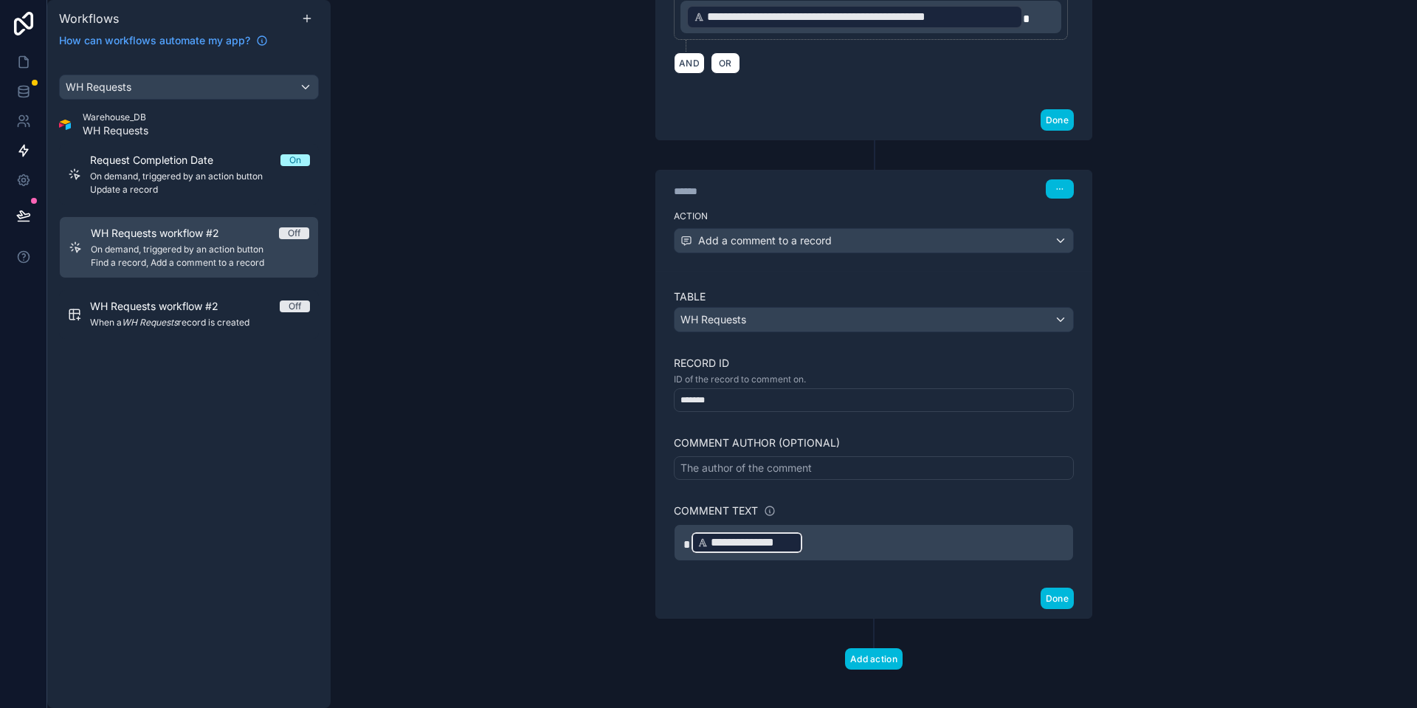
click at [751, 564] on div "**********" at bounding box center [873, 425] width 435 height 308
click at [1060, 599] on button "Done" at bounding box center [1056, 597] width 33 height 21
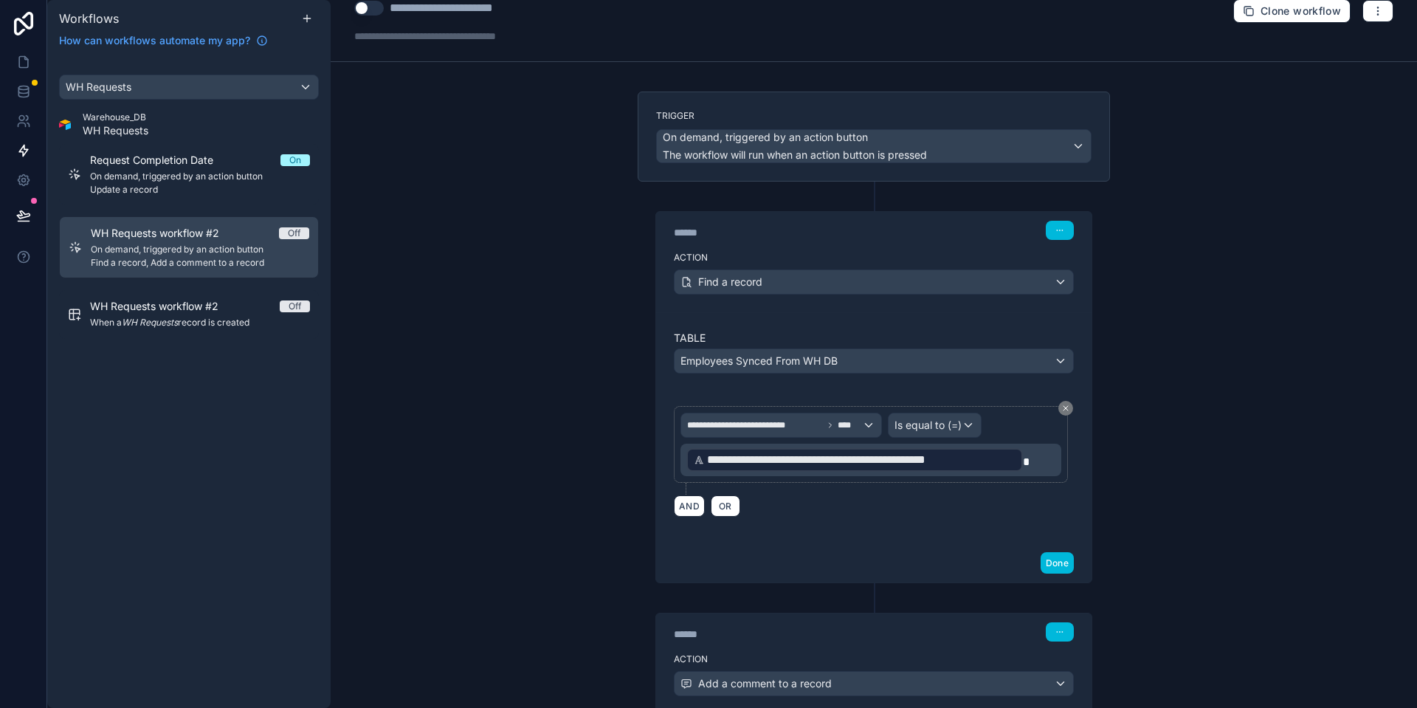
scroll to position [0, 0]
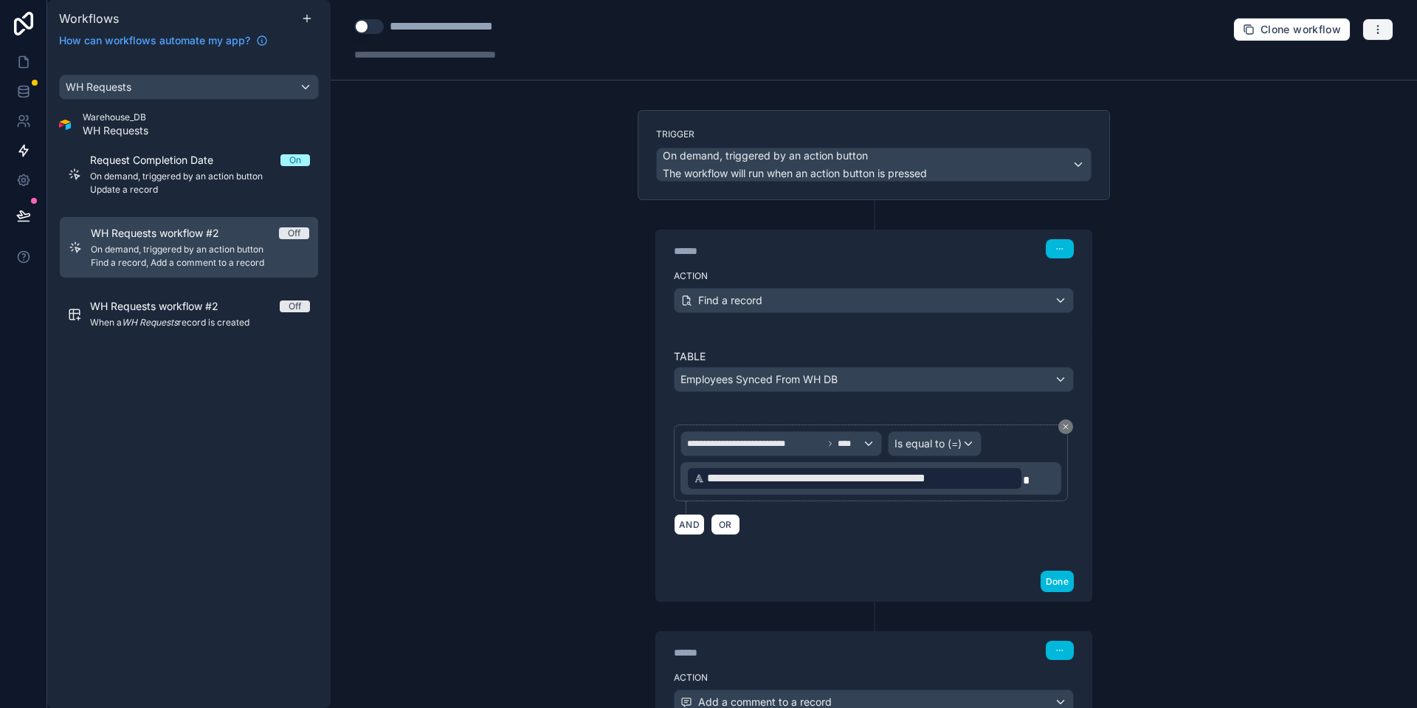
click at [1368, 27] on button "button" at bounding box center [1377, 29] width 31 height 22
click at [1313, 61] on span "Test workflow" at bounding box center [1338, 64] width 71 height 12
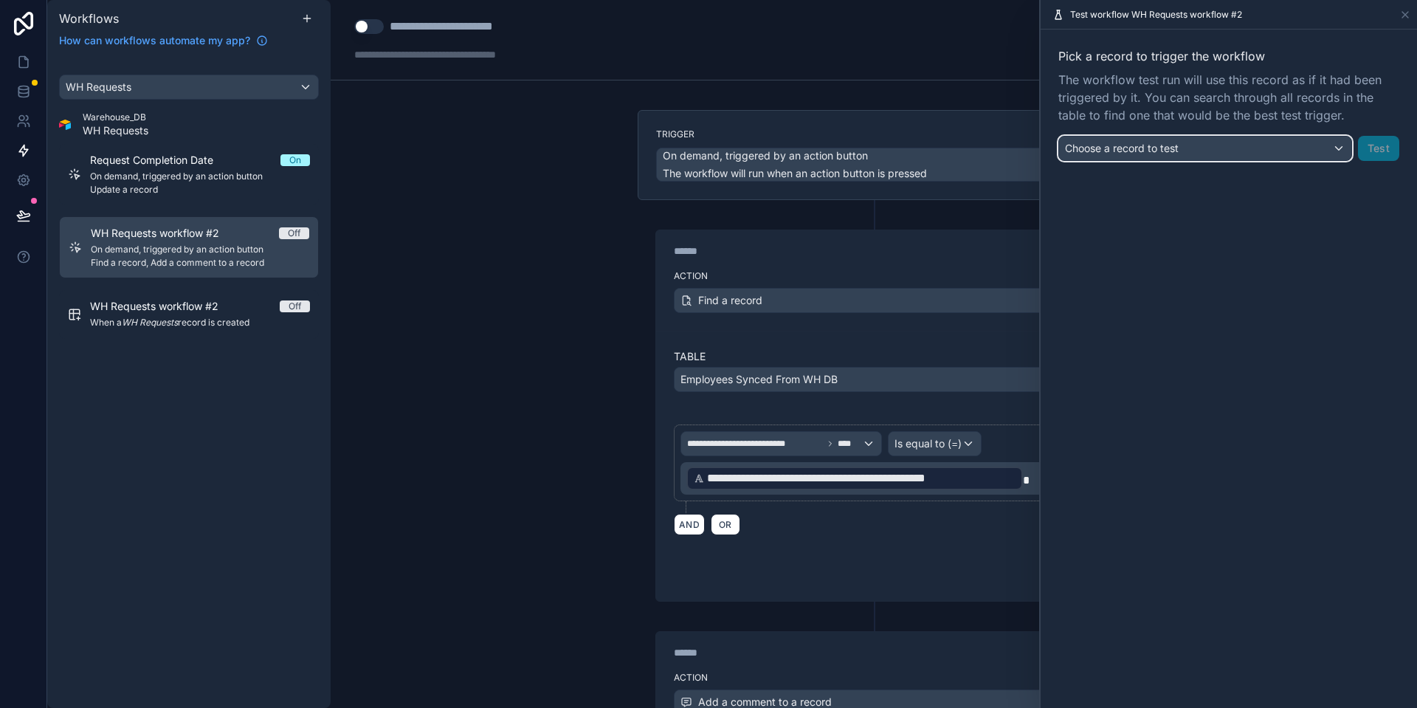
click at [1179, 143] on div "Choose a record to test" at bounding box center [1205, 148] width 292 height 24
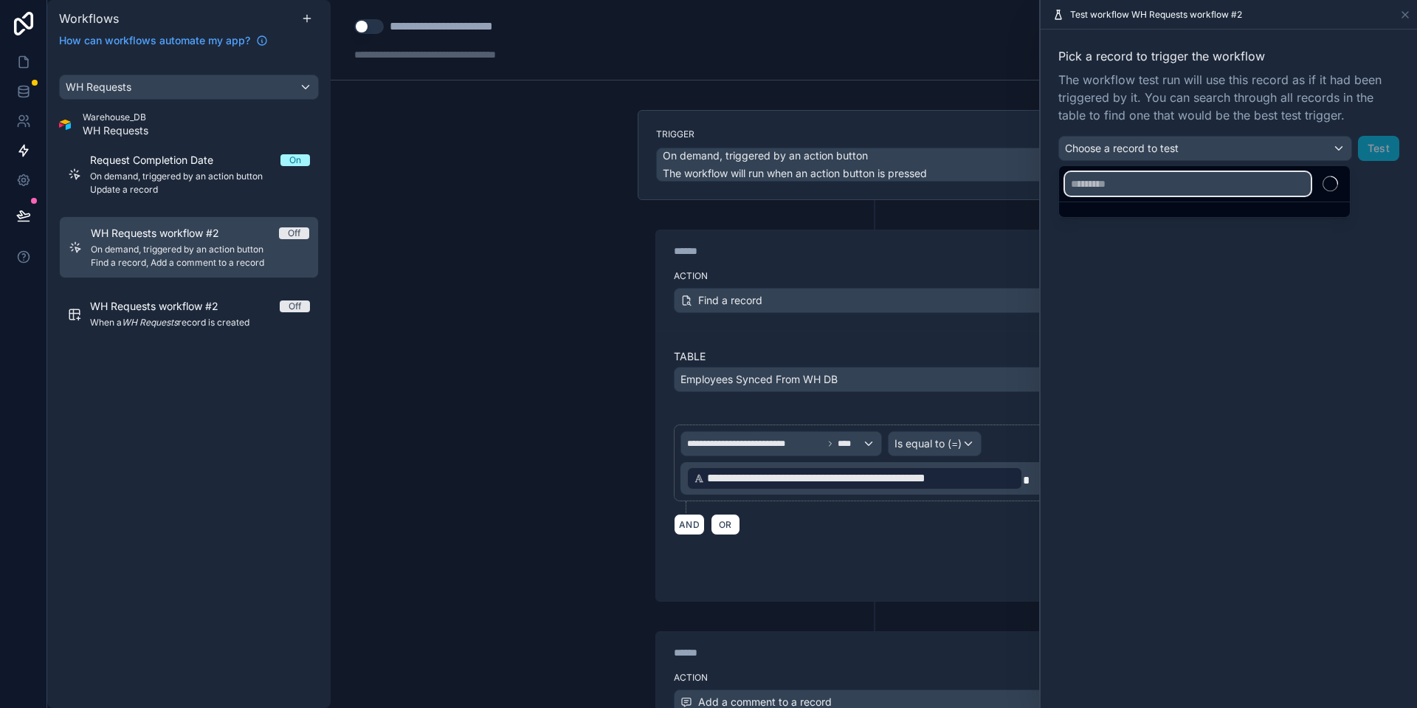
click at [1169, 193] on input "text" at bounding box center [1188, 184] width 246 height 24
type input "***"
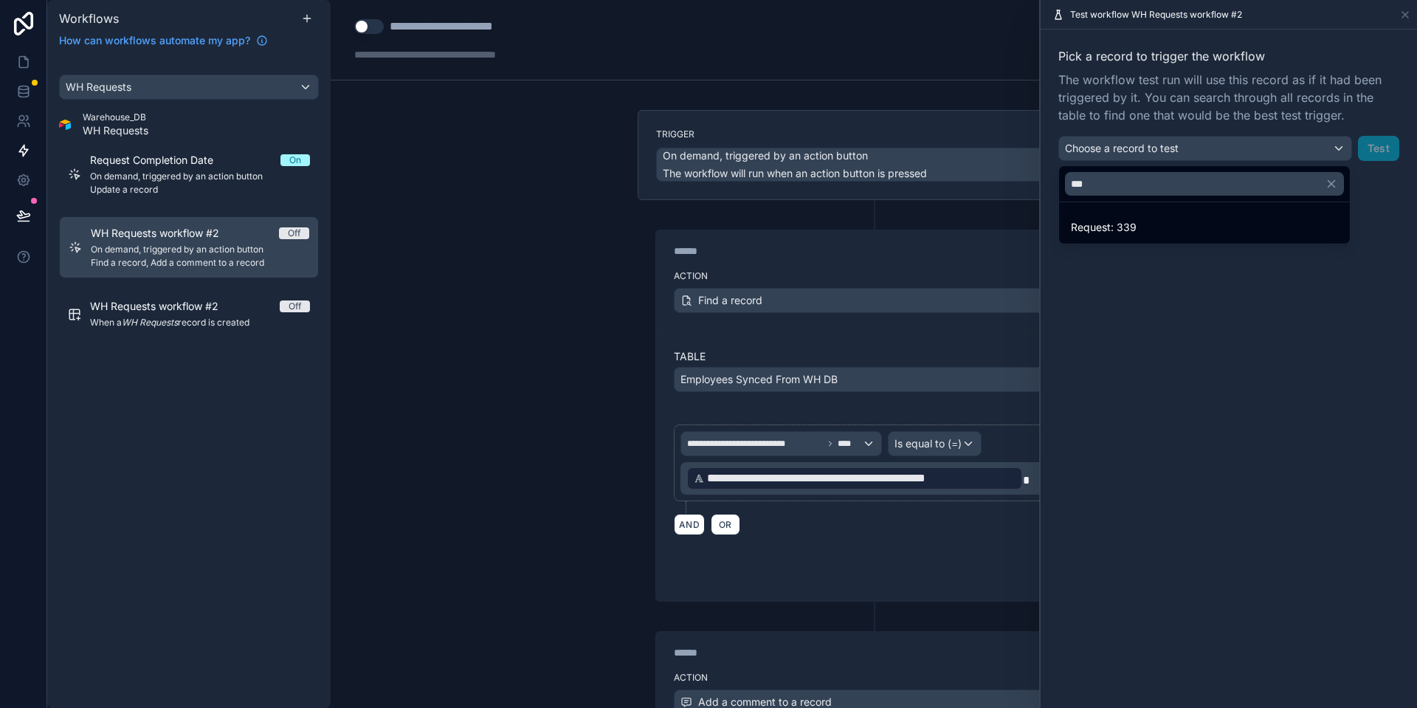
click at [1186, 223] on div "Request: 339" at bounding box center [1204, 227] width 267 height 18
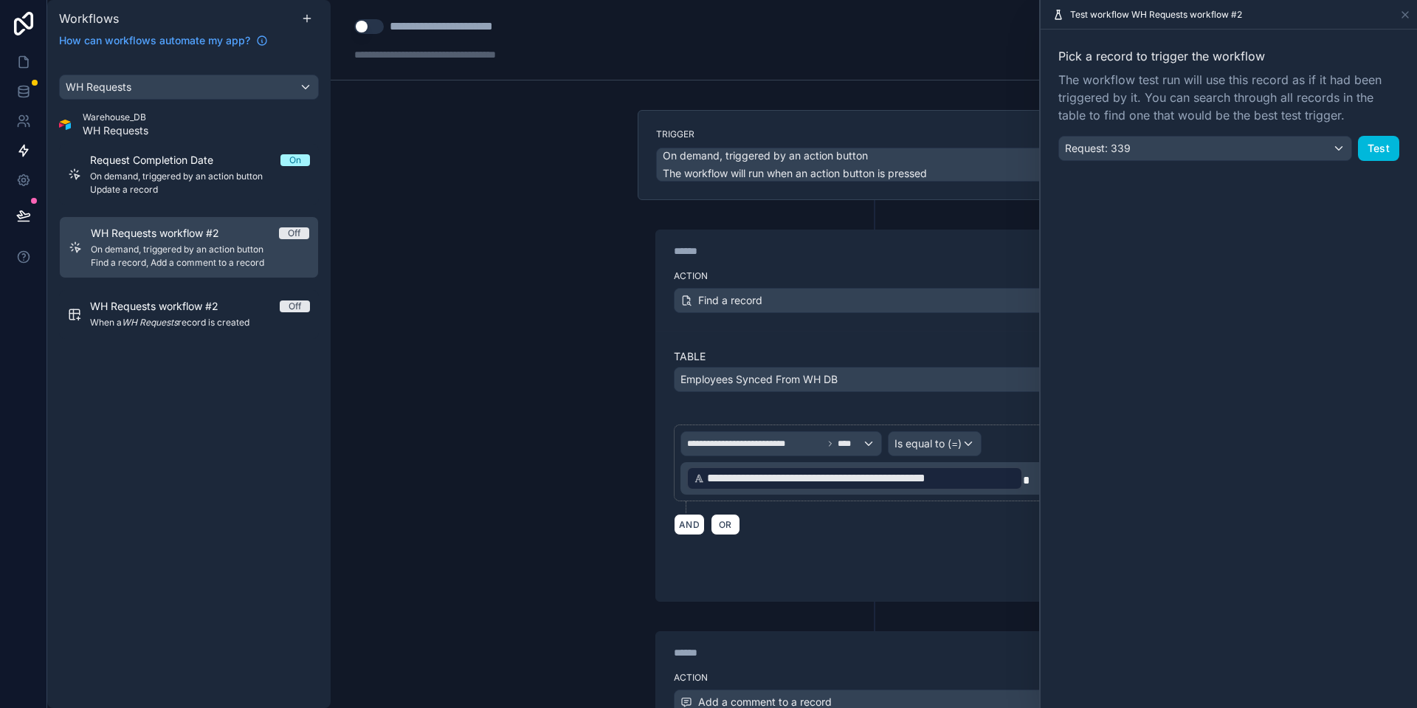
click at [1369, 151] on button "Test" at bounding box center [1378, 148] width 41 height 25
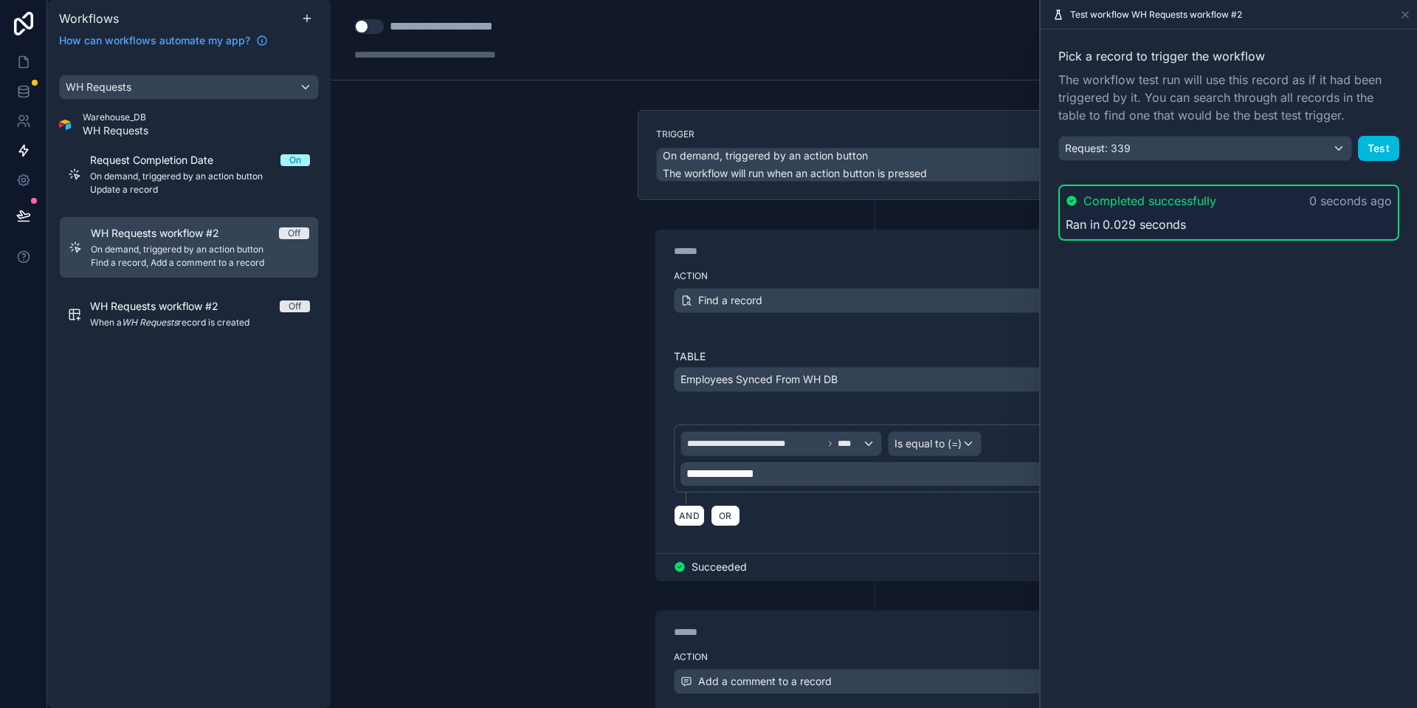
scroll to position [130, 0]
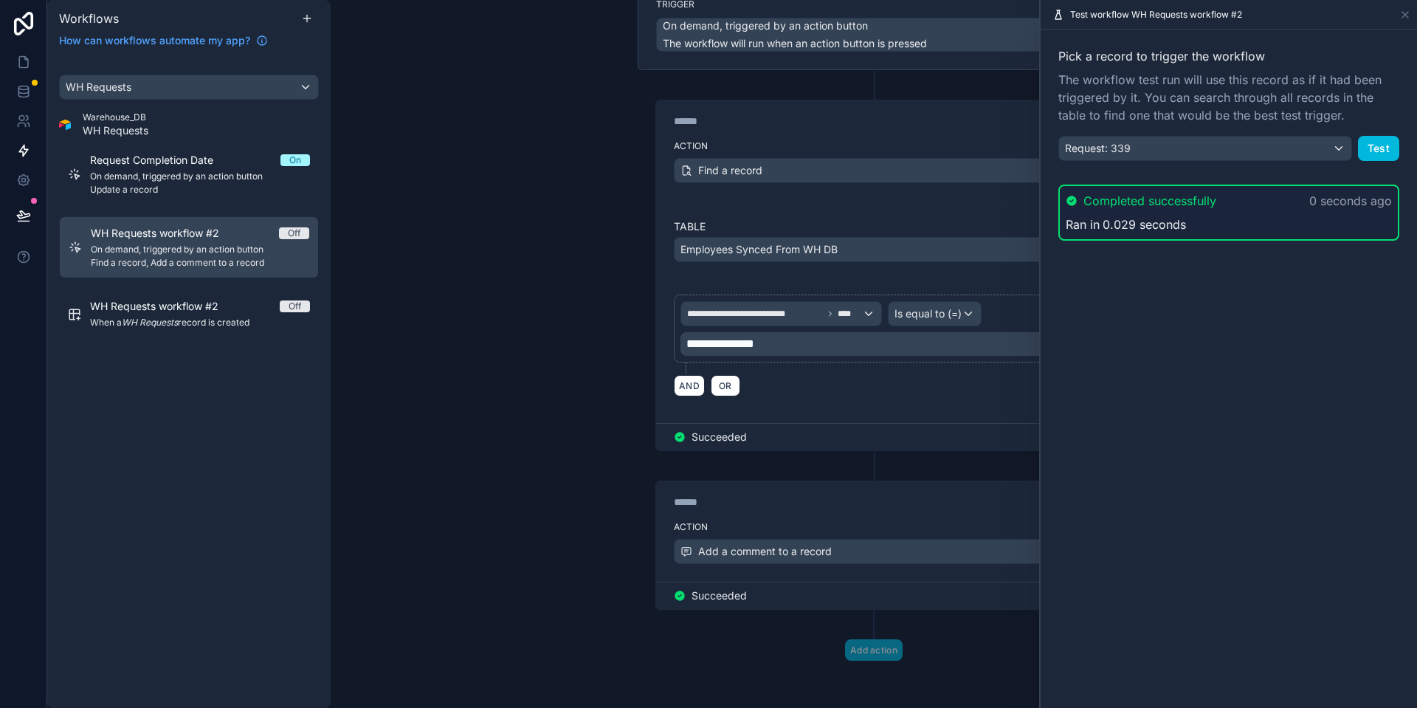
click at [822, 344] on p "**********" at bounding box center [872, 344] width 372 height 18
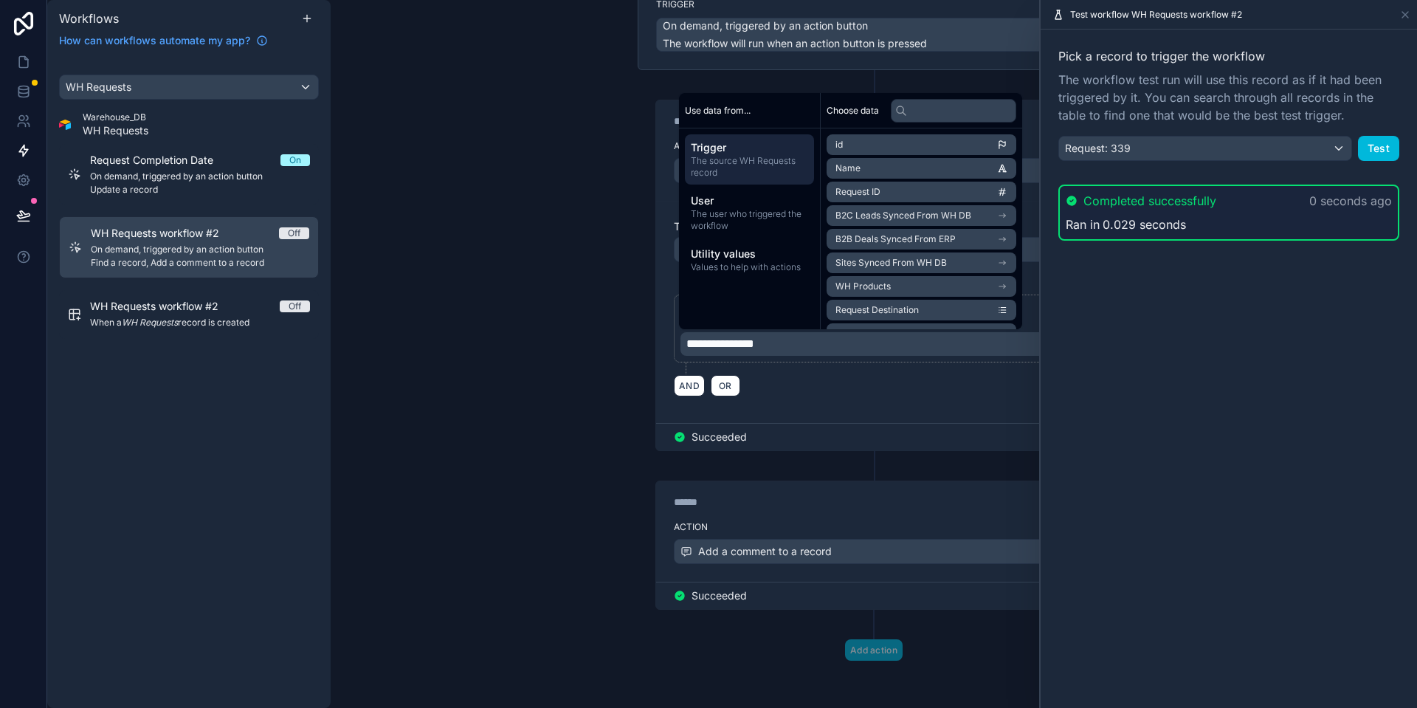
click at [848, 391] on div "AND OR" at bounding box center [874, 385] width 400 height 22
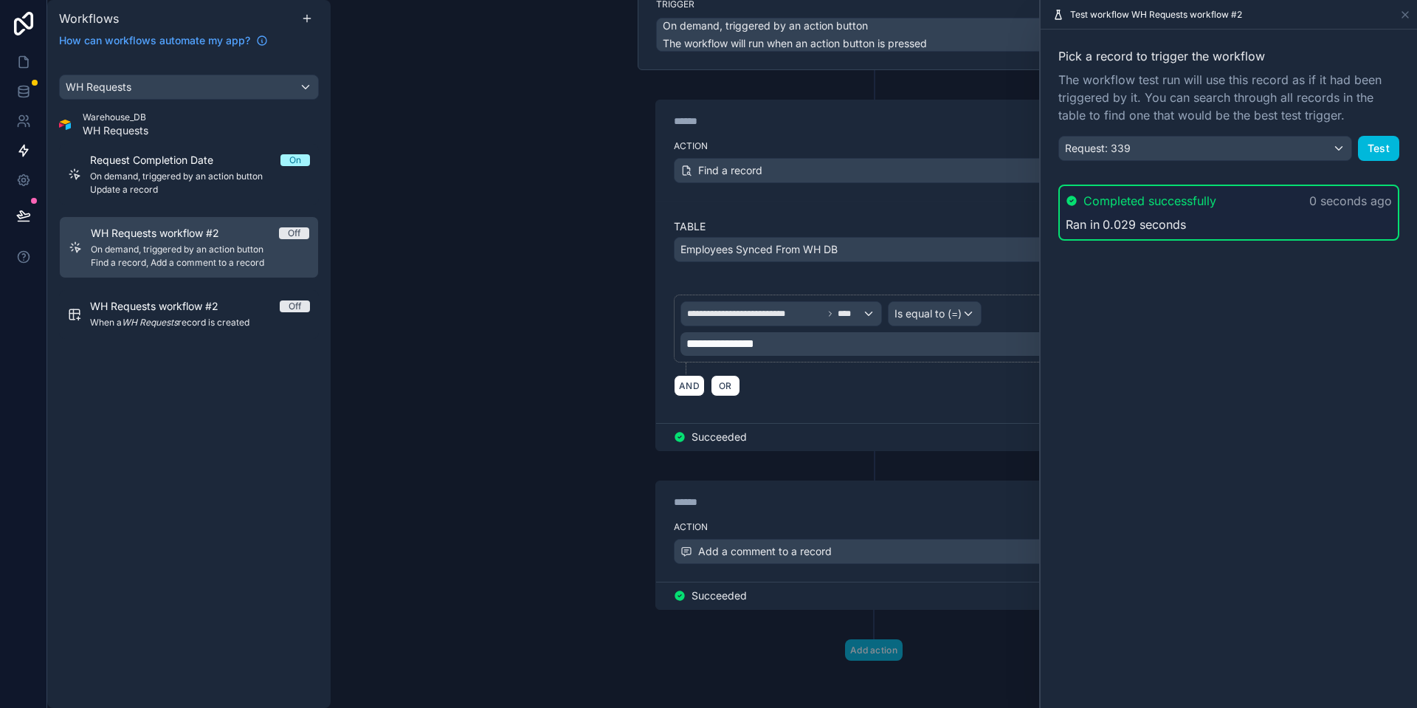
click at [848, 351] on p "**********" at bounding box center [872, 344] width 372 height 18
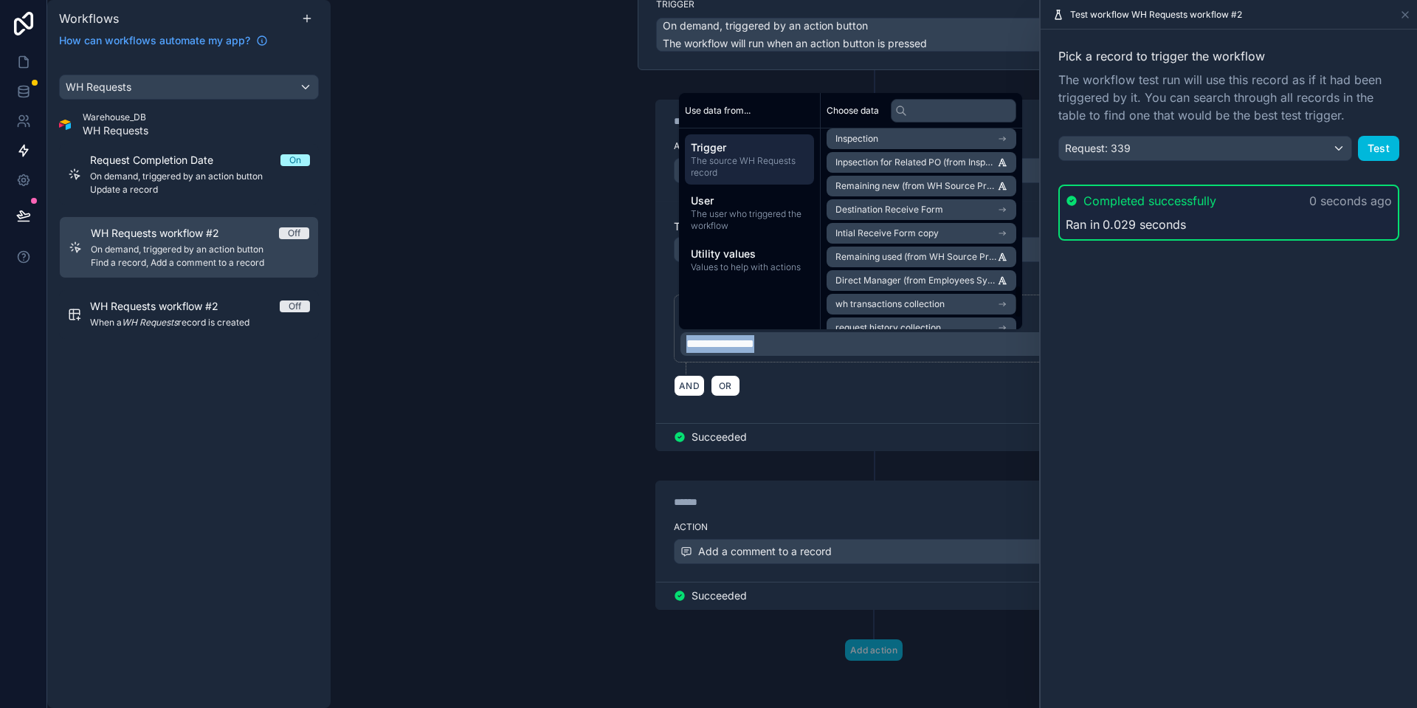
scroll to position [989, 0]
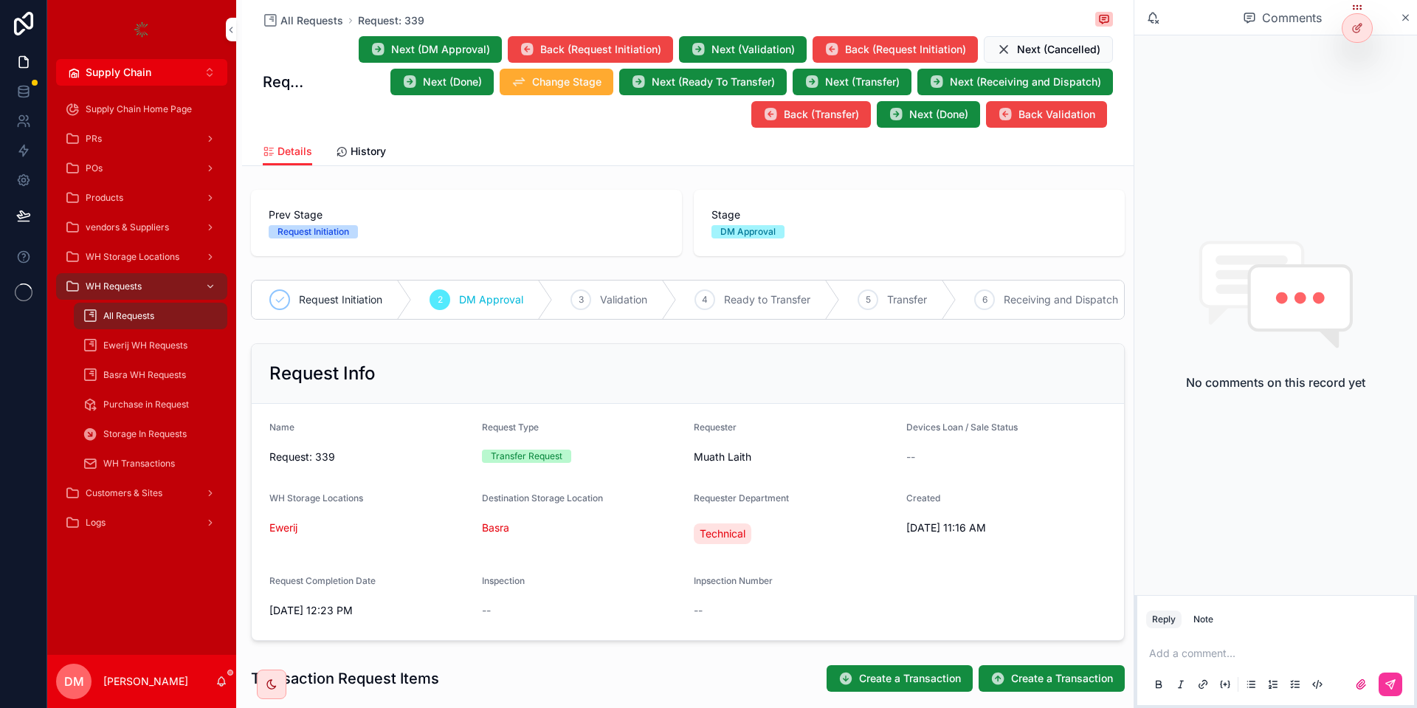
click at [1407, 16] on icon "scrollable content" at bounding box center [1406, 18] width 6 height 6
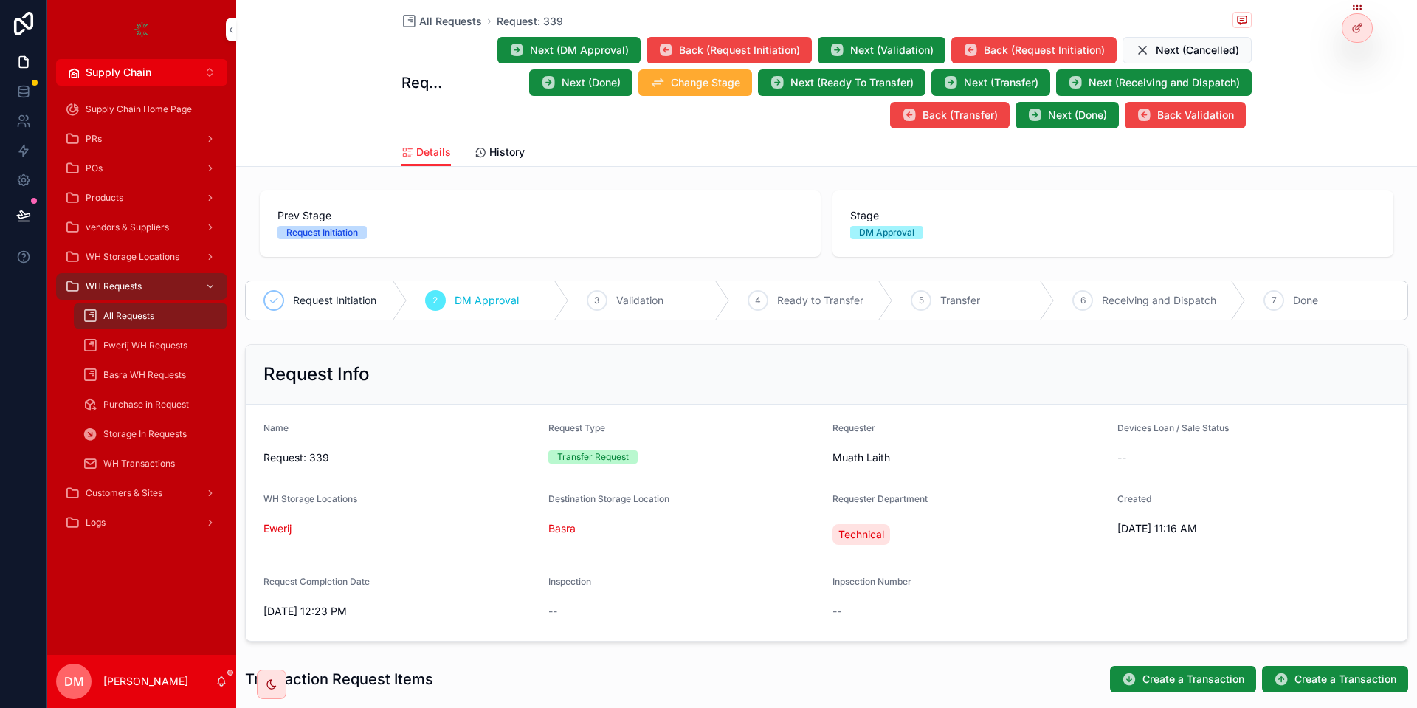
click at [1353, 30] on icon at bounding box center [1357, 28] width 12 height 12
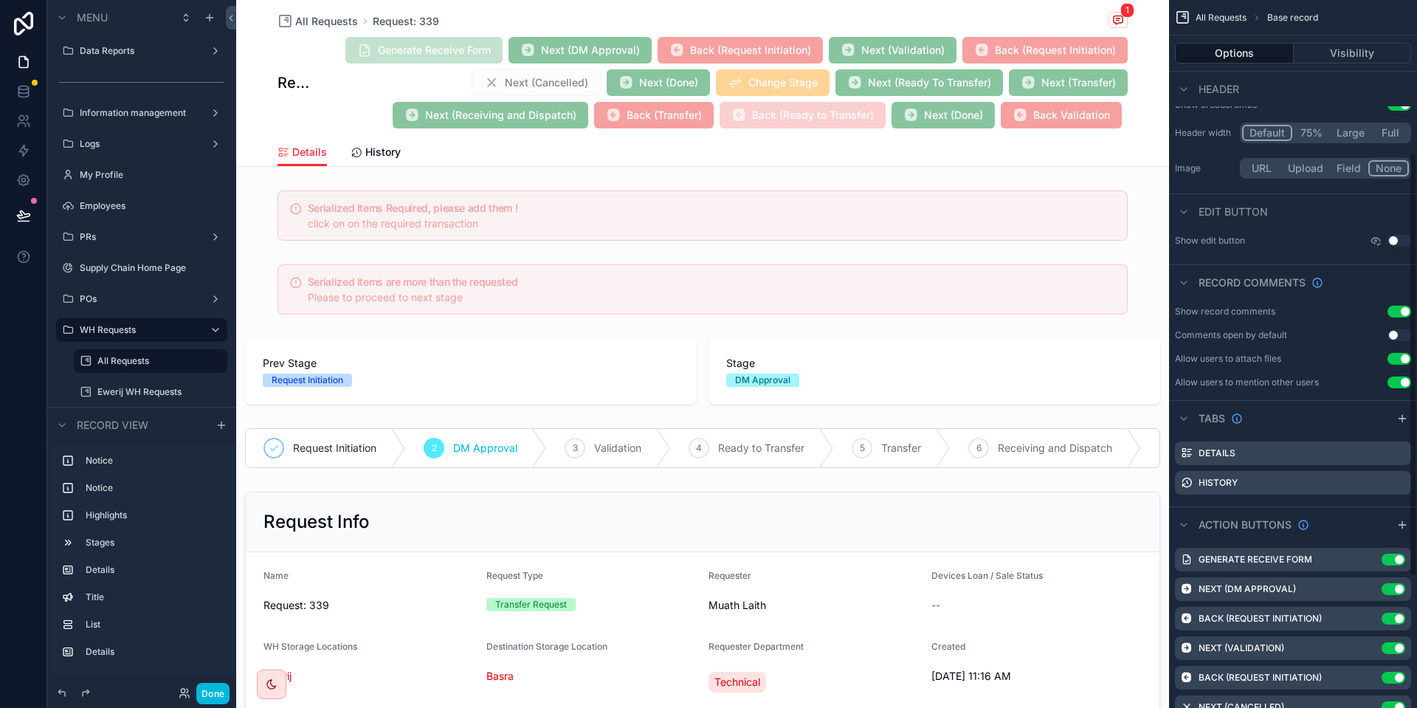
scroll to position [332, 0]
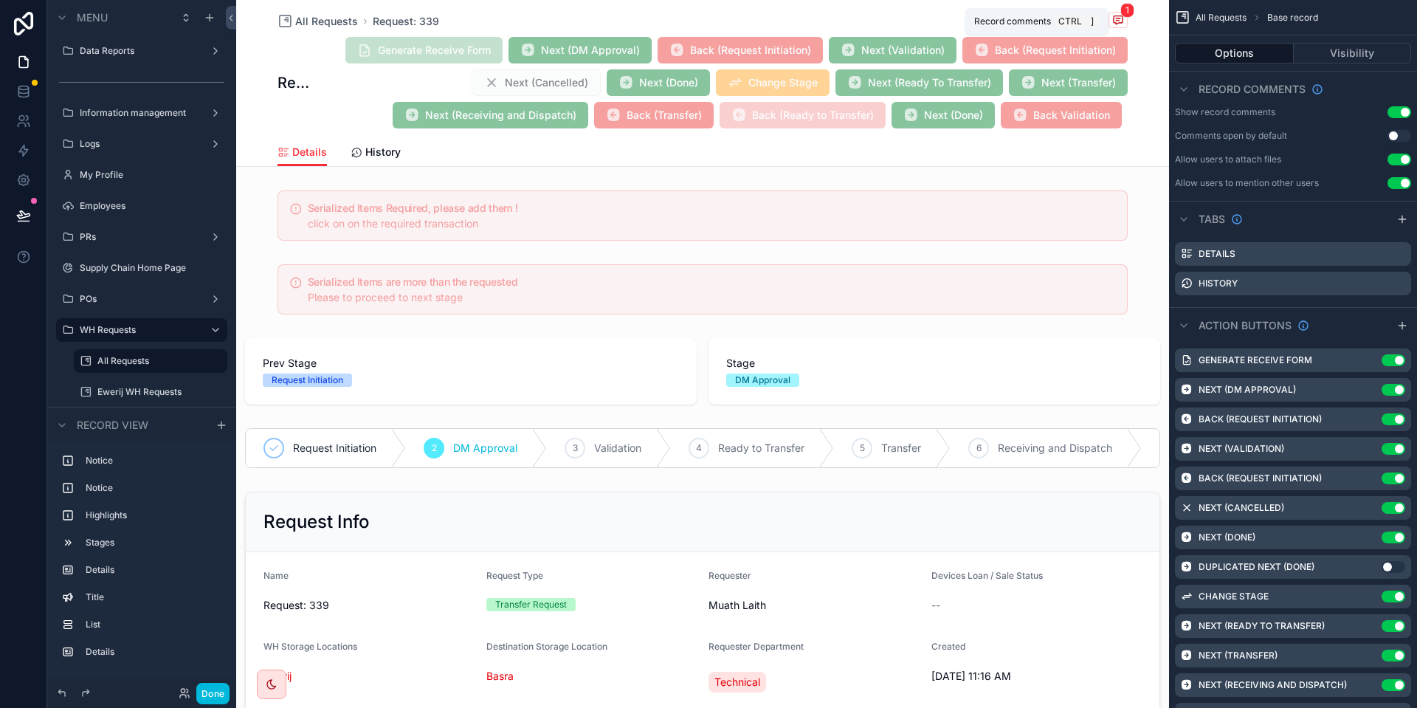
click at [1128, 17] on span "1" at bounding box center [1127, 10] width 14 height 15
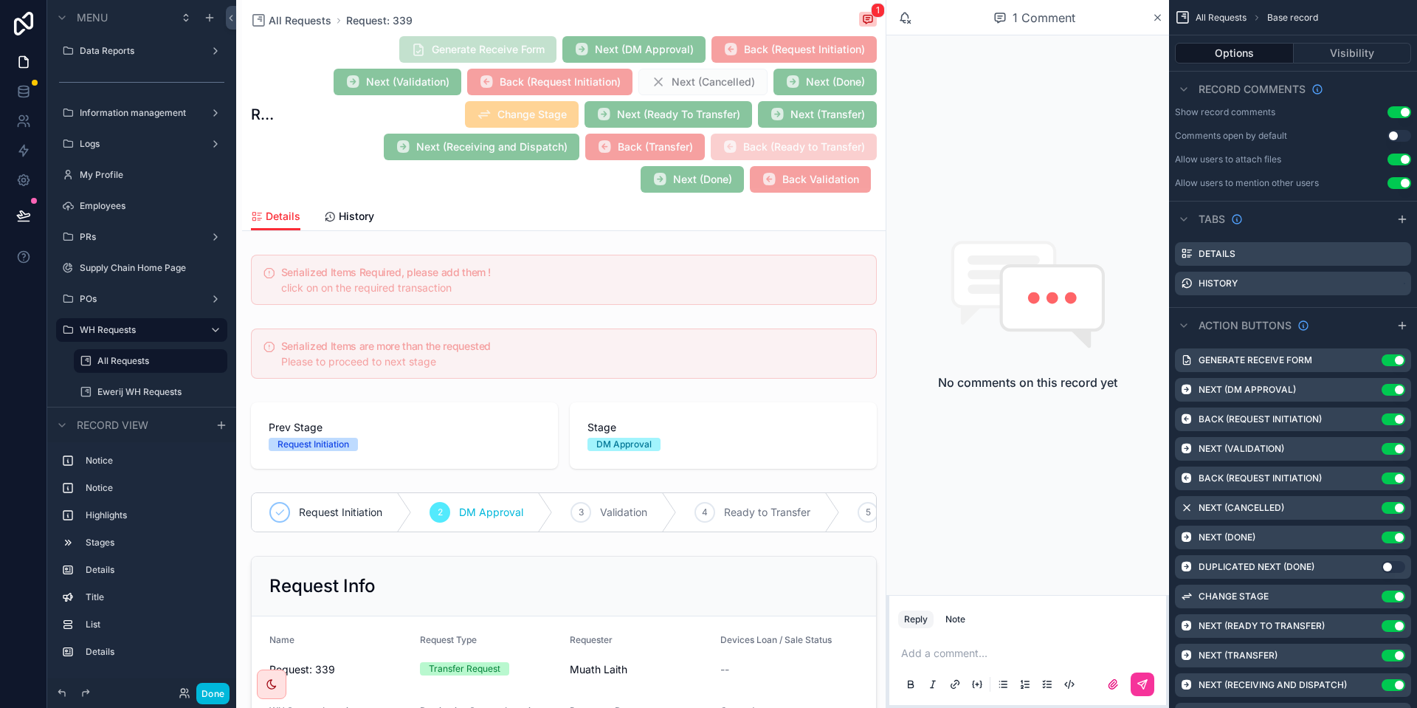
click at [856, 19] on div "All Requests Request: 339 1" at bounding box center [564, 21] width 626 height 18
click at [869, 20] on icon "scrollable content" at bounding box center [868, 19] width 12 height 12
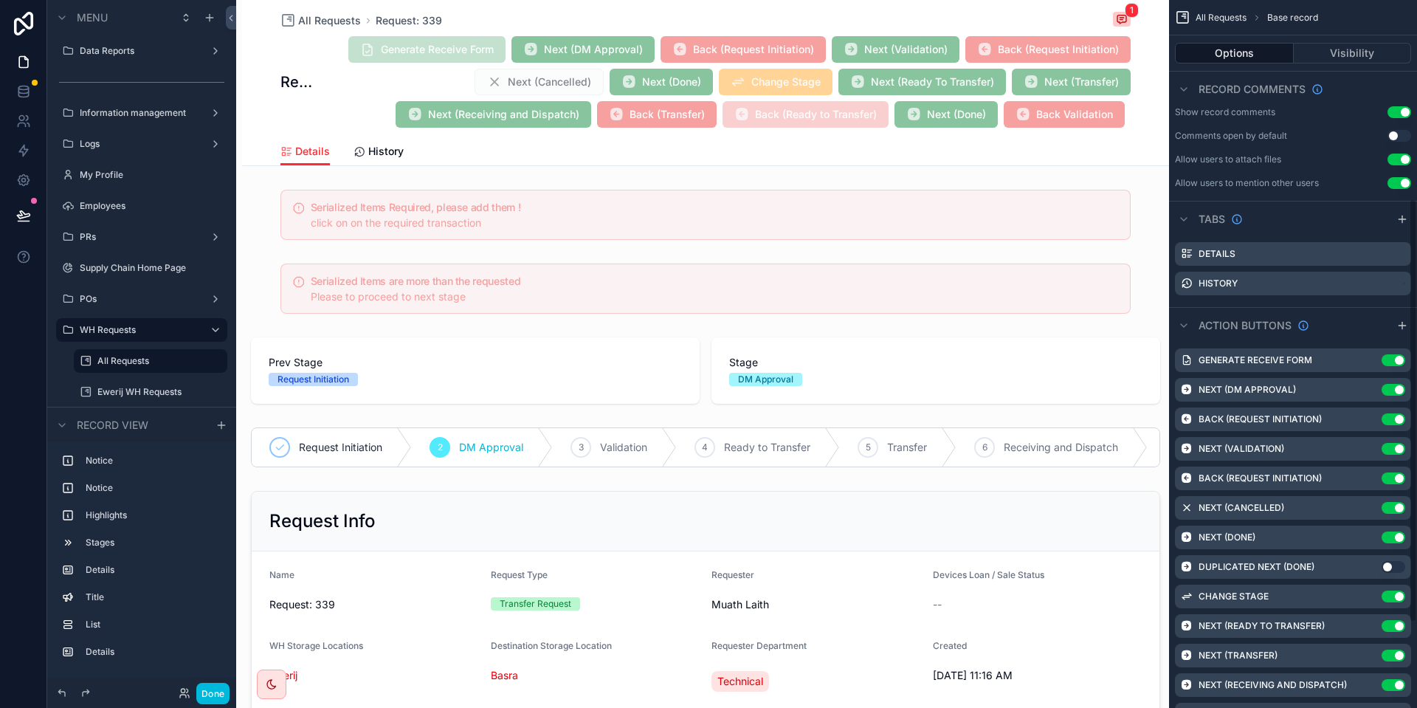
click at [1133, 16] on span "1" at bounding box center [1131, 10] width 14 height 15
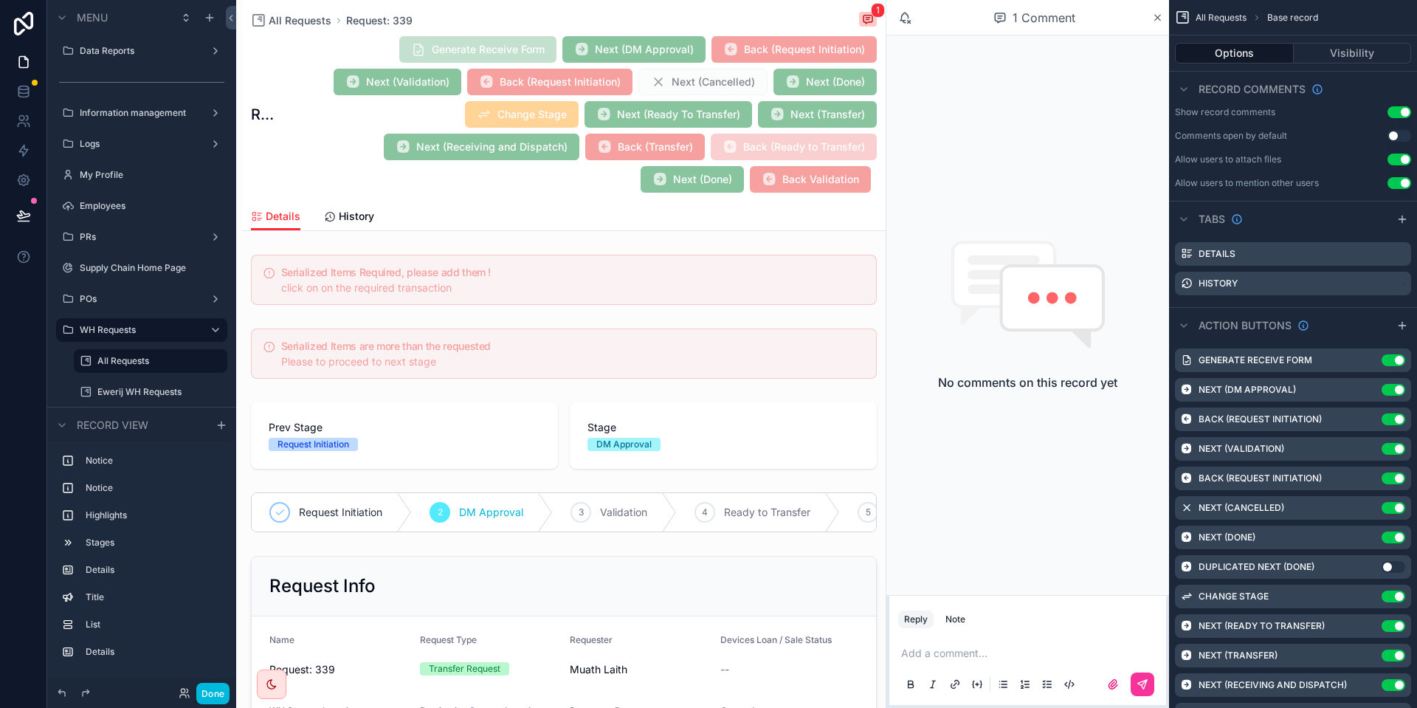
click at [1121, 15] on div "1 Comment" at bounding box center [1034, 17] width 235 height 25
click at [964, 85] on span "@[PERSON_NAME]" at bounding box center [945, 81] width 95 height 13
click at [1154, 16] on icon "scrollable content" at bounding box center [1157, 18] width 11 height 12
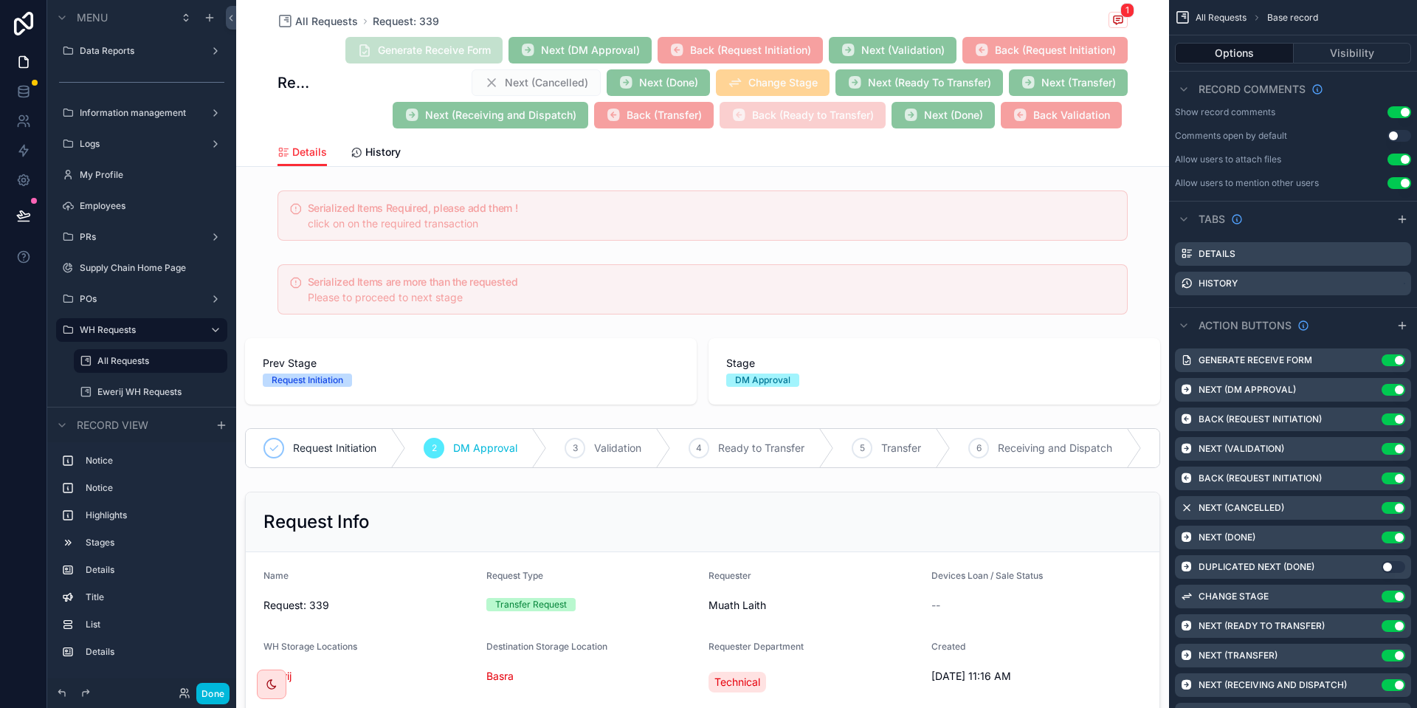
click at [0, 0] on icon "scrollable content" at bounding box center [0, 0] width 0 height 0
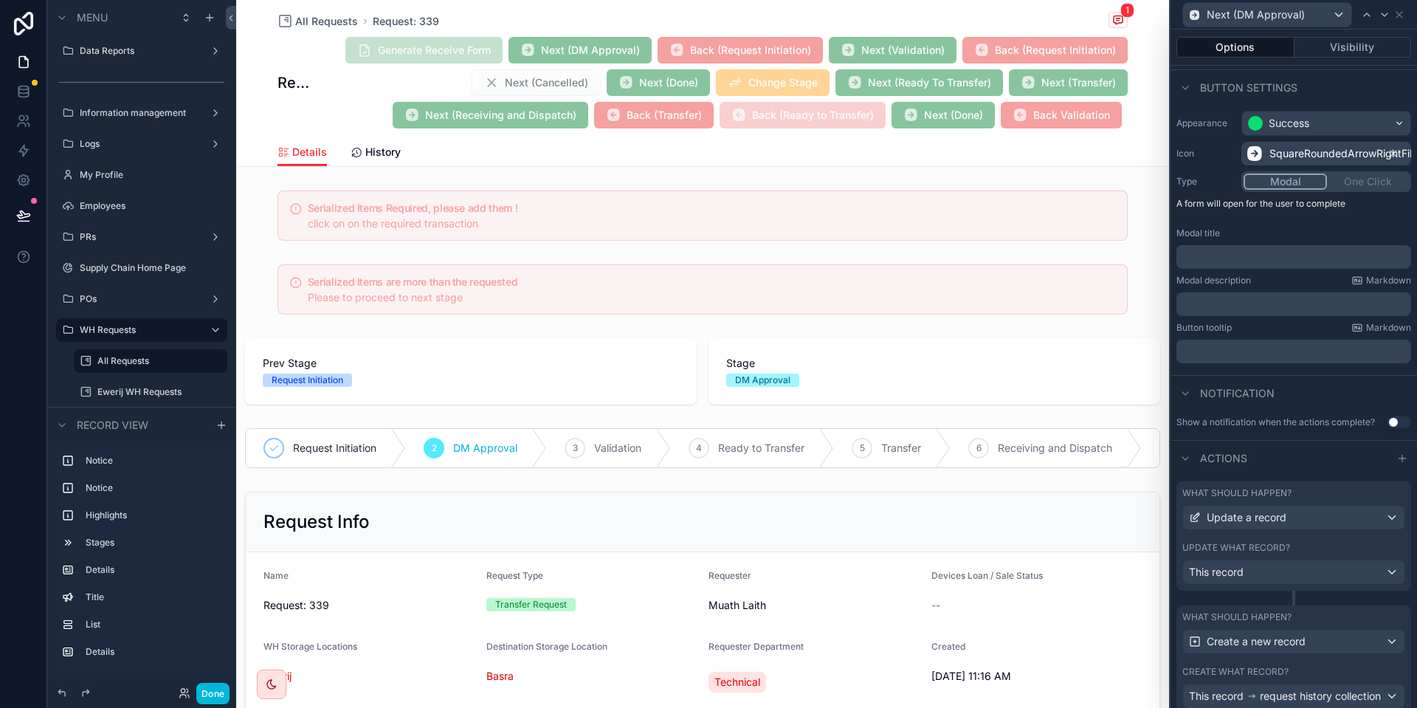
scroll to position [153, 0]
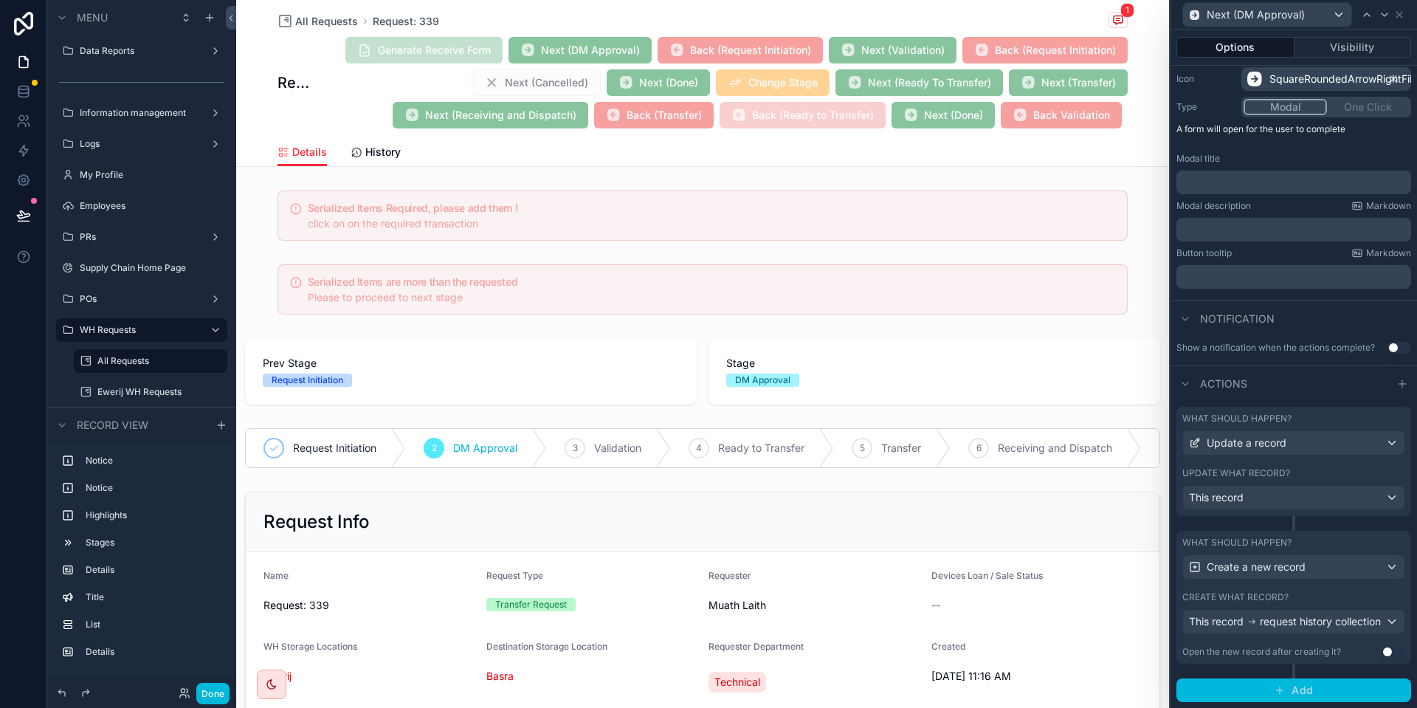
click at [1295, 682] on button "Add" at bounding box center [1293, 690] width 235 height 24
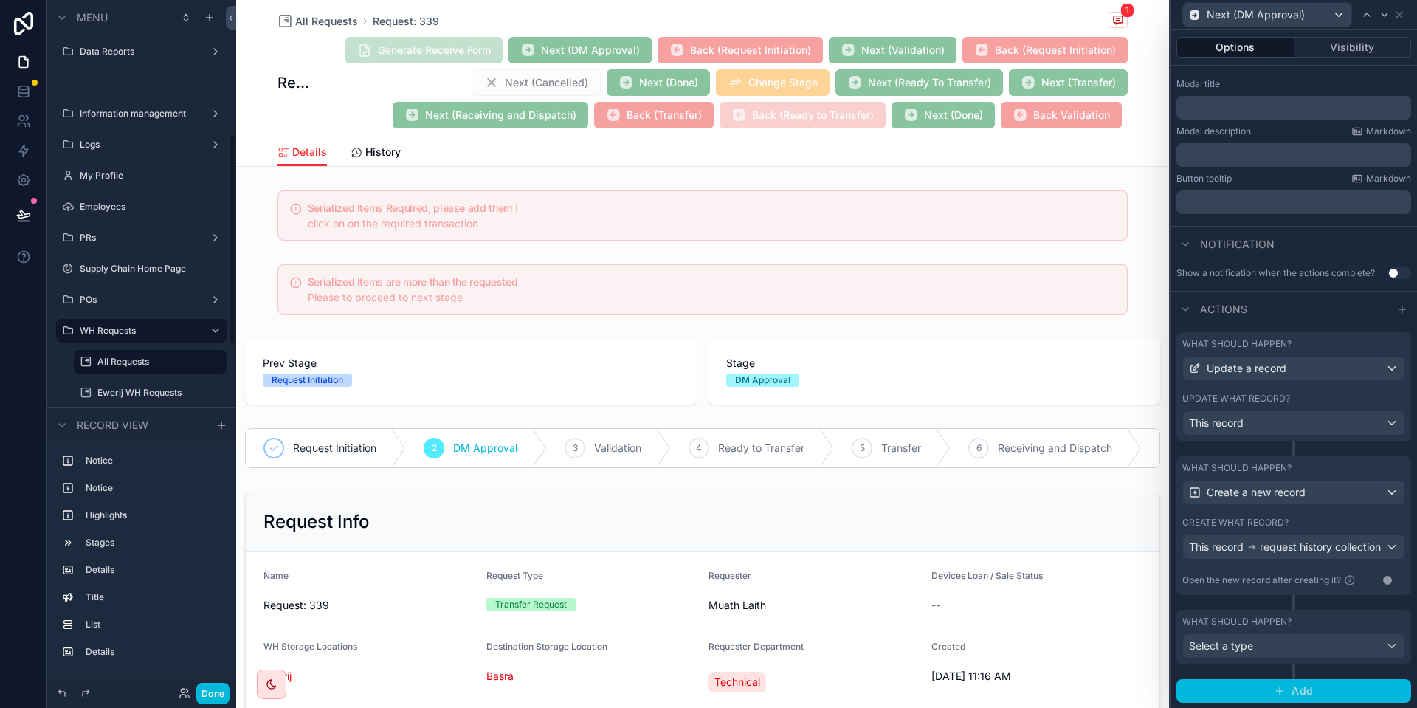
scroll to position [229, 0]
click at [1259, 651] on div "Select a type" at bounding box center [1293, 645] width 221 height 24
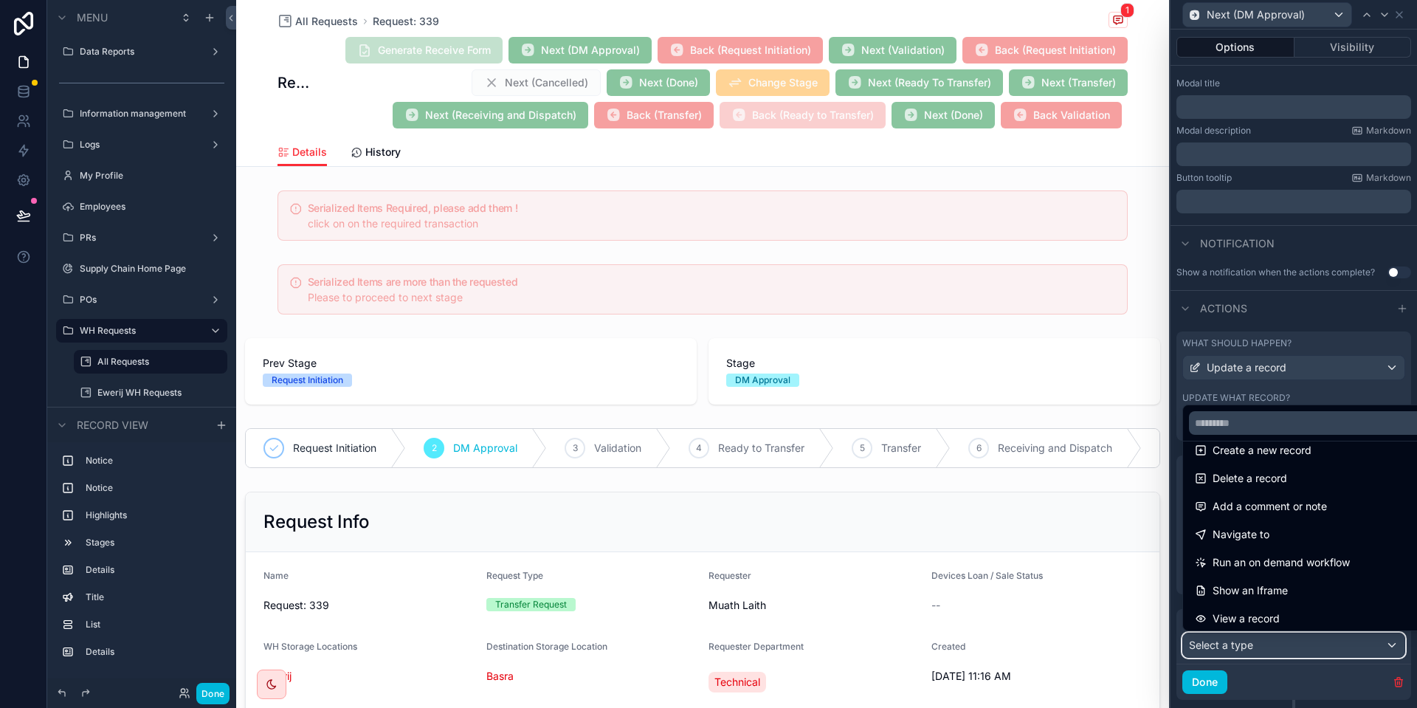
scroll to position [75, 0]
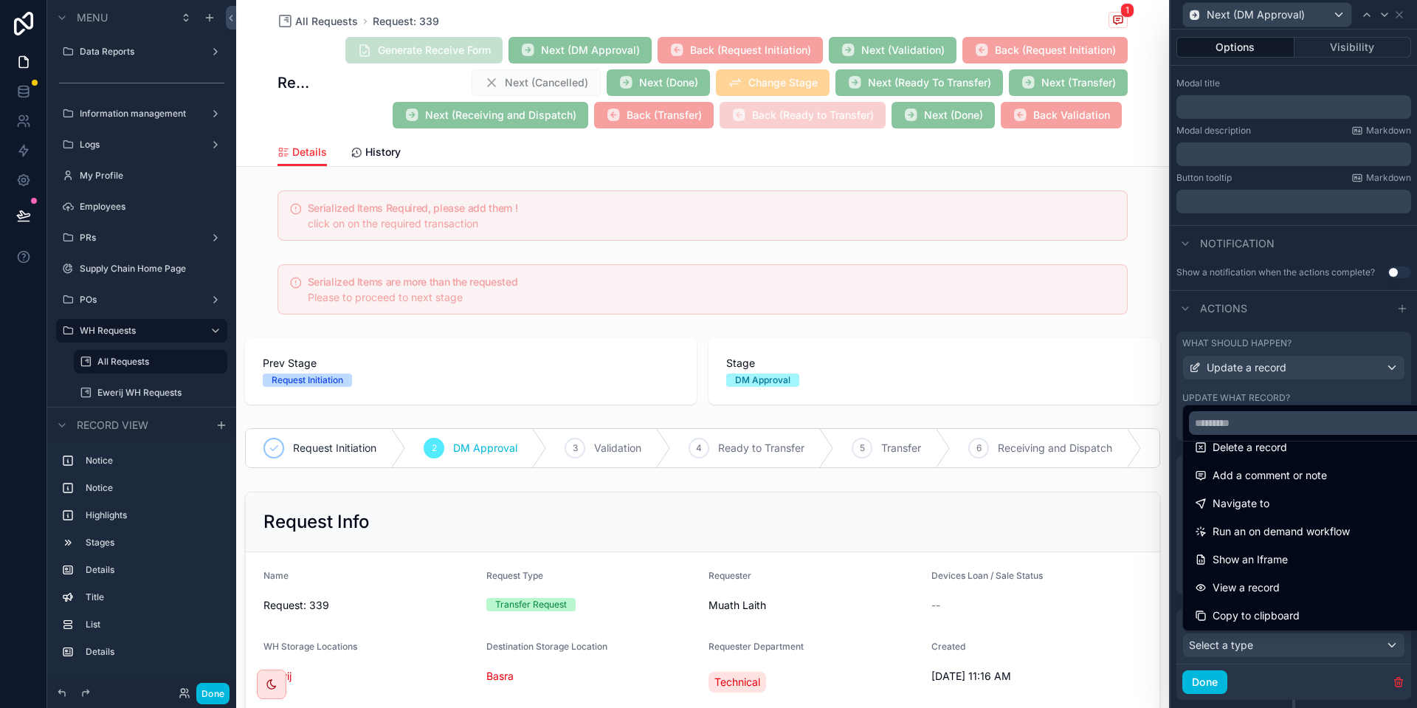
click at [1327, 535] on span "Run an on demand workflow" at bounding box center [1280, 531] width 137 height 18
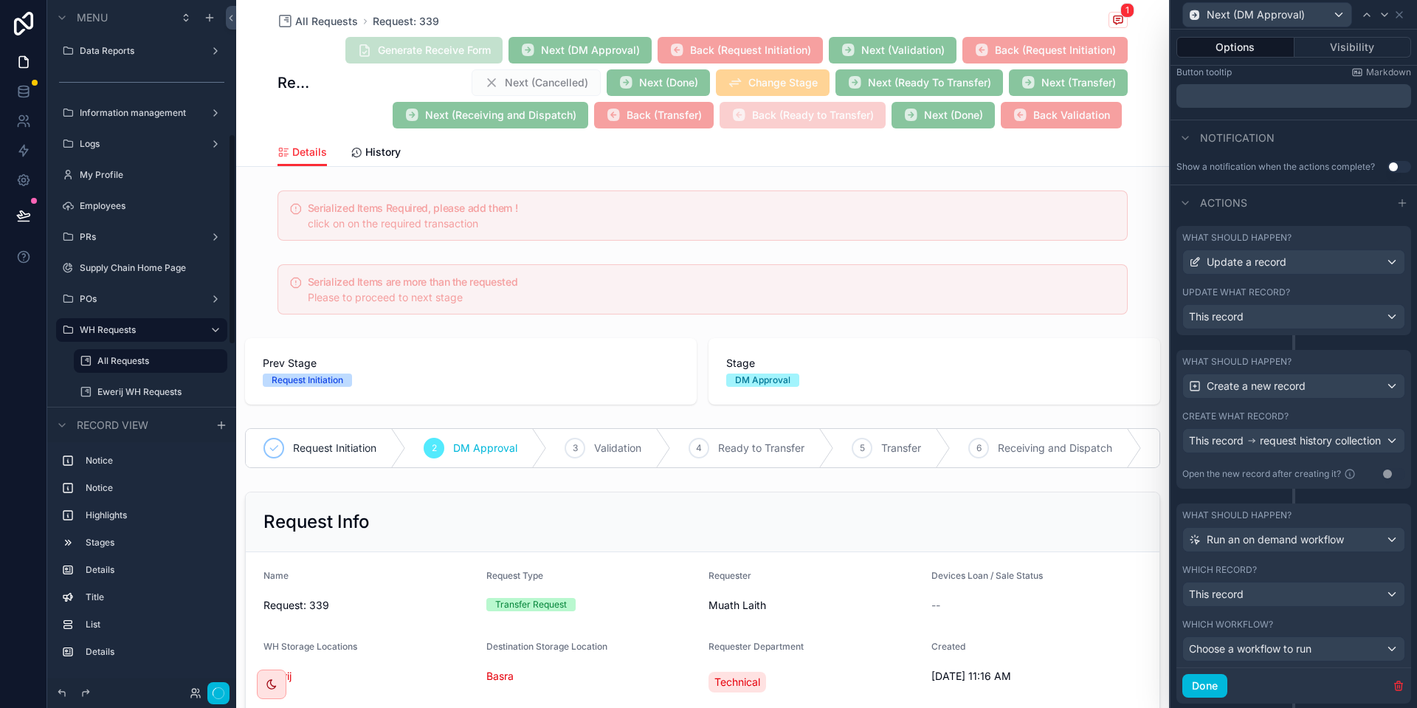
scroll to position [373, 0]
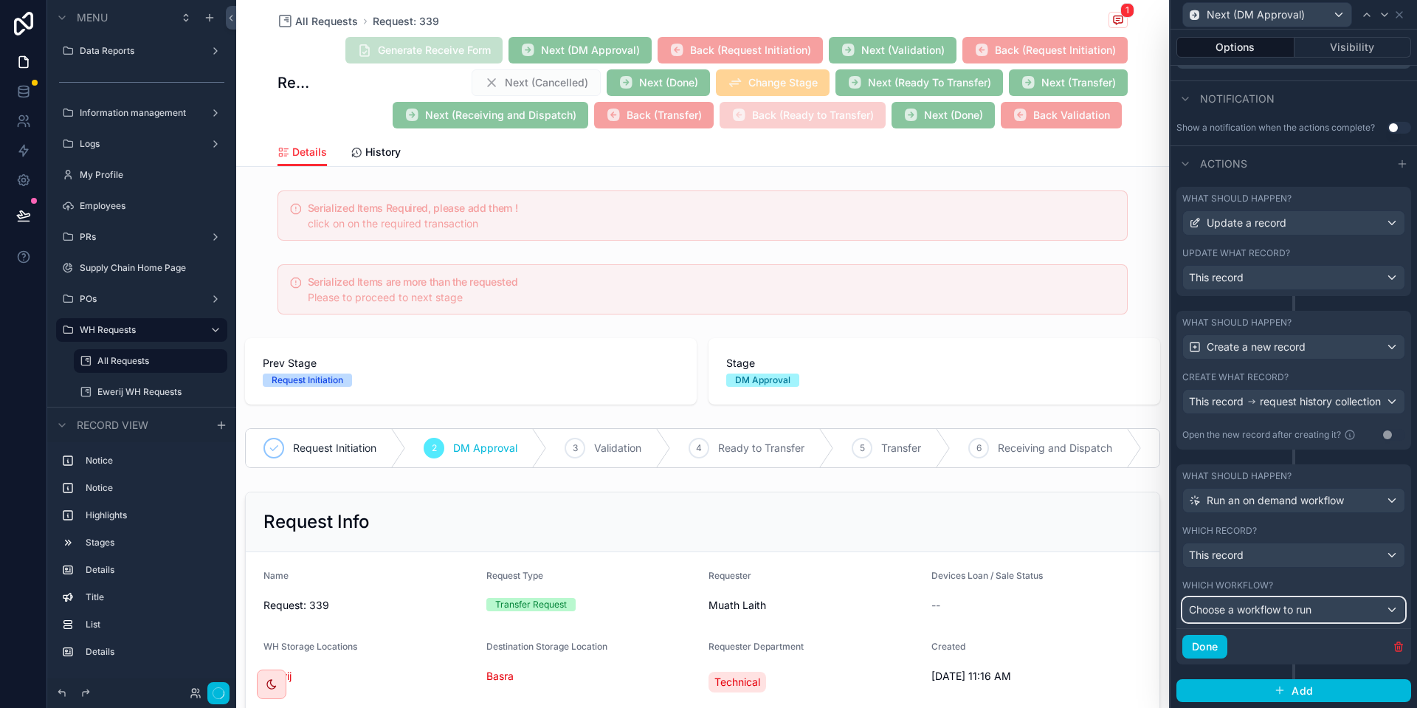
click at [1254, 608] on span "Choose a workflow to run" at bounding box center [1250, 609] width 122 height 13
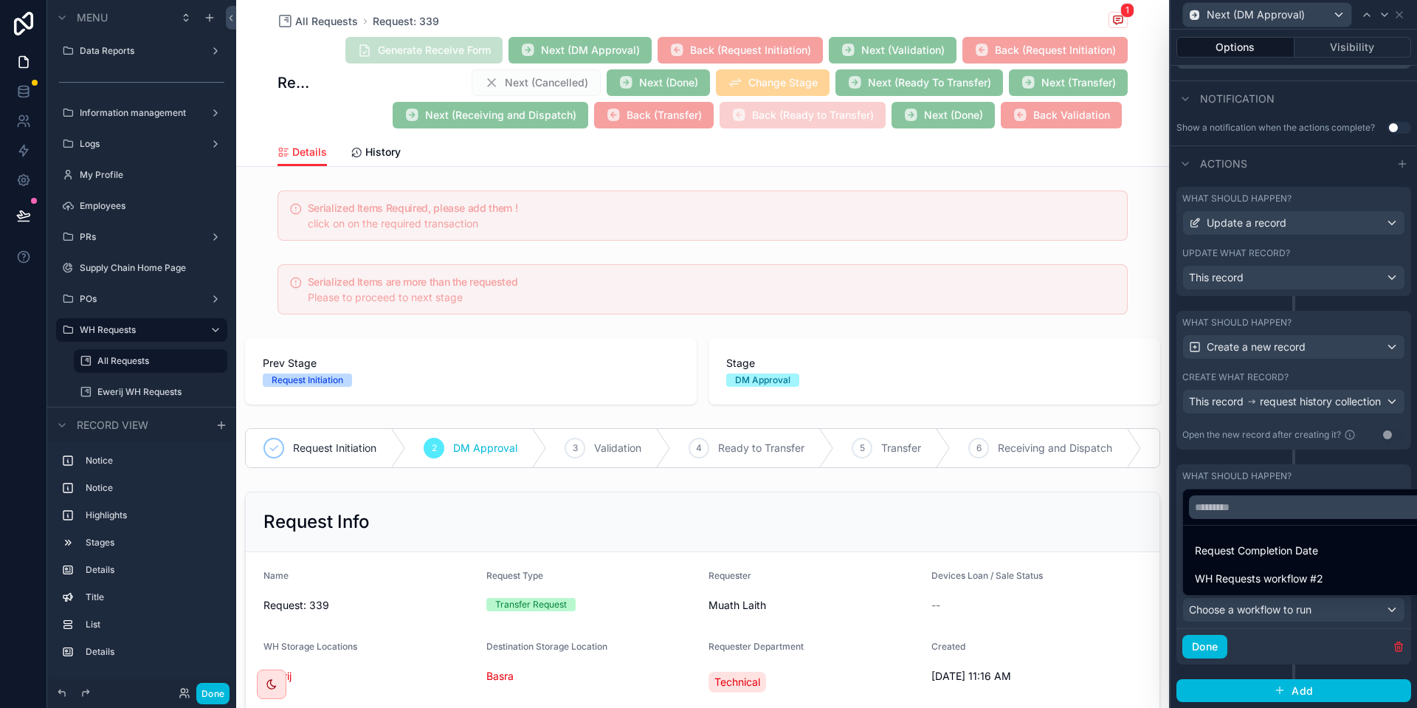
click at [1309, 590] on div "WH Requests workflow #2" at bounding box center [1310, 578] width 249 height 27
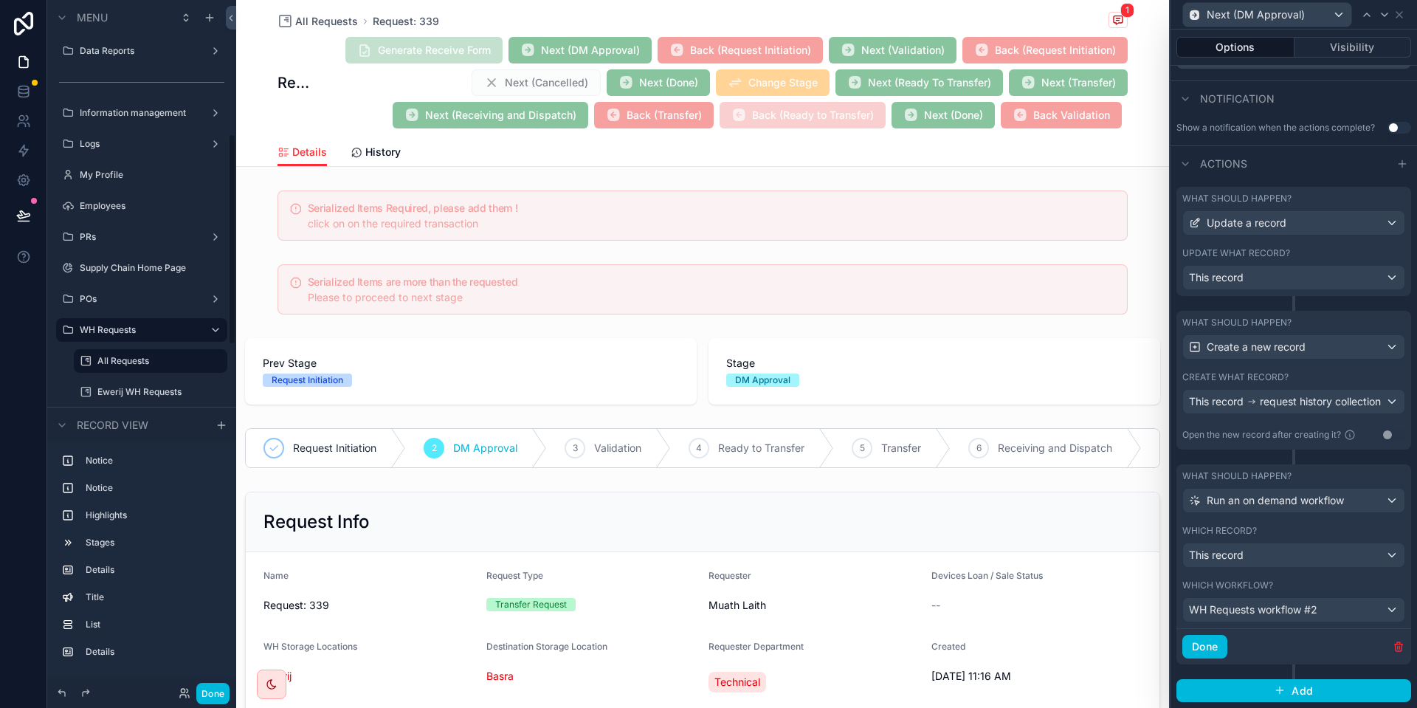
scroll to position [435, 0]
click at [1201, 643] on button "Done" at bounding box center [1204, 647] width 45 height 24
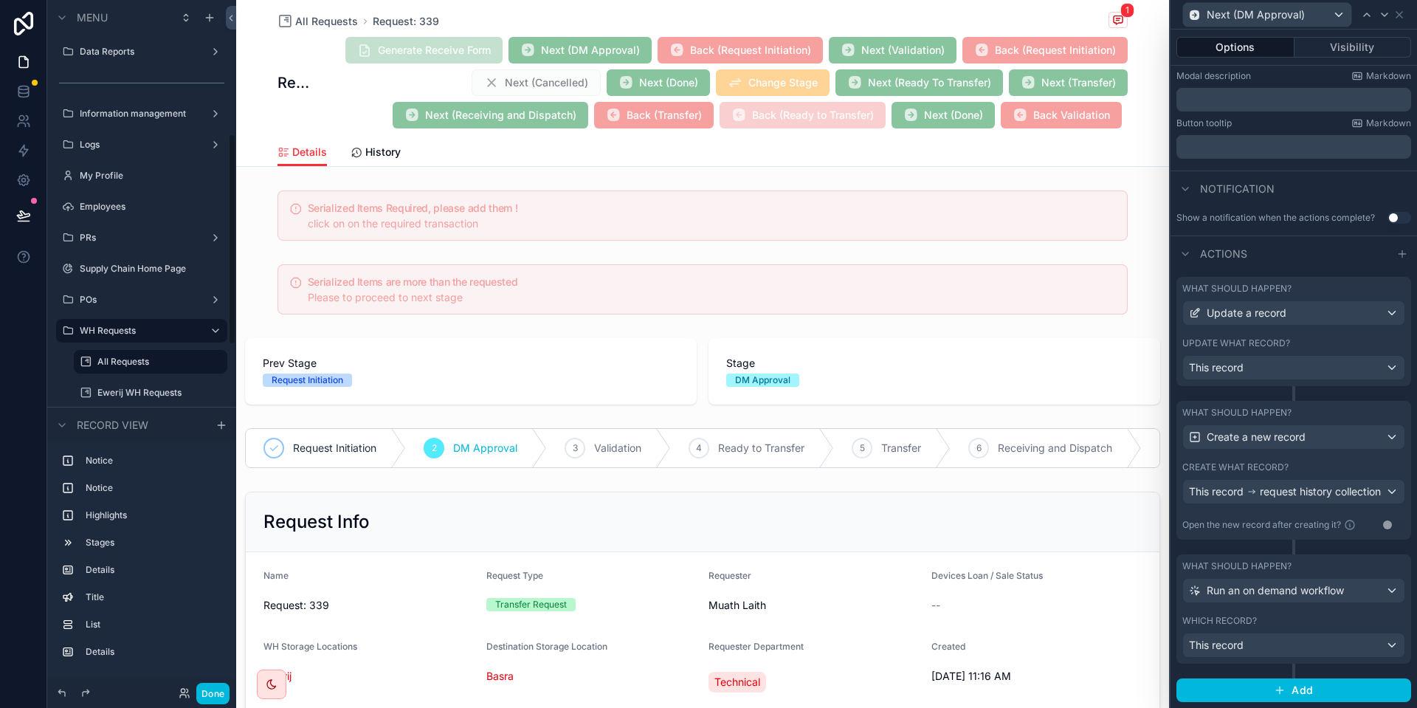
click at [225, 687] on button "Done" at bounding box center [212, 692] width 33 height 21
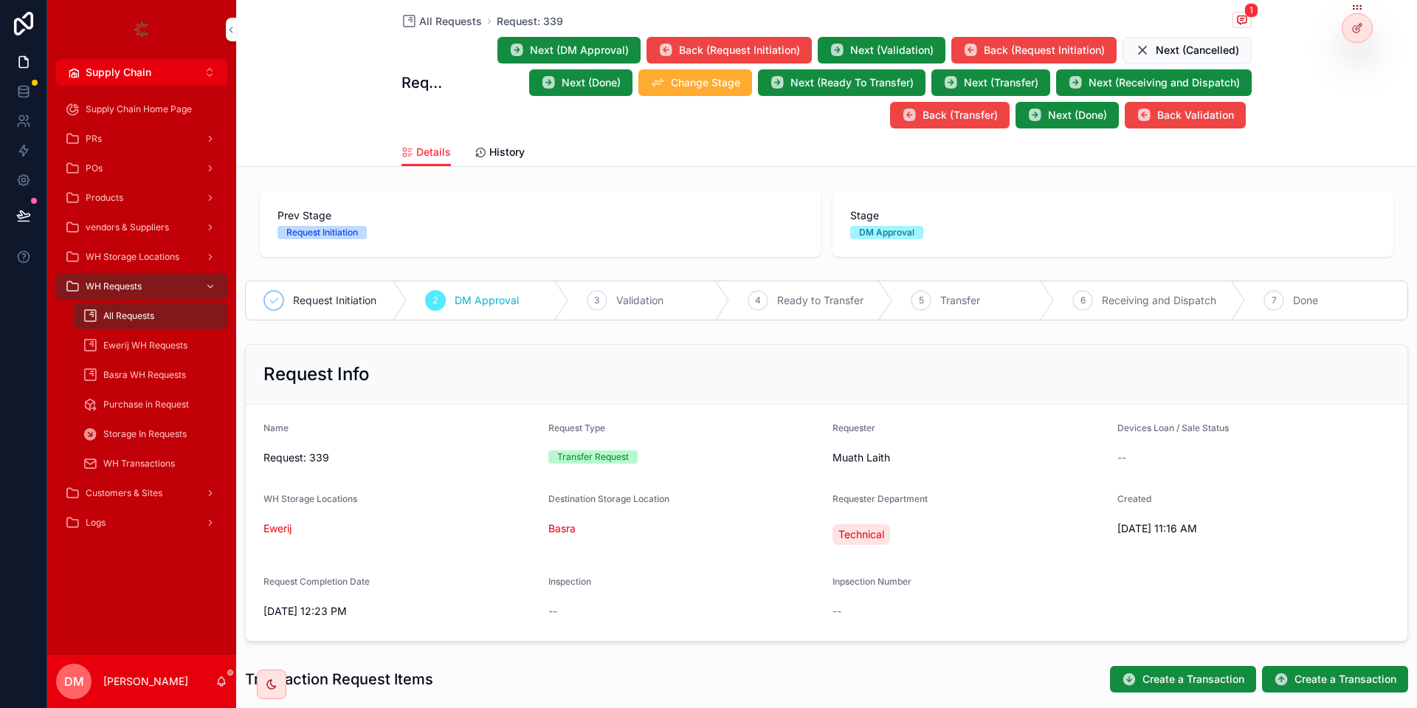
click at [543, 50] on span "Next (DM Approval)" at bounding box center [579, 50] width 99 height 15
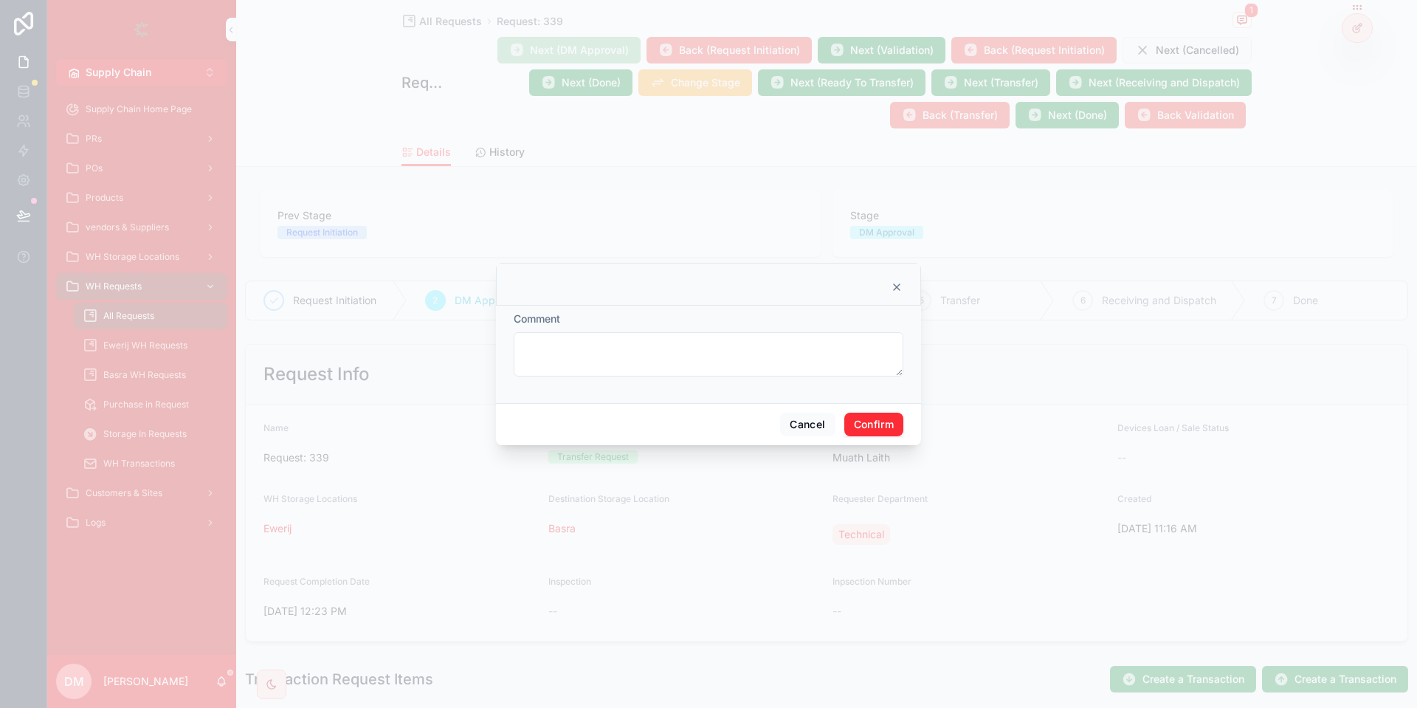
click at [868, 435] on button "Confirm" at bounding box center [873, 424] width 59 height 24
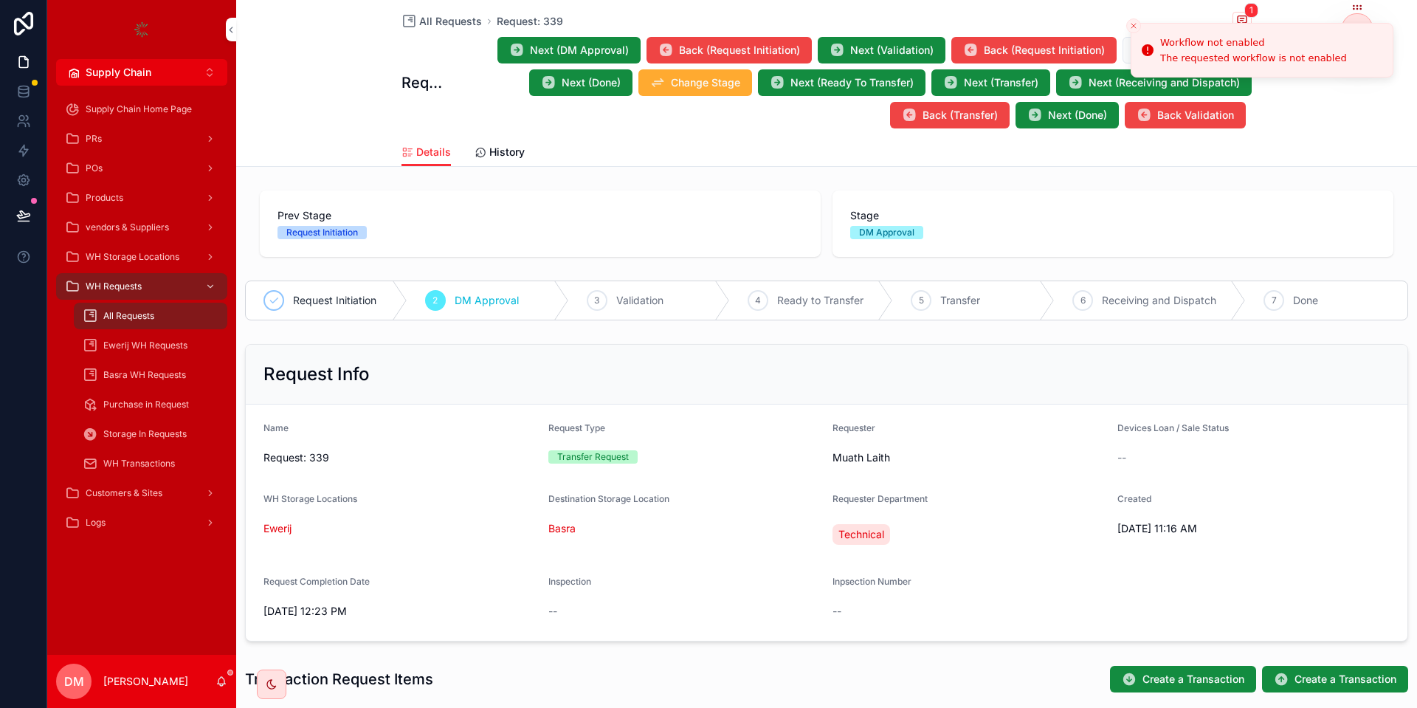
drag, startPoint x: 1341, startPoint y: 27, endPoint x: 1318, endPoint y: 27, distance: 23.6
click at [1344, 26] on li "Workflow not enabled The requested workflow is not enabled" at bounding box center [1261, 50] width 263 height 55
click at [1243, 24] on li "Workflow not enabled The requested workflow is not enabled" at bounding box center [1261, 51] width 263 height 55
click at [1234, 24] on li "Workflow not enabled The requested workflow is not enabled" at bounding box center [1261, 51] width 263 height 55
click at [1137, 28] on icon "Close toast" at bounding box center [1133, 26] width 9 height 9
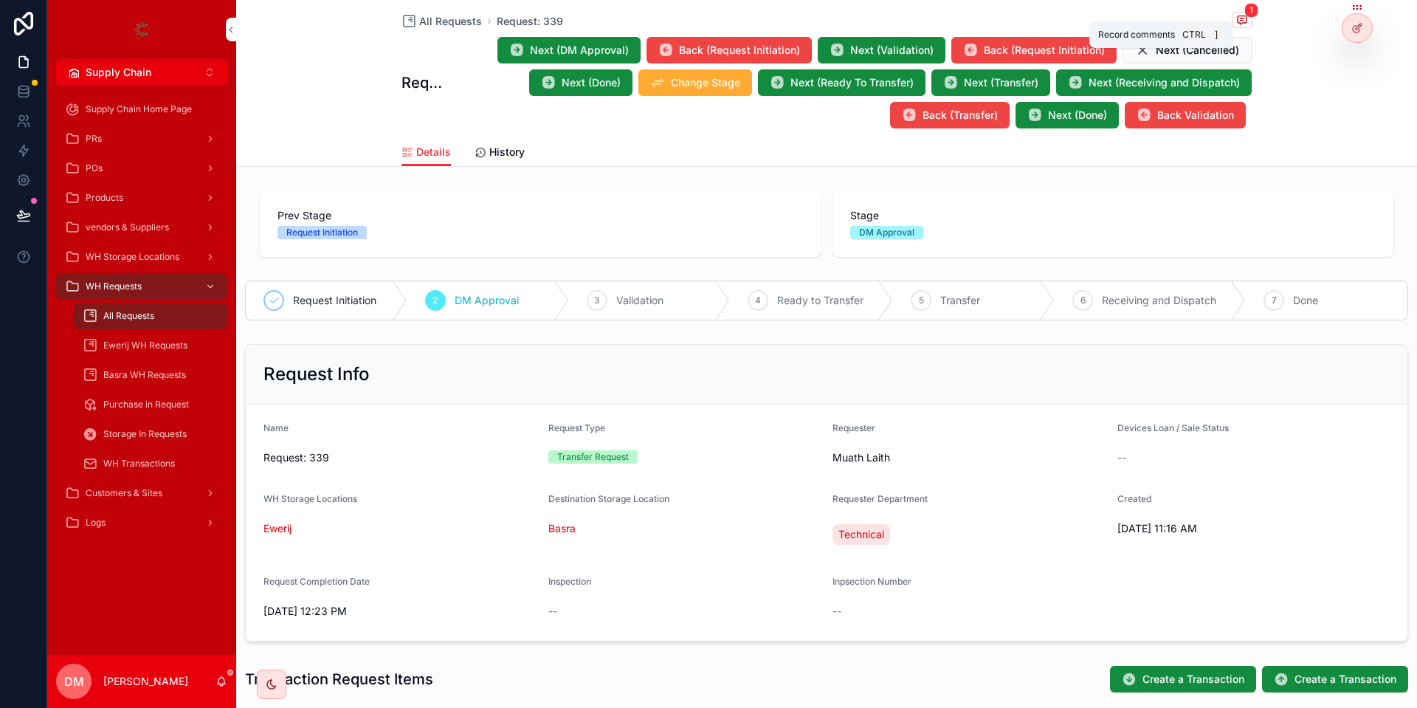
click at [1234, 18] on span "scrollable content" at bounding box center [1241, 20] width 19 height 16
